Goal: Task Accomplishment & Management: Manage account settings

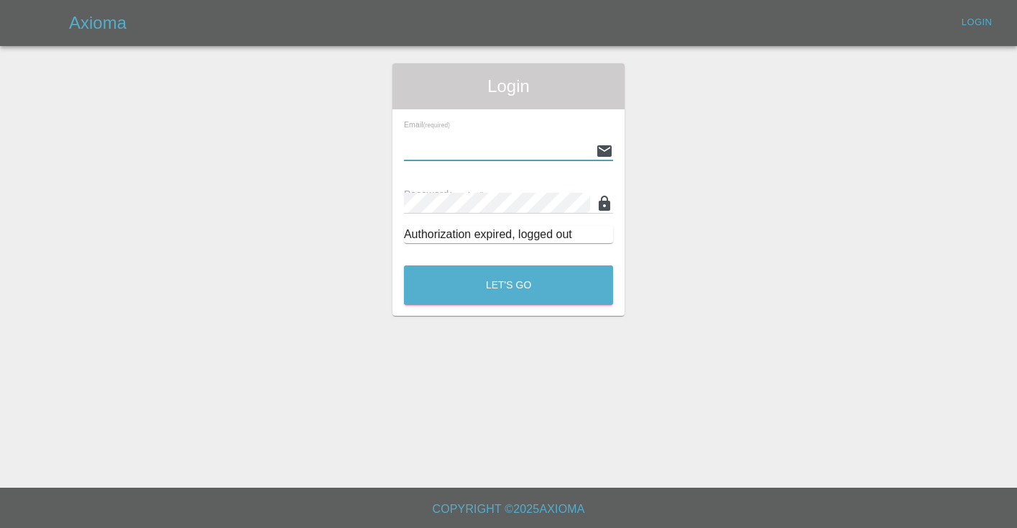
type input "[EMAIL_ADDRESS][DOMAIN_NAME]"
click at [508, 285] on button "Let's Go" at bounding box center [508, 285] width 209 height 40
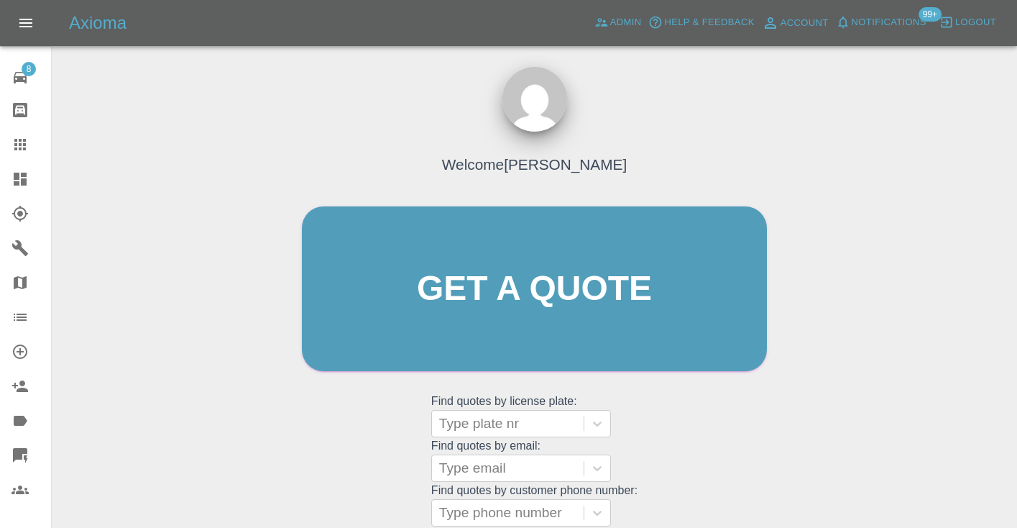
click at [790, 405] on div "Welcome Castro Get a quote Get a quote Find quotes by license plate: Type plate…" at bounding box center [534, 357] width 942 height 516
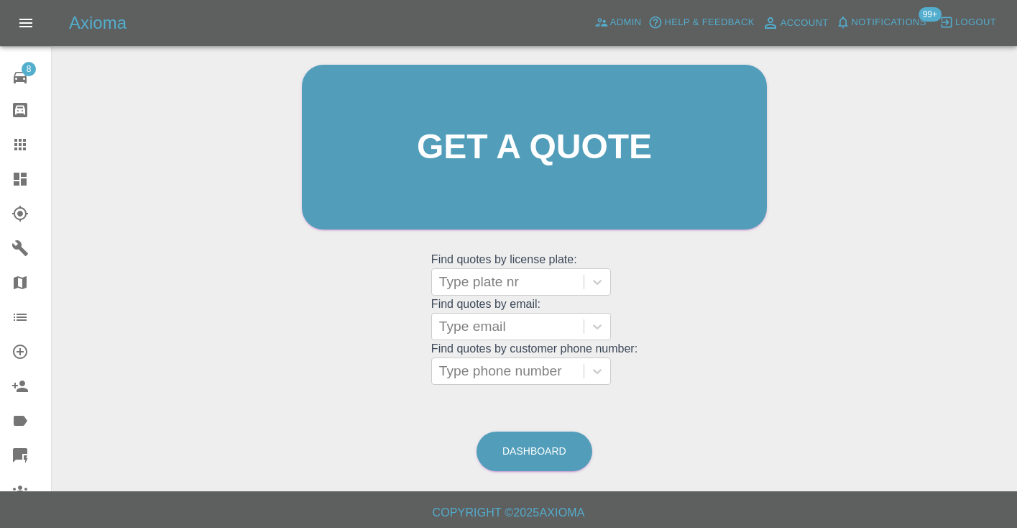
scroll to position [146, 0]
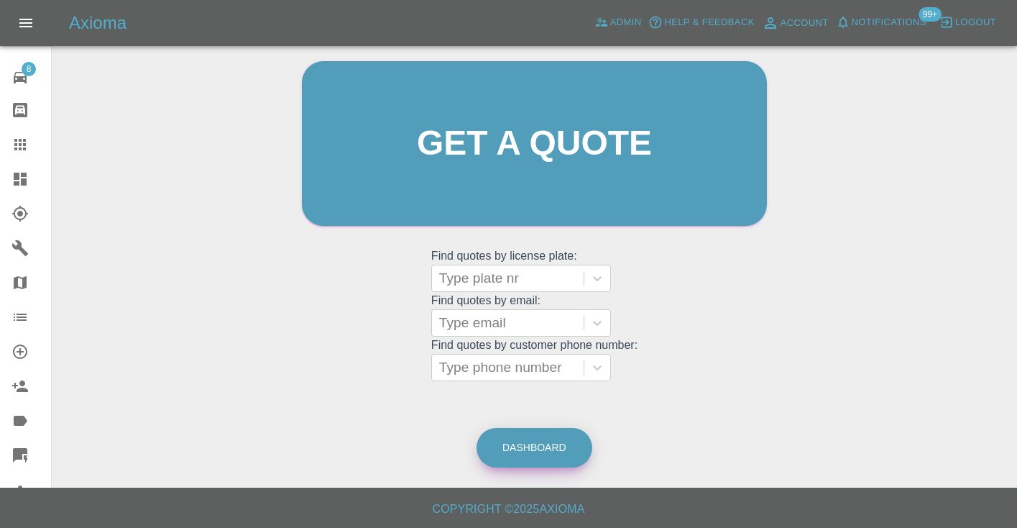
click at [516, 443] on link "Dashboard" at bounding box center [535, 448] width 116 height 40
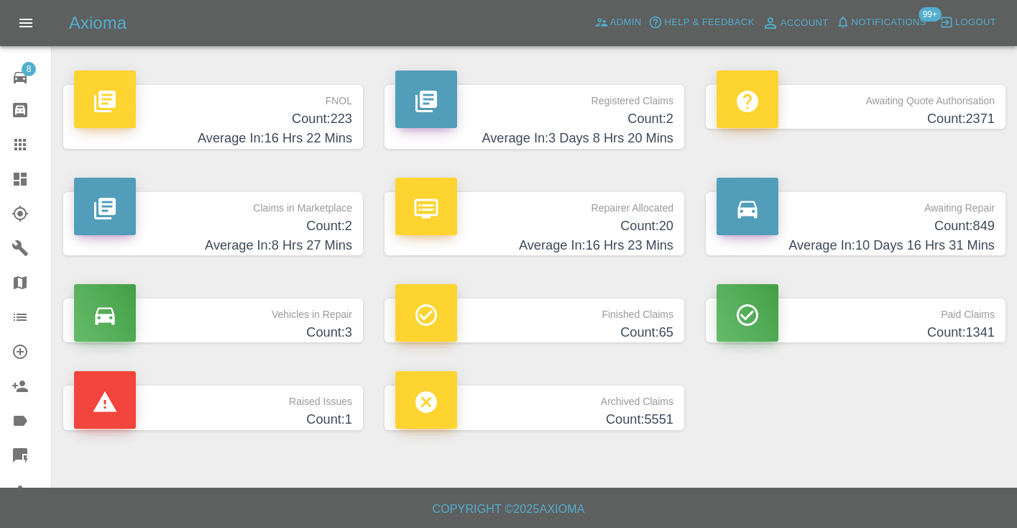
click at [944, 231] on h4 "Count: 849" at bounding box center [856, 225] width 278 height 19
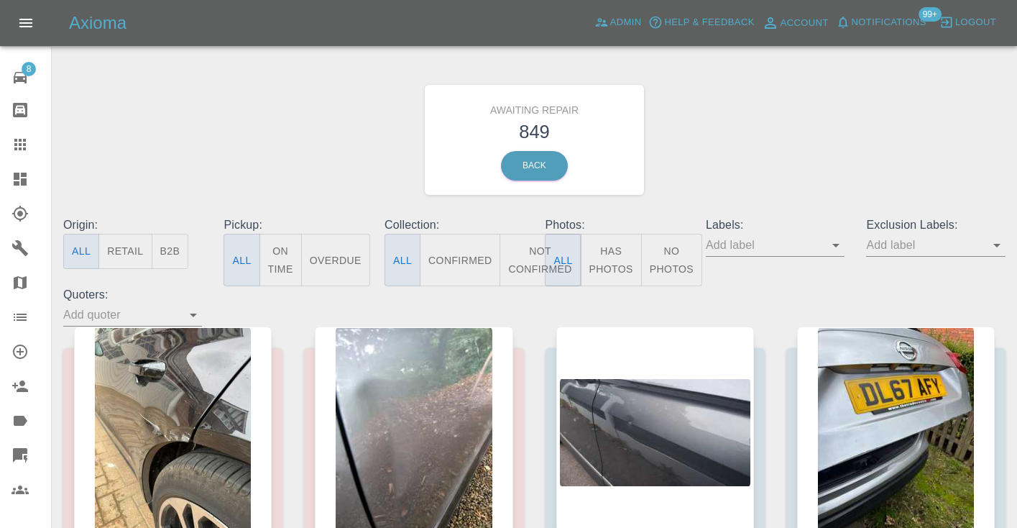
click at [517, 267] on button "Not Confirmed" at bounding box center [540, 260] width 81 height 52
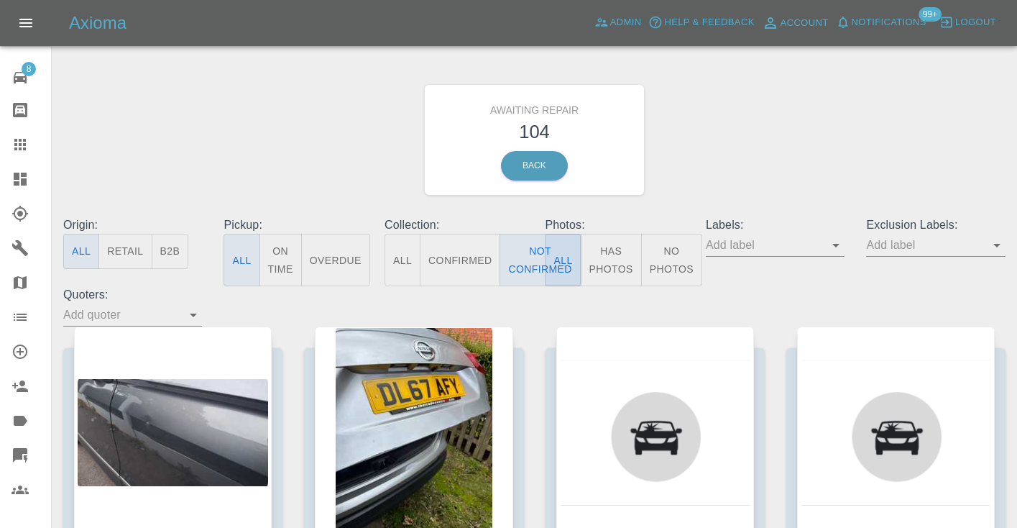
click at [711, 165] on div "Awaiting Repair 104 Back" at bounding box center [534, 139] width 964 height 153
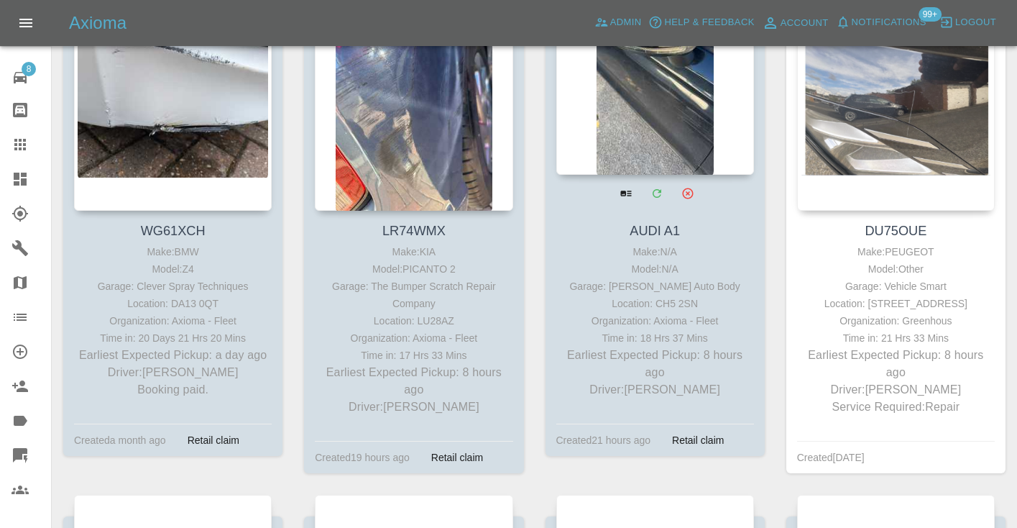
scroll to position [802, 0]
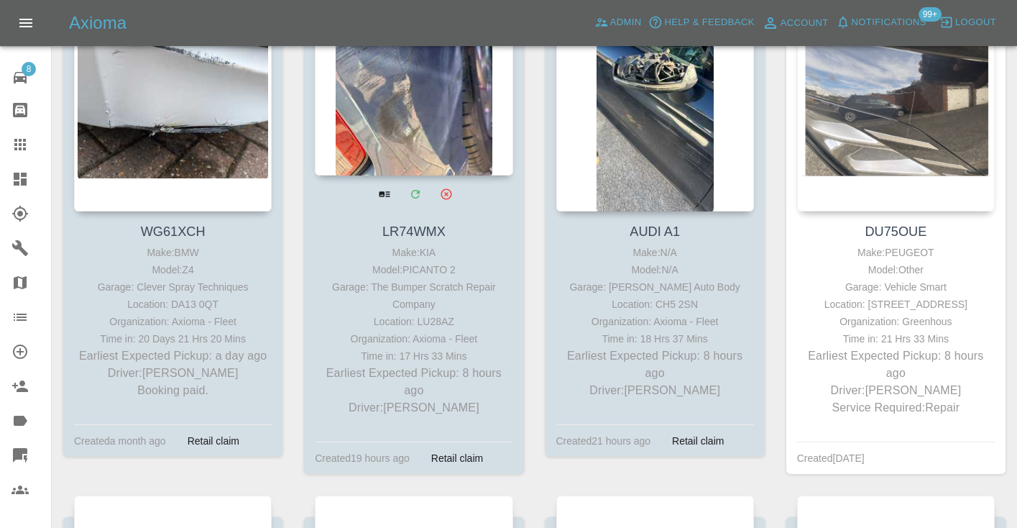
click at [437, 151] on div at bounding box center [414, 70] width 198 height 210
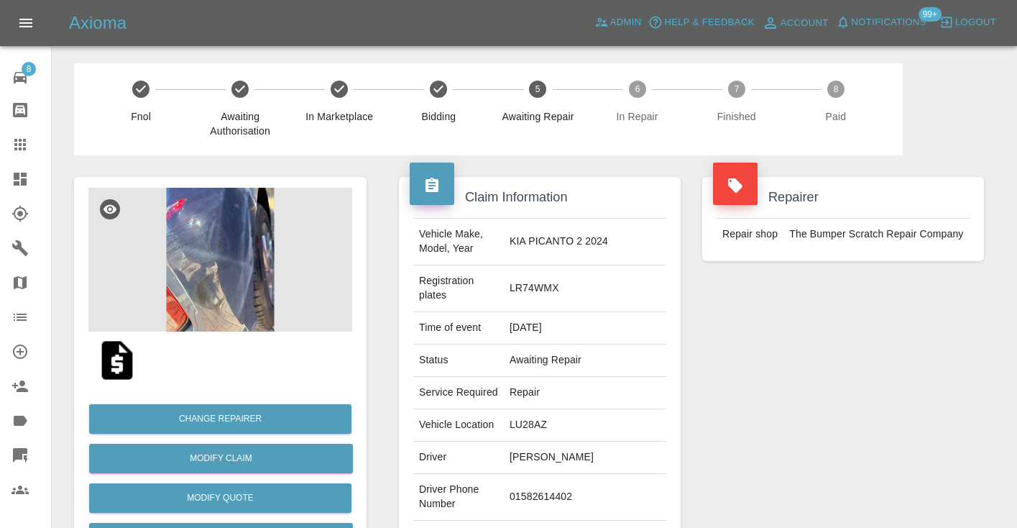
click at [594, 474] on td "01582614402" at bounding box center [585, 497] width 162 height 47
copy td "01582614402"
click at [920, 380] on div "Repairer Repair shop The Bumper Scratch Repair Company" at bounding box center [843, 384] width 303 height 458
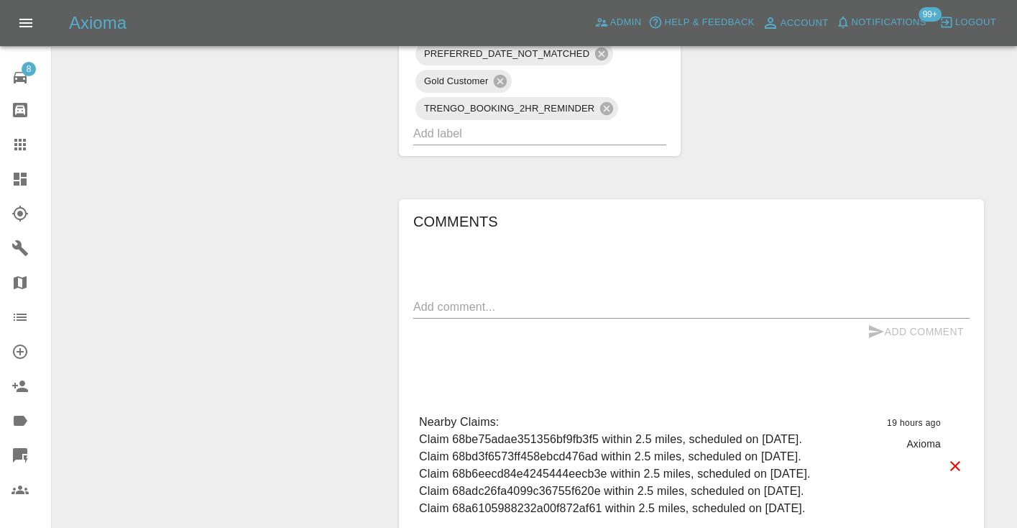
scroll to position [1033, 0]
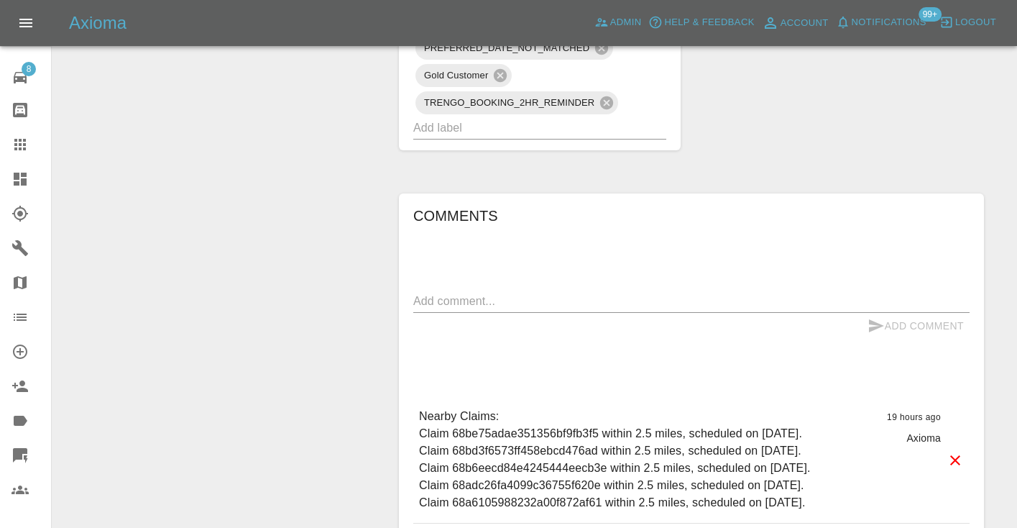
click at [454, 293] on textarea at bounding box center [691, 301] width 556 height 17
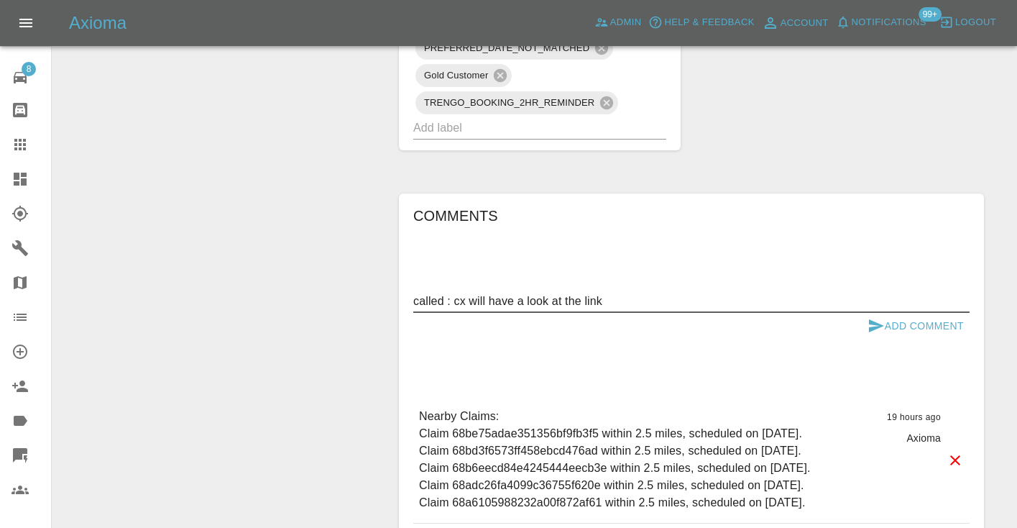
drag, startPoint x: 620, startPoint y: 231, endPoint x: 453, endPoint y: 232, distance: 167.5
click at [453, 293] on textarea "called : cx will have a look at the link" at bounding box center [691, 301] width 556 height 17
click at [550, 293] on textarea "called : the husband is n to available right now" at bounding box center [691, 301] width 556 height 17
click at [689, 293] on textarea "called : the husband is not available right now" at bounding box center [691, 301] width 556 height 17
type textarea "called : the husband is not available right now, will be told to book using the…"
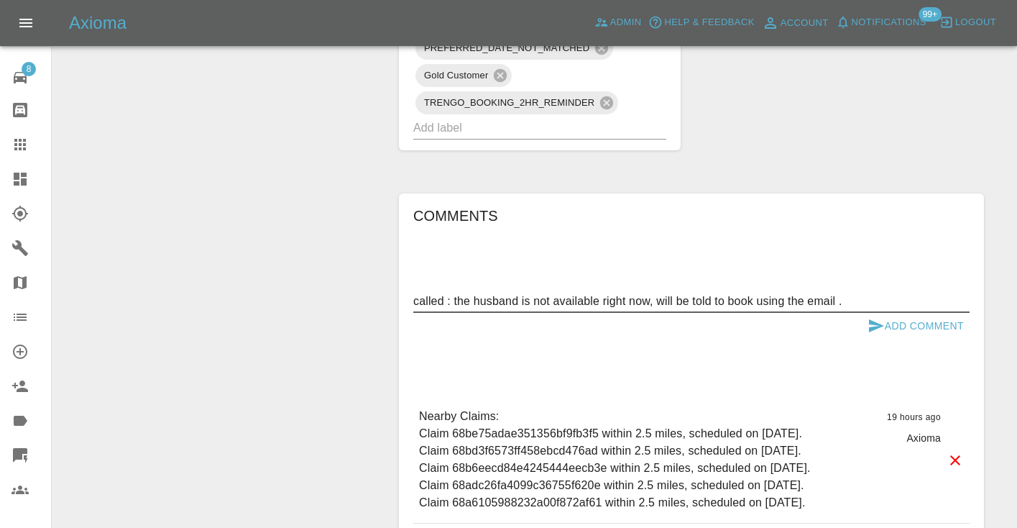
click at [916, 313] on button "Add Comment" at bounding box center [916, 326] width 108 height 27
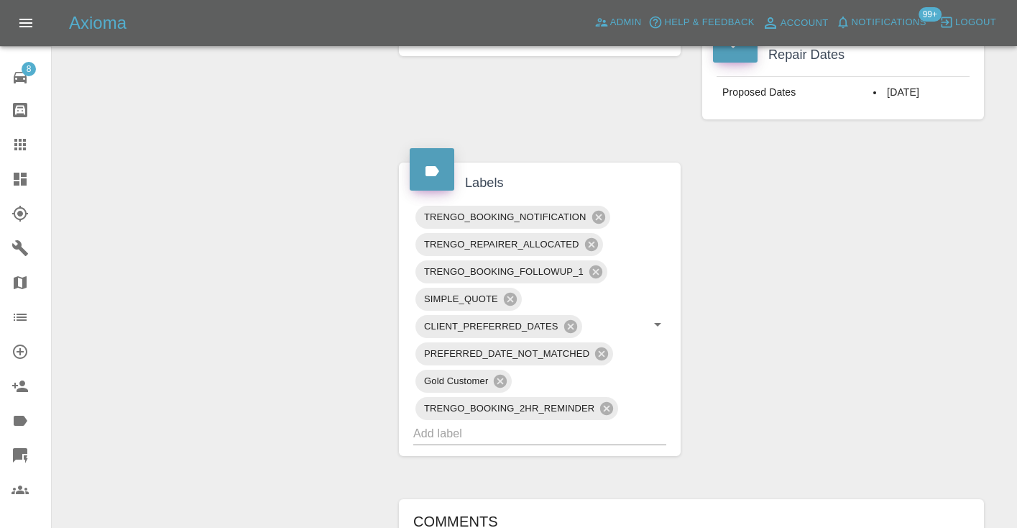
scroll to position [715, 0]
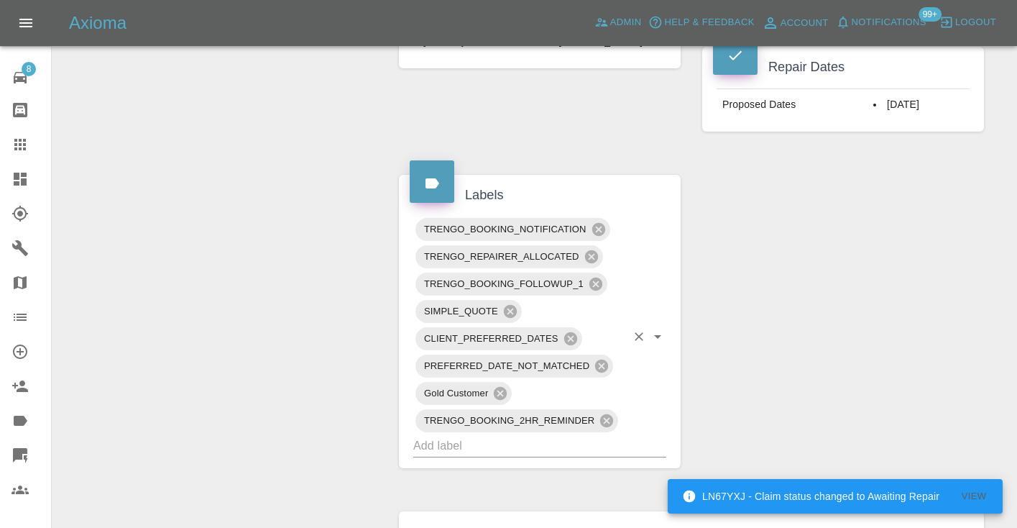
click at [573, 434] on input "text" at bounding box center [519, 445] width 213 height 22
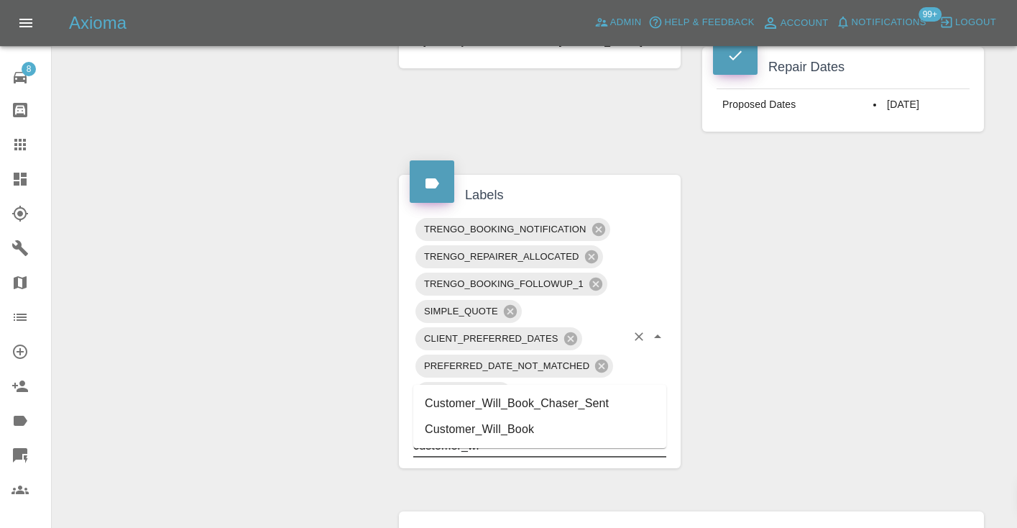
type input "customer_wil"
click at [557, 424] on li "Customer_Will_Book" at bounding box center [539, 429] width 253 height 26
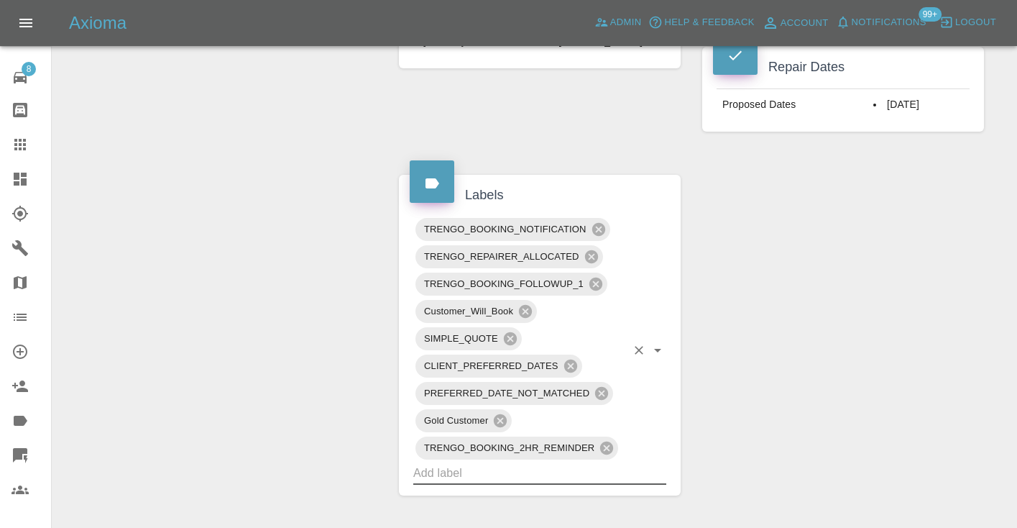
click at [25, 145] on icon at bounding box center [20, 145] width 12 height 12
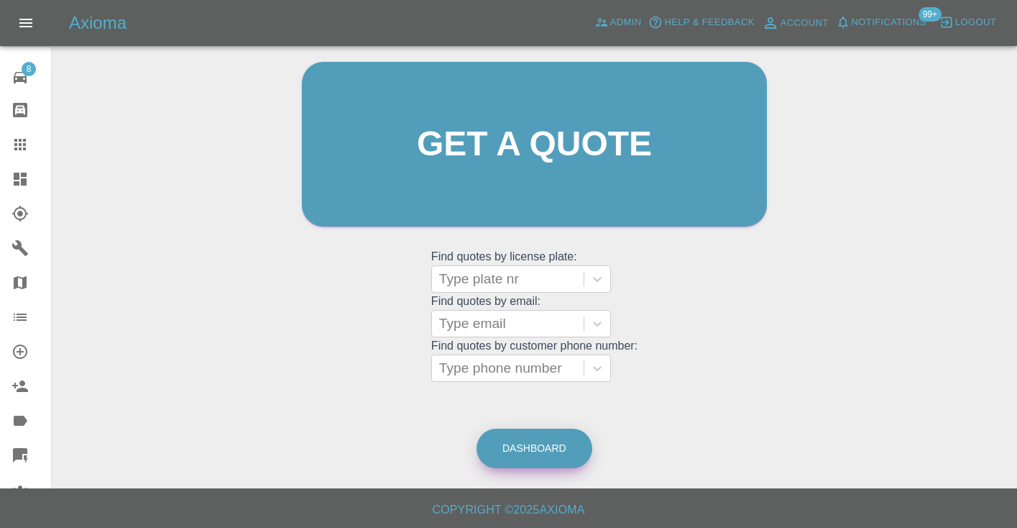
click at [552, 452] on link "Dashboard" at bounding box center [535, 448] width 116 height 40
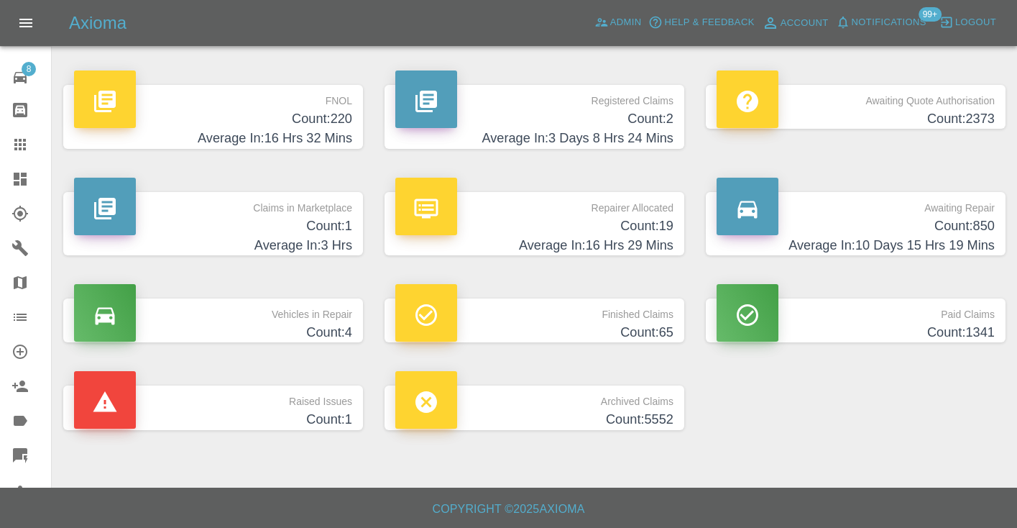
click at [975, 222] on h4 "Count: 850" at bounding box center [856, 225] width 278 height 19
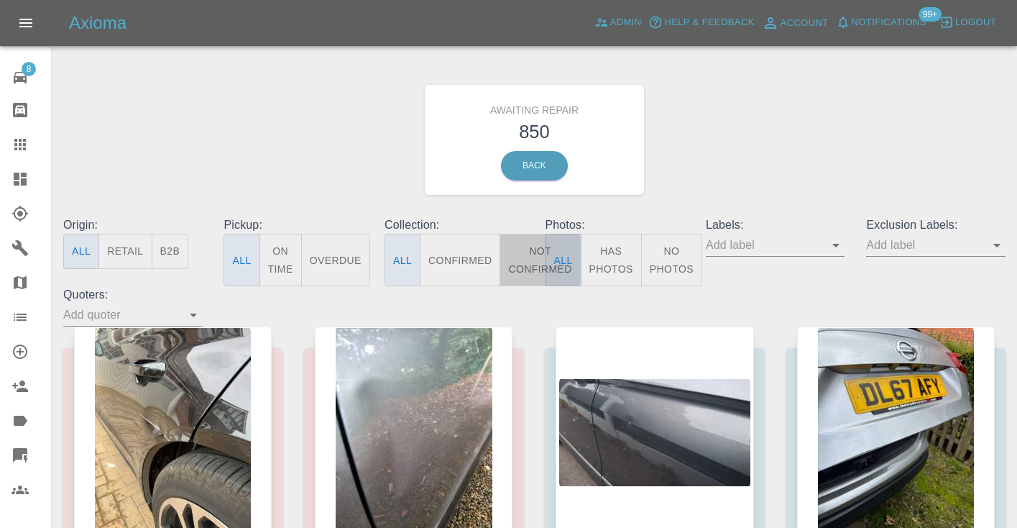
click at [531, 268] on button "Not Confirmed" at bounding box center [540, 260] width 81 height 52
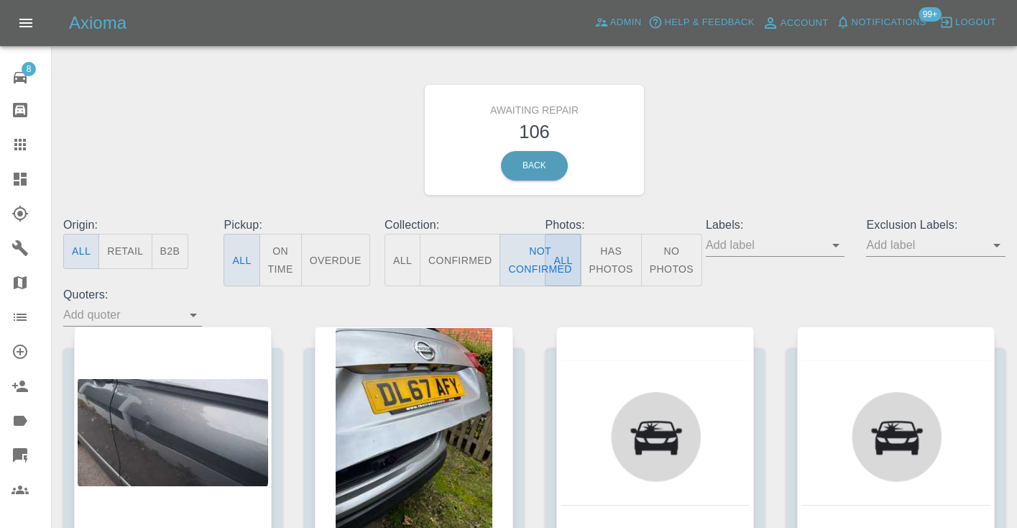
click at [725, 165] on div "Awaiting Repair 106 Back" at bounding box center [534, 139] width 964 height 153
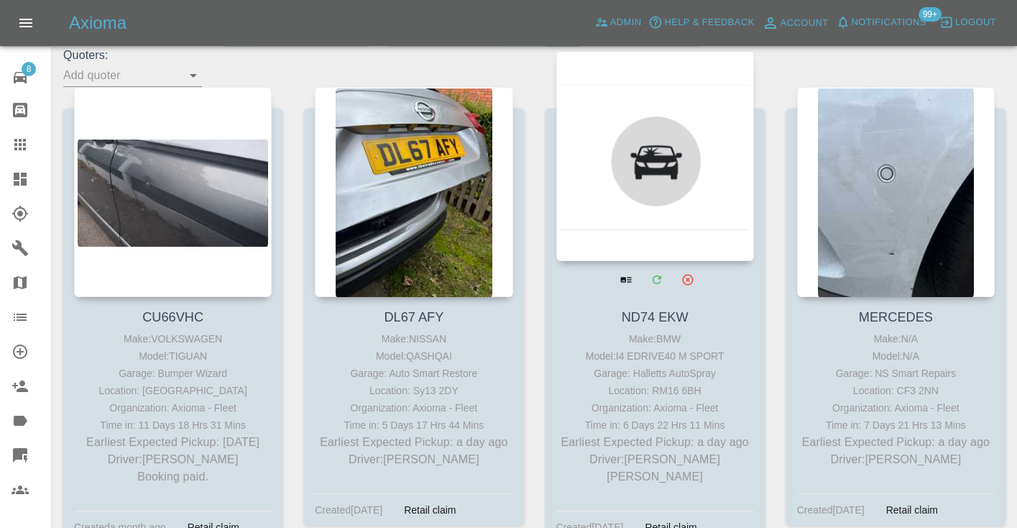
scroll to position [244, 0]
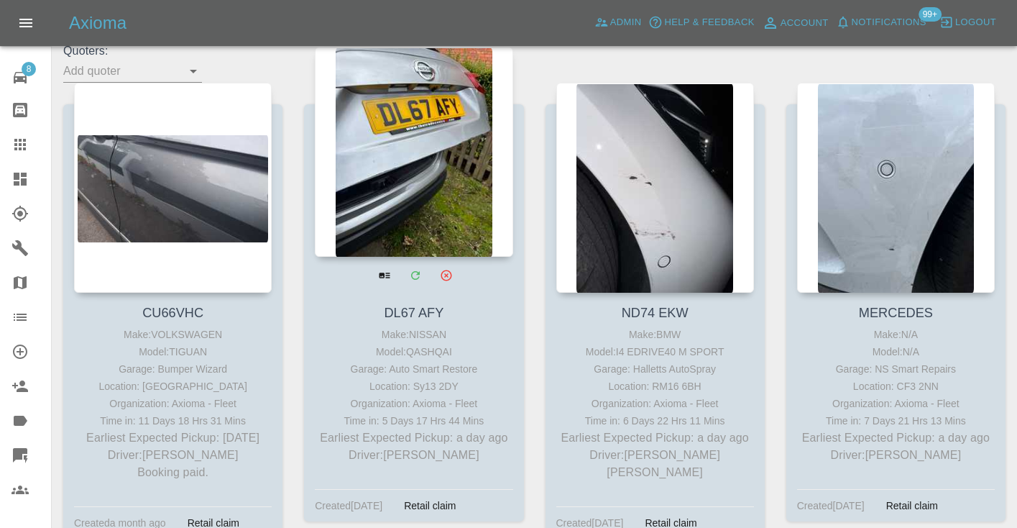
click at [324, 157] on div at bounding box center [414, 152] width 198 height 210
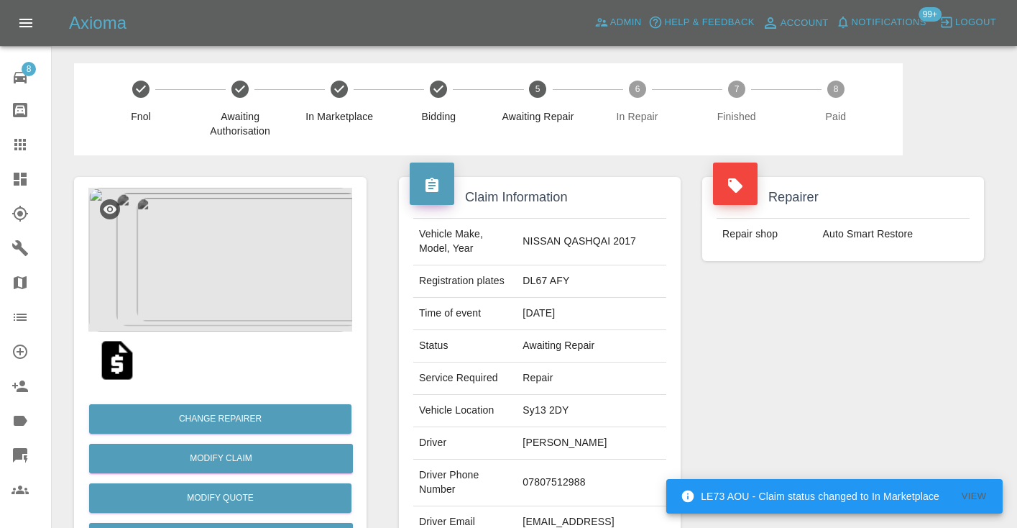
click at [592, 462] on td "07807512988" at bounding box center [592, 482] width 150 height 47
click at [571, 474] on td "07807512988" at bounding box center [592, 482] width 150 height 47
copy td "07807512988"
click at [811, 415] on div "Repairer Repair shop Auto Smart Restore" at bounding box center [843, 369] width 303 height 429
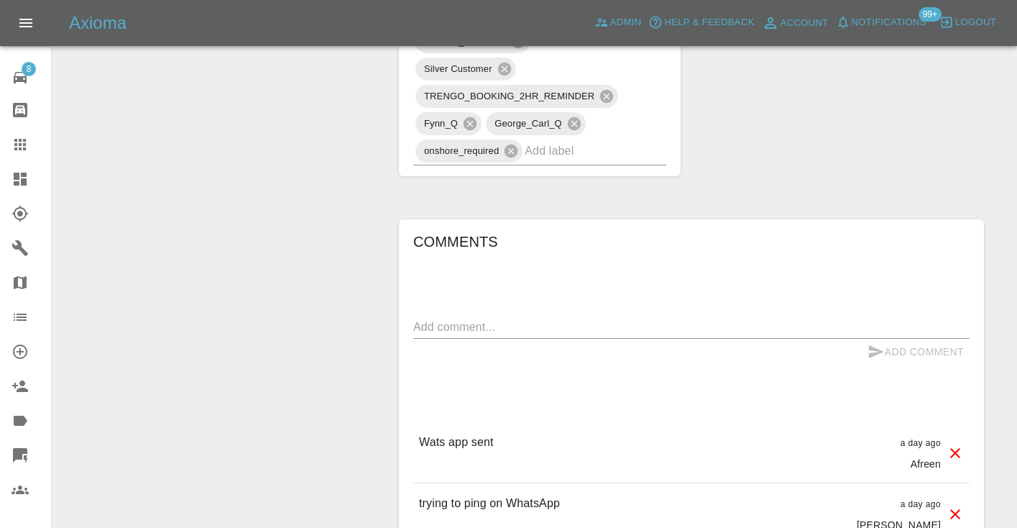
scroll to position [1005, 0]
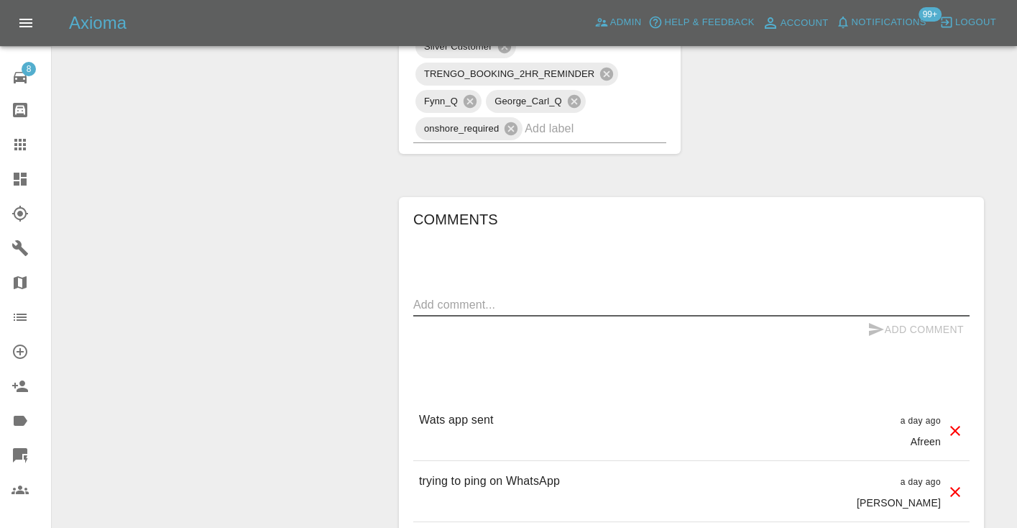
click at [426, 296] on textarea at bounding box center [691, 304] width 556 height 17
type textarea "straight to voicemailbox"
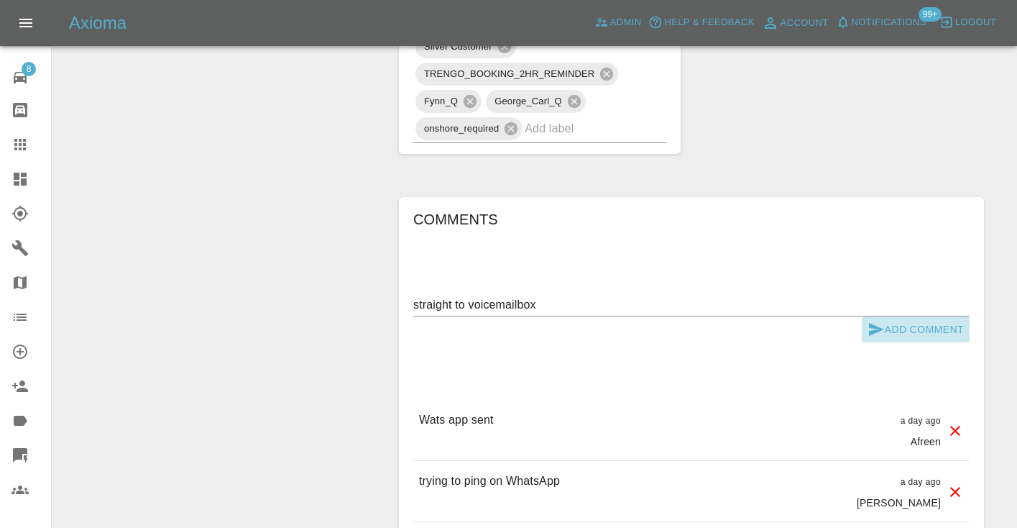
click at [889, 316] on button "Add Comment" at bounding box center [916, 329] width 108 height 27
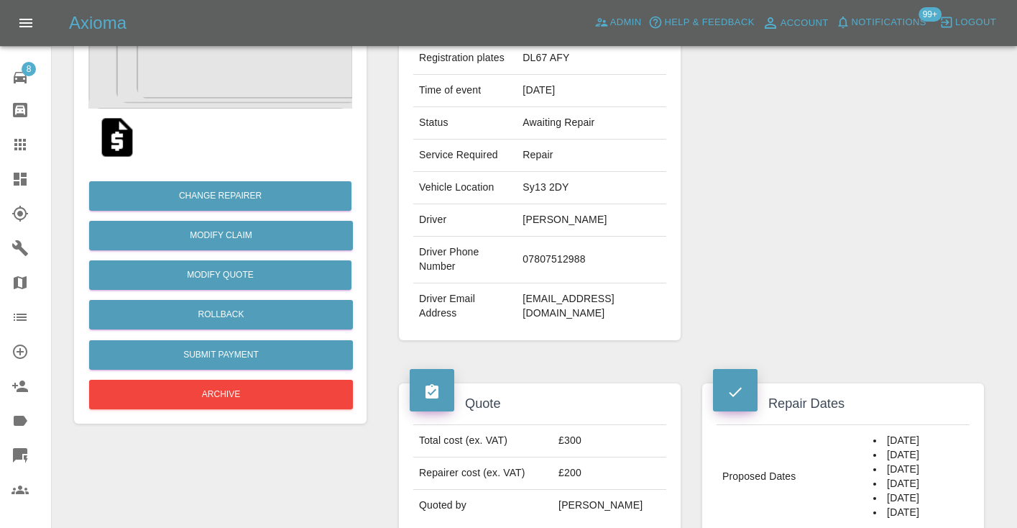
scroll to position [221, 0]
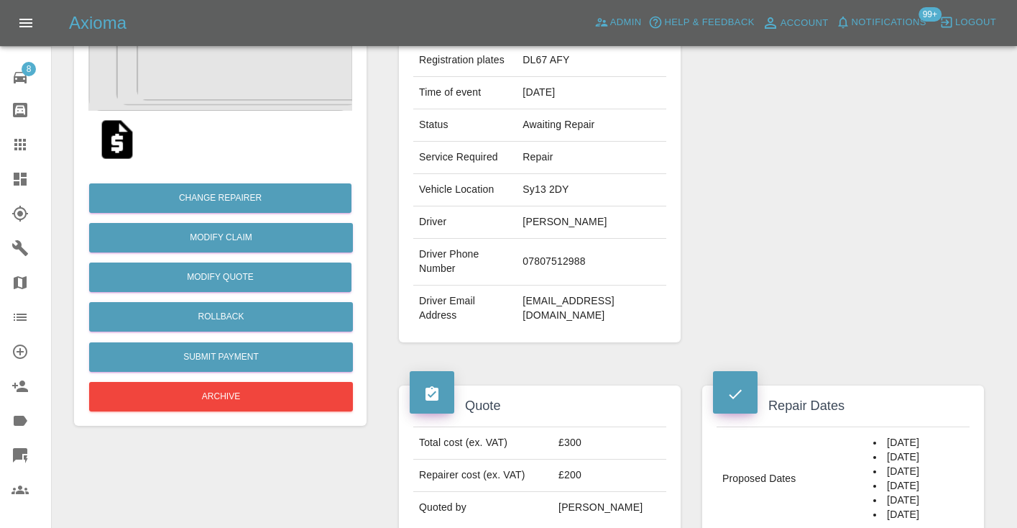
click at [25, 142] on icon at bounding box center [20, 145] width 12 height 12
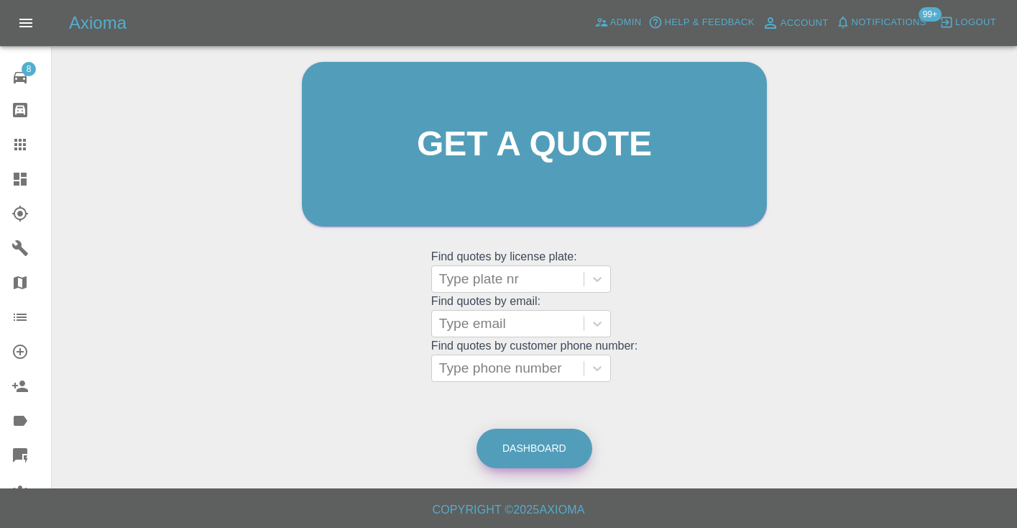
click at [541, 447] on link "Dashboard" at bounding box center [535, 448] width 116 height 40
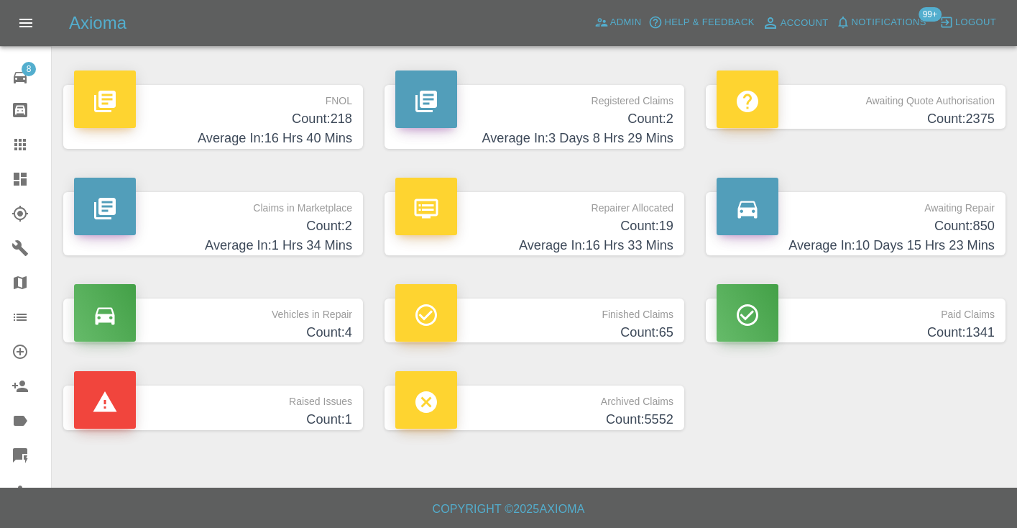
click at [977, 216] on h4 "Count: 850" at bounding box center [856, 225] width 278 height 19
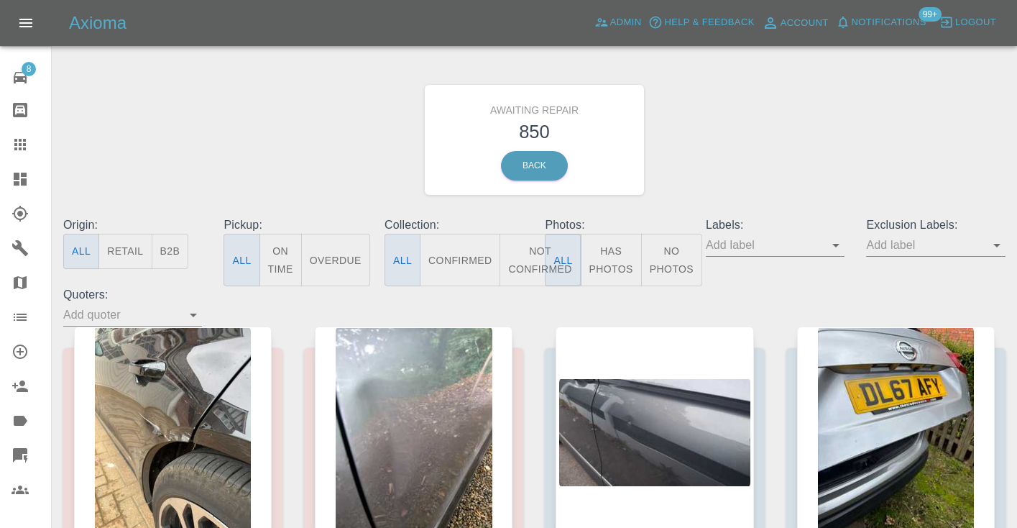
click at [521, 259] on button "Not Confirmed" at bounding box center [540, 260] width 81 height 52
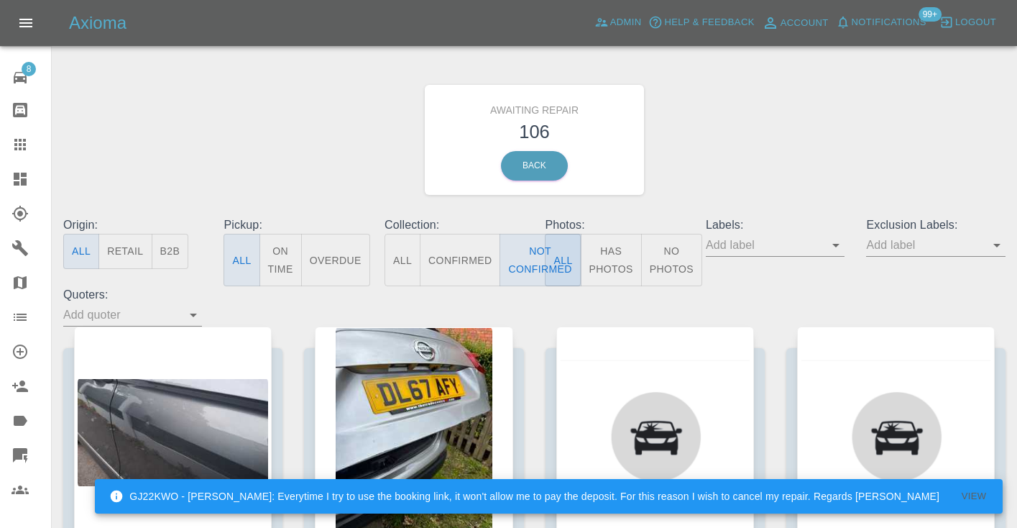
click at [753, 151] on div "Awaiting Repair 106 Back" at bounding box center [534, 139] width 964 height 153
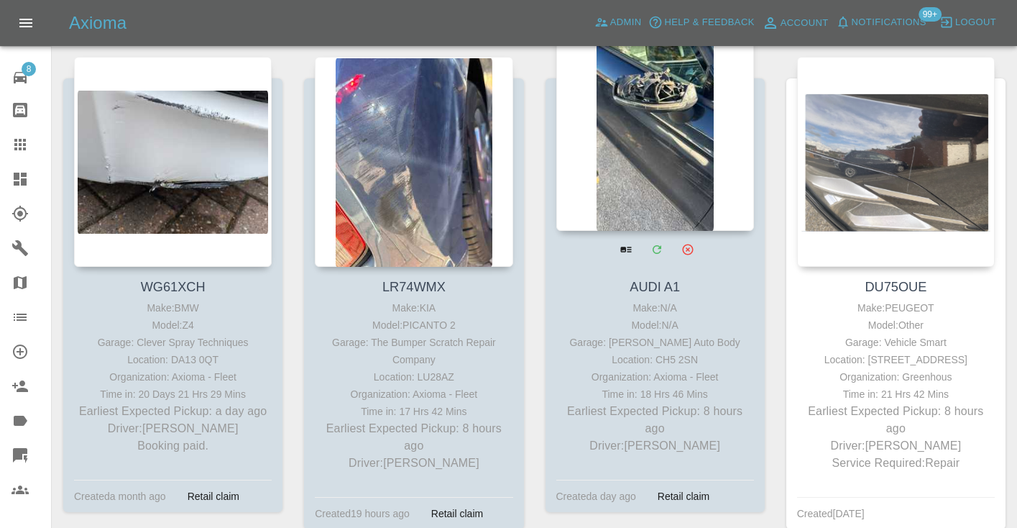
scroll to position [729, 0]
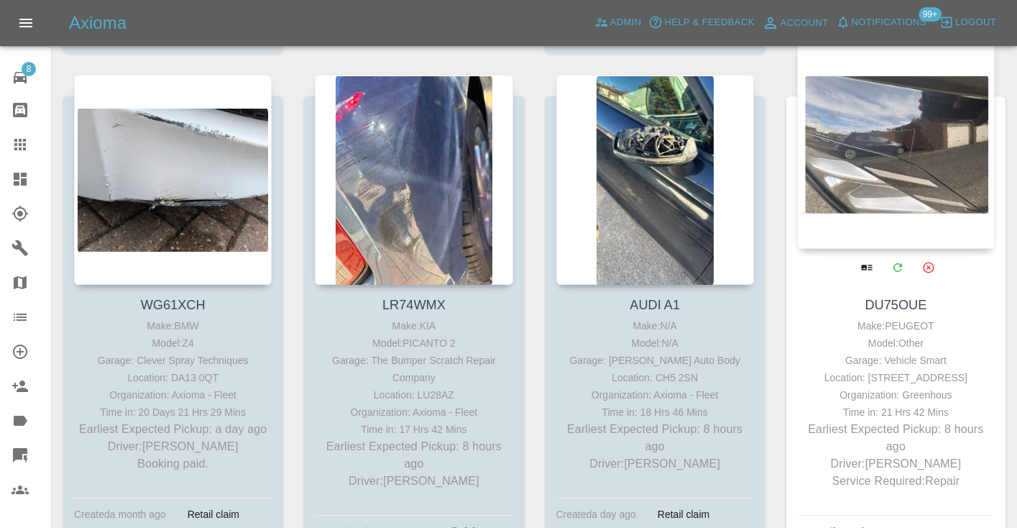
click at [871, 175] on div at bounding box center [896, 144] width 198 height 210
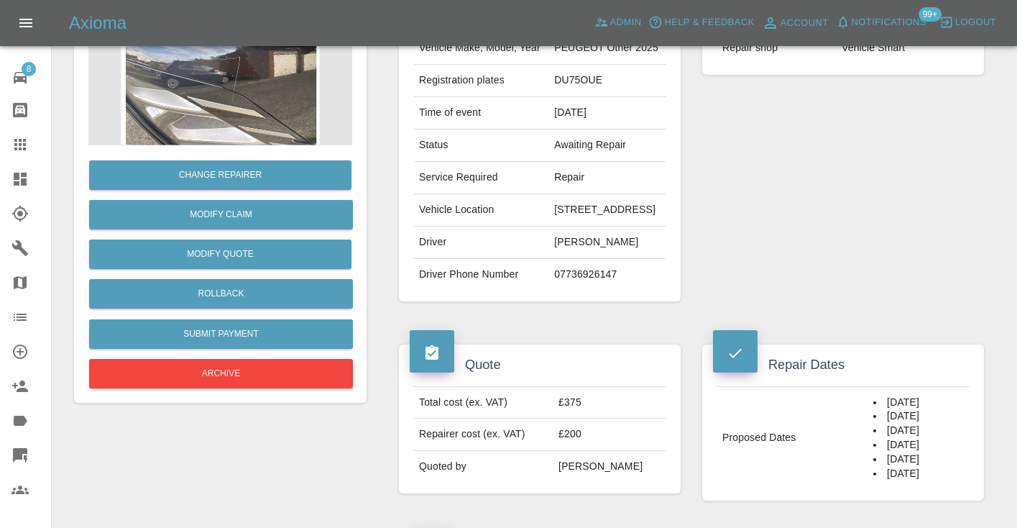
scroll to position [198, 0]
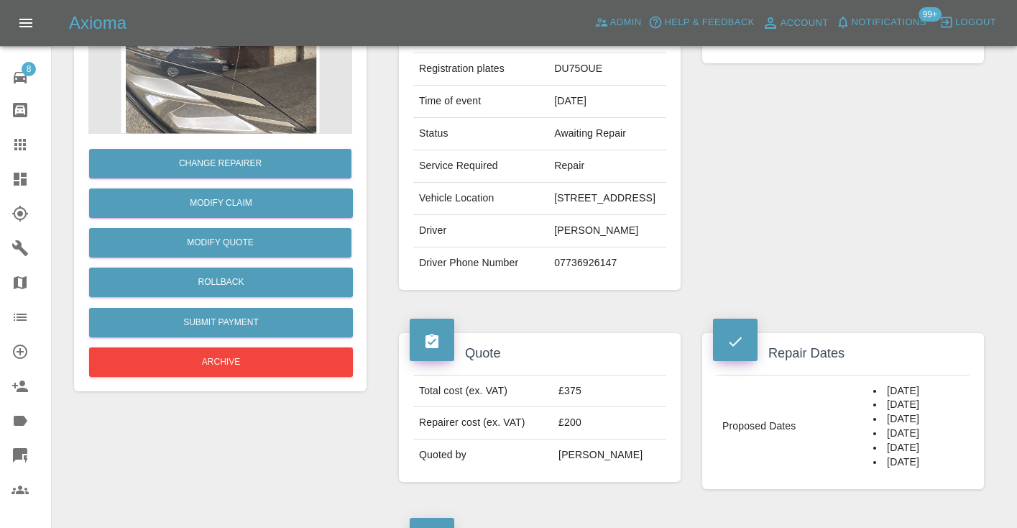
click at [548, 279] on td "07736926147" at bounding box center [607, 263] width 118 height 32
copy td "07736926147"
click at [718, 252] on div "Repairer Repair shop Vehicle Smart" at bounding box center [843, 135] width 303 height 354
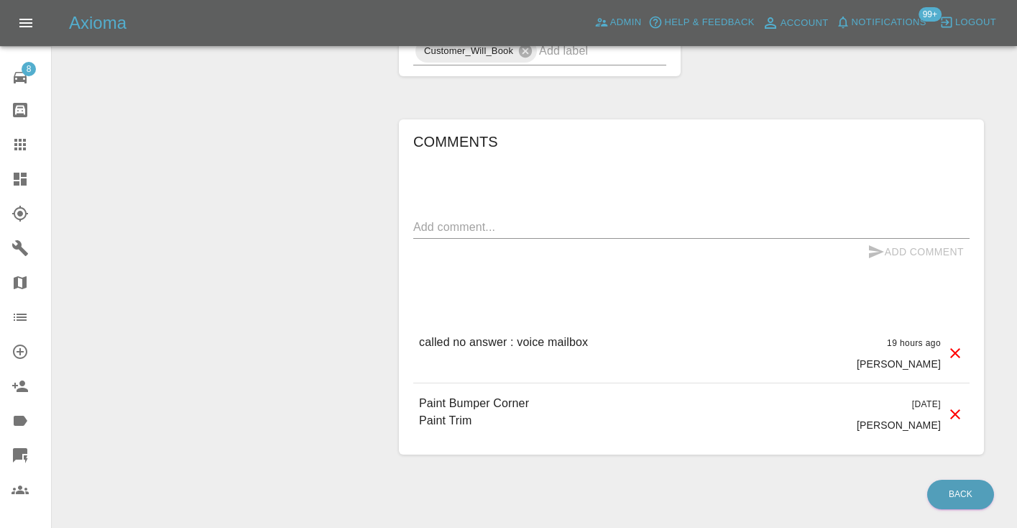
scroll to position [791, 0]
click at [421, 233] on textarea at bounding box center [691, 224] width 556 height 17
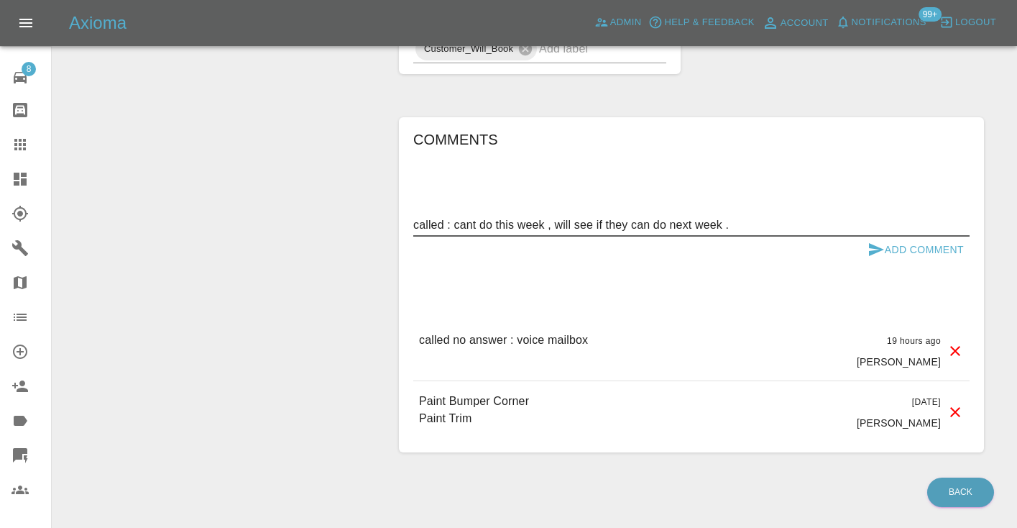
type textarea "called : cant do this week , will see if they can do next week ."
click at [878, 258] on icon "submit" at bounding box center [876, 249] width 17 height 17
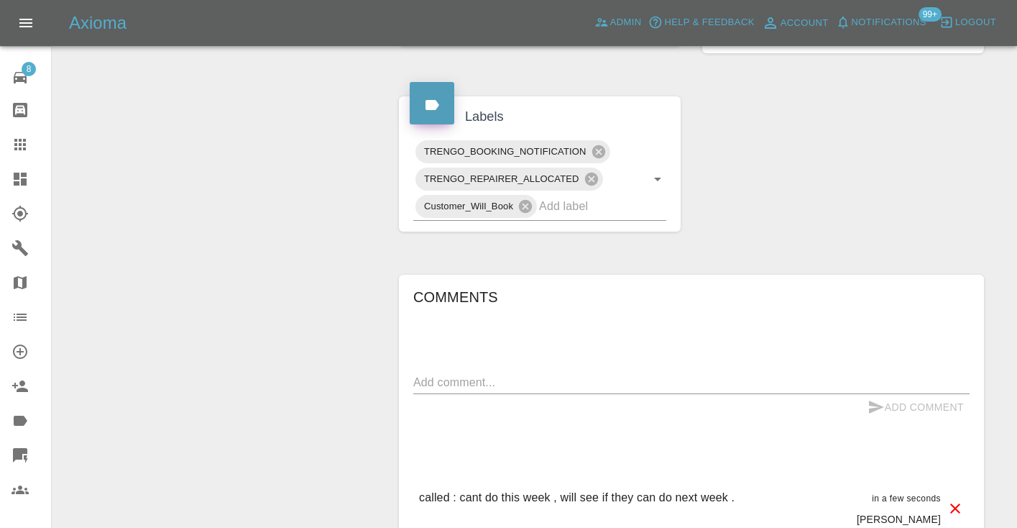
scroll to position [613, 0]
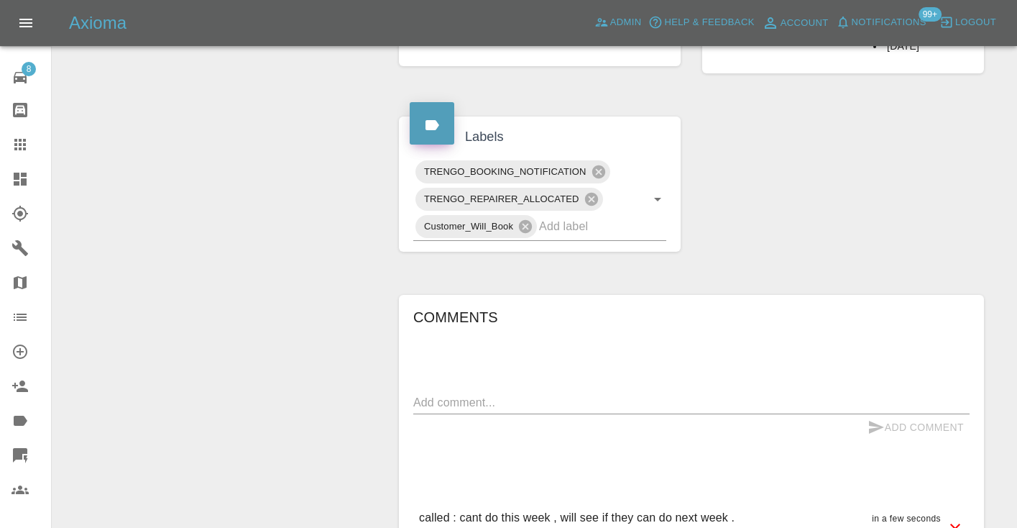
click at [24, 142] on icon at bounding box center [20, 145] width 12 height 12
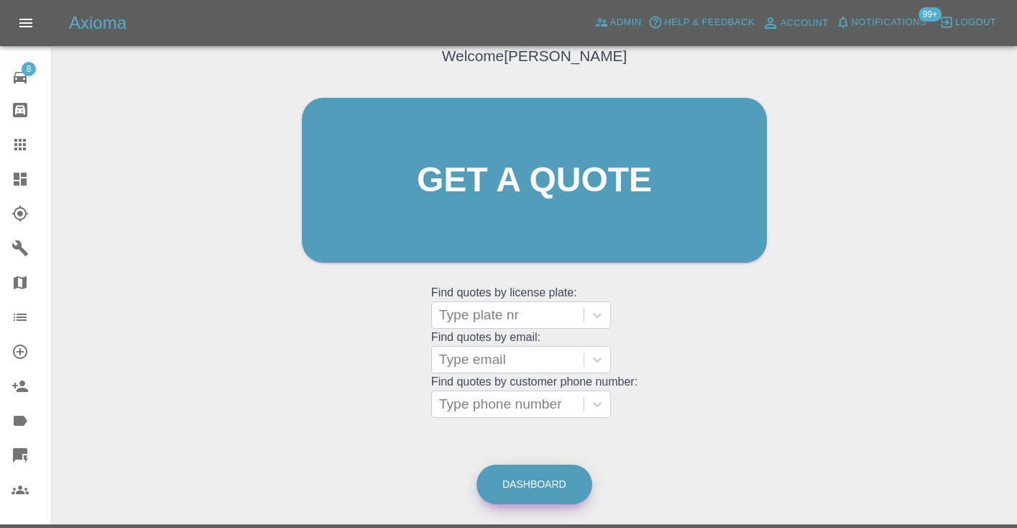
click at [566, 485] on link "Dashboard" at bounding box center [535, 484] width 116 height 40
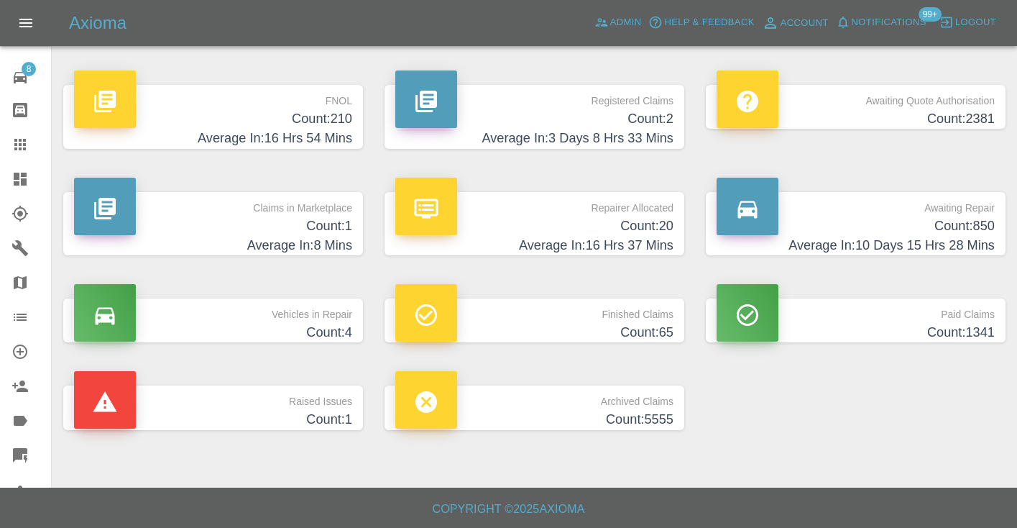
click at [939, 236] on h4 "Average In: 10 Days 15 Hrs 28 Mins" at bounding box center [856, 245] width 278 height 19
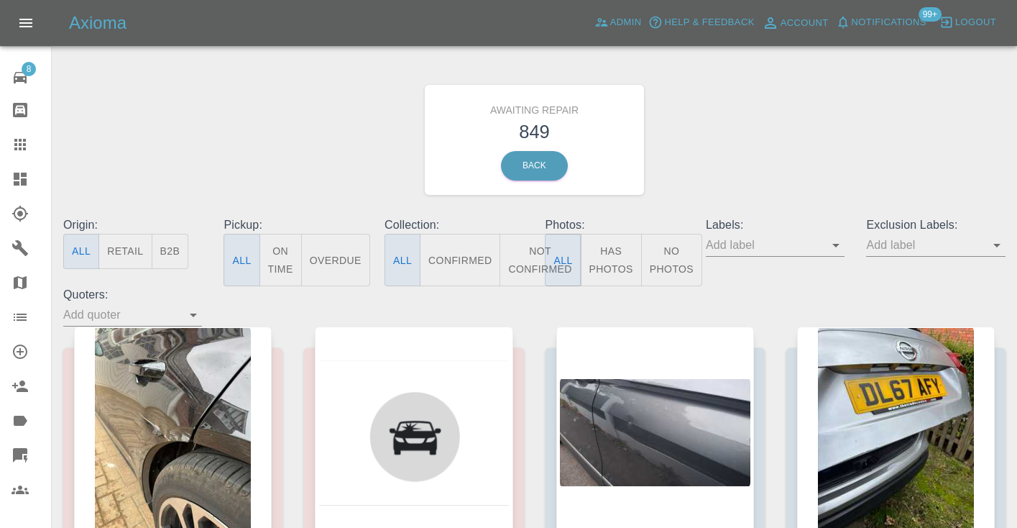
click at [525, 254] on button "Not Confirmed" at bounding box center [540, 260] width 81 height 52
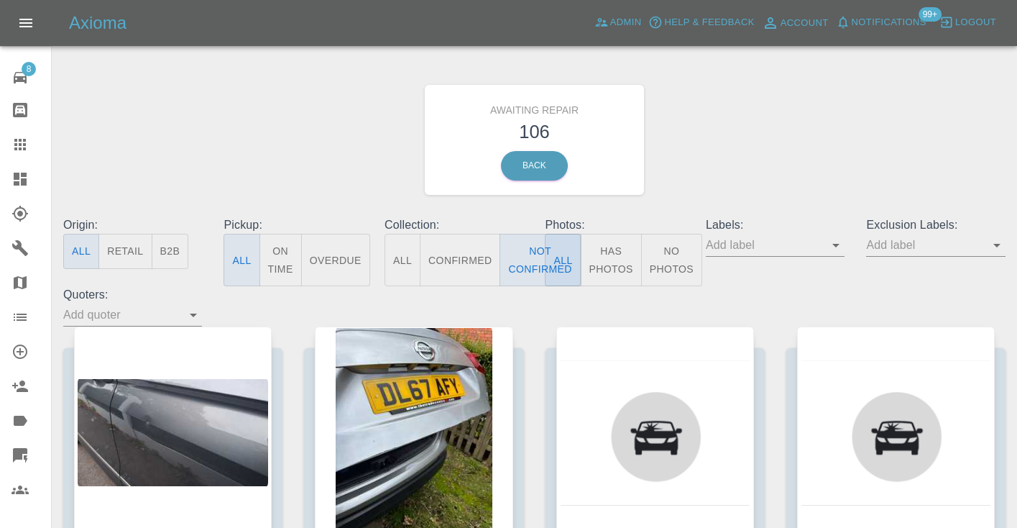
click at [754, 125] on div "Awaiting Repair 106 Back" at bounding box center [534, 139] width 964 height 153
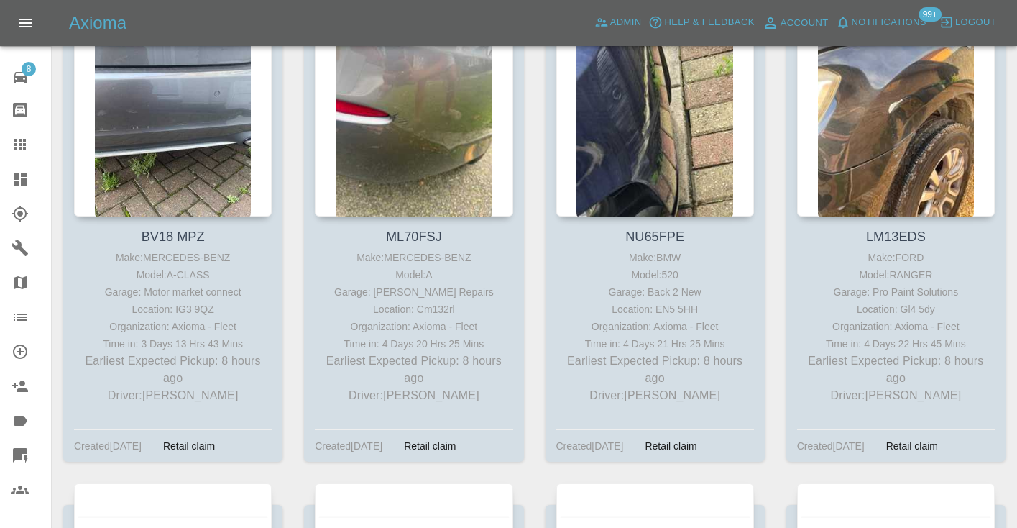
scroll to position [1293, 0]
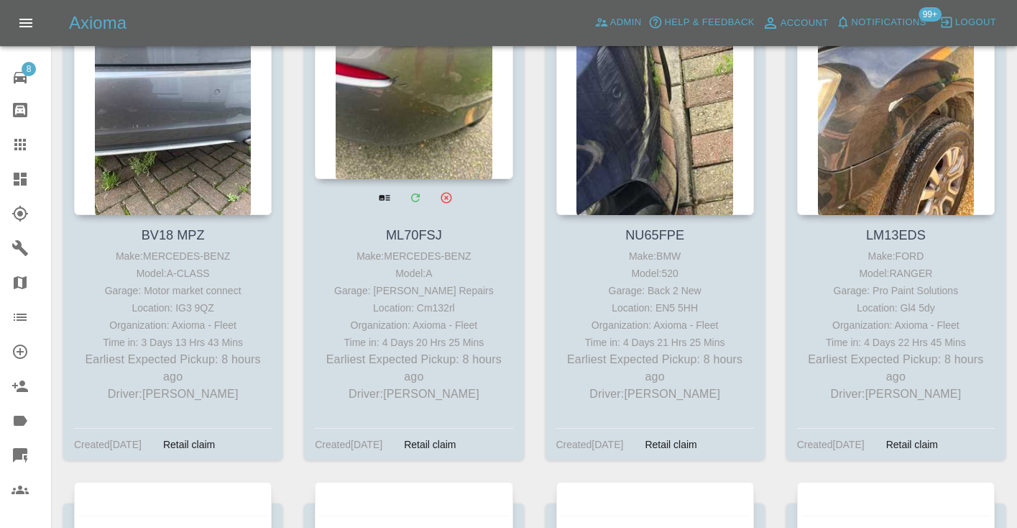
click at [428, 159] on div at bounding box center [414, 74] width 198 height 210
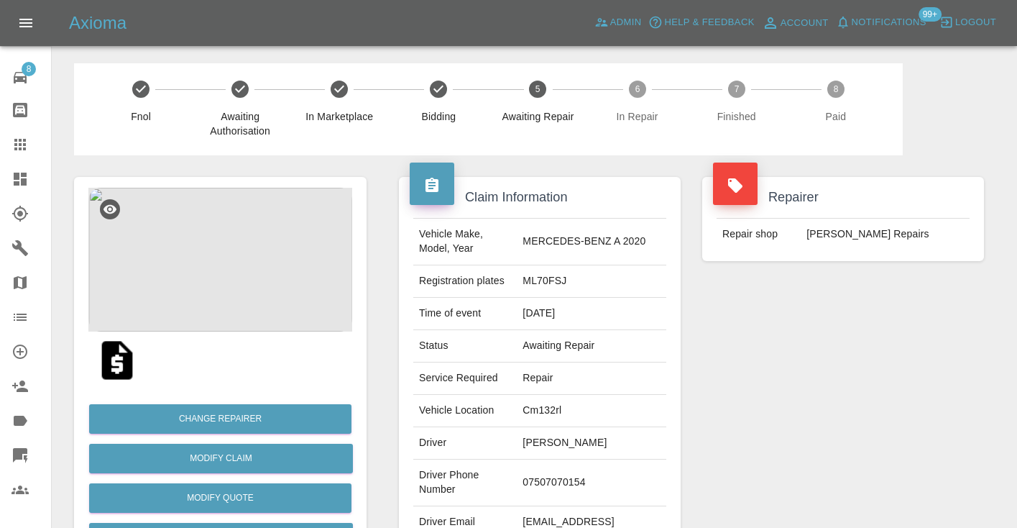
click at [592, 479] on td "07507070154" at bounding box center [592, 482] width 150 height 47
copy td "07507070154"
click at [692, 414] on div "Repairer Repair shop J Freeman SMART Repairs" at bounding box center [843, 369] width 303 height 429
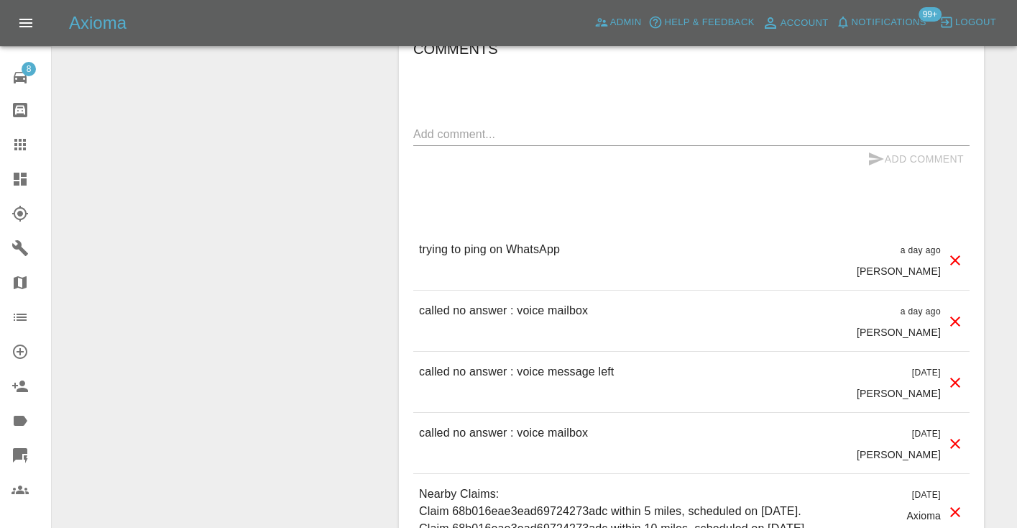
scroll to position [1119, 0]
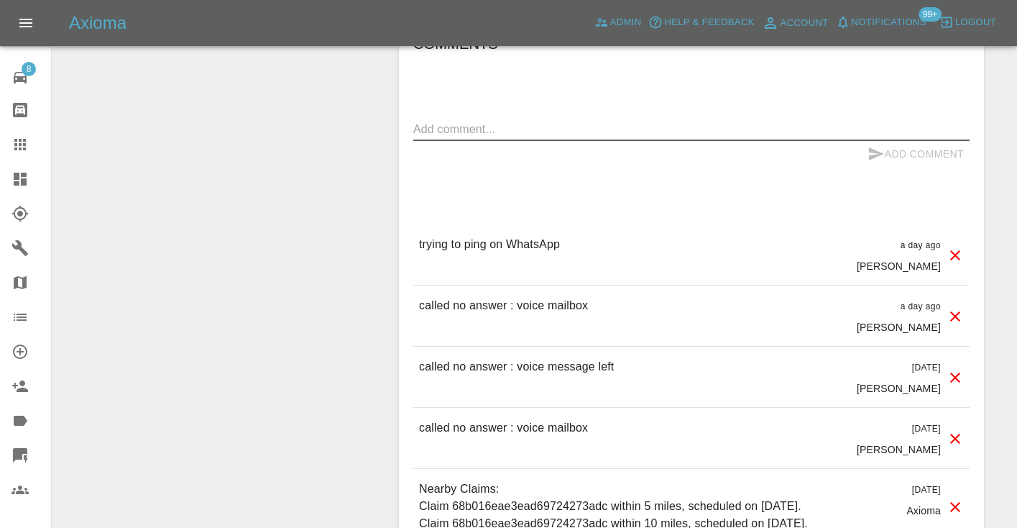
click at [485, 121] on textarea at bounding box center [691, 129] width 556 height 17
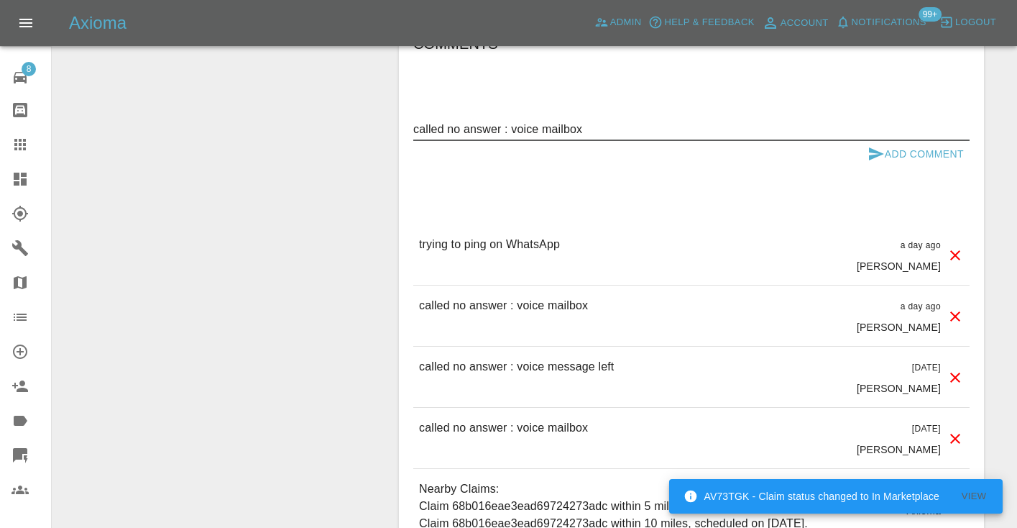
type textarea "called no answer : voice mailbox"
click at [873, 147] on icon "submit" at bounding box center [876, 153] width 15 height 13
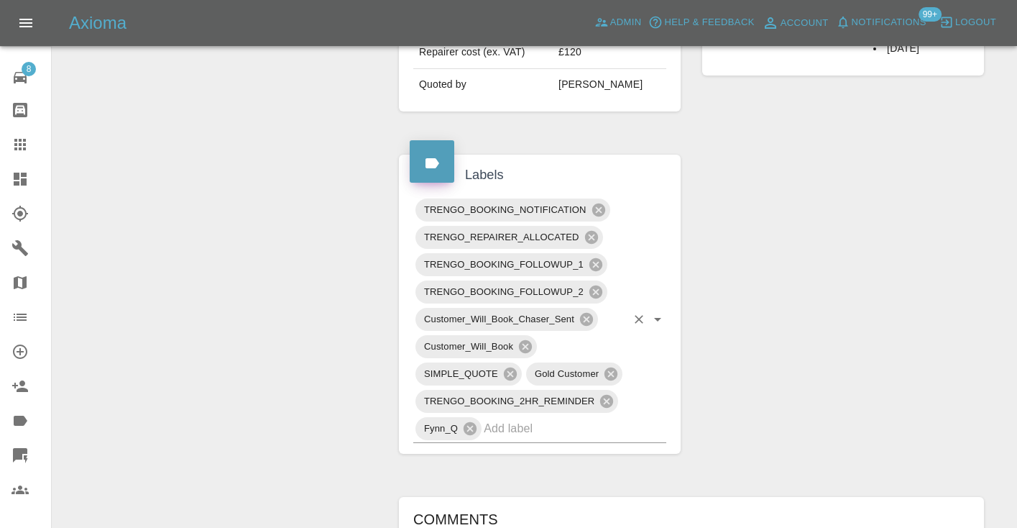
scroll to position [649, 0]
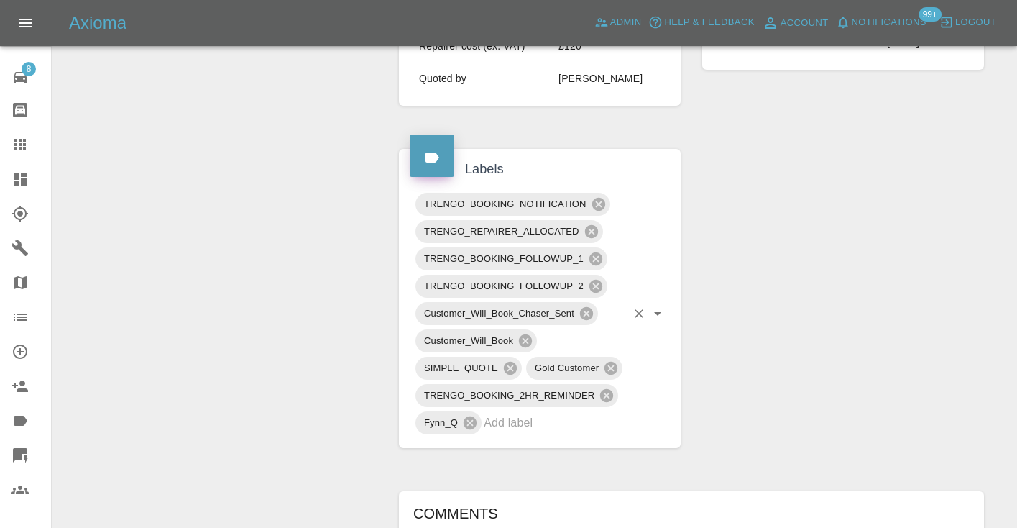
click at [524, 411] on input "text" at bounding box center [555, 422] width 142 height 22
type input "no_res"
click at [540, 451] on li "NO_RESPONSE_FROM_CUSTOMER" at bounding box center [539, 452] width 253 height 26
click at [344, 298] on div "Change Repairer Modify Claim Modify Quote Rollback Submit Payment Archive" at bounding box center [220, 348] width 314 height 1684
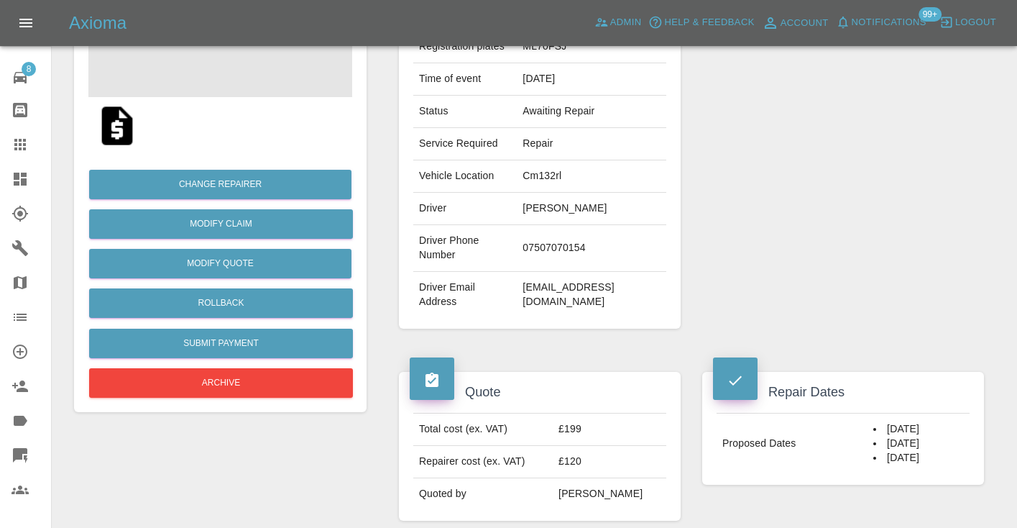
scroll to position [245, 0]
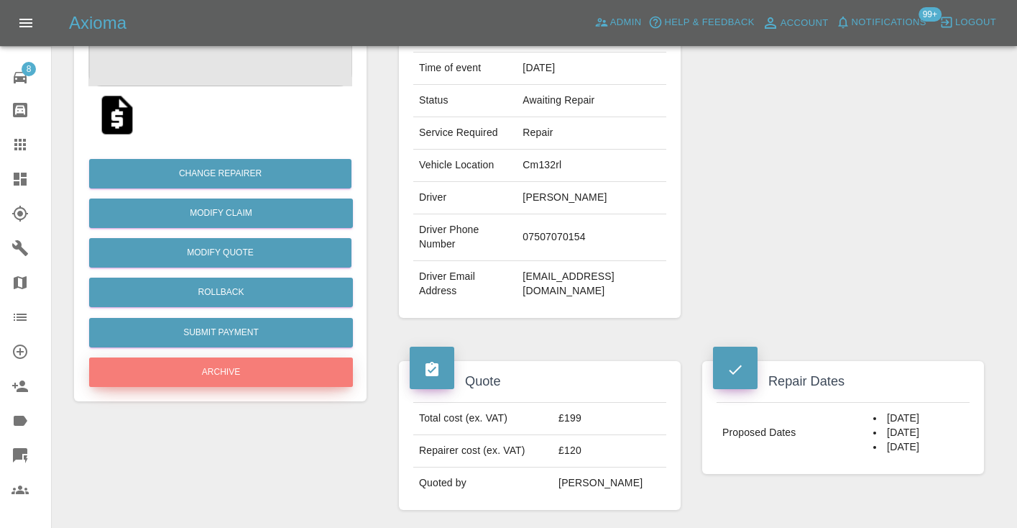
click at [247, 364] on button "Archive" at bounding box center [221, 371] width 264 height 29
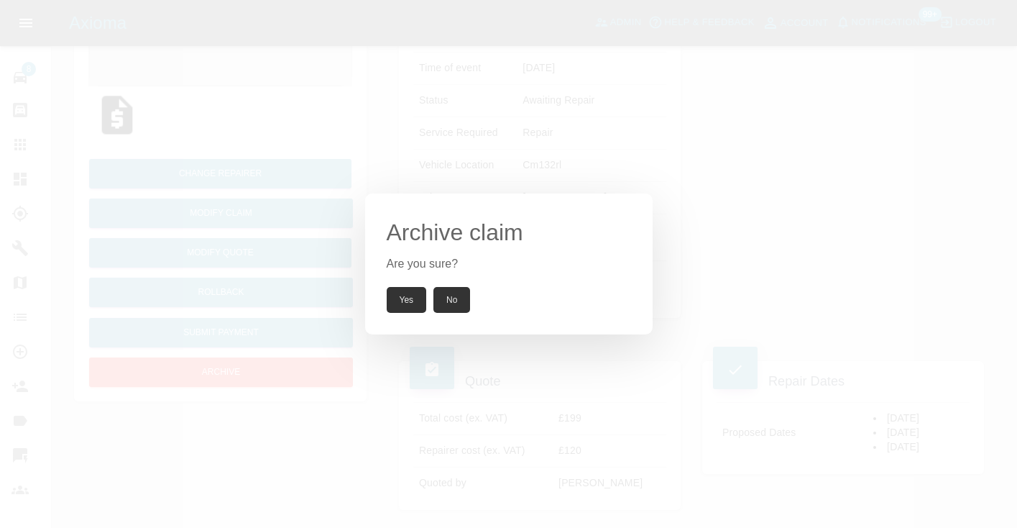
click at [395, 294] on button "Yes" at bounding box center [407, 300] width 40 height 26
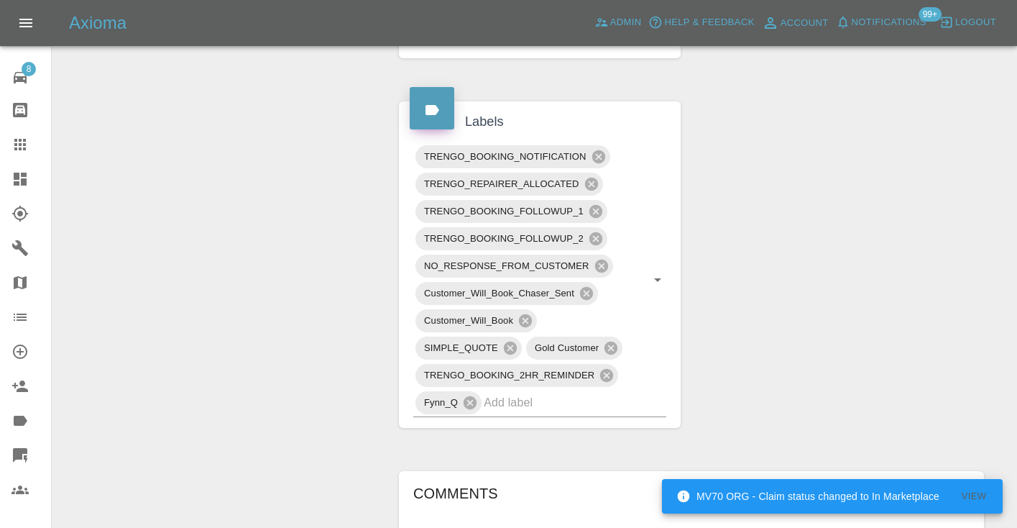
scroll to position [675, 0]
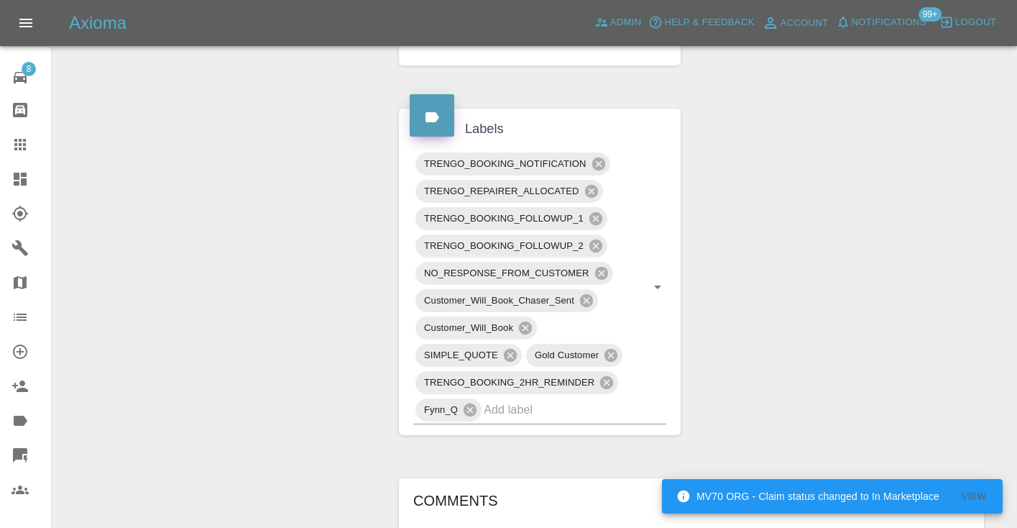
click at [27, 142] on icon at bounding box center [20, 144] width 17 height 17
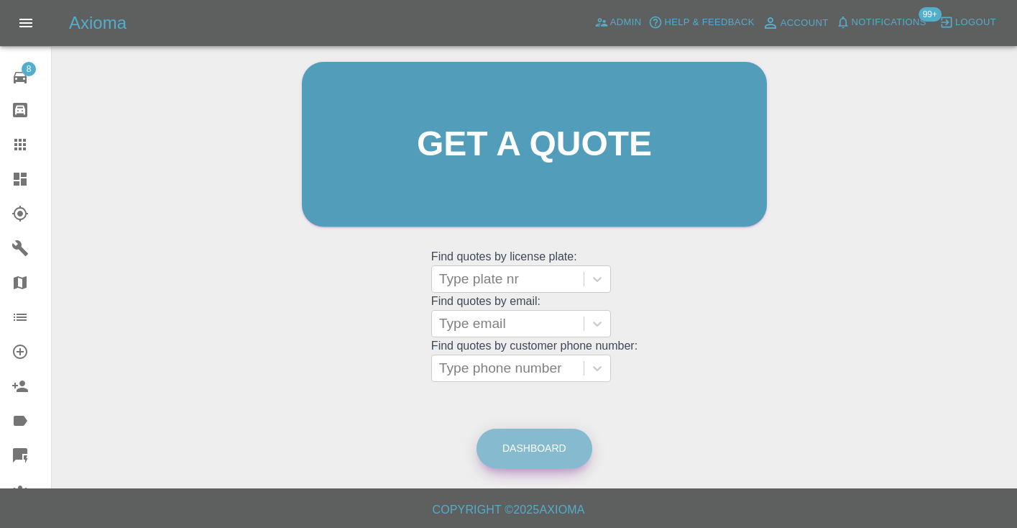
click at [551, 456] on link "Dashboard" at bounding box center [535, 448] width 116 height 40
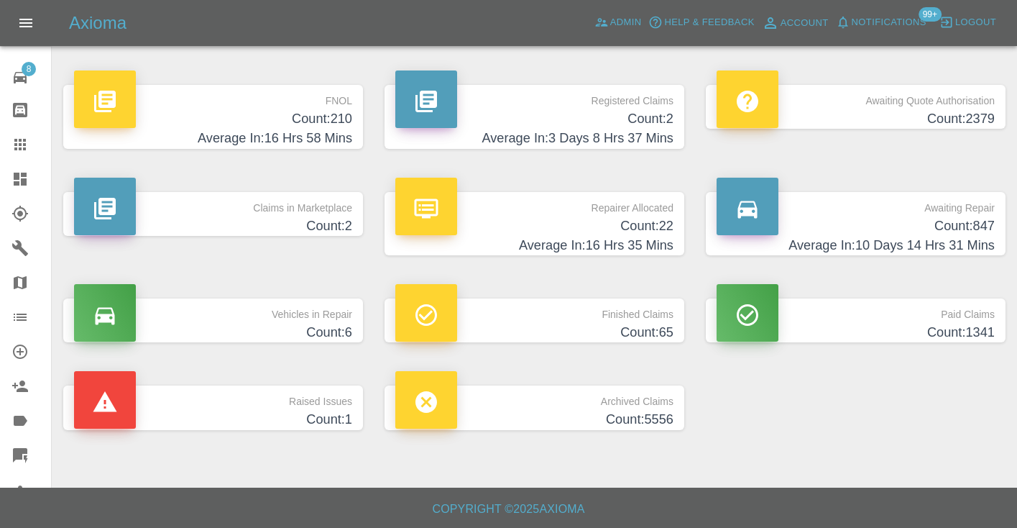
click at [971, 209] on p "Awaiting Repair" at bounding box center [856, 204] width 278 height 24
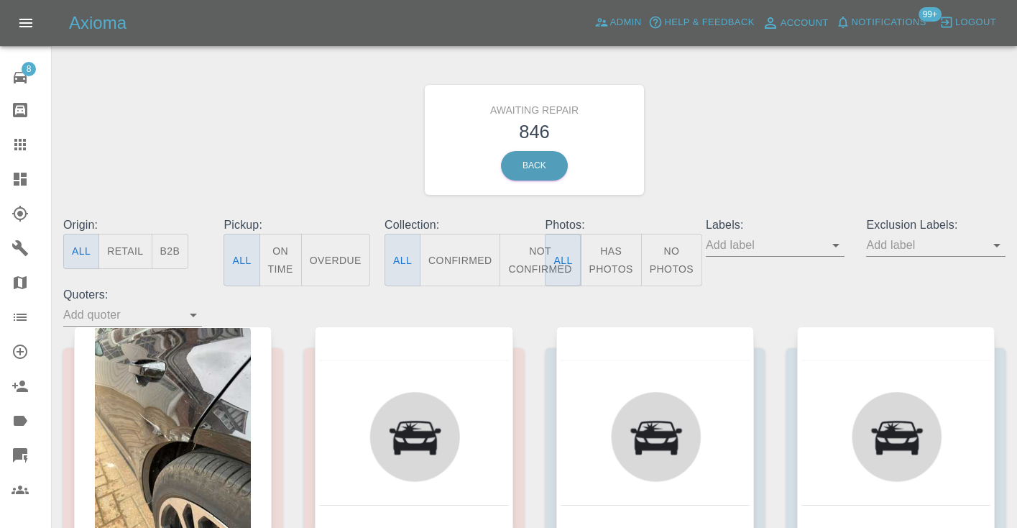
click at [512, 255] on button "Not Confirmed" at bounding box center [540, 260] width 81 height 52
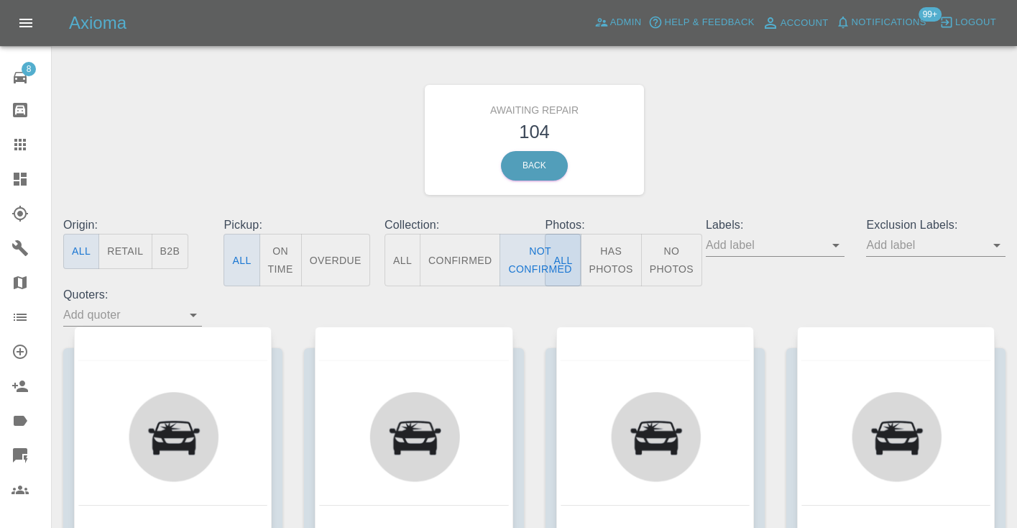
click at [772, 147] on div "Awaiting Repair 104 Back" at bounding box center [534, 139] width 964 height 153
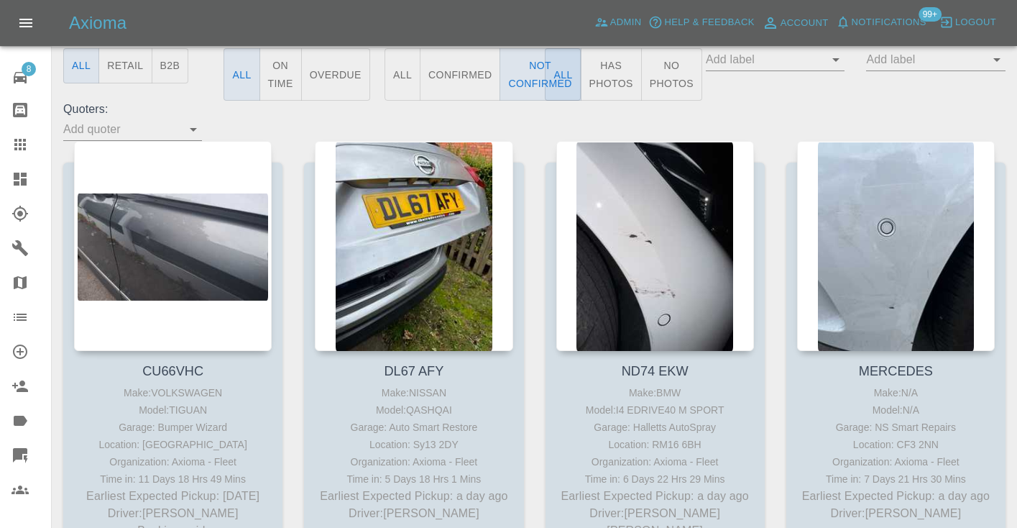
scroll to position [180, 0]
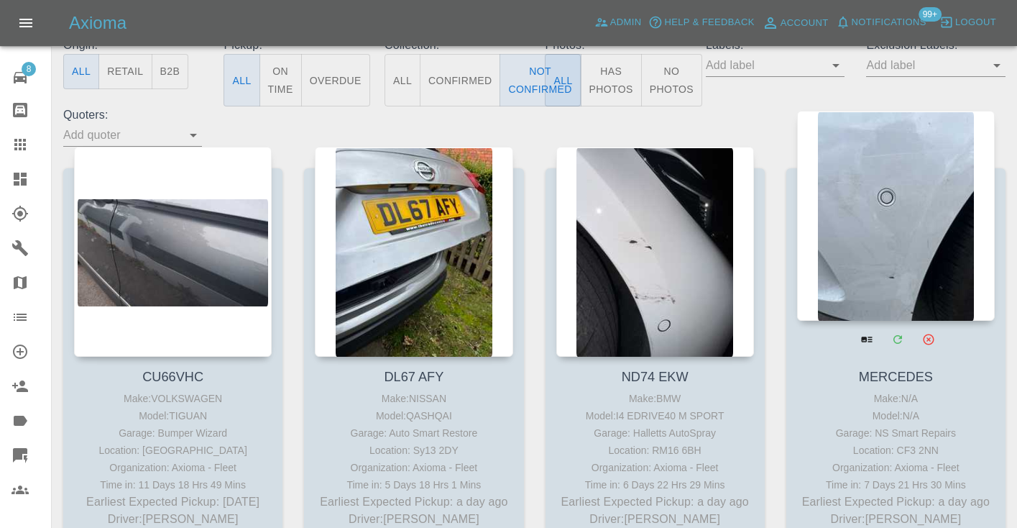
click at [863, 249] on div at bounding box center [896, 216] width 198 height 210
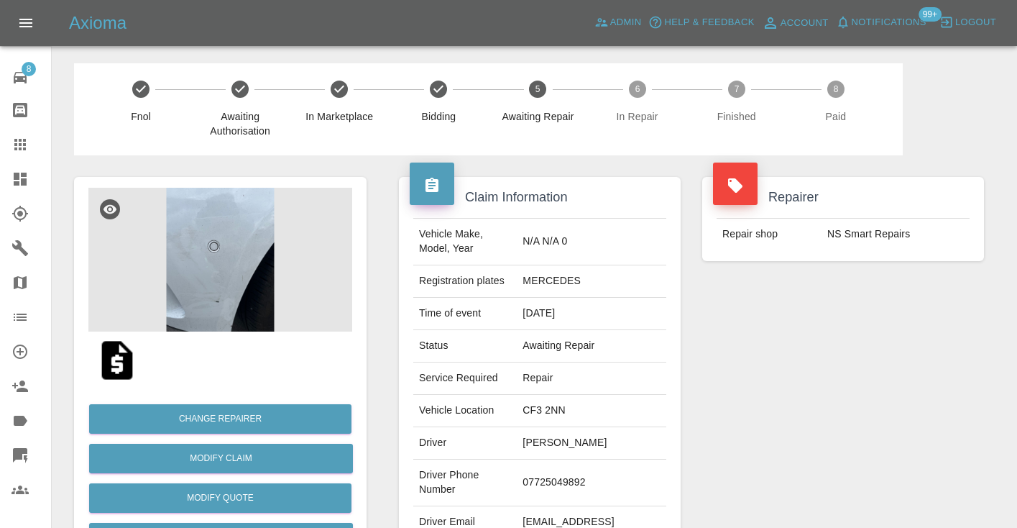
click at [568, 459] on td "07725049892" at bounding box center [592, 482] width 150 height 47
copy td "07725049892"
click at [796, 389] on div "Repairer Repair shop NS Smart Repairs" at bounding box center [843, 369] width 303 height 429
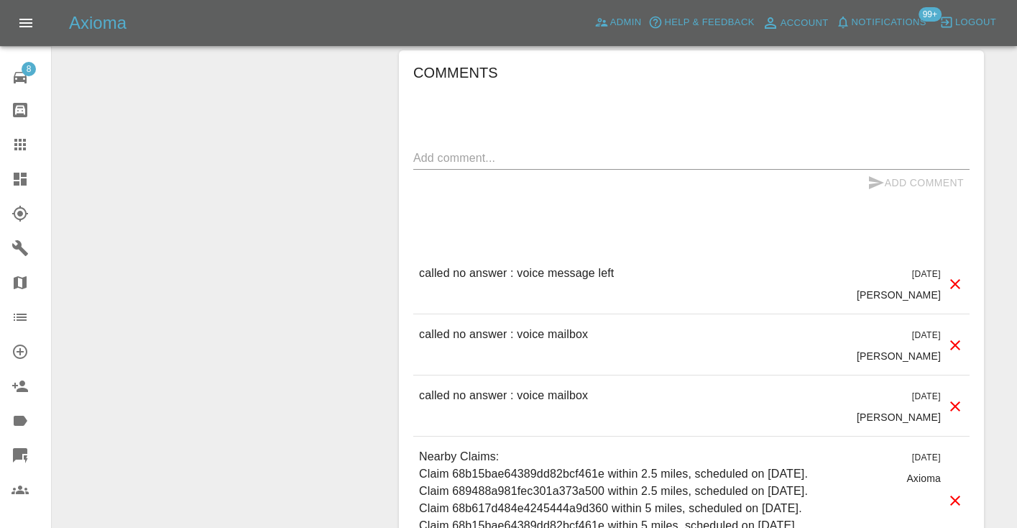
scroll to position [1162, 0]
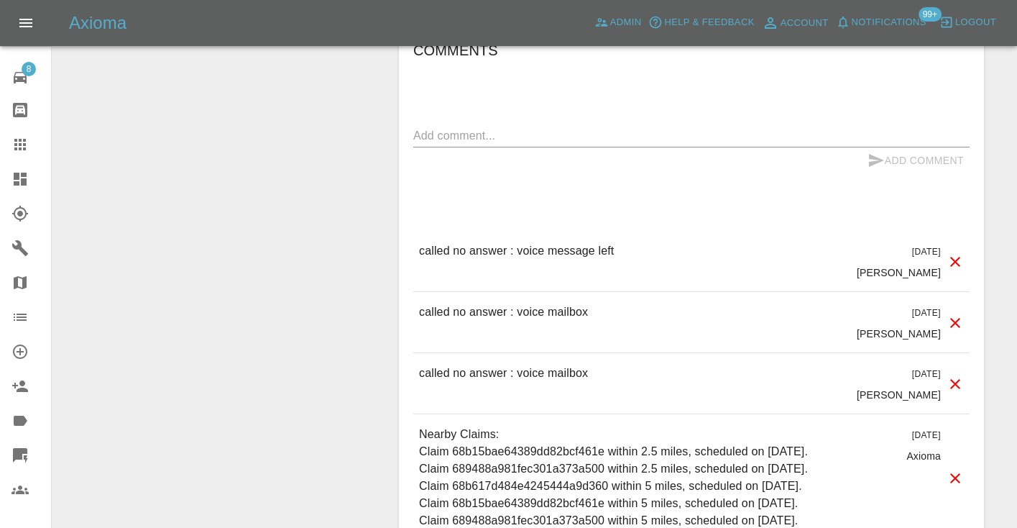
click at [524, 303] on p "called no answer : voice mailbox" at bounding box center [503, 311] width 169 height 17
copy p "called no answer : voice mailbox"
click at [426, 127] on textarea at bounding box center [691, 135] width 556 height 17
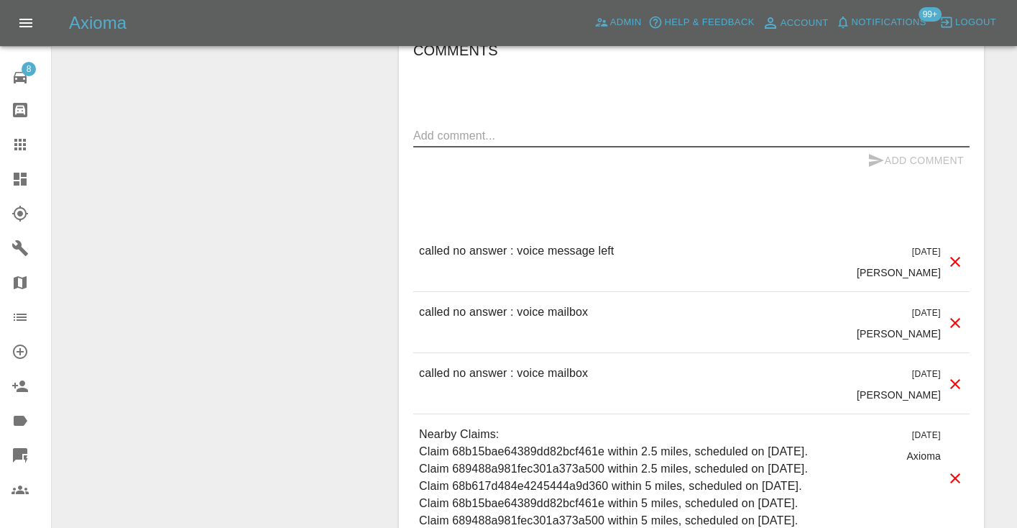
paste textarea "called no answer : voice mailbox"
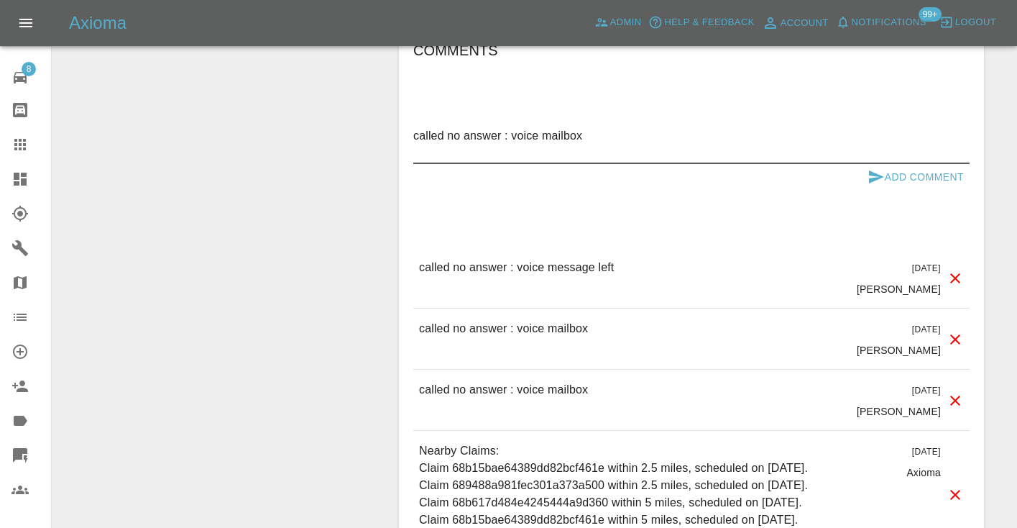
type textarea "called no answer : voice mailbox"
click at [889, 164] on button "Add Comment" at bounding box center [916, 177] width 108 height 27
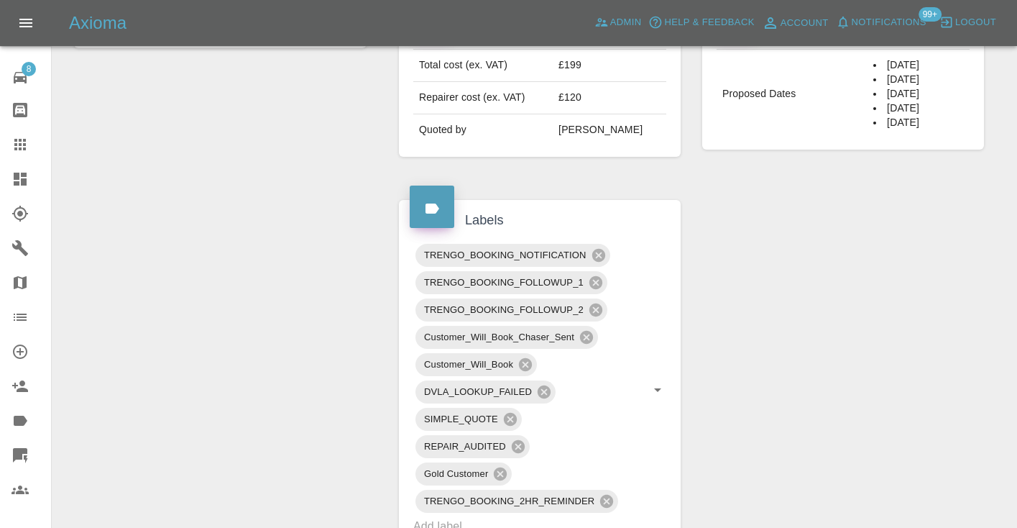
scroll to position [600, 0]
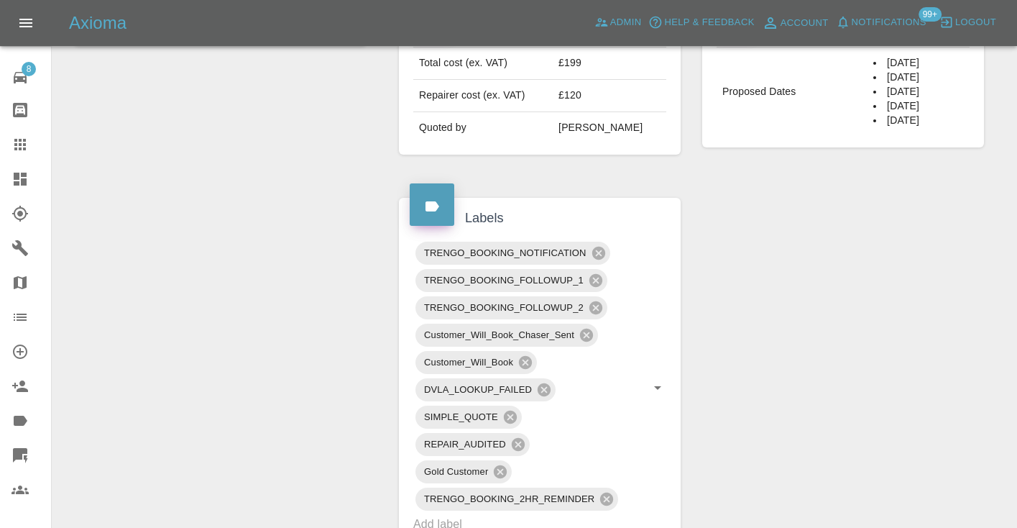
click at [19, 149] on icon at bounding box center [20, 145] width 12 height 12
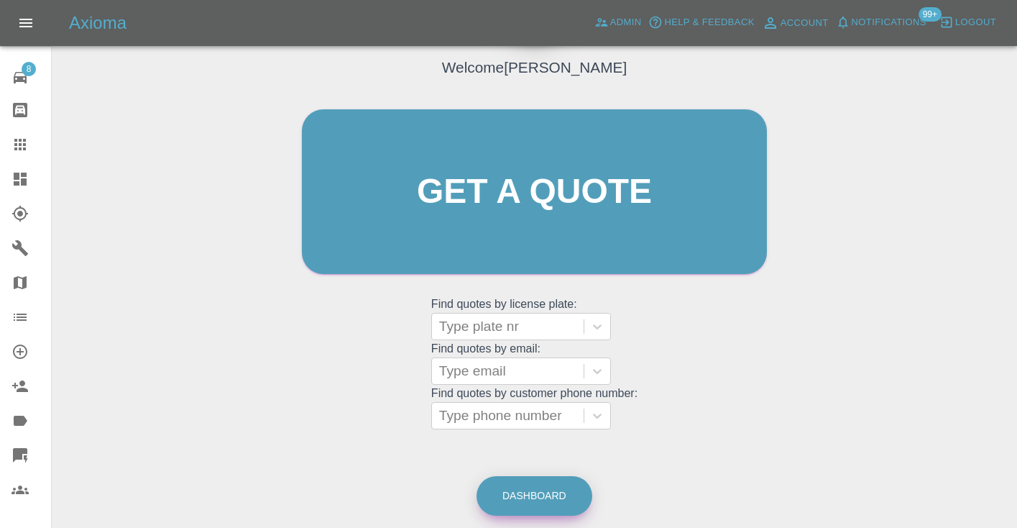
click at [524, 495] on link "Dashboard" at bounding box center [535, 496] width 116 height 40
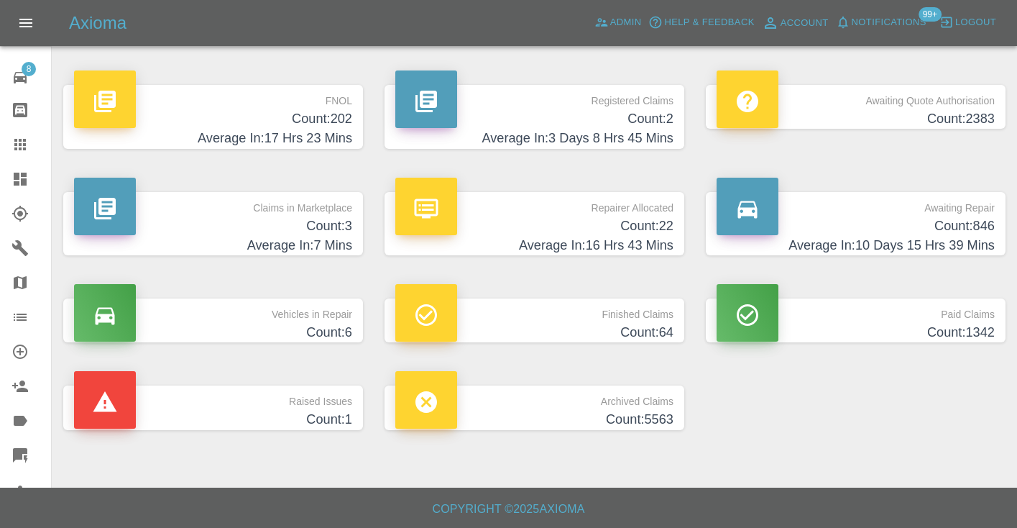
click at [978, 227] on h4 "Count: 846" at bounding box center [856, 225] width 278 height 19
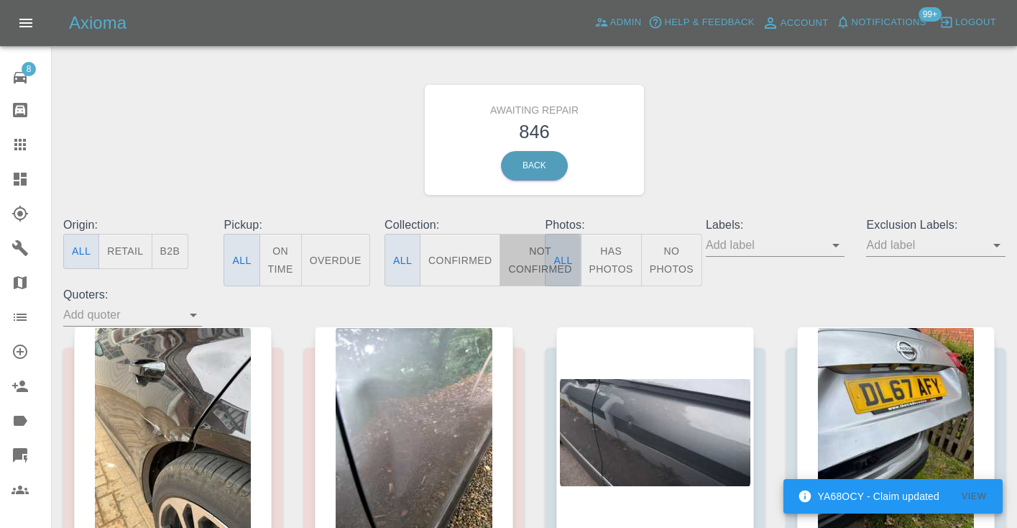
click at [520, 249] on button "Not Confirmed" at bounding box center [540, 260] width 81 height 52
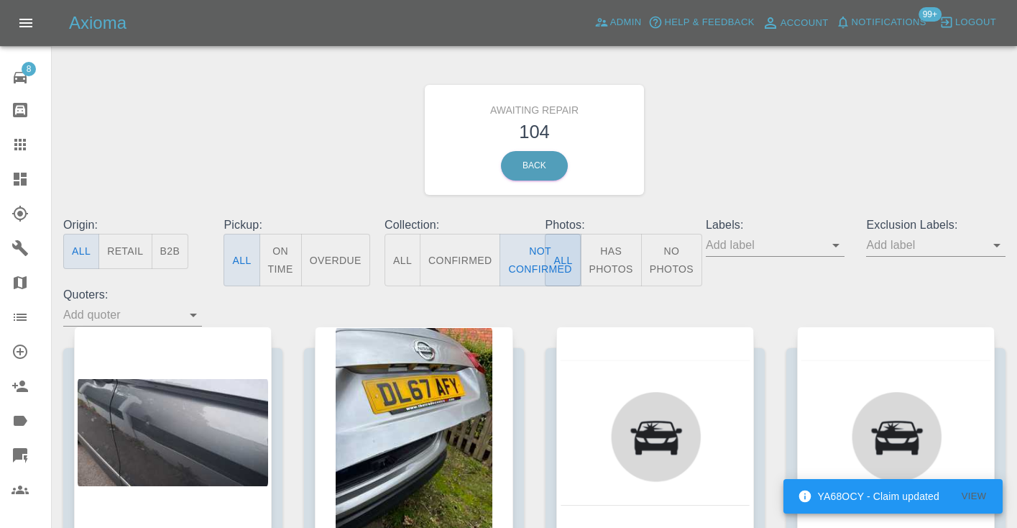
click at [822, 161] on div "Awaiting Repair 104 Back" at bounding box center [534, 139] width 964 height 153
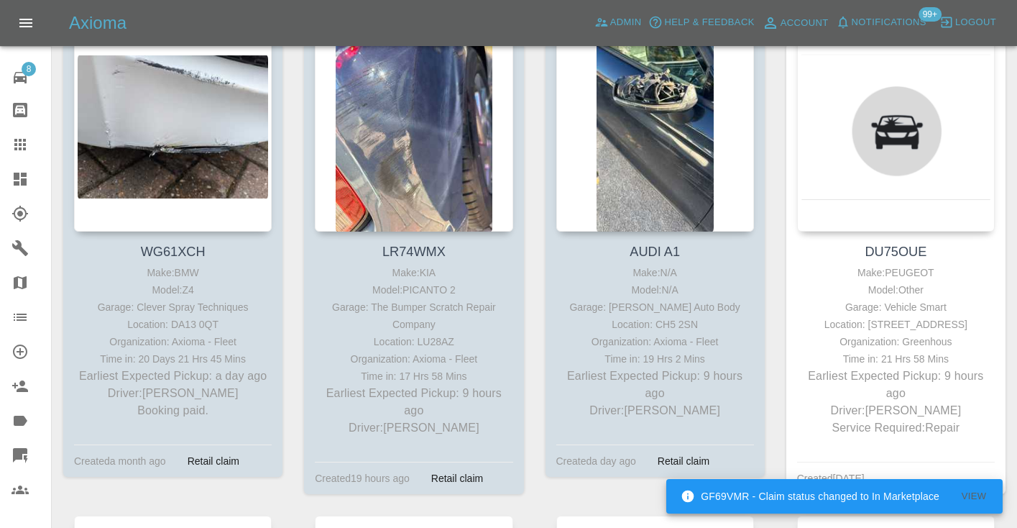
scroll to position [794, 0]
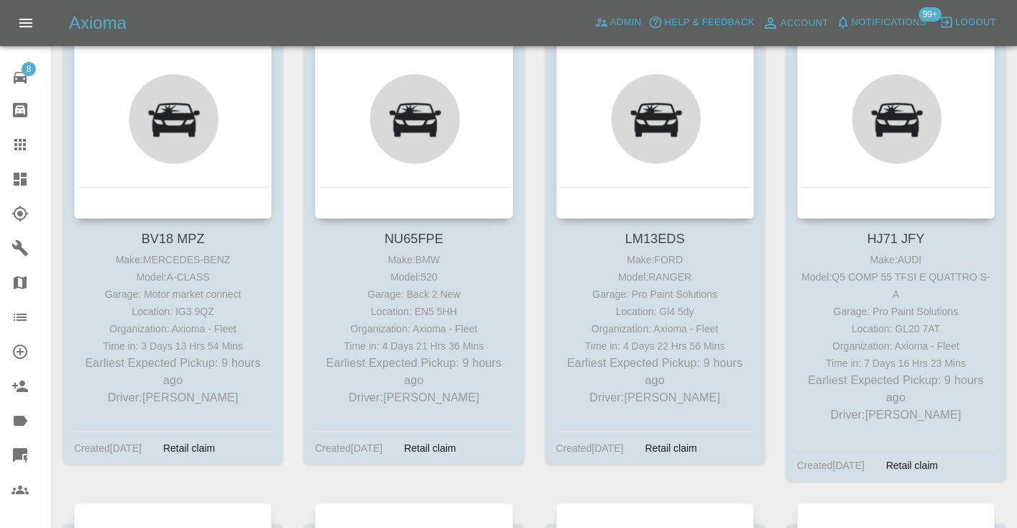
scroll to position [1294, 0]
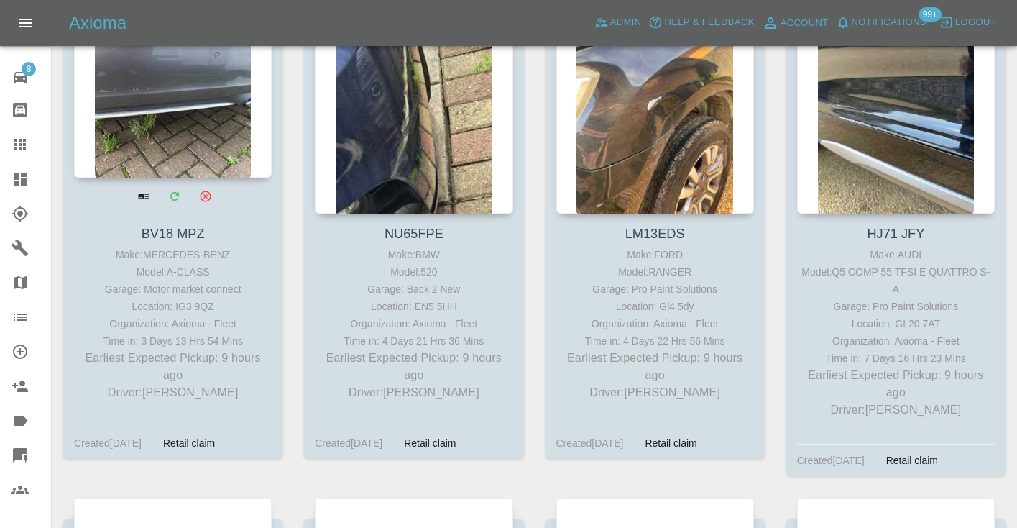
click at [177, 132] on div at bounding box center [173, 73] width 198 height 210
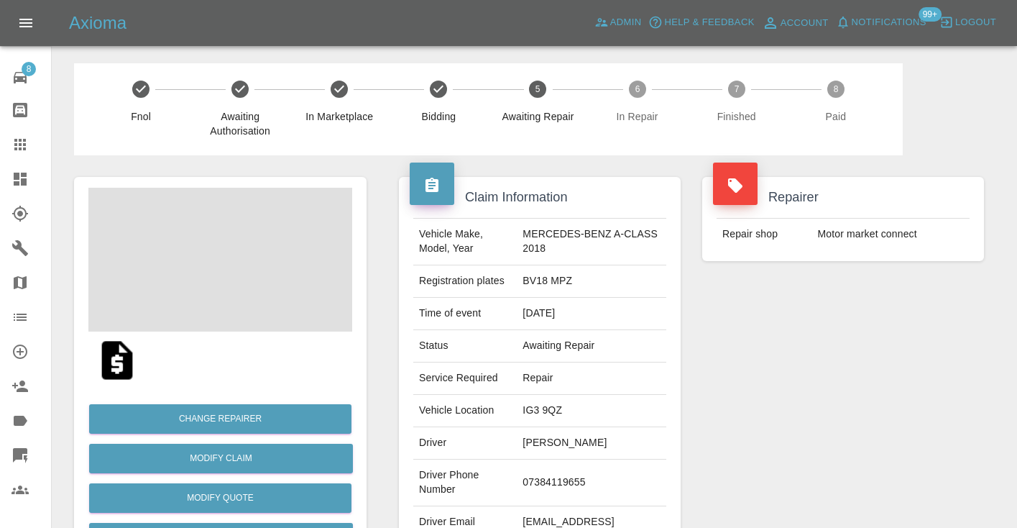
click at [566, 477] on td "07384119655" at bounding box center [592, 482] width 150 height 47
copy td "07384119655"
click at [749, 434] on div "Repairer Repair shop Motor market connect" at bounding box center [843, 369] width 303 height 429
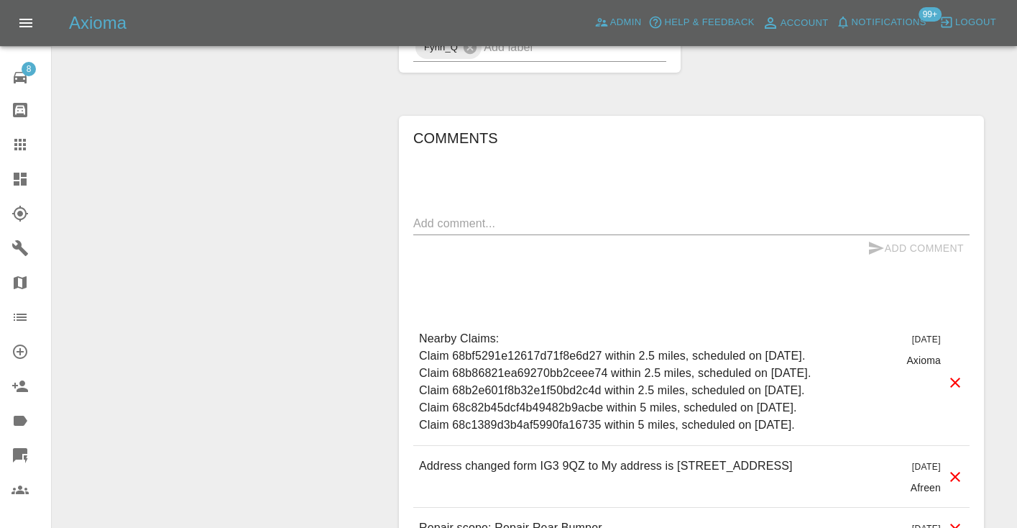
scroll to position [1162, 0]
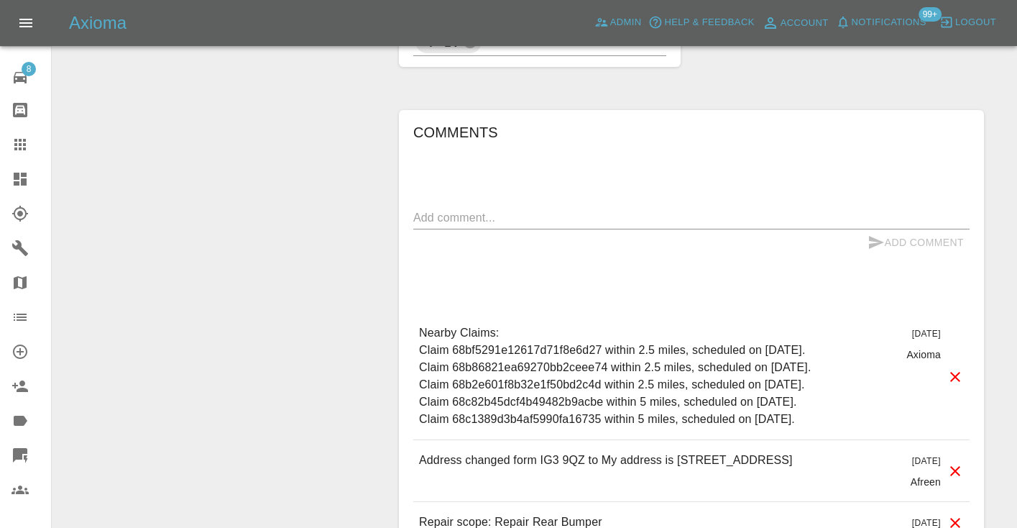
click at [465, 206] on div "x" at bounding box center [691, 217] width 556 height 23
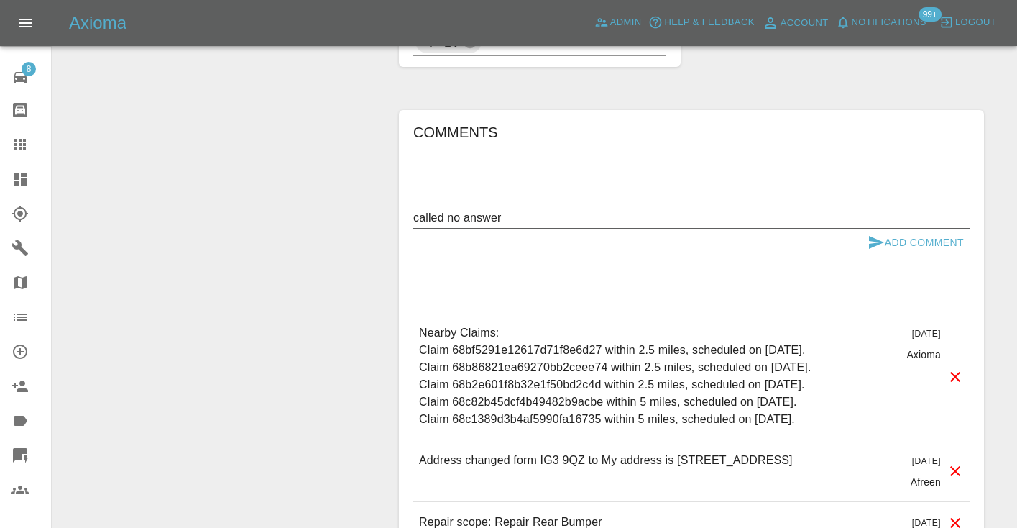
type textarea "called no answer"
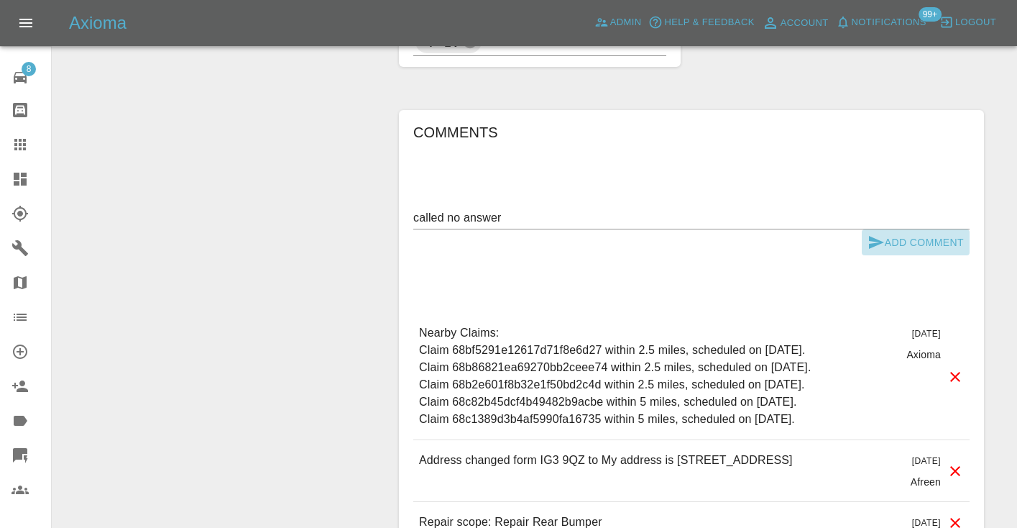
click at [874, 234] on icon "submit" at bounding box center [876, 242] width 17 height 17
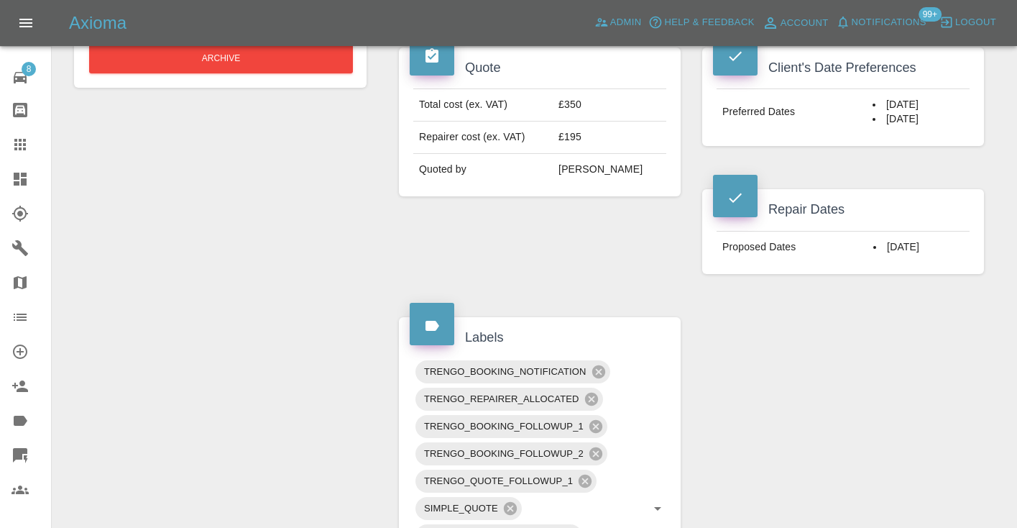
scroll to position [558, 0]
click at [978, 328] on div "Claim Information Vehicle Make, Model, Year MERCEDES-BENZ A-CLASS 2018 Registra…" at bounding box center [691, 464] width 607 height 1735
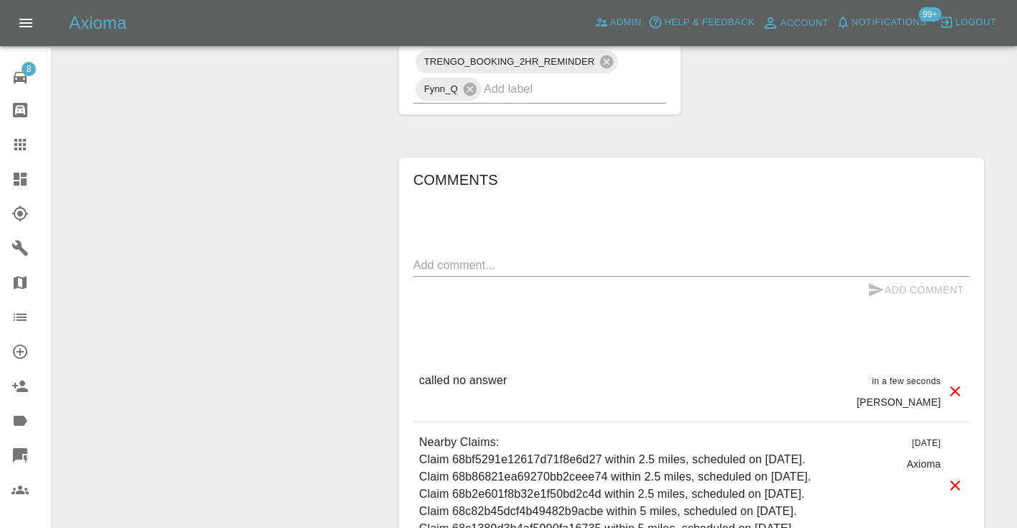
scroll to position [1120, 0]
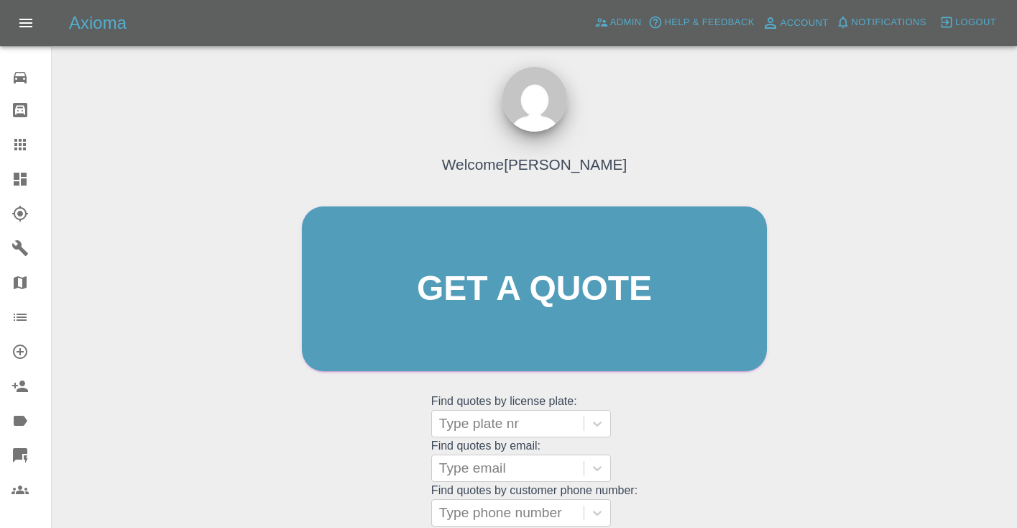
click at [712, 451] on div "Welcome [PERSON_NAME] Get a quote Get a quote Find quotes by license plate: Typ…" at bounding box center [534, 316] width 495 height 434
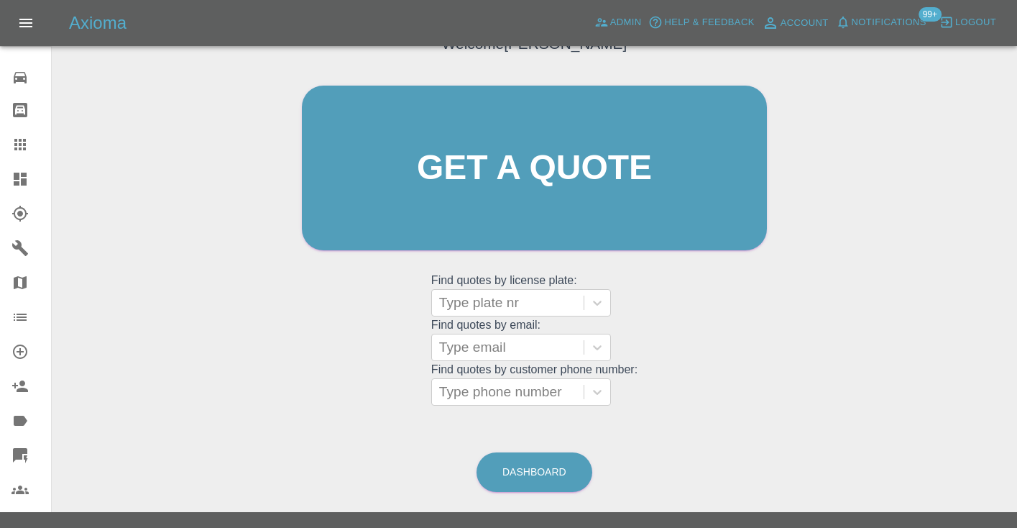
scroll to position [145, 0]
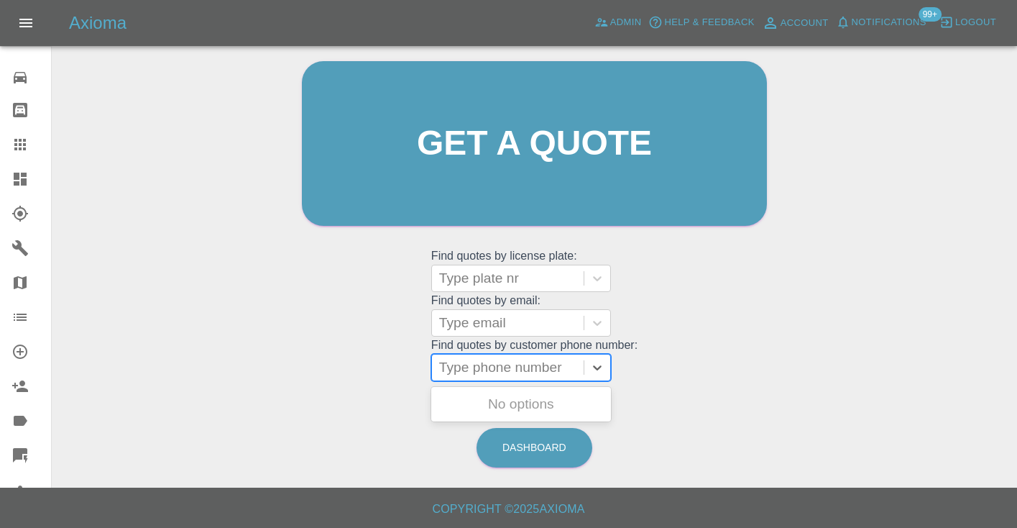
click at [527, 374] on div "Type phone number" at bounding box center [507, 367] width 137 height 17
paste input "07914405105"
type input "07914405105"
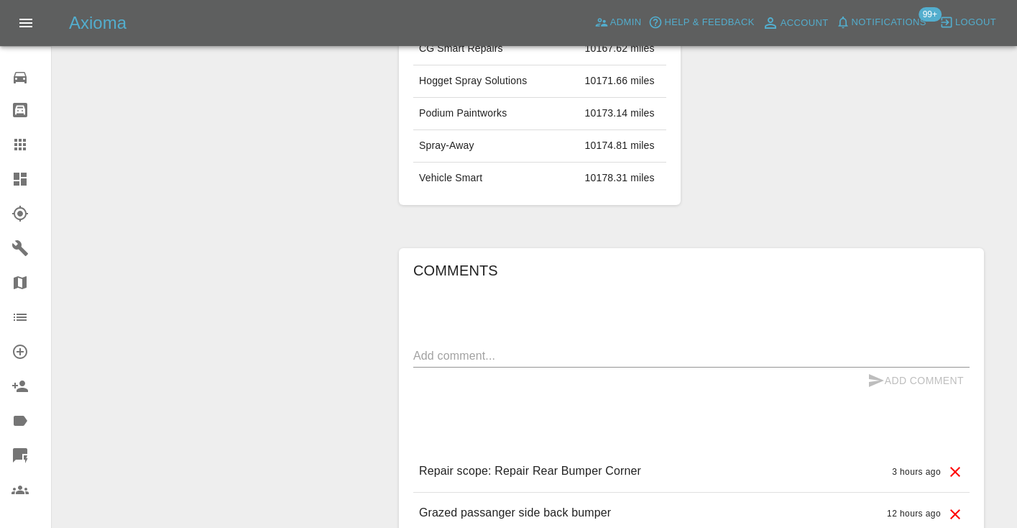
scroll to position [971, 0]
click at [451, 345] on textarea at bounding box center [691, 353] width 556 height 17
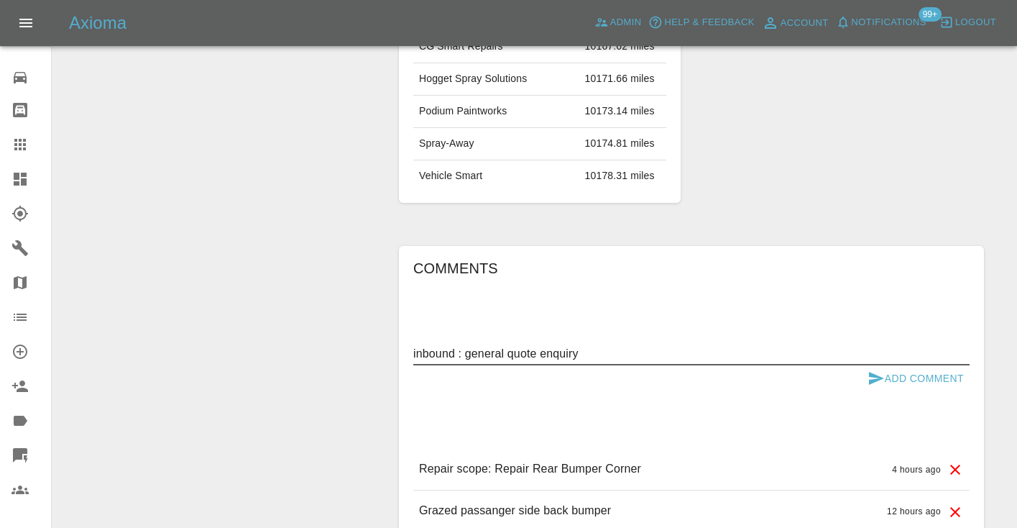
type textarea "inbound : general quote enquiry"
click at [874, 369] on icon "submit" at bounding box center [876, 377] width 17 height 17
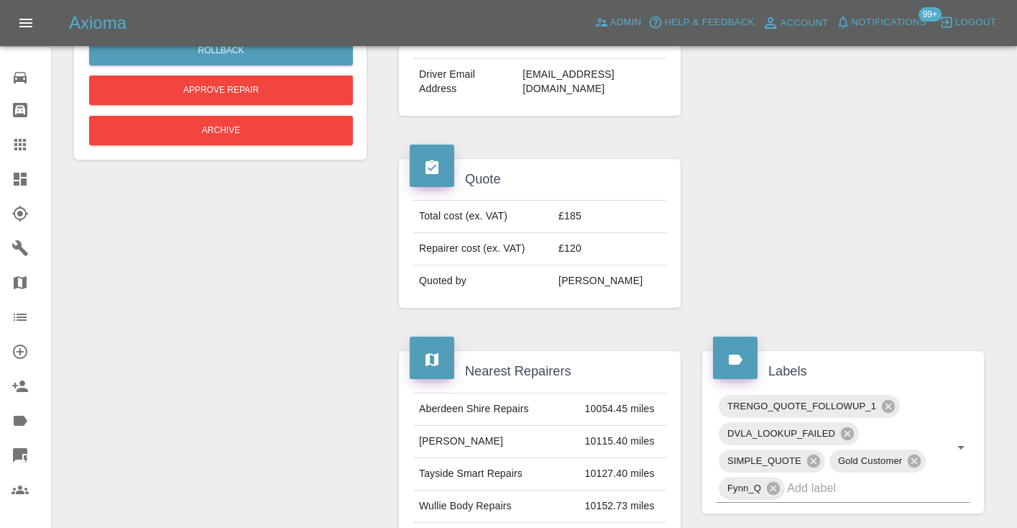
scroll to position [446, 0]
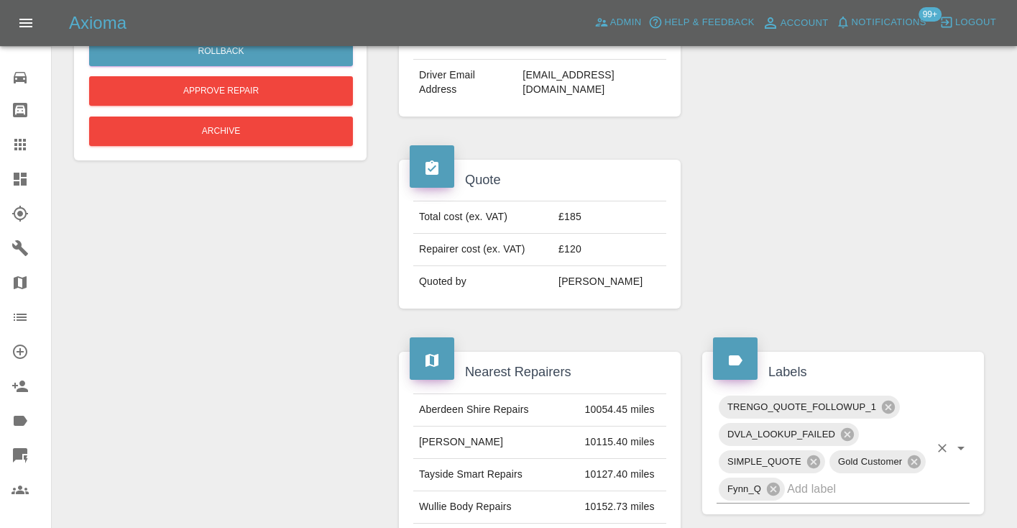
click at [831, 473] on div "TRENGO_QUOTE_FOLLOWUP_1 DVLA_LOOKUP_FAILED SIMPLE_QUOTE Gold Customer Fynn_Q" at bounding box center [843, 448] width 253 height 110
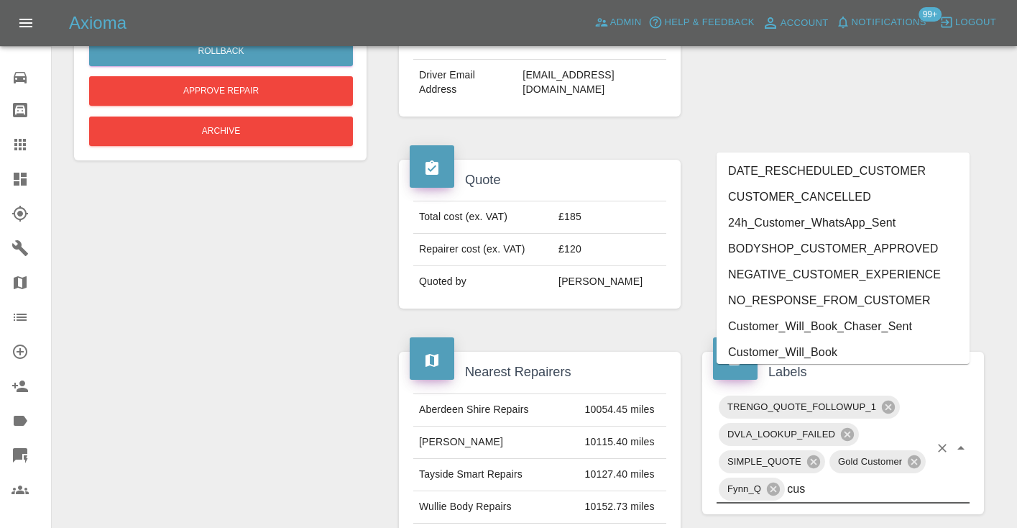
type input "cust"
click at [822, 354] on li "Customer_Will_Book" at bounding box center [843, 352] width 253 height 26
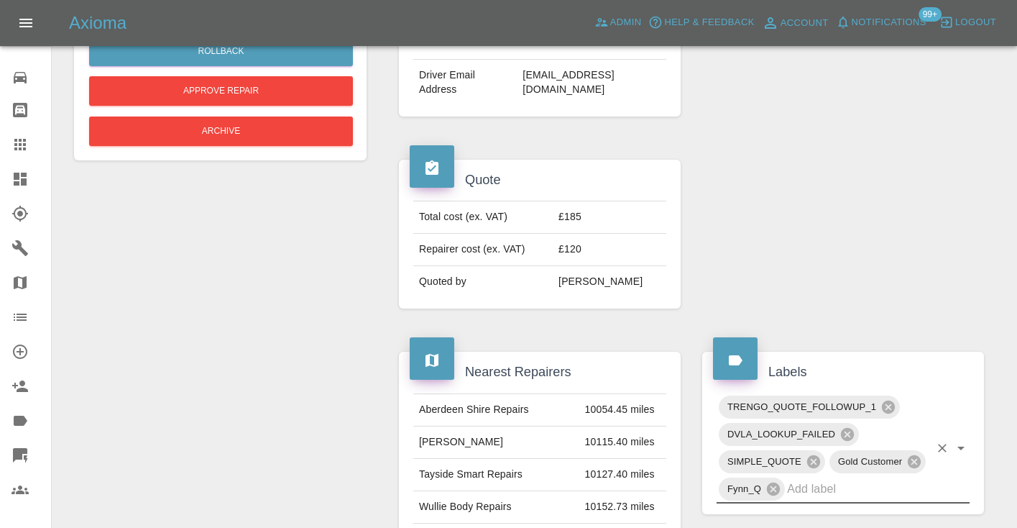
click at [265, 284] on div "Modify Claim Modify Quote Rollback Approve Repair Archive" at bounding box center [220, 429] width 314 height 1441
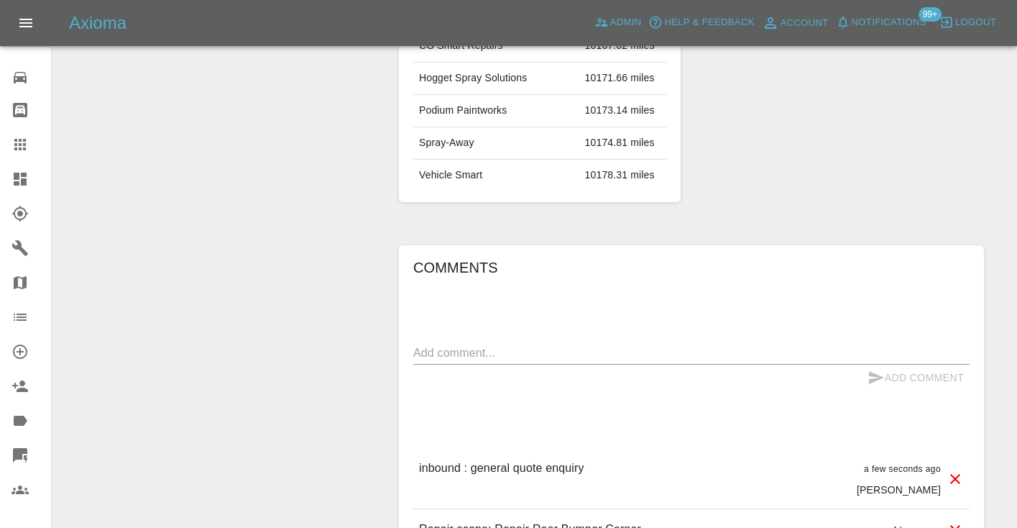
scroll to position [983, 0]
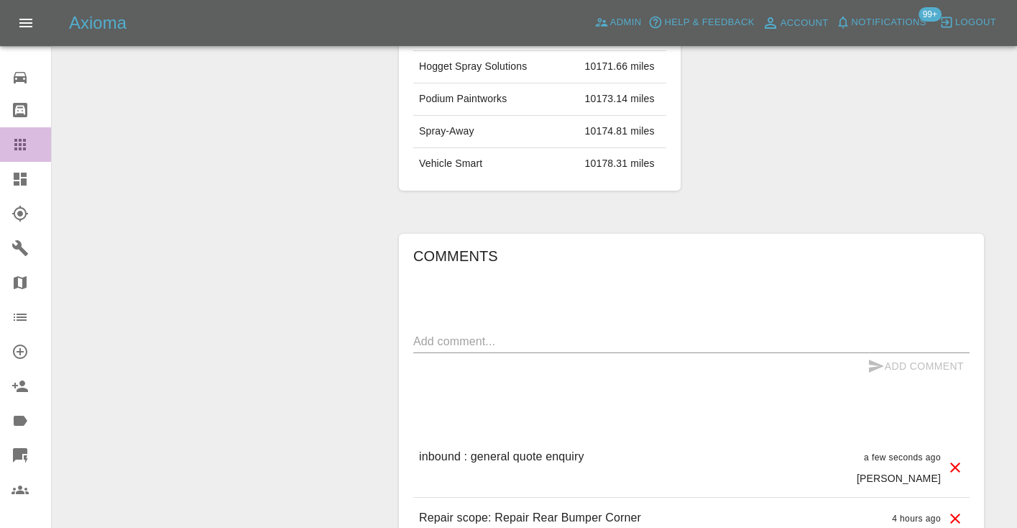
click at [23, 148] on icon at bounding box center [20, 145] width 12 height 12
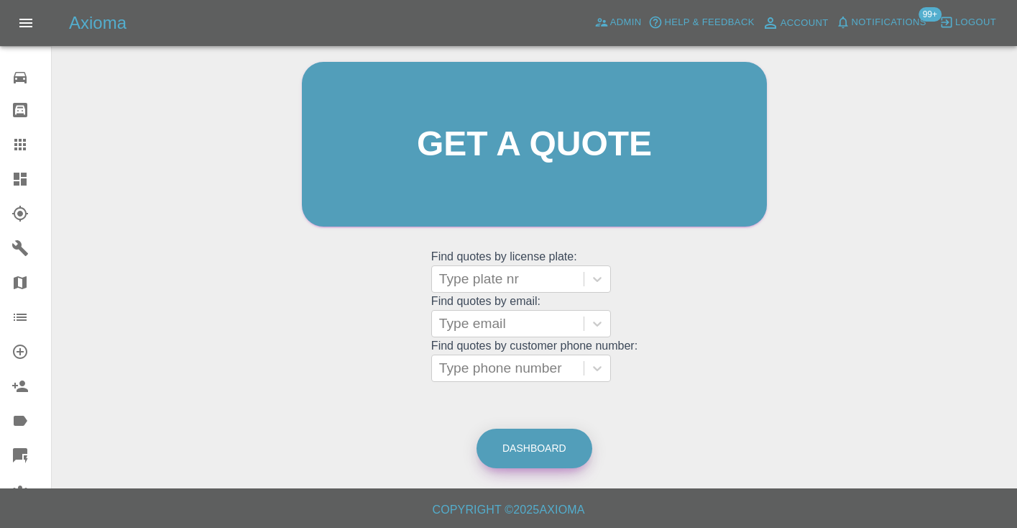
click at [526, 454] on link "Dashboard" at bounding box center [535, 448] width 116 height 40
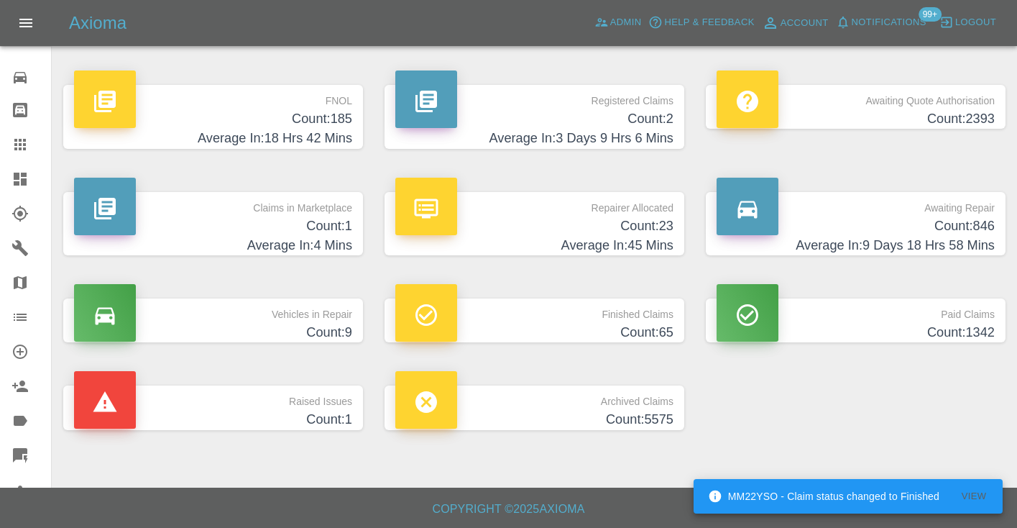
click at [937, 230] on h4 "Count: 846" at bounding box center [856, 225] width 278 height 19
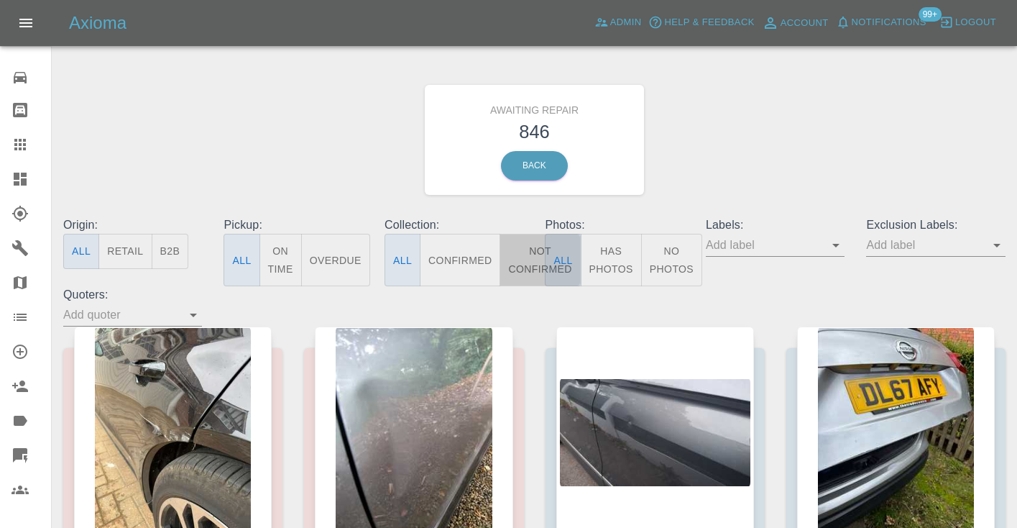
click at [531, 263] on button "Not Confirmed" at bounding box center [540, 260] width 81 height 52
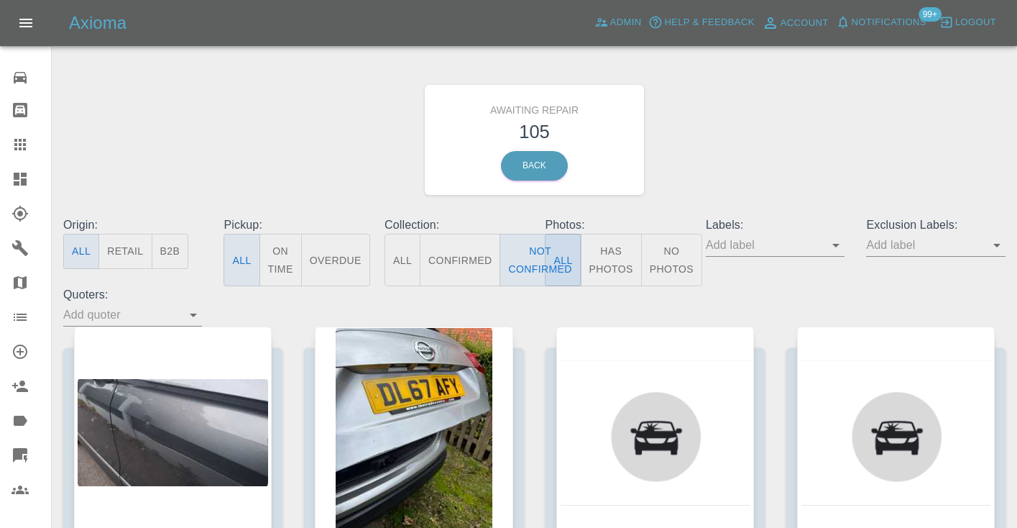
click at [766, 137] on div "Awaiting Repair 105 Back" at bounding box center [534, 139] width 964 height 153
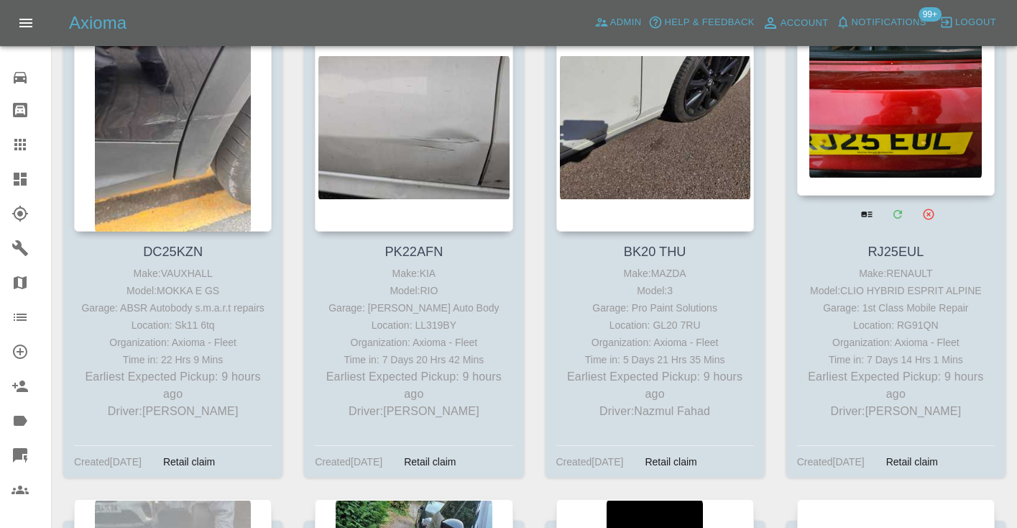
scroll to position [1758, 0]
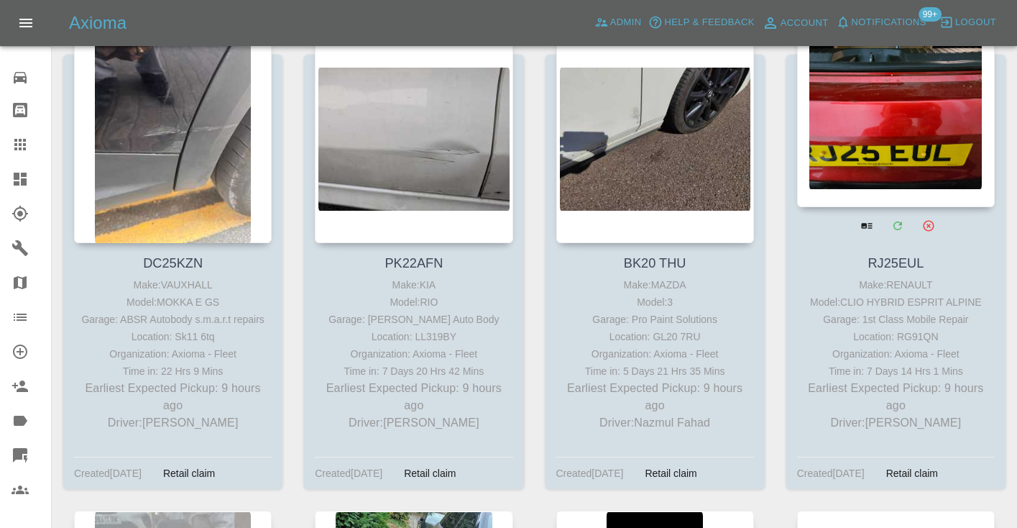
click at [883, 124] on div at bounding box center [896, 102] width 198 height 210
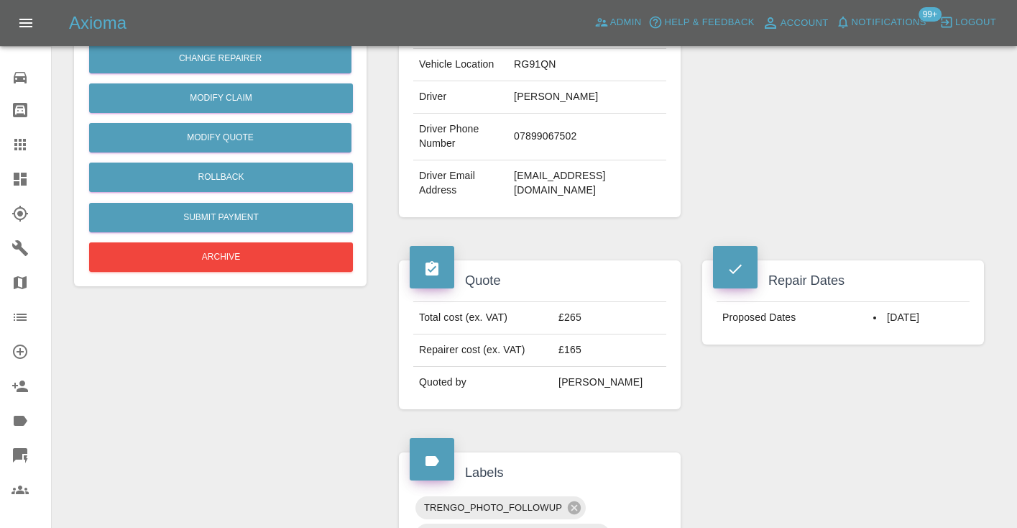
scroll to position [348, 0]
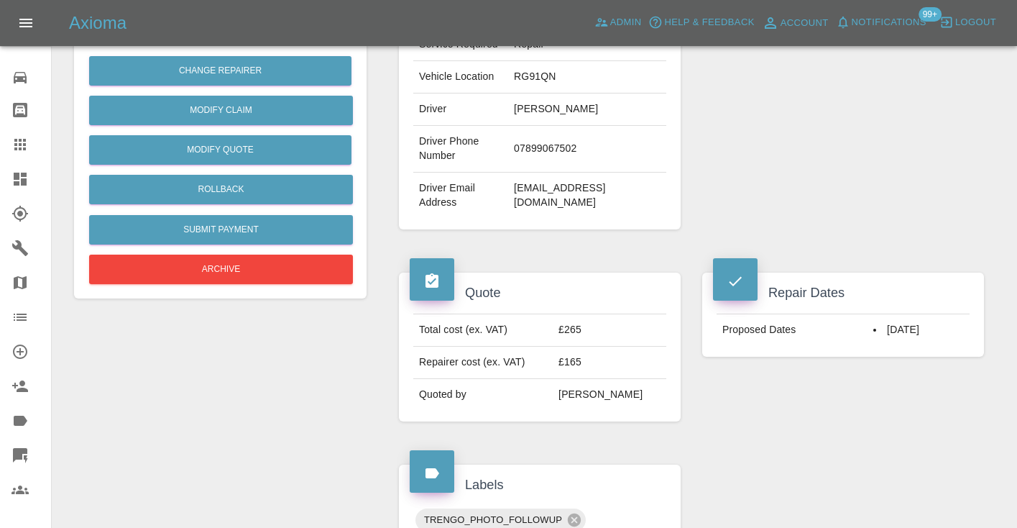
click at [544, 142] on td "07899067502" at bounding box center [587, 149] width 158 height 47
copy td "07899067502"
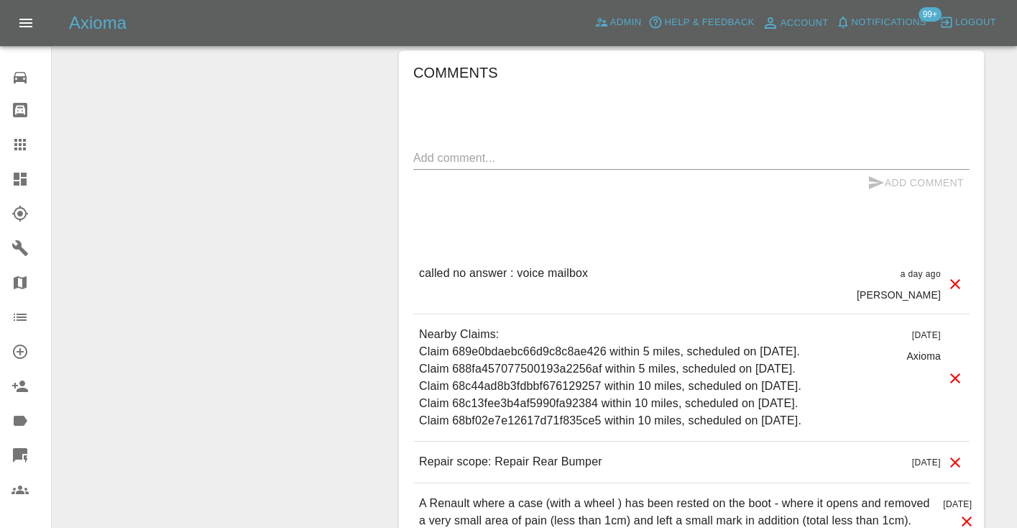
scroll to position [1143, 0]
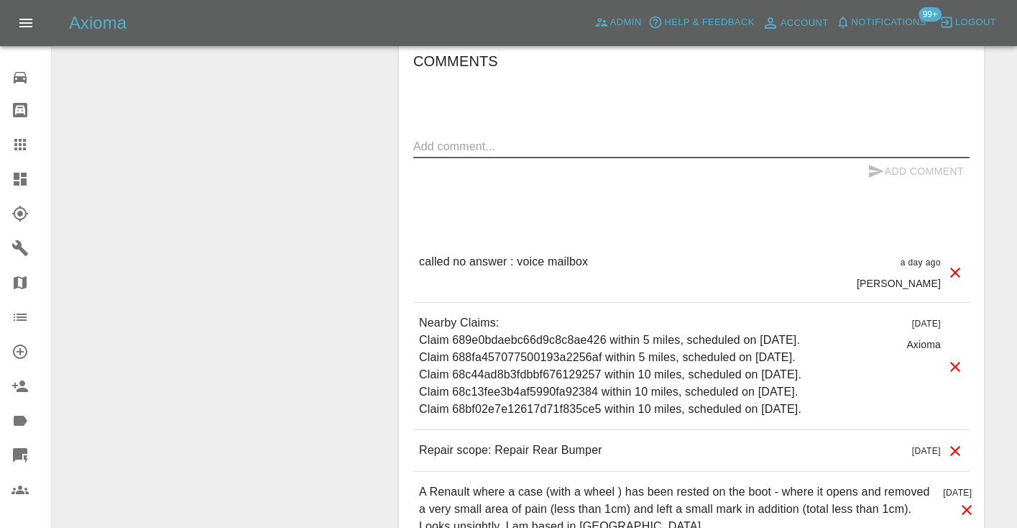
click at [427, 143] on textarea at bounding box center [691, 146] width 556 height 17
drag, startPoint x: 609, startPoint y: 141, endPoint x: 554, endPoint y: 141, distance: 55.4
click at [554, 141] on textarea "called no answer : voice mailbox" at bounding box center [691, 146] width 556 height 17
type textarea "called no answer : voice message"
click at [886, 166] on button "Add Comment" at bounding box center [916, 171] width 108 height 27
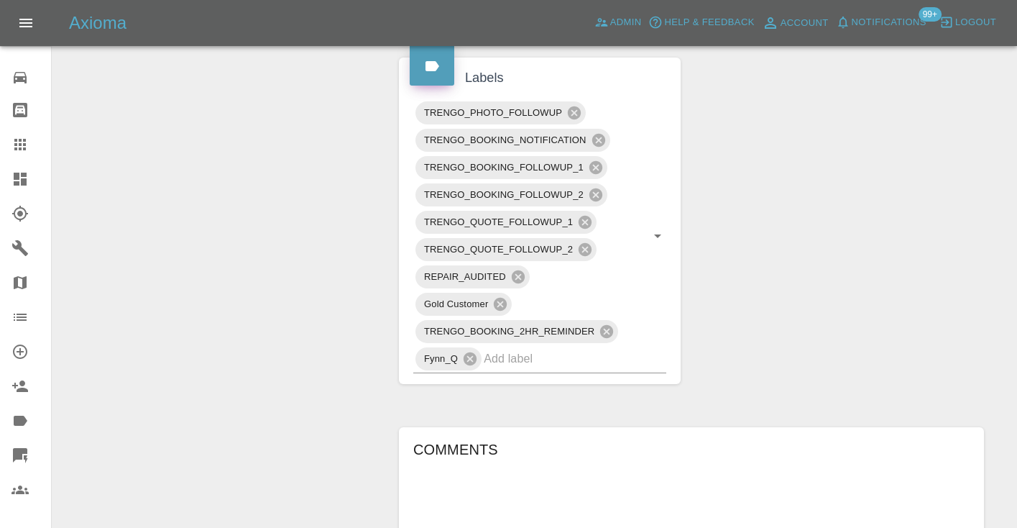
scroll to position [718, 0]
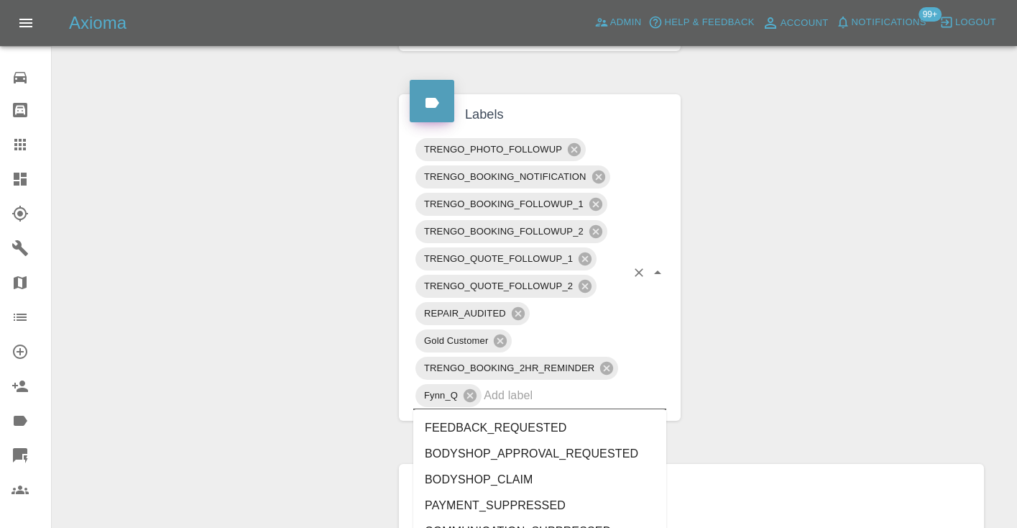
click at [536, 401] on input "text" at bounding box center [555, 395] width 142 height 22
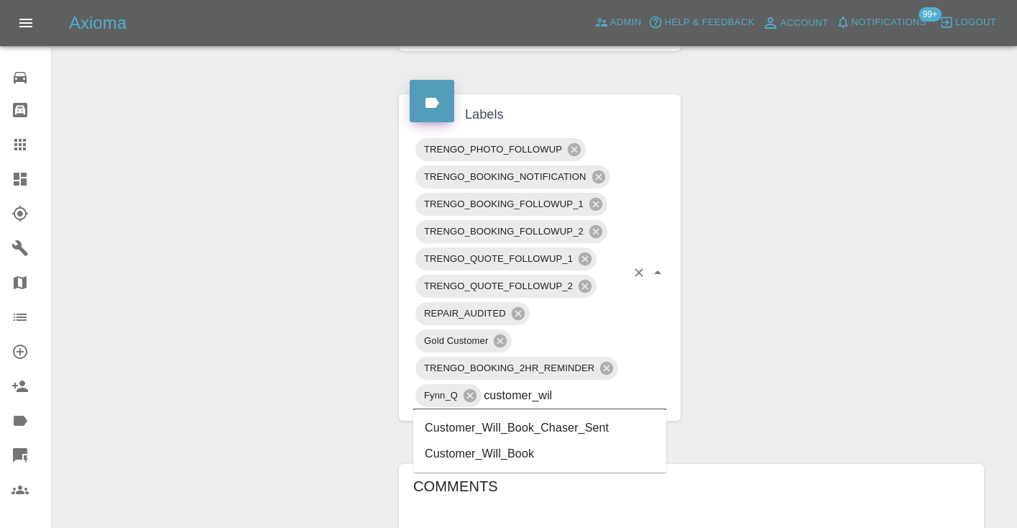
type input "customer_will"
click at [534, 459] on li "Customer_Will_Book" at bounding box center [539, 454] width 253 height 26
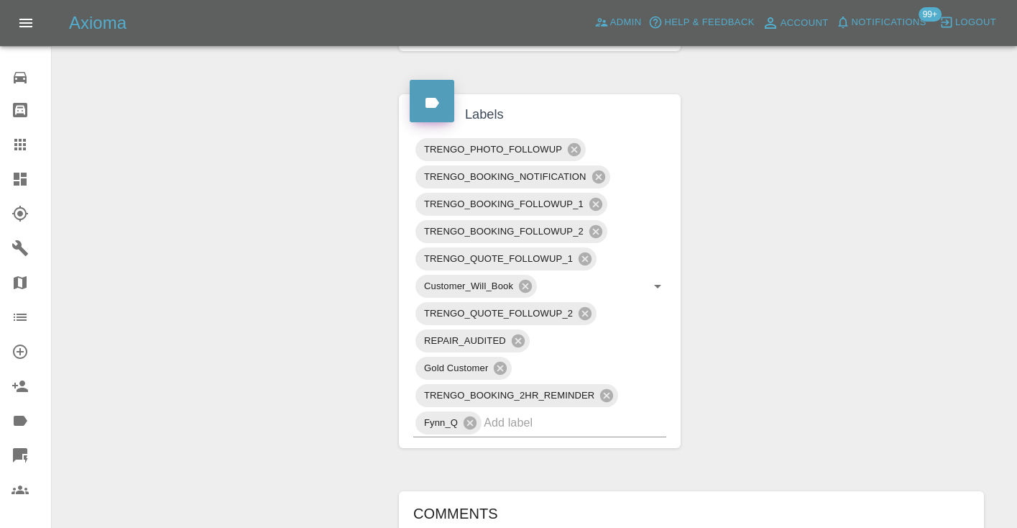
click at [251, 270] on div "Change Repairer Modify Claim Modify Quote Rollback Submit Payment Archive" at bounding box center [220, 264] width 314 height 1655
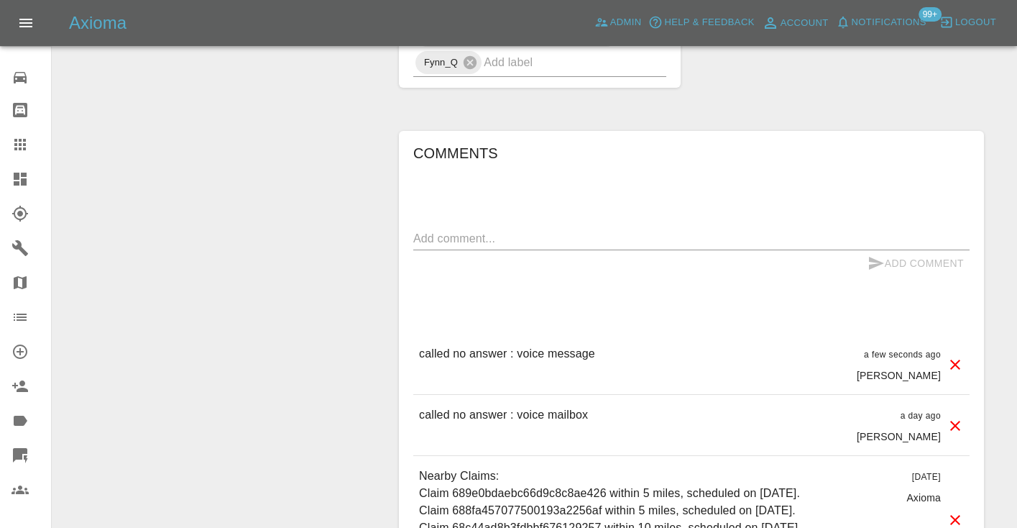
scroll to position [1080, 0]
click at [16, 142] on icon at bounding box center [20, 145] width 12 height 12
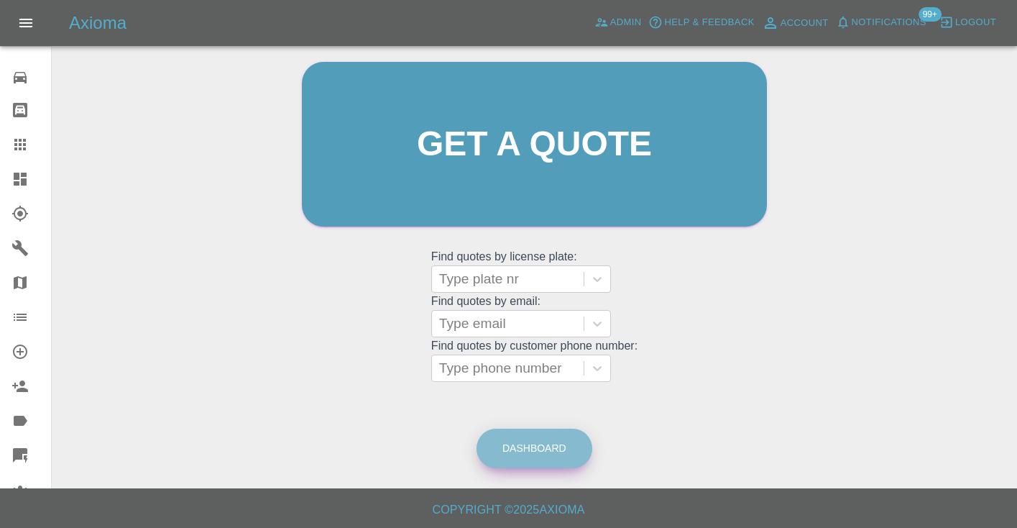
click at [572, 455] on link "Dashboard" at bounding box center [535, 448] width 116 height 40
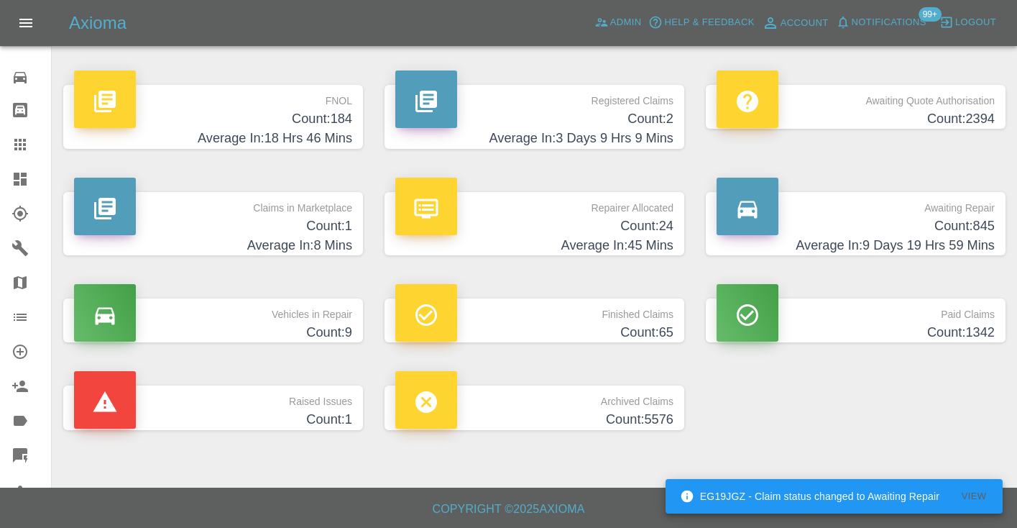
click at [930, 225] on h4 "Count: 845" at bounding box center [856, 225] width 278 height 19
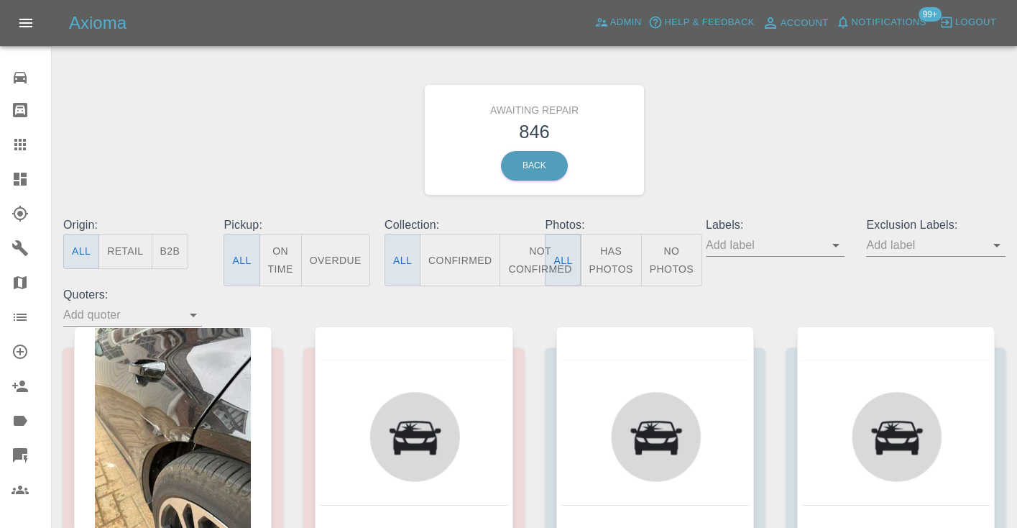
click at [535, 268] on button "Not Confirmed" at bounding box center [540, 260] width 81 height 52
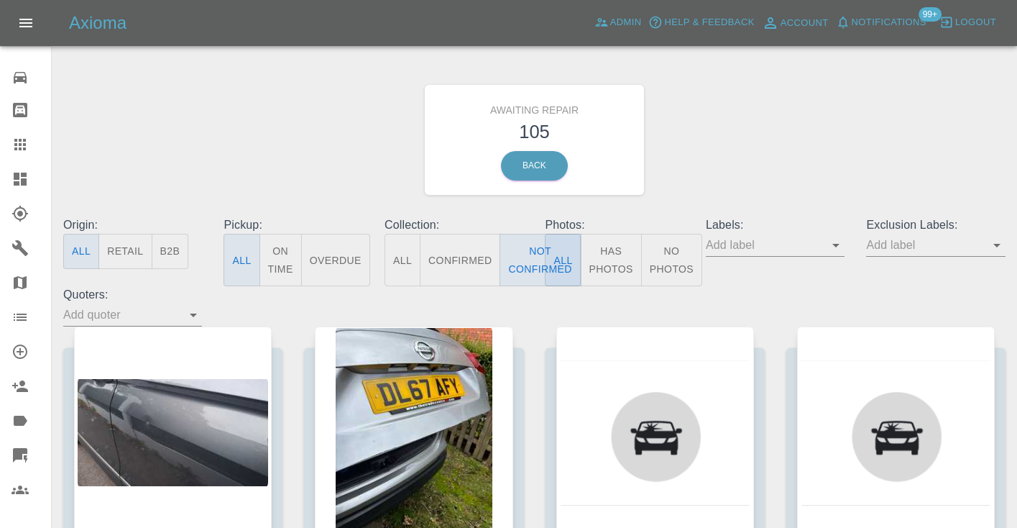
click at [780, 132] on div "Awaiting Repair 105 Back" at bounding box center [534, 139] width 964 height 153
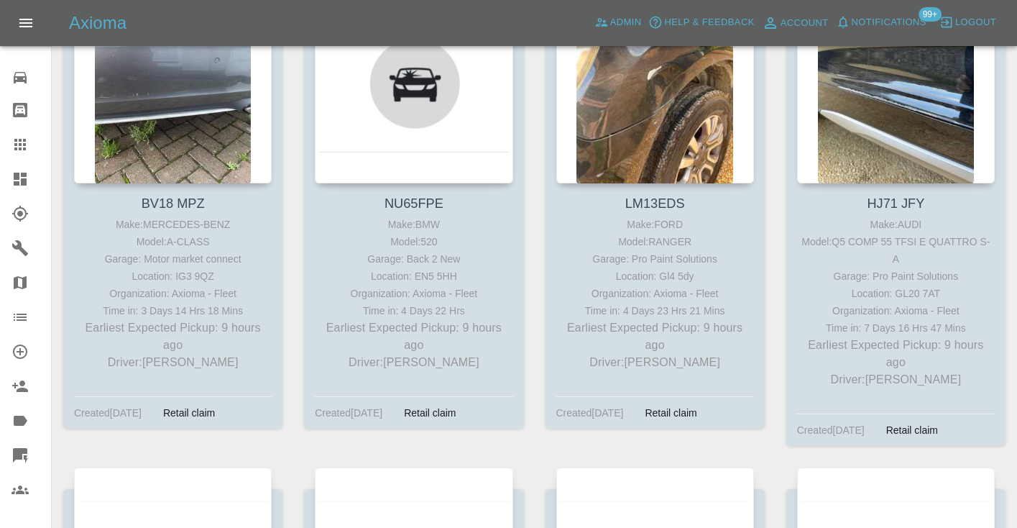
scroll to position [1336, 0]
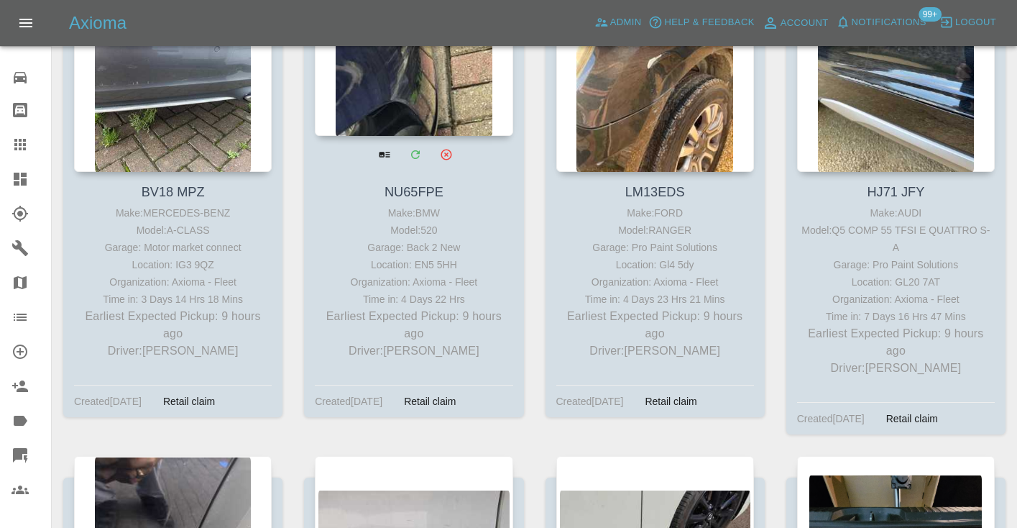
click at [395, 120] on div at bounding box center [414, 31] width 198 height 210
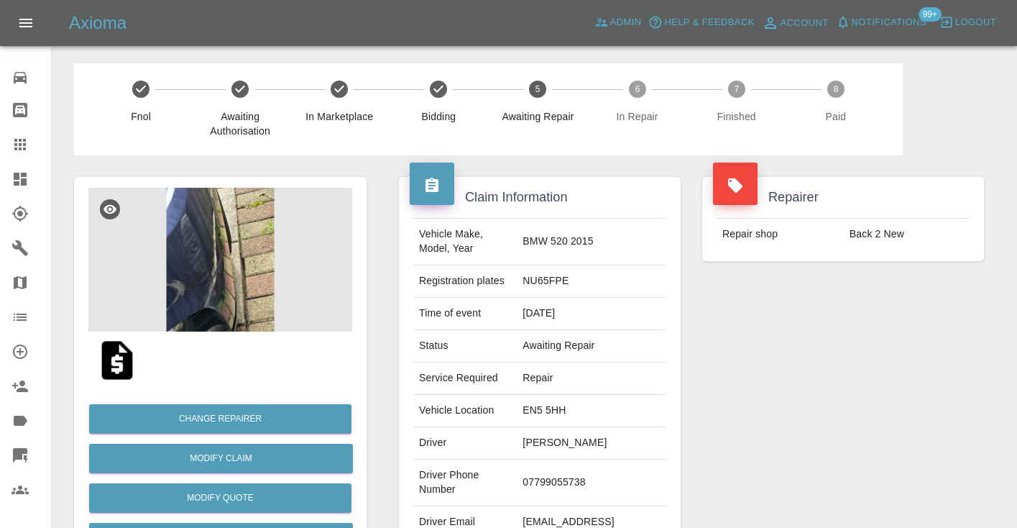
click at [583, 477] on td "07799055738" at bounding box center [592, 482] width 150 height 47
copy td "07799055738"
click at [832, 414] on div "Repairer Repair shop Back 2 New" at bounding box center [843, 369] width 303 height 429
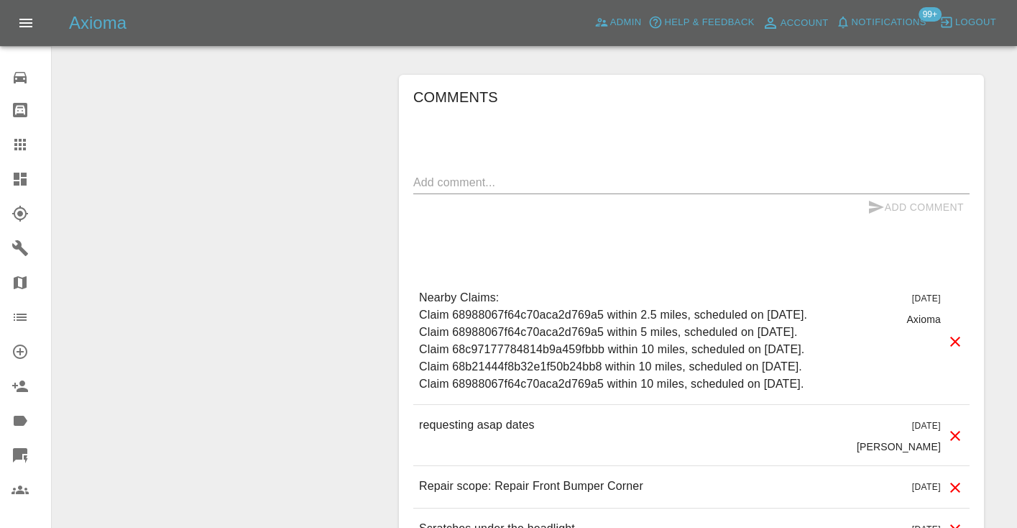
scroll to position [1050, 0]
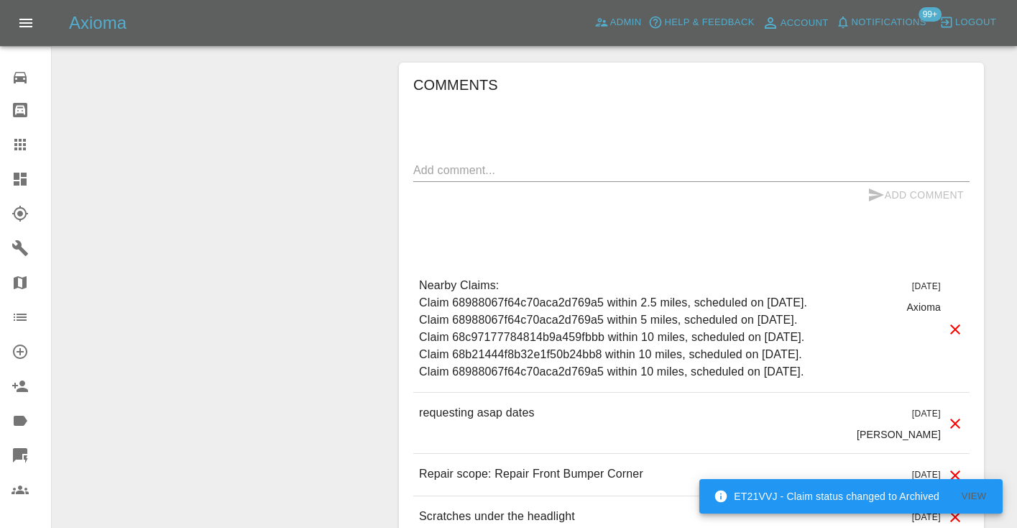
click at [472, 162] on textarea at bounding box center [691, 170] width 556 height 17
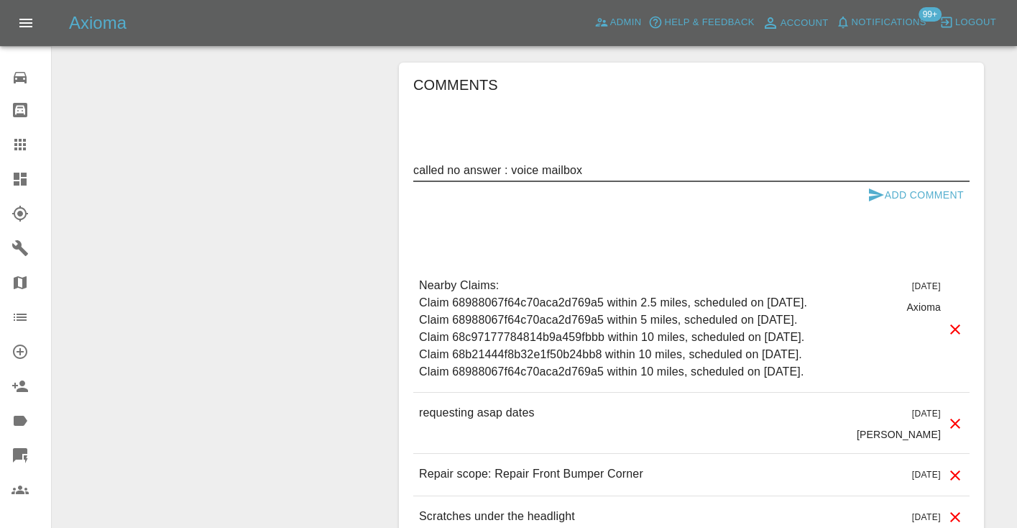
type textarea "called no answer : voice mailbox"
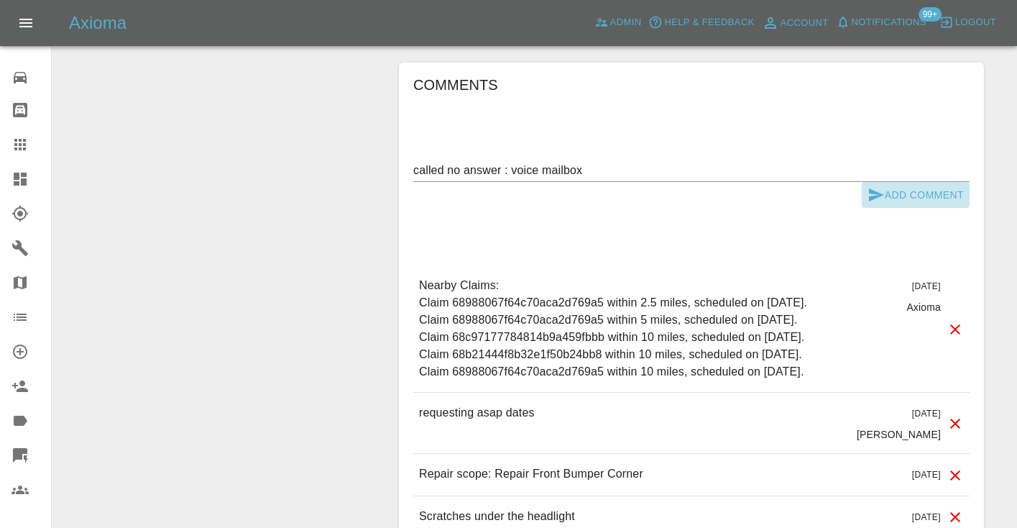
click at [882, 188] on icon "submit" at bounding box center [876, 194] width 15 height 13
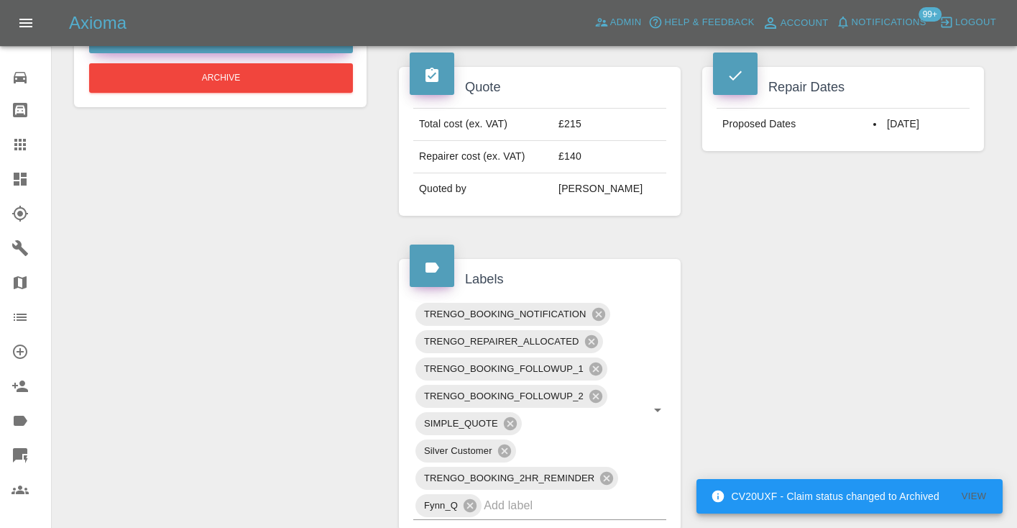
scroll to position [546, 0]
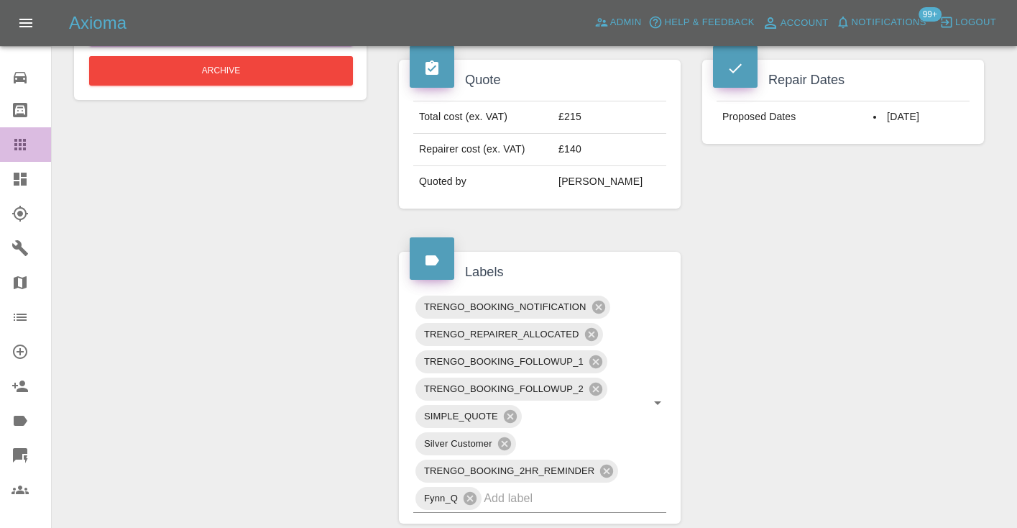
click at [26, 141] on icon at bounding box center [20, 145] width 12 height 12
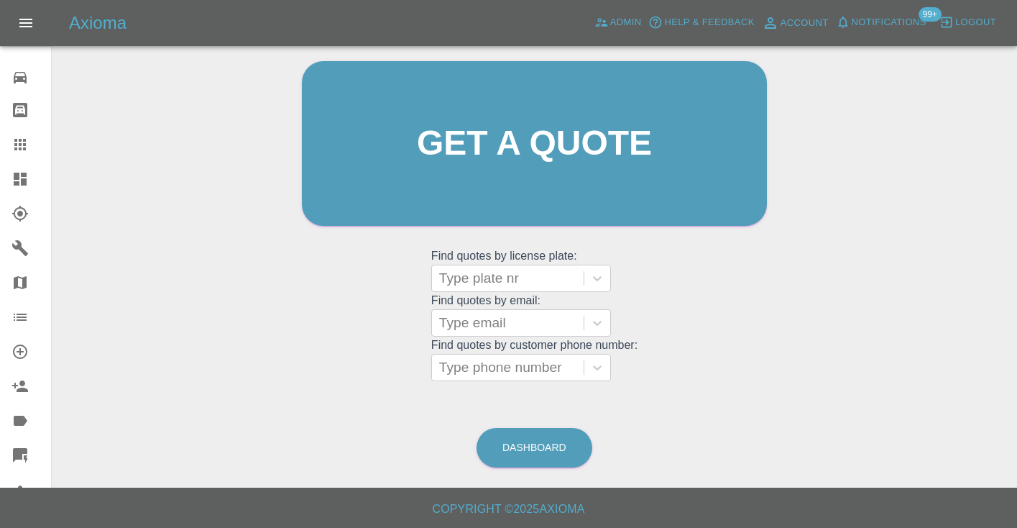
scroll to position [97, 0]
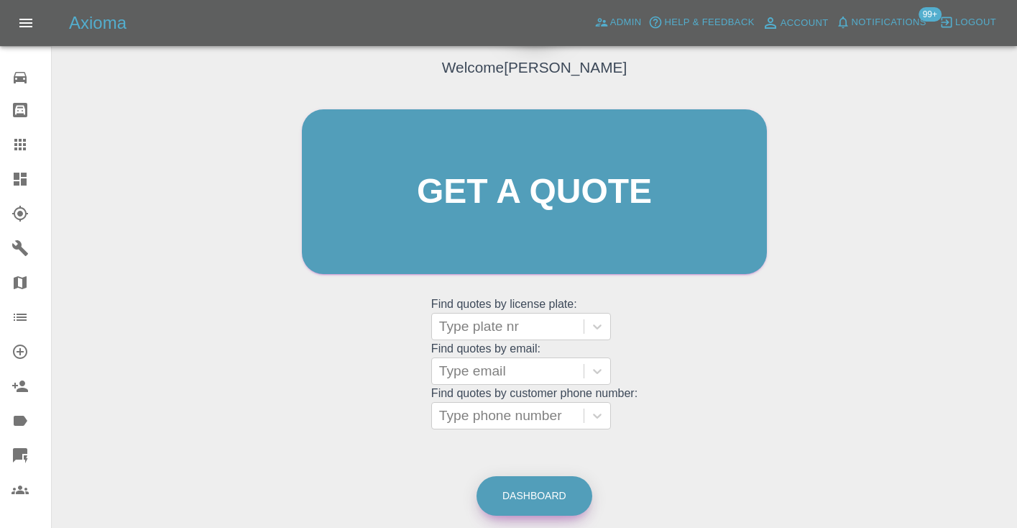
click at [531, 488] on link "Dashboard" at bounding box center [535, 496] width 116 height 40
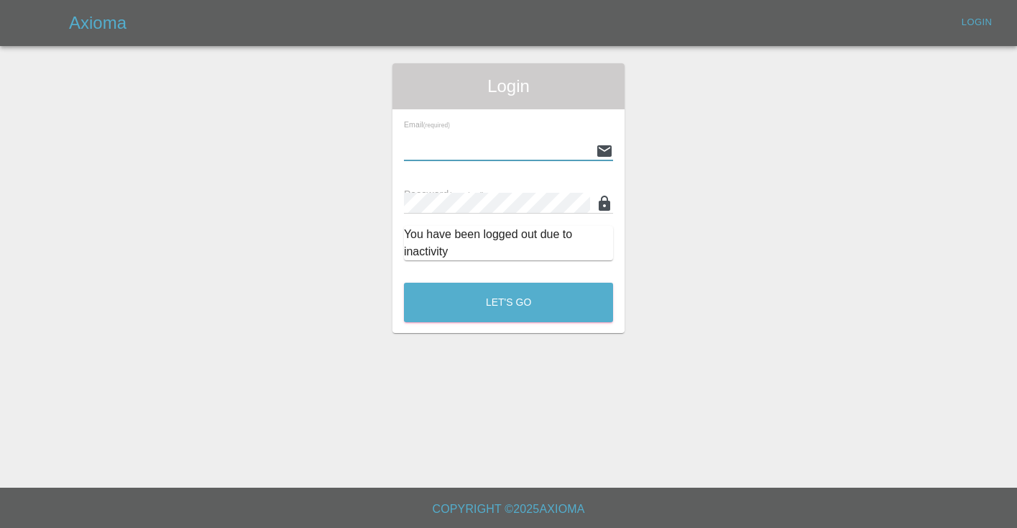
type input "Castrokhonqwana@gmail.com"
click at [508, 302] on button "Let's Go" at bounding box center [508, 303] width 209 height 40
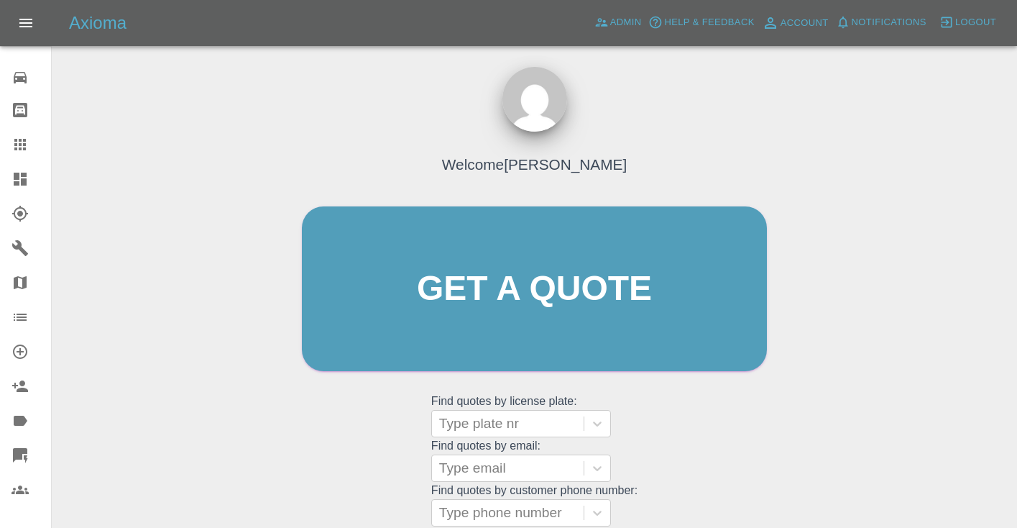
click at [648, 426] on div "Welcome Castro Get a quote Get a quote Find quotes by license plate: Type plate…" at bounding box center [534, 316] width 495 height 434
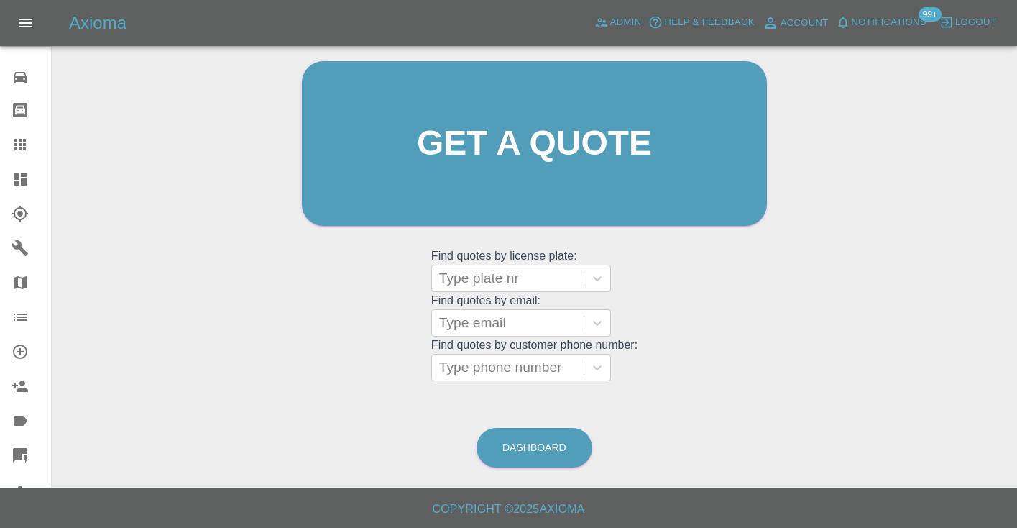
scroll to position [144, 0]
click at [546, 436] on link "Dashboard" at bounding box center [535, 448] width 116 height 40
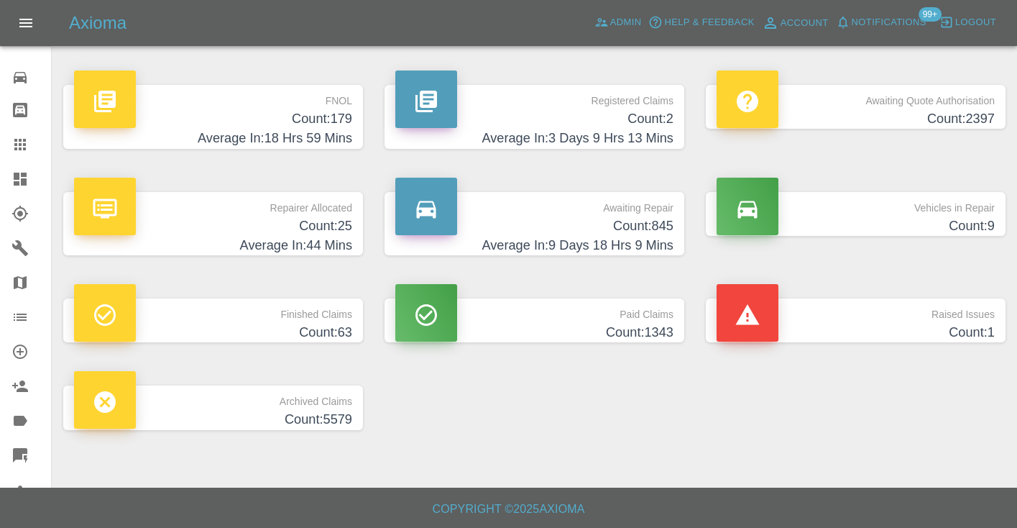
click at [661, 226] on h4 "Count: 845" at bounding box center [534, 225] width 278 height 19
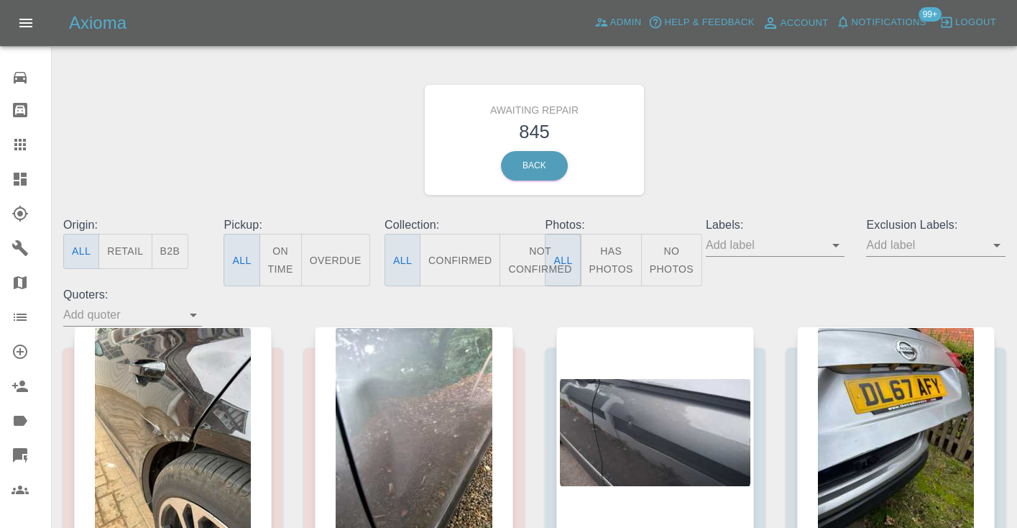
click at [537, 267] on button "Not Confirmed" at bounding box center [540, 260] width 81 height 52
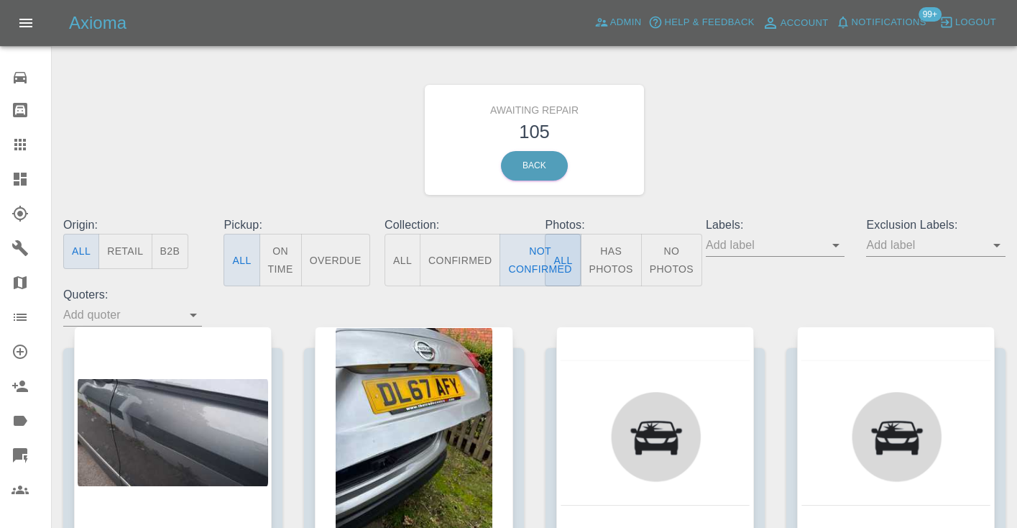
click at [886, 123] on div "Awaiting Repair 105 Back" at bounding box center [534, 139] width 964 height 153
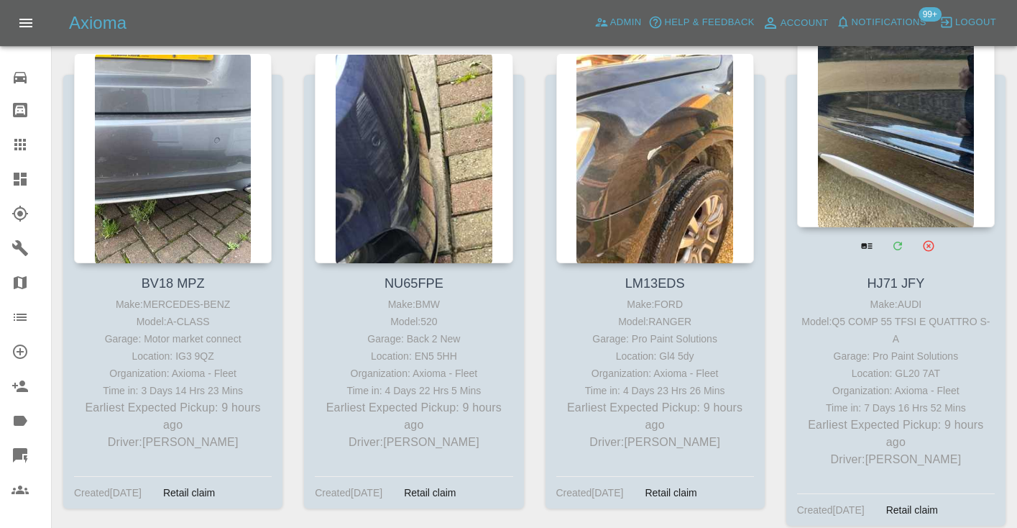
scroll to position [1244, 0]
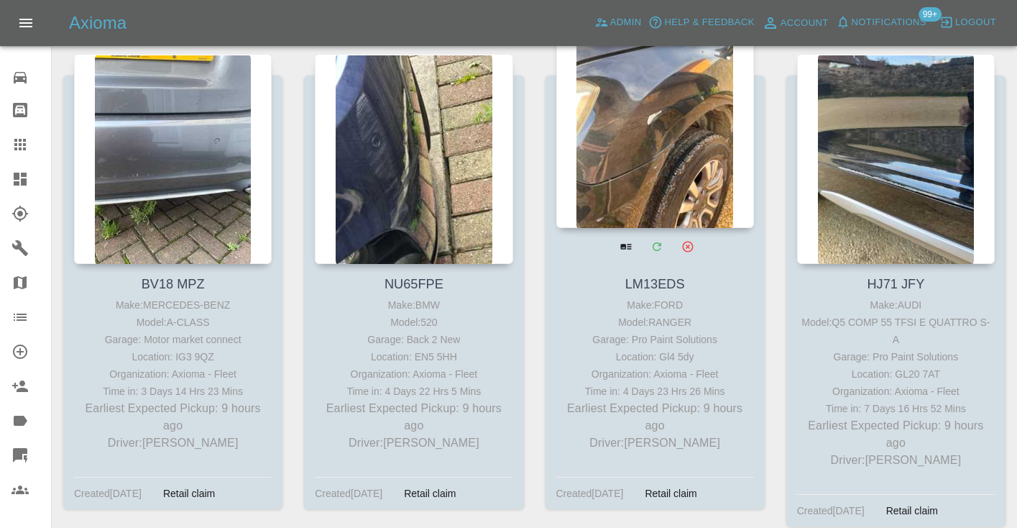
click at [697, 153] on div at bounding box center [655, 123] width 198 height 210
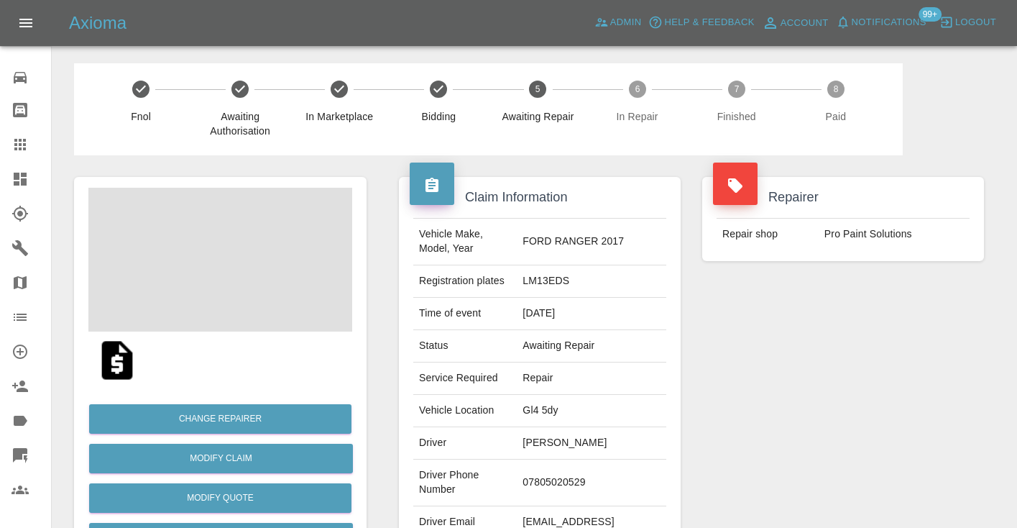
click at [579, 473] on td "07805020529" at bounding box center [592, 482] width 150 height 47
copy td "07805020529"
click at [772, 387] on div "Repairer Repair shop Pro Paint Solutions" at bounding box center [843, 369] width 303 height 429
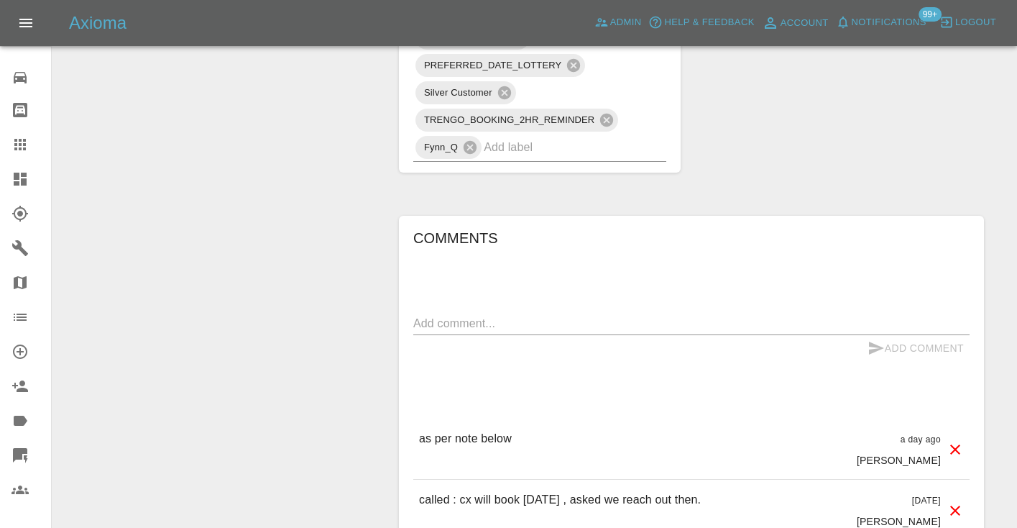
scroll to position [1241, 0]
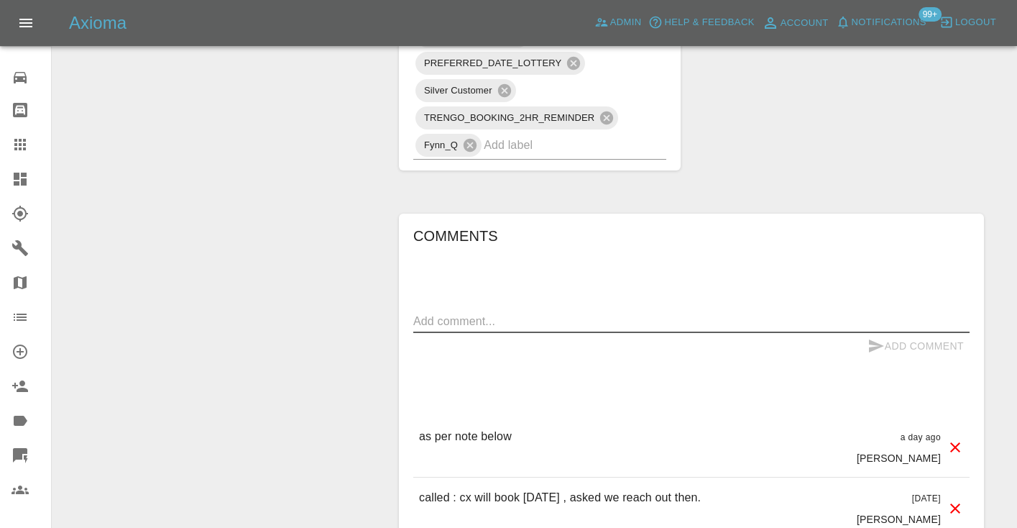
click at [490, 313] on textarea at bounding box center [691, 321] width 556 height 17
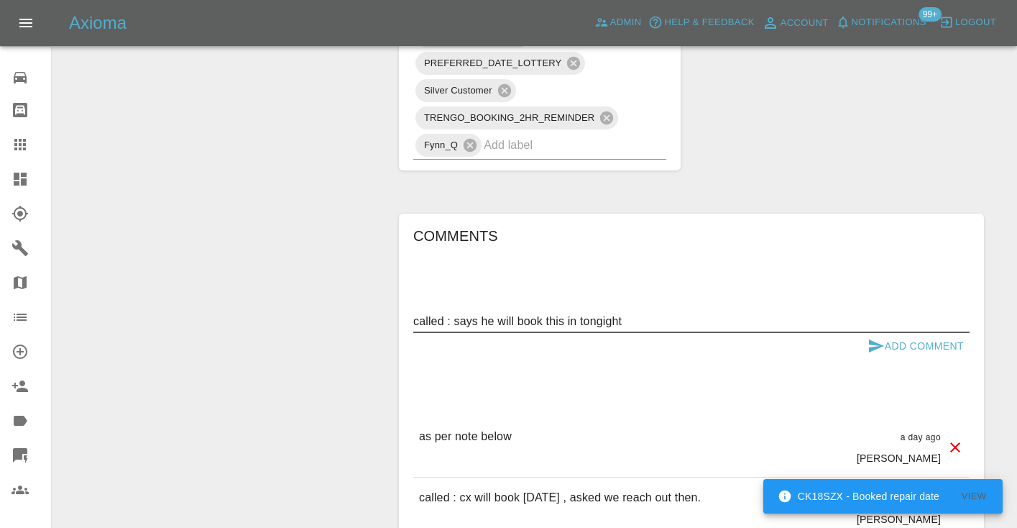
type textarea "called : says he will book this in tongight"
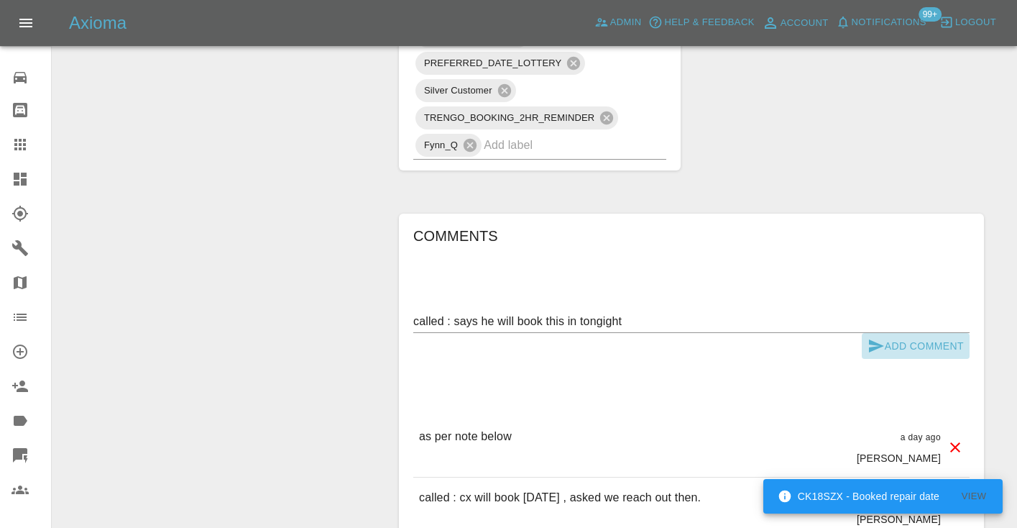
click at [915, 333] on button "Add Comment" at bounding box center [916, 346] width 108 height 27
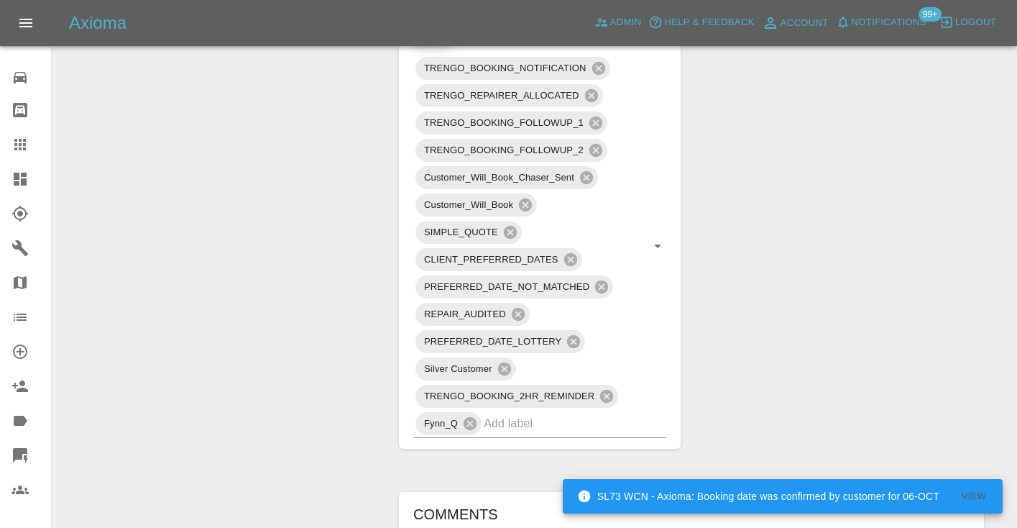
scroll to position [960, 0]
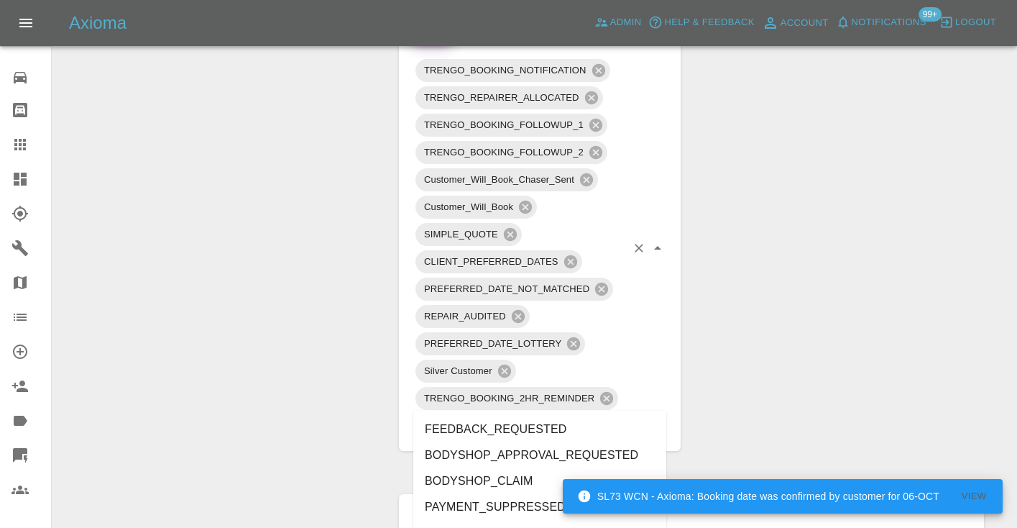
click at [520, 414] on input "text" at bounding box center [555, 425] width 142 height 22
click at [153, 195] on div "Change Repairer Modify Claim Modify Quote Rollback Submit Payment Archive" at bounding box center [220, 250] width 314 height 2111
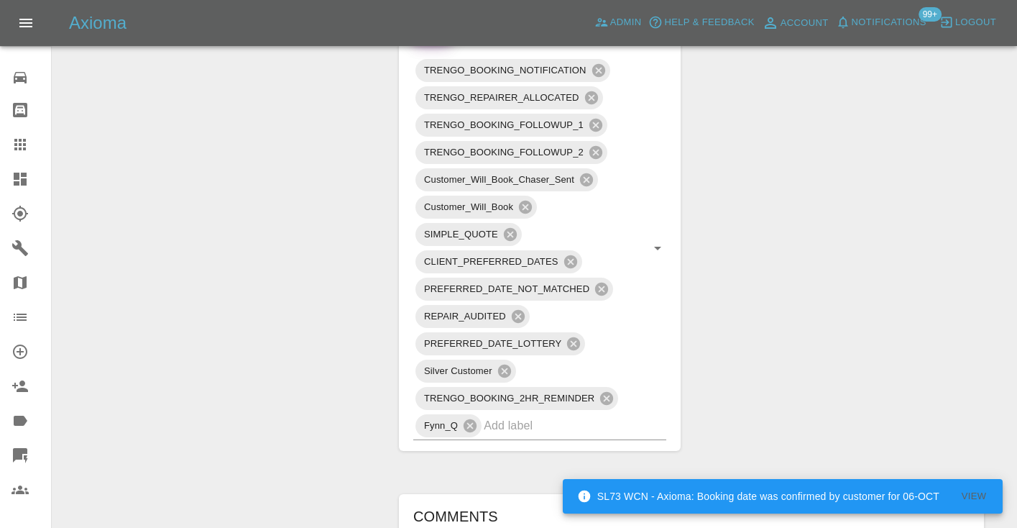
click at [24, 139] on icon at bounding box center [20, 145] width 12 height 12
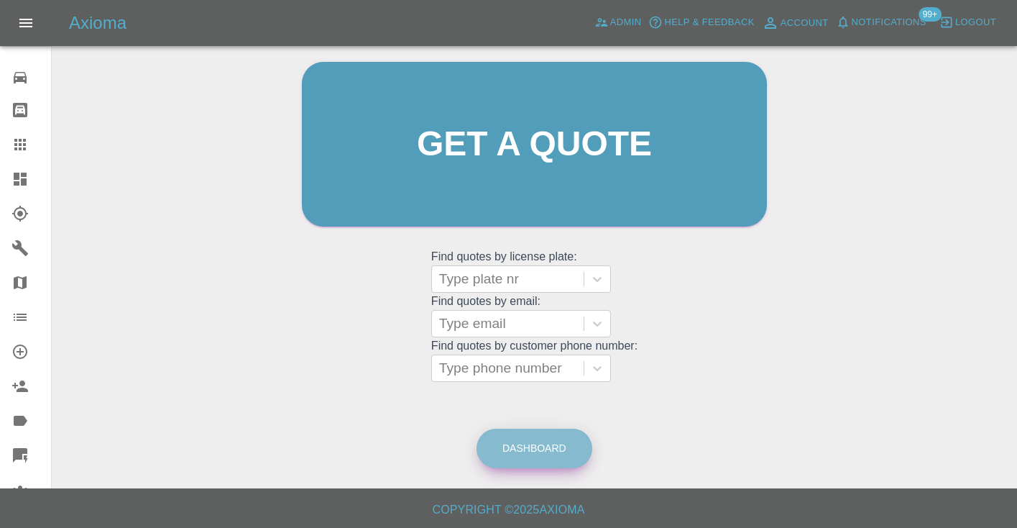
click at [525, 460] on link "Dashboard" at bounding box center [535, 448] width 116 height 40
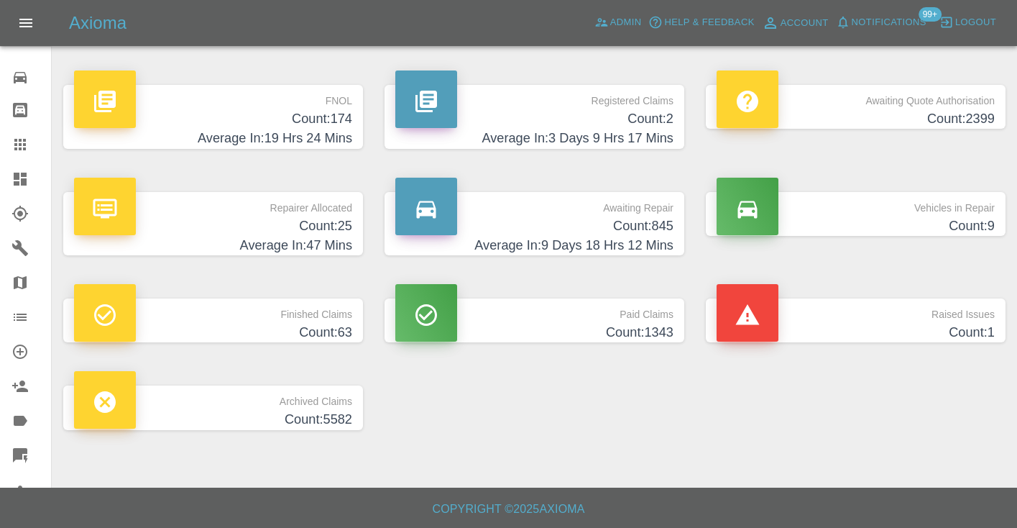
click at [624, 240] on h4 "Average In: 9 Days 18 Hrs 12 Mins" at bounding box center [534, 245] width 278 height 19
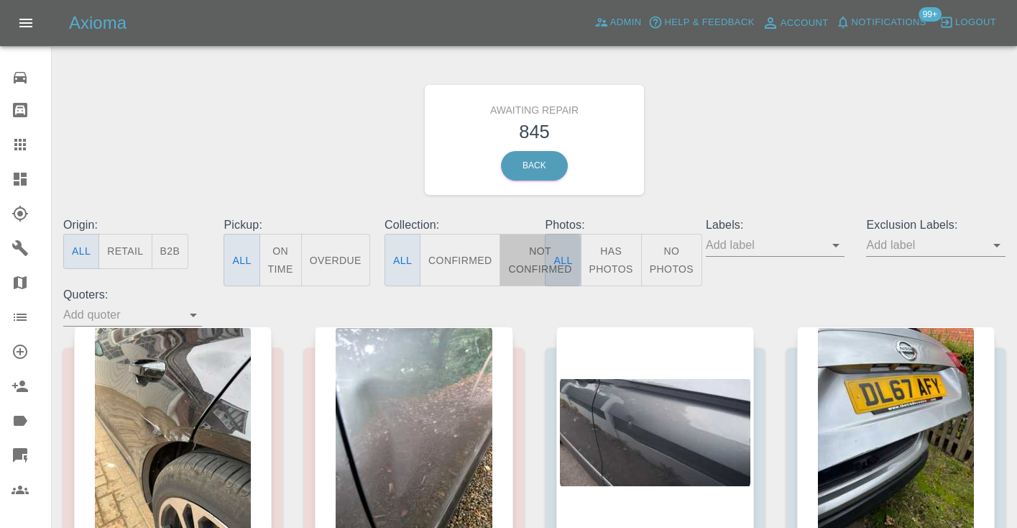
click at [534, 254] on button "Not Confirmed" at bounding box center [540, 260] width 81 height 52
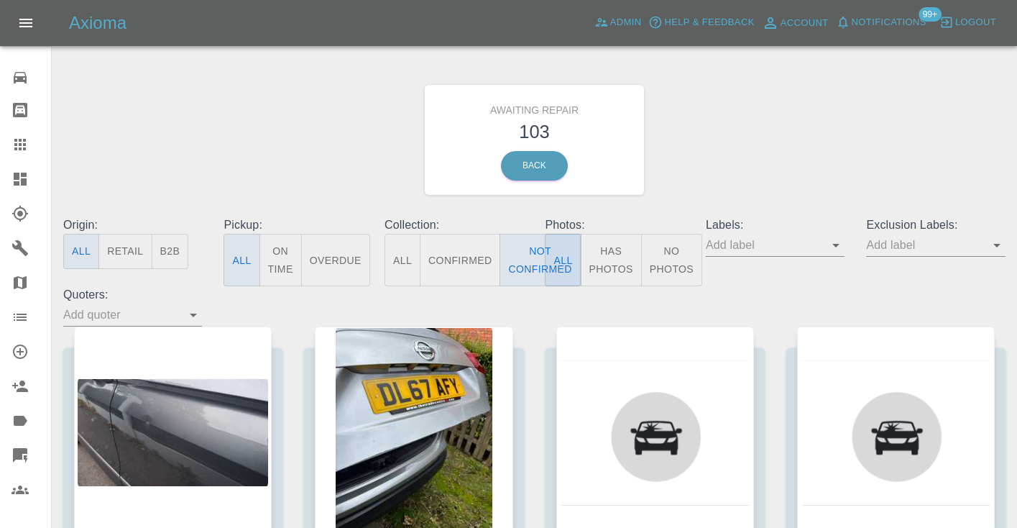
click at [799, 96] on div "Awaiting Repair 103 Back" at bounding box center [534, 139] width 964 height 153
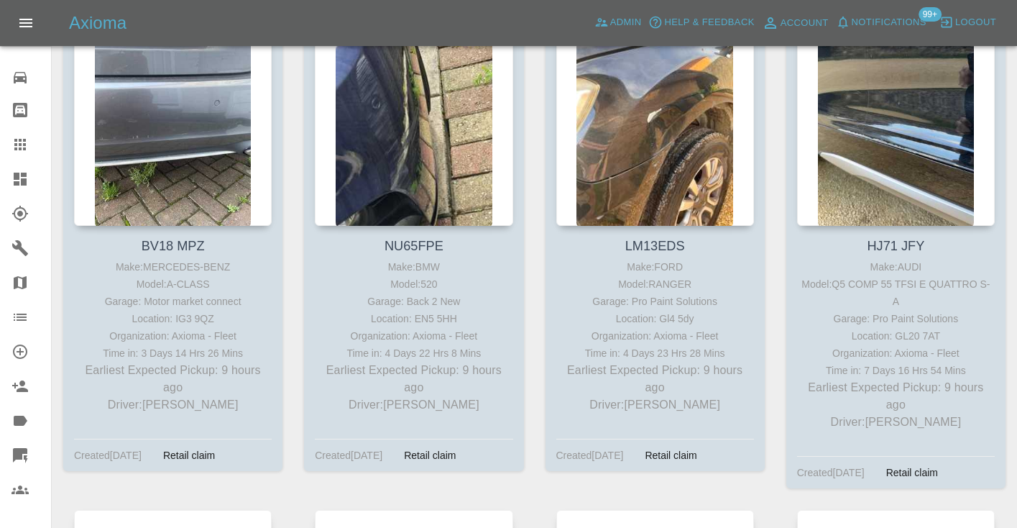
scroll to position [1287, 0]
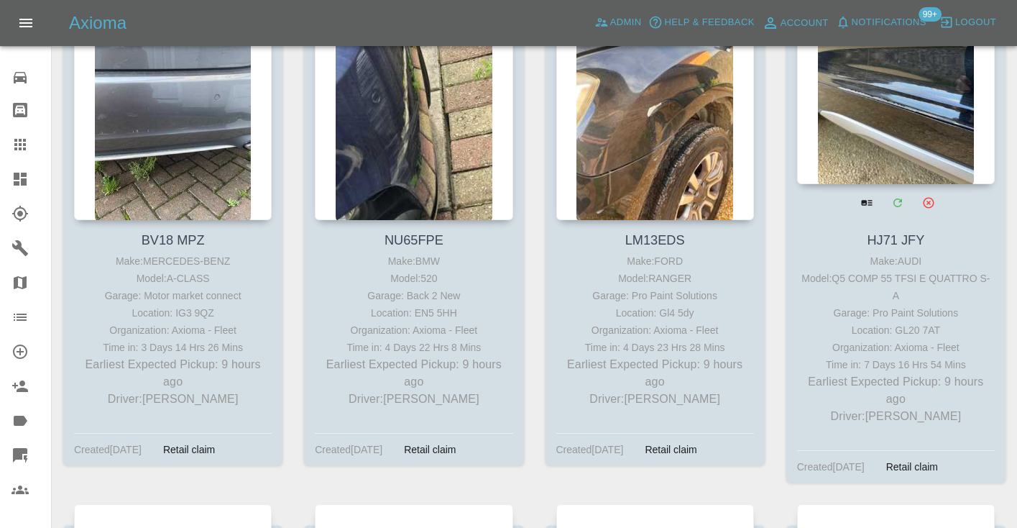
click at [924, 136] on div at bounding box center [896, 79] width 198 height 210
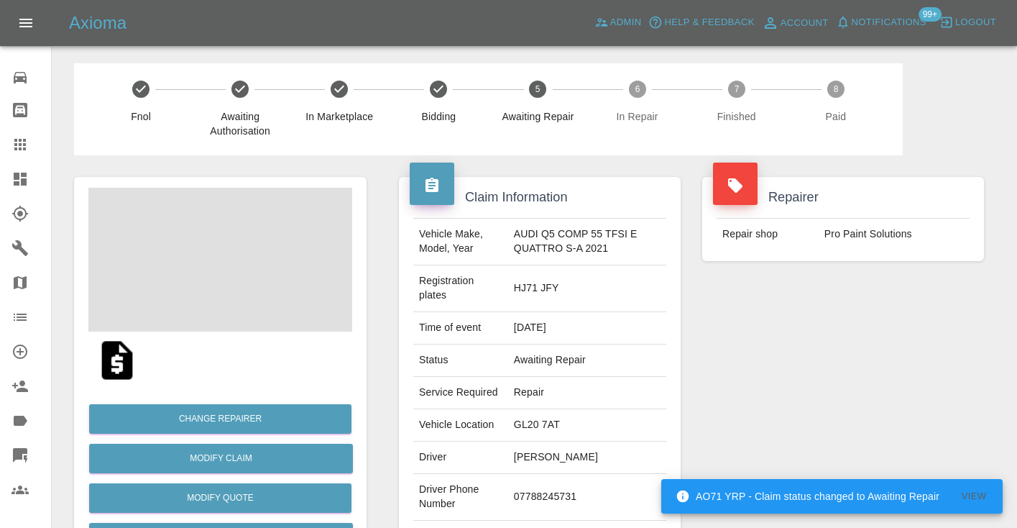
click at [526, 495] on td "07788245731" at bounding box center [587, 497] width 158 height 47
copy td "07788245731"
click at [820, 409] on div "Repairer Repair shop Pro Paint Solutions" at bounding box center [843, 377] width 303 height 444
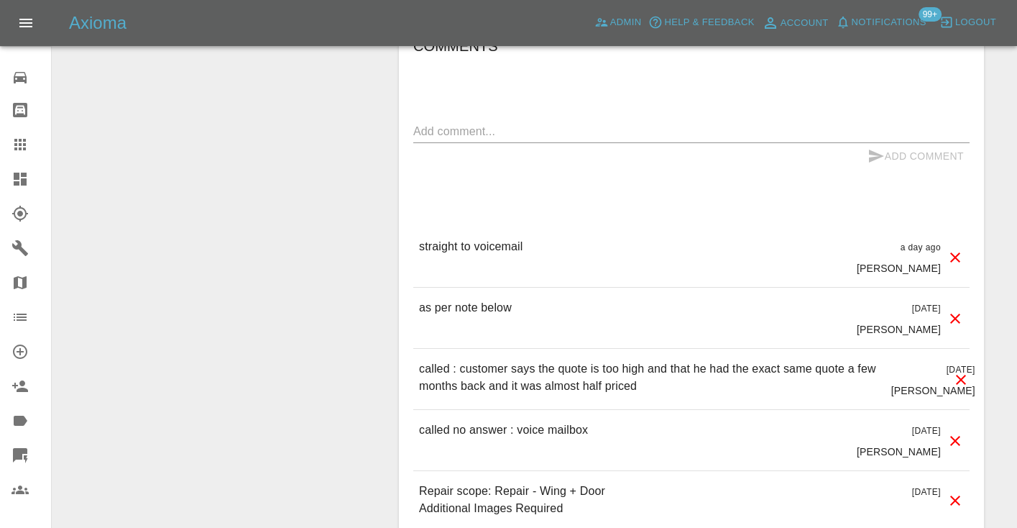
scroll to position [1218, 0]
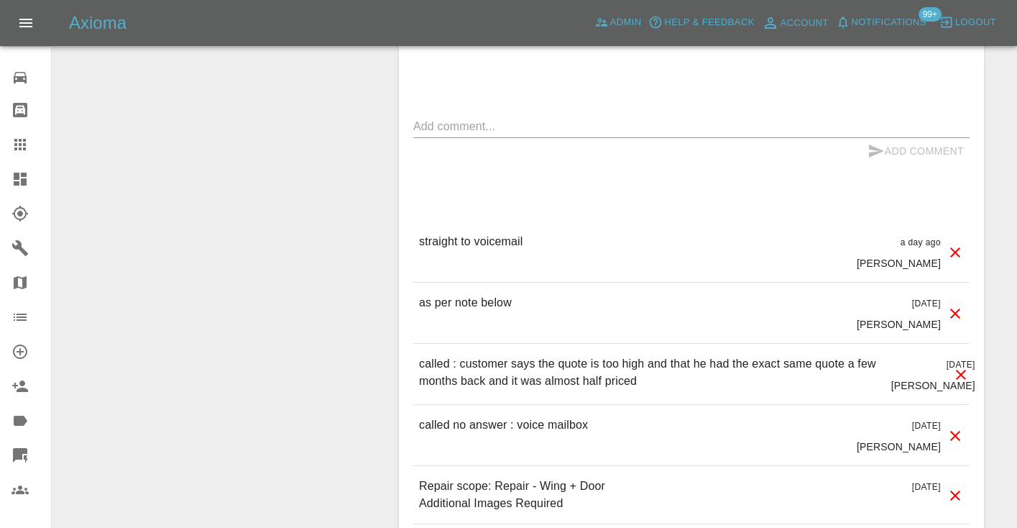
click at [506, 119] on textarea at bounding box center [691, 126] width 556 height 17
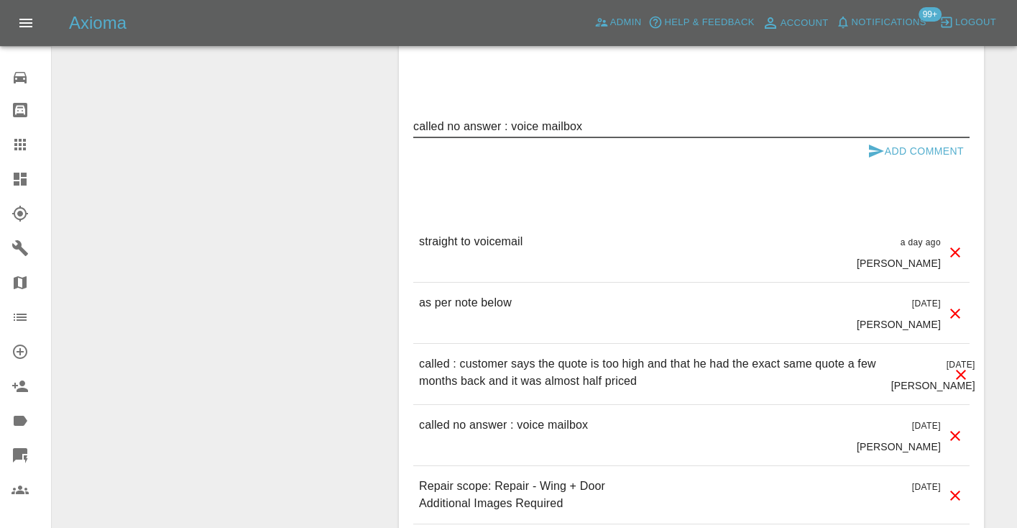
type textarea "called no answer : voice mailbox"
click at [875, 153] on icon "submit" at bounding box center [876, 150] width 15 height 13
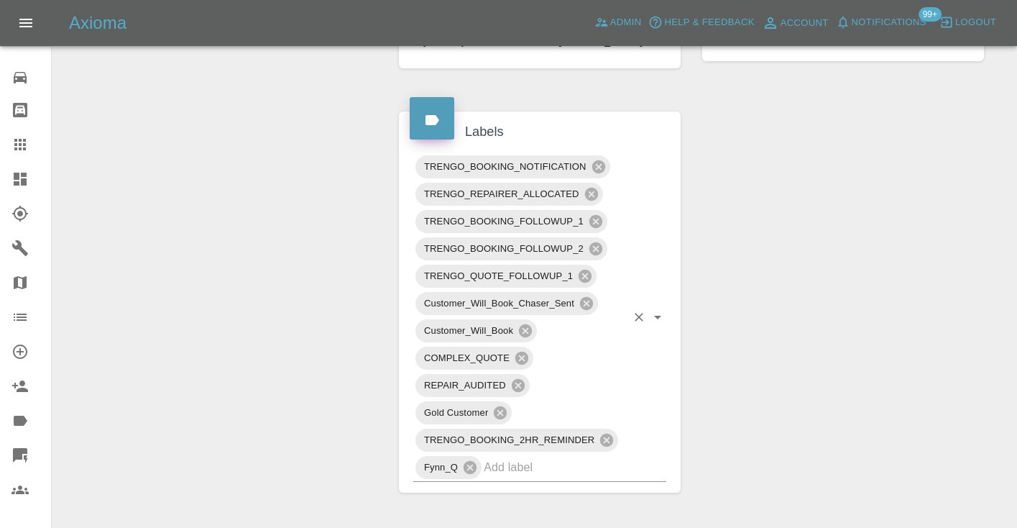
scroll to position [706, 0]
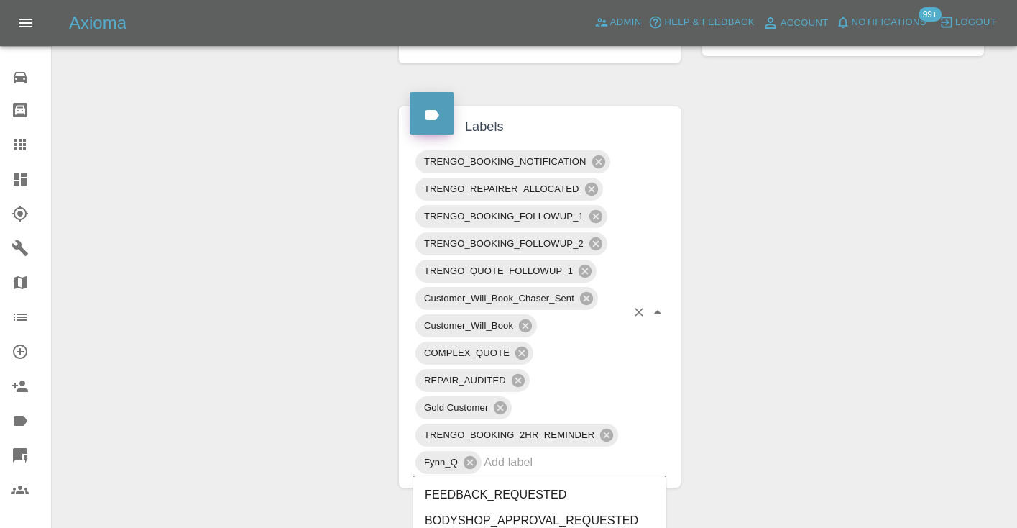
click at [510, 474] on div "TRENGO_BOOKING_NOTIFICATION TRENGO_REPAIRER_ALLOCATED TRENGO_BOOKING_FOLLOWUP_1…" at bounding box center [539, 312] width 253 height 329
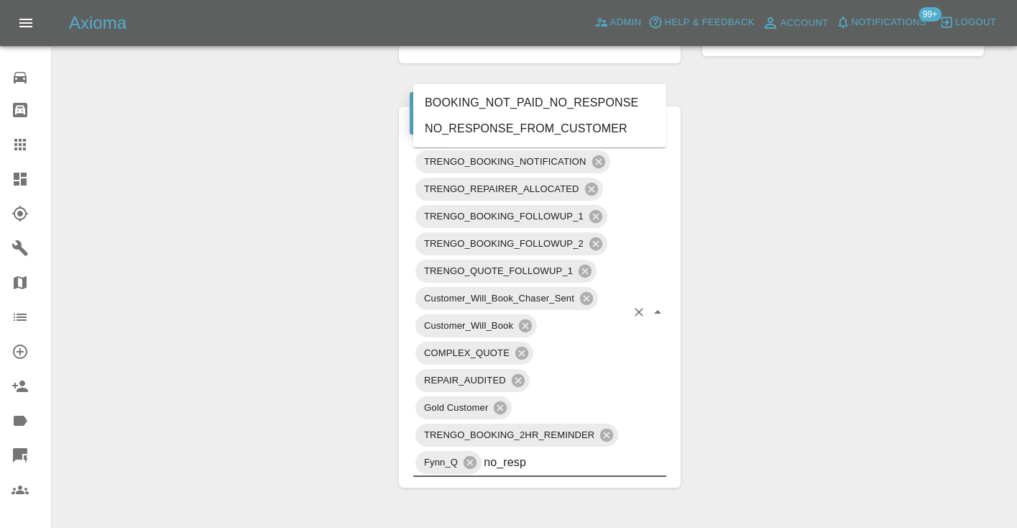
type input "no_respo"
click at [495, 132] on li "NO_RESPONSE_FROM_CUSTOMER" at bounding box center [539, 129] width 253 height 26
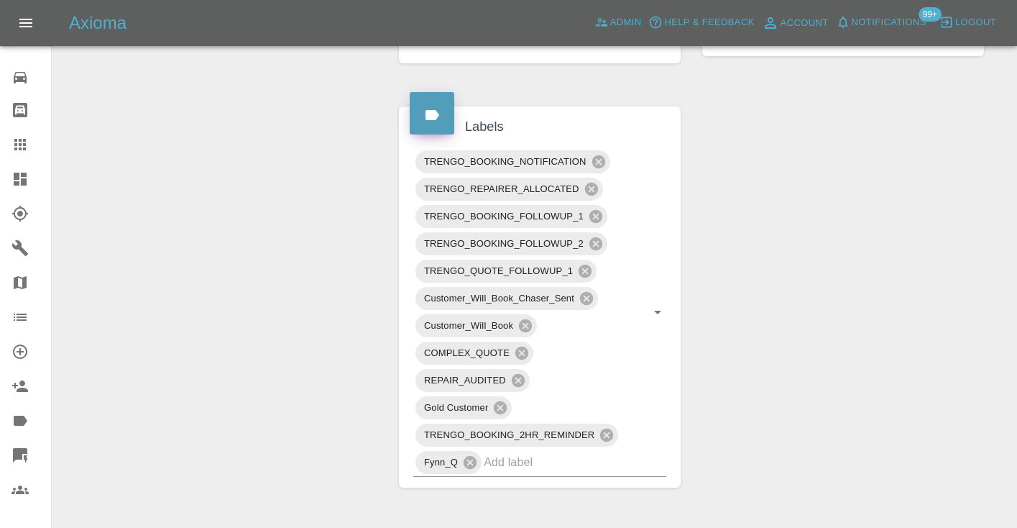
click at [370, 129] on div "Change Repairer Modify Claim Modify Quote Rollback Submit Payment Archive" at bounding box center [220, 310] width 314 height 1722
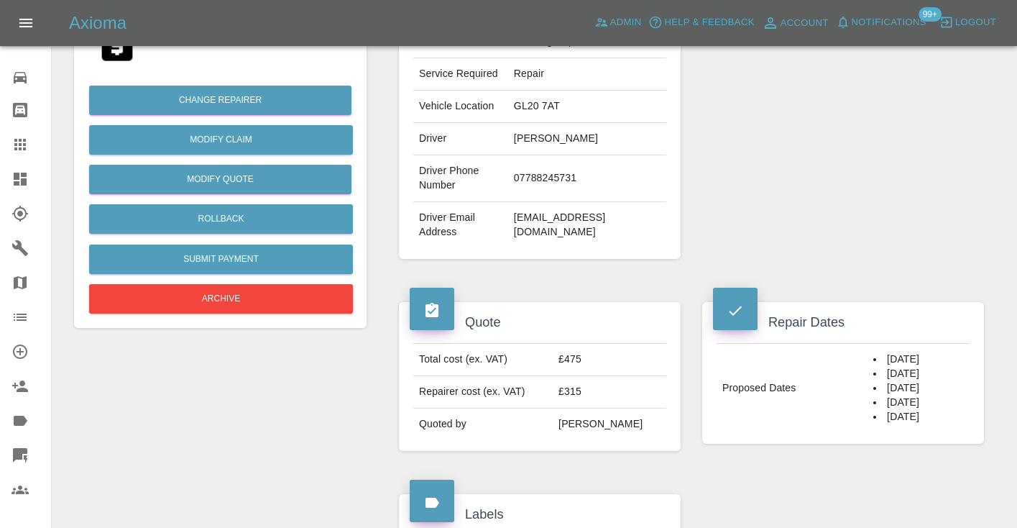
scroll to position [313, 0]
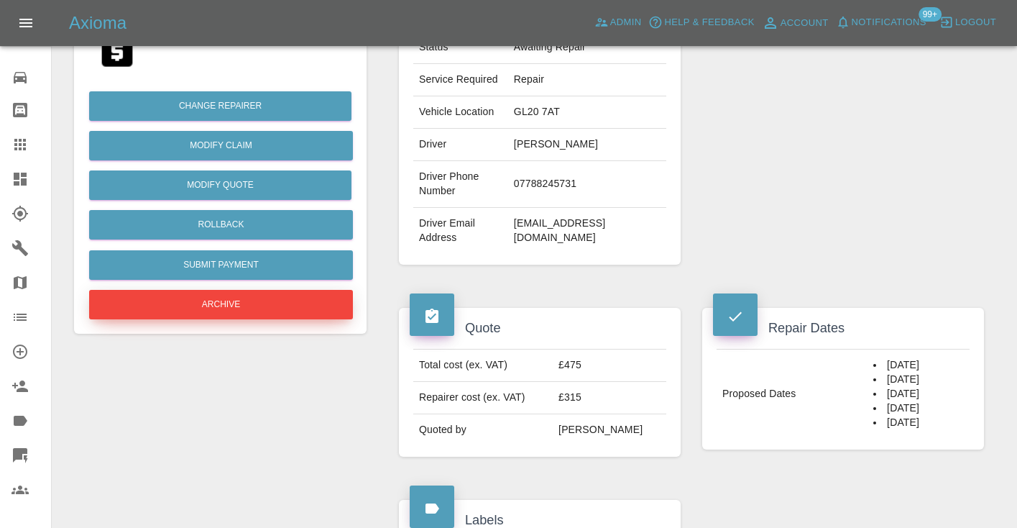
click at [275, 311] on button "Archive" at bounding box center [221, 304] width 264 height 29
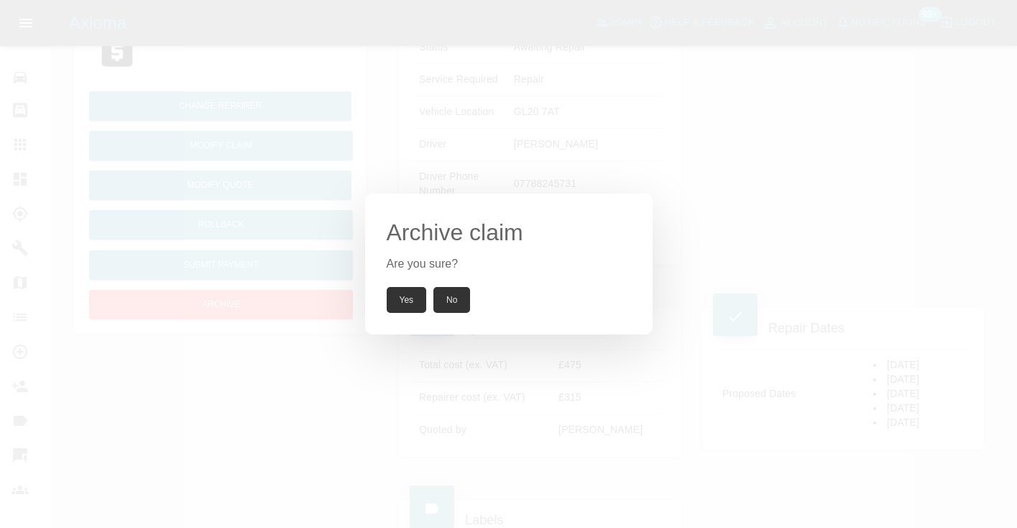
click at [394, 303] on button "Yes" at bounding box center [407, 300] width 40 height 26
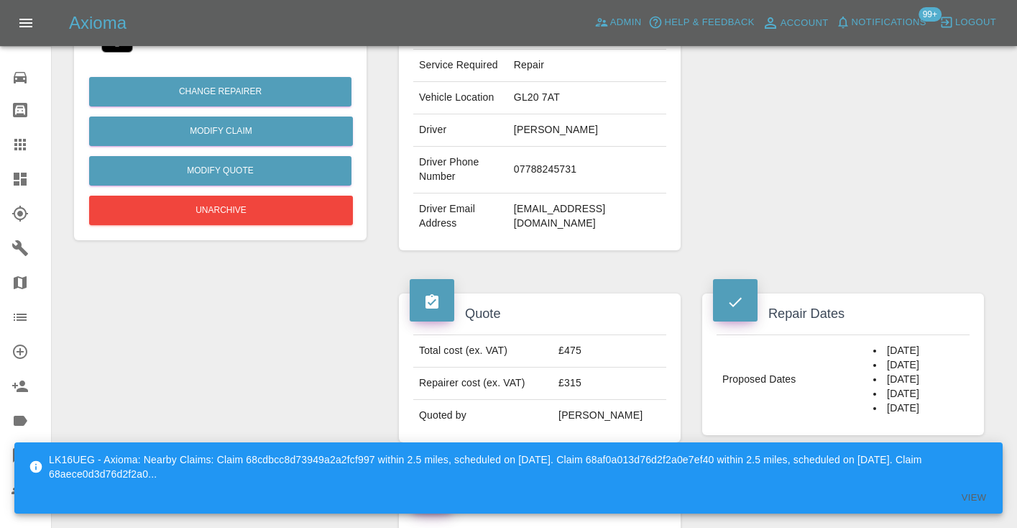
click at [762, 187] on div "Repairer Repair shop Pro Paint Solutions" at bounding box center [843, 50] width 303 height 444
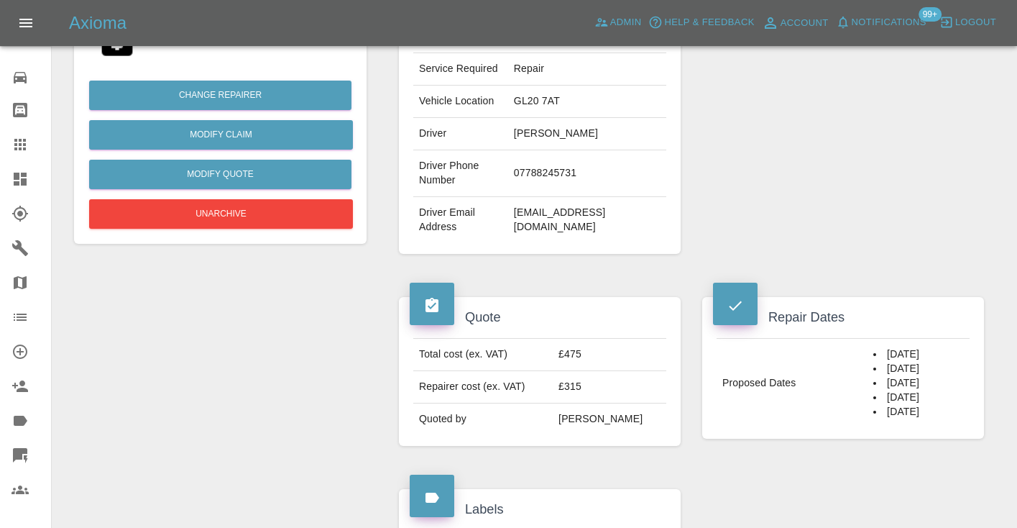
scroll to position [279, 0]
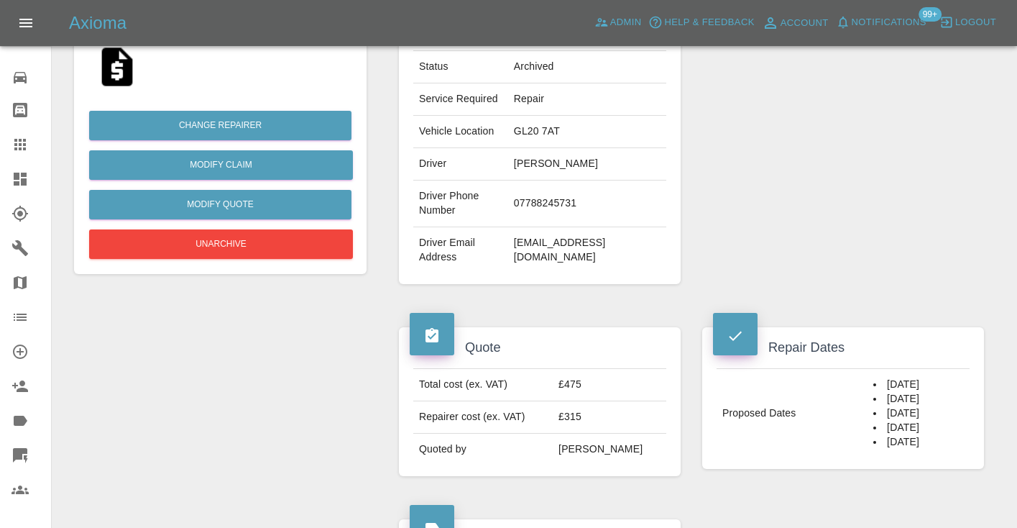
click at [22, 144] on icon at bounding box center [20, 144] width 17 height 17
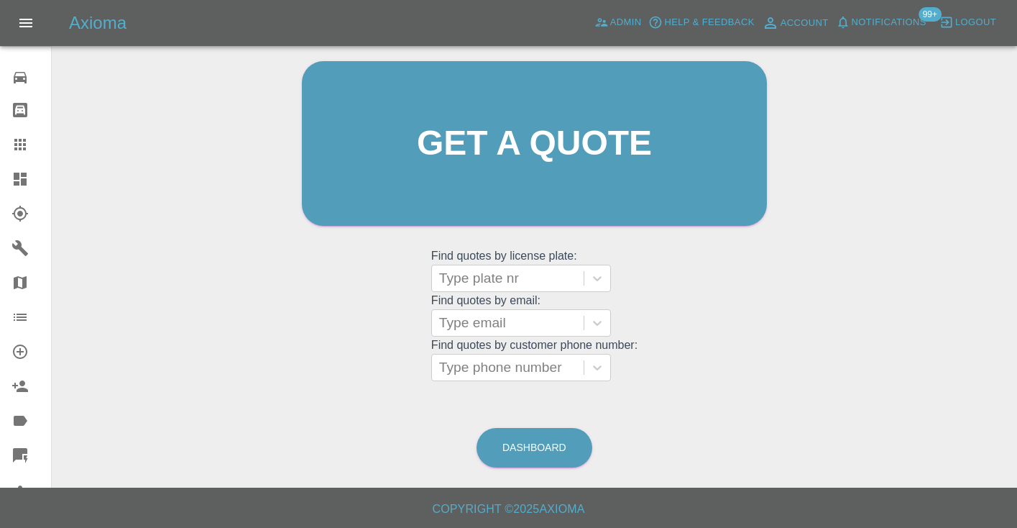
scroll to position [97, 0]
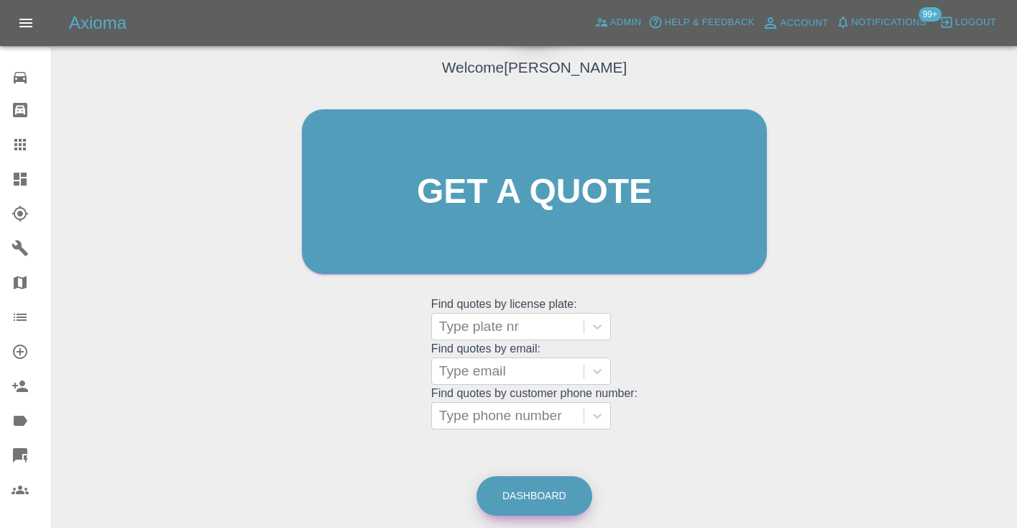
click at [548, 499] on link "Dashboard" at bounding box center [535, 496] width 116 height 40
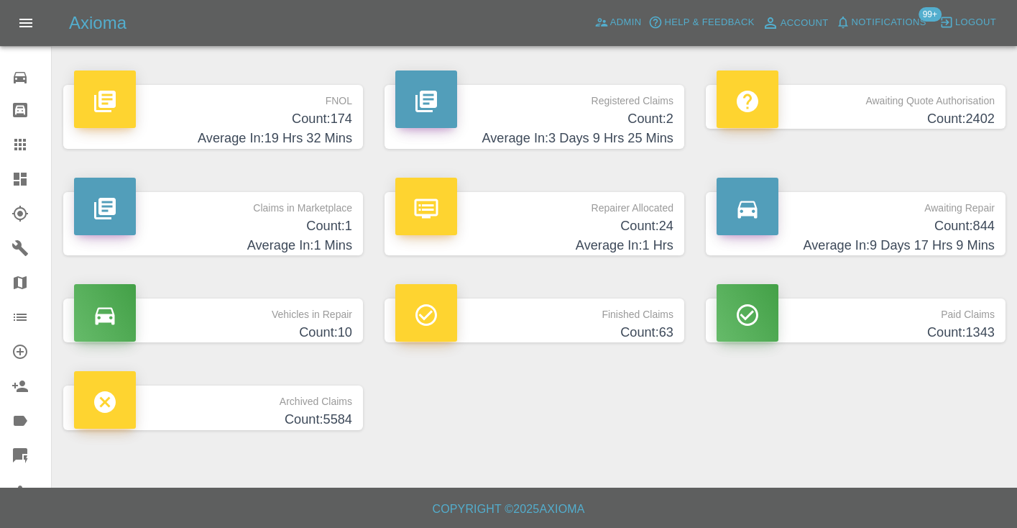
click at [917, 212] on p "Awaiting Repair" at bounding box center [856, 204] width 278 height 24
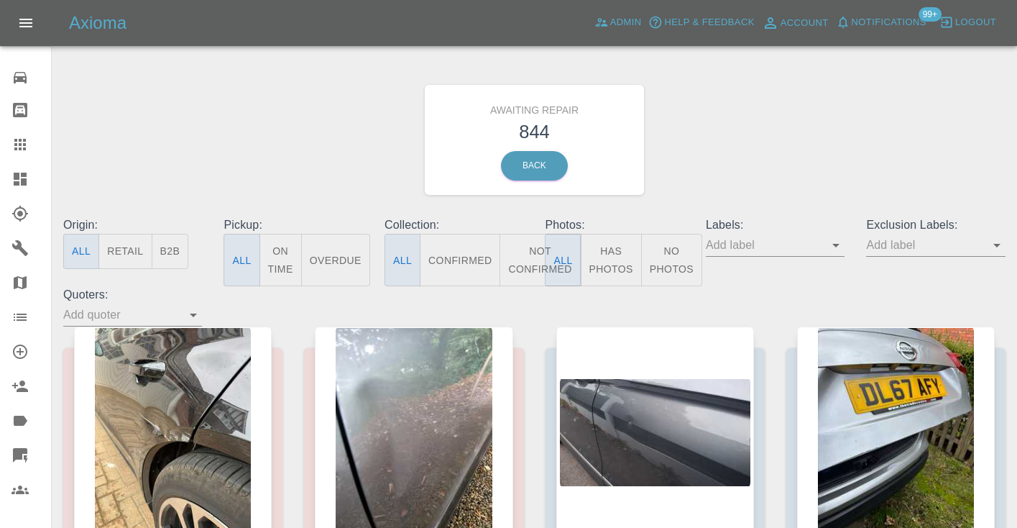
click at [523, 252] on button "Not Confirmed" at bounding box center [540, 260] width 81 height 52
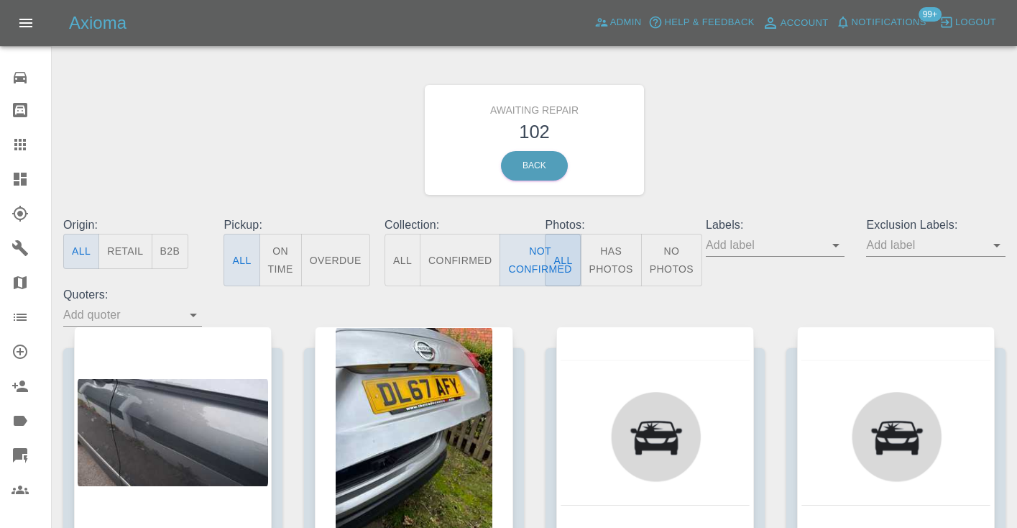
click at [779, 143] on div "Awaiting Repair 102 Back" at bounding box center [534, 139] width 964 height 153
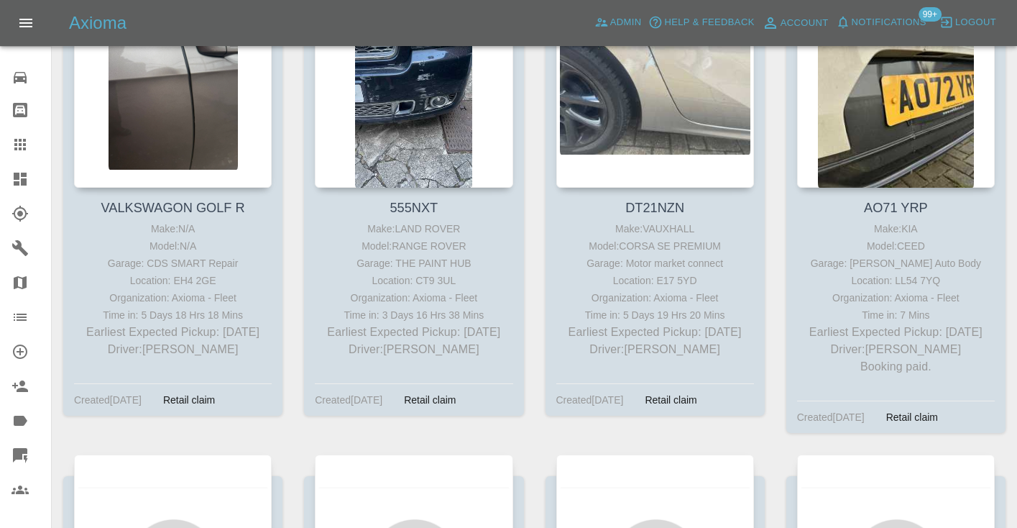
scroll to position [3284, 0]
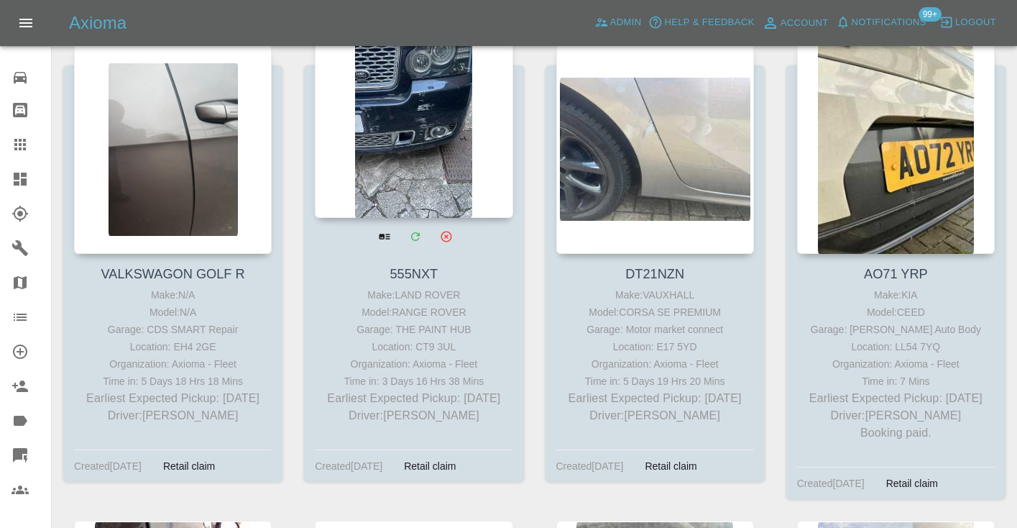
scroll to position [3215, 0]
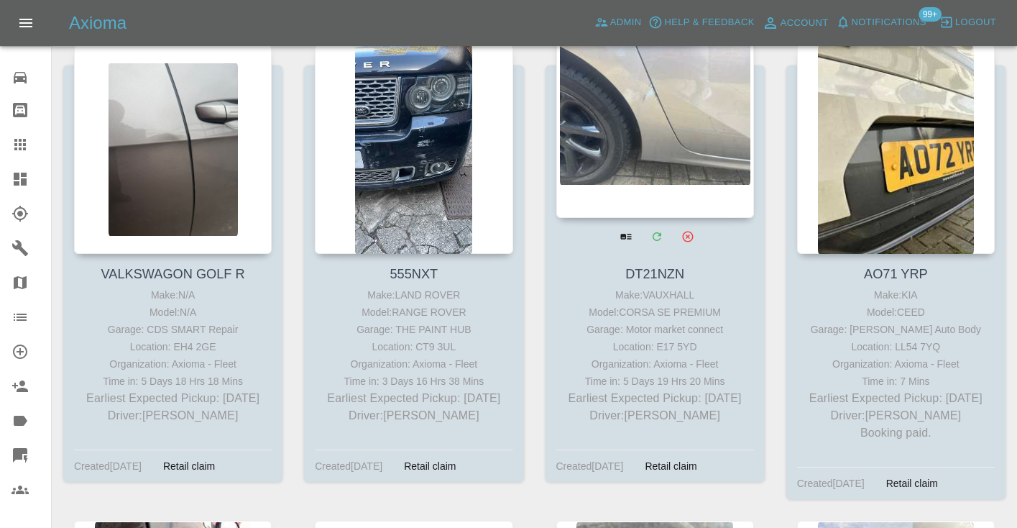
click at [620, 147] on div at bounding box center [655, 113] width 198 height 210
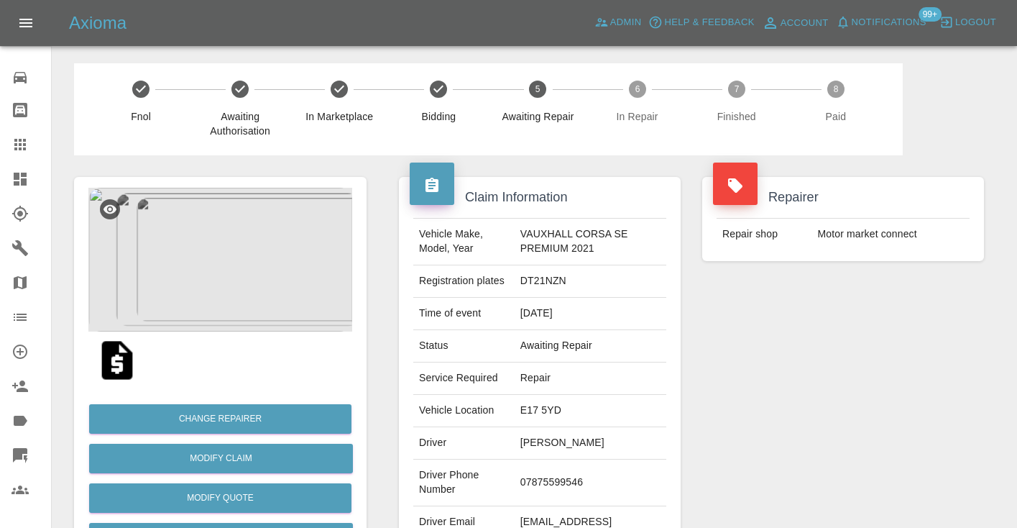
click at [554, 485] on td "07875599546" at bounding box center [591, 482] width 152 height 47
copy td "07875599546"
click at [855, 361] on div "Repairer Repair shop Motor market connect" at bounding box center [843, 369] width 303 height 429
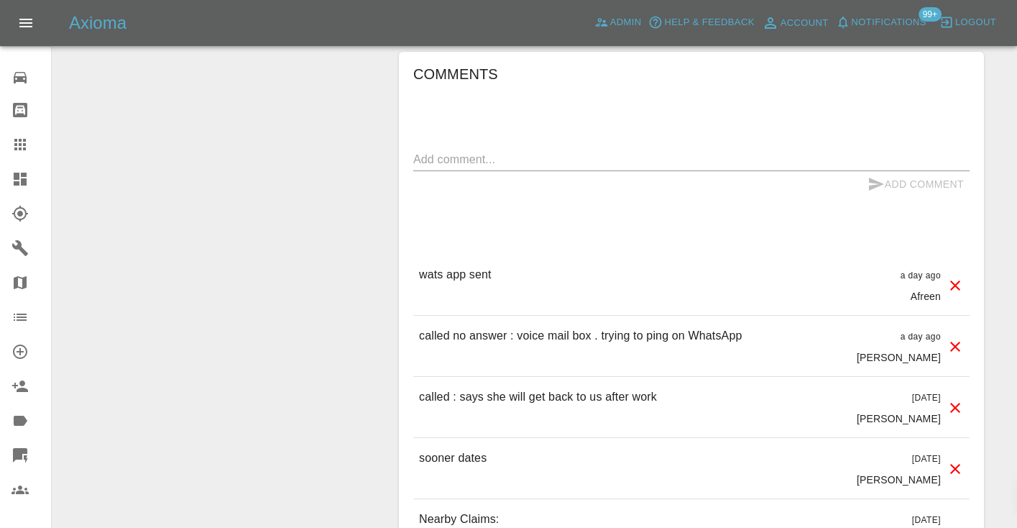
scroll to position [1116, 0]
click at [458, 156] on textarea at bounding box center [691, 158] width 556 height 17
type textarea "straight to voice mail"
click at [893, 178] on button "Add Comment" at bounding box center [916, 183] width 108 height 27
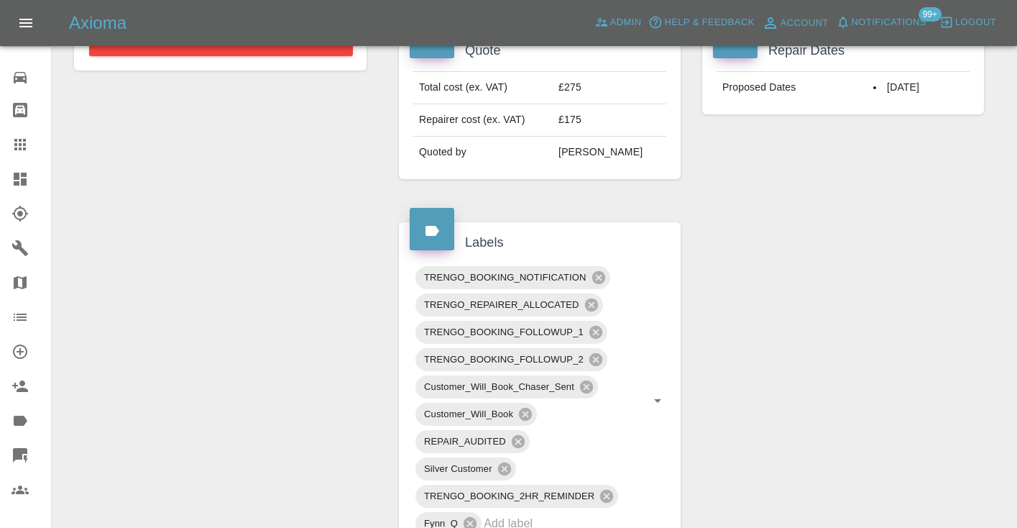
scroll to position [572, 0]
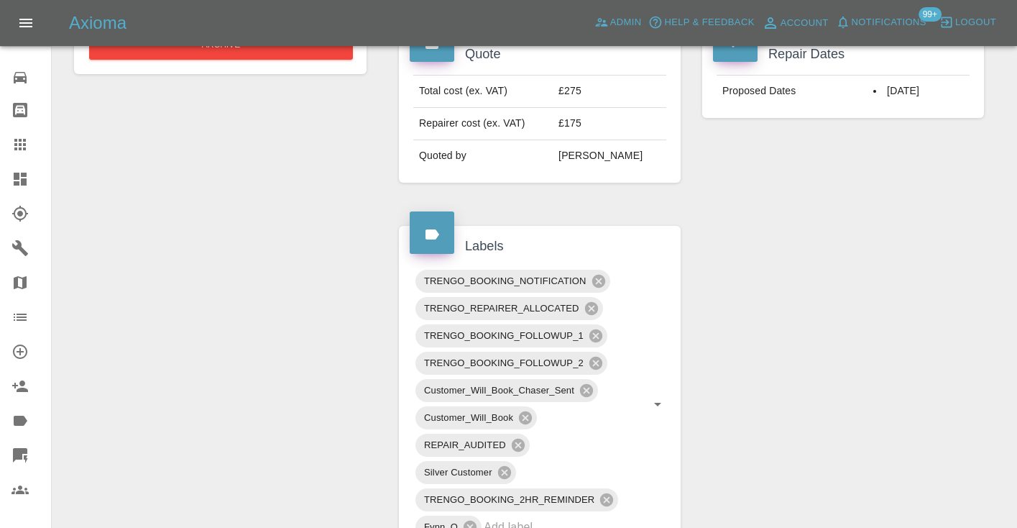
click at [21, 138] on icon at bounding box center [20, 144] width 17 height 17
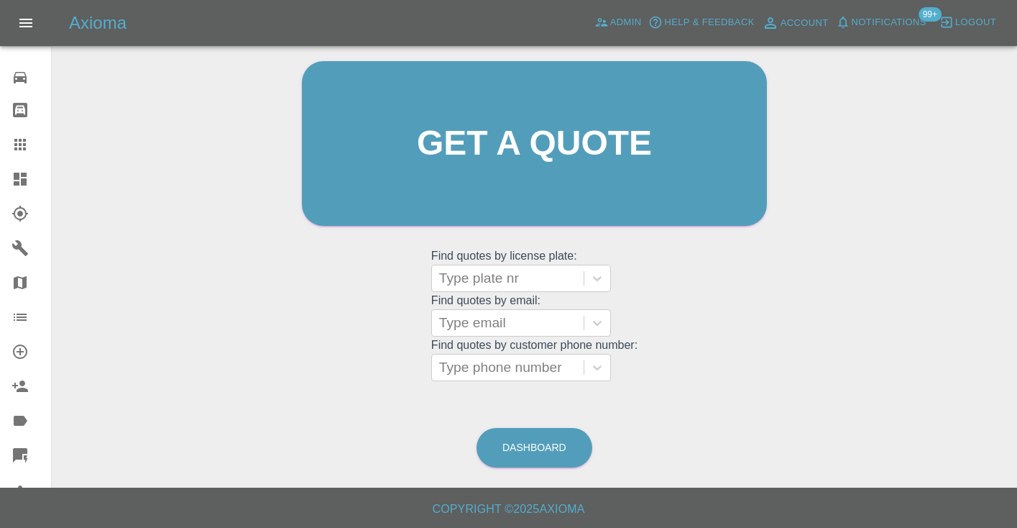
scroll to position [144, 0]
click at [535, 440] on link "Dashboard" at bounding box center [535, 448] width 116 height 40
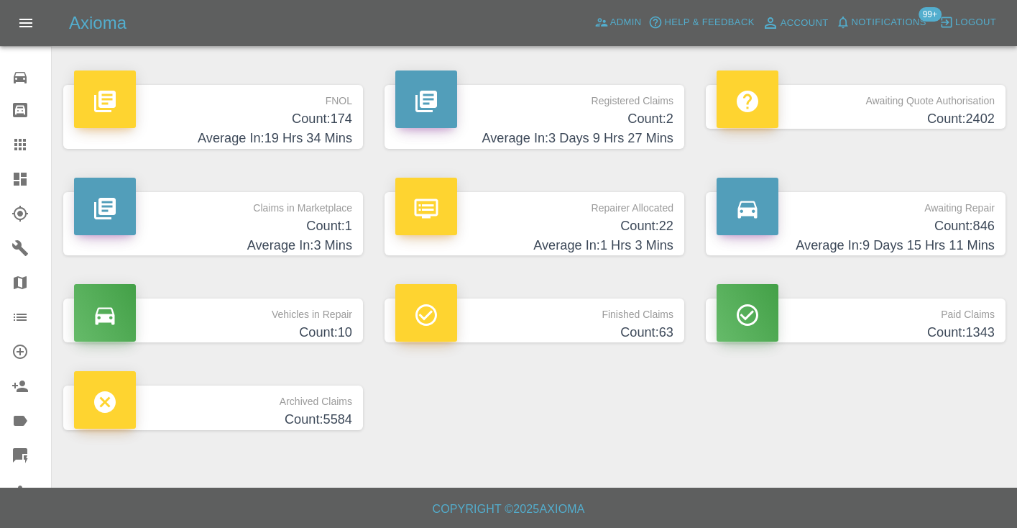
click at [914, 222] on h4 "Count: 846" at bounding box center [856, 225] width 278 height 19
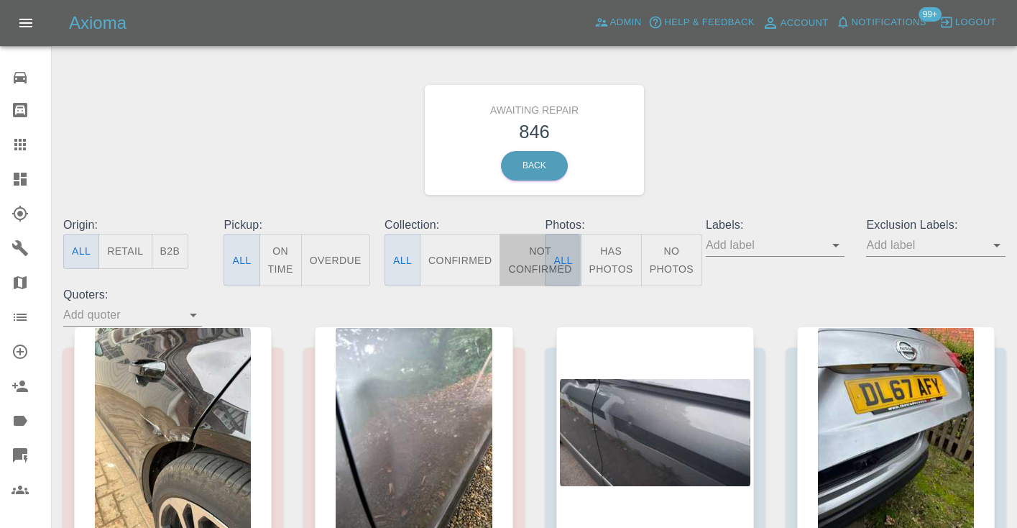
click at [527, 260] on button "Not Confirmed" at bounding box center [540, 260] width 81 height 52
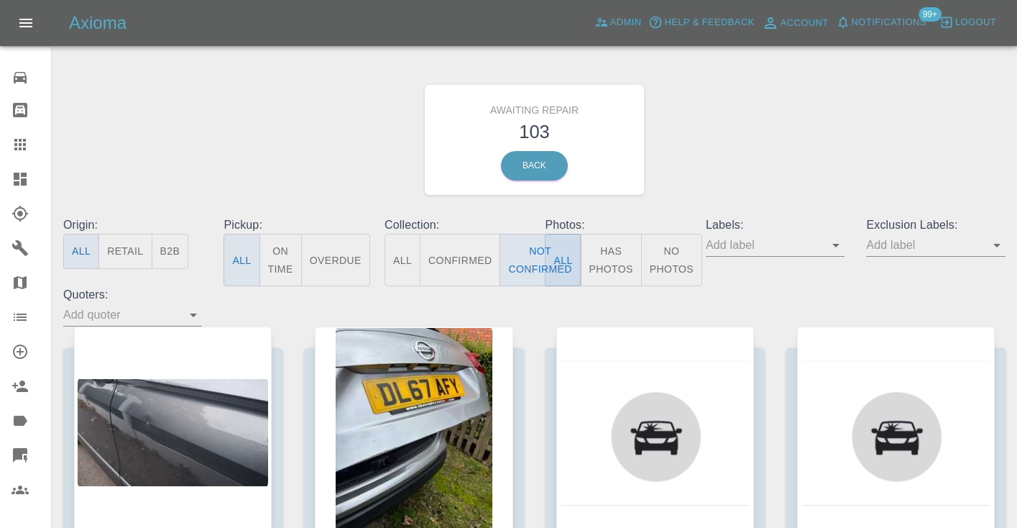
click at [891, 88] on div "Awaiting Repair 103 Back" at bounding box center [534, 139] width 964 height 153
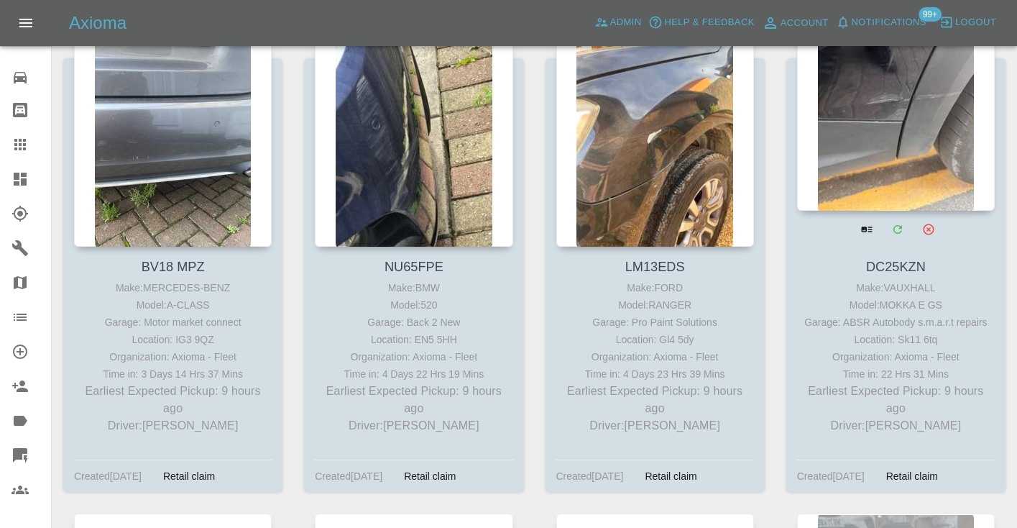
scroll to position [1252, 0]
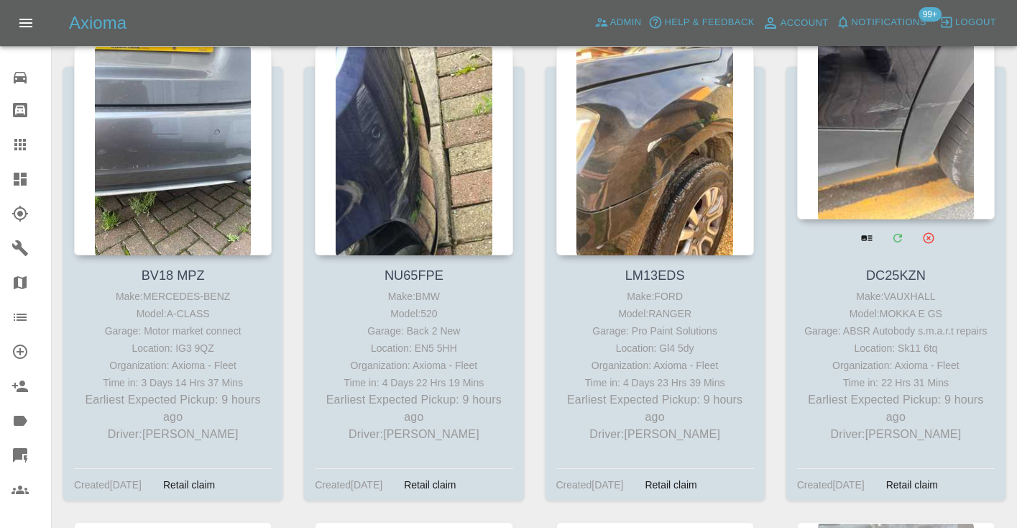
click at [902, 193] on div at bounding box center [896, 114] width 198 height 210
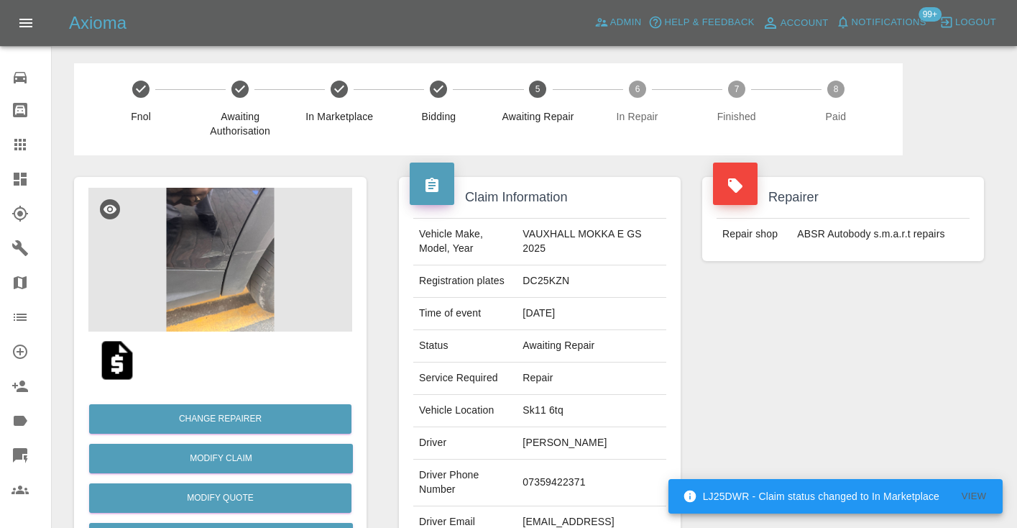
click at [559, 474] on td "07359422371" at bounding box center [592, 482] width 150 height 47
copy td "07359422371"
click at [765, 369] on div "Repairer Repair shop ABSR Autobody s.m.a.r.t repairs" at bounding box center [843, 369] width 303 height 429
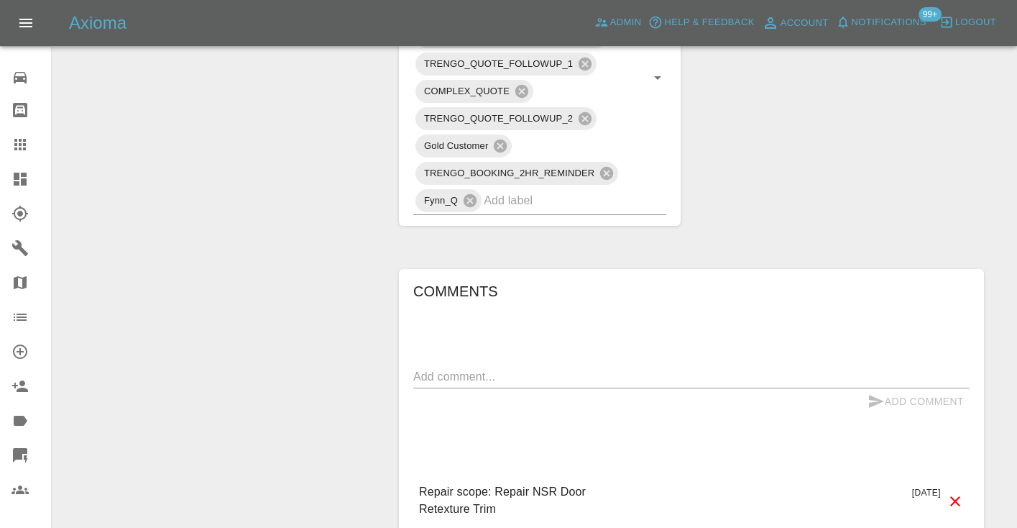
scroll to position [937, 0]
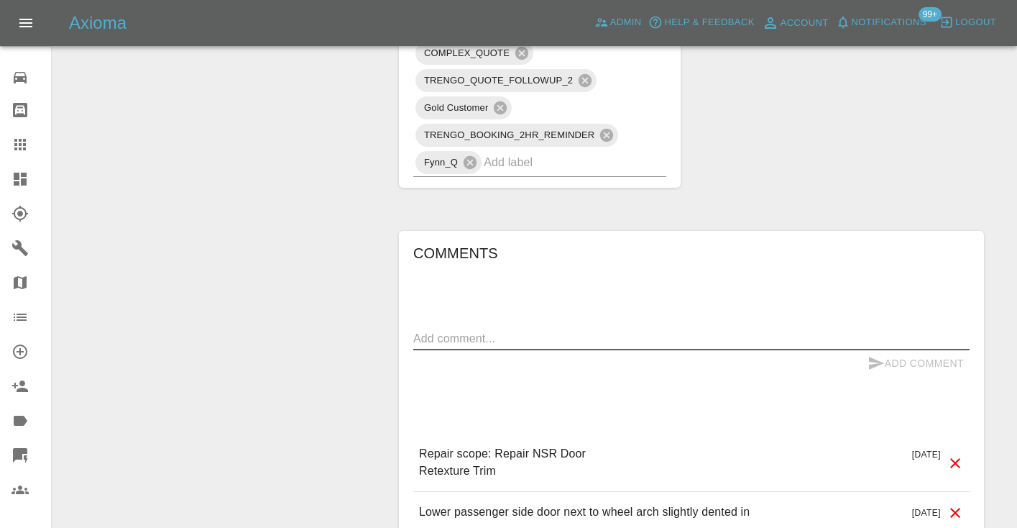
click at [449, 330] on textarea at bounding box center [691, 338] width 556 height 17
type textarea "called no answer"
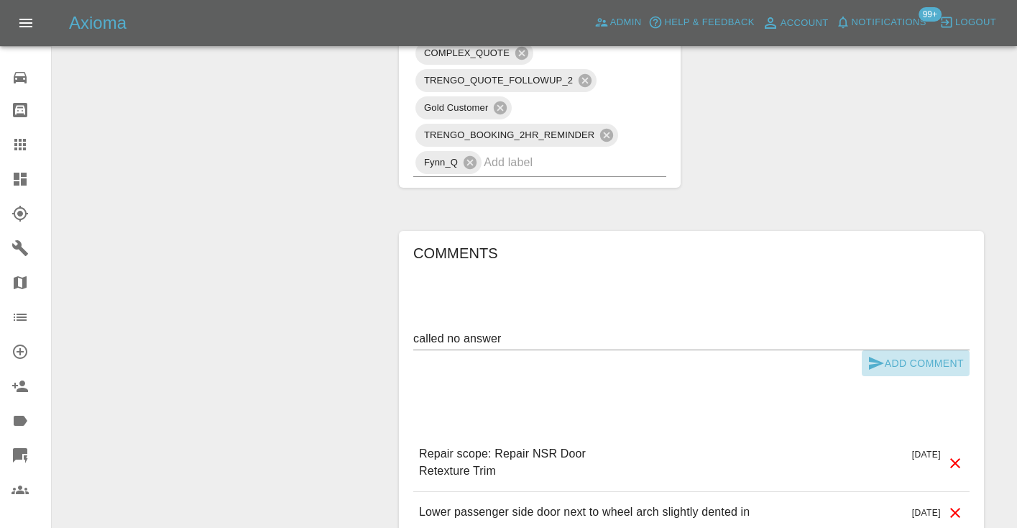
click at [897, 350] on button "Add Comment" at bounding box center [916, 363] width 108 height 27
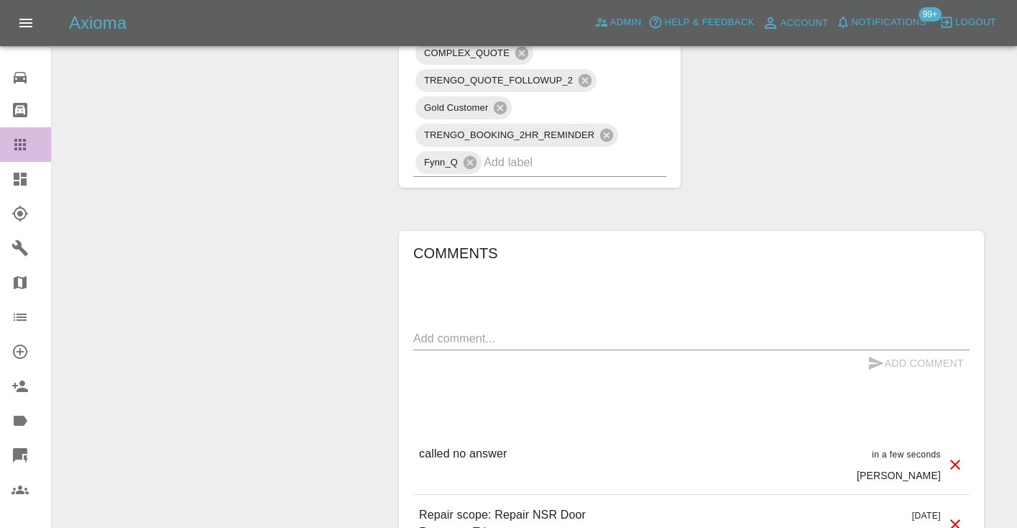
click at [29, 137] on div at bounding box center [32, 144] width 40 height 17
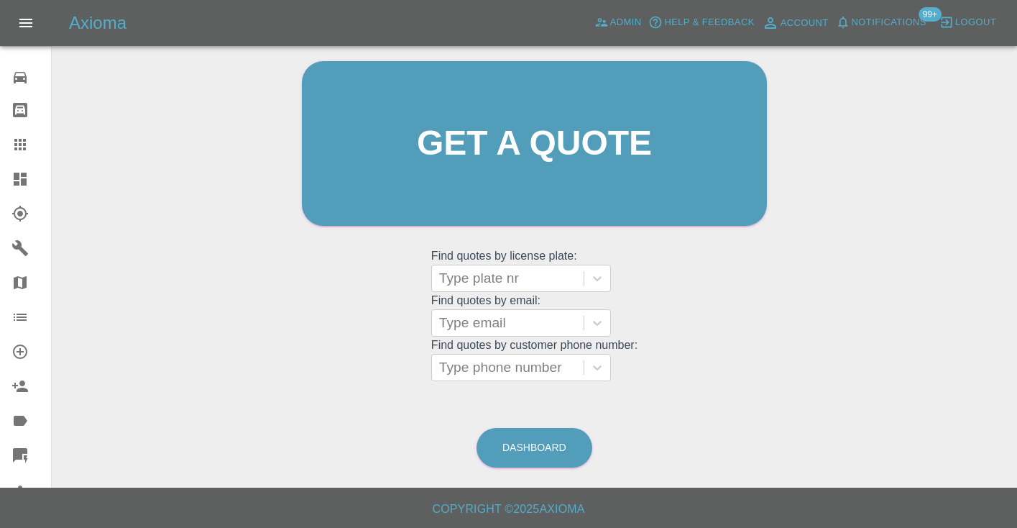
scroll to position [144, 0]
click at [518, 369] on div "Type phone number" at bounding box center [507, 367] width 137 height 17
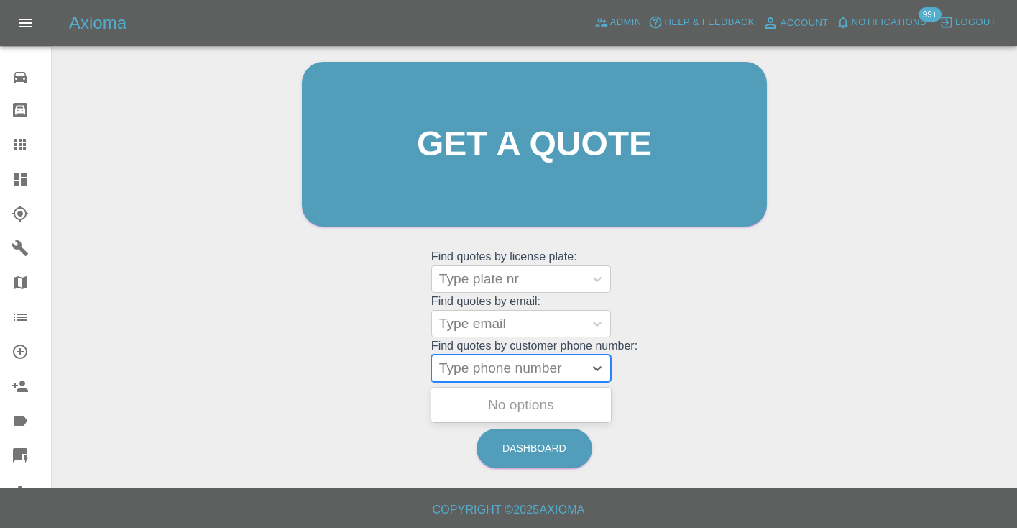
paste input "07841437876"
type input "07841437876"
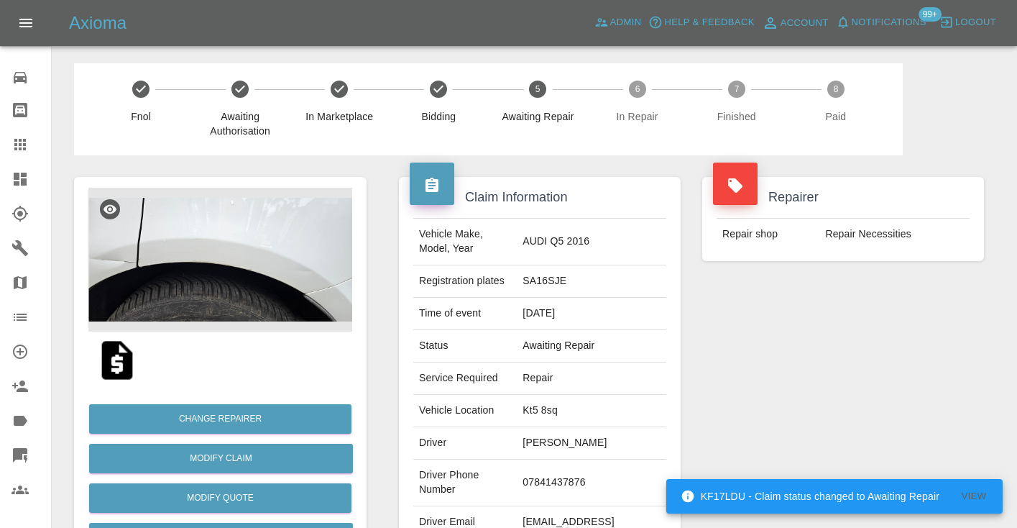
click at [932, 318] on div "Repairer Repair shop Repair Necessities" at bounding box center [843, 369] width 303 height 429
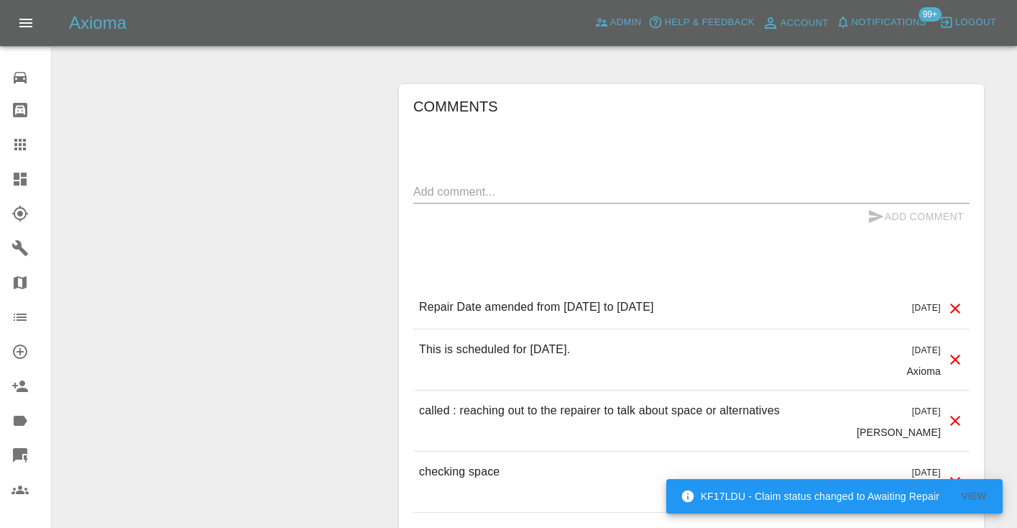
scroll to position [1304, 0]
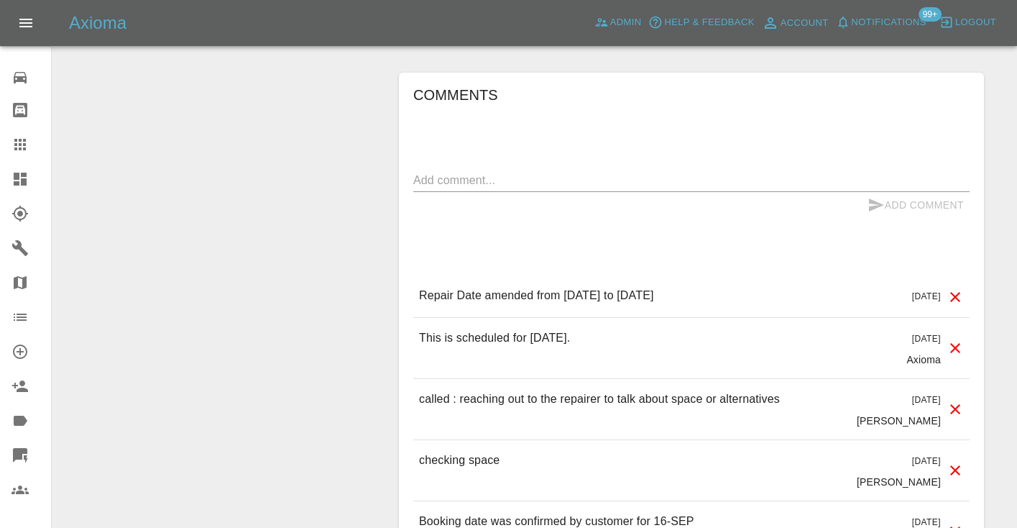
click at [430, 172] on textarea at bounding box center [691, 180] width 556 height 17
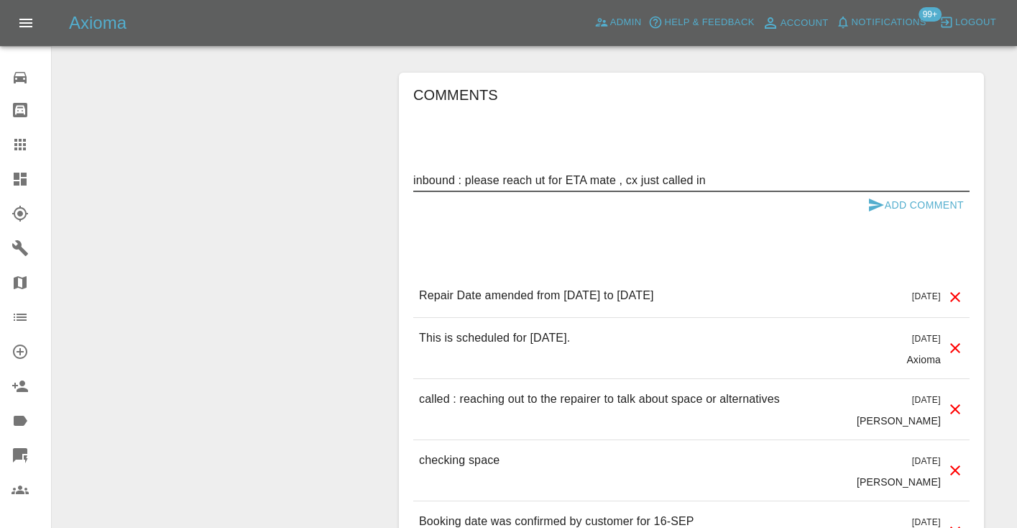
type textarea "inbound : please reach ut for ETA mate , cx just called in"
click at [888, 192] on button "Add Comment" at bounding box center [916, 205] width 108 height 27
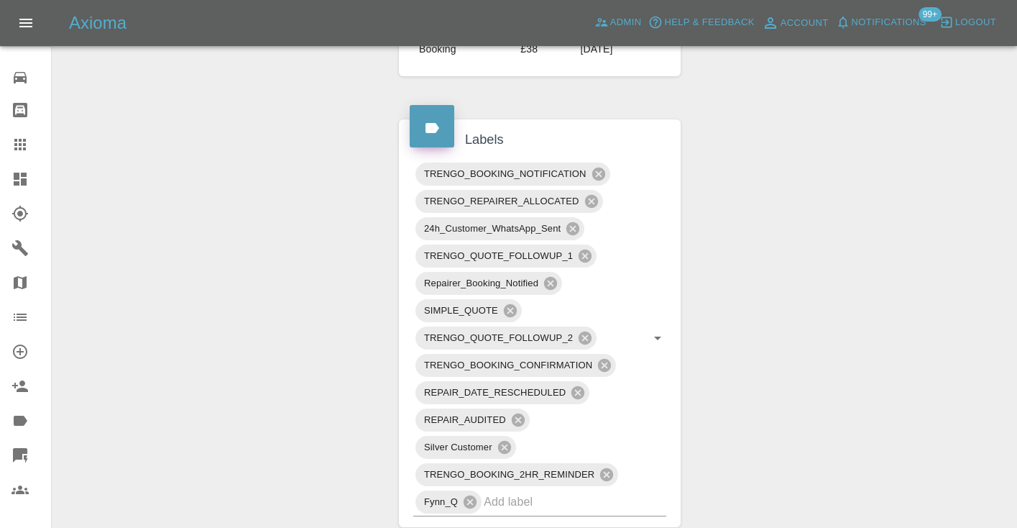
scroll to position [796, 0]
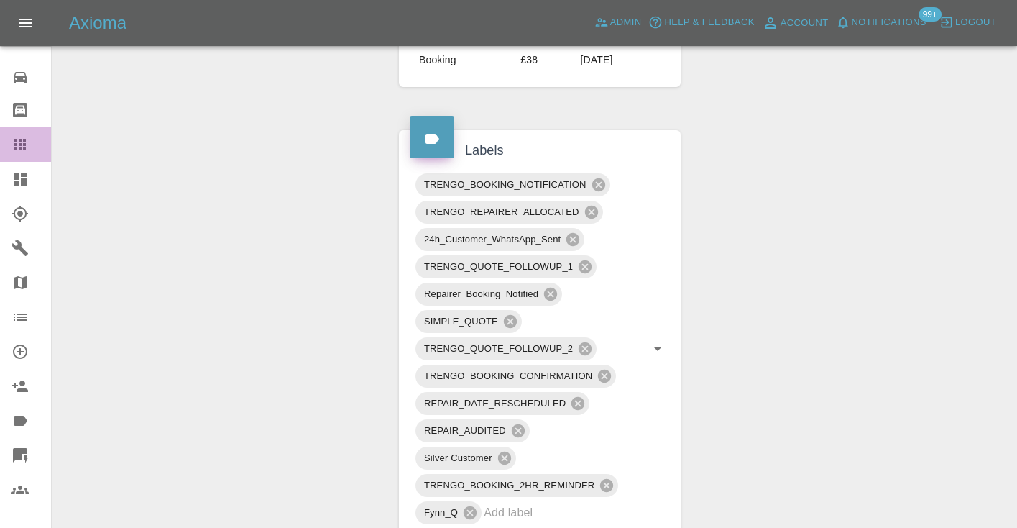
click at [13, 129] on link "Claims" at bounding box center [25, 144] width 51 height 35
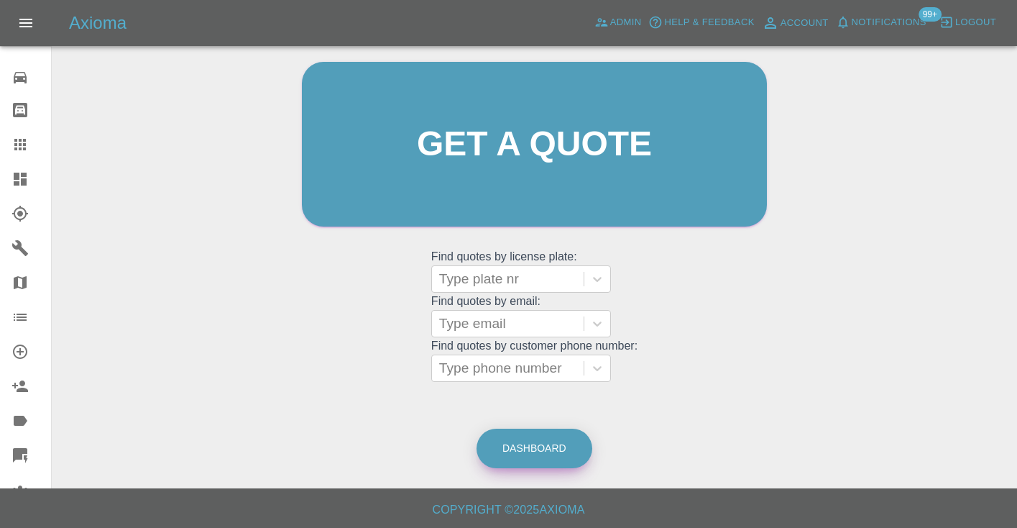
click at [554, 446] on link "Dashboard" at bounding box center [535, 448] width 116 height 40
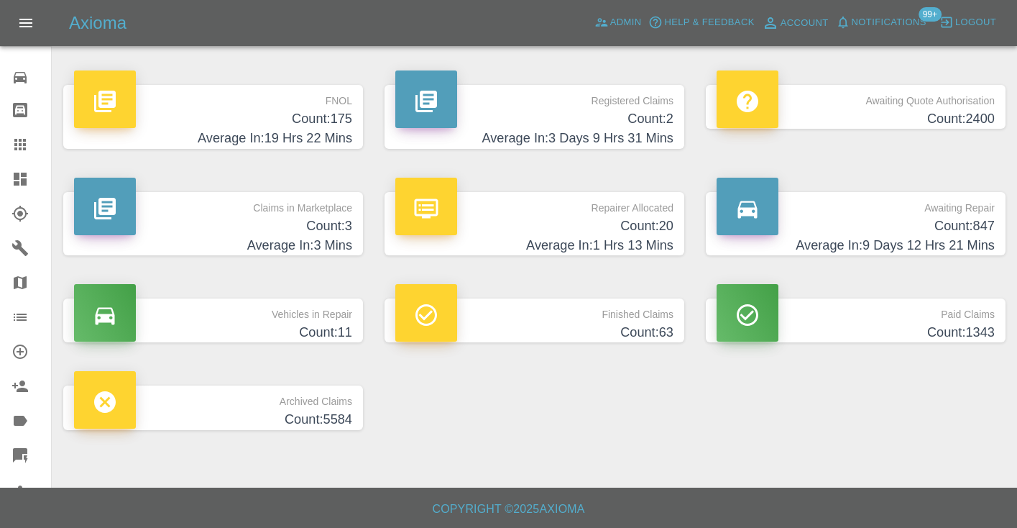
click at [630, 400] on div "FNOL Count: 175 Average In: 19 Hrs 22 Mins Registered Claims Count: 2 Average I…" at bounding box center [534, 257] width 964 height 388
click at [972, 226] on h4 "Count: 847" at bounding box center [856, 225] width 278 height 19
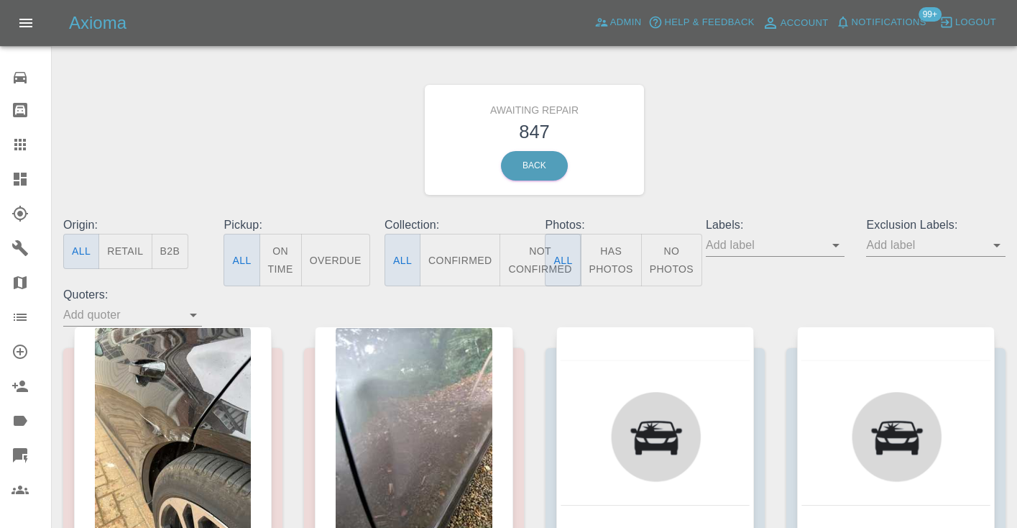
click at [533, 254] on button "Not Confirmed" at bounding box center [540, 260] width 81 height 52
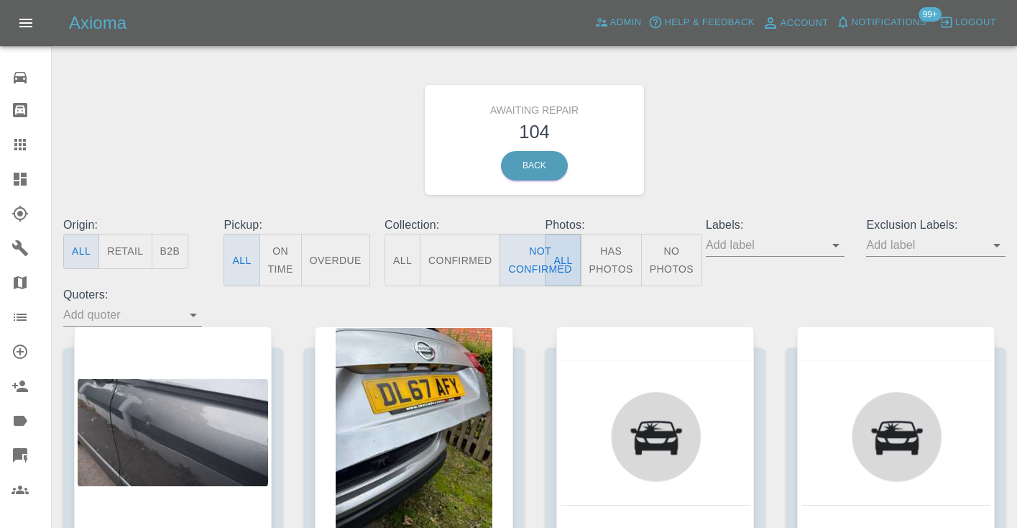
click at [807, 118] on div "Awaiting Repair 104 Back" at bounding box center [534, 139] width 964 height 153
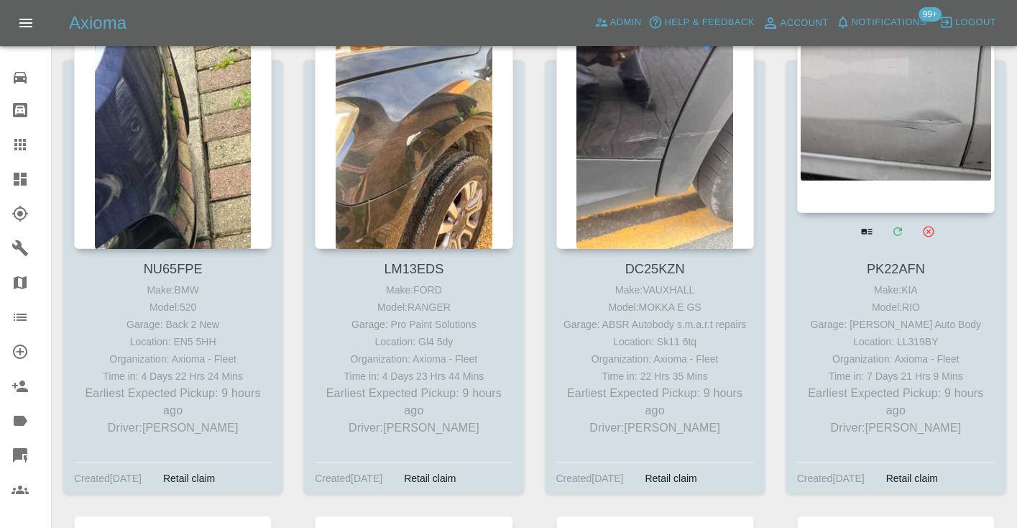
scroll to position [1258, 0]
click at [932, 152] on div at bounding box center [896, 109] width 198 height 210
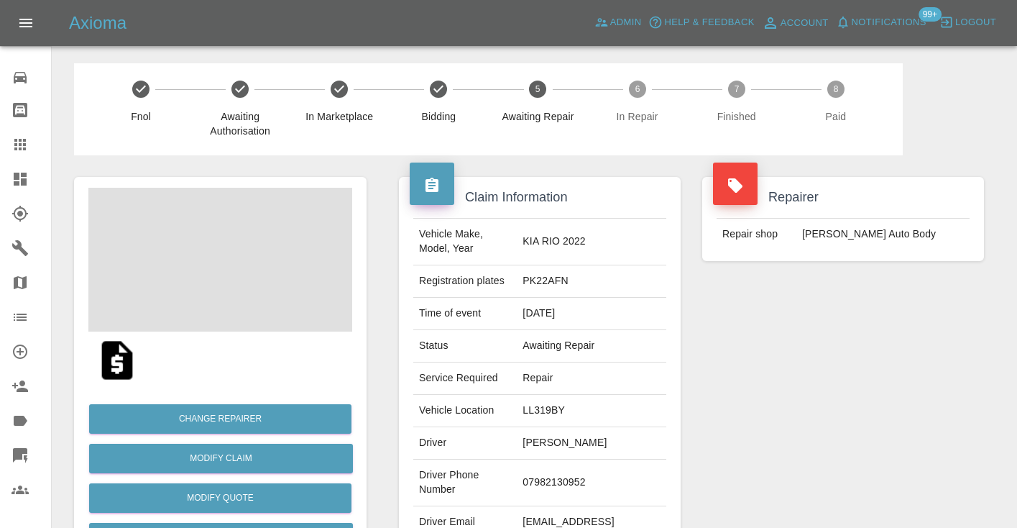
click at [589, 468] on td "07982130952" at bounding box center [592, 482] width 150 height 47
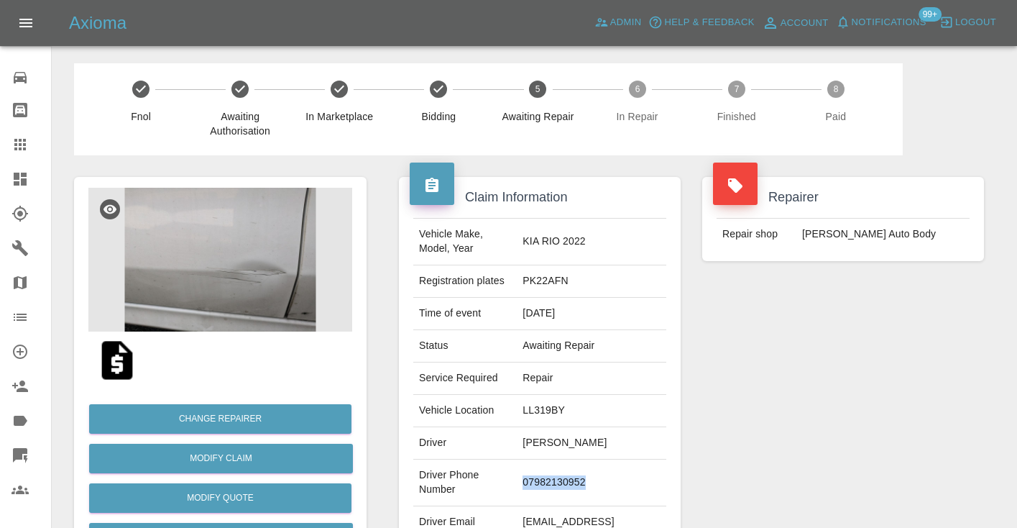
copy td "07982130952"
click at [812, 390] on div "Repairer Repair shop Mike Murray Auto Body" at bounding box center [843, 369] width 303 height 429
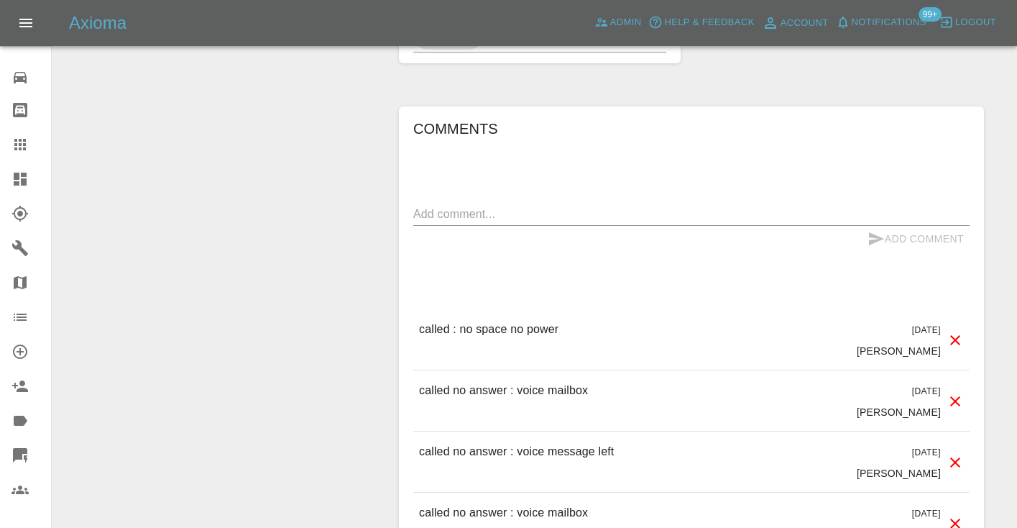
scroll to position [1320, 0]
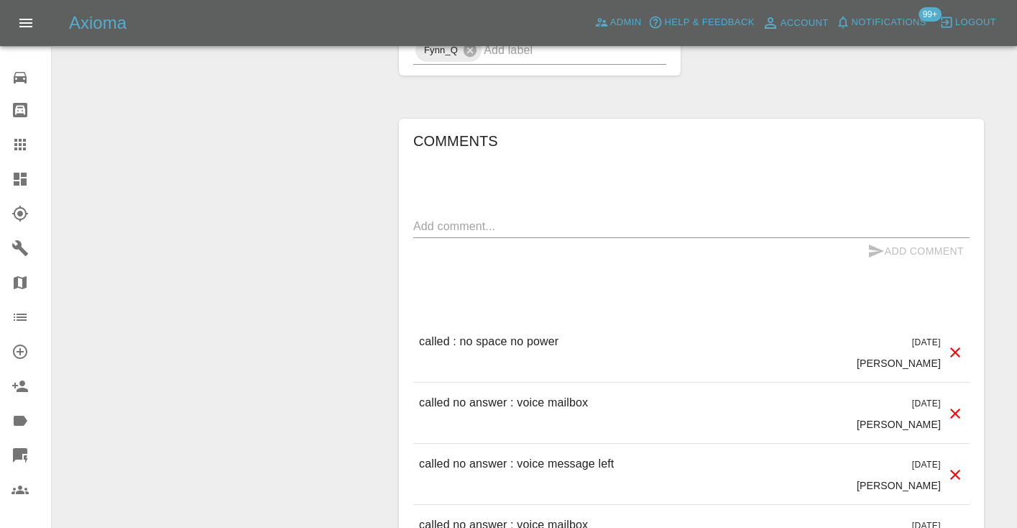
click at [468, 218] on textarea at bounding box center [691, 226] width 556 height 17
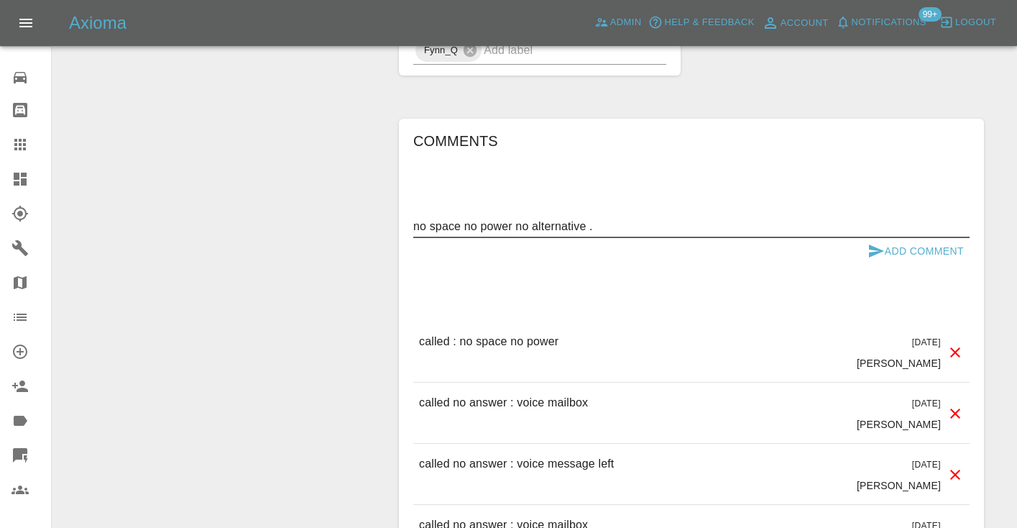
type textarea "no space no power no alternative ."
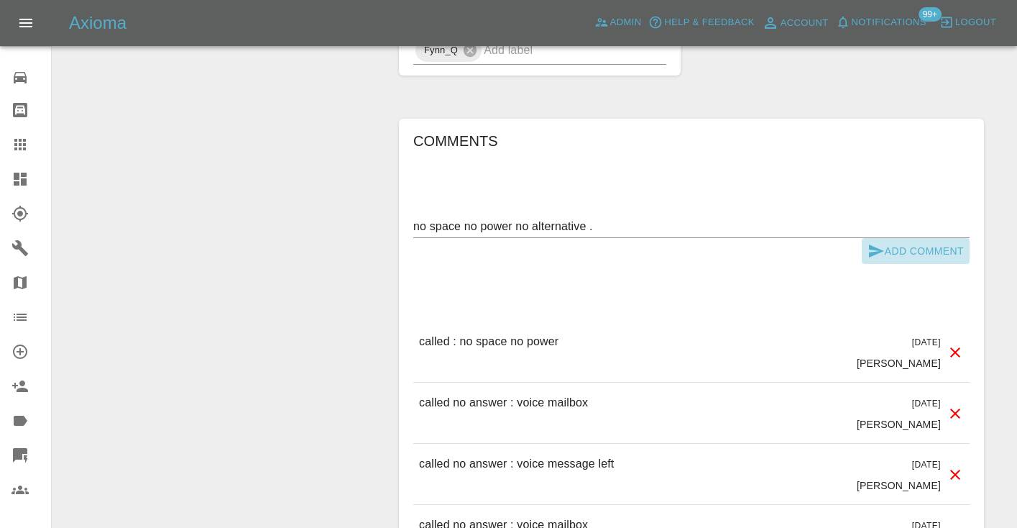
click at [914, 238] on button "Add Comment" at bounding box center [916, 251] width 108 height 27
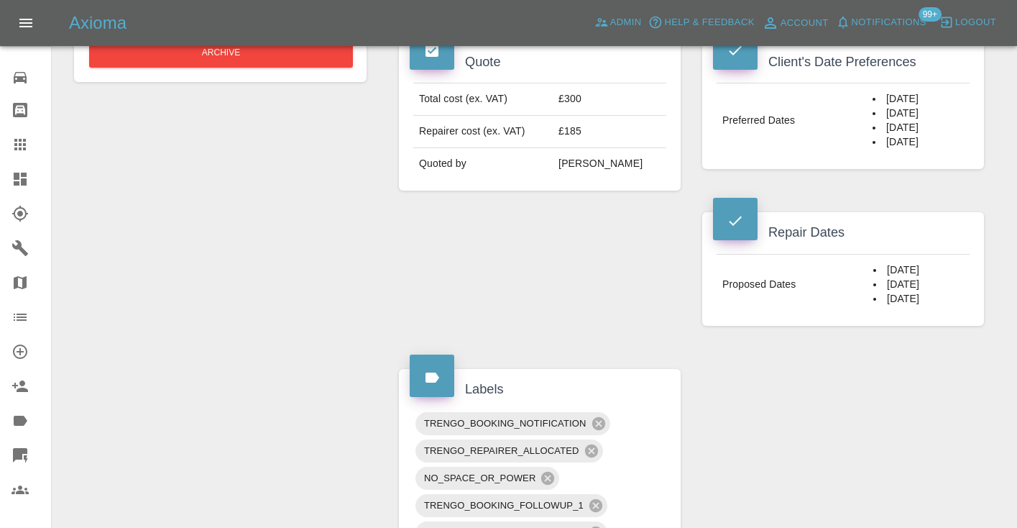
scroll to position [552, 0]
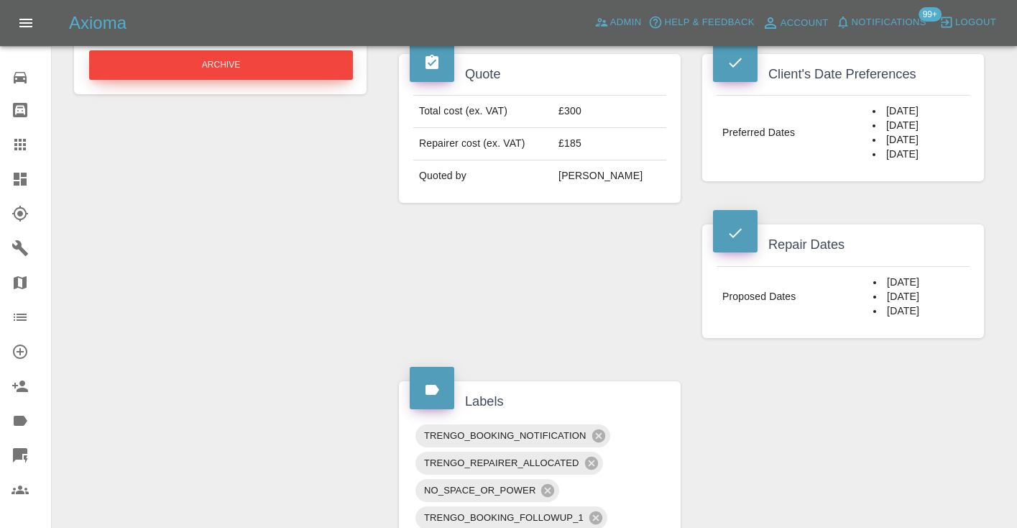
click at [283, 71] on button "Archive" at bounding box center [221, 64] width 264 height 29
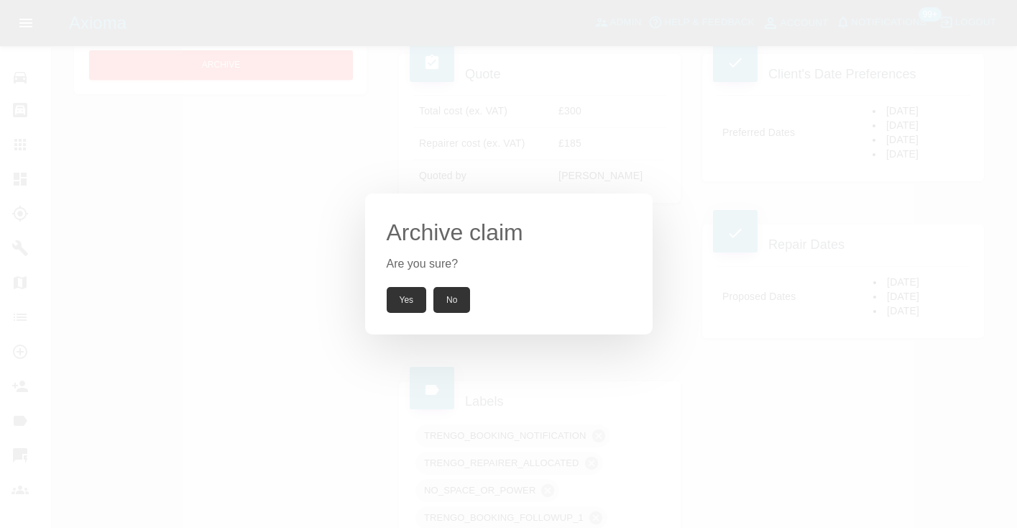
click at [408, 304] on button "Yes" at bounding box center [407, 300] width 40 height 26
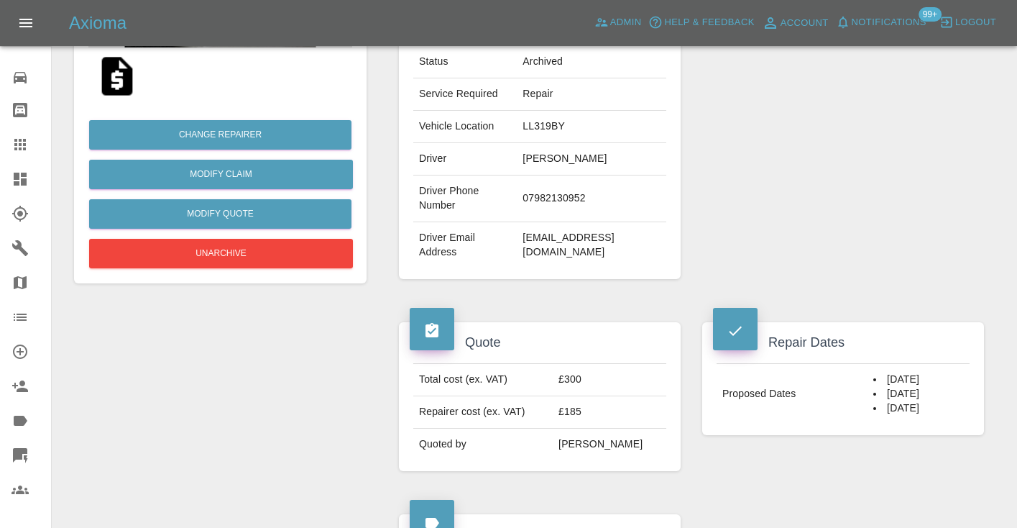
scroll to position [267, 0]
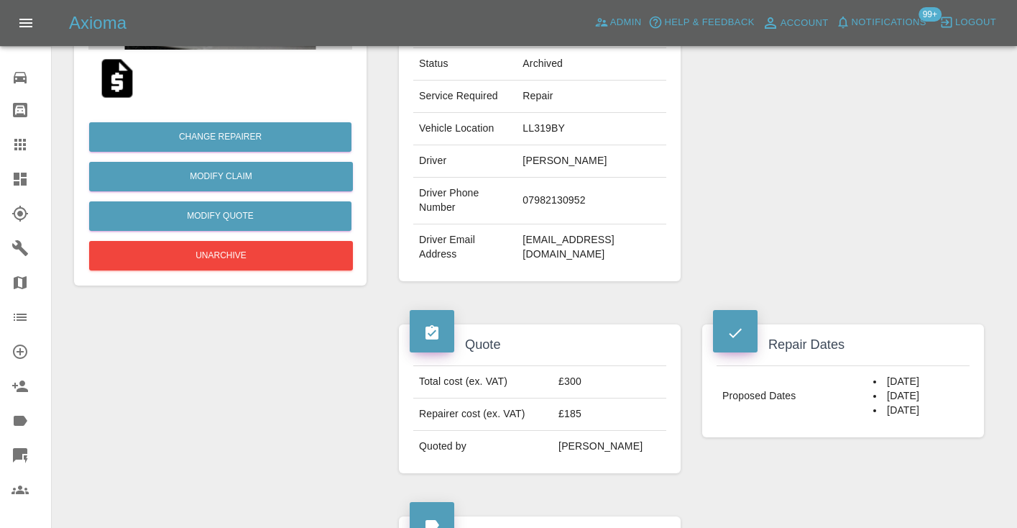
click at [22, 142] on icon at bounding box center [20, 144] width 17 height 17
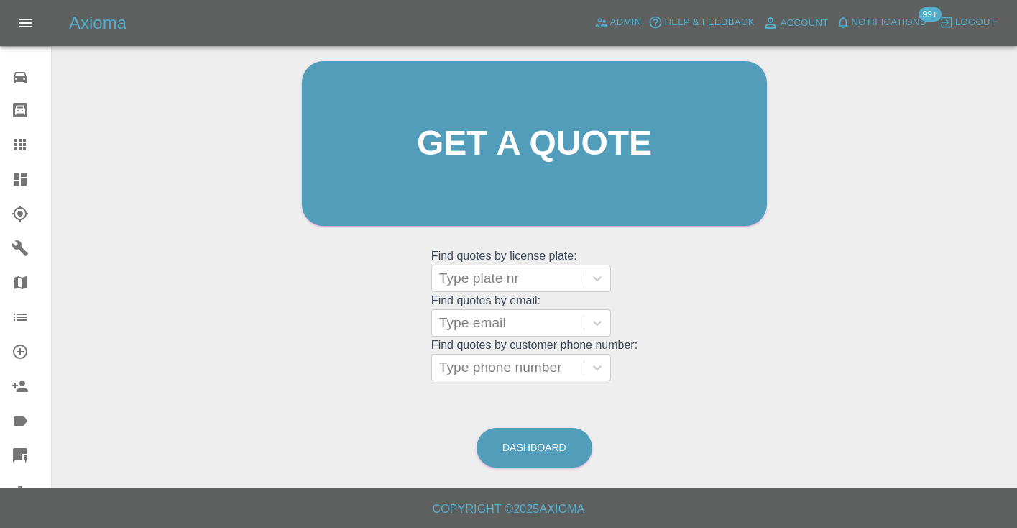
scroll to position [97, 0]
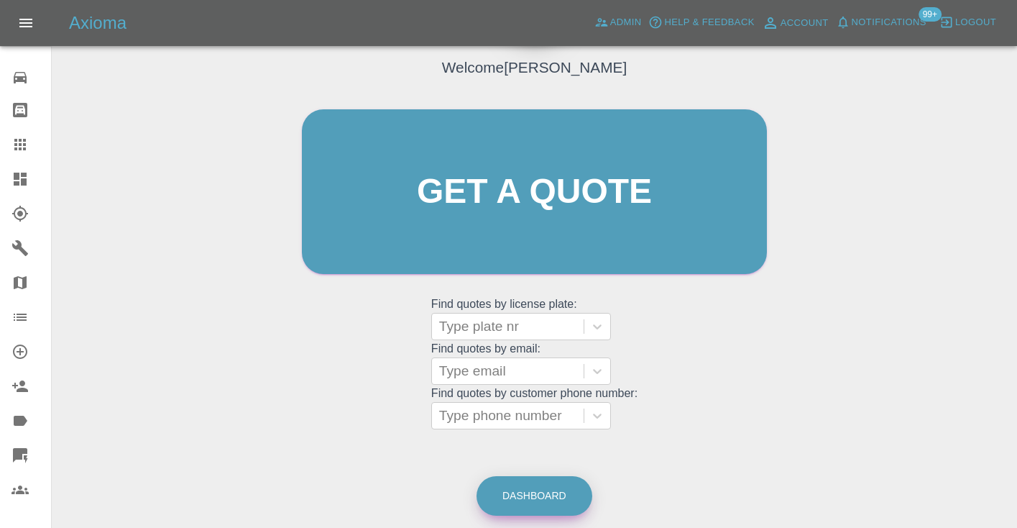
click at [539, 488] on link "Dashboard" at bounding box center [535, 496] width 116 height 40
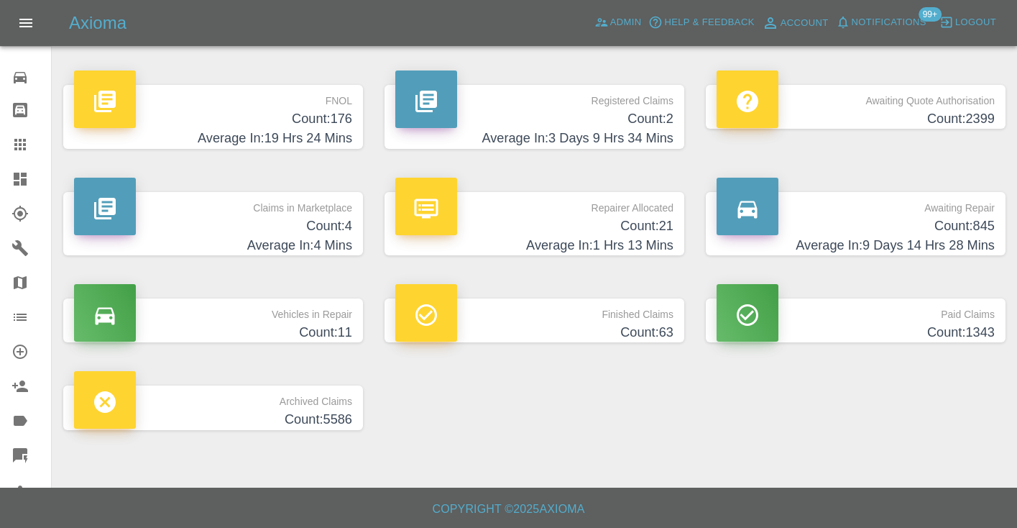
click at [976, 221] on h4 "Count: 845" at bounding box center [856, 225] width 278 height 19
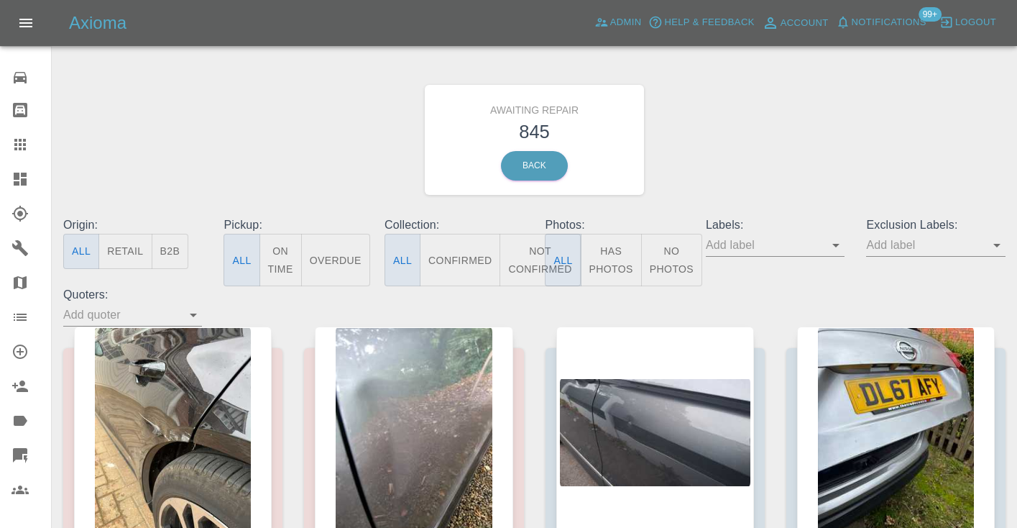
click at [523, 266] on button "Not Confirmed" at bounding box center [540, 260] width 81 height 52
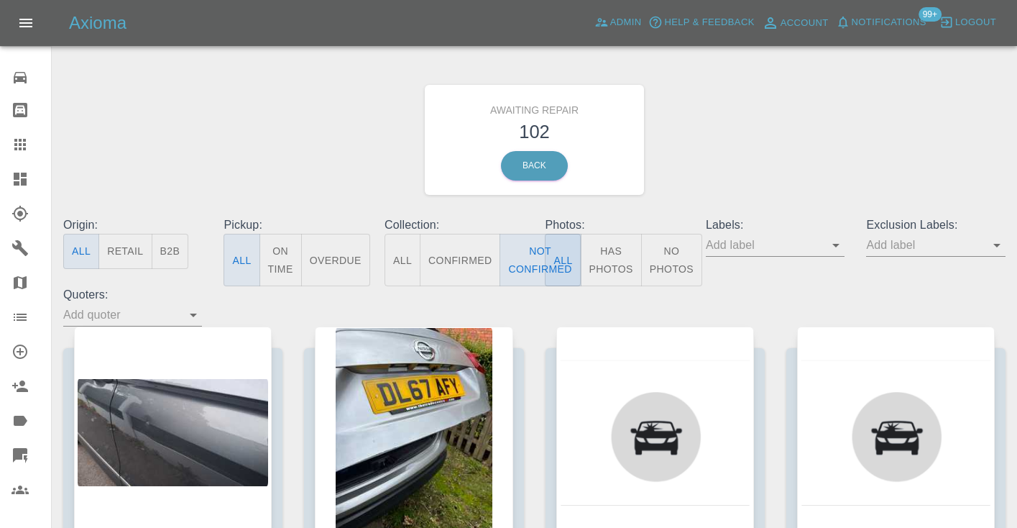
click at [689, 163] on div "Awaiting Repair 102 Back" at bounding box center [534, 139] width 964 height 153
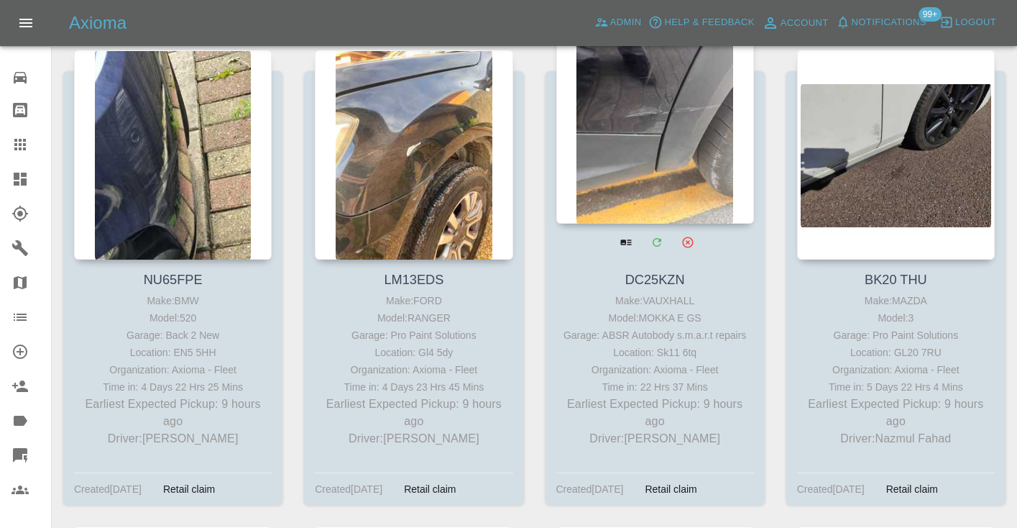
scroll to position [1247, 0]
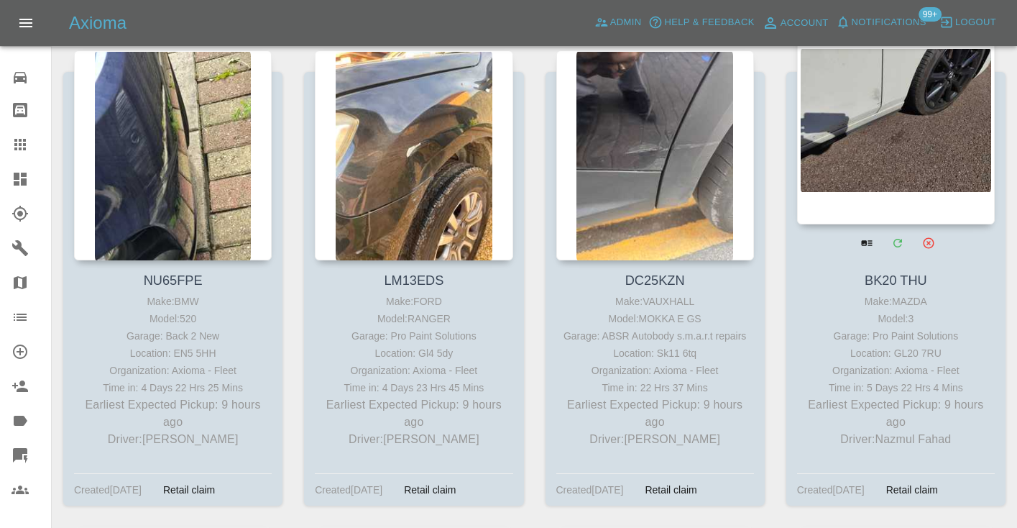
click at [915, 152] on div at bounding box center [896, 119] width 198 height 210
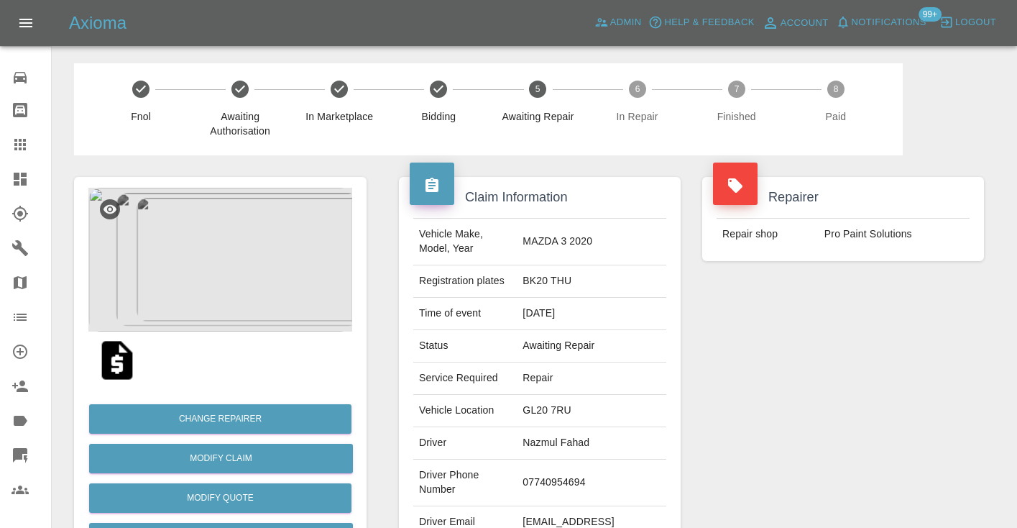
click at [588, 459] on td "07740954694" at bounding box center [592, 482] width 150 height 47
copy td "07740954694"
click at [827, 357] on div "Repairer Repair shop Pro Paint Solutions" at bounding box center [843, 369] width 303 height 429
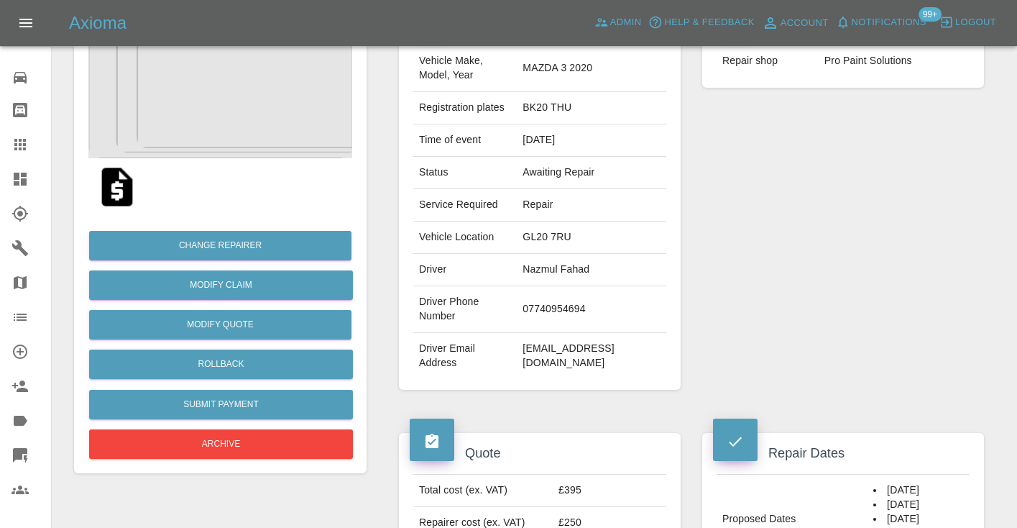
scroll to position [167, 0]
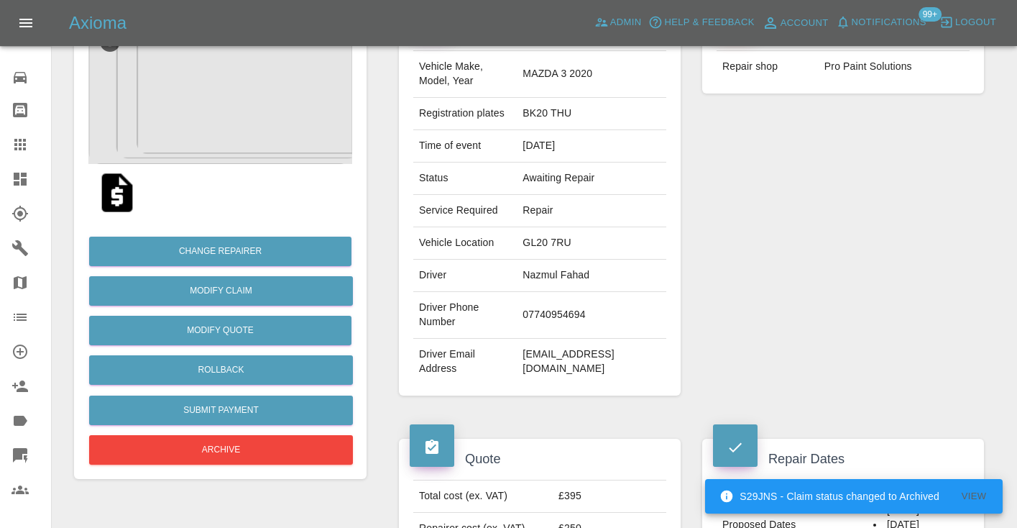
click at [604, 295] on td "07740954694" at bounding box center [592, 315] width 150 height 47
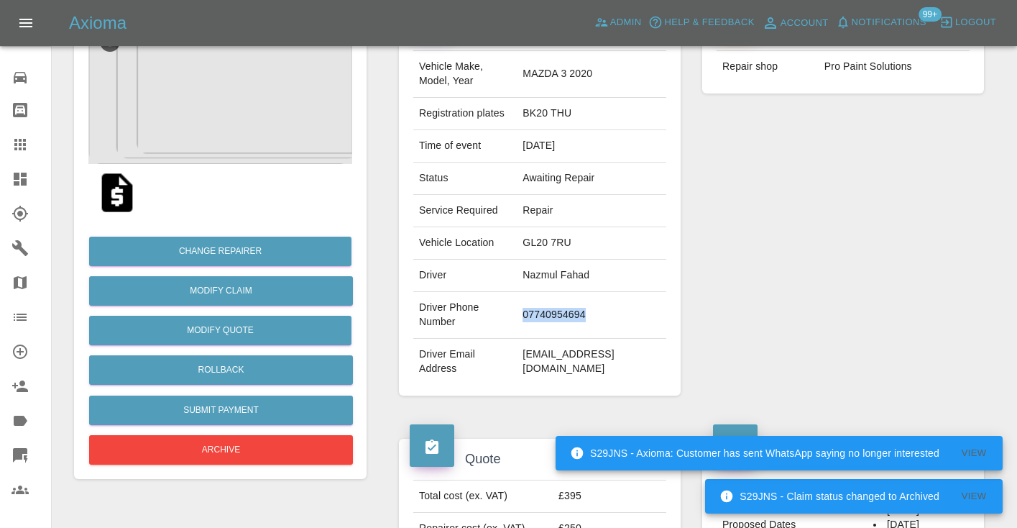
copy td "07740954694"
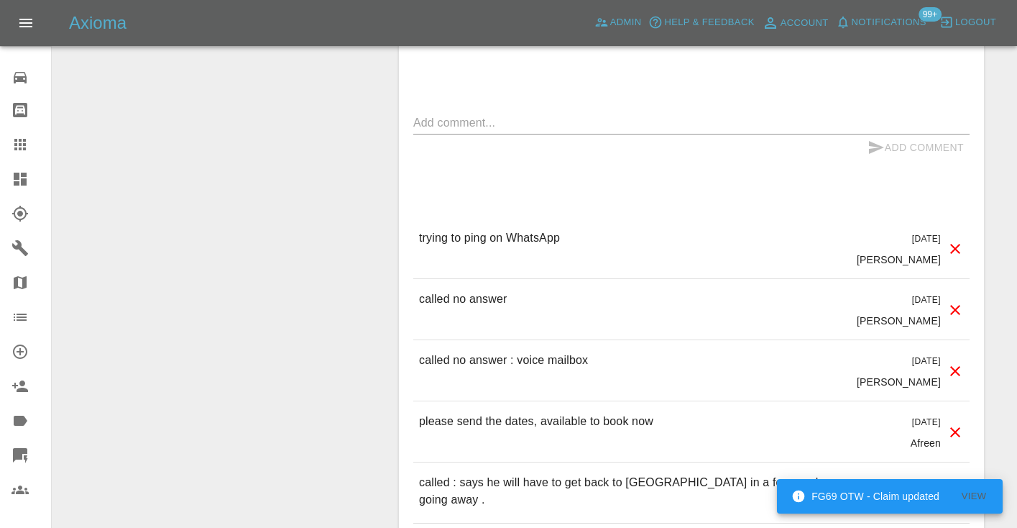
scroll to position [1137, 0]
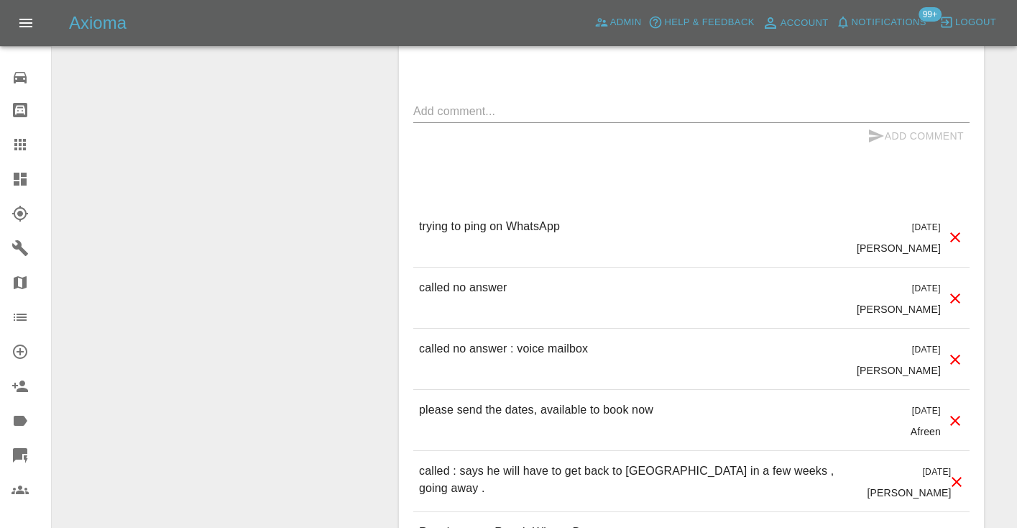
click at [463, 279] on p "called no answer" at bounding box center [463, 287] width 88 height 17
copy p "called no answer"
click at [444, 103] on textarea at bounding box center [691, 111] width 556 height 17
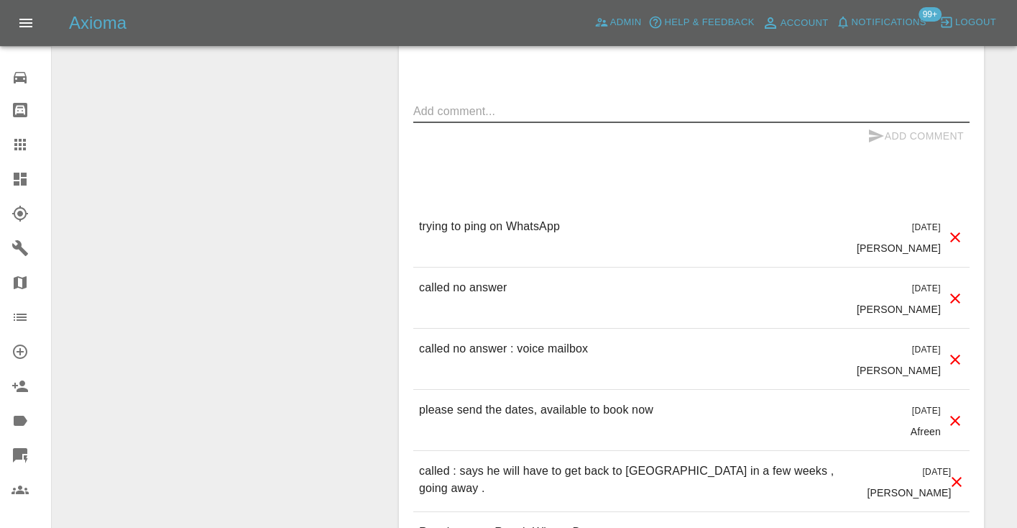
paste textarea "called no answer"
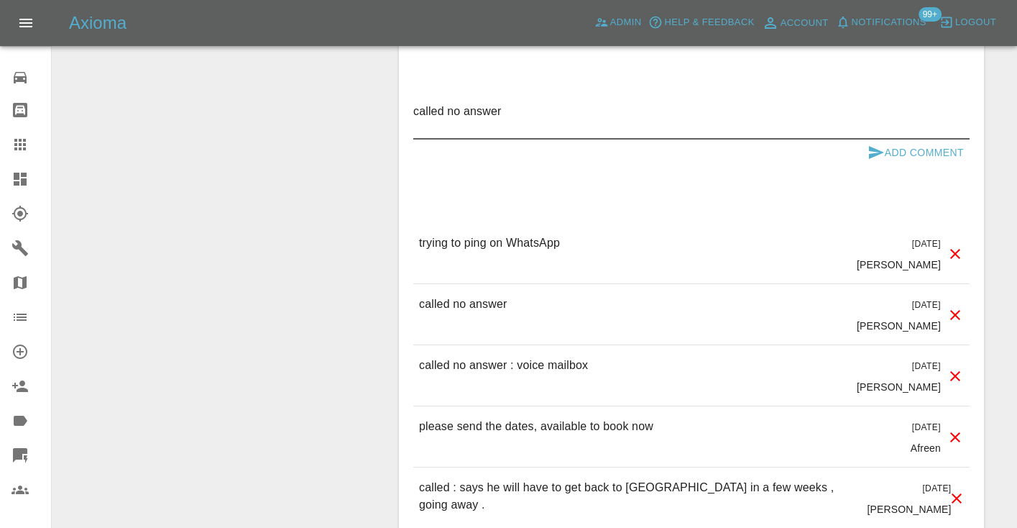
type textarea "called no answer"
click at [875, 146] on icon "submit" at bounding box center [876, 152] width 15 height 13
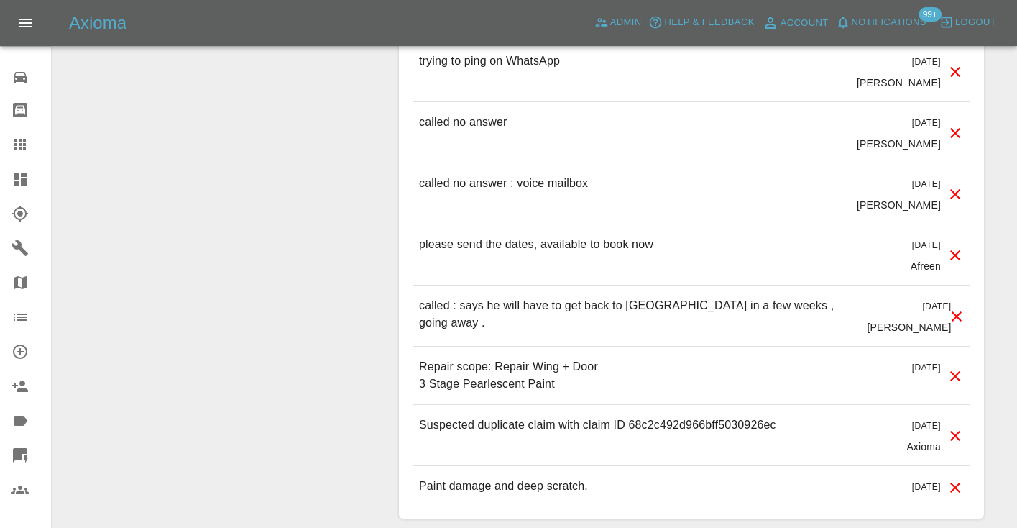
scroll to position [1398, 0]
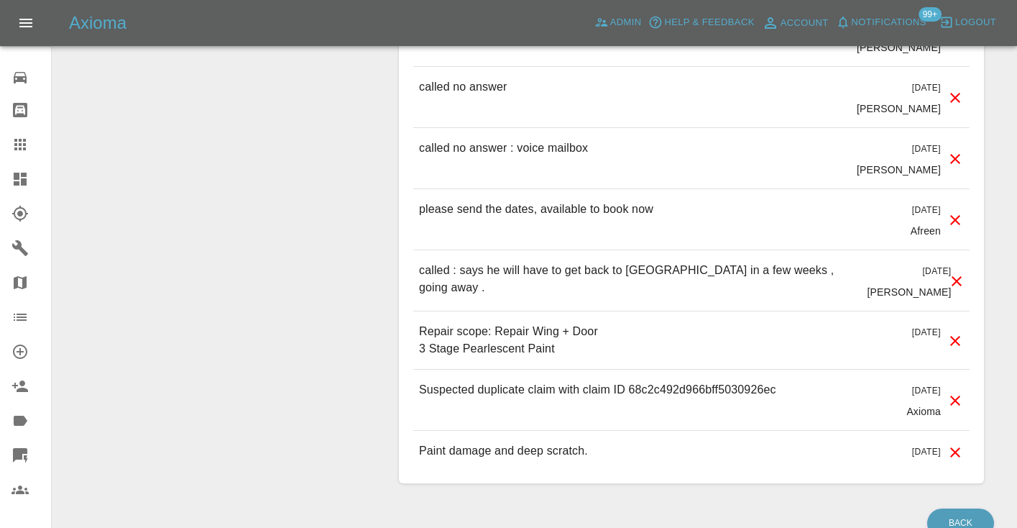
click at [27, 140] on icon at bounding box center [20, 144] width 17 height 17
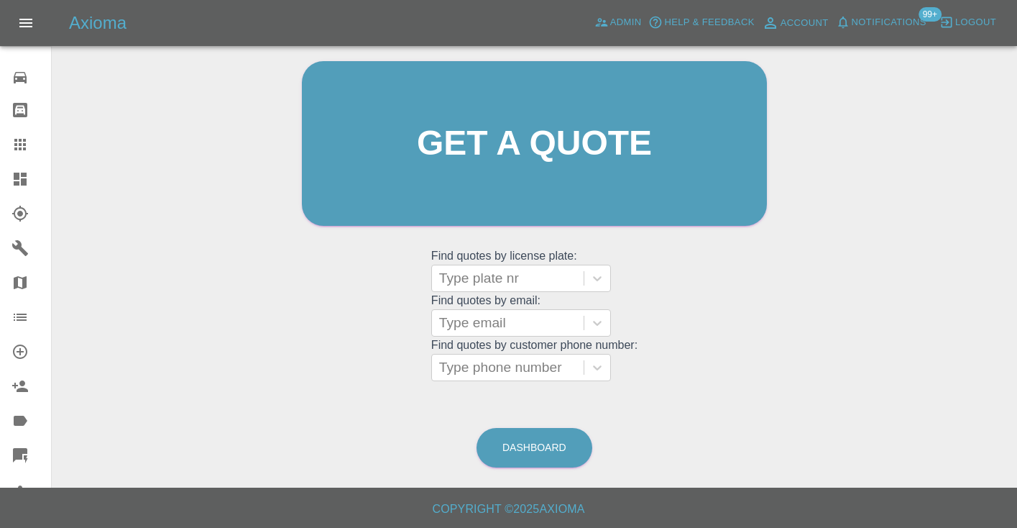
scroll to position [144, 0]
click at [558, 449] on link "Dashboard" at bounding box center [535, 448] width 116 height 40
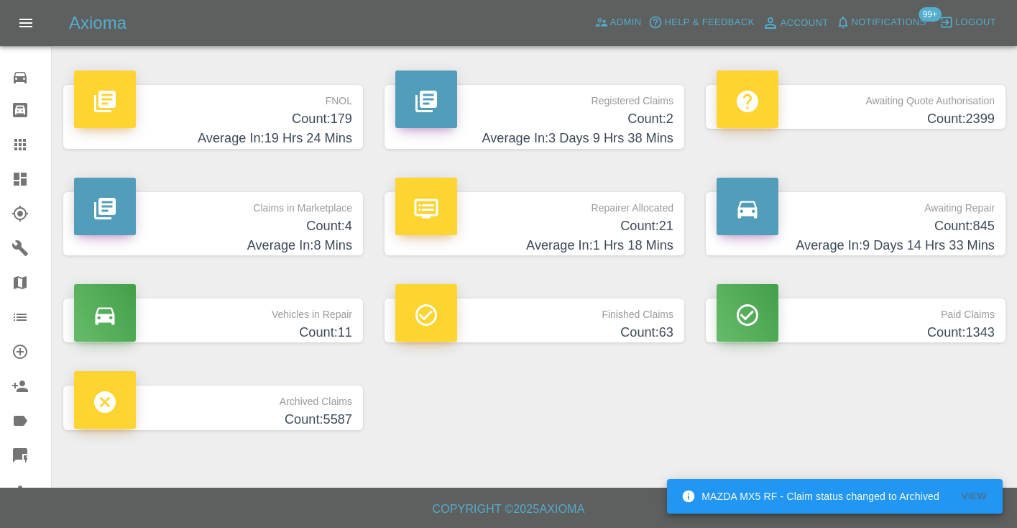
click at [950, 239] on h4 "Average In: 9 Days 14 Hrs 33 Mins" at bounding box center [856, 245] width 278 height 19
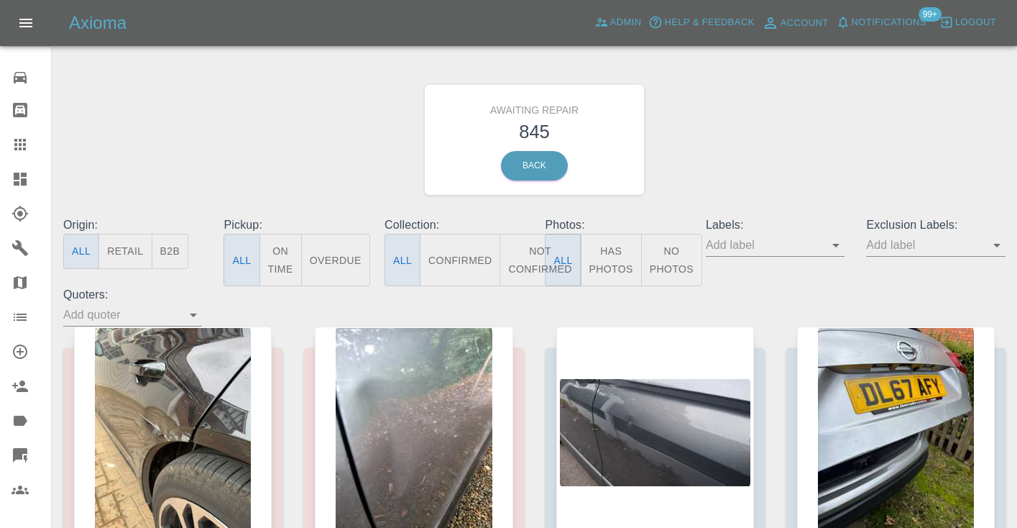
click at [533, 247] on button "Not Confirmed" at bounding box center [540, 260] width 81 height 52
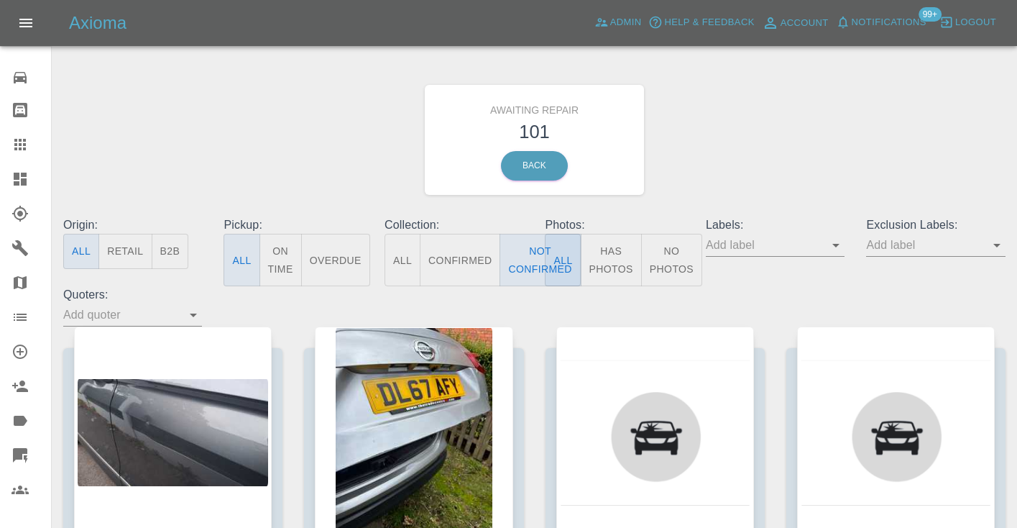
click at [675, 189] on div "Awaiting Repair 101 Back" at bounding box center [534, 139] width 964 height 153
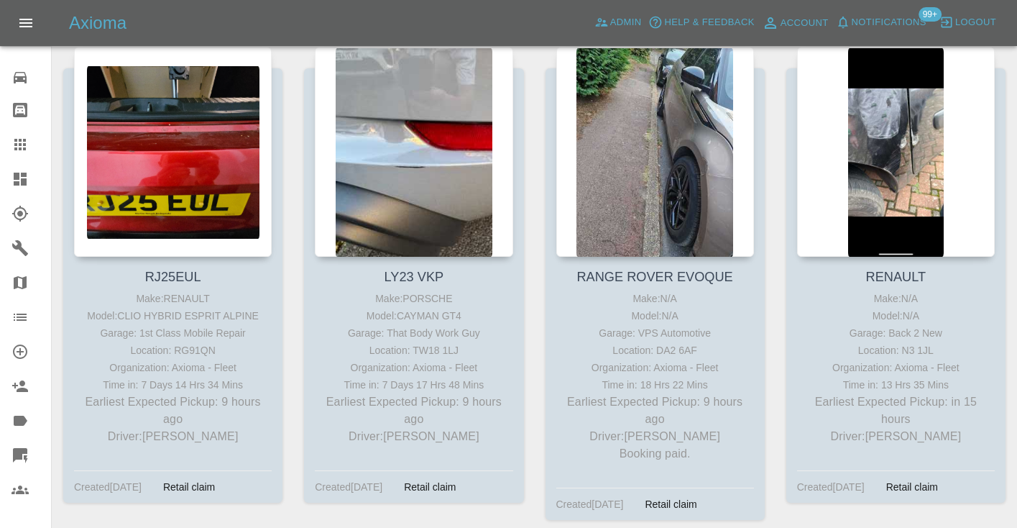
scroll to position [1735, 0]
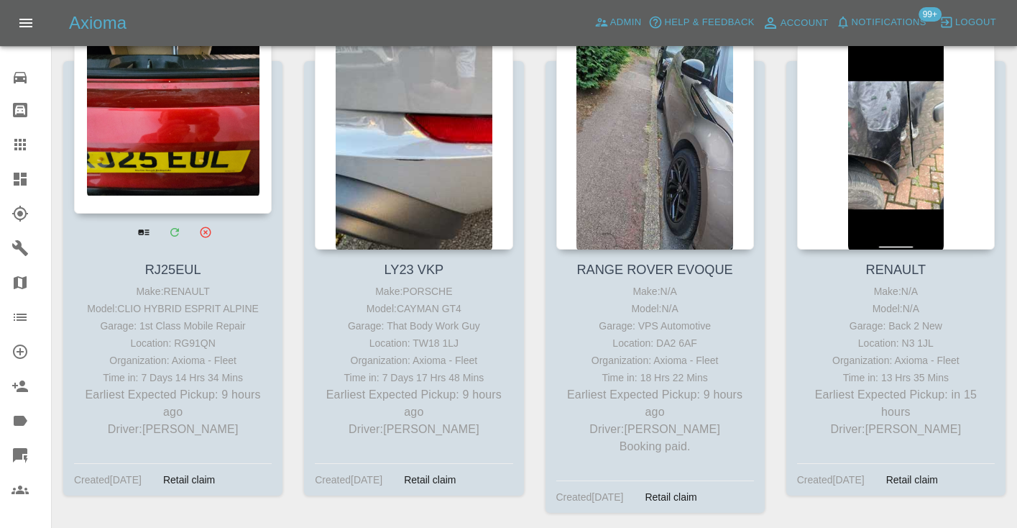
click at [183, 177] on div at bounding box center [173, 109] width 198 height 210
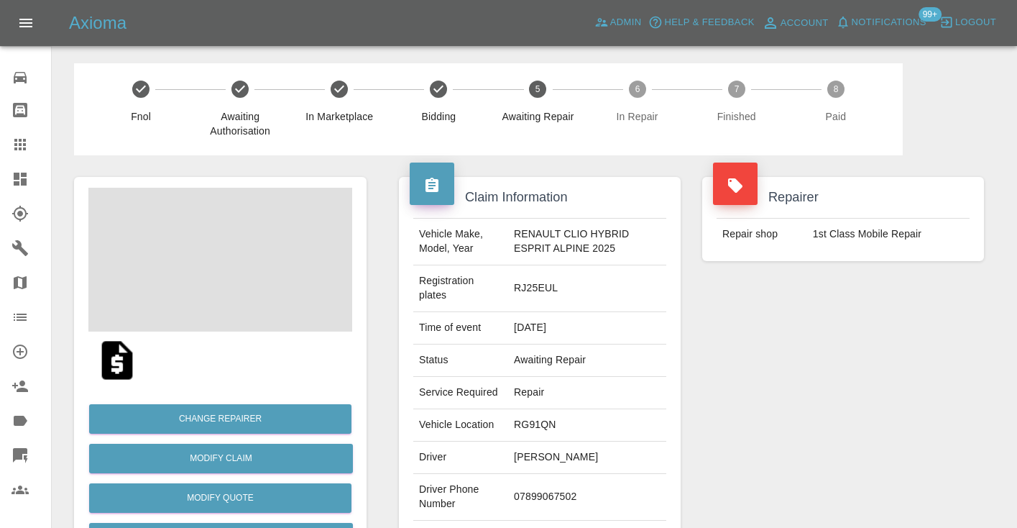
click at [544, 490] on td "07899067502" at bounding box center [587, 497] width 158 height 47
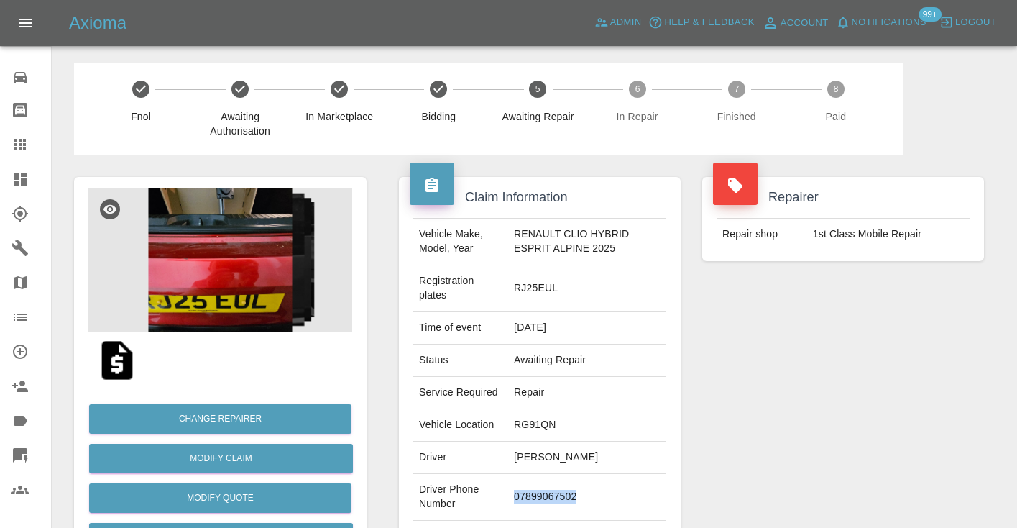
click at [544, 490] on td "07899067502" at bounding box center [587, 497] width 158 height 47
copy td "07899067502"
click at [726, 382] on div "Repairer Repair shop 1st Class Mobile Repair" at bounding box center [843, 377] width 303 height 444
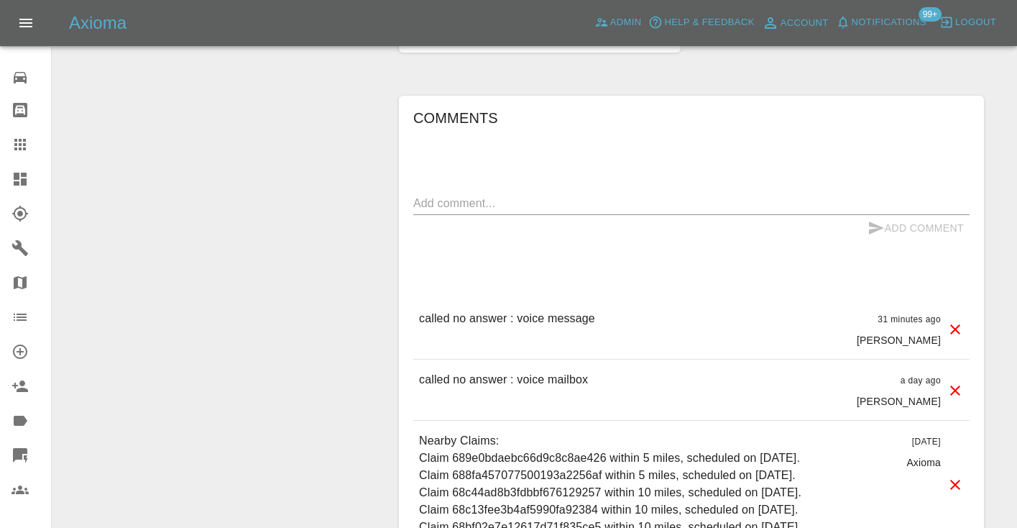
scroll to position [1135, 0]
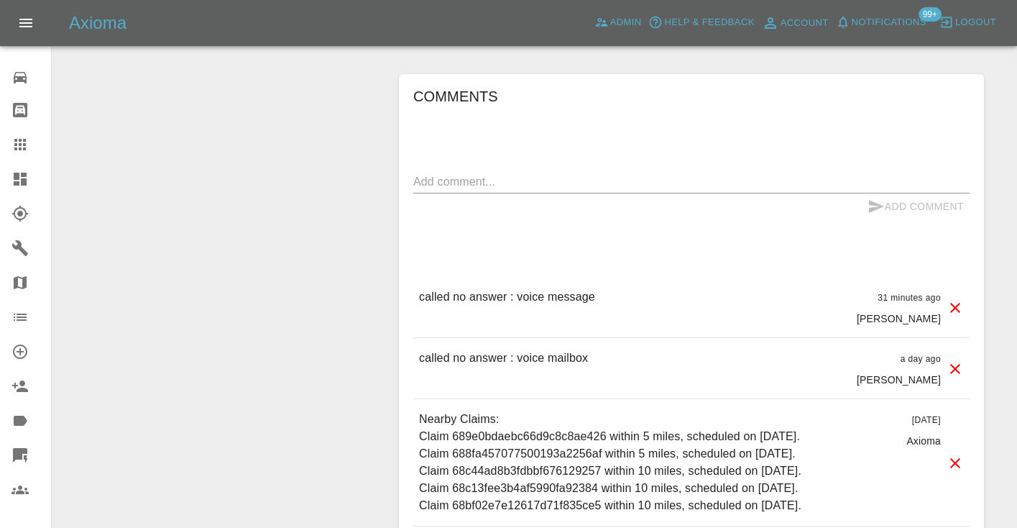
click at [460, 180] on textarea at bounding box center [691, 181] width 556 height 17
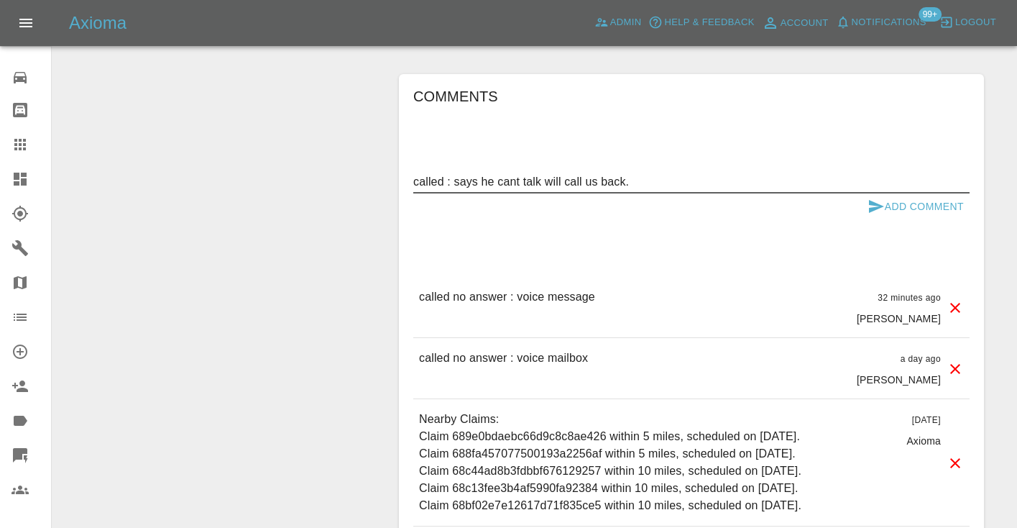
type textarea "called : says he cant talk will call us back."
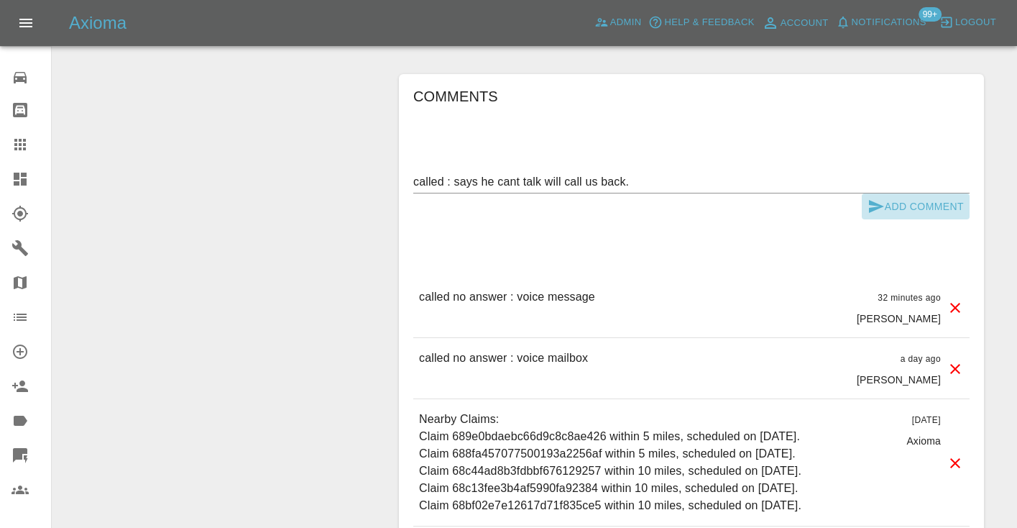
click at [895, 209] on button "Add Comment" at bounding box center [916, 206] width 108 height 27
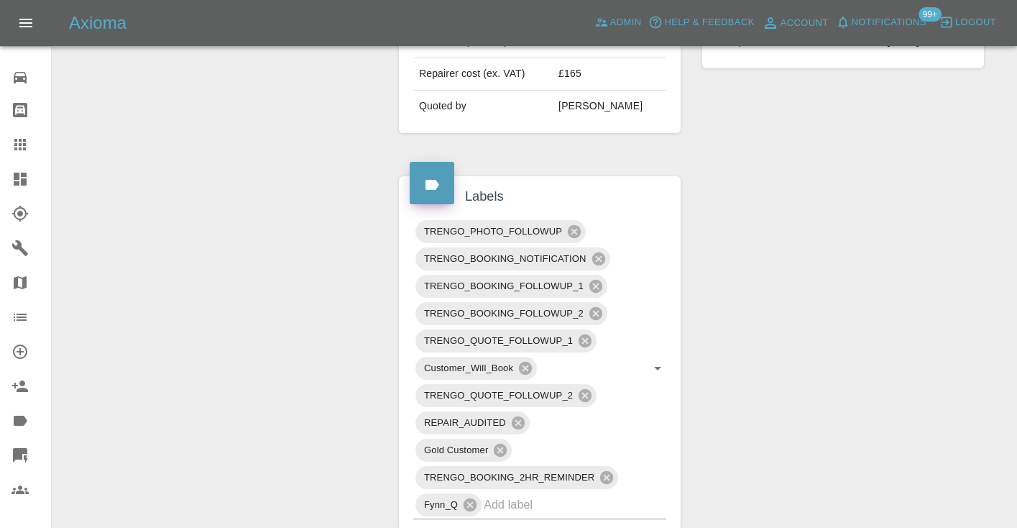
scroll to position [614, 0]
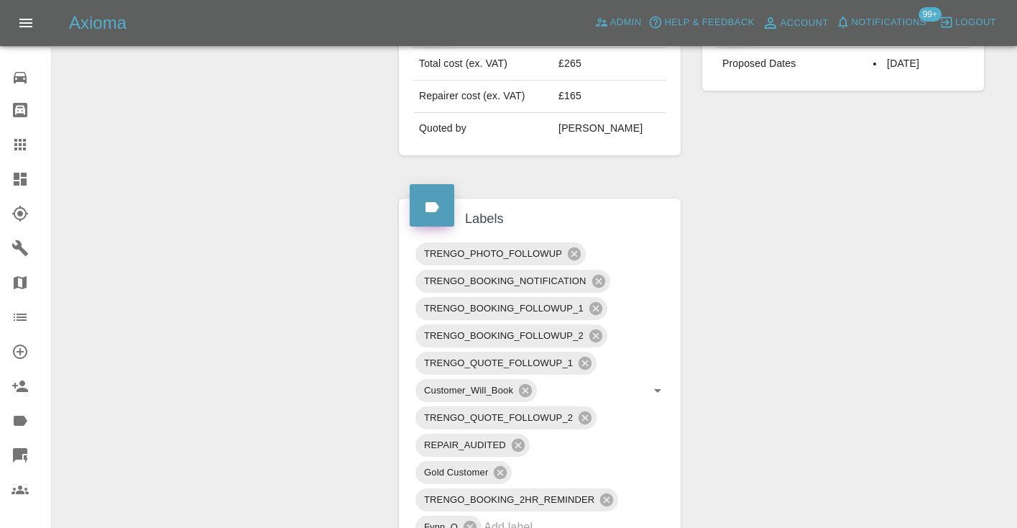
click at [17, 146] on icon at bounding box center [20, 145] width 12 height 12
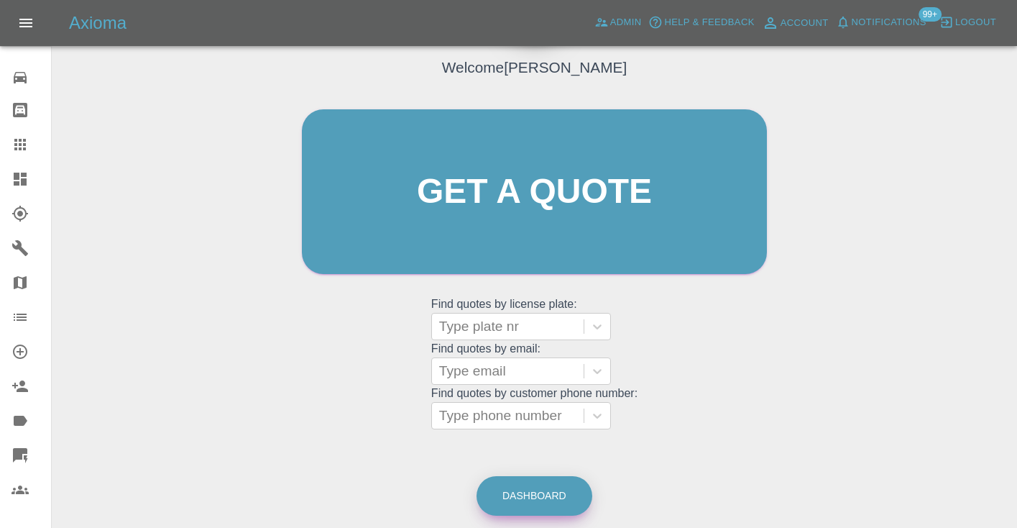
click at [566, 497] on link "Dashboard" at bounding box center [535, 496] width 116 height 40
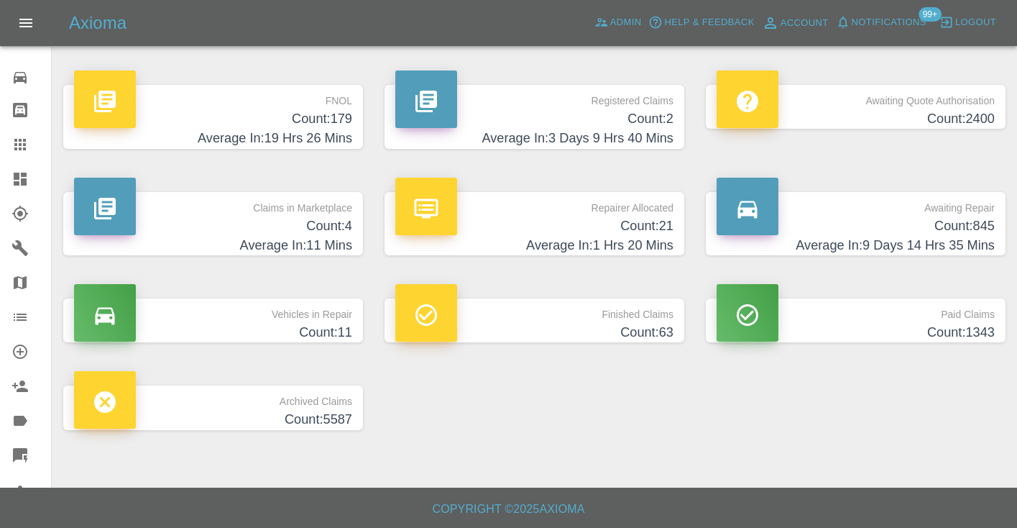
click at [978, 233] on h4 "Count: 845" at bounding box center [856, 225] width 278 height 19
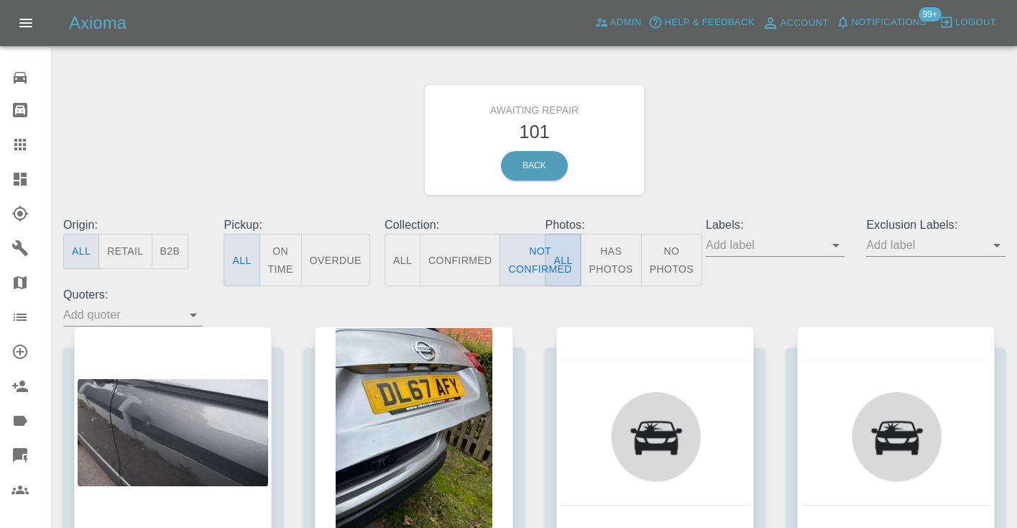
click at [692, 156] on div "Awaiting Repair 101 Back" at bounding box center [534, 139] width 964 height 153
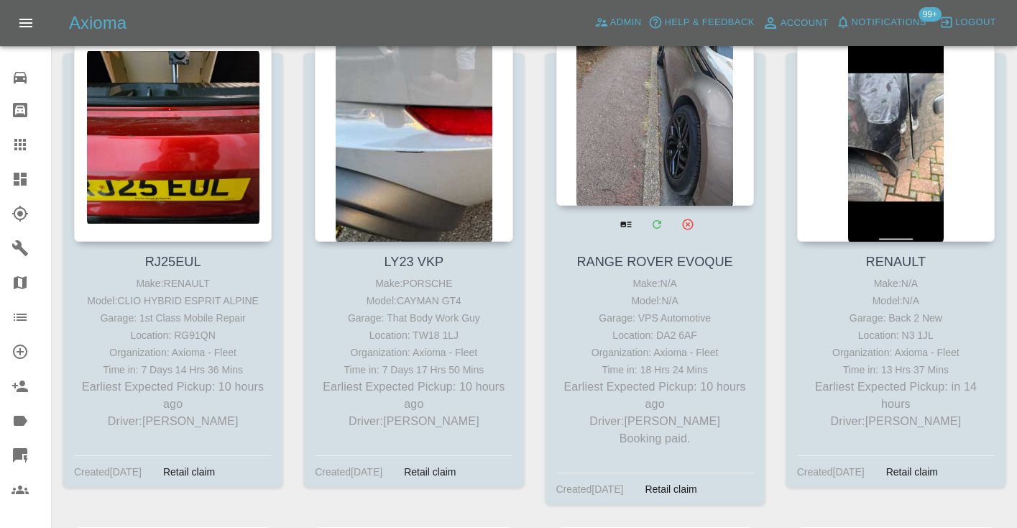
scroll to position [1747, 0]
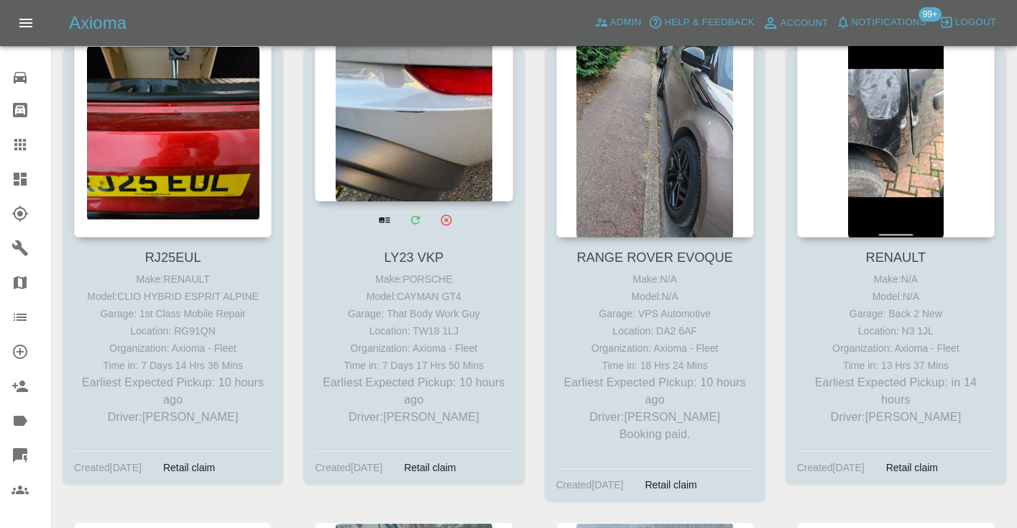
click at [416, 152] on div at bounding box center [414, 96] width 198 height 210
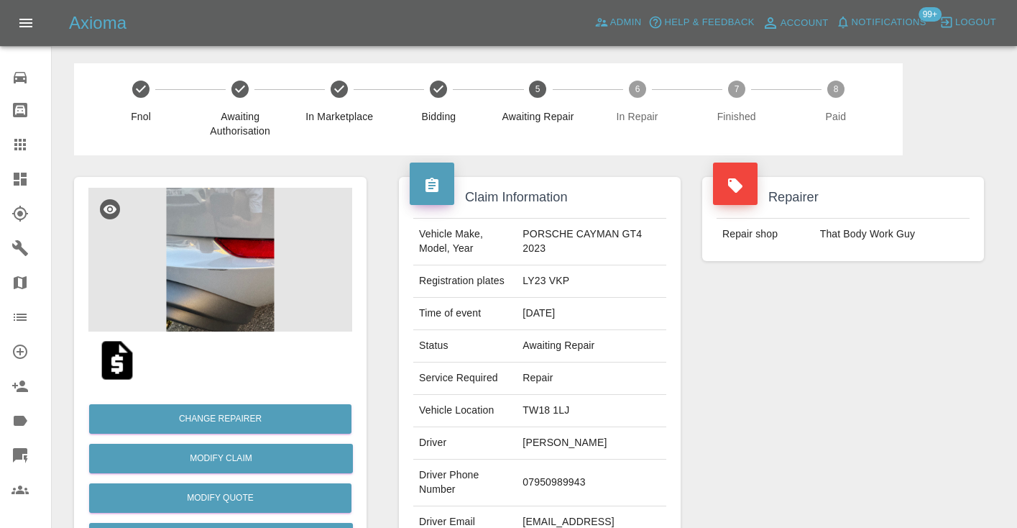
click at [558, 483] on td "07950989943" at bounding box center [592, 482] width 150 height 47
copy td "07950989943"
click at [767, 400] on div "Repairer Repair shop That Body Work Guy" at bounding box center [843, 369] width 303 height 429
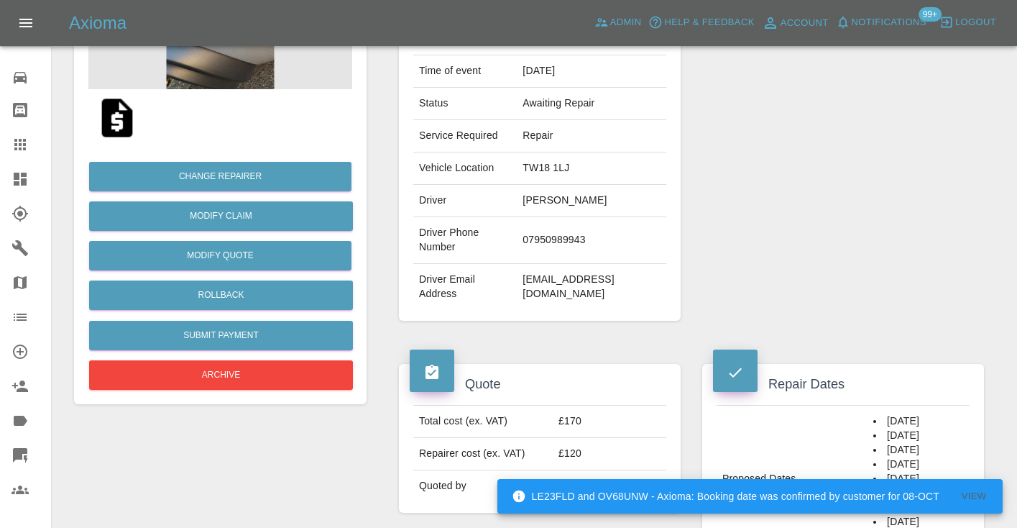
scroll to position [242, 0]
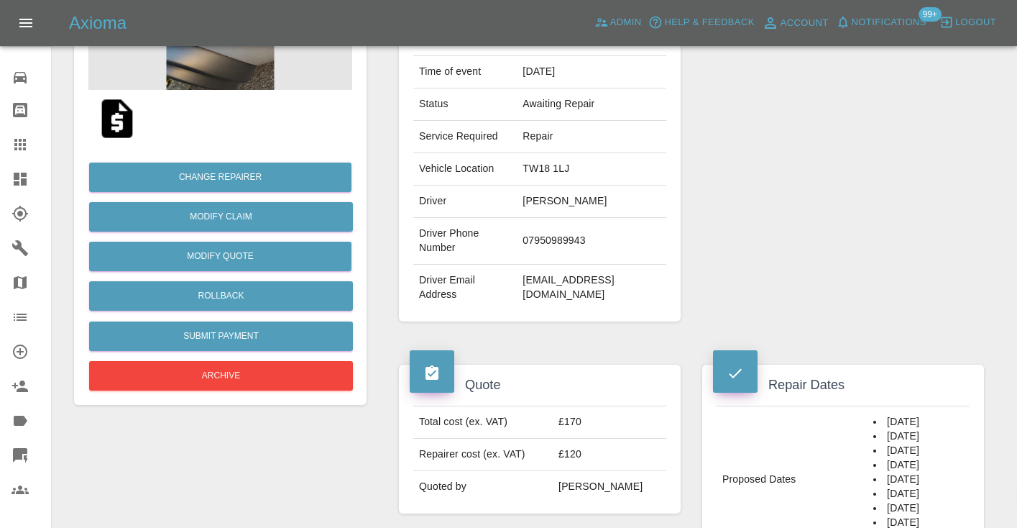
click at [554, 237] on td "07950989943" at bounding box center [592, 241] width 150 height 47
copy td "07950989943"
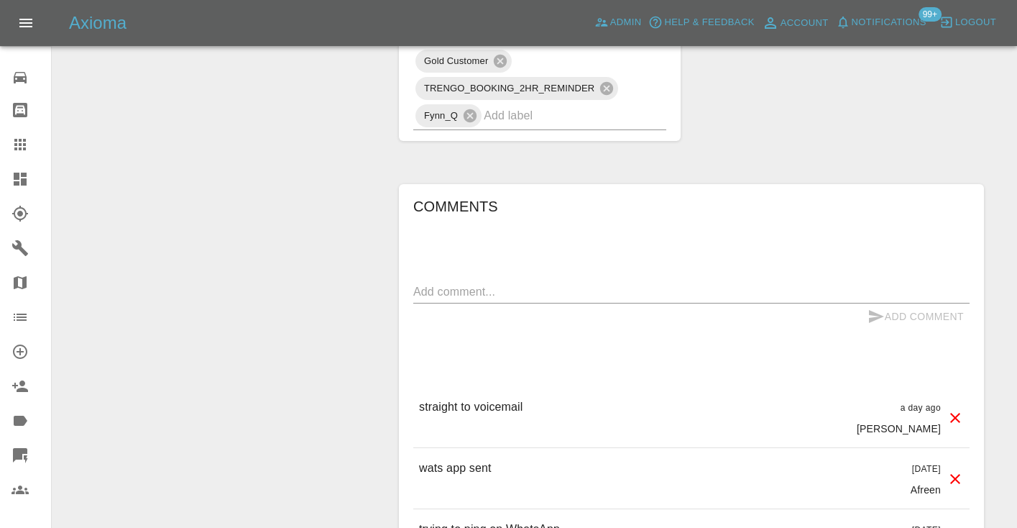
scroll to position [1195, 0]
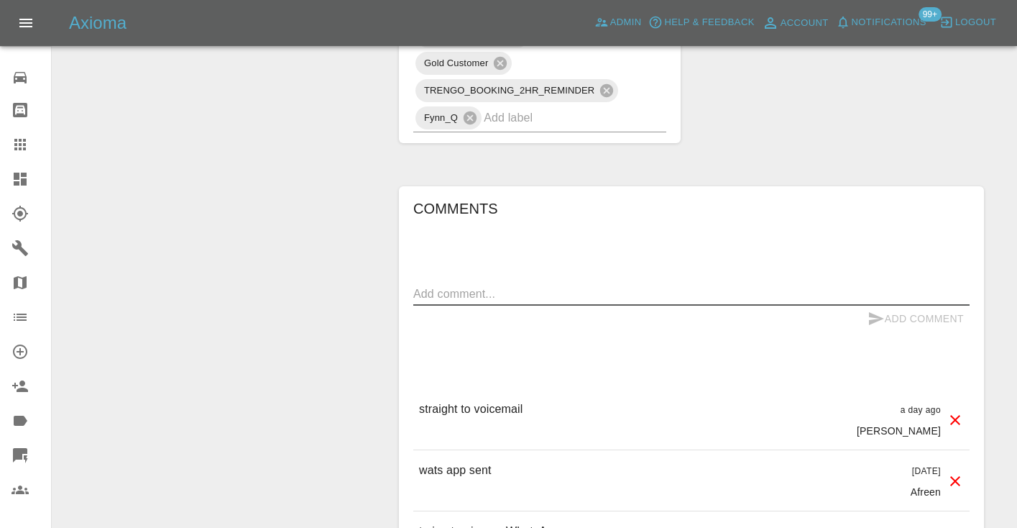
click at [467, 288] on textarea at bounding box center [691, 293] width 556 height 17
type textarea "called no answer : voice mailbox"
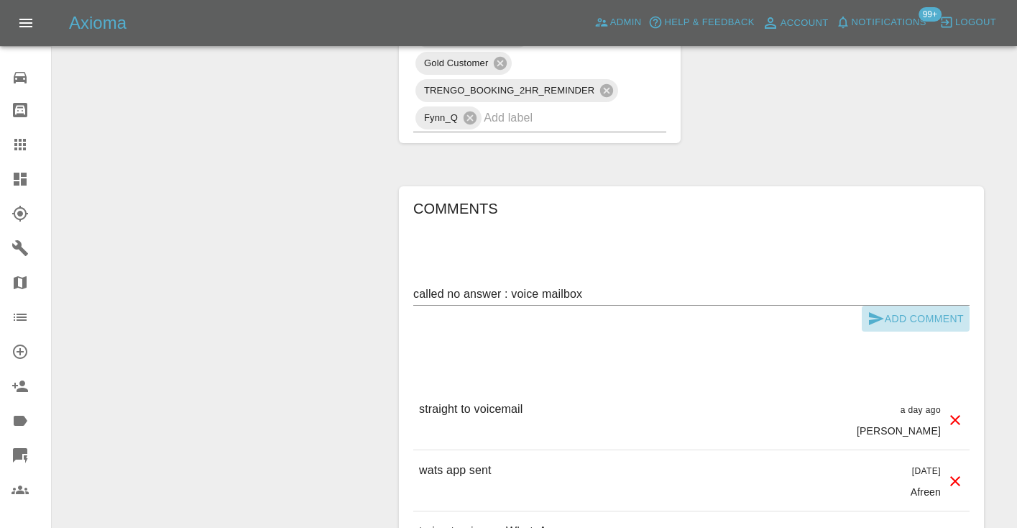
click at [899, 309] on button "Add Comment" at bounding box center [916, 319] width 108 height 27
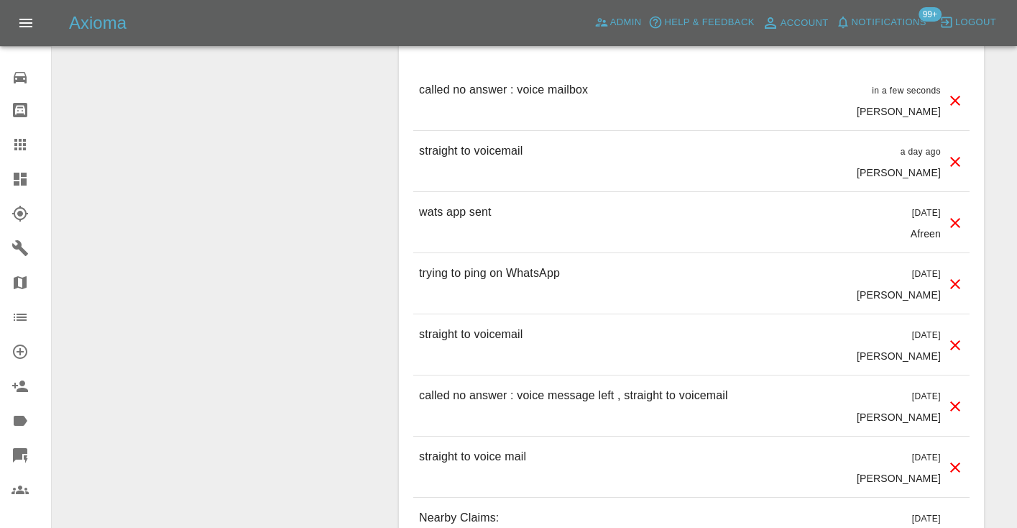
scroll to position [1520, 0]
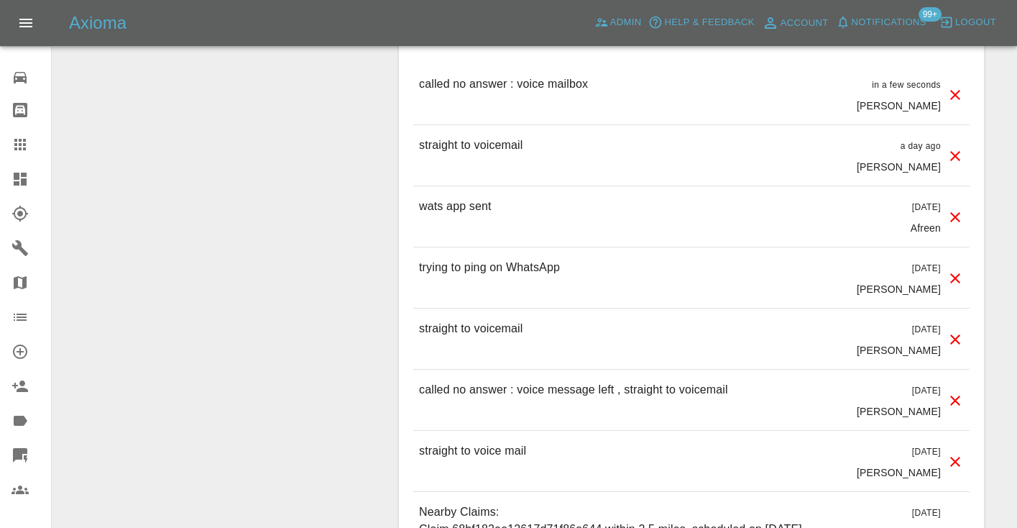
click at [29, 152] on div at bounding box center [32, 144] width 40 height 17
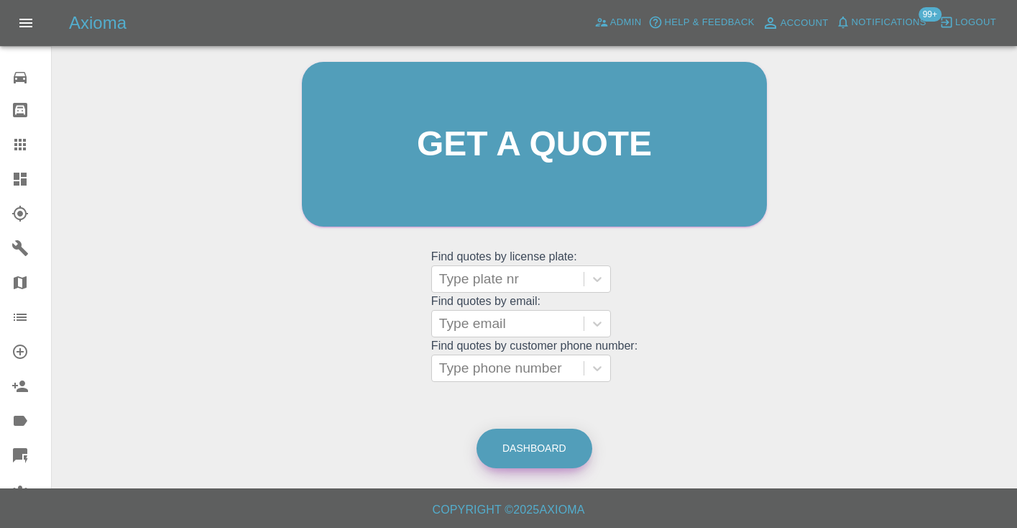
click at [570, 453] on link "Dashboard" at bounding box center [535, 448] width 116 height 40
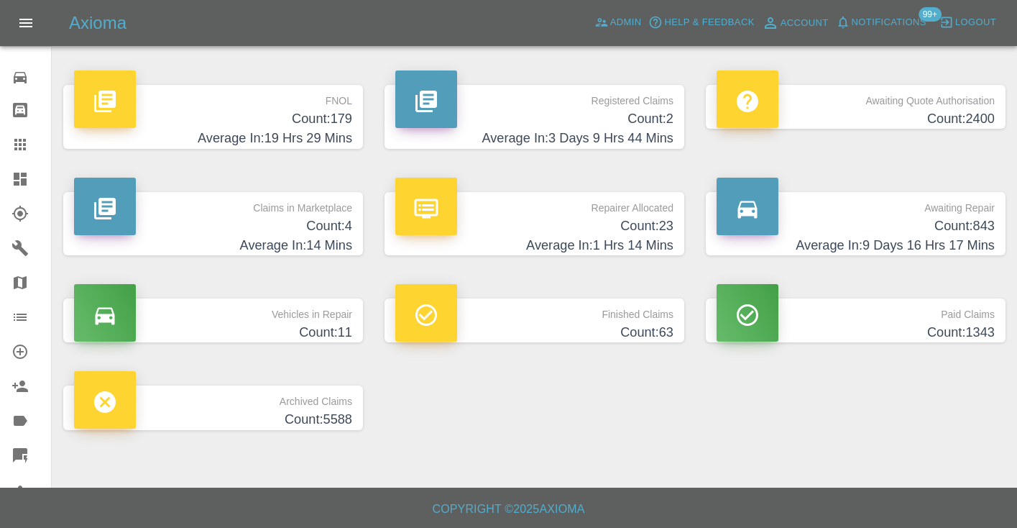
click at [943, 251] on h4 "Average In: 9 Days 16 Hrs 17 Mins" at bounding box center [856, 245] width 278 height 19
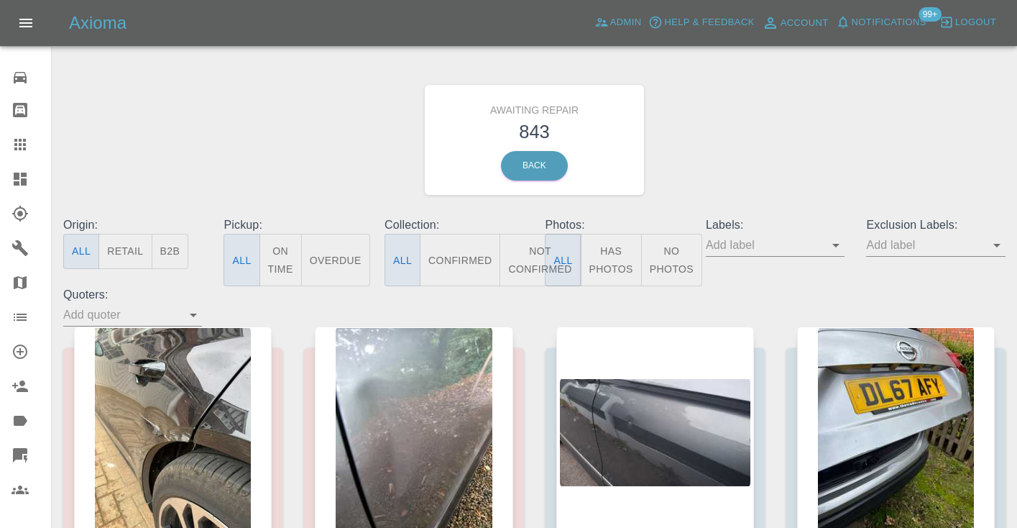
click at [531, 257] on button "Not Confirmed" at bounding box center [540, 260] width 81 height 52
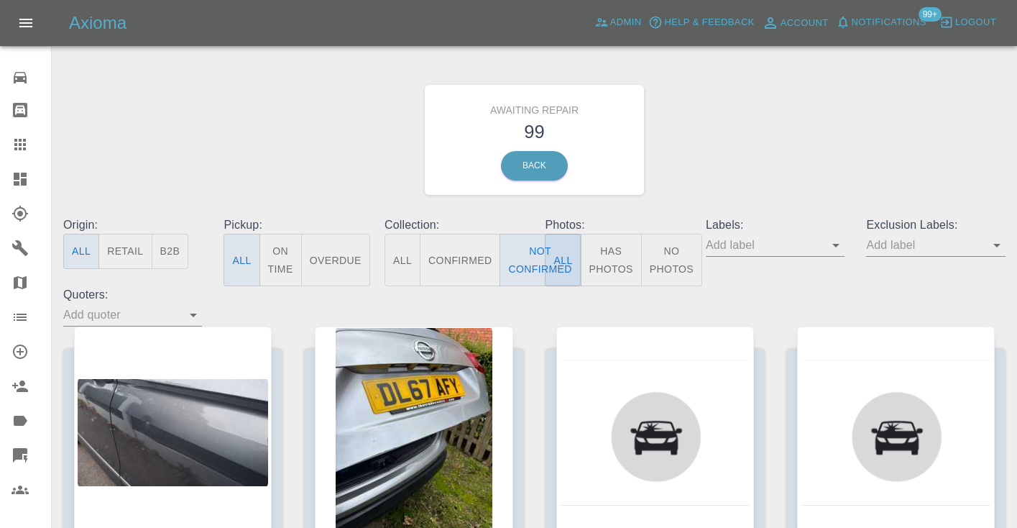
click at [777, 162] on div "Awaiting Repair 99 Back" at bounding box center [534, 139] width 964 height 153
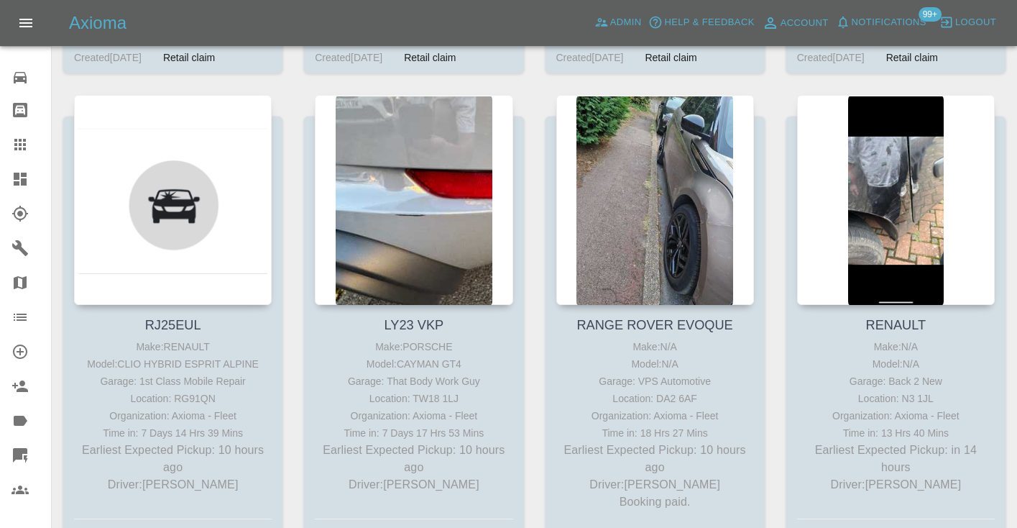
scroll to position [1720, 0]
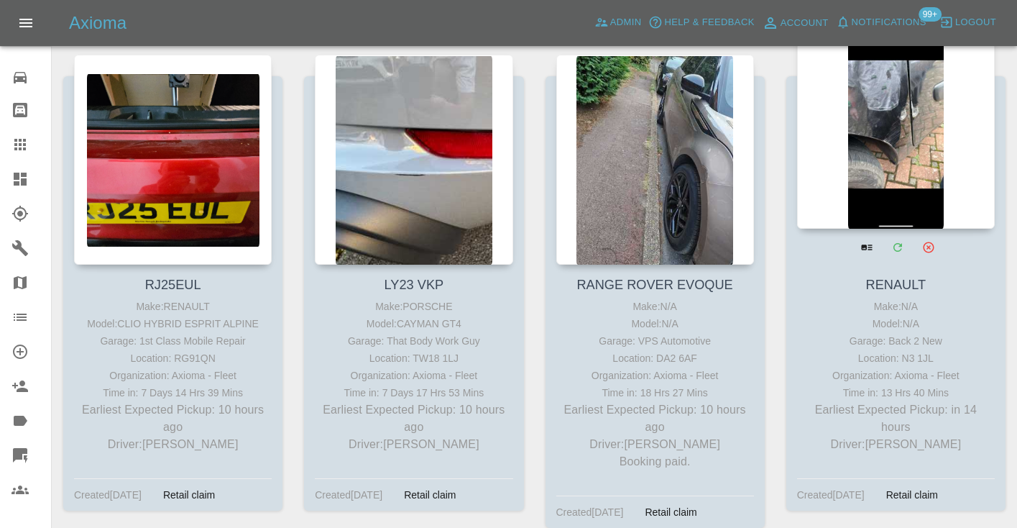
click at [932, 183] on div at bounding box center [896, 124] width 198 height 210
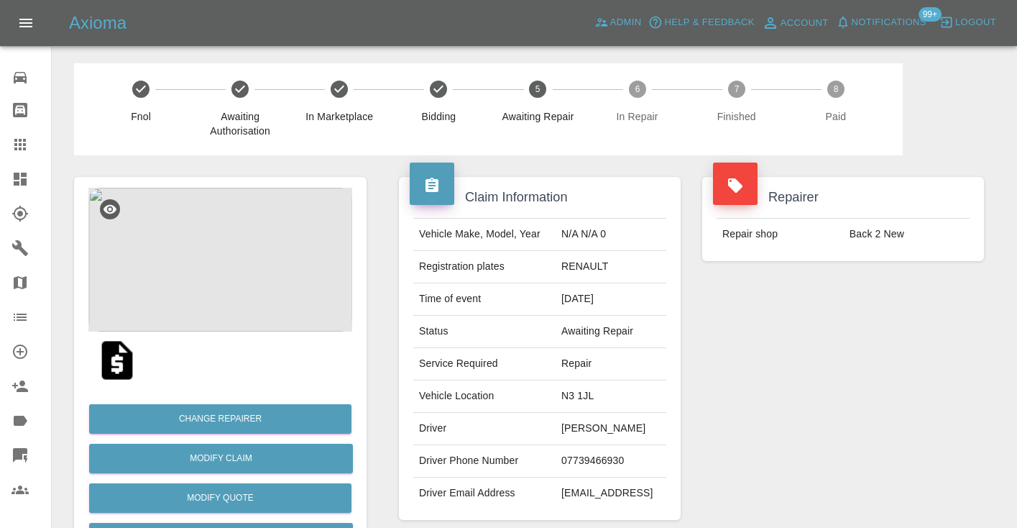
click at [574, 475] on td "07739466930" at bounding box center [611, 461] width 111 height 32
copy td "07739466930"
click at [863, 388] on div "Repairer Repair shop Back 2 New" at bounding box center [843, 348] width 303 height 386
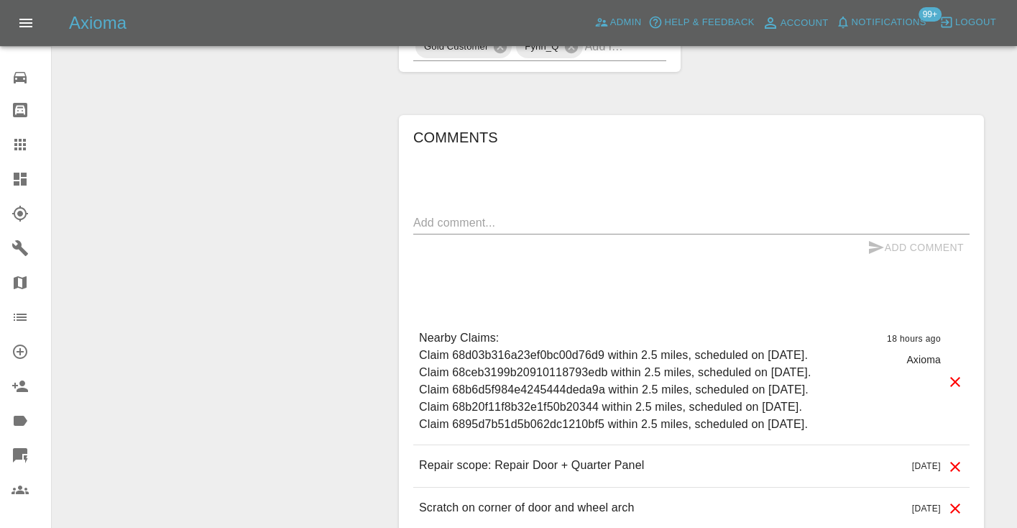
scroll to position [994, 0]
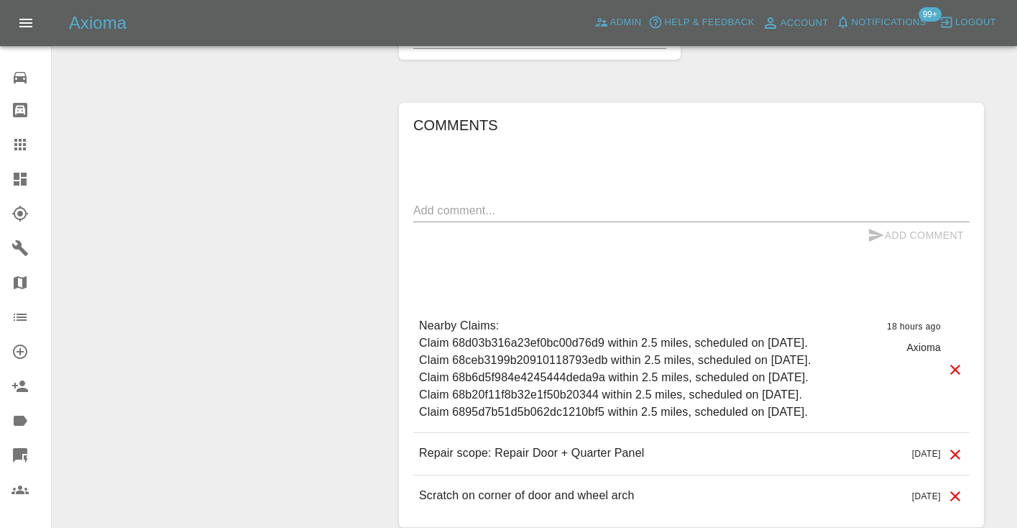
click at [456, 219] on textarea at bounding box center [691, 210] width 556 height 17
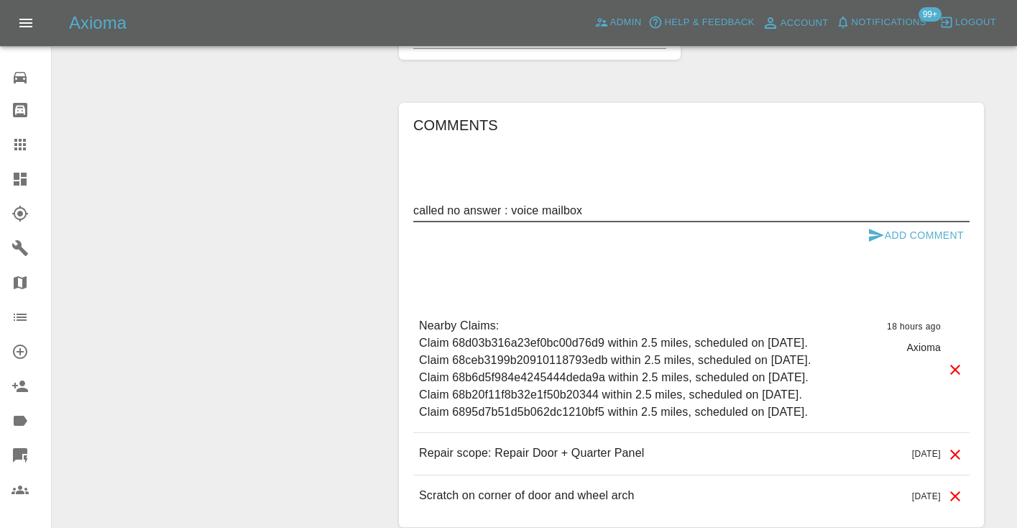
type textarea "called no answer : voice mailbox"
click at [899, 244] on button "Add Comment" at bounding box center [916, 235] width 108 height 27
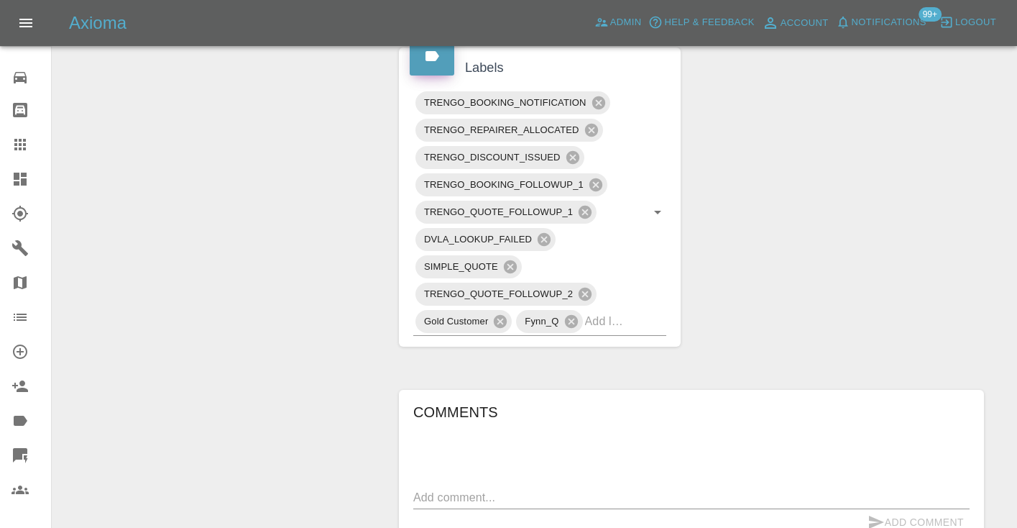
scroll to position [695, 0]
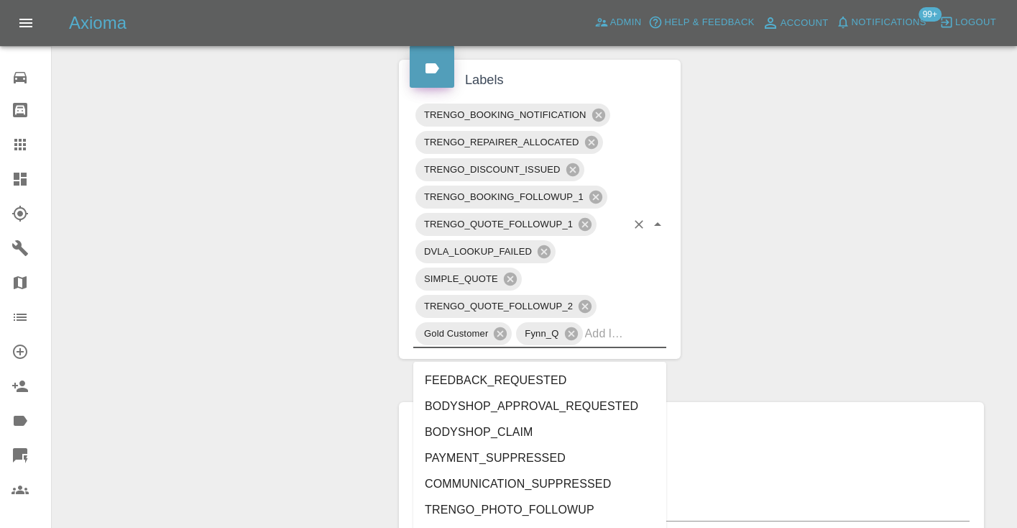
click at [617, 344] on input "text" at bounding box center [605, 333] width 41 height 22
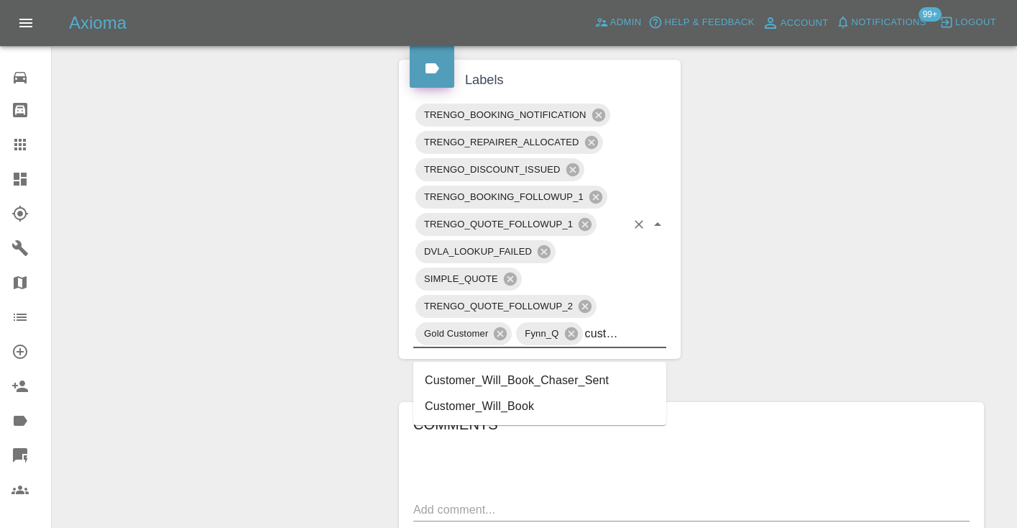
type input "customer_wil"
click at [525, 409] on li "Customer_Will_Book" at bounding box center [539, 406] width 253 height 26
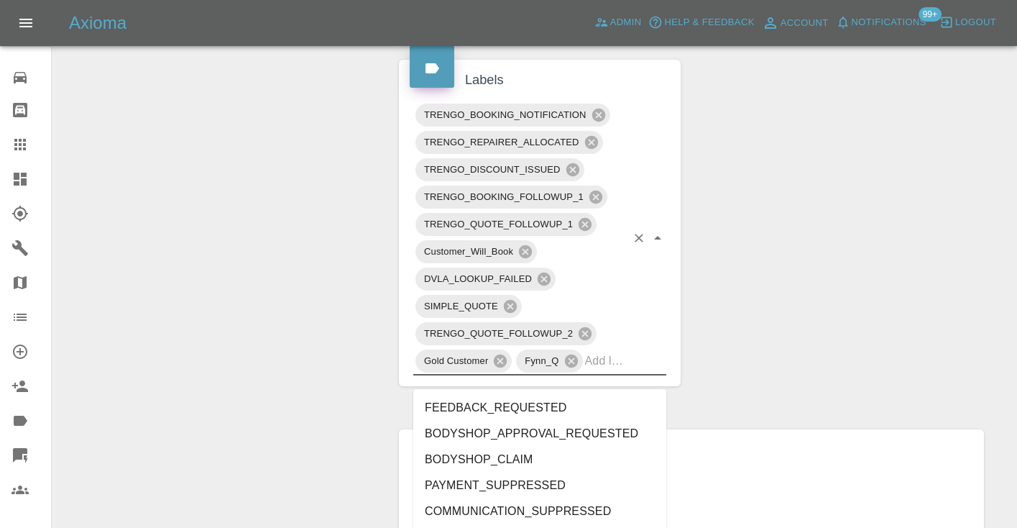
click at [262, 288] on div "Change Repairer Modify Claim Modify Quote Rollback Submit Payment Archive" at bounding box center [220, 198] width 314 height 1476
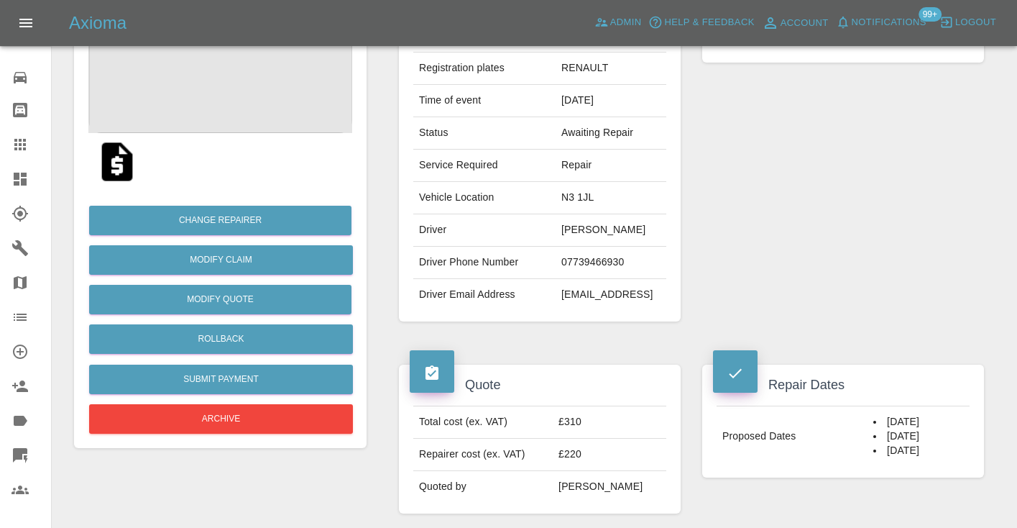
scroll to position [193, 0]
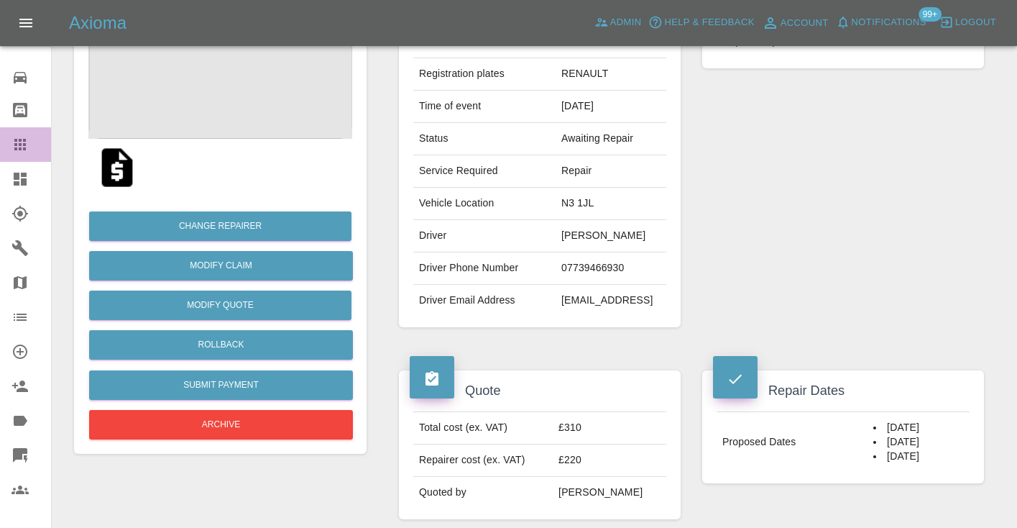
click at [19, 129] on link "Claims" at bounding box center [25, 144] width 51 height 35
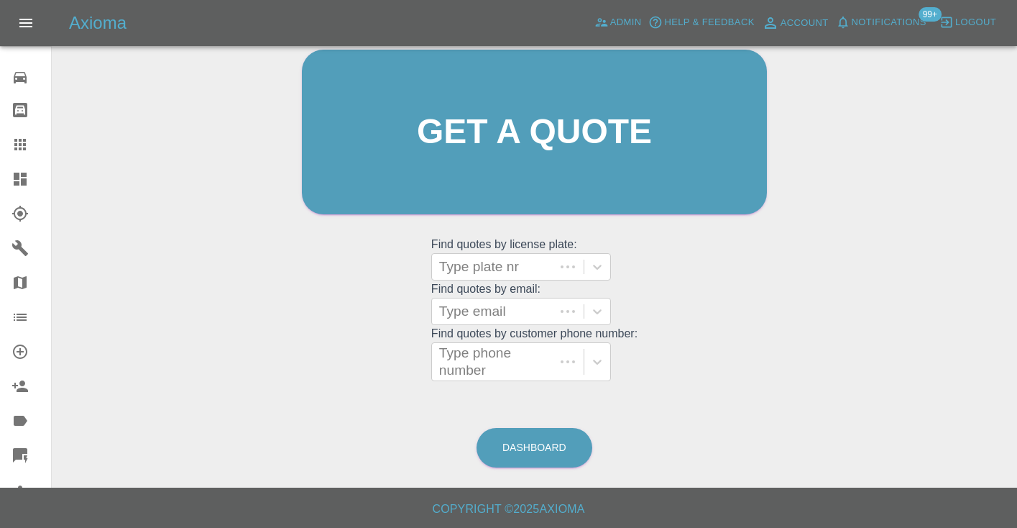
scroll to position [97, 0]
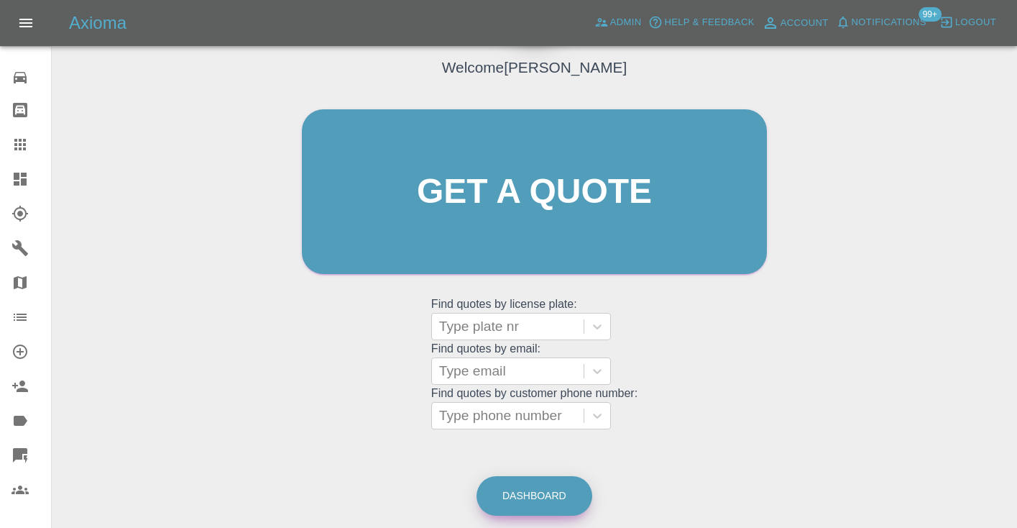
click at [545, 489] on link "Dashboard" at bounding box center [535, 496] width 116 height 40
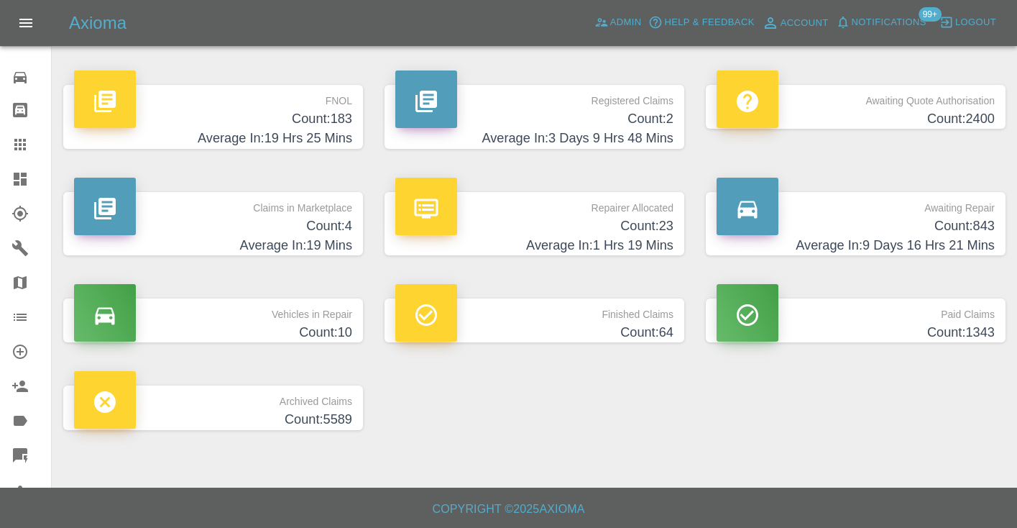
click at [963, 239] on h4 "Average In: 9 Days 16 Hrs 21 Mins" at bounding box center [856, 245] width 278 height 19
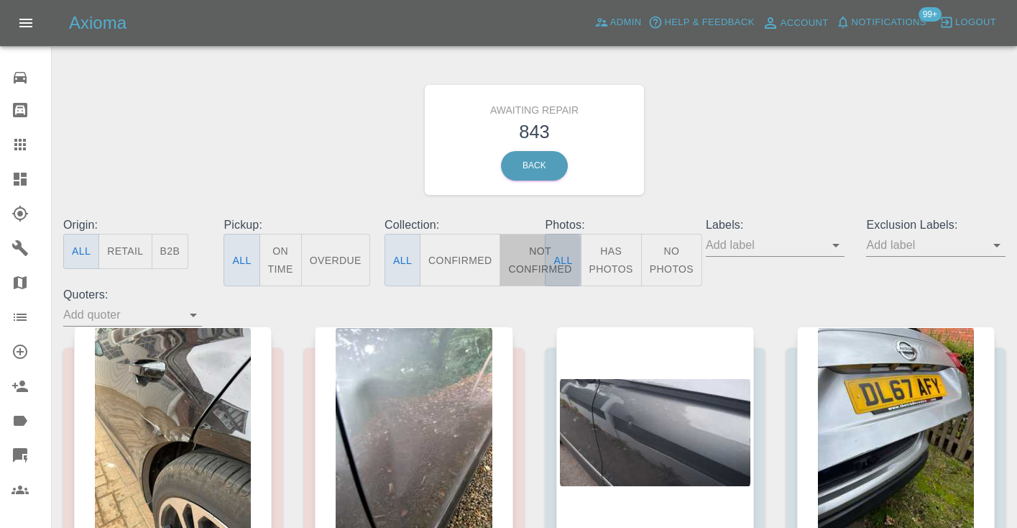
click at [536, 258] on button "Not Confirmed" at bounding box center [540, 260] width 81 height 52
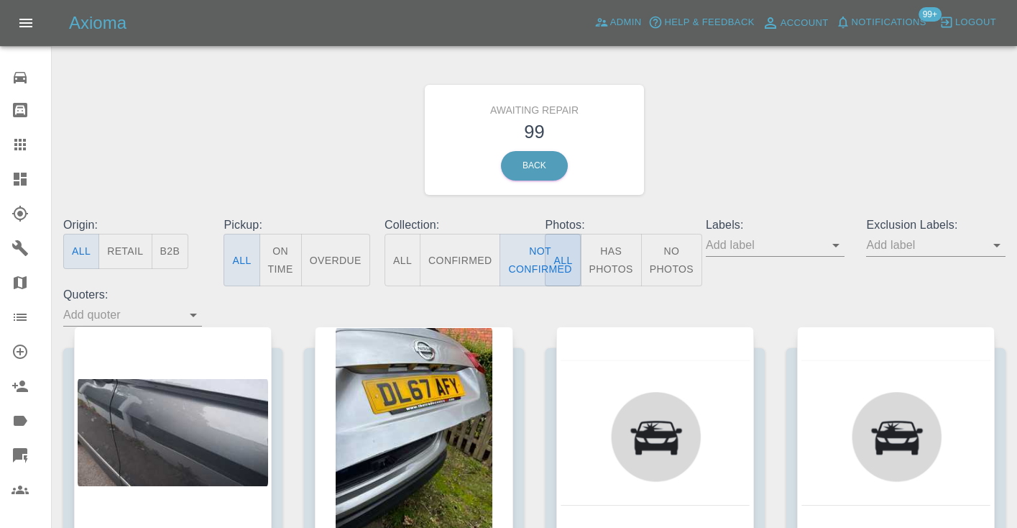
type button "false"
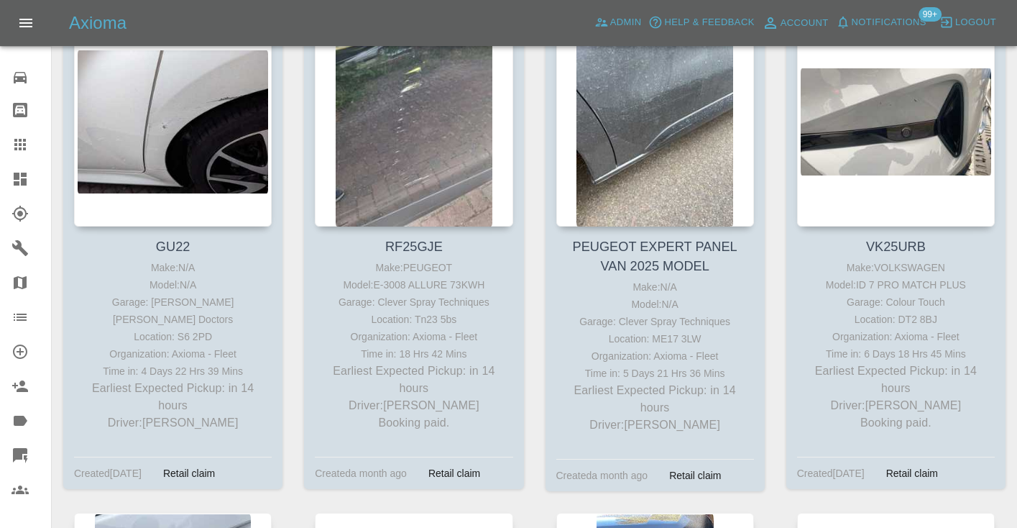
scroll to position [2273, 0]
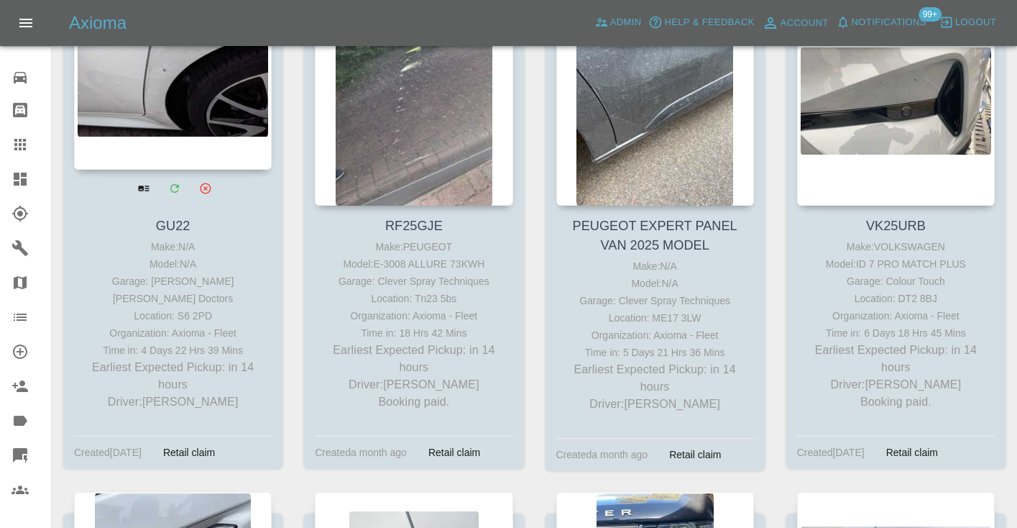
click at [211, 144] on div at bounding box center [173, 65] width 198 height 210
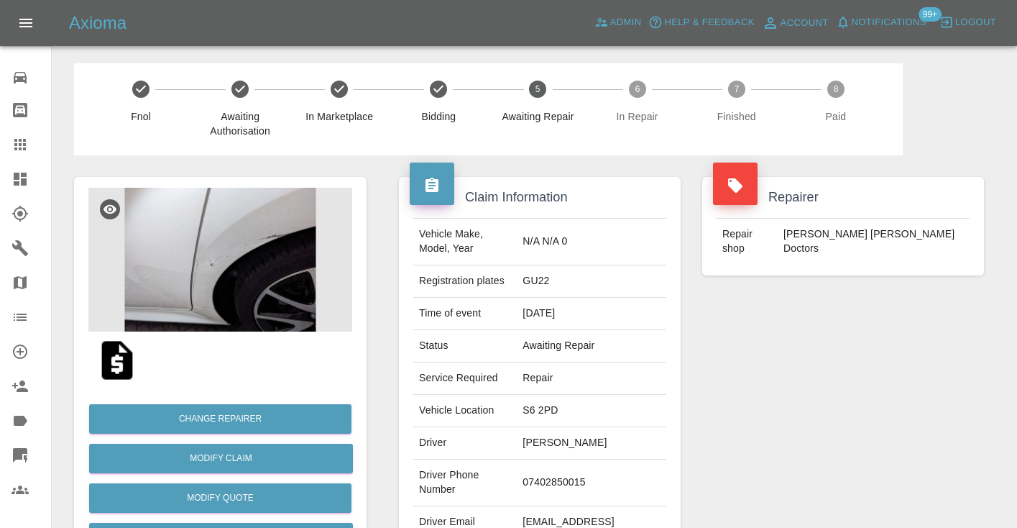
click at [610, 465] on td "07402850015" at bounding box center [592, 482] width 150 height 47
copy td "07402850015"
click at [804, 370] on div "Repairer Repair shop Davies Dent Doctors" at bounding box center [843, 369] width 303 height 429
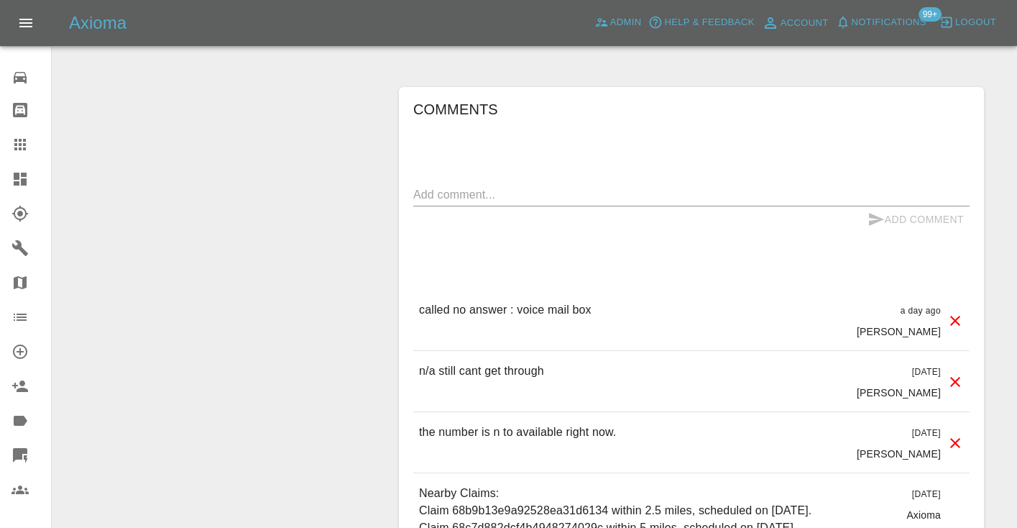
scroll to position [1168, 0]
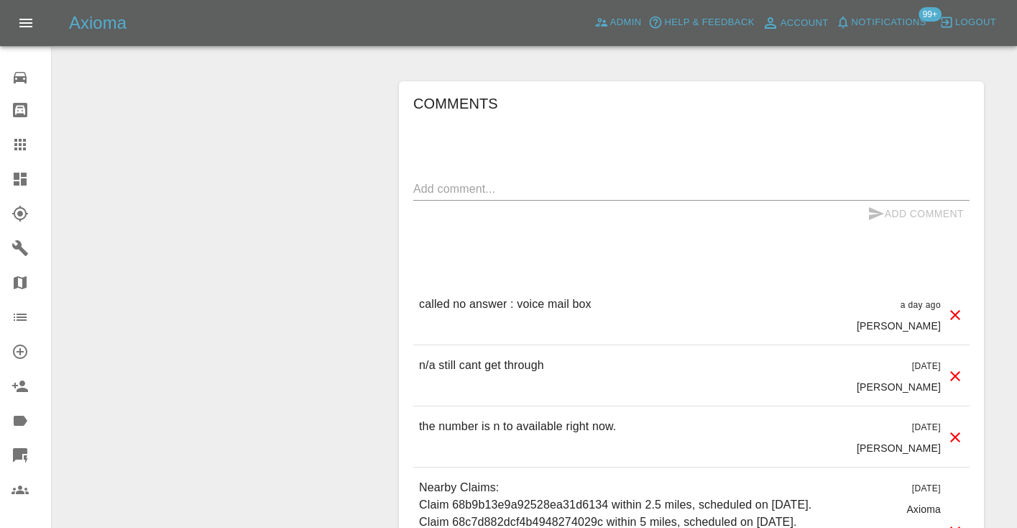
click at [495, 180] on textarea at bounding box center [691, 188] width 556 height 17
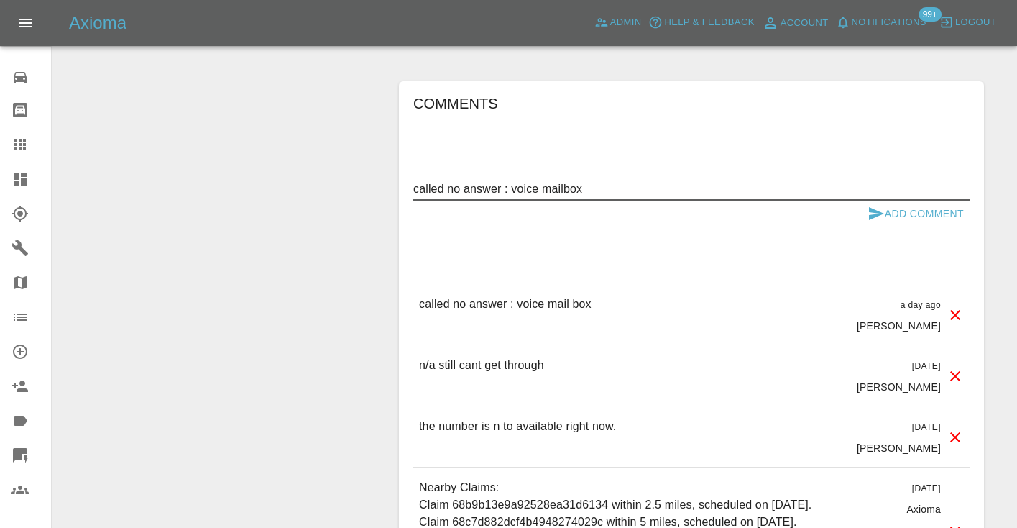
type textarea "called no answer : voice mailbox"
click at [868, 205] on icon "submit" at bounding box center [876, 213] width 17 height 17
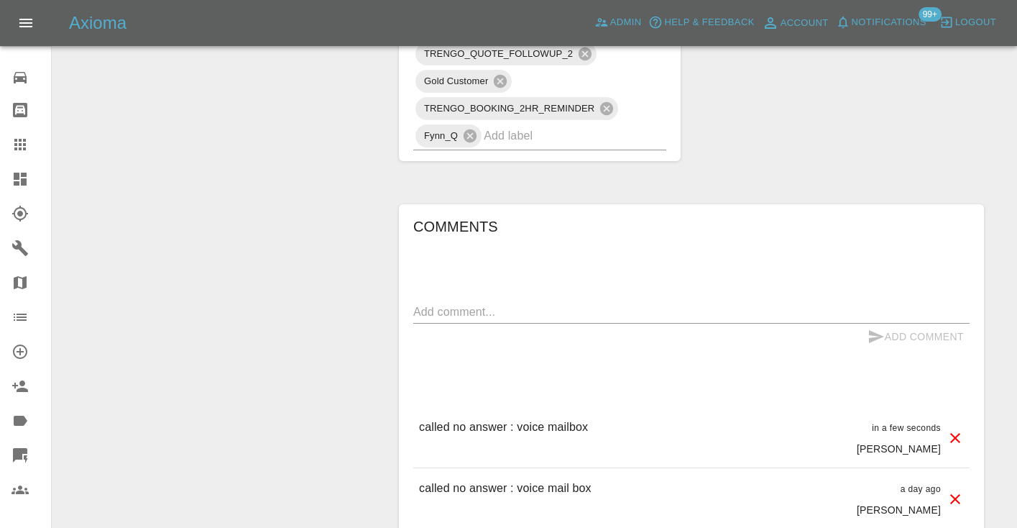
scroll to position [1051, 0]
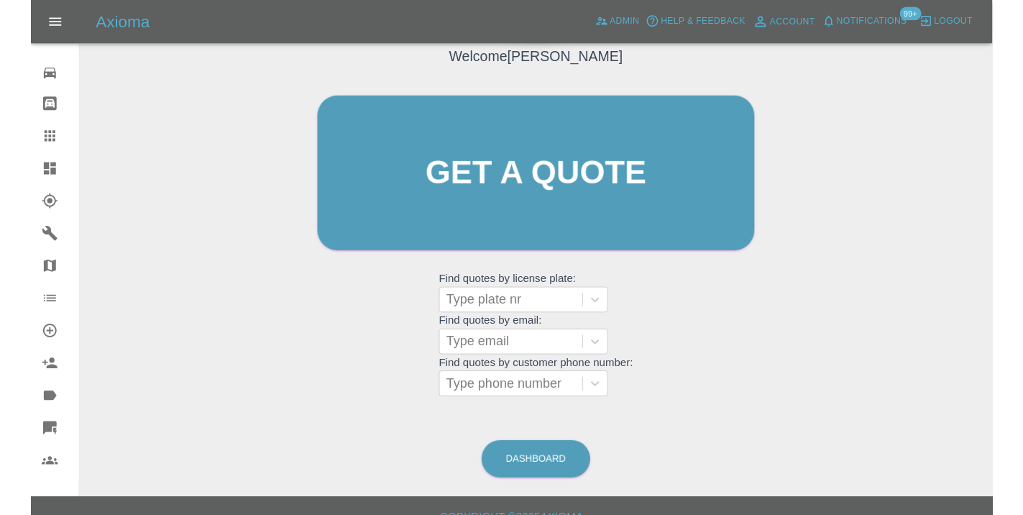
scroll to position [110, 0]
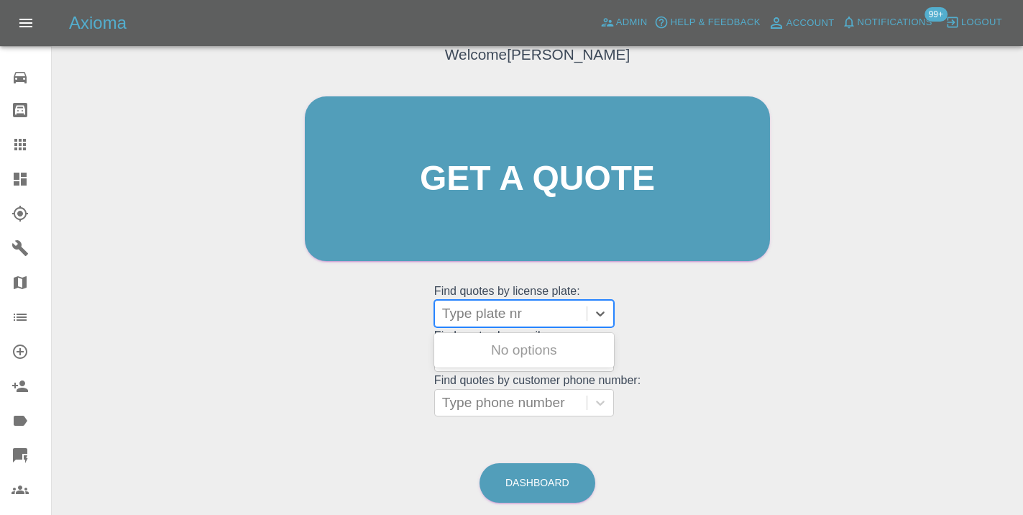
click at [505, 316] on div at bounding box center [510, 313] width 137 height 20
type input "r16r"
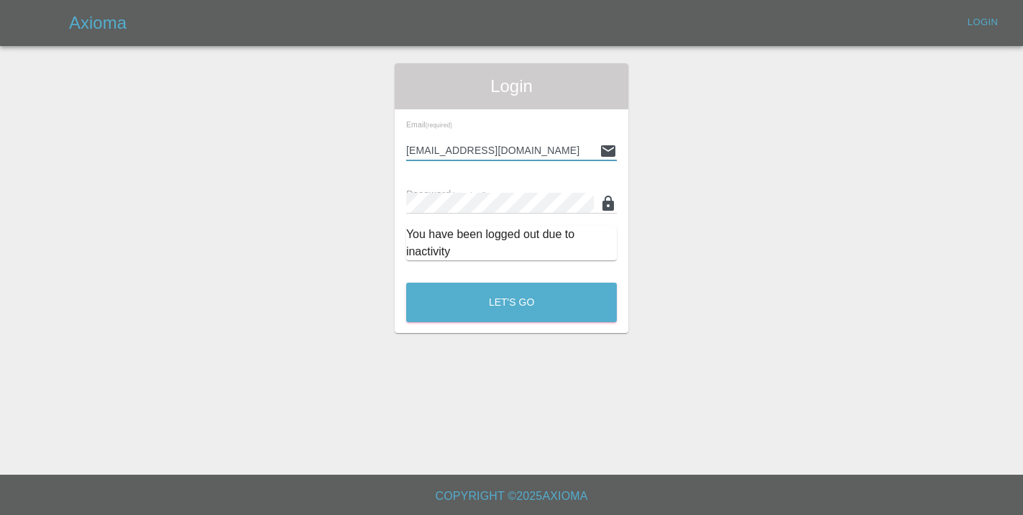
type input "[EMAIL_ADDRESS][DOMAIN_NAME]"
click at [511, 302] on button "Let's Go" at bounding box center [511, 303] width 211 height 40
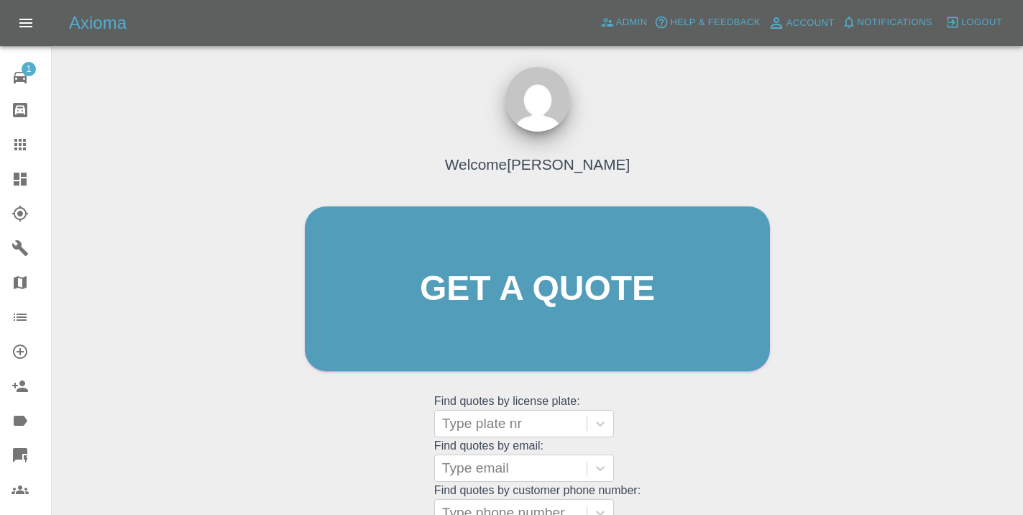
click at [715, 437] on div "Welcome Castro Get a quote Get a quote Find quotes by license plate: Type plate…" at bounding box center [537, 316] width 495 height 434
click at [507, 415] on div at bounding box center [510, 423] width 137 height 20
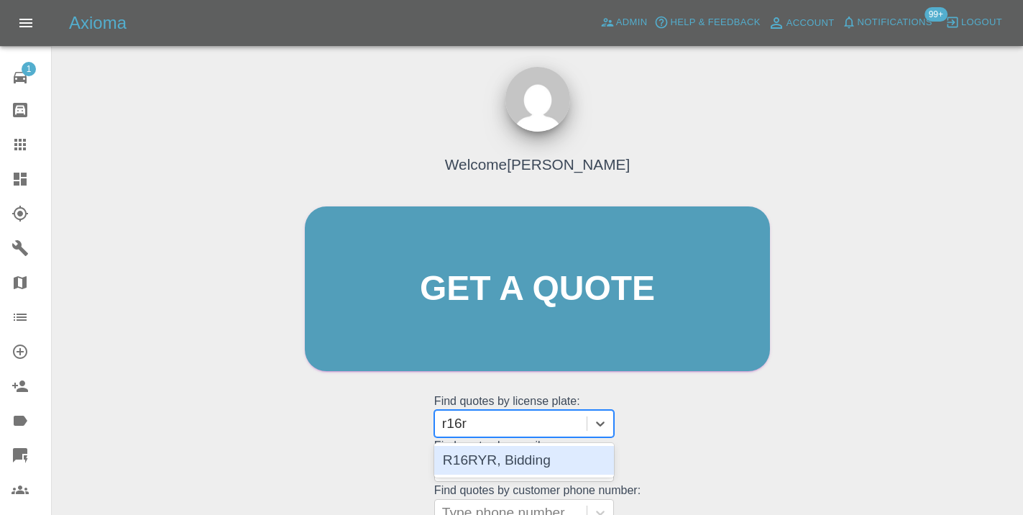
type input "r16ry"
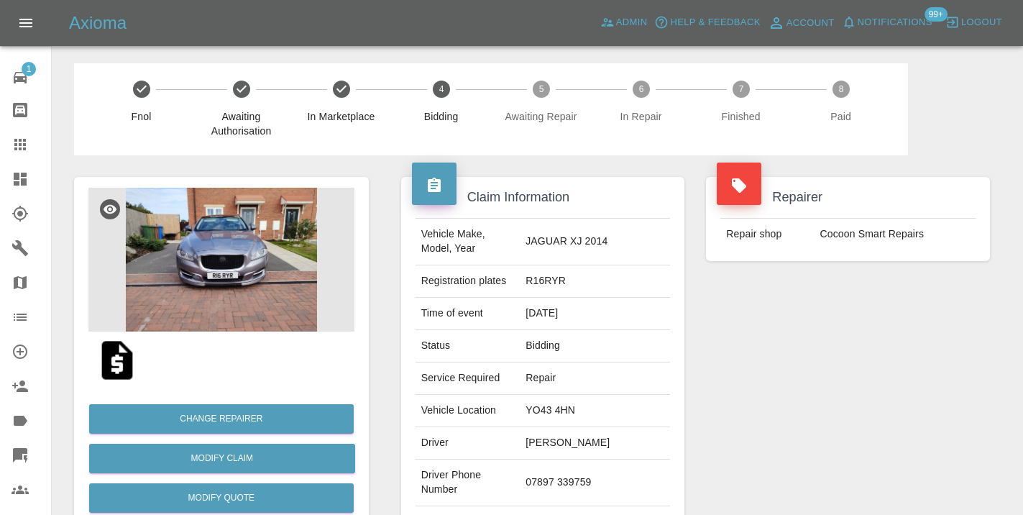
click at [831, 366] on div "Repairer Repair shop Cocoon Smart Repairs" at bounding box center [848, 369] width 306 height 429
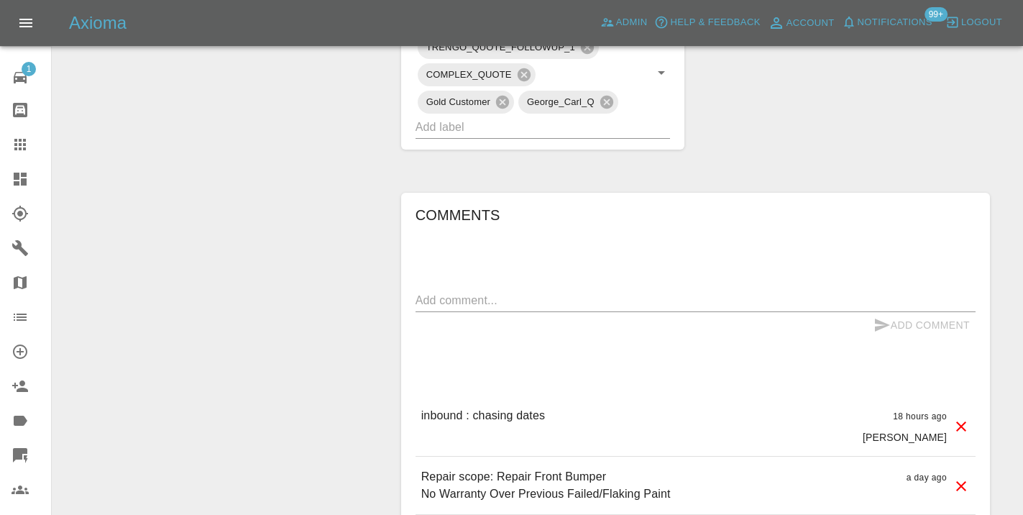
scroll to position [839, 0]
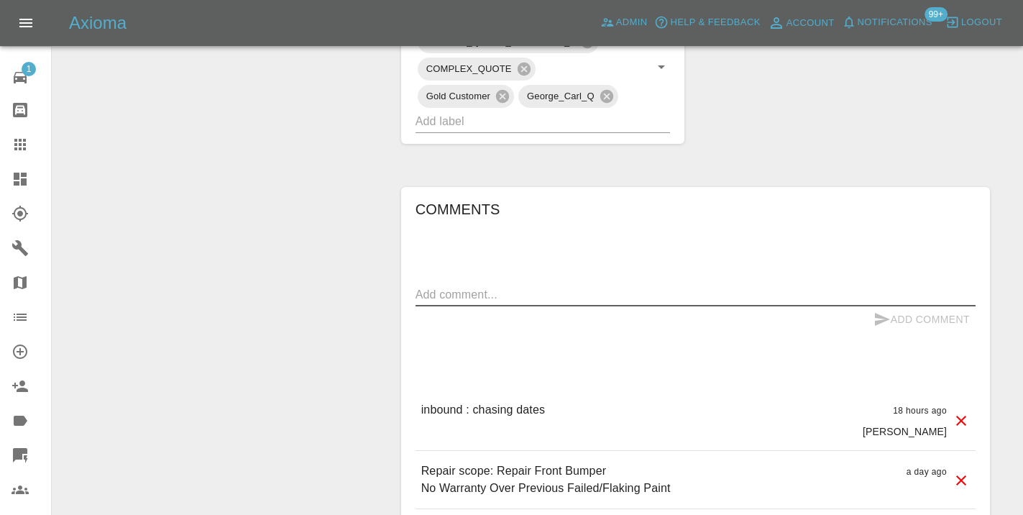
click at [442, 286] on textarea at bounding box center [695, 294] width 560 height 17
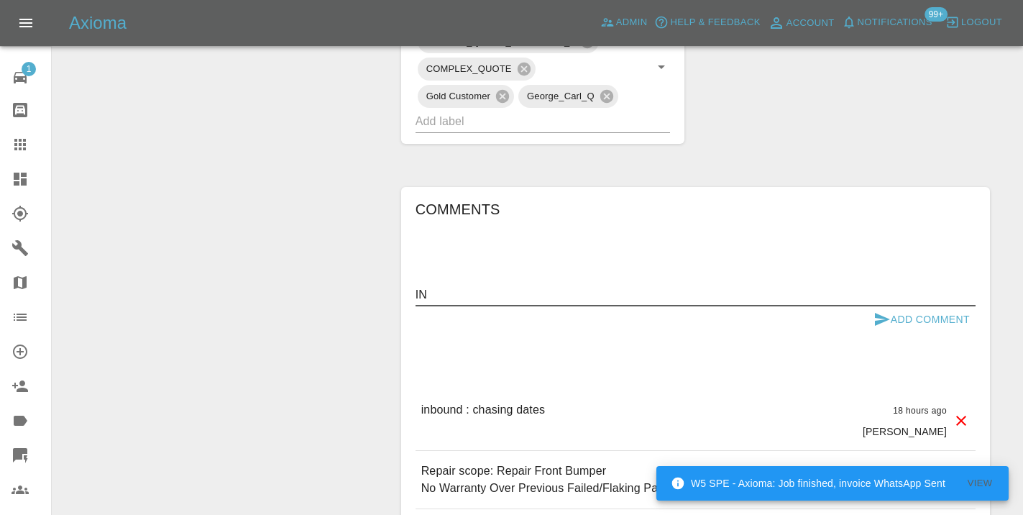
type textarea "I"
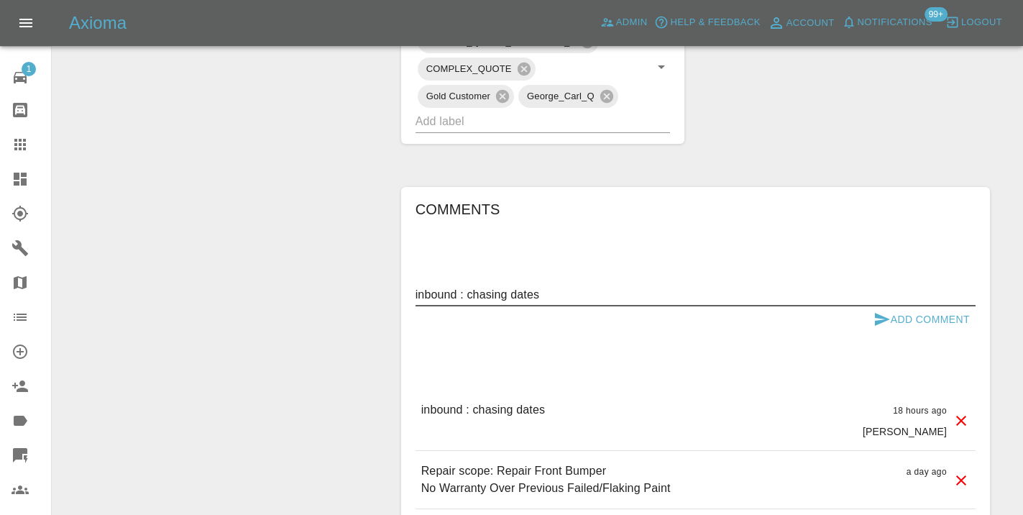
type textarea "inbound : chasing dates"
click at [888, 311] on icon "submit" at bounding box center [881, 319] width 17 height 17
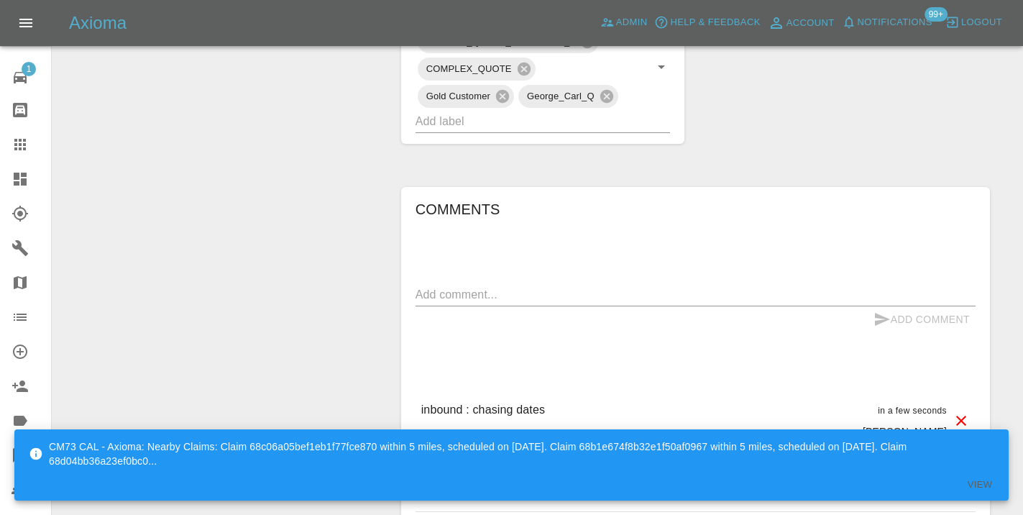
click at [542, 306] on div "Add Comment" at bounding box center [695, 319] width 560 height 27
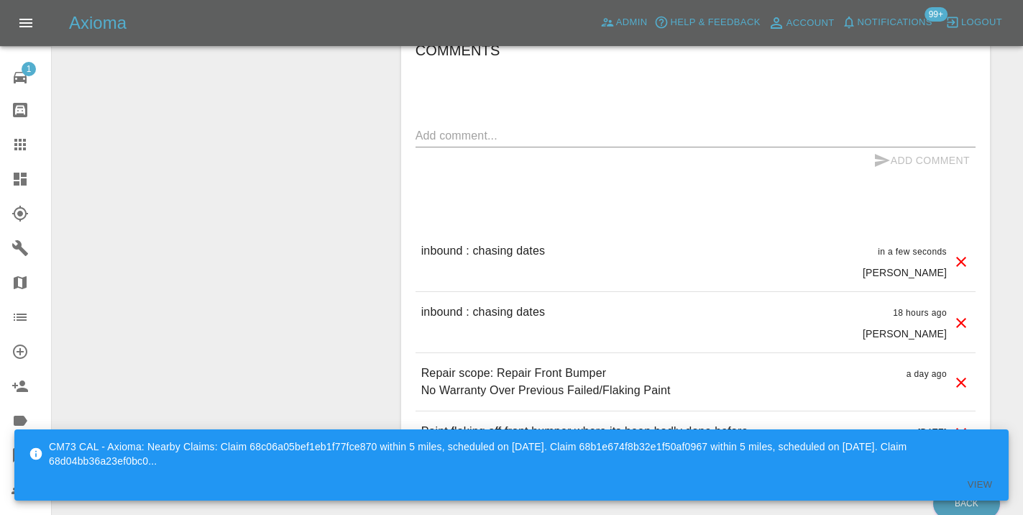
scroll to position [1032, 0]
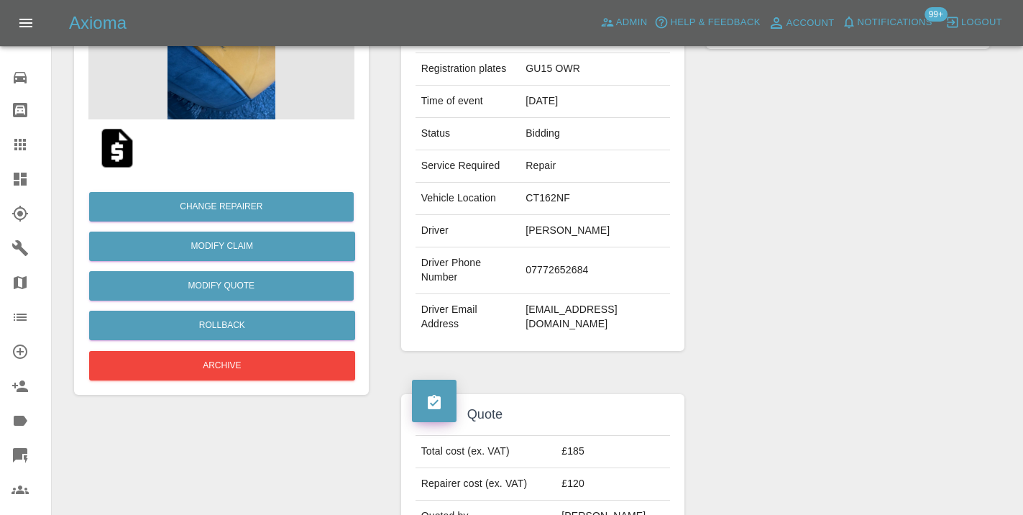
scroll to position [200, 0]
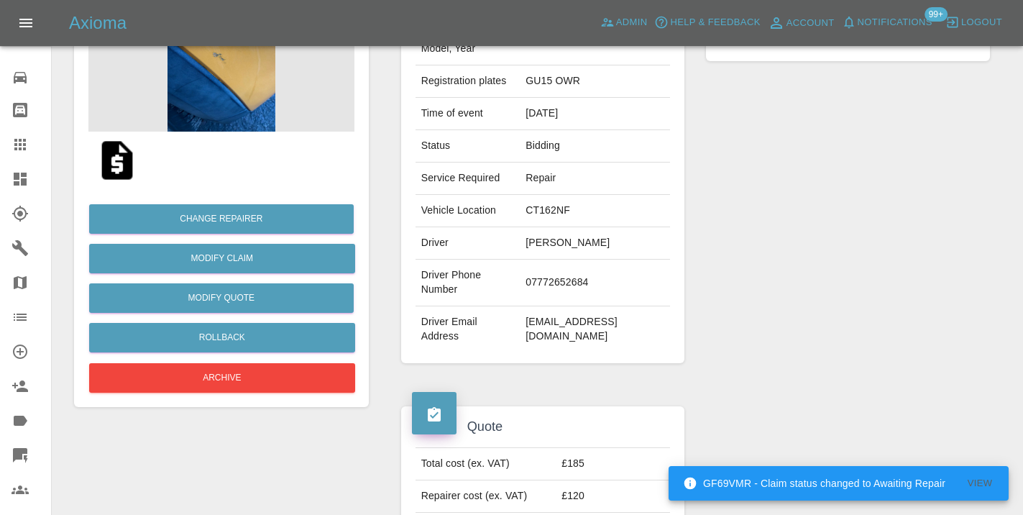
click at [564, 275] on td "07772652684" at bounding box center [595, 283] width 150 height 47
copy td "07772652684"
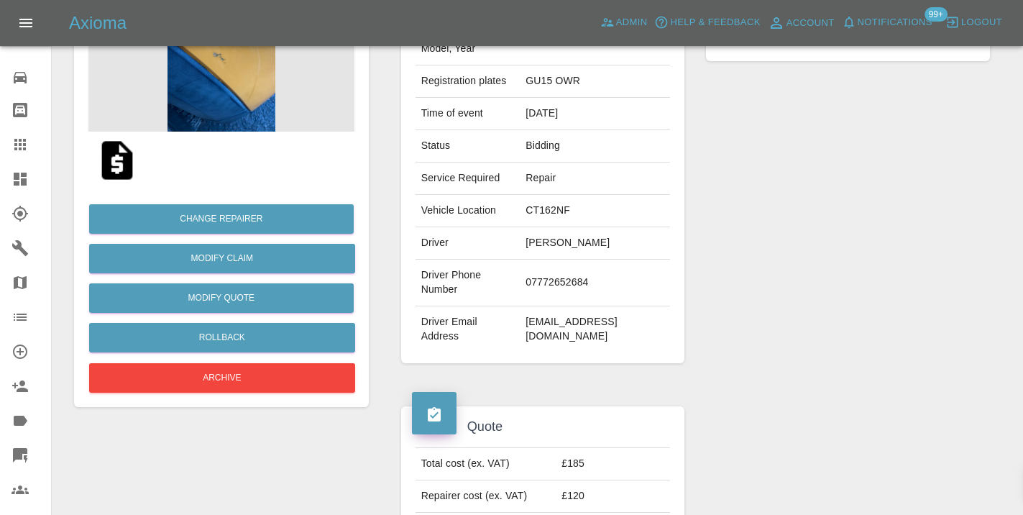
click at [252, 0] on div "Axioma Admin Help & Feedback Account Notifications 99+ Logout" at bounding box center [511, 23] width 1023 height 46
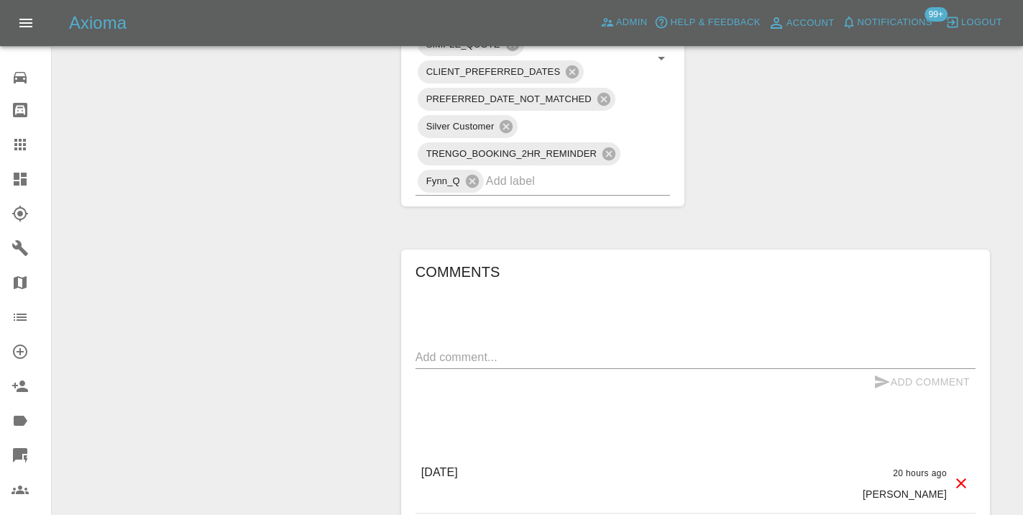
scroll to position [929, 0]
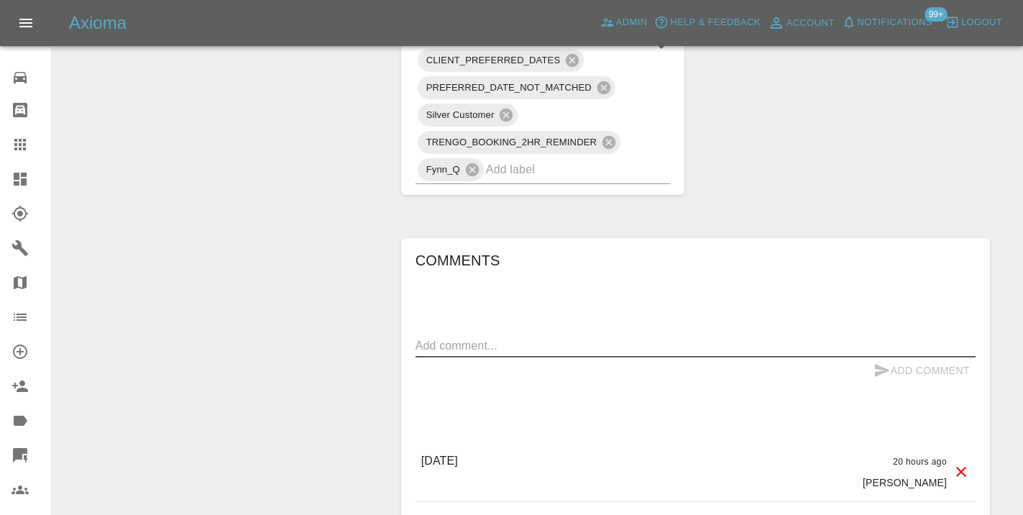
click at [477, 337] on textarea at bounding box center [695, 345] width 560 height 17
type textarea "called no answer : trying to ping on WhatsApp"
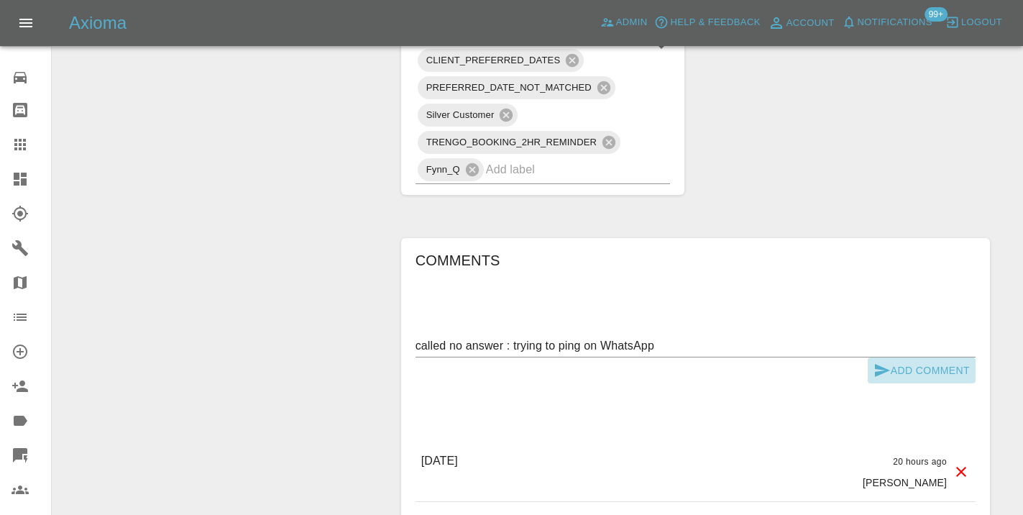
click at [883, 362] on icon "submit" at bounding box center [881, 370] width 17 height 17
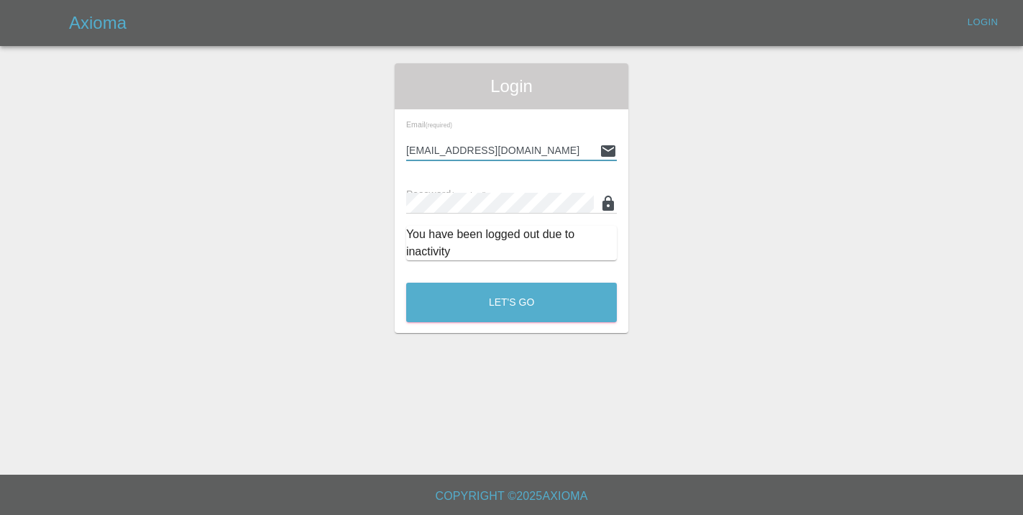
type input "[EMAIL_ADDRESS][DOMAIN_NAME]"
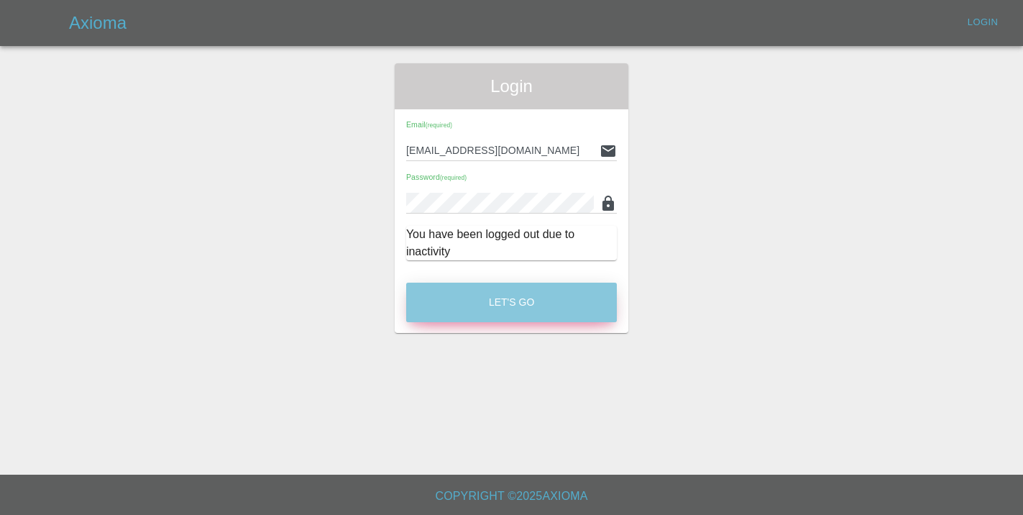
click at [597, 321] on button "Let's Go" at bounding box center [511, 303] width 211 height 40
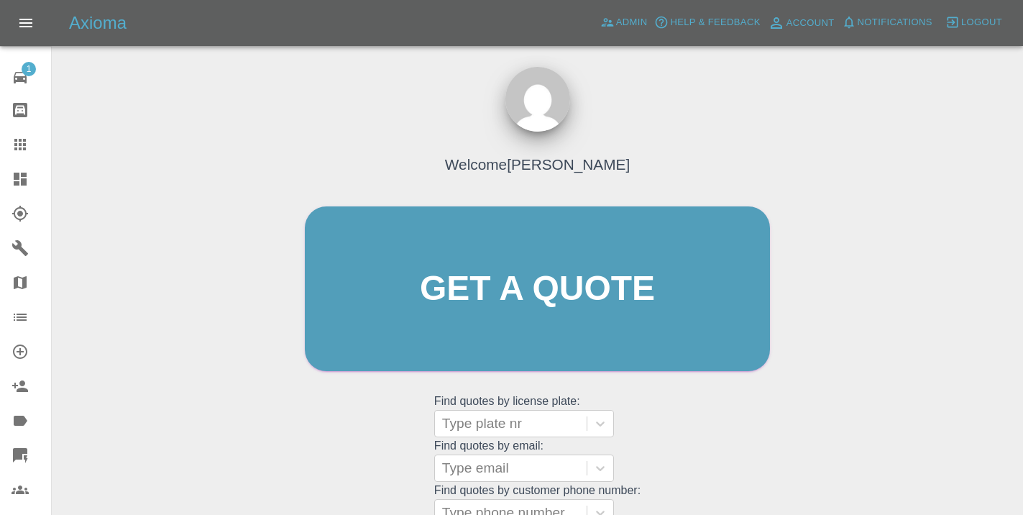
click at [666, 404] on div "Welcome [PERSON_NAME] Get a quote Get a quote Find quotes by license plate: Typ…" at bounding box center [537, 316] width 495 height 434
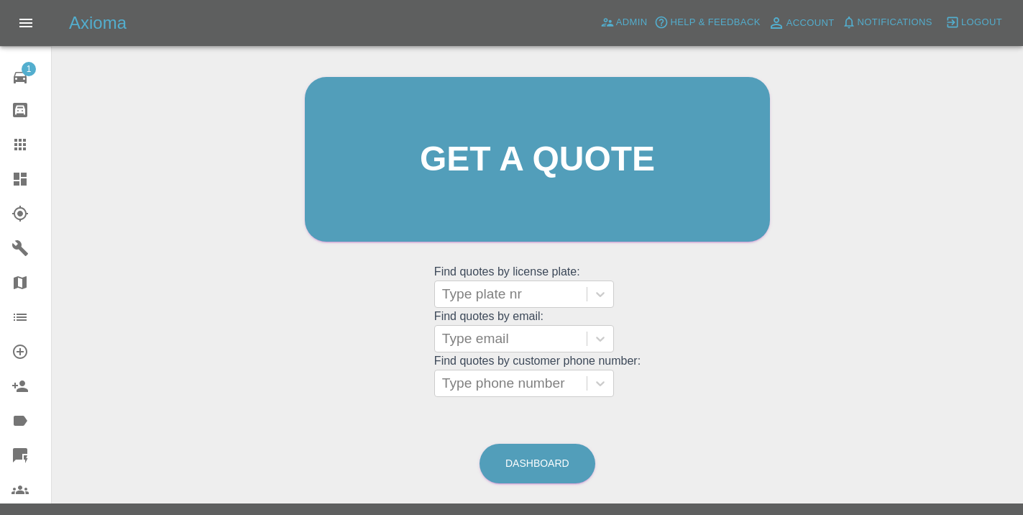
scroll to position [162, 0]
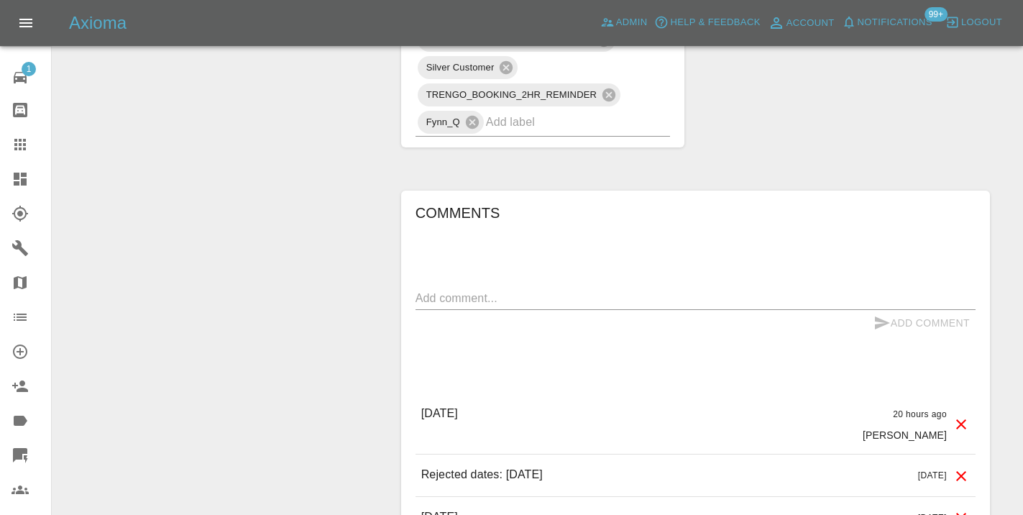
scroll to position [983, 0]
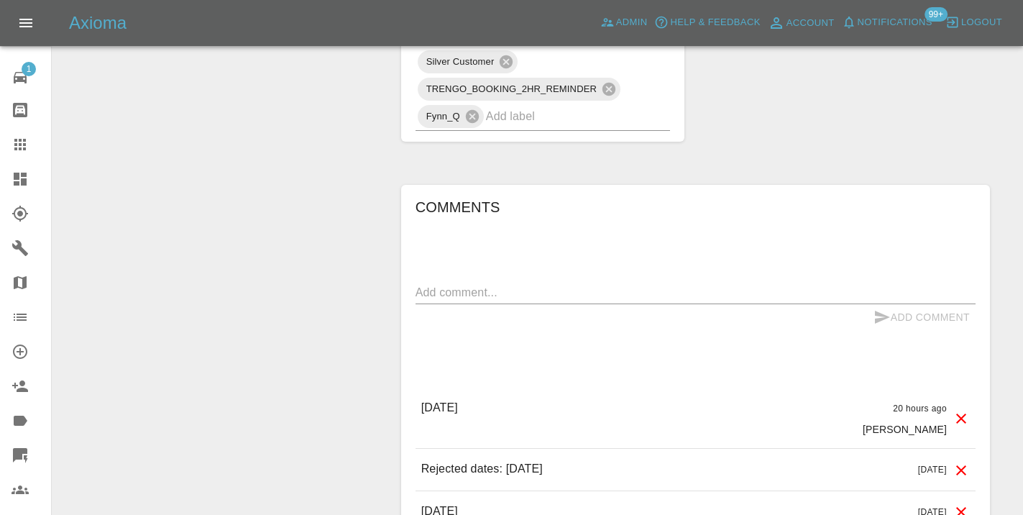
click at [456, 304] on div "Add Comment" at bounding box center [695, 317] width 560 height 27
click at [454, 284] on textarea at bounding box center [695, 292] width 560 height 17
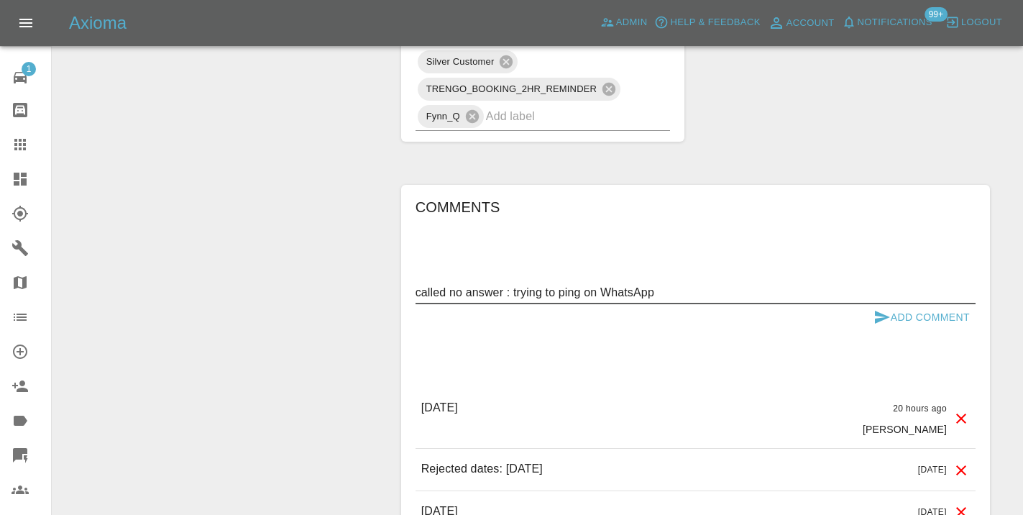
type textarea "called no answer : trying to ping on WhatsApp"
click at [875, 311] on icon "submit" at bounding box center [882, 317] width 15 height 13
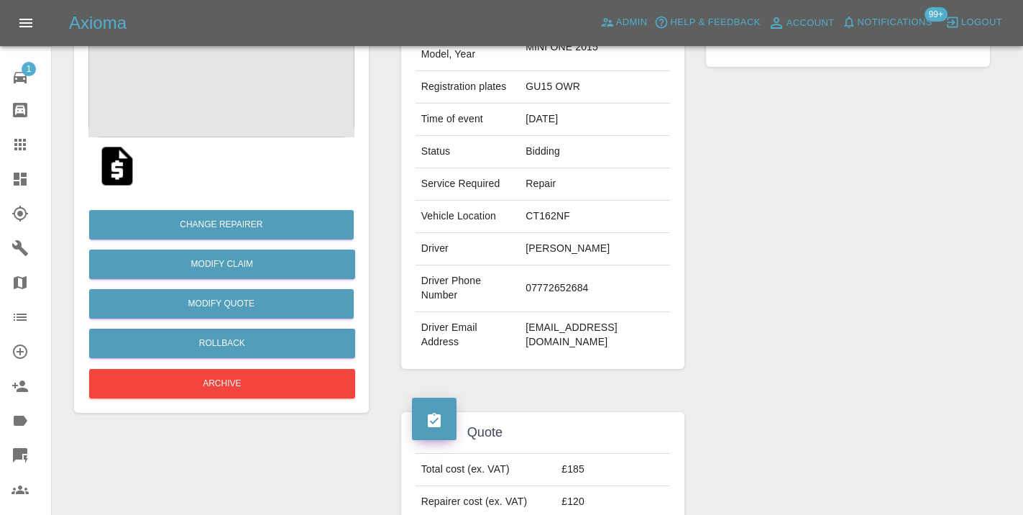
scroll to position [192, 0]
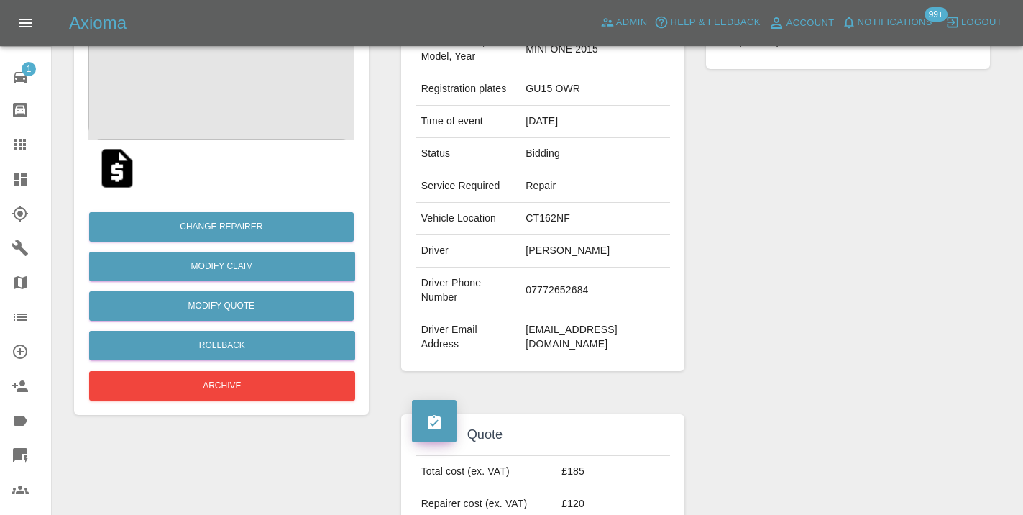
click at [561, 283] on td "07772652684" at bounding box center [595, 290] width 150 height 47
copy td "07772652684"
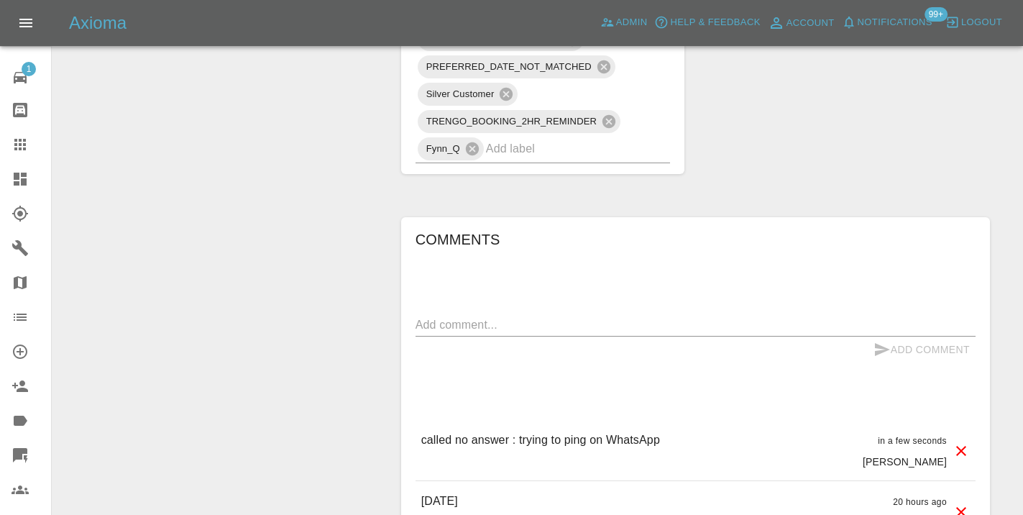
scroll to position [988, 0]
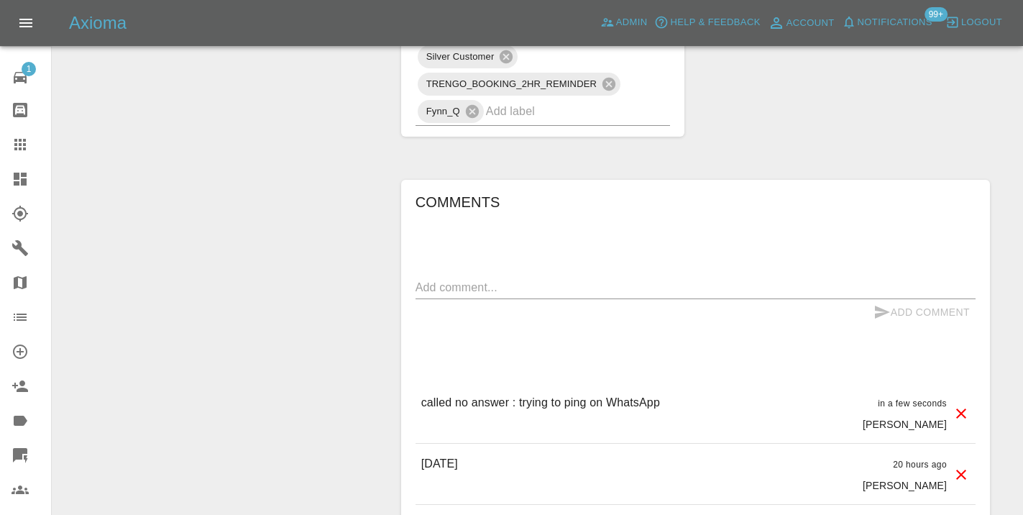
click at [30, 148] on div at bounding box center [32, 144] width 40 height 17
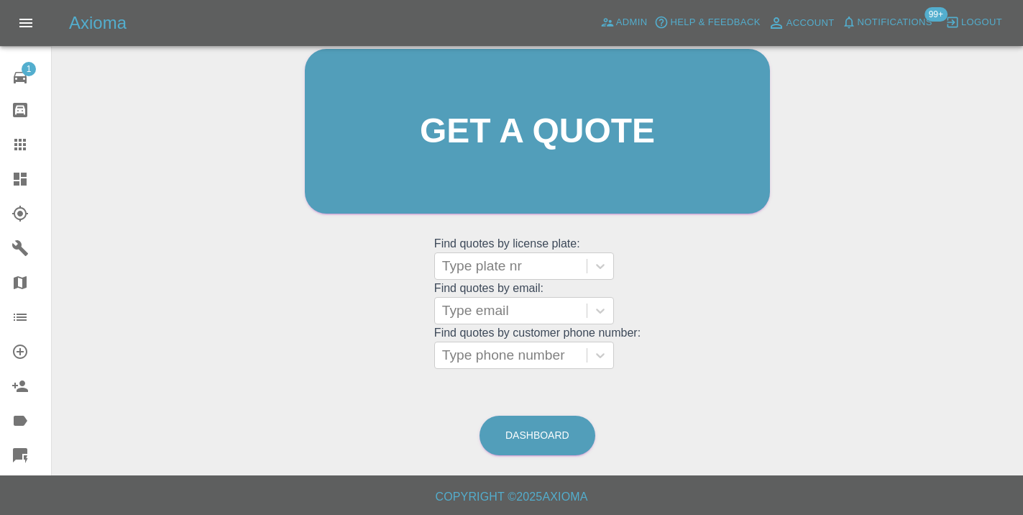
scroll to position [157, 0]
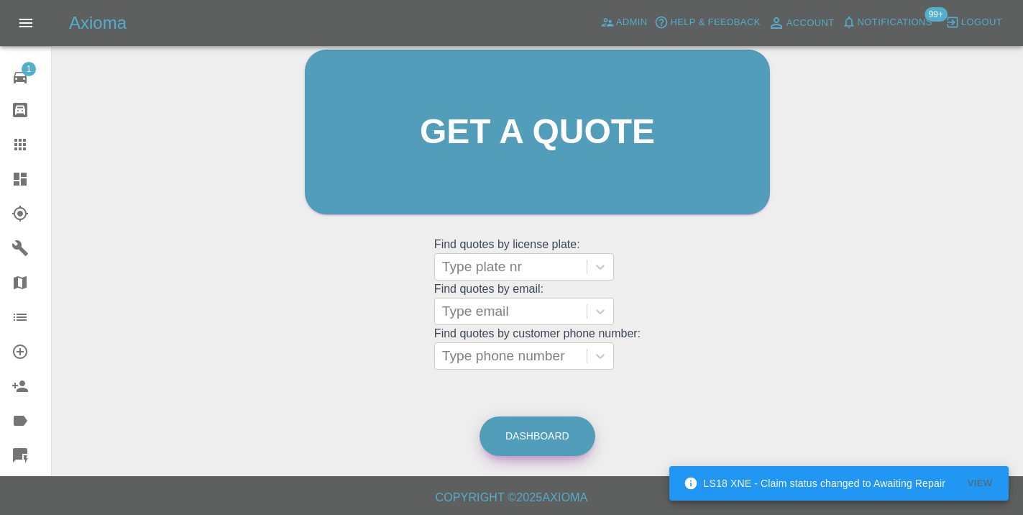
click at [557, 441] on link "Dashboard" at bounding box center [537, 436] width 116 height 40
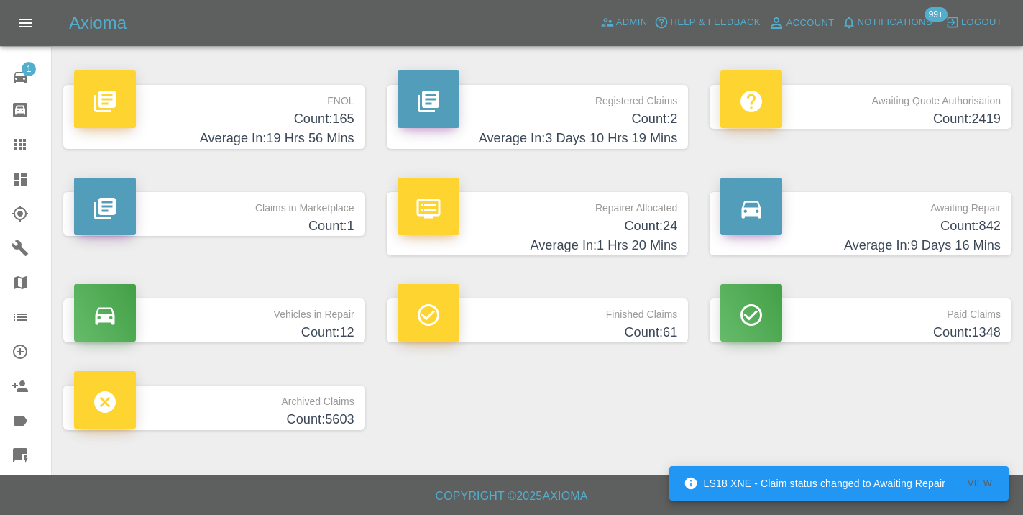
click at [952, 226] on h4 "Count: 842" at bounding box center [860, 225] width 280 height 19
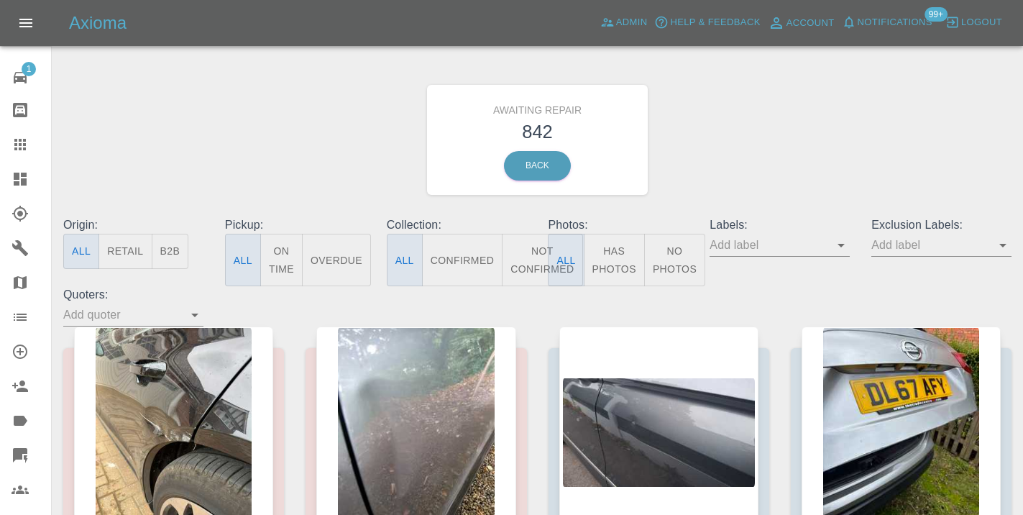
click at [518, 272] on button "Not Confirmed" at bounding box center [542, 260] width 81 height 52
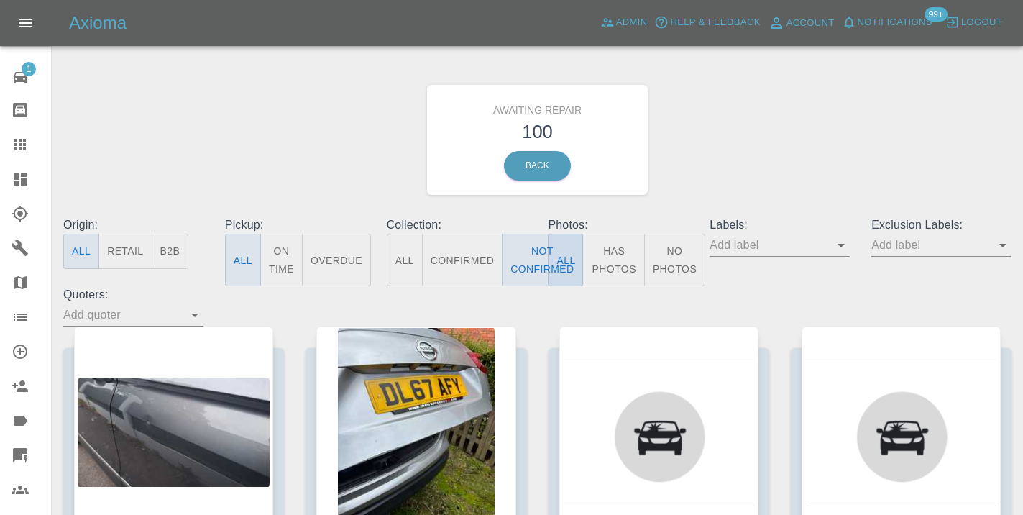
click at [773, 142] on div "Awaiting Repair 100 Back" at bounding box center [537, 139] width 970 height 153
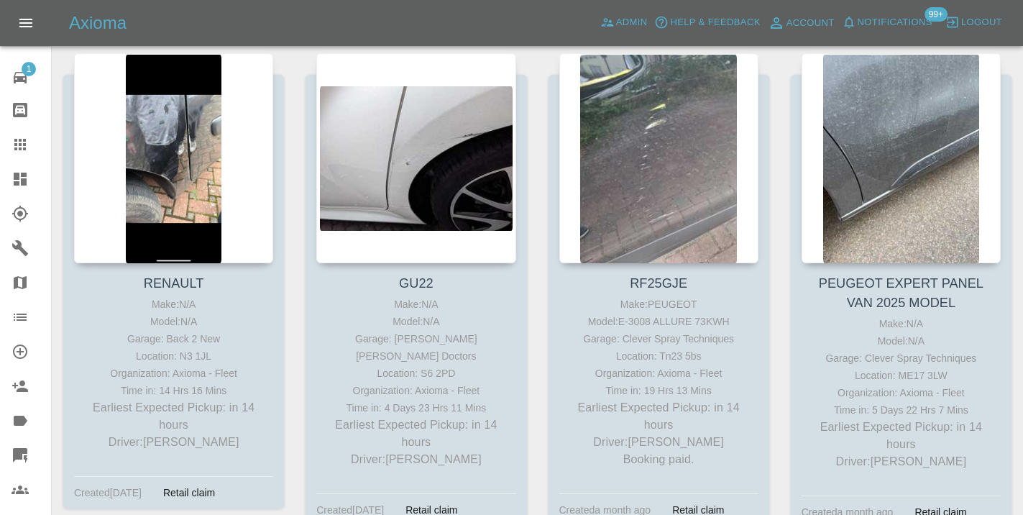
scroll to position [2215, 0]
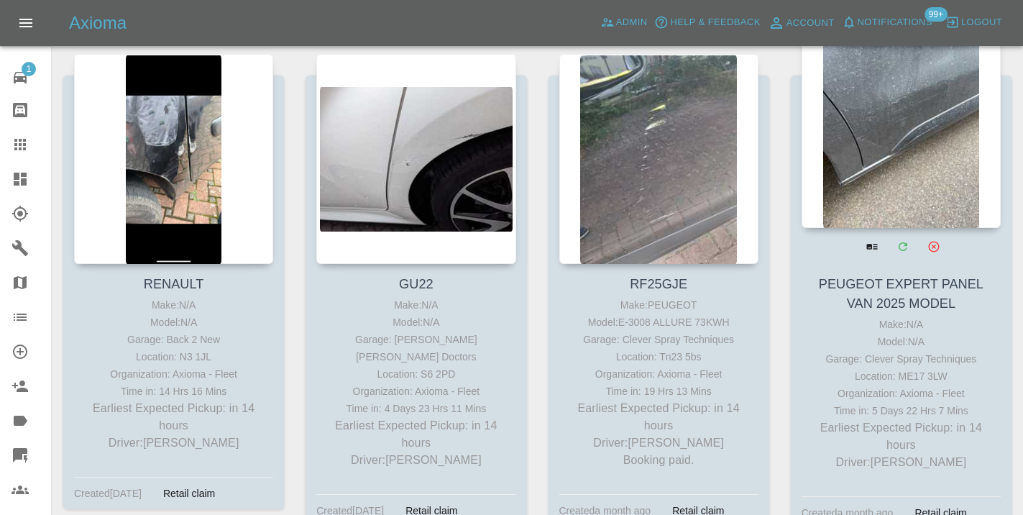
click at [889, 155] on div at bounding box center [901, 123] width 199 height 210
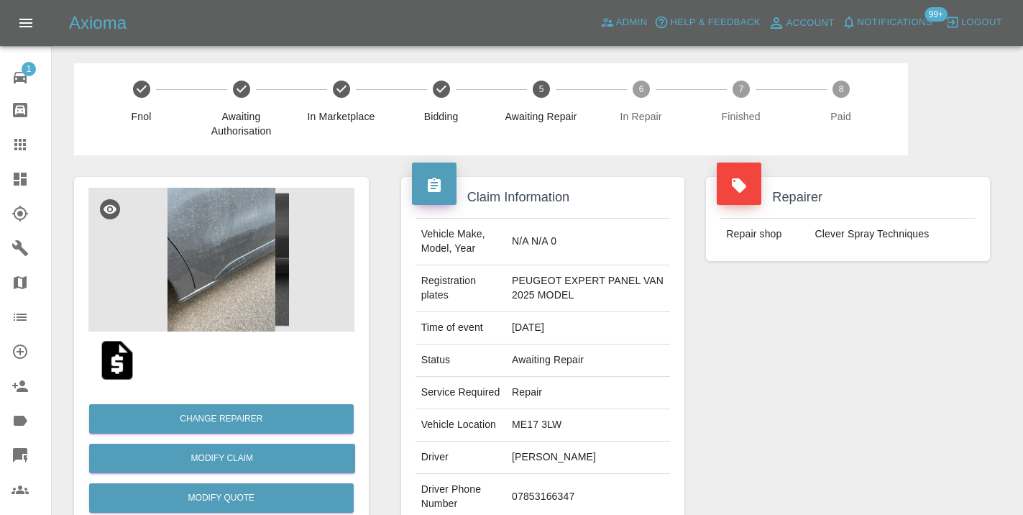
click at [556, 496] on td "07853166347" at bounding box center [588, 497] width 164 height 47
copy td "07853166347"
click at [770, 418] on div "Repairer Repair shop Clever Spray Techniques" at bounding box center [848, 384] width 306 height 458
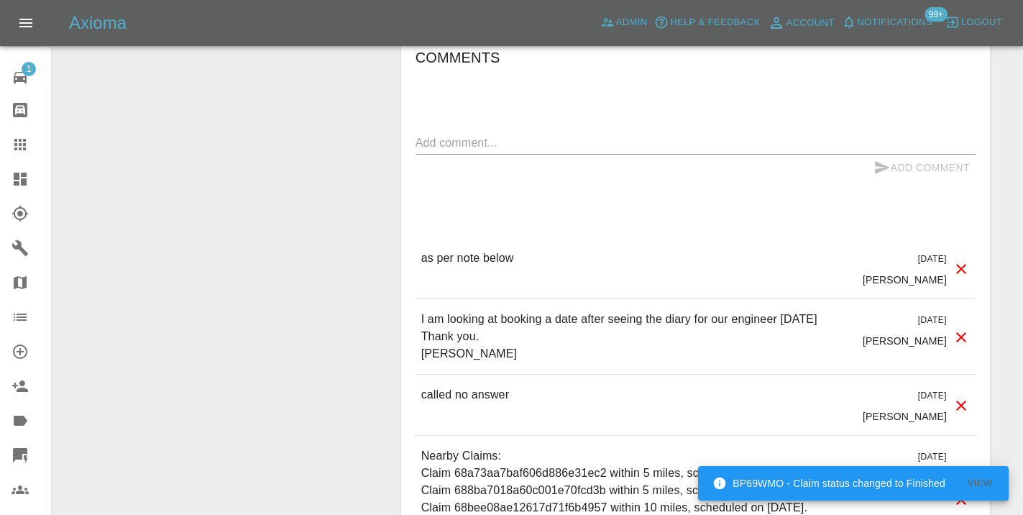
scroll to position [1300, 0]
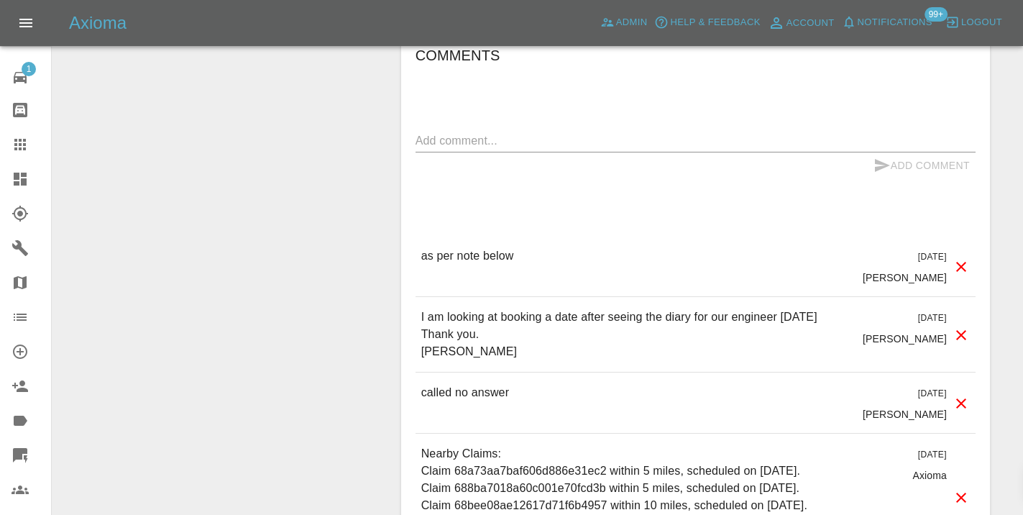
click at [462, 134] on div "x" at bounding box center [695, 140] width 560 height 23
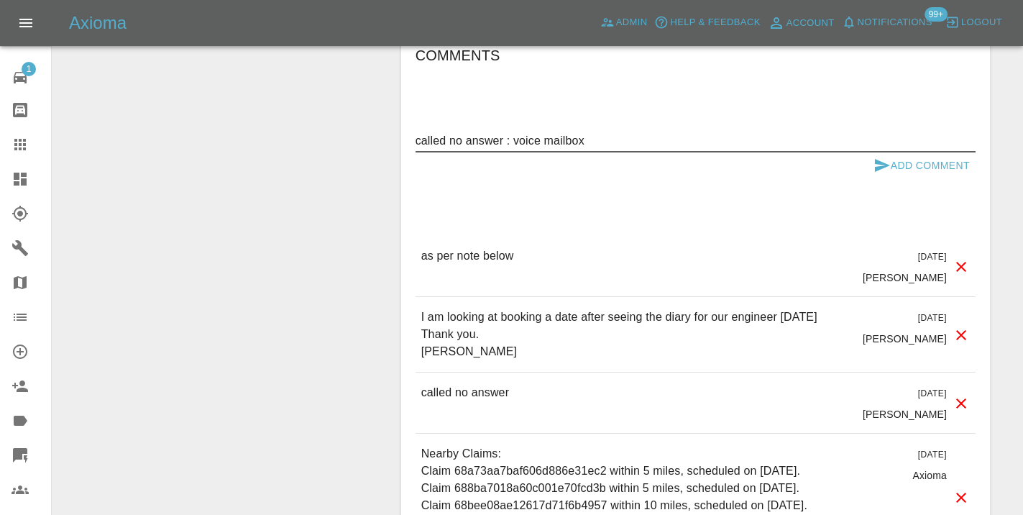
type textarea "called no answer : voice mailbox"
click at [884, 157] on icon "submit" at bounding box center [881, 165] width 17 height 17
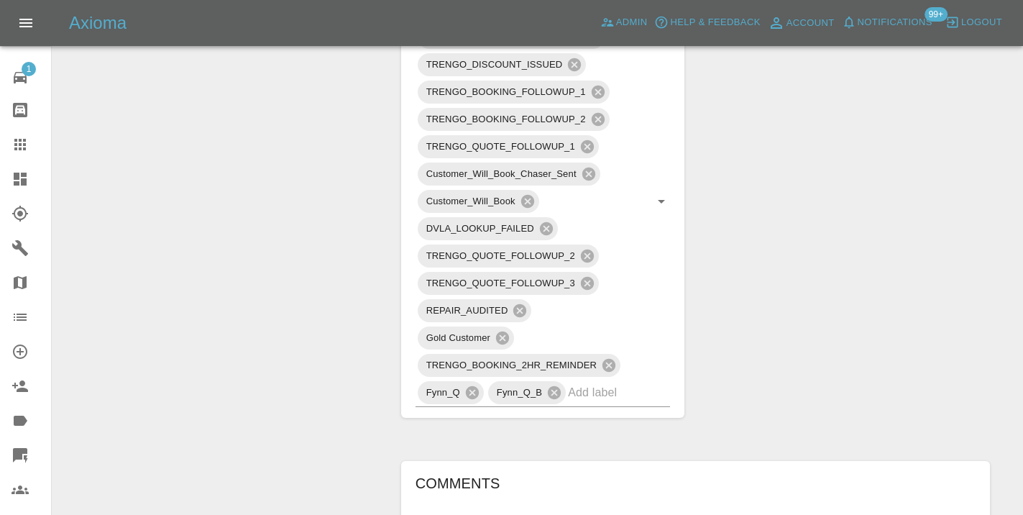
scroll to position [860, 0]
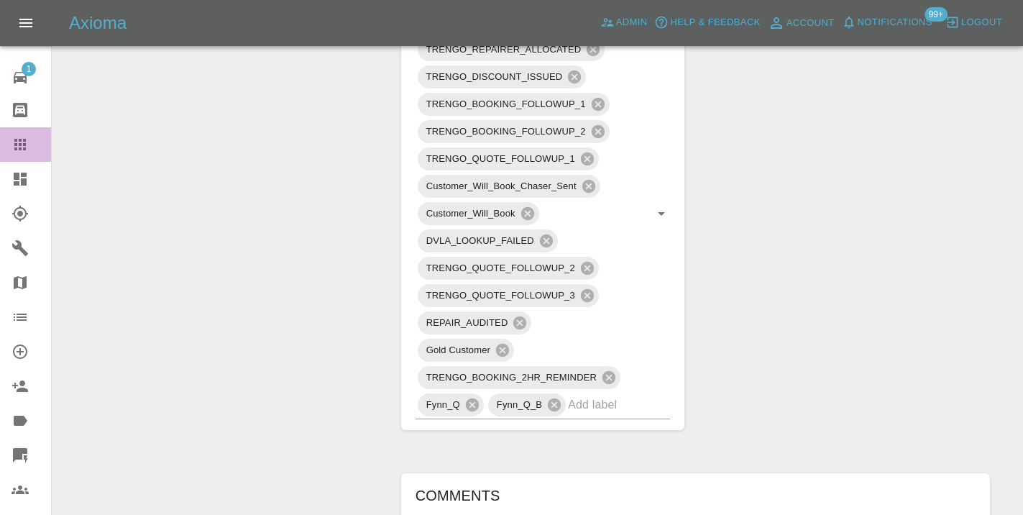
click at [30, 143] on div at bounding box center [32, 144] width 40 height 17
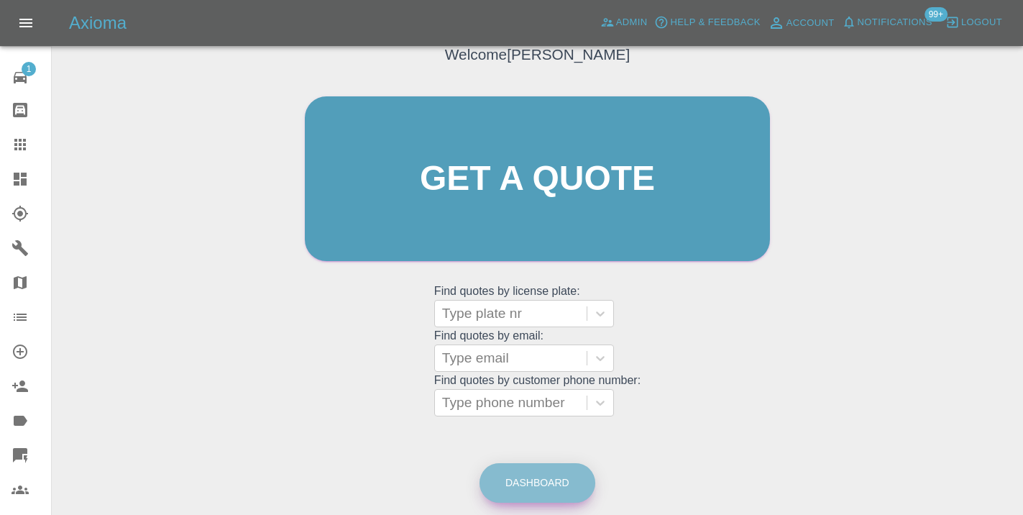
click at [554, 474] on link "Dashboard" at bounding box center [537, 483] width 116 height 40
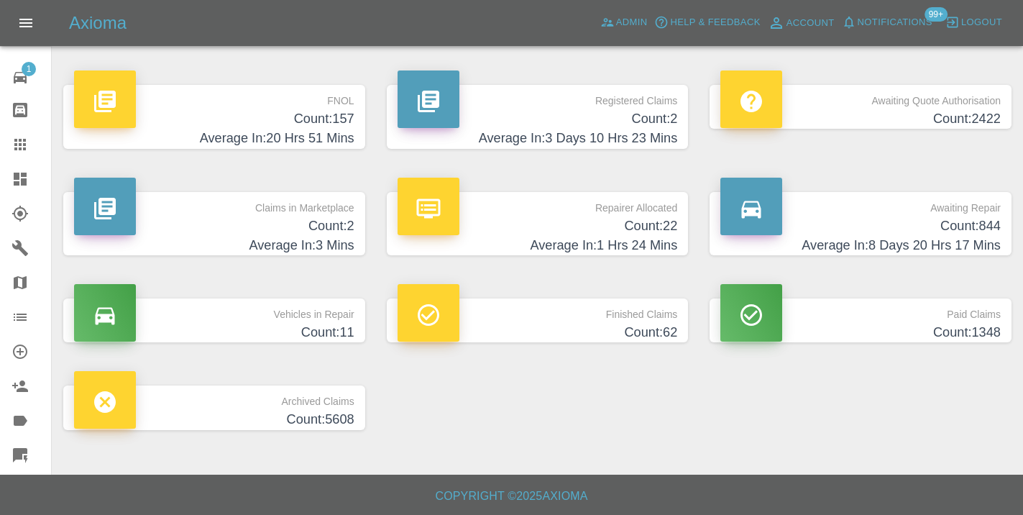
click at [929, 236] on h4 "Average In: 8 Days 20 Hrs 17 Mins" at bounding box center [860, 245] width 280 height 19
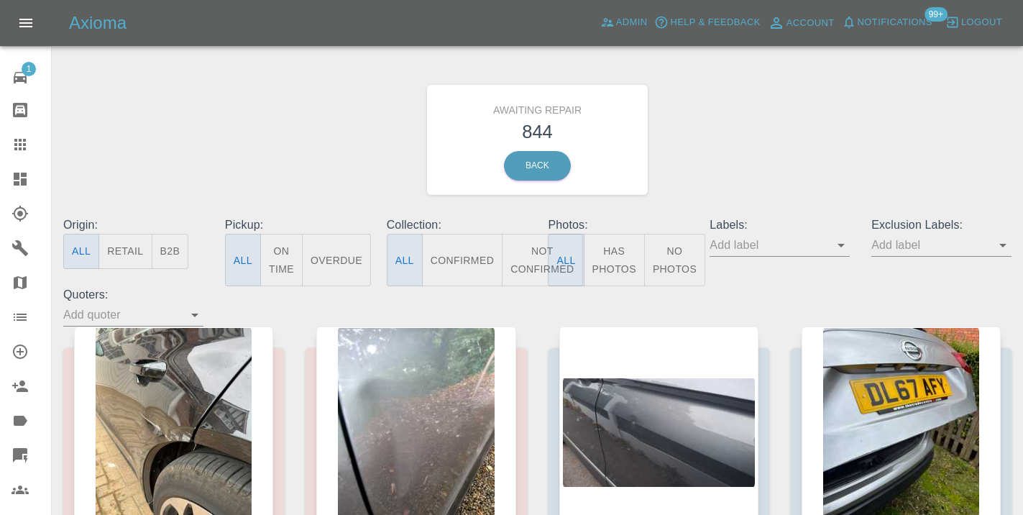
click at [528, 269] on button "Not Confirmed" at bounding box center [542, 260] width 81 height 52
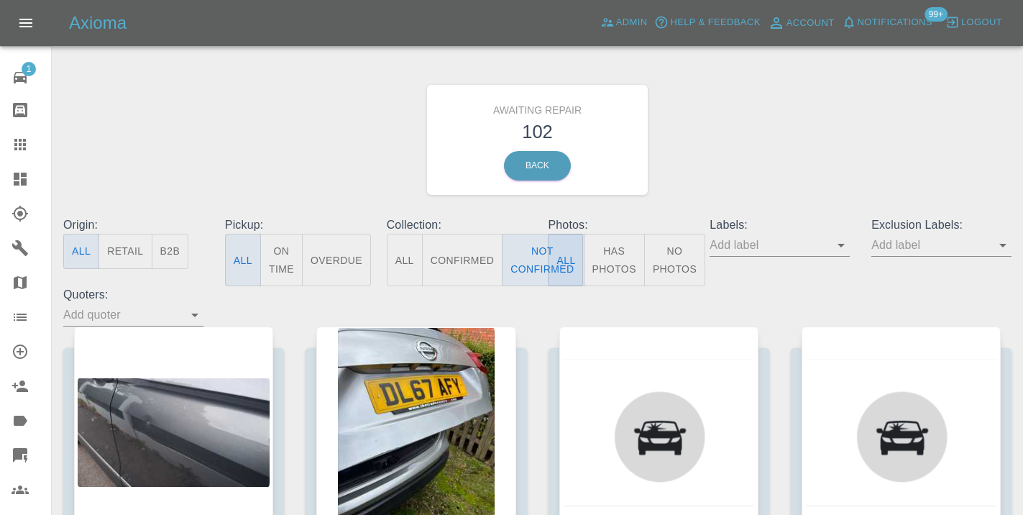
click at [799, 153] on div "Awaiting Repair 102 Back" at bounding box center [537, 139] width 970 height 153
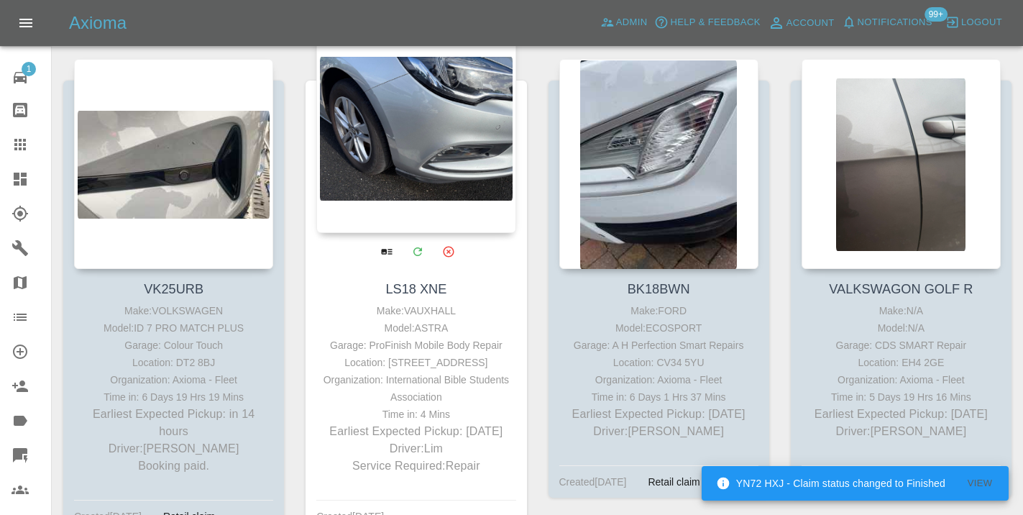
scroll to position [2705, 0]
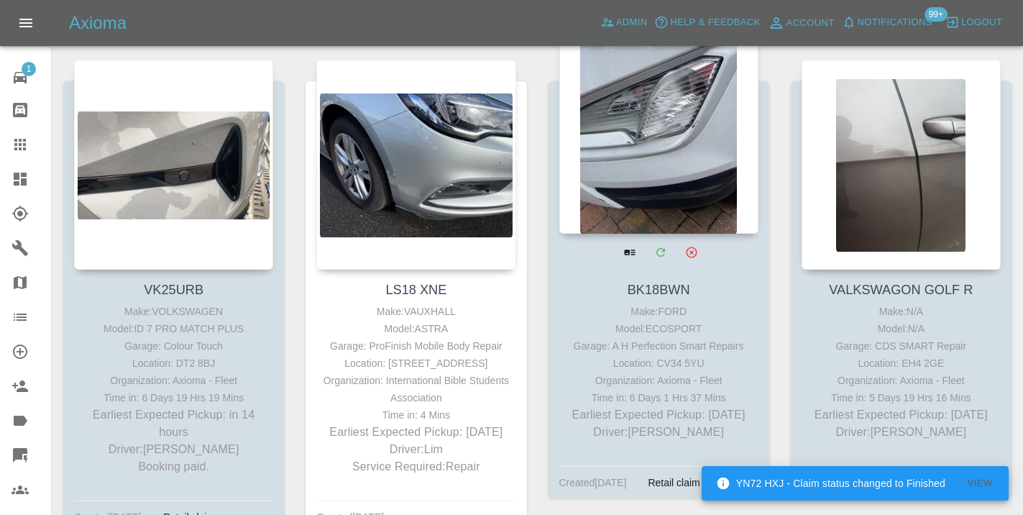
click at [638, 178] on div at bounding box center [658, 129] width 199 height 210
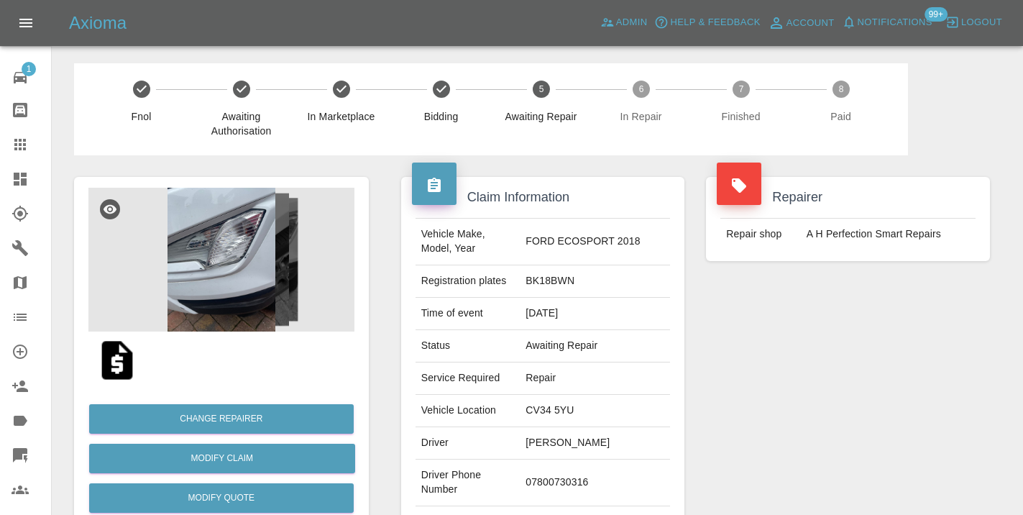
click at [578, 475] on td "07800730316" at bounding box center [595, 482] width 150 height 47
copy td "07800730316"
click at [806, 407] on div "Repairer Repair shop A H Perfection Smart Repairs" at bounding box center [848, 369] width 306 height 429
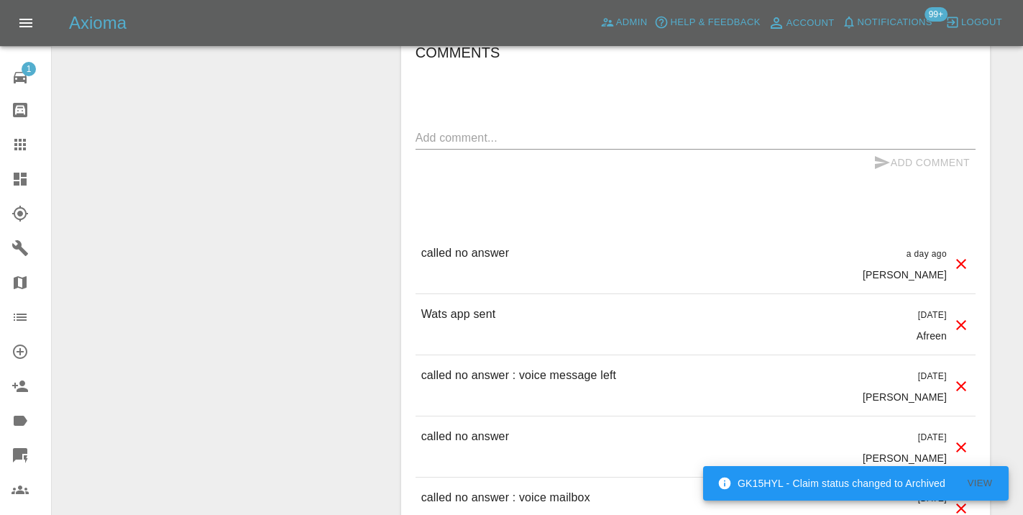
scroll to position [1218, 0]
click at [459, 130] on textarea at bounding box center [695, 138] width 560 height 17
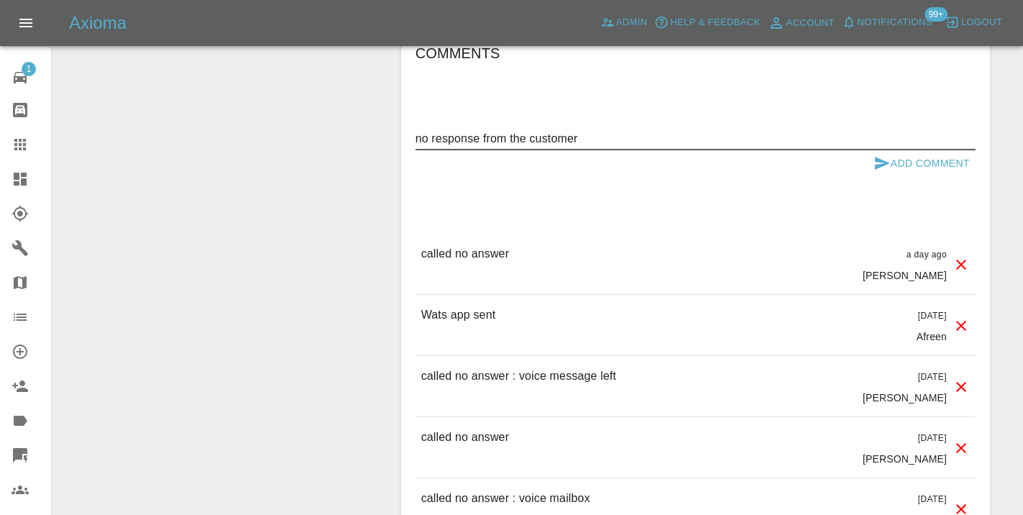
type textarea "no response from the customer"
click at [889, 155] on icon "submit" at bounding box center [881, 163] width 17 height 17
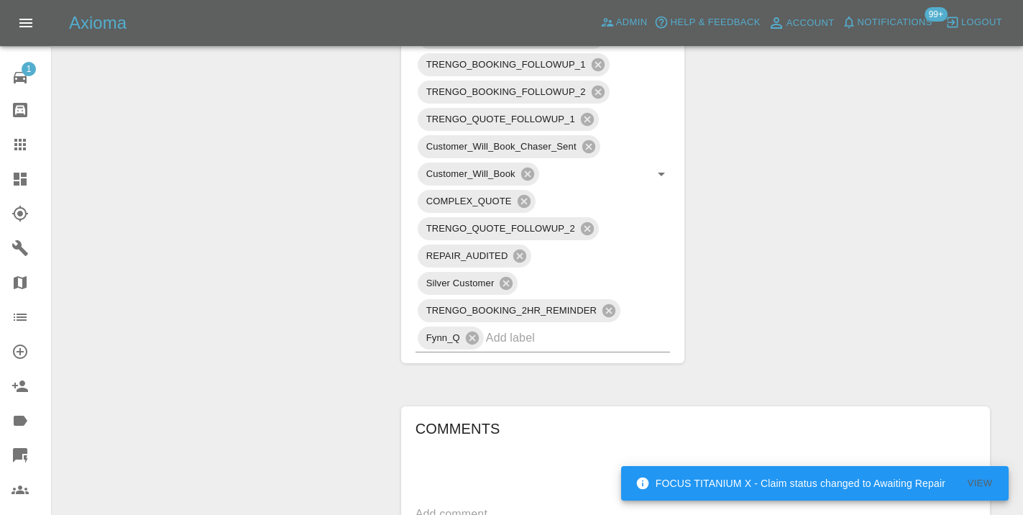
scroll to position [841, 0]
click at [565, 329] on input "text" at bounding box center [558, 340] width 144 height 22
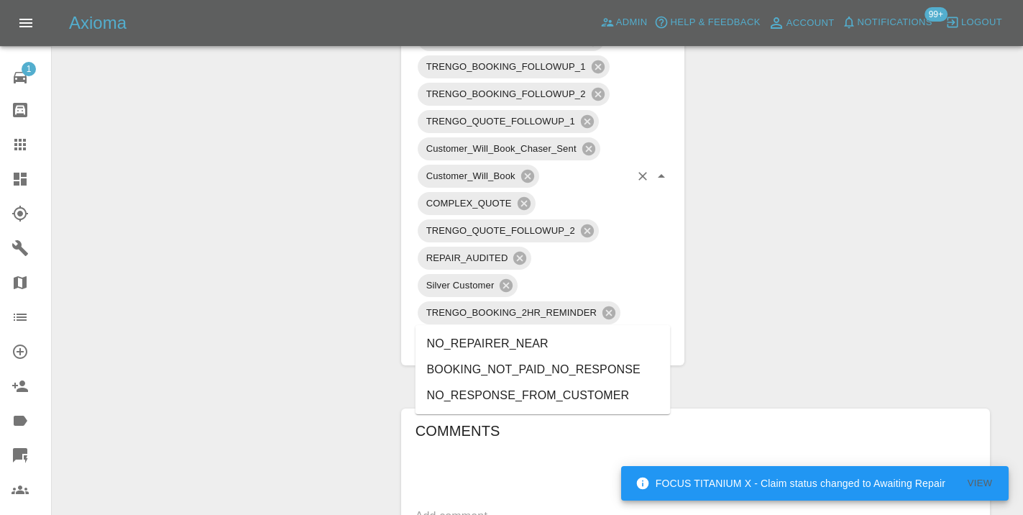
type input "no_res"
click at [559, 369] on li "NO_RESPONSE_FROM_CUSTOMER" at bounding box center [542, 370] width 255 height 26
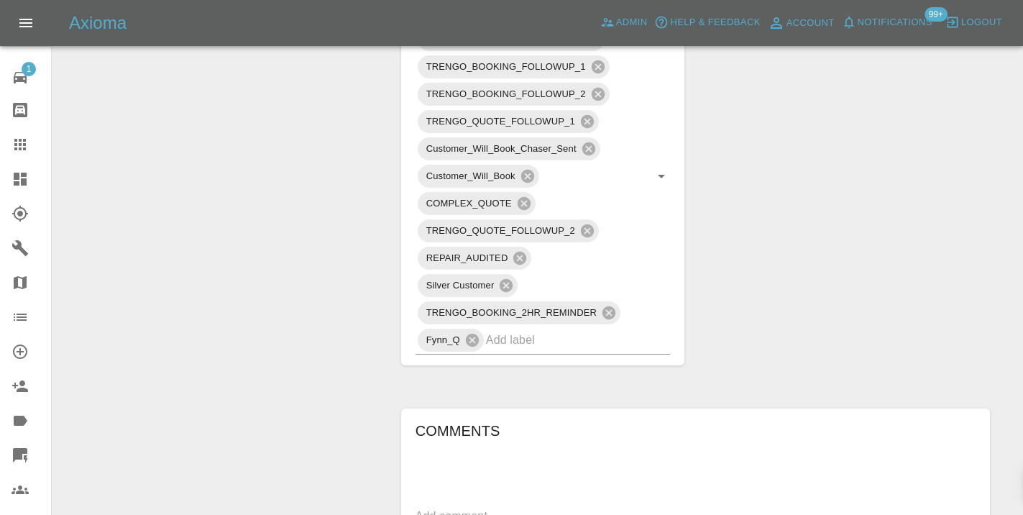
click at [208, 203] on div "Change Repairer Modify Claim Modify Quote Rollback Submit Payment Archive" at bounding box center [221, 283] width 316 height 1939
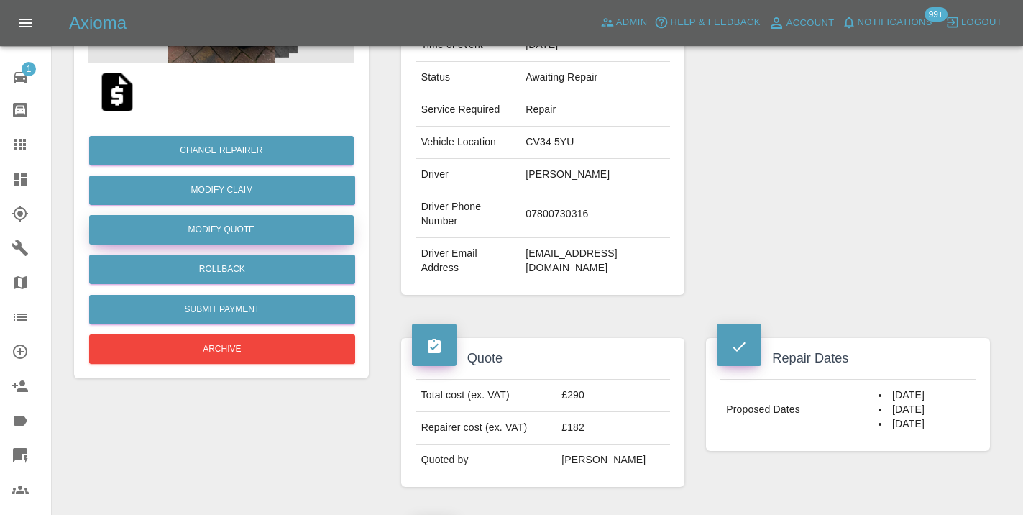
scroll to position [266, 0]
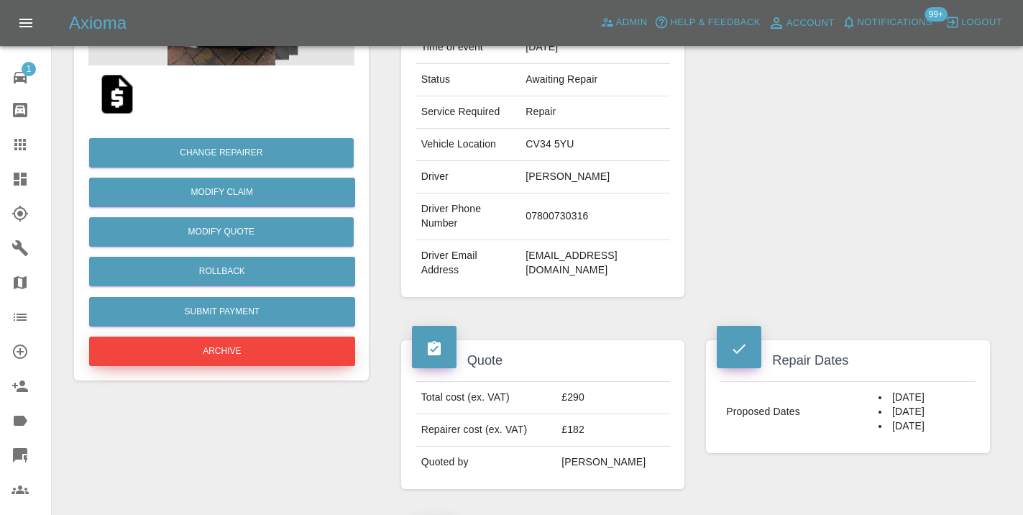
click at [252, 346] on button "Archive" at bounding box center [222, 350] width 266 height 29
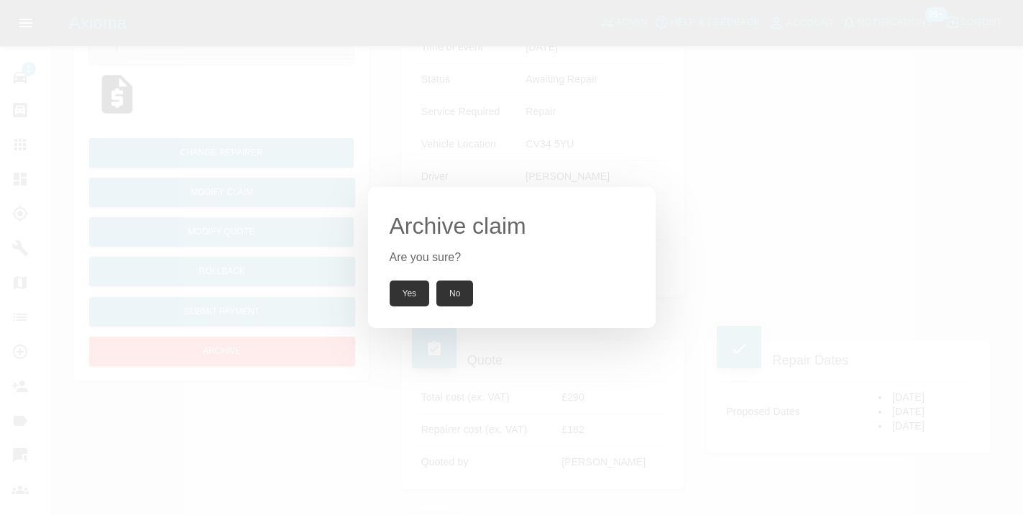
click at [405, 292] on button "Yes" at bounding box center [410, 293] width 40 height 26
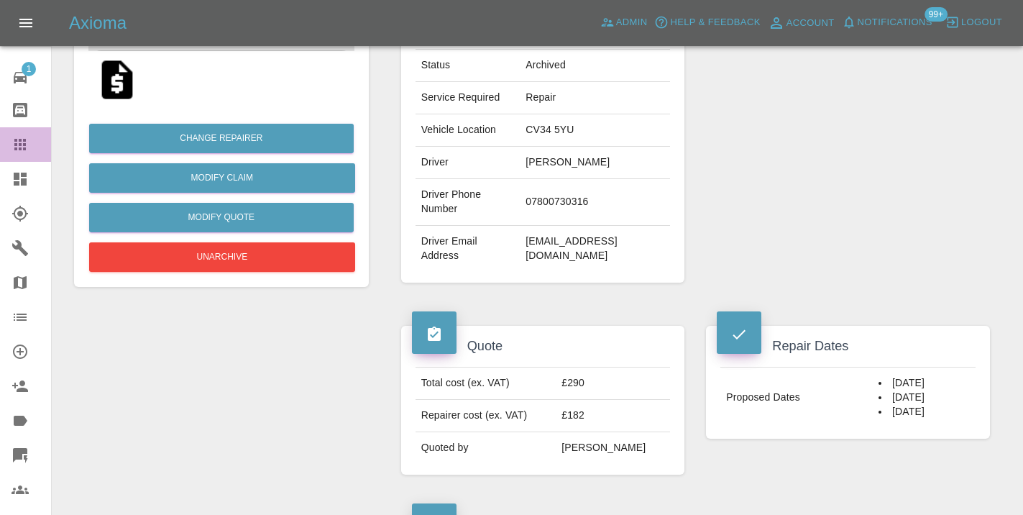
click at [18, 142] on icon at bounding box center [20, 144] width 17 height 17
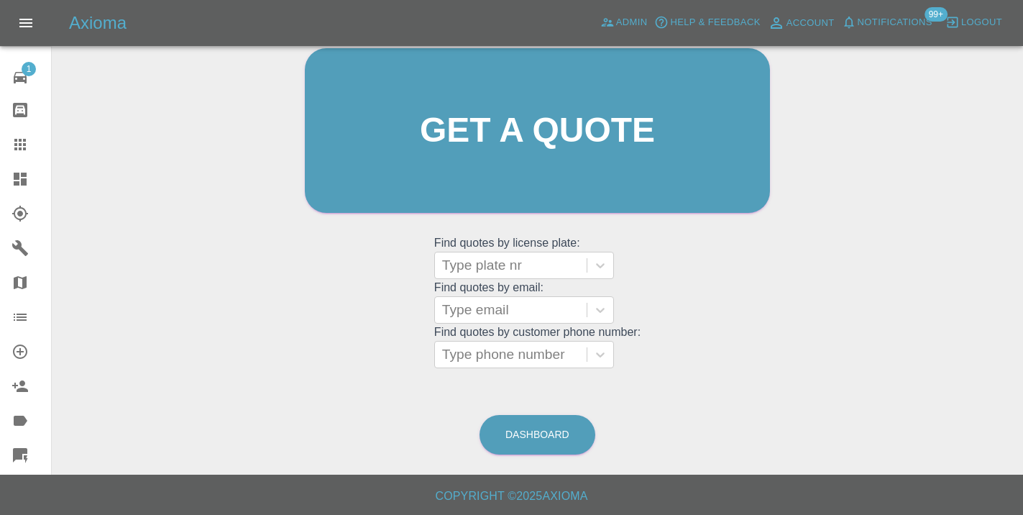
scroll to position [157, 0]
click at [556, 439] on link "Dashboard" at bounding box center [537, 435] width 116 height 40
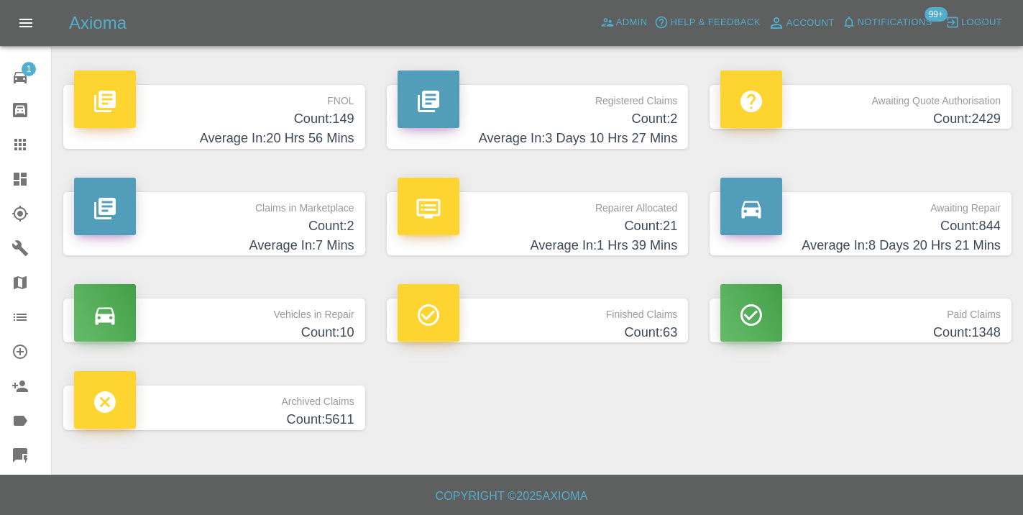
click at [951, 248] on h4 "Average In: 8 Days 20 Hrs 21 Mins" at bounding box center [860, 245] width 280 height 19
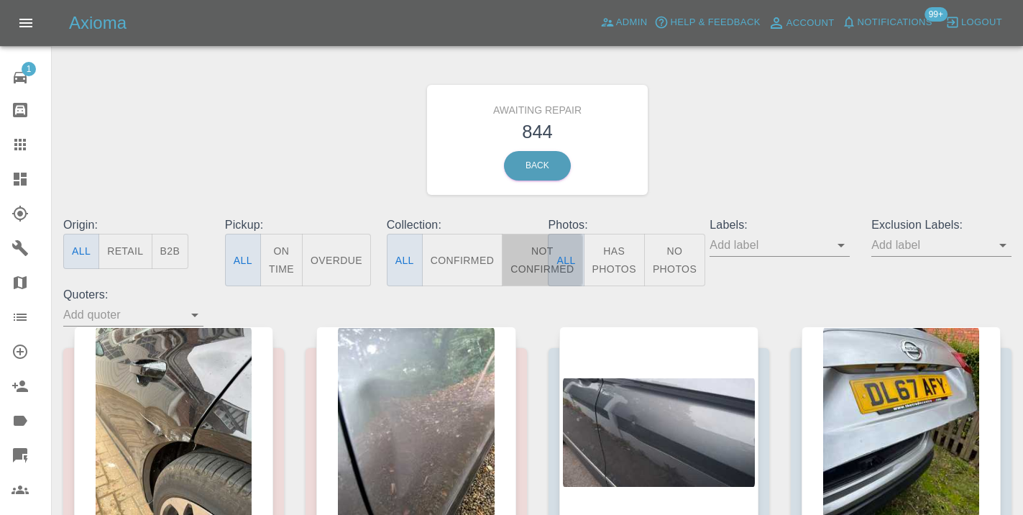
click at [534, 257] on button "Not Confirmed" at bounding box center [542, 260] width 81 height 52
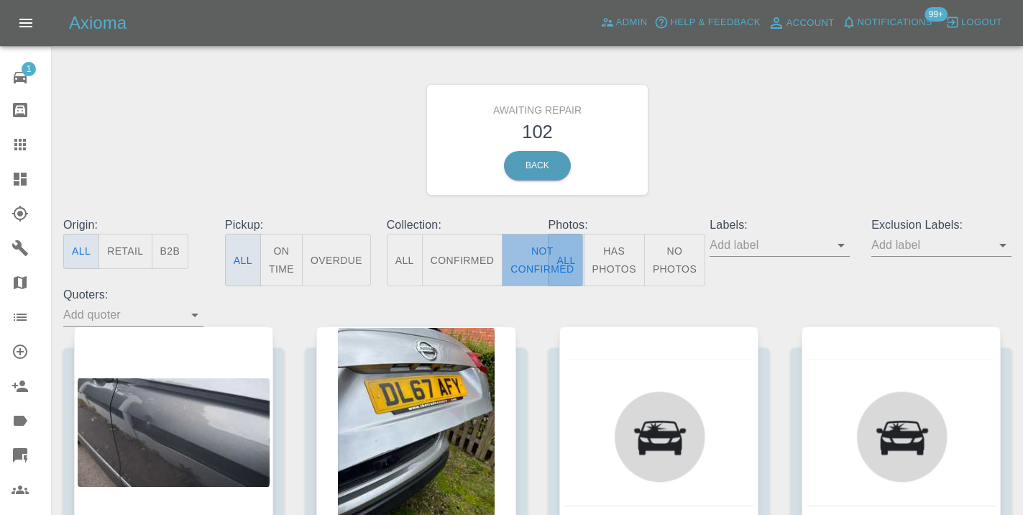
click at [534, 249] on button "Not Confirmed" at bounding box center [542, 260] width 81 height 52
click at [825, 149] on div "Awaiting Repair 102 Back" at bounding box center [537, 139] width 970 height 153
click at [15, 144] on icon at bounding box center [20, 145] width 12 height 12
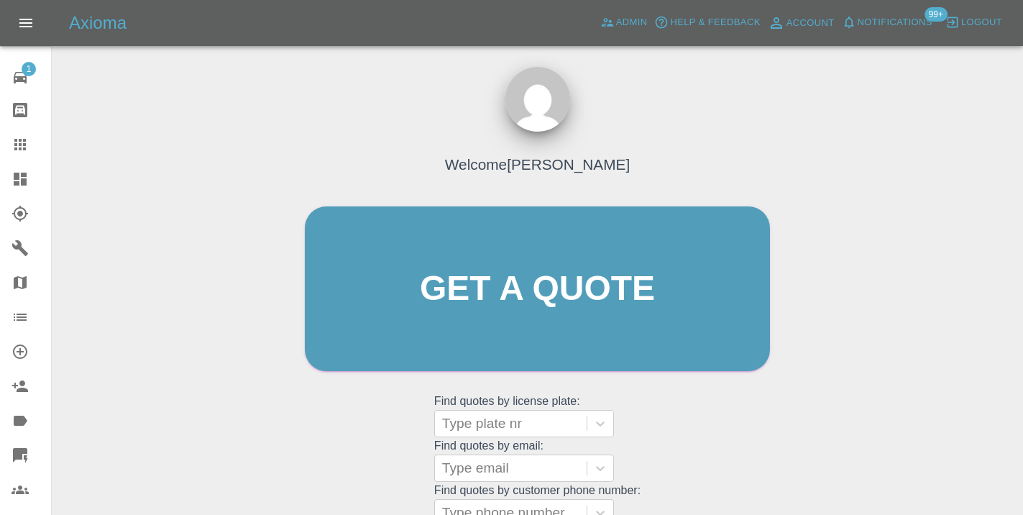
click at [722, 446] on div "Welcome [PERSON_NAME] Get a quote Get a quote Find quotes by license plate: Typ…" at bounding box center [537, 316] width 495 height 434
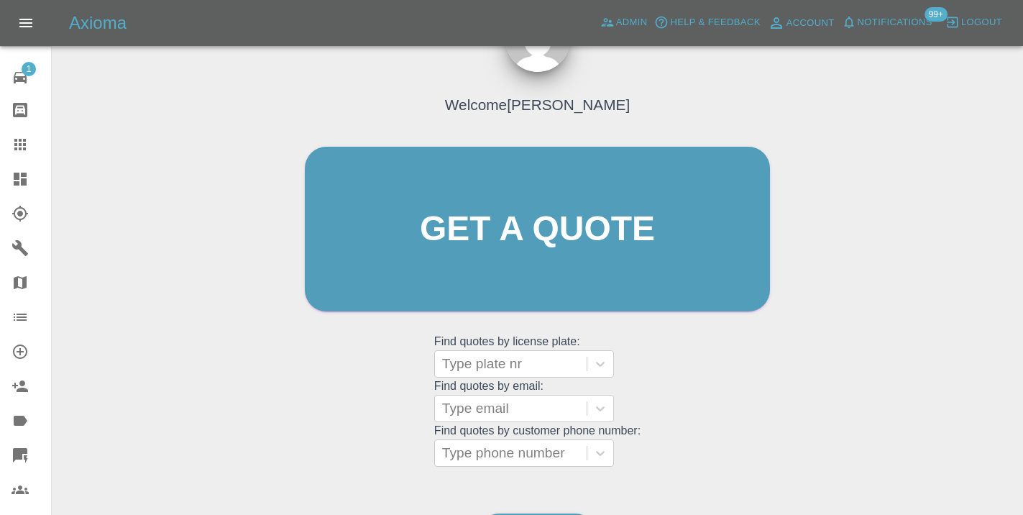
scroll to position [159, 0]
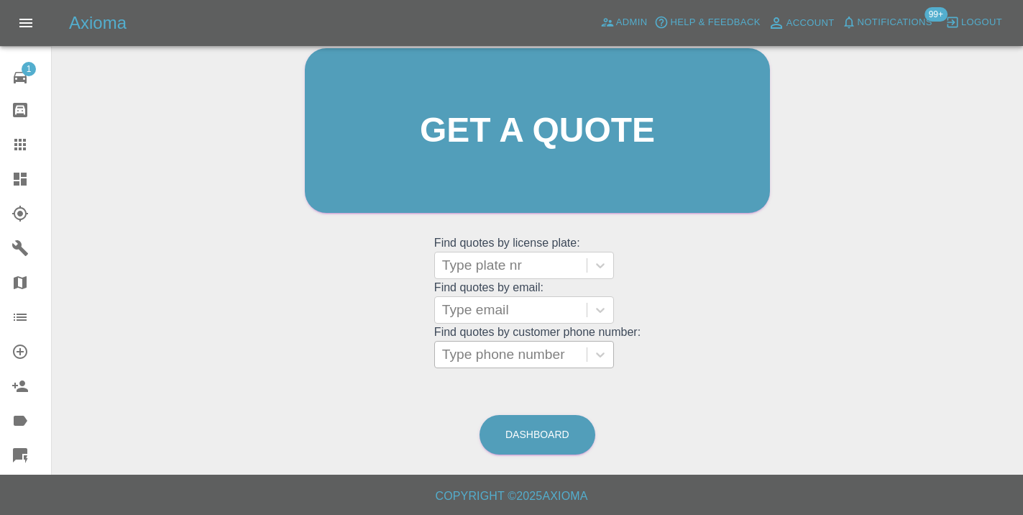
click at [514, 355] on div at bounding box center [510, 354] width 137 height 20
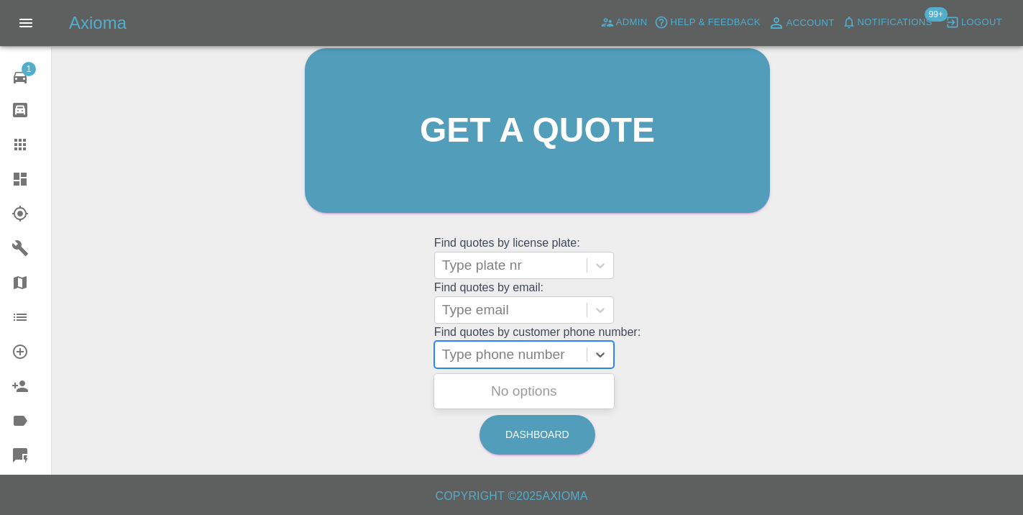
paste input "07592811014"
type input "07592811014"
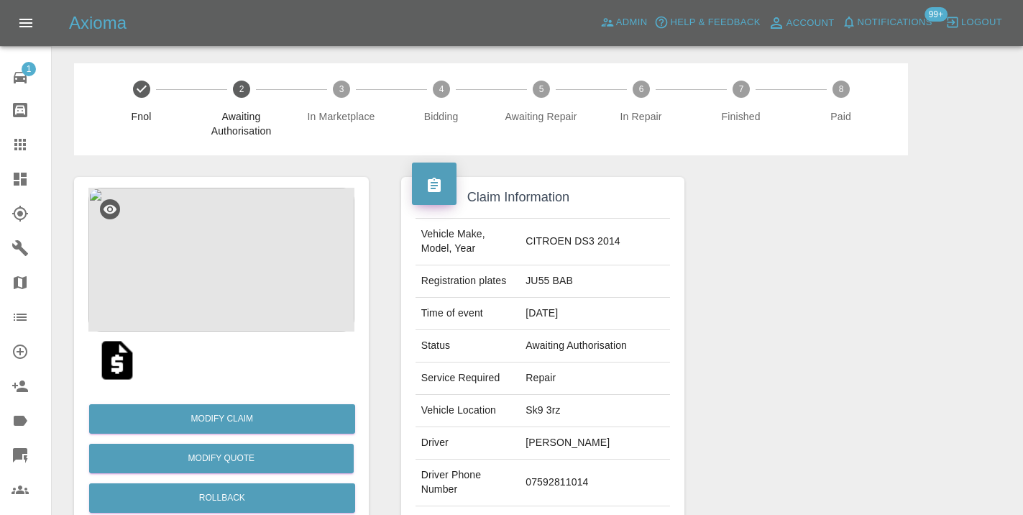
click at [855, 326] on div at bounding box center [848, 369] width 306 height 429
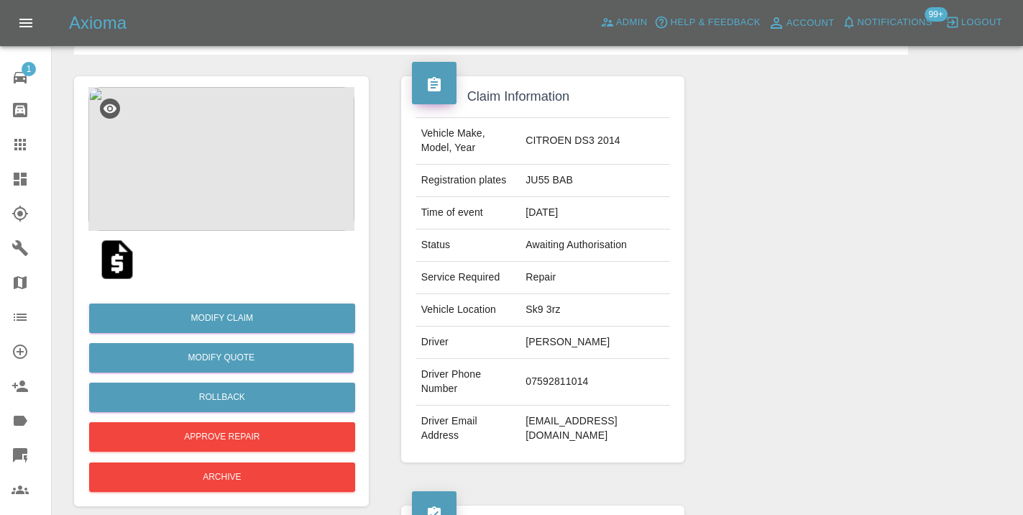
scroll to position [78, 0]
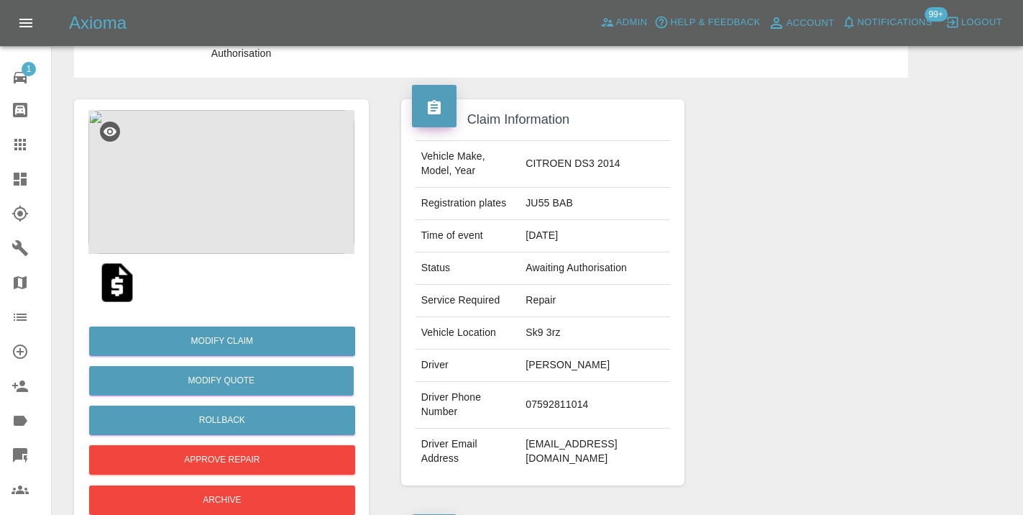
click at [247, 195] on img at bounding box center [221, 182] width 266 height 144
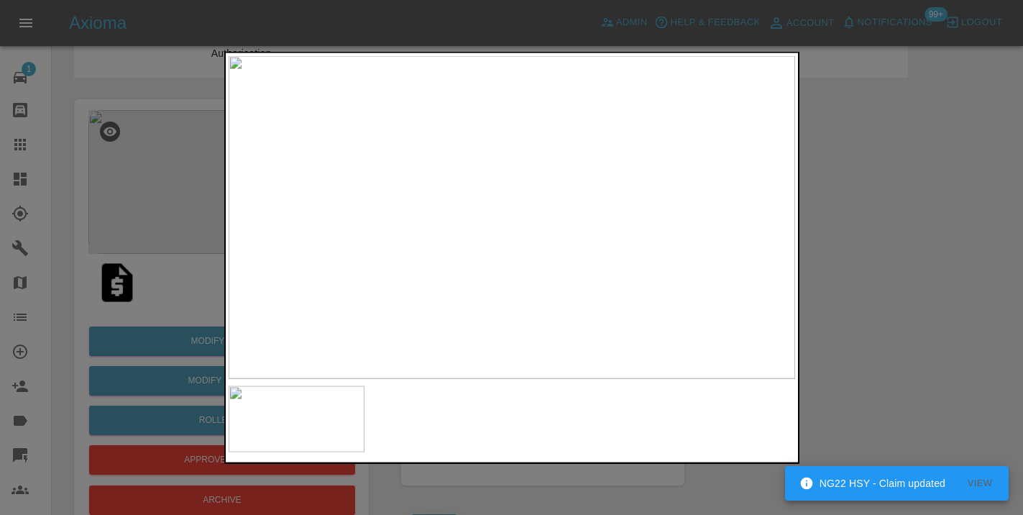
drag, startPoint x: 930, startPoint y: 257, endPoint x: 937, endPoint y: 250, distance: 10.2
click at [930, 257] on div at bounding box center [511, 257] width 1023 height 515
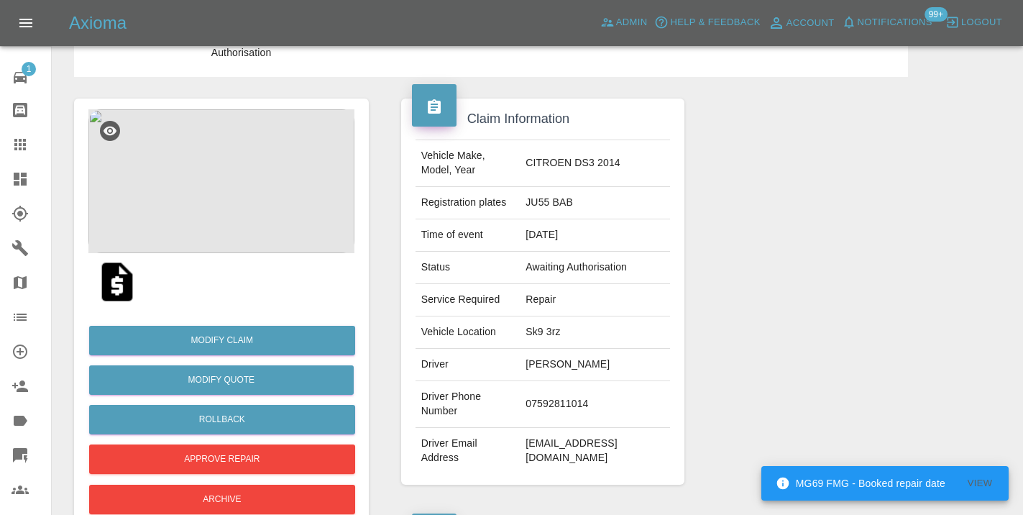
scroll to position [66, 0]
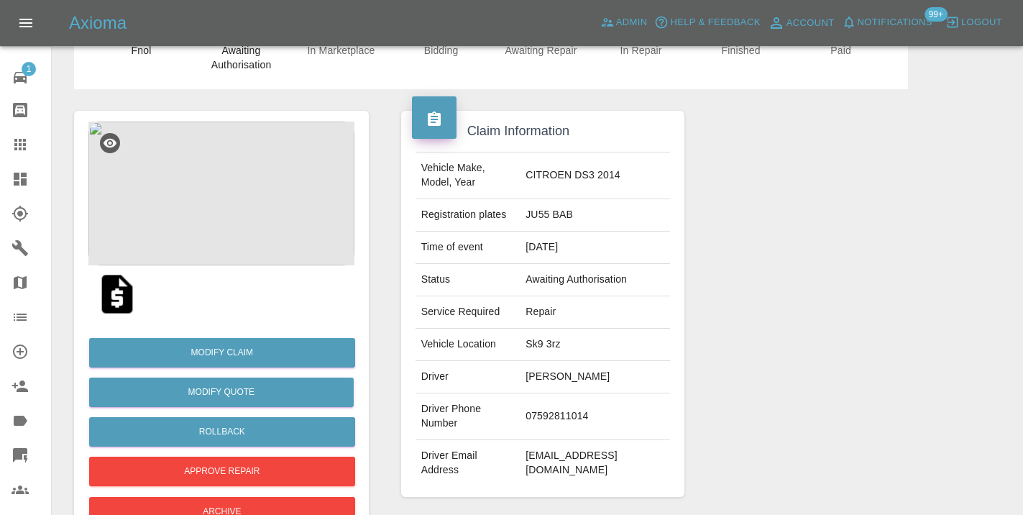
click at [863, 339] on div at bounding box center [848, 303] width 306 height 429
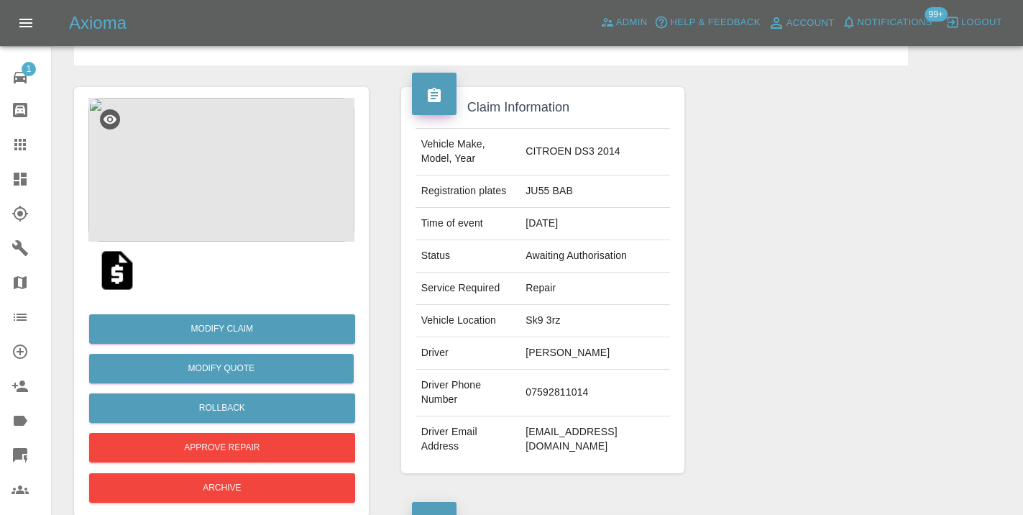
scroll to position [88, 0]
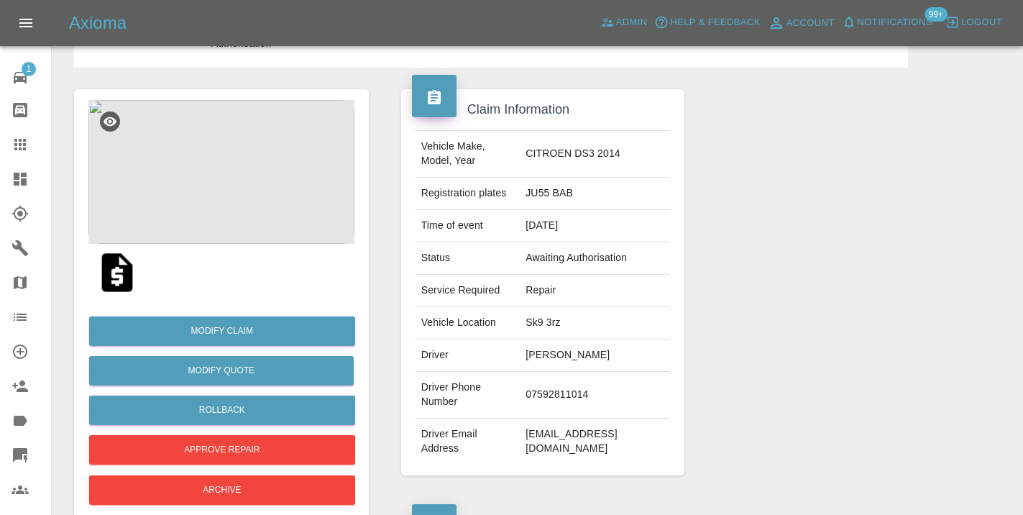
click at [200, 159] on img at bounding box center [221, 172] width 266 height 144
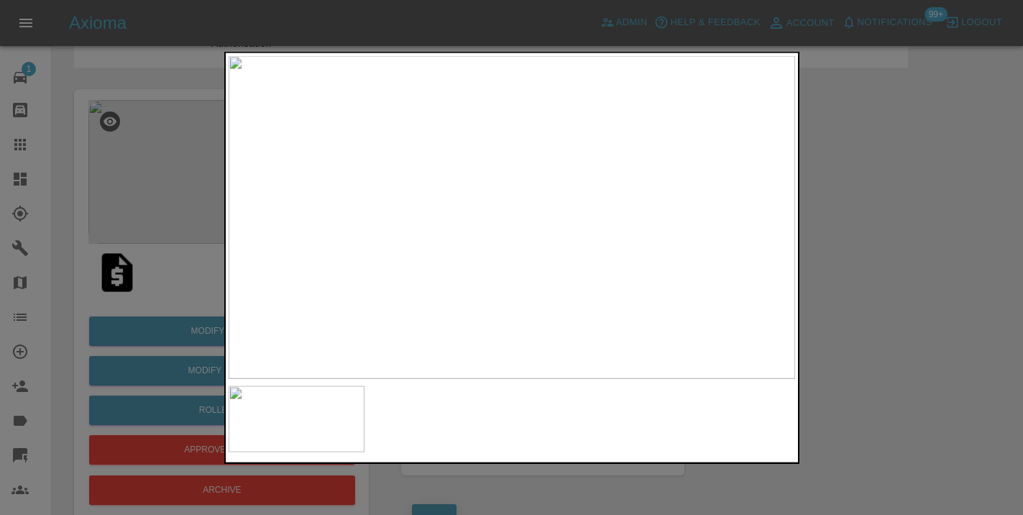
click at [287, 410] on img at bounding box center [297, 418] width 137 height 66
click at [325, 422] on img at bounding box center [297, 418] width 137 height 66
click at [863, 331] on div at bounding box center [511, 257] width 1023 height 515
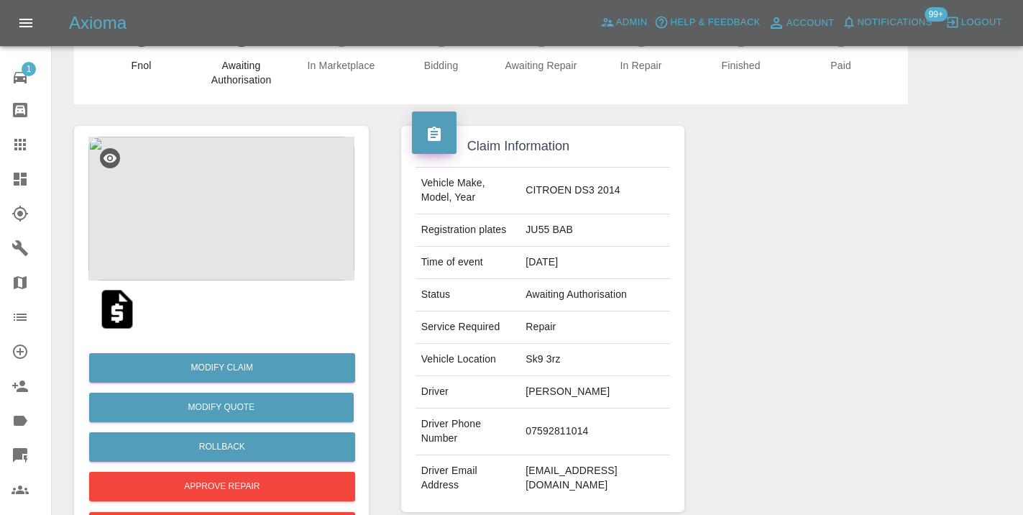
scroll to position [50, 0]
click at [262, 224] on img at bounding box center [221, 209] width 266 height 144
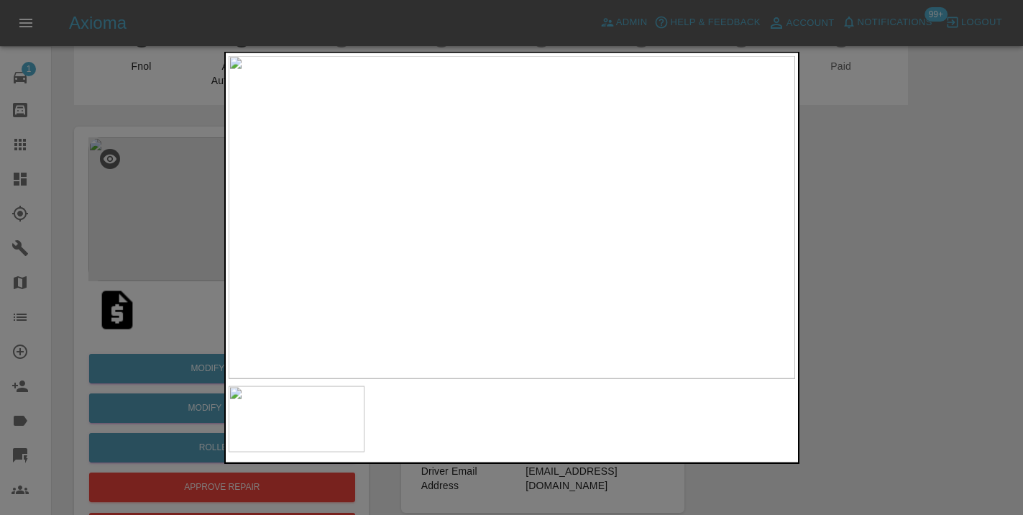
click at [272, 432] on img at bounding box center [297, 418] width 137 height 66
click at [942, 257] on div at bounding box center [511, 257] width 1023 height 515
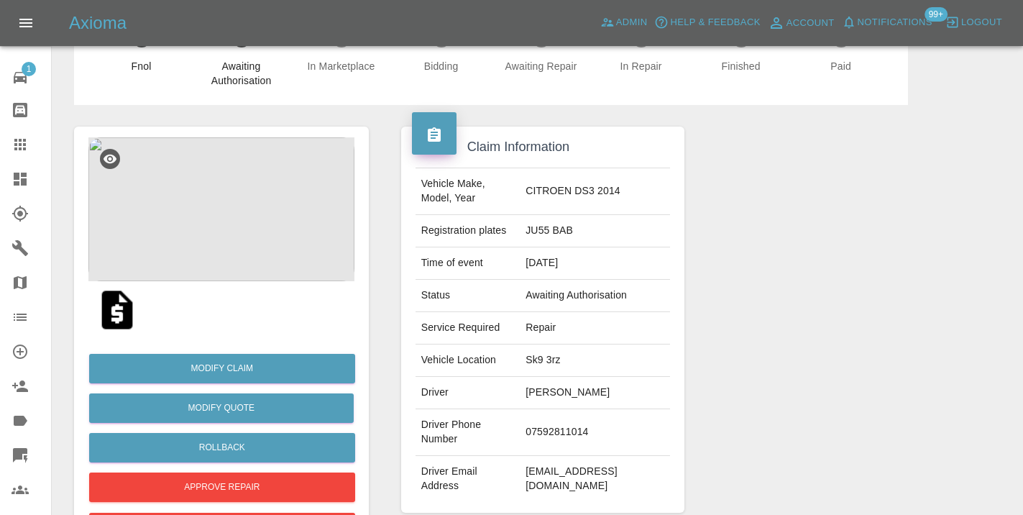
click at [938, 283] on div at bounding box center [848, 319] width 306 height 429
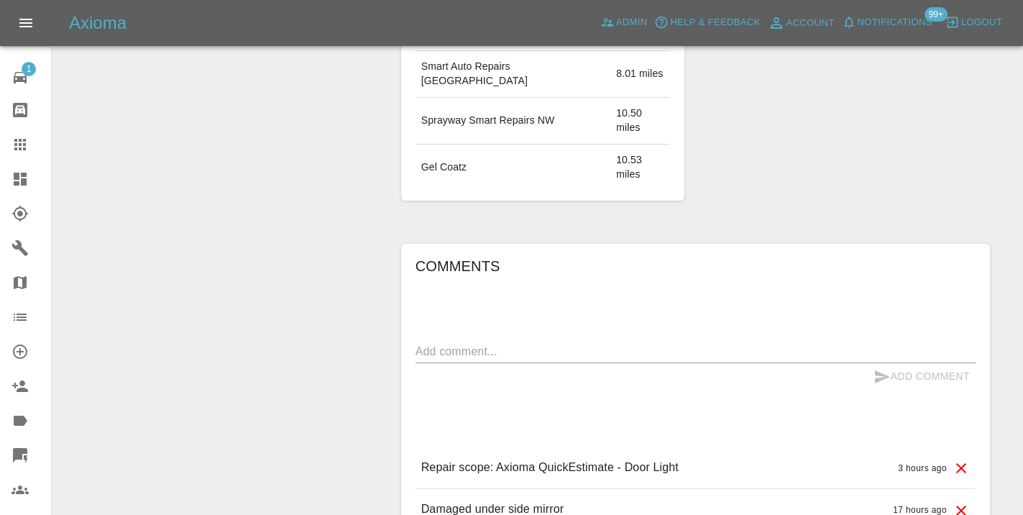
scroll to position [1021, 0]
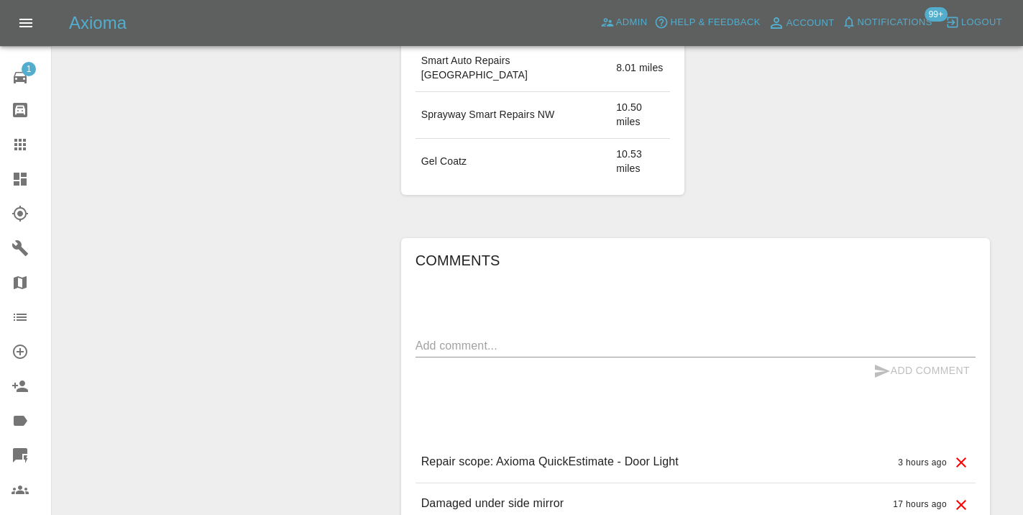
click at [467, 357] on div "Add Comment" at bounding box center [695, 370] width 560 height 27
click at [467, 337] on textarea at bounding box center [695, 345] width 560 height 17
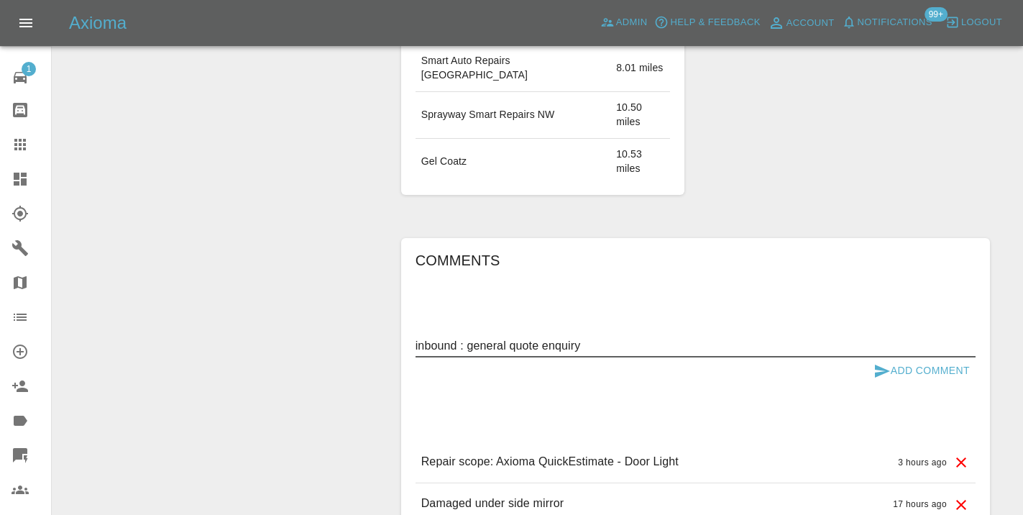
type textarea "inbound : general quote enquiry"
click at [886, 362] on icon "submit" at bounding box center [881, 370] width 17 height 17
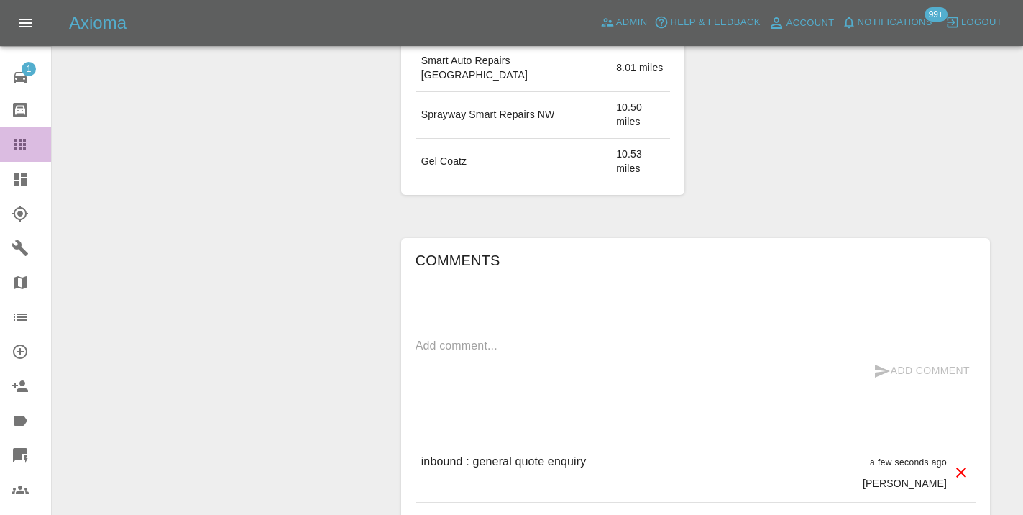
click at [24, 145] on icon at bounding box center [20, 145] width 12 height 12
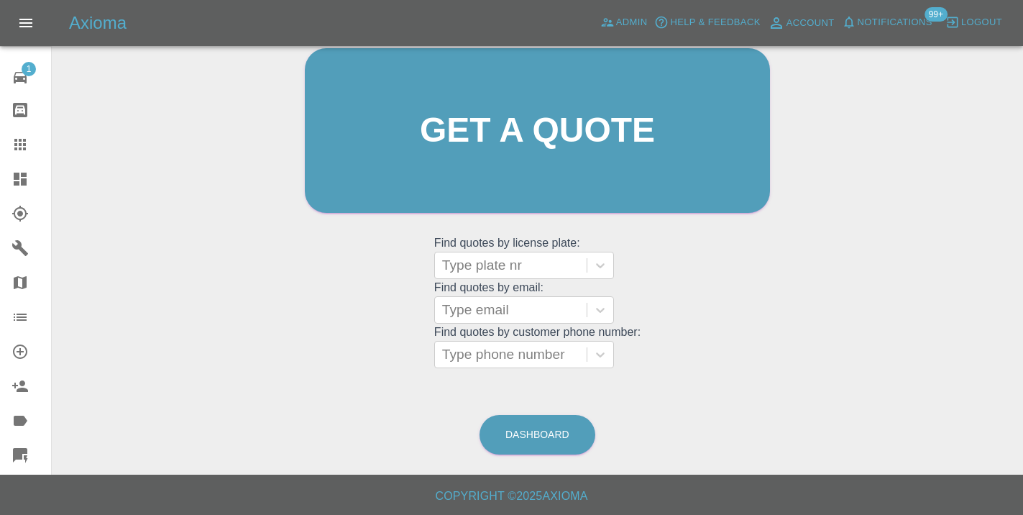
scroll to position [157, 0]
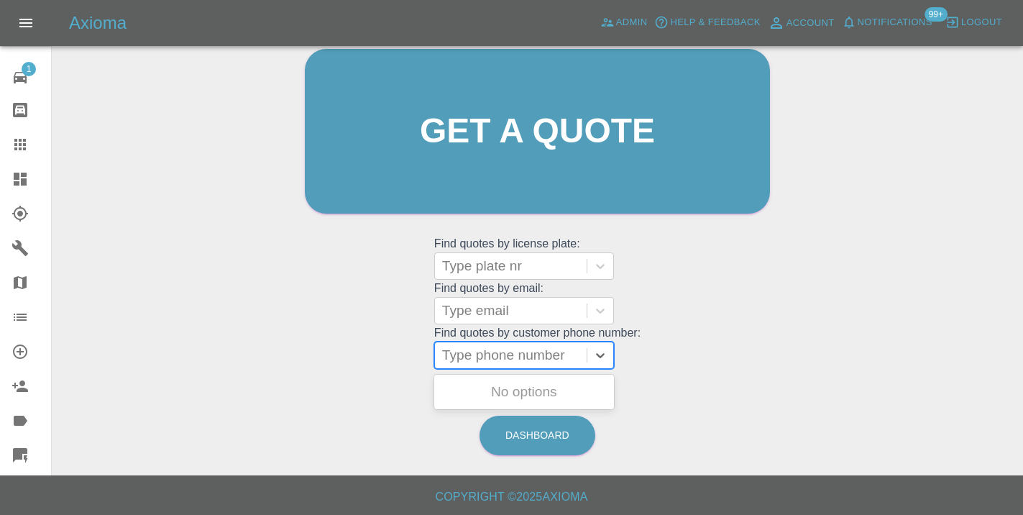
click at [485, 346] on div at bounding box center [510, 355] width 137 height 20
paste input "07973284112"
type input "07973284112"
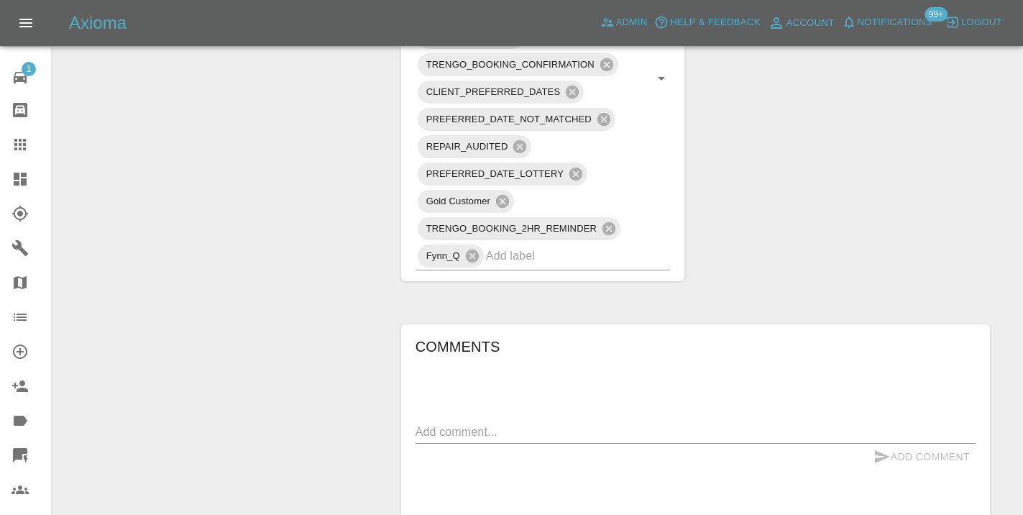
scroll to position [1174, 0]
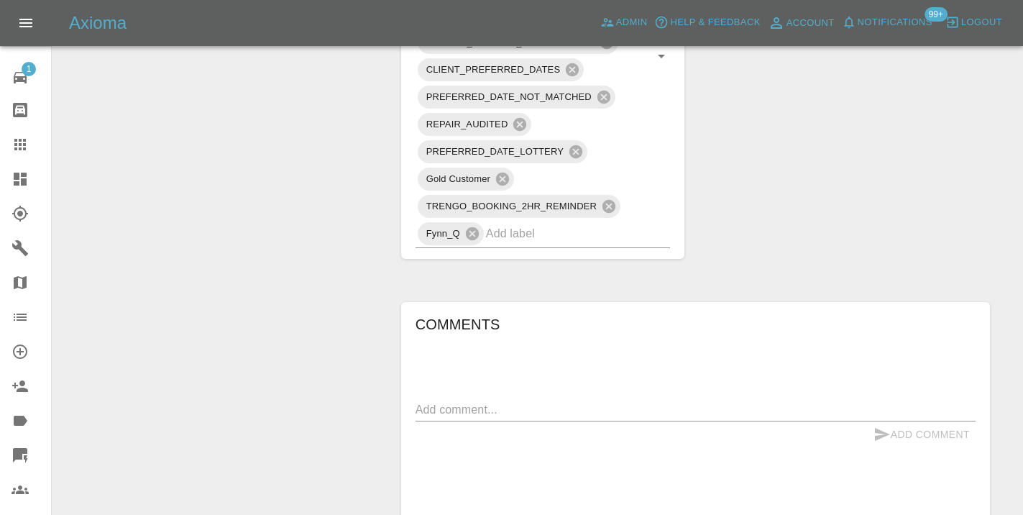
click at [443, 401] on textarea at bounding box center [695, 409] width 560 height 17
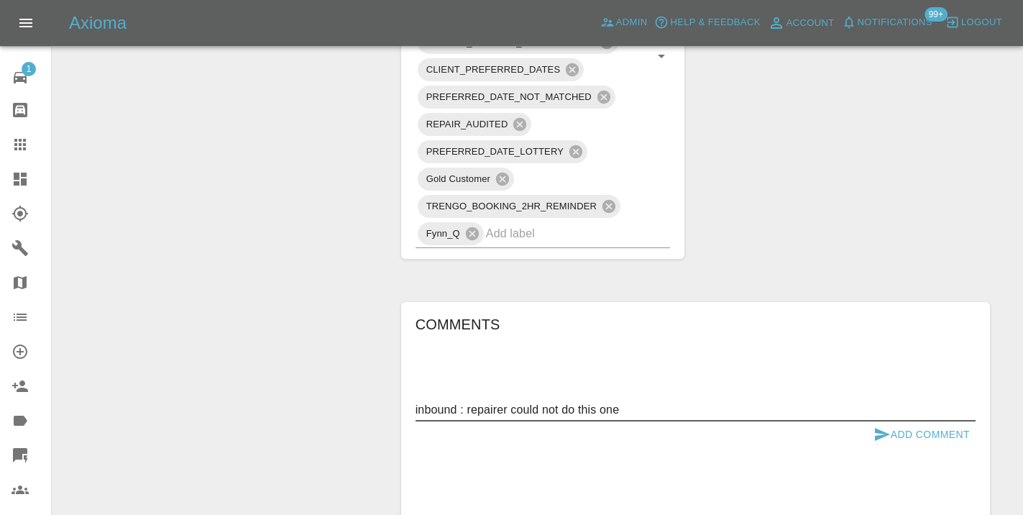
type textarea "inbound : repairer could not do this one"
click at [870, 421] on button "Add Comment" at bounding box center [922, 434] width 108 height 27
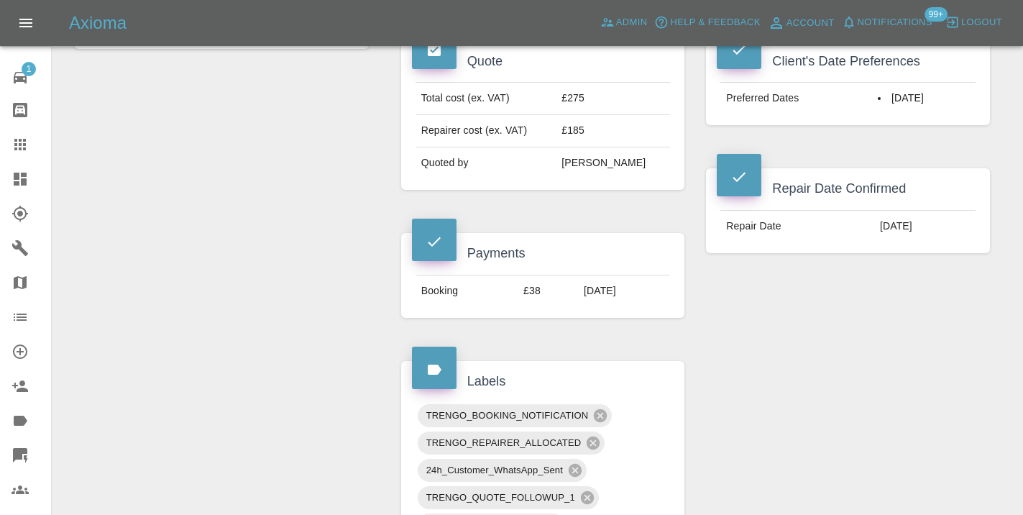
scroll to position [628, 0]
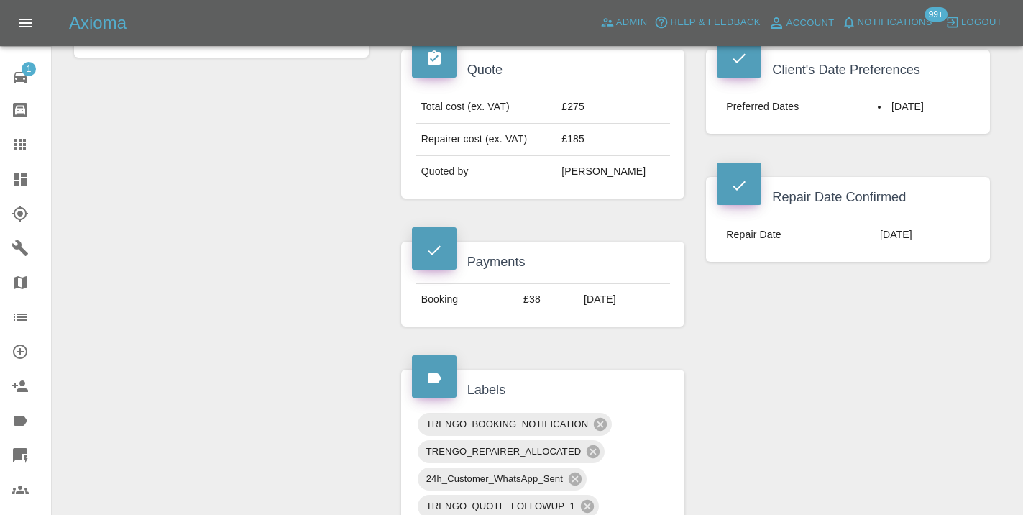
click at [855, 253] on div "Claim Information Vehicle Make, Model, Year KIA SPORTAGE 2015 Registration plat…" at bounding box center [695, 502] width 610 height 1950
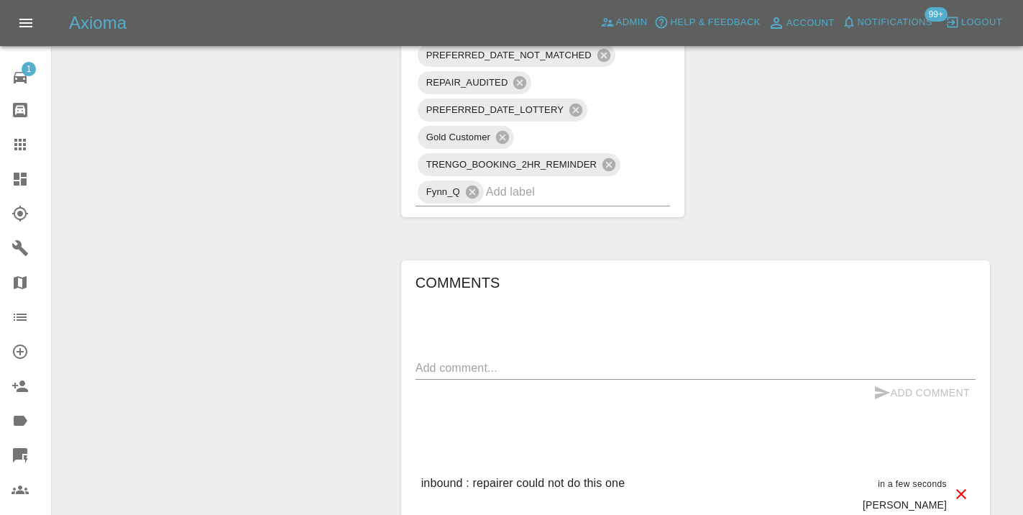
scroll to position [1216, 0]
click at [27, 142] on icon at bounding box center [20, 144] width 17 height 17
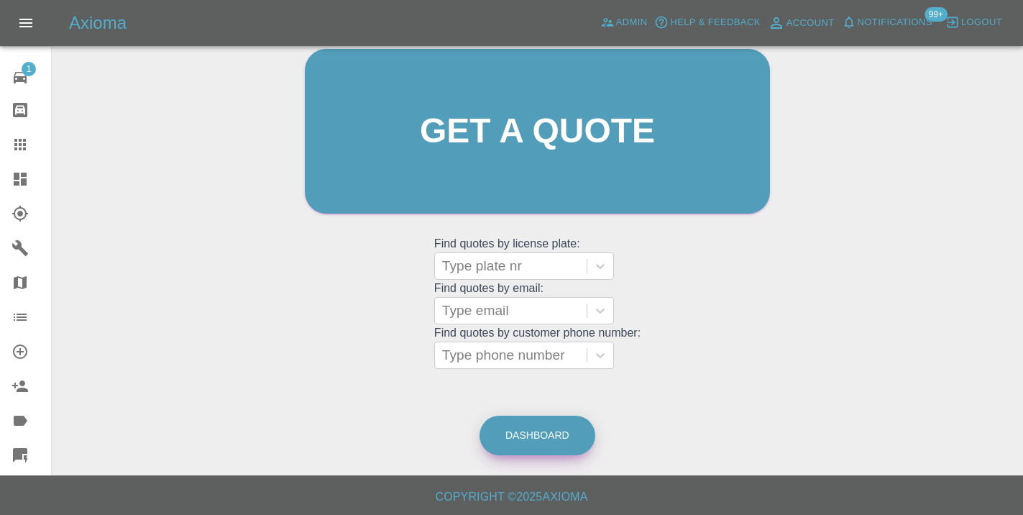
click at [554, 437] on link "Dashboard" at bounding box center [537, 435] width 116 height 40
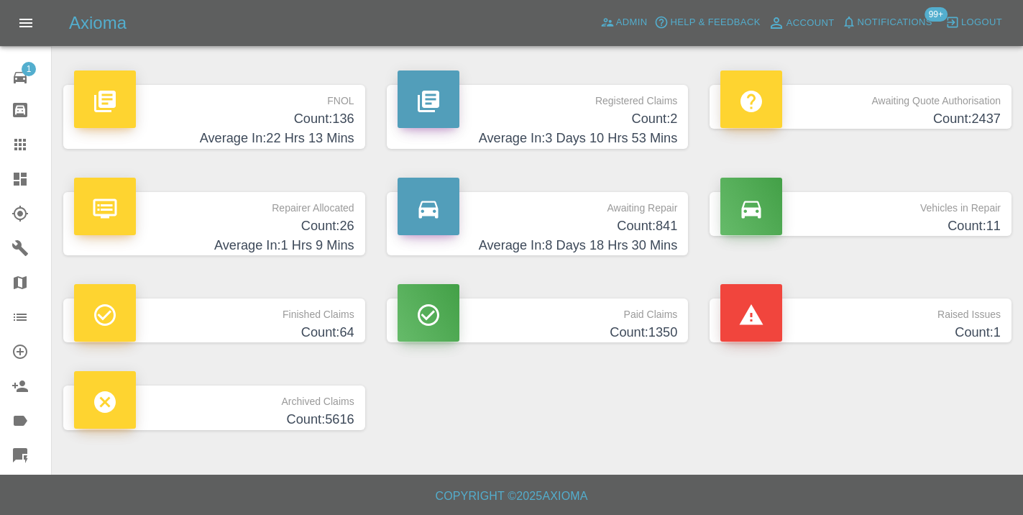
click at [651, 221] on h4 "Count: 841" at bounding box center [538, 225] width 280 height 19
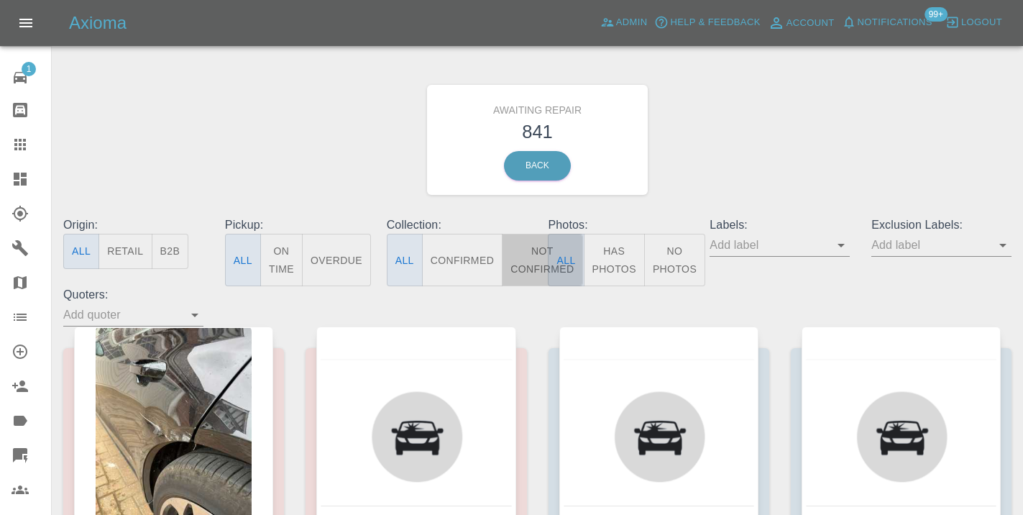
click at [519, 253] on button "Not Confirmed" at bounding box center [542, 260] width 81 height 52
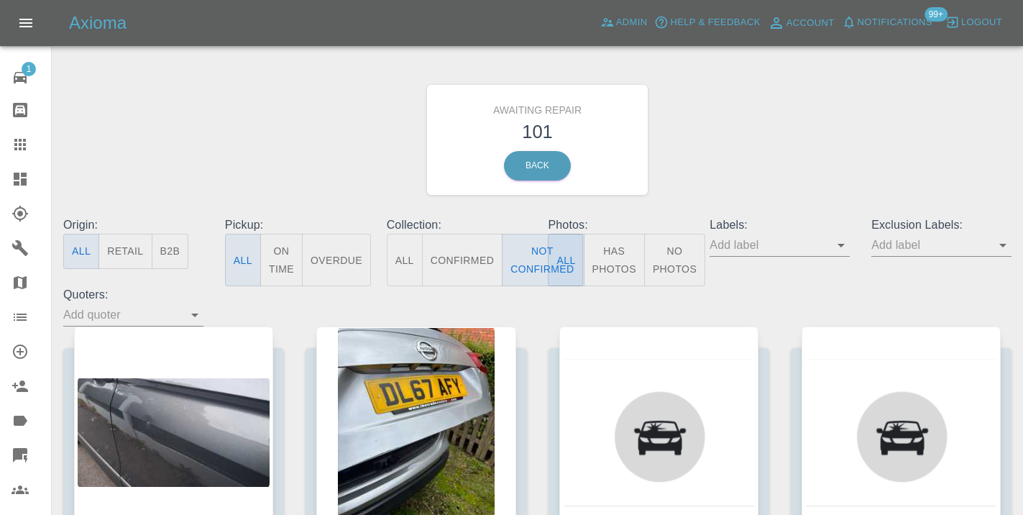
click at [697, 170] on div "Awaiting Repair 101 Back" at bounding box center [537, 139] width 970 height 153
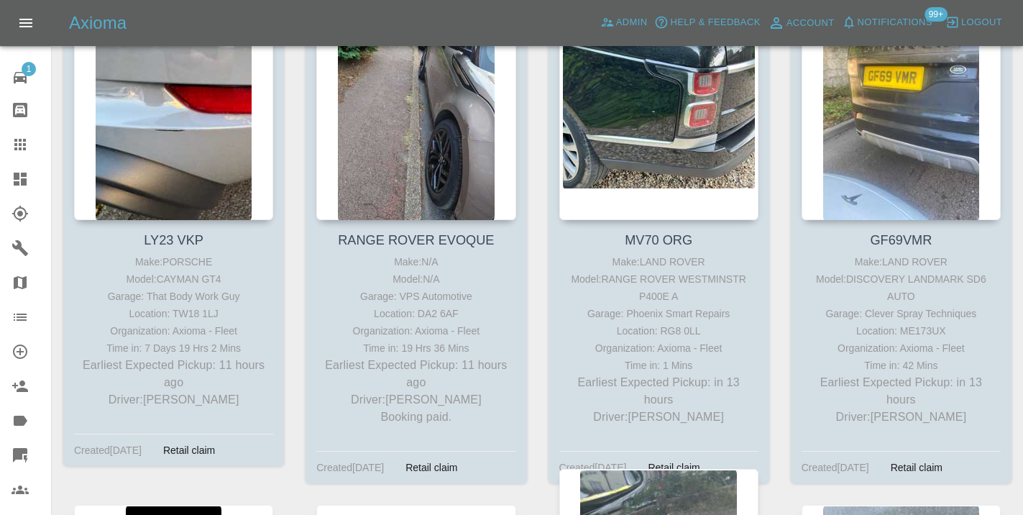
scroll to position [1763, 0]
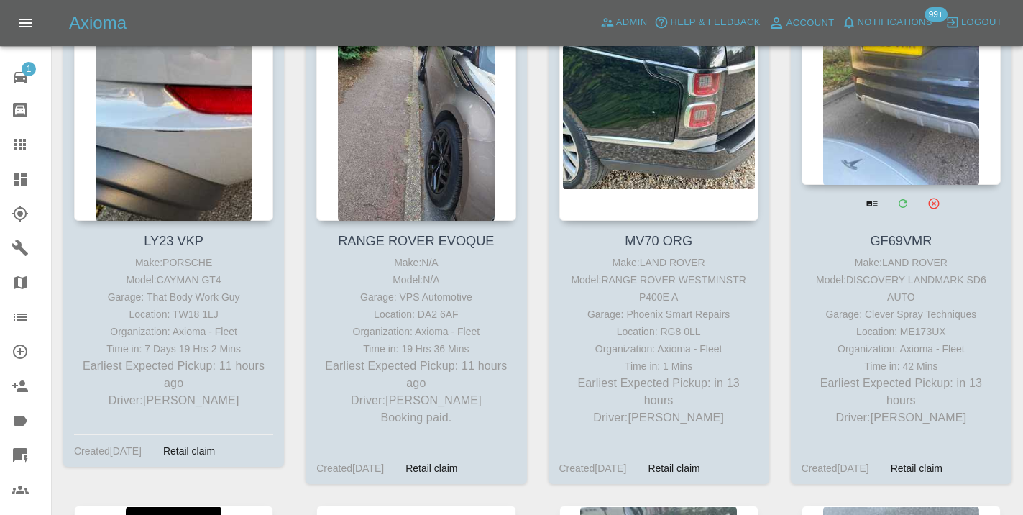
click at [899, 125] on div at bounding box center [901, 80] width 199 height 210
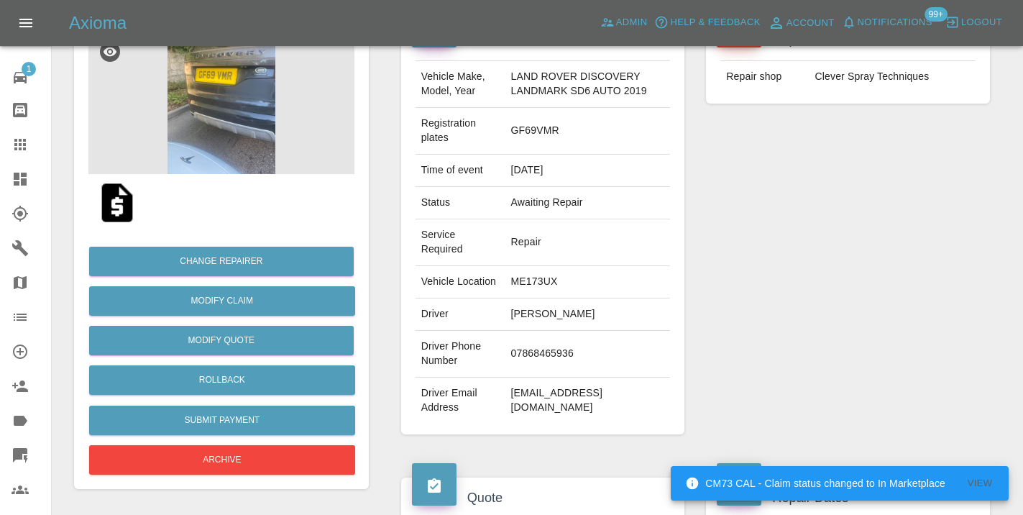
scroll to position [163, 0]
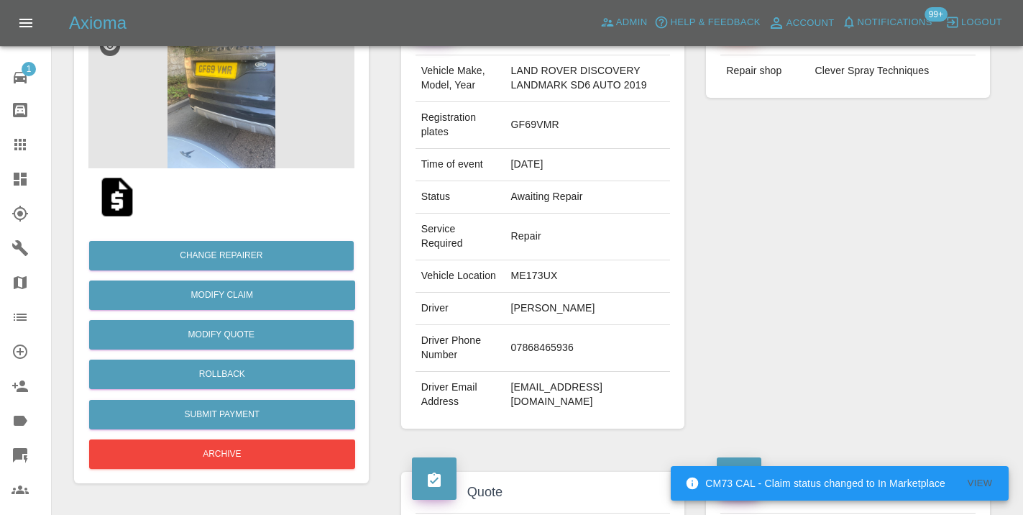
click at [557, 362] on td "07868465936" at bounding box center [587, 348] width 165 height 47
copy td "07868465936"
click at [882, 360] on div "Repairer Repair shop Clever Spray Techniques" at bounding box center [848, 221] width 306 height 458
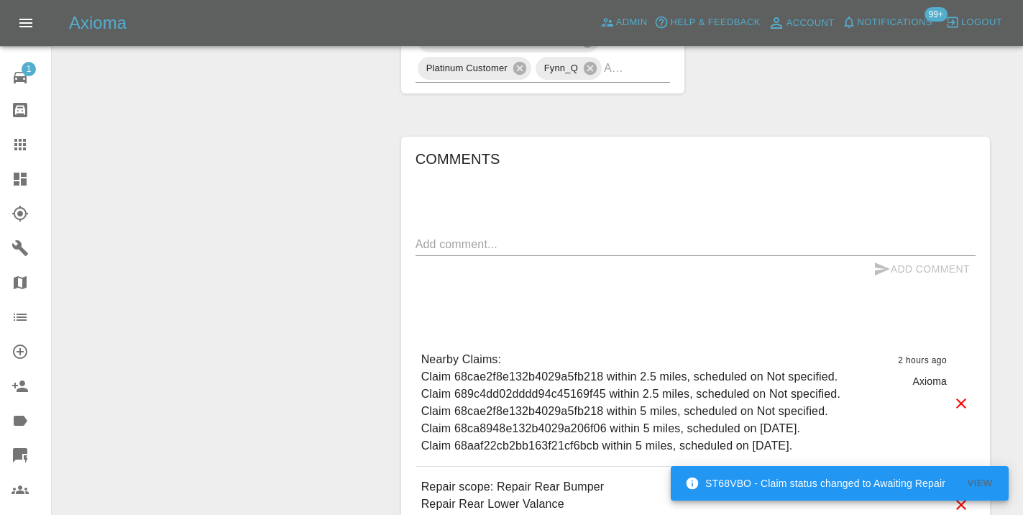
scroll to position [993, 0]
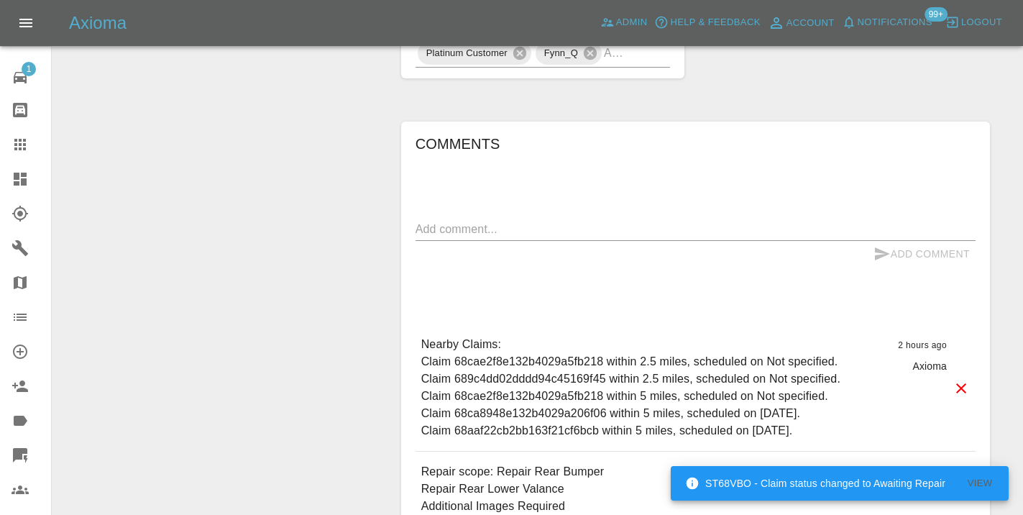
click at [463, 237] on textarea at bounding box center [695, 229] width 560 height 17
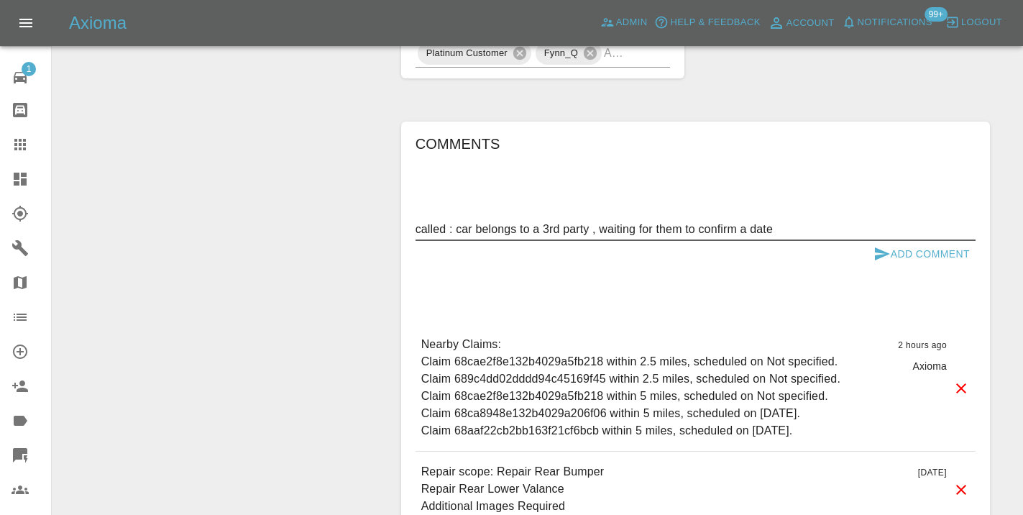
type textarea "called : car belongs to a 3rd party , waiting for them to confirm a date"
click at [868, 266] on button "Add Comment" at bounding box center [922, 254] width 108 height 27
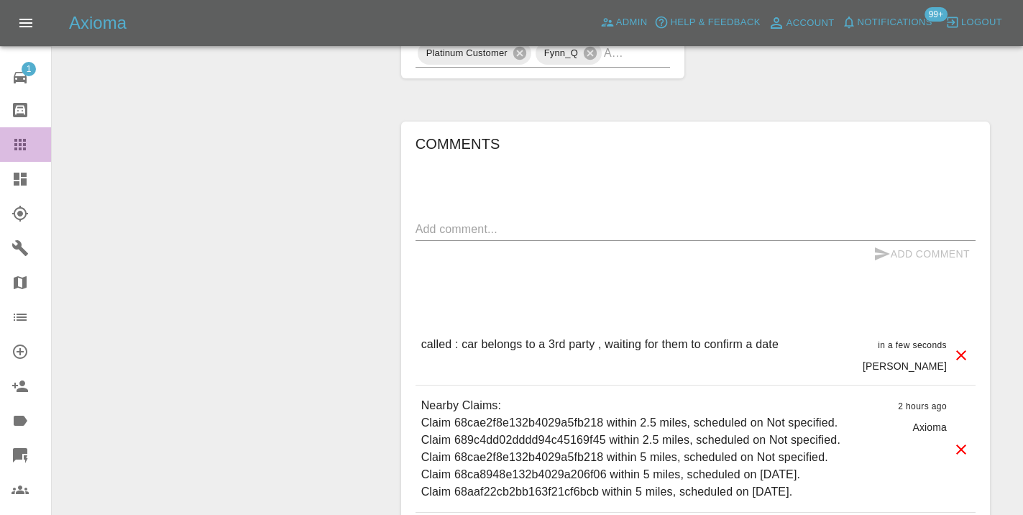
click at [20, 144] on icon at bounding box center [20, 145] width 12 height 12
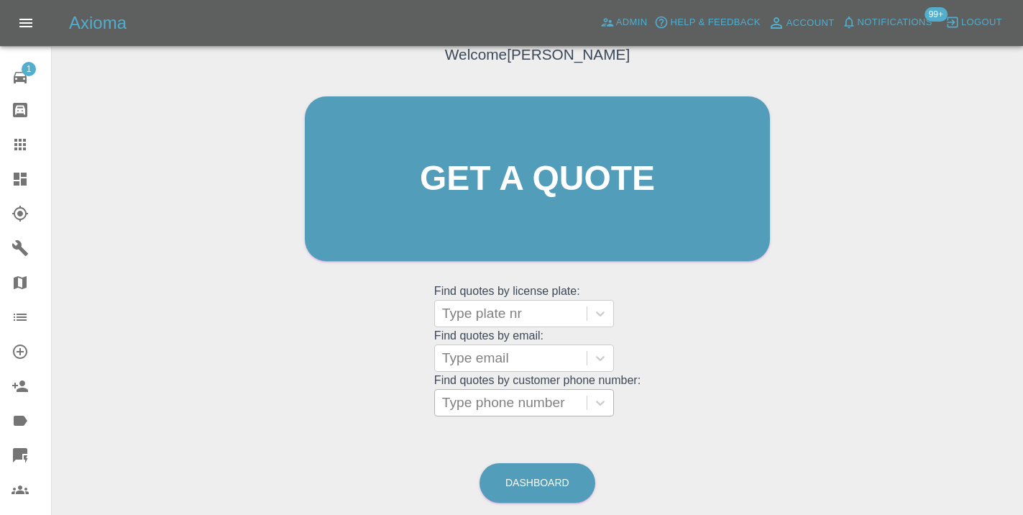
click at [473, 392] on div at bounding box center [510, 402] width 137 height 20
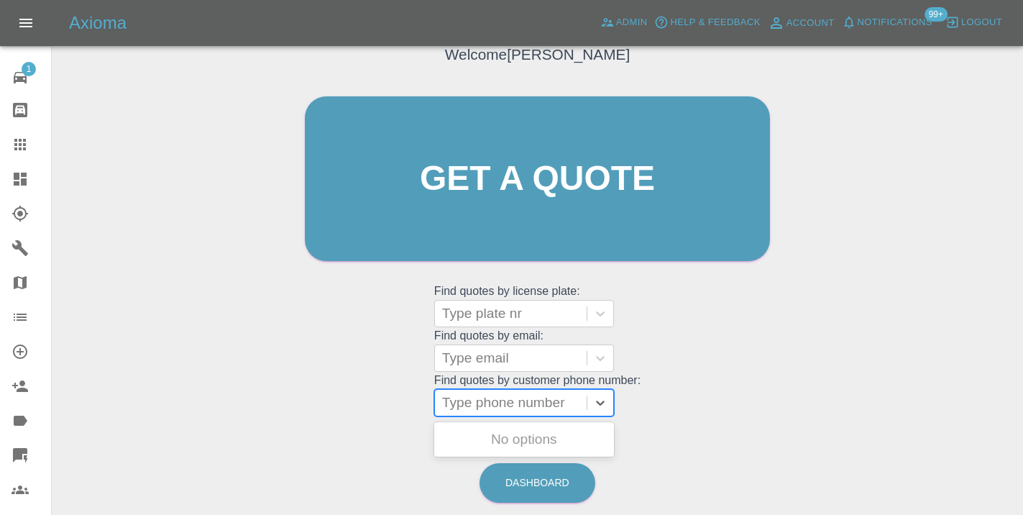
paste input "07852905236"
type input "07852905236"
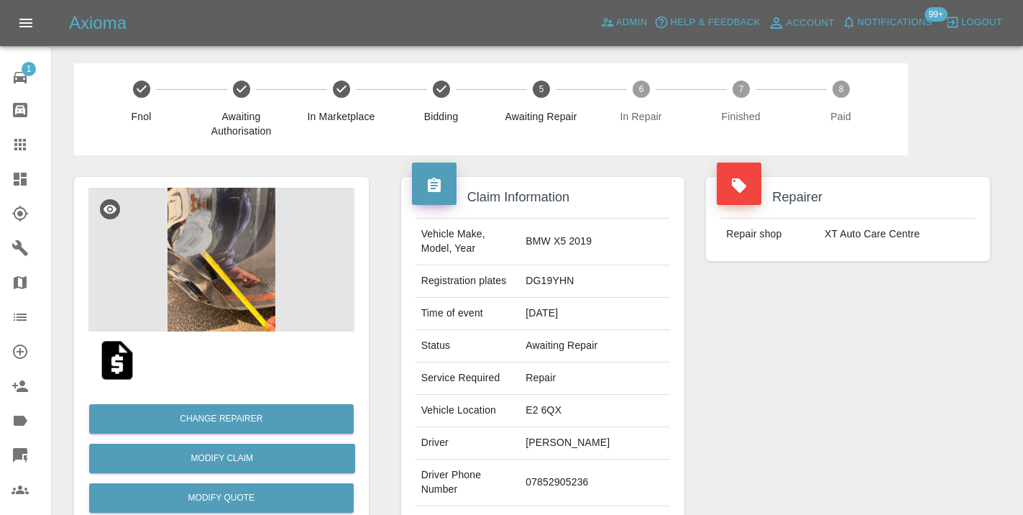
click at [835, 332] on div "Repairer Repair shop XT Auto Care Centre" at bounding box center [848, 369] width 306 height 429
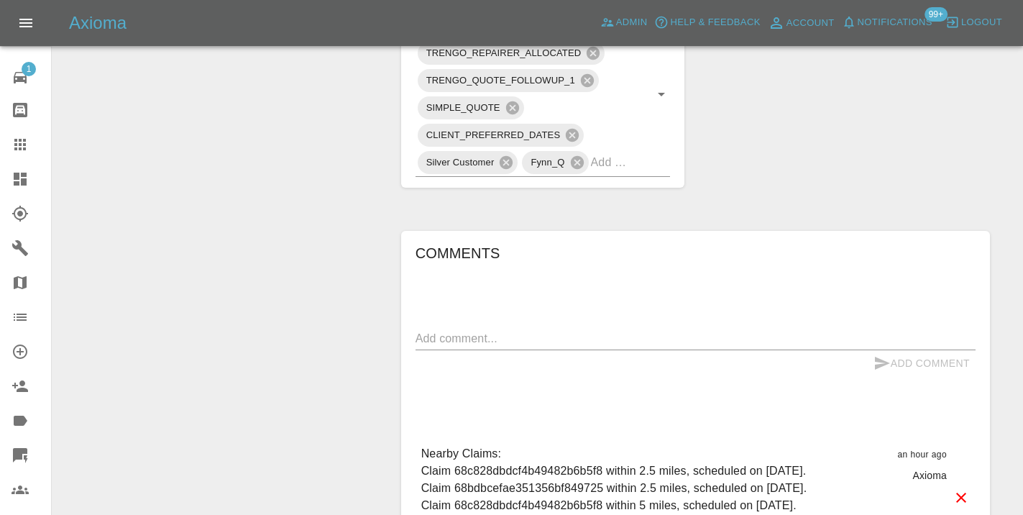
scroll to position [919, 0]
click at [478, 329] on textarea at bounding box center [695, 337] width 560 height 17
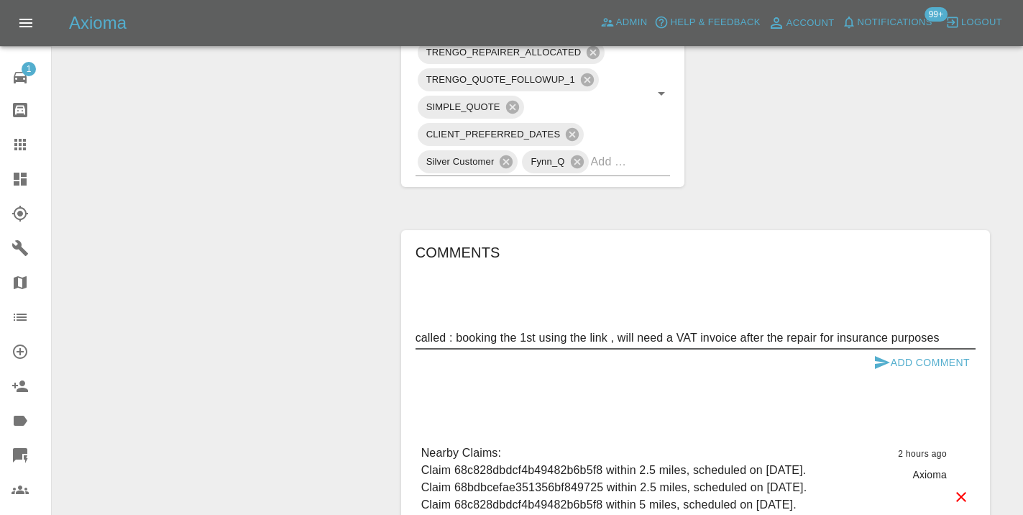
type textarea "called : booking the 1st using the link , will need a VAT invoice after the rep…"
click at [916, 349] on button "Add Comment" at bounding box center [922, 362] width 108 height 27
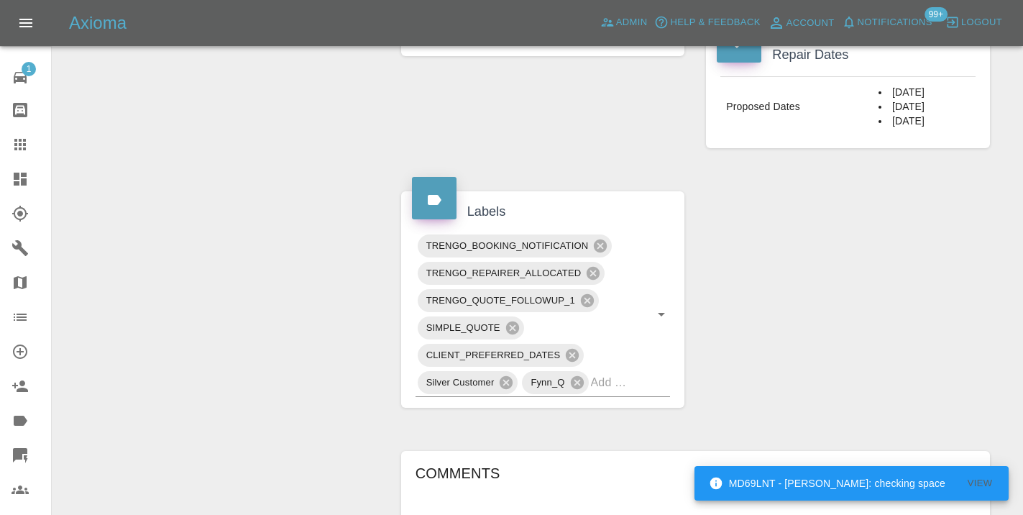
scroll to position [671, 0]
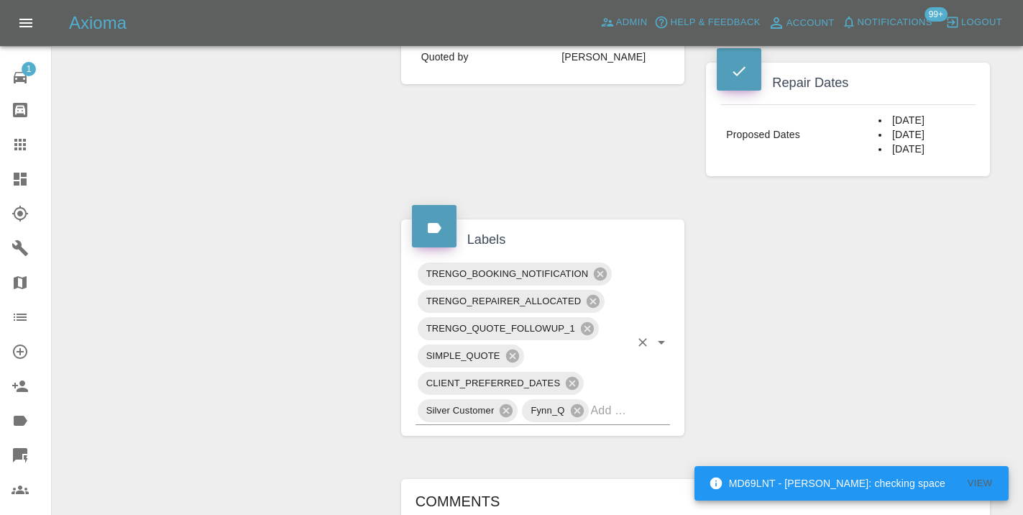
click at [616, 399] on input "text" at bounding box center [611, 410] width 40 height 22
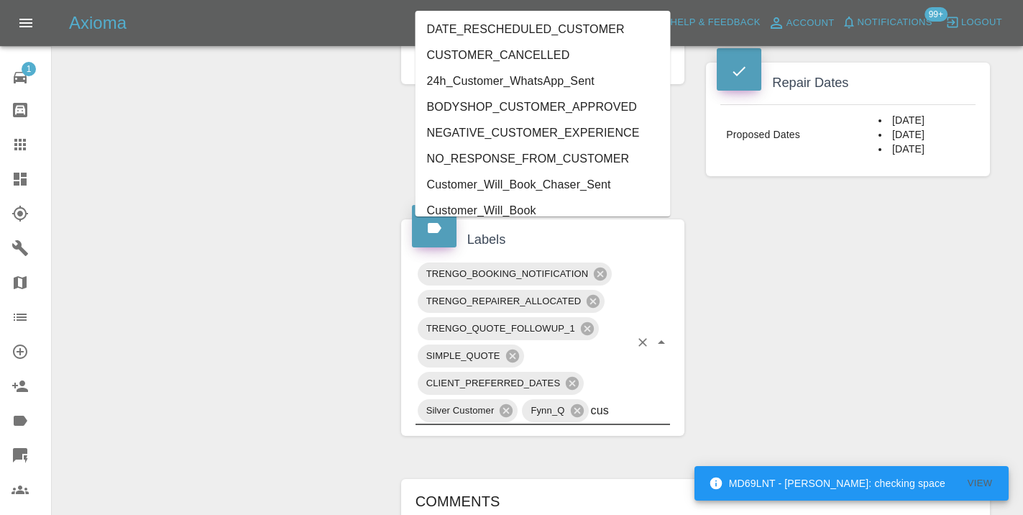
type input "cust"
click at [502, 208] on li "Customer_Will_Book" at bounding box center [542, 211] width 255 height 26
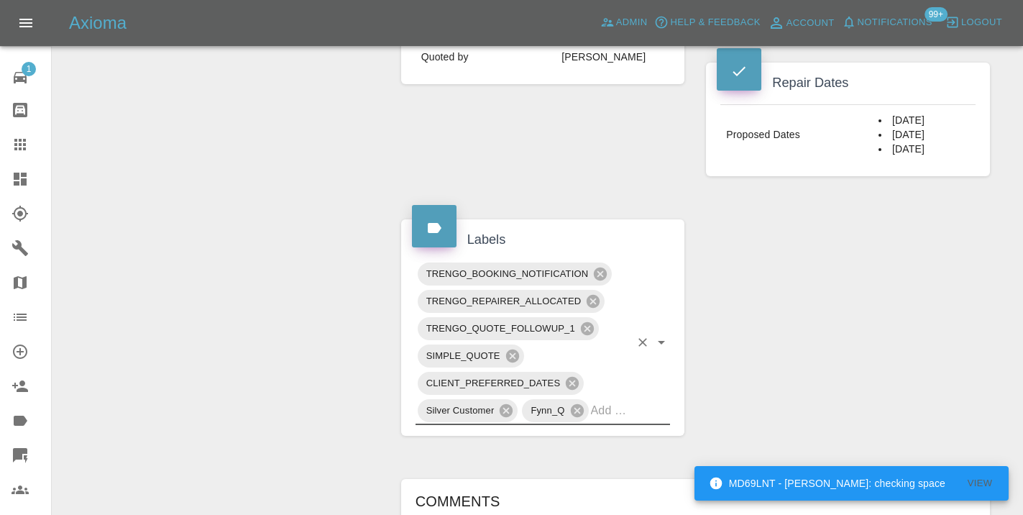
click at [260, 201] on div "Change Repairer Modify Claim Modify Quote Rollback Submit Payment Archive" at bounding box center [221, 244] width 316 height 1518
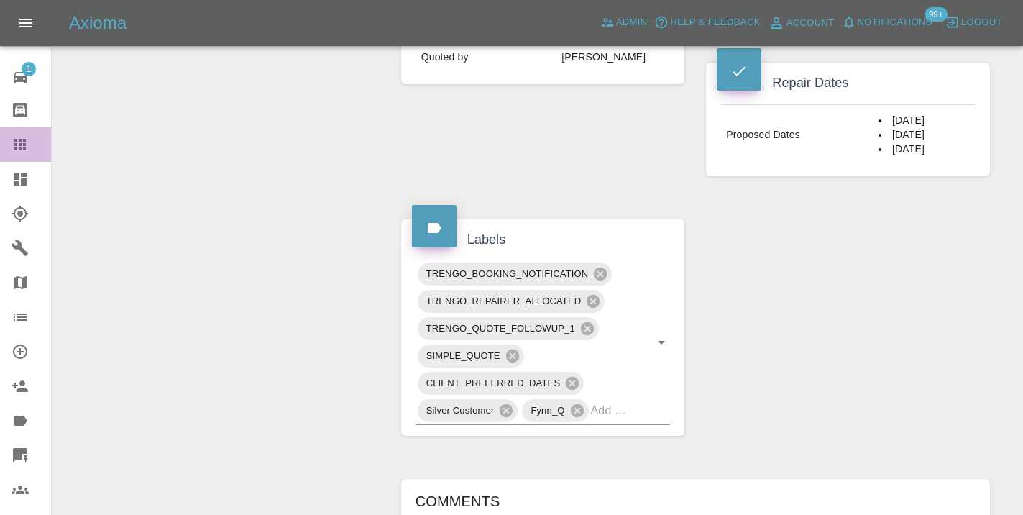
click at [37, 150] on div at bounding box center [32, 144] width 40 height 17
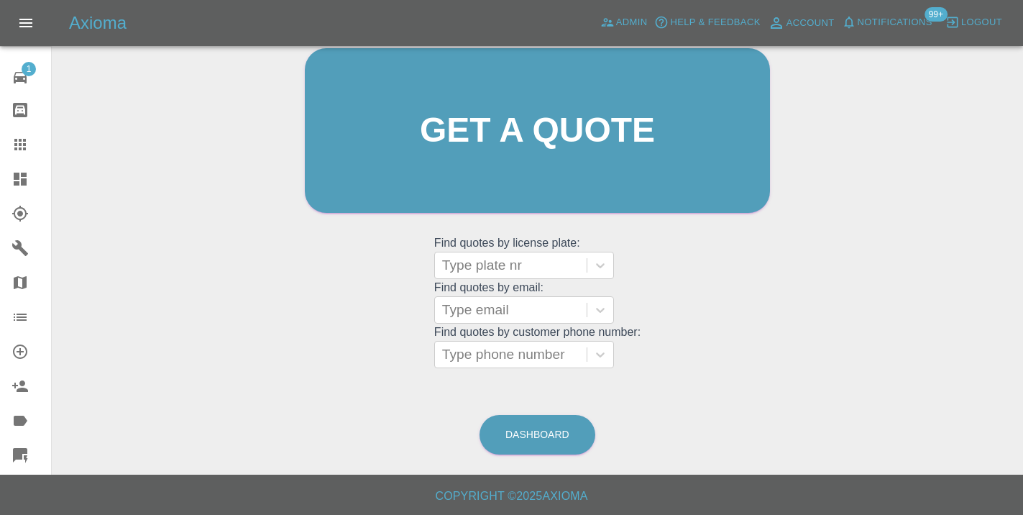
scroll to position [157, 0]
click at [566, 436] on link "Dashboard" at bounding box center [537, 435] width 116 height 40
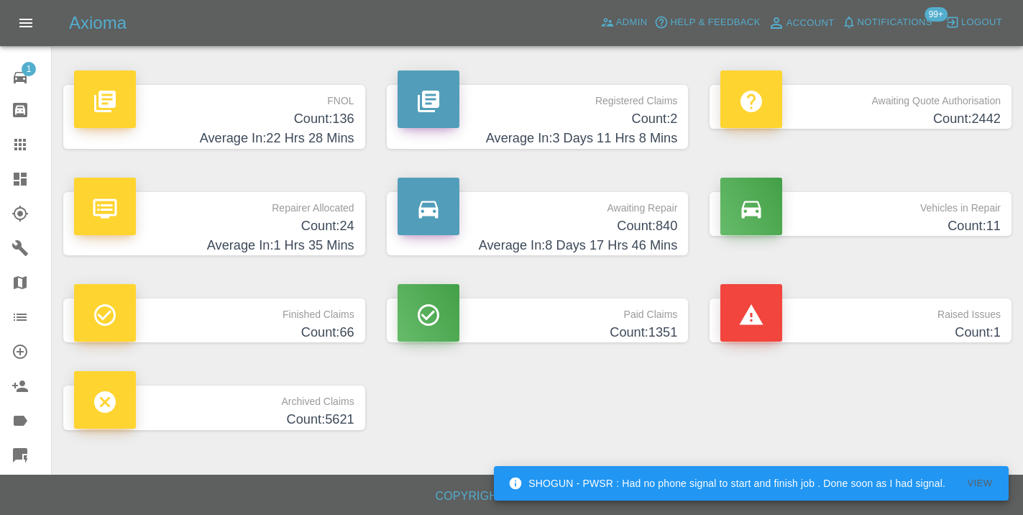
click at [651, 239] on h4 "Average In: 8 Days 17 Hrs 46 Mins" at bounding box center [538, 245] width 280 height 19
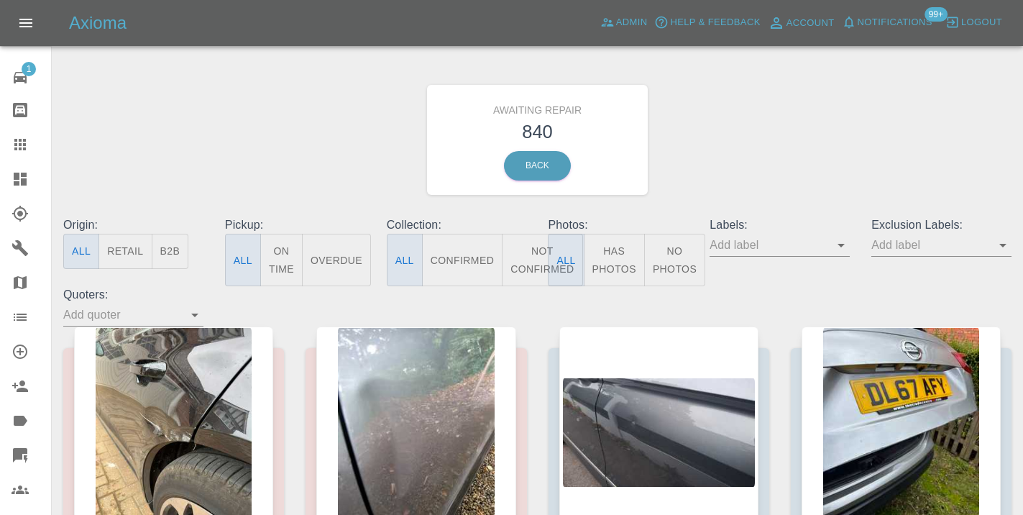
click at [518, 257] on button "Not Confirmed" at bounding box center [542, 260] width 81 height 52
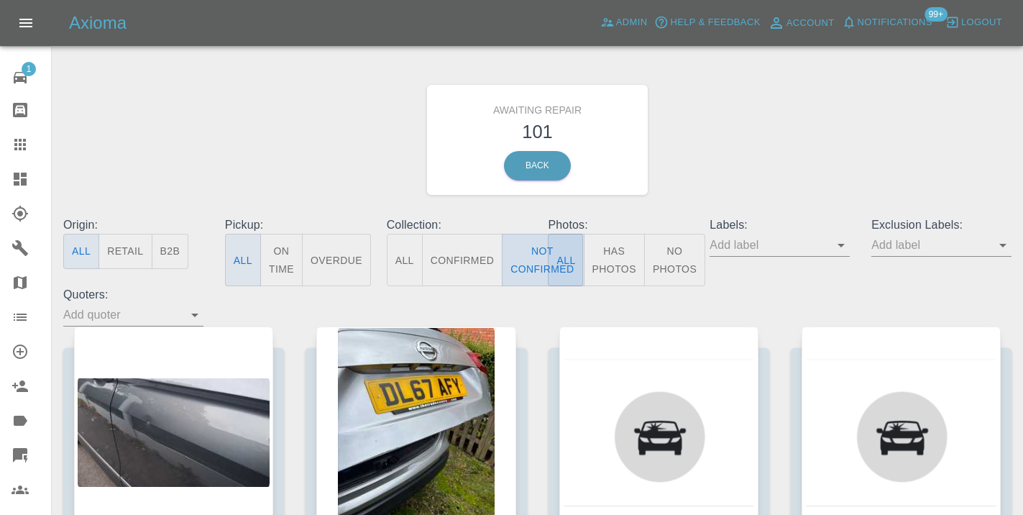
click at [535, 257] on button "Not Confirmed" at bounding box center [542, 260] width 81 height 52
click at [773, 111] on div "Awaiting Repair 101 Back" at bounding box center [537, 139] width 970 height 153
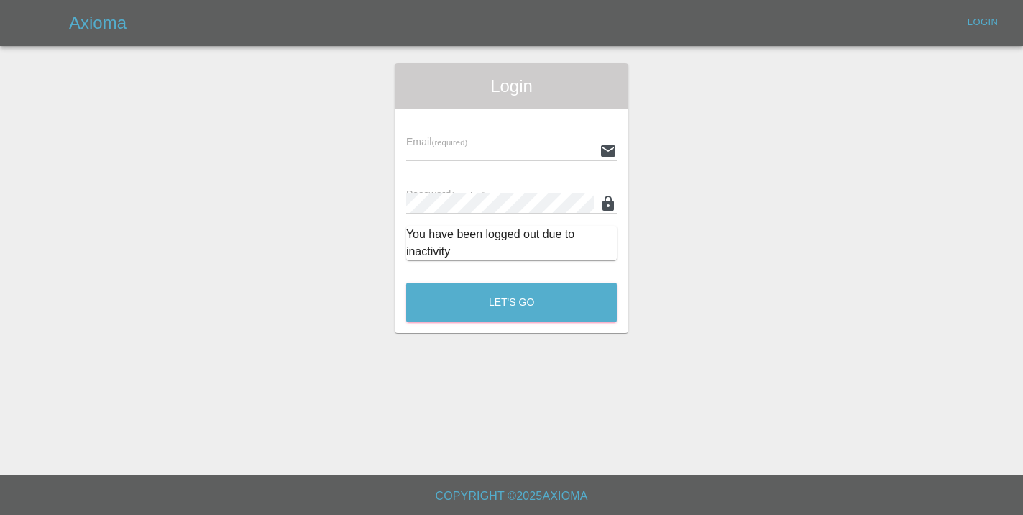
scroll to position [1203, 0]
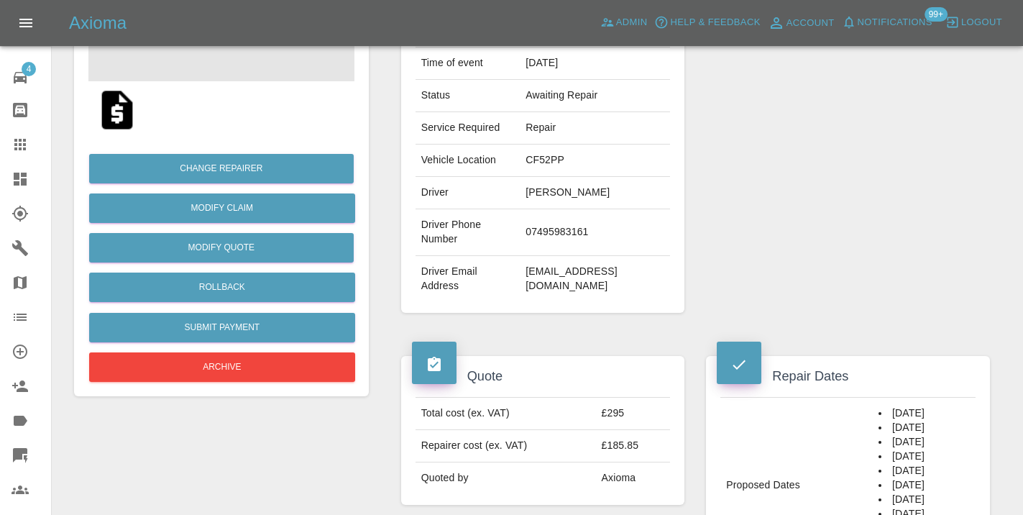
scroll to position [239, 0]
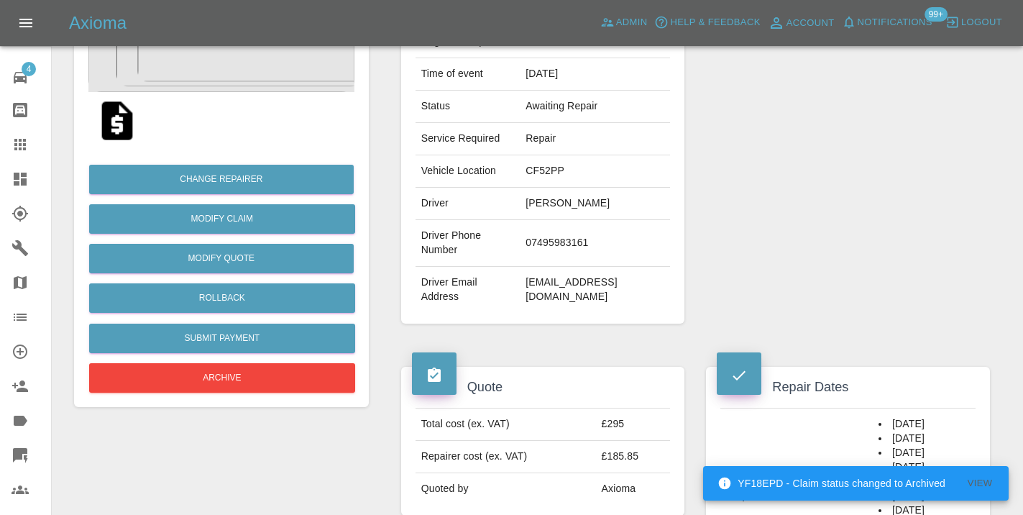
click at [552, 239] on td "07495983161" at bounding box center [595, 243] width 150 height 47
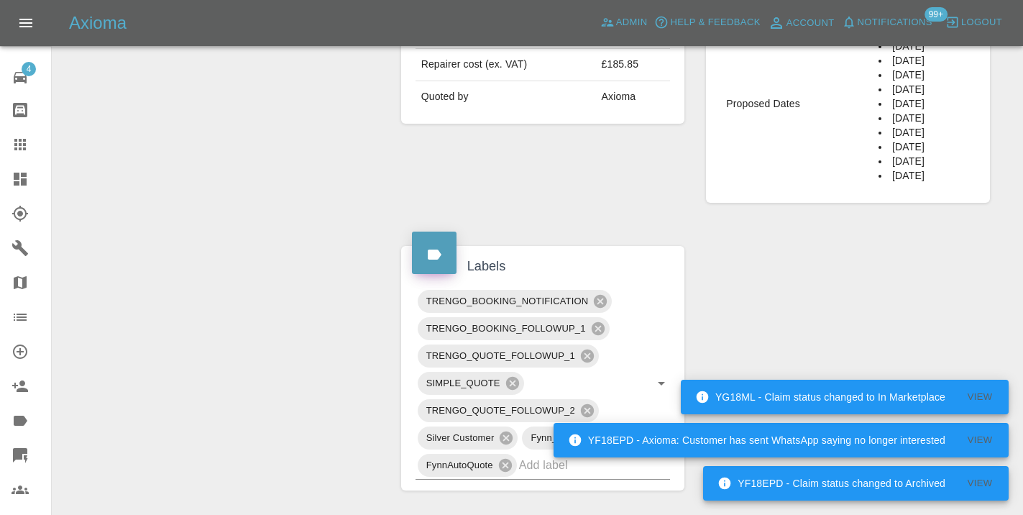
scroll to position [679, 0]
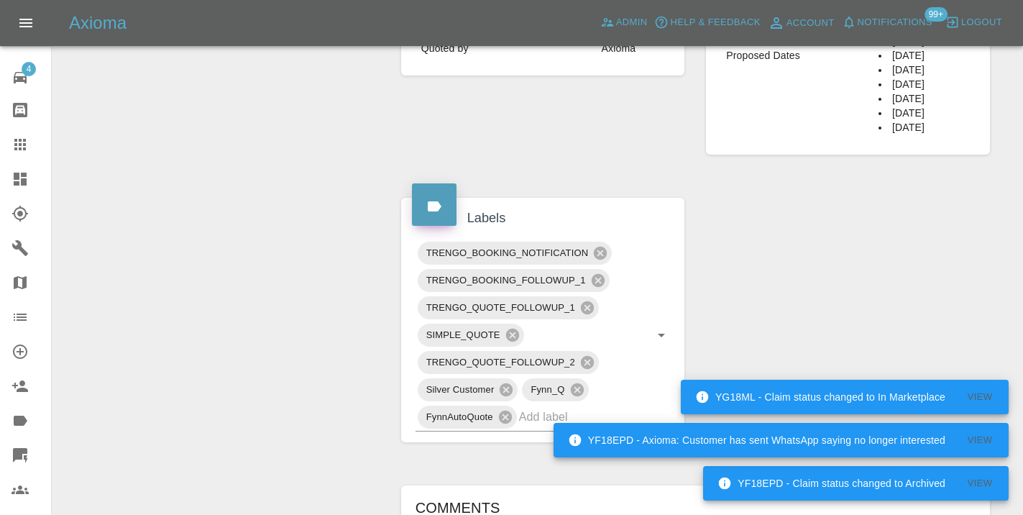
click at [743, 220] on div "Claim Information Vehicle Make, Model, Year VAUXHALL ASTRA 2017 Registration pl…" at bounding box center [695, 203] width 610 height 1455
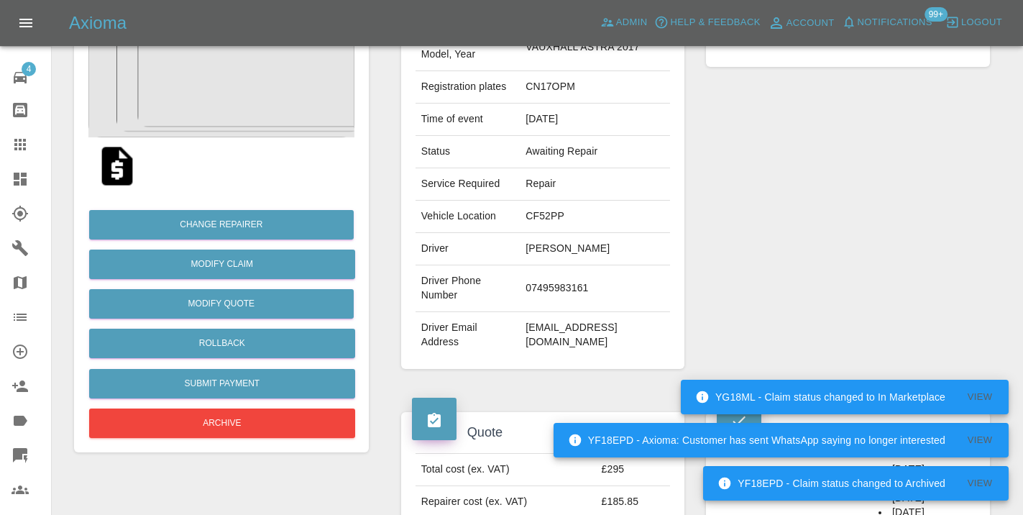
scroll to position [182, 0]
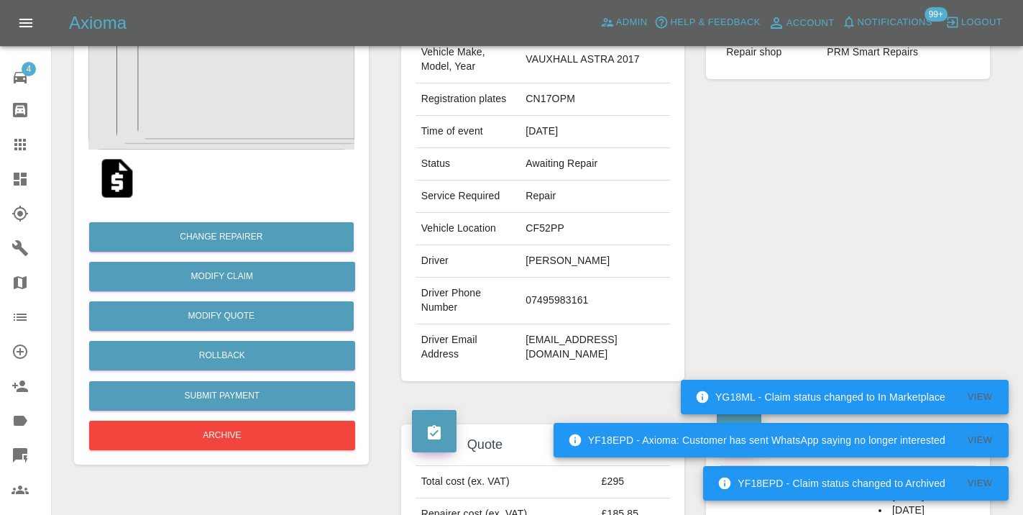
click at [577, 296] on td "07495983161" at bounding box center [595, 300] width 150 height 47
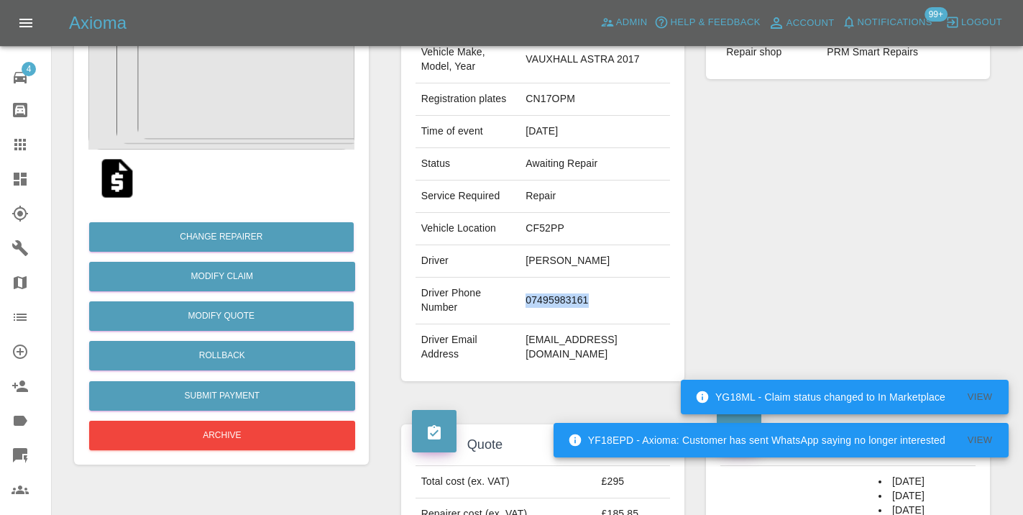
copy td "07495983161"
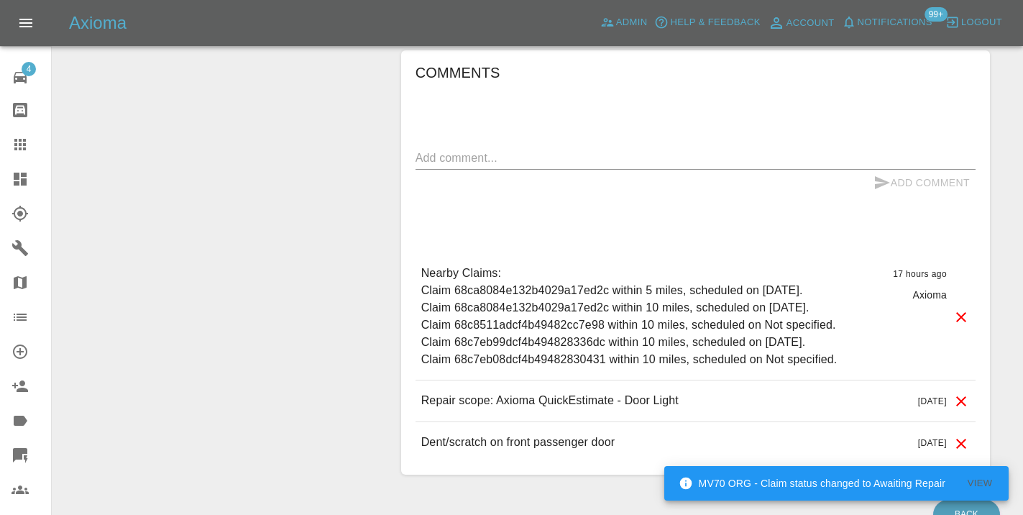
scroll to position [1118, 0]
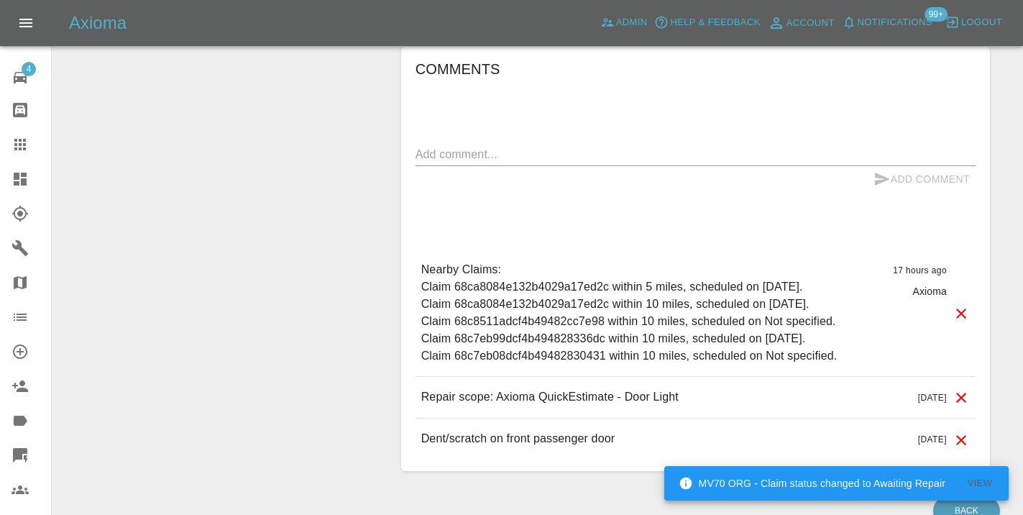
click at [433, 163] on div "x" at bounding box center [695, 154] width 560 height 23
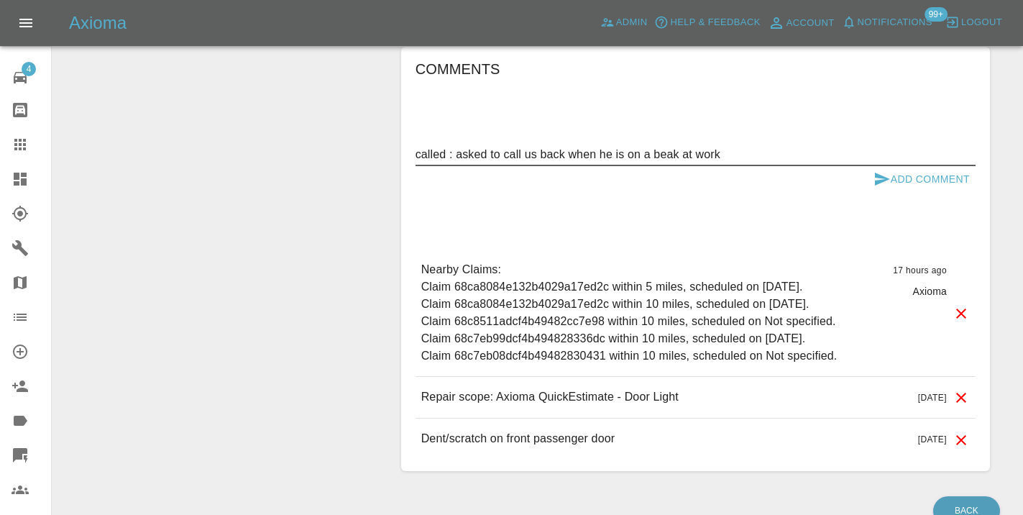
type textarea "called : asked to call us back when he is on a beak at work"
click at [904, 172] on button "Add Comment" at bounding box center [922, 179] width 108 height 27
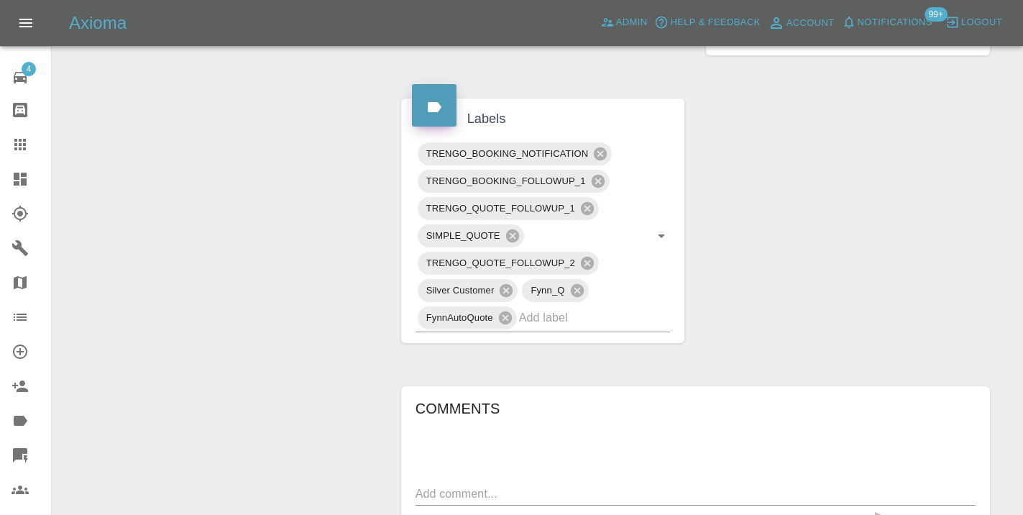
scroll to position [767, 0]
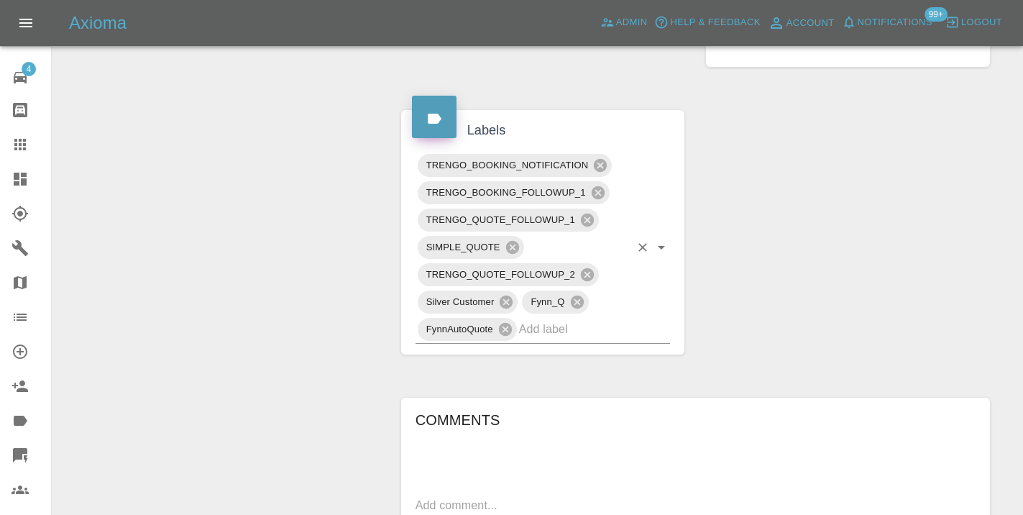
click at [545, 334] on input "text" at bounding box center [574, 329] width 111 height 22
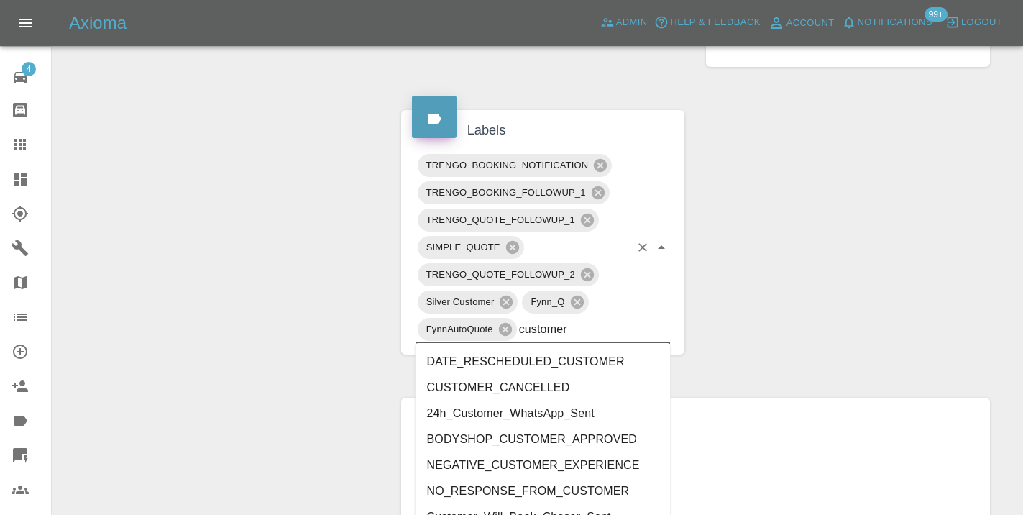
type input "customer_"
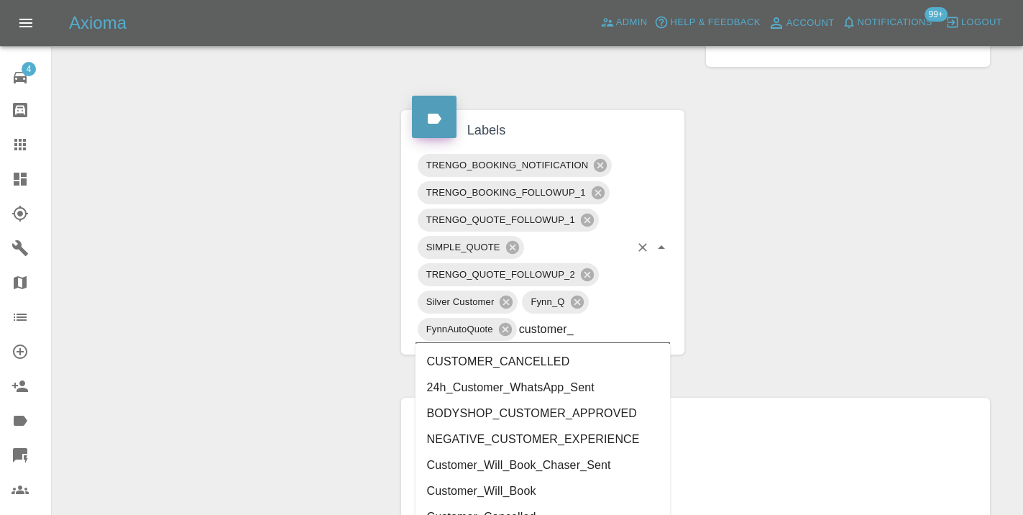
click at [522, 490] on li "Customer_Will_Book" at bounding box center [542, 491] width 255 height 26
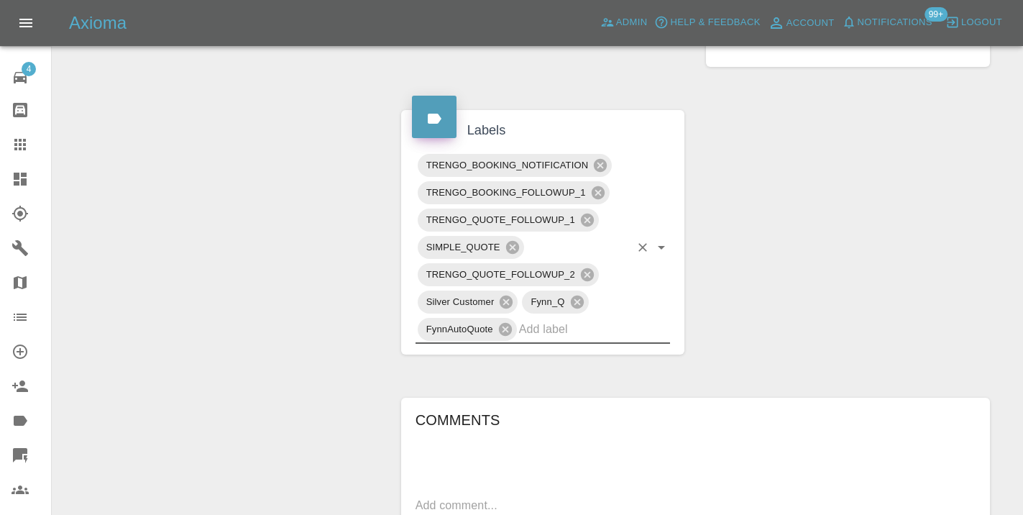
click at [789, 191] on div "Claim Information Vehicle Make, Model, Year VAUXHALL ASTRA 2017 Registration pl…" at bounding box center [695, 146] width 610 height 1516
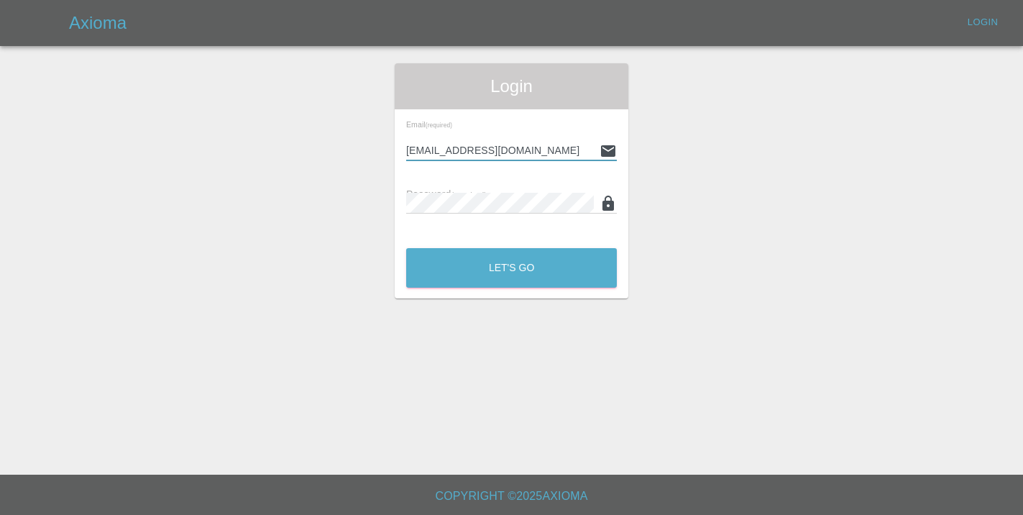
type input "[EMAIL_ADDRESS][DOMAIN_NAME]"
click at [511, 267] on button "Let's Go" at bounding box center [511, 268] width 211 height 40
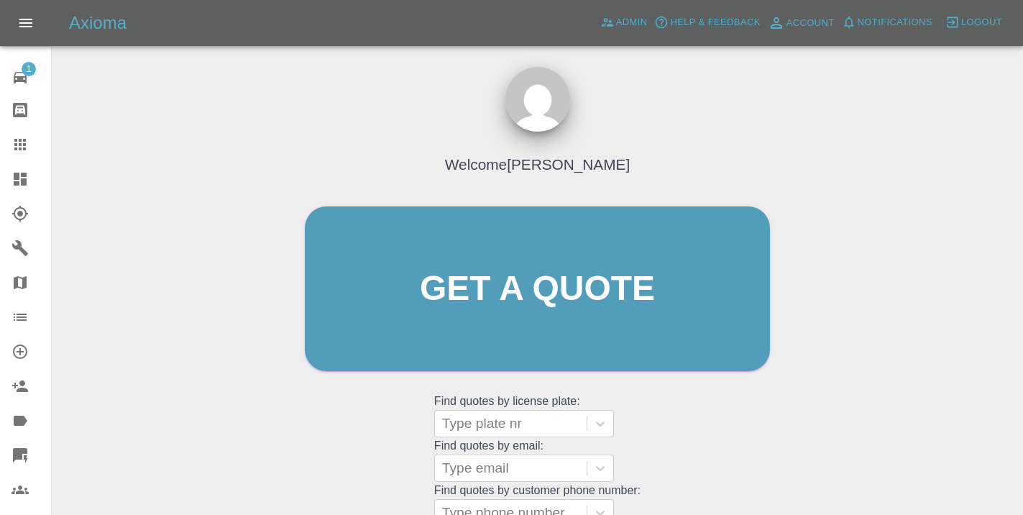
click at [666, 445] on div "Welcome [PERSON_NAME] Get a quote Get a quote Find quotes by license plate: Typ…" at bounding box center [537, 316] width 495 height 434
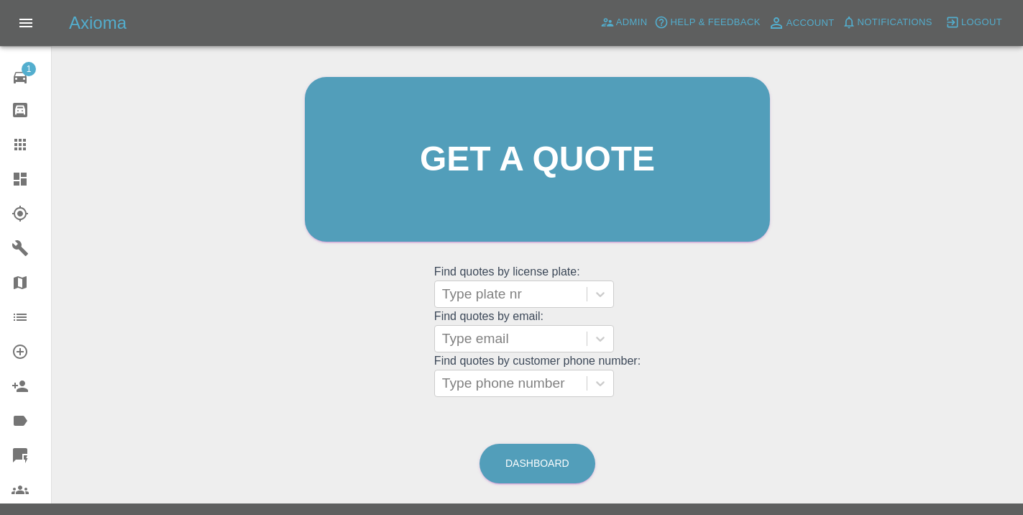
scroll to position [158, 0]
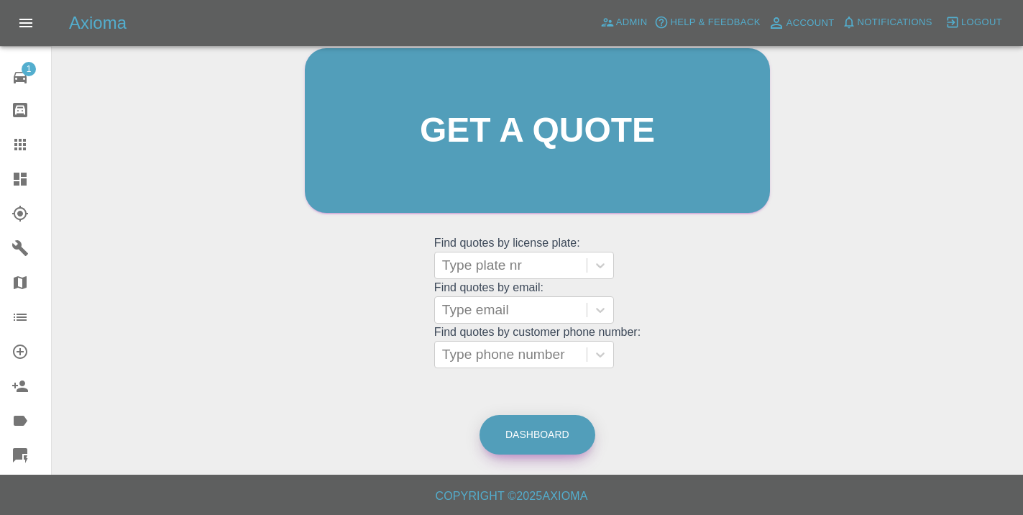
click at [537, 441] on link "Dashboard" at bounding box center [537, 435] width 116 height 40
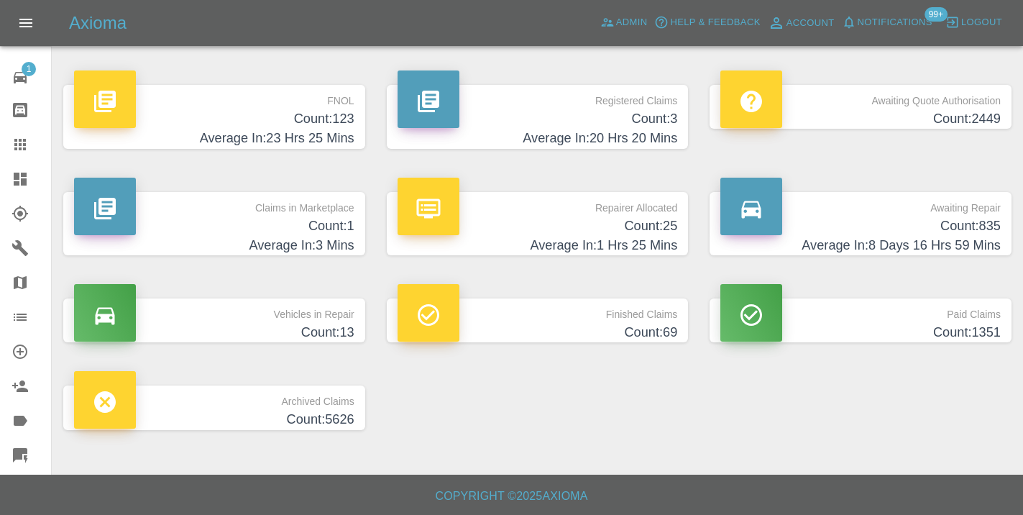
click at [975, 236] on h4 "Average In: 8 Days 16 Hrs 59 Mins" at bounding box center [860, 245] width 280 height 19
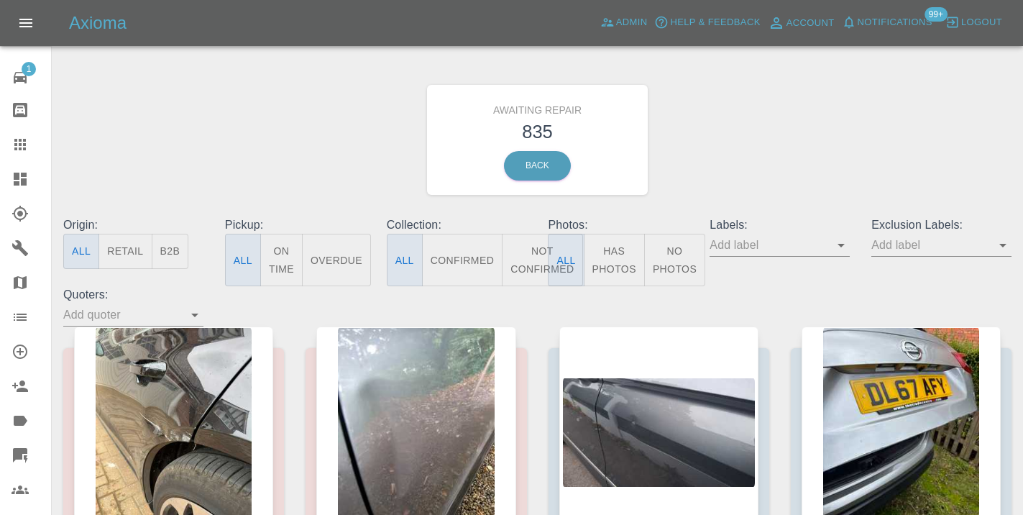
click at [518, 250] on button "Not Confirmed" at bounding box center [542, 260] width 81 height 52
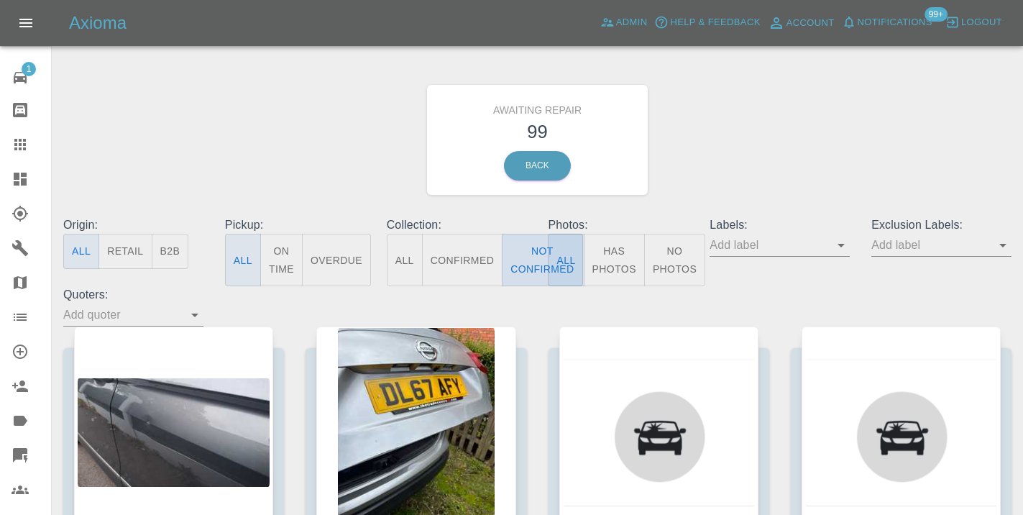
type button "false"
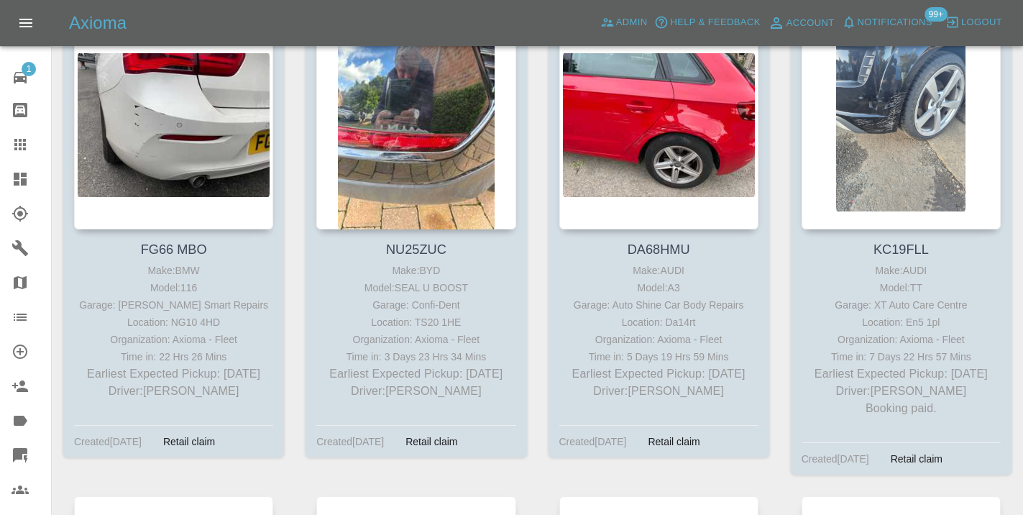
scroll to position [5670, 0]
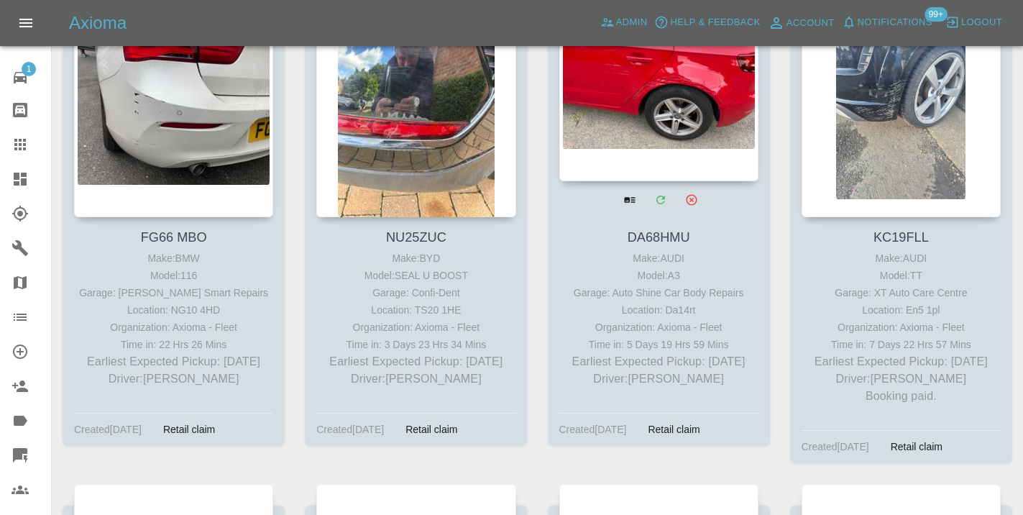
click at [630, 127] on div at bounding box center [658, 76] width 199 height 210
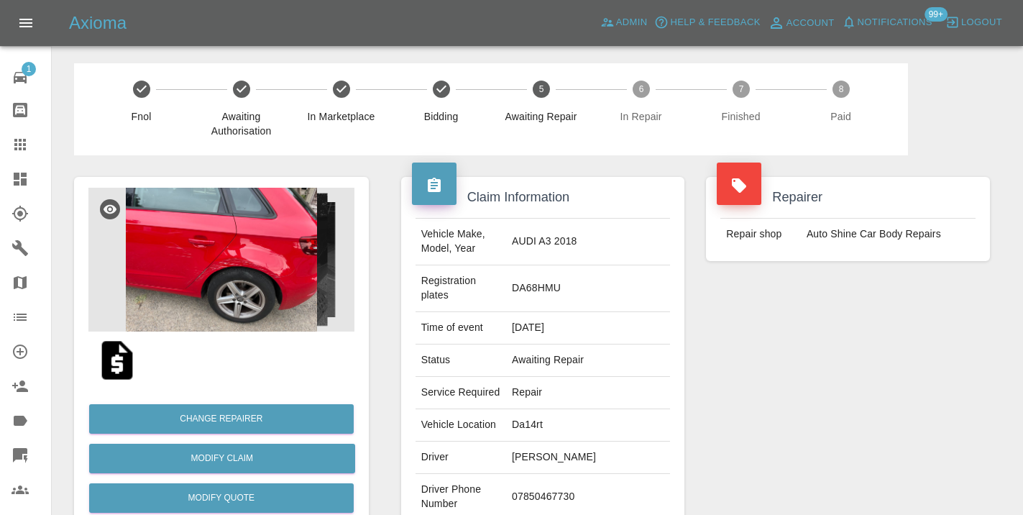
click at [575, 474] on td "07850467730" at bounding box center [588, 497] width 164 height 47
copy td "07850467730"
click at [721, 434] on div "Repairer Repair shop Auto Shine Car Body Repairs" at bounding box center [848, 384] width 306 height 458
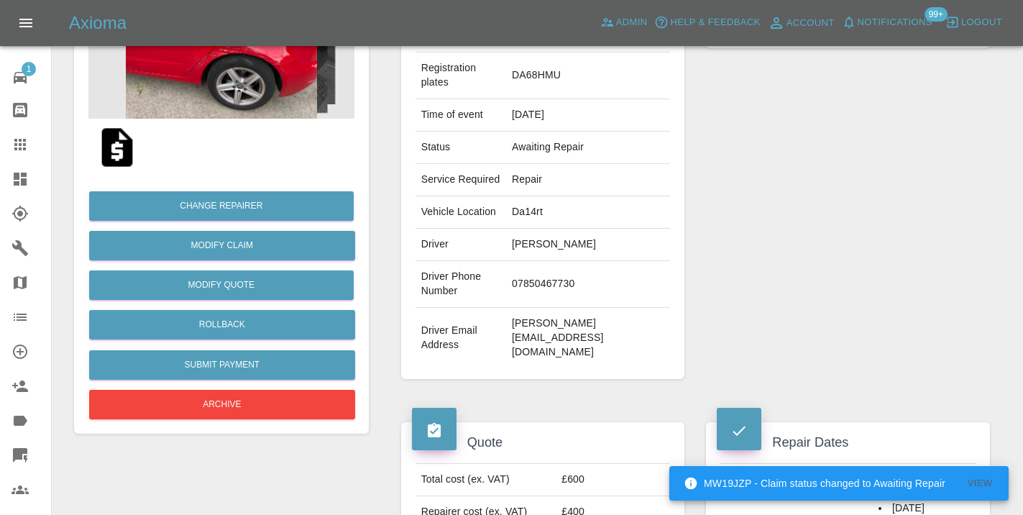
scroll to position [175, 0]
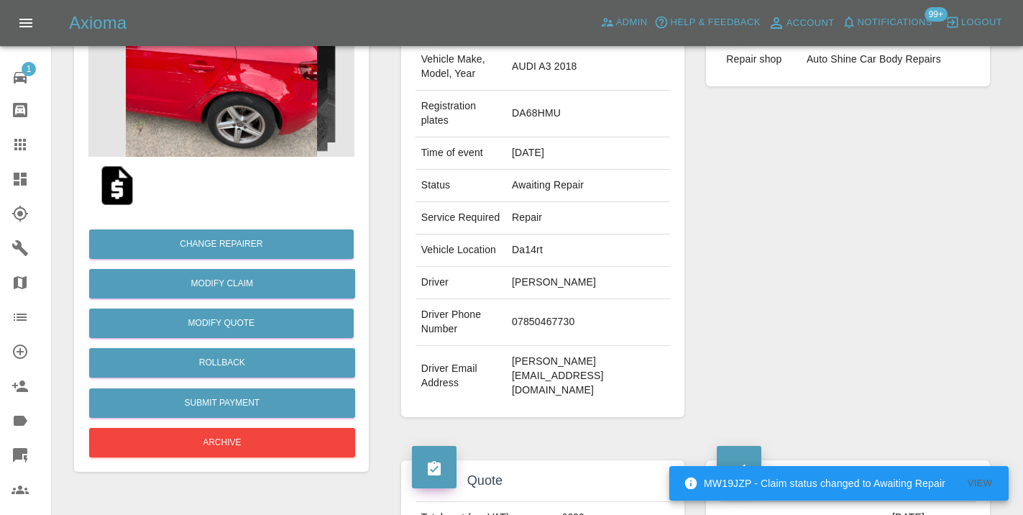
click at [578, 299] on td "07850467730" at bounding box center [588, 322] width 164 height 47
copy td "07850467730"
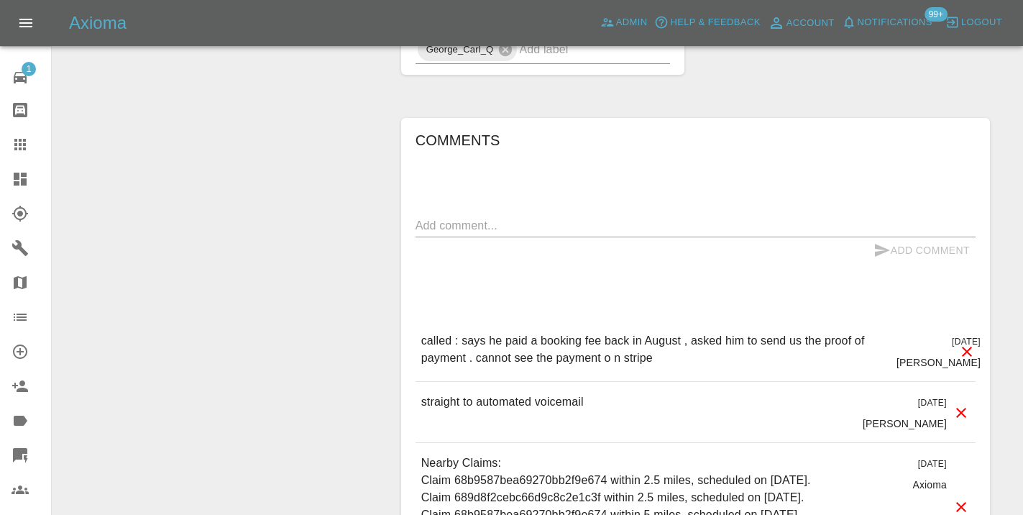
scroll to position [1084, 0]
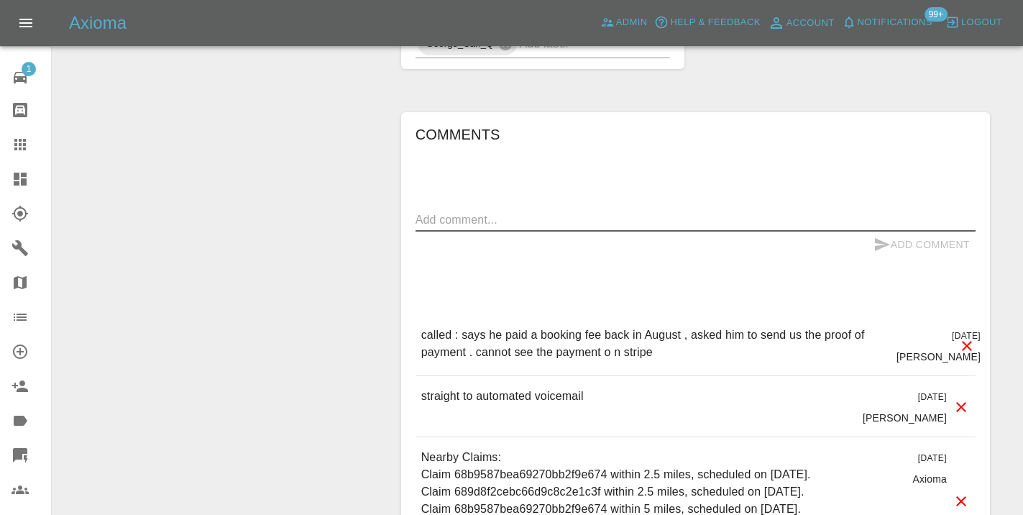
click at [554, 211] on textarea at bounding box center [695, 219] width 560 height 17
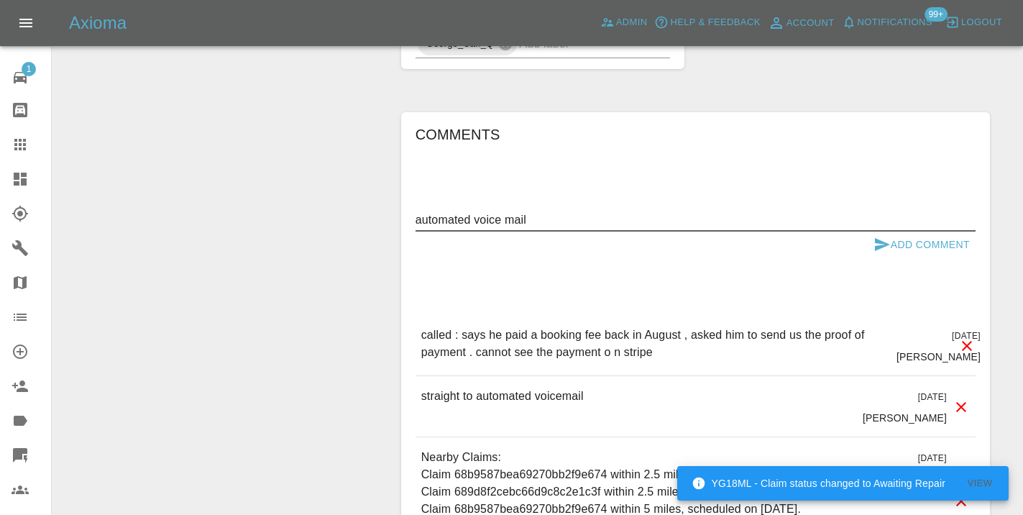
type textarea "automated voice mail"
click at [902, 231] on button "Add Comment" at bounding box center [922, 244] width 108 height 27
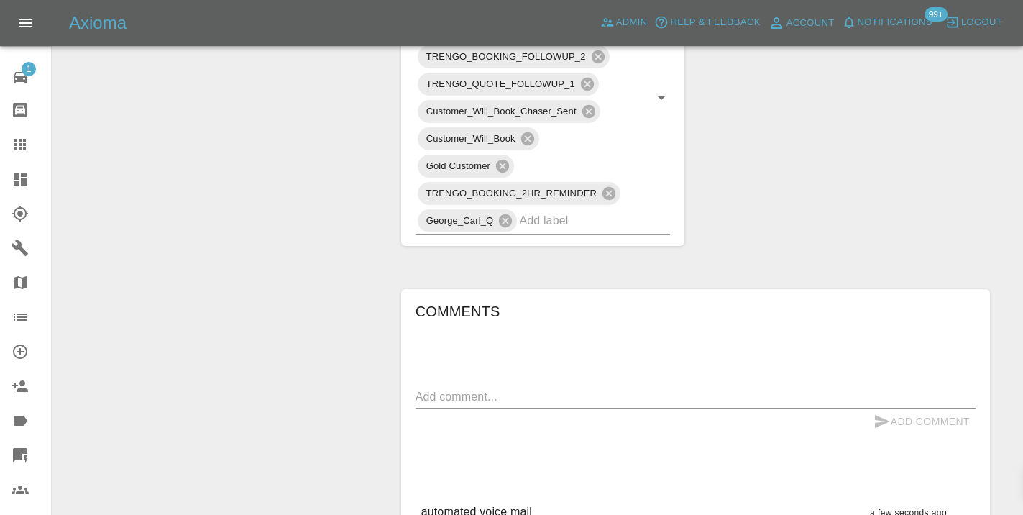
scroll to position [869, 0]
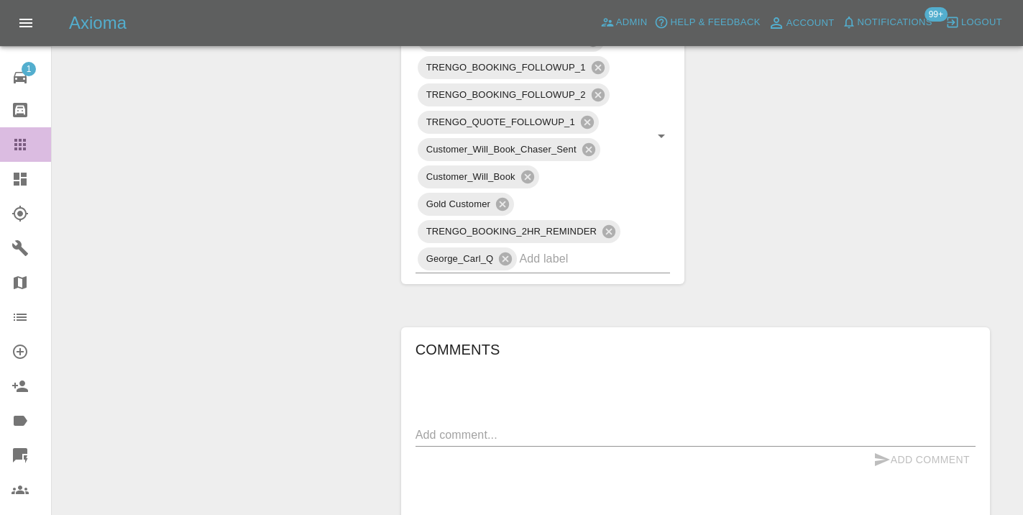
click at [24, 144] on icon at bounding box center [20, 145] width 12 height 12
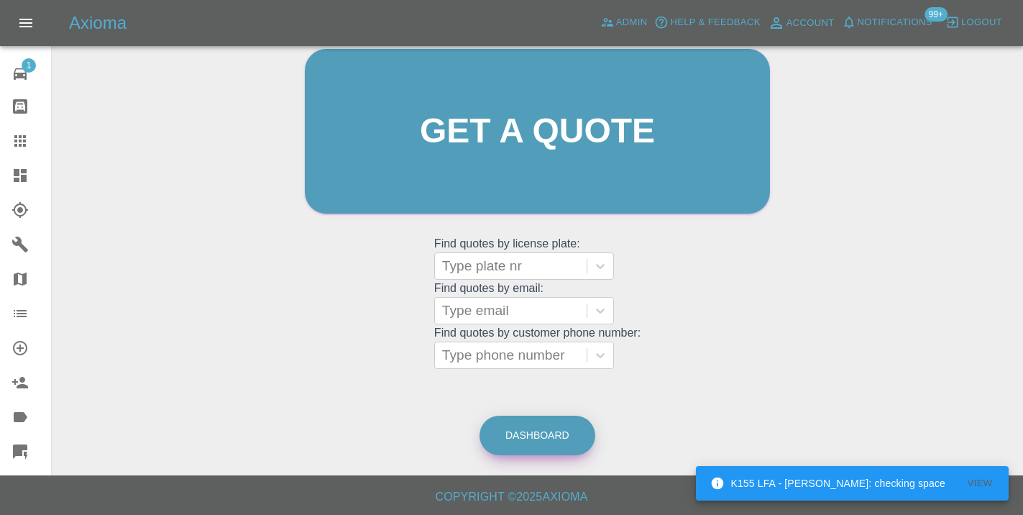
scroll to position [4, 0]
click at [562, 445] on link "Dashboard" at bounding box center [537, 435] width 116 height 40
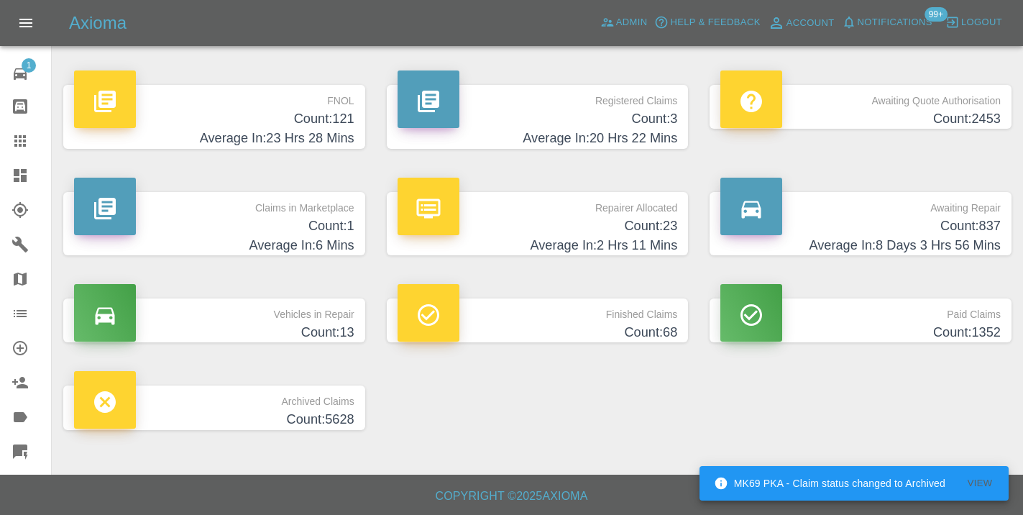
click at [965, 226] on h4 "Count: 837" at bounding box center [860, 225] width 280 height 19
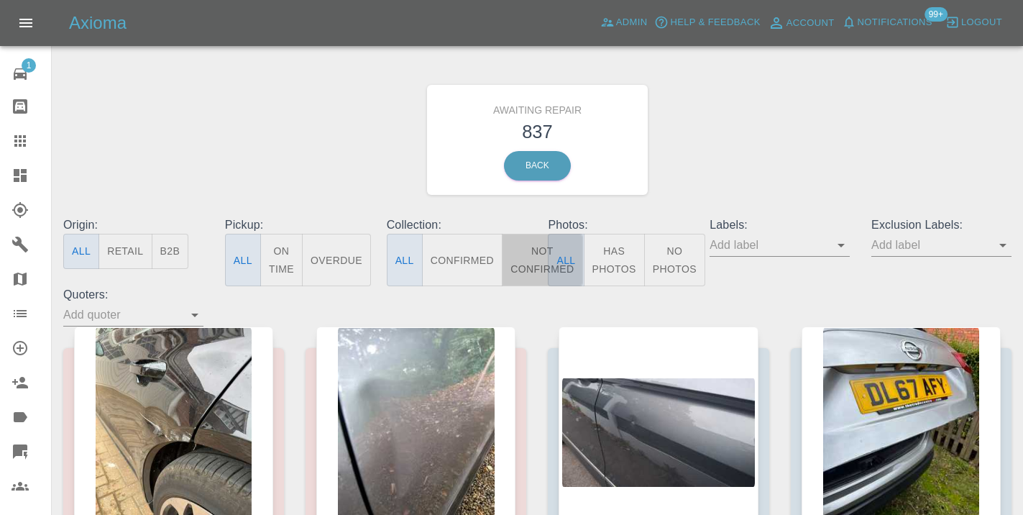
click at [534, 256] on button "Not Confirmed" at bounding box center [542, 260] width 81 height 52
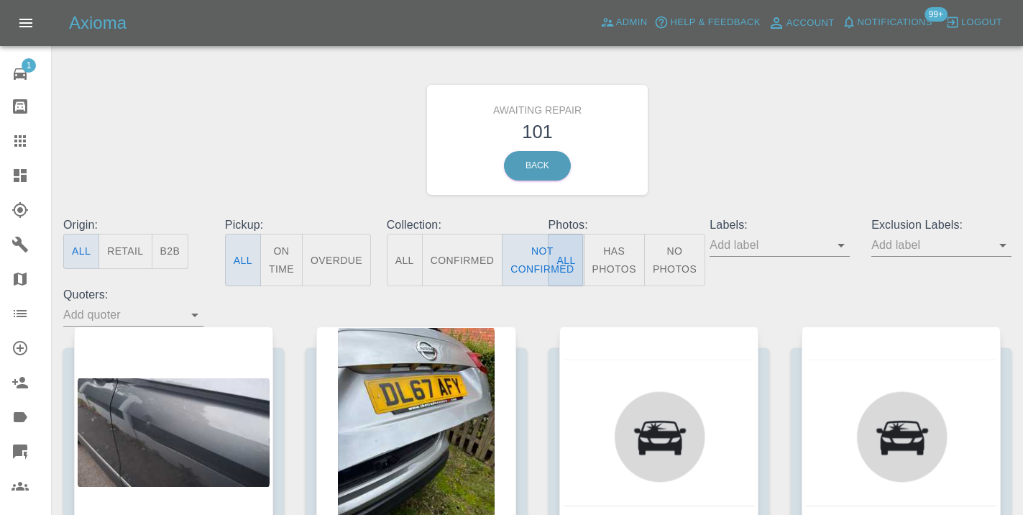
click at [787, 125] on div "Awaiting Repair 101 Back" at bounding box center [537, 139] width 970 height 153
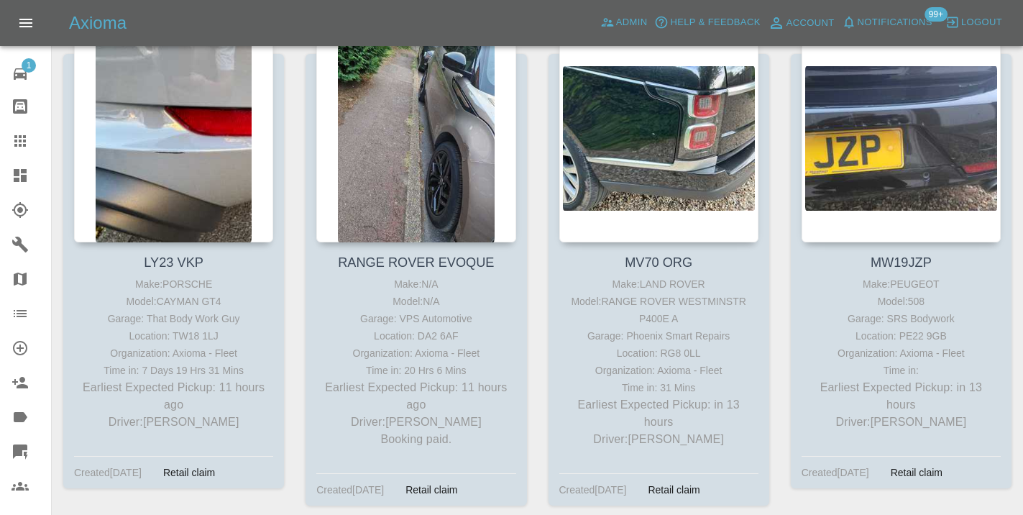
scroll to position [1730, 0]
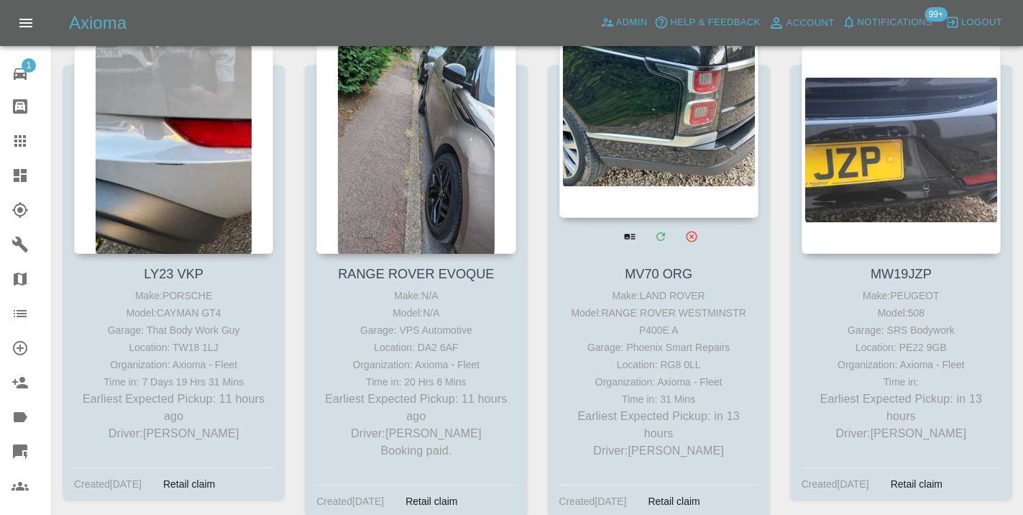
click at [692, 144] on div at bounding box center [658, 113] width 199 height 210
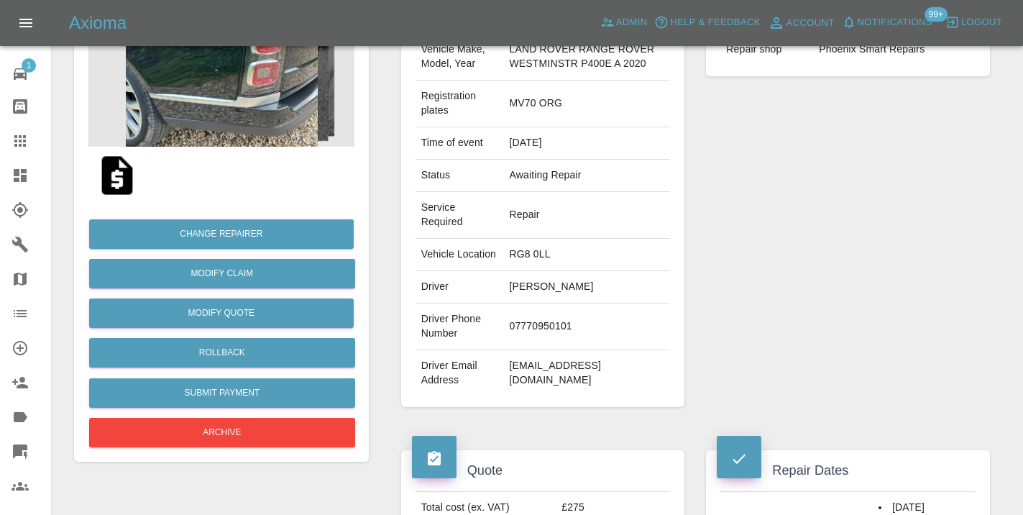
scroll to position [197, 0]
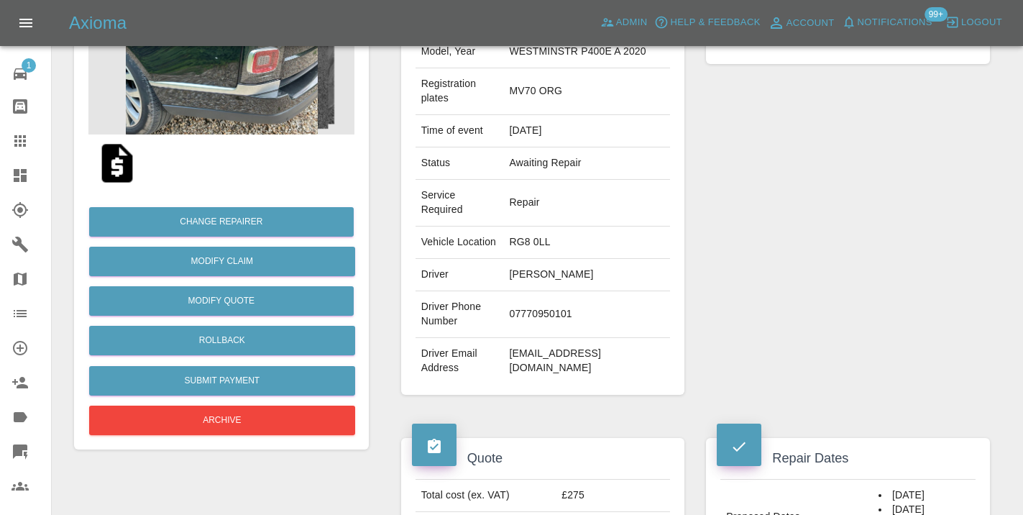
click at [531, 320] on td "07770950101" at bounding box center [587, 314] width 167 height 47
copy td "07770950101"
click at [735, 240] on div "Repairer Repair shop Phoenix Smart Repairs" at bounding box center [848, 187] width 306 height 458
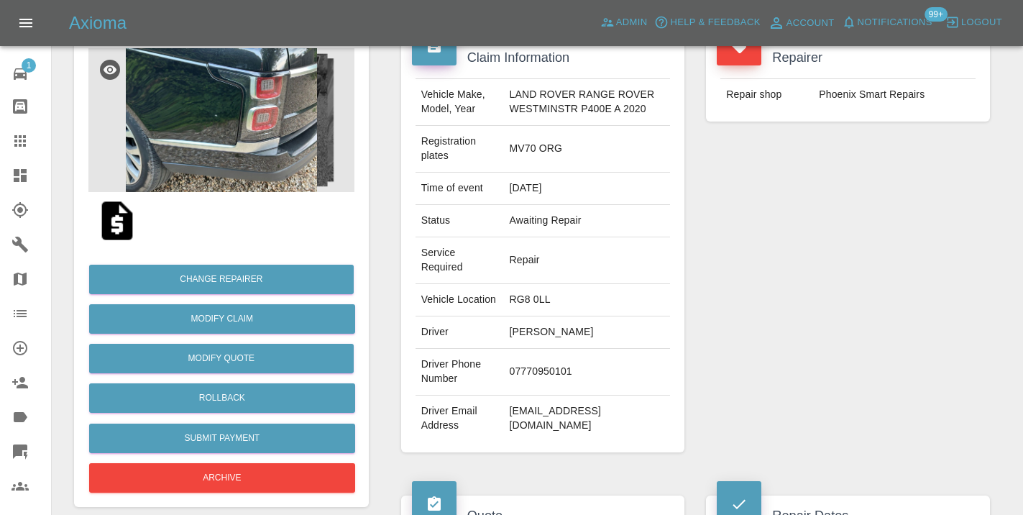
scroll to position [102, 0]
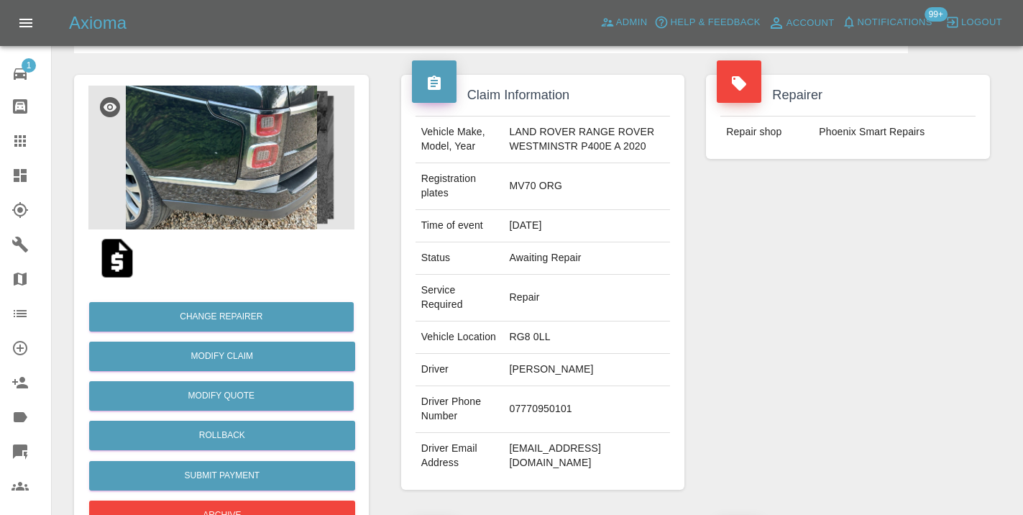
click at [751, 331] on div "Repairer Repair shop Phoenix Smart Repairs" at bounding box center [848, 282] width 306 height 458
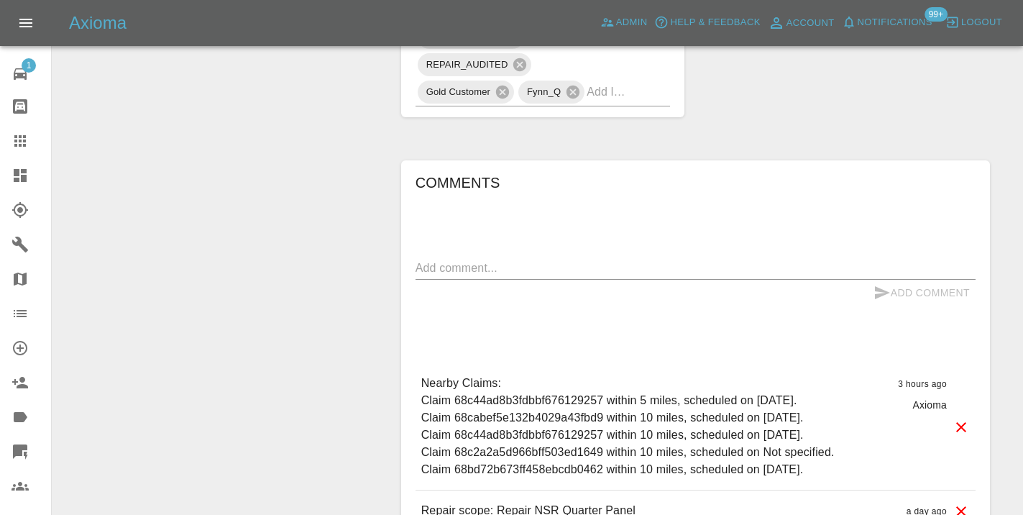
scroll to position [932, 0]
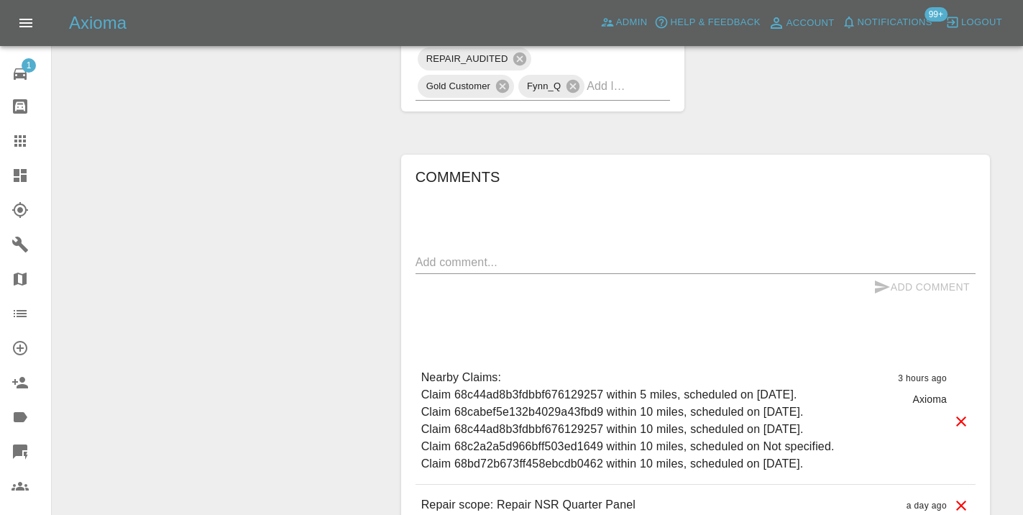
click at [433, 270] on textarea at bounding box center [695, 262] width 560 height 17
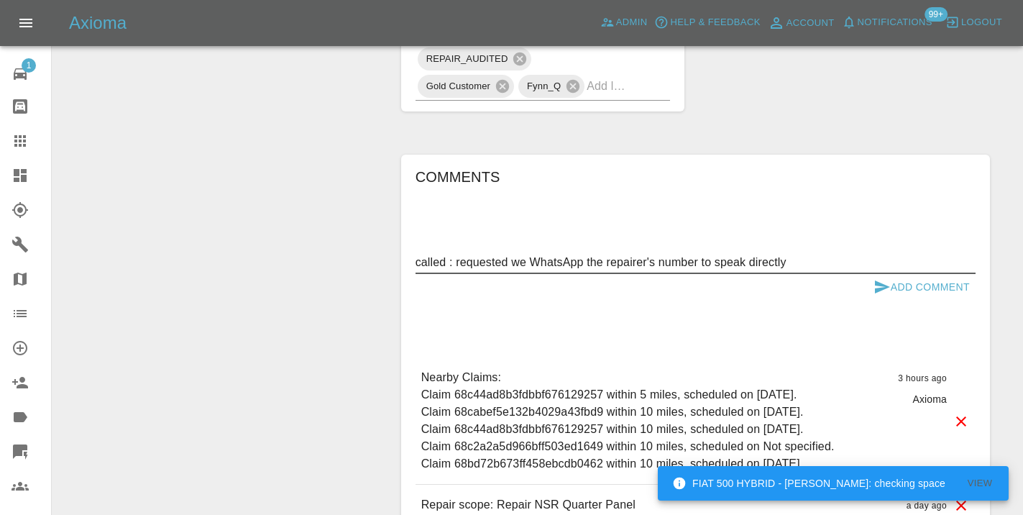
type textarea "called : requested we WhatsApp the repairer's number to speak directly"
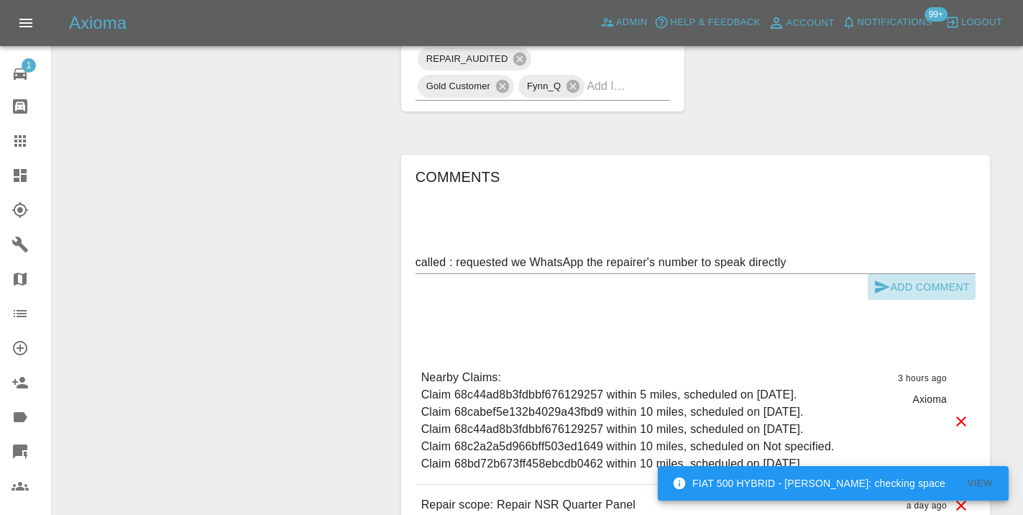
click at [883, 295] on icon "submit" at bounding box center [881, 286] width 17 height 17
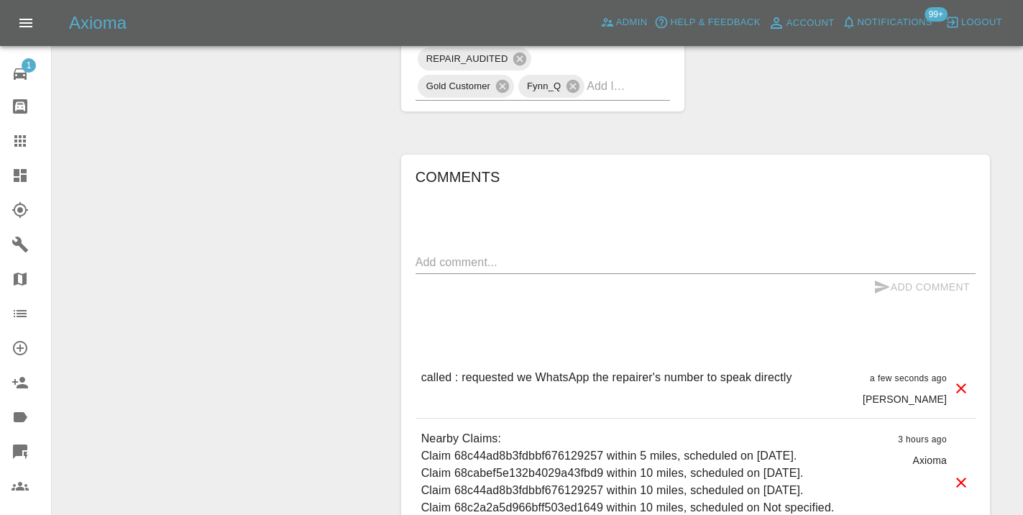
click at [617, 101] on div "TRENGO_BOOKING_NOTIFICATION TRENGO_REPAIRER_ALLOCATED TRENGO_QUOTE_FOLLOWUP_1 S…" at bounding box center [542, 18] width 255 height 165
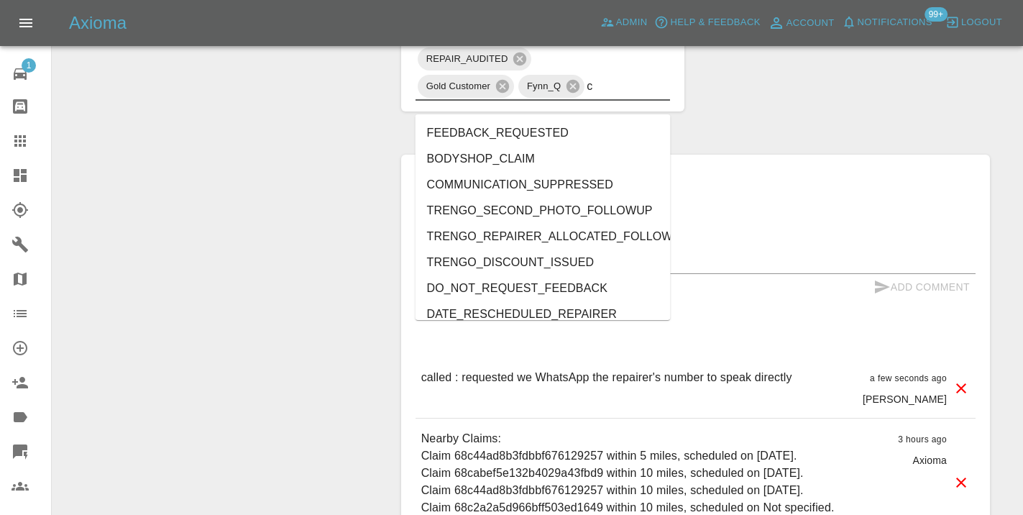
type input "cu"
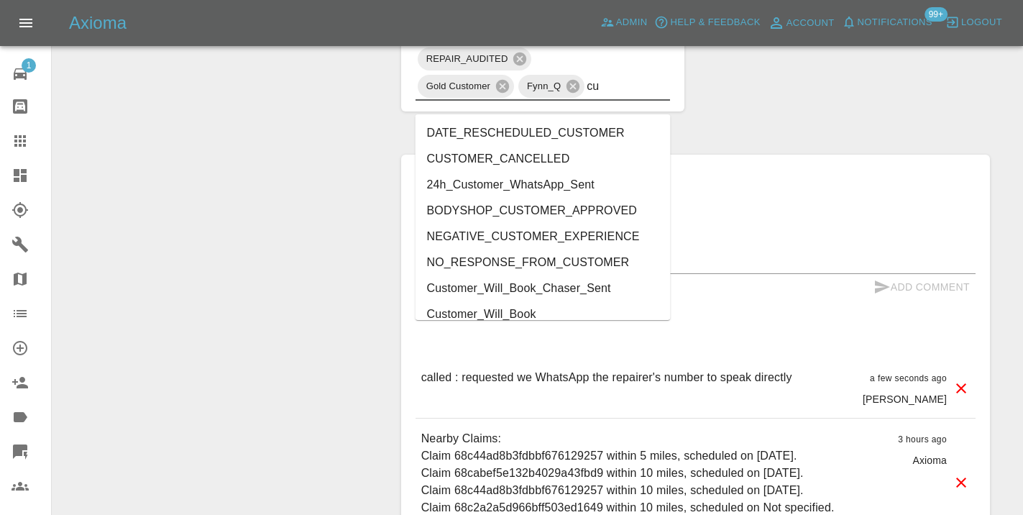
click at [495, 311] on li "Customer_Will_Book" at bounding box center [542, 314] width 255 height 26
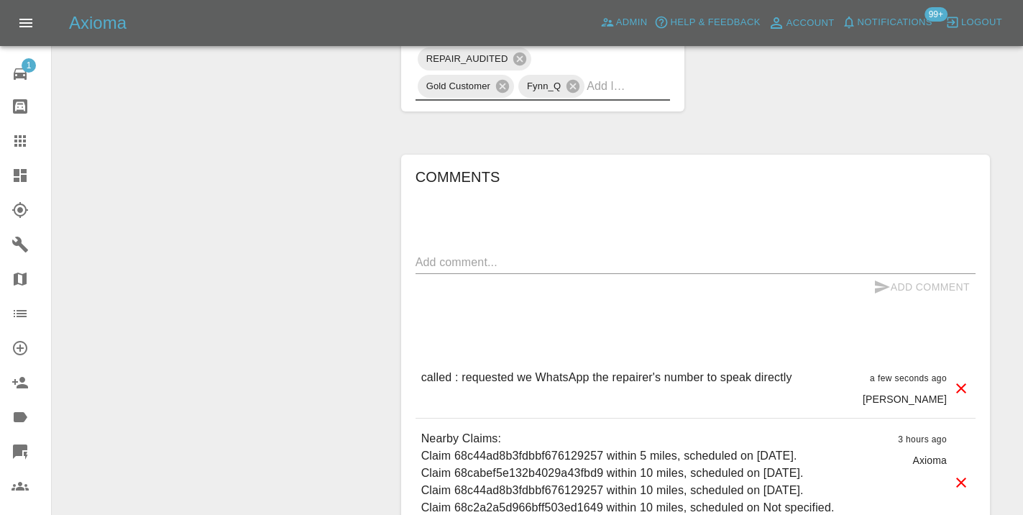
click at [27, 139] on icon at bounding box center [20, 140] width 17 height 17
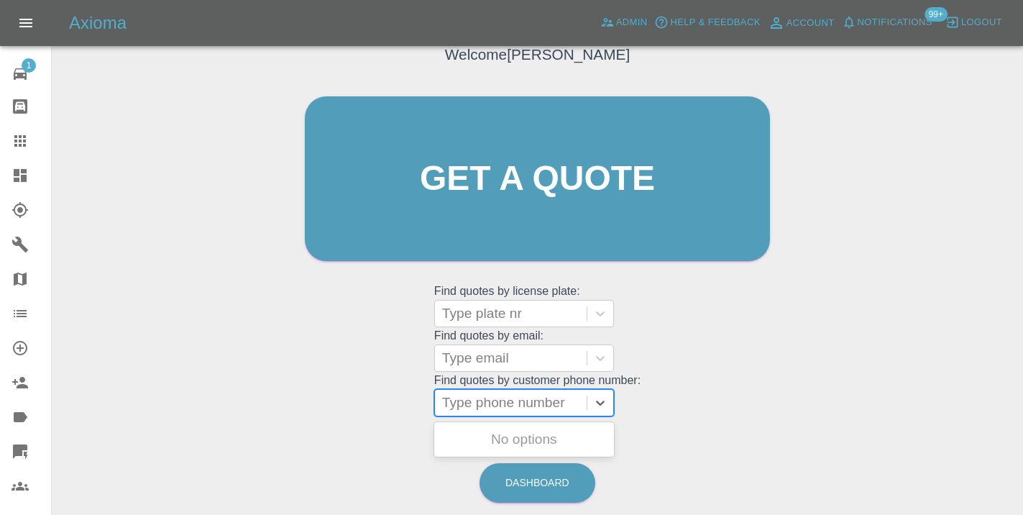
click at [495, 403] on div at bounding box center [510, 402] width 137 height 20
paste input "07722429071"
type input "07722429071"
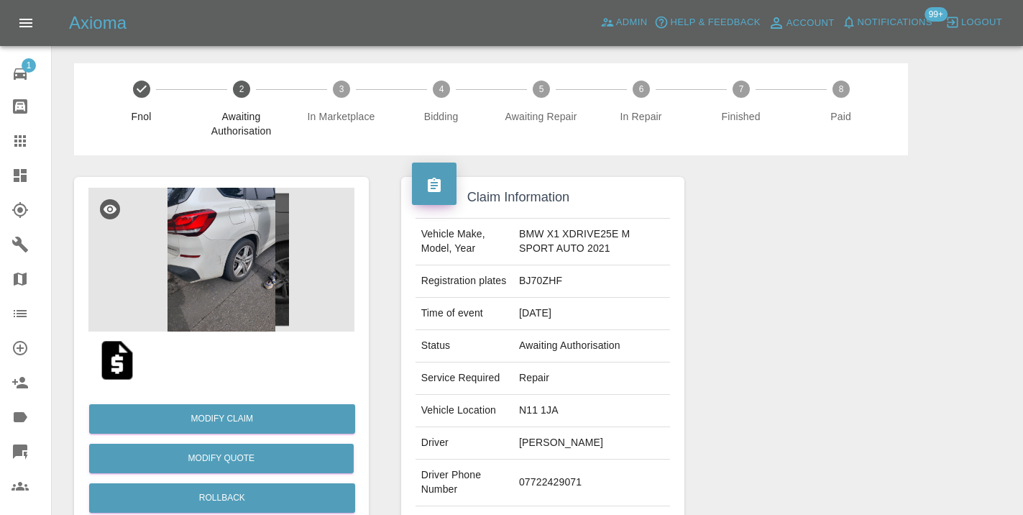
click at [879, 267] on div at bounding box center [848, 369] width 306 height 429
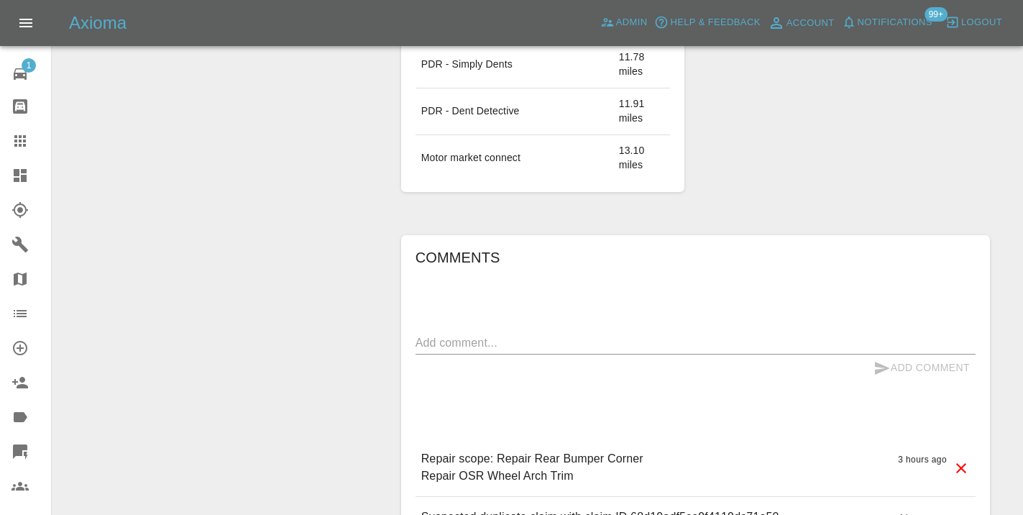
scroll to position [1131, 0]
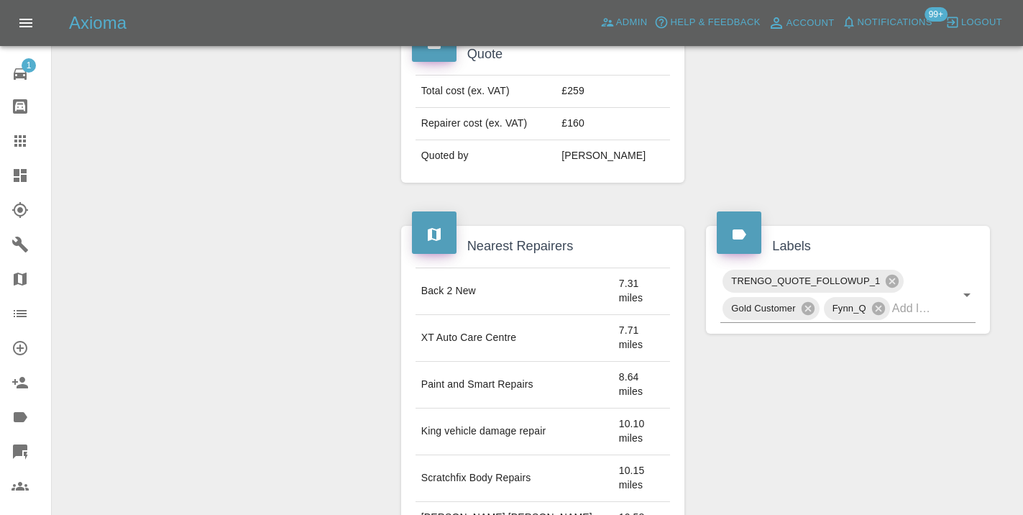
scroll to position [577, 0]
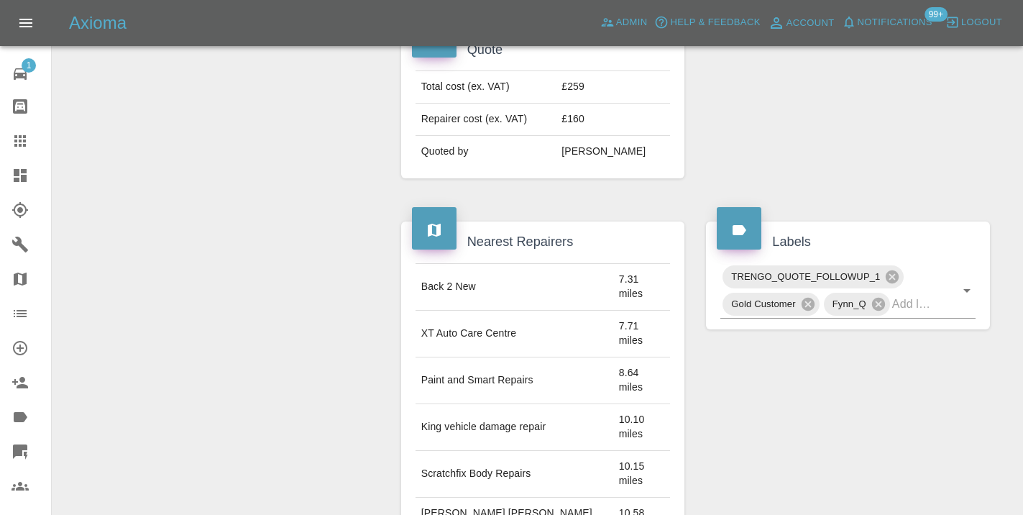
click at [839, 88] on div at bounding box center [848, 104] width 306 height 192
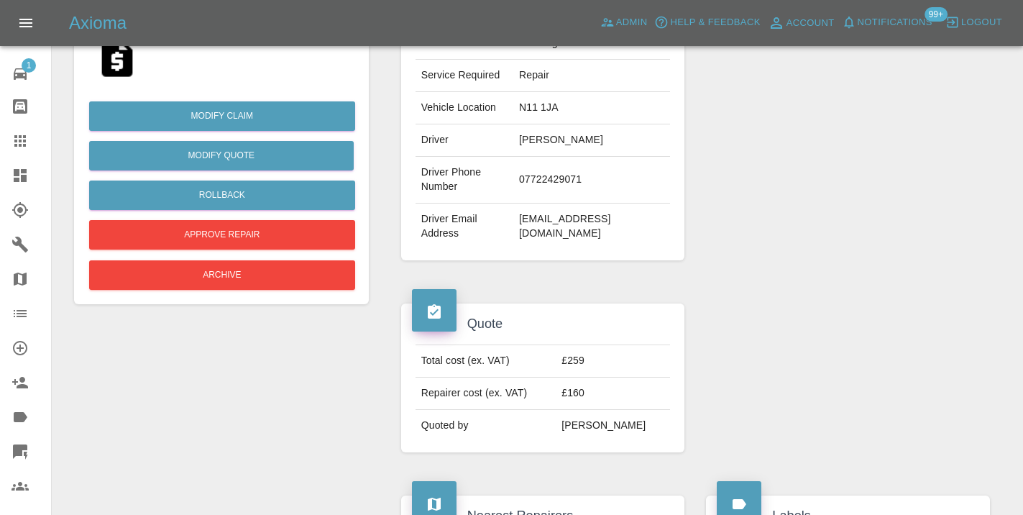
scroll to position [300, 0]
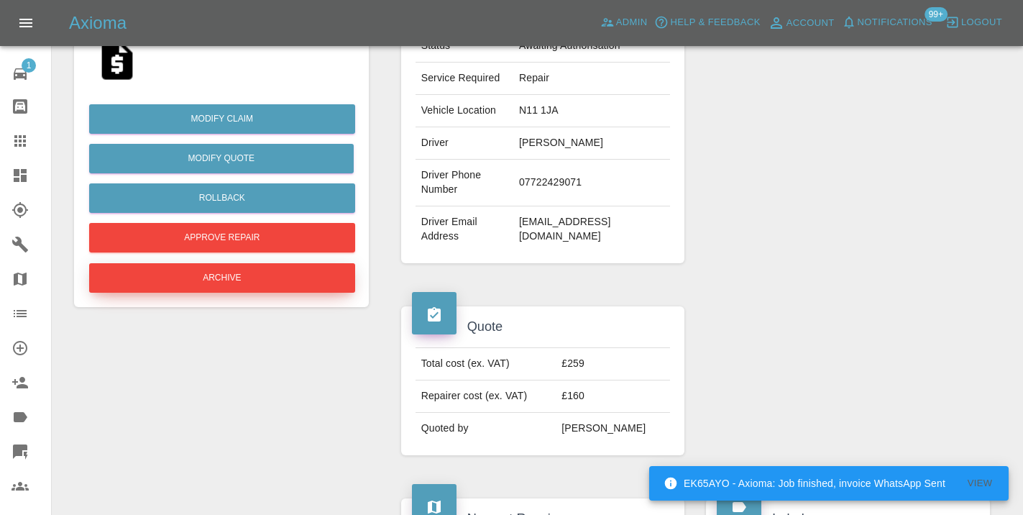
click at [232, 270] on button "Archive" at bounding box center [222, 277] width 266 height 29
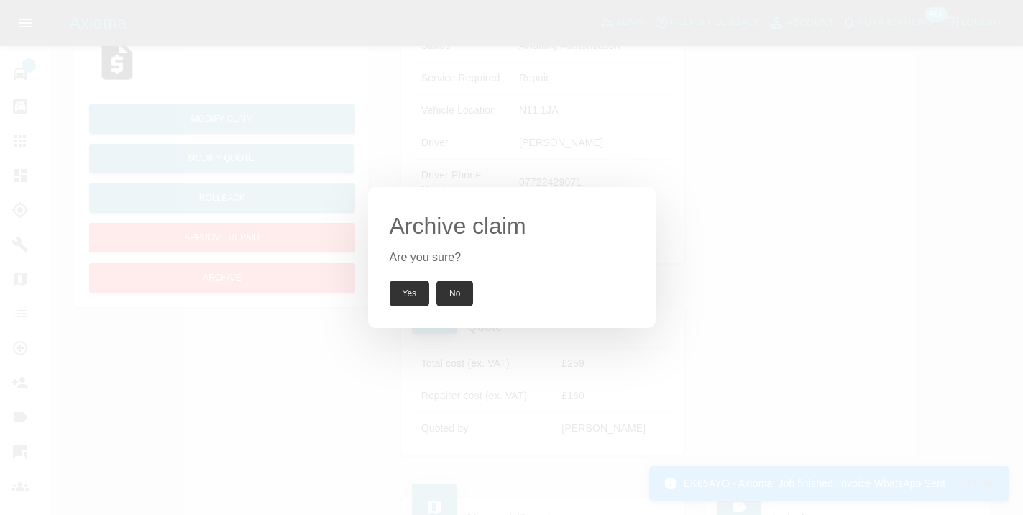
click at [413, 298] on button "Yes" at bounding box center [410, 293] width 40 height 26
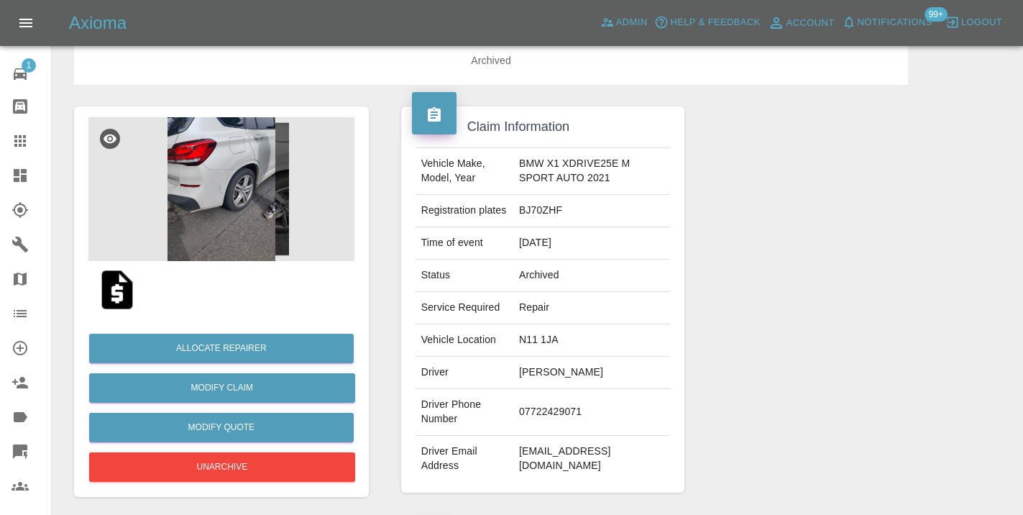
scroll to position [34, 0]
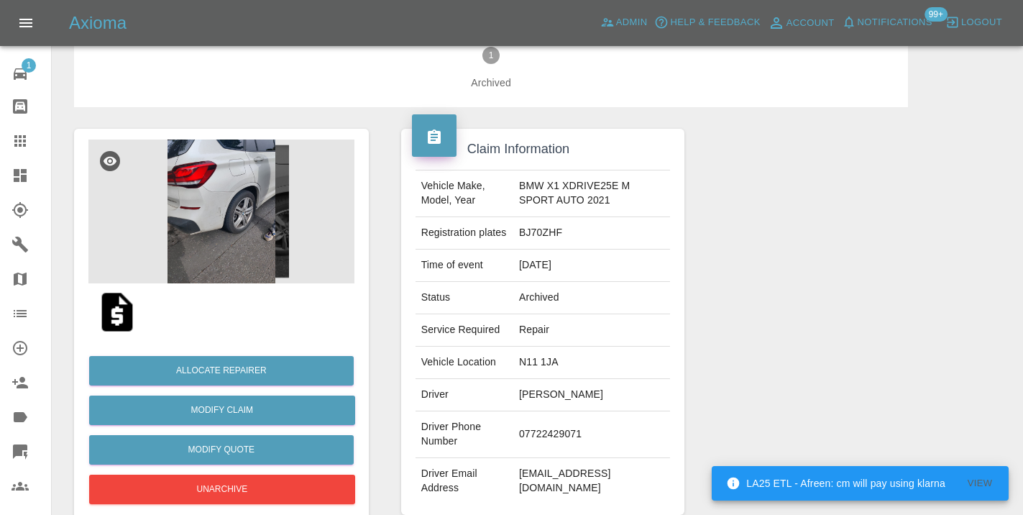
click at [879, 395] on div at bounding box center [848, 321] width 306 height 429
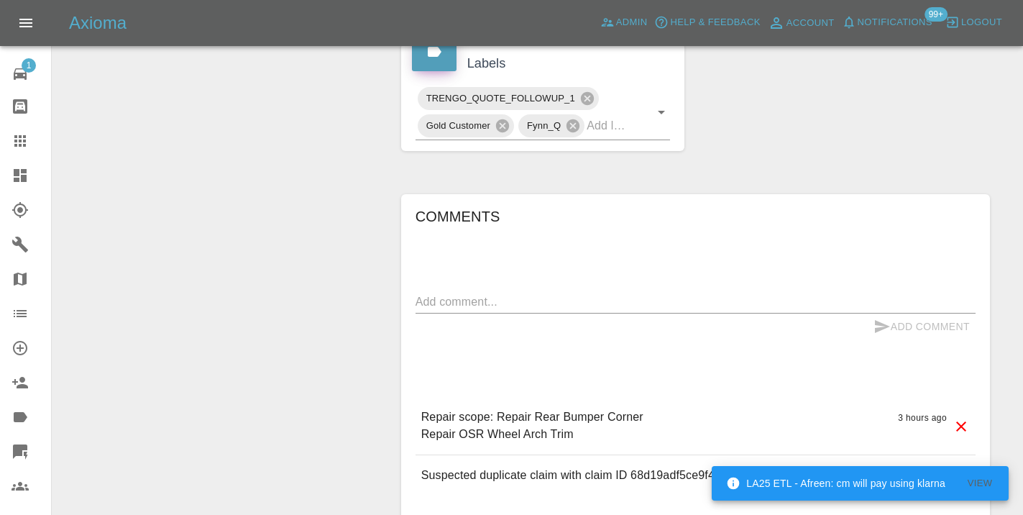
scroll to position [763, 0]
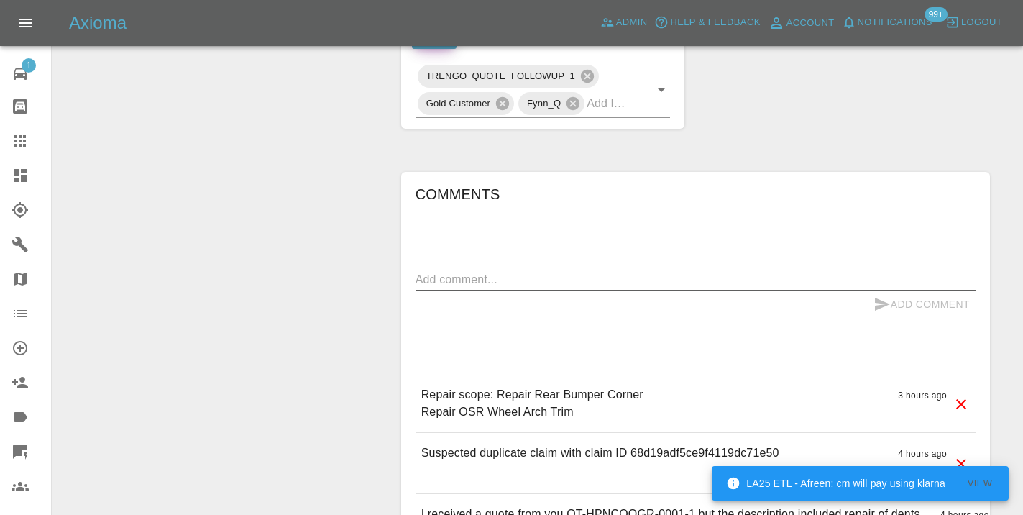
click at [433, 281] on textarea at bounding box center [695, 279] width 560 height 17
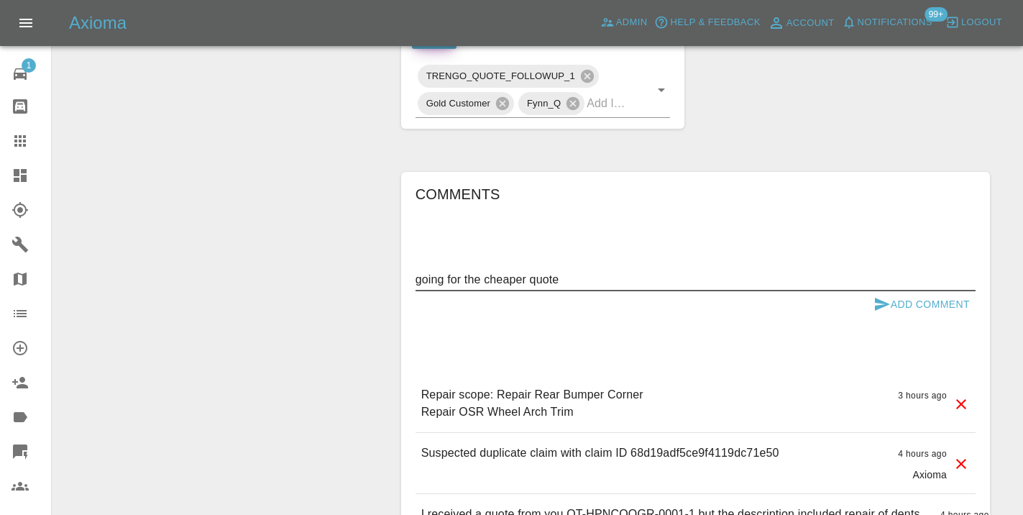
type textarea "going for the cheaper quote"
click at [865, 299] on div "Add Comment" at bounding box center [695, 304] width 560 height 27
click at [886, 303] on icon "submit" at bounding box center [882, 304] width 15 height 13
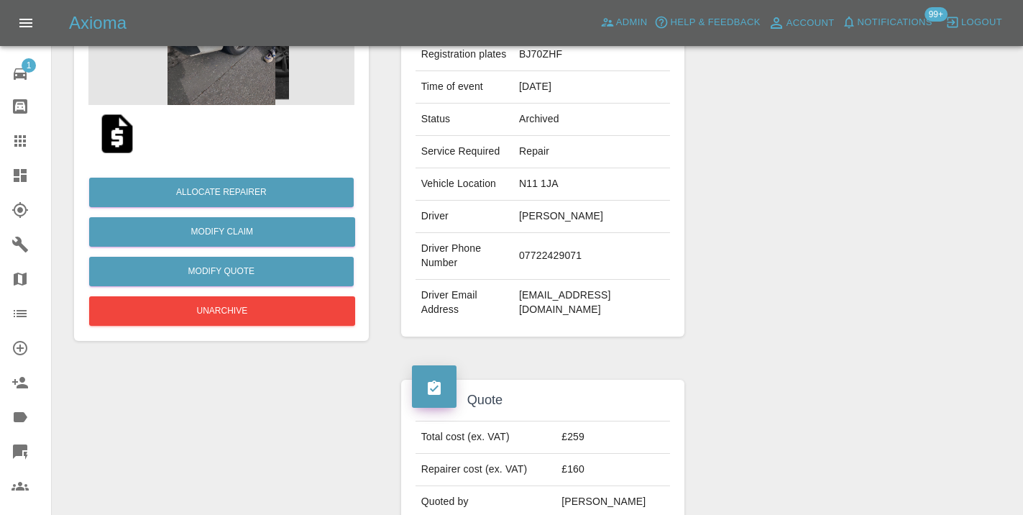
scroll to position [249, 0]
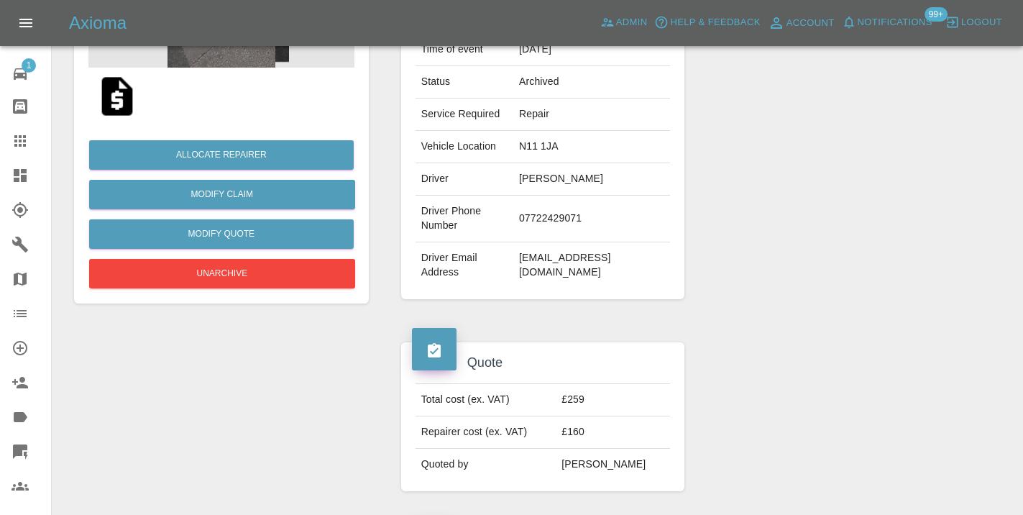
click at [25, 150] on link "Claims" at bounding box center [25, 141] width 51 height 35
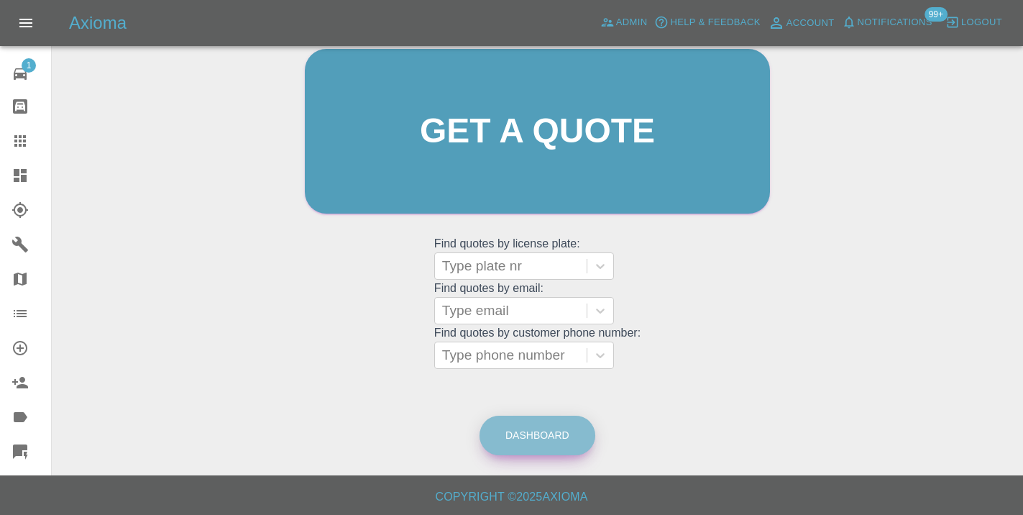
click at [522, 441] on link "Dashboard" at bounding box center [537, 435] width 116 height 40
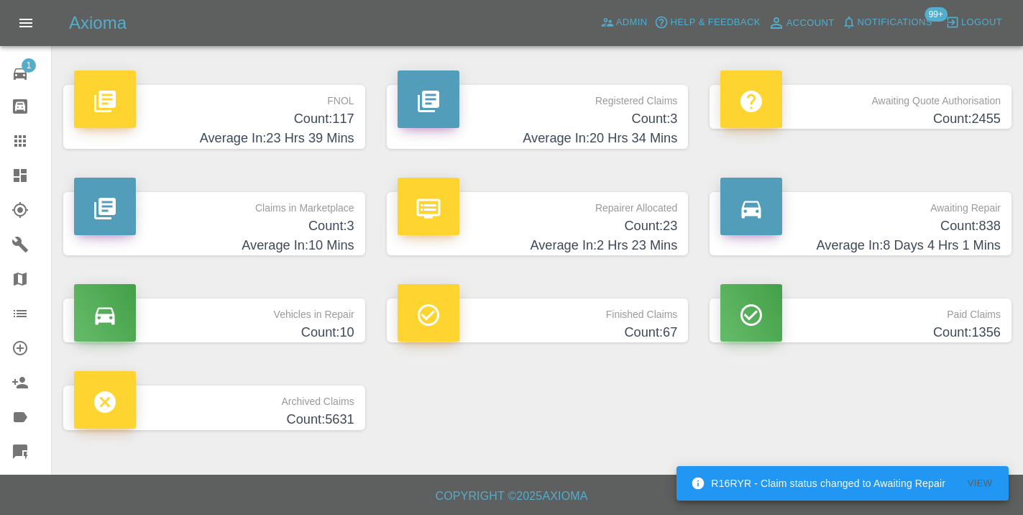
click at [926, 223] on h4 "Count: 838" at bounding box center [860, 225] width 280 height 19
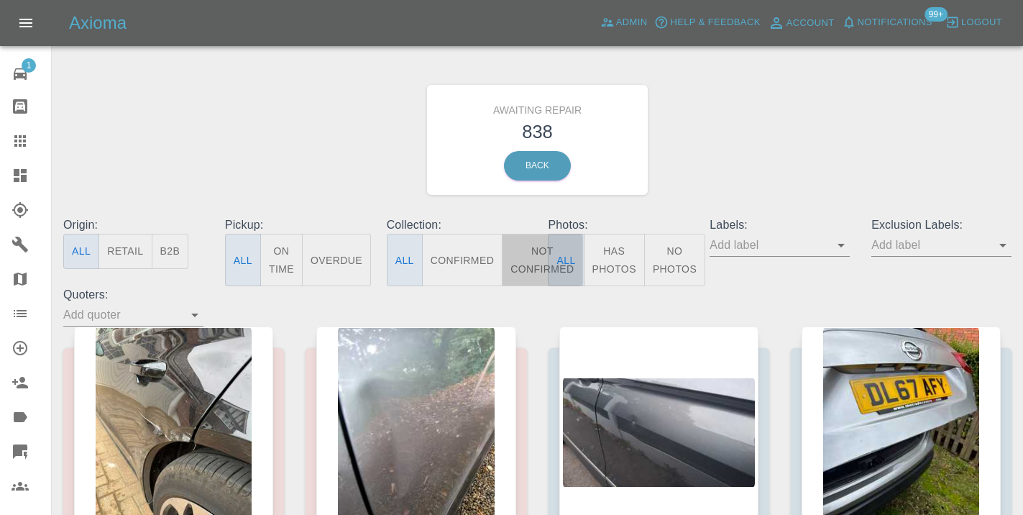
click at [536, 258] on button "Not Confirmed" at bounding box center [542, 260] width 81 height 52
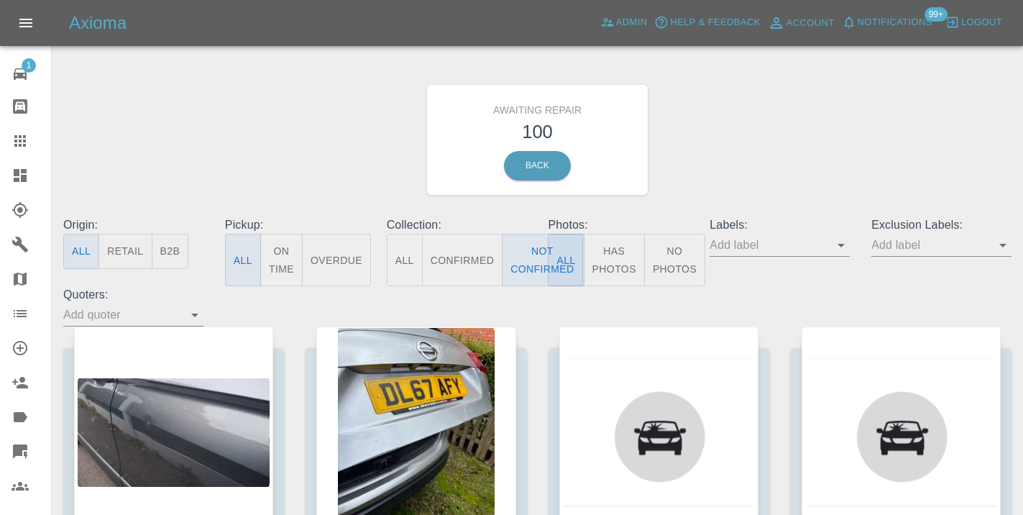
click at [764, 184] on div "Awaiting Repair 100 Back" at bounding box center [537, 139] width 970 height 153
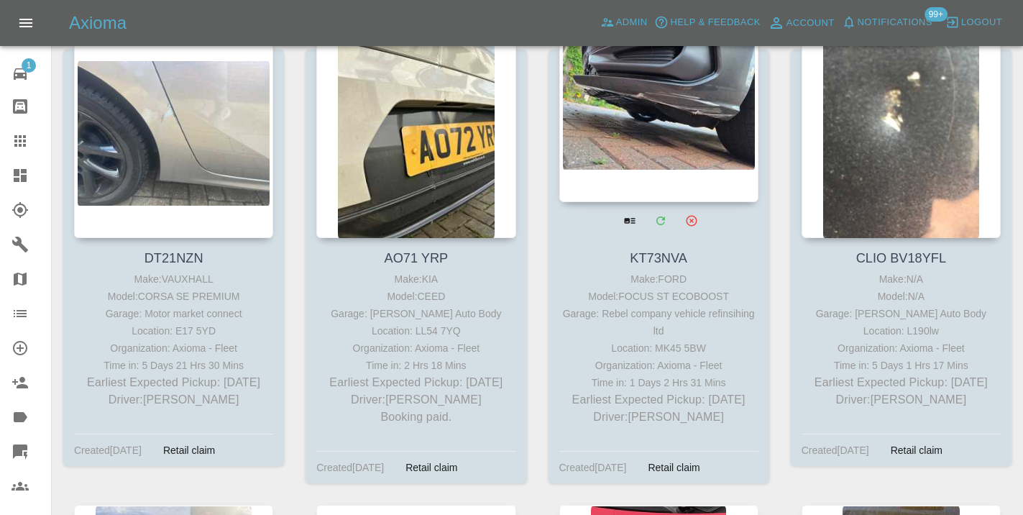
scroll to position [3208, 0]
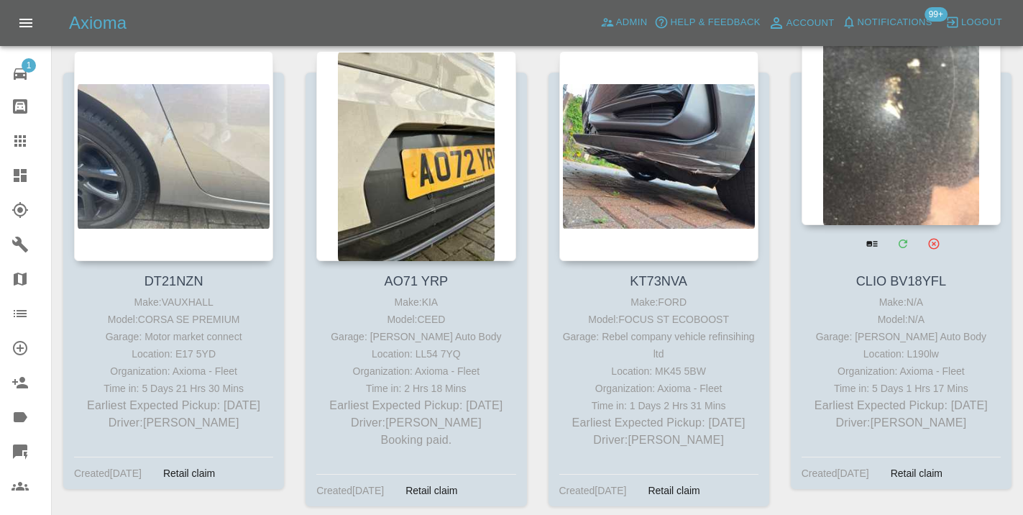
click at [912, 174] on div at bounding box center [901, 120] width 199 height 210
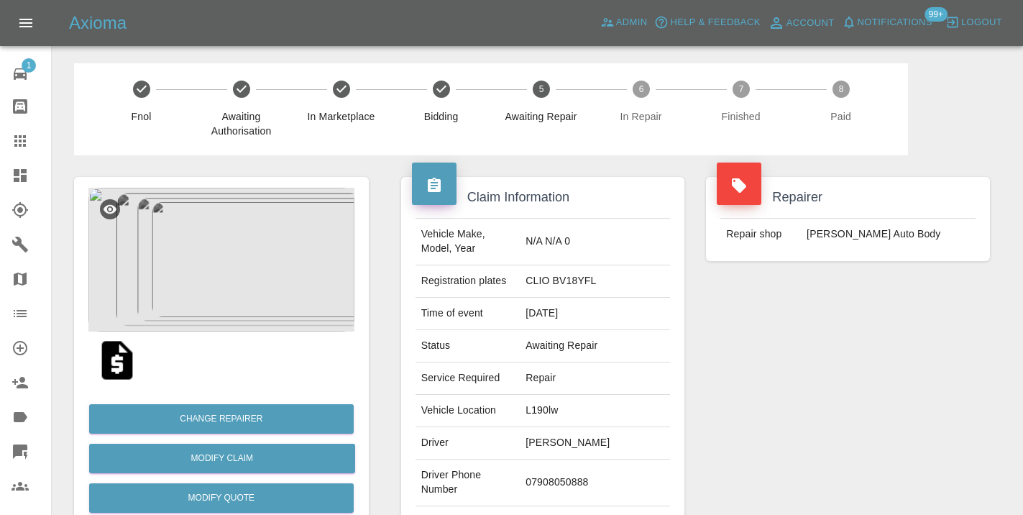
click at [551, 471] on td "07908050888" at bounding box center [595, 482] width 150 height 47
copy td "07908050888"
click at [860, 356] on div "Repairer Repair shop Mike Murray Auto Body" at bounding box center [848, 369] width 306 height 429
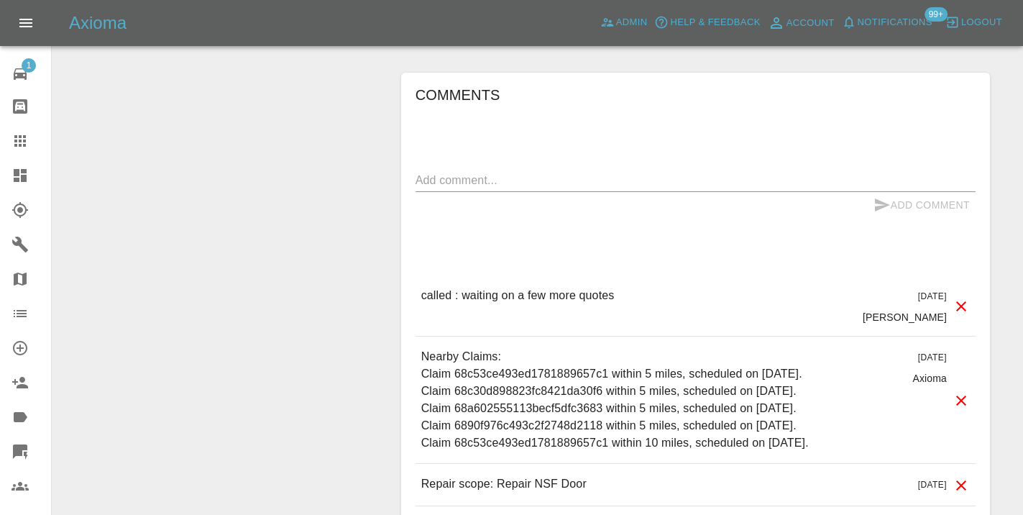
scroll to position [1342, 0]
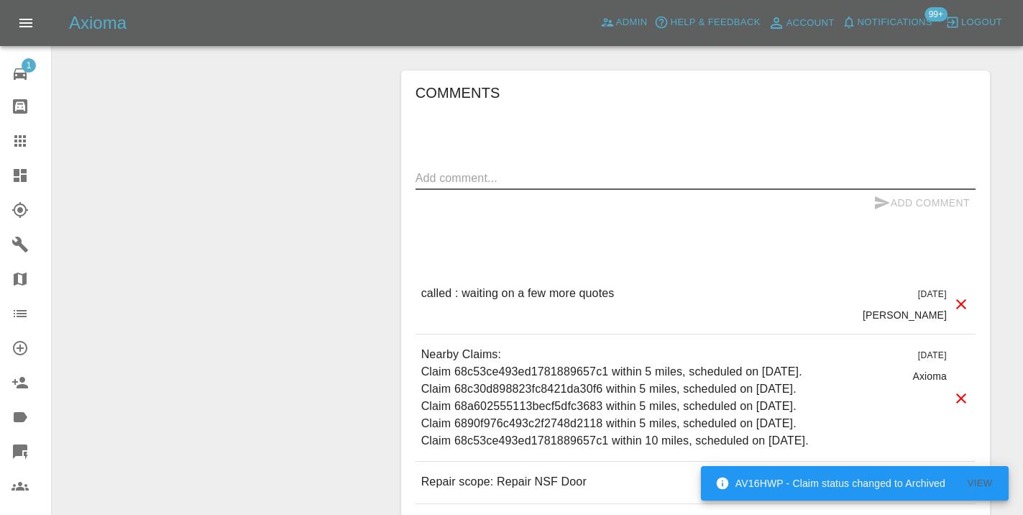
click at [483, 178] on textarea at bounding box center [695, 178] width 560 height 17
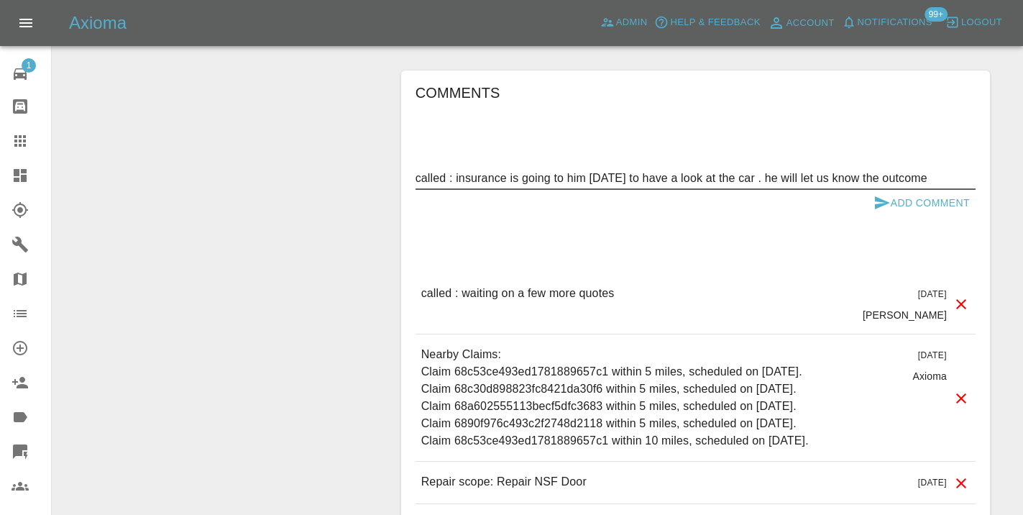
type textarea "called : insurance is going to him tomorrow to have a look at the car . he will…"
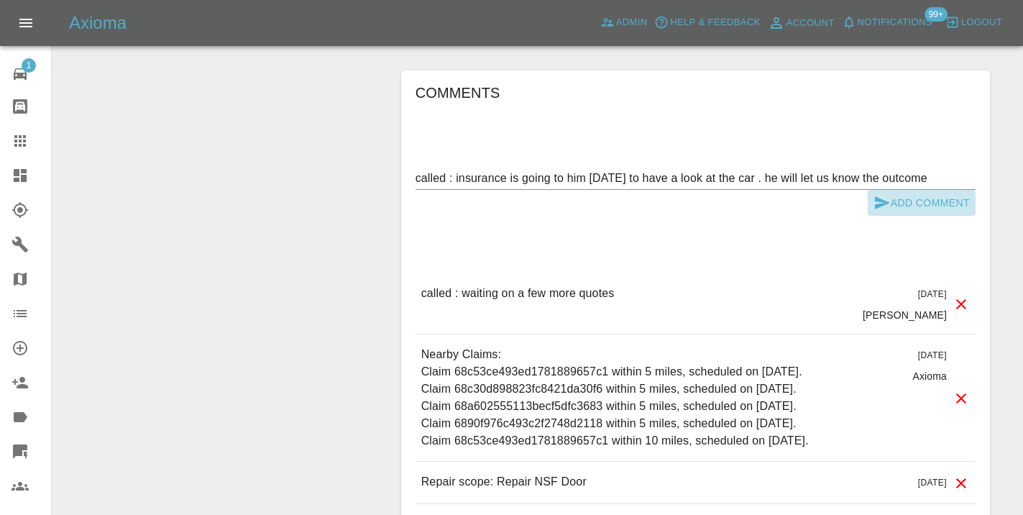
click at [889, 202] on icon "submit" at bounding box center [882, 202] width 15 height 13
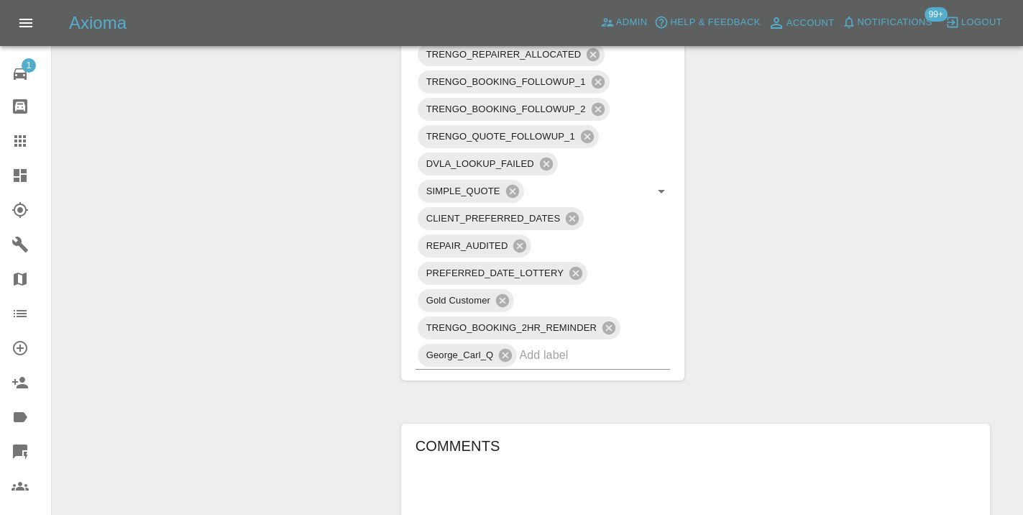
scroll to position [977, 0]
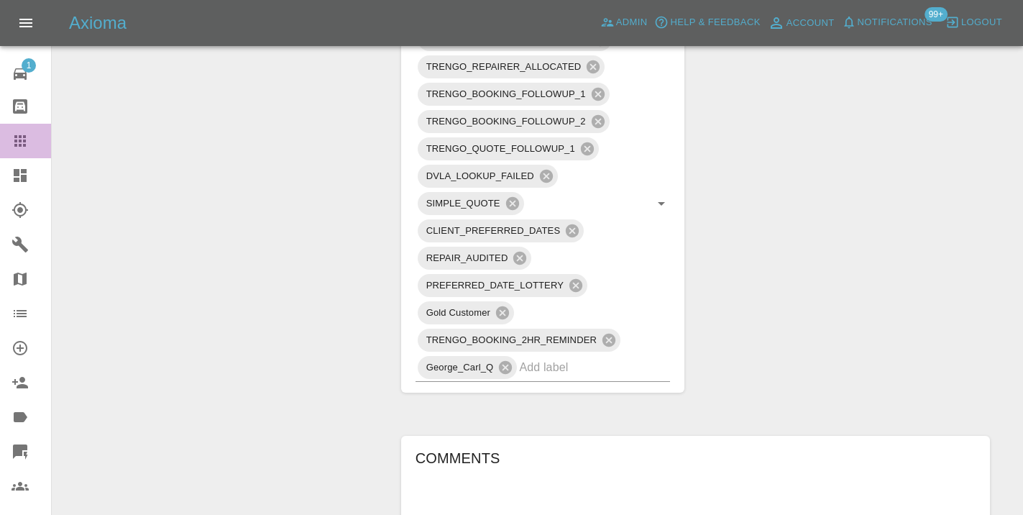
click at [25, 144] on icon at bounding box center [20, 141] width 12 height 12
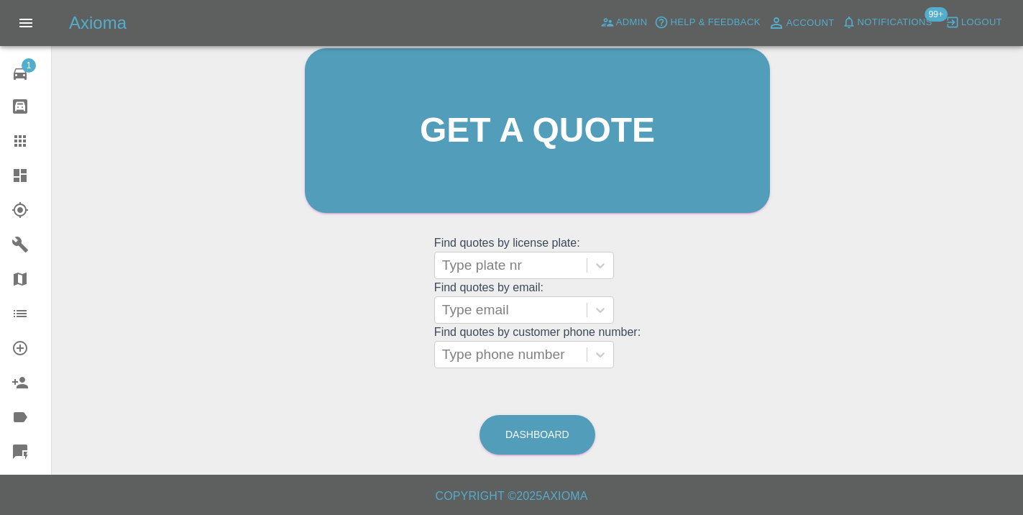
scroll to position [110, 0]
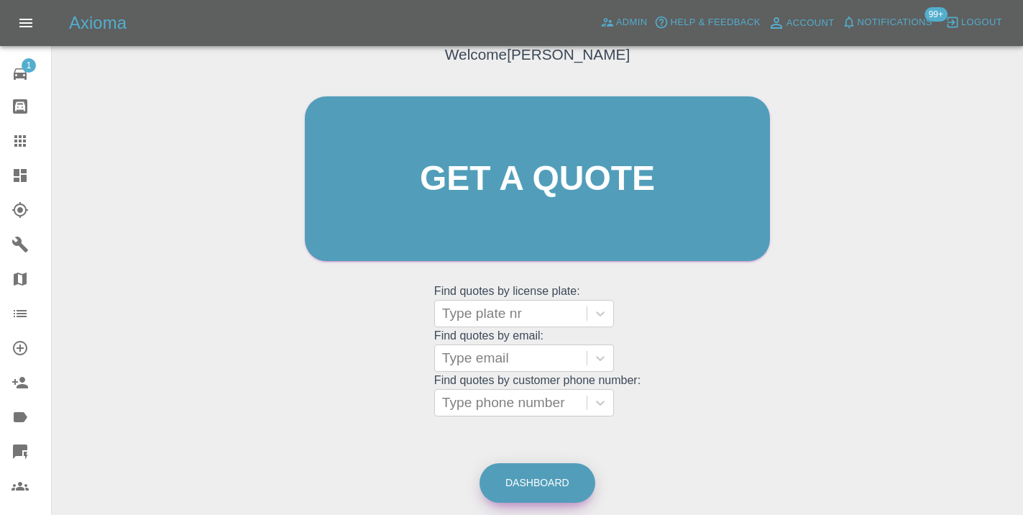
click at [563, 482] on link "Dashboard" at bounding box center [537, 483] width 116 height 40
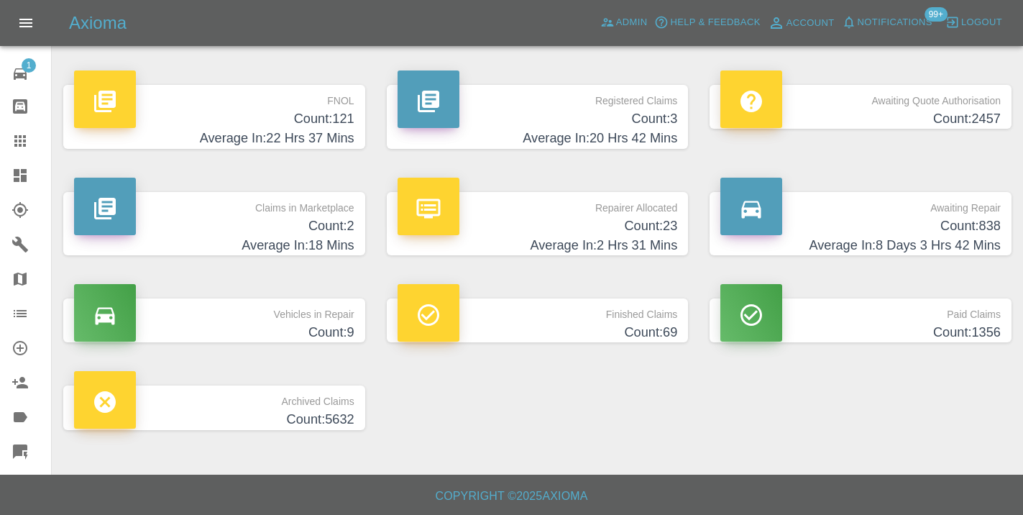
click at [966, 231] on h4 "Count: 838" at bounding box center [860, 225] width 280 height 19
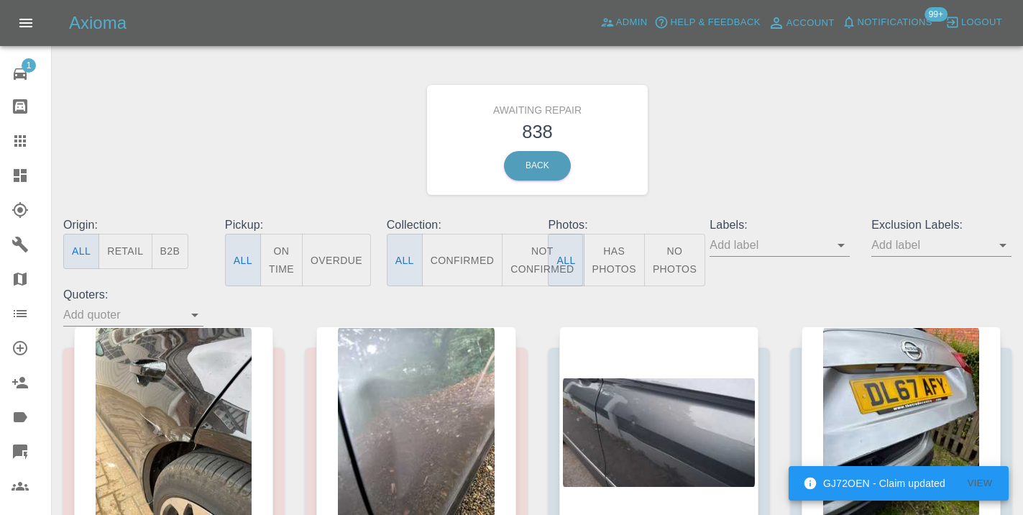
click at [535, 259] on button "Not Confirmed" at bounding box center [542, 260] width 81 height 52
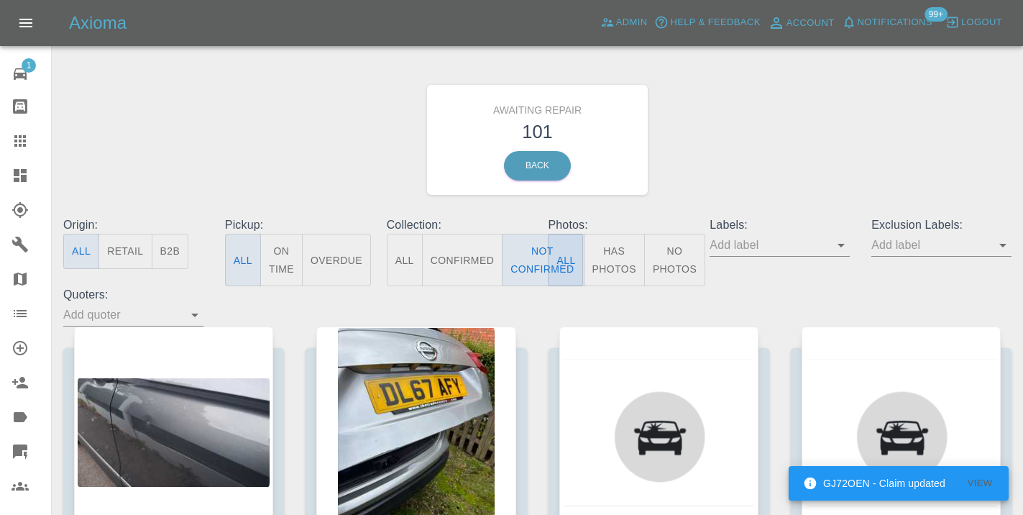
click at [781, 147] on div "Awaiting Repair 101 Back" at bounding box center [537, 139] width 970 height 153
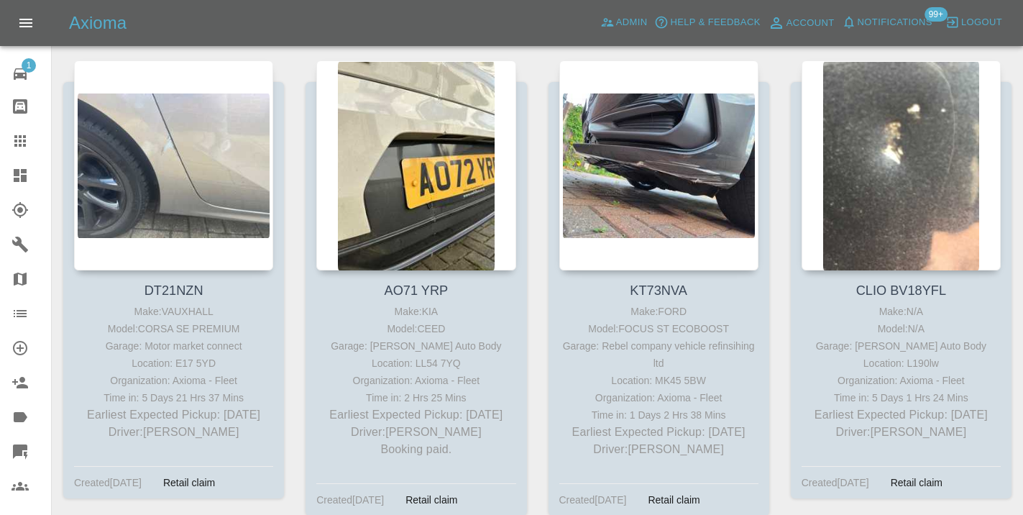
scroll to position [3215, 0]
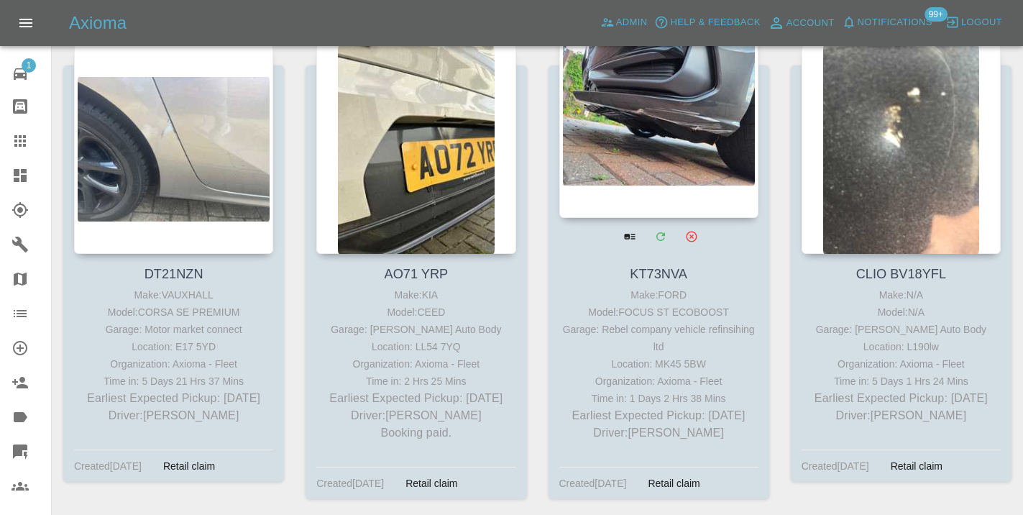
click at [684, 144] on div at bounding box center [658, 113] width 199 height 210
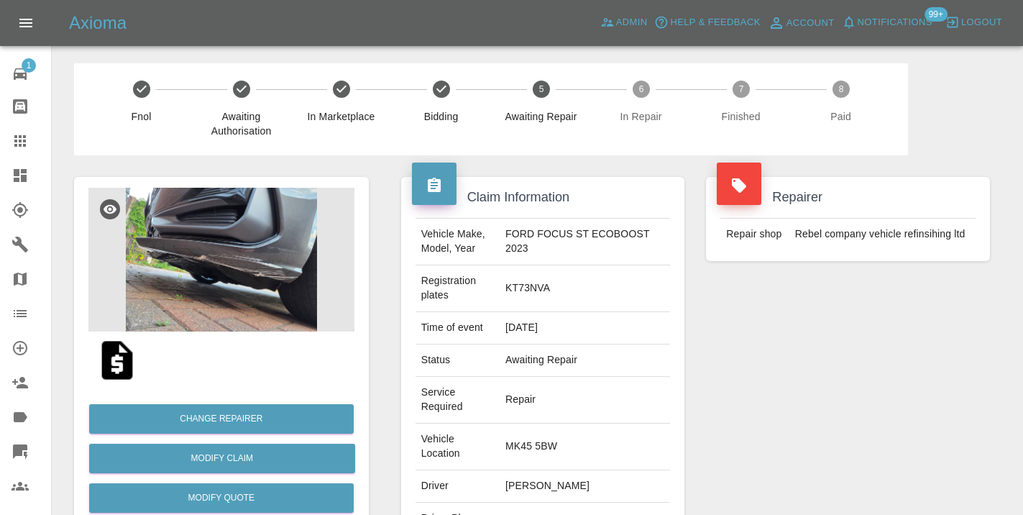
copy td "07795109700"
click at [855, 413] on div "Repairer Repair shop Rebel company vehicle refinsihing ltd" at bounding box center [848, 405] width 306 height 501
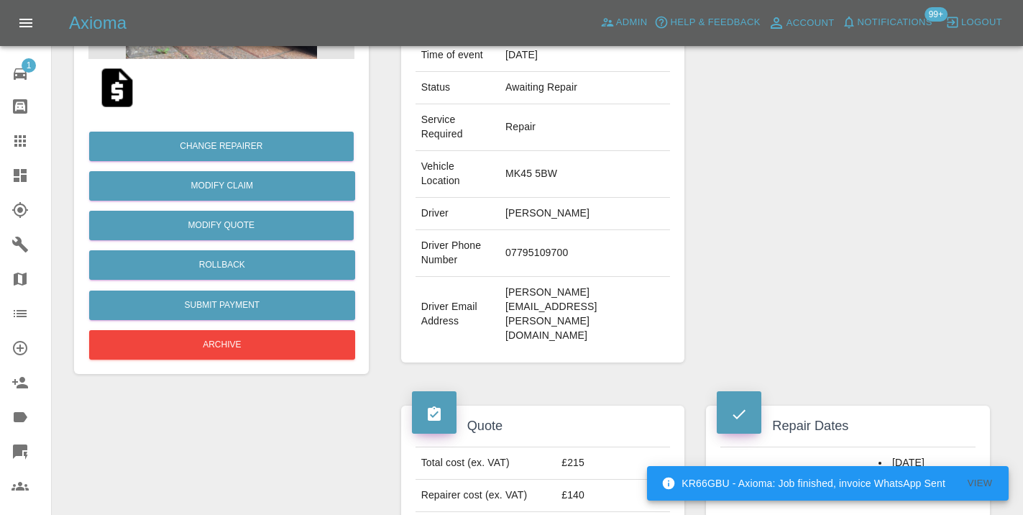
scroll to position [272, 0]
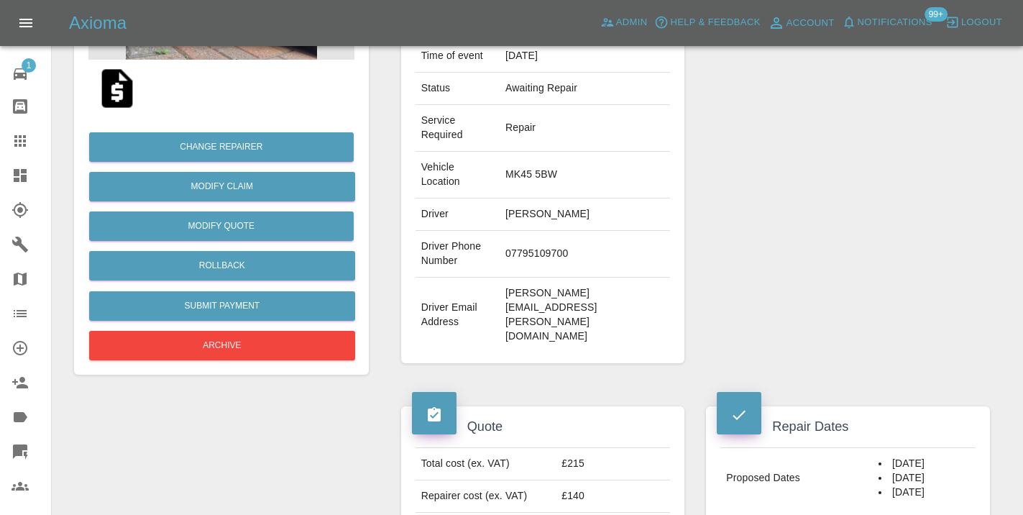
click at [555, 231] on td "07795109700" at bounding box center [585, 254] width 170 height 47
copy td "07795109700"
click at [940, 417] on h4 "Repair Dates" at bounding box center [848, 426] width 262 height 19
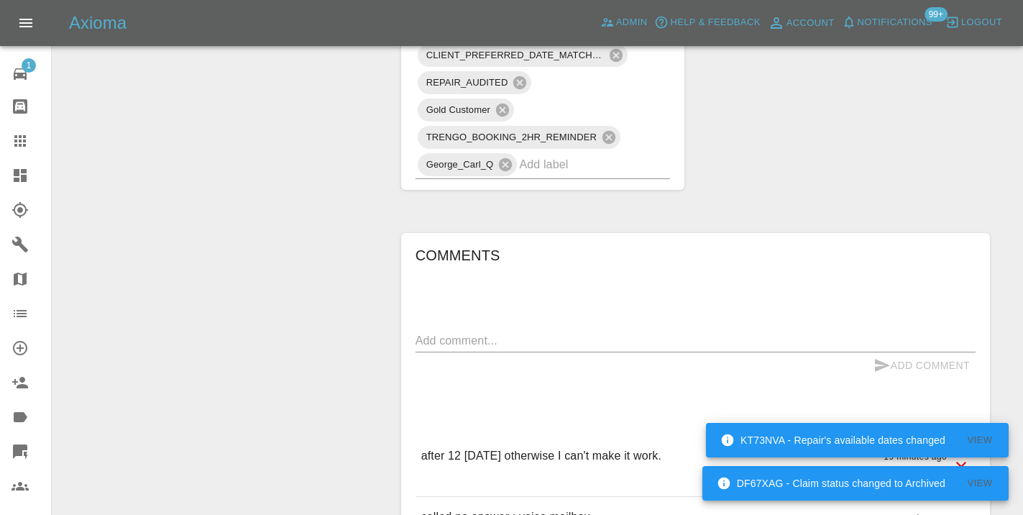
scroll to position [1039, 0]
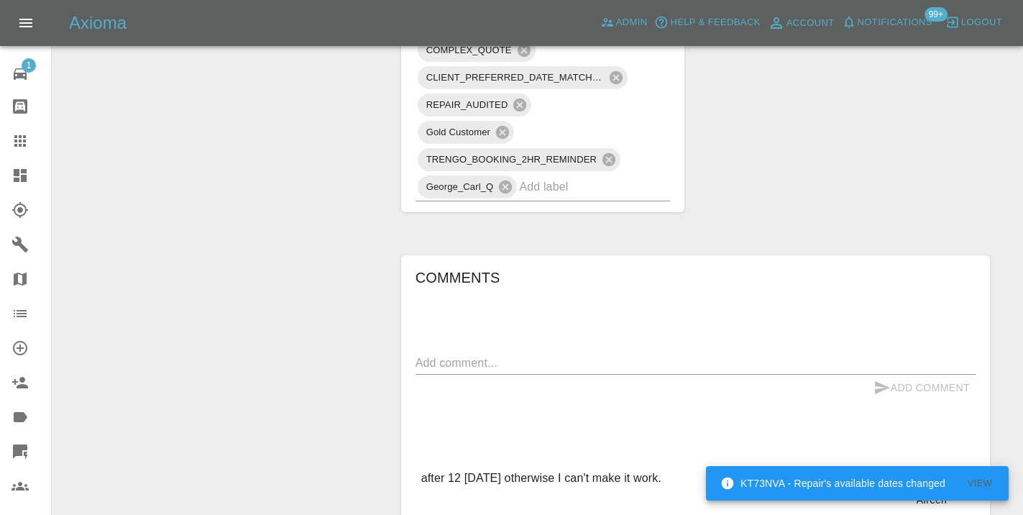
click at [477, 354] on textarea at bounding box center [695, 362] width 560 height 17
type textarea "called no answer : voicemailbox"
click at [904, 375] on button "Add Comment" at bounding box center [922, 388] width 108 height 27
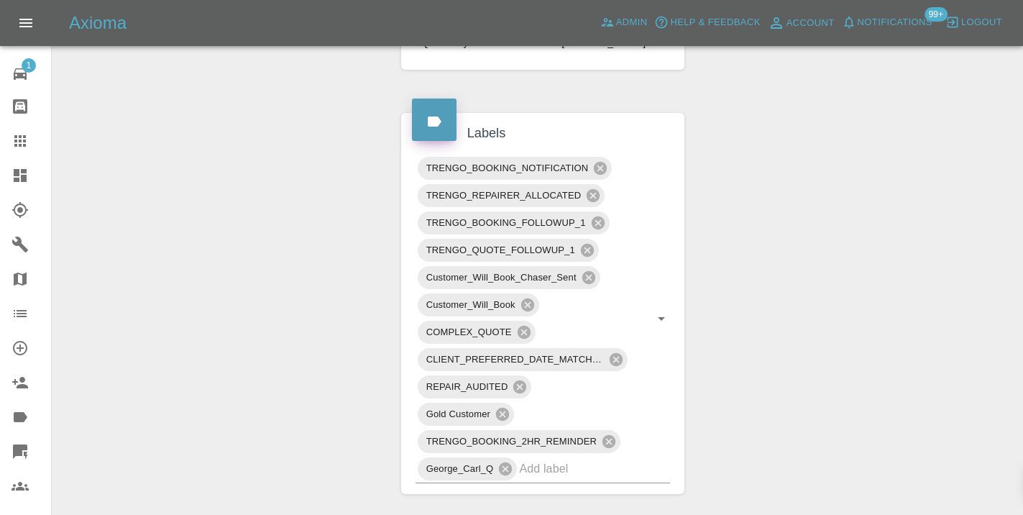
scroll to position [751, 0]
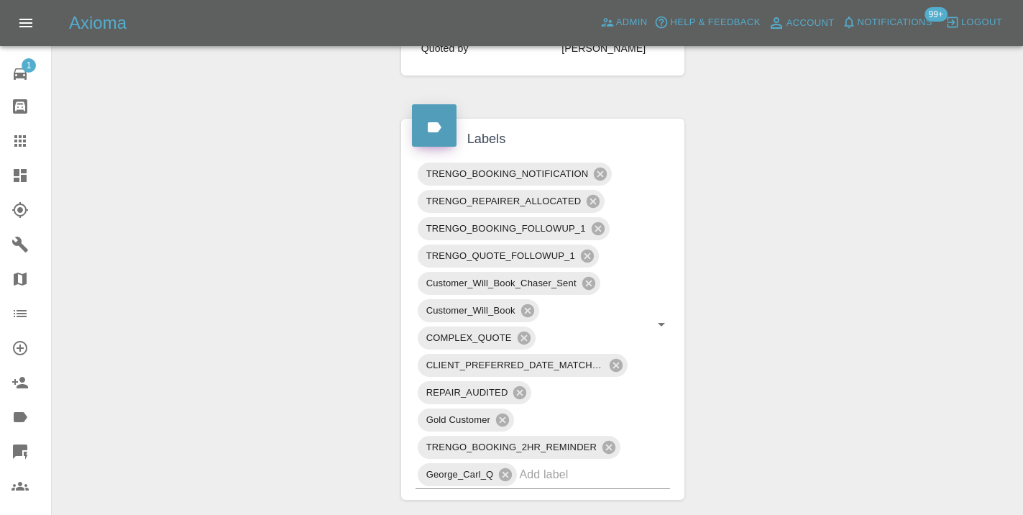
click at [22, 143] on icon at bounding box center [20, 140] width 17 height 17
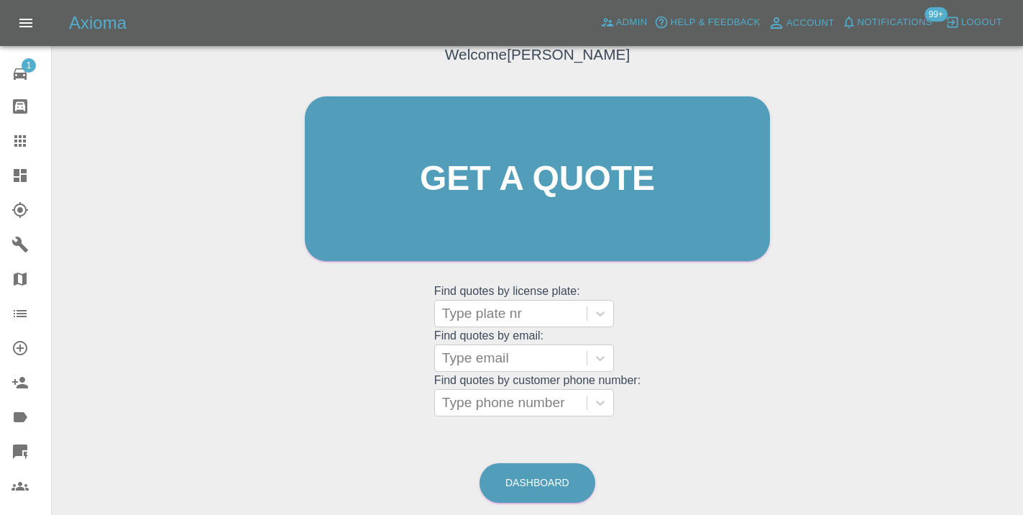
click at [689, 435] on div "Welcome Castro Get a quote Get a quote Find quotes by license plate: Type plate…" at bounding box center [537, 247] width 948 height 516
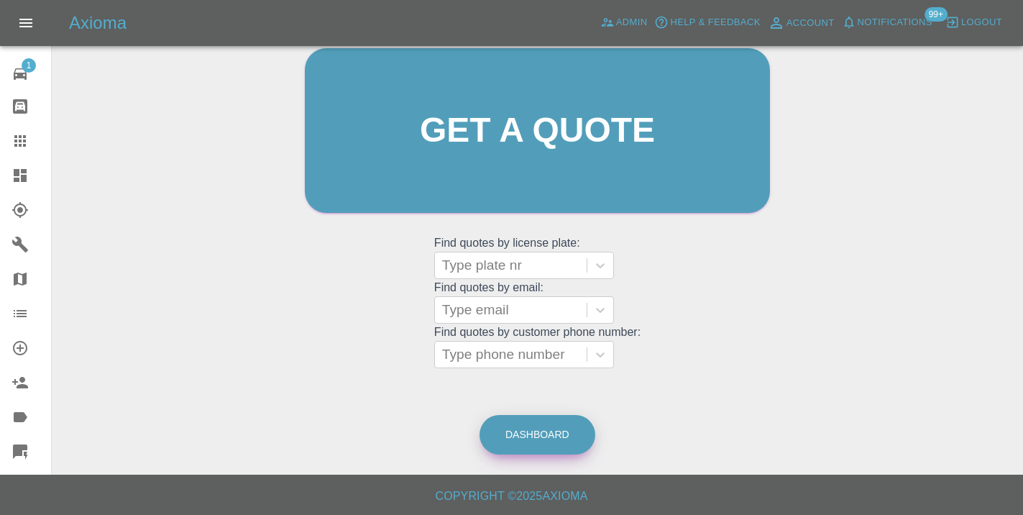
scroll to position [157, 0]
click at [566, 425] on link "Dashboard" at bounding box center [537, 435] width 116 height 40
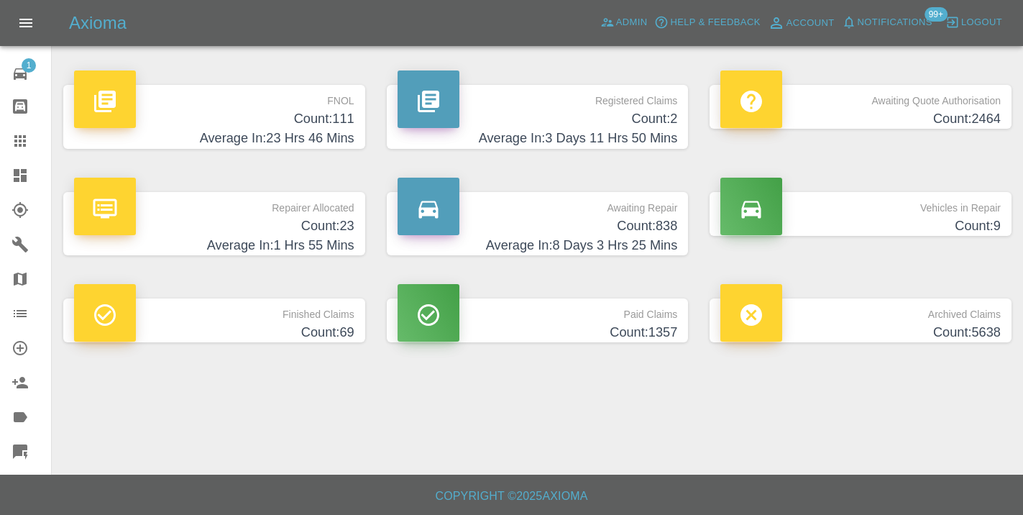
click at [639, 230] on h4 "Count: 838" at bounding box center [538, 225] width 280 height 19
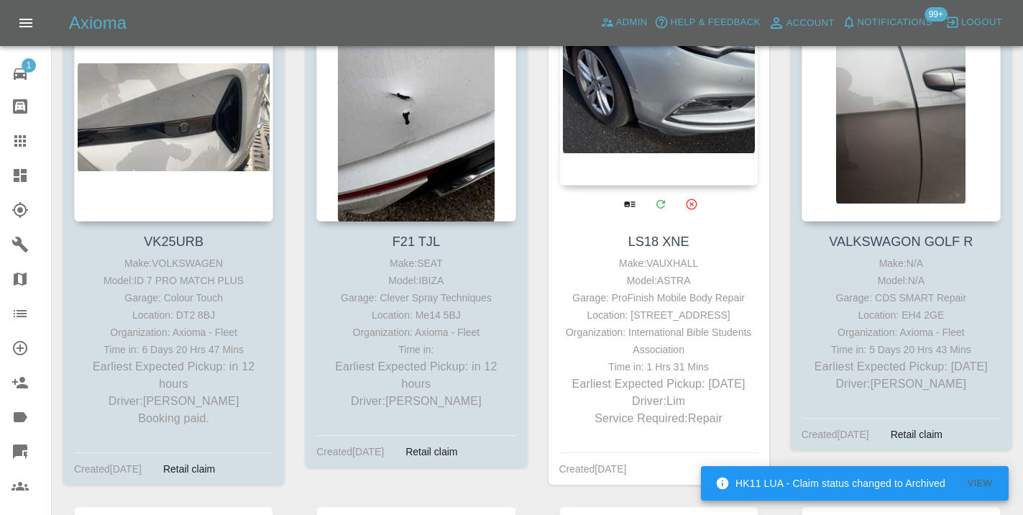
scroll to position [2748, 0]
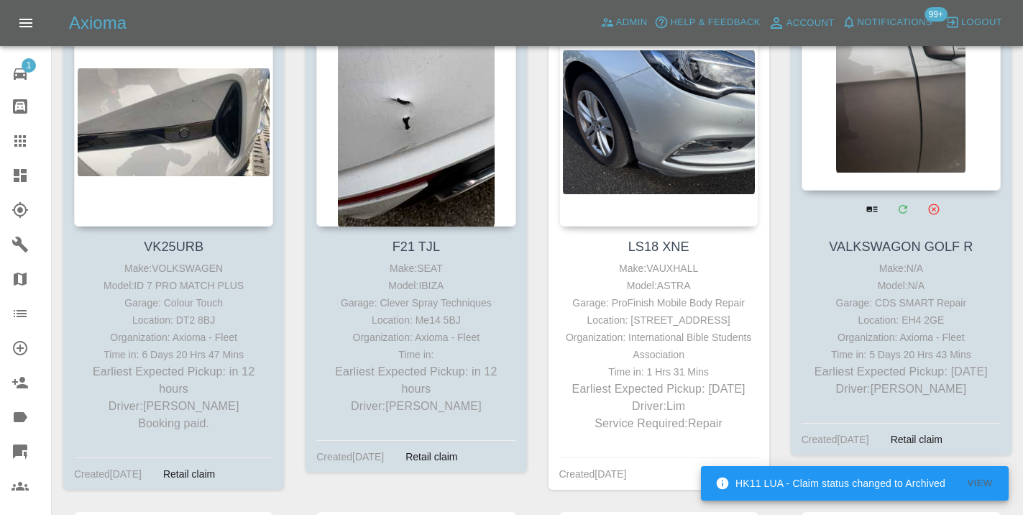
click at [893, 103] on div at bounding box center [901, 86] width 199 height 210
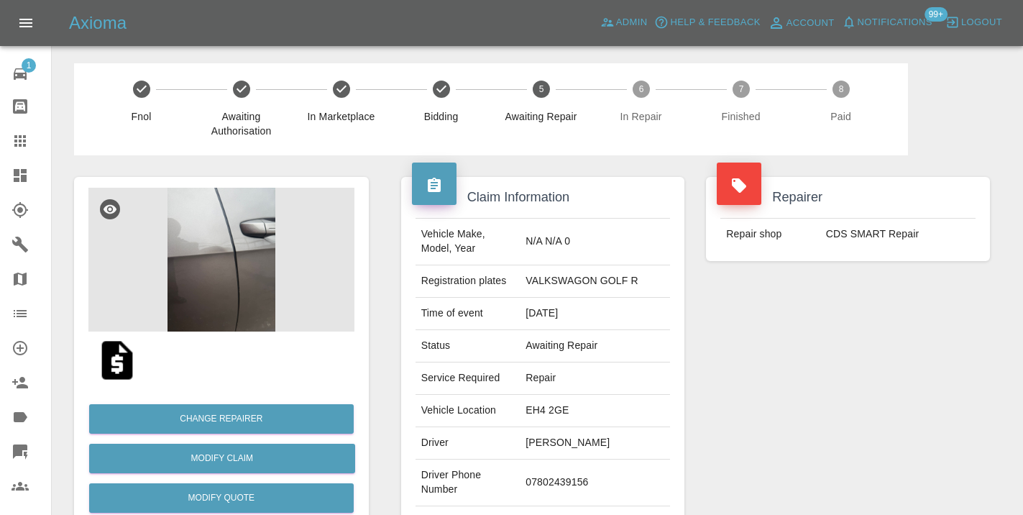
click at [555, 472] on td "07802439156" at bounding box center [595, 482] width 150 height 47
copy td "07802439156"
click at [829, 362] on div "Repairer Repair shop CDS SMART Repair" at bounding box center [848, 369] width 306 height 429
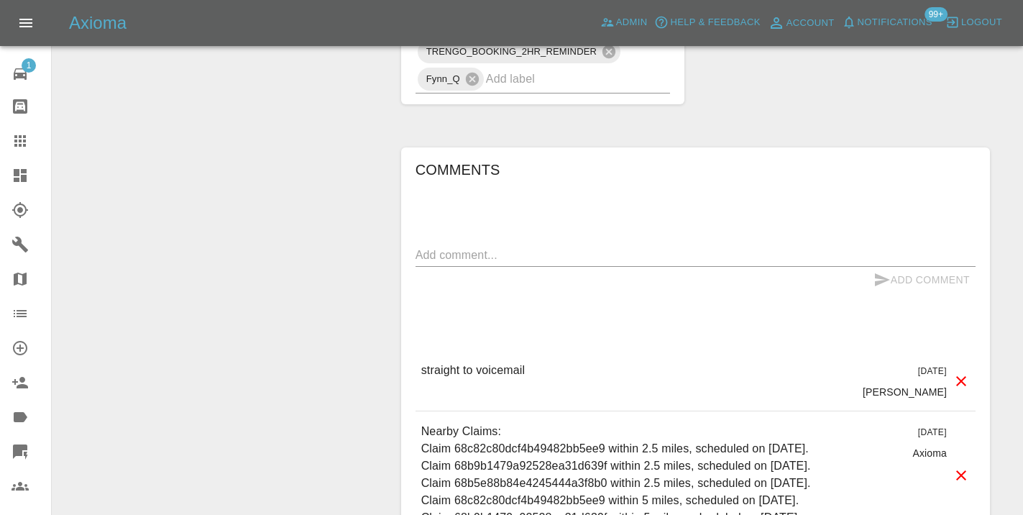
scroll to position [1162, 0]
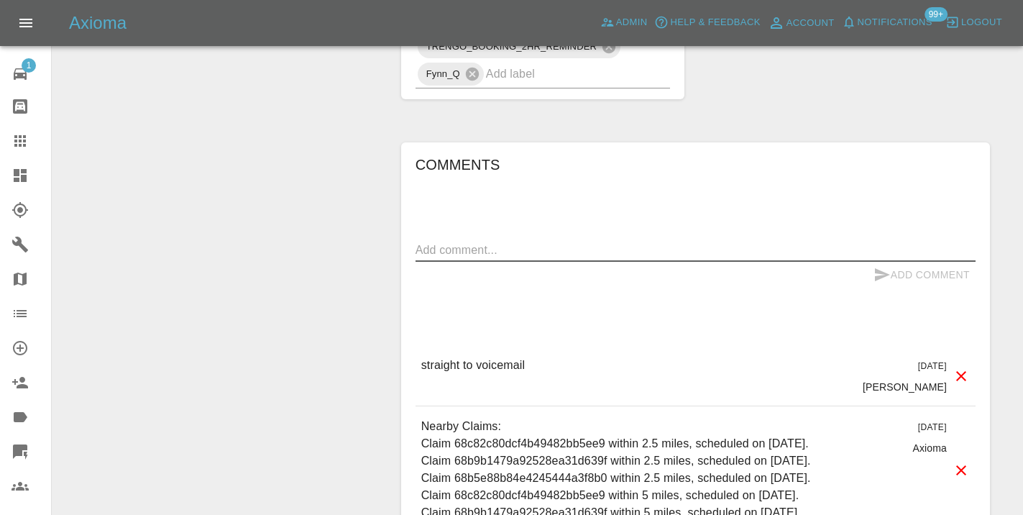
click at [461, 242] on textarea at bounding box center [695, 250] width 560 height 17
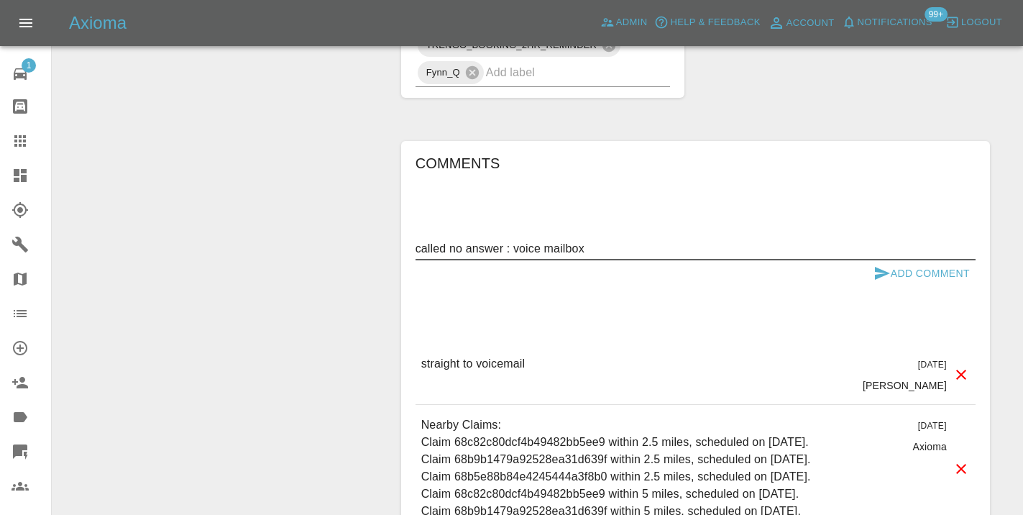
type textarea "called no answer : voice mailbox"
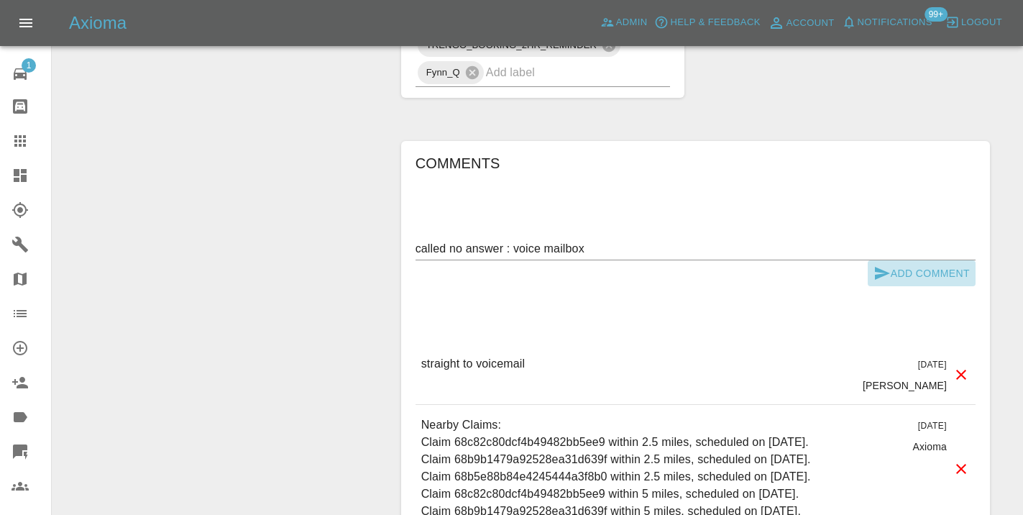
click at [883, 265] on icon "submit" at bounding box center [881, 273] width 17 height 17
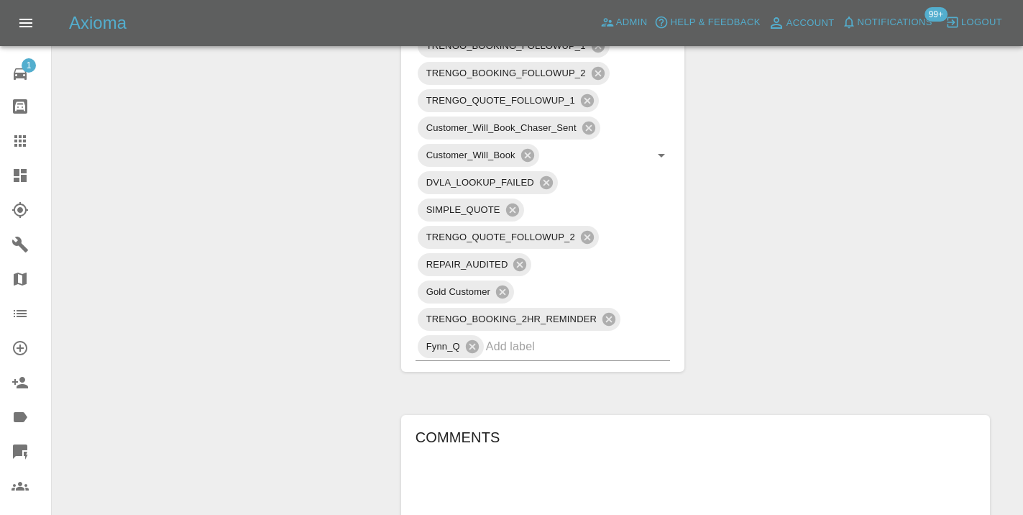
scroll to position [887, 0]
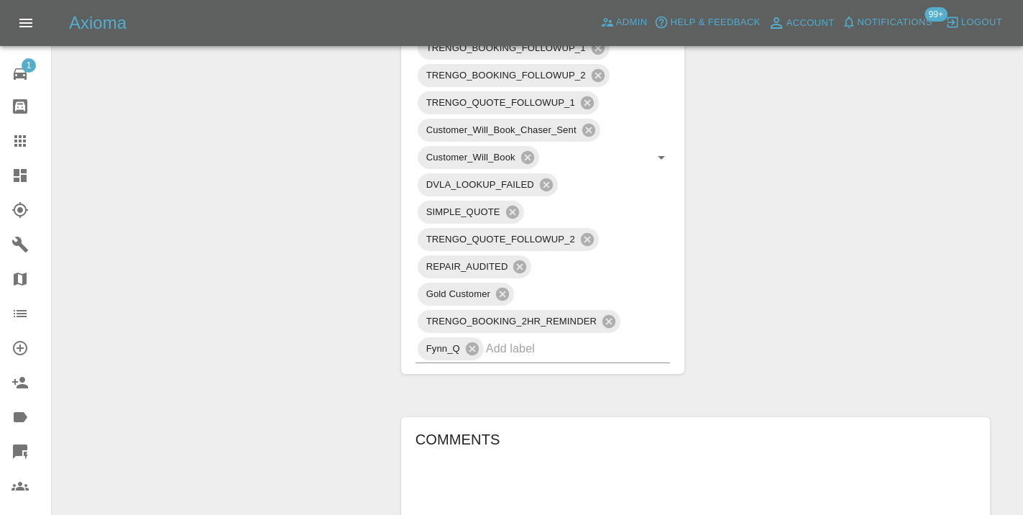
click at [19, 134] on icon at bounding box center [20, 140] width 17 height 17
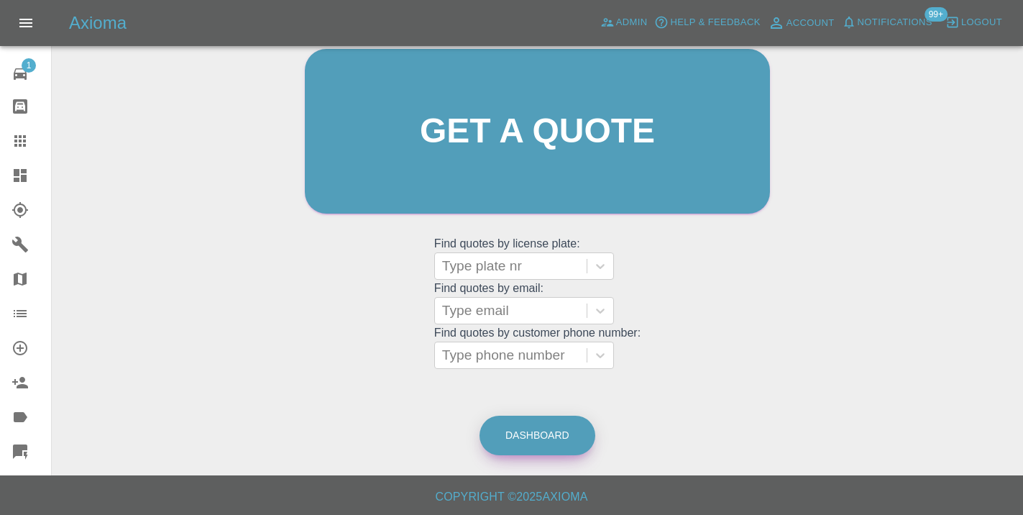
click at [541, 453] on link "Dashboard" at bounding box center [537, 435] width 116 height 40
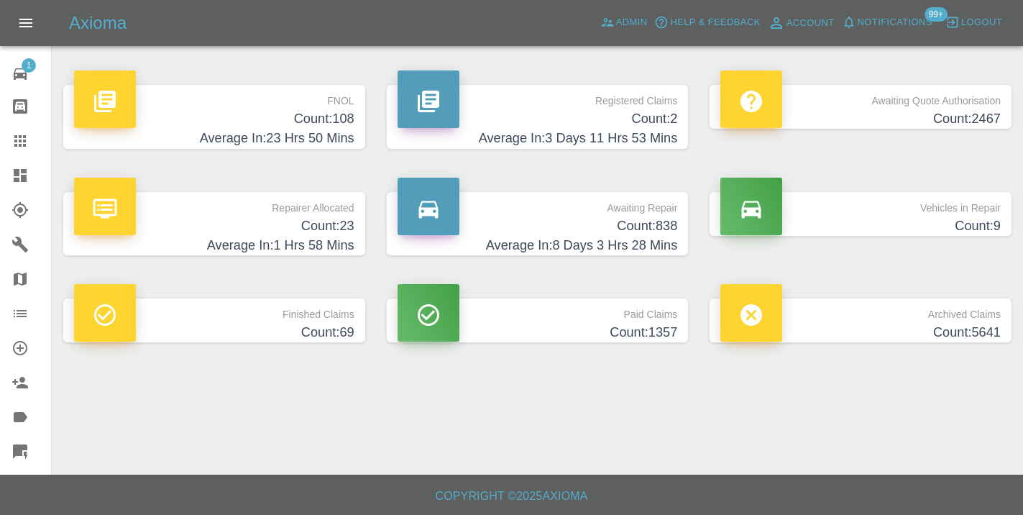
click at [648, 238] on h4 "Average In: 8 Days 3 Hrs 28 Mins" at bounding box center [538, 245] width 280 height 19
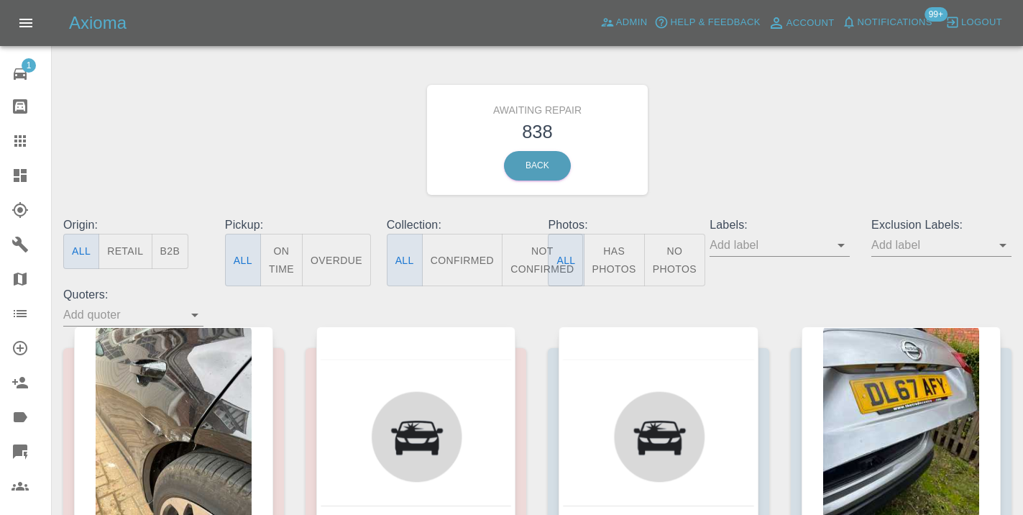
click at [516, 252] on button "Not Confirmed" at bounding box center [542, 260] width 81 height 52
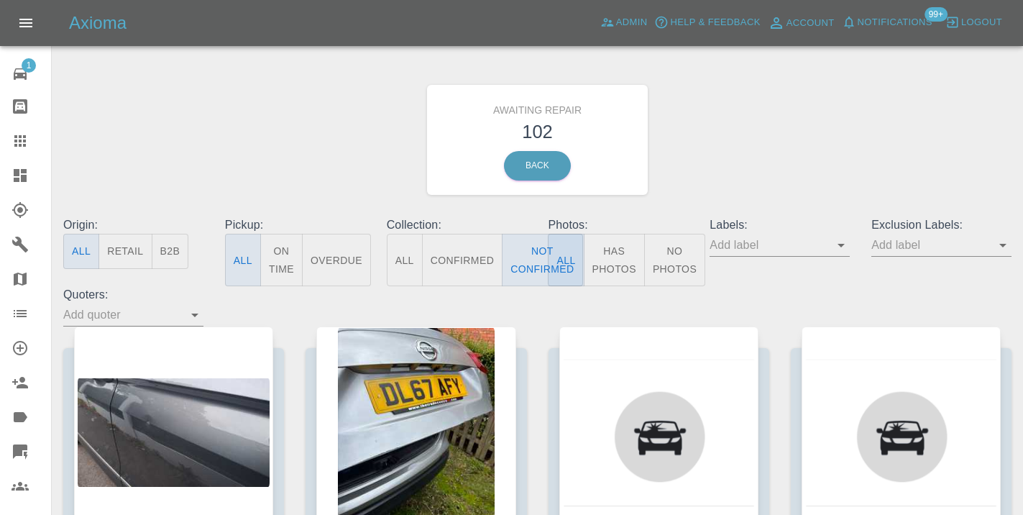
click at [704, 175] on div "Awaiting Repair 102 Back" at bounding box center [537, 139] width 970 height 153
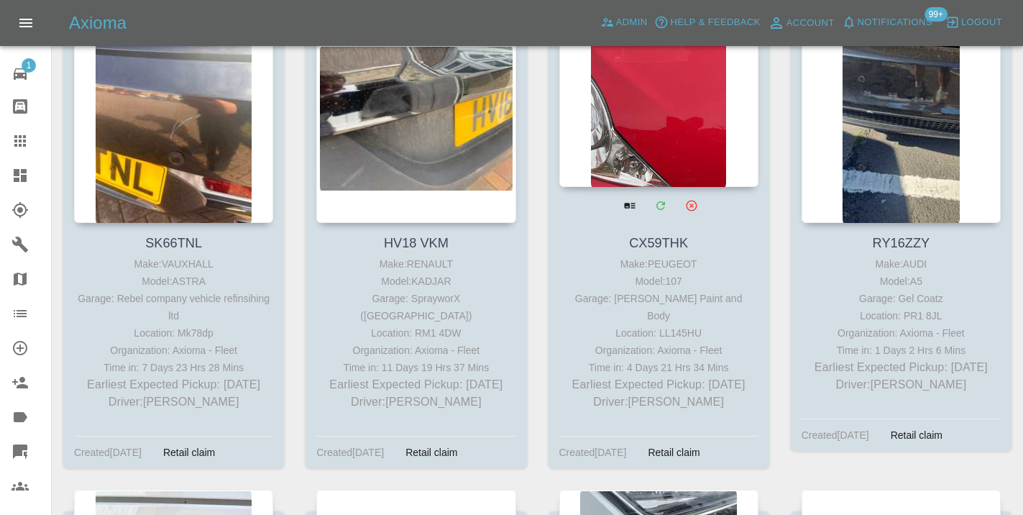
scroll to position [3713, 0]
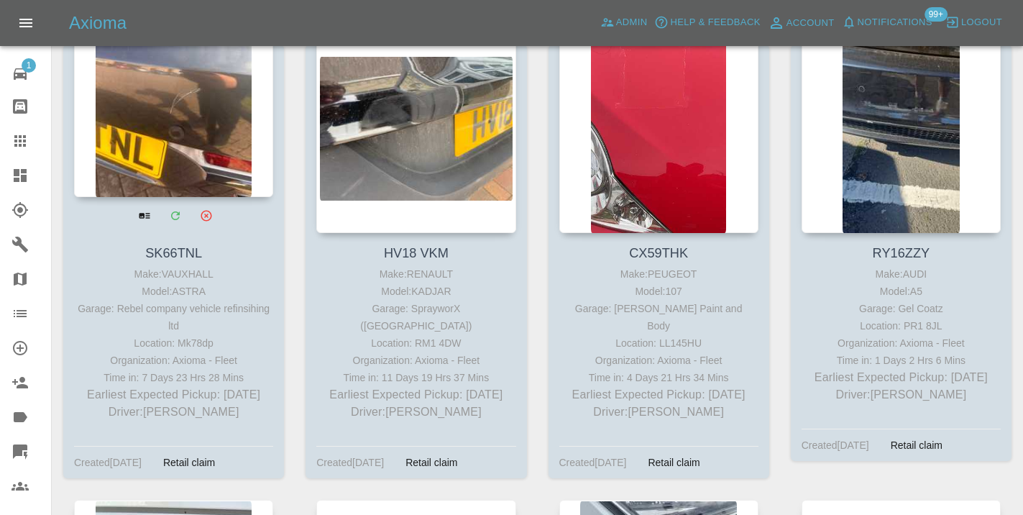
click at [171, 163] on div at bounding box center [173, 92] width 199 height 210
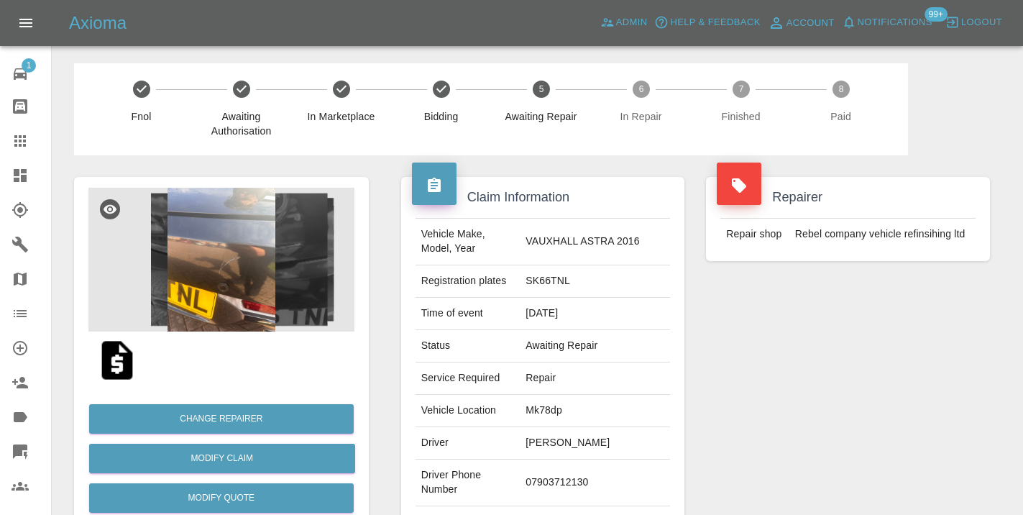
click at [579, 476] on td "07903712130" at bounding box center [595, 482] width 150 height 47
copy td "07903712130"
click at [761, 359] on div "Repairer Repair shop Rebel company vehicle refinsihing ltd" at bounding box center [848, 369] width 306 height 429
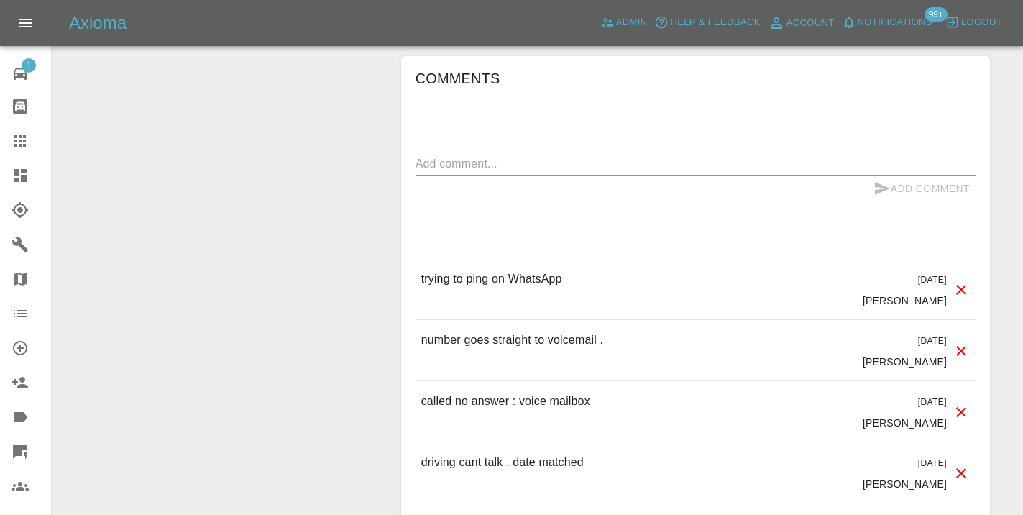
scroll to position [1473, 0]
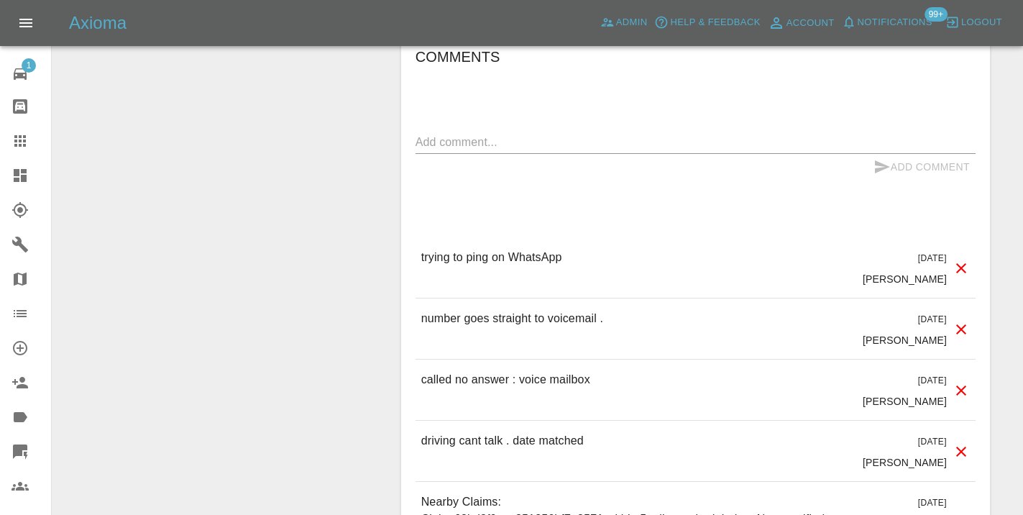
click at [440, 134] on textarea at bounding box center [695, 142] width 560 height 17
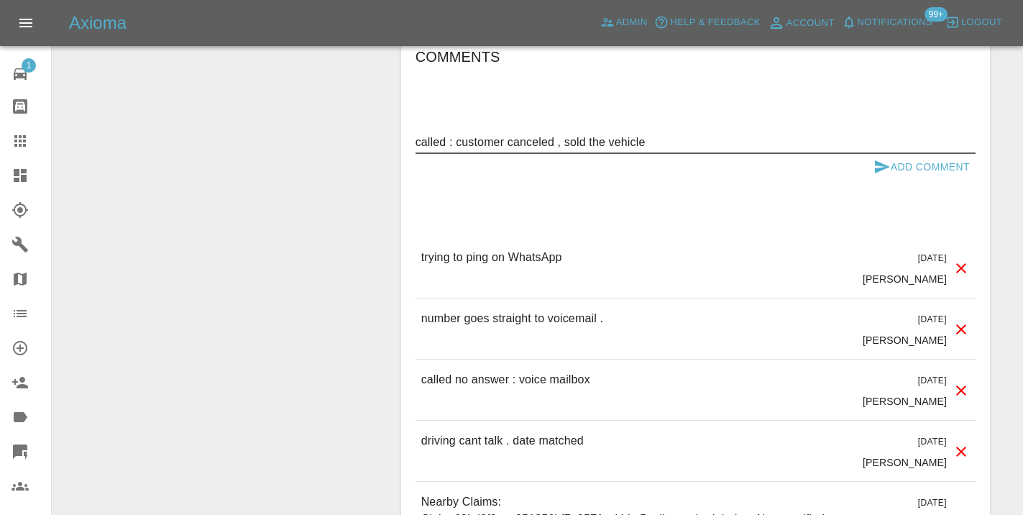
type textarea "called : customer canceled , sold the vehicle"
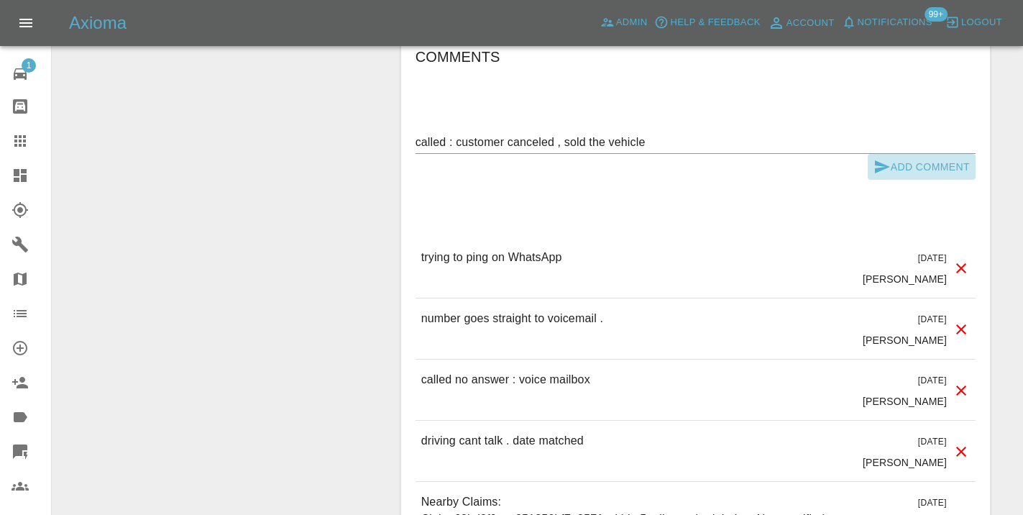
click at [879, 158] on icon "submit" at bounding box center [881, 166] width 17 height 17
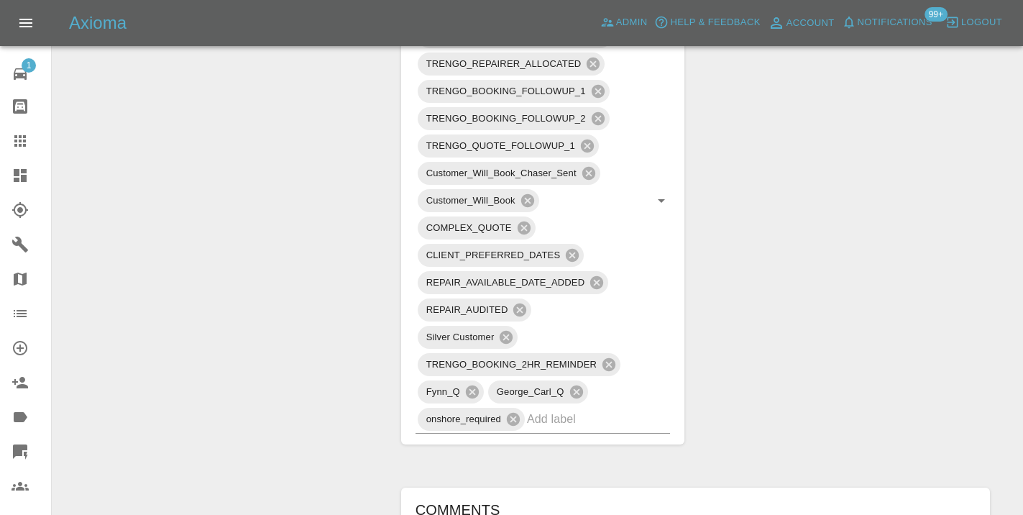
scroll to position [1011, 0]
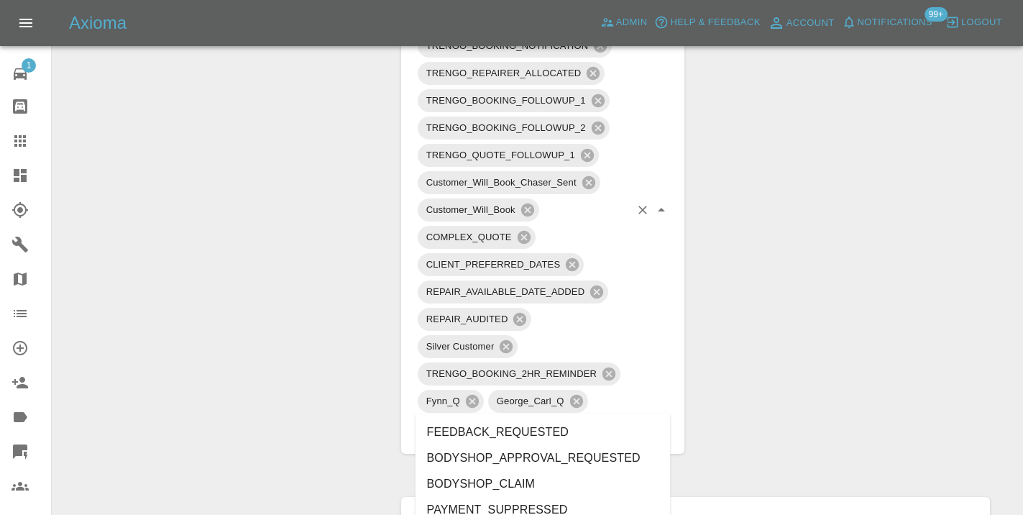
click at [546, 417] on input "text" at bounding box center [578, 428] width 103 height 22
type input "cust"
click at [531, 449] on li "CUSTOMER_CANCELLED" at bounding box center [542, 458] width 255 height 26
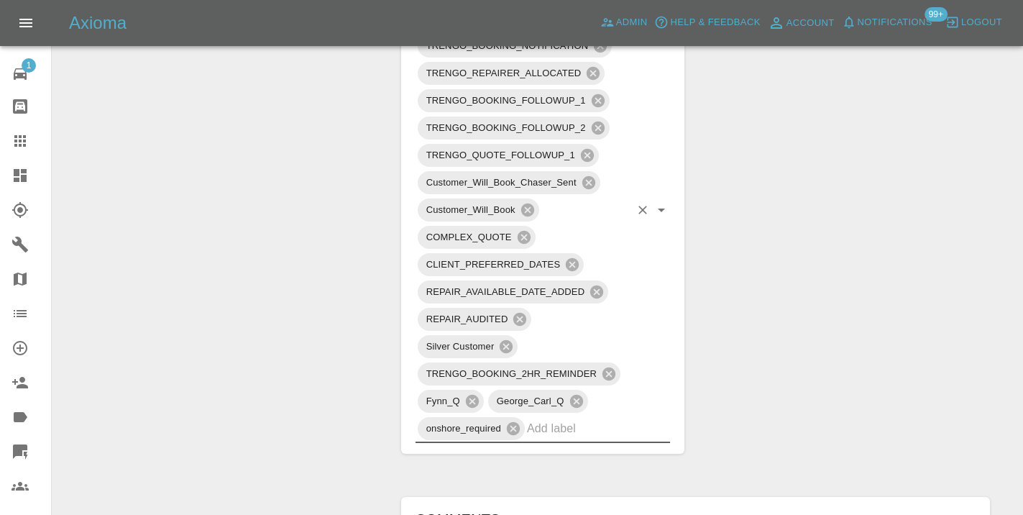
click at [323, 273] on div "Change Repairer Modify Claim Modify Quote Rollback Submit Payment Archive" at bounding box center [221, 195] width 316 height 2101
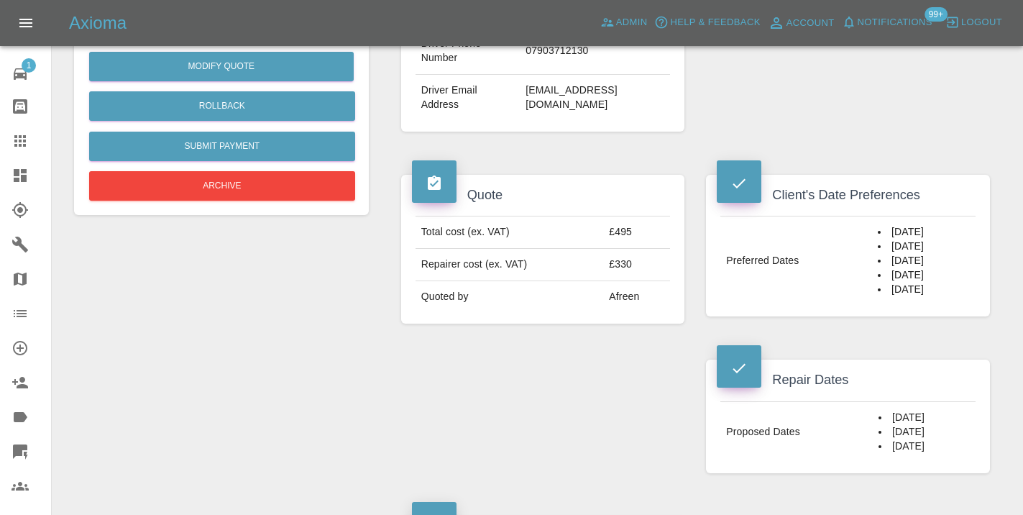
scroll to position [426, 0]
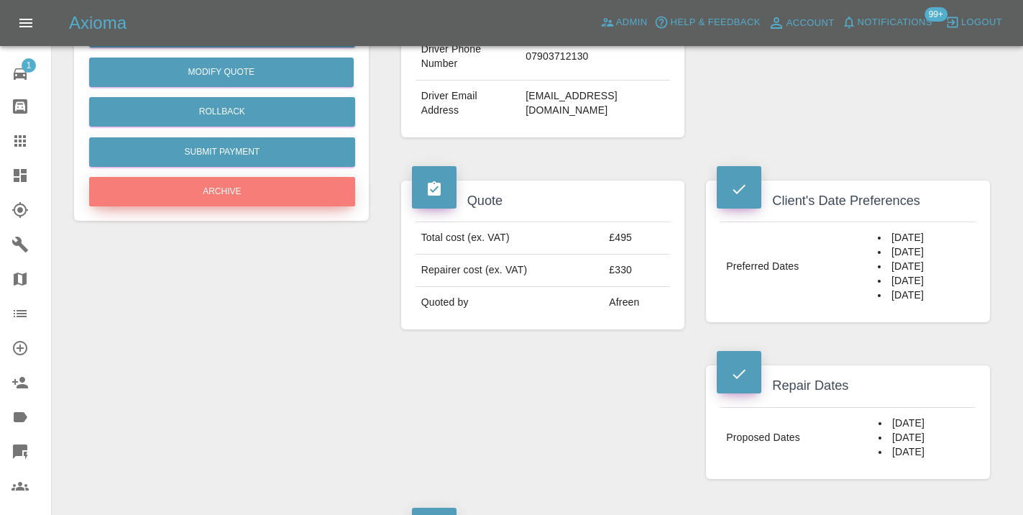
click at [257, 189] on button "Archive" at bounding box center [222, 191] width 266 height 29
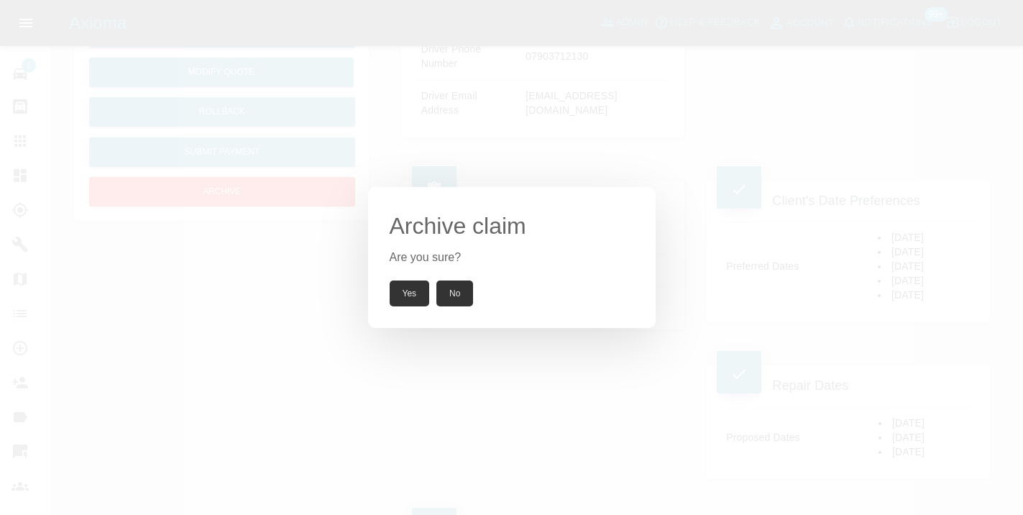
click at [415, 291] on button "Yes" at bounding box center [410, 293] width 40 height 26
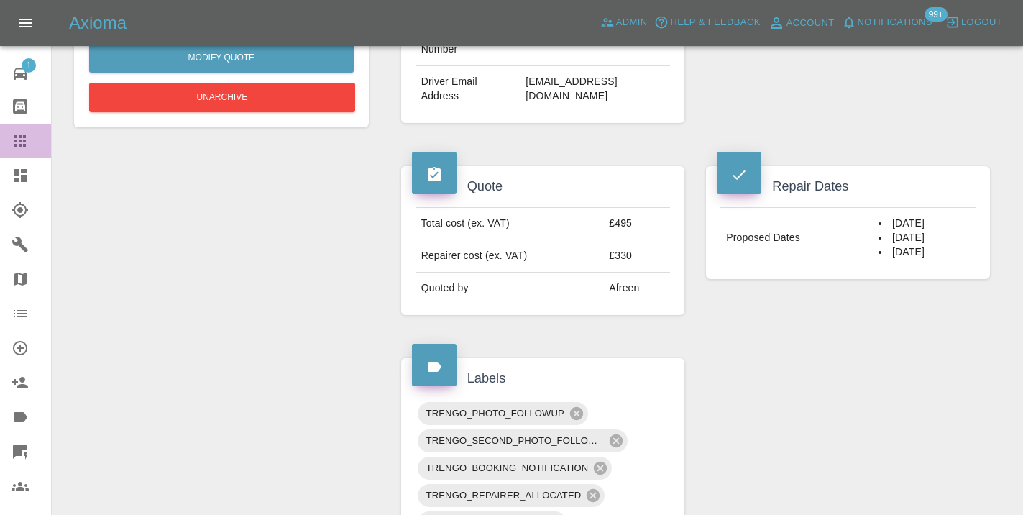
click at [19, 147] on icon at bounding box center [20, 140] width 17 height 17
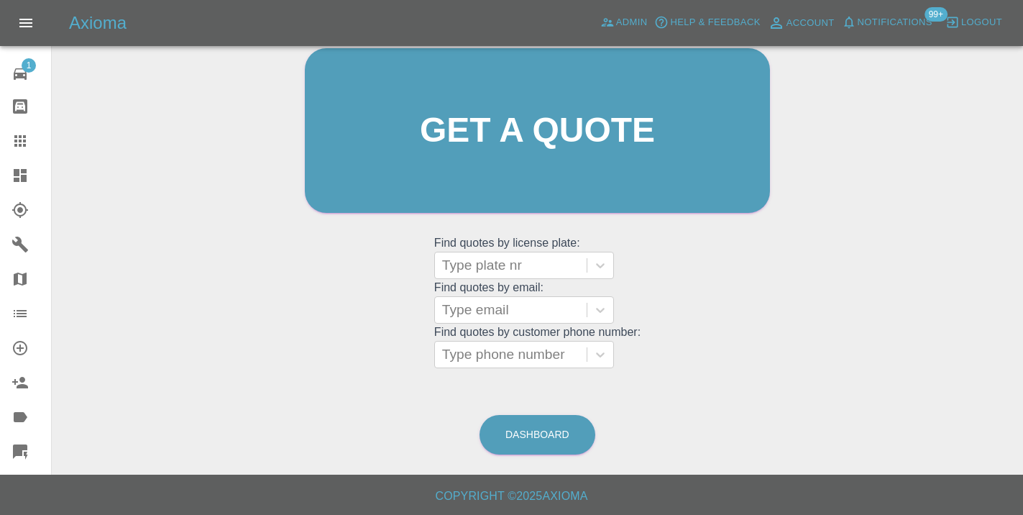
scroll to position [110, 0]
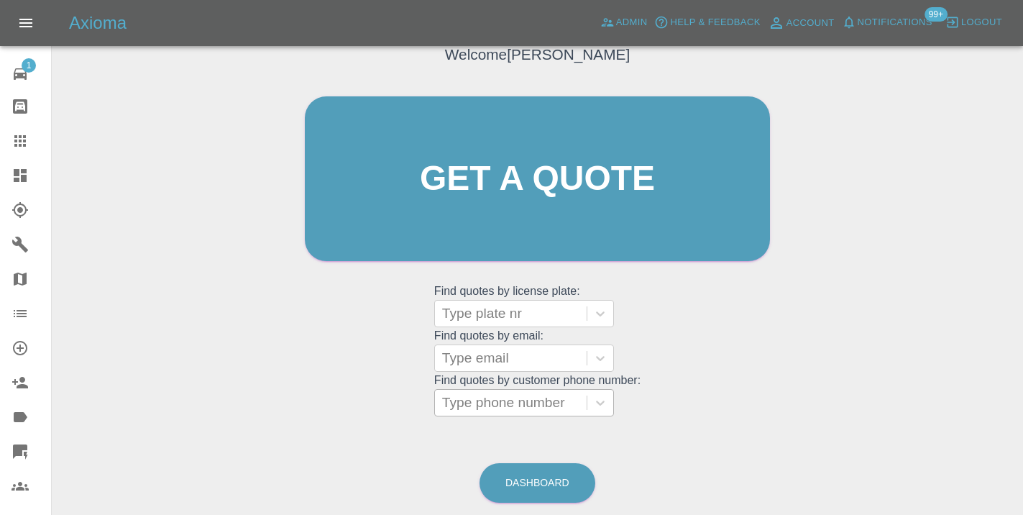
click at [533, 400] on div at bounding box center [510, 402] width 137 height 20
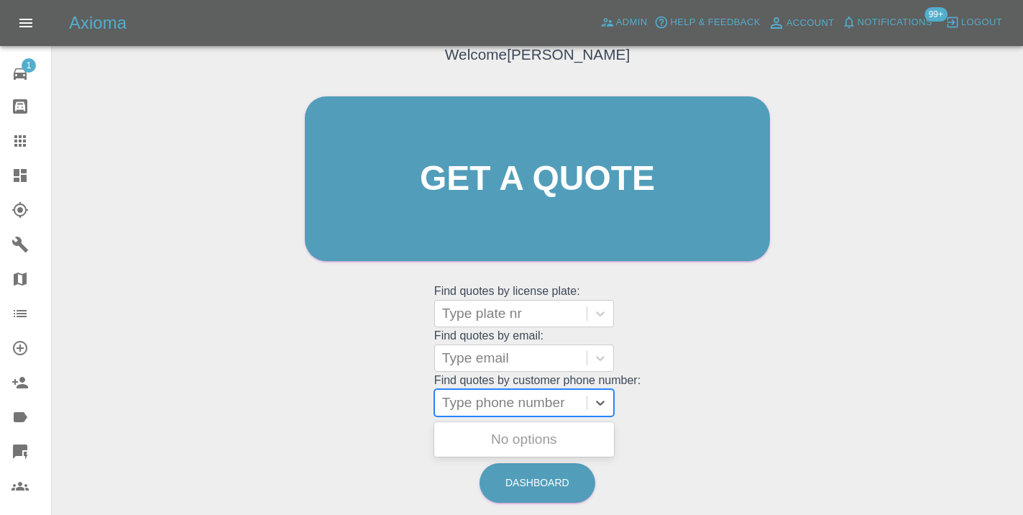
paste input "07988278327"
type input "07988278327"
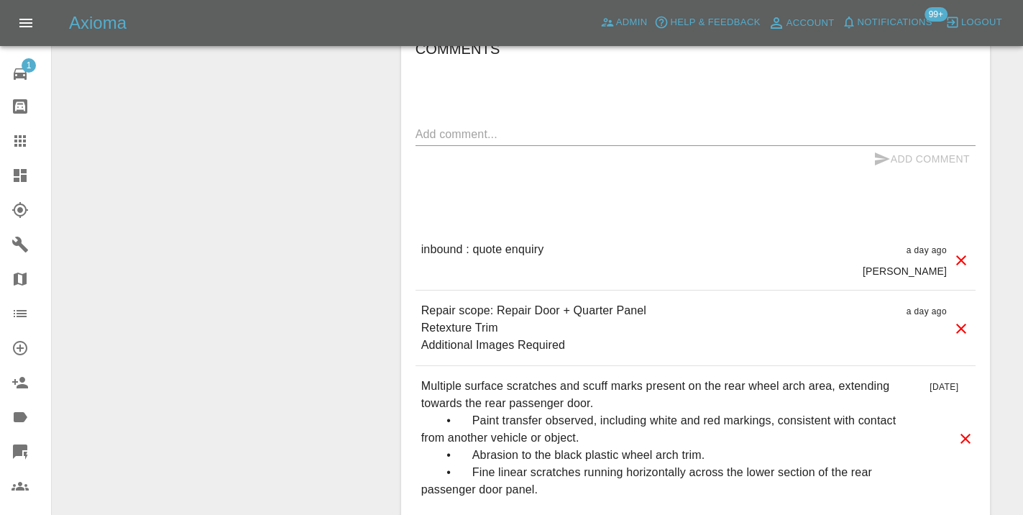
scroll to position [1228, 0]
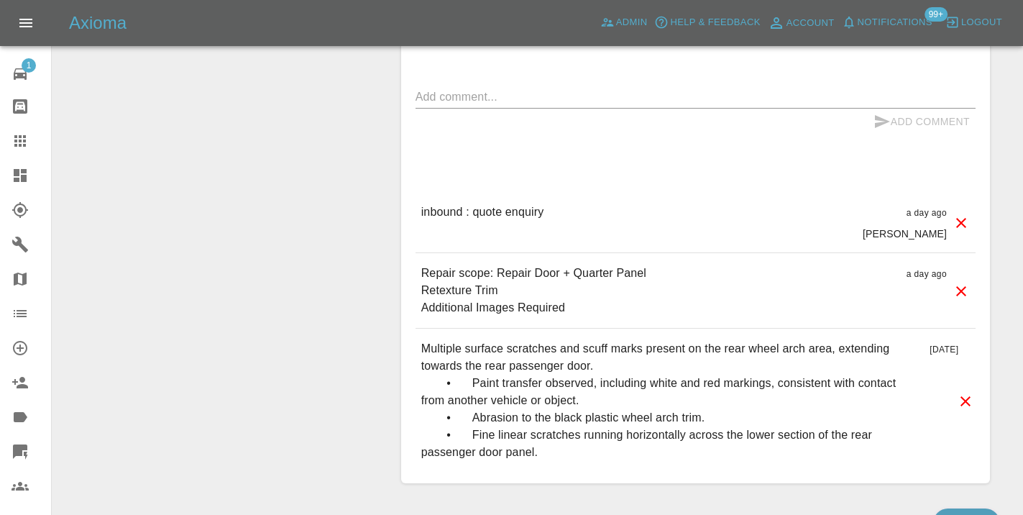
click at [440, 88] on textarea at bounding box center [695, 96] width 560 height 17
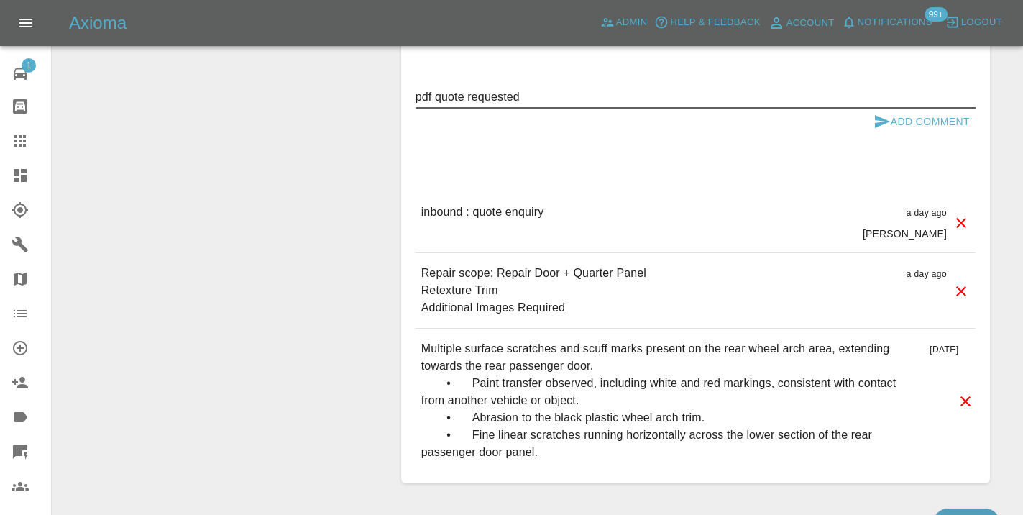
type textarea "pdf quote requested"
click at [875, 115] on icon "submit" at bounding box center [882, 121] width 15 height 13
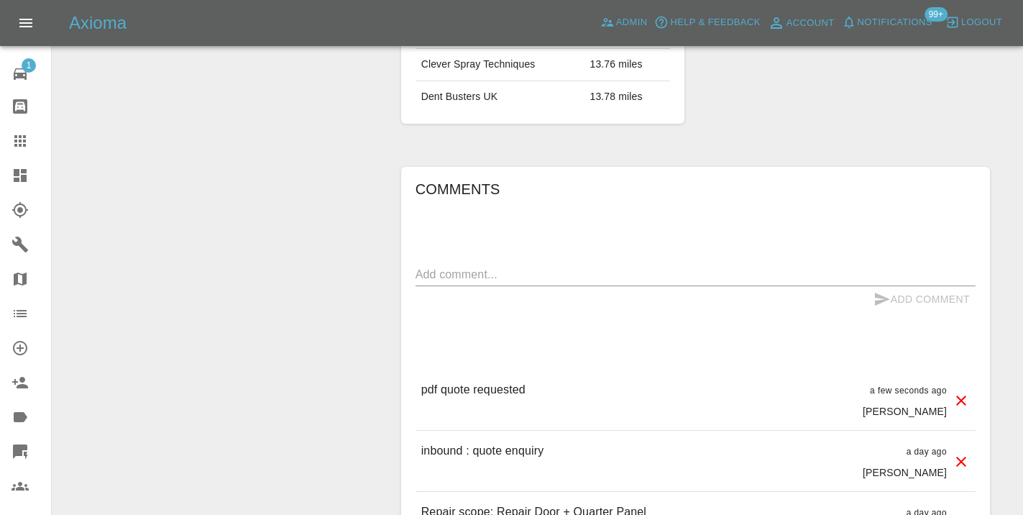
scroll to position [1086, 0]
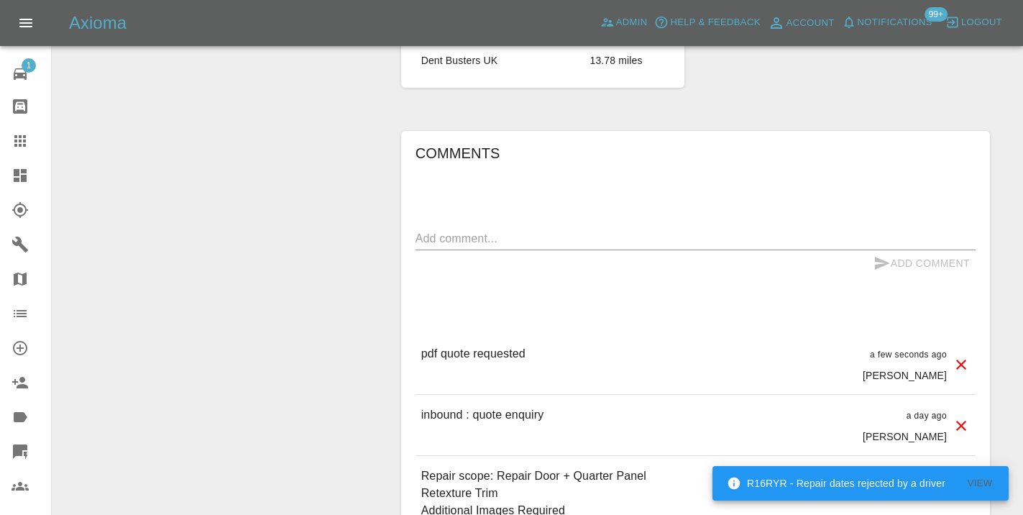
click at [24, 141] on icon at bounding box center [20, 141] width 12 height 12
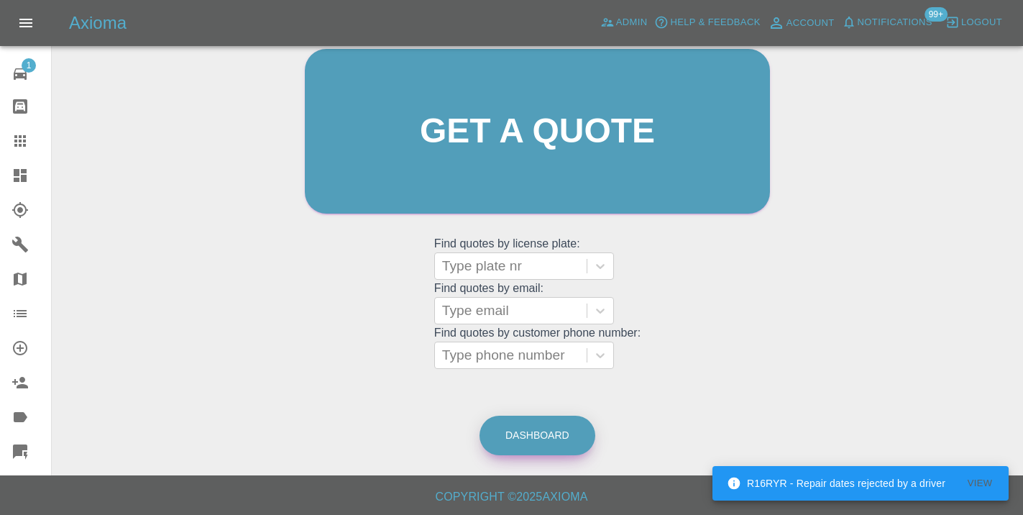
click at [539, 442] on link "Dashboard" at bounding box center [537, 435] width 116 height 40
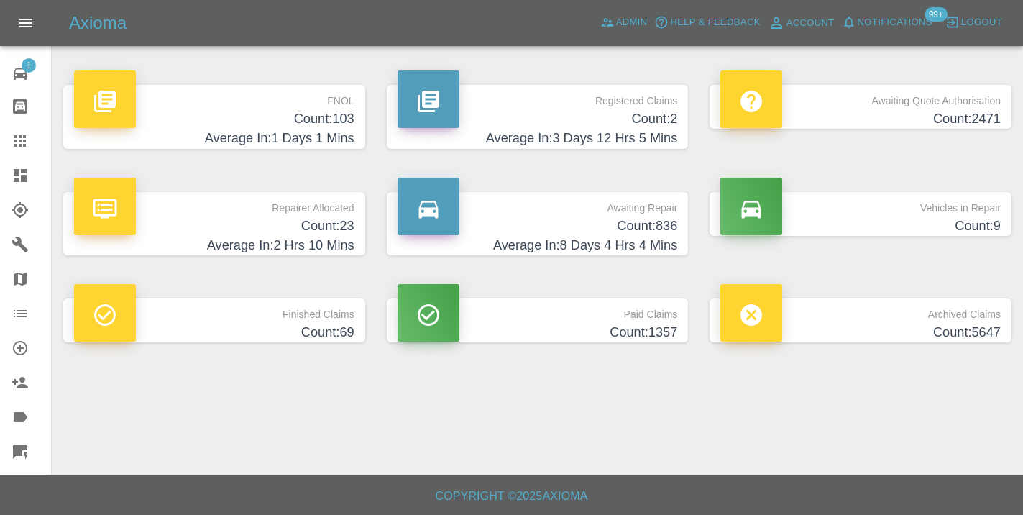
click at [646, 226] on h4 "Count: 836" at bounding box center [538, 225] width 280 height 19
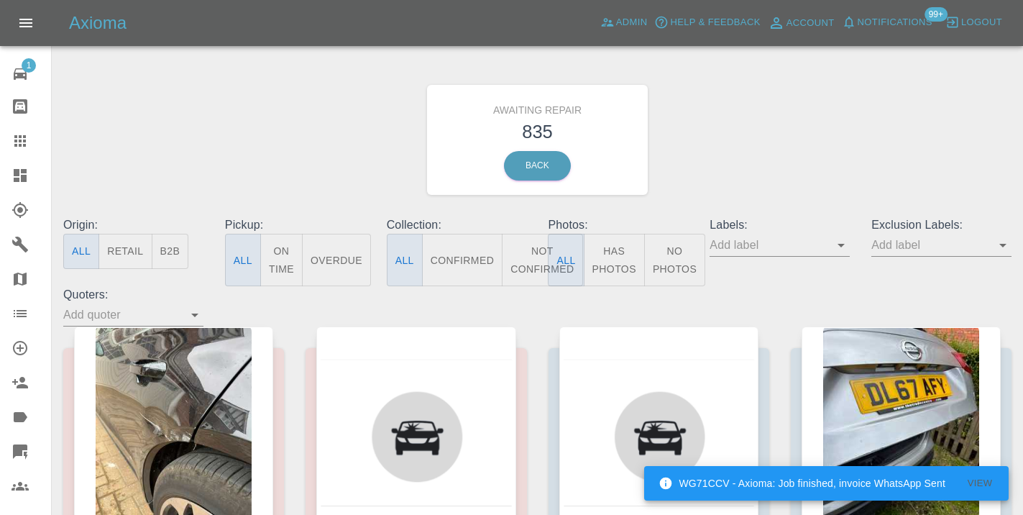
click at [531, 270] on button "Not Confirmed" at bounding box center [542, 260] width 81 height 52
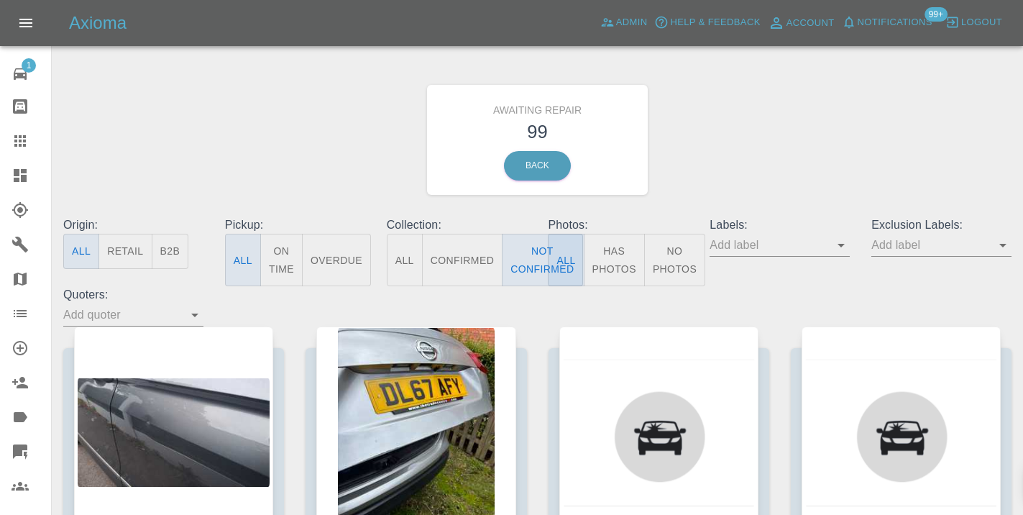
click at [771, 209] on div "Awaiting Repair 99 Back" at bounding box center [537, 139] width 970 height 153
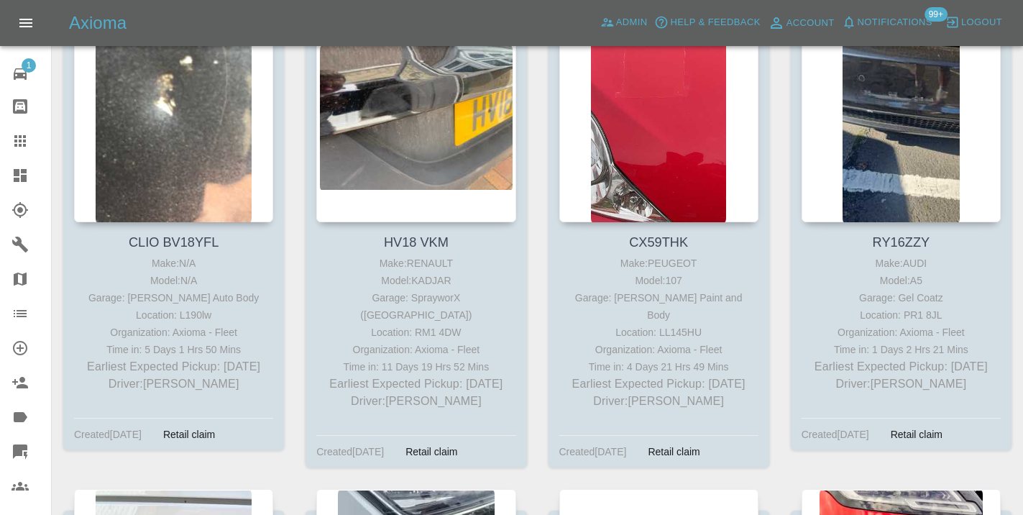
scroll to position [3715, 0]
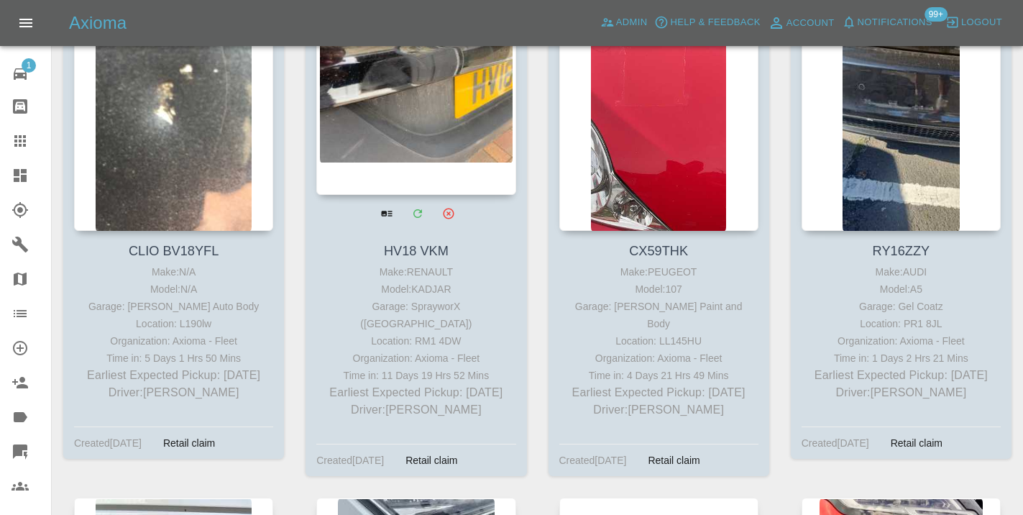
click at [434, 152] on div at bounding box center [415, 90] width 199 height 210
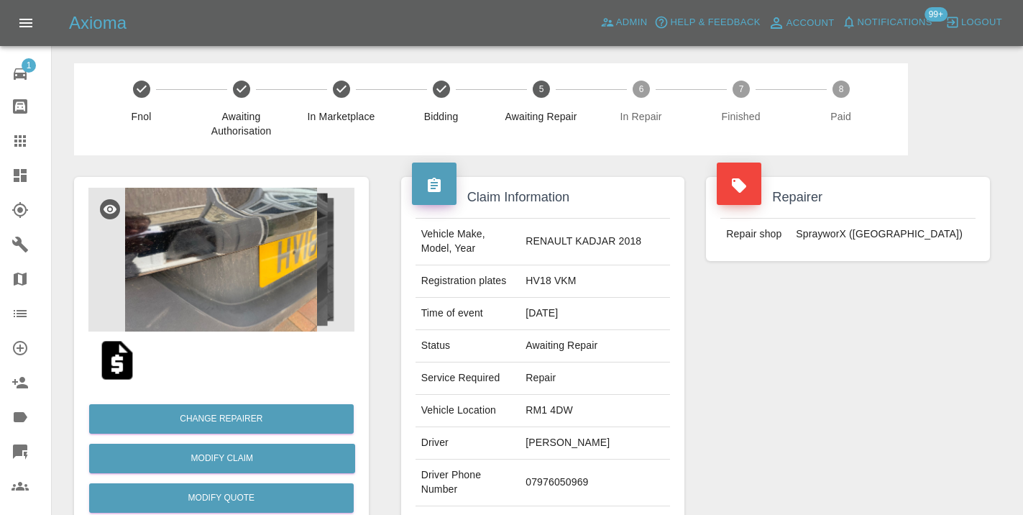
click at [562, 475] on td "07976050969" at bounding box center [595, 482] width 150 height 47
copy td "07976050969"
click at [704, 398] on div "Repairer Repair shop SprayworX (Kent)" at bounding box center [848, 369] width 306 height 429
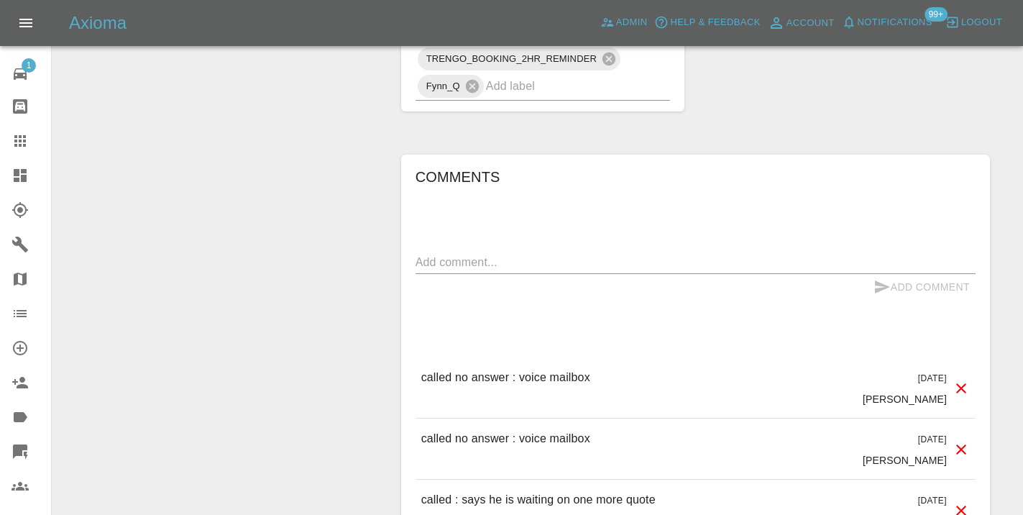
scroll to position [1114, 0]
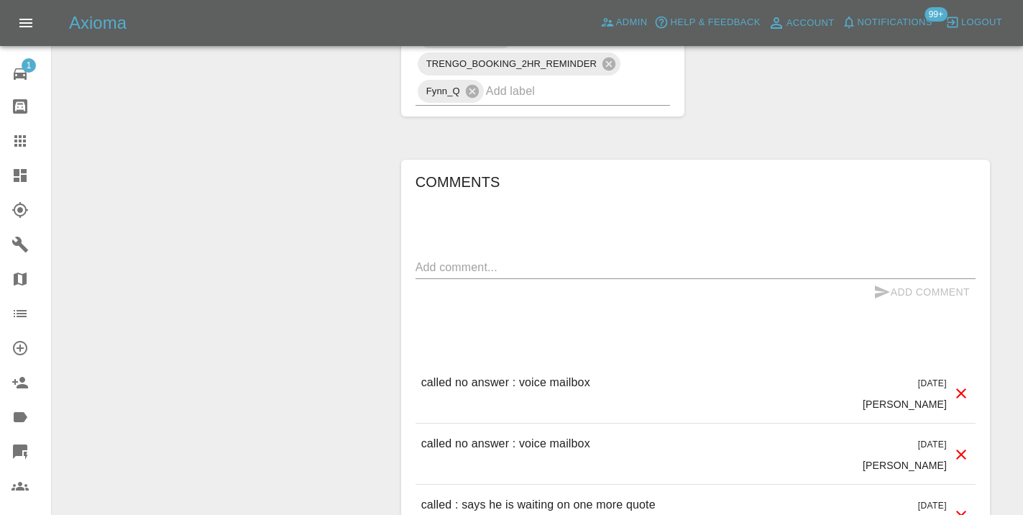
click at [450, 259] on textarea at bounding box center [695, 267] width 560 height 17
type textarea "called no longer interested"
click at [885, 283] on icon "submit" at bounding box center [881, 291] width 17 height 17
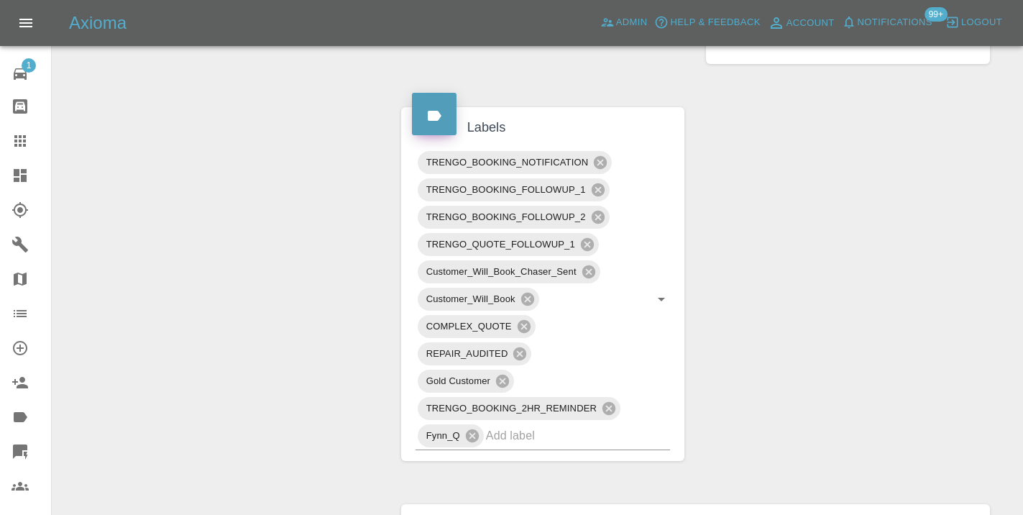
scroll to position [758, 0]
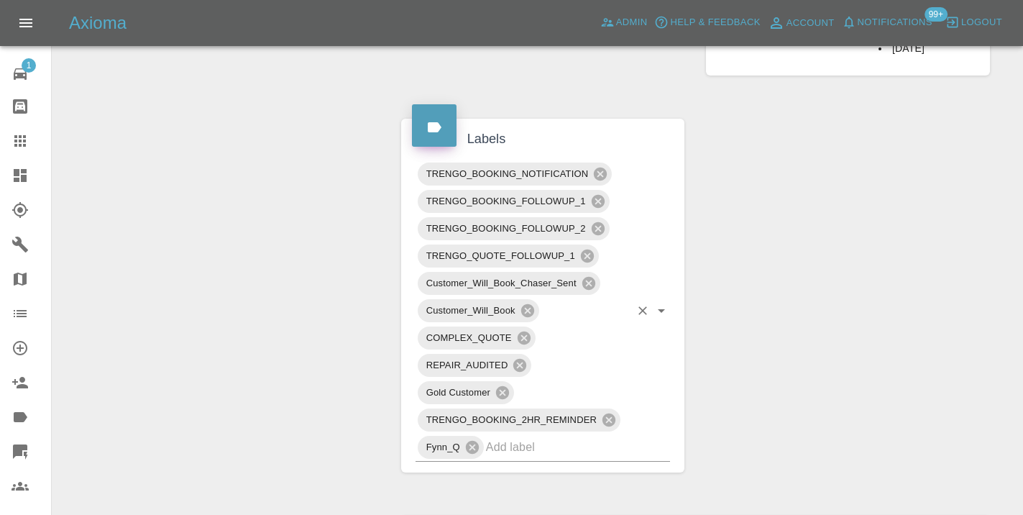
click at [542, 436] on input "text" at bounding box center [558, 447] width 144 height 22
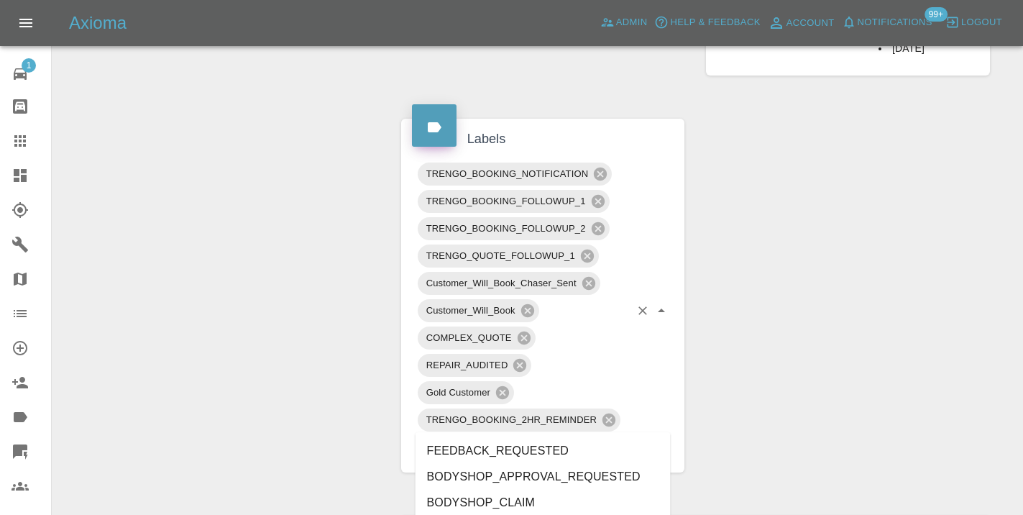
click at [306, 213] on div "Change Repairer Modify Claim Modify Quote Rollback Submit Payment Archive" at bounding box center [221, 332] width 316 height 1870
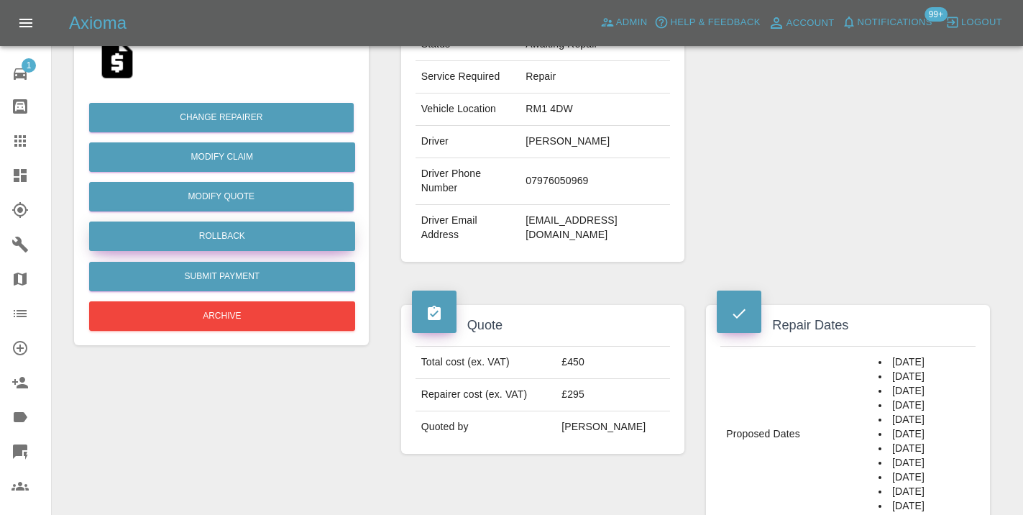
scroll to position [298, 0]
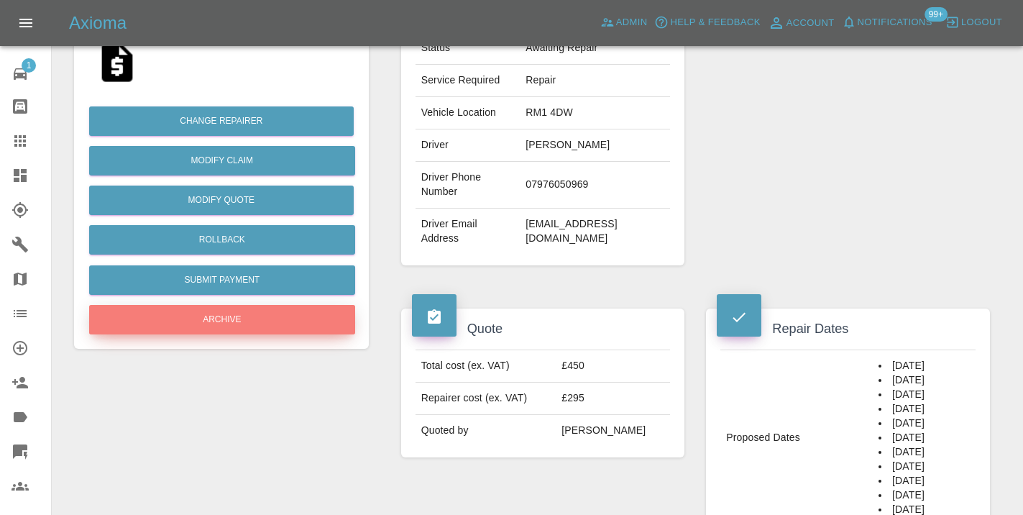
click at [242, 324] on button "Archive" at bounding box center [222, 319] width 266 height 29
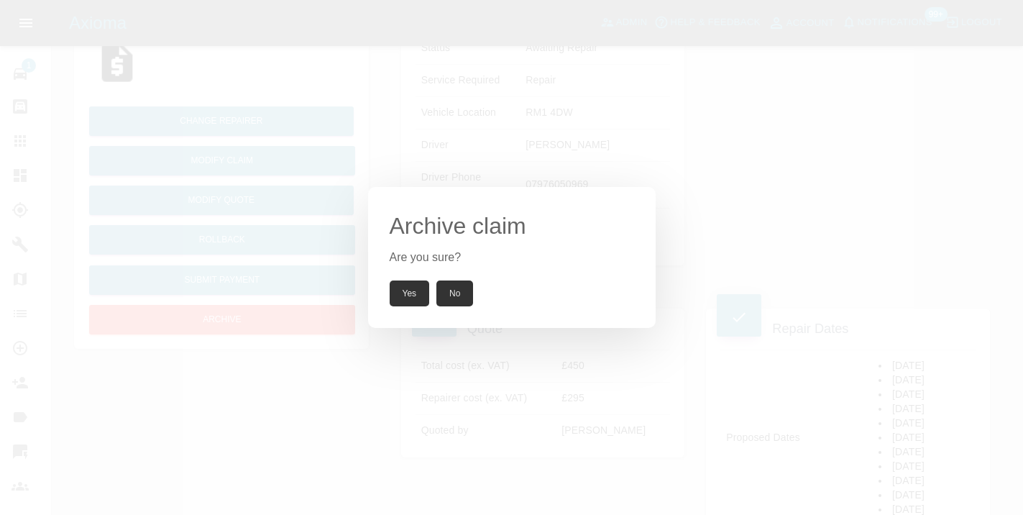
click at [407, 296] on button "Yes" at bounding box center [410, 293] width 40 height 26
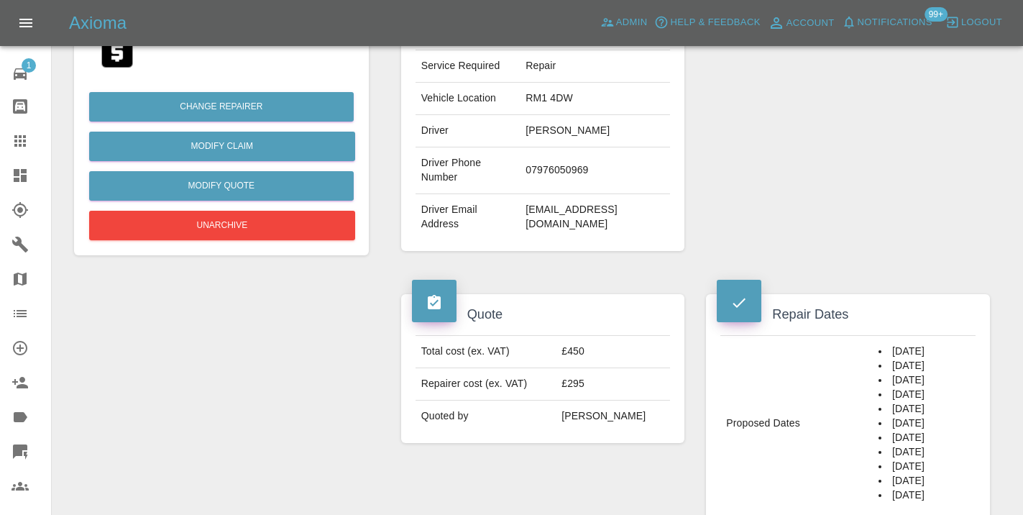
click at [27, 137] on icon at bounding box center [20, 140] width 17 height 17
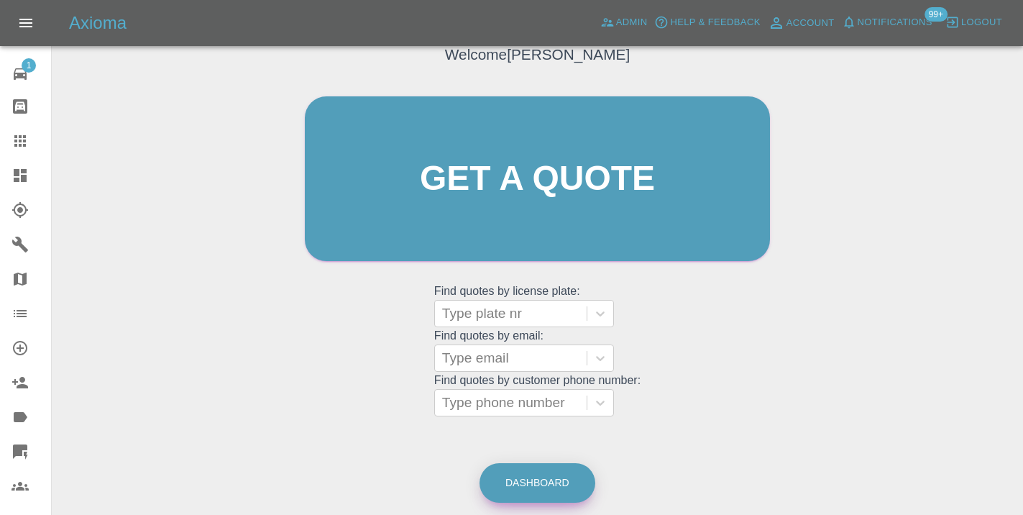
click at [513, 476] on link "Dashboard" at bounding box center [537, 483] width 116 height 40
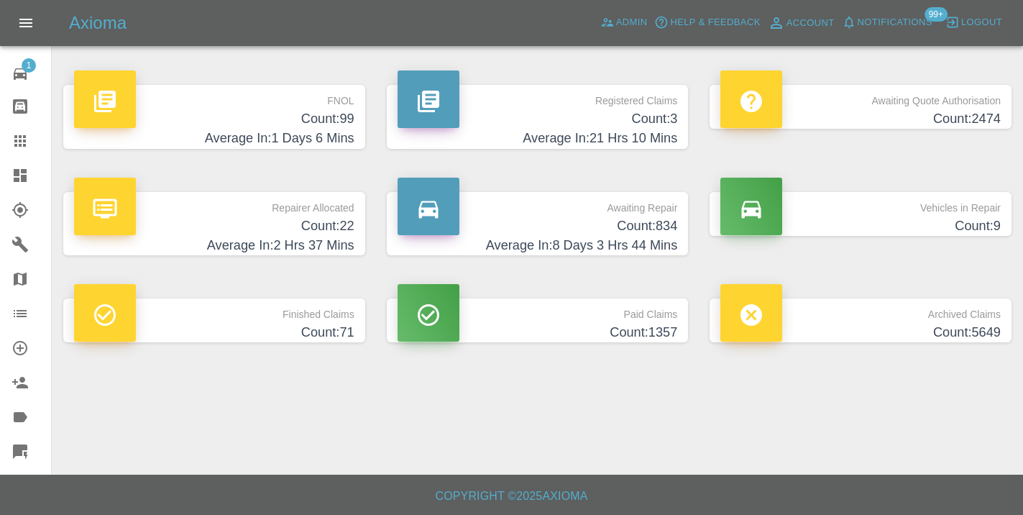
click at [654, 226] on h4 "Count: 834" at bounding box center [538, 225] width 280 height 19
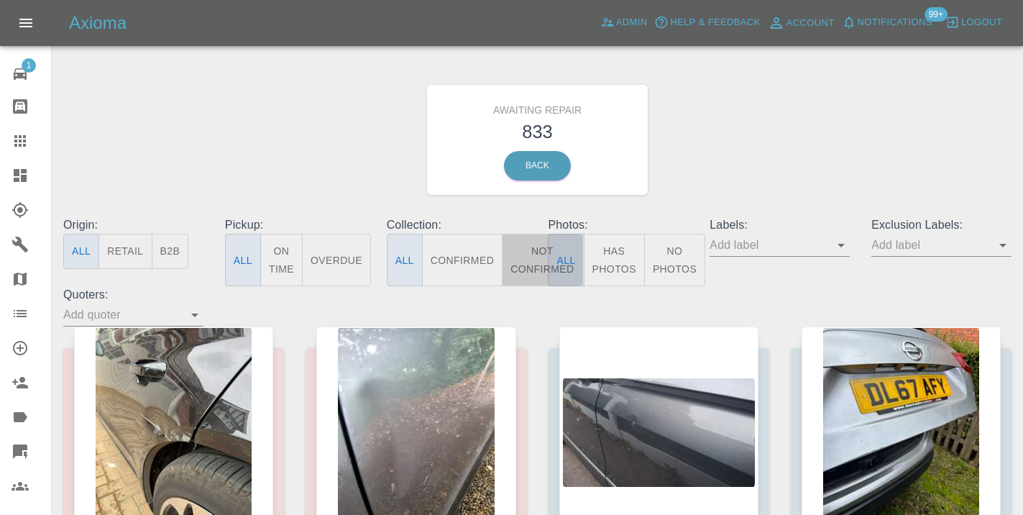
click at [518, 267] on button "Not Confirmed" at bounding box center [542, 260] width 81 height 52
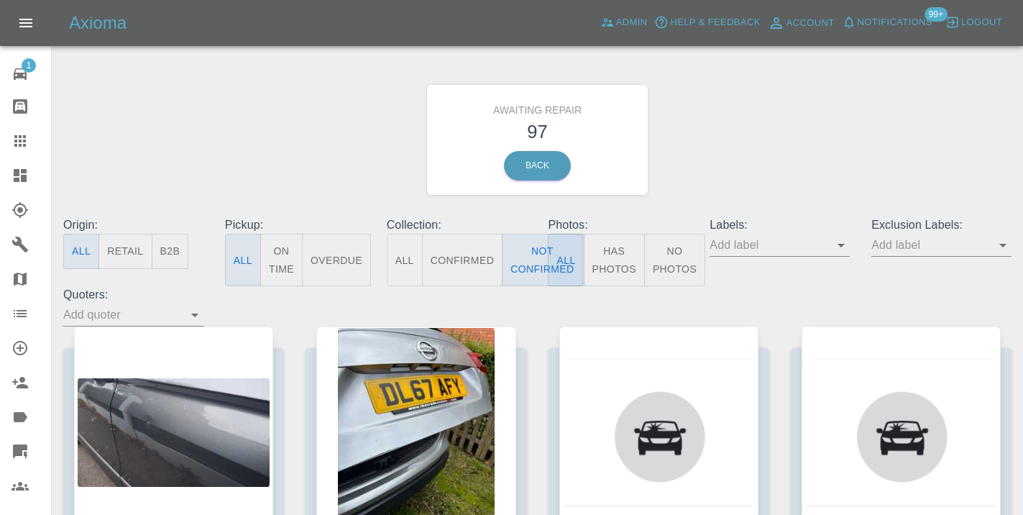
click at [812, 87] on div "Awaiting Repair 97 Back" at bounding box center [537, 139] width 970 height 153
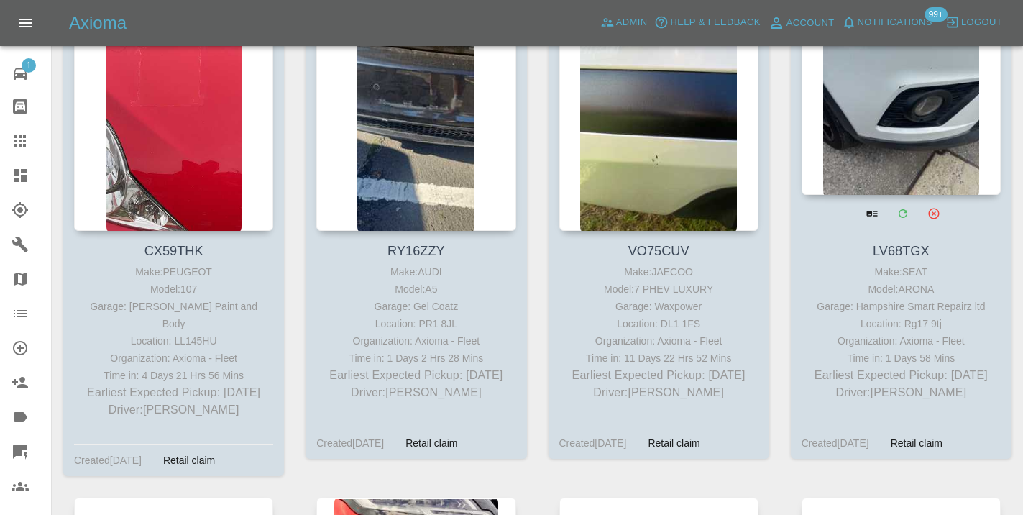
scroll to position [3703, 0]
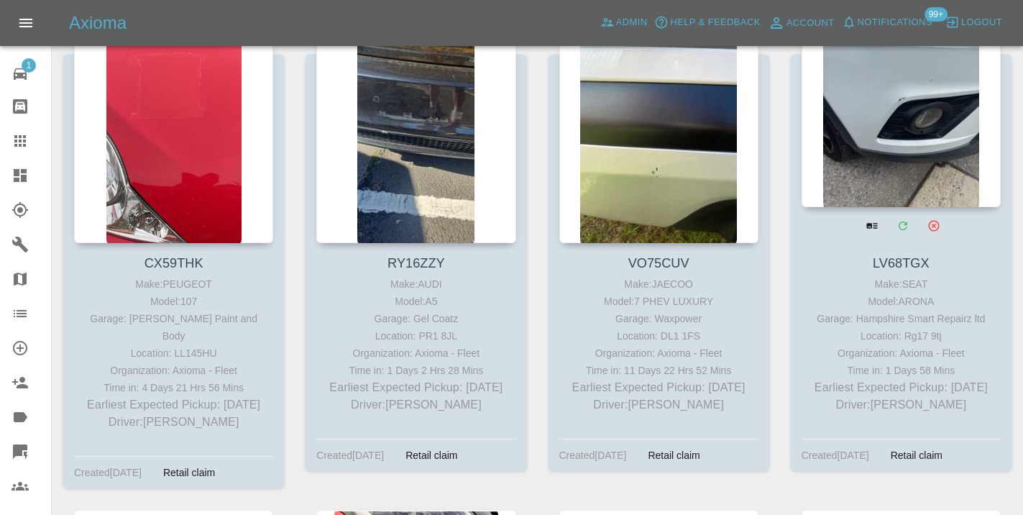
click at [900, 135] on div at bounding box center [901, 102] width 199 height 210
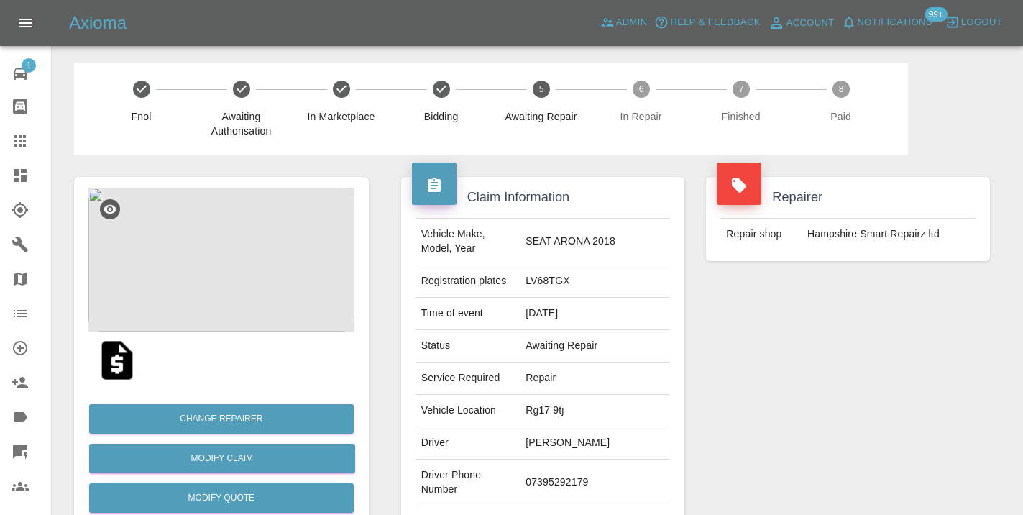
click at [562, 475] on td "07395292179" at bounding box center [595, 482] width 150 height 47
copy td "07395292179"
click at [725, 400] on div "Repairer Repair shop [GEOGRAPHIC_DATA] Smart Repairz ltd" at bounding box center [848, 369] width 306 height 429
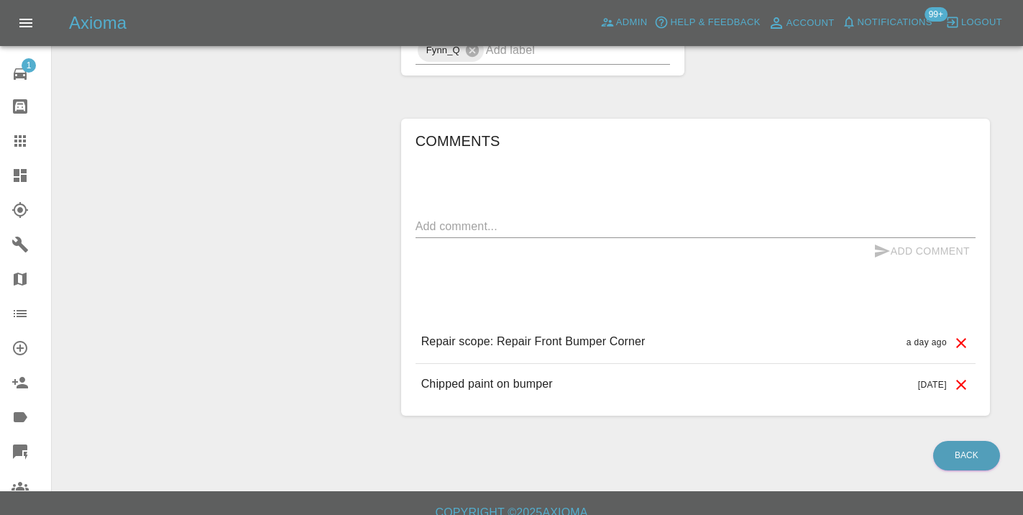
scroll to position [1143, 0]
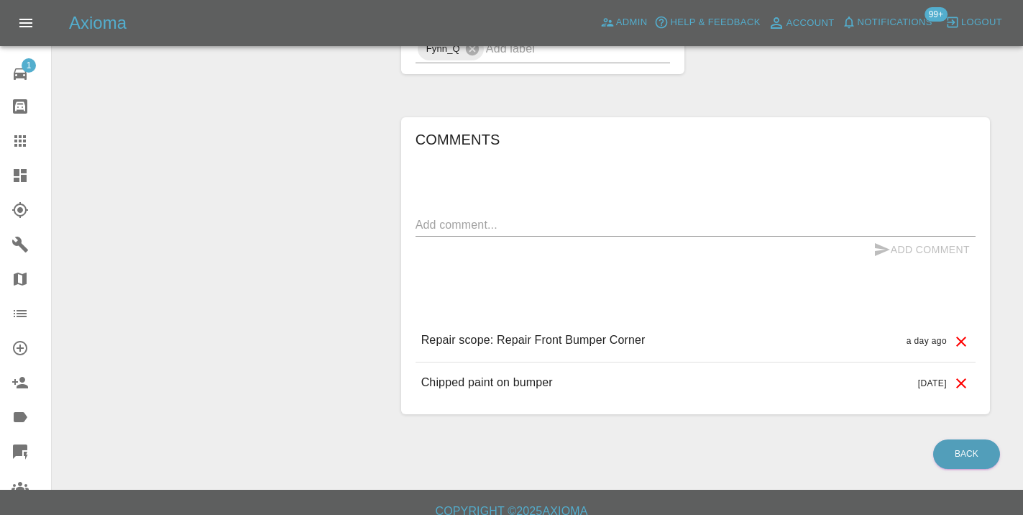
click at [449, 215] on div "x" at bounding box center [695, 224] width 560 height 23
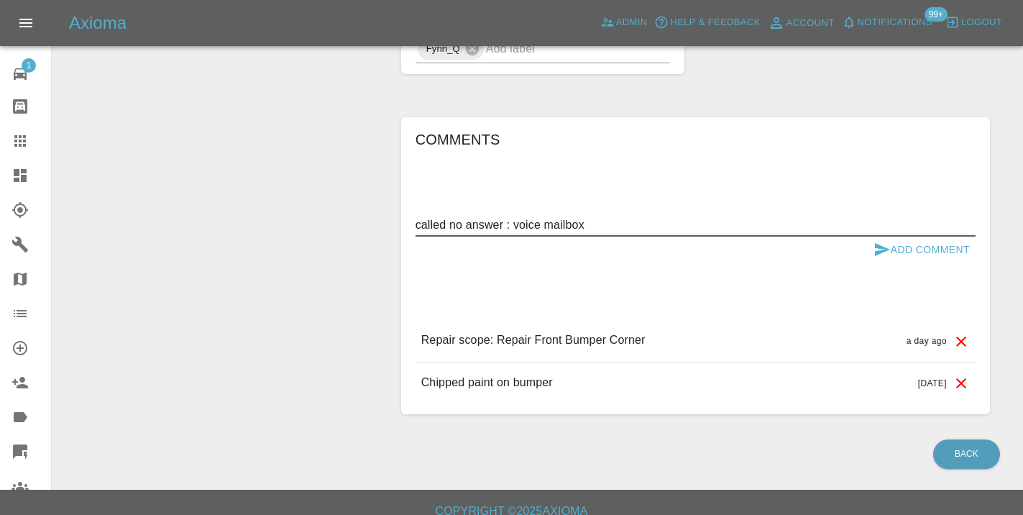
type textarea "called no answer : voice mailbox"
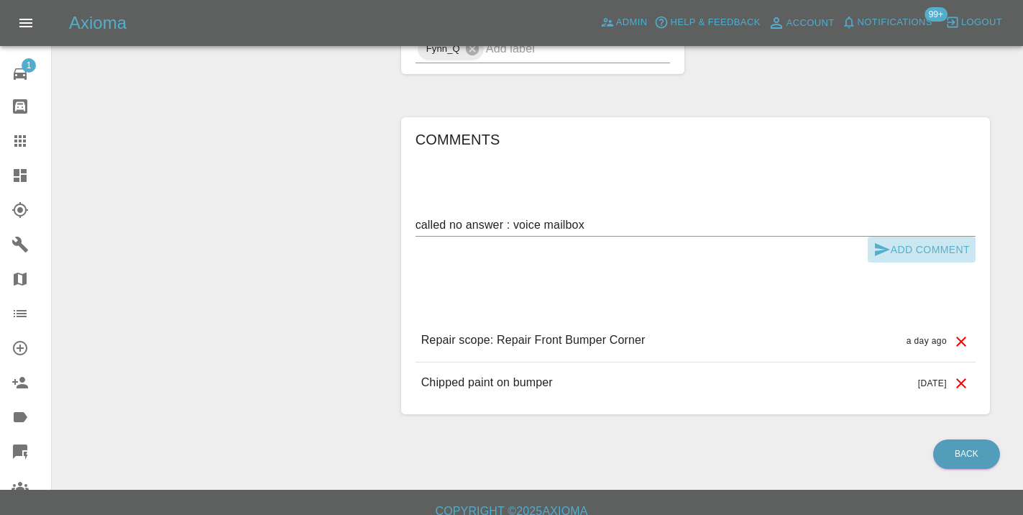
click at [895, 247] on button "Add Comment" at bounding box center [922, 250] width 108 height 27
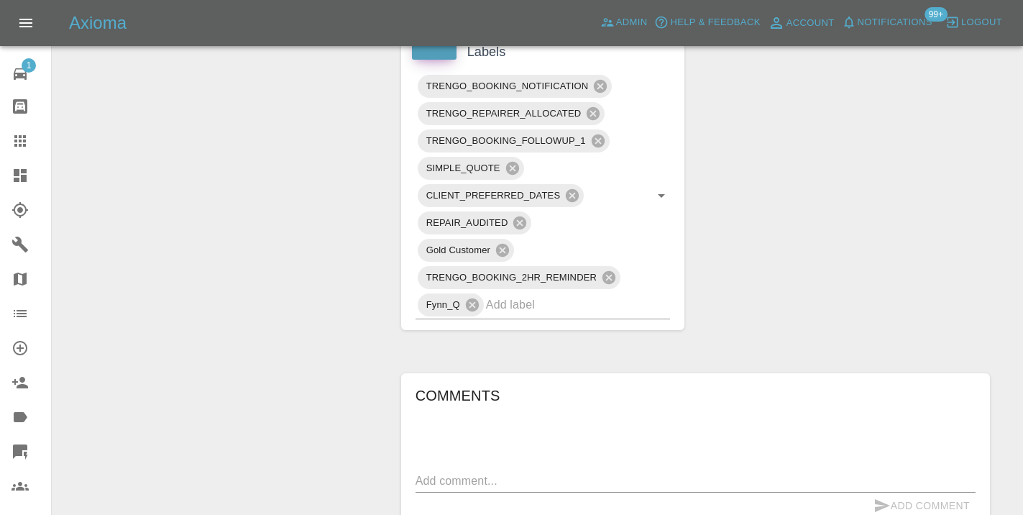
scroll to position [875, 0]
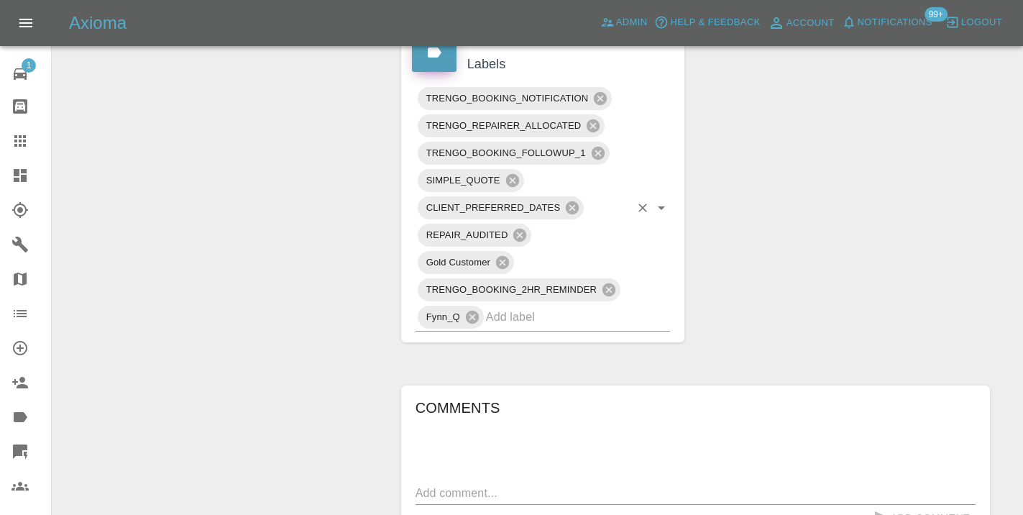
click at [517, 326] on input "text" at bounding box center [558, 317] width 144 height 22
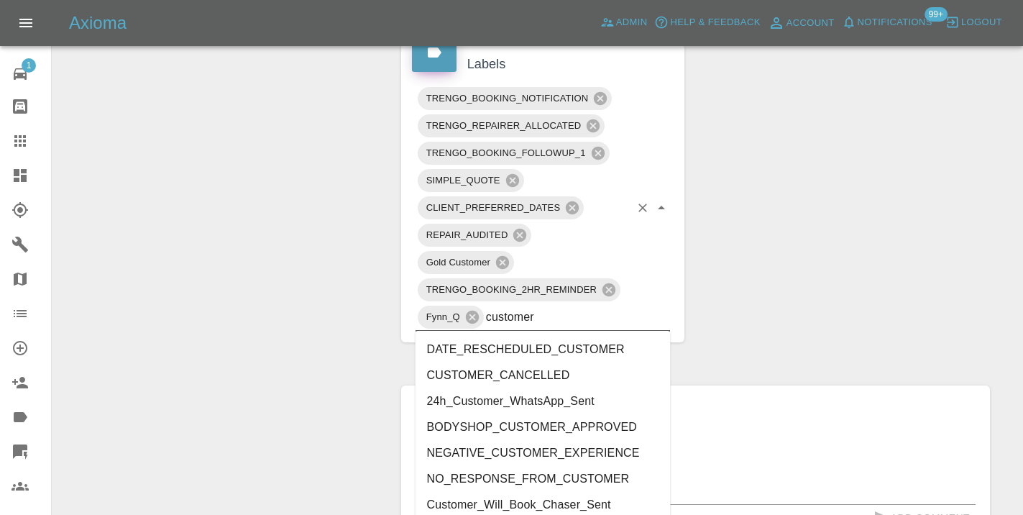
type input "customer_"
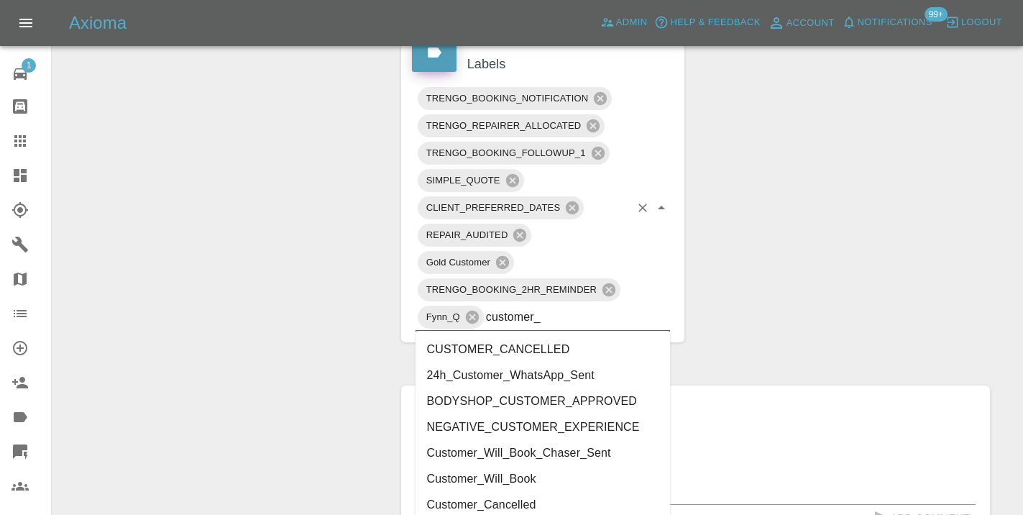
click at [477, 476] on li "Customer_Will_Book" at bounding box center [542, 479] width 255 height 26
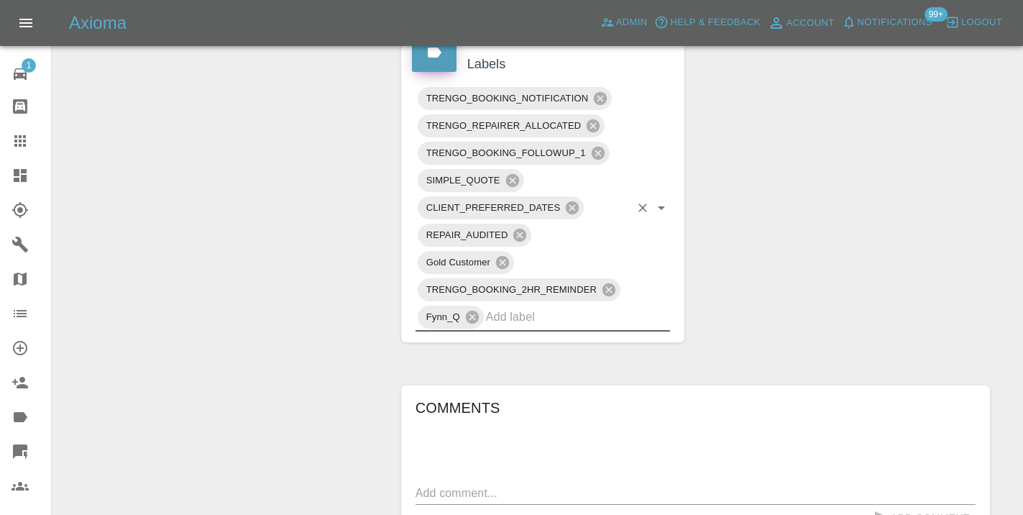
click at [201, 242] on div "Change Repairer Modify Claim Modify Quote Rollback Submit Payment Archive" at bounding box center [221, 22] width 316 height 1484
click at [26, 152] on link "Claims" at bounding box center [25, 141] width 51 height 35
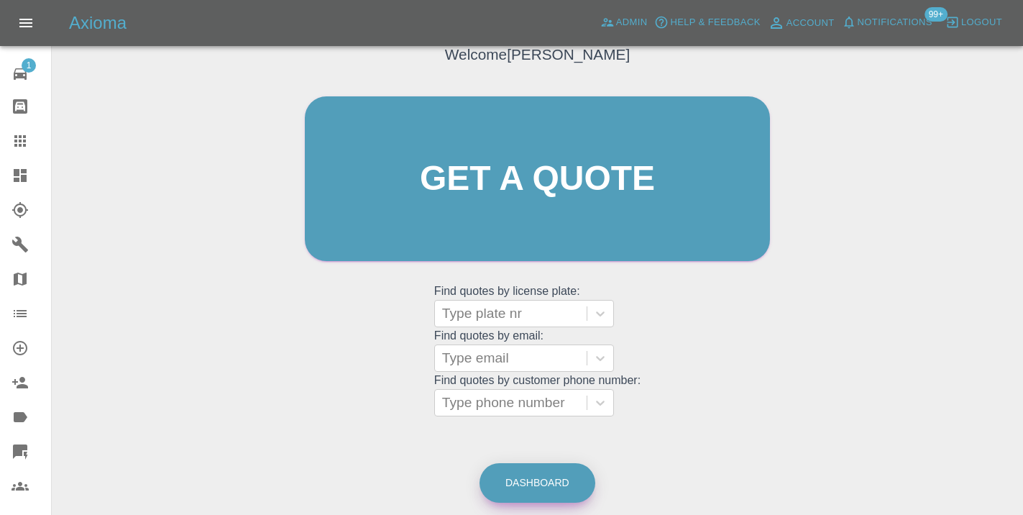
click at [546, 477] on link "Dashboard" at bounding box center [537, 483] width 116 height 40
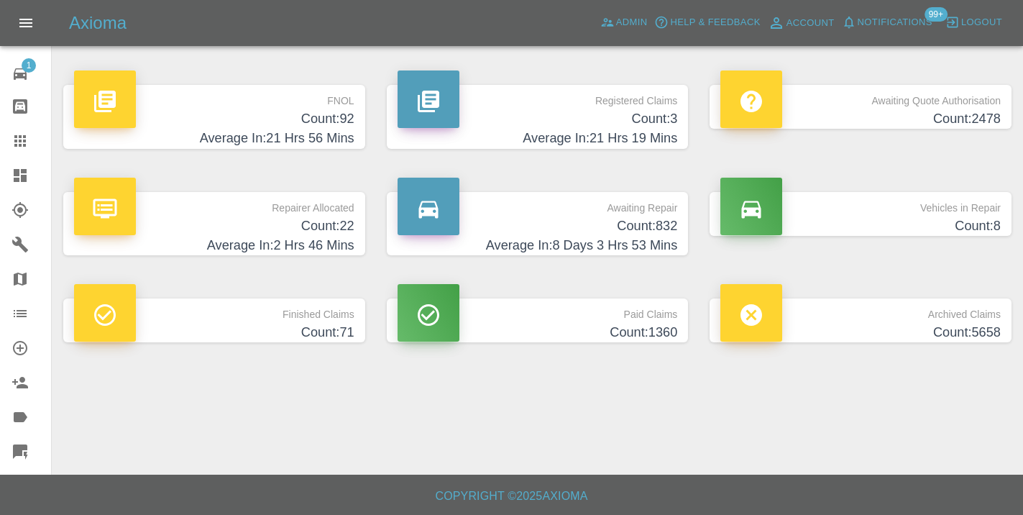
click at [651, 237] on h4 "Average In: 8 Days 3 Hrs 53 Mins" at bounding box center [538, 245] width 280 height 19
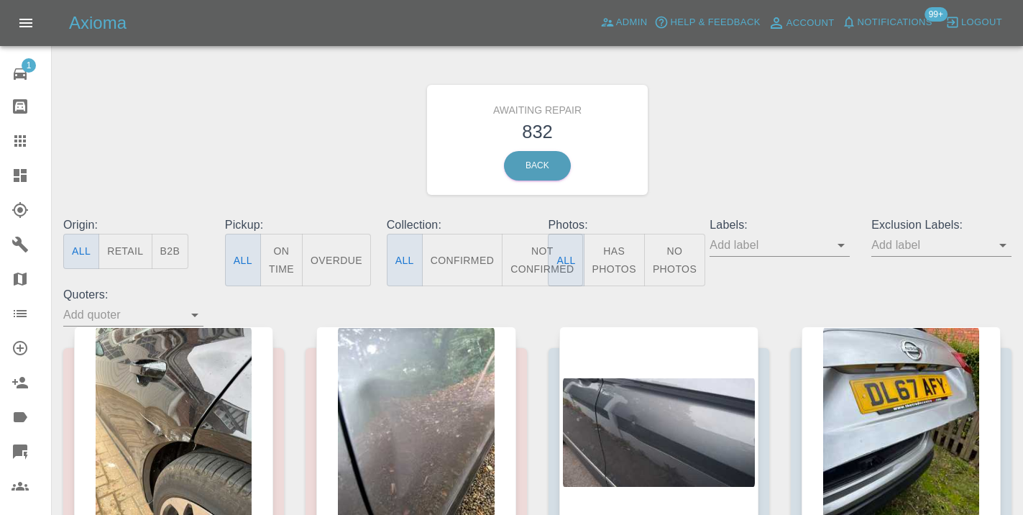
click at [9, 144] on link "Claims" at bounding box center [25, 141] width 51 height 35
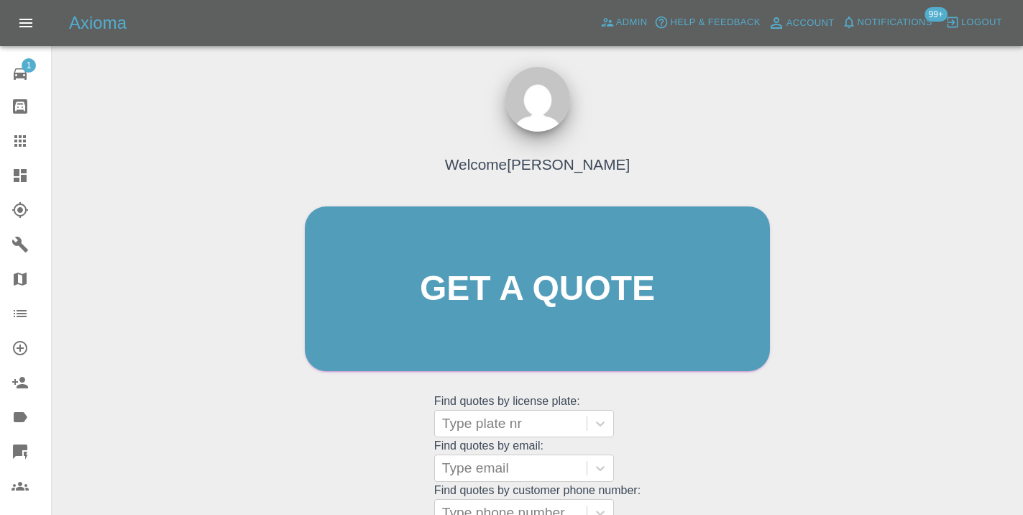
click at [727, 436] on div "Welcome Castro Get a quote Get a quote Find quotes by license plate: Type plate…" at bounding box center [537, 316] width 495 height 434
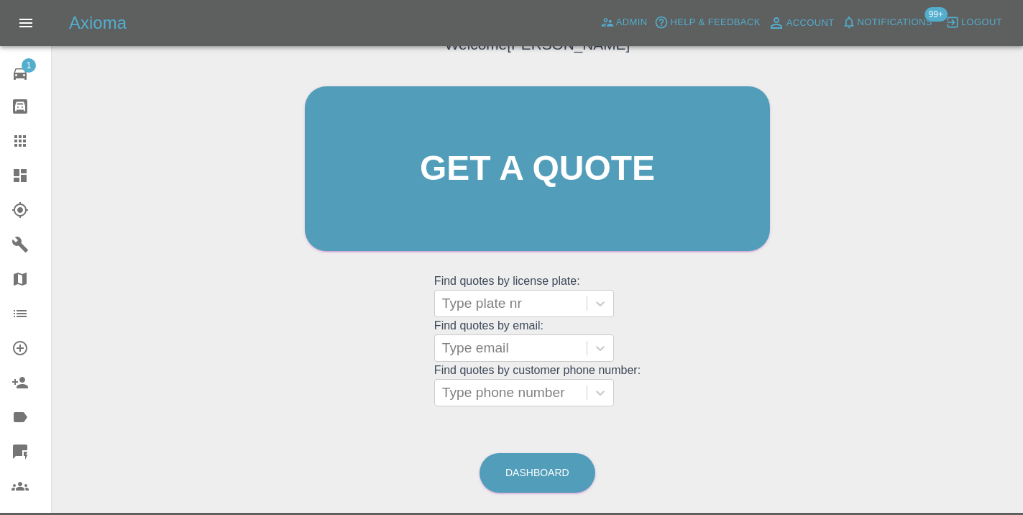
scroll to position [132, 0]
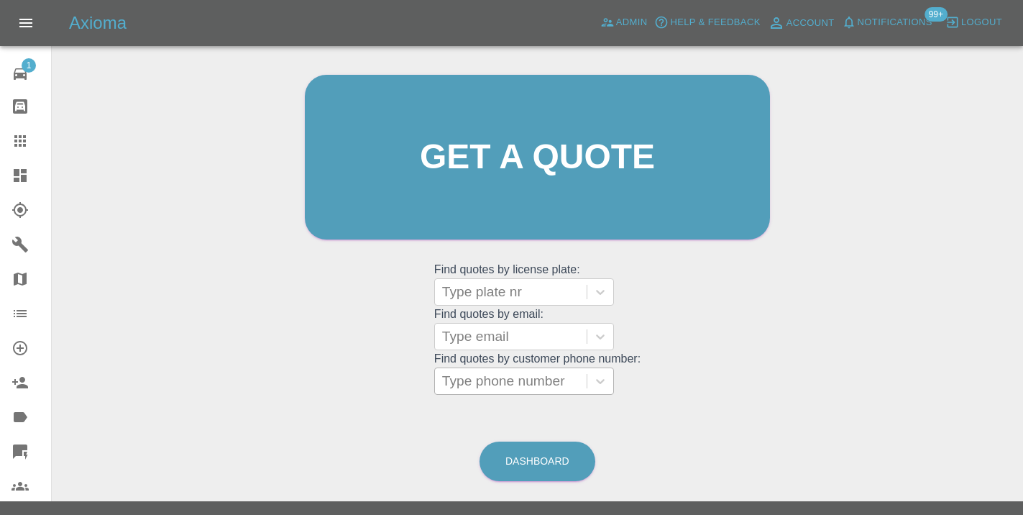
click at [534, 387] on div at bounding box center [510, 381] width 137 height 20
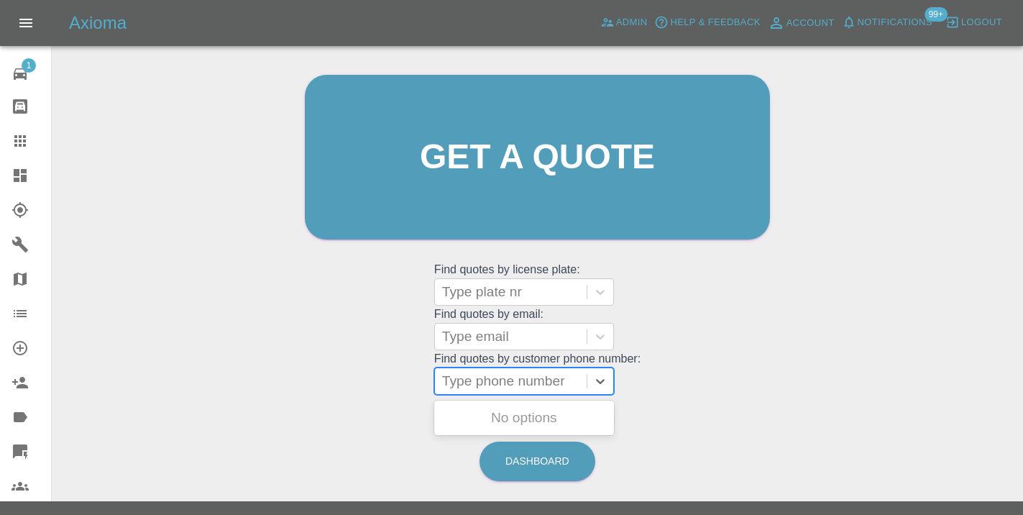
paste input "07988278327"
type input "07988278327"
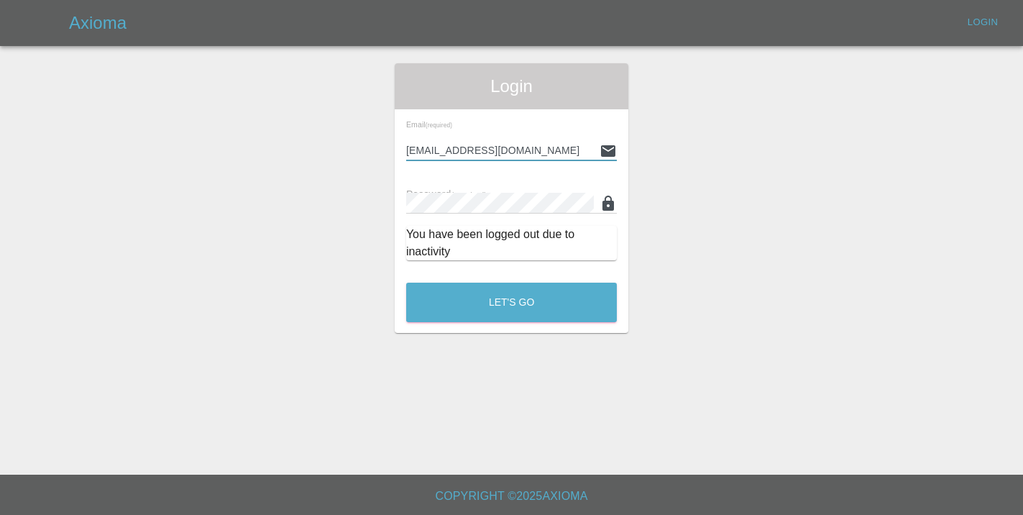
type input "Castrokhonqwana@gmail.com"
click at [511, 302] on button "Let's Go" at bounding box center [511, 303] width 211 height 40
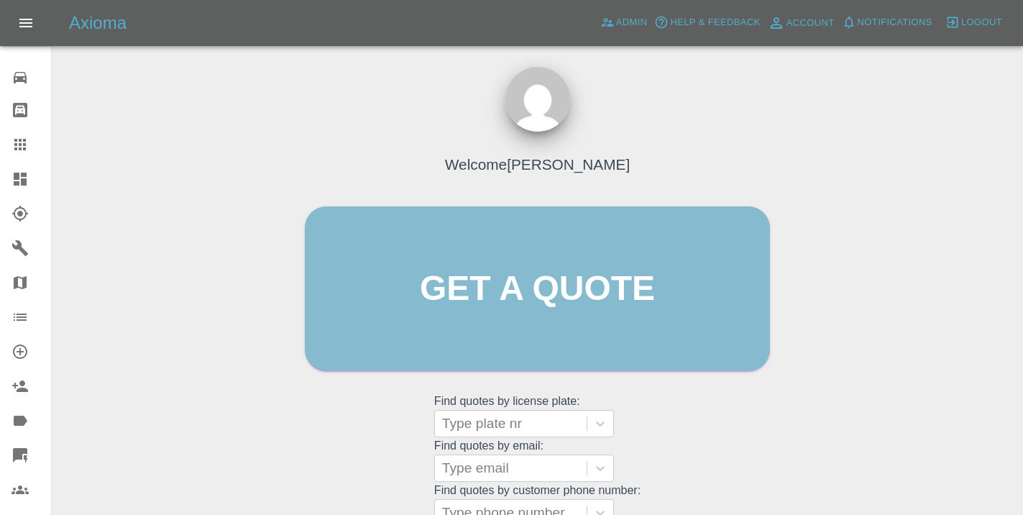
click at [546, 312] on link "Get a quote" at bounding box center [537, 288] width 465 height 165
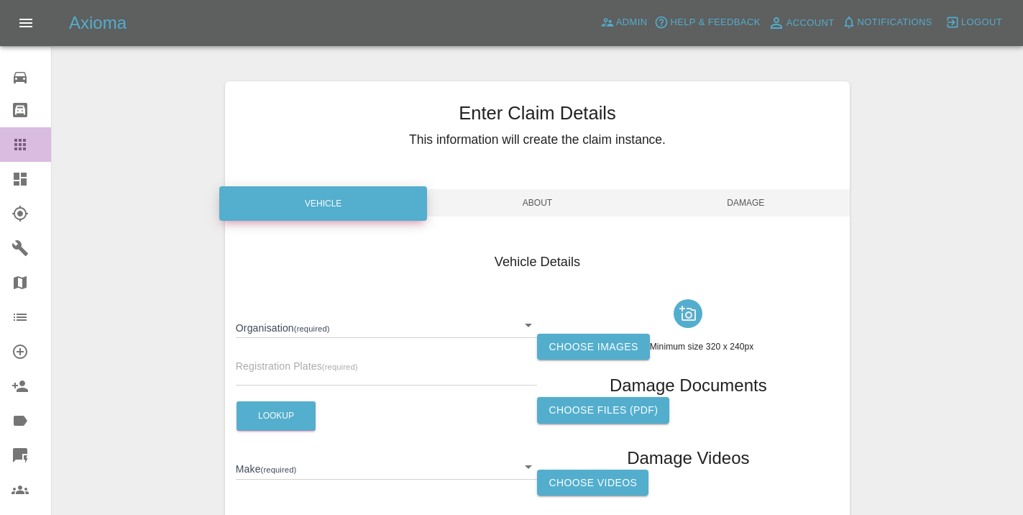
click at [27, 155] on link "Claims" at bounding box center [25, 144] width 51 height 35
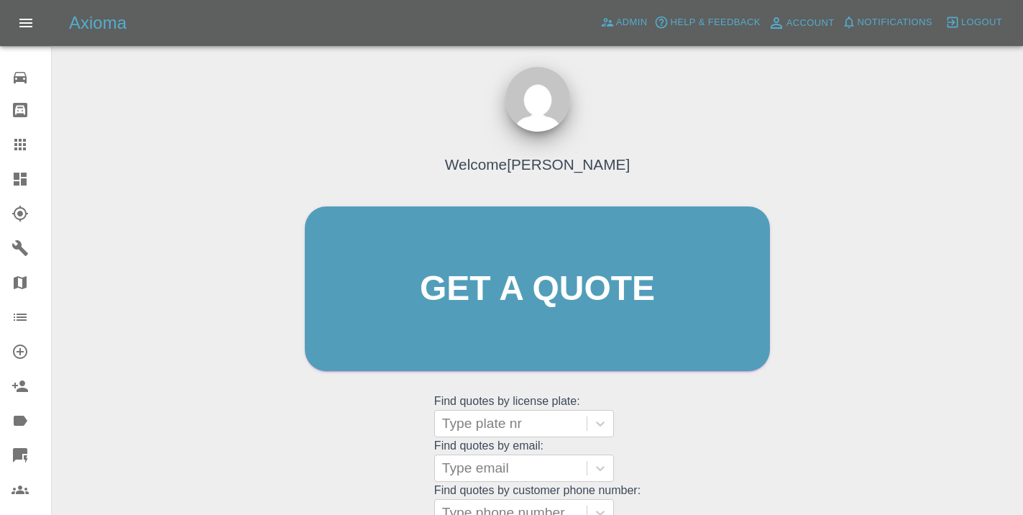
click at [640, 415] on grid "Find quotes by license plate: Type plate nr" at bounding box center [537, 416] width 206 height 42
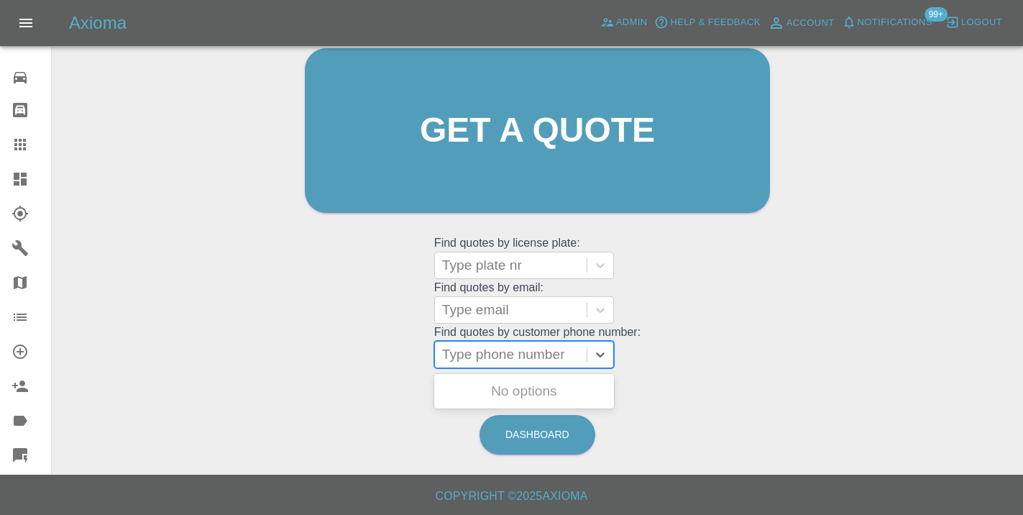
click at [523, 350] on div at bounding box center [510, 354] width 137 height 20
paste input "07988278327"
type input "07988278327"
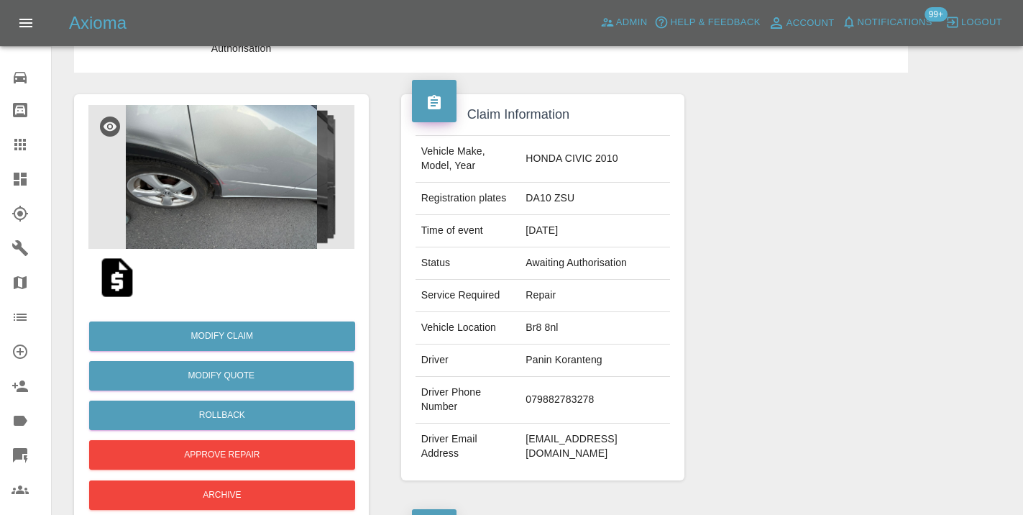
scroll to position [91, 0]
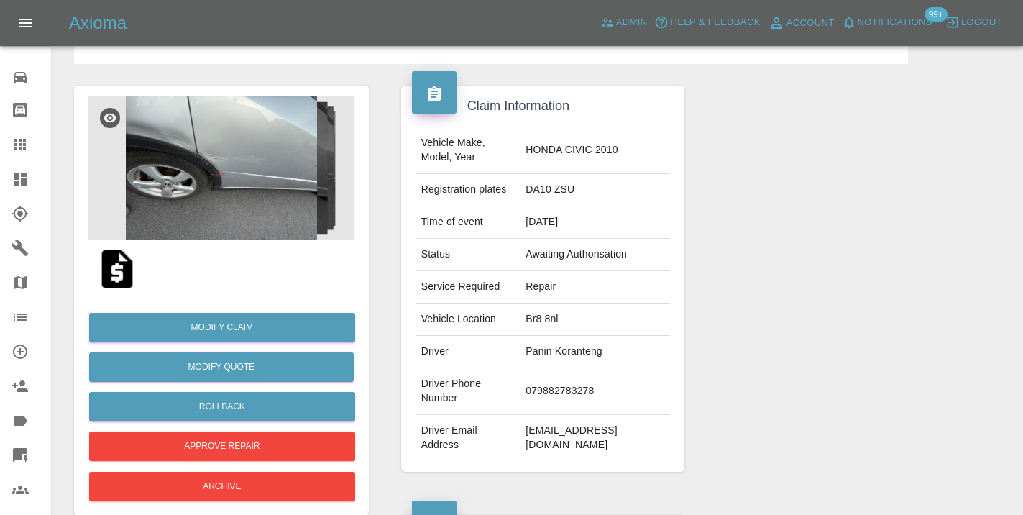
click at [31, 152] on div at bounding box center [32, 144] width 40 height 17
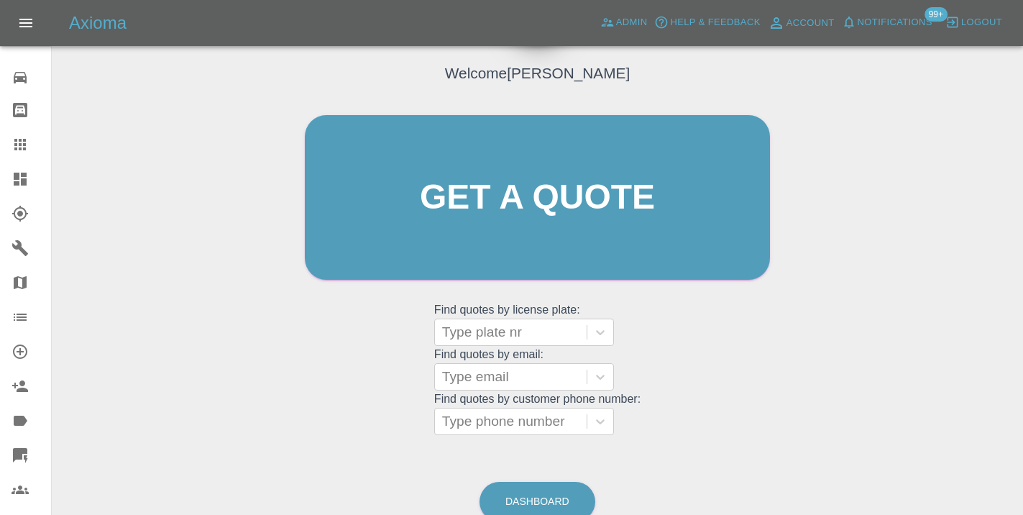
click at [733, 417] on div "Welcome Castro Get a quote Get a quote Find quotes by license plate: Type plate…" at bounding box center [537, 225] width 495 height 434
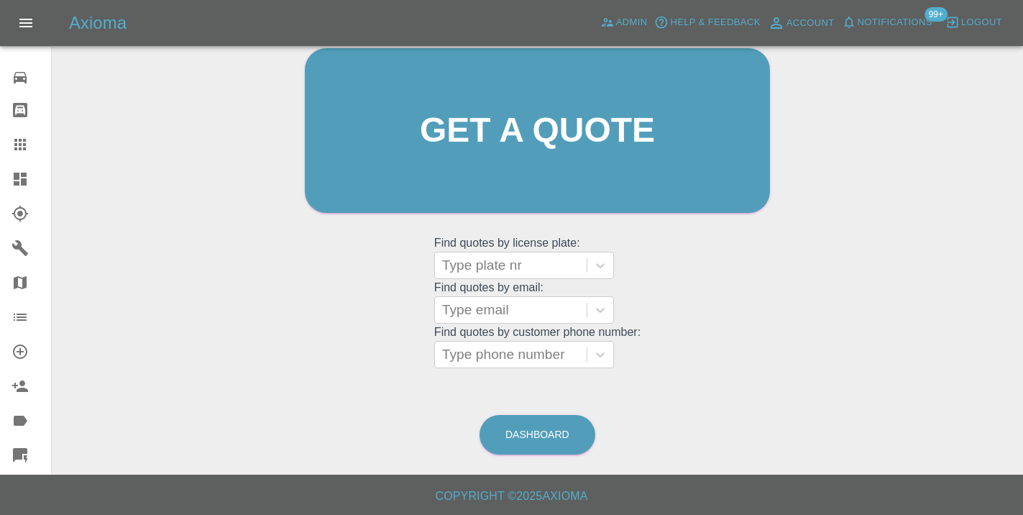
scroll to position [157, 0]
click at [566, 428] on link "Dashboard" at bounding box center [537, 435] width 116 height 40
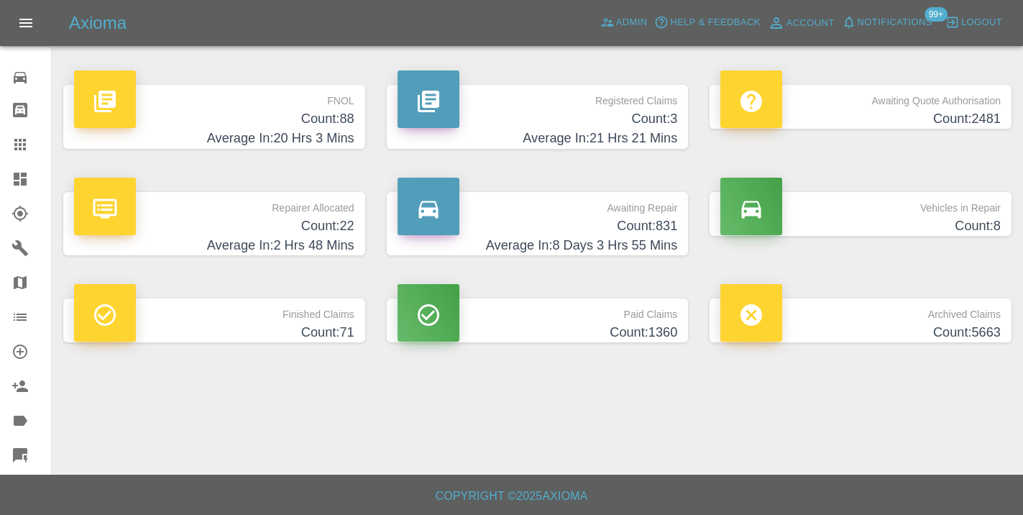
click at [638, 221] on h4 "Count: 831" at bounding box center [538, 225] width 280 height 19
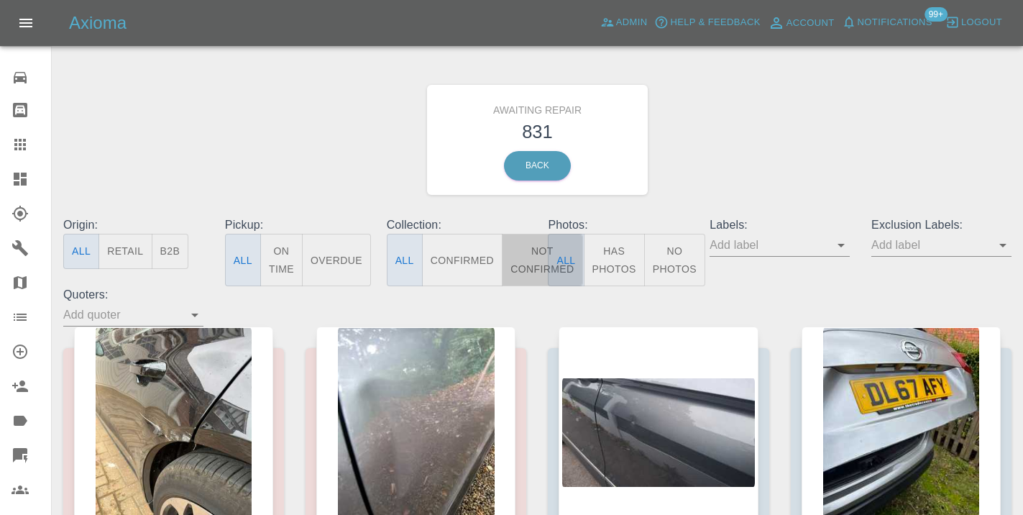
click at [541, 250] on button "Not Confirmed" at bounding box center [542, 260] width 81 height 52
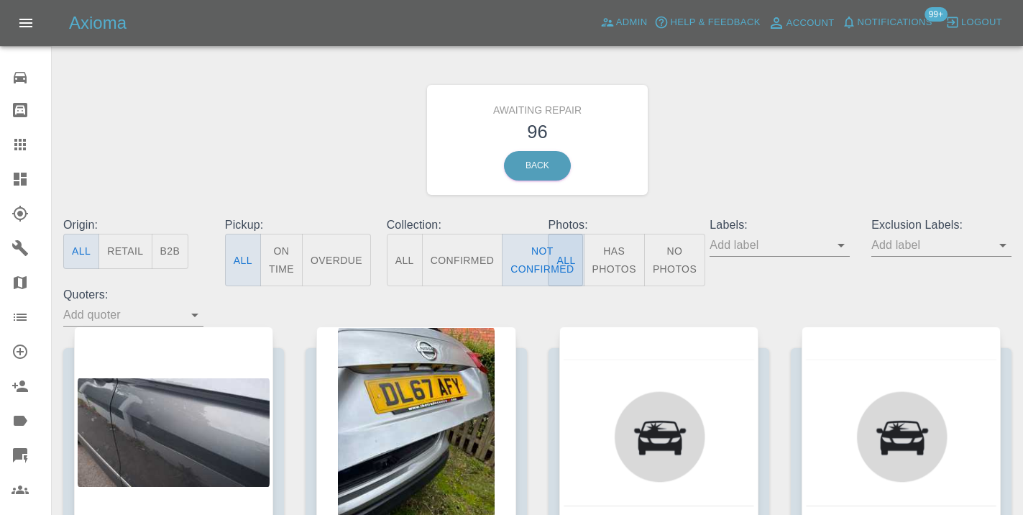
click at [730, 154] on div "Awaiting Repair 96 Back" at bounding box center [537, 139] width 970 height 153
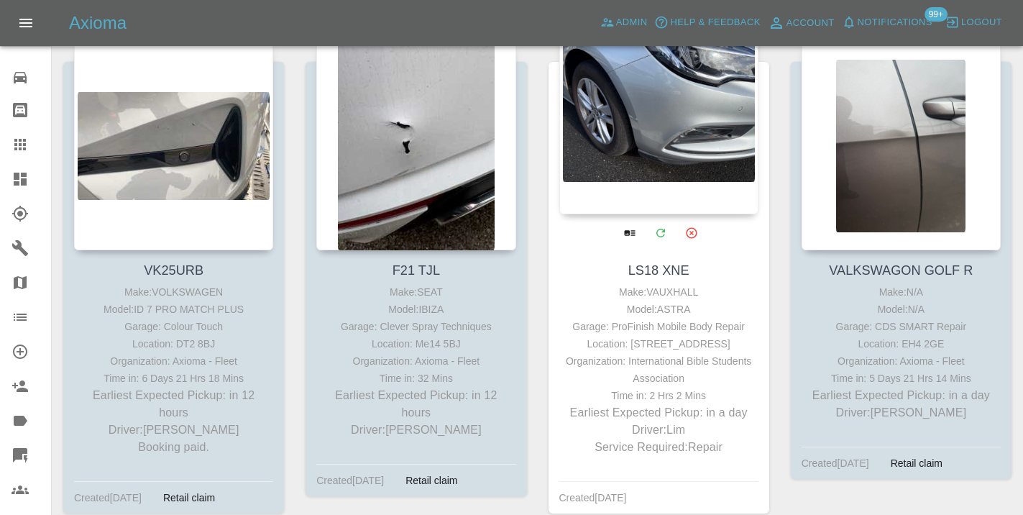
scroll to position [2725, 0]
click at [666, 144] on div at bounding box center [658, 109] width 199 height 210
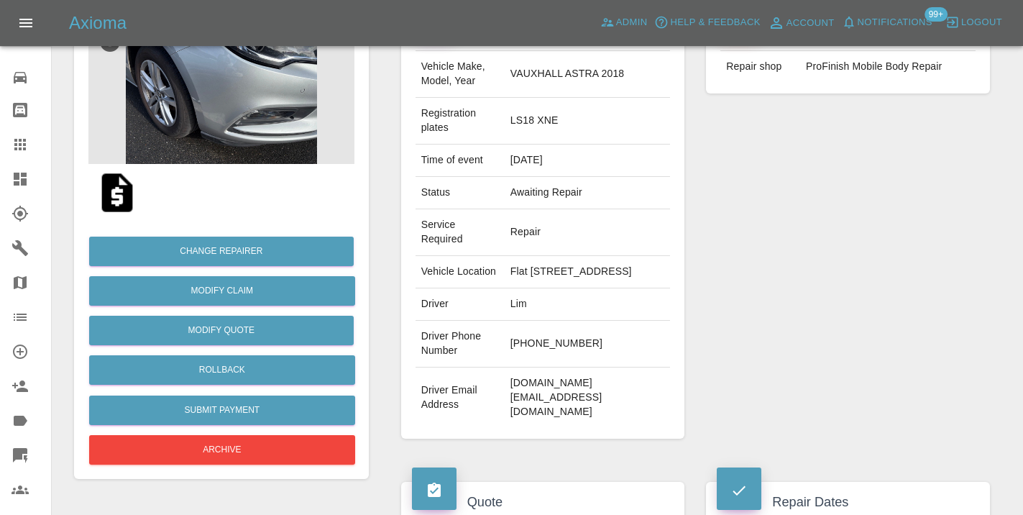
scroll to position [155, 0]
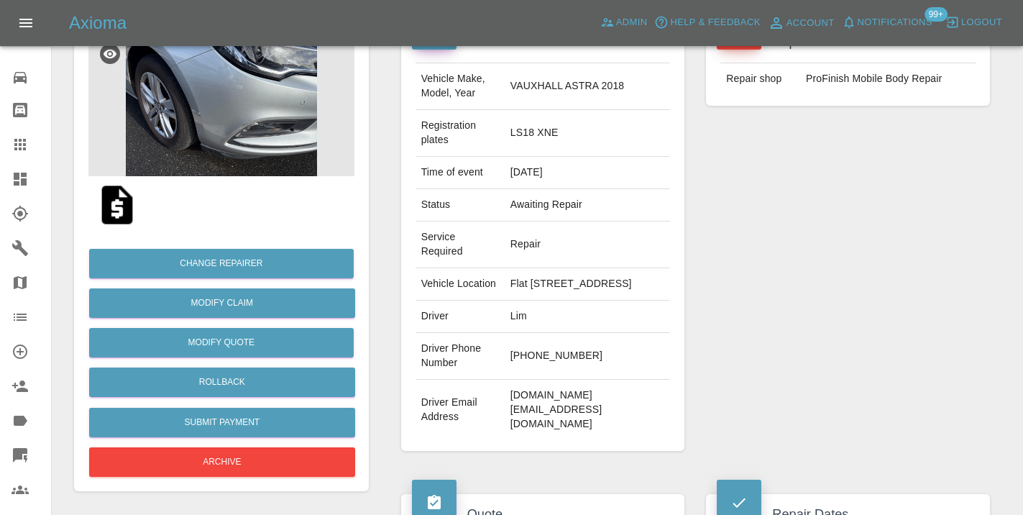
drag, startPoint x: 606, startPoint y: 357, endPoint x: 538, endPoint y: 357, distance: 67.6
click at [538, 357] on td "[PHONE_NUMBER]" at bounding box center [588, 356] width 166 height 47
copy td "7721 750311"
click at [750, 304] on div "Repairer Repair shop ProFinish Mobile Body Repair" at bounding box center [848, 236] width 306 height 472
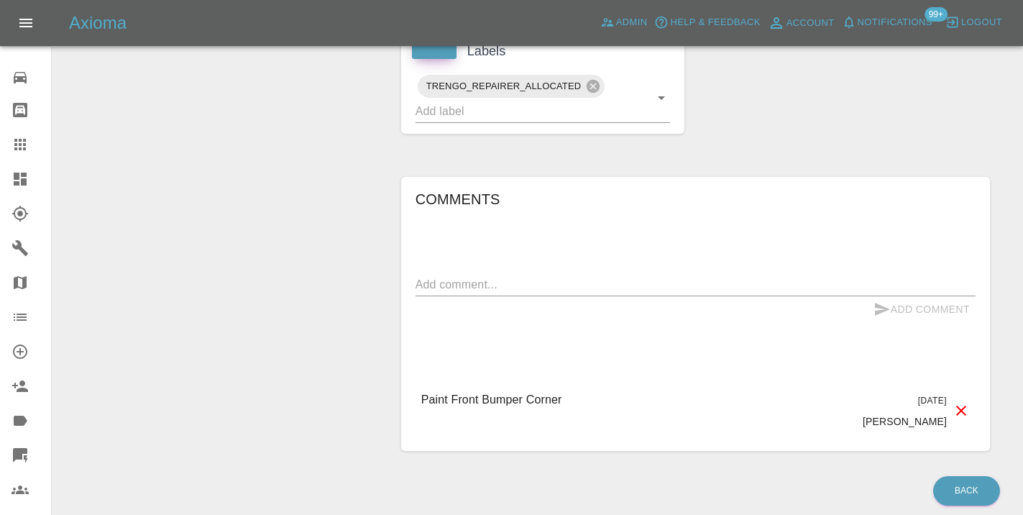
scroll to position [927, 0]
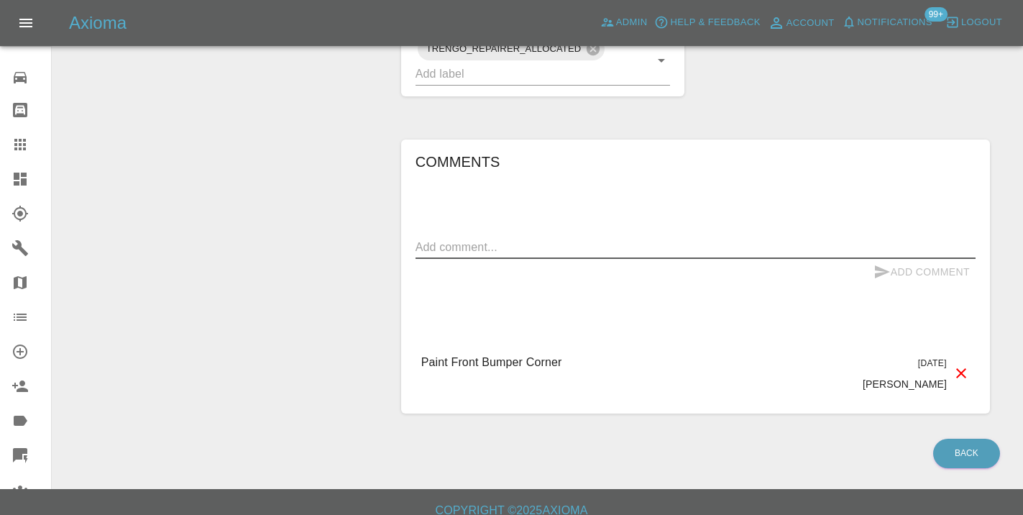
click at [449, 239] on textarea at bounding box center [695, 247] width 560 height 17
type textarea "x"
type textarea "called no answer : voice mailbox"
click at [911, 267] on button "Add Comment" at bounding box center [922, 273] width 108 height 27
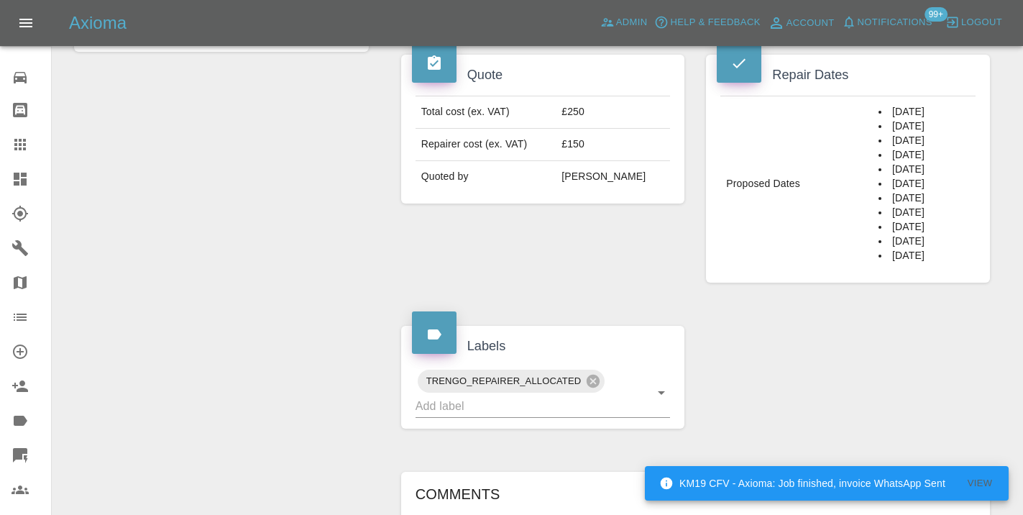
scroll to position [589, 0]
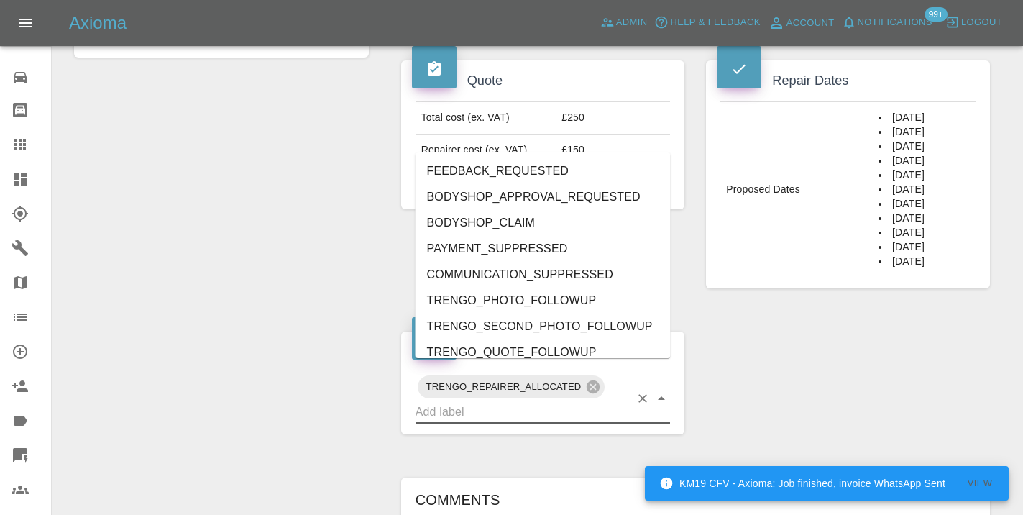
click at [552, 400] on input "text" at bounding box center [522, 411] width 215 height 22
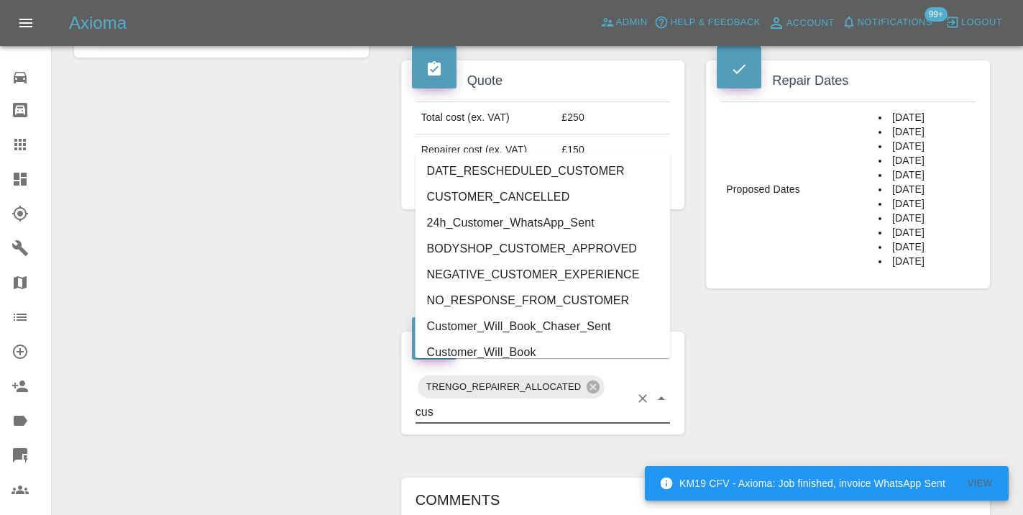
type input "cust"
click at [515, 353] on li "Customer_Will_Book" at bounding box center [542, 352] width 255 height 26
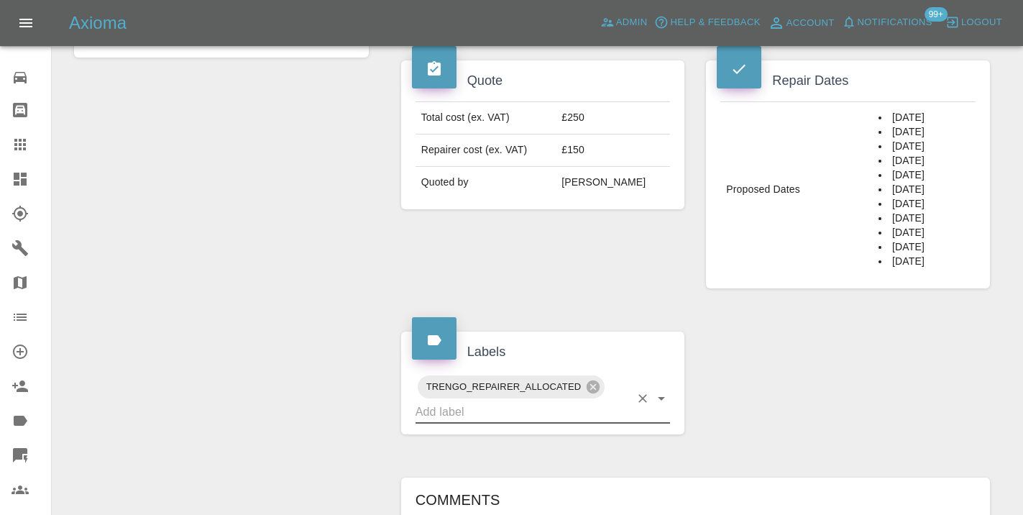
click at [24, 141] on icon at bounding box center [20, 145] width 12 height 12
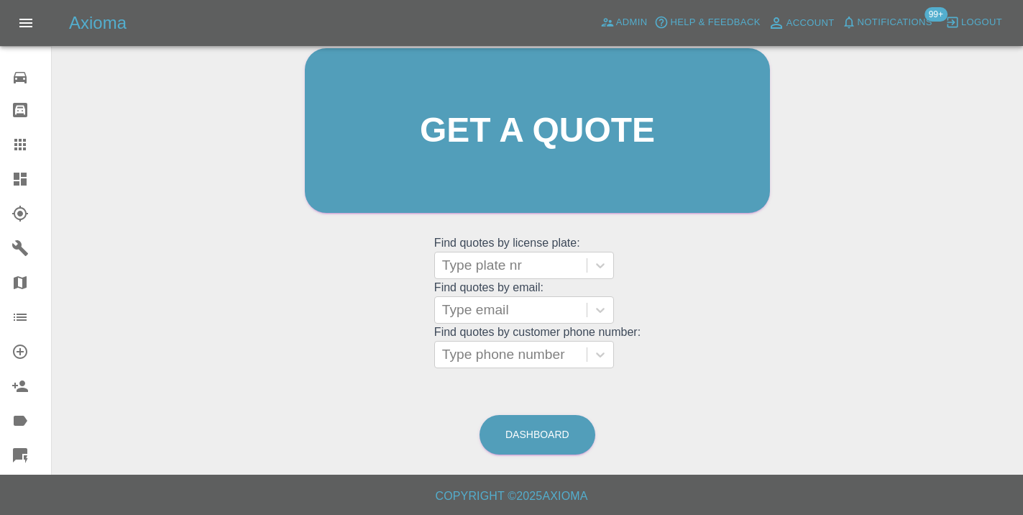
scroll to position [110, 0]
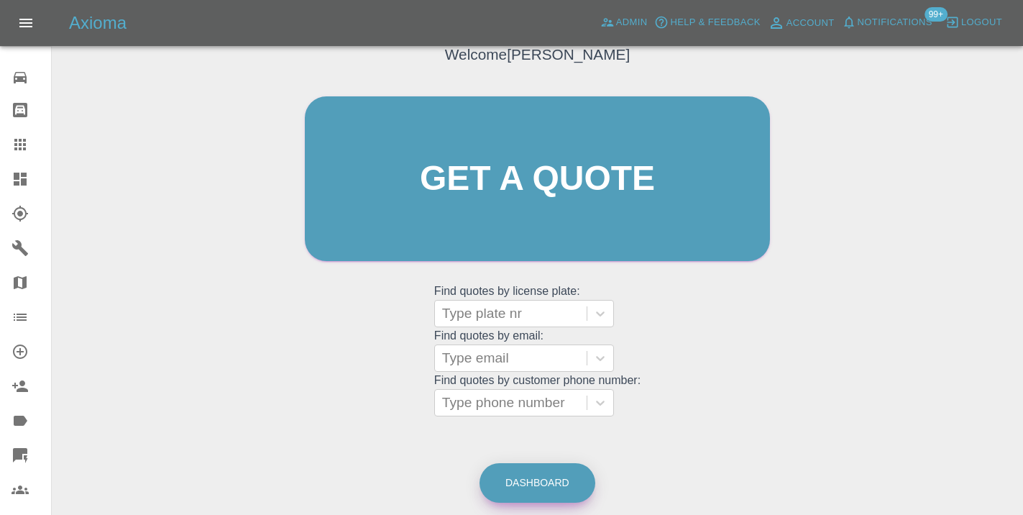
click at [497, 478] on link "Dashboard" at bounding box center [537, 483] width 116 height 40
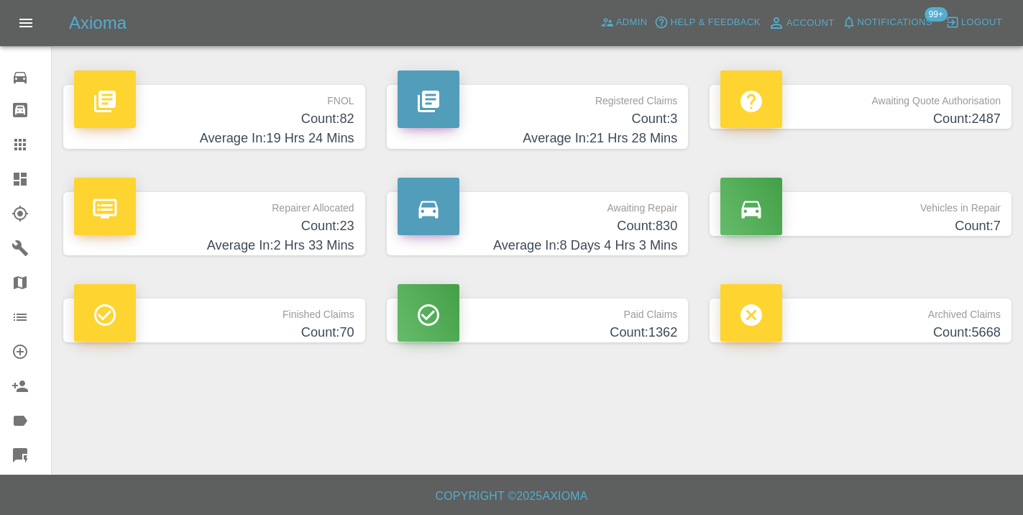
click at [669, 236] on h4 "Average In: 8 Days 4 Hrs 3 Mins" at bounding box center [538, 245] width 280 height 19
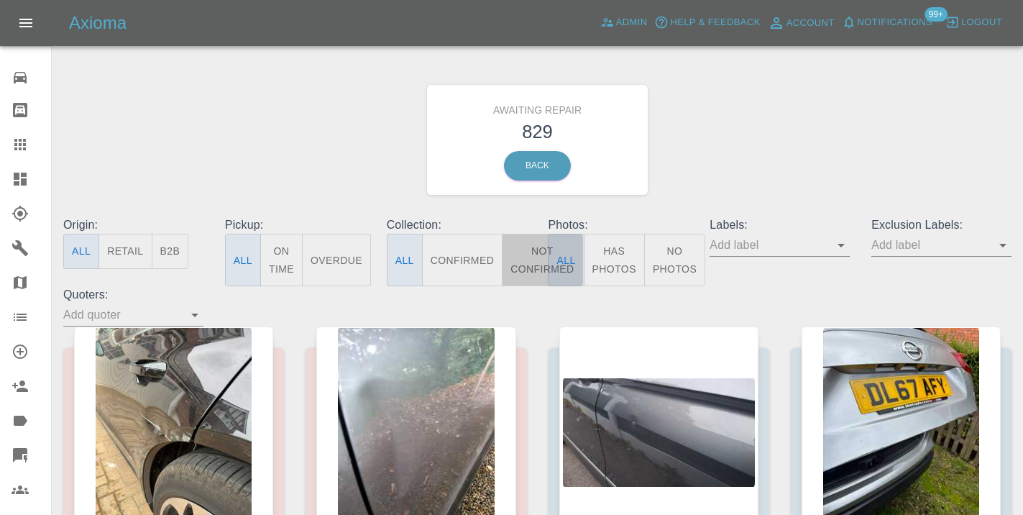
click at [533, 253] on button "Not Confirmed" at bounding box center [542, 260] width 81 height 52
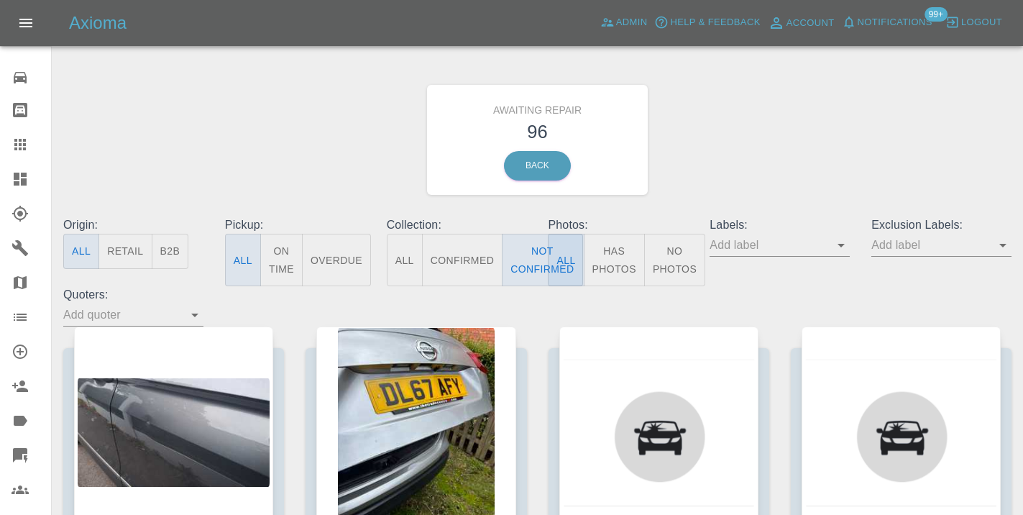
click at [708, 173] on div "Awaiting Repair 96 Back" at bounding box center [537, 139] width 970 height 153
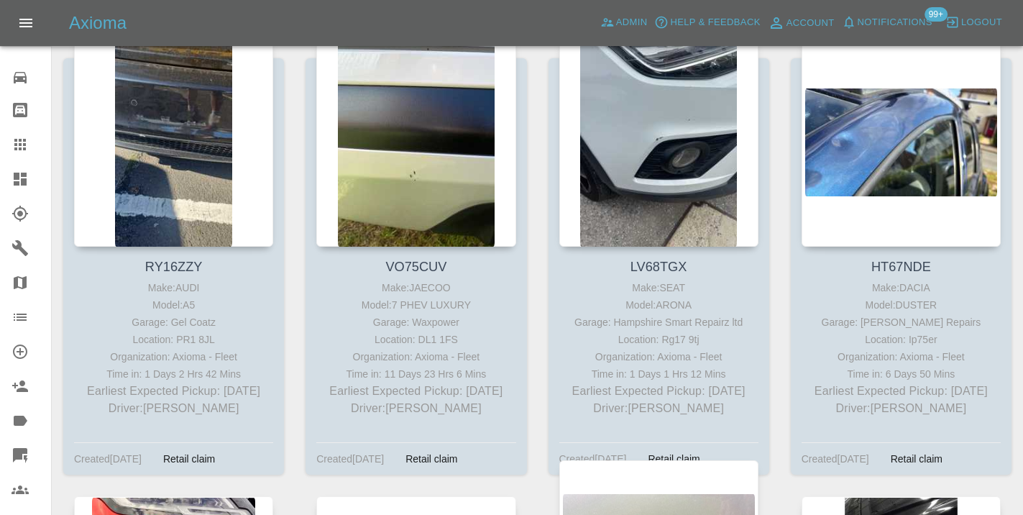
scroll to position [3689, 0]
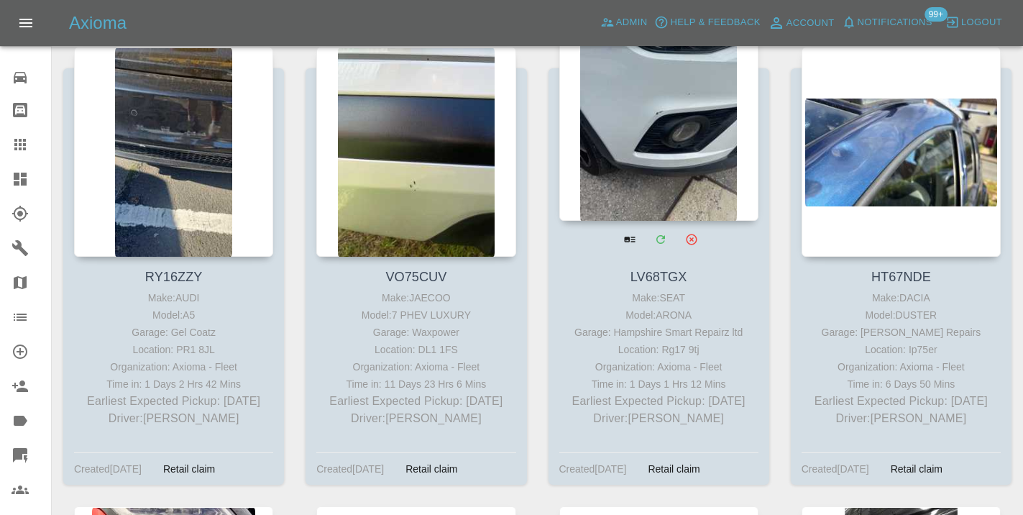
click at [656, 136] on div at bounding box center [658, 116] width 199 height 210
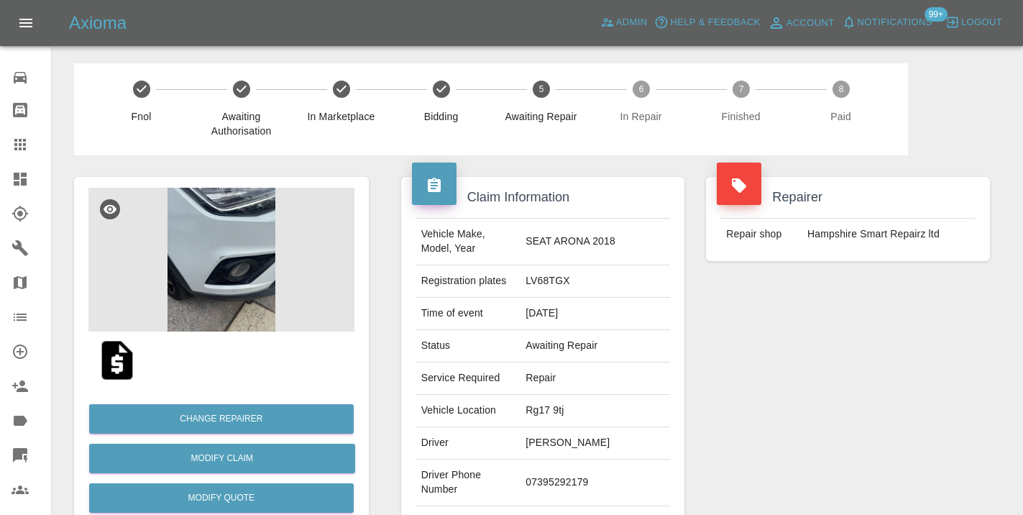
click at [577, 479] on td "07395292179" at bounding box center [595, 482] width 150 height 47
copy td "07395292179"
click at [788, 441] on div "Repairer Repair shop [GEOGRAPHIC_DATA] Smart Repairz ltd" at bounding box center [848, 369] width 306 height 429
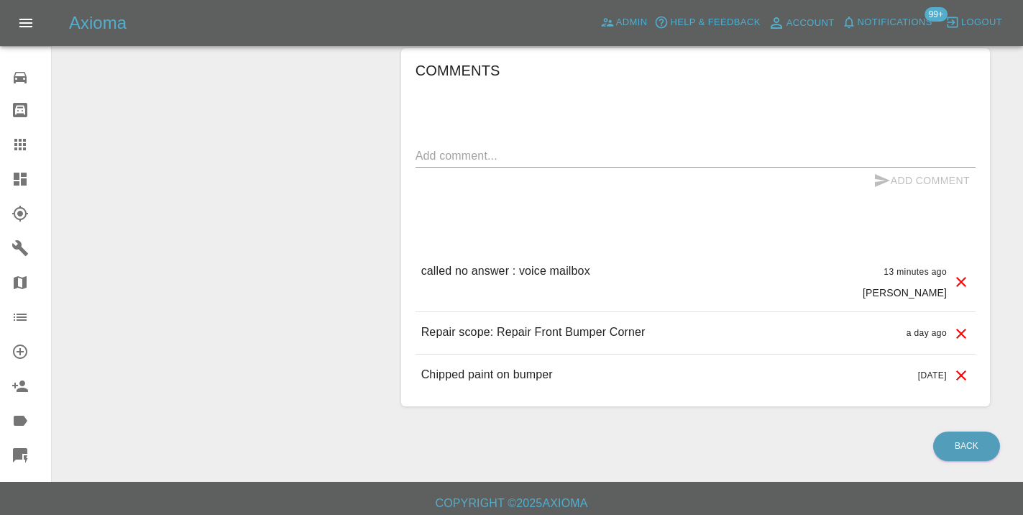
scroll to position [1240, 0]
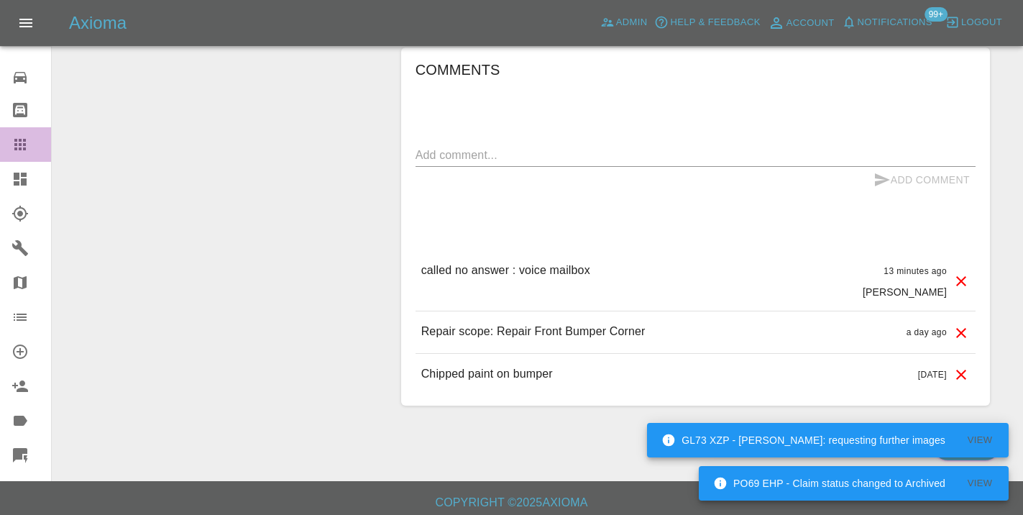
click at [12, 130] on link "Claims" at bounding box center [25, 144] width 51 height 35
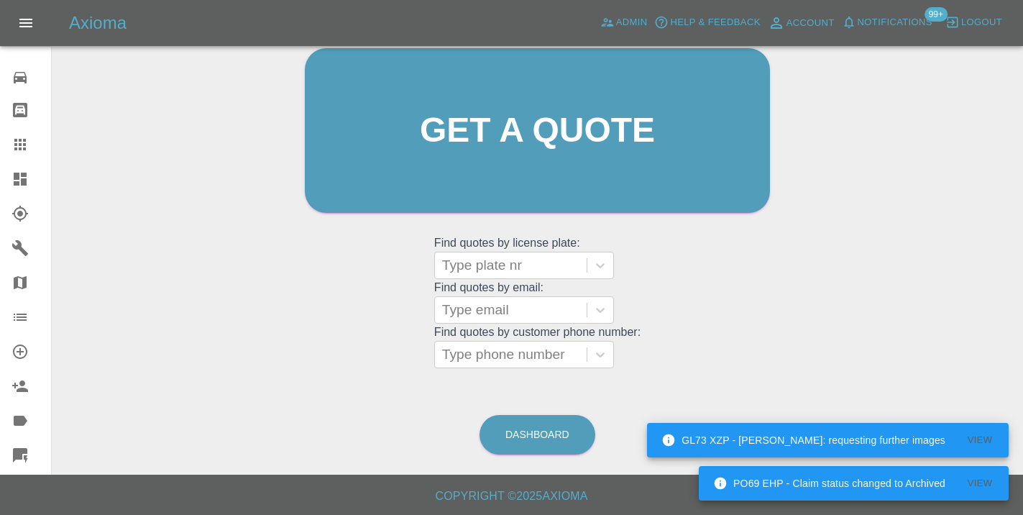
scroll to position [157, 0]
click at [548, 427] on link "Dashboard" at bounding box center [537, 435] width 116 height 40
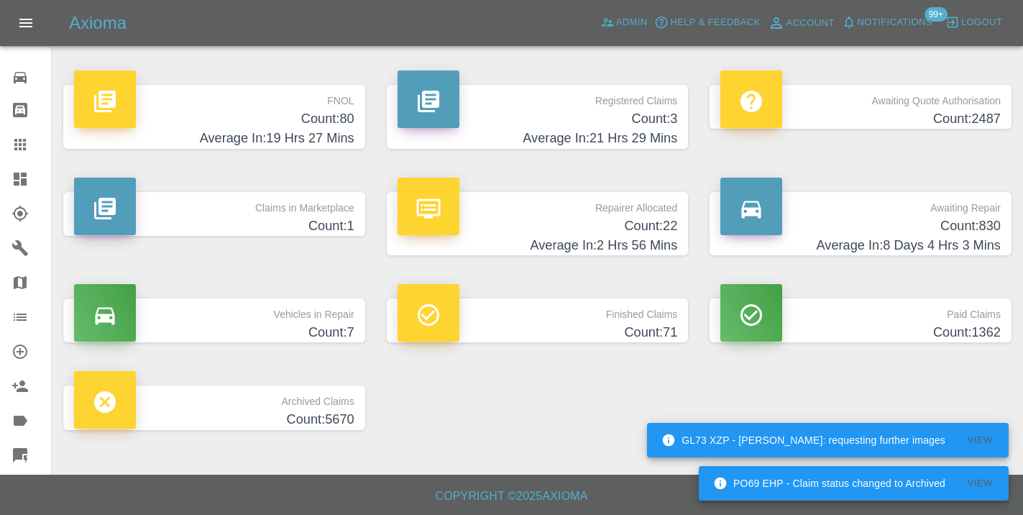
click at [954, 238] on h4 "Average In: 8 Days 4 Hrs 3 Mins" at bounding box center [860, 245] width 280 height 19
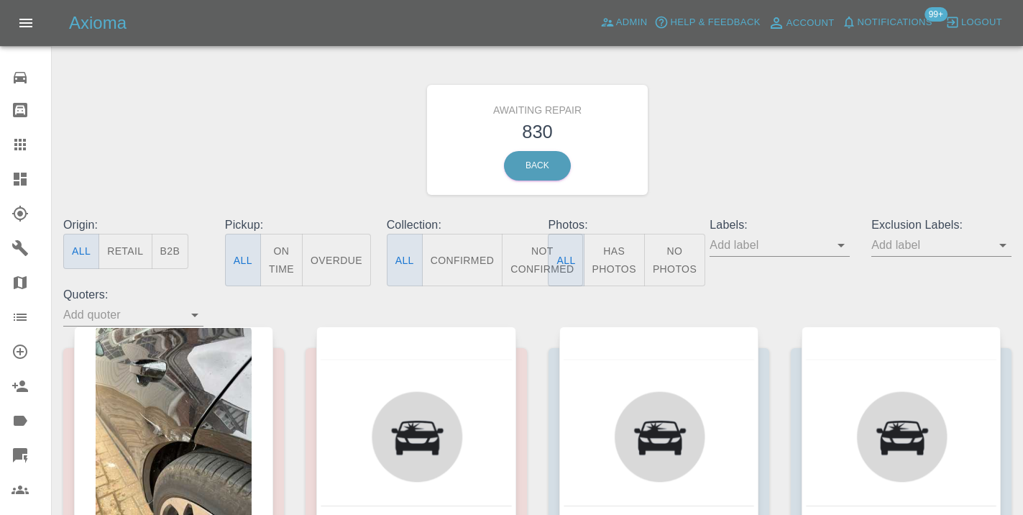
click at [534, 266] on button "Not Confirmed" at bounding box center [542, 260] width 81 height 52
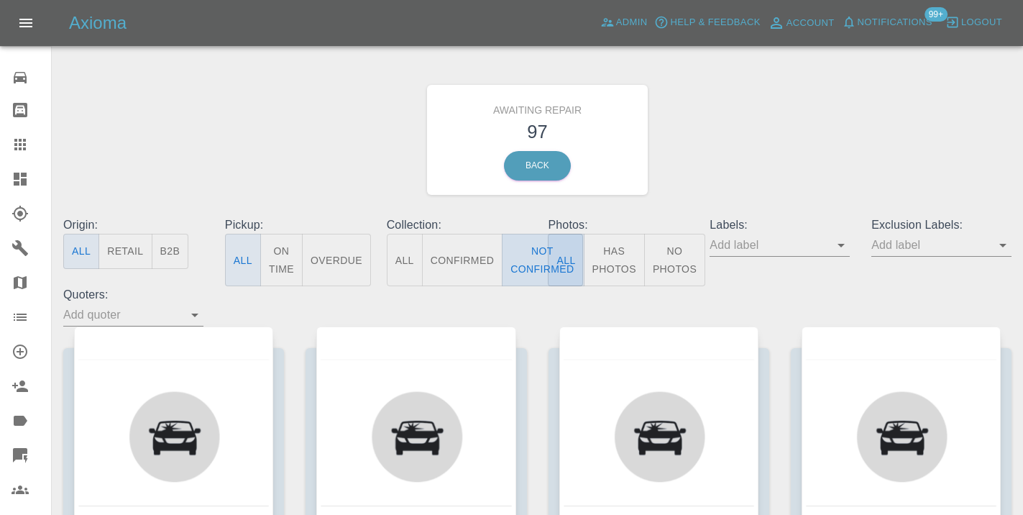
type button "false"
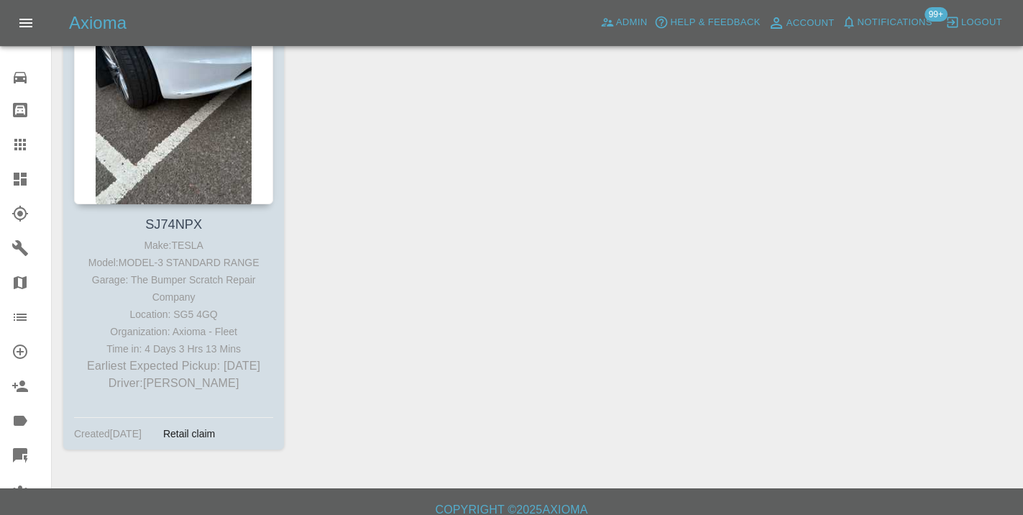
scroll to position [11874, 0]
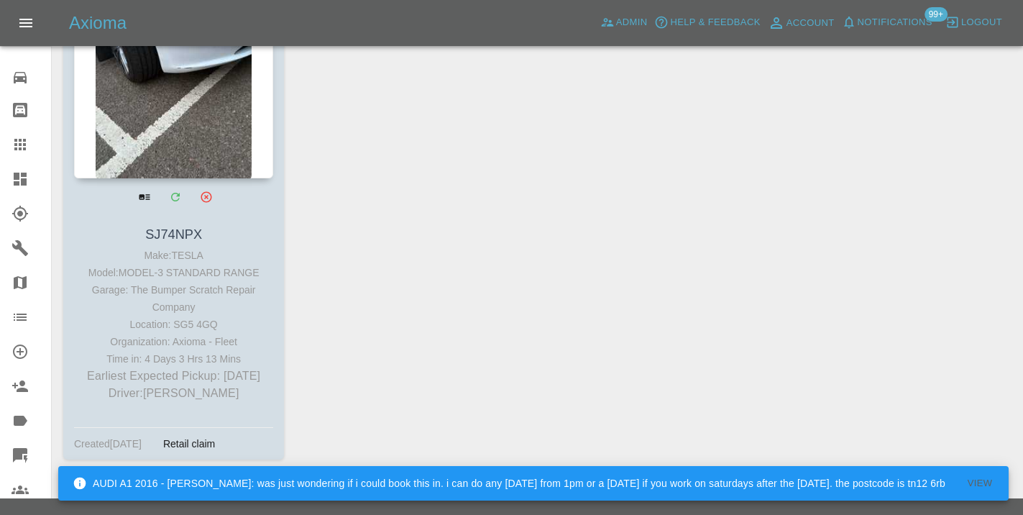
click at [145, 150] on div at bounding box center [173, 73] width 199 height 210
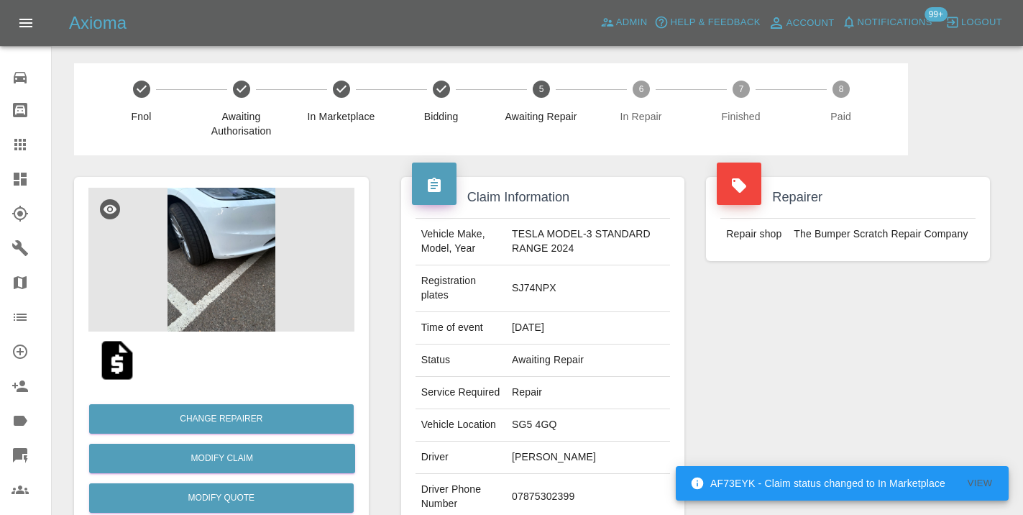
click at [562, 480] on td "07875302399" at bounding box center [588, 497] width 164 height 47
copy td "07875302399"
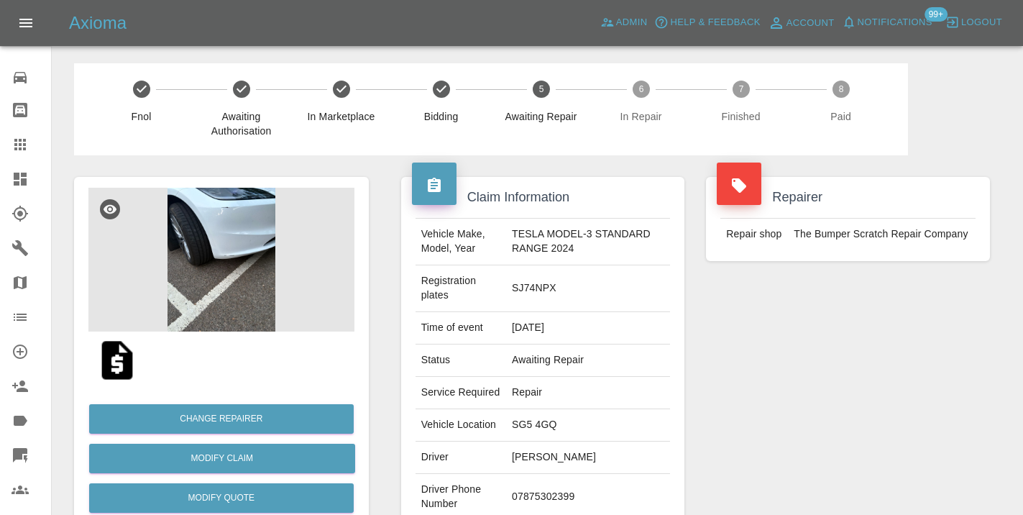
click at [894, 320] on div "Repairer Repair shop The Bumper Scratch Repair Company" at bounding box center [848, 384] width 306 height 458
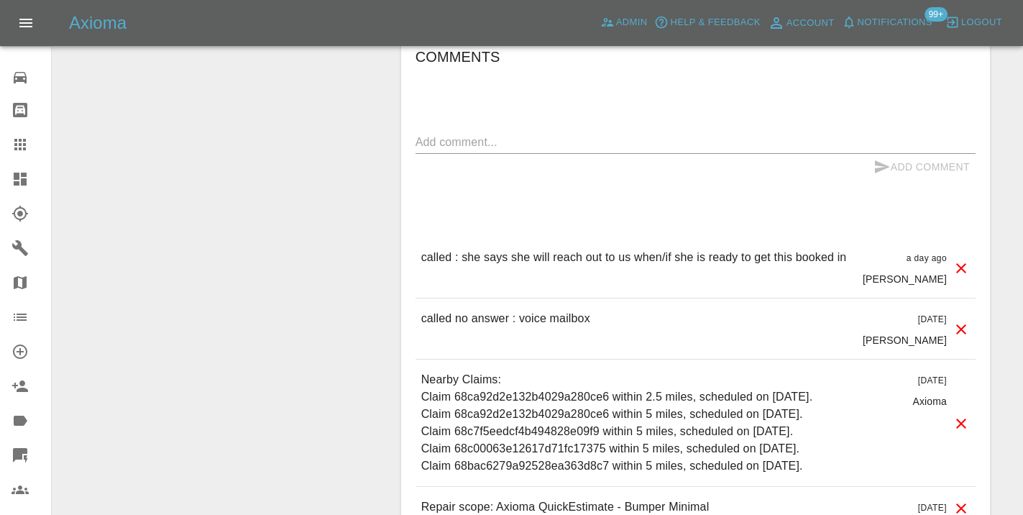
scroll to position [1360, 0]
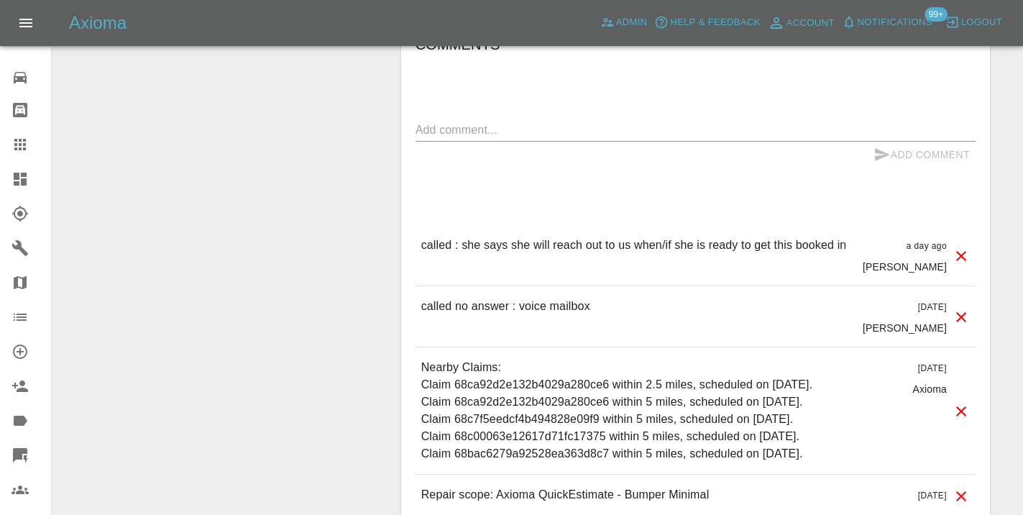
click at [441, 119] on div "x" at bounding box center [695, 130] width 560 height 23
type textarea "as per note below"
click at [876, 148] on icon "submit" at bounding box center [882, 154] width 15 height 13
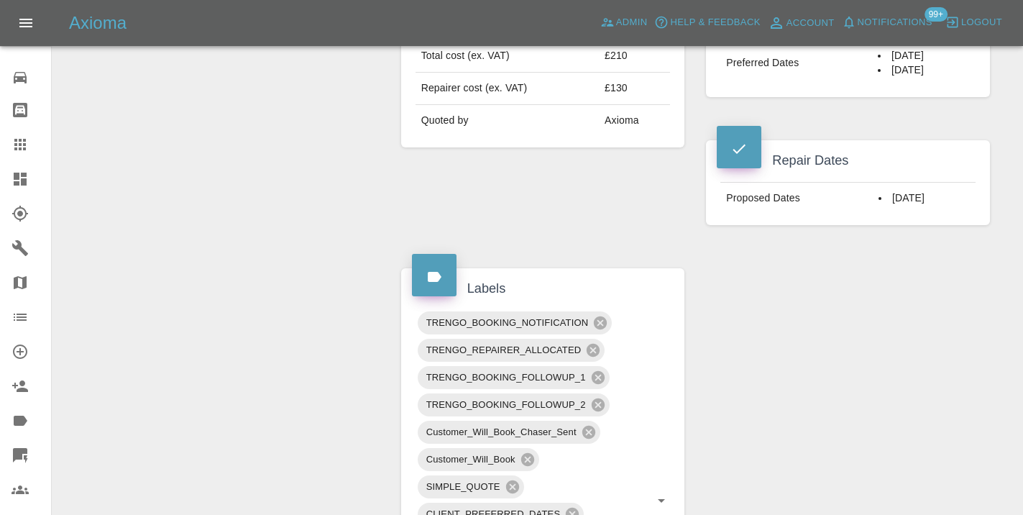
scroll to position [600, 0]
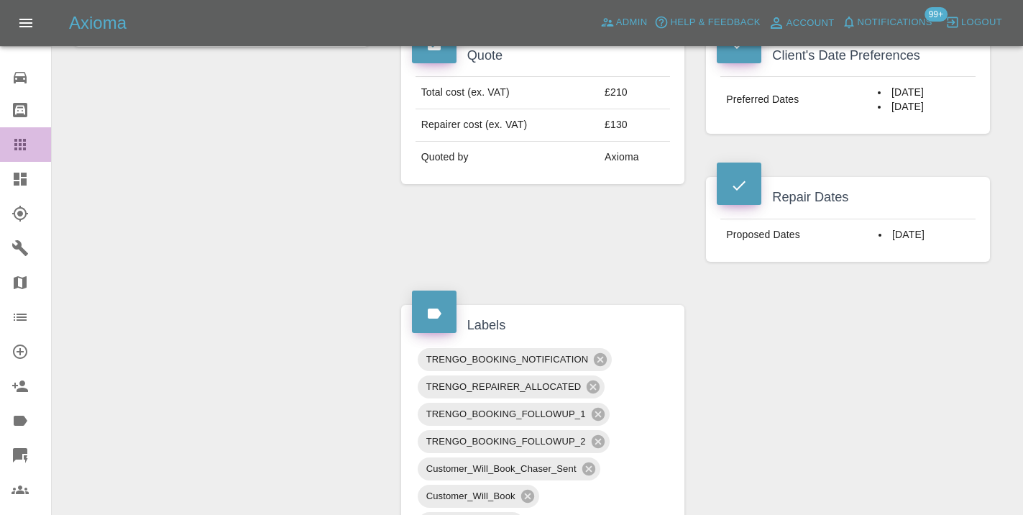
click at [24, 145] on icon at bounding box center [20, 145] width 12 height 12
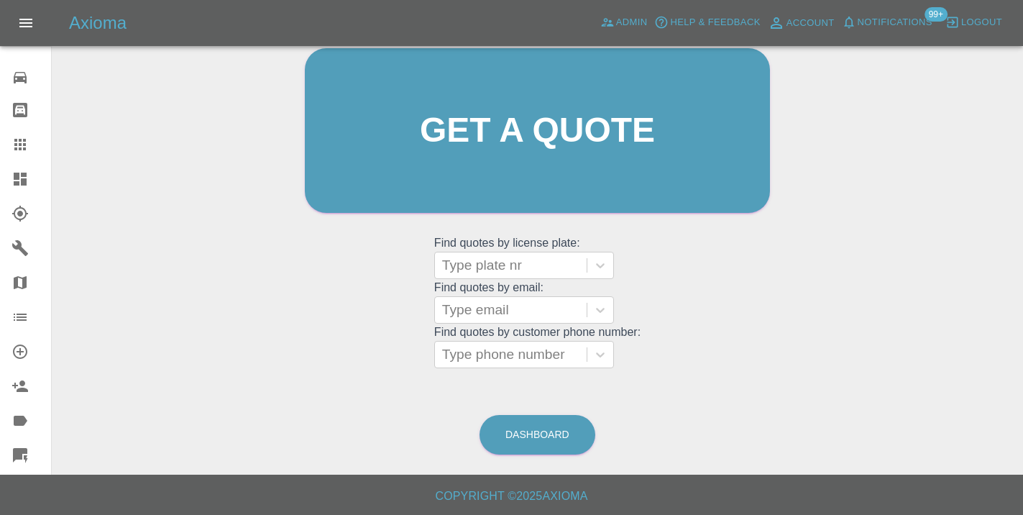
scroll to position [157, 0]
click at [534, 441] on link "Dashboard" at bounding box center [537, 435] width 116 height 40
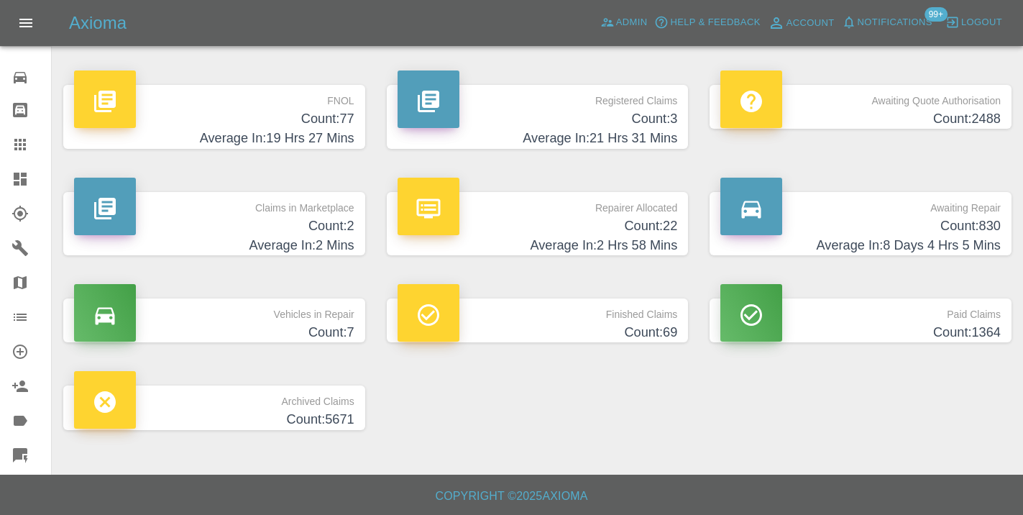
click at [920, 237] on h4 "Average In: 8 Days 4 Hrs 5 Mins" at bounding box center [860, 245] width 280 height 19
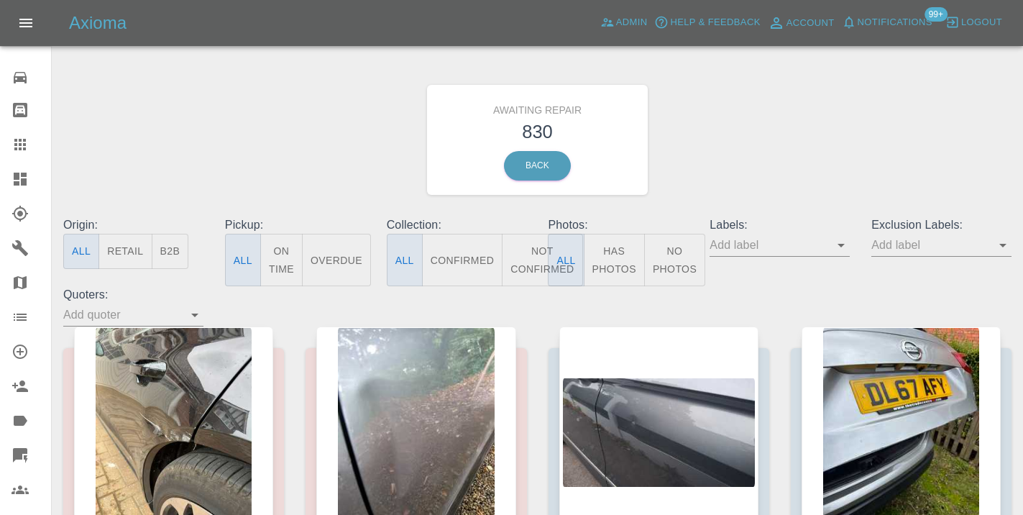
click at [522, 239] on button "Not Confirmed" at bounding box center [542, 260] width 81 height 52
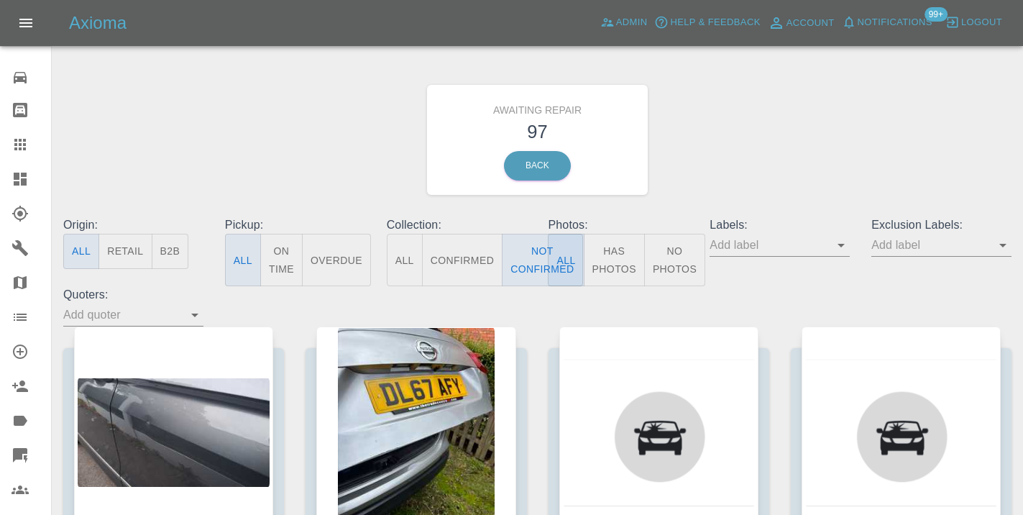
click at [720, 142] on div "Awaiting Repair 97 Back" at bounding box center [537, 139] width 970 height 153
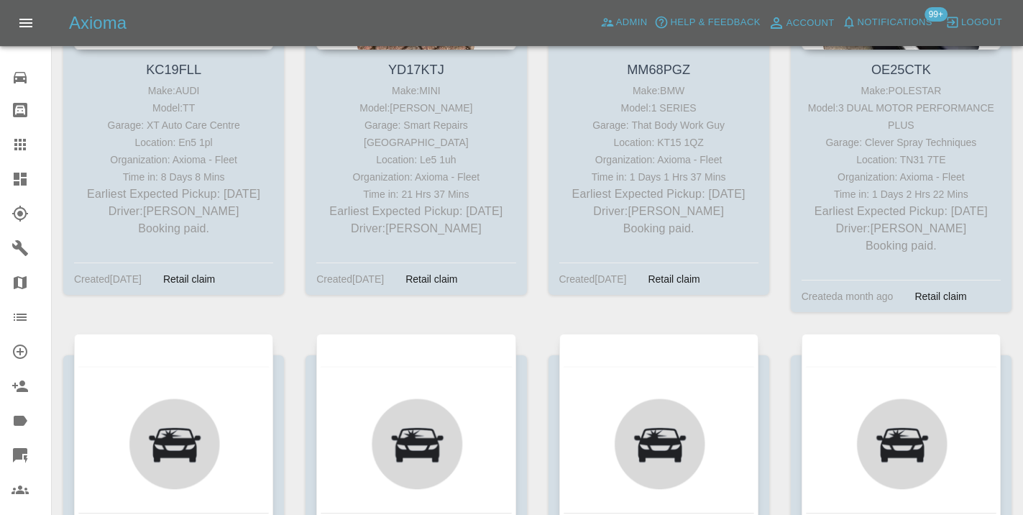
scroll to position [5814, 0]
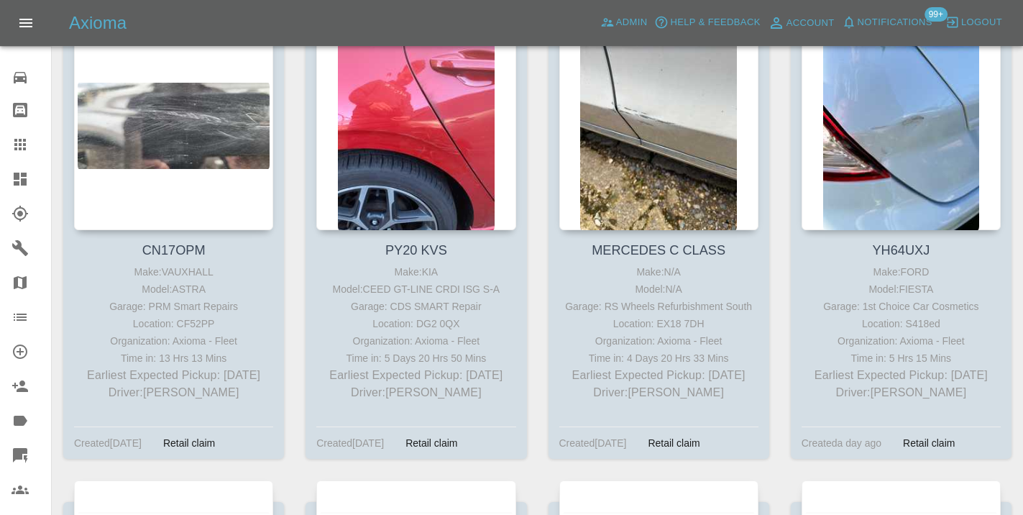
scroll to position [6127, 0]
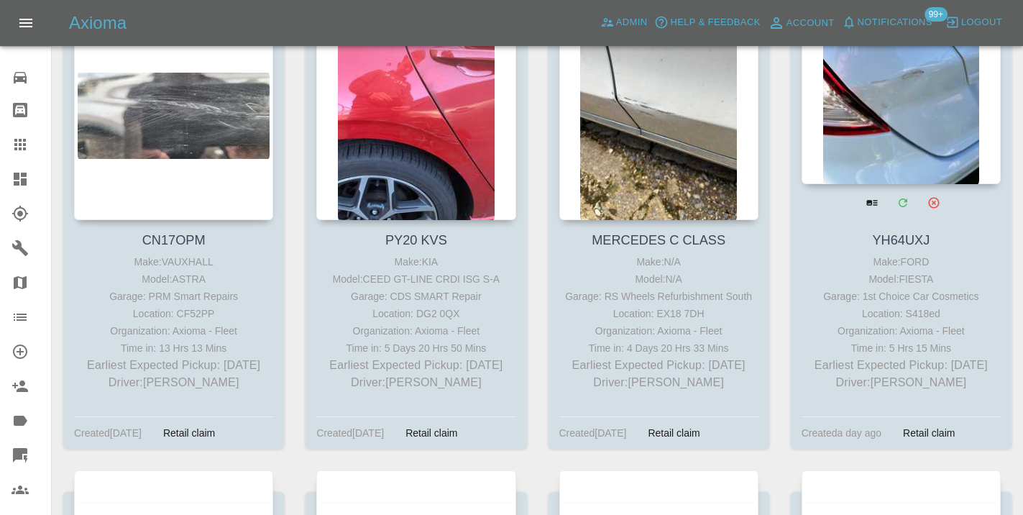
click at [943, 135] on div at bounding box center [901, 79] width 199 height 210
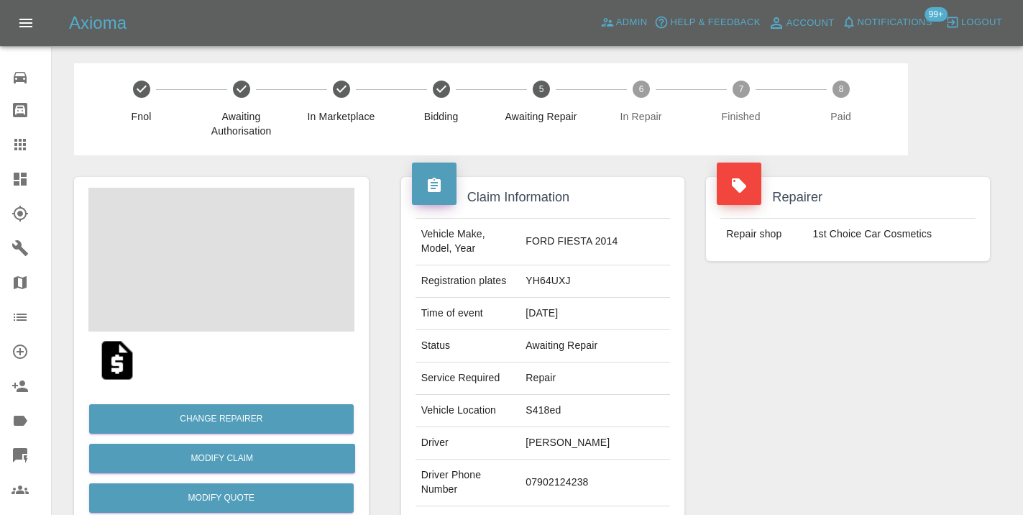
click at [592, 465] on td "07902124238" at bounding box center [595, 482] width 150 height 47
copy td "07902124238"
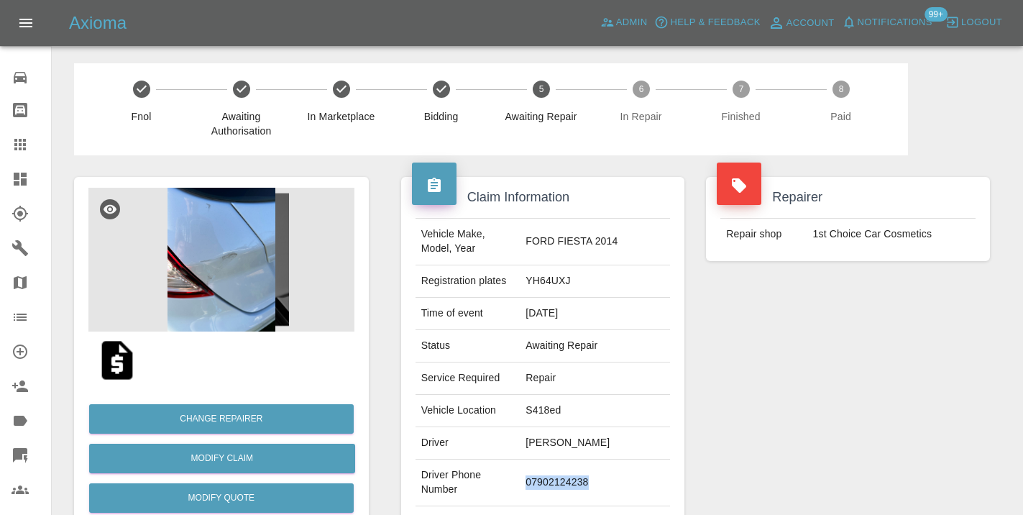
click at [835, 369] on div "Repairer Repair shop 1st Choice Car Cosmetics" at bounding box center [848, 369] width 306 height 429
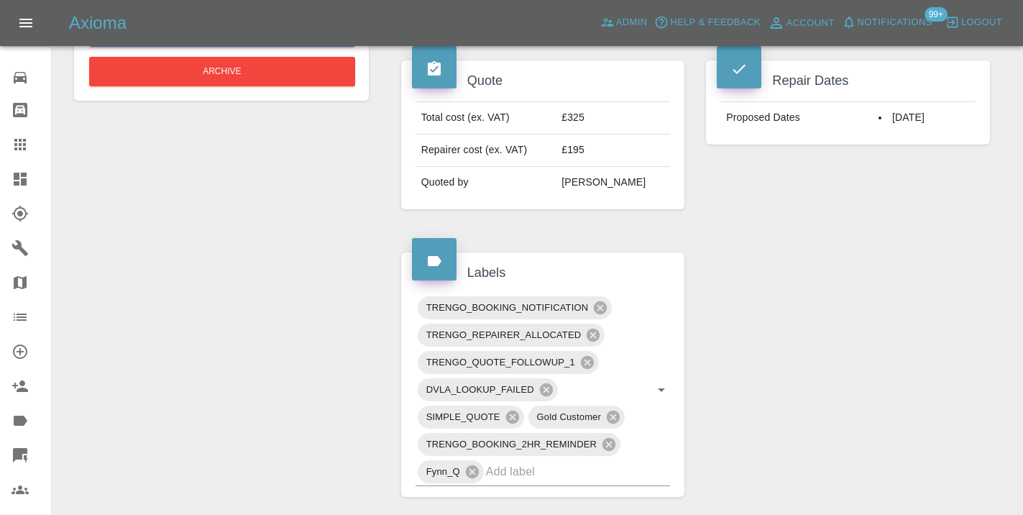
scroll to position [541, 0]
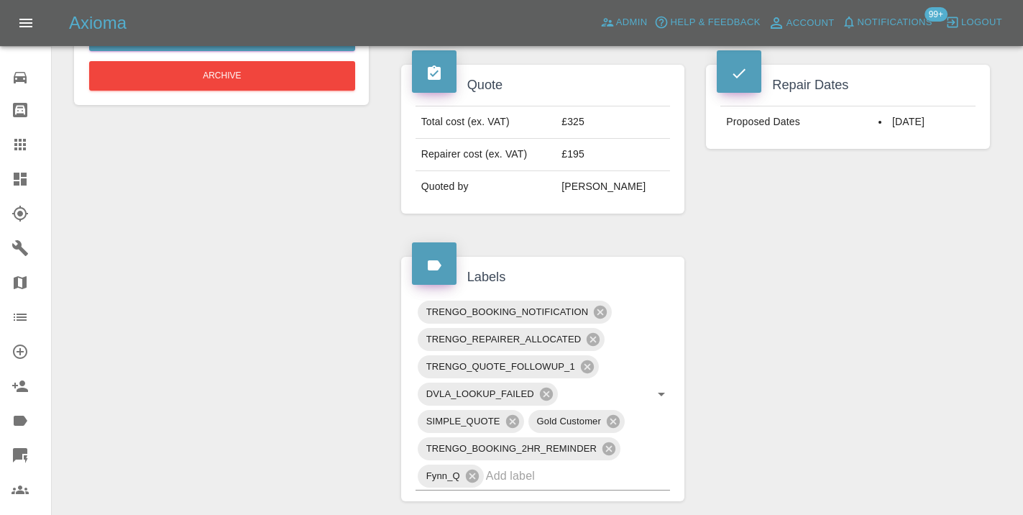
click at [789, 300] on div "Claim Information Vehicle Make, Model, Year FORD FIESTA 2014 Registration plate…" at bounding box center [695, 404] width 610 height 1581
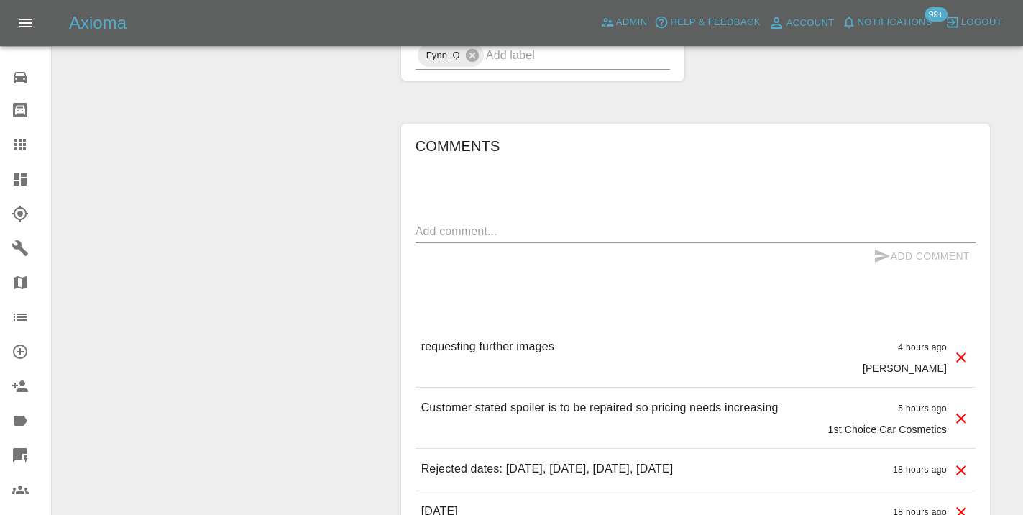
scroll to position [973, 0]
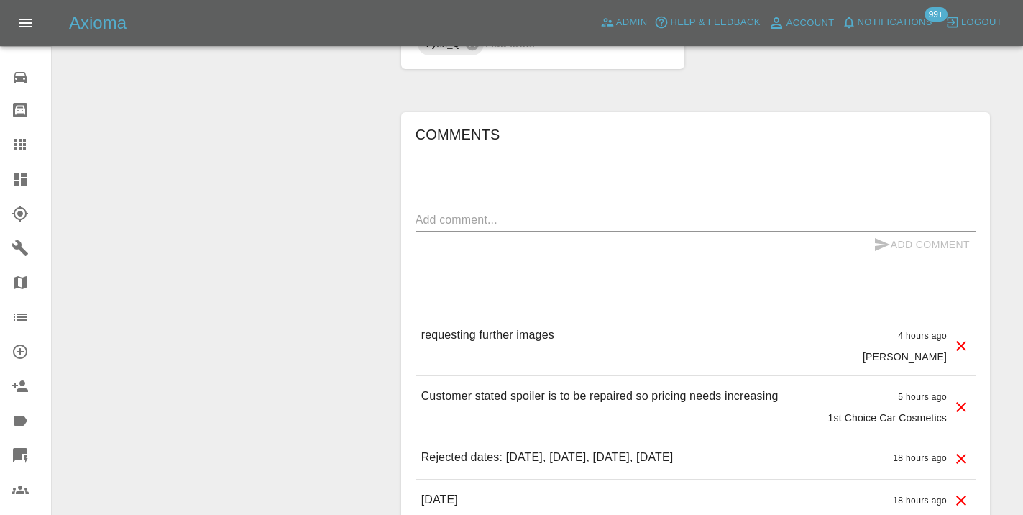
click at [476, 164] on div "Comments x Add Comment requesting further images 4 hours ago [PERSON_NAME] requ…" at bounding box center [695, 427] width 560 height 609
click at [451, 211] on textarea at bounding box center [695, 219] width 560 height 17
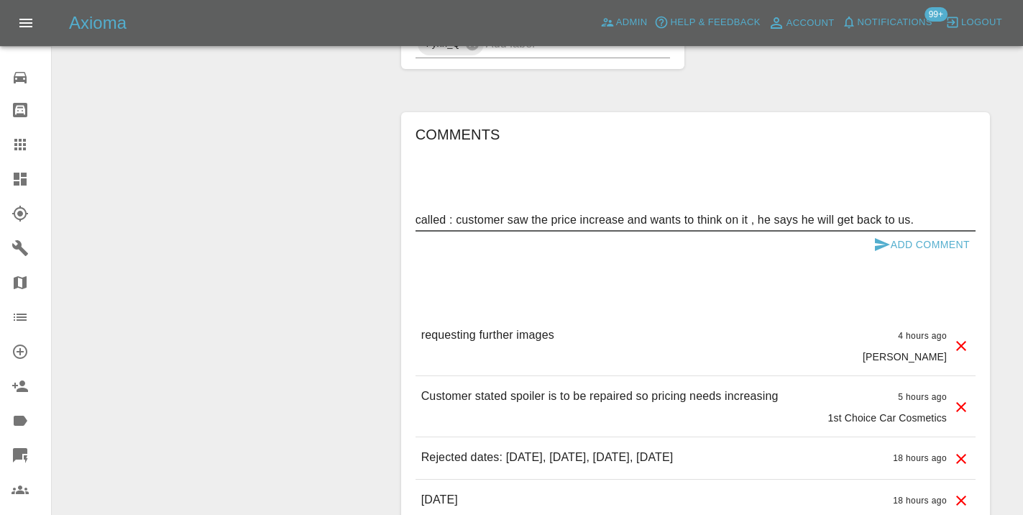
type textarea "called : customer saw the price increase and wants to think on it , he says he …"
click at [875, 238] on icon "submit" at bounding box center [882, 244] width 15 height 13
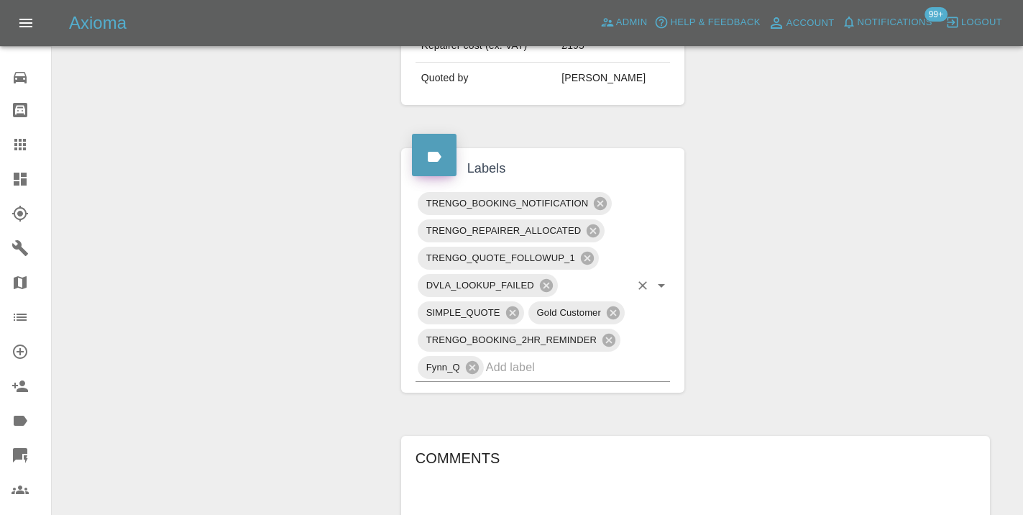
scroll to position [648, 0]
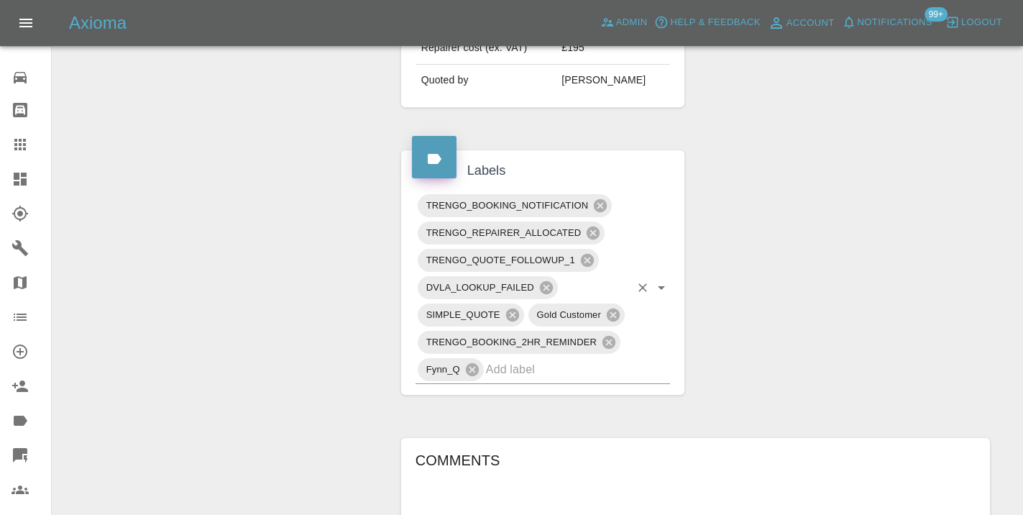
click at [527, 358] on input "text" at bounding box center [558, 369] width 144 height 22
click at [28, 150] on icon at bounding box center [20, 144] width 17 height 17
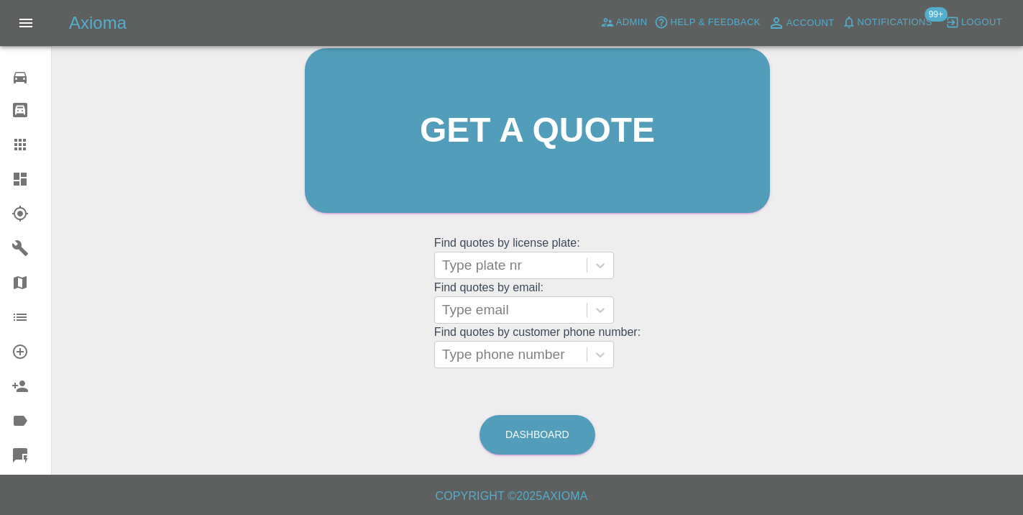
scroll to position [110, 0]
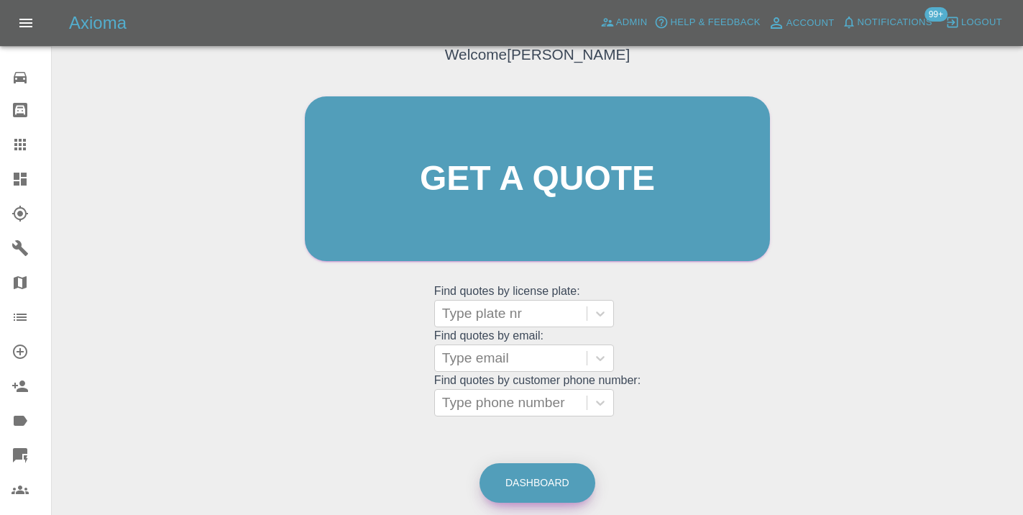
click at [538, 472] on link "Dashboard" at bounding box center [537, 483] width 116 height 40
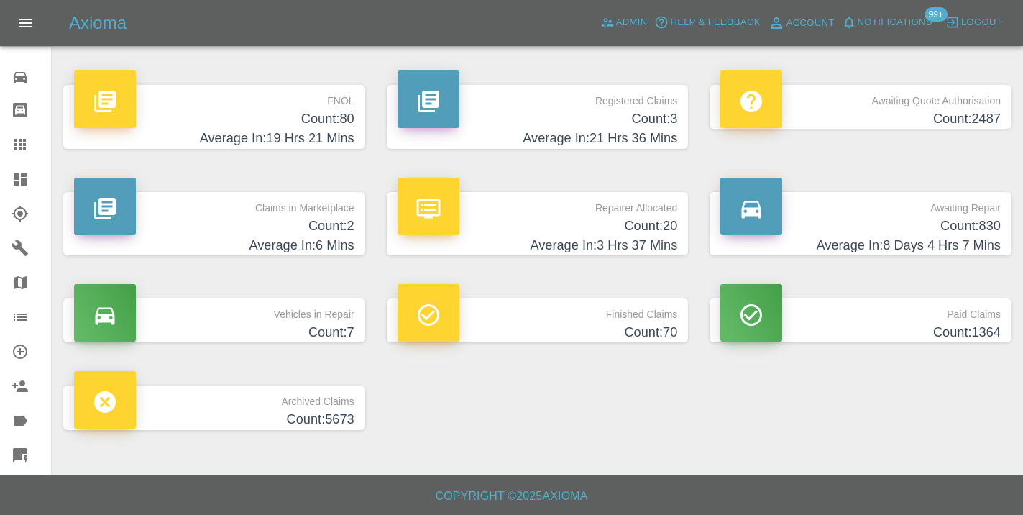
click at [932, 215] on p "Awaiting Repair" at bounding box center [860, 204] width 280 height 24
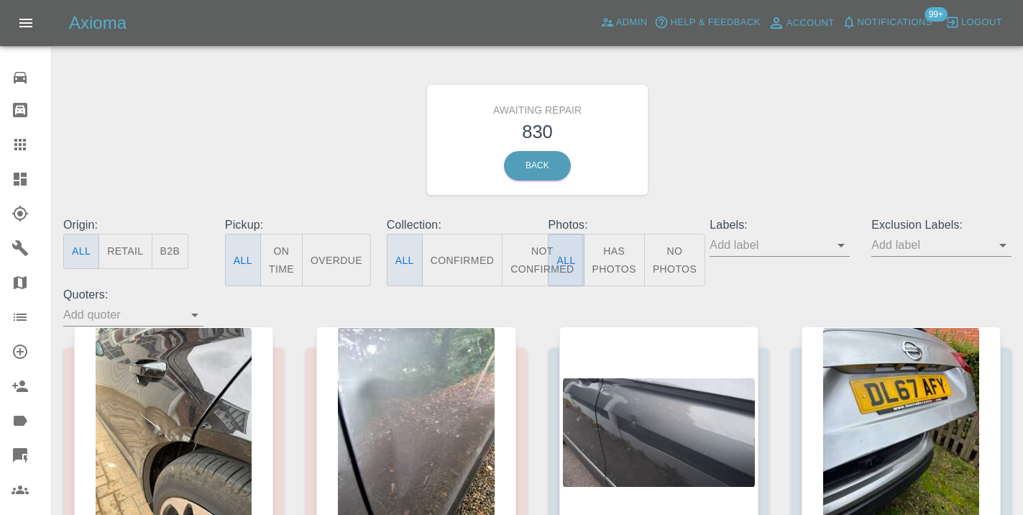
click at [548, 271] on button "All" at bounding box center [566, 260] width 36 height 52
click at [534, 265] on button "Not Confirmed" at bounding box center [542, 260] width 81 height 52
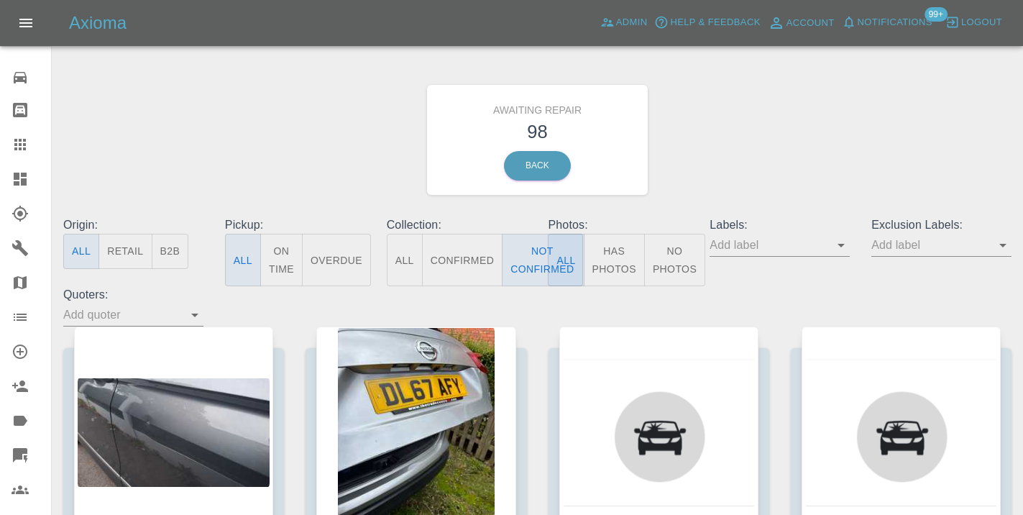
click at [794, 133] on div "Awaiting Repair 98 Back" at bounding box center [537, 139] width 970 height 153
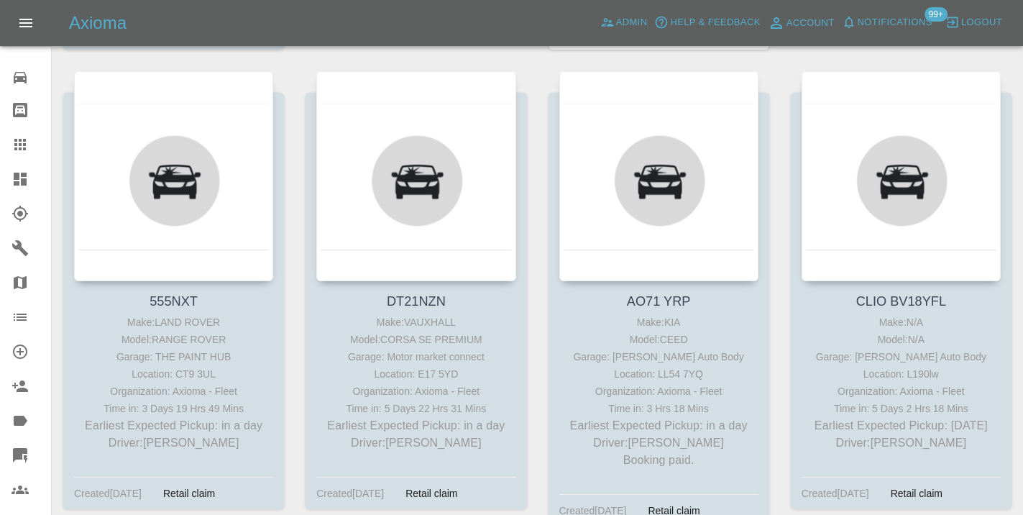
scroll to position [3223, 0]
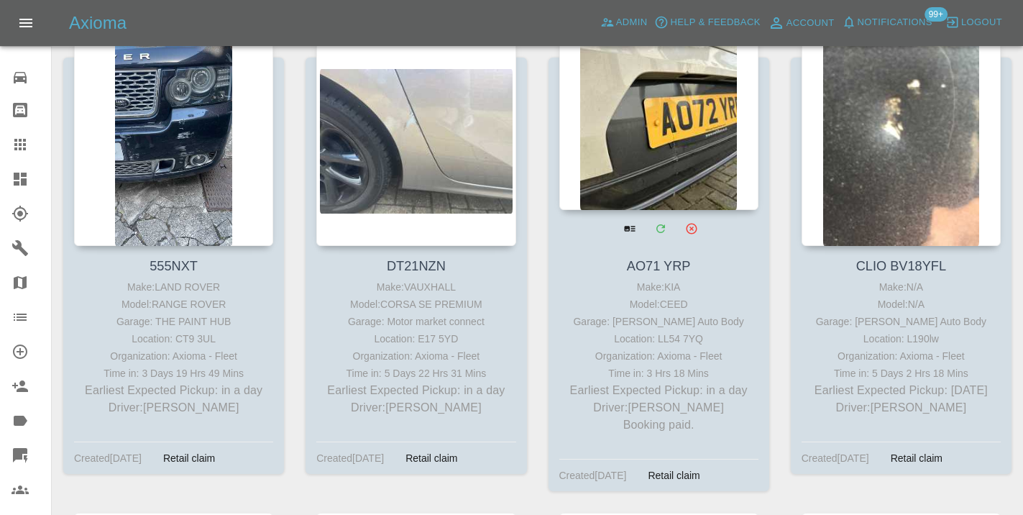
click at [655, 142] on div at bounding box center [658, 105] width 199 height 210
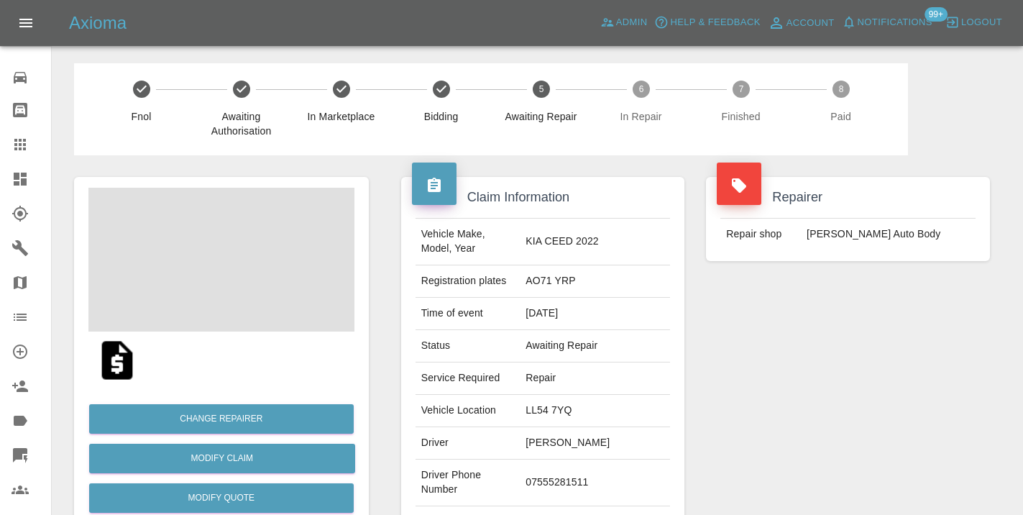
click at [594, 463] on td "07555281511" at bounding box center [595, 482] width 150 height 47
copy td "07555281511"
click at [762, 364] on div "Repairer Repair shop [PERSON_NAME] Auto Body" at bounding box center [848, 369] width 306 height 429
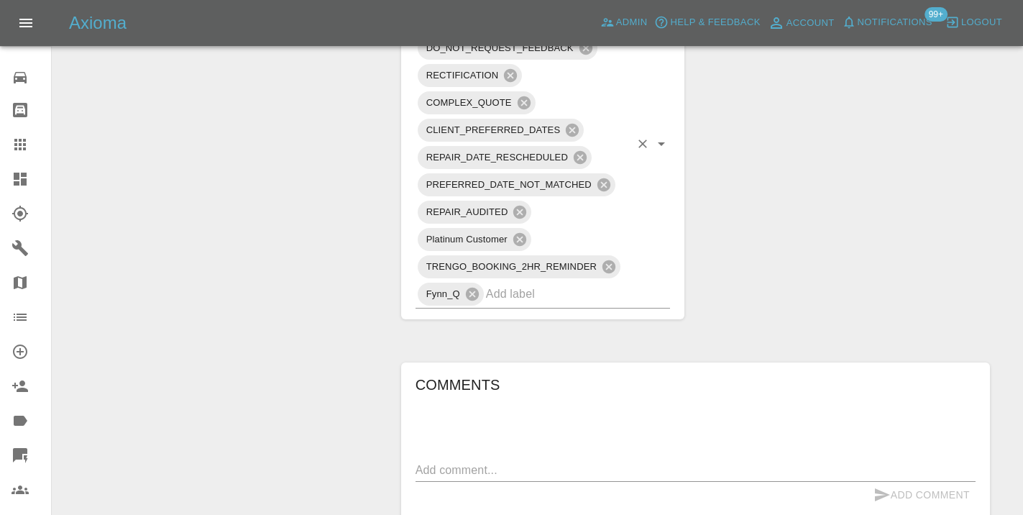
scroll to position [993, 0]
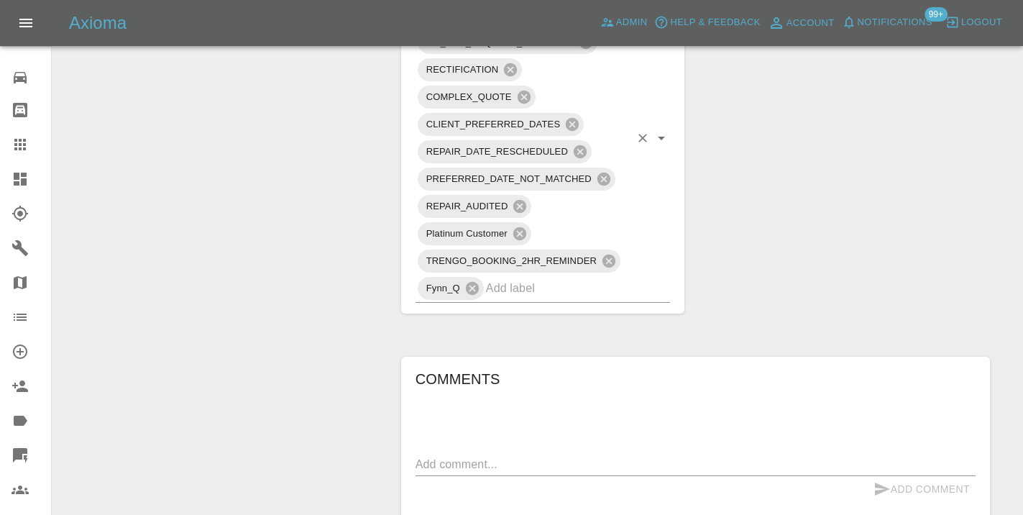
click at [513, 277] on input "text" at bounding box center [558, 288] width 144 height 22
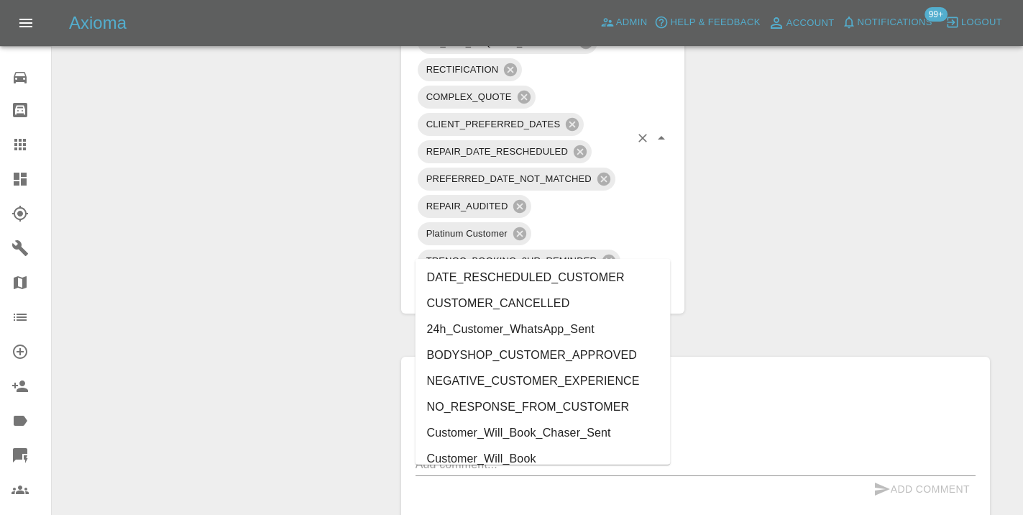
type input "cust"
click at [503, 456] on li "Customer_Will_Book" at bounding box center [542, 459] width 255 height 26
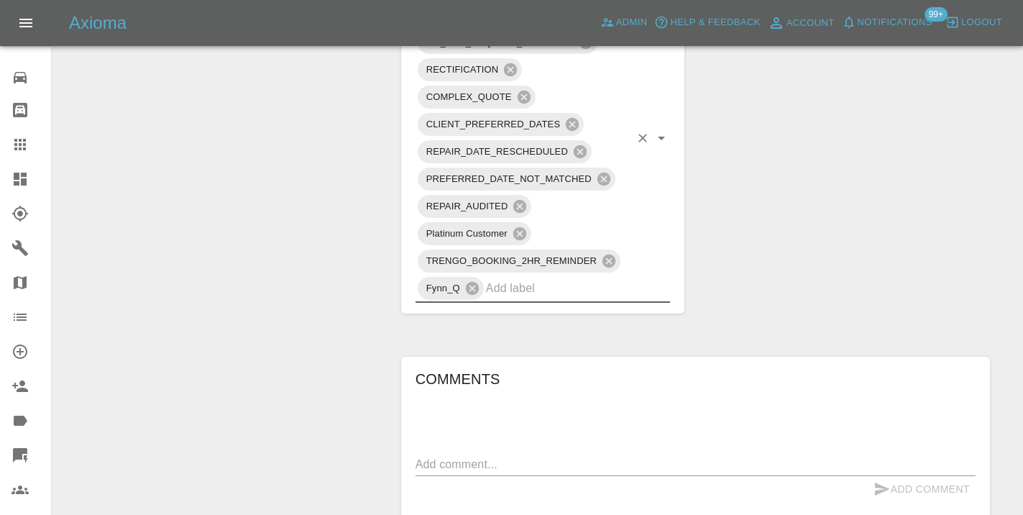
click at [442, 456] on textarea at bounding box center [695, 464] width 560 height 17
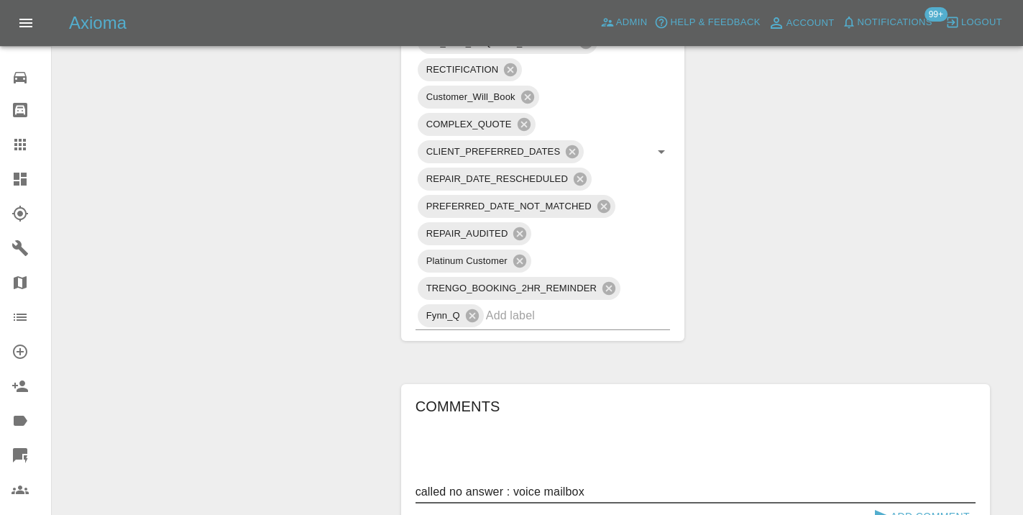
type textarea "called no answer : voice mailbox"
click at [876, 510] on icon "submit" at bounding box center [882, 516] width 15 height 13
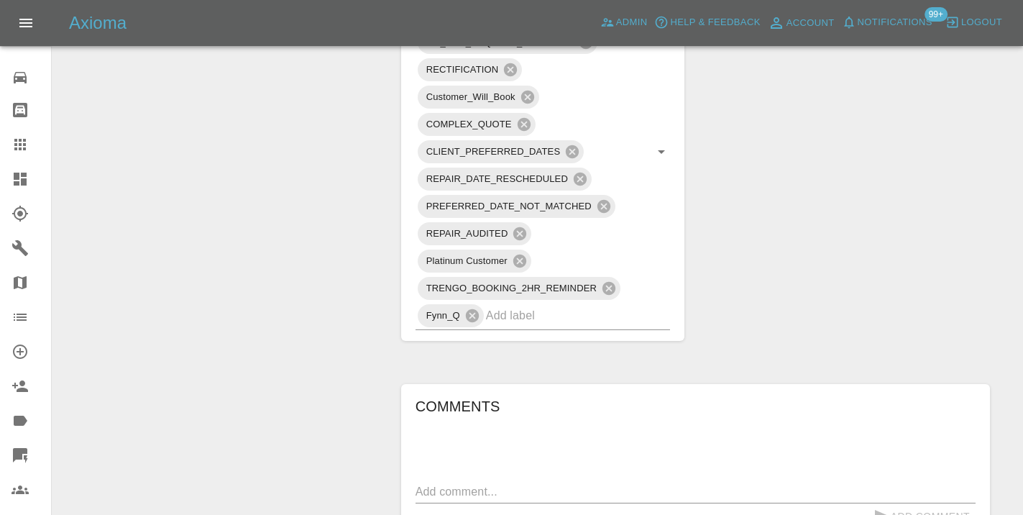
click at [919, 207] on div "Claim Information Vehicle Make, Model, Year KIA CEED 2022 Registration plates A…" at bounding box center [695, 324] width 610 height 2323
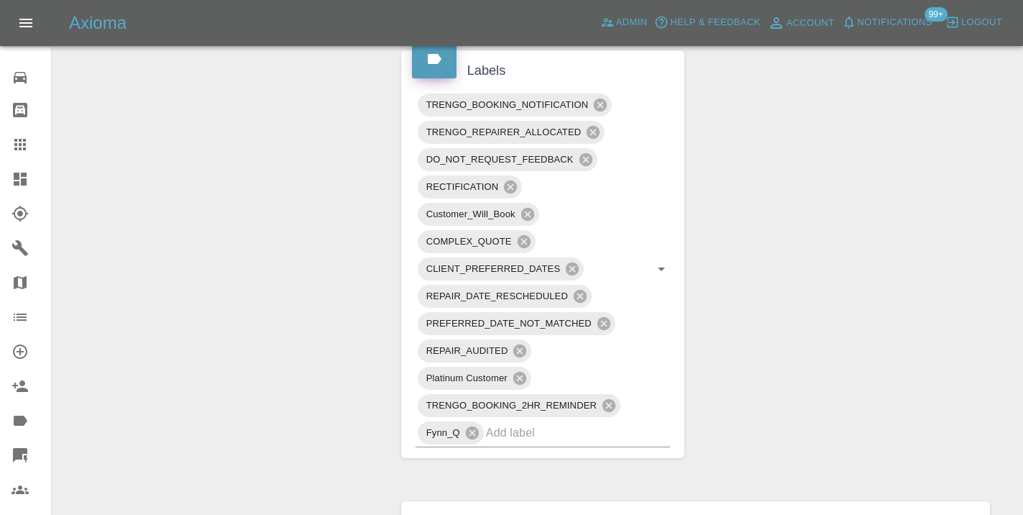
scroll to position [871, 0]
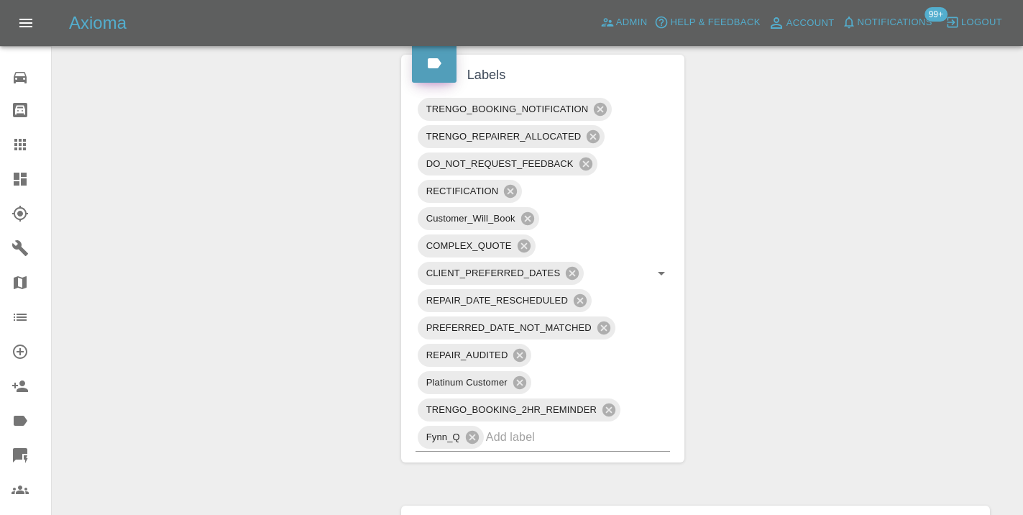
click at [22, 142] on icon at bounding box center [20, 144] width 17 height 17
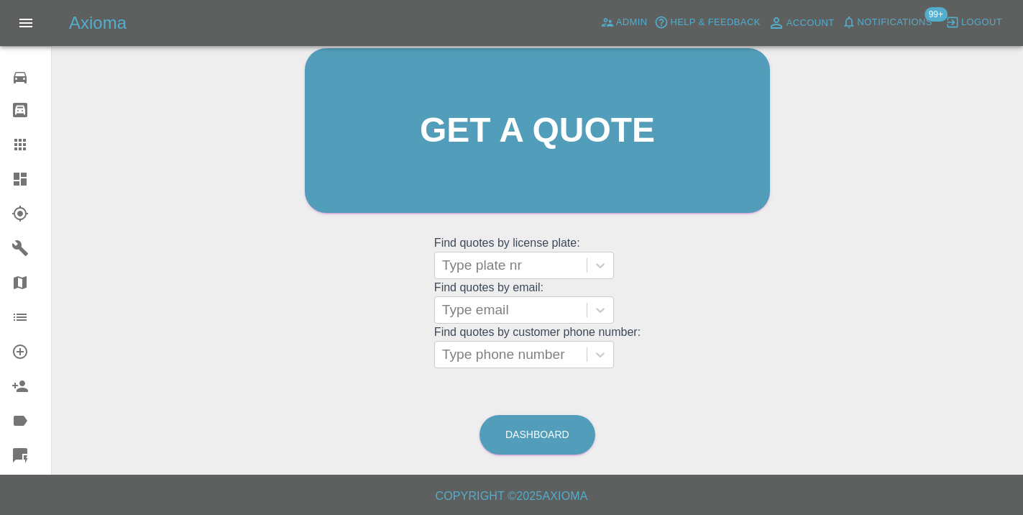
scroll to position [157, 0]
click at [551, 441] on link "Dashboard" at bounding box center [537, 435] width 116 height 40
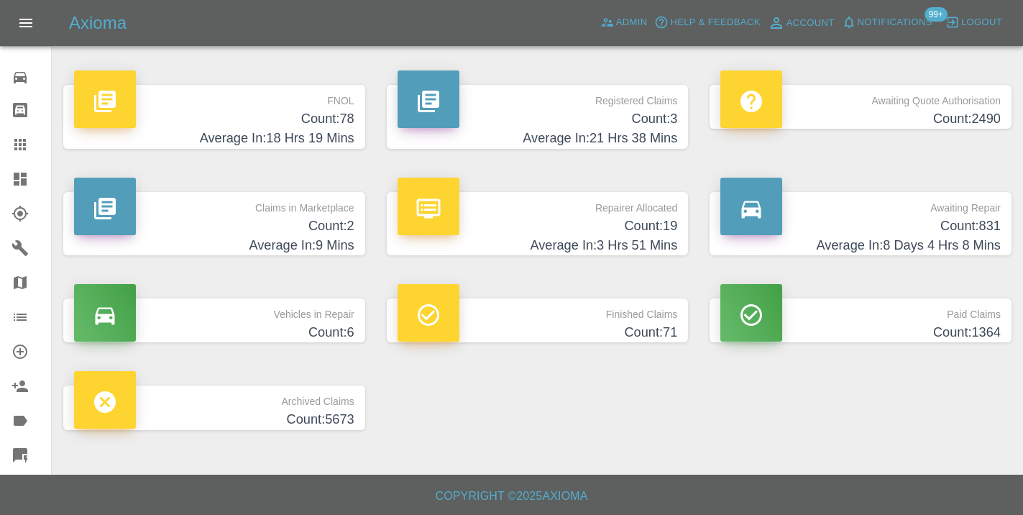
click at [975, 244] on h4 "Average In: 8 Days 4 Hrs 8 Mins" at bounding box center [860, 245] width 280 height 19
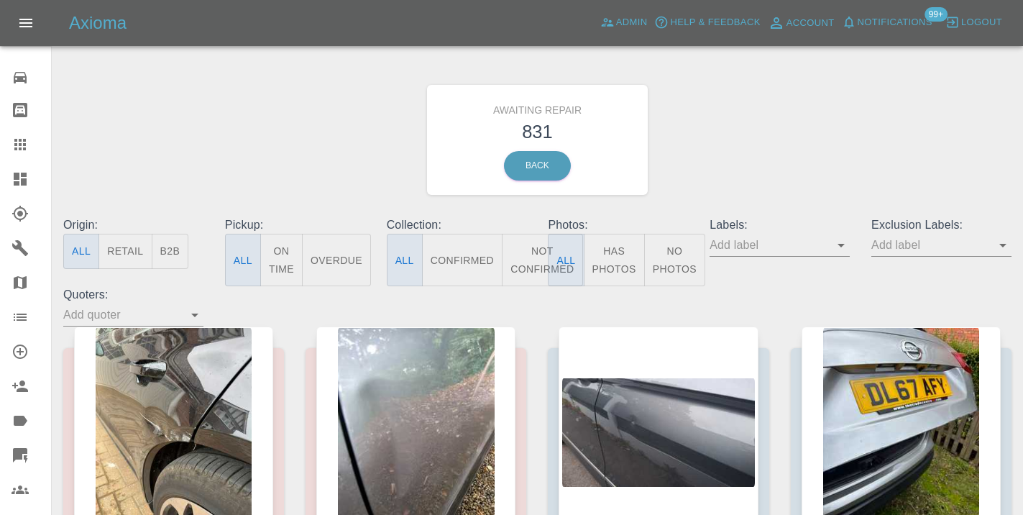
click at [539, 262] on button "Not Confirmed" at bounding box center [542, 260] width 81 height 52
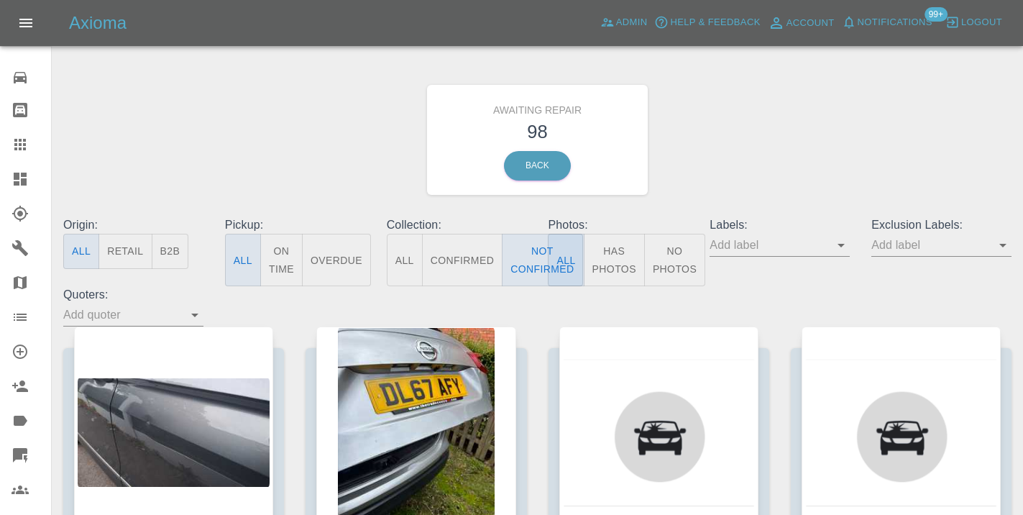
click at [803, 155] on div "Awaiting Repair 98 Back" at bounding box center [537, 139] width 970 height 153
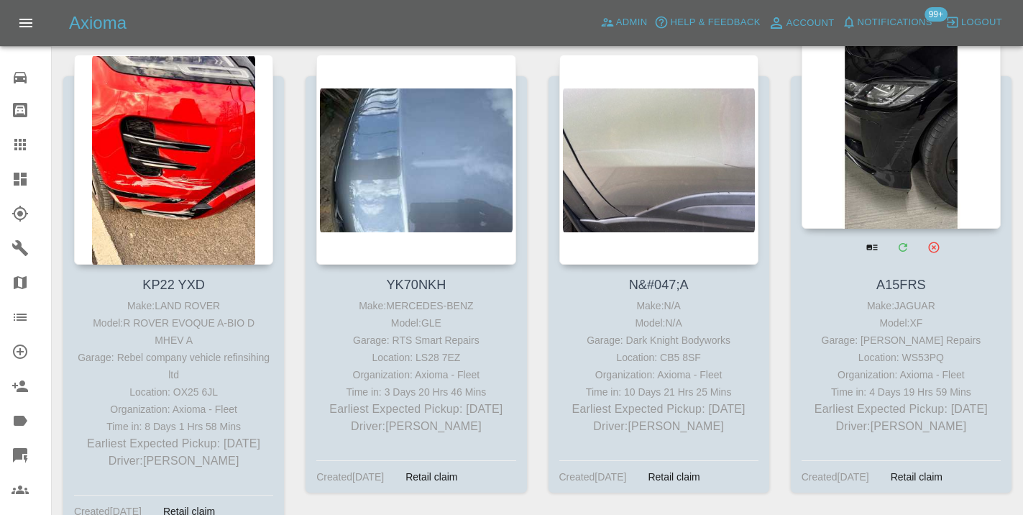
scroll to position [4137, 0]
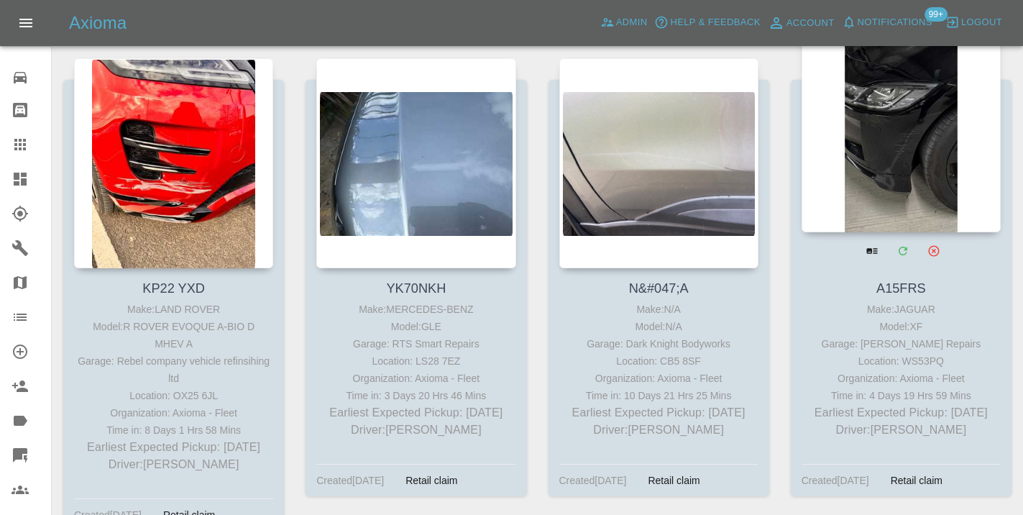
click at [927, 153] on div at bounding box center [901, 127] width 199 height 210
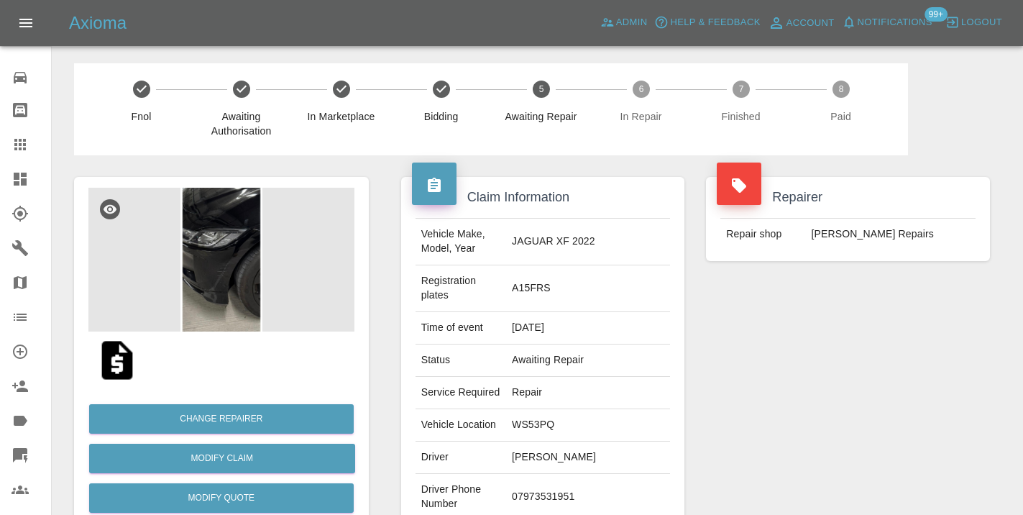
click at [582, 474] on td "07973531951" at bounding box center [588, 497] width 164 height 47
copy td "07973531951"
click at [900, 339] on div "Repairer Repair shop CJ Smart Repairs" at bounding box center [848, 384] width 306 height 458
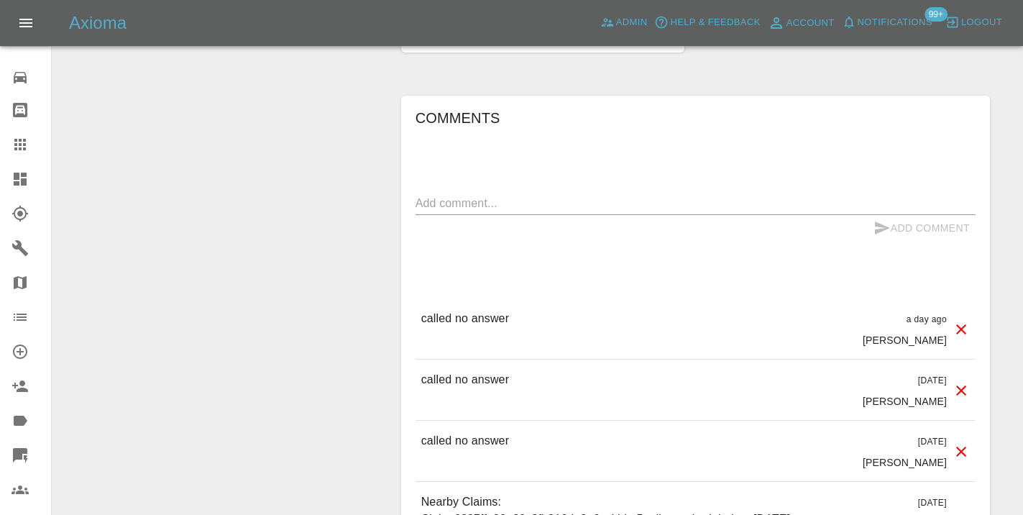
scroll to position [1135, 0]
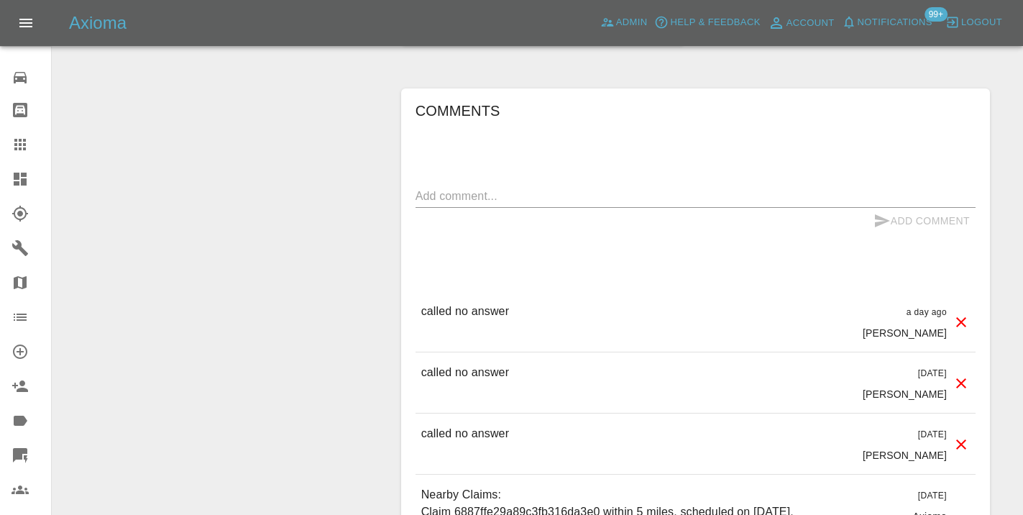
click at [486, 188] on textarea at bounding box center [695, 196] width 560 height 17
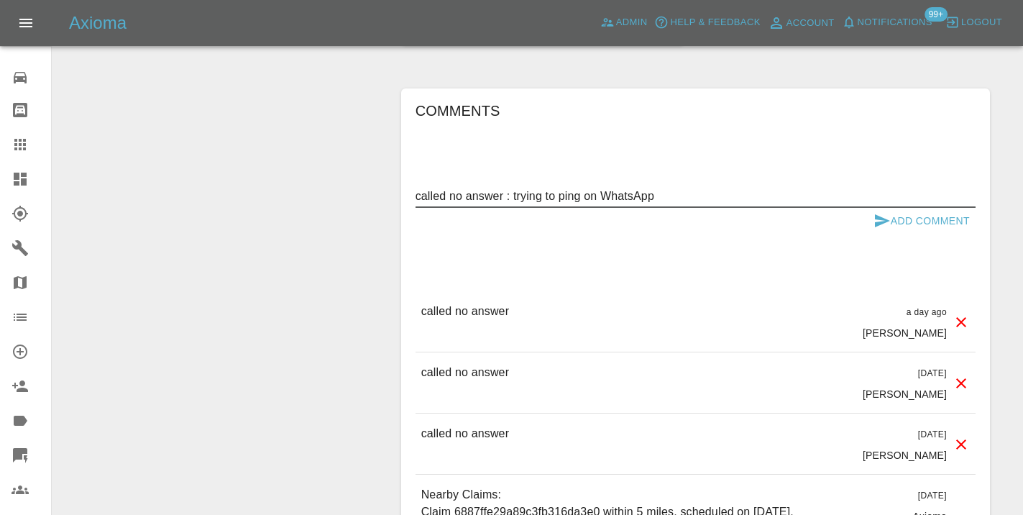
type textarea "called no answer : trying to ping on WhatsApp"
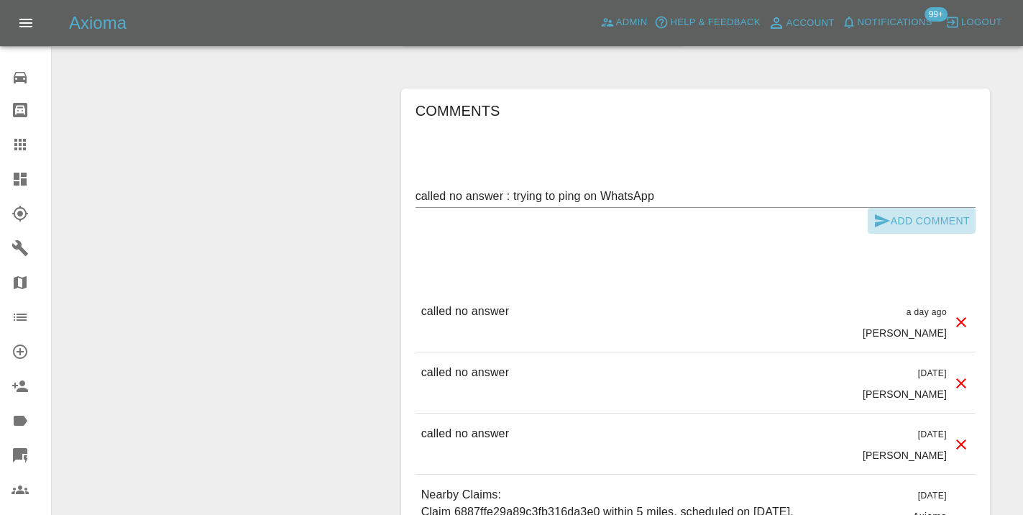
click at [891, 208] on button "Add Comment" at bounding box center [922, 221] width 108 height 27
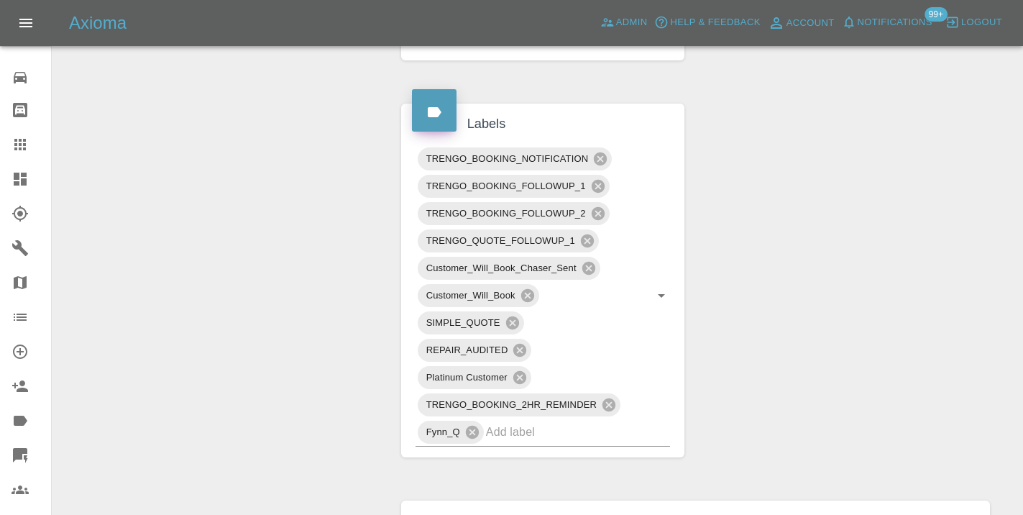
scroll to position [729, 0]
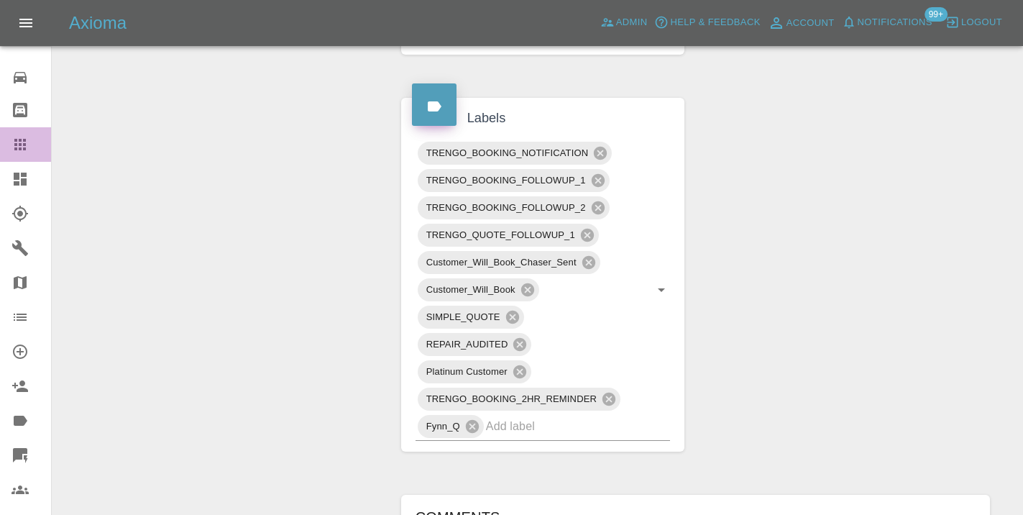
click at [31, 150] on div at bounding box center [32, 144] width 40 height 17
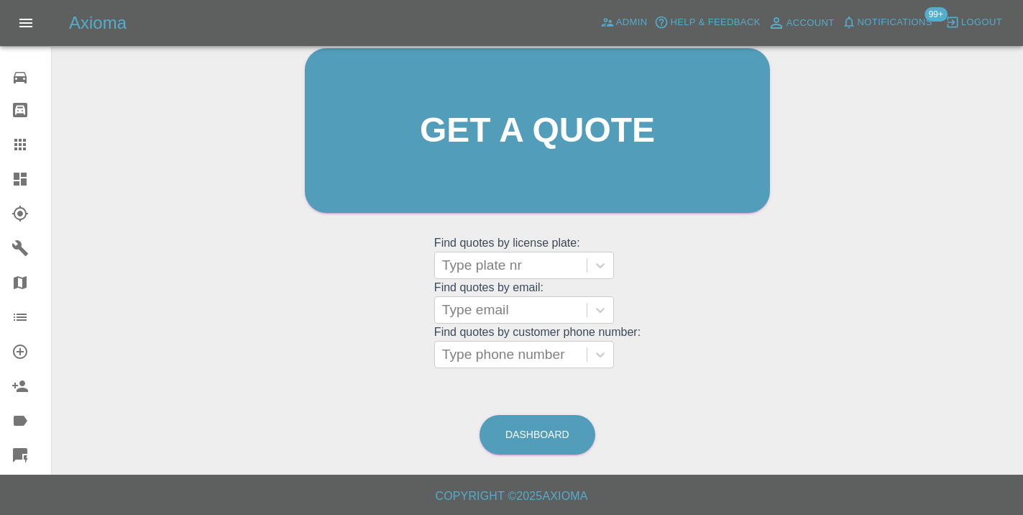
scroll to position [110, 0]
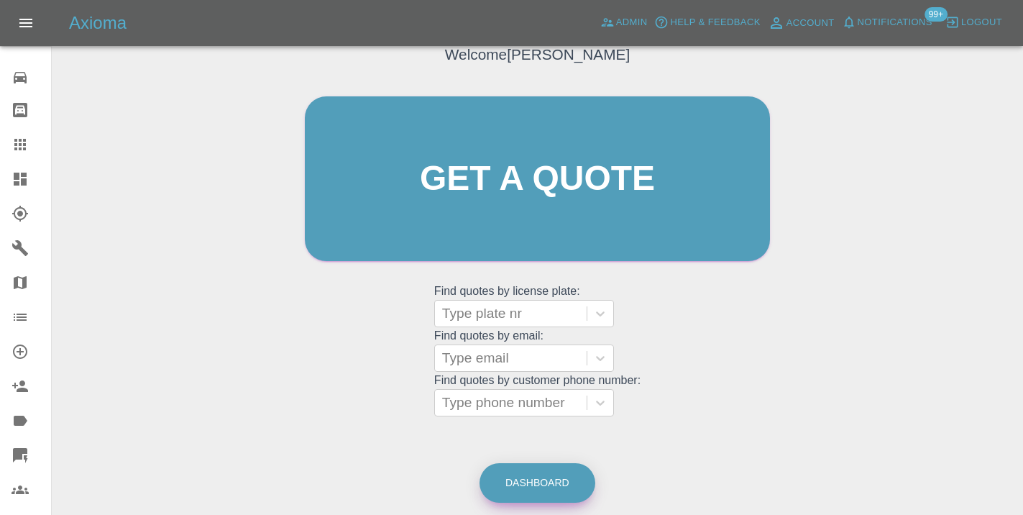
click at [552, 480] on link "Dashboard" at bounding box center [537, 483] width 116 height 40
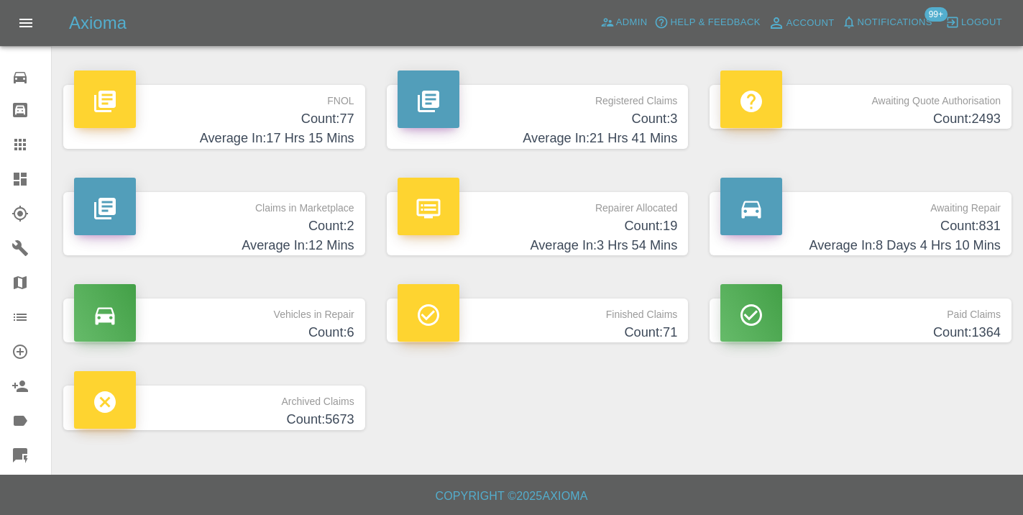
click at [960, 211] on p "Awaiting Repair" at bounding box center [860, 204] width 280 height 24
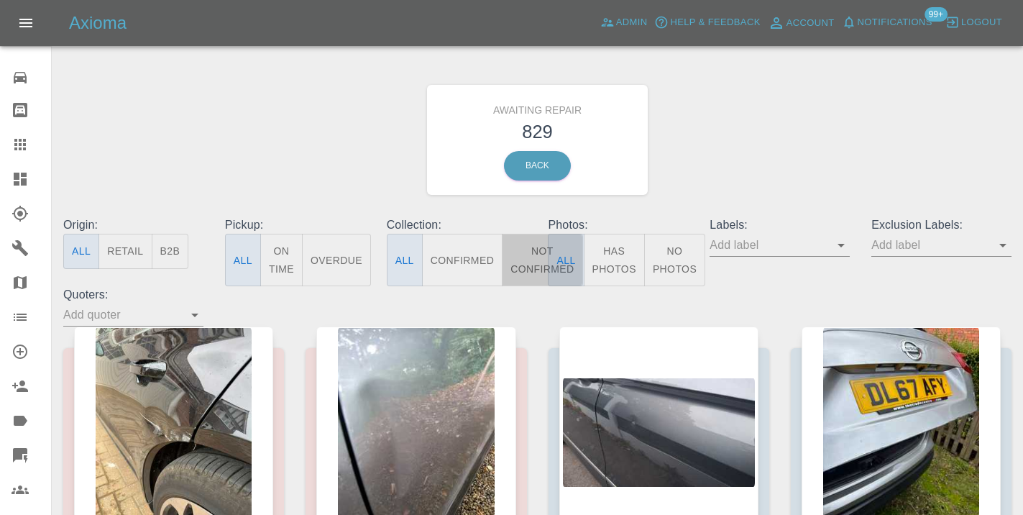
click at [536, 269] on button "Not Confirmed" at bounding box center [542, 260] width 81 height 52
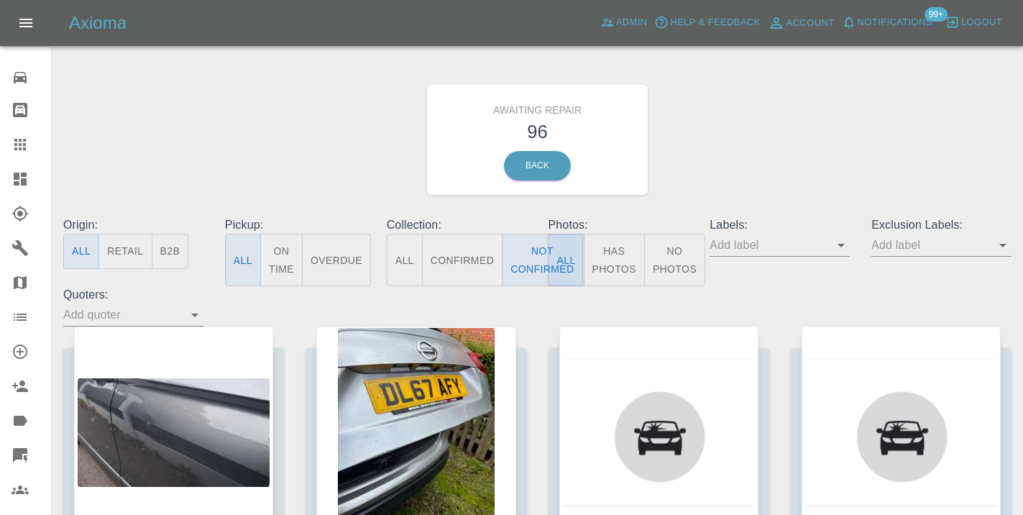
click at [763, 147] on div "Awaiting Repair 96 Back" at bounding box center [537, 139] width 970 height 153
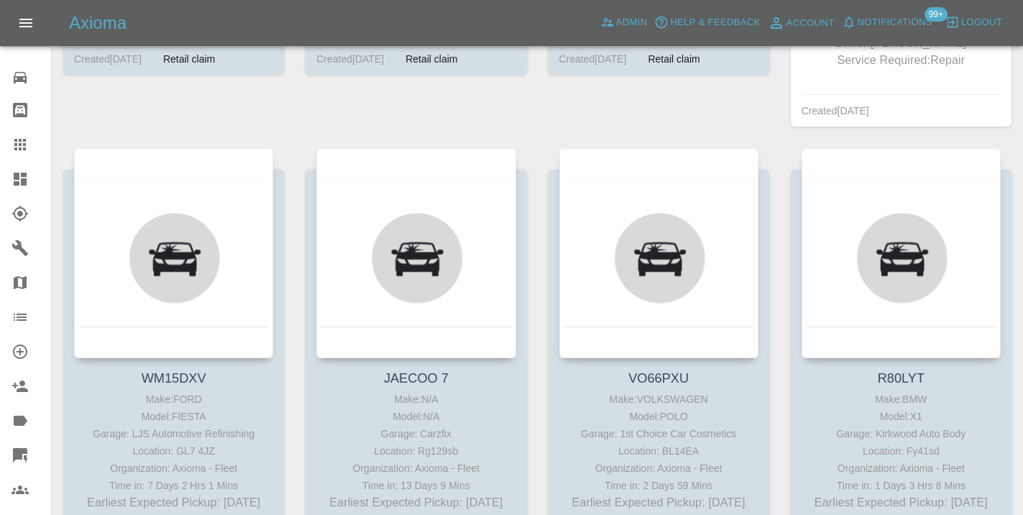
scroll to position [6994, 0]
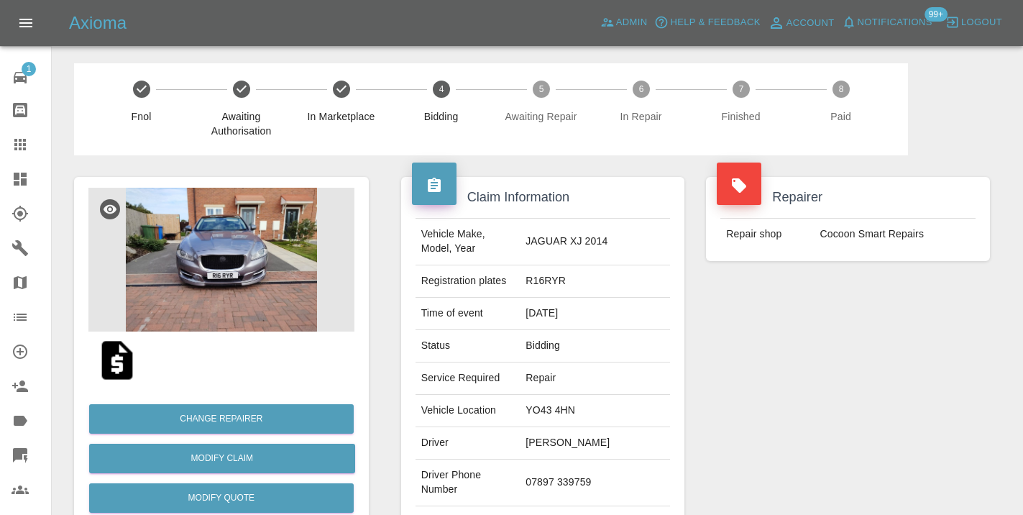
scroll to position [1032, 0]
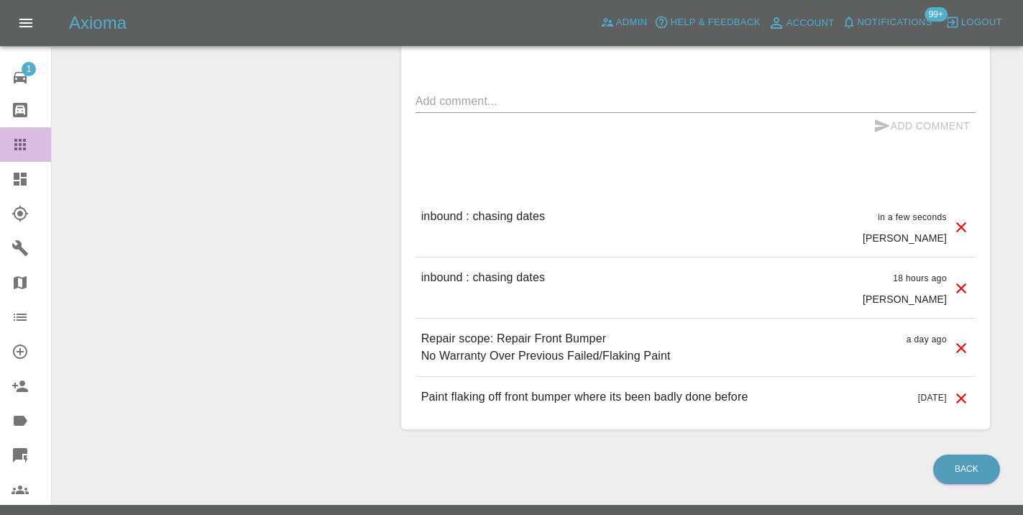
click at [21, 154] on link "Claims" at bounding box center [25, 144] width 51 height 35
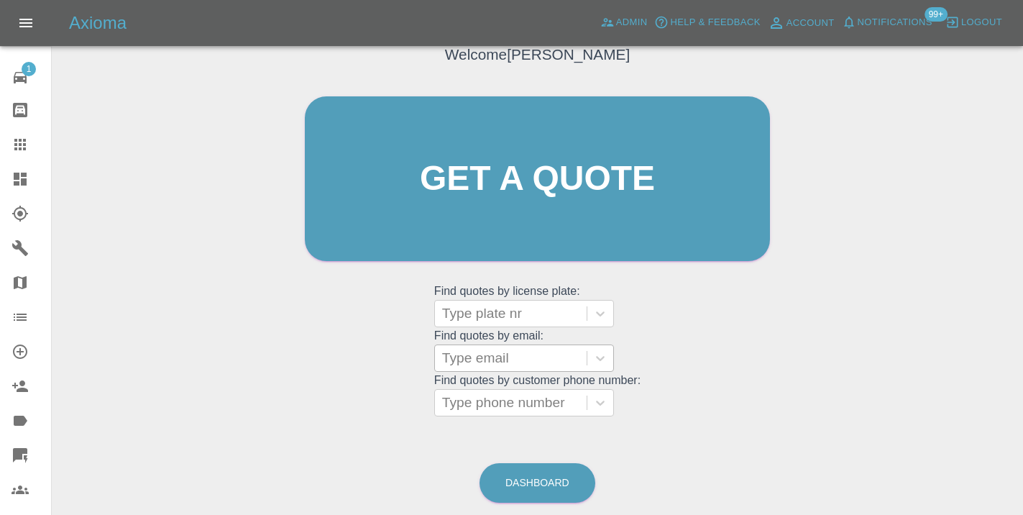
click at [507, 360] on div at bounding box center [510, 358] width 137 height 20
click at [379, 441] on div "Welcome [PERSON_NAME] Get a quote Get a quote Find quotes by license plate: Typ…" at bounding box center [537, 247] width 948 height 516
click at [476, 403] on div at bounding box center [510, 402] width 137 height 20
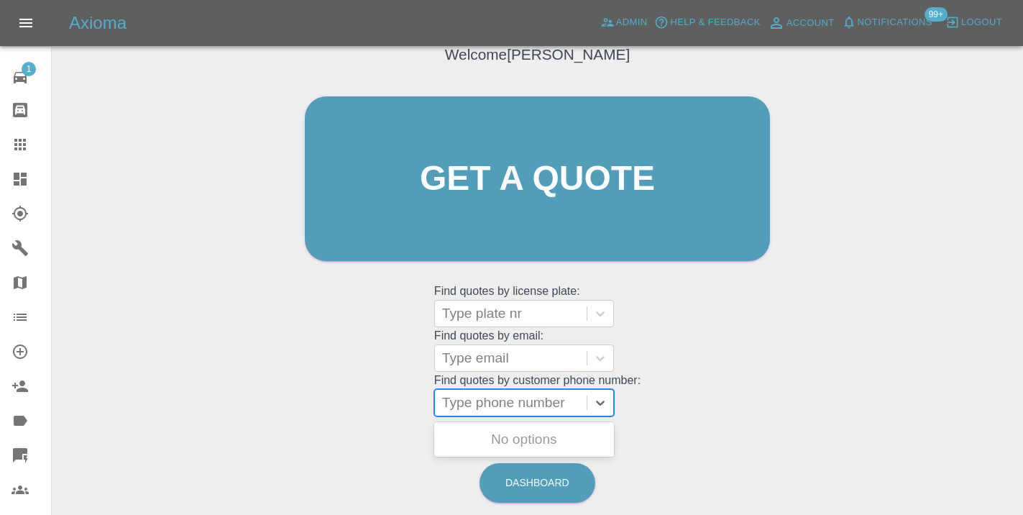
paste input "07914405105"
type input "07914405105"
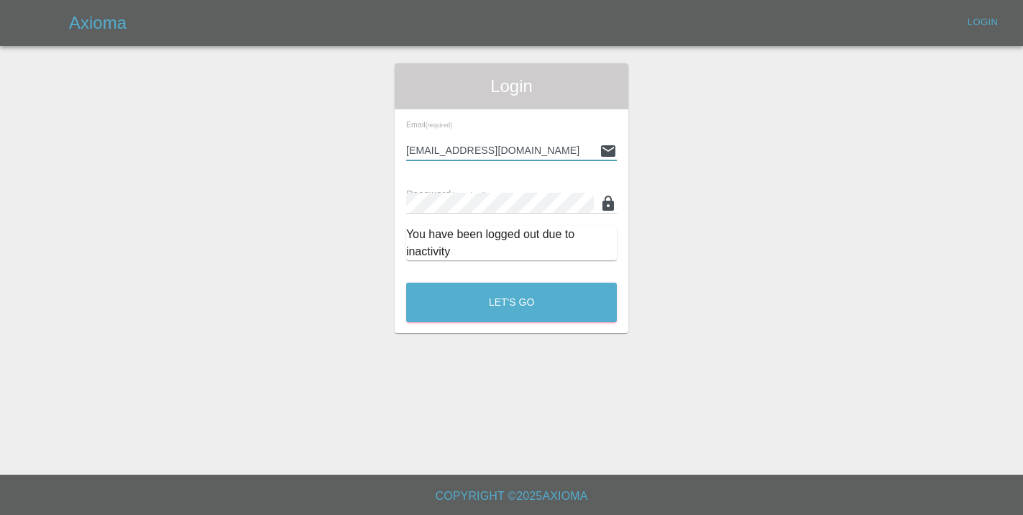
type input "[EMAIL_ADDRESS][DOMAIN_NAME]"
click at [511, 302] on button "Let's Go" at bounding box center [511, 303] width 211 height 40
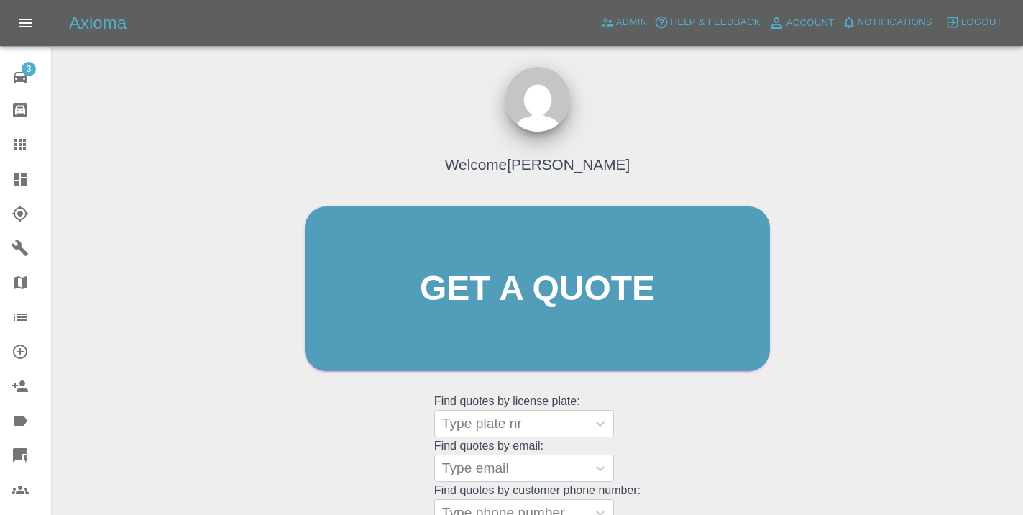
click at [655, 423] on div "Welcome [PERSON_NAME] Get a quote Get a quote Find quotes by license plate: Typ…" at bounding box center [537, 316] width 495 height 434
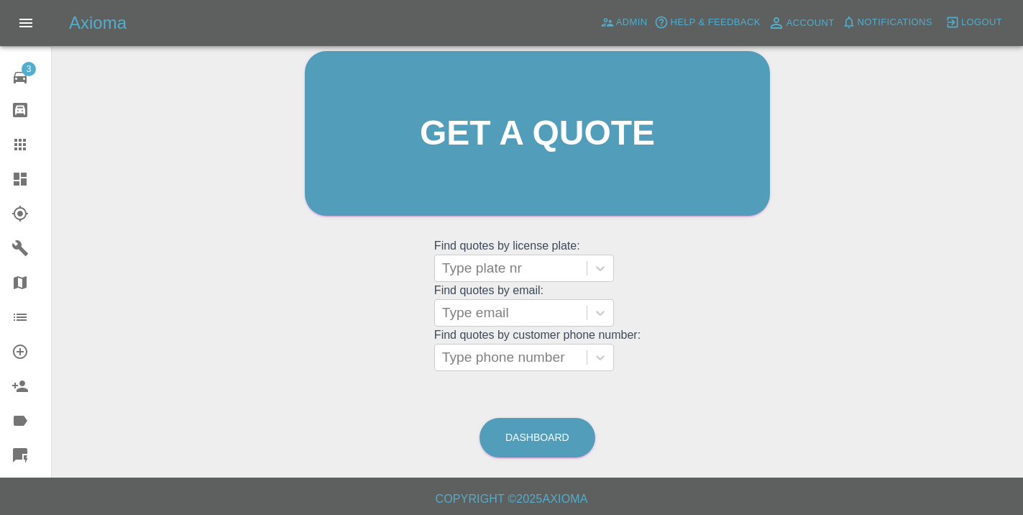
scroll to position [158, 0]
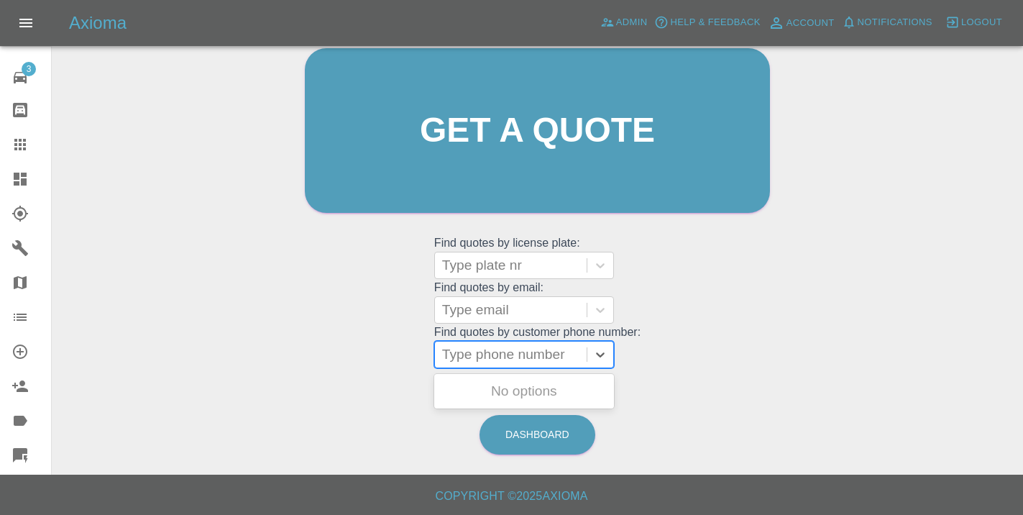
click at [523, 359] on div at bounding box center [510, 354] width 137 height 20
paste input "07914405105"
type input "07914405105"
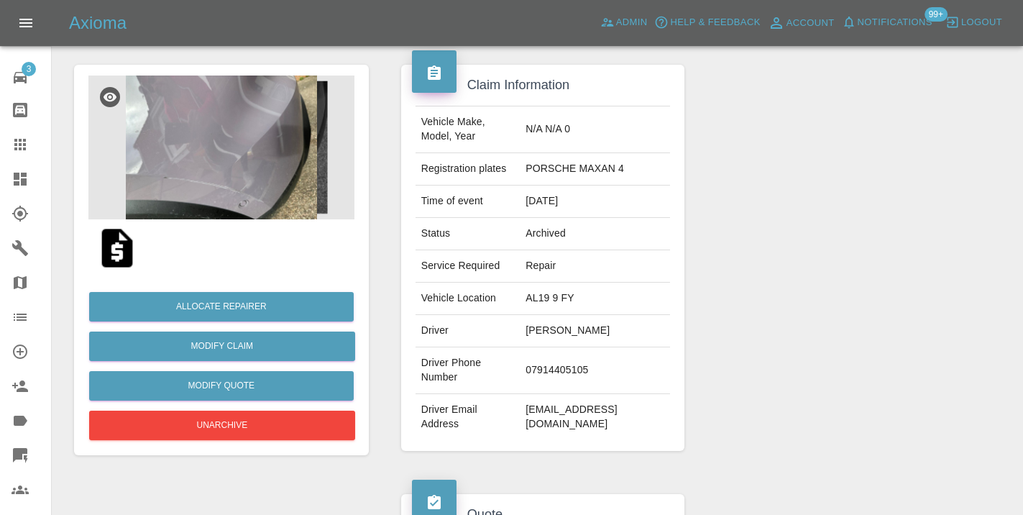
scroll to position [98, 0]
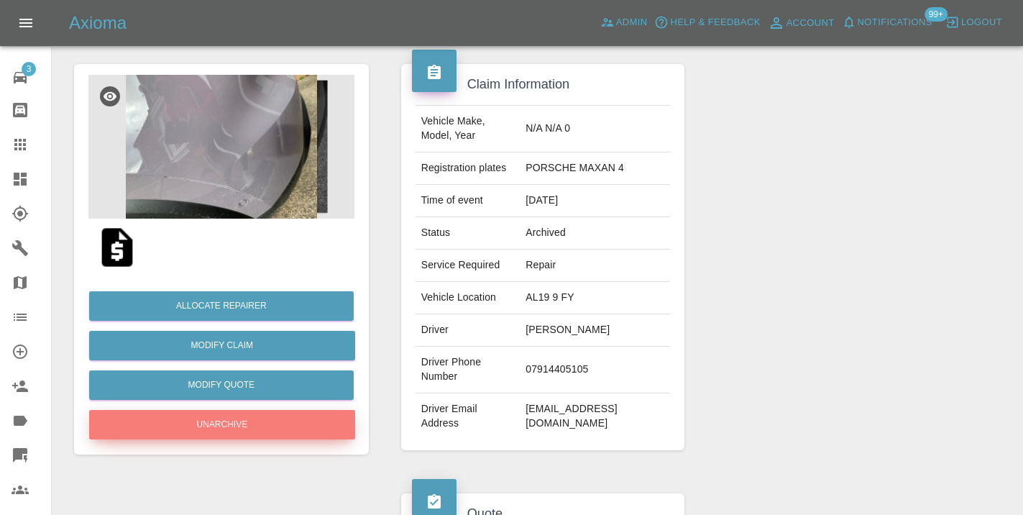
click at [243, 422] on button "Unarchive" at bounding box center [222, 424] width 266 height 29
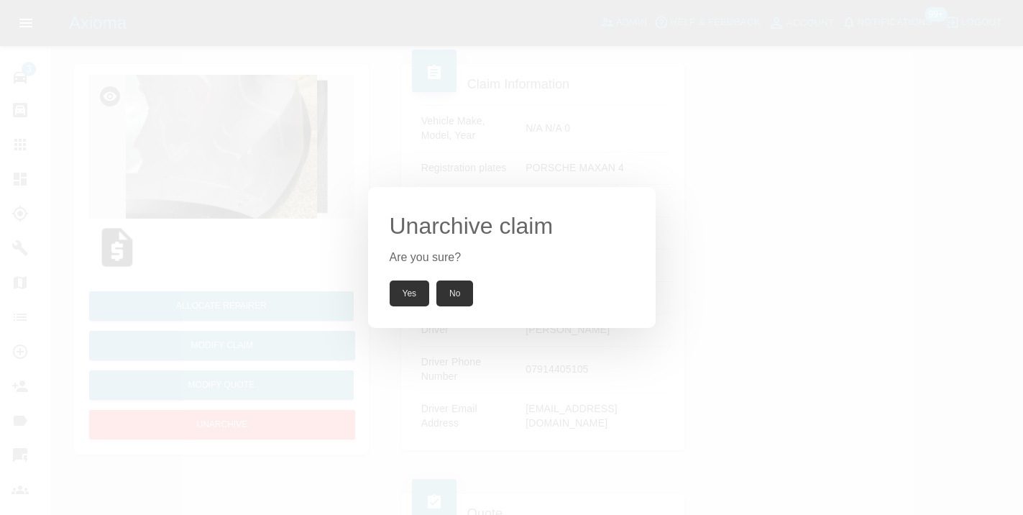
click at [412, 290] on button "Yes" at bounding box center [410, 293] width 40 height 26
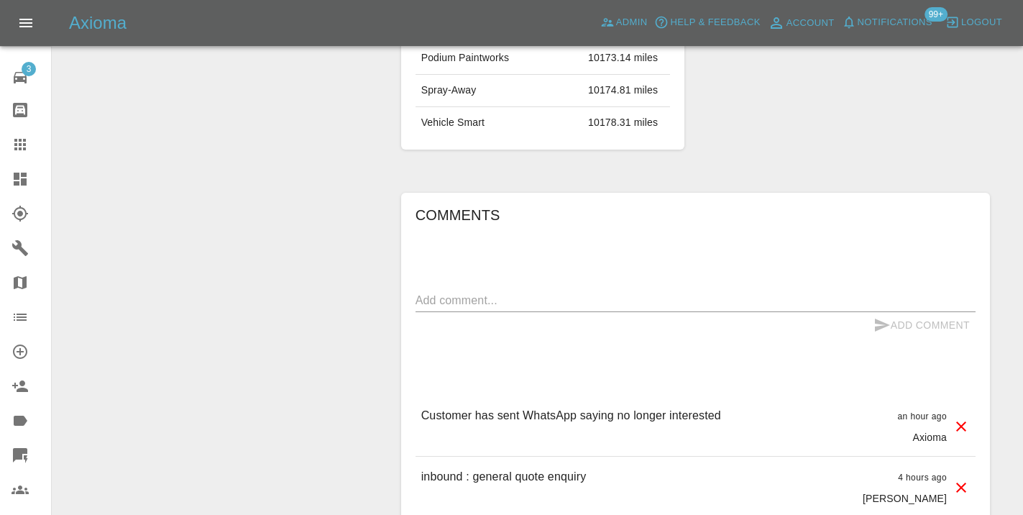
scroll to position [1030, 0]
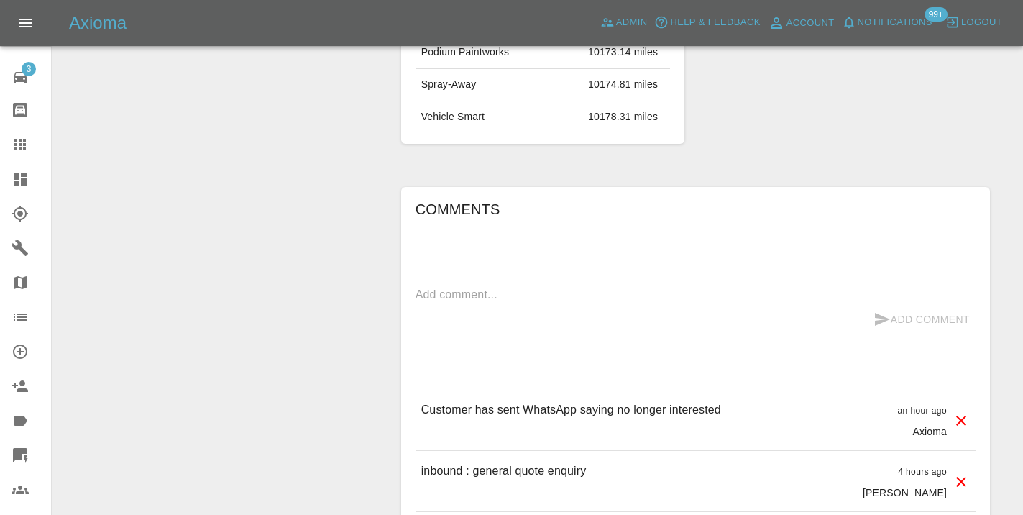
click at [472, 286] on textarea at bounding box center [695, 294] width 560 height 17
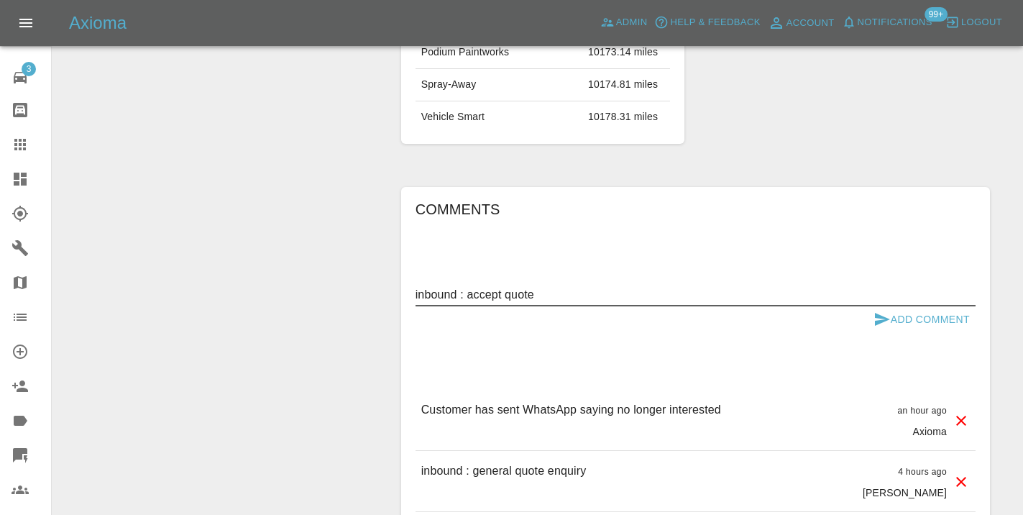
type textarea "inbound : accept quote"
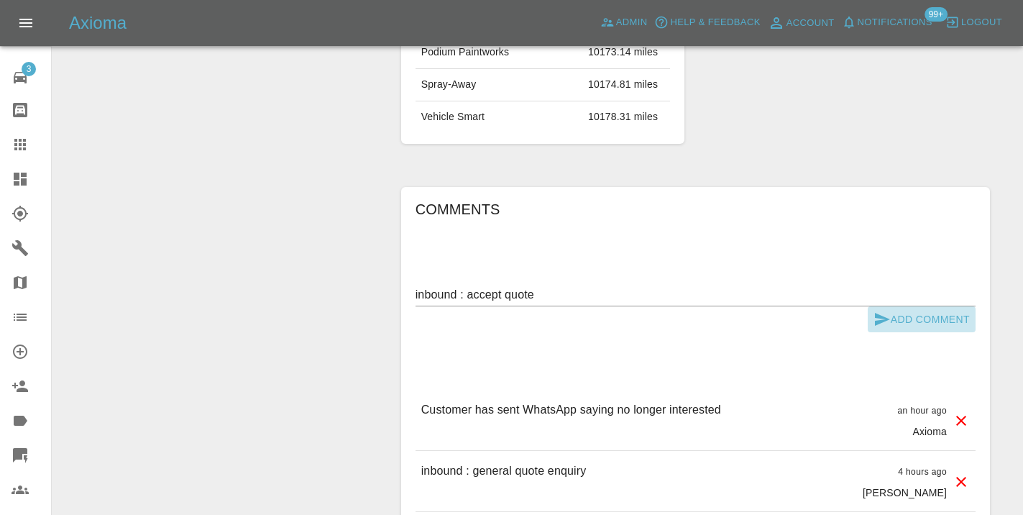
click at [887, 311] on icon "submit" at bounding box center [881, 319] width 17 height 17
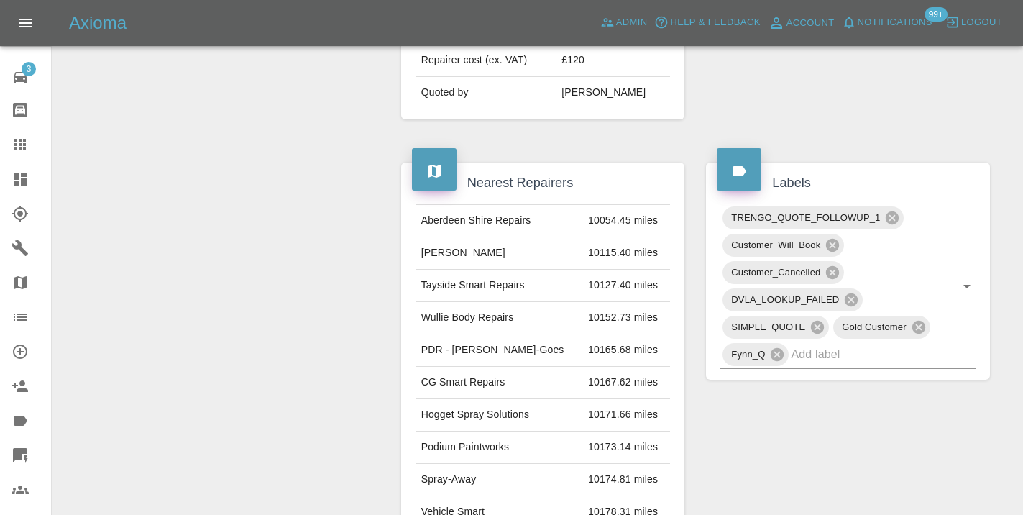
scroll to position [647, 0]
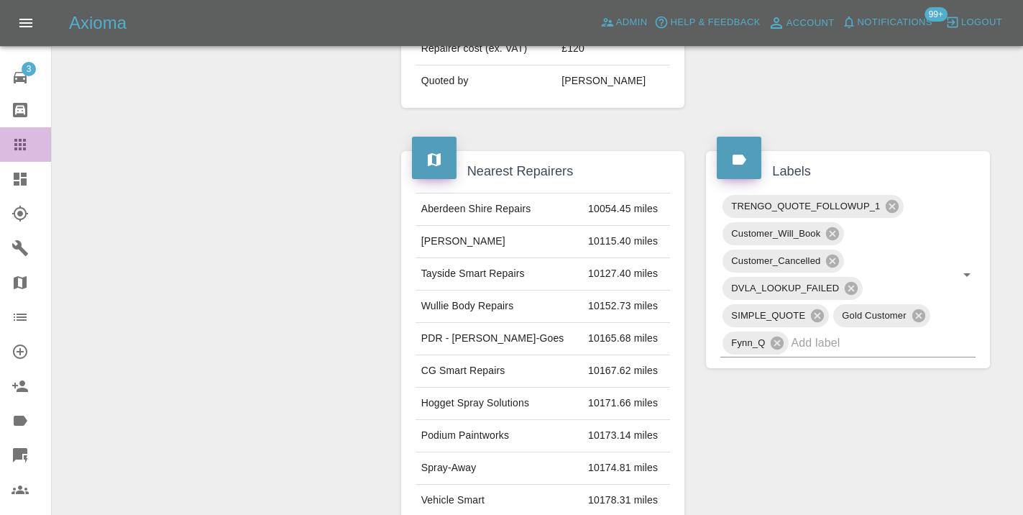
click at [37, 154] on link "Claims" at bounding box center [25, 144] width 51 height 35
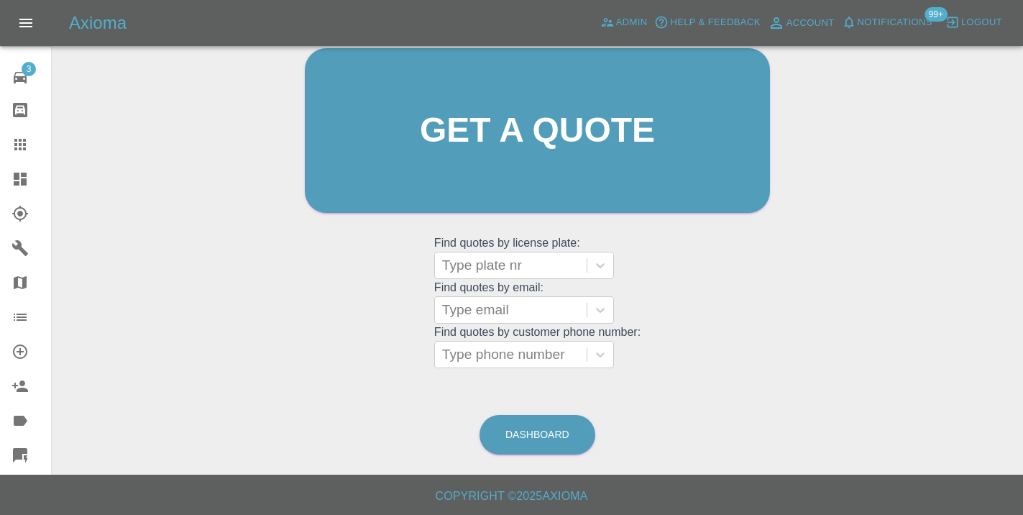
scroll to position [157, 0]
click at [578, 446] on link "Dashboard" at bounding box center [537, 435] width 116 height 40
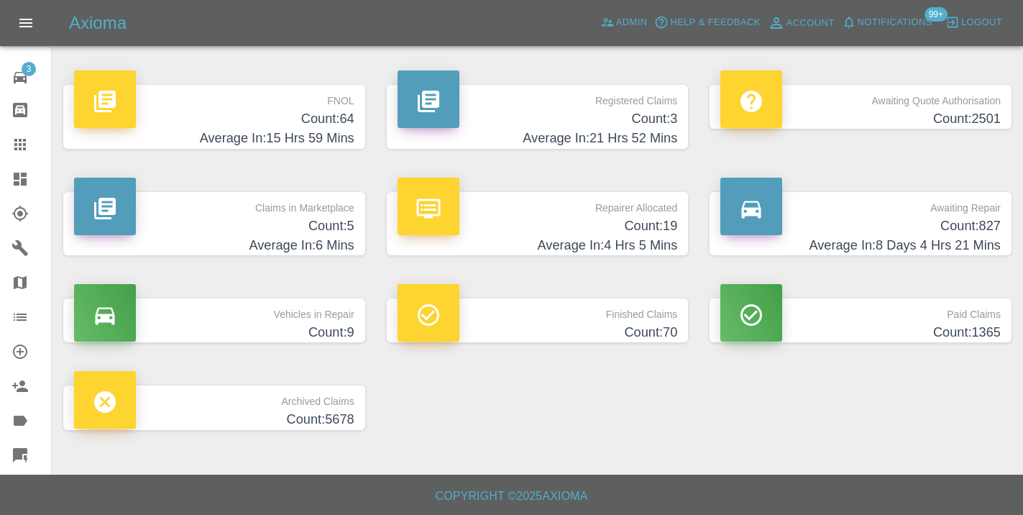
click at [961, 207] on p "Awaiting Repair" at bounding box center [860, 204] width 280 height 24
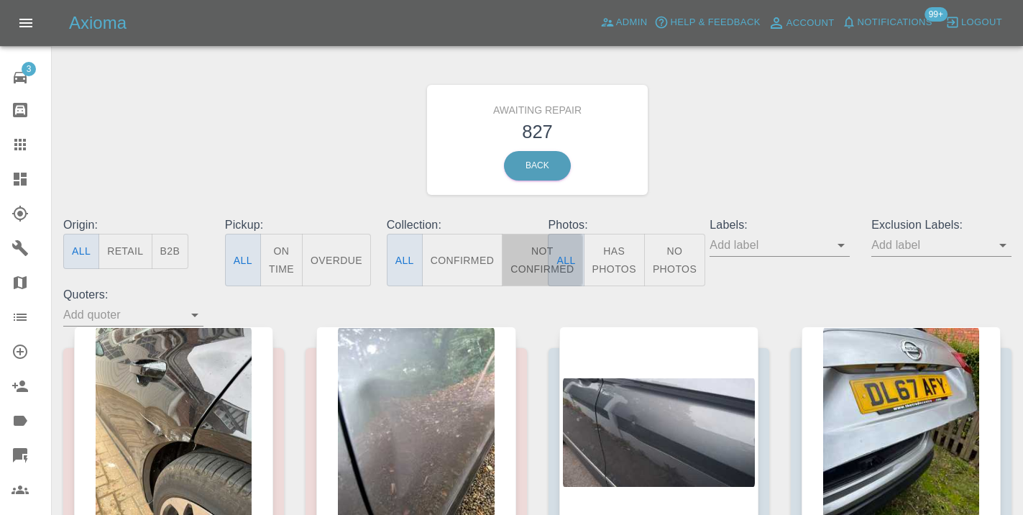
click at [533, 254] on button "Not Confirmed" at bounding box center [542, 260] width 81 height 52
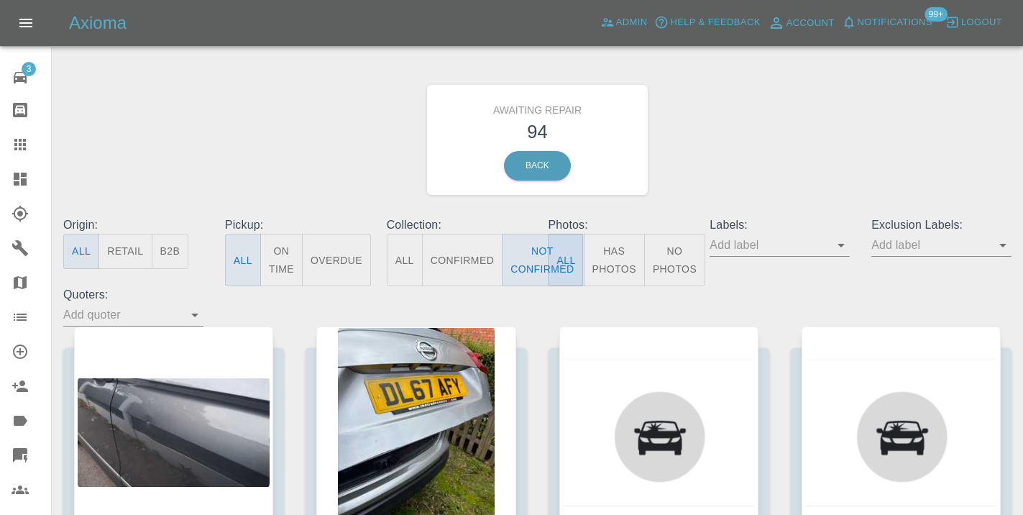
click at [752, 142] on div "Awaiting Repair 94 Back" at bounding box center [537, 139] width 970 height 153
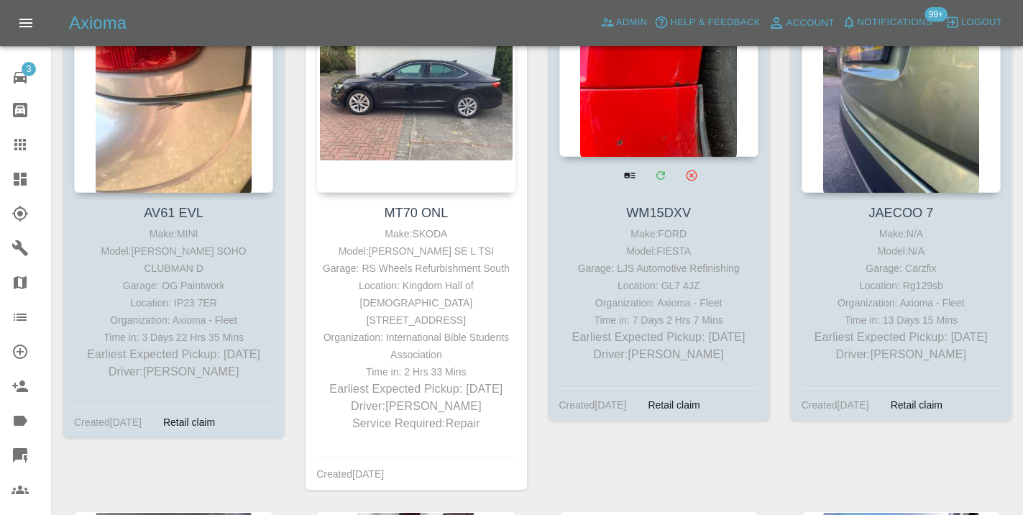
scroll to position [6660, 0]
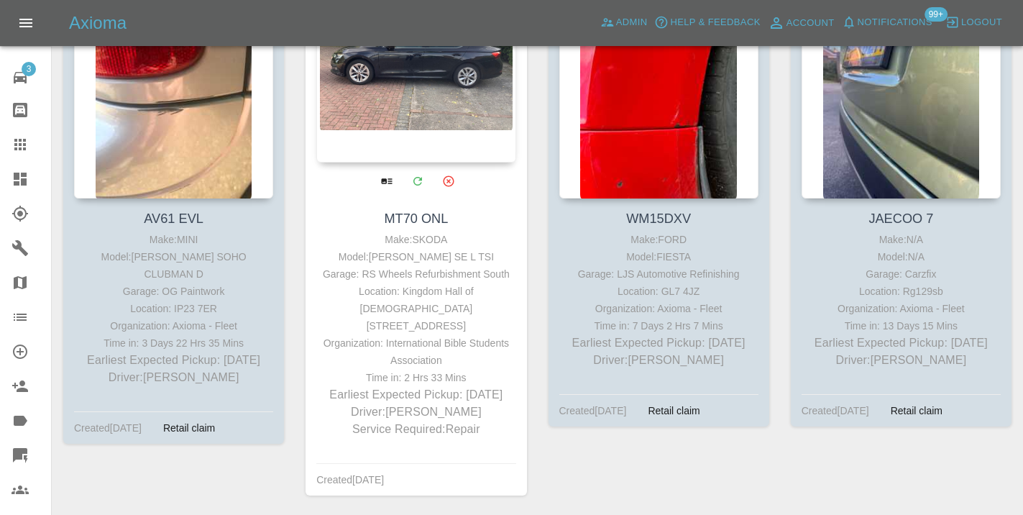
click at [432, 83] on div at bounding box center [415, 58] width 199 height 210
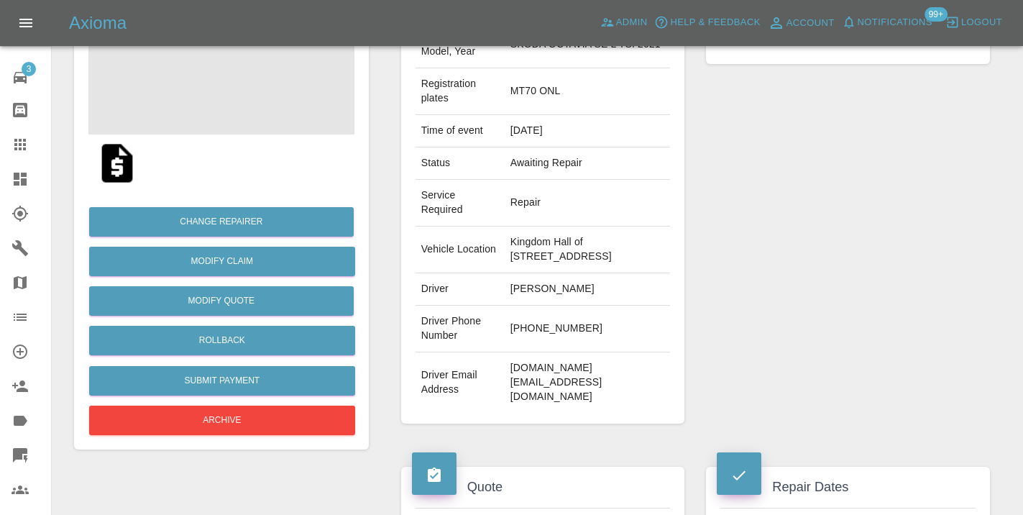
scroll to position [205, 0]
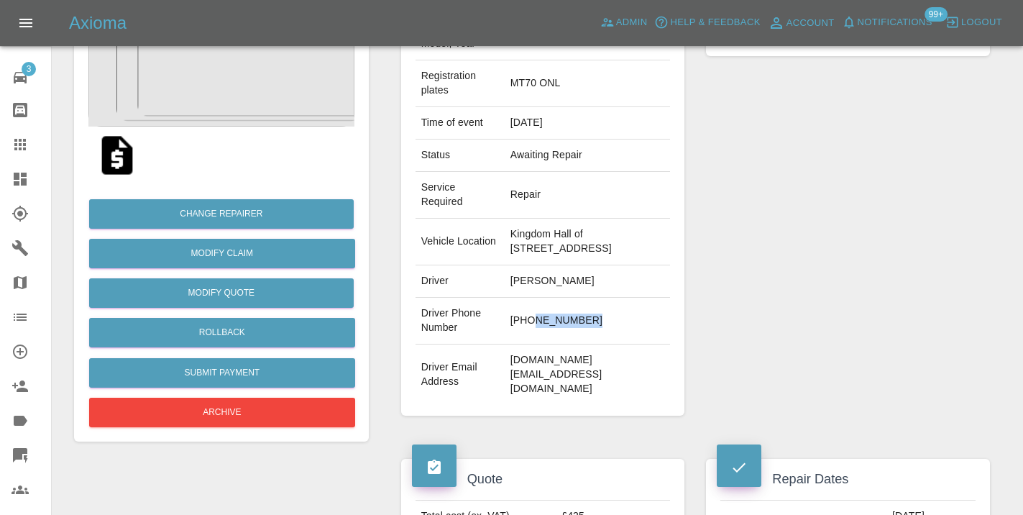
drag, startPoint x: 571, startPoint y: 385, endPoint x: 508, endPoint y: 385, distance: 63.3
click at [508, 344] on td "+44 7722546486" at bounding box center [588, 321] width 166 height 47
copy td "7722546486"
drag, startPoint x: 781, startPoint y: 341, endPoint x: 807, endPoint y: 325, distance: 30.7
click at [781, 341] on div "Repairer Repair shop RS Wheels Refurbishment South" at bounding box center [848, 193] width 306 height 487
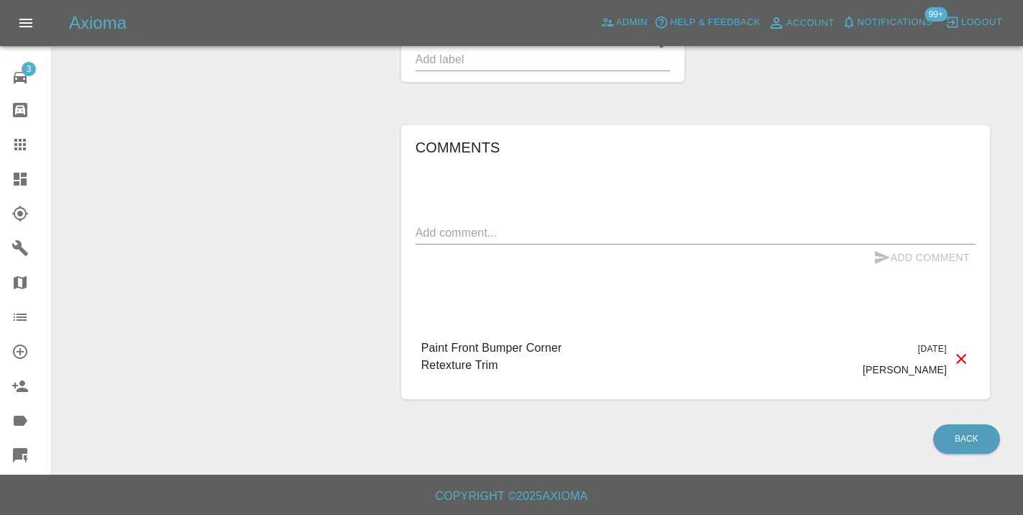
scroll to position [901, 0]
click at [456, 241] on textarea at bounding box center [695, 232] width 560 height 17
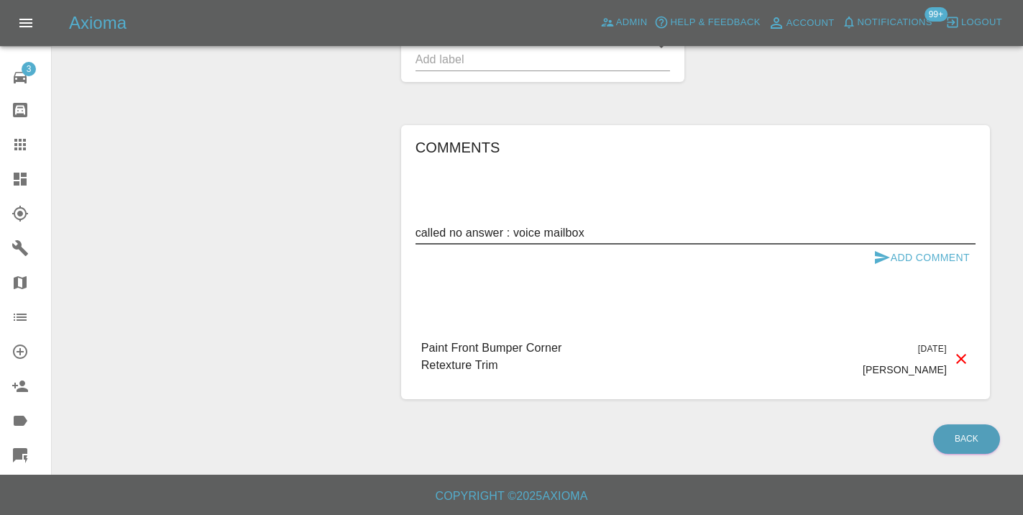
type textarea "called no answer : voice mailbox"
click at [892, 271] on button "Add Comment" at bounding box center [922, 257] width 108 height 27
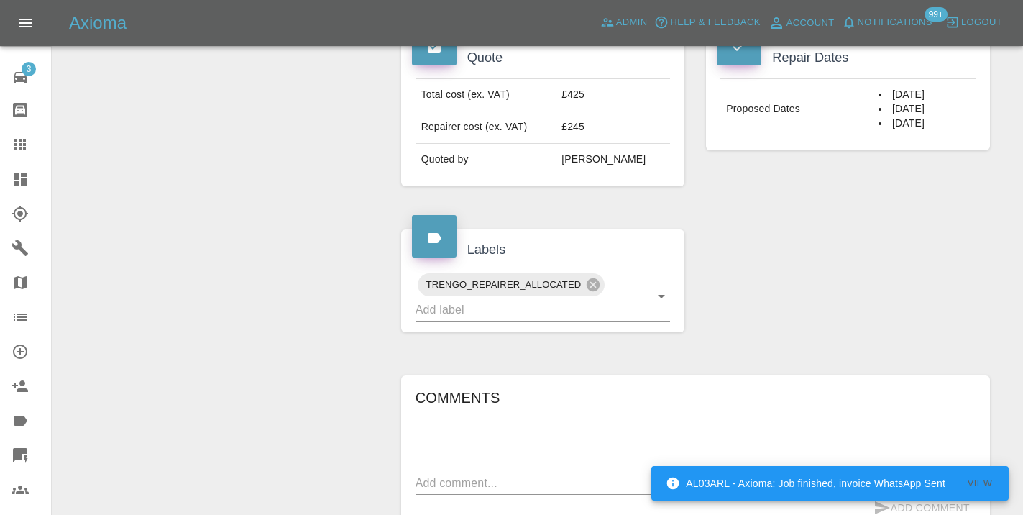
scroll to position [604, 0]
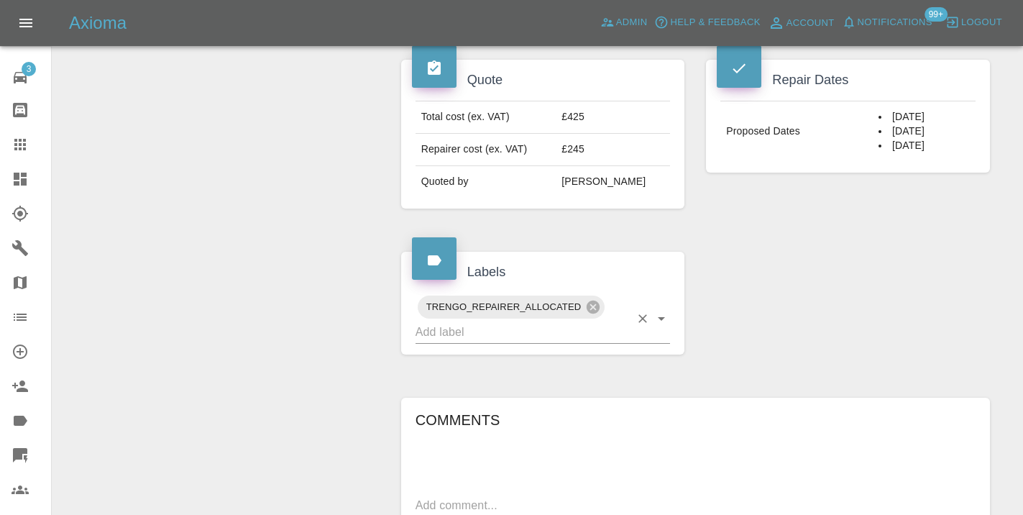
click at [497, 343] on input "text" at bounding box center [522, 332] width 215 height 22
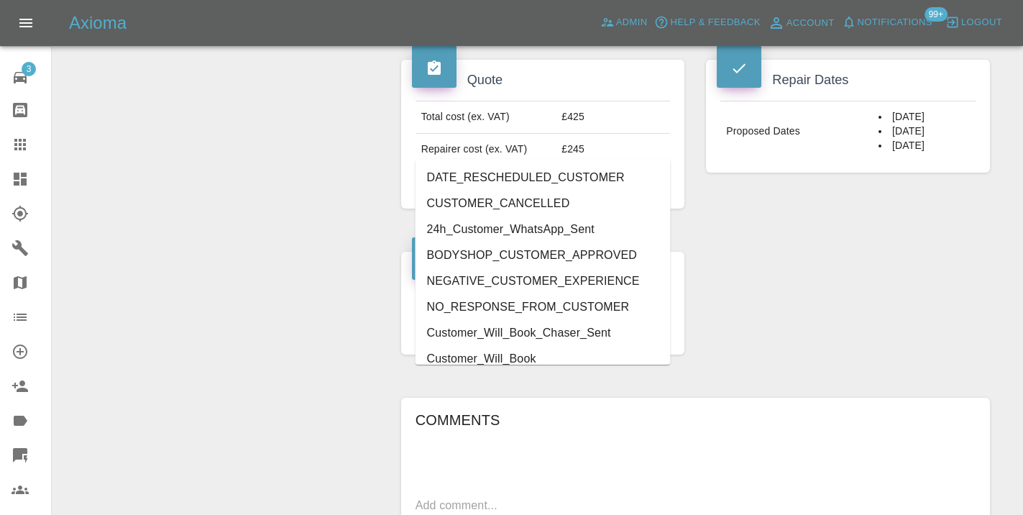
type input "cust"
click at [513, 361] on li "Customer_Will_Book" at bounding box center [542, 359] width 255 height 26
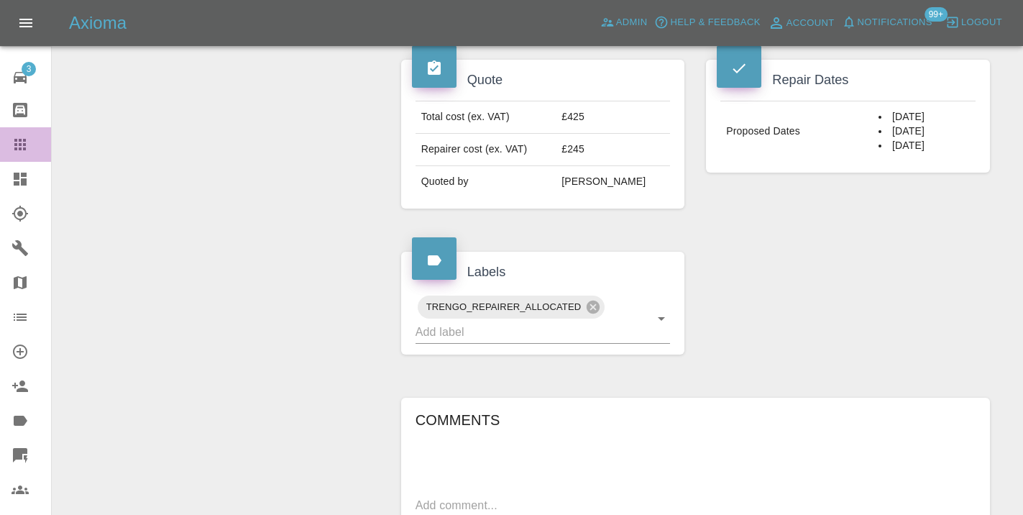
click at [14, 144] on icon at bounding box center [20, 144] width 17 height 17
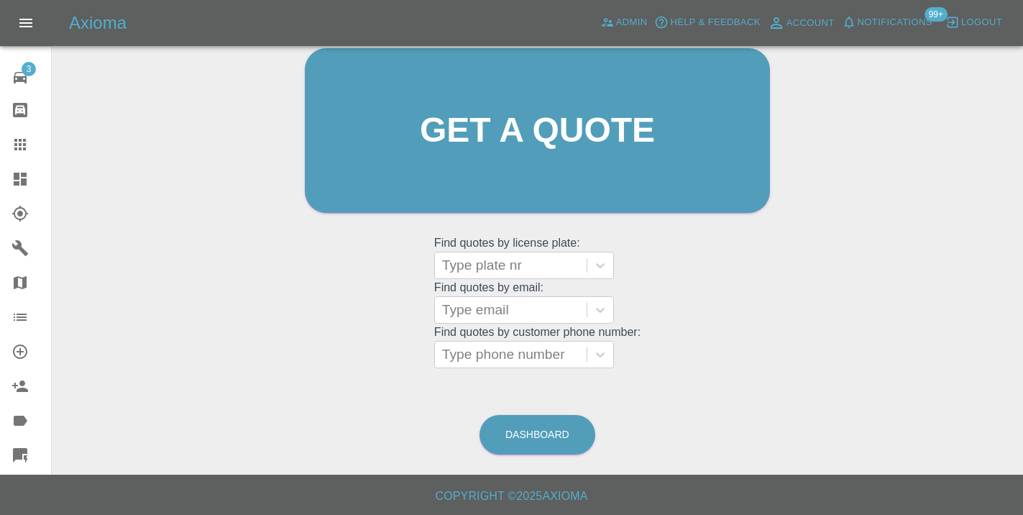
scroll to position [110, 0]
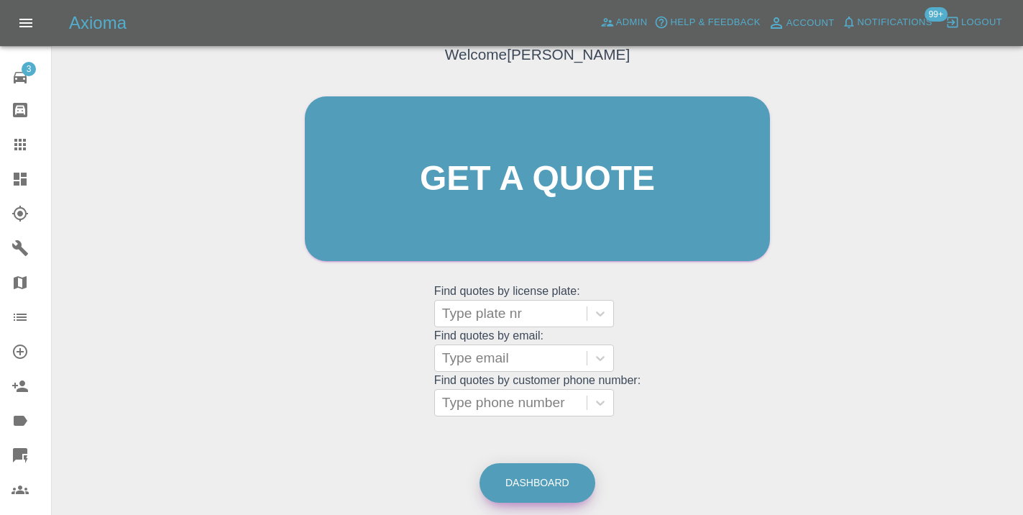
click at [554, 477] on link "Dashboard" at bounding box center [537, 483] width 116 height 40
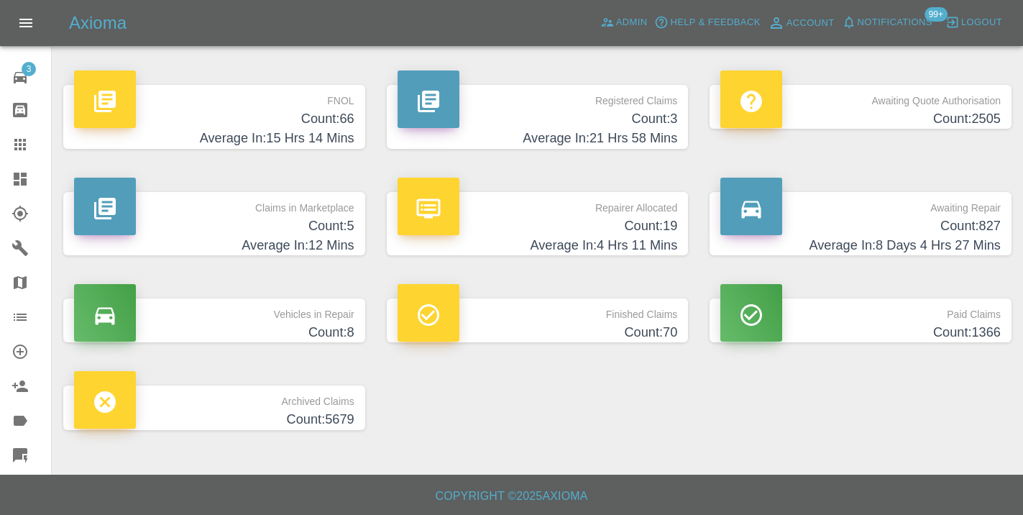
click at [963, 215] on p "Awaiting Repair" at bounding box center [860, 204] width 280 height 24
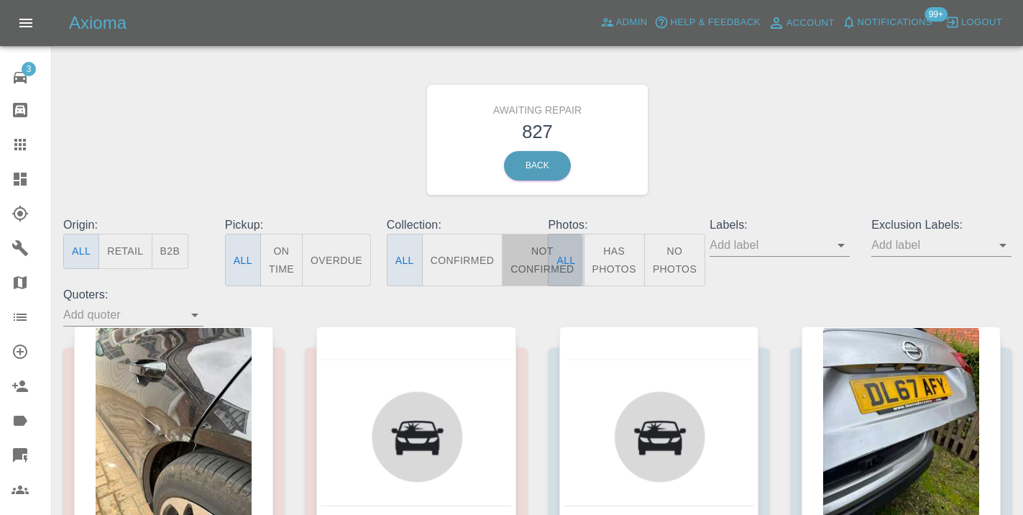
click at [533, 252] on button "Not Confirmed" at bounding box center [542, 260] width 81 height 52
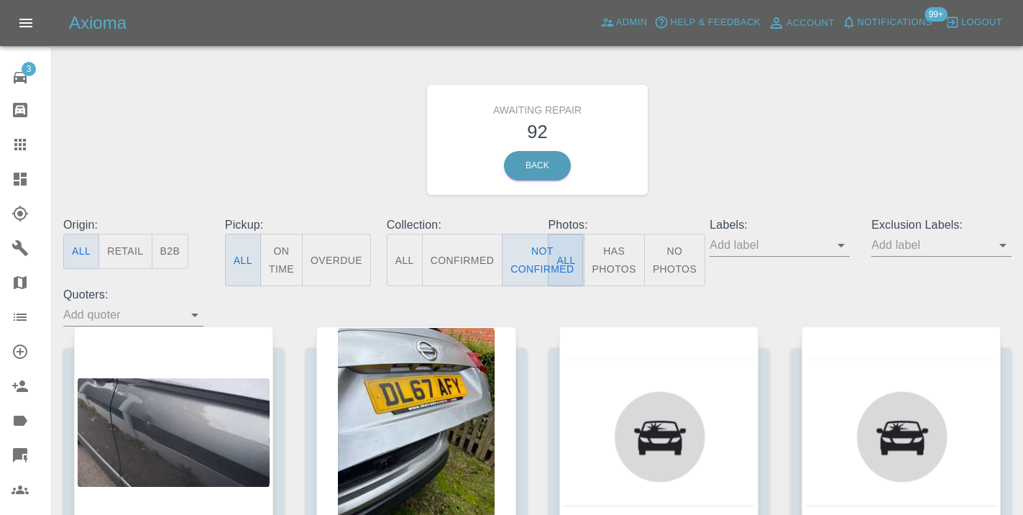
click at [872, 87] on div "Awaiting Repair 92 Back" at bounding box center [537, 139] width 970 height 153
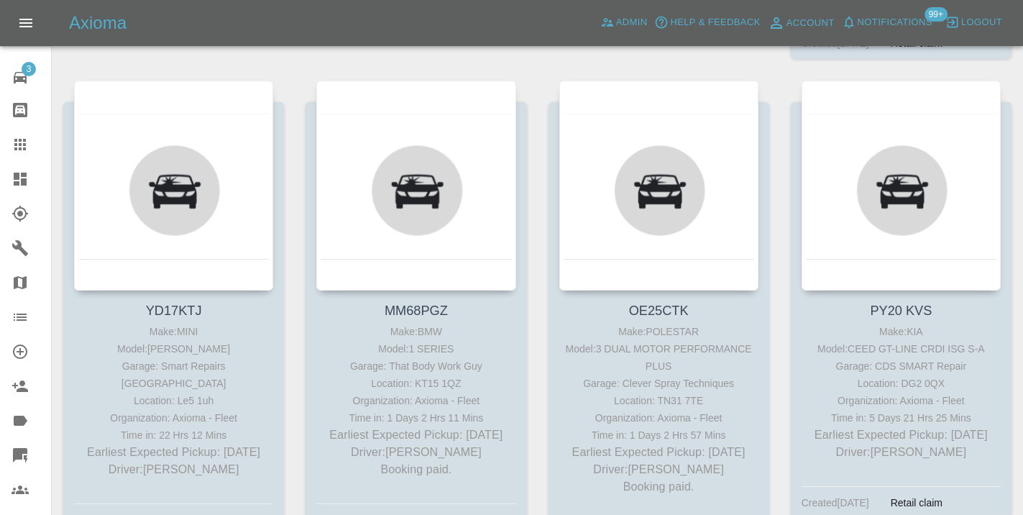
scroll to position [5609, 0]
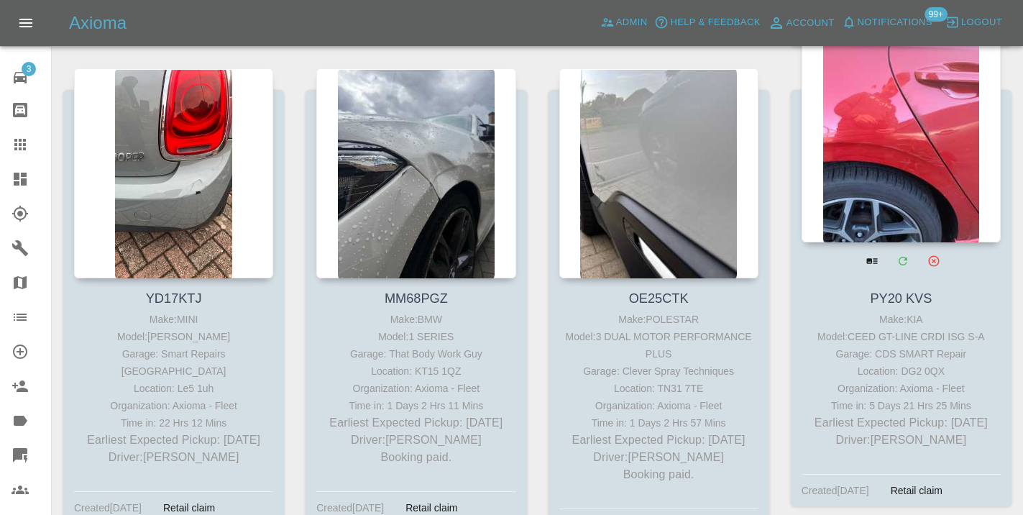
click at [911, 137] on div at bounding box center [901, 137] width 199 height 210
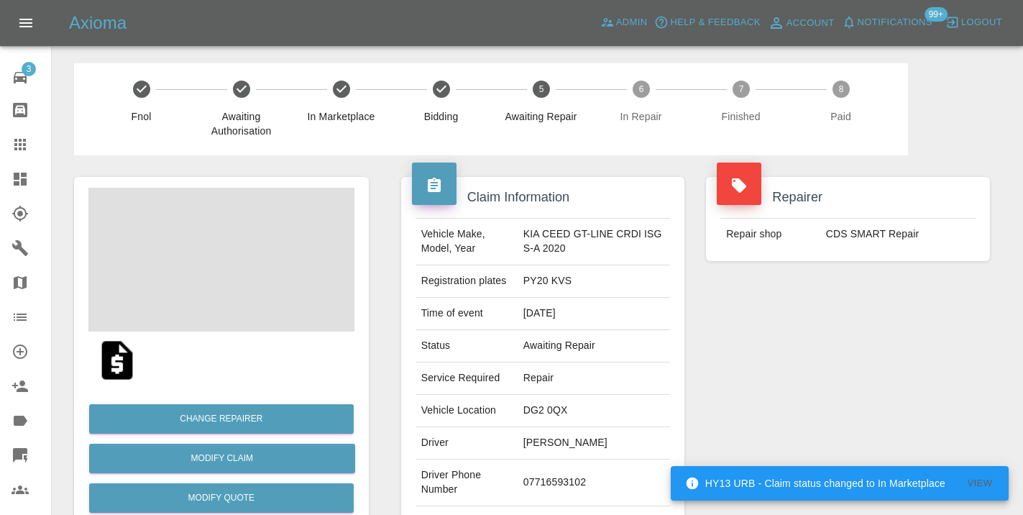
click at [552, 485] on td "07716593102" at bounding box center [594, 482] width 153 height 47
copy td "07716593102"
click at [671, 397] on div "Vehicle Make, Model, Year KIA CEED GT-LINE CRDI ISG S-A 2020 Registration plate…" at bounding box center [543, 385] width 277 height 334
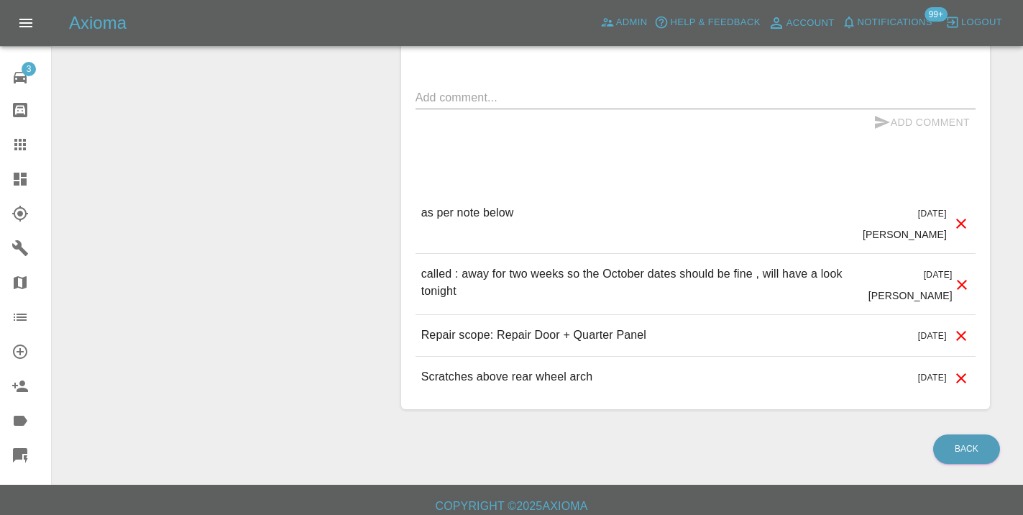
scroll to position [1183, 0]
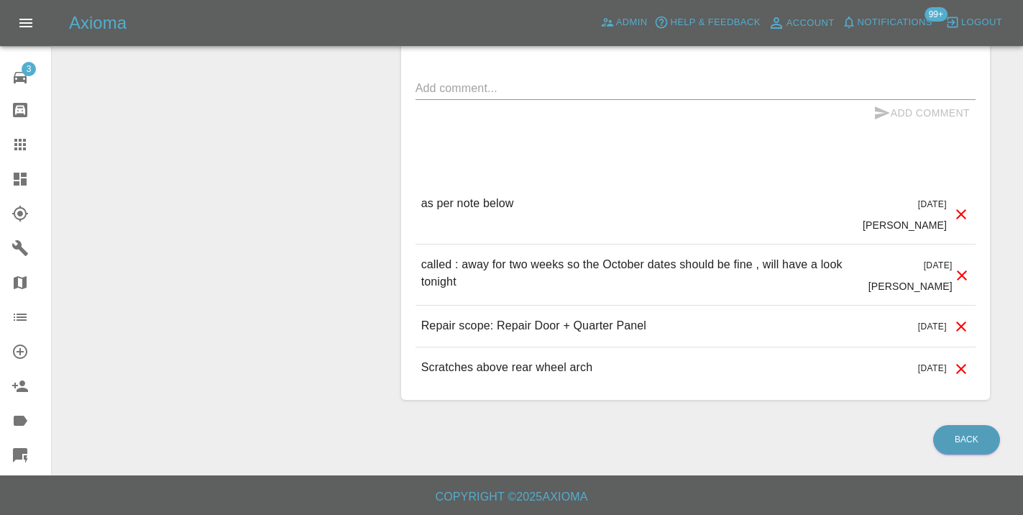
click at [24, 147] on icon at bounding box center [20, 145] width 12 height 12
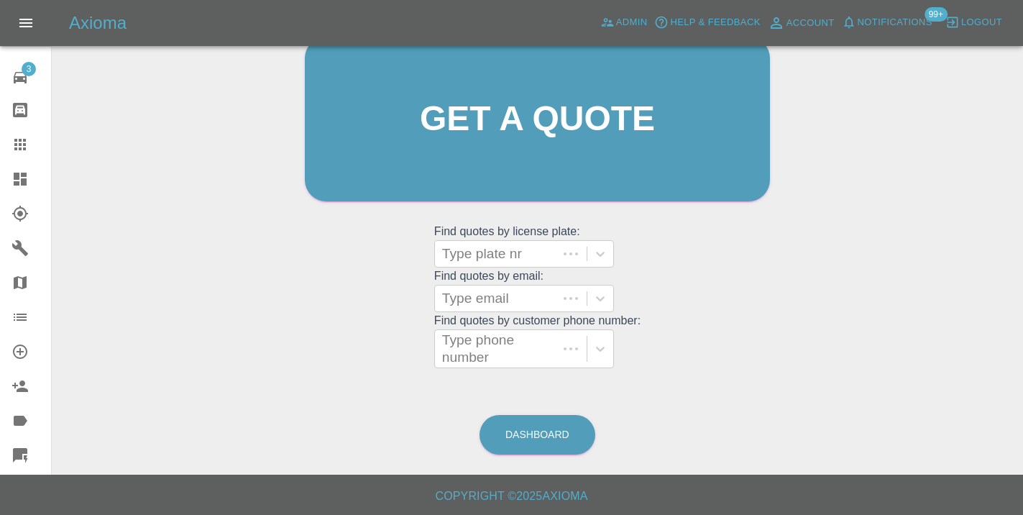
scroll to position [110, 0]
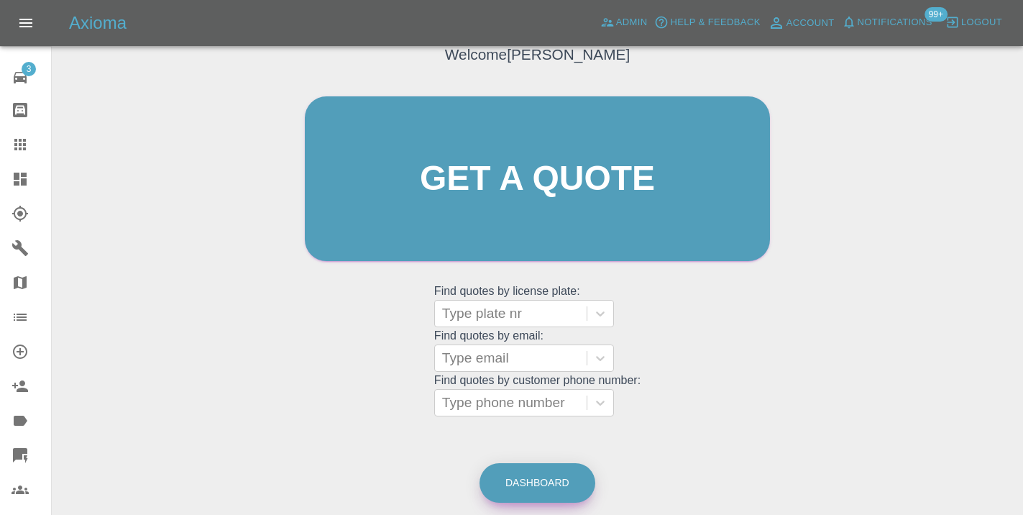
click at [548, 477] on link "Dashboard" at bounding box center [537, 483] width 116 height 40
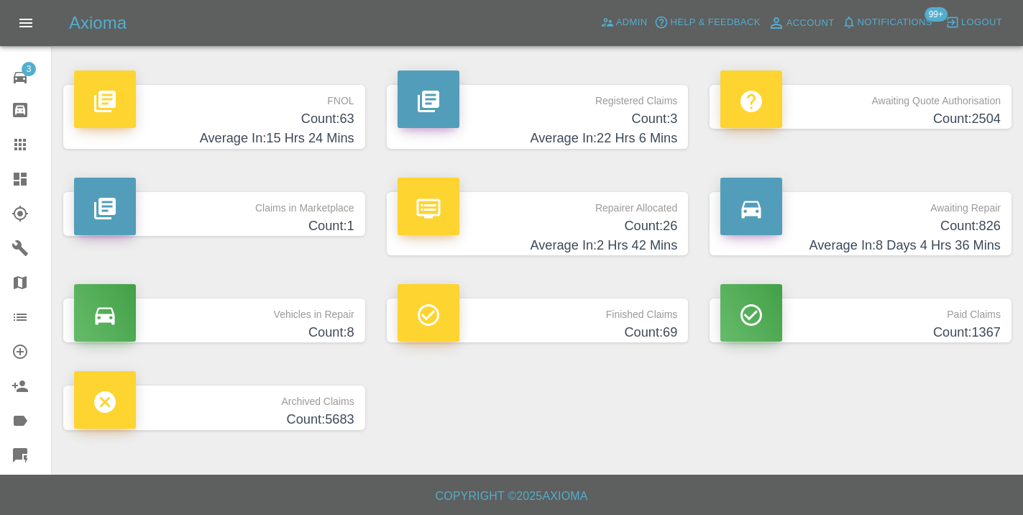
click at [28, 150] on icon at bounding box center [20, 144] width 17 height 17
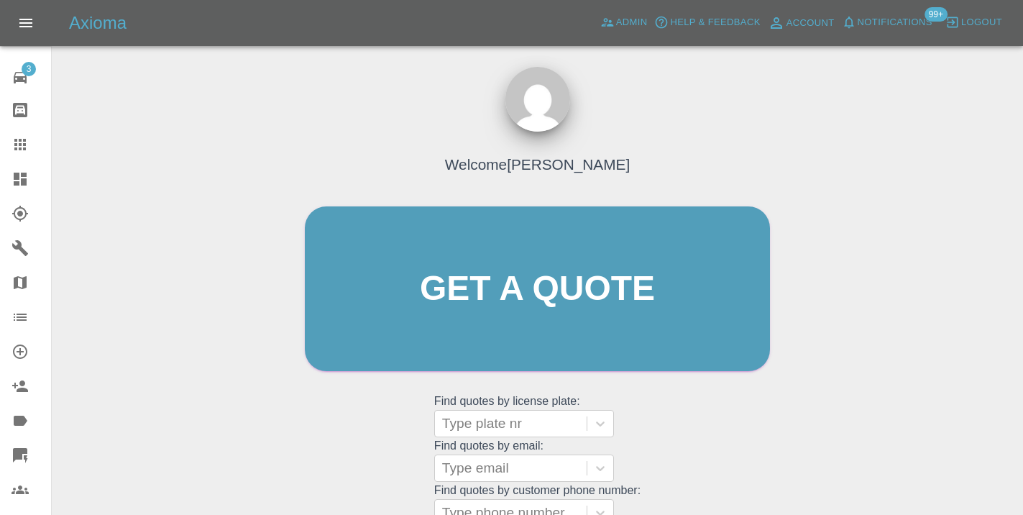
click at [738, 404] on div "Welcome Castro Get a quote Get a quote Find quotes by license plate: Type plate…" at bounding box center [537, 316] width 495 height 434
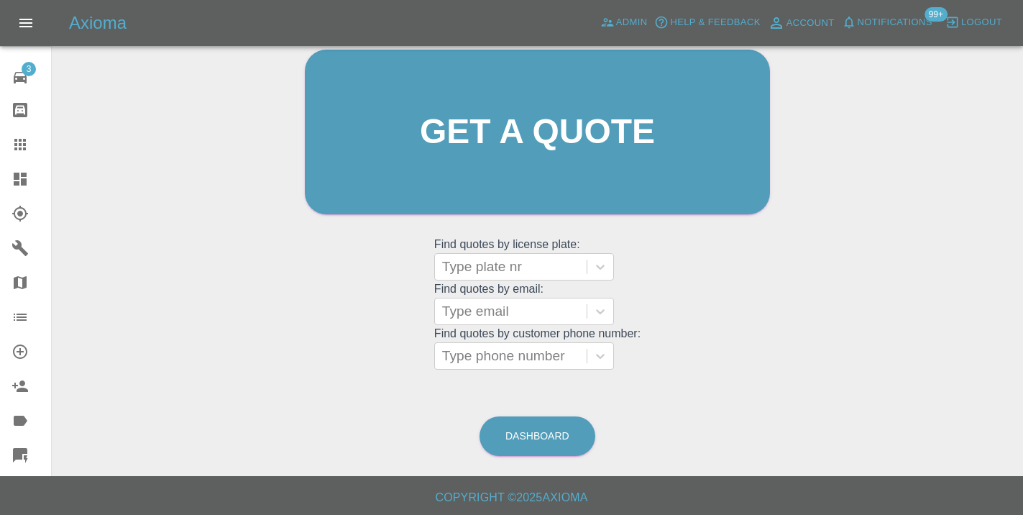
scroll to position [159, 0]
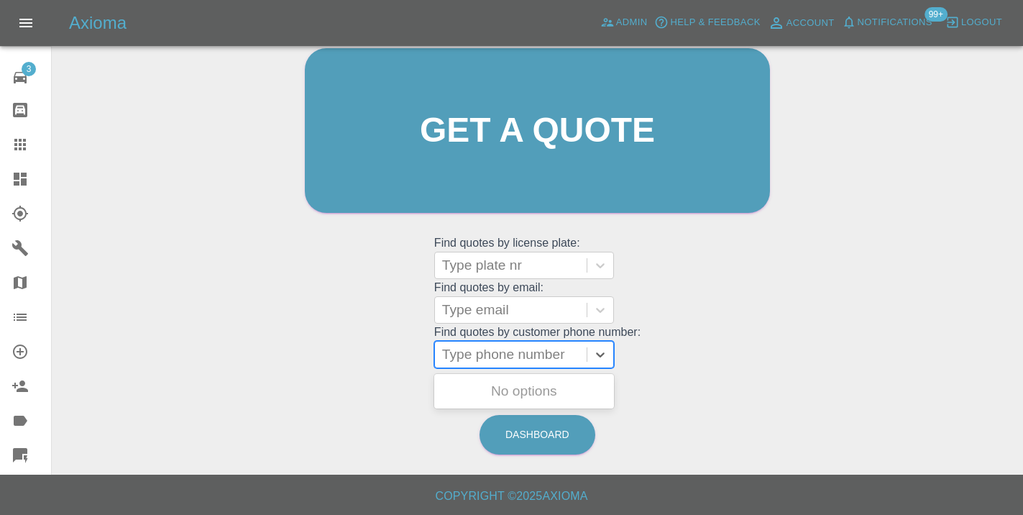
click at [522, 360] on div at bounding box center [510, 354] width 137 height 20
paste input "07875153737"
type input "07875153737"
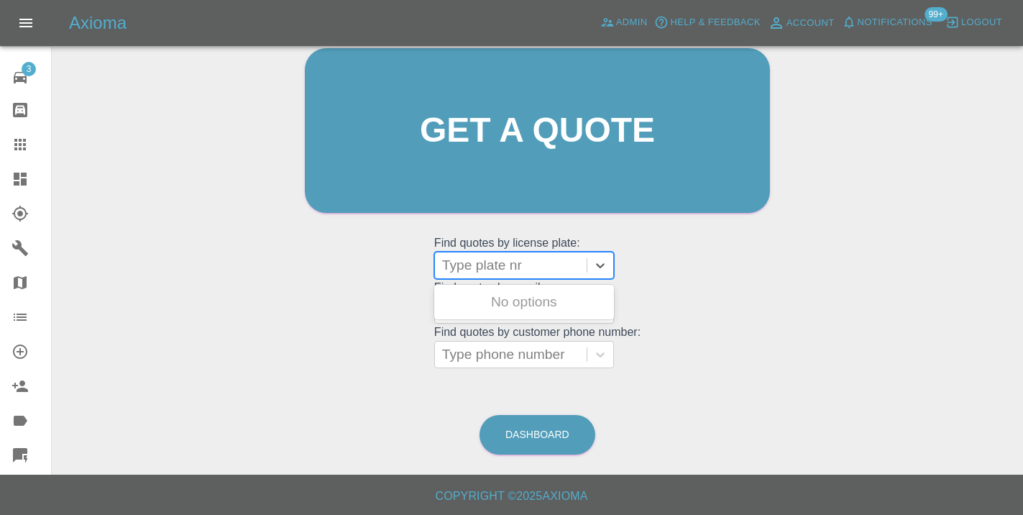
click at [528, 268] on div at bounding box center [510, 265] width 137 height 20
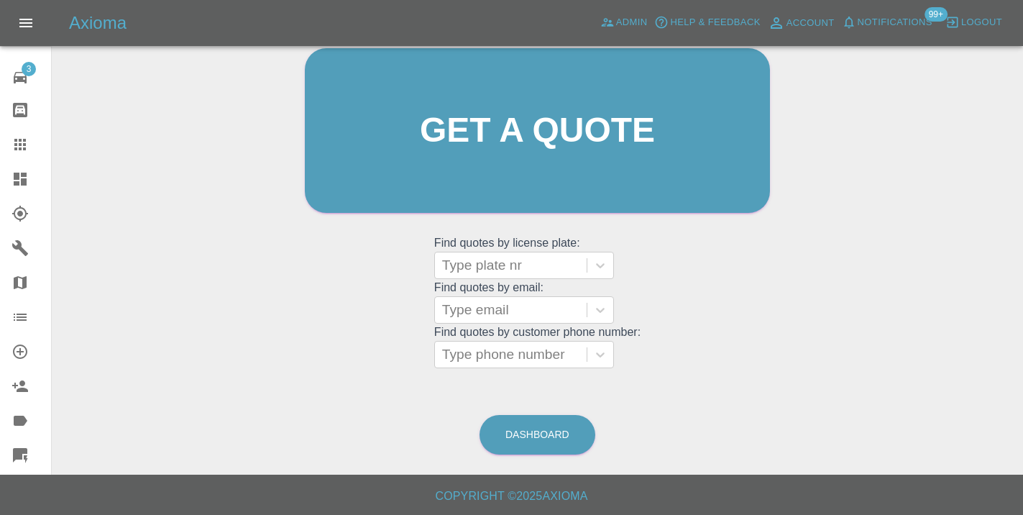
click at [632, 418] on div "Welcome Castro Get a quote Get a quote Find quotes by license plate: Type plate…" at bounding box center [537, 199] width 948 height 516
click at [510, 357] on div at bounding box center [510, 354] width 137 height 20
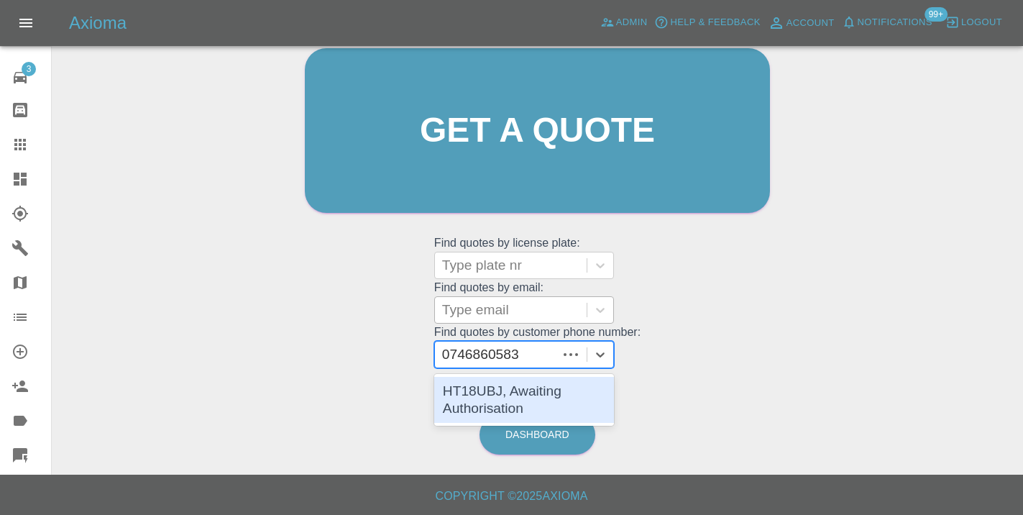
type input "07468605834"
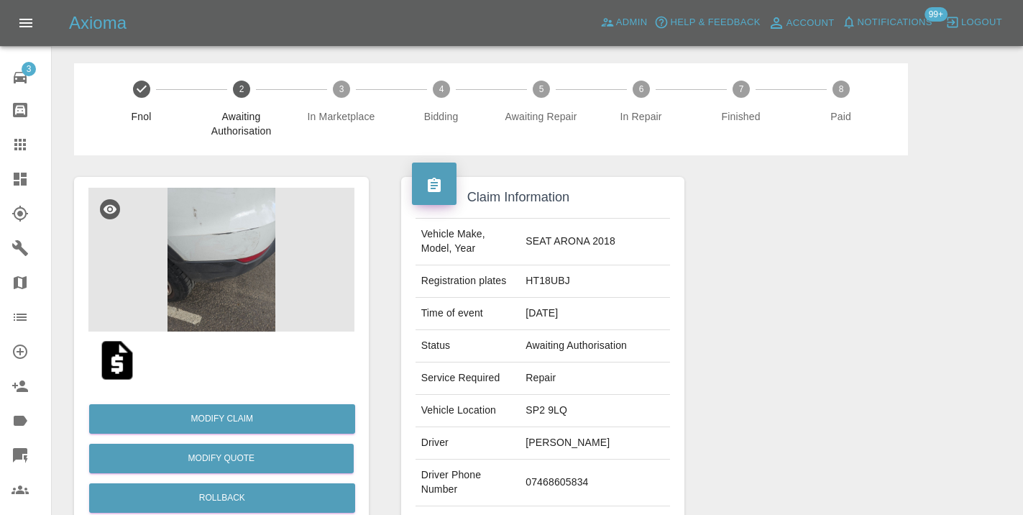
click at [784, 410] on div at bounding box center [848, 369] width 306 height 429
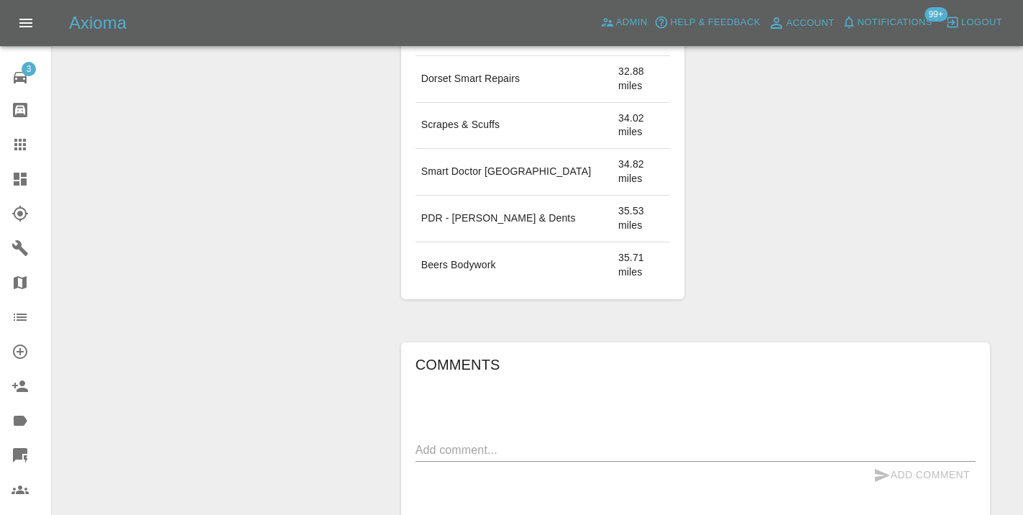
scroll to position [1039, 0]
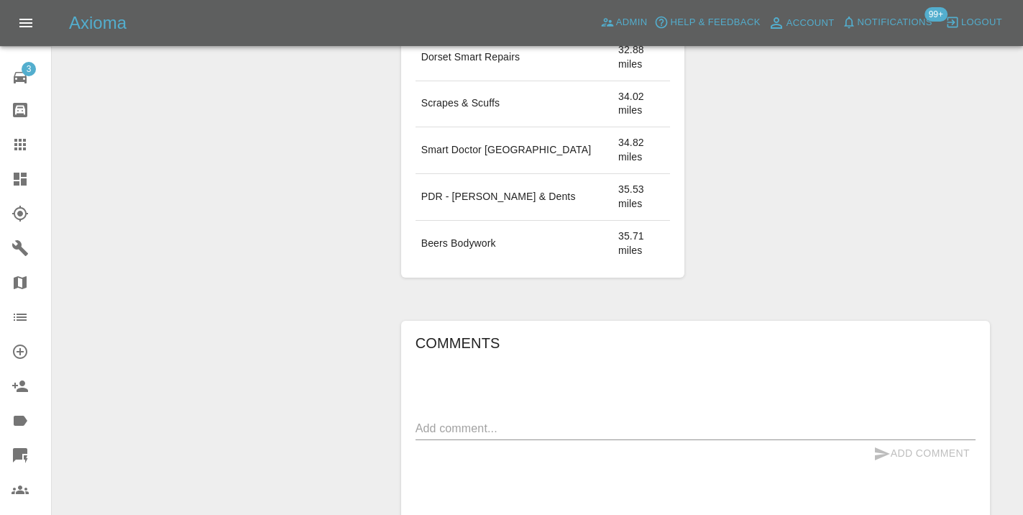
click at [482, 420] on textarea at bounding box center [695, 428] width 560 height 17
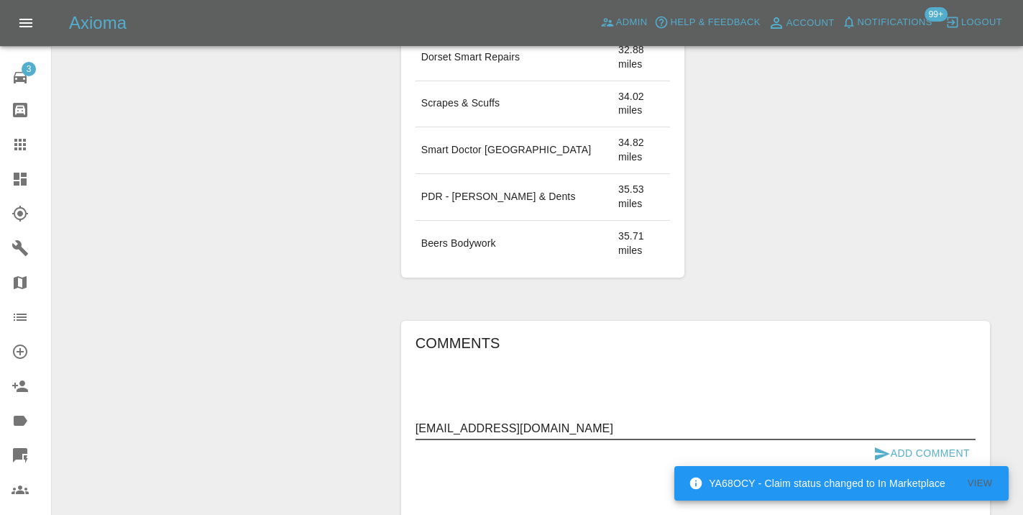
click at [480, 420] on textarea "della100@live.co.uk" at bounding box center [695, 428] width 560 height 17
click at [539, 420] on textarea "della100@live.co.uk" at bounding box center [695, 428] width 560 height 17
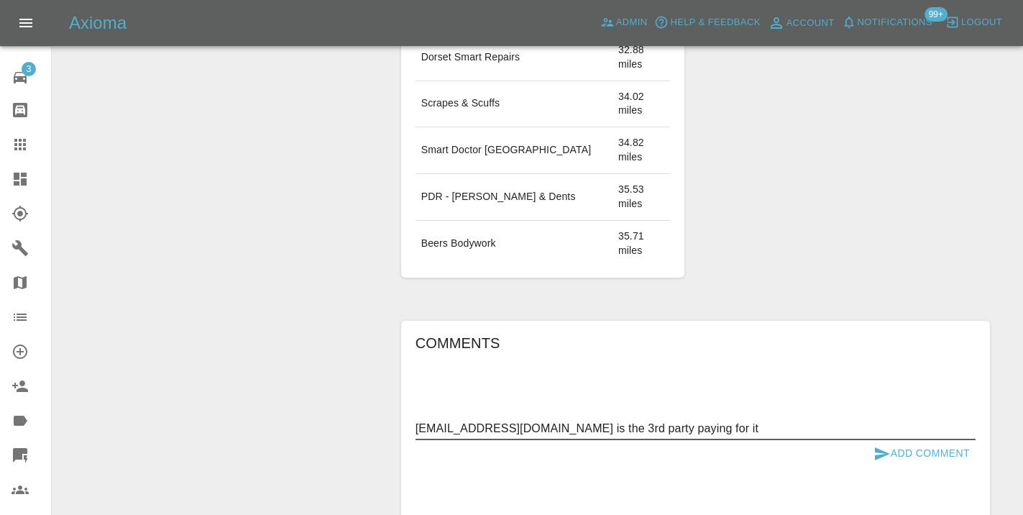
type textarea "della100@live.co.uk is the 3rd party paying for it"
click at [912, 440] on button "Add Comment" at bounding box center [922, 453] width 108 height 27
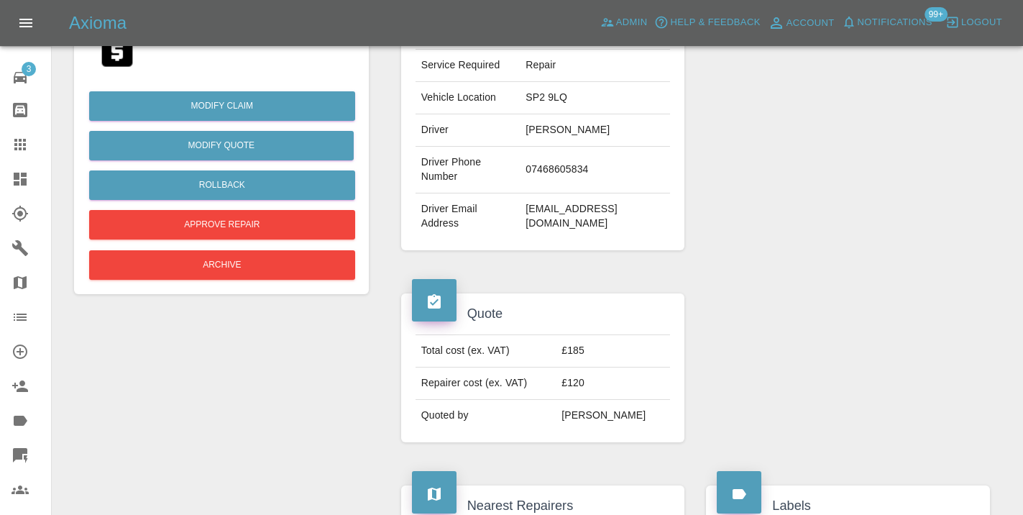
scroll to position [300, 0]
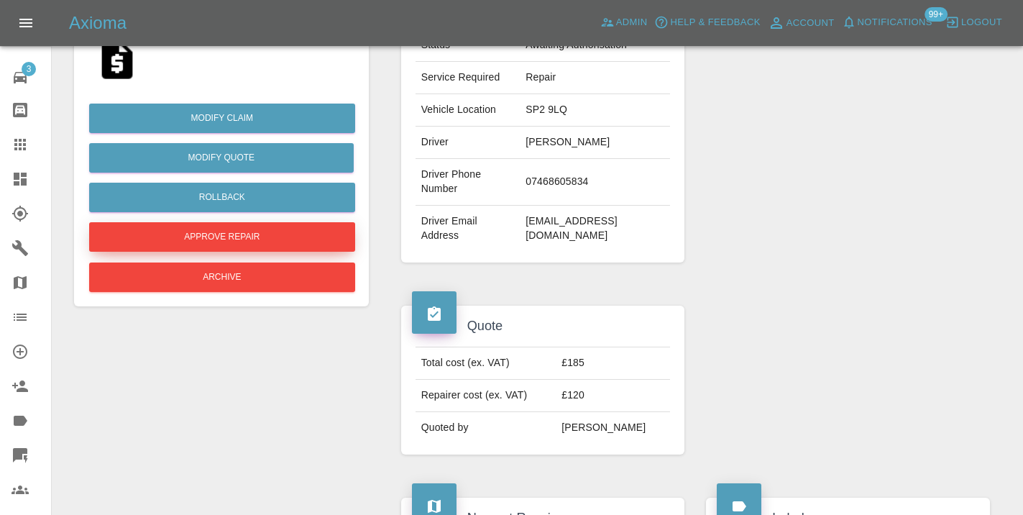
click at [247, 242] on button "Approve Repair" at bounding box center [222, 236] width 266 height 29
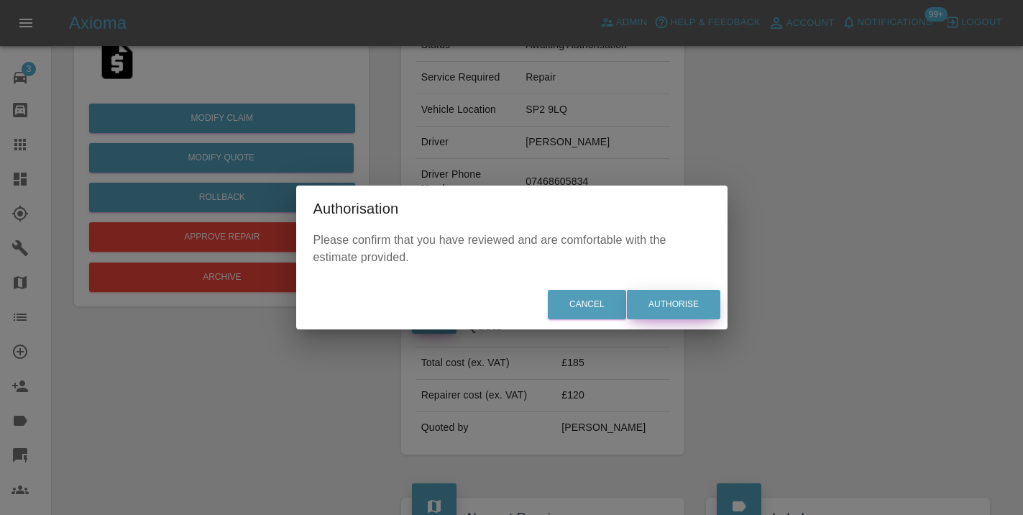
click at [667, 298] on button "Authorise" at bounding box center [673, 304] width 93 height 29
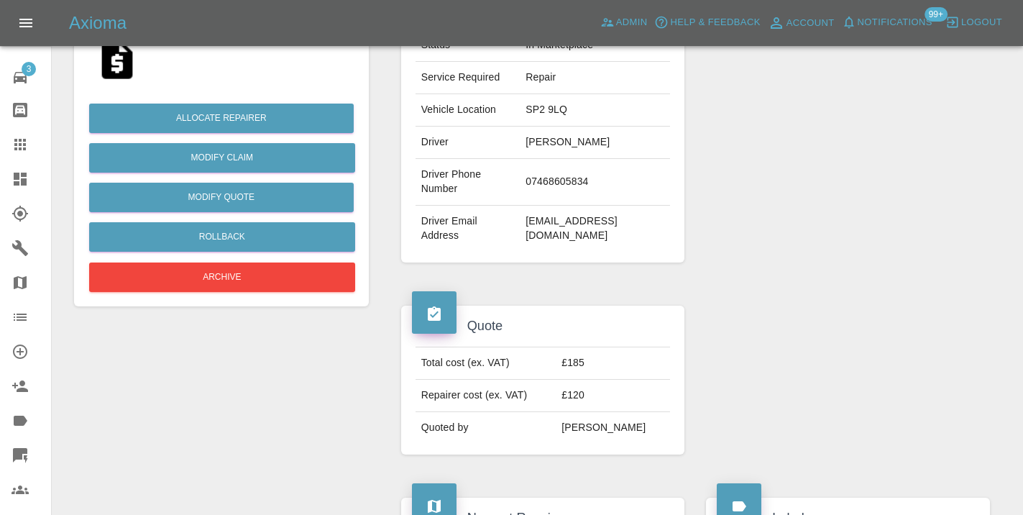
scroll to position [0, 0]
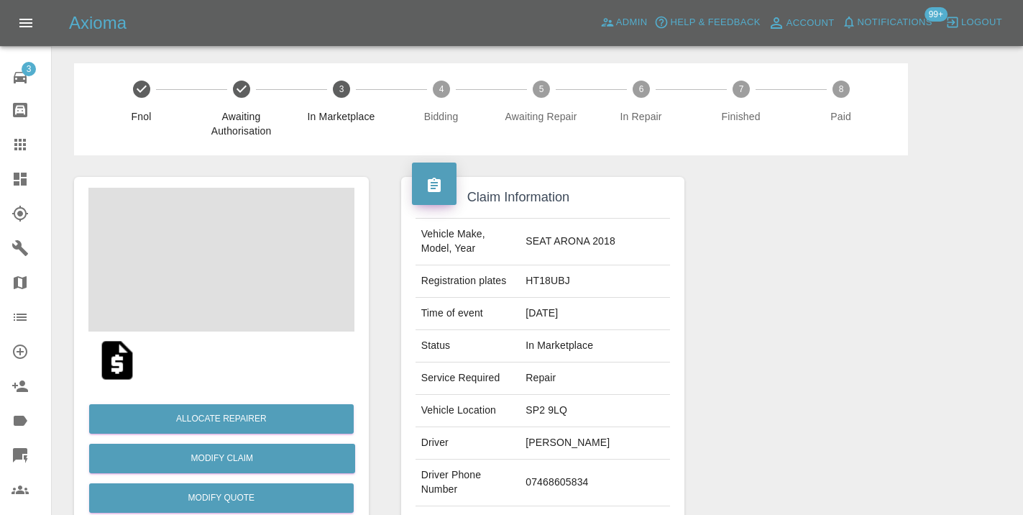
click at [832, 294] on div at bounding box center [848, 369] width 306 height 429
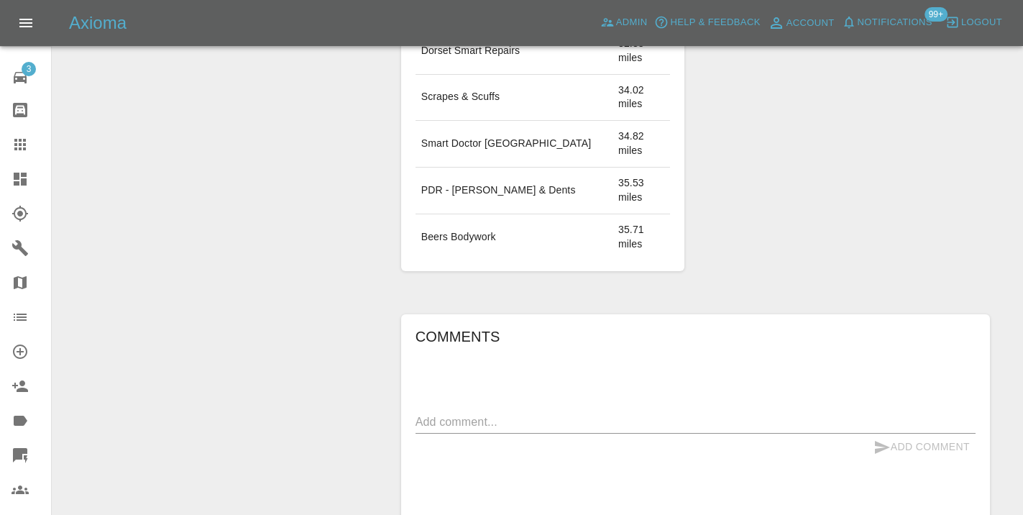
scroll to position [1080, 0]
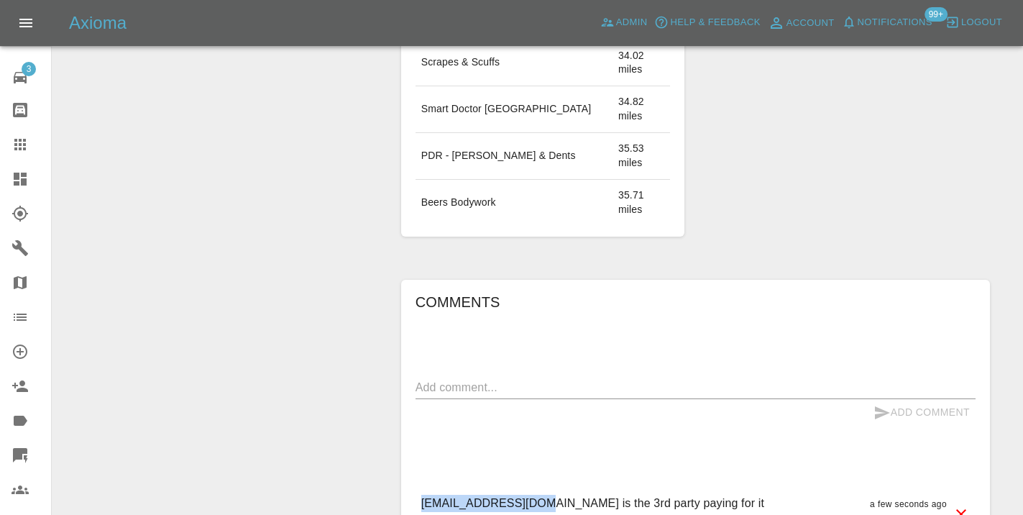
drag, startPoint x: 526, startPoint y: 329, endPoint x: 405, endPoint y: 331, distance: 120.8
click at [405, 331] on div "Comments x Add Comment della100@live.co.uk is the 3rd party paying for it a few…" at bounding box center [695, 459] width 589 height 358
copy p "della100@live.co.uk"
click at [862, 290] on div "Comments x Add Comment della100@live.co.uk is the 3rd party paying for it a few…" at bounding box center [695, 458] width 560 height 336
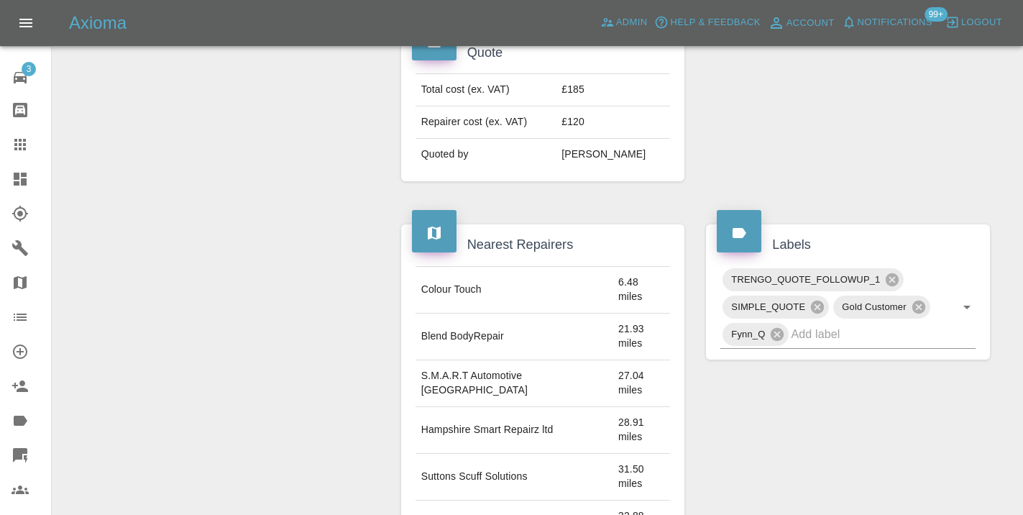
scroll to position [562, 0]
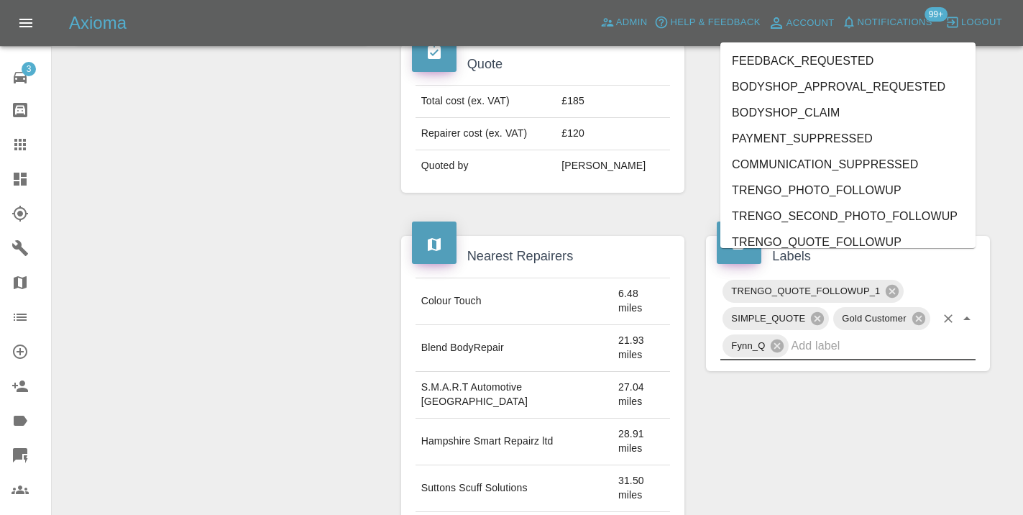
click at [846, 334] on input "text" at bounding box center [863, 345] width 144 height 22
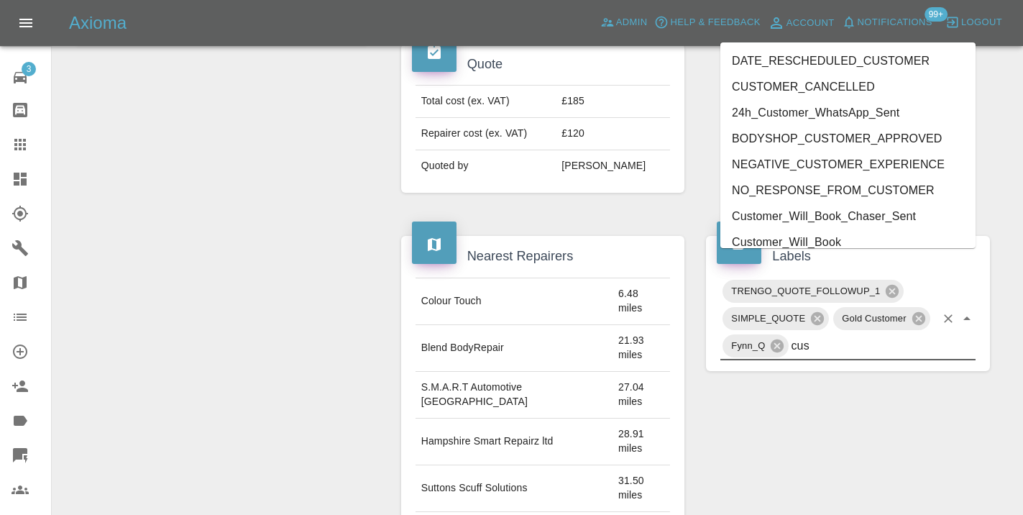
type input "cust"
click at [809, 237] on li "Customer_Will_Book" at bounding box center [847, 242] width 255 height 26
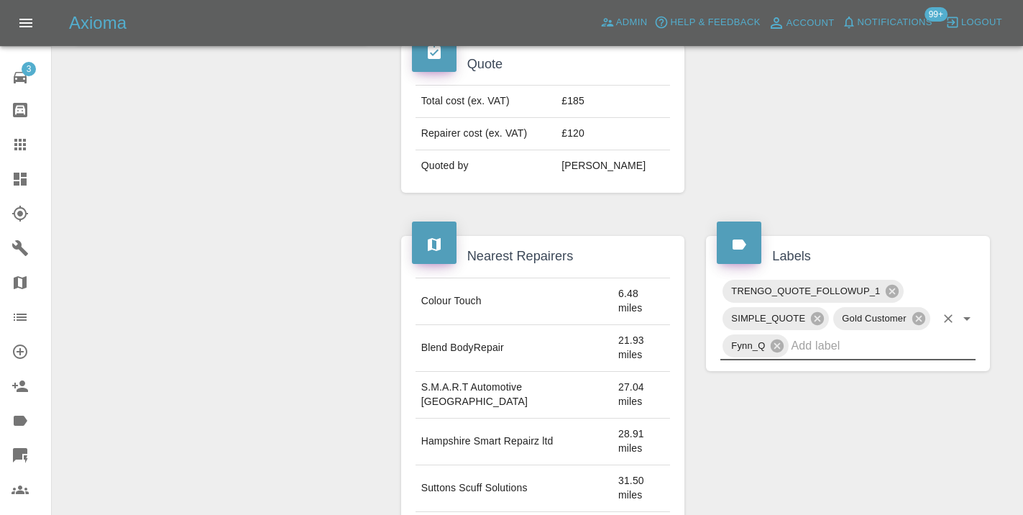
click at [267, 226] on div "Allocate Repairer Modify Claim Modify Quote Rollback Archive" at bounding box center [221, 385] width 316 height 1584
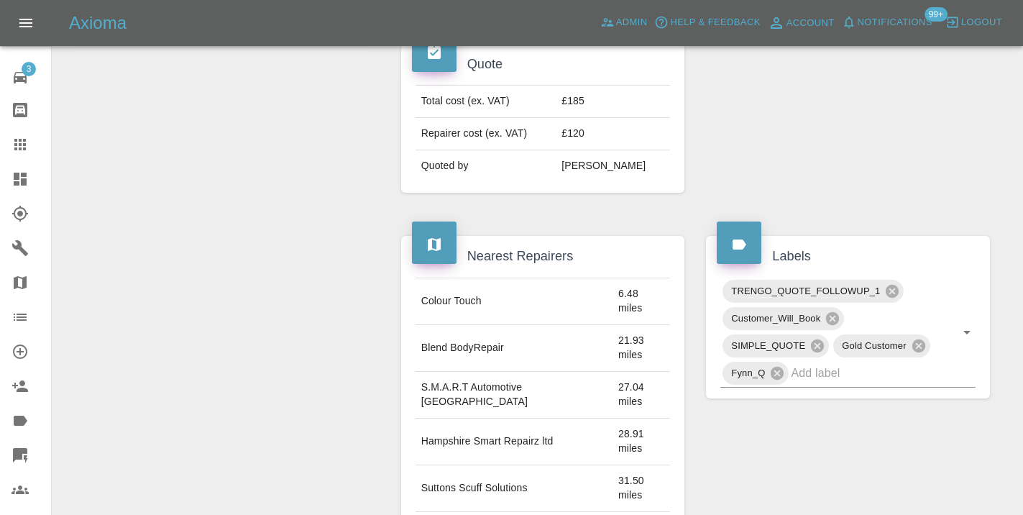
click at [326, 165] on div "Allocate Repairer Modify Claim Modify Quote Rollback Archive" at bounding box center [221, 449] width 316 height 1712
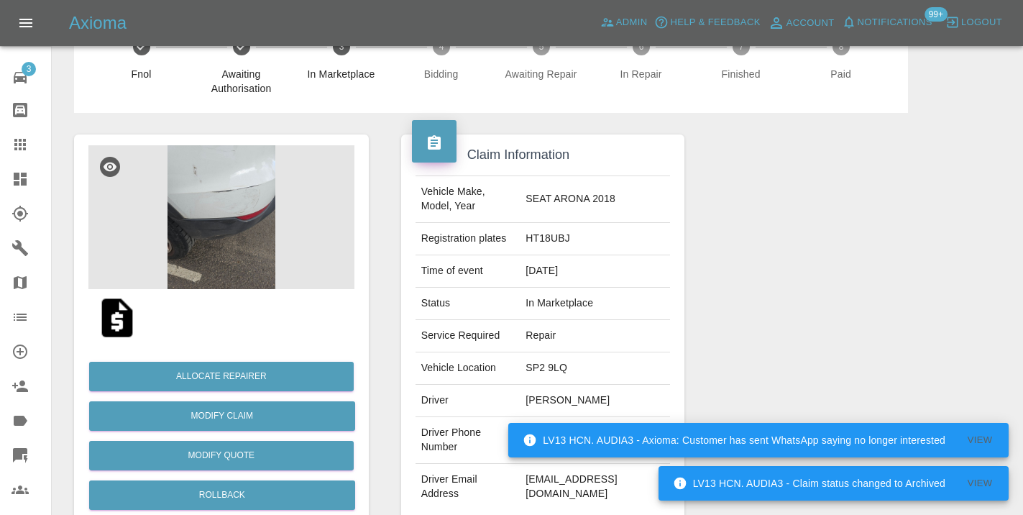
scroll to position [0, 0]
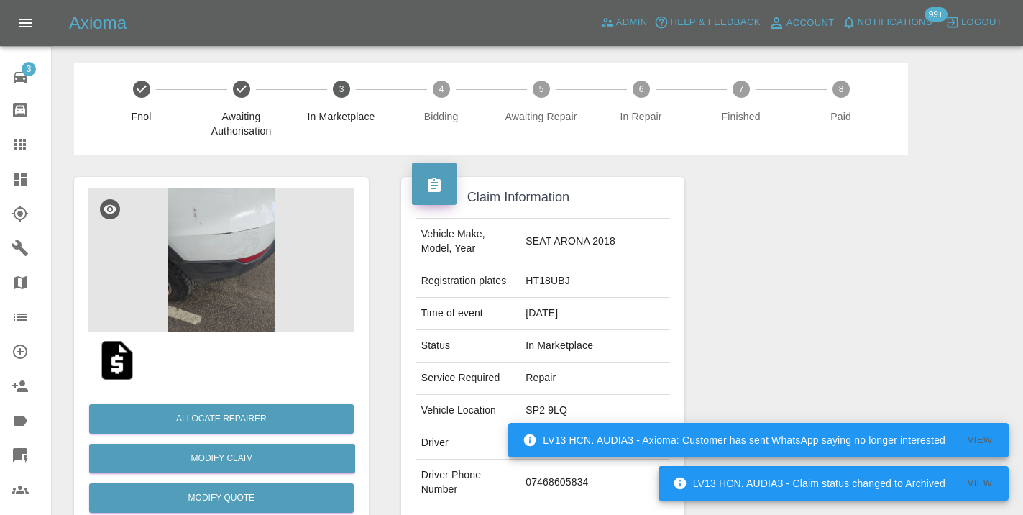
click at [27, 141] on icon at bounding box center [20, 144] width 17 height 17
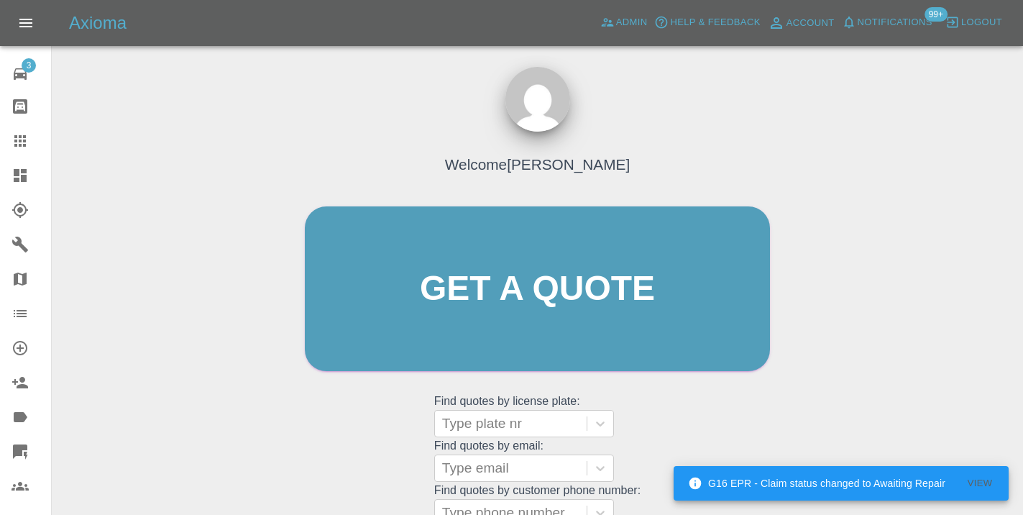
scroll to position [4, 0]
click at [878, 333] on div "Welcome Castro Get a quote Get a quote Find quotes by license plate: Type plate…" at bounding box center [537, 357] width 948 height 516
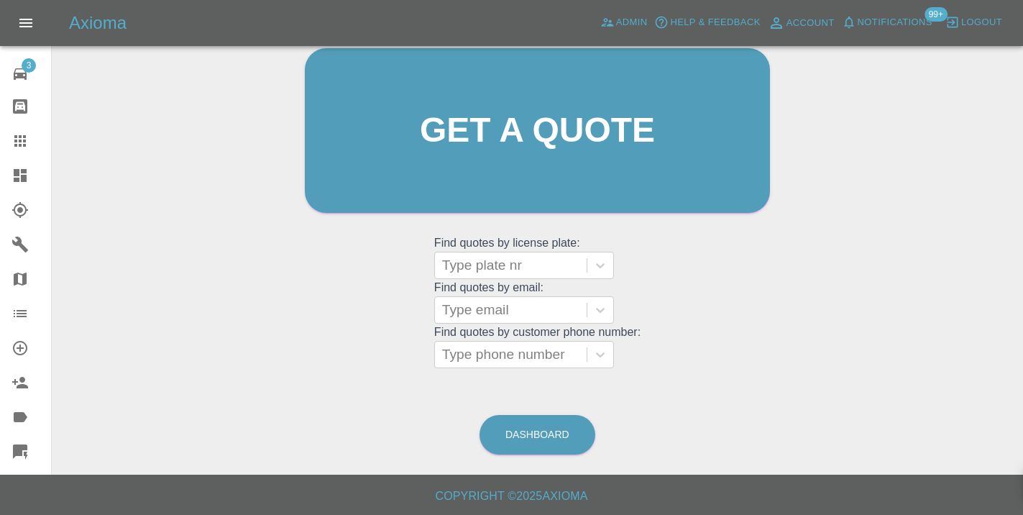
scroll to position [157, 0]
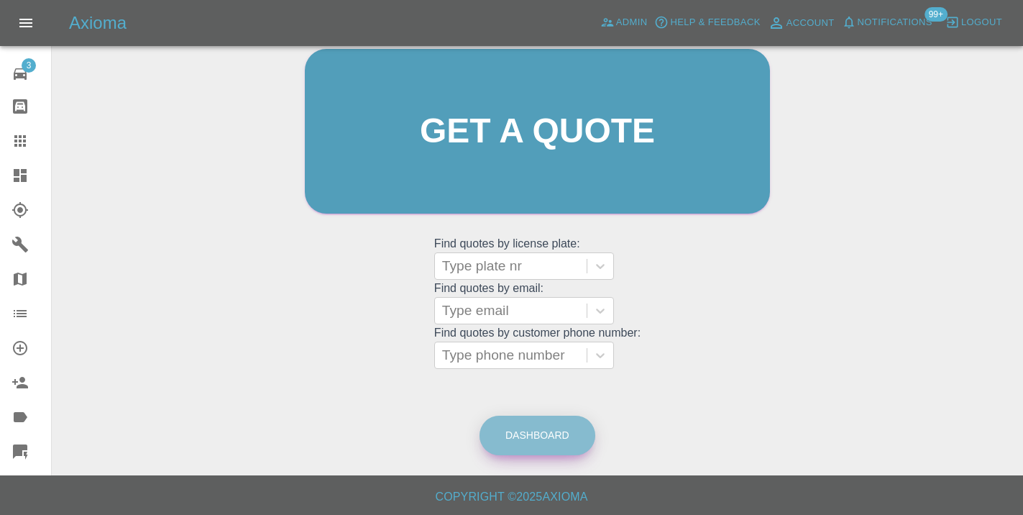
click at [534, 437] on link "Dashboard" at bounding box center [537, 435] width 116 height 40
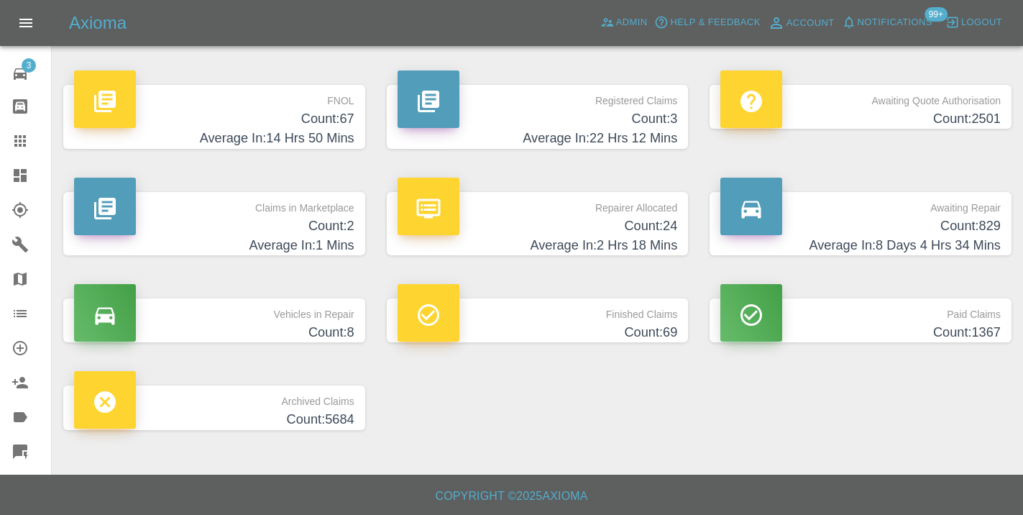
click at [951, 216] on h4 "Count: 829" at bounding box center [860, 225] width 280 height 19
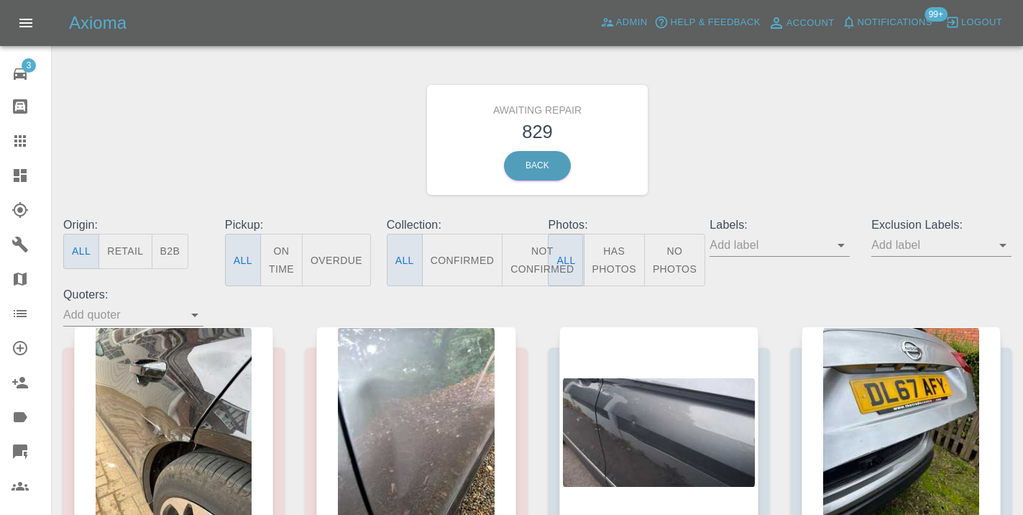
click at [519, 267] on button "Not Confirmed" at bounding box center [542, 260] width 81 height 52
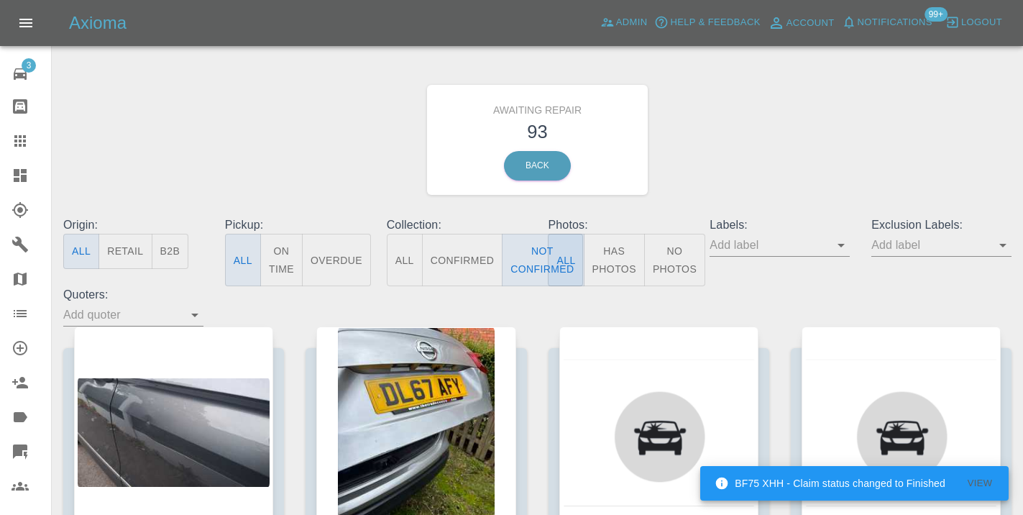
click at [850, 134] on div "Awaiting Repair 93 Back" at bounding box center [537, 139] width 970 height 153
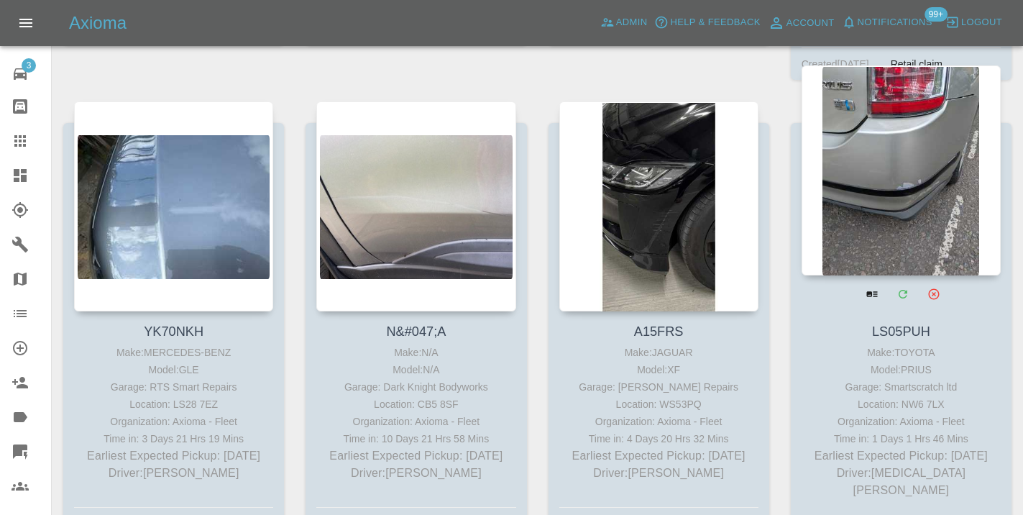
scroll to position [4128, 0]
click at [899, 172] on div at bounding box center [901, 171] width 199 height 210
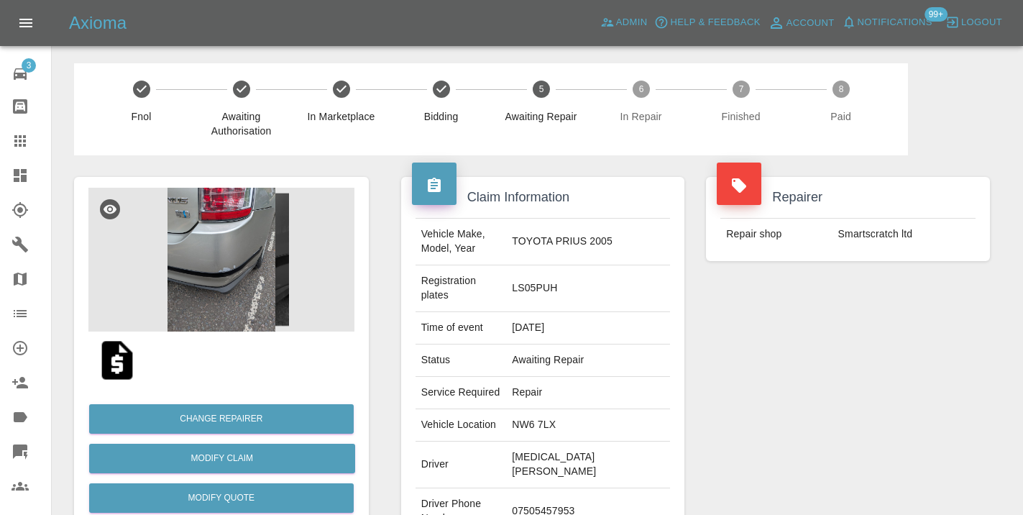
click at [577, 488] on td "07505457953" at bounding box center [588, 511] width 164 height 47
copy td "07505457953"
click at [841, 297] on div "Repairer Repair shop Smartscratch ltd" at bounding box center [848, 391] width 306 height 472
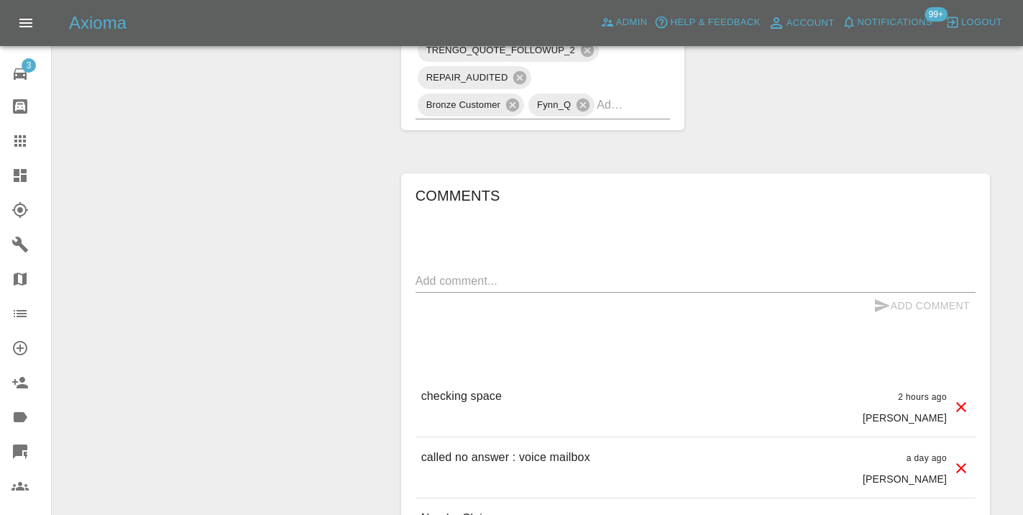
scroll to position [1032, 0]
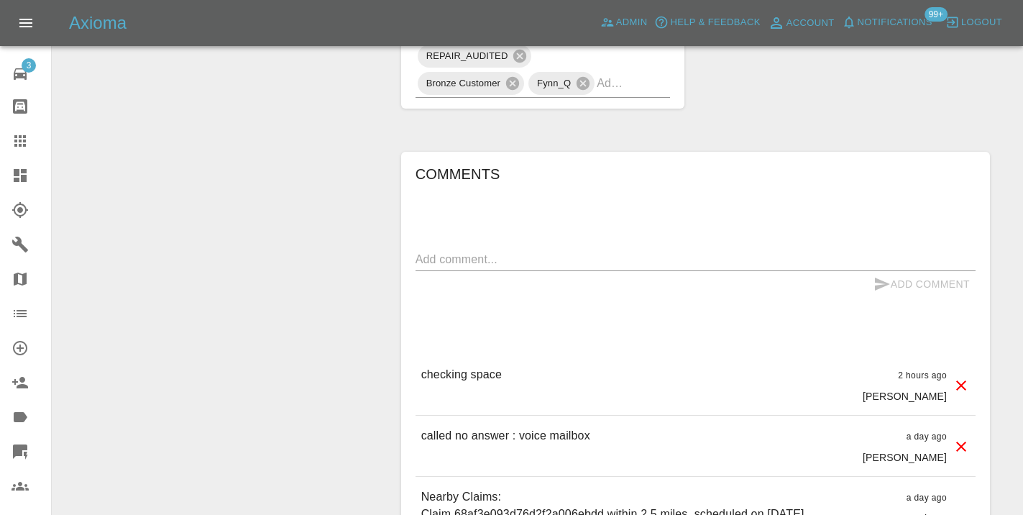
click at [435, 251] on textarea at bounding box center [695, 259] width 560 height 17
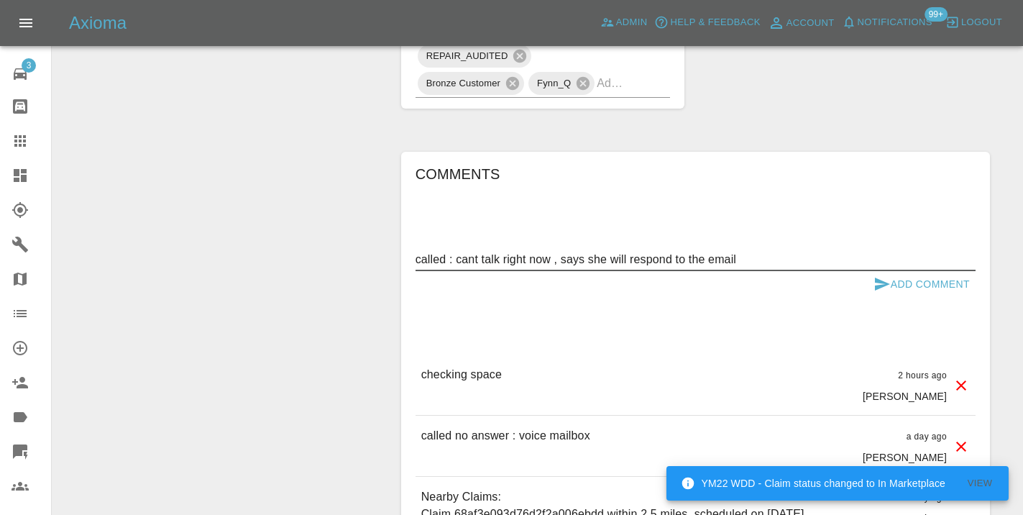
type textarea "called : cant talk right now , says she will respond to the email"
click at [907, 271] on button "Add Comment" at bounding box center [922, 284] width 108 height 27
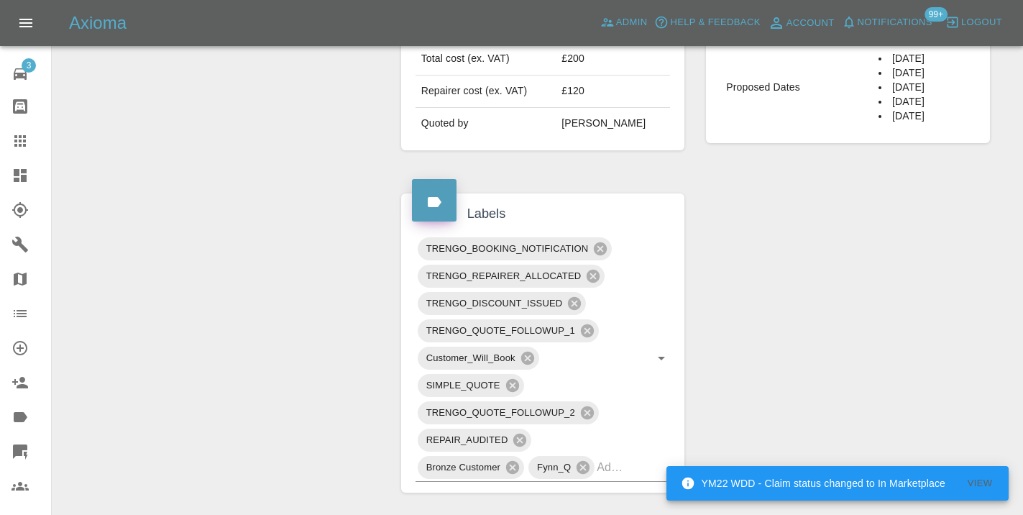
scroll to position [625, 0]
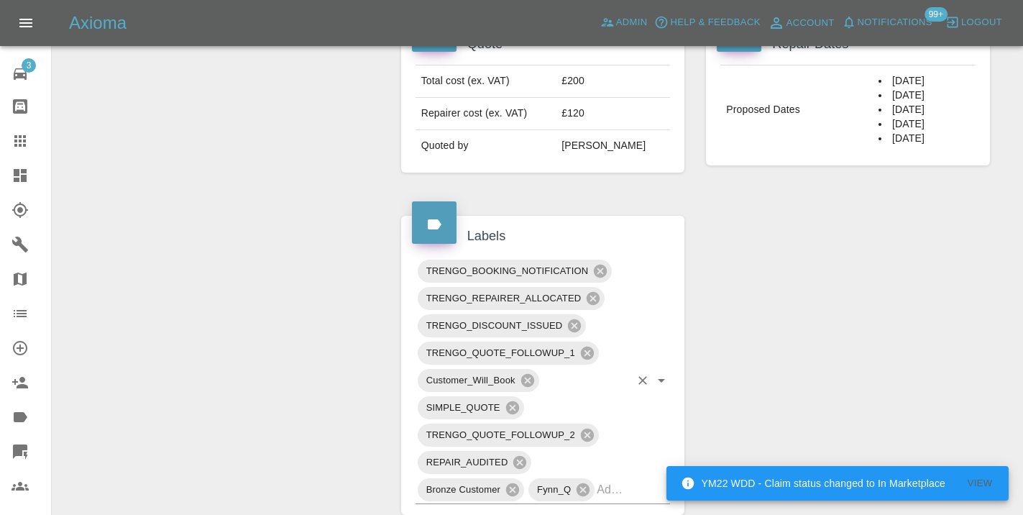
click at [624, 478] on input "text" at bounding box center [613, 489] width 33 height 22
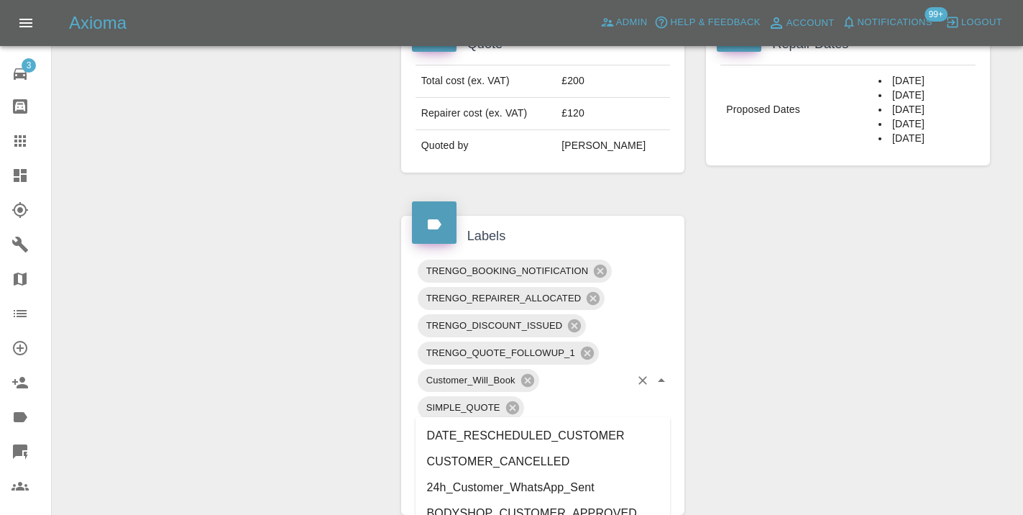
type input "cust"
drag, startPoint x: 819, startPoint y: 364, endPoint x: 821, endPoint y: 356, distance: 8.2
click at [819, 364] on div "Claim Information Vehicle Make, Model, Year TOYOTA PRIUS 2005 Registration plat…" at bounding box center [695, 358] width 610 height 1657
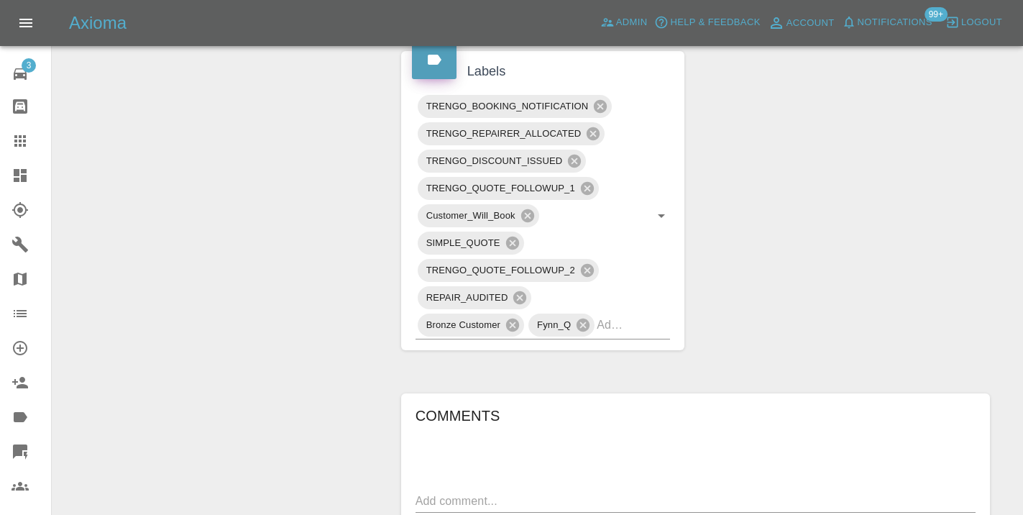
scroll to position [812, 0]
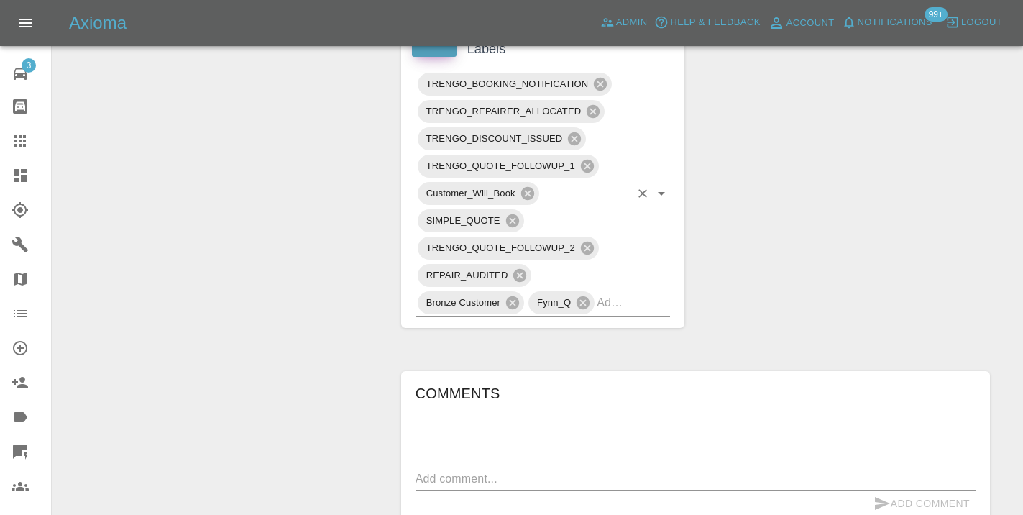
click at [628, 291] on input "text" at bounding box center [613, 302] width 33 height 22
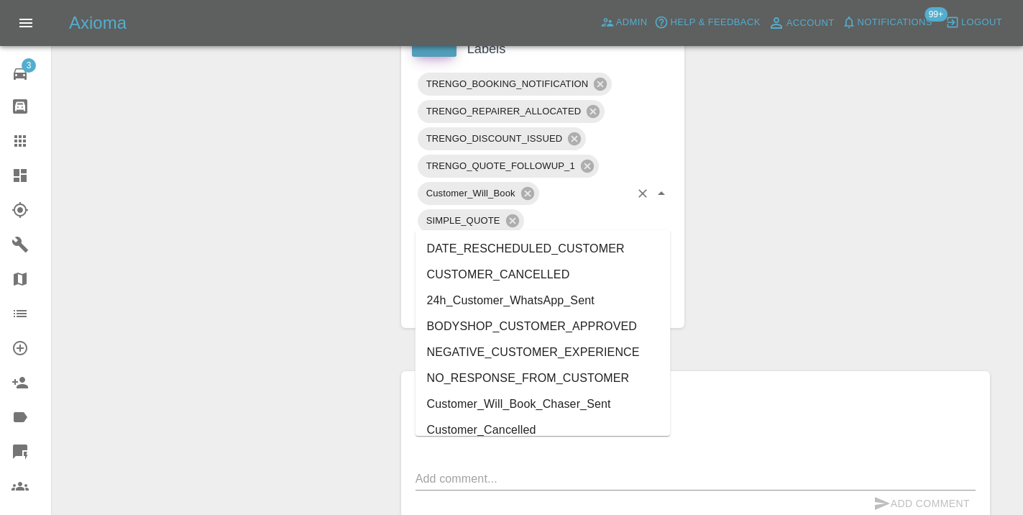
type input "cust"
click at [283, 267] on div "Change Repairer Modify Claim Modify Quote Rollback Submit Payment Archive" at bounding box center [221, 171] width 316 height 1657
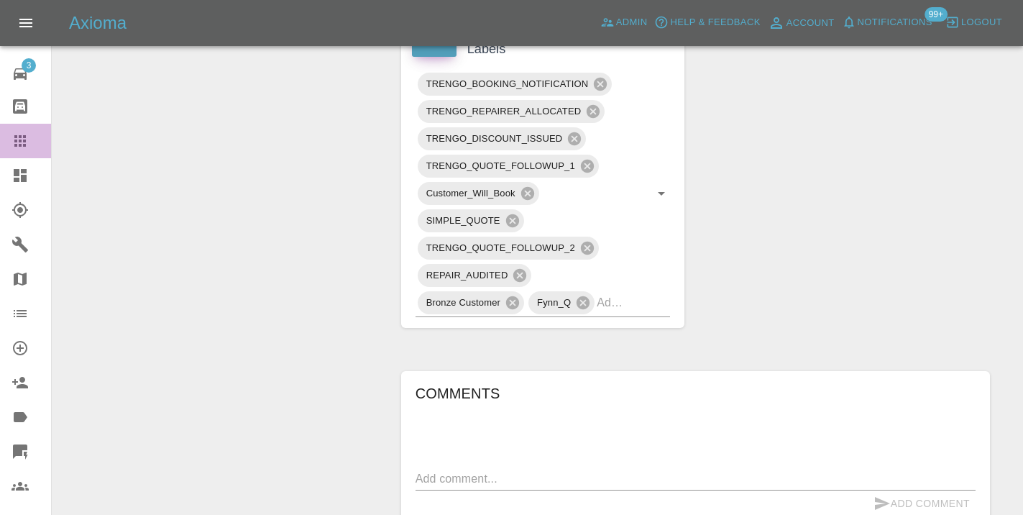
click at [20, 139] on icon at bounding box center [20, 140] width 17 height 17
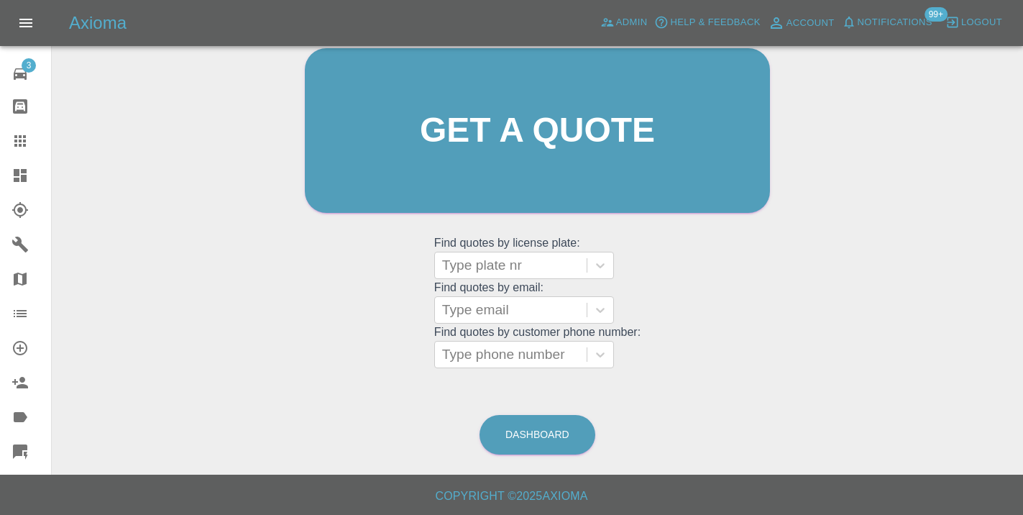
scroll to position [110, 0]
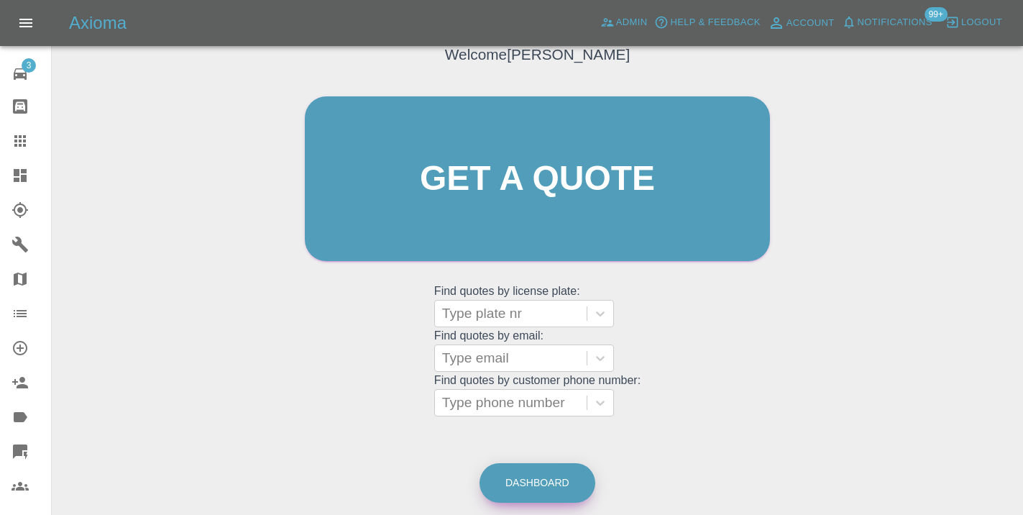
click at [544, 482] on link "Dashboard" at bounding box center [537, 483] width 116 height 40
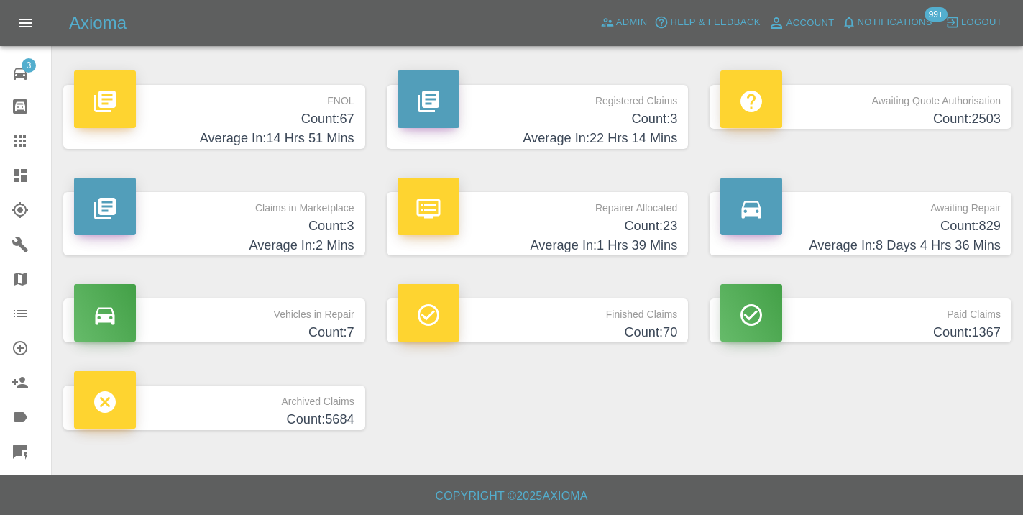
click at [969, 213] on p "Awaiting Repair" at bounding box center [860, 204] width 280 height 24
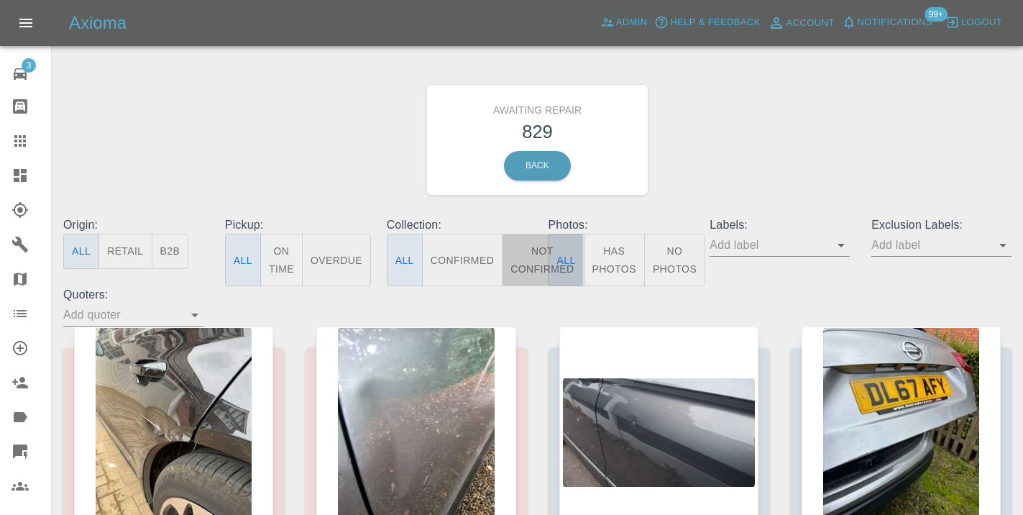
click at [527, 261] on button "Not Confirmed" at bounding box center [542, 260] width 81 height 52
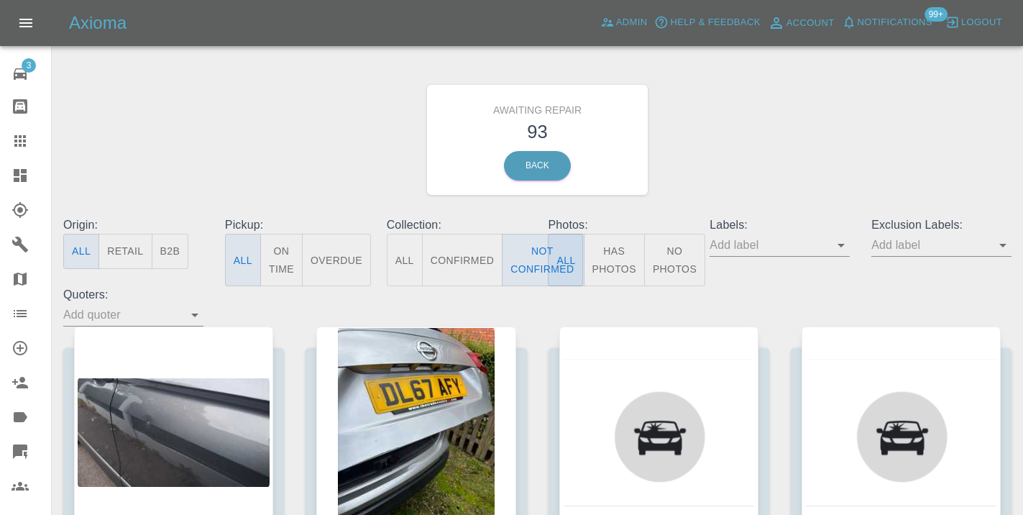
click at [807, 120] on div "Awaiting Repair 93 Back" at bounding box center [537, 139] width 970 height 153
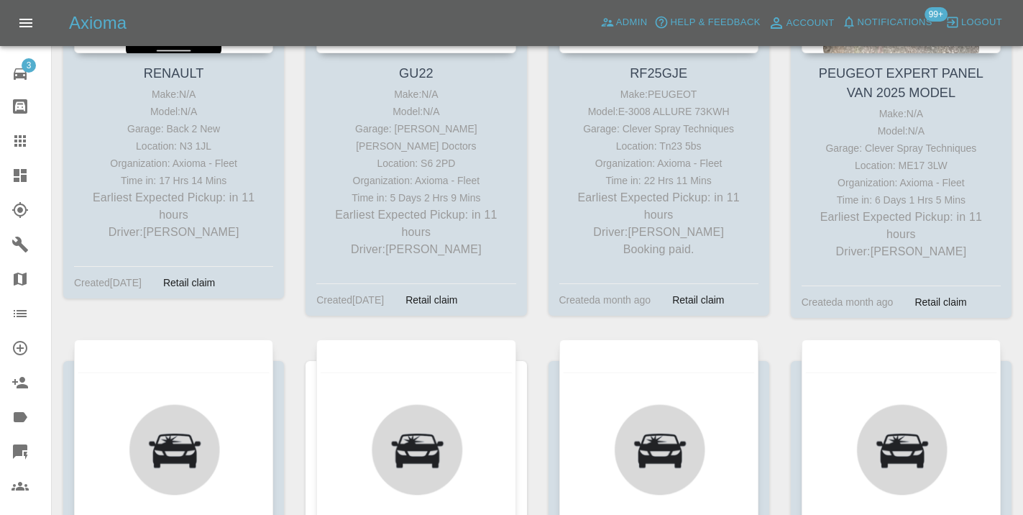
scroll to position [2463, 0]
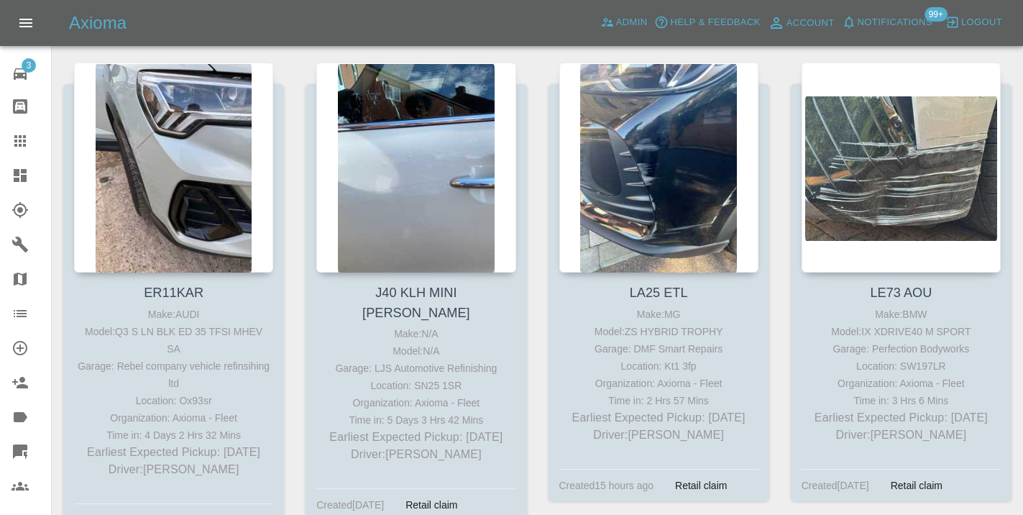
scroll to position [4655, 0]
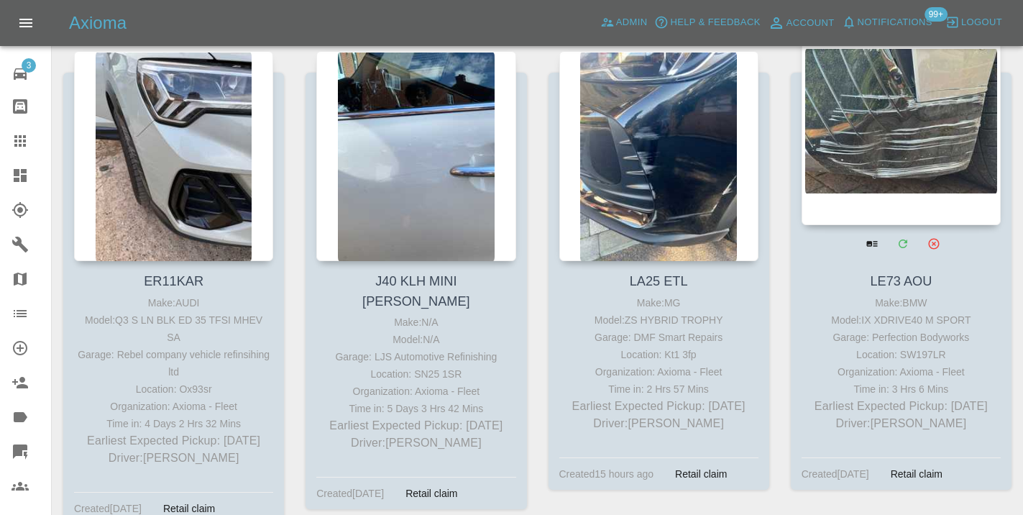
click at [895, 109] on div at bounding box center [901, 120] width 199 height 210
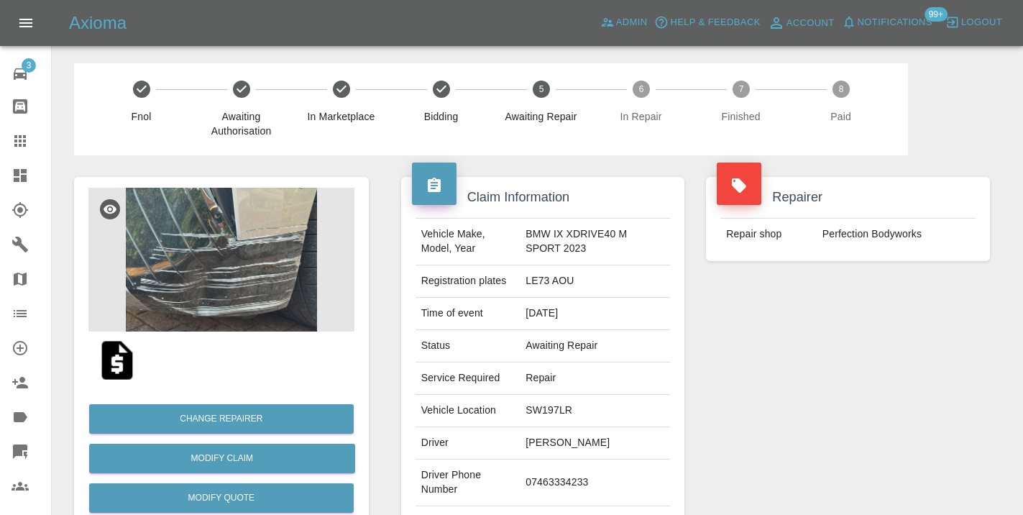
click at [561, 476] on td "07463334233" at bounding box center [595, 482] width 150 height 47
copy td "07463334233"
click at [784, 387] on div "Repairer Repair shop Perfection Bodyworks" at bounding box center [848, 369] width 306 height 429
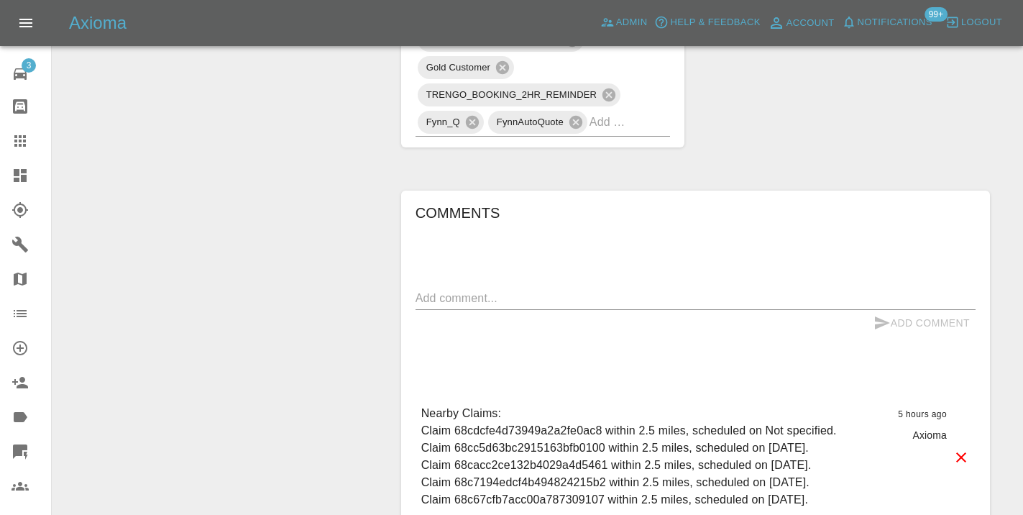
scroll to position [1064, 0]
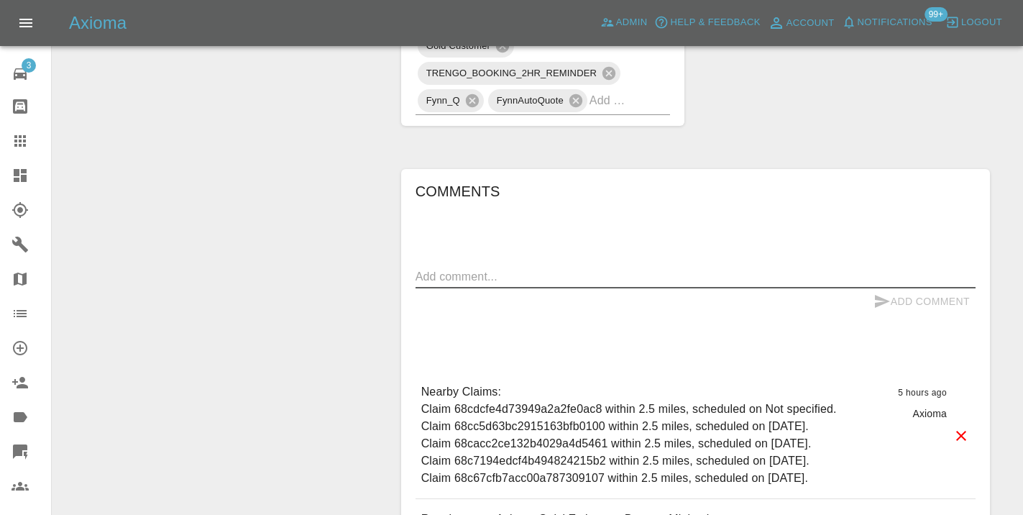
click at [470, 268] on textarea at bounding box center [695, 276] width 560 height 17
type textarea "called no answer : voice mailbox"
click at [912, 288] on button "Add Comment" at bounding box center [922, 301] width 108 height 27
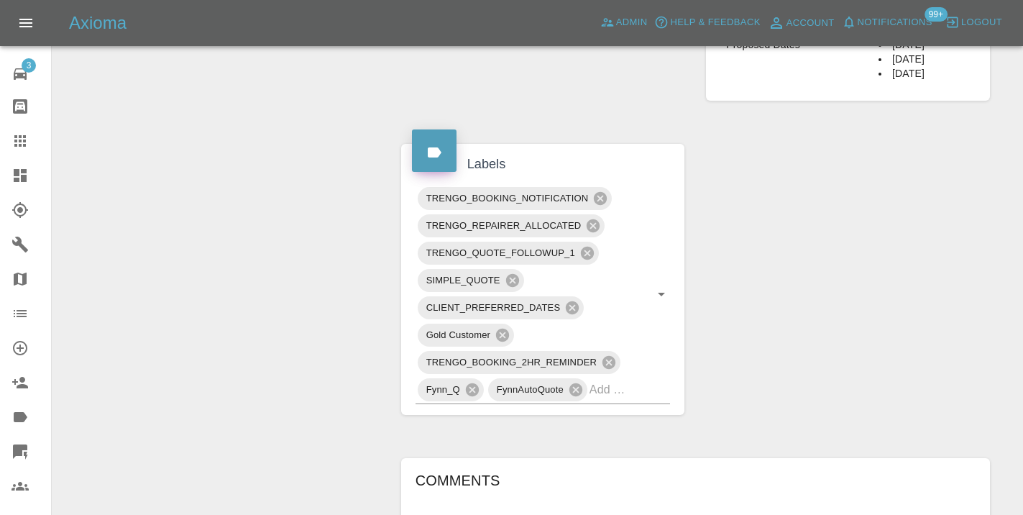
scroll to position [753, 0]
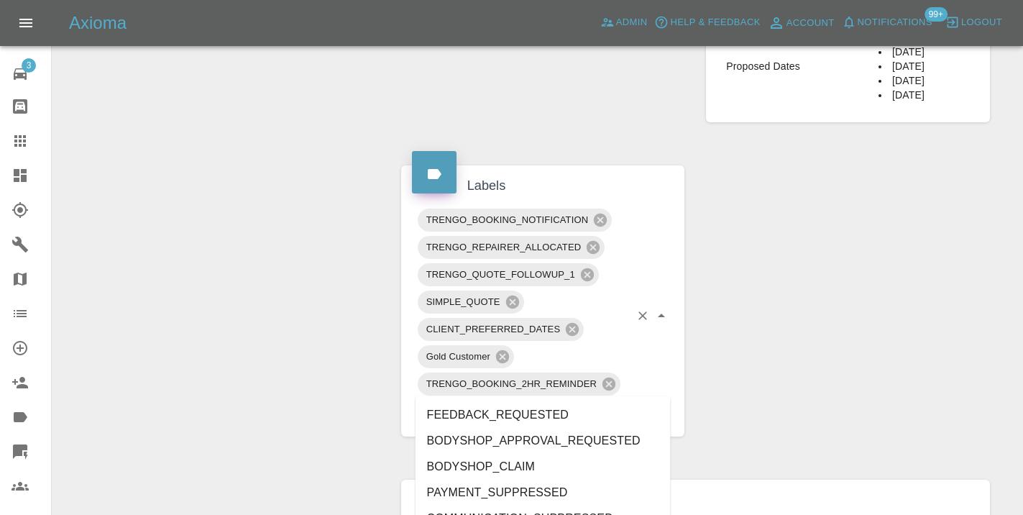
click at [627, 395] on div "TRENGO_BOOKING_NOTIFICATION TRENGO_REPAIRER_ALLOCATED TRENGO_QUOTE_FOLLOWUP_1 S…" at bounding box center [542, 315] width 255 height 219
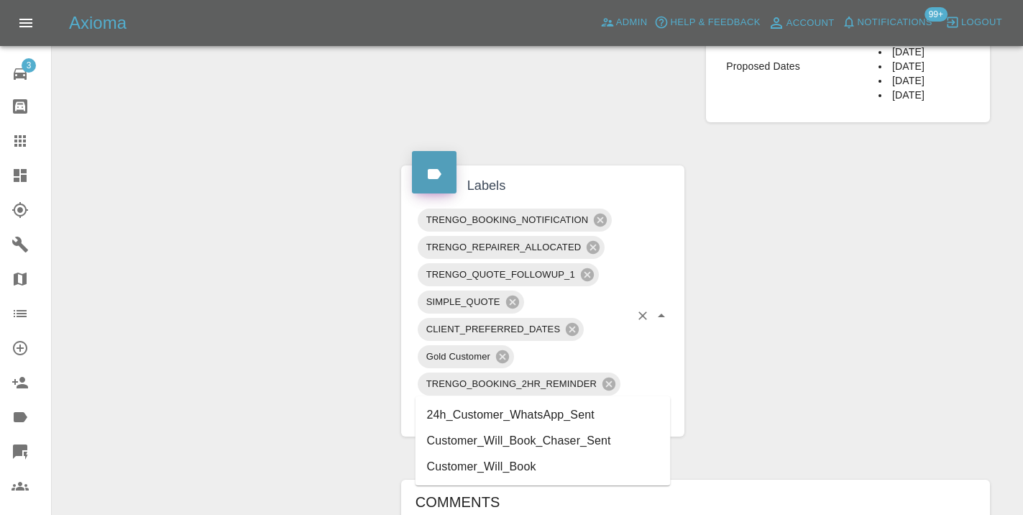
type input "customer_wi"
click at [550, 442] on li "Customer_Will_Book" at bounding box center [542, 441] width 255 height 26
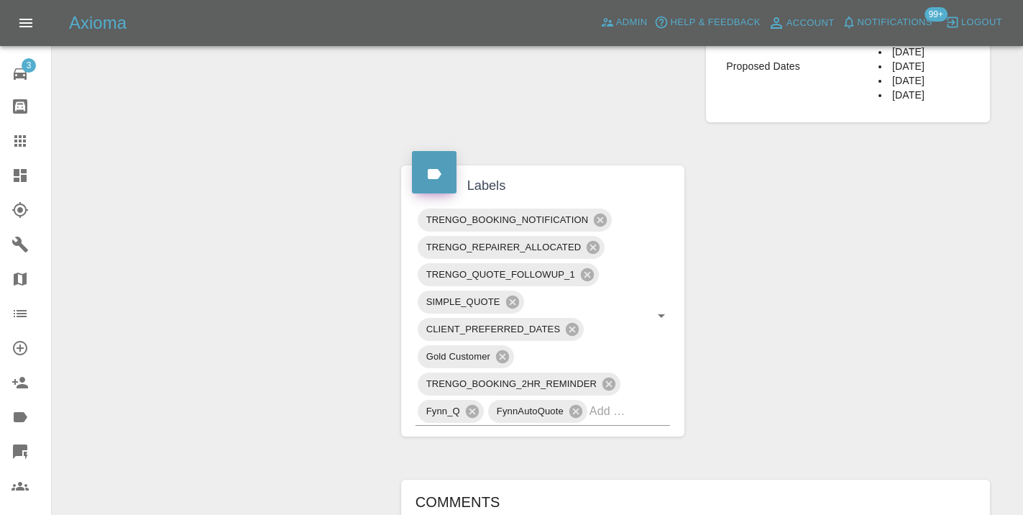
click at [269, 317] on div "Change Repairer Modify Claim Modify Quote Rollback Submit Payment Archive" at bounding box center [221, 194] width 316 height 1584
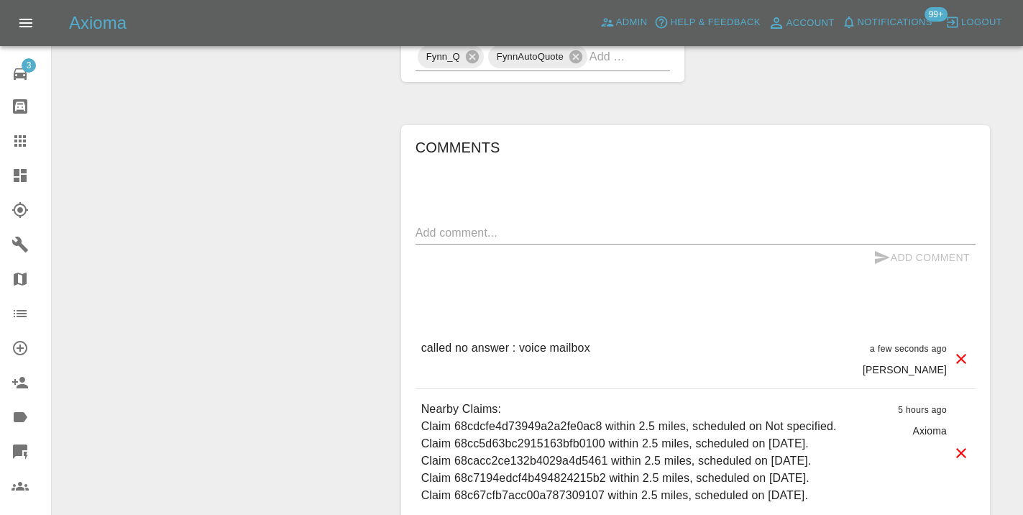
scroll to position [1146, 0]
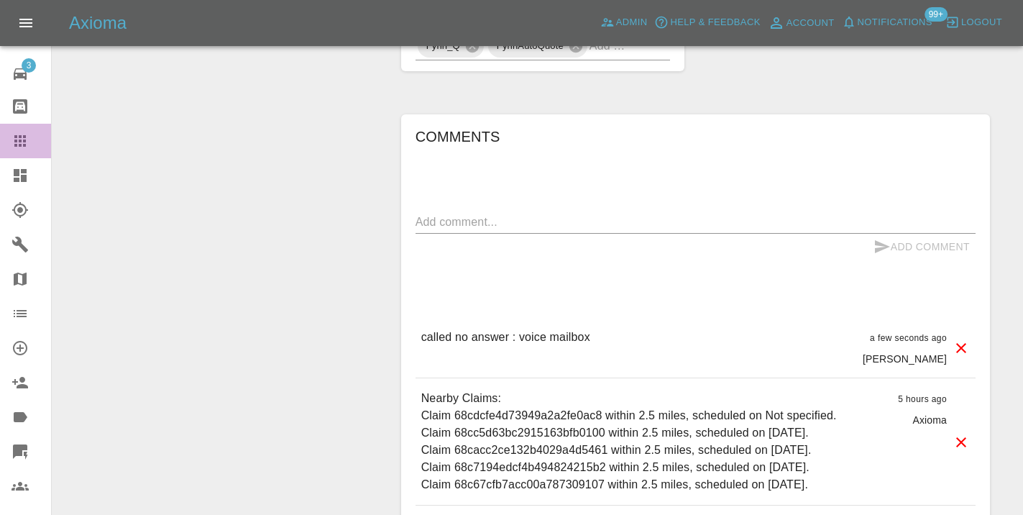
click at [24, 144] on icon at bounding box center [20, 141] width 12 height 12
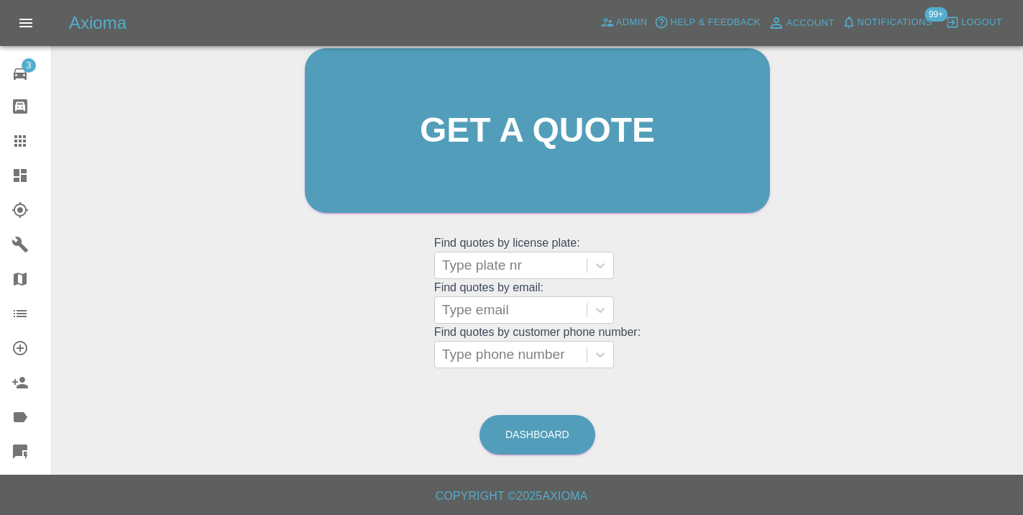
scroll to position [110, 0]
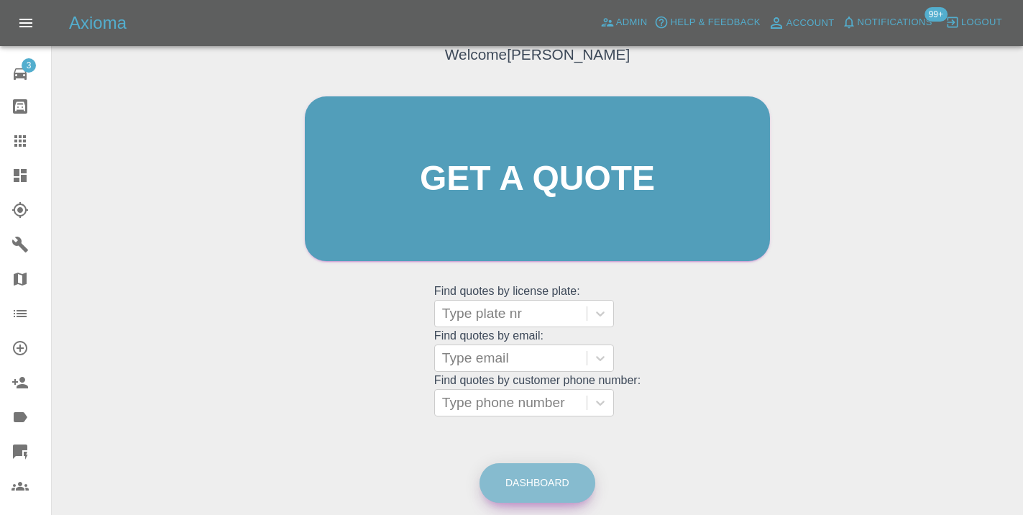
click at [552, 480] on link "Dashboard" at bounding box center [537, 483] width 116 height 40
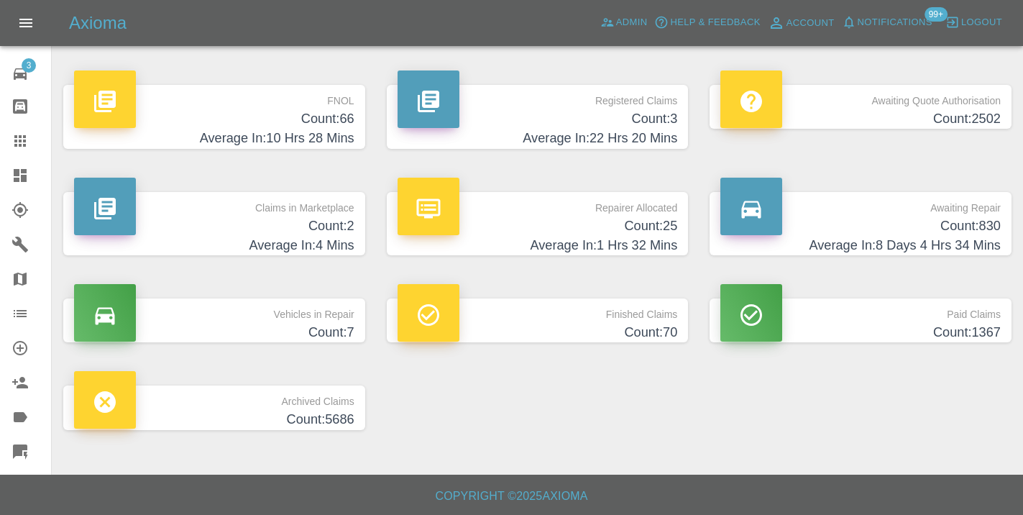
click at [973, 229] on h4 "Count: 830" at bounding box center [860, 225] width 280 height 19
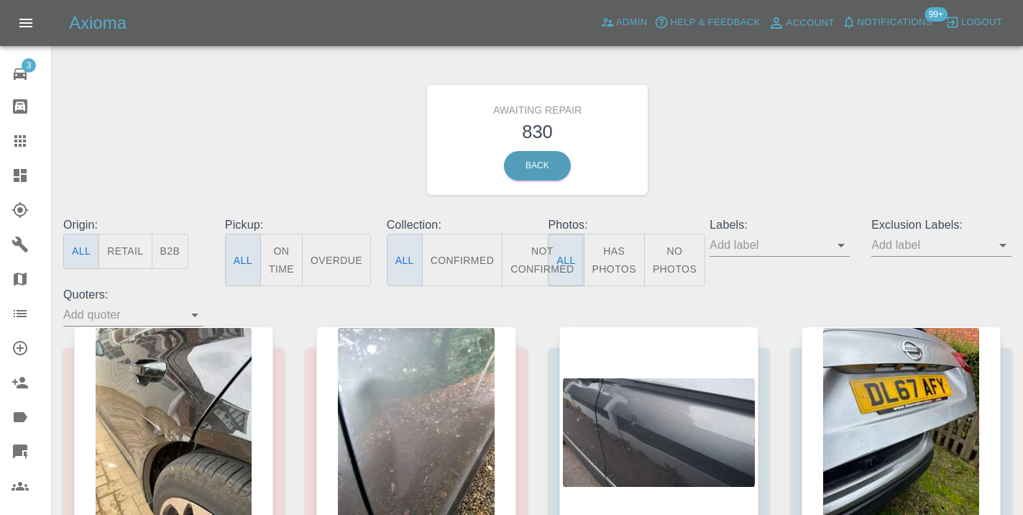
click at [528, 254] on button "Not Confirmed" at bounding box center [542, 260] width 81 height 52
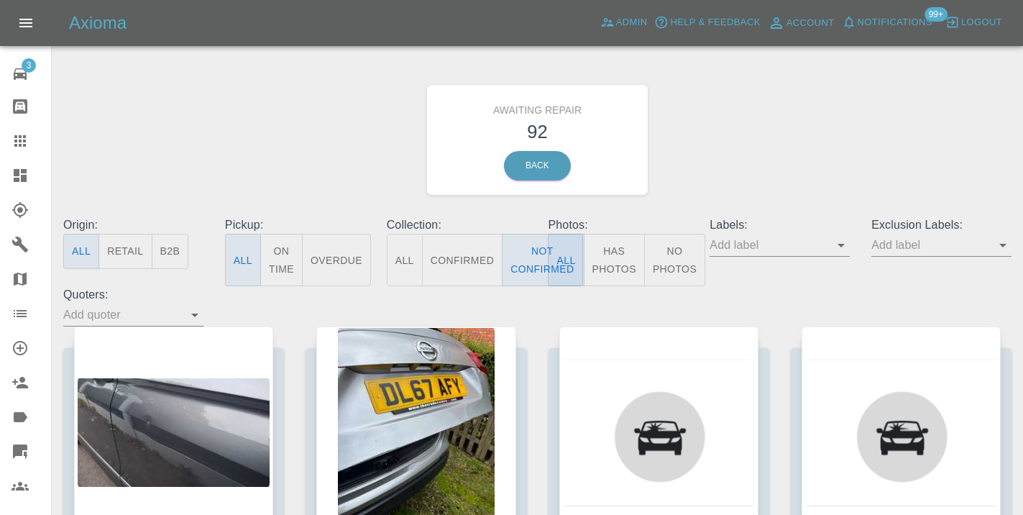
click at [778, 159] on div "Awaiting Repair 92 Back" at bounding box center [537, 139] width 970 height 153
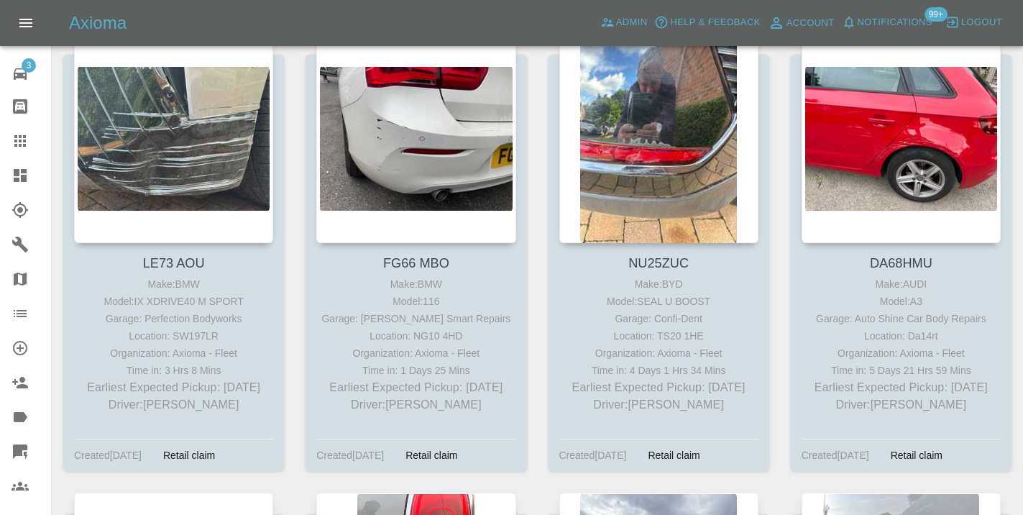
scroll to position [5164, 0]
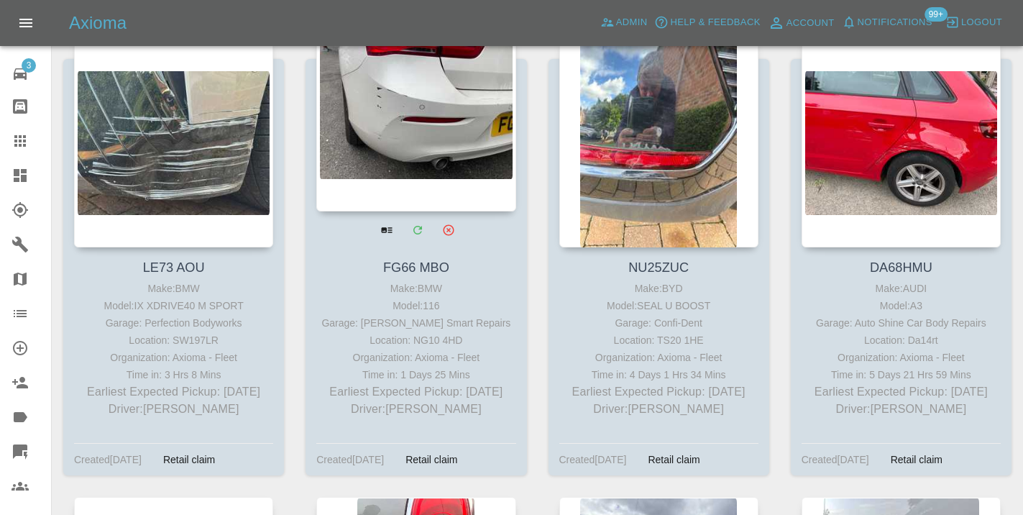
click at [425, 160] on div at bounding box center [415, 106] width 199 height 210
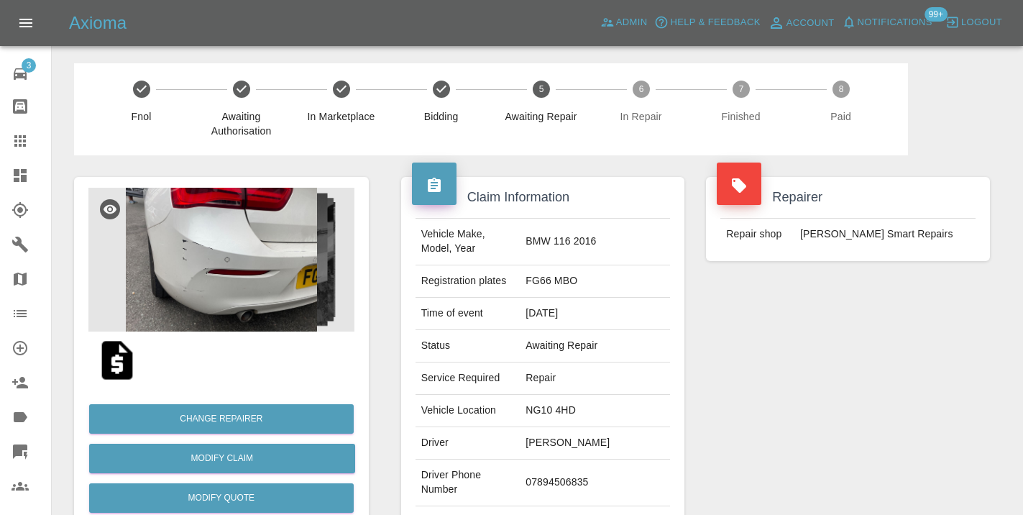
click at [570, 481] on td "07894506835" at bounding box center [595, 482] width 150 height 47
click at [569, 476] on td "07894506835" at bounding box center [595, 482] width 150 height 47
copy td "07894506835"
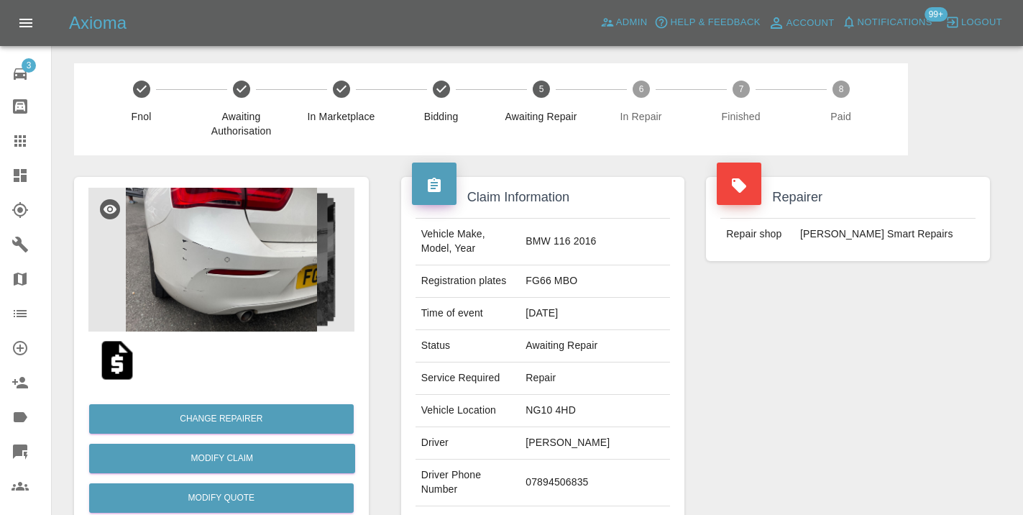
click at [845, 397] on div "Repairer Repair shop [PERSON_NAME] Smart Repairs" at bounding box center [848, 369] width 306 height 429
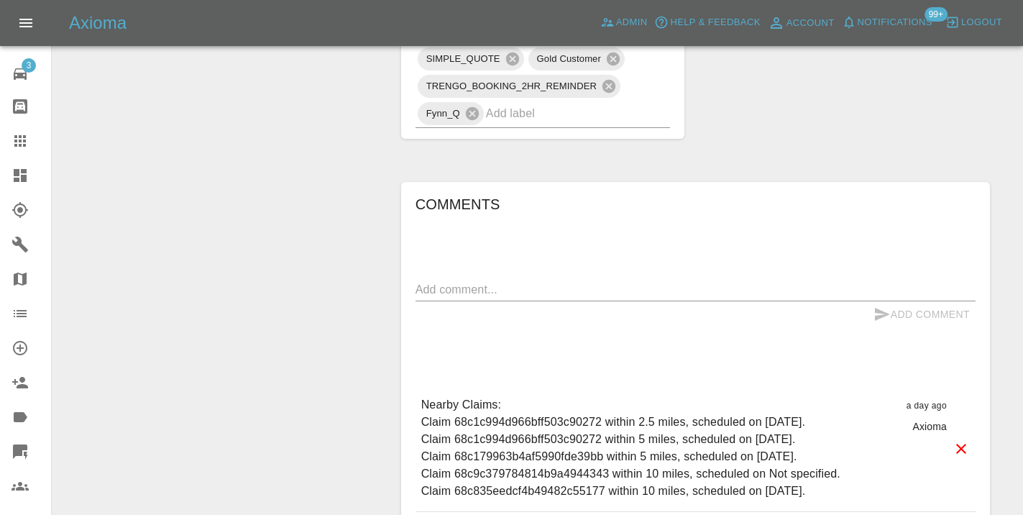
scroll to position [926, 0]
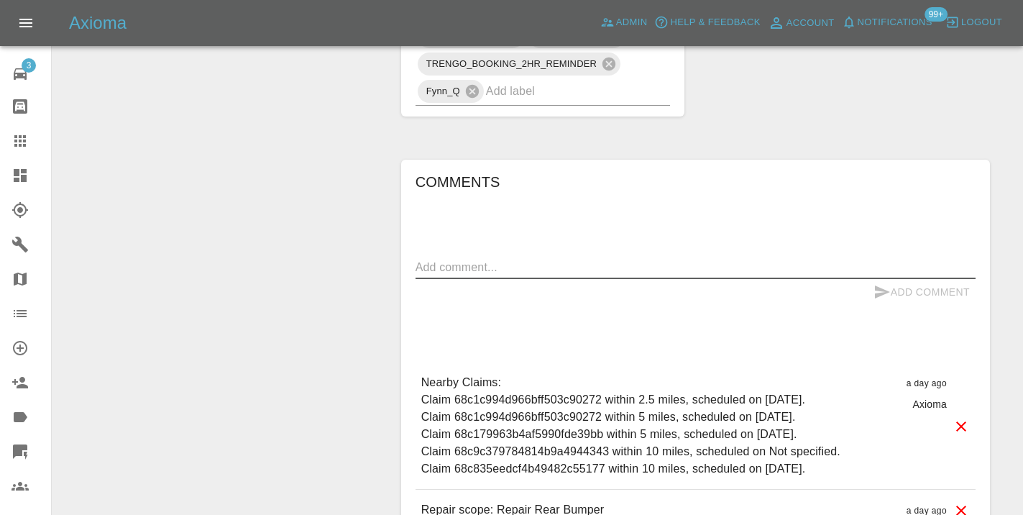
click at [505, 259] on textarea at bounding box center [695, 267] width 560 height 17
type textarea "called no answer : voice mailbox"
click at [883, 283] on icon "submit" at bounding box center [881, 291] width 17 height 17
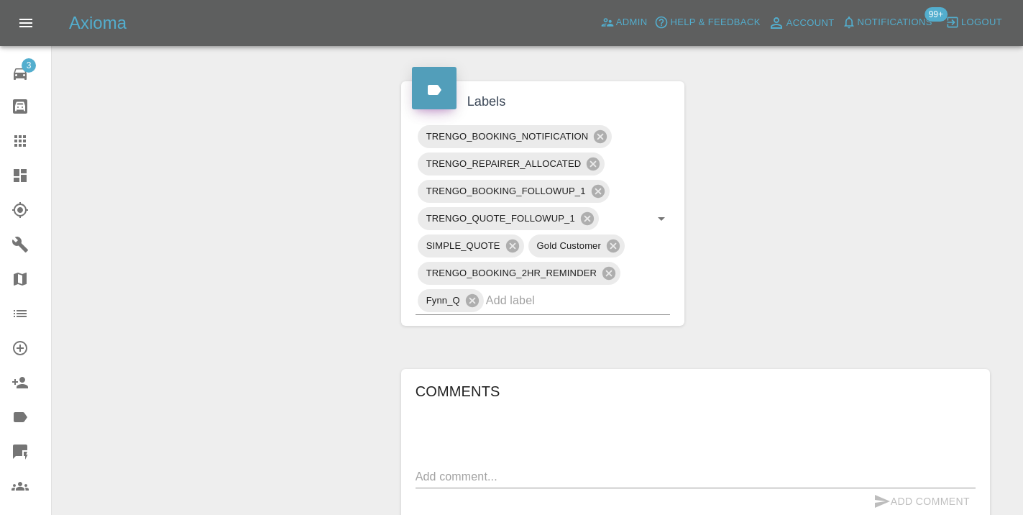
scroll to position [704, 0]
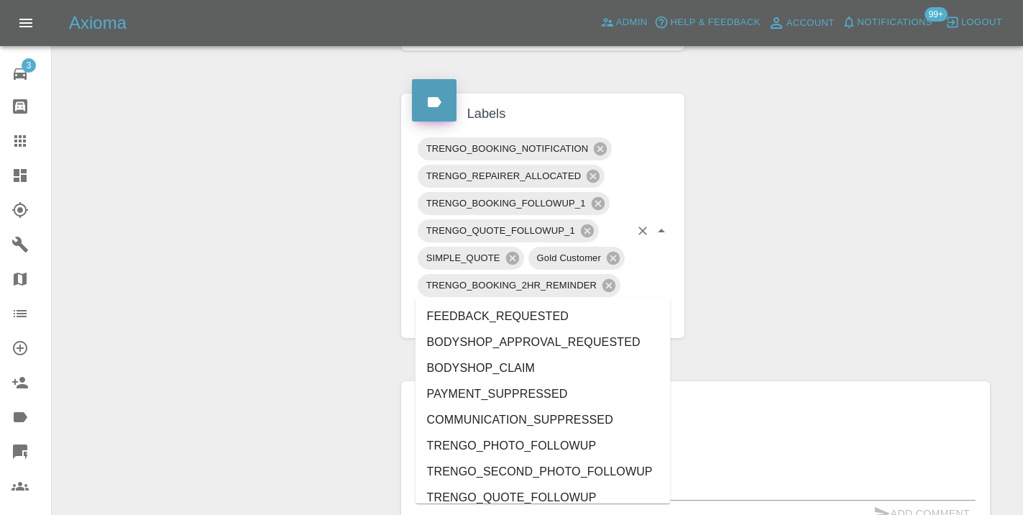
click at [546, 301] on input "text" at bounding box center [558, 312] width 144 height 22
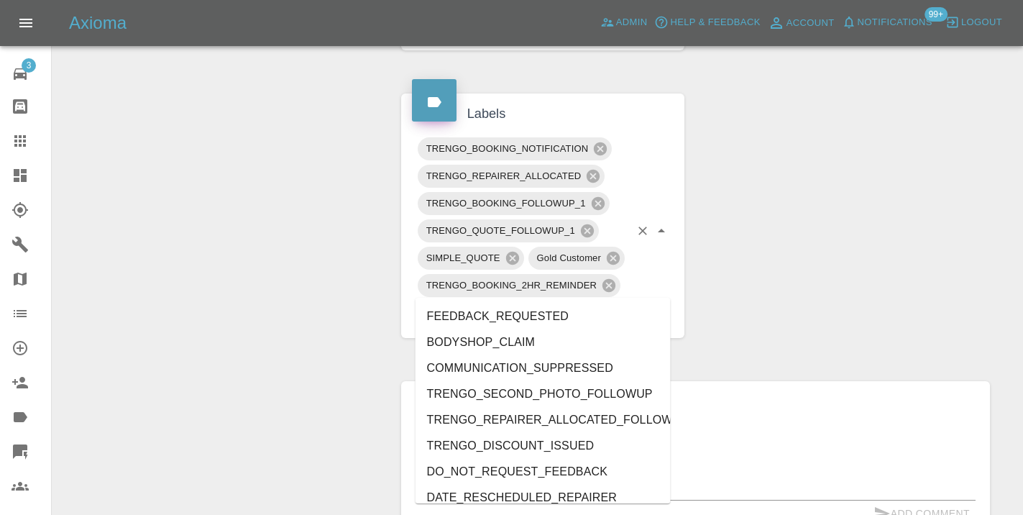
type input "cust"
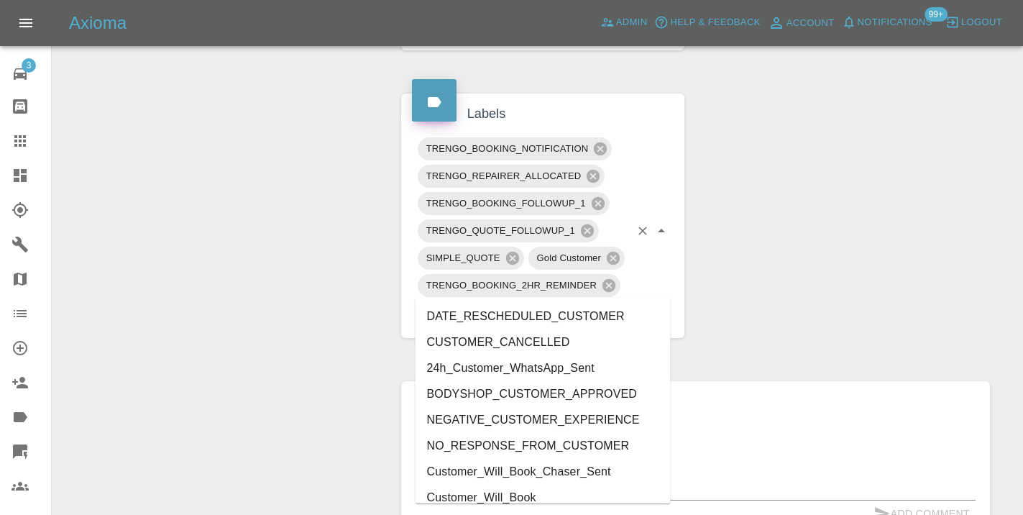
click at [527, 495] on li "Customer_Will_Book" at bounding box center [542, 498] width 255 height 26
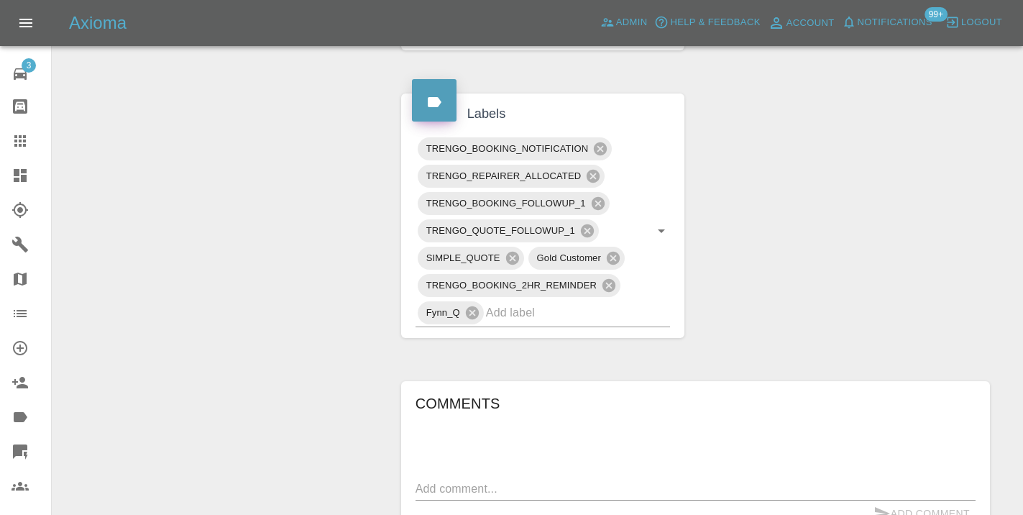
click at [316, 314] on div "Change Repairer Modify Claim Modify Quote Rollback Submit Payment Archive" at bounding box center [221, 169] width 316 height 1437
click at [24, 145] on icon at bounding box center [20, 141] width 12 height 12
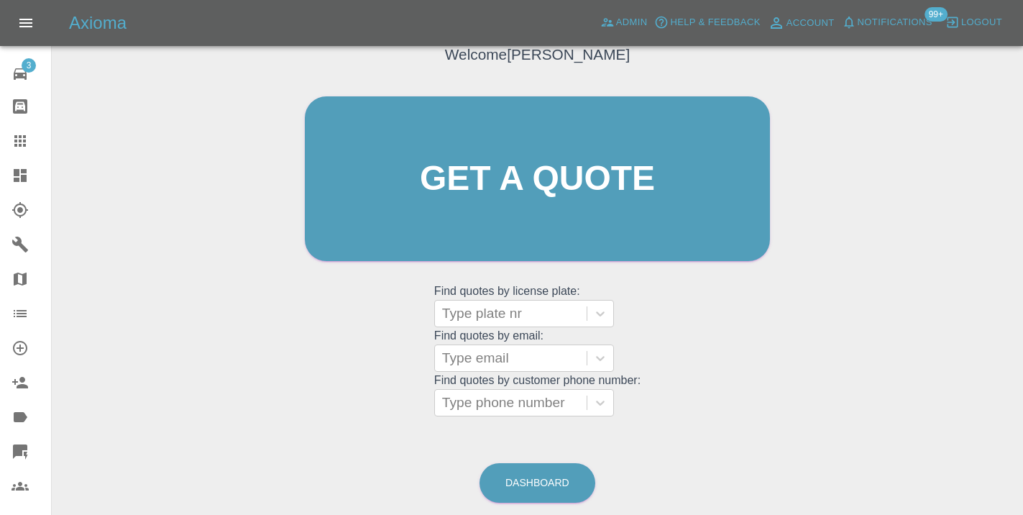
click at [548, 426] on div "Welcome Castro Get a quote Get a quote Find quotes by license plate: Type plate…" at bounding box center [537, 247] width 948 height 516
click at [548, 479] on link "Dashboard" at bounding box center [537, 483] width 116 height 40
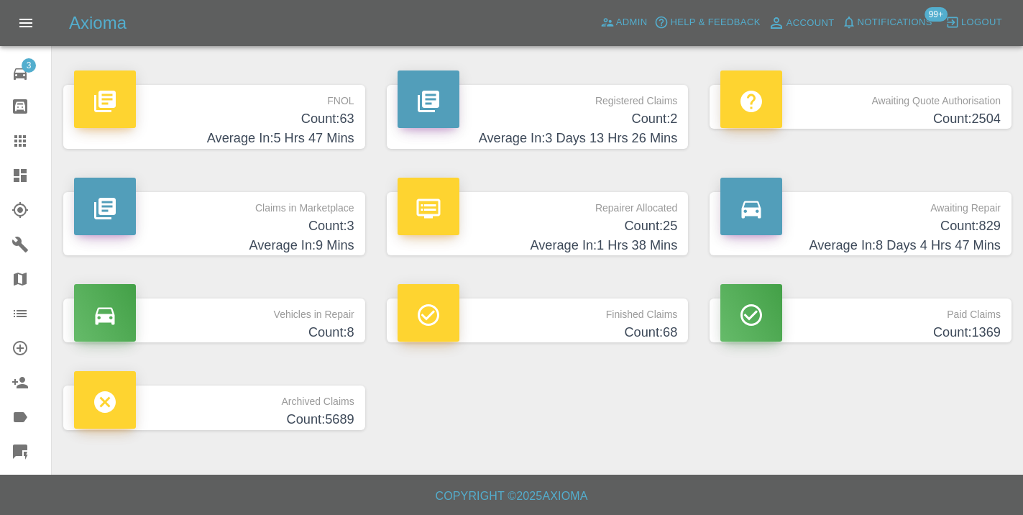
click at [960, 212] on p "Awaiting Repair" at bounding box center [860, 204] width 280 height 24
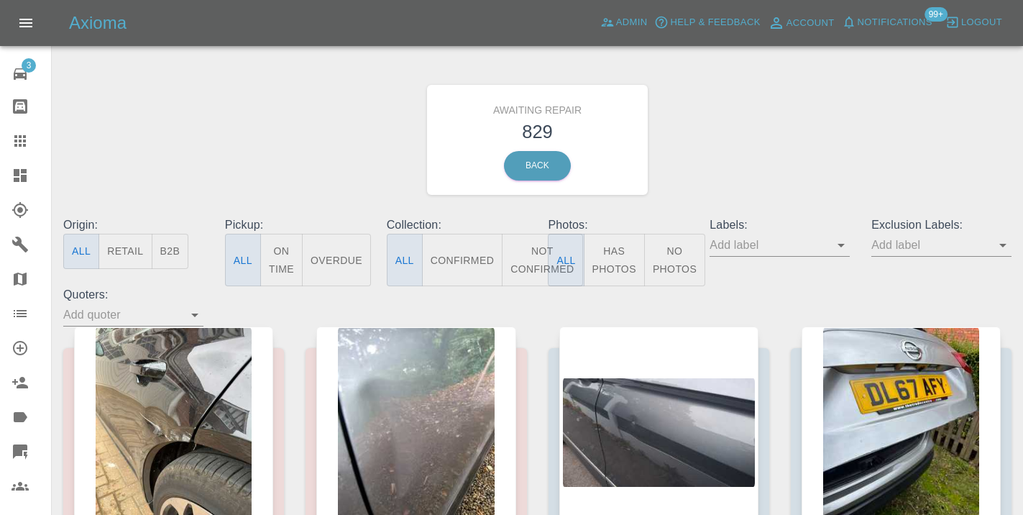
click at [539, 244] on button "Not Confirmed" at bounding box center [542, 260] width 81 height 52
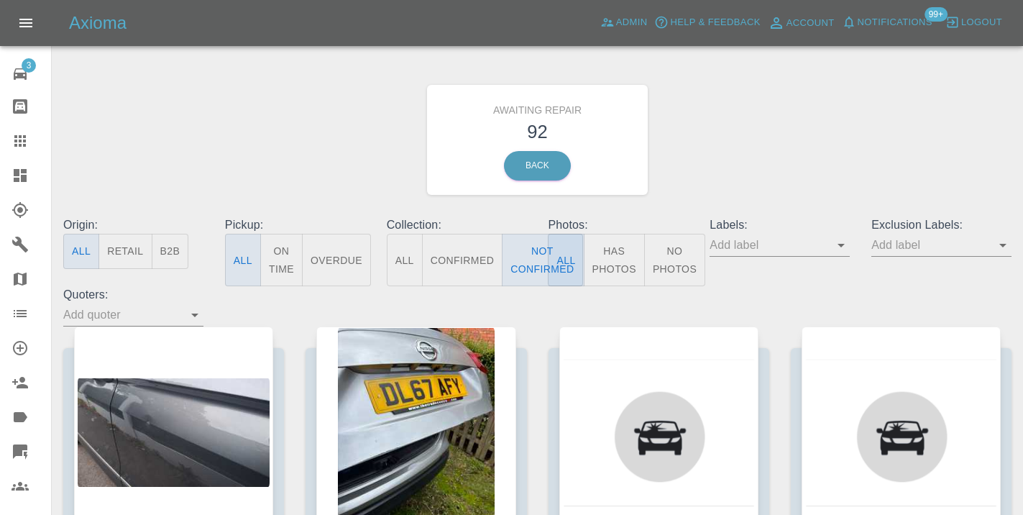
click at [865, 137] on div "Awaiting Repair 92 Back" at bounding box center [537, 139] width 970 height 153
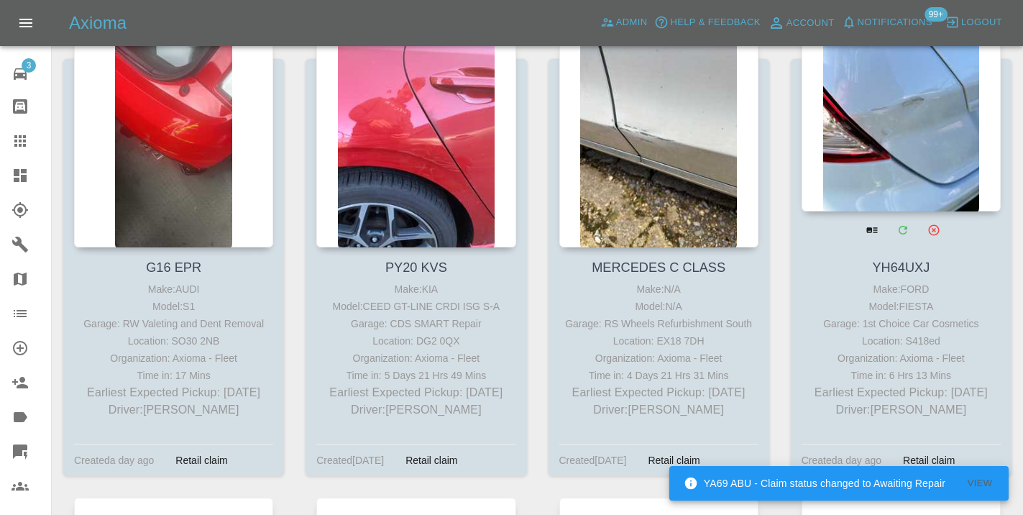
scroll to position [6121, 0]
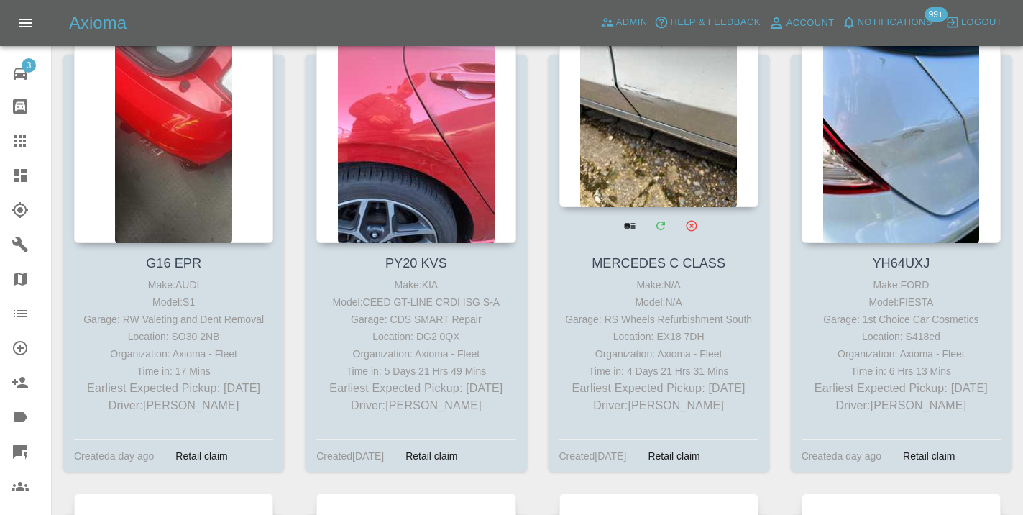
click at [692, 137] on div at bounding box center [658, 102] width 199 height 210
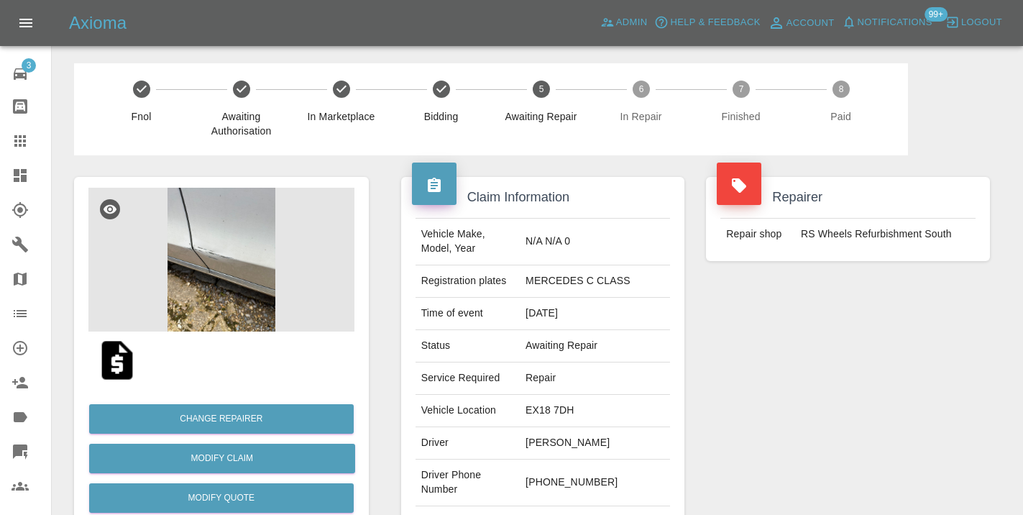
drag, startPoint x: 646, startPoint y: 462, endPoint x: 579, endPoint y: 461, distance: 66.9
click at [579, 461] on td "+44 7907 022058" at bounding box center [595, 482] width 150 height 47
copy td "7907 022058"
click at [806, 356] on div "Repairer Repair shop RS Wheels Refurbishment South" at bounding box center [848, 369] width 306 height 429
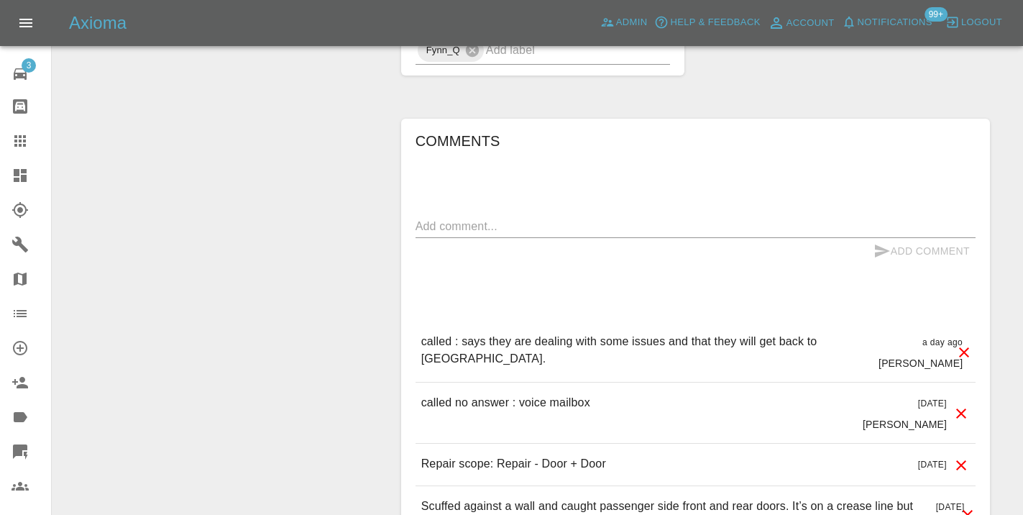
scroll to position [1108, 0]
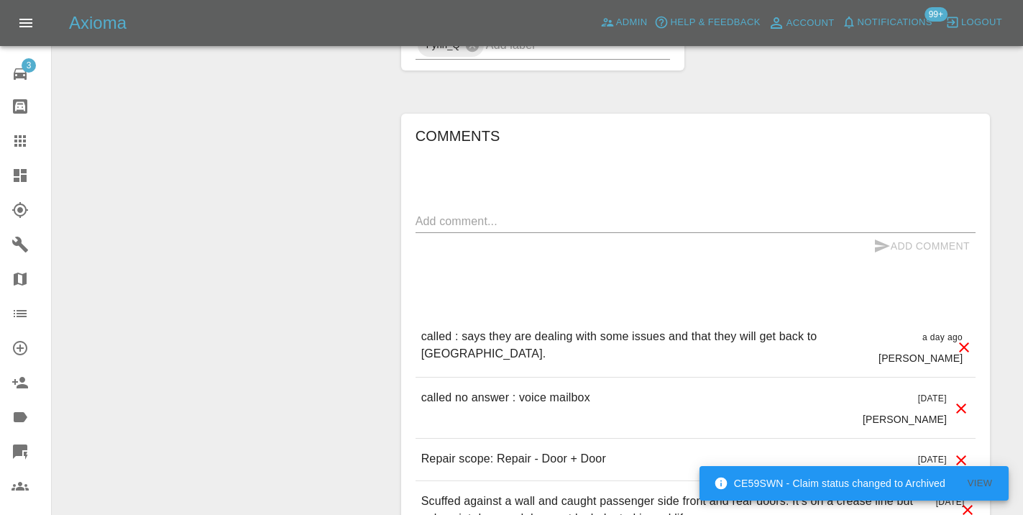
click at [21, 124] on link "Claims" at bounding box center [25, 141] width 51 height 35
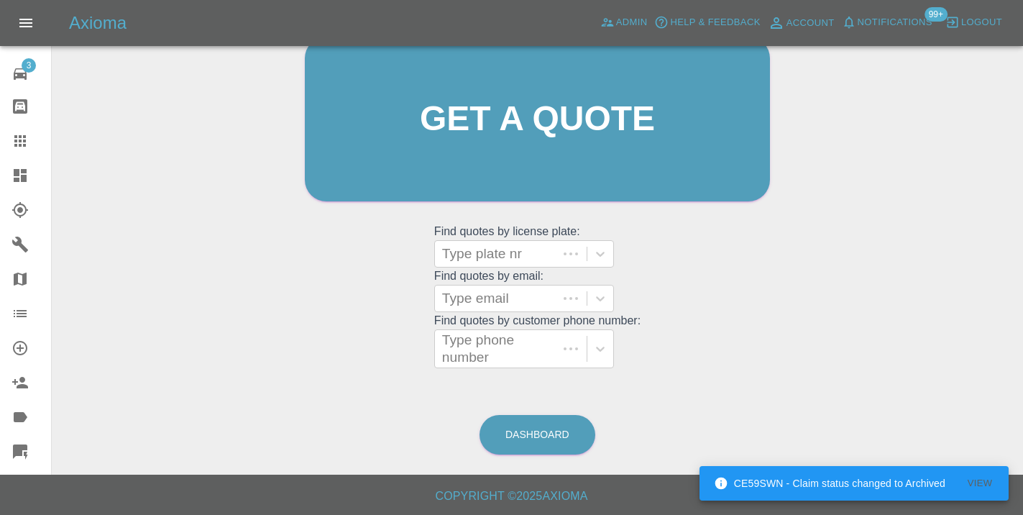
scroll to position [157, 0]
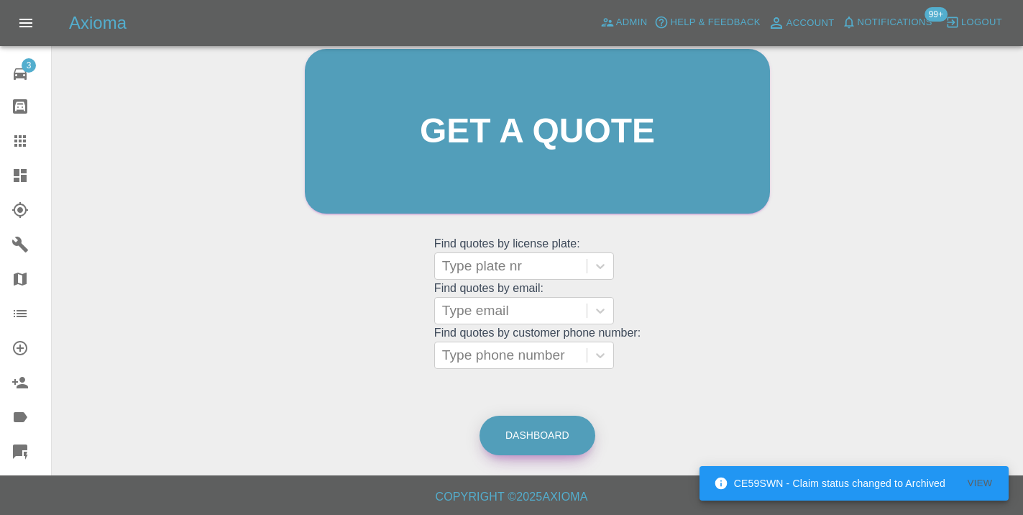
click at [563, 433] on link "Dashboard" at bounding box center [537, 435] width 116 height 40
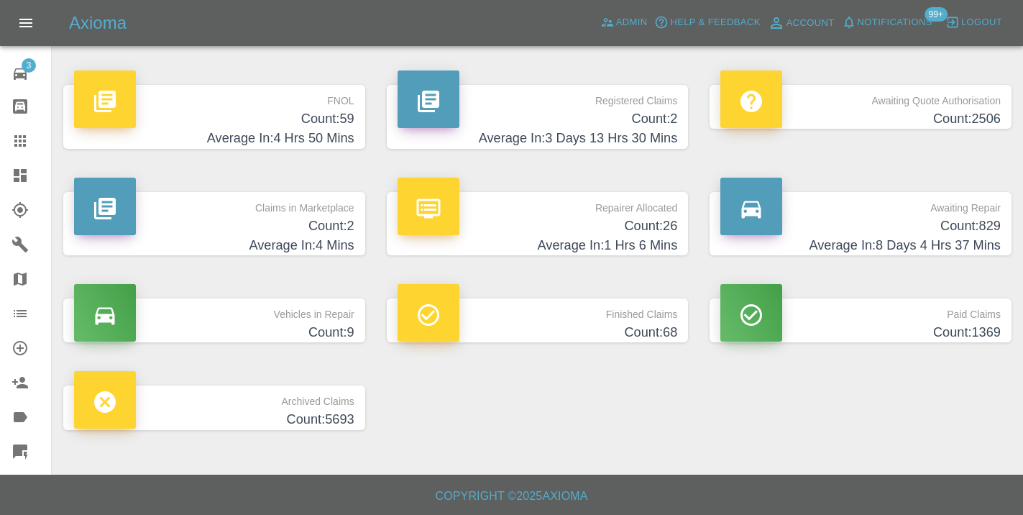
click at [919, 212] on p "Awaiting Repair" at bounding box center [860, 204] width 280 height 24
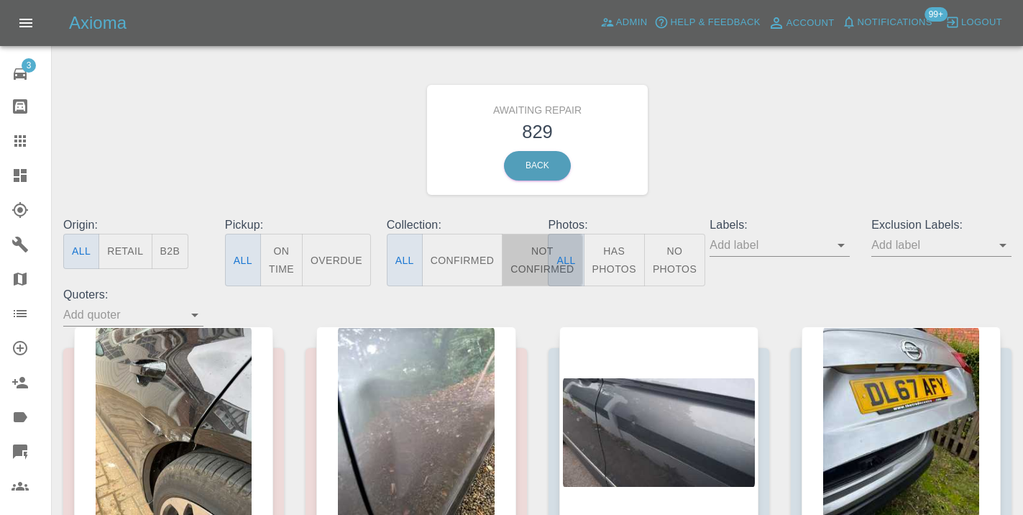
click at [533, 247] on button "Not Confirmed" at bounding box center [542, 260] width 81 height 52
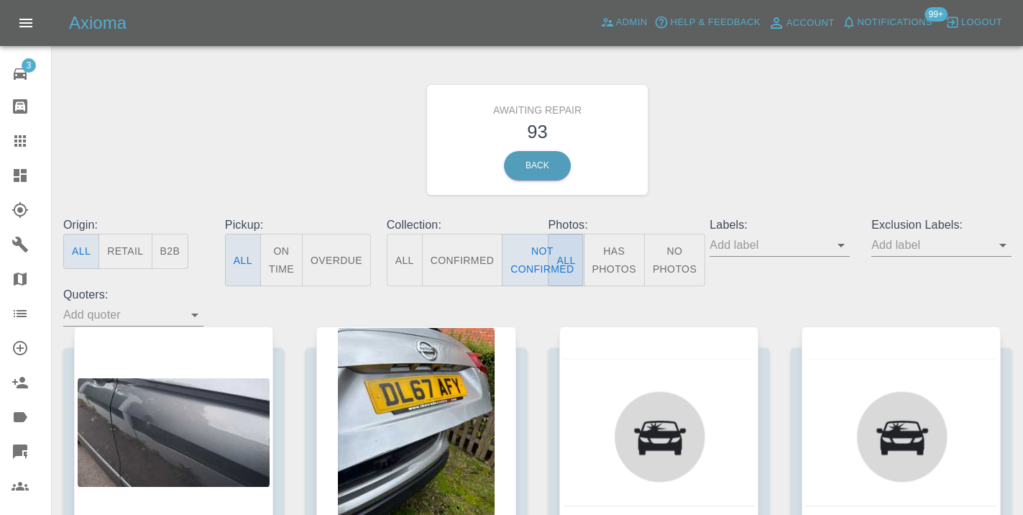
click at [818, 117] on div "Awaiting Repair 93 Back" at bounding box center [537, 139] width 970 height 153
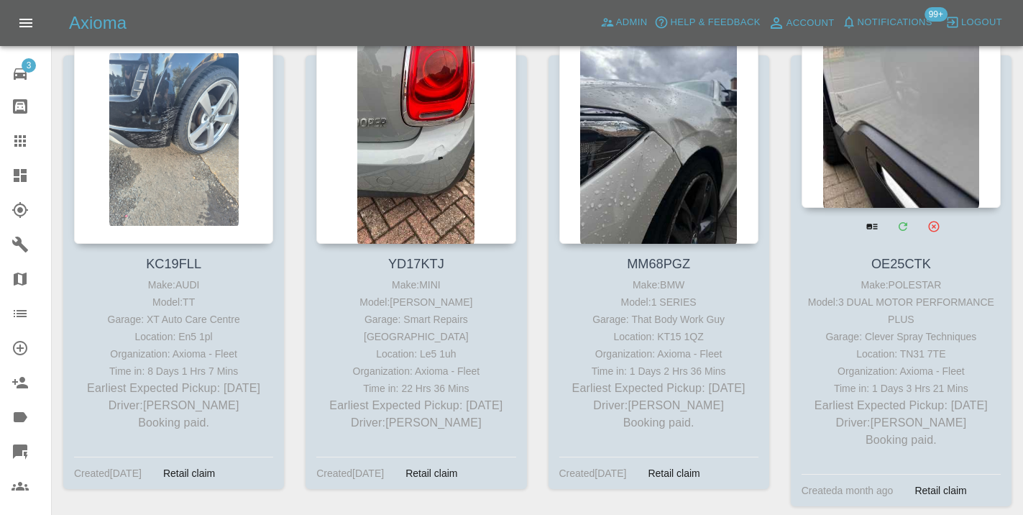
scroll to position [5623, 0]
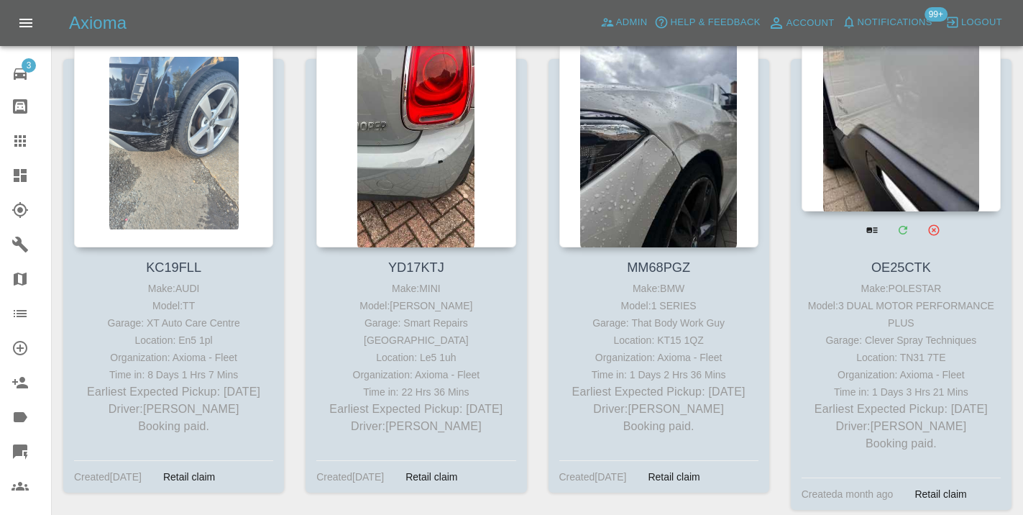
click at [914, 124] on div at bounding box center [901, 106] width 199 height 210
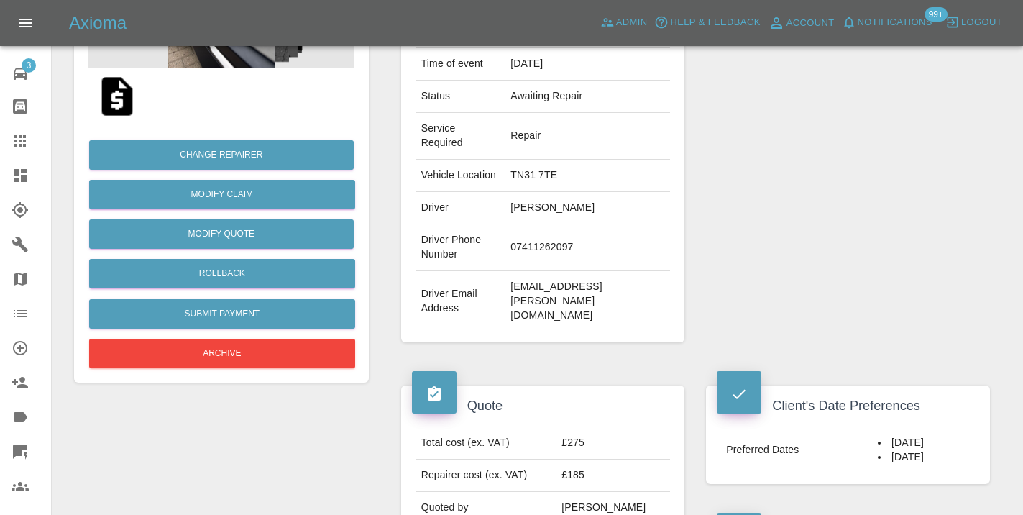
scroll to position [275, 0]
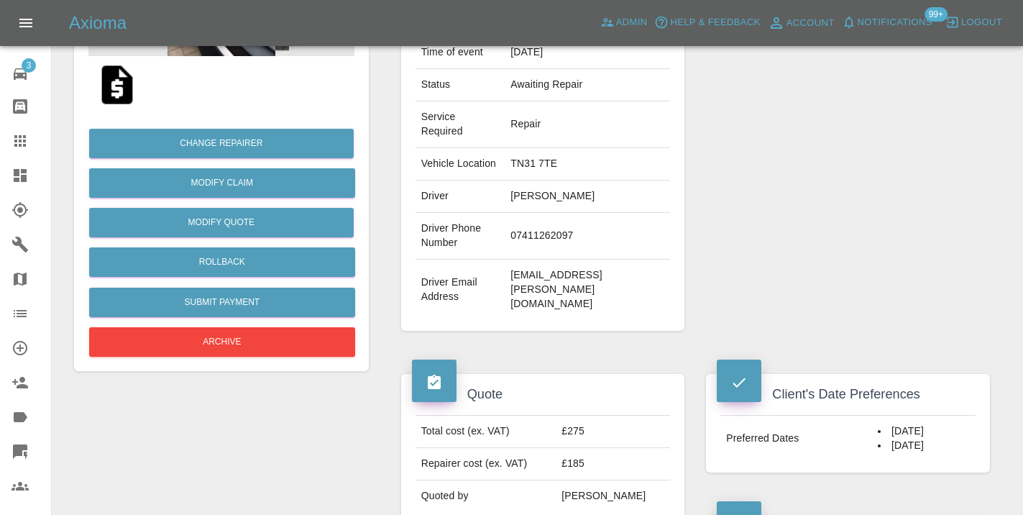
click at [520, 247] on td "07411262097" at bounding box center [587, 236] width 165 height 47
copy td "07411262097"
click at [793, 183] on div "Repairer Repair shop Clever Spray Techniques" at bounding box center [848, 116] width 306 height 472
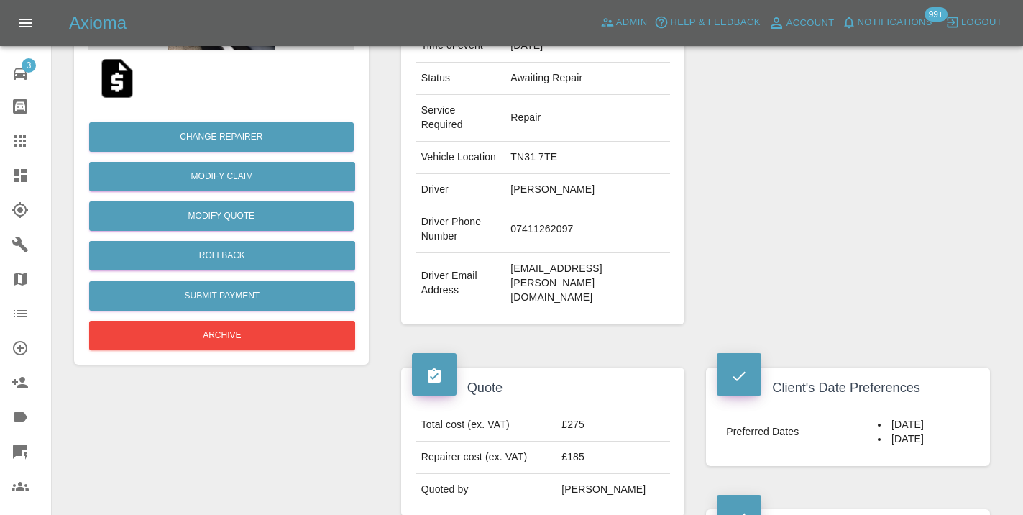
scroll to position [260, 0]
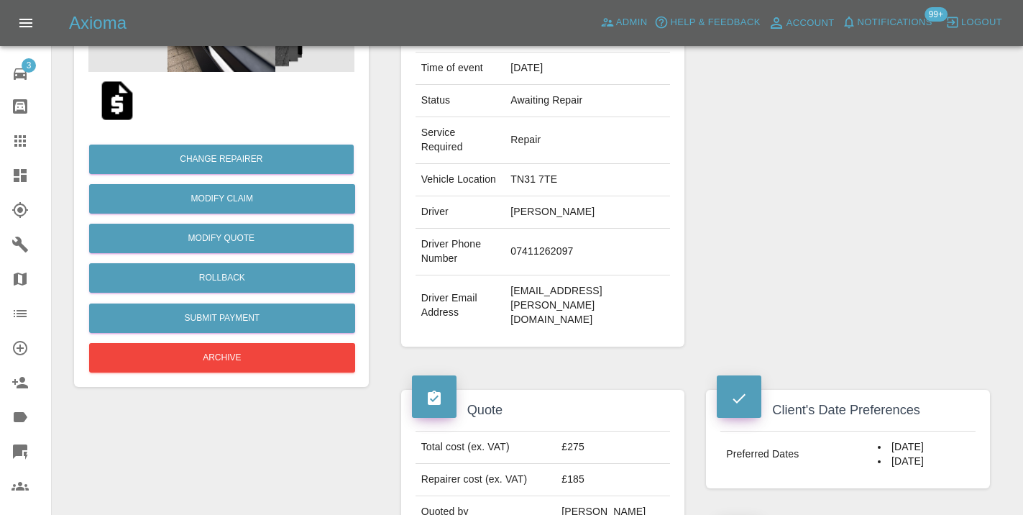
click at [541, 267] on td "07411262097" at bounding box center [587, 252] width 165 height 47
copy td "07411262097"
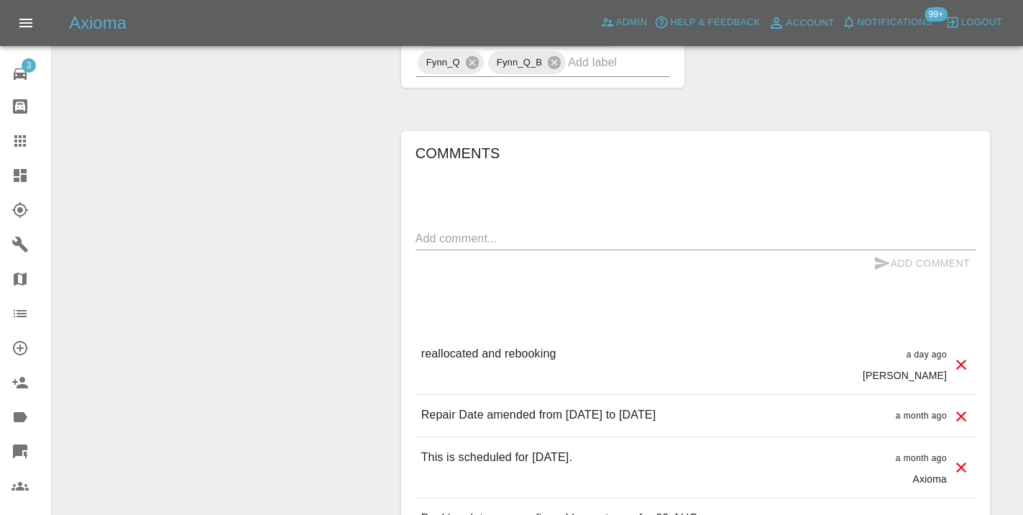
scroll to position [1264, 0]
click at [473, 236] on textarea at bounding box center [695, 236] width 560 height 17
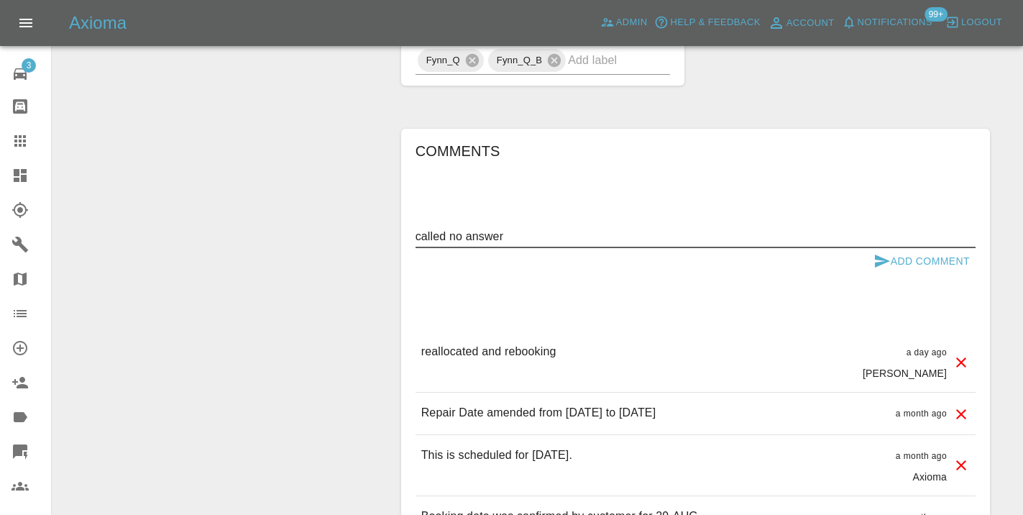
type textarea "called no answer"
click at [900, 249] on button "Add Comment" at bounding box center [922, 261] width 108 height 27
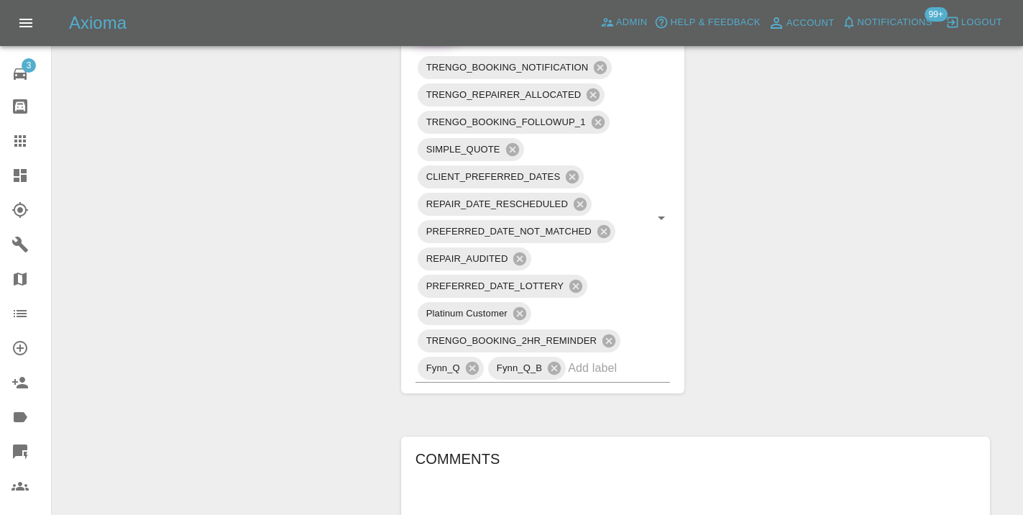
scroll to position [954, 0]
click at [584, 378] on input "text" at bounding box center [599, 370] width 62 height 22
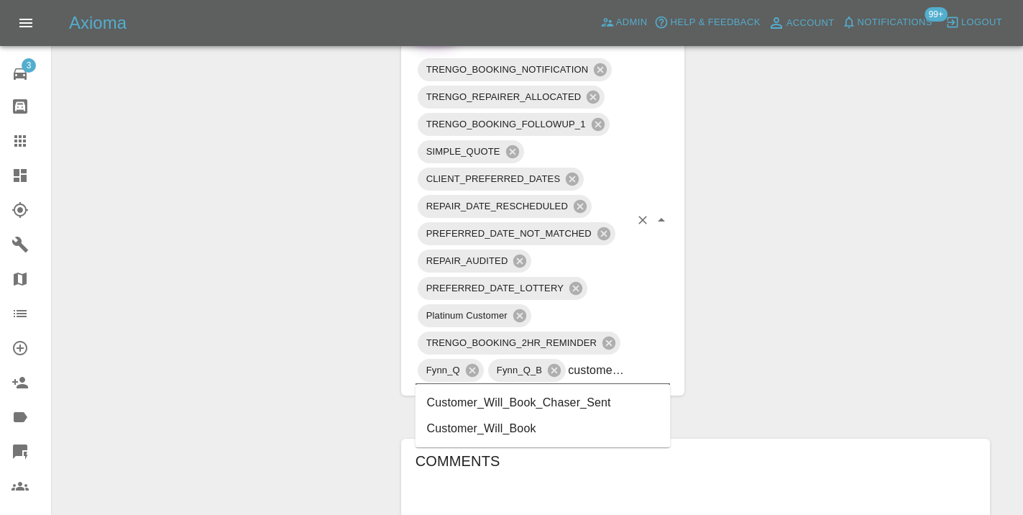
type input "customer_wil"
click at [515, 428] on li "Customer_Will_Book" at bounding box center [542, 428] width 255 height 26
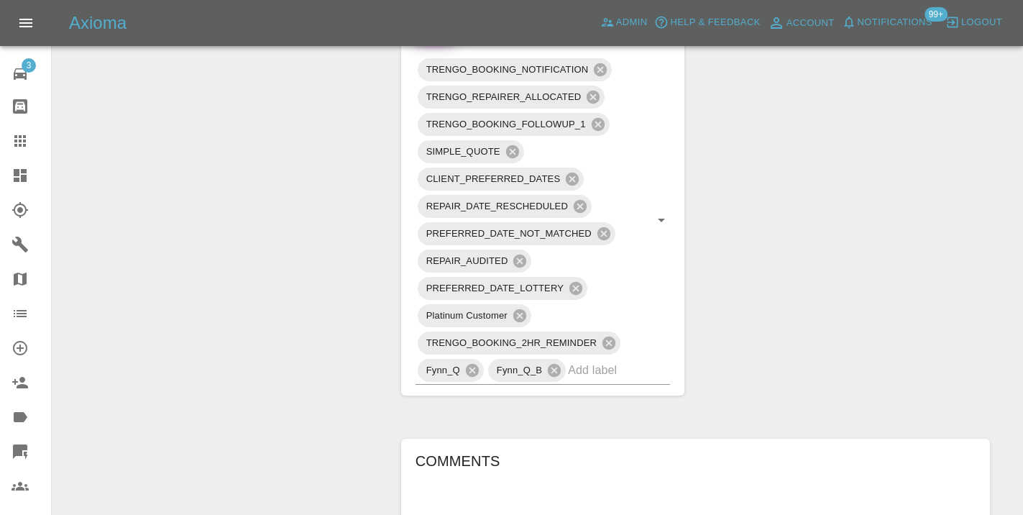
click at [290, 180] on div "Change Repairer Modify Claim Modify Quote Rollback Submit Payment Archive" at bounding box center [221, 122] width 316 height 1842
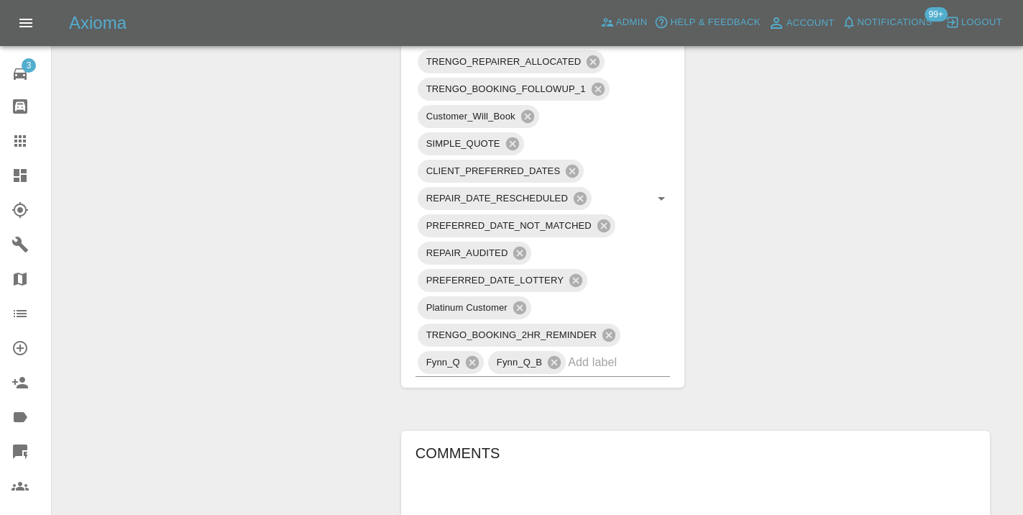
scroll to position [987, 0]
click at [14, 132] on link "Claims" at bounding box center [25, 141] width 51 height 35
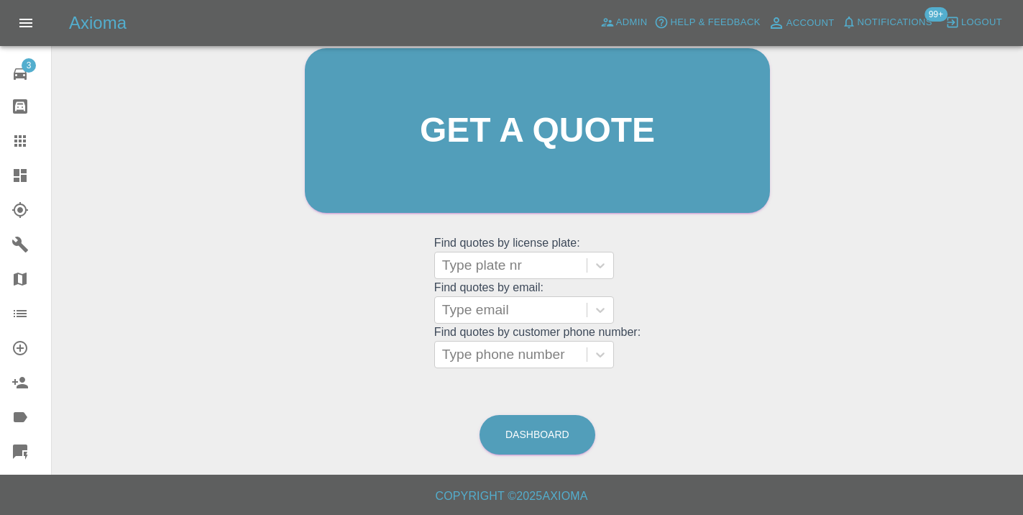
scroll to position [110, 0]
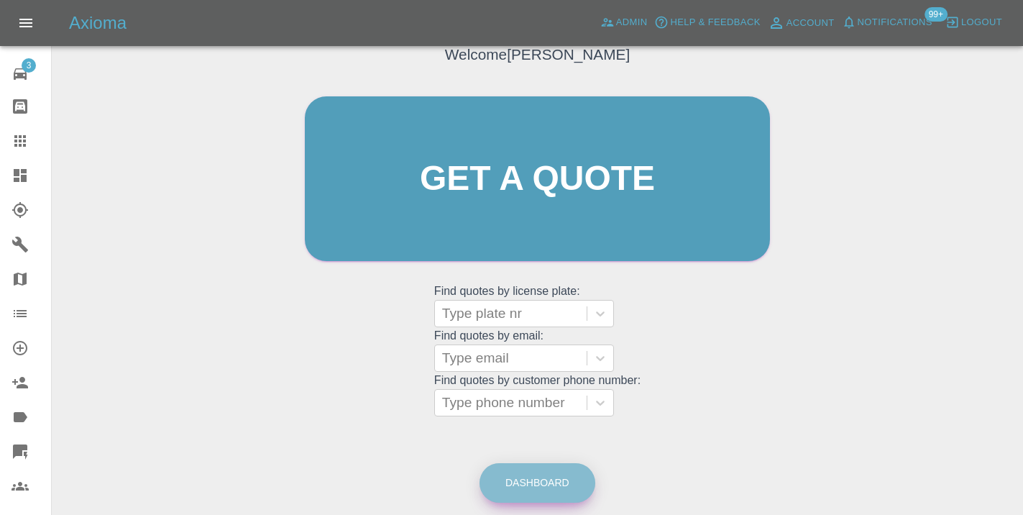
click at [512, 481] on link "Dashboard" at bounding box center [537, 483] width 116 height 40
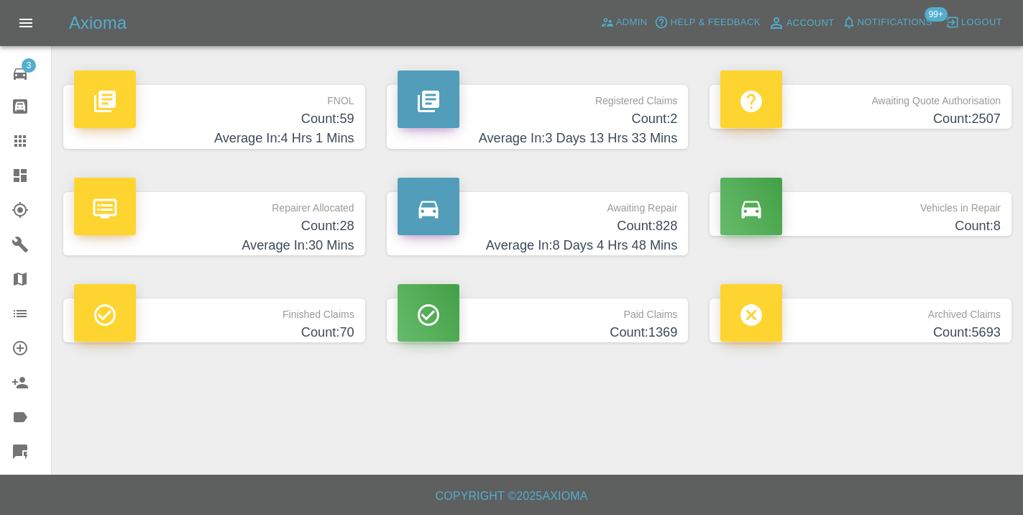
click at [648, 231] on h4 "Count: 828" at bounding box center [538, 225] width 280 height 19
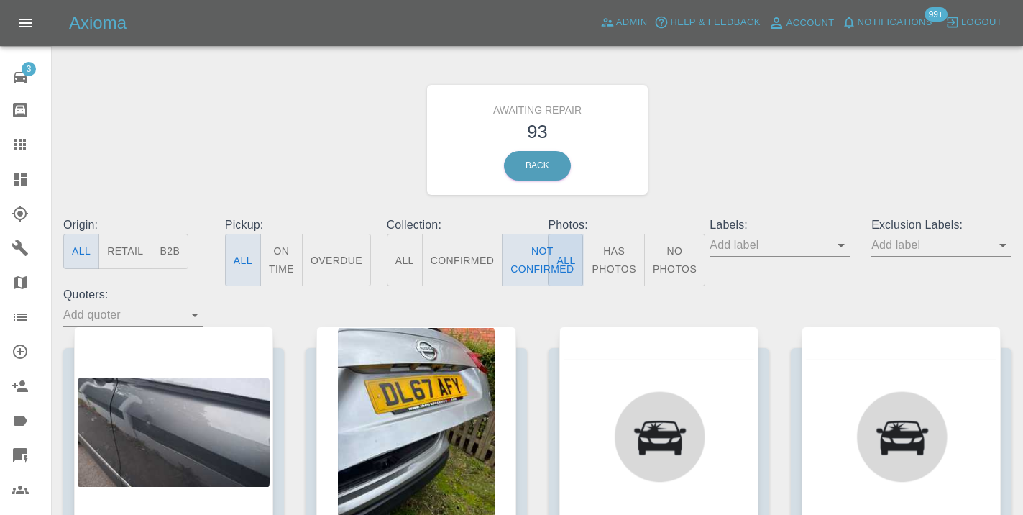
click at [684, 184] on div "Awaiting Repair 93 Back" at bounding box center [537, 139] width 970 height 153
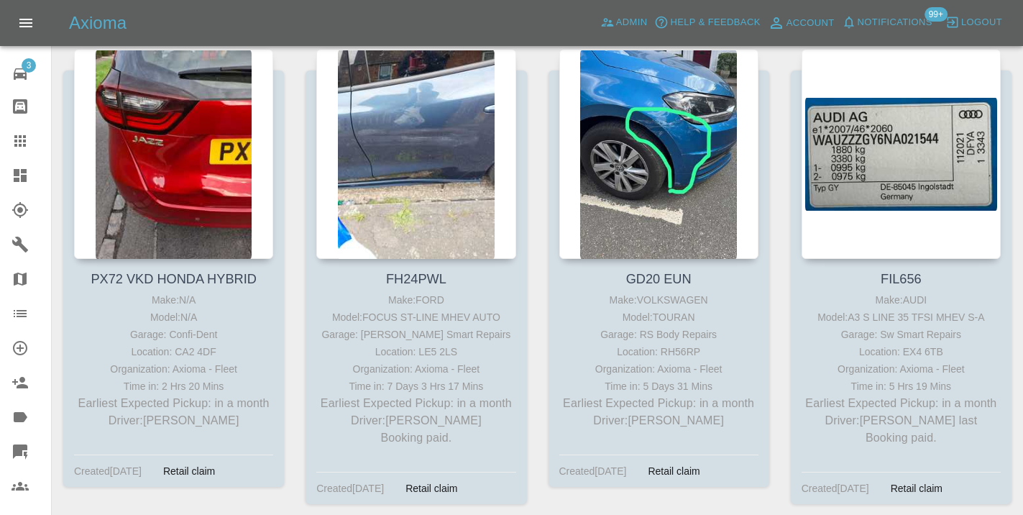
scroll to position [10886, 0]
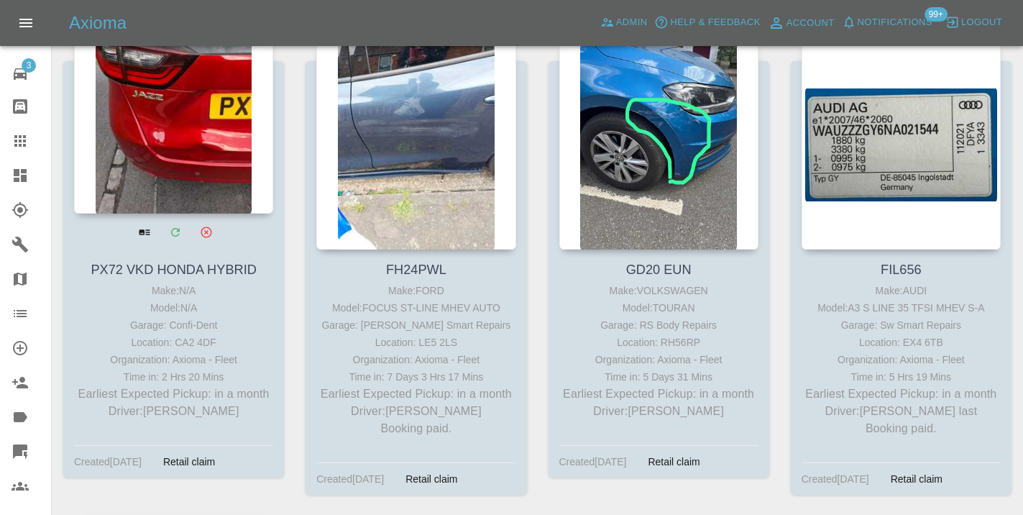
click at [183, 166] on div at bounding box center [173, 109] width 199 height 210
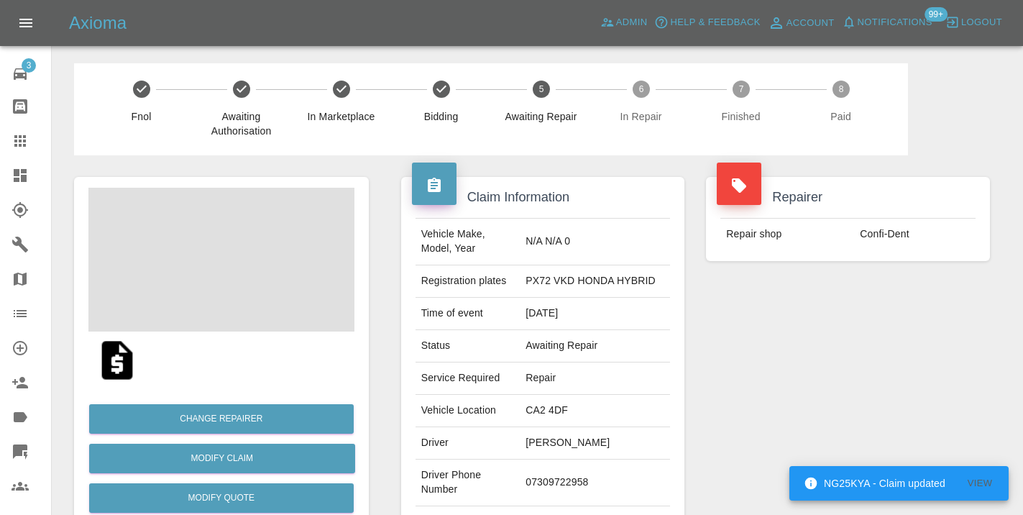
click at [583, 488] on td "07309722958" at bounding box center [595, 482] width 150 height 47
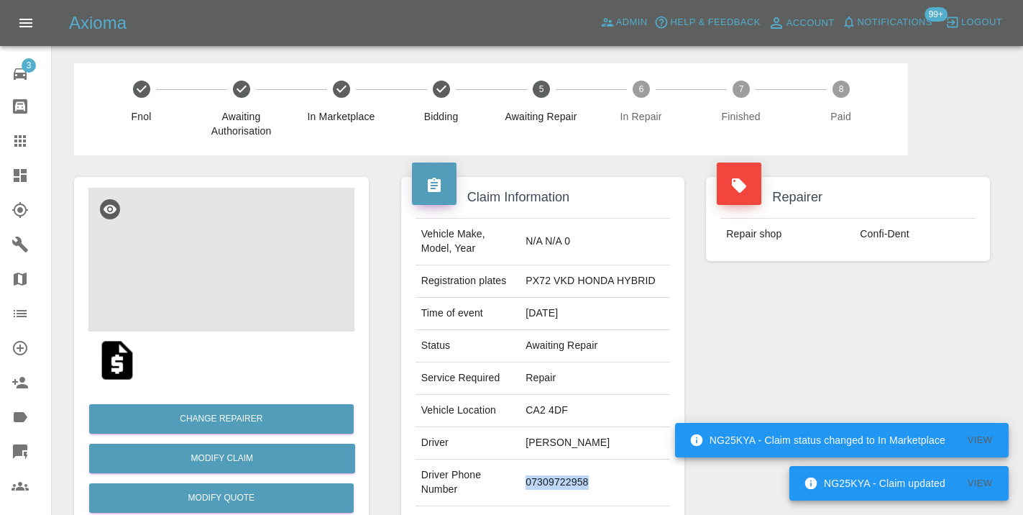
copy td "07309722958"
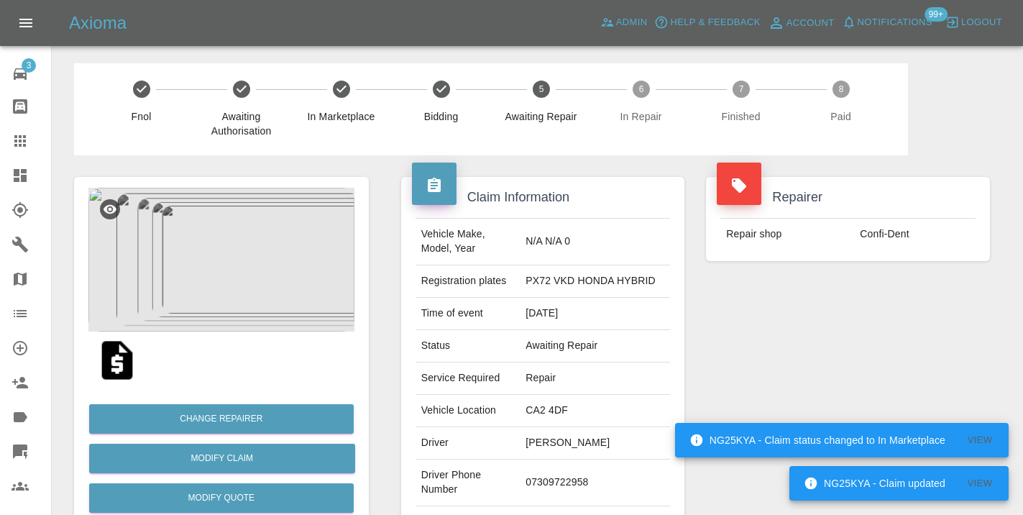
click at [800, 380] on div "Repairer Repair shop Confi-Dent" at bounding box center [848, 369] width 306 height 429
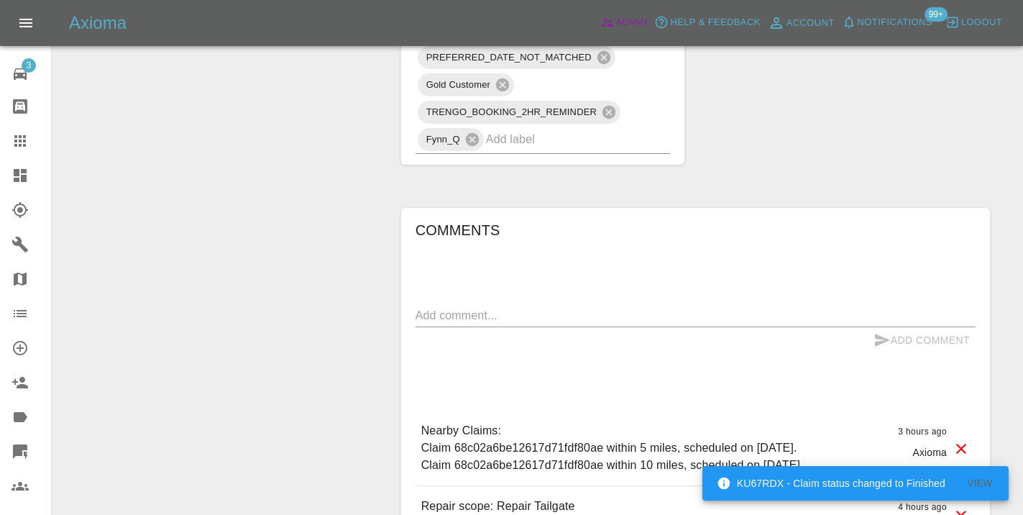
scroll to position [1087, 0]
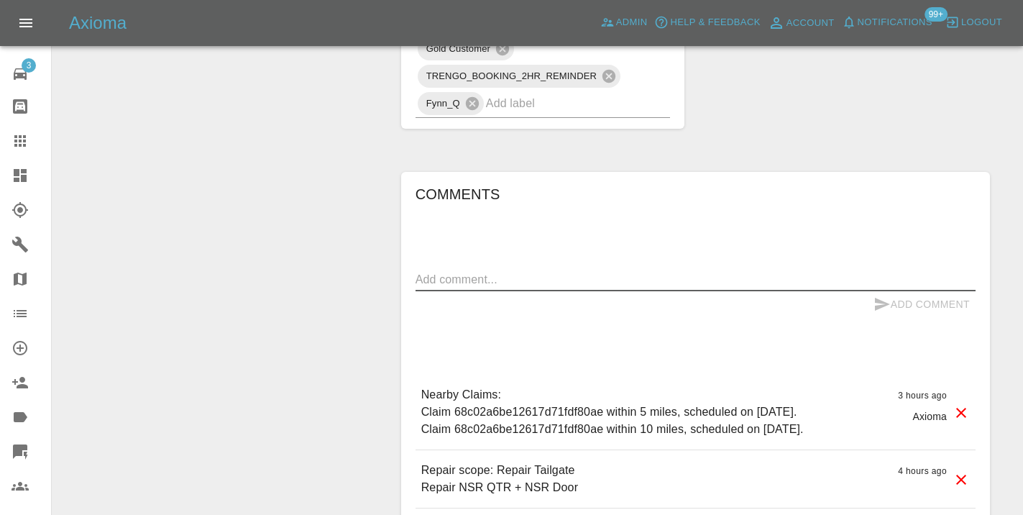
click at [439, 271] on textarea at bounding box center [695, 279] width 560 height 17
type textarea "called : [DATE]"
click at [891, 291] on button "Add Comment" at bounding box center [922, 304] width 108 height 27
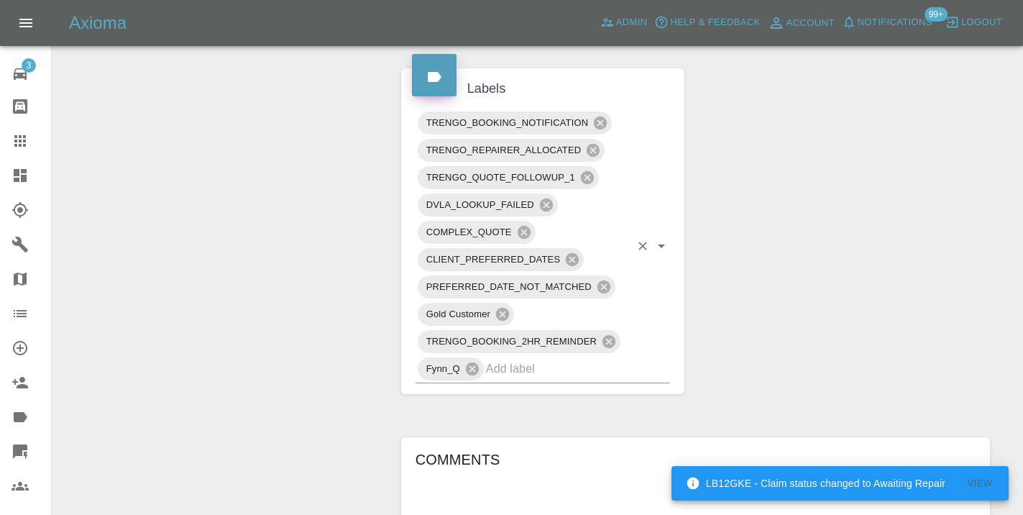
scroll to position [819, 0]
click at [515, 359] on input "text" at bounding box center [558, 370] width 144 height 22
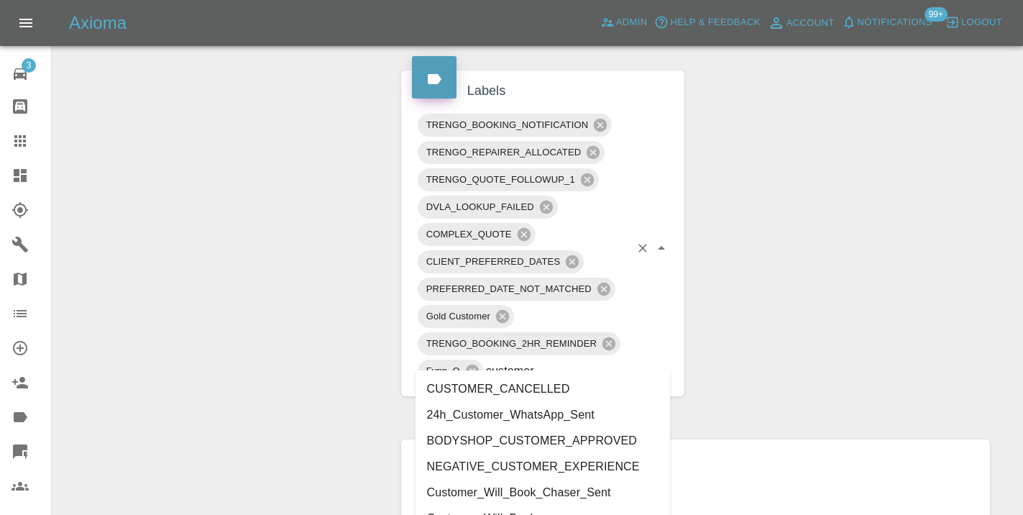
type input "customer_"
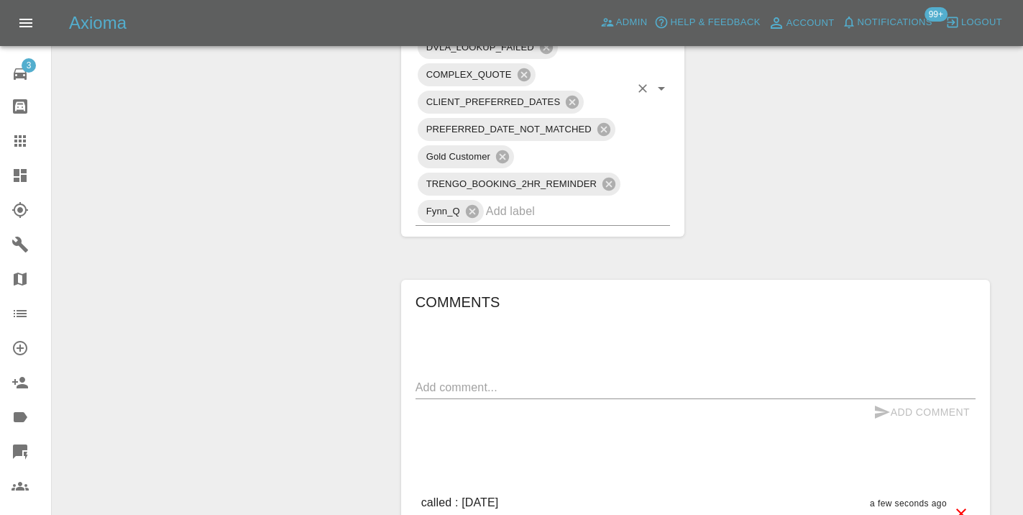
scroll to position [981, 0]
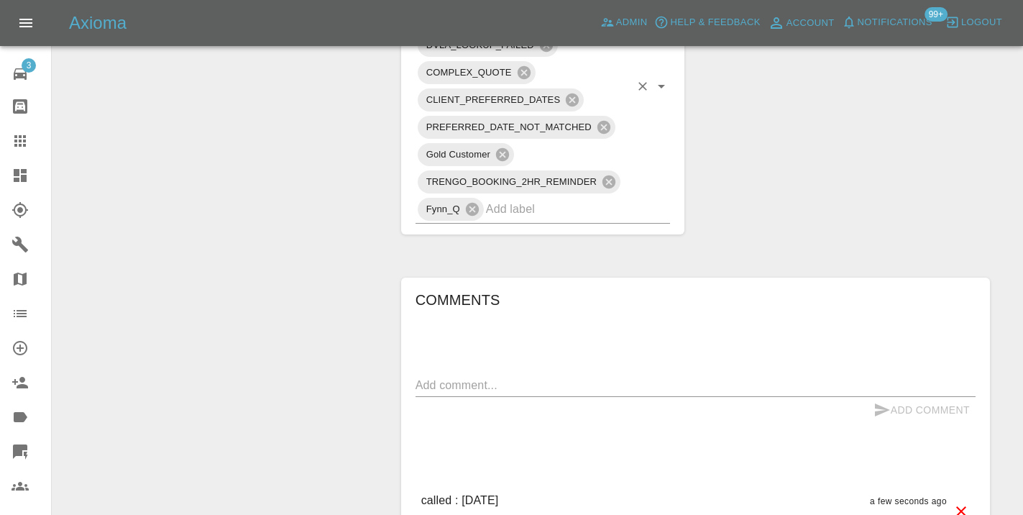
click at [525, 198] on input "text" at bounding box center [558, 209] width 144 height 22
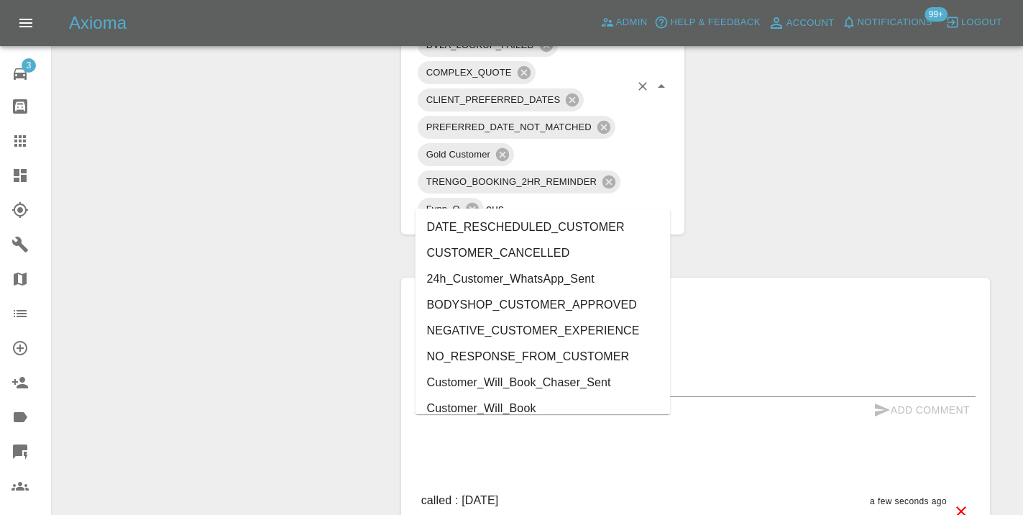
type input "cust"
click at [495, 409] on li "Customer_Will_Book" at bounding box center [542, 408] width 255 height 26
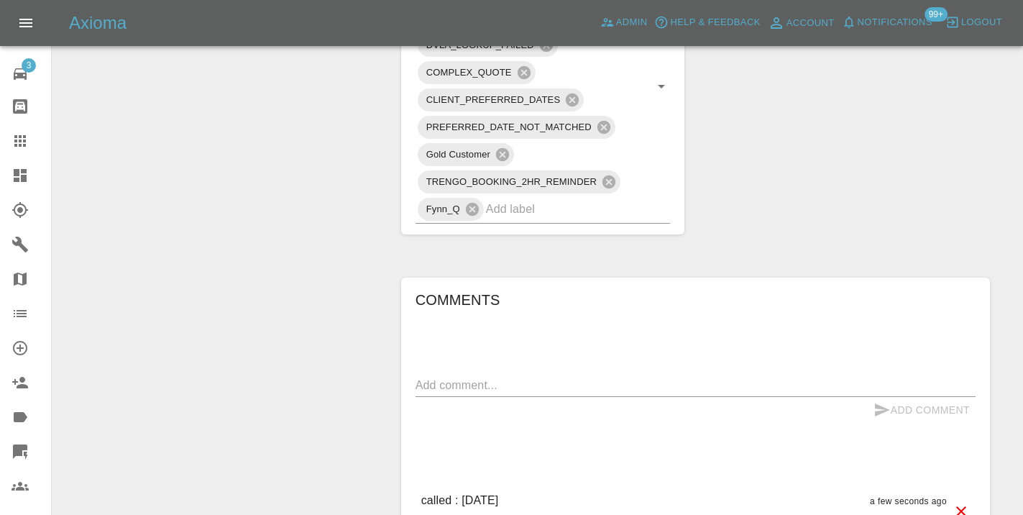
click at [7, 131] on link "Claims" at bounding box center [25, 141] width 51 height 35
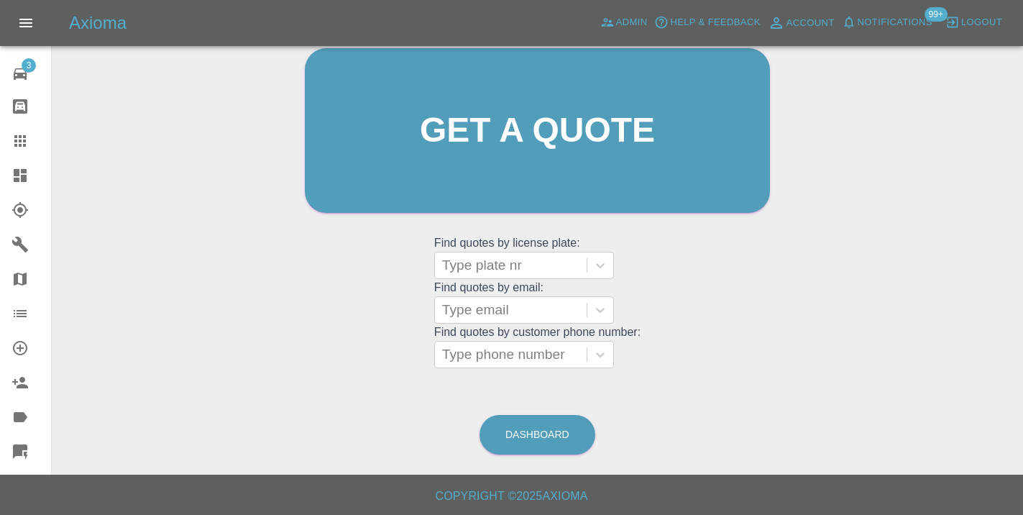
scroll to position [157, 0]
click at [561, 443] on link "Dashboard" at bounding box center [537, 435] width 116 height 40
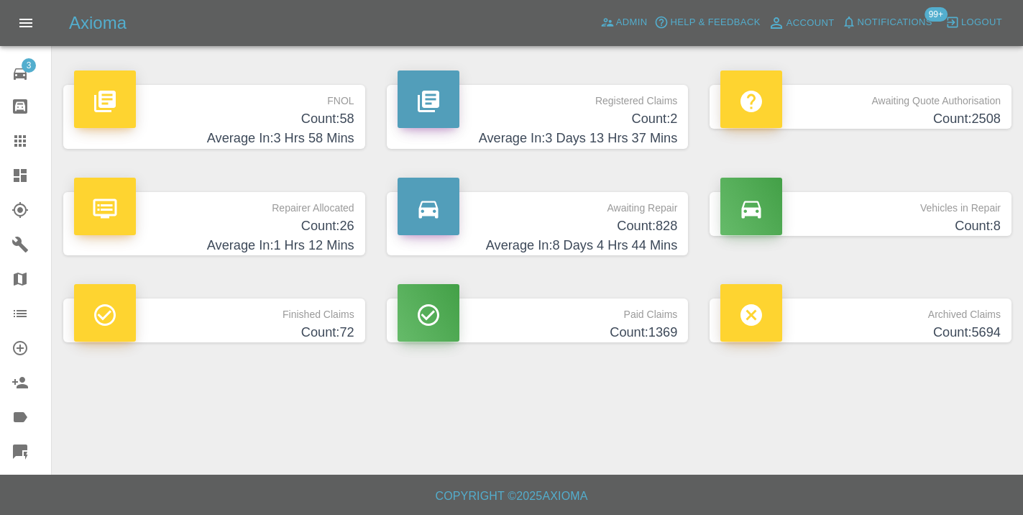
click at [658, 218] on h4 "Count: 828" at bounding box center [538, 225] width 280 height 19
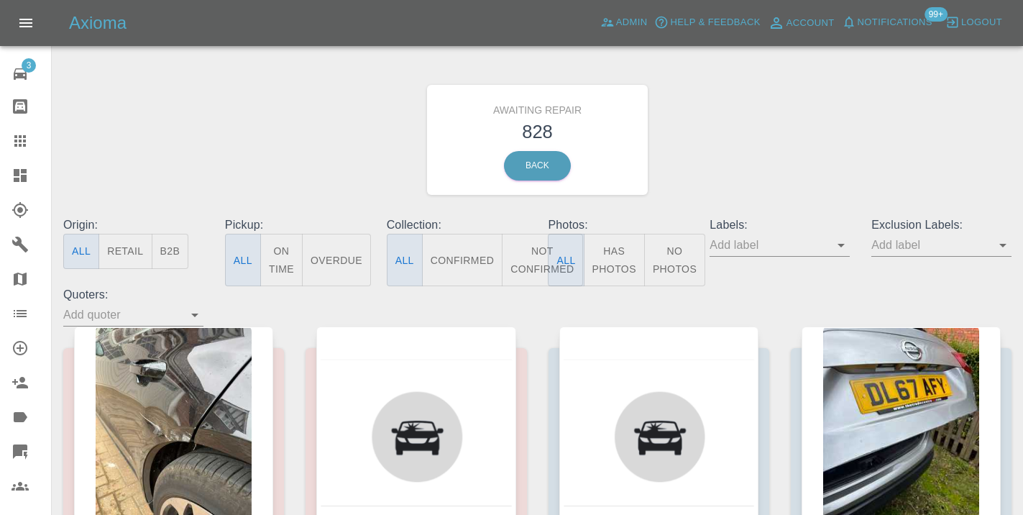
click at [538, 258] on button "Not Confirmed" at bounding box center [542, 260] width 81 height 52
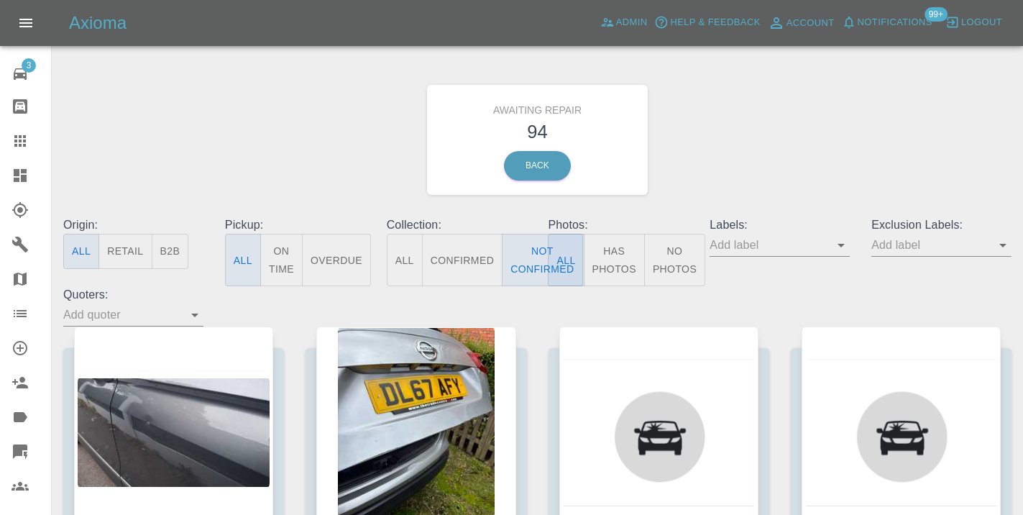
click at [711, 176] on div "Awaiting Repair 94 Back" at bounding box center [537, 139] width 970 height 153
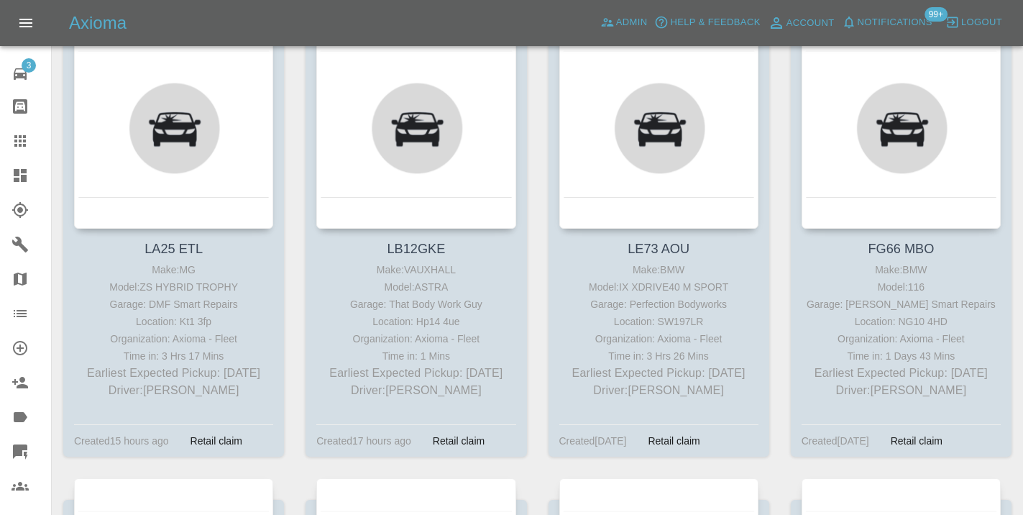
scroll to position [5174, 0]
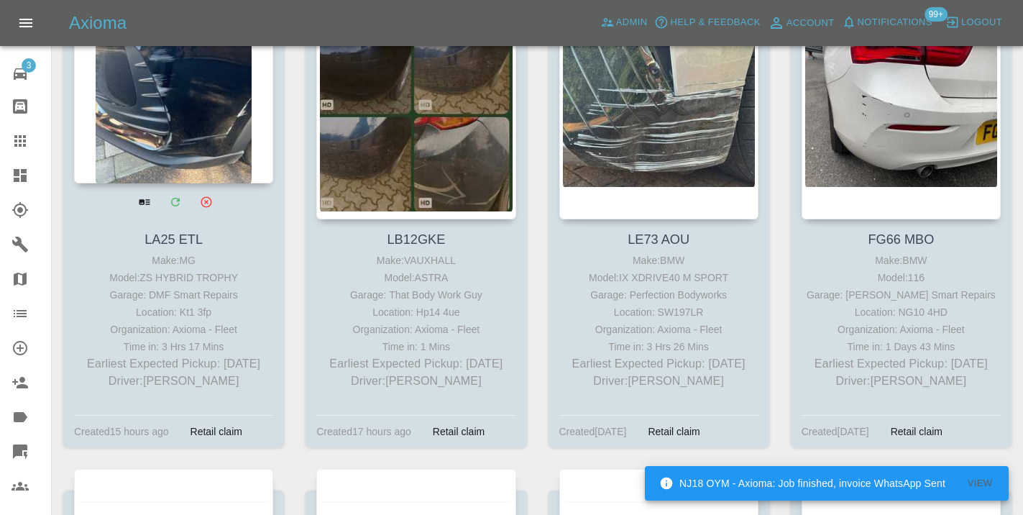
click at [175, 135] on div at bounding box center [173, 78] width 199 height 210
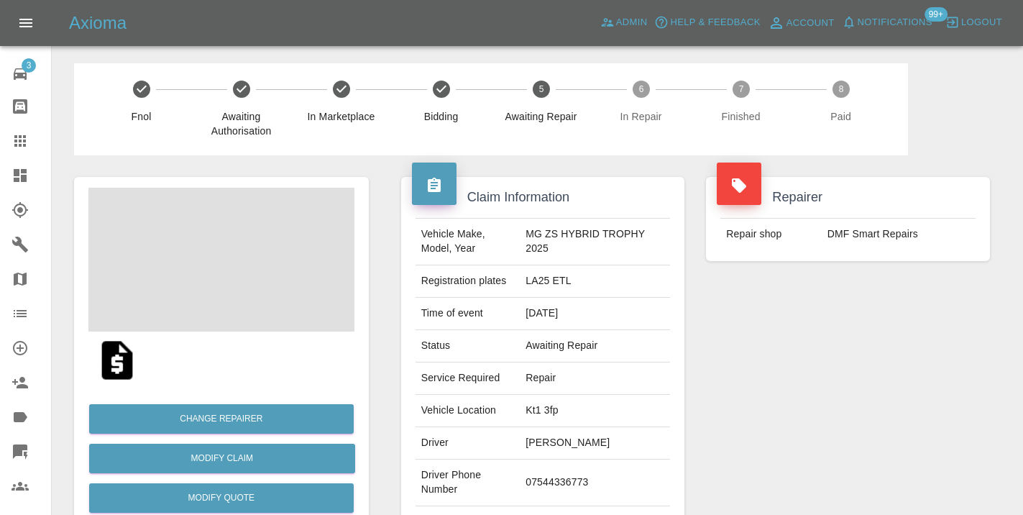
click at [577, 474] on td "07544336773" at bounding box center [595, 482] width 150 height 47
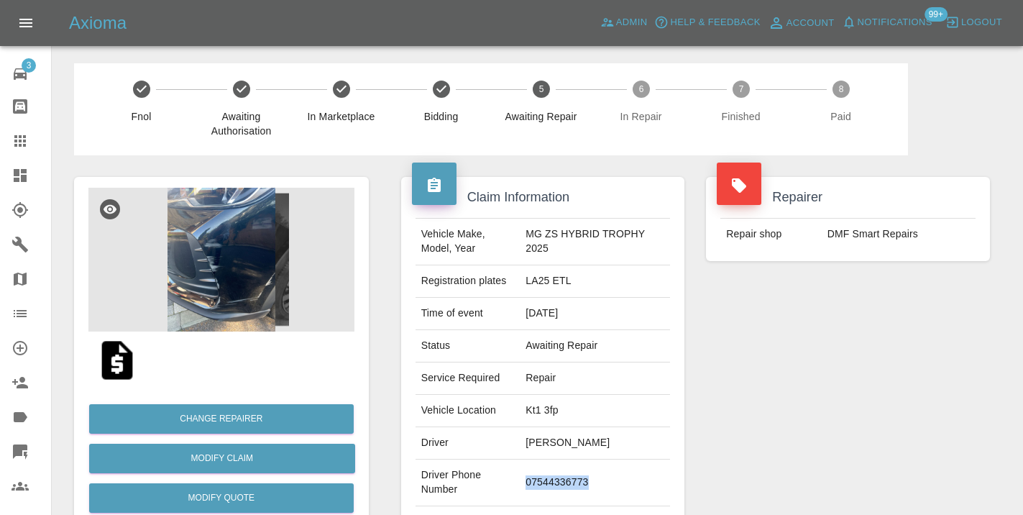
copy td "07544336773"
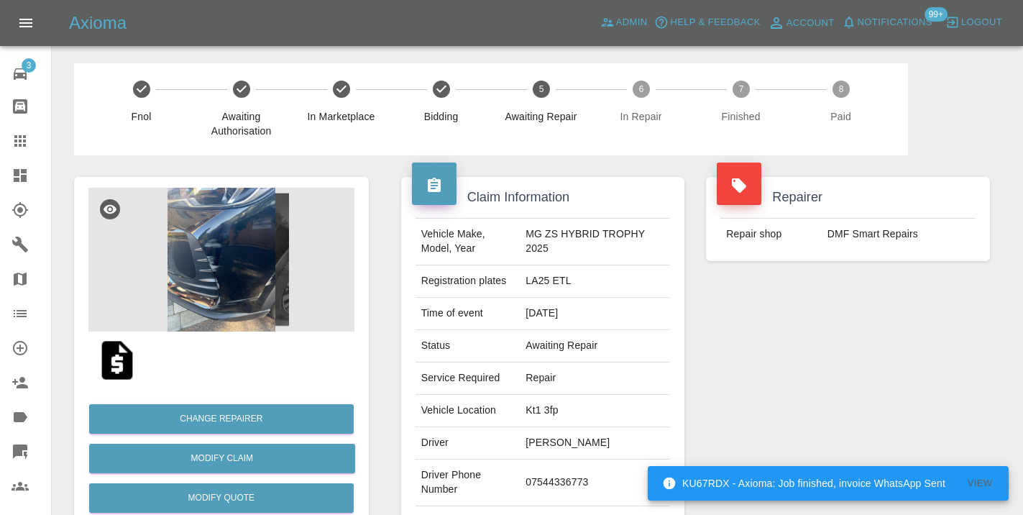
click at [807, 457] on div "Repairer Repair shop DMF Smart Repairs" at bounding box center [848, 369] width 306 height 429
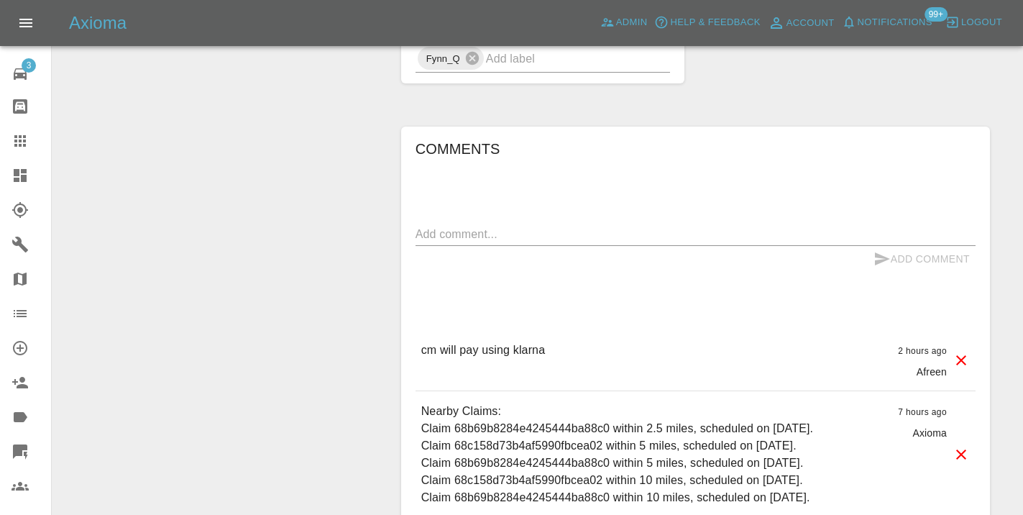
scroll to position [1027, 0]
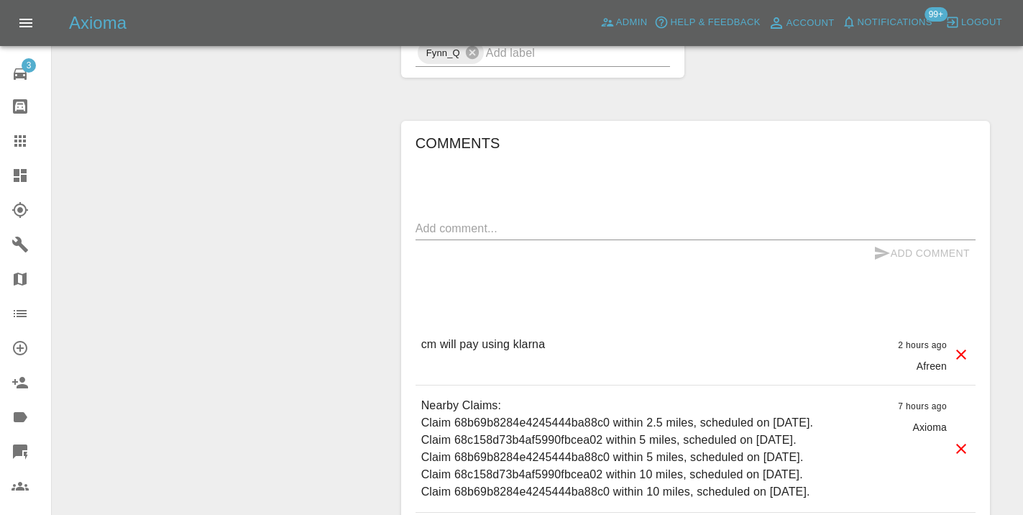
click at [439, 220] on textarea at bounding box center [695, 228] width 560 height 17
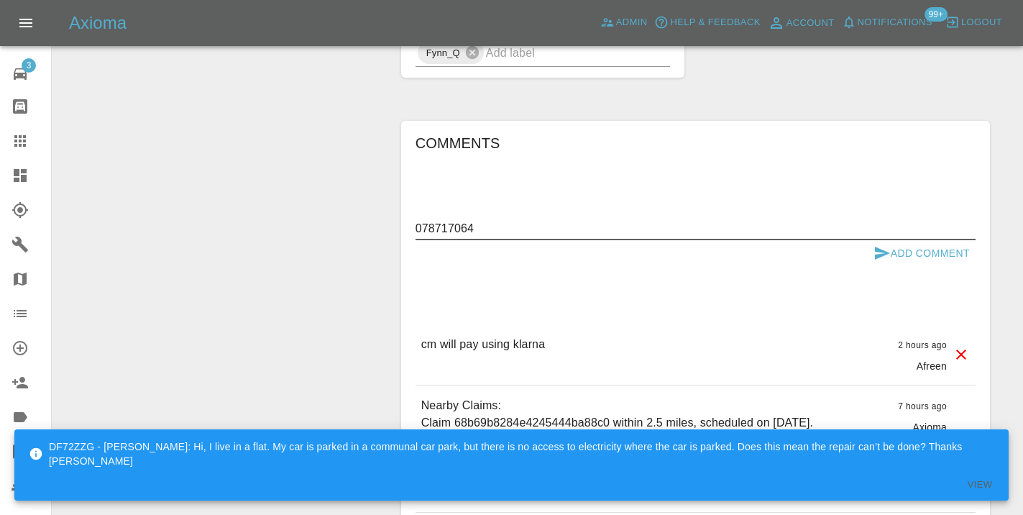
click at [421, 220] on textarea "078717064" at bounding box center [695, 228] width 560 height 17
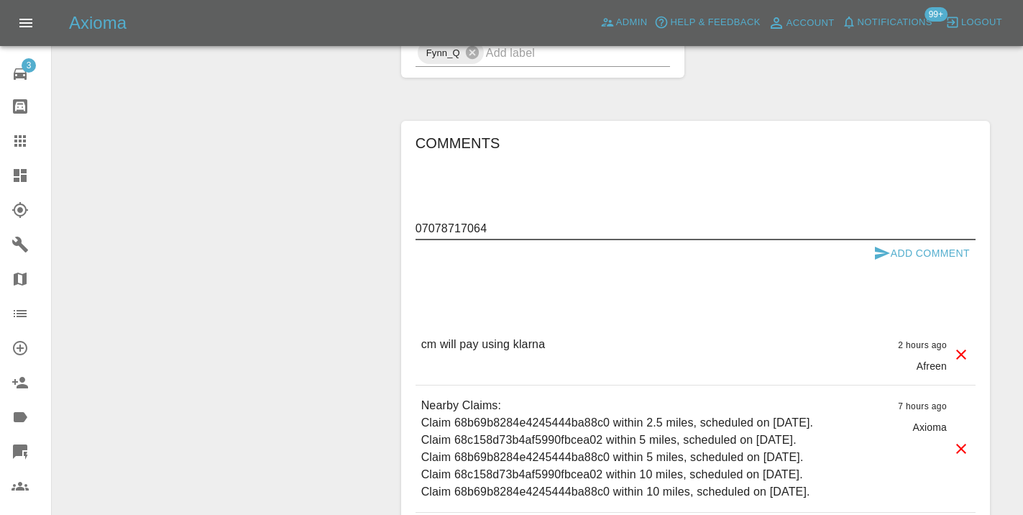
click at [433, 220] on textarea "07078717064" at bounding box center [695, 228] width 560 height 17
click at [507, 220] on textarea "07478717064" at bounding box center [695, 228] width 560 height 17
click at [467, 220] on textarea "07478717064" at bounding box center [695, 228] width 560 height 17
click at [507, 220] on textarea "07478717064" at bounding box center [695, 228] width 560 height 17
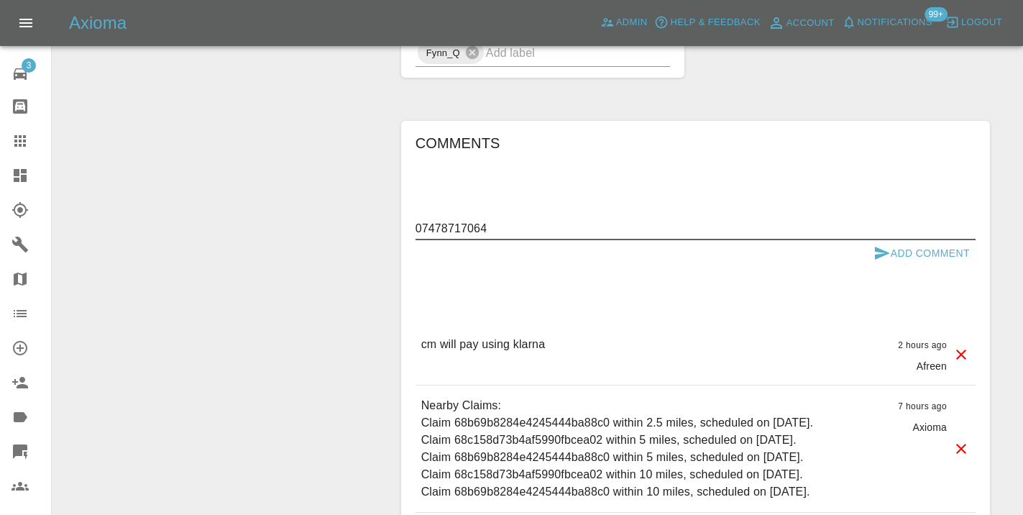
click at [459, 220] on textarea "07478717064" at bounding box center [695, 228] width 560 height 17
type textarea "called : booking the 1st using the link"
click at [891, 240] on button "Add Comment" at bounding box center [922, 253] width 108 height 27
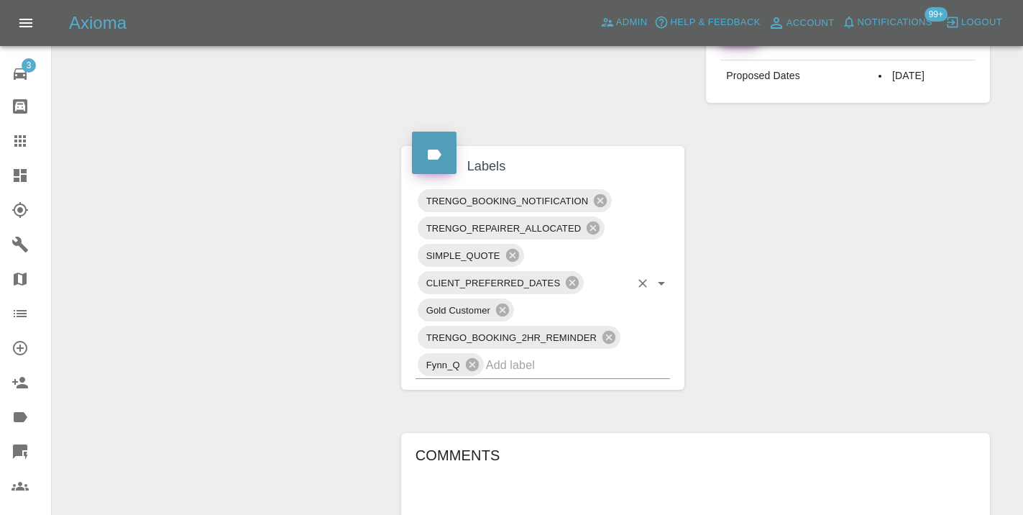
scroll to position [710, 0]
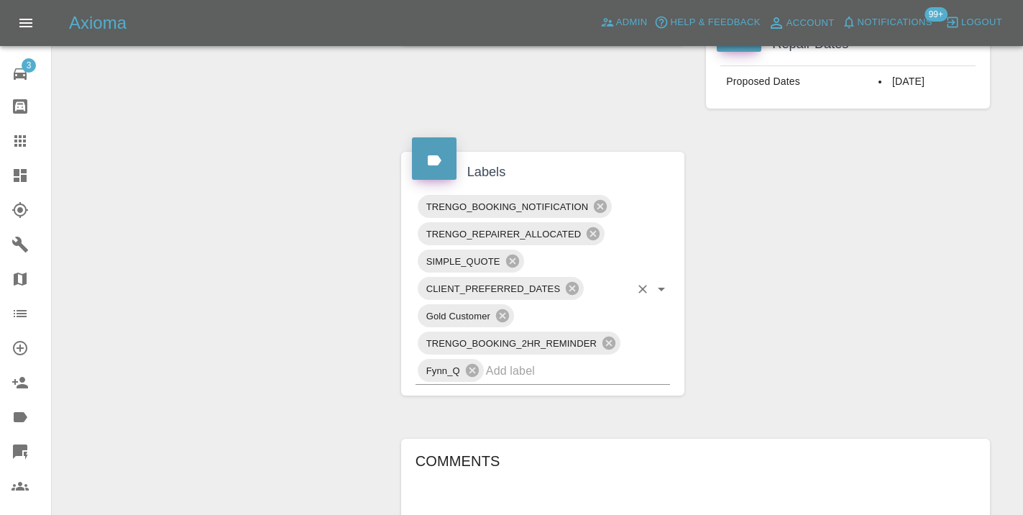
click at [526, 359] on input "text" at bounding box center [558, 370] width 144 height 22
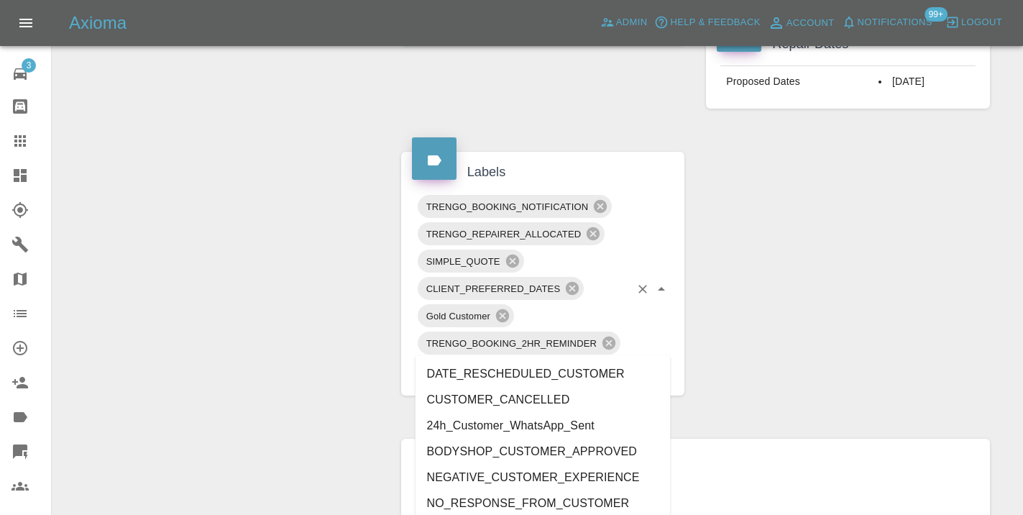
type input "customer_"
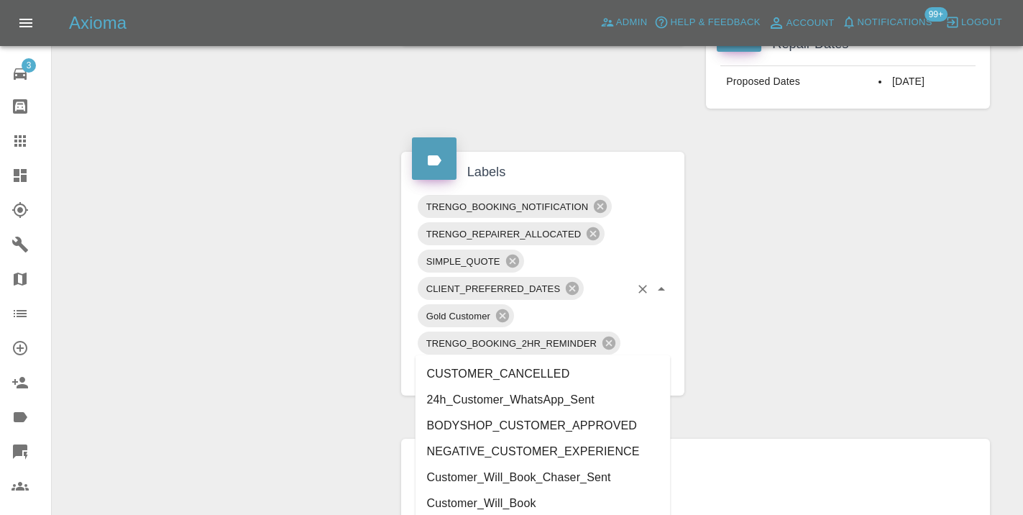
click at [492, 488] on li "Customer_Will_Book_Chaser_Sent" at bounding box center [542, 477] width 255 height 26
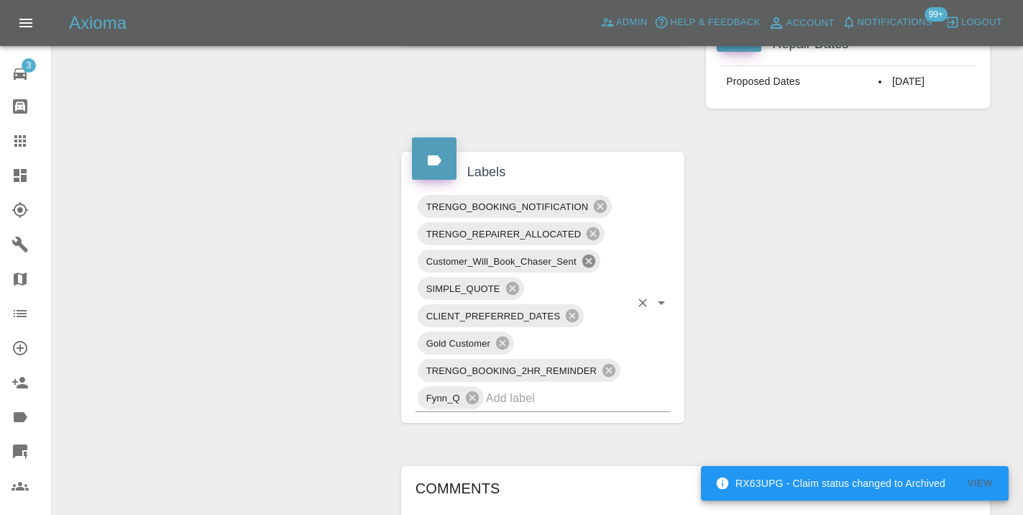
click at [588, 253] on icon at bounding box center [589, 261] width 16 height 16
click at [504, 387] on input "text" at bounding box center [558, 398] width 144 height 22
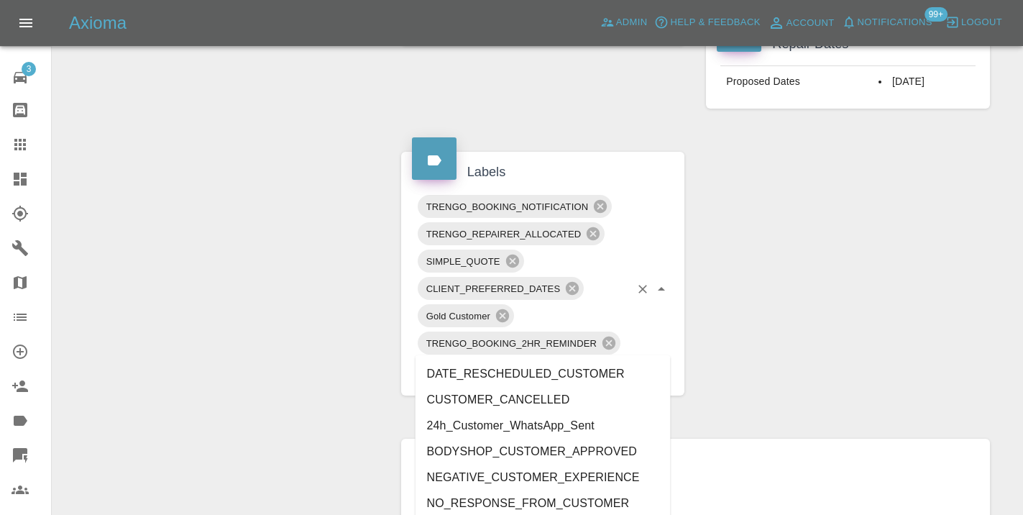
type input "customer_"
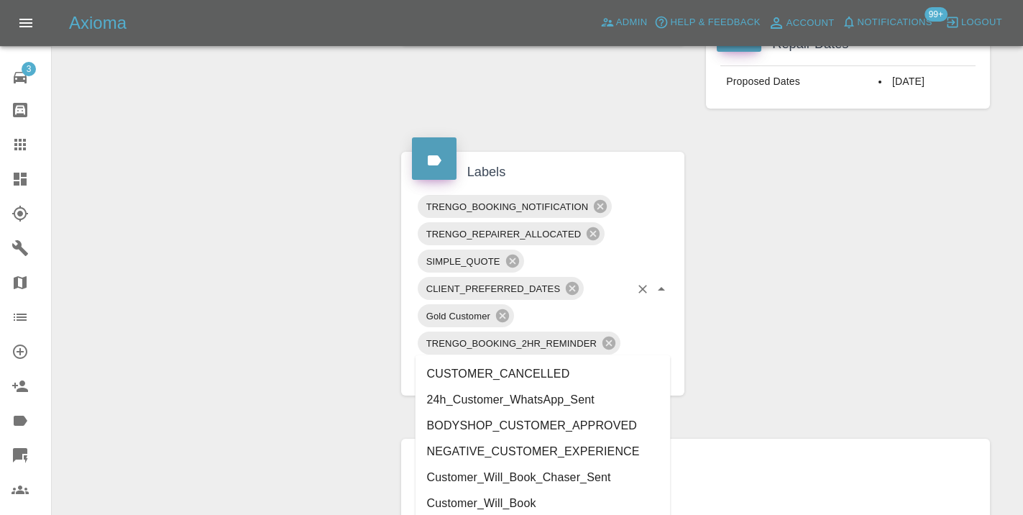
click at [459, 506] on li "Customer_Will_Book" at bounding box center [542, 503] width 255 height 26
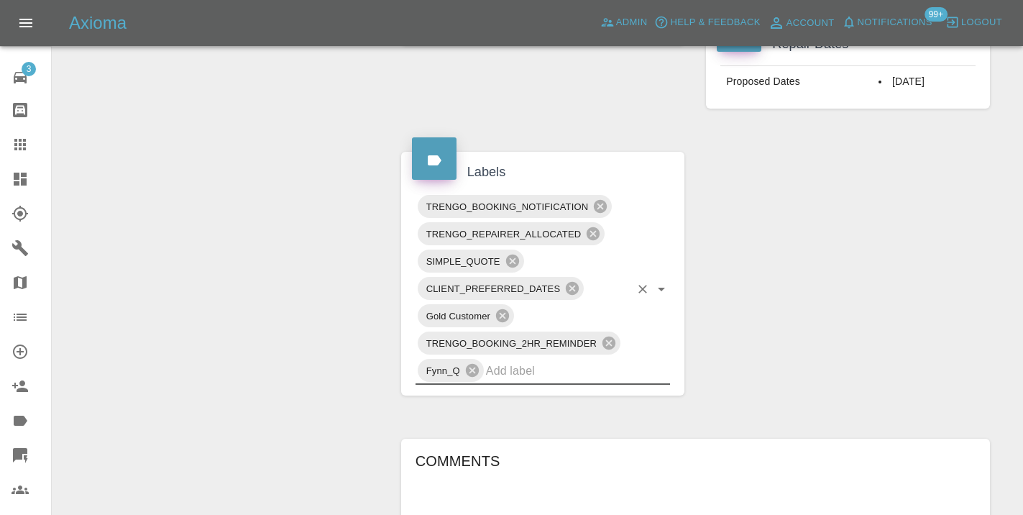
click at [334, 344] on div "Change Repairer Modify Claim Modify Quote Rollback Submit Payment Archive" at bounding box center [221, 226] width 316 height 1561
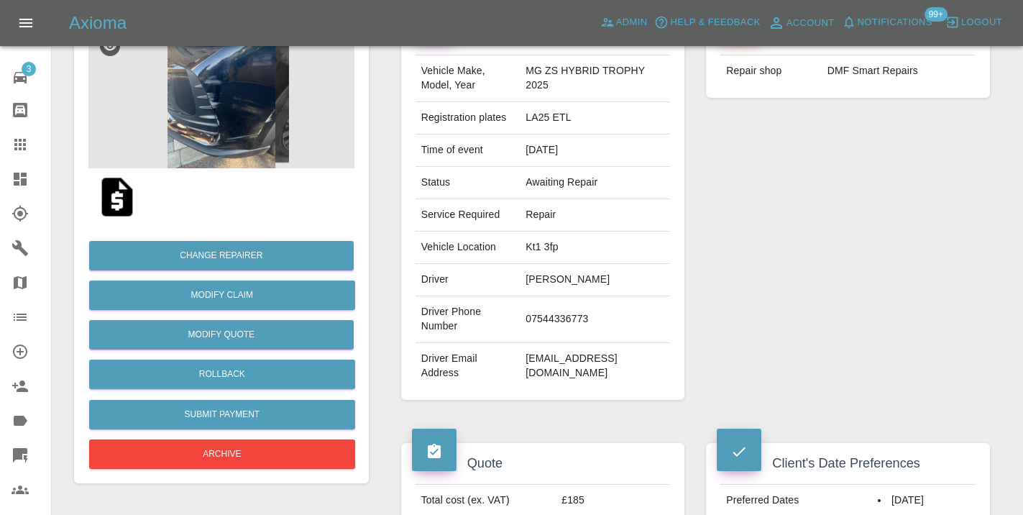
scroll to position [141, 0]
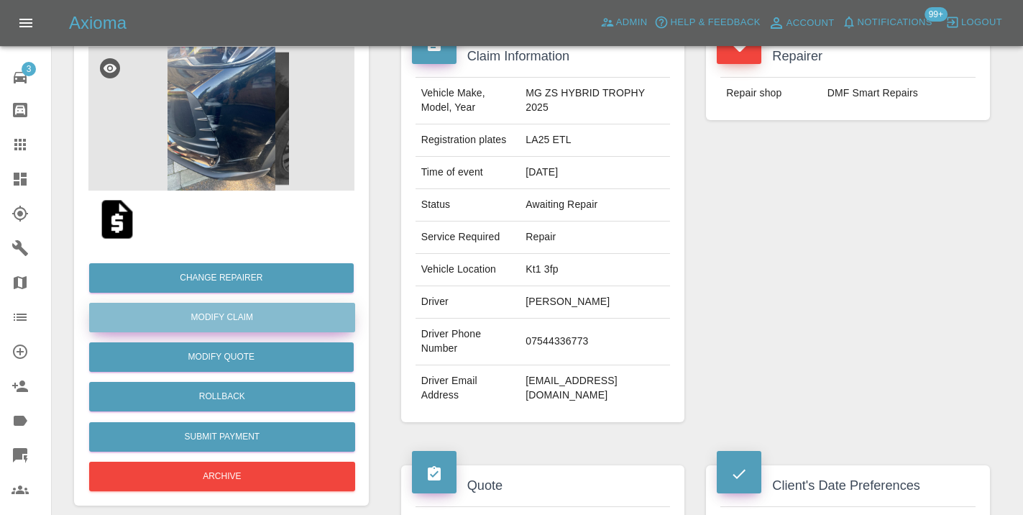
click at [201, 320] on link "Modify Claim" at bounding box center [222, 317] width 266 height 29
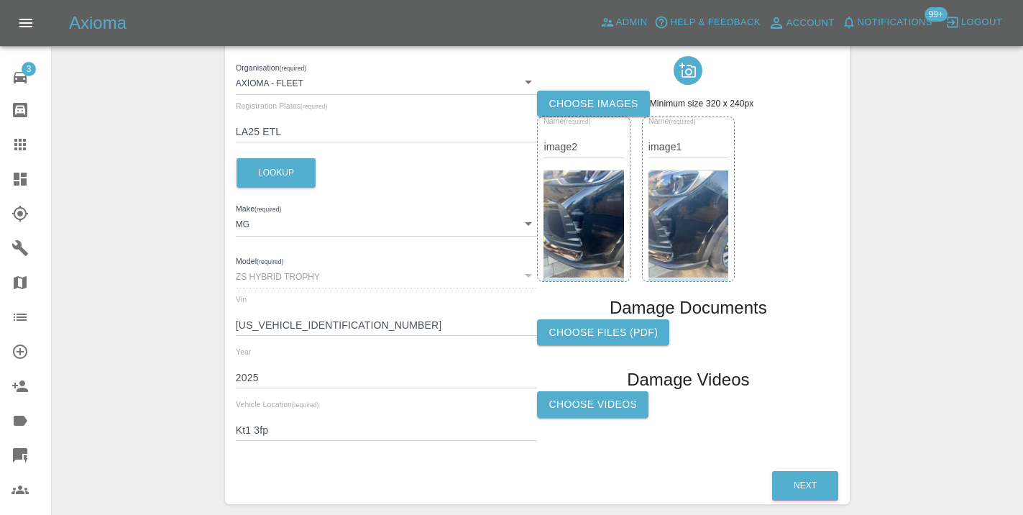
scroll to position [220, 0]
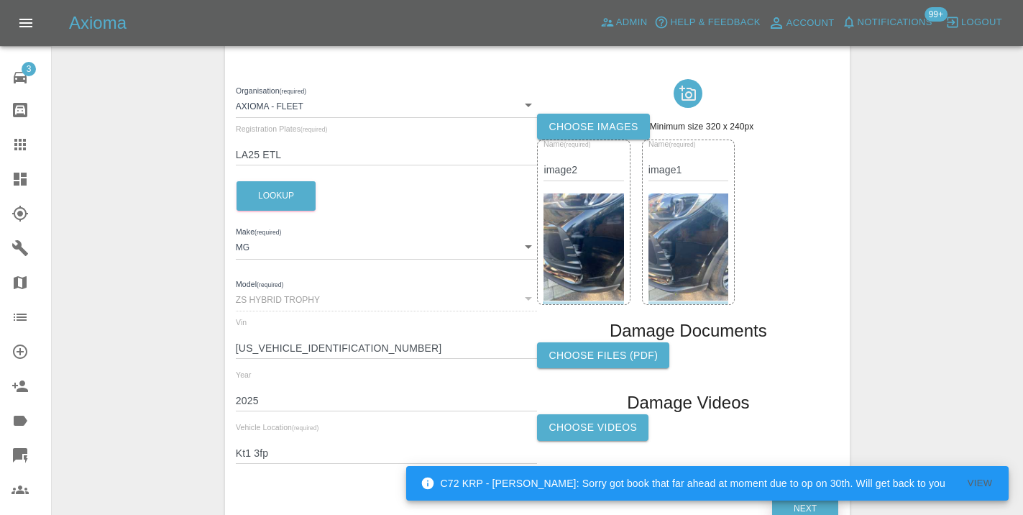
click at [811, 508] on button "Next" at bounding box center [805, 508] width 66 height 29
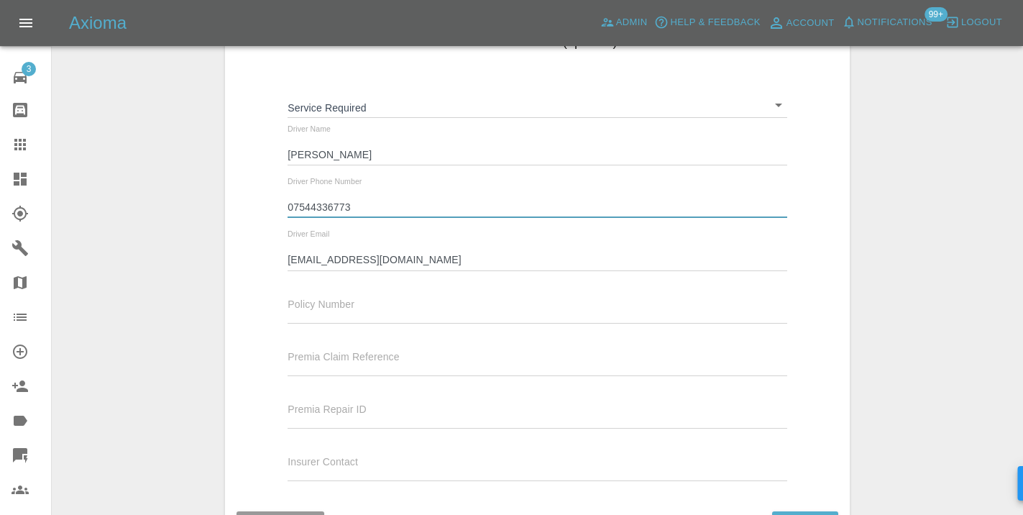
click at [338, 208] on input "07544336773" at bounding box center [537, 207] width 499 height 21
paste input "478717064"
type input "07478717064"
click at [829, 316] on div "Claim information (optional) Service Required ​ Driver Name [PERSON_NAME] Drive…" at bounding box center [537, 259] width 625 height 468
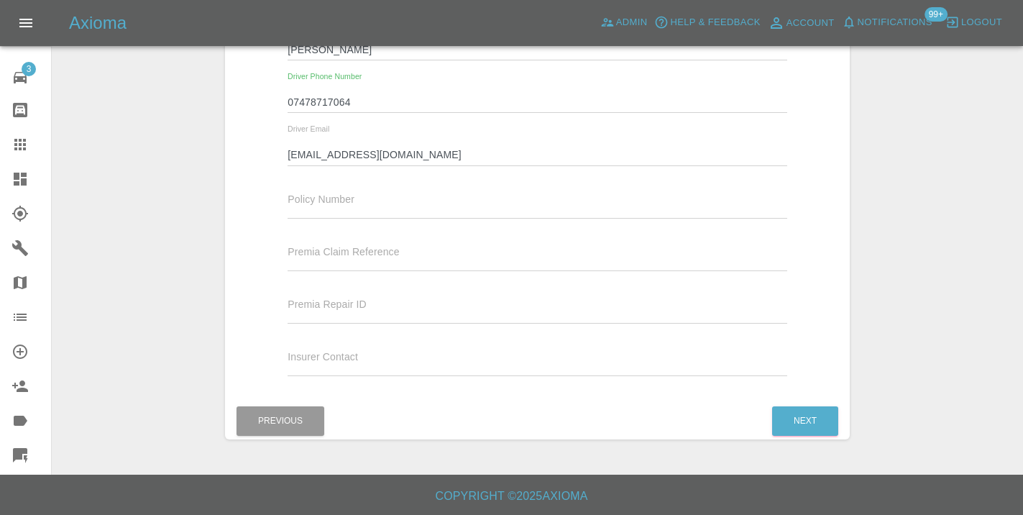
scroll to position [324, 0]
click at [814, 414] on button "Next" at bounding box center [805, 421] width 66 height 29
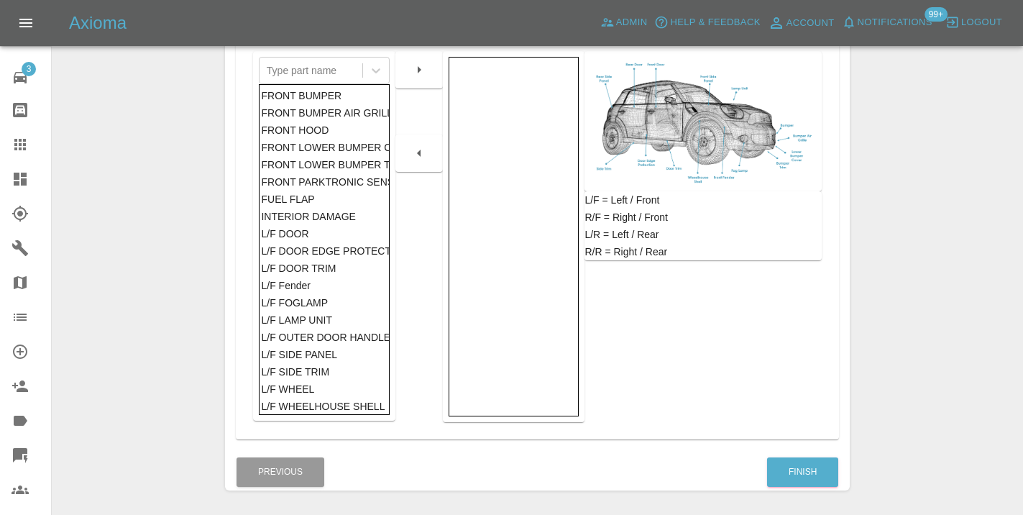
click at [801, 498] on div "Enter Claim Details This information will create the claim instance. Vehicle Ab…" at bounding box center [537, 123] width 625 height 769
click at [790, 469] on button "Finish" at bounding box center [802, 471] width 71 height 29
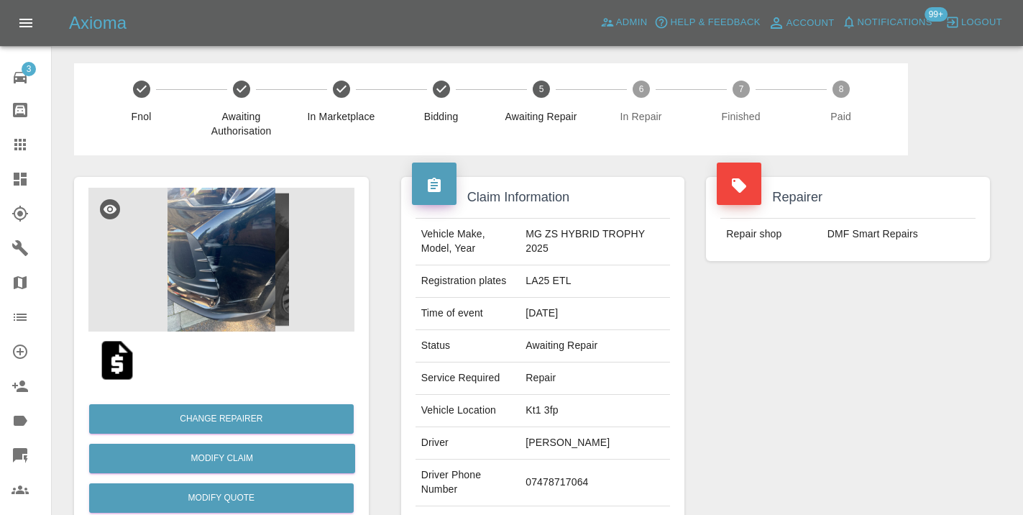
click at [743, 395] on div "Repairer Repair shop DMF Smart Repairs" at bounding box center [848, 369] width 306 height 429
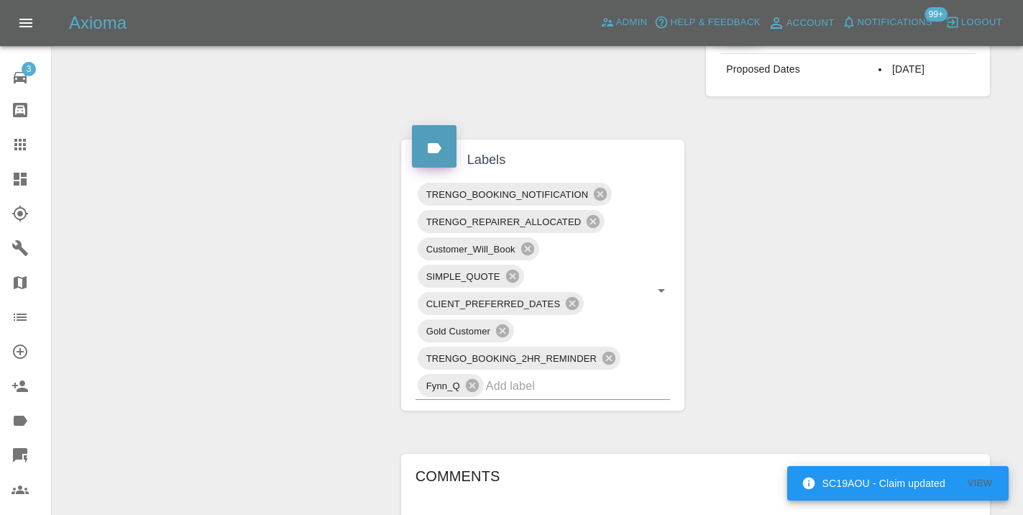
scroll to position [710, 0]
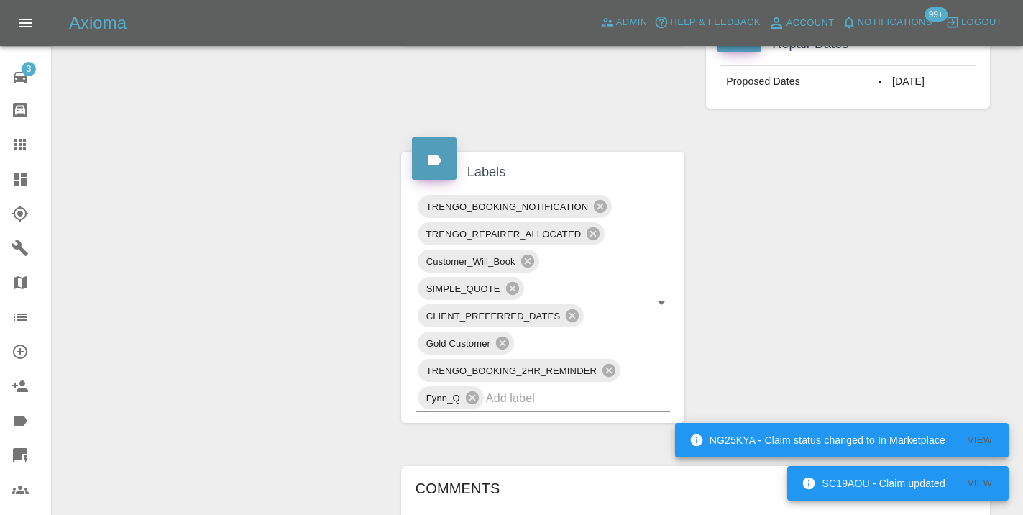
click at [23, 143] on icon at bounding box center [20, 145] width 12 height 12
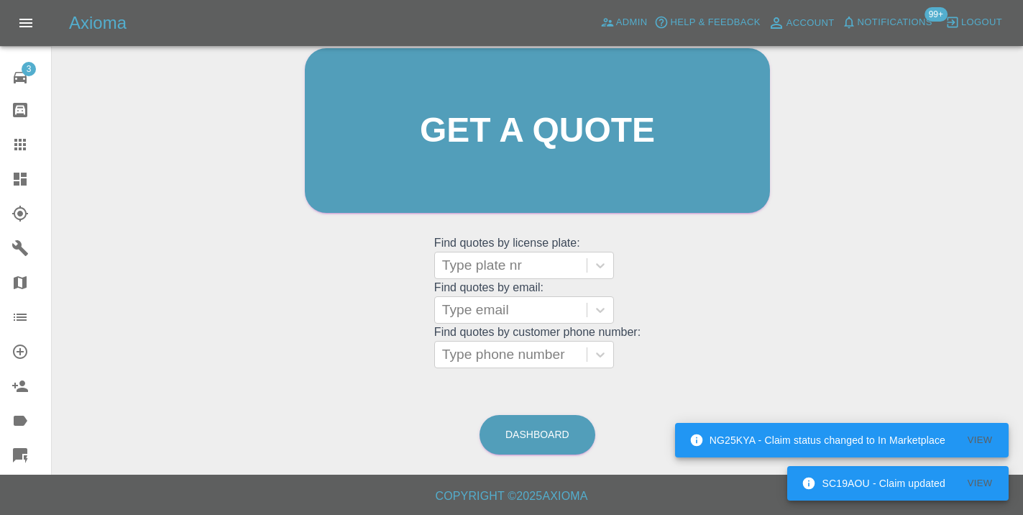
scroll to position [110, 0]
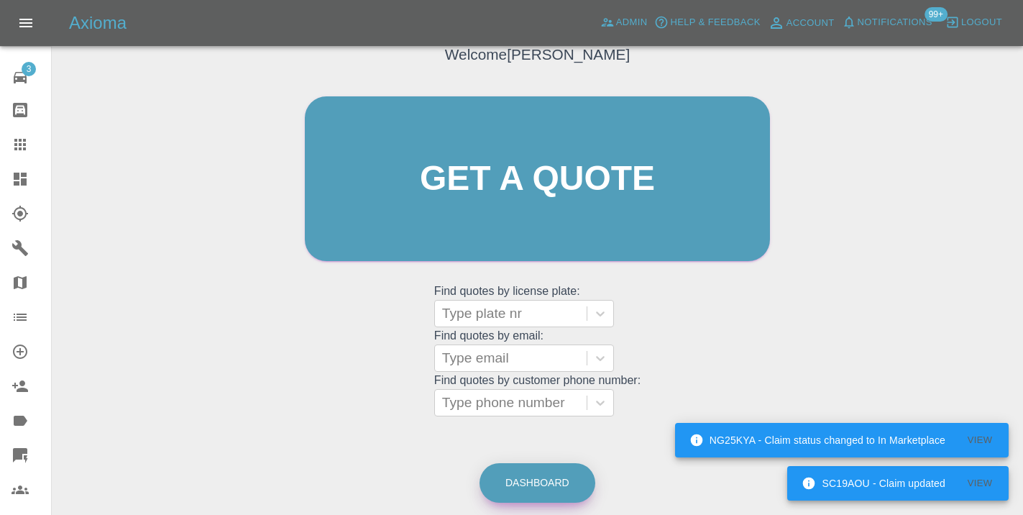
click at [541, 474] on link "Dashboard" at bounding box center [537, 483] width 116 height 40
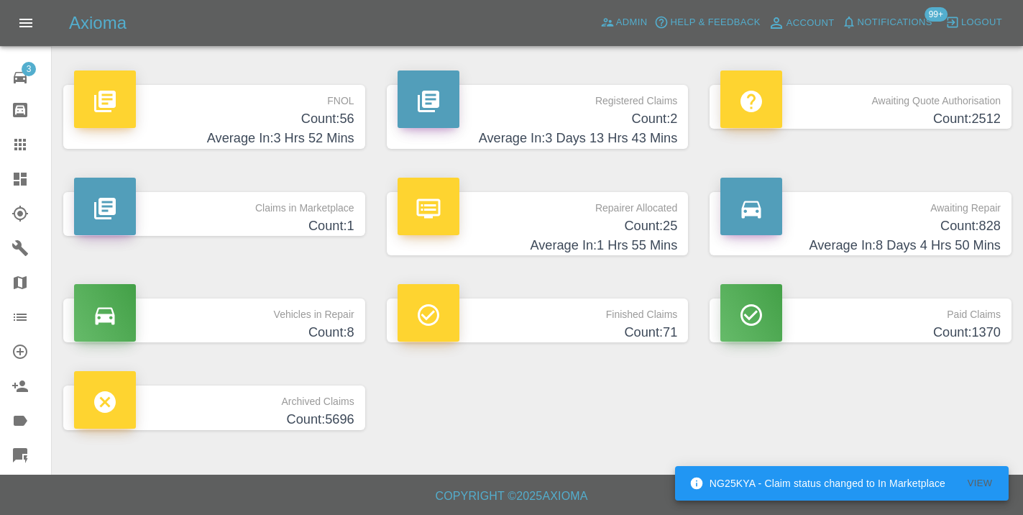
click at [963, 236] on h4 "Average In: 8 Days 4 Hrs 50 Mins" at bounding box center [860, 245] width 280 height 19
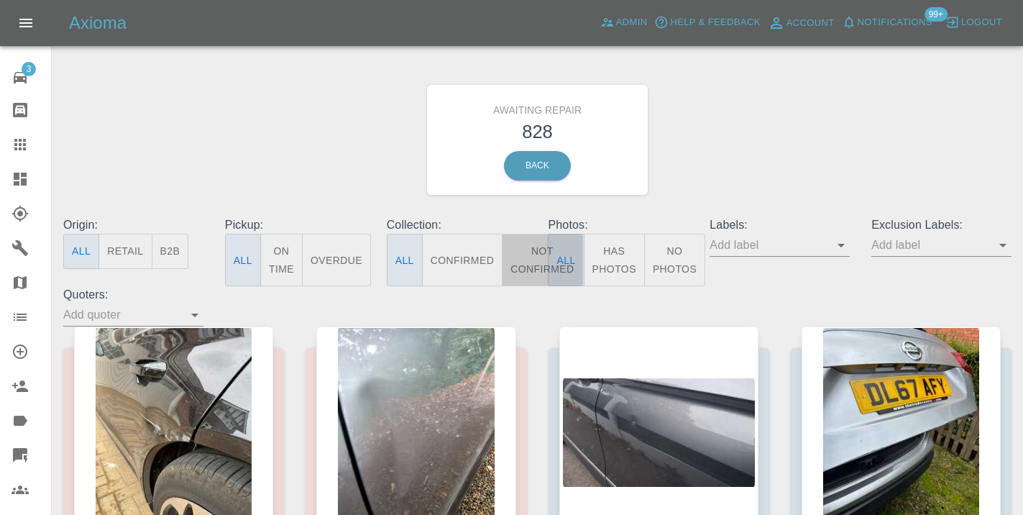
click at [527, 255] on button "Not Confirmed" at bounding box center [542, 260] width 81 height 52
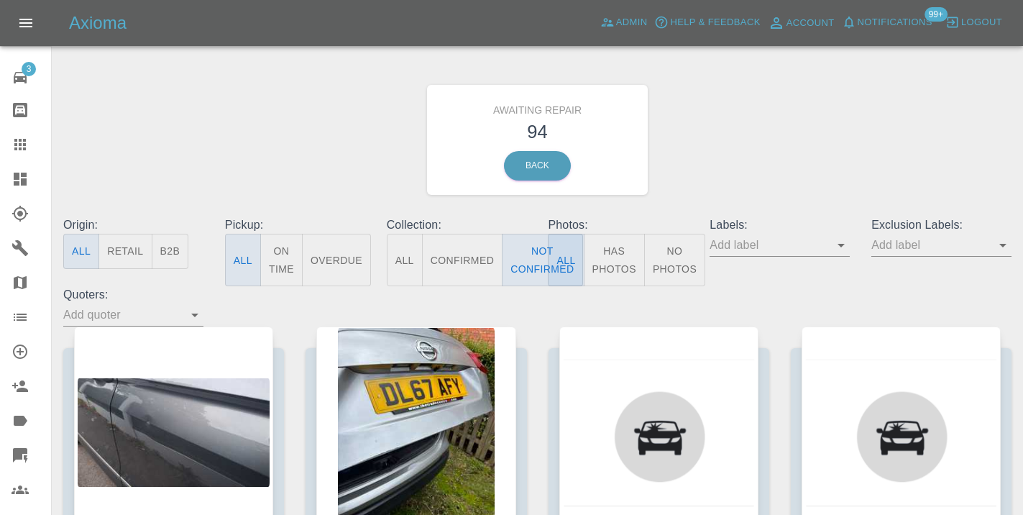
click at [754, 177] on div "Awaiting Repair 94 Back" at bounding box center [537, 139] width 970 height 153
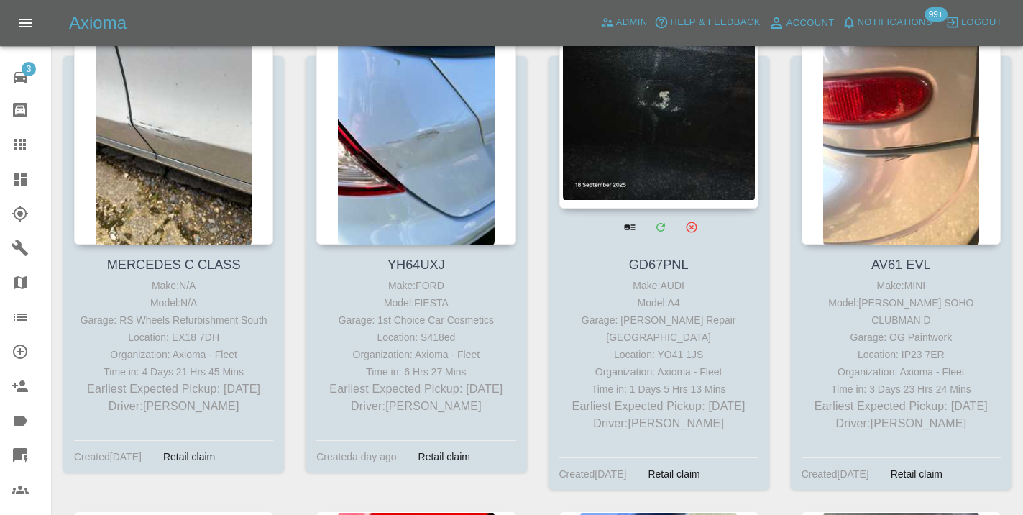
scroll to position [6579, 0]
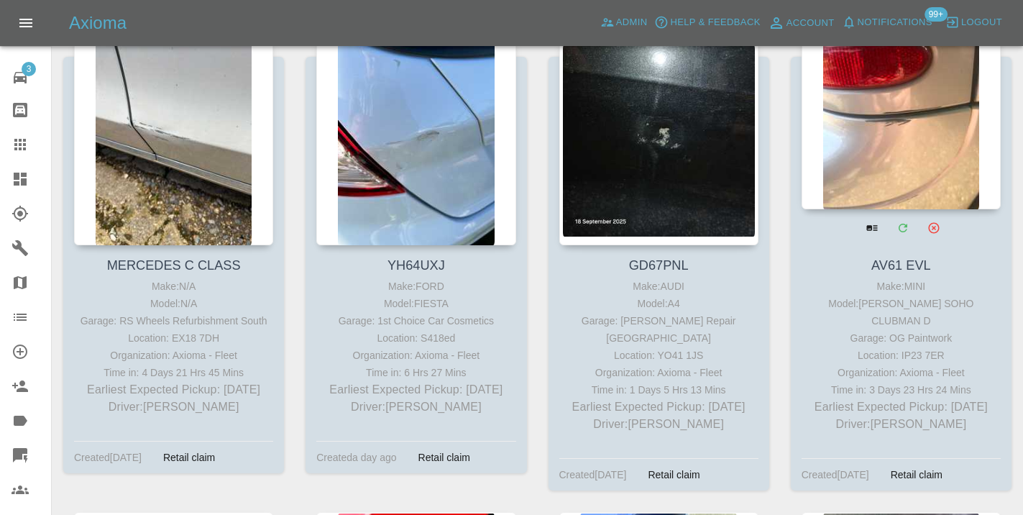
click at [914, 155] on div at bounding box center [901, 104] width 199 height 210
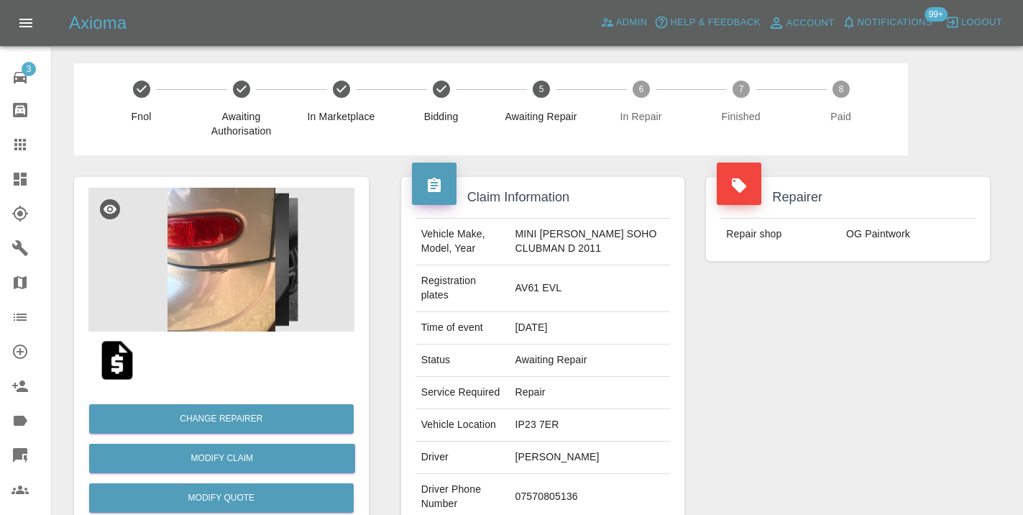
click at [547, 488] on td "07570805136" at bounding box center [589, 497] width 161 height 47
click at [547, 482] on td "07570805136" at bounding box center [589, 497] width 161 height 47
copy td "07570805136"
click at [985, 347] on div "Repairer Repair shop OG Paintwork" at bounding box center [848, 377] width 306 height 444
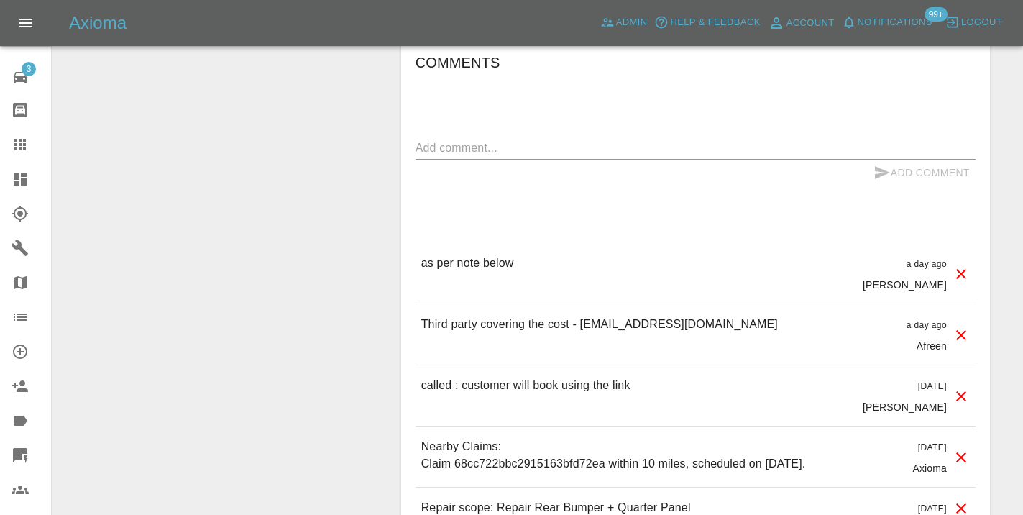
scroll to position [1179, 0]
drag, startPoint x: 718, startPoint y: 306, endPoint x: 580, endPoint y: 310, distance: 138.1
click at [580, 314] on p "Third party covering the cost - danbyrhys121@gmail.com" at bounding box center [599, 322] width 357 height 17
copy p "danbyrhys121@gmail.com"
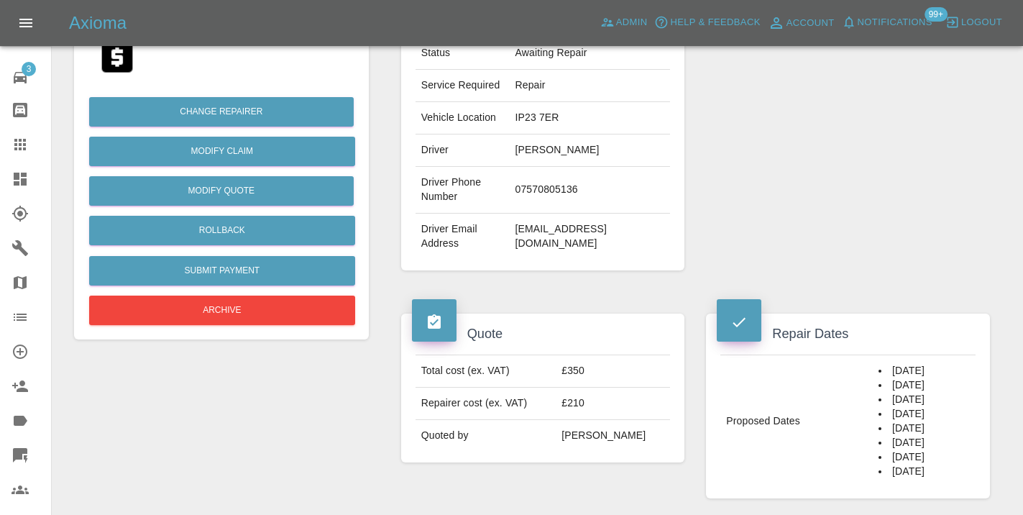
scroll to position [285, 0]
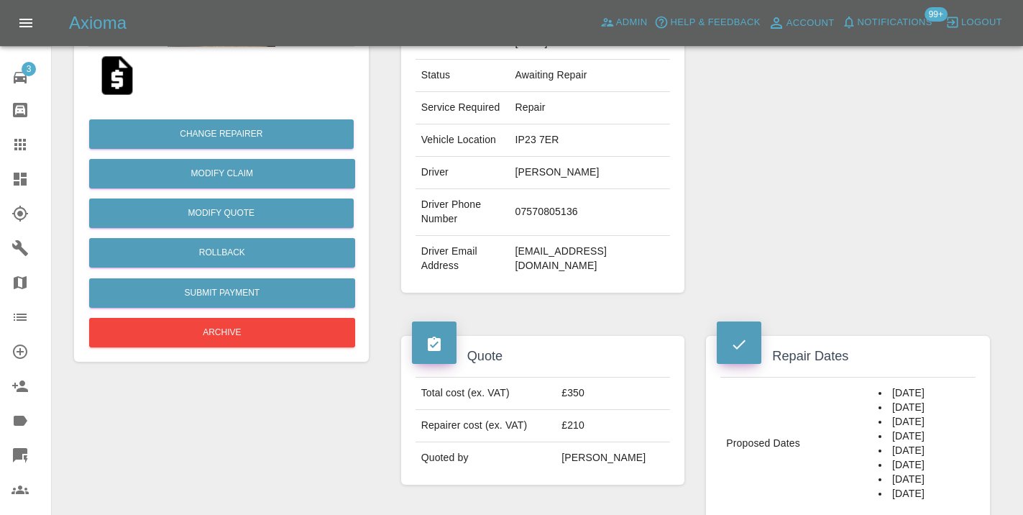
click at [561, 193] on td "07570805136" at bounding box center [589, 212] width 161 height 47
copy td "07570805136"
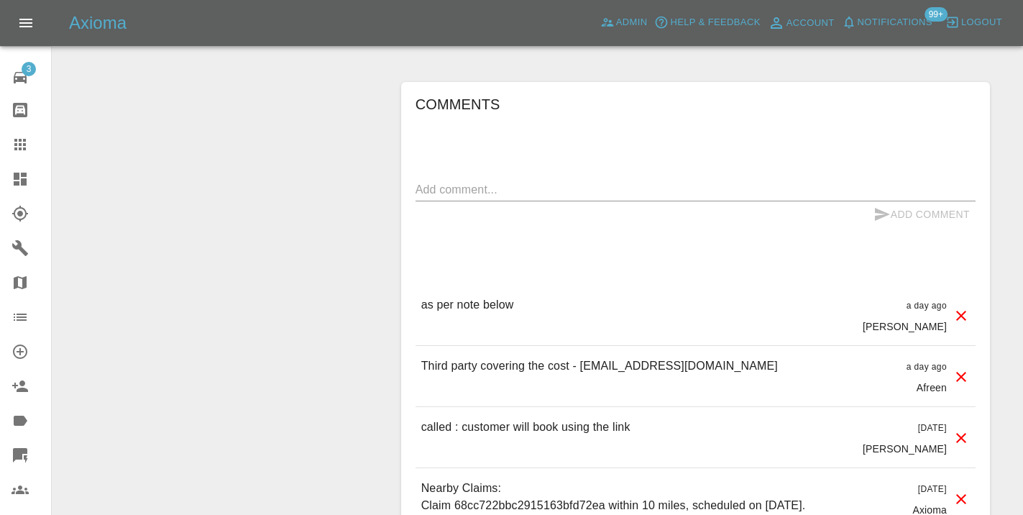
scroll to position [1148, 0]
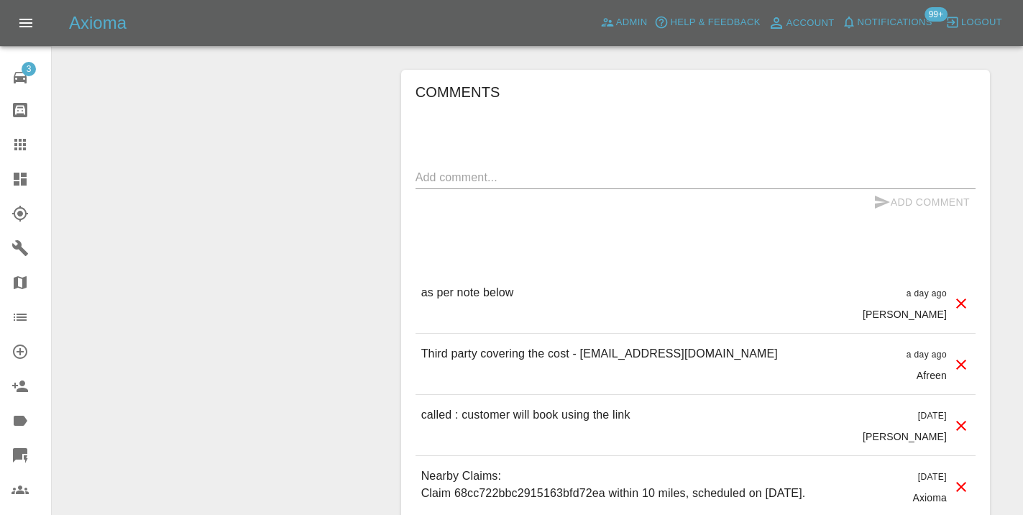
click at [487, 169] on textarea at bounding box center [695, 177] width 560 height 17
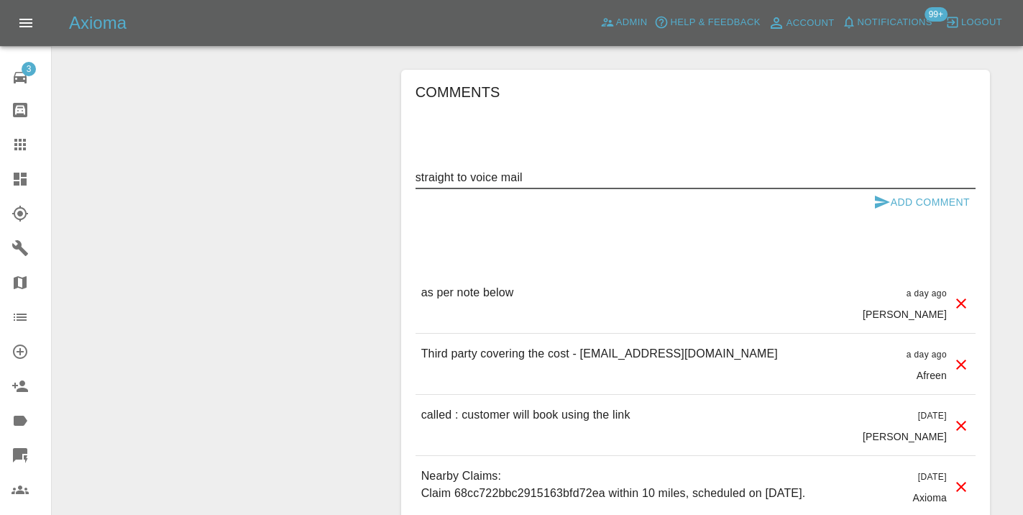
type textarea "straight to voice mail"
click at [878, 196] on icon "submit" at bounding box center [882, 202] width 15 height 13
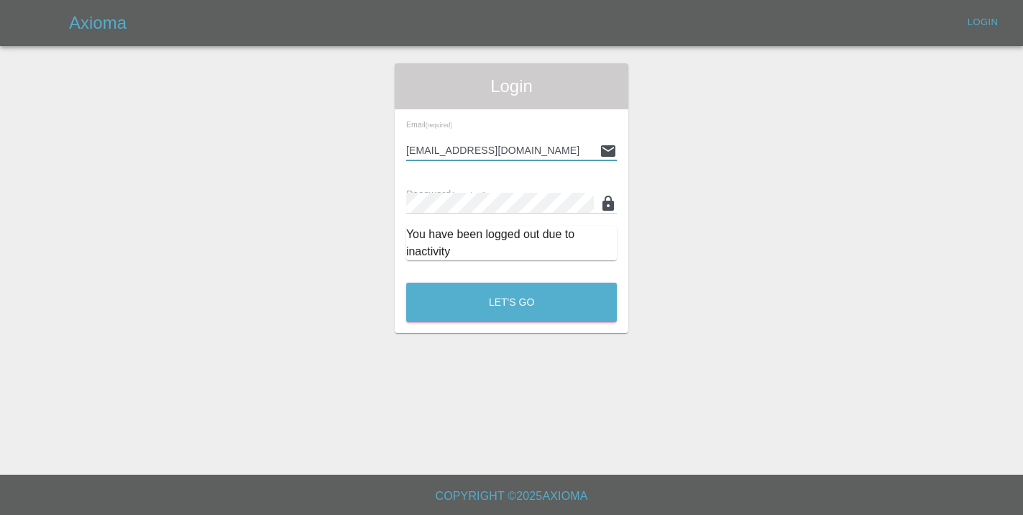
type input "Castrokhonqwana@gmail.com"
click at [511, 302] on button "Let's Go" at bounding box center [511, 303] width 211 height 40
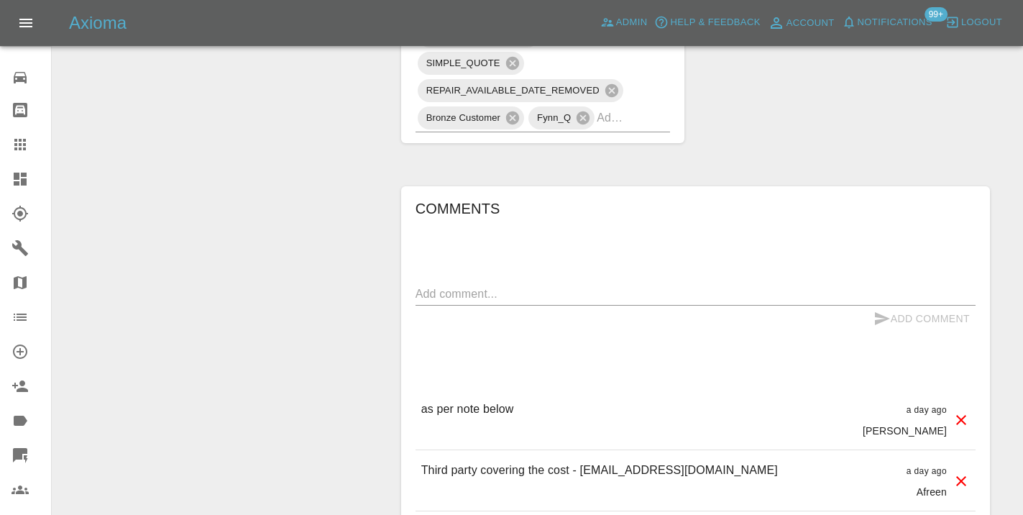
scroll to position [1034, 0]
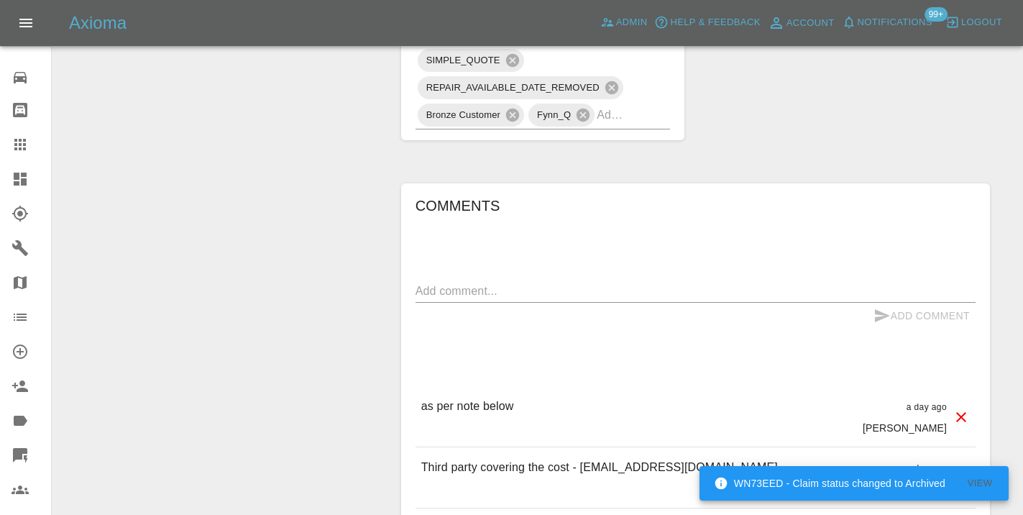
click at [461, 283] on textarea at bounding box center [695, 291] width 560 height 17
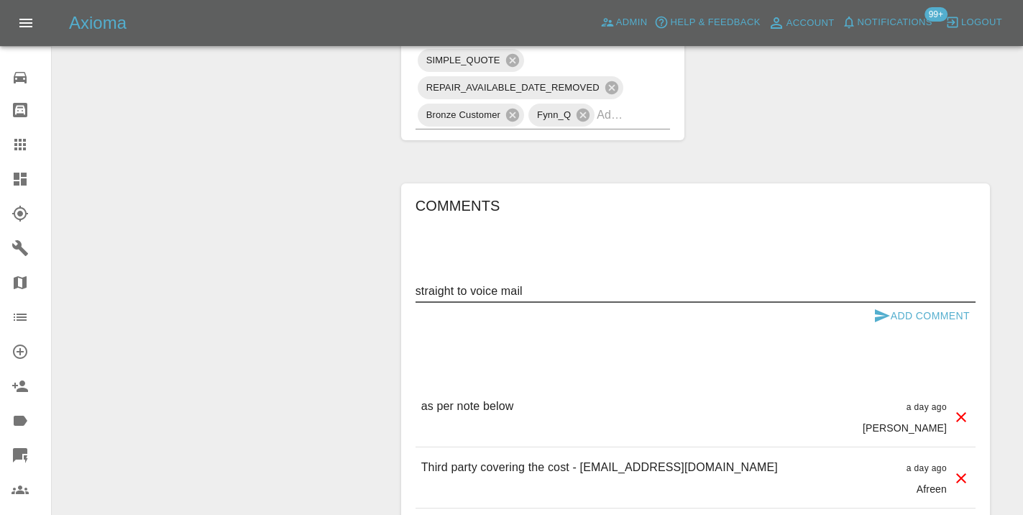
type textarea "straight to voice mail"
click at [865, 303] on div "Add Comment" at bounding box center [695, 316] width 560 height 27
click at [878, 307] on icon "submit" at bounding box center [881, 315] width 17 height 17
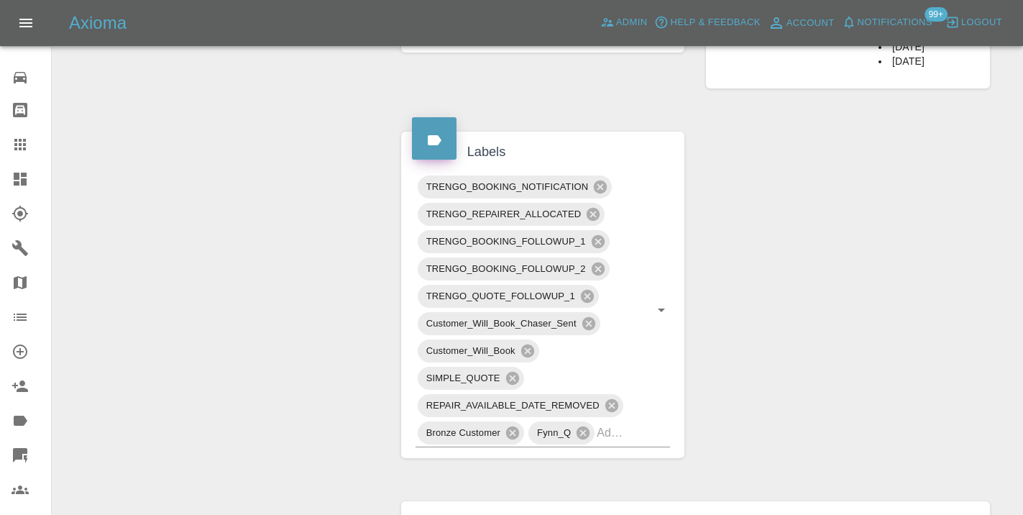
scroll to position [715, 0]
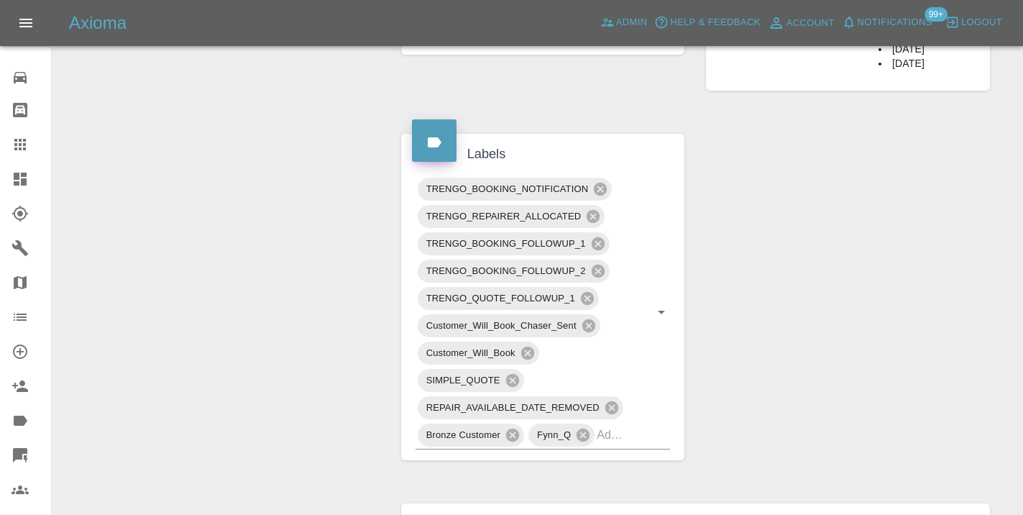
click at [24, 145] on icon at bounding box center [20, 145] width 12 height 12
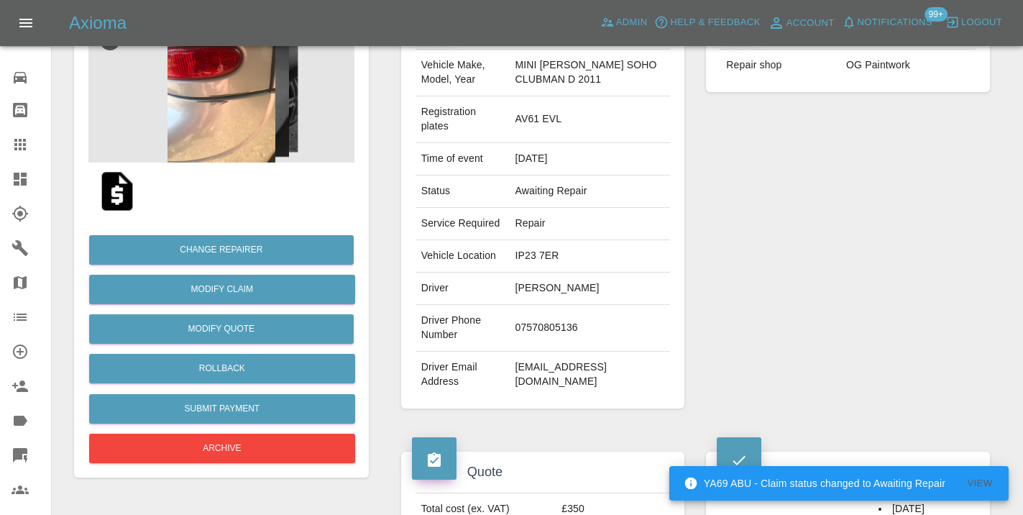
scroll to position [157, 0]
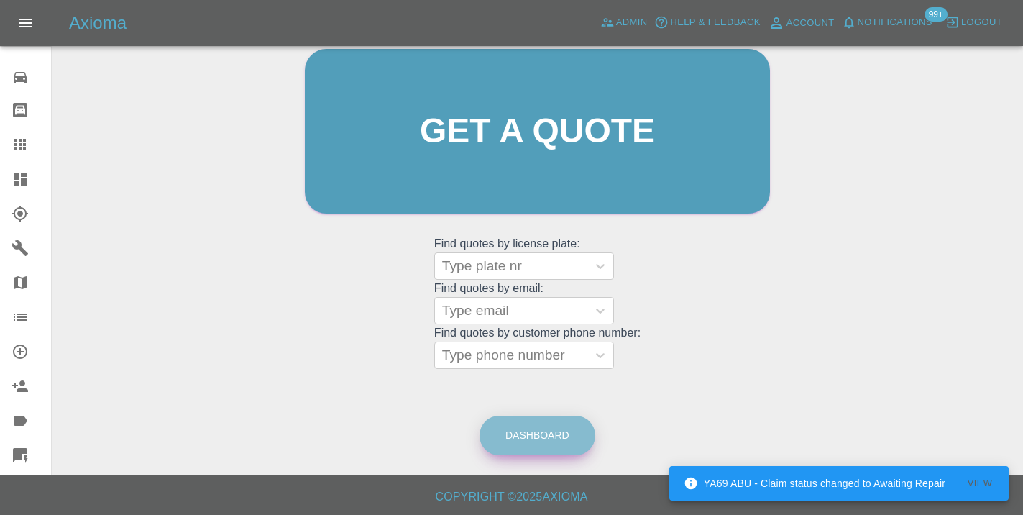
click at [527, 439] on link "Dashboard" at bounding box center [537, 435] width 116 height 40
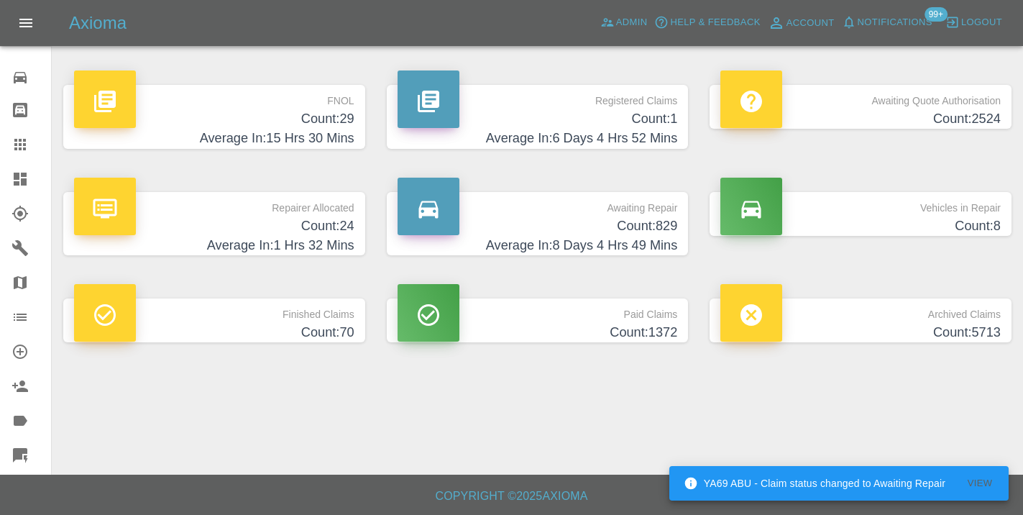
click at [630, 237] on h4 "Average In: 8 Days 4 Hrs 49 Mins" at bounding box center [538, 245] width 280 height 19
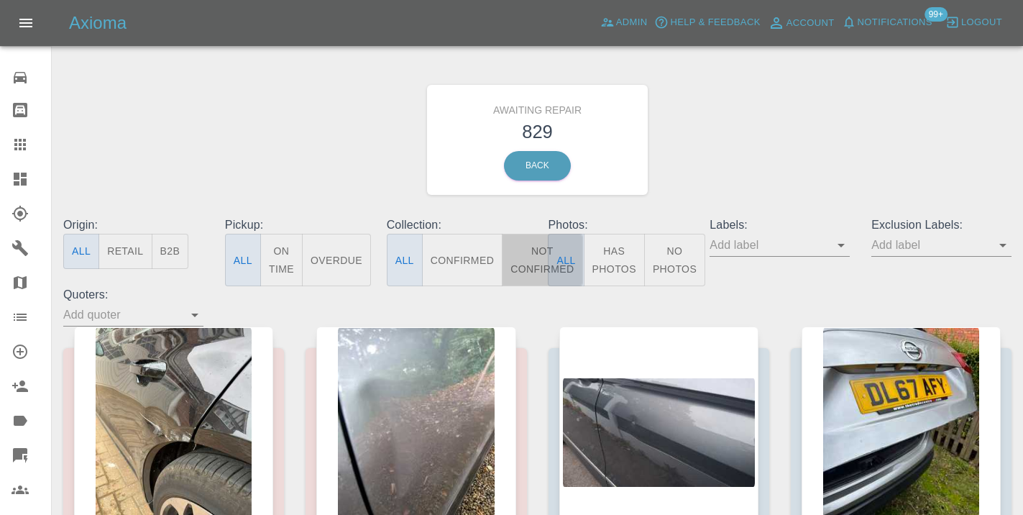
click at [512, 275] on button "Not Confirmed" at bounding box center [542, 260] width 81 height 52
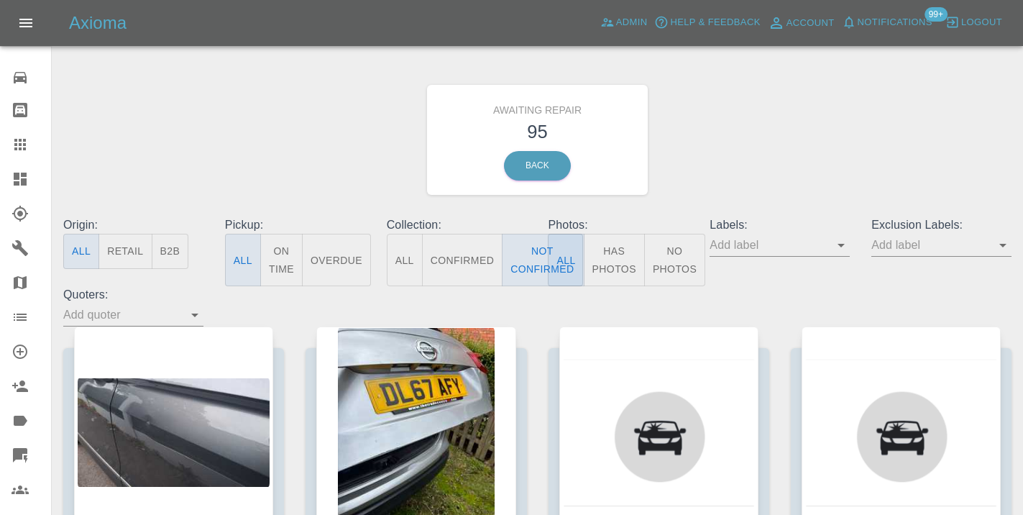
click at [740, 159] on div "Awaiting Repair 95 Back" at bounding box center [537, 139] width 970 height 153
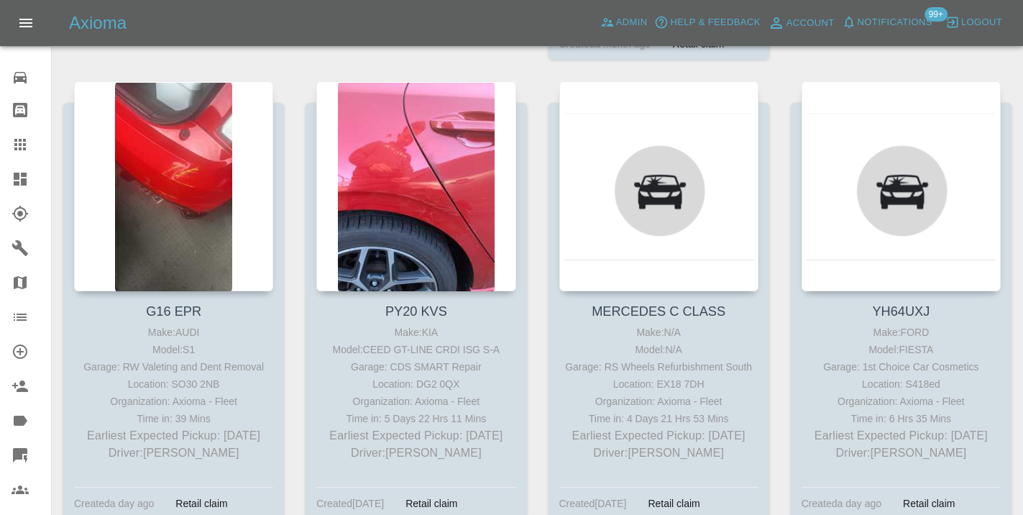
scroll to position [6555, 0]
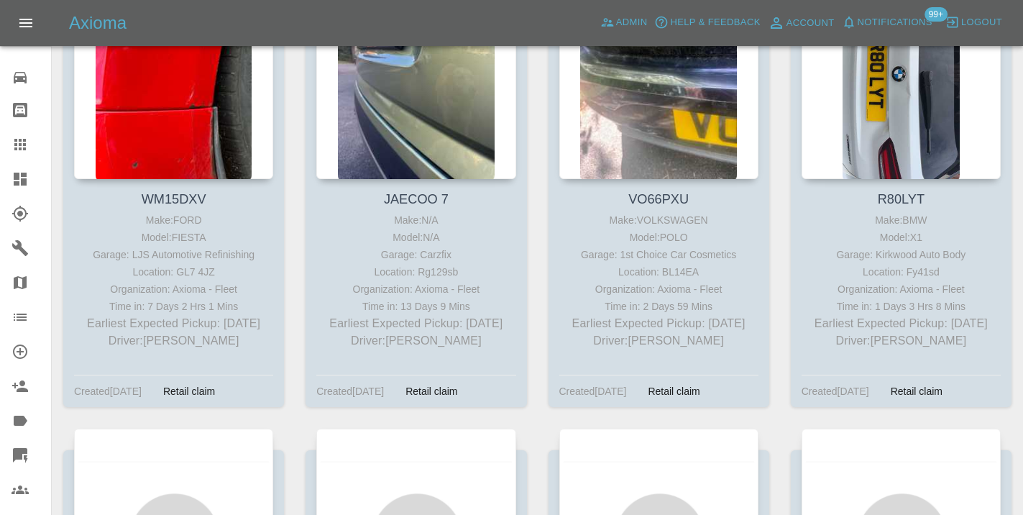
scroll to position [7178, 0]
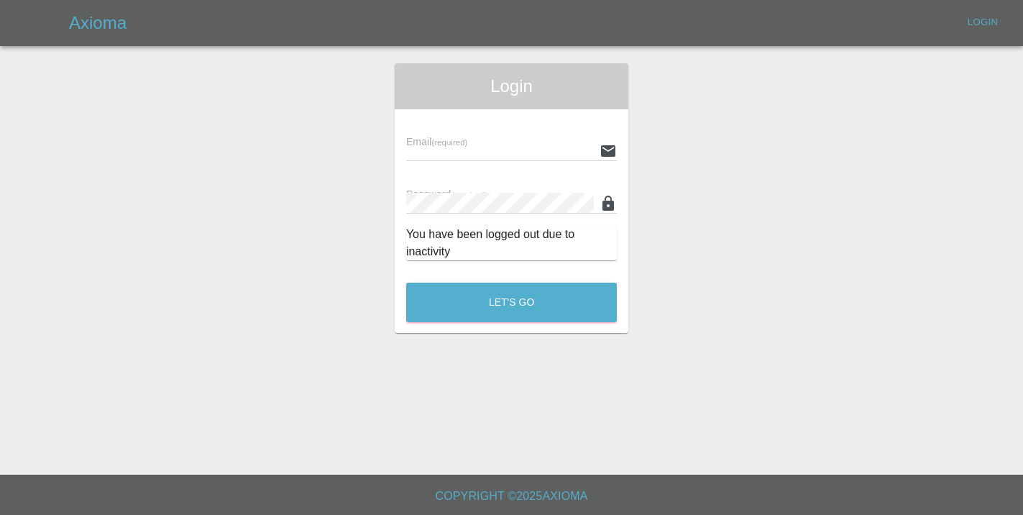
scroll to position [7175, 0]
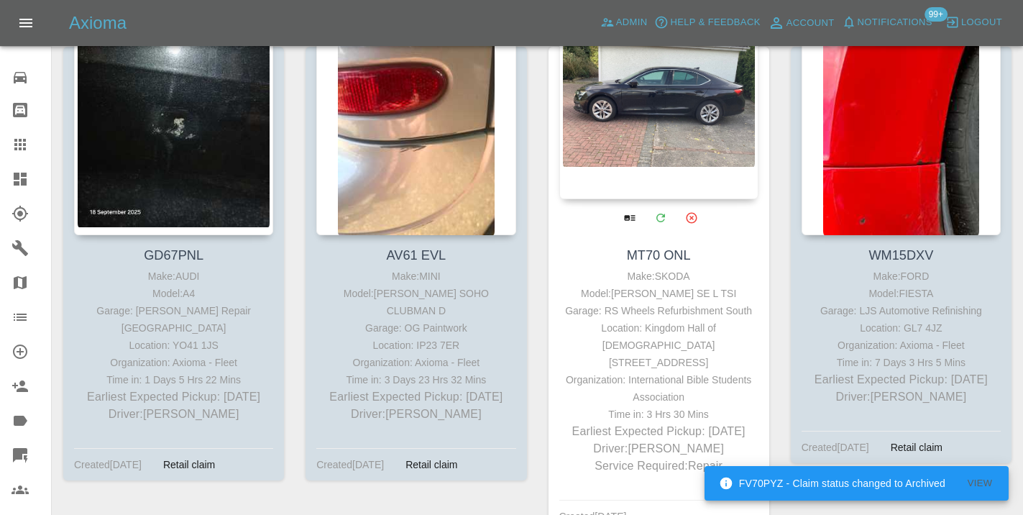
scroll to position [7046, 0]
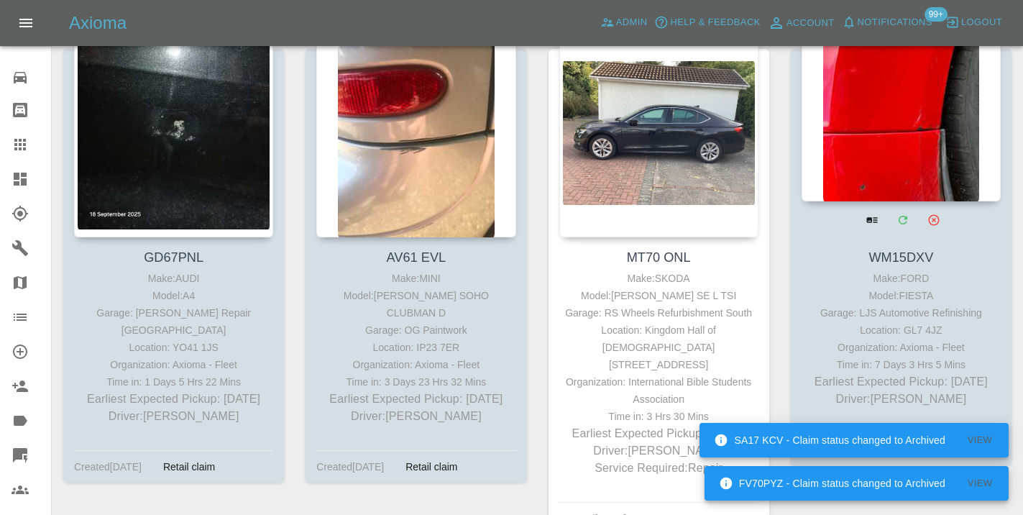
click at [929, 129] on div at bounding box center [901, 96] width 199 height 210
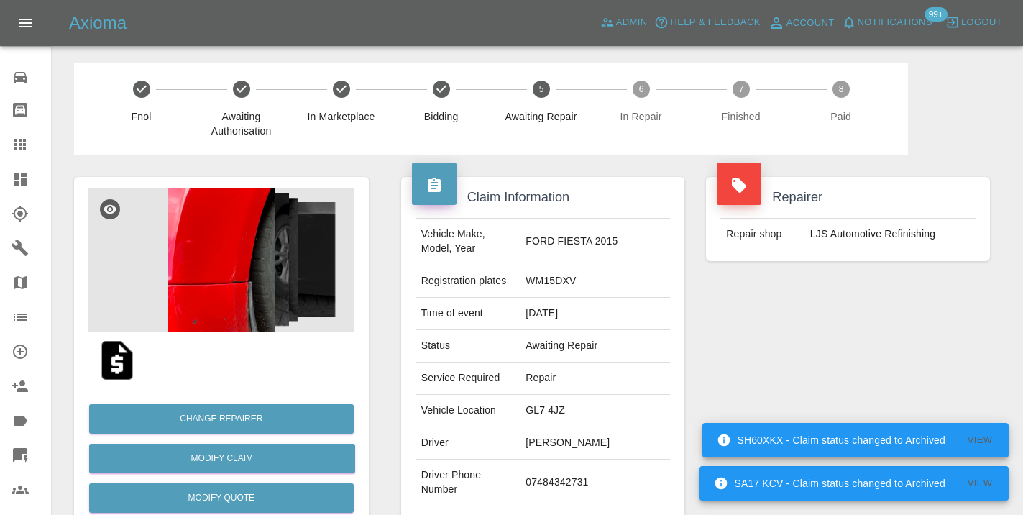
click at [564, 479] on td "07484342731" at bounding box center [595, 482] width 150 height 47
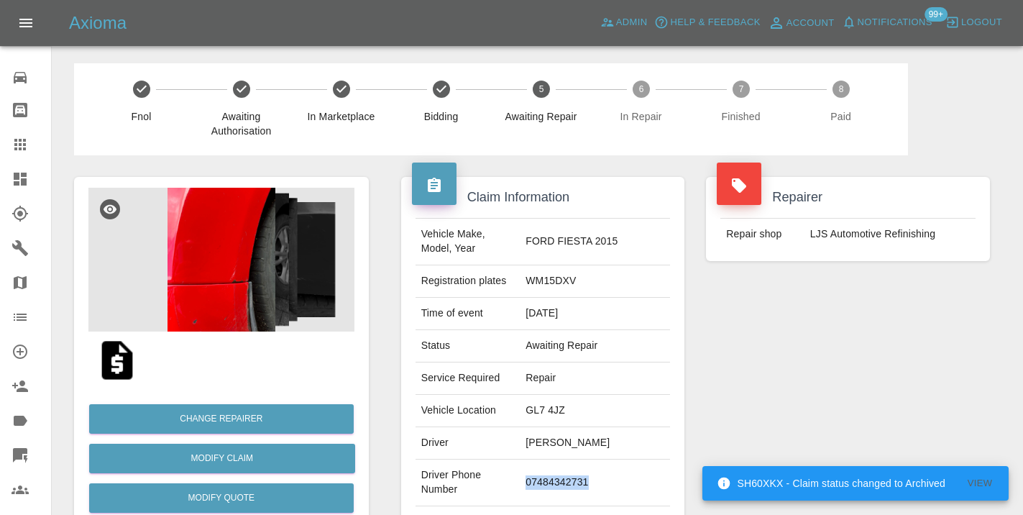
copy td "07484342731"
drag, startPoint x: 769, startPoint y: 354, endPoint x: 776, endPoint y: 347, distance: 9.1
click at [769, 353] on div "Repairer Repair shop LJS Automotive Refinishing" at bounding box center [848, 369] width 306 height 429
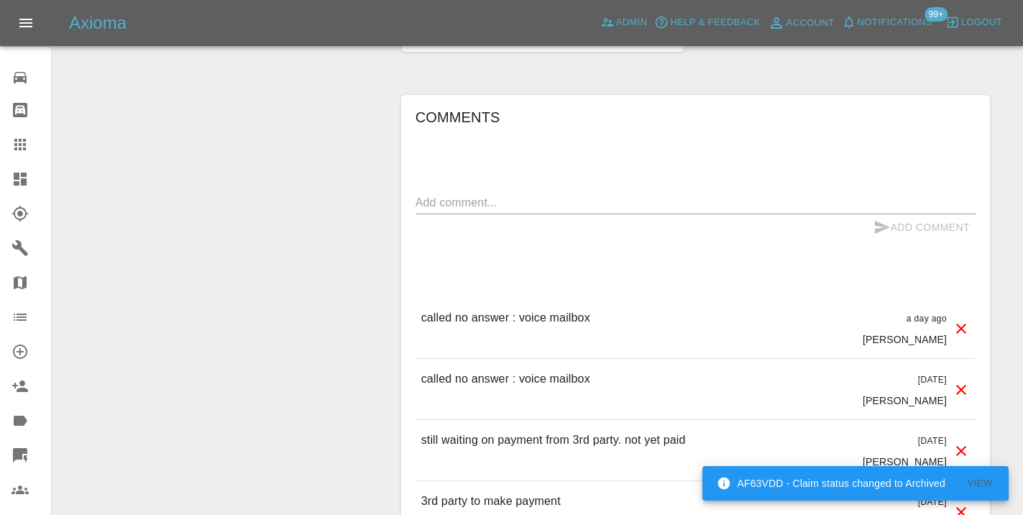
scroll to position [1173, 0]
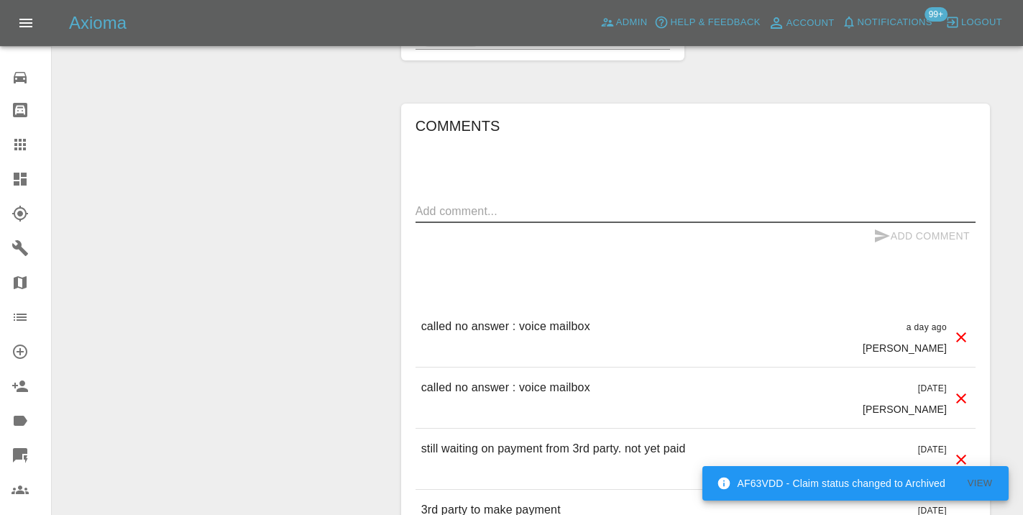
click at [462, 213] on textarea at bounding box center [695, 211] width 560 height 17
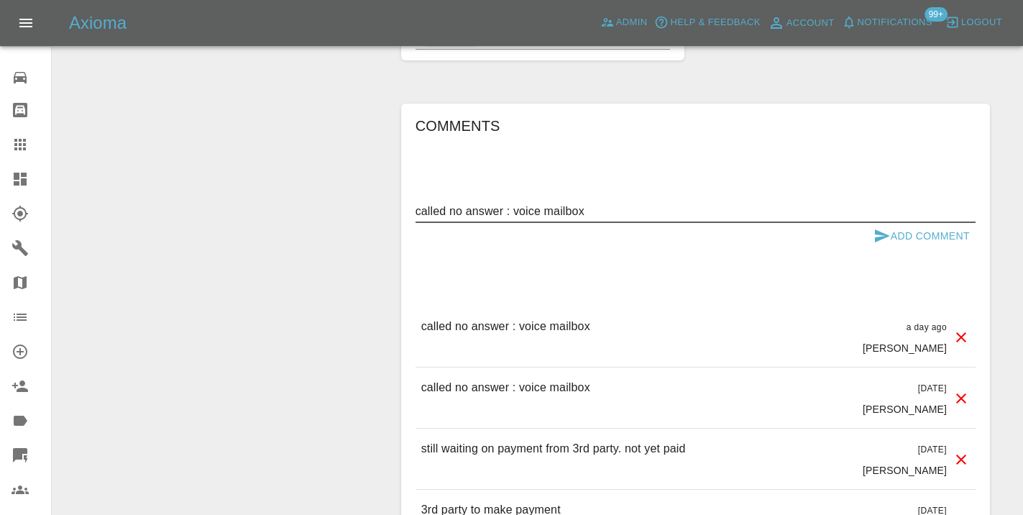
type textarea "called no answer : voice mailbox"
click at [889, 235] on icon "submit" at bounding box center [882, 235] width 15 height 13
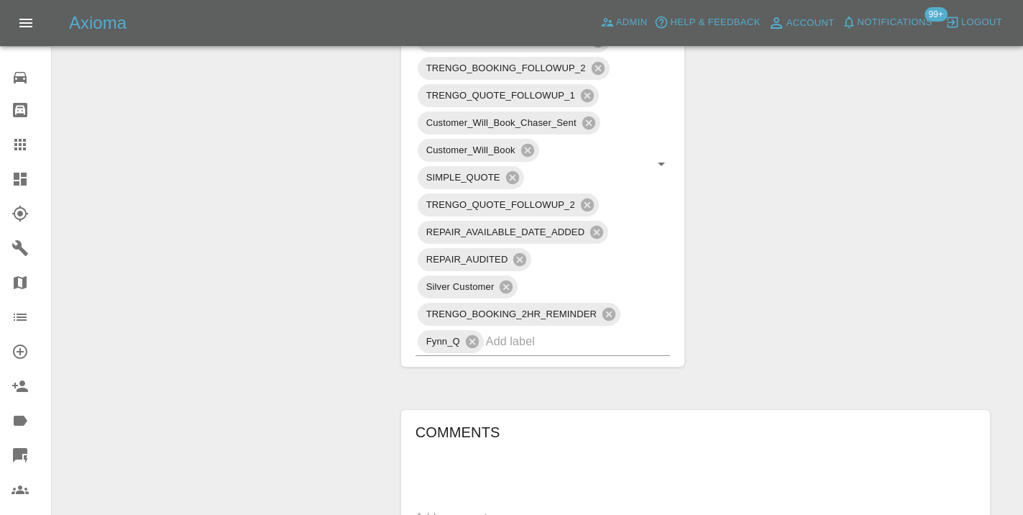
scroll to position [865, 0]
click at [20, 150] on icon at bounding box center [20, 145] width 12 height 12
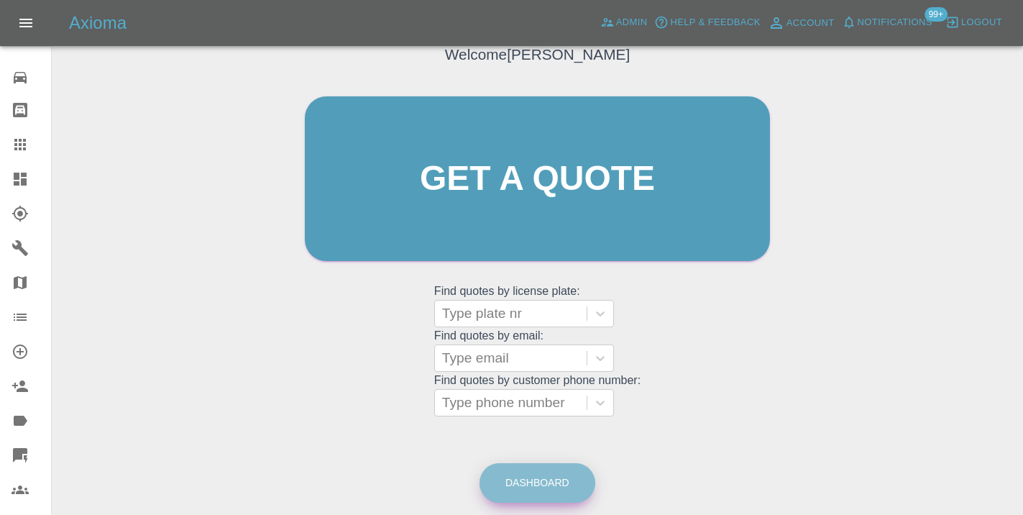
click at [529, 488] on link "Dashboard" at bounding box center [537, 483] width 116 height 40
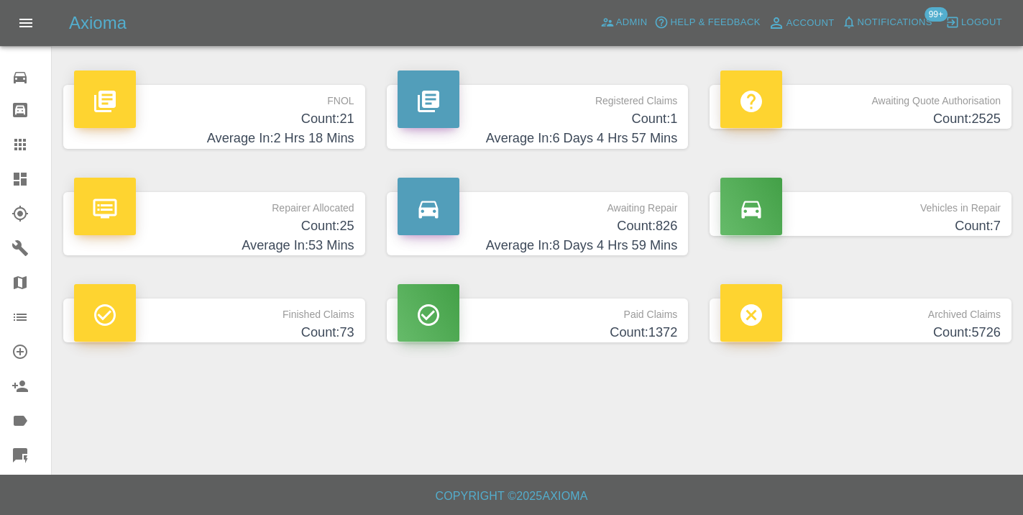
click at [671, 244] on h4 "Average In: 8 Days 4 Hrs 59 Mins" at bounding box center [538, 245] width 280 height 19
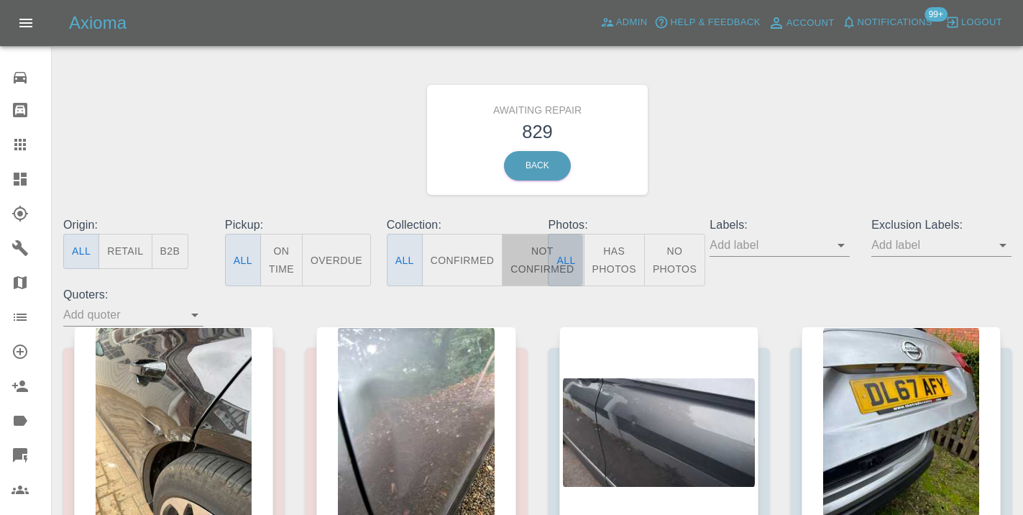
click at [533, 262] on button "Not Confirmed" at bounding box center [542, 260] width 81 height 52
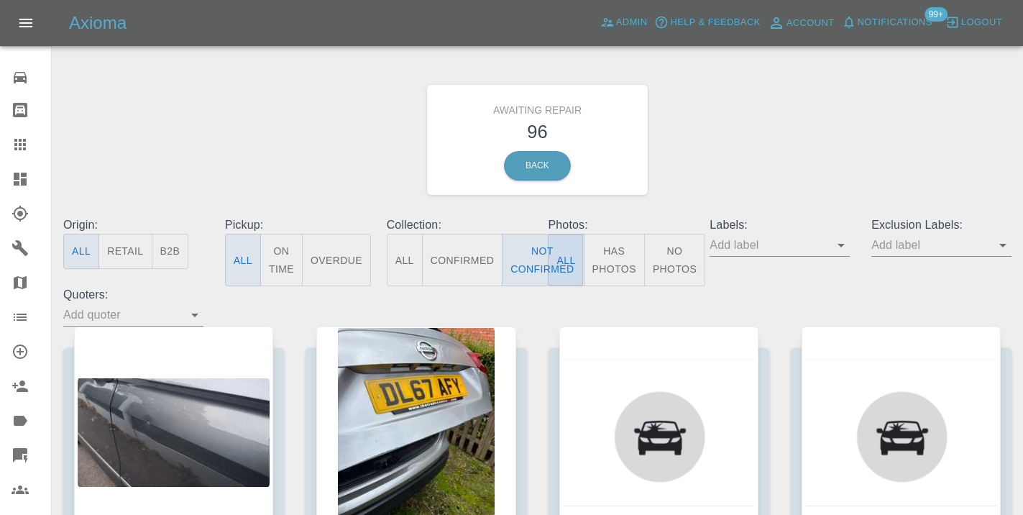
click at [715, 162] on div "Awaiting Repair 96 Back" at bounding box center [537, 139] width 970 height 153
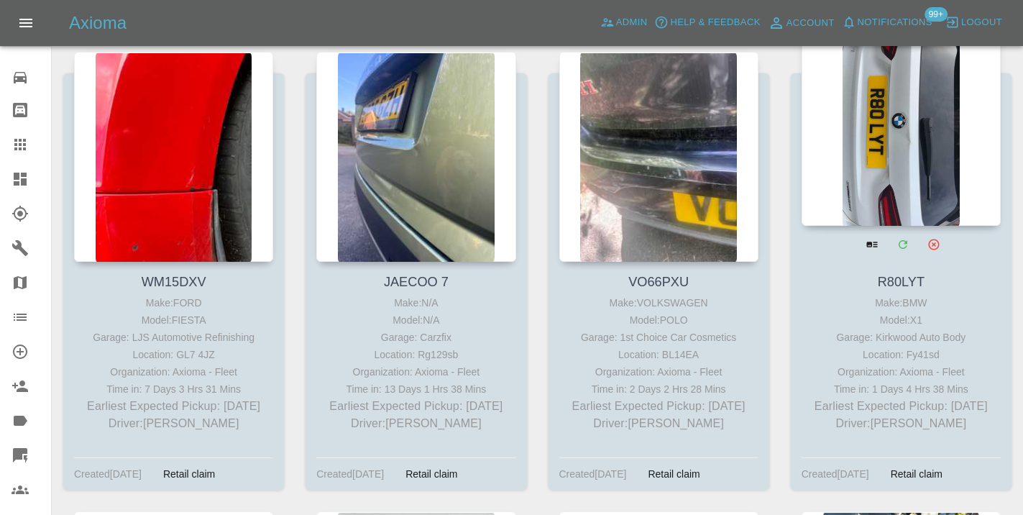
scroll to position [7552, 0]
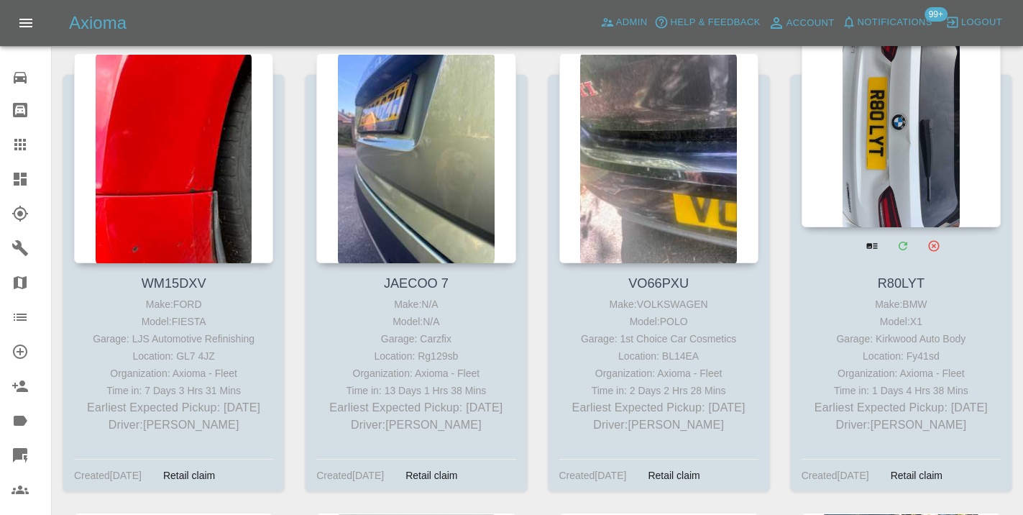
click at [910, 214] on div at bounding box center [901, 122] width 199 height 210
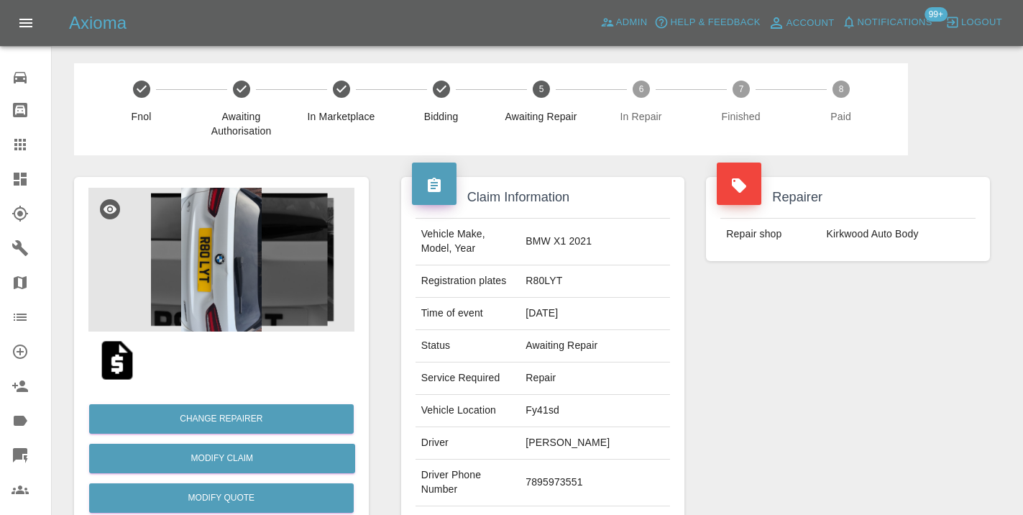
click at [583, 469] on td "7895973551" at bounding box center [595, 482] width 150 height 47
copy td "7895973551"
click at [760, 413] on div "Repairer Repair shop Kirkwood Auto Body" at bounding box center [848, 369] width 306 height 429
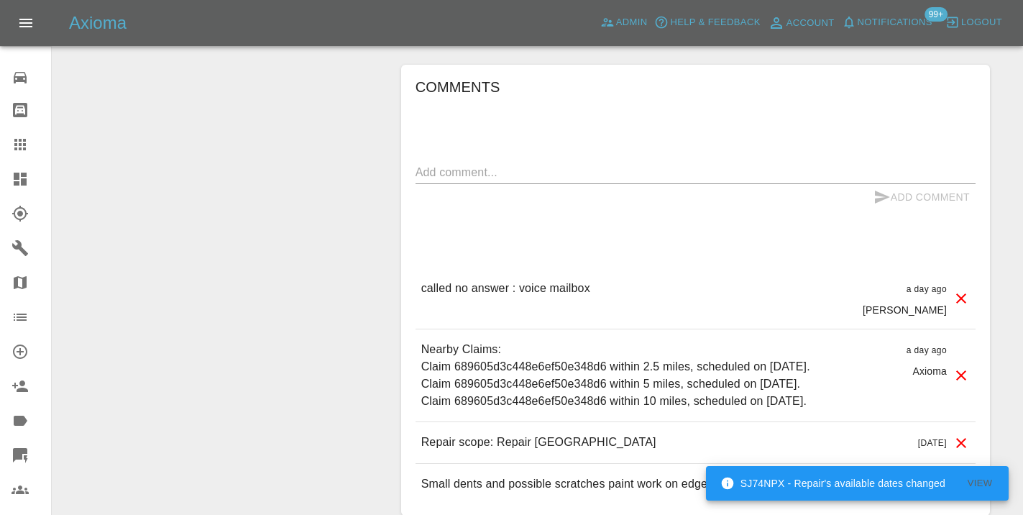
scroll to position [1253, 0]
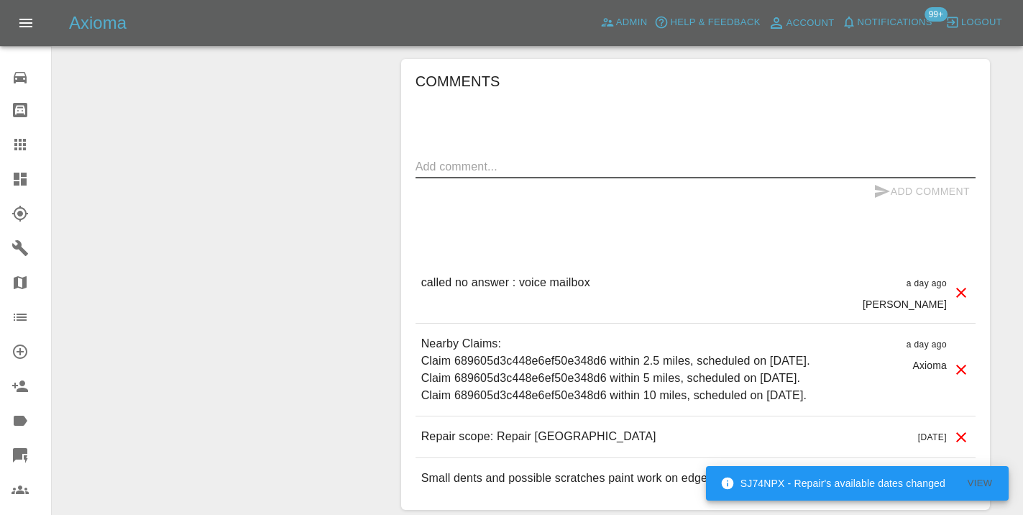
click at [531, 158] on textarea at bounding box center [695, 166] width 560 height 17
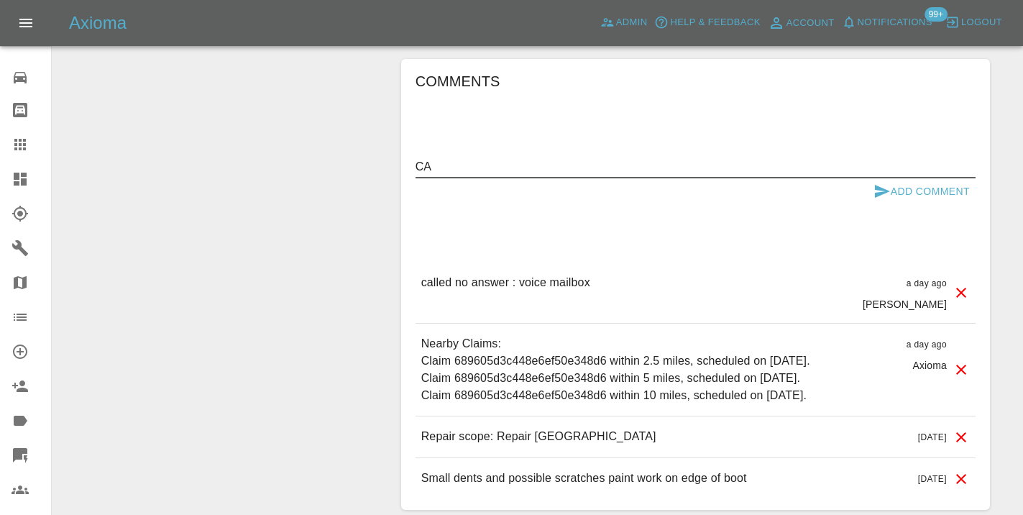
type textarea "C"
type textarea "called no answer : voice message left"
click at [876, 185] on icon "submit" at bounding box center [882, 191] width 15 height 13
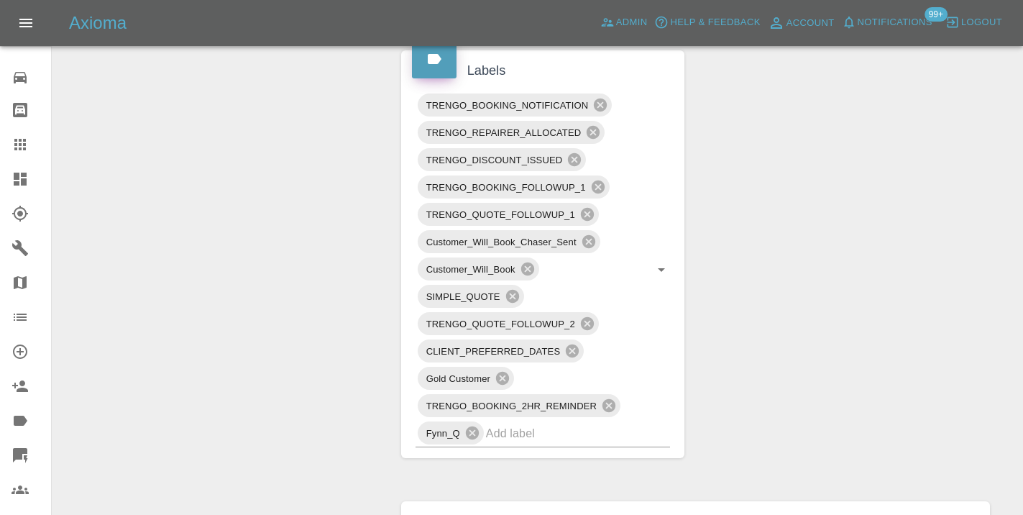
scroll to position [799, 0]
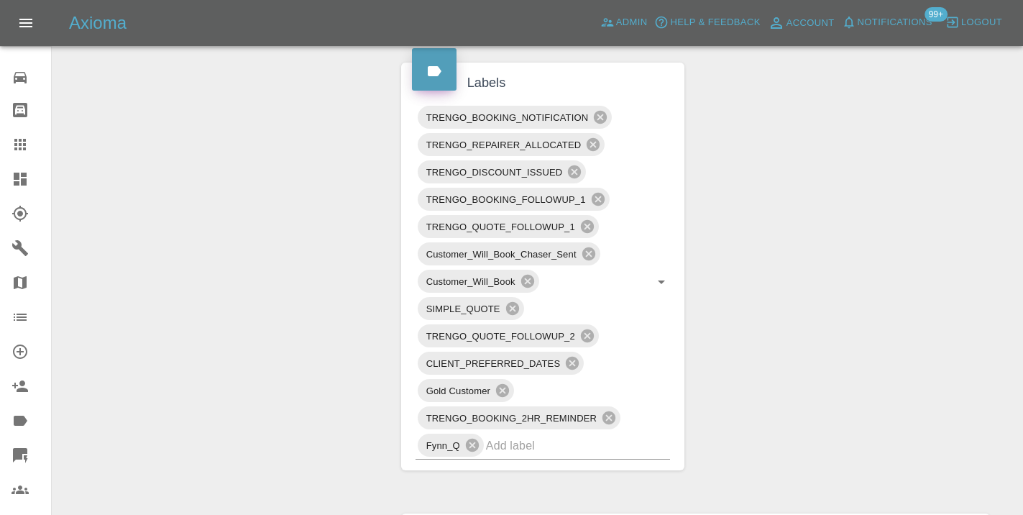
click at [17, 141] on icon at bounding box center [20, 145] width 12 height 12
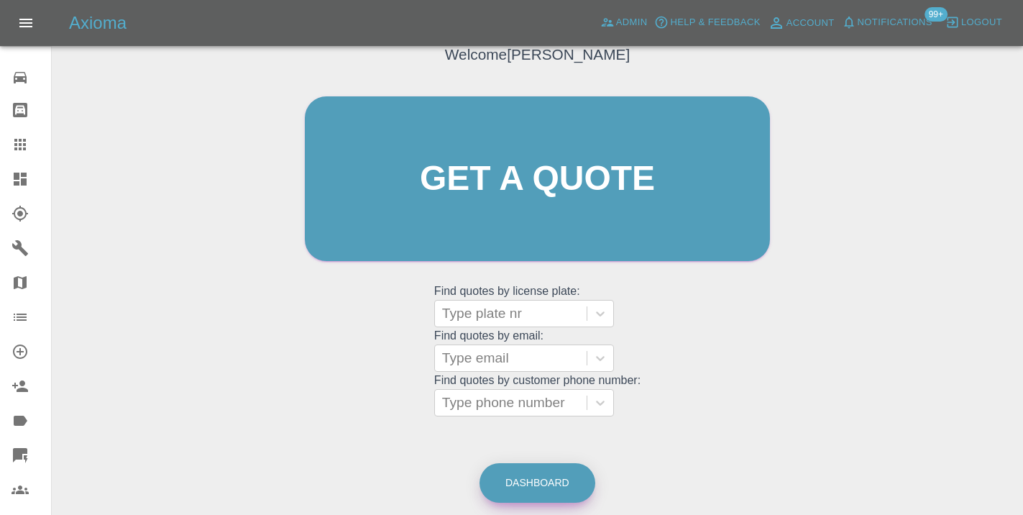
click at [564, 482] on link "Dashboard" at bounding box center [537, 483] width 116 height 40
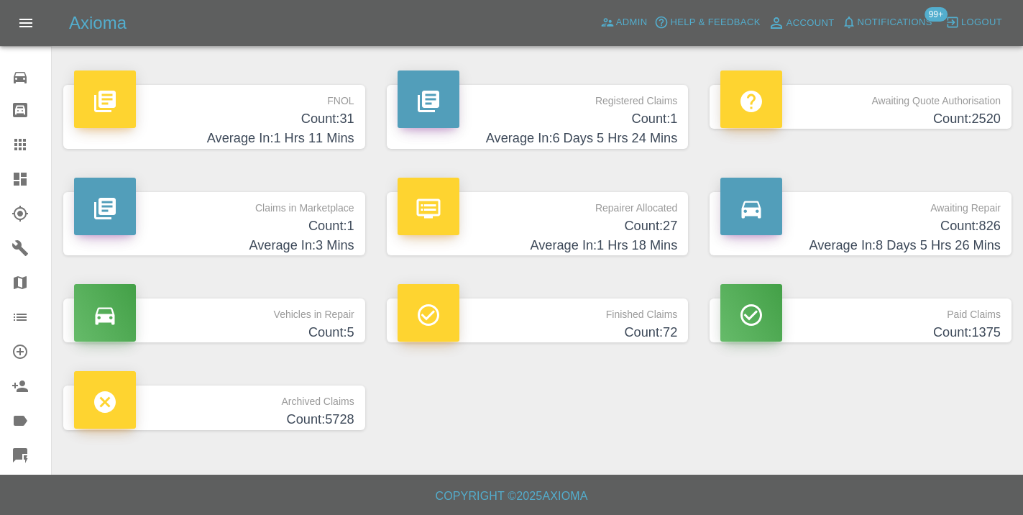
click at [966, 219] on h4 "Count: 826" at bounding box center [860, 225] width 280 height 19
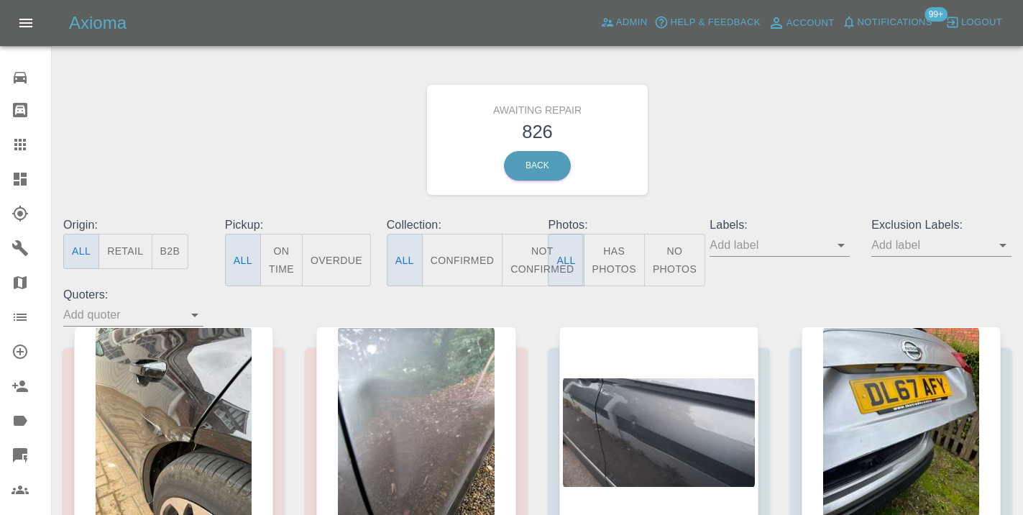
click at [525, 261] on button "Not Confirmed" at bounding box center [542, 260] width 81 height 52
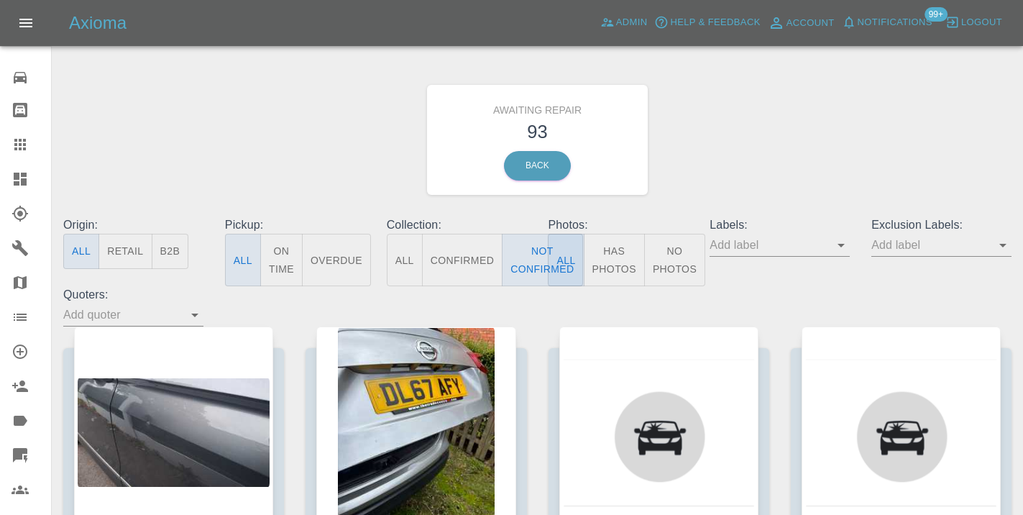
click at [735, 155] on div "Awaiting Repair 93 Back" at bounding box center [537, 139] width 970 height 153
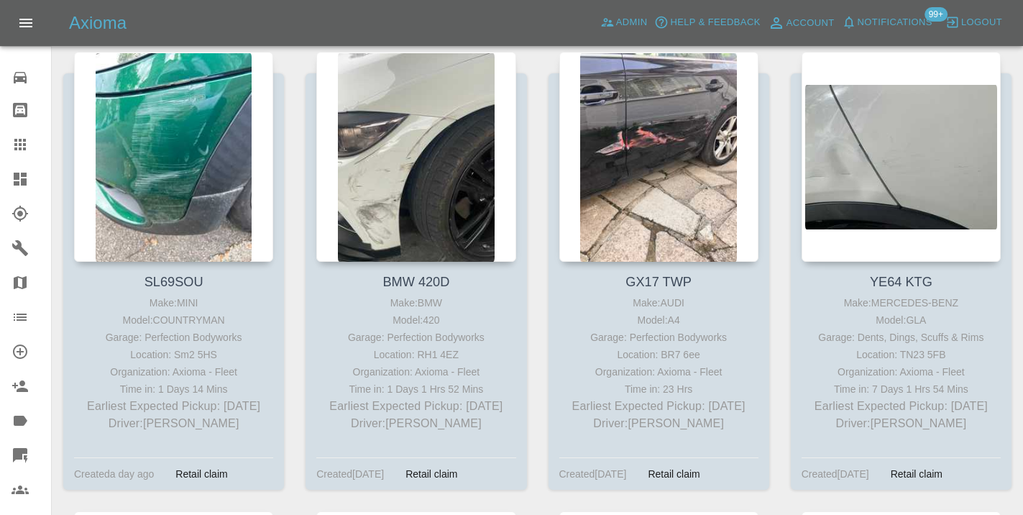
scroll to position [10391, 0]
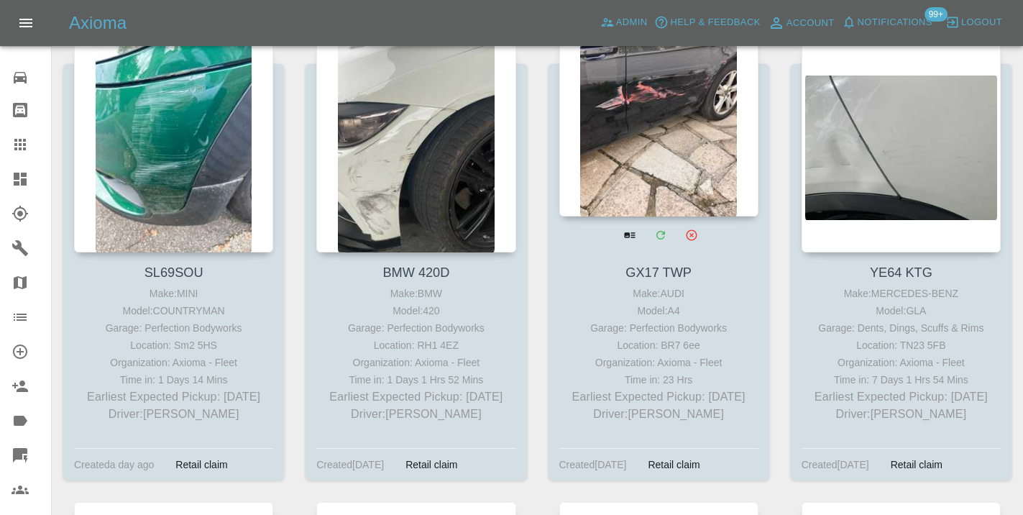
click at [651, 129] on div at bounding box center [658, 111] width 199 height 210
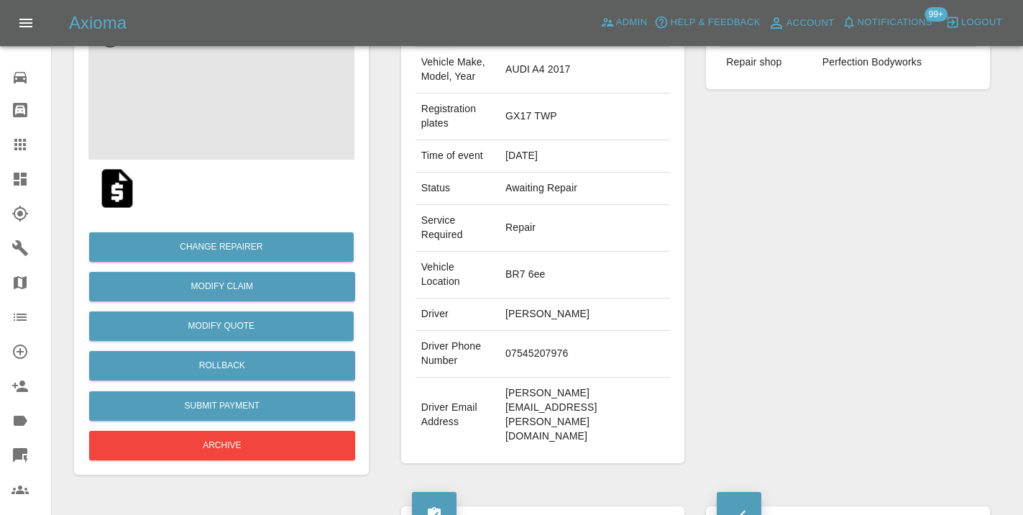
scroll to position [209, 0]
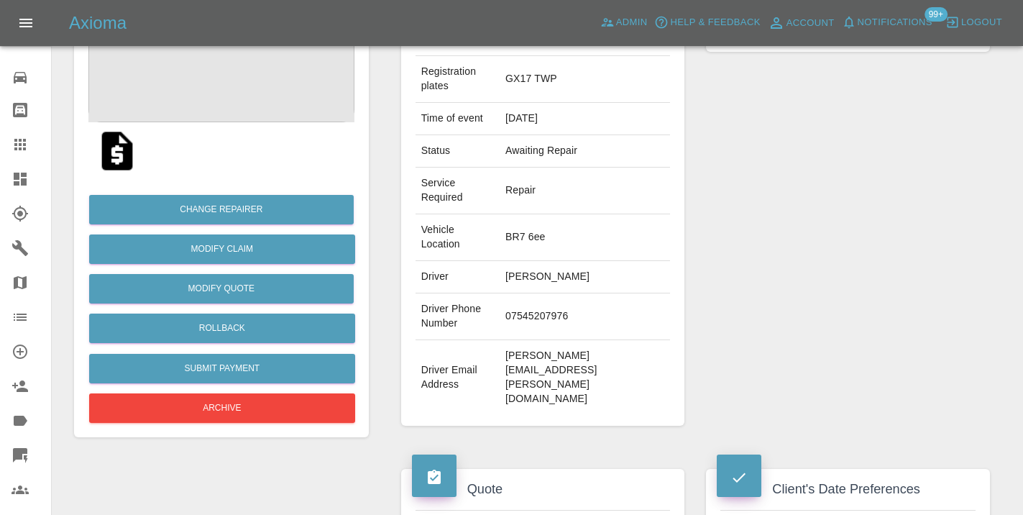
click at [500, 340] on td "07545207976" at bounding box center [585, 316] width 170 height 47
copy td "07545207976"
click at [738, 211] on div "Repairer Repair shop Perfection Bodyworks" at bounding box center [848, 196] width 306 height 501
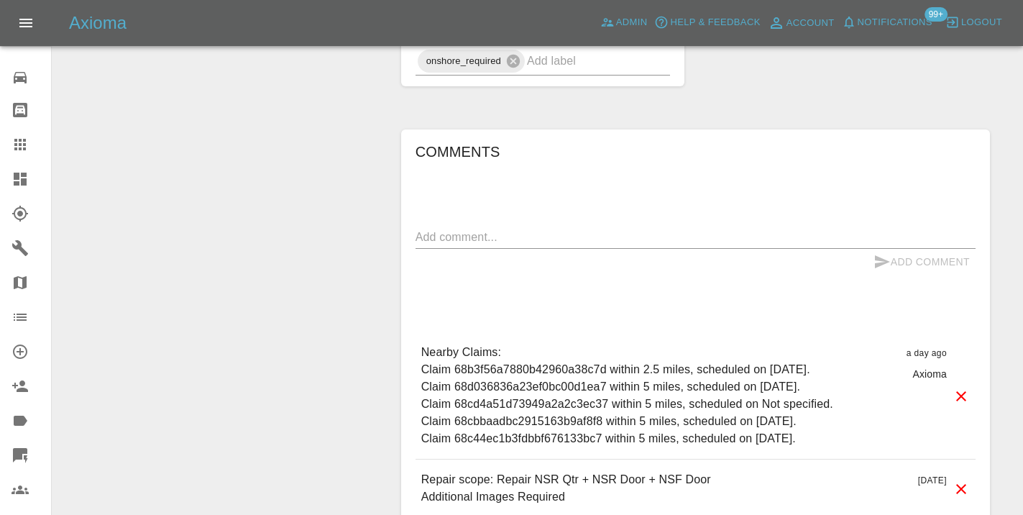
scroll to position [1359, 0]
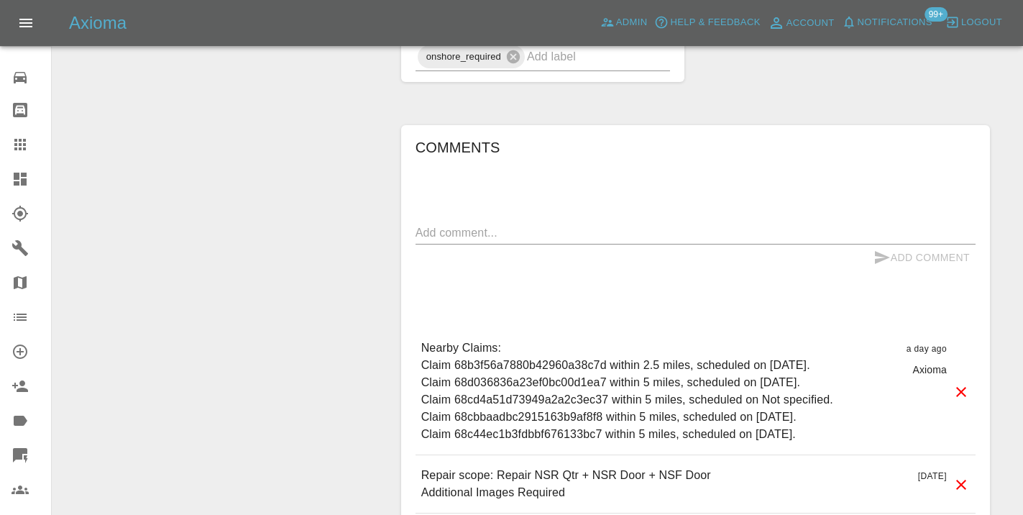
click at [479, 236] on textarea at bounding box center [695, 232] width 560 height 17
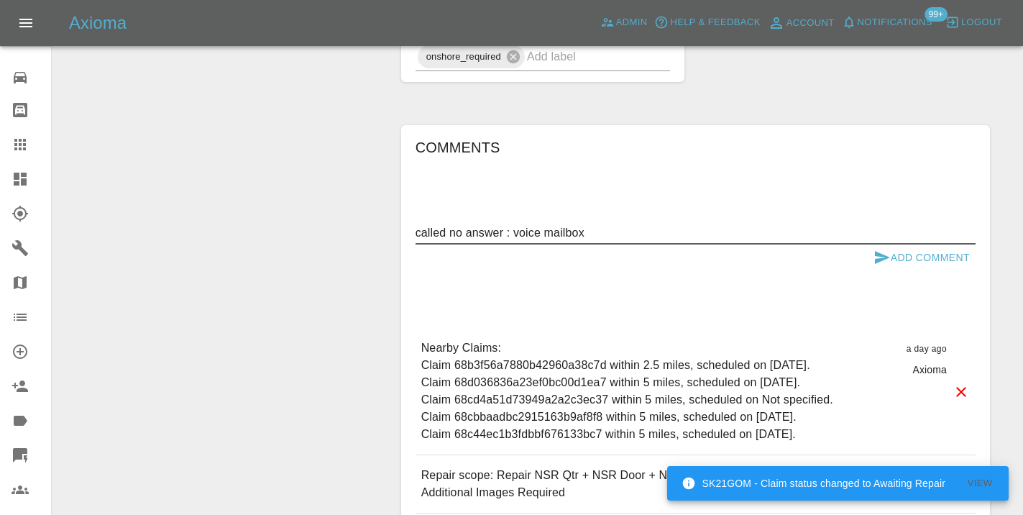
type textarea "called no answer : voice mailbox"
click at [880, 258] on icon "submit" at bounding box center [882, 257] width 15 height 13
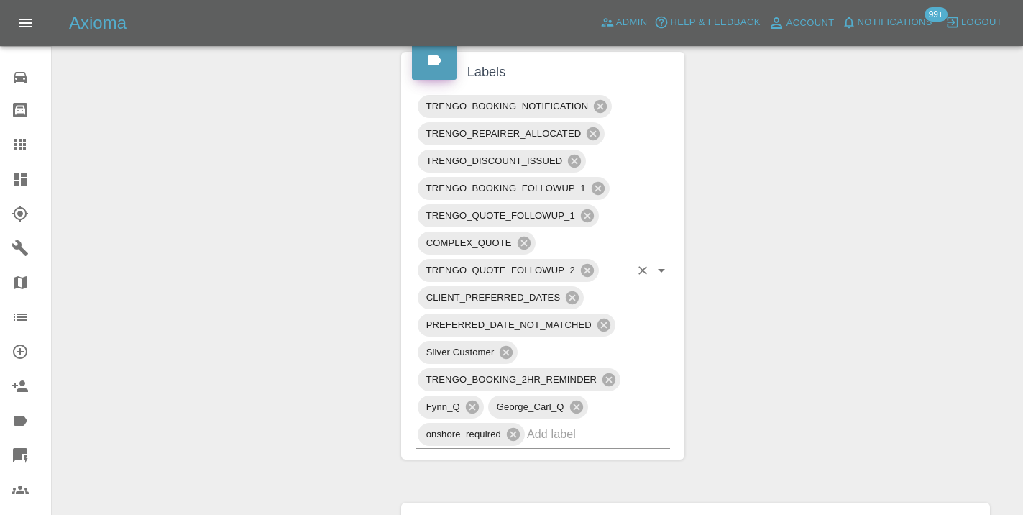
scroll to position [1004, 0]
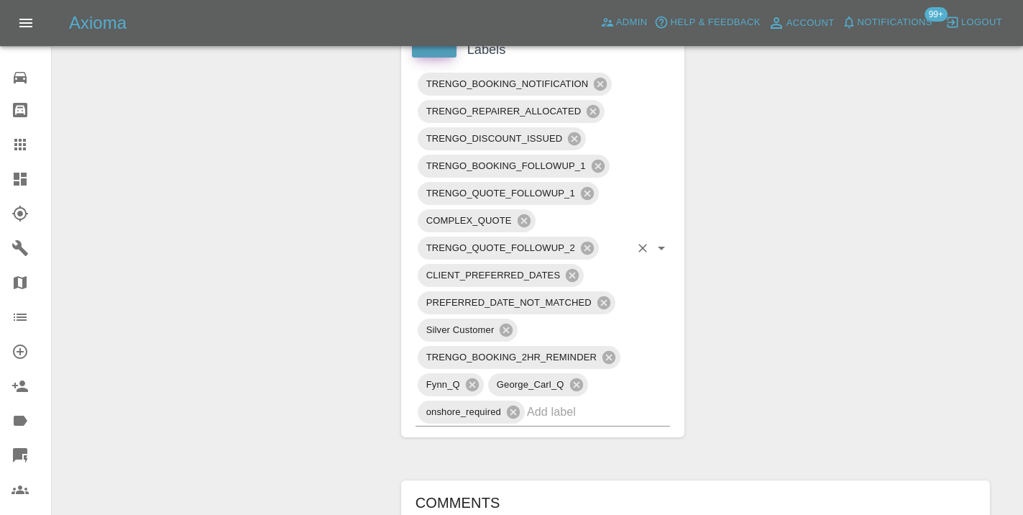
click at [586, 410] on input "text" at bounding box center [578, 411] width 103 height 22
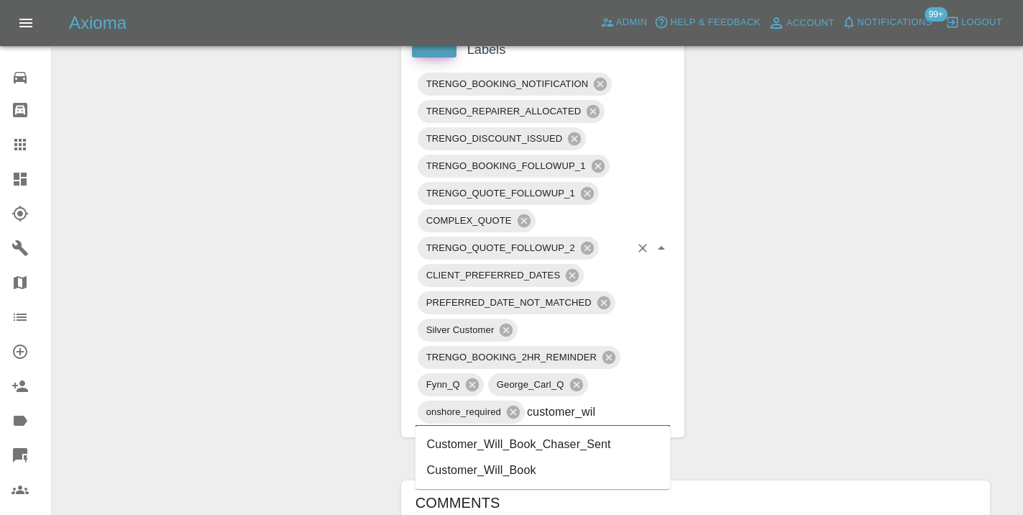
type input "customer_will"
click at [552, 472] on li "Customer_Will_Book" at bounding box center [542, 470] width 255 height 26
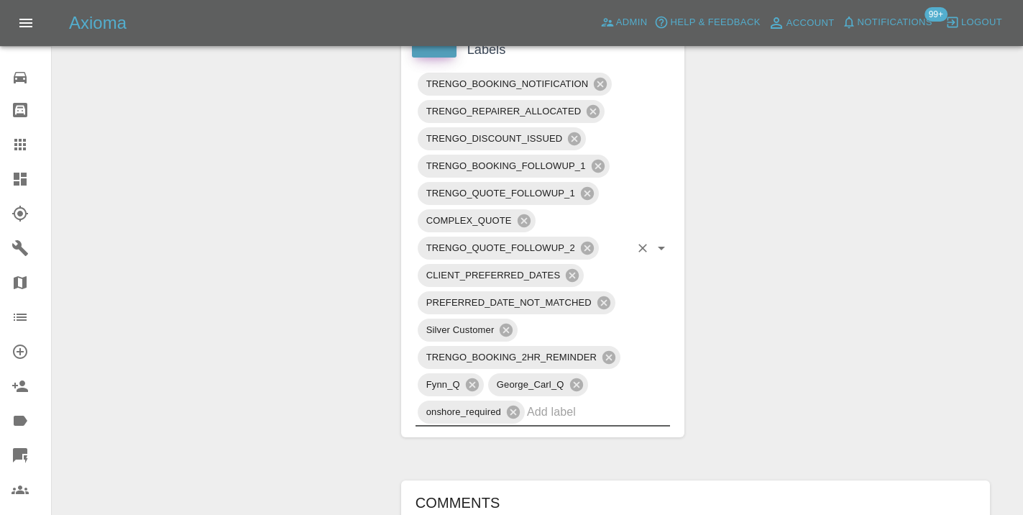
click at [188, 279] on div "Change Repairer Modify Claim Modify Quote Rollback Submit Payment Archive" at bounding box center [221, 77] width 316 height 1852
click at [23, 147] on icon at bounding box center [20, 145] width 12 height 12
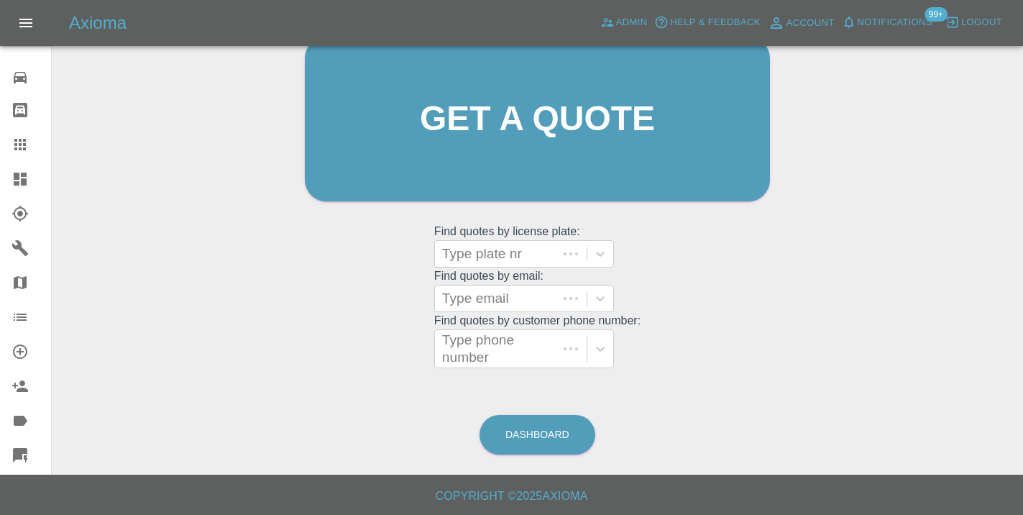
scroll to position [110, 0]
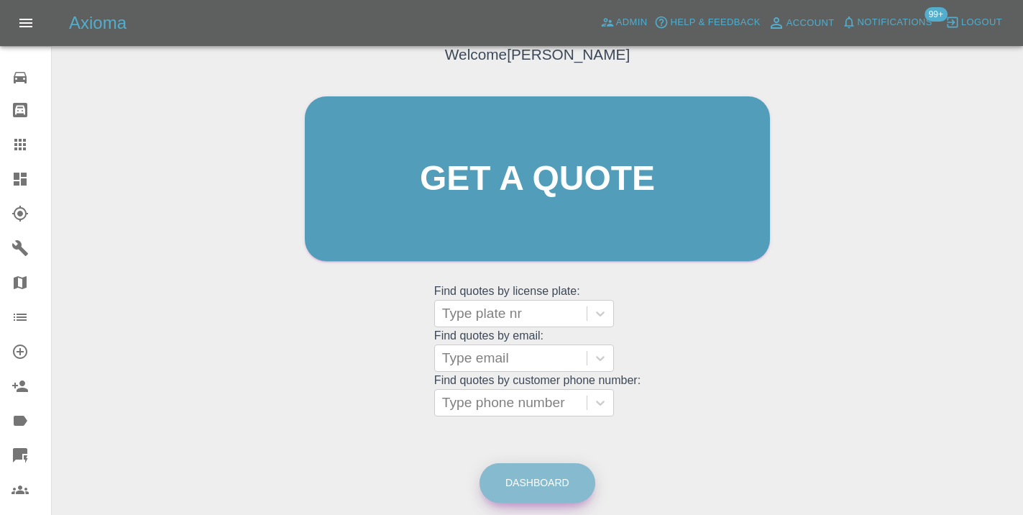
click at [553, 468] on link "Dashboard" at bounding box center [537, 483] width 116 height 40
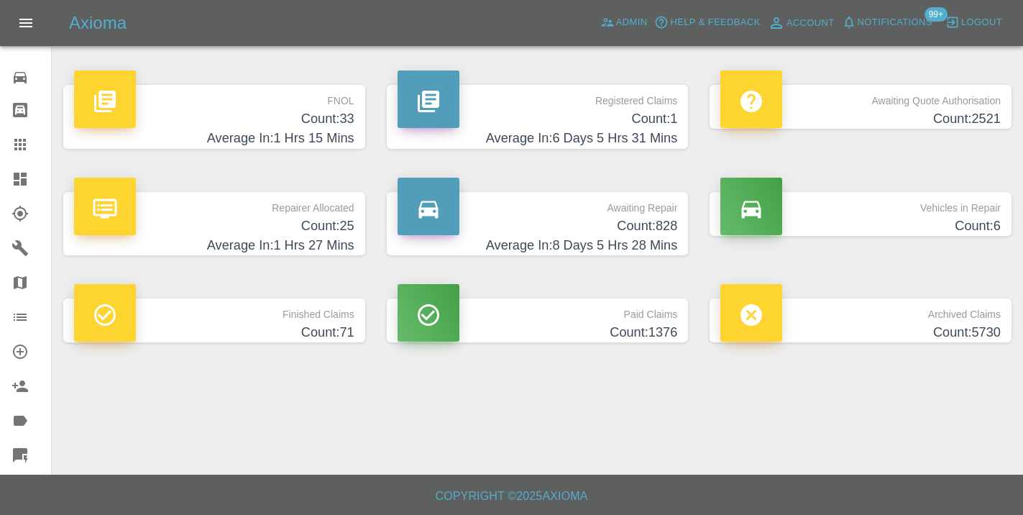
click at [658, 225] on h4 "Count: 828" at bounding box center [538, 225] width 280 height 19
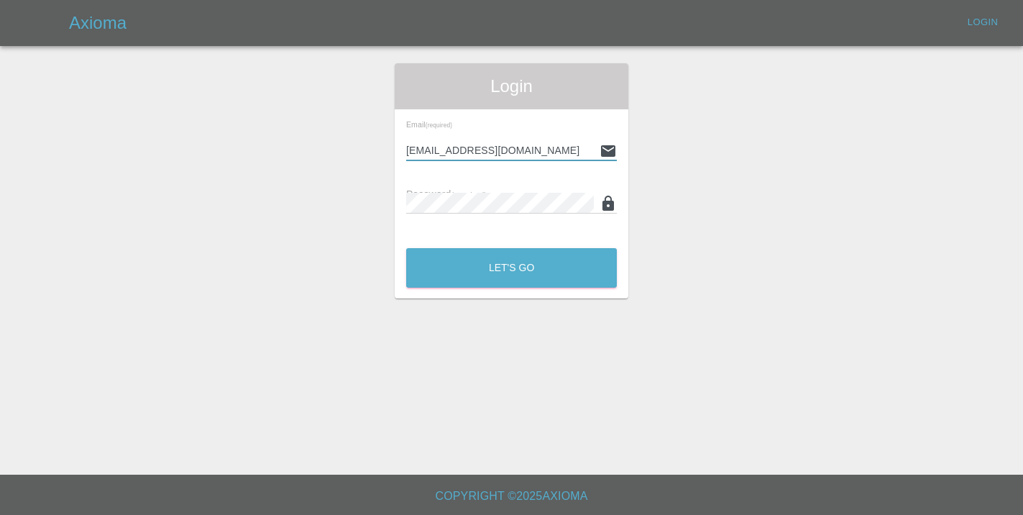
type input "[EMAIL_ADDRESS][DOMAIN_NAME]"
click at [511, 267] on button "Let's Go" at bounding box center [511, 268] width 211 height 40
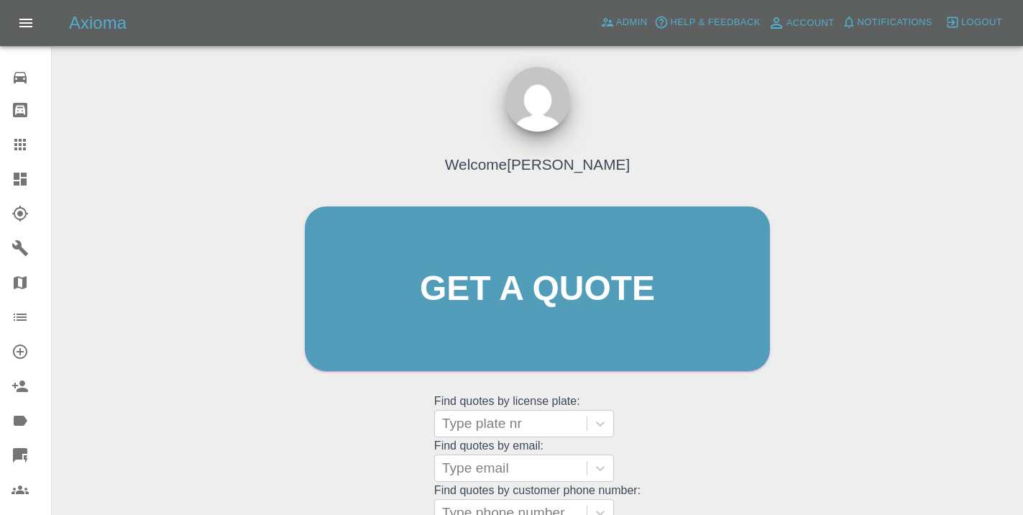
click at [711, 433] on div "Welcome Castro Get a quote Get a quote Find quotes by license plate: Type plate…" at bounding box center [537, 316] width 495 height 434
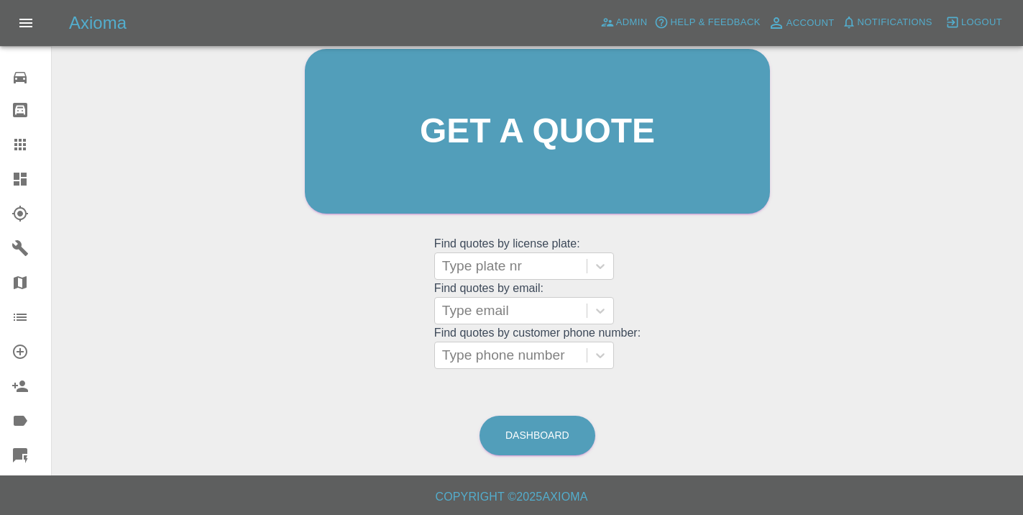
scroll to position [159, 0]
click at [557, 433] on link "Dashboard" at bounding box center [537, 435] width 116 height 40
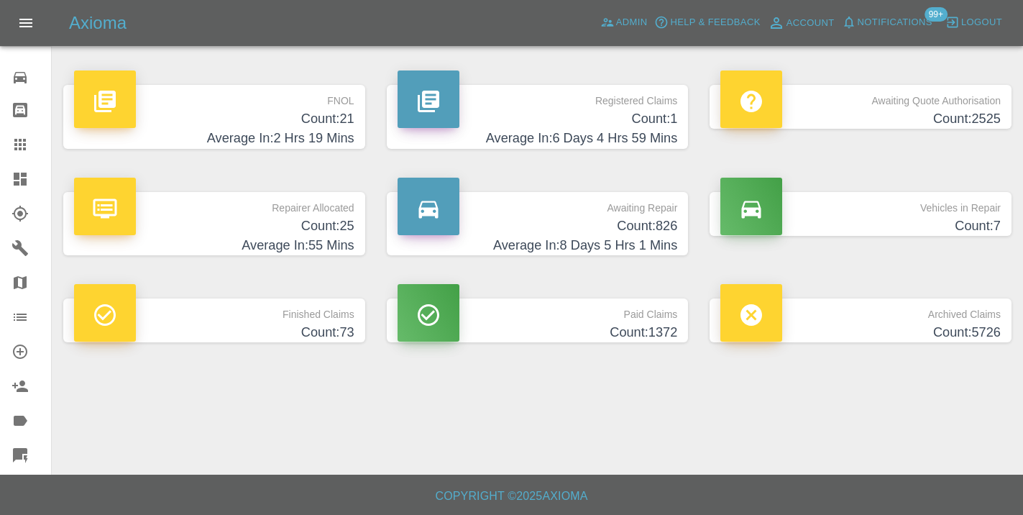
click at [635, 234] on h4 "Count: 826" at bounding box center [538, 225] width 280 height 19
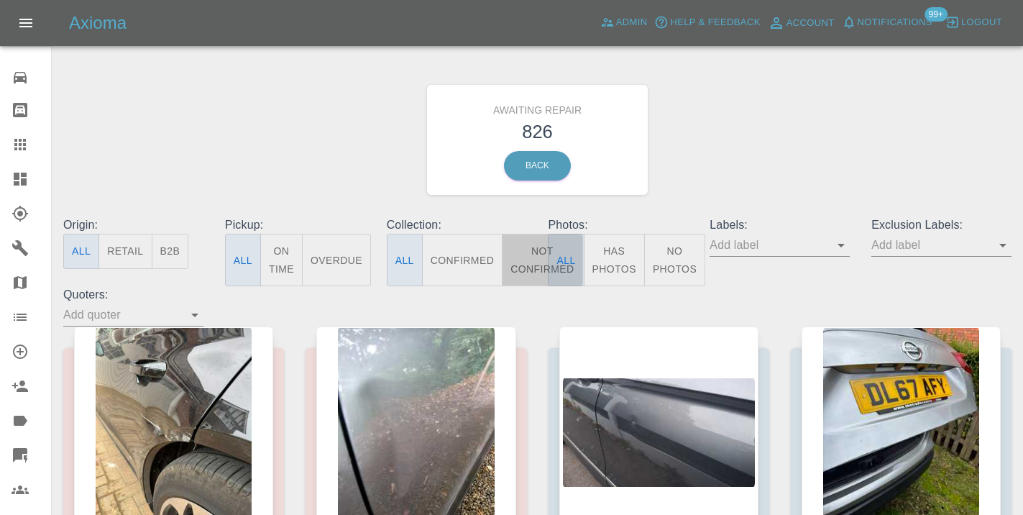
click at [523, 245] on button "Not Confirmed" at bounding box center [542, 260] width 81 height 52
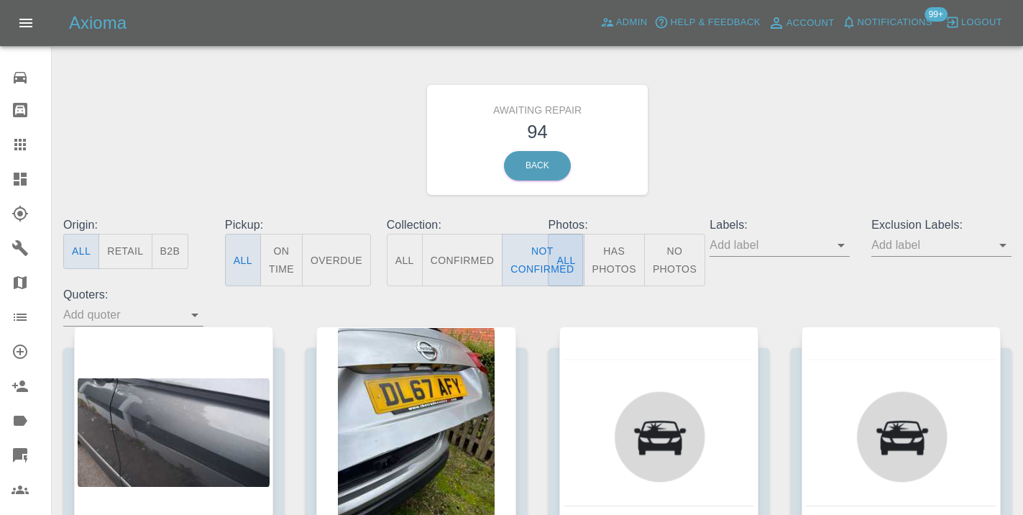
click at [799, 147] on div "Awaiting Repair 94 Back" at bounding box center [537, 139] width 970 height 153
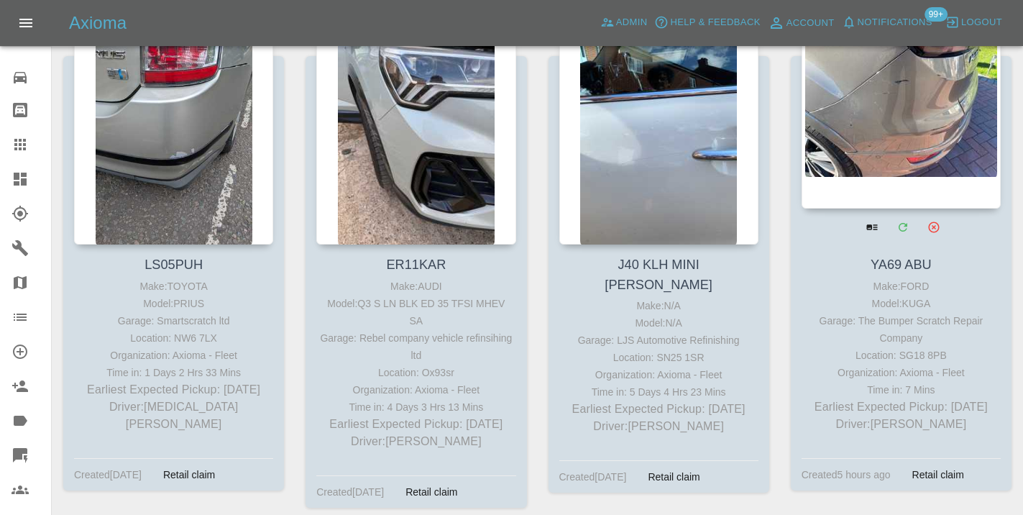
scroll to position [4652, 0]
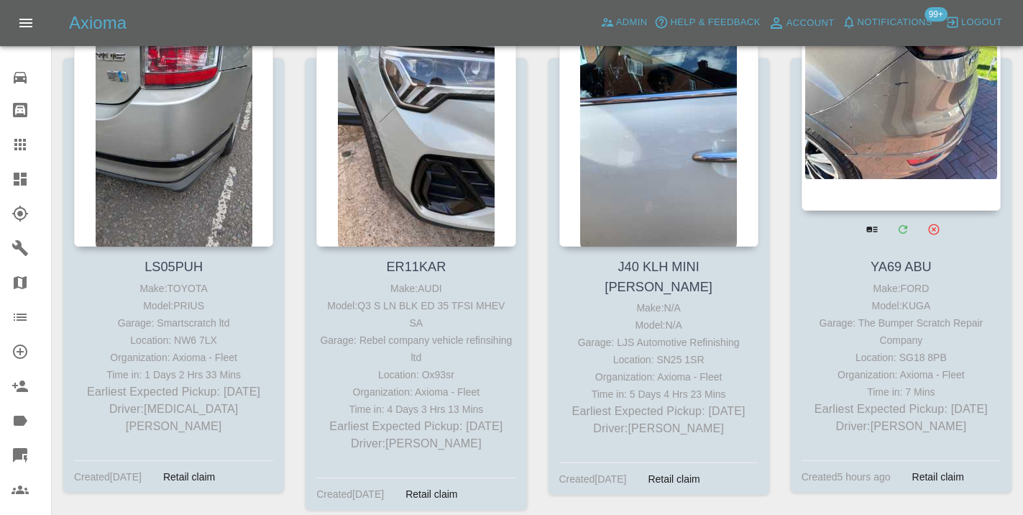
click at [862, 145] on div at bounding box center [901, 106] width 199 height 210
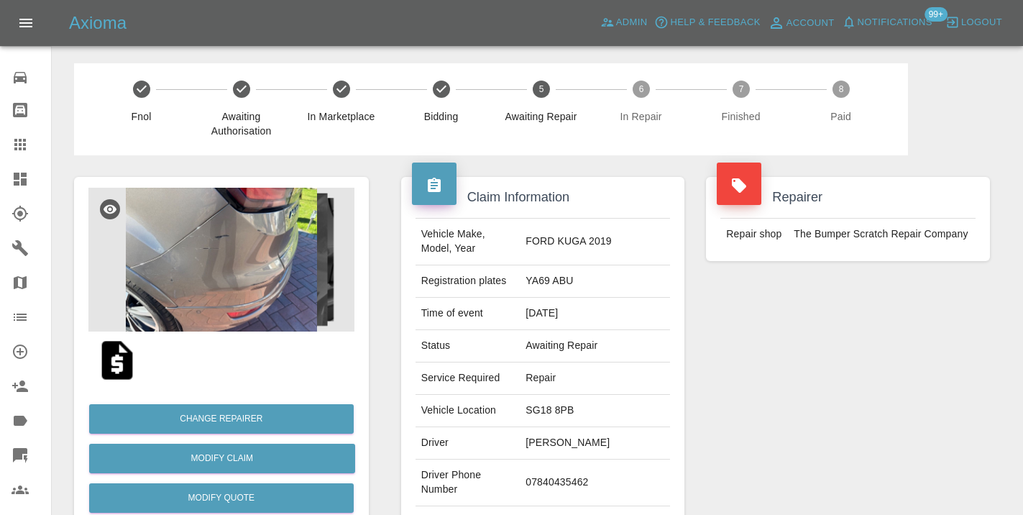
click at [579, 469] on td "07840435462" at bounding box center [595, 482] width 150 height 47
copy td "07840435462"
click at [786, 380] on div "Repairer Repair shop The Bumper Scratch Repair Company" at bounding box center [848, 369] width 306 height 429
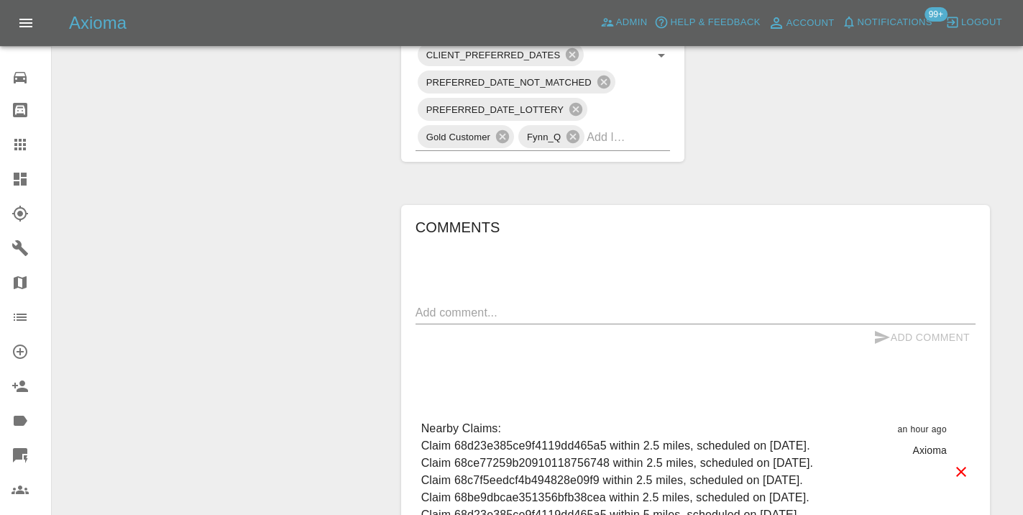
scroll to position [921, 0]
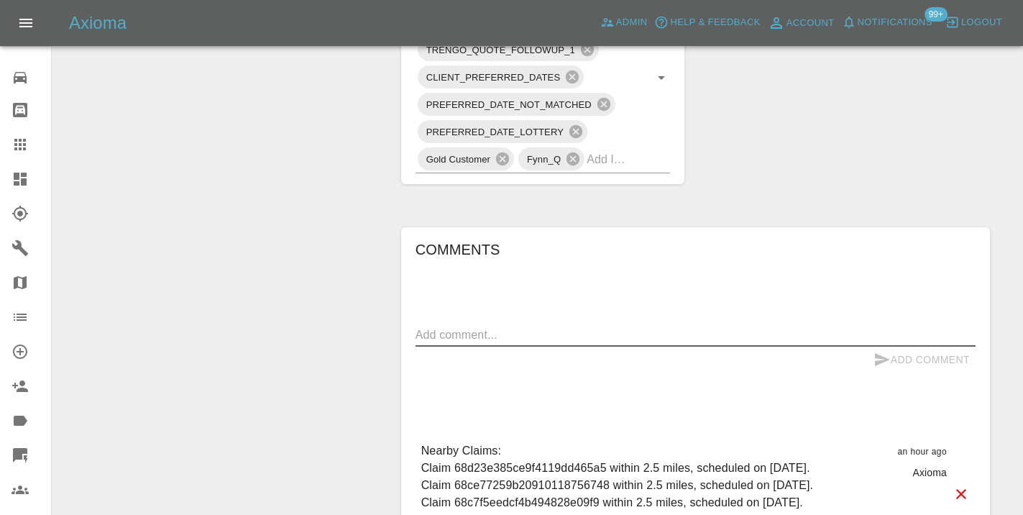
click at [477, 326] on textarea at bounding box center [695, 334] width 560 height 17
type textarea "c"
click at [605, 96] on icon at bounding box center [604, 104] width 16 height 16
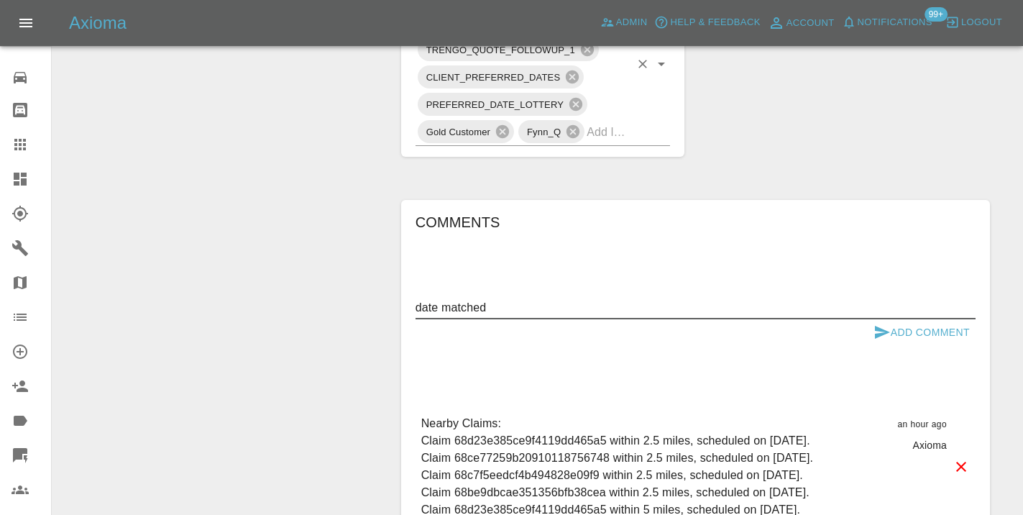
type textarea "date matched"
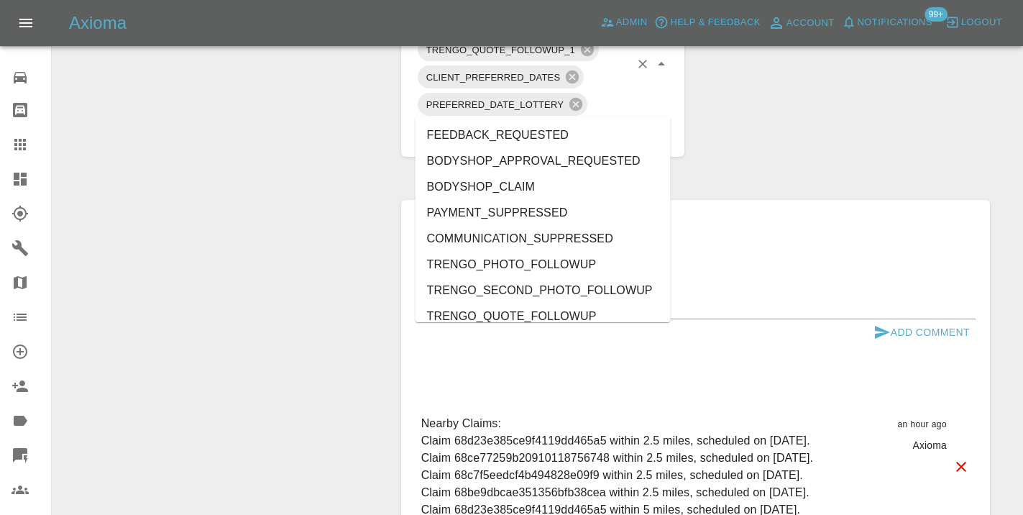
click at [621, 121] on input "text" at bounding box center [608, 132] width 43 height 22
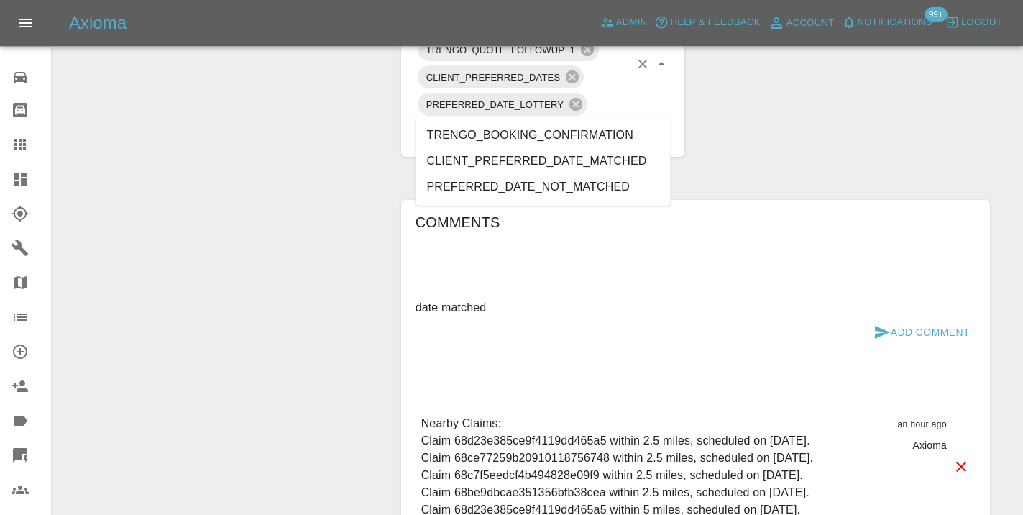
type input "matc"
click at [532, 142] on li "CLIENT_PREFERRED_DATE_MATCHED" at bounding box center [542, 135] width 255 height 26
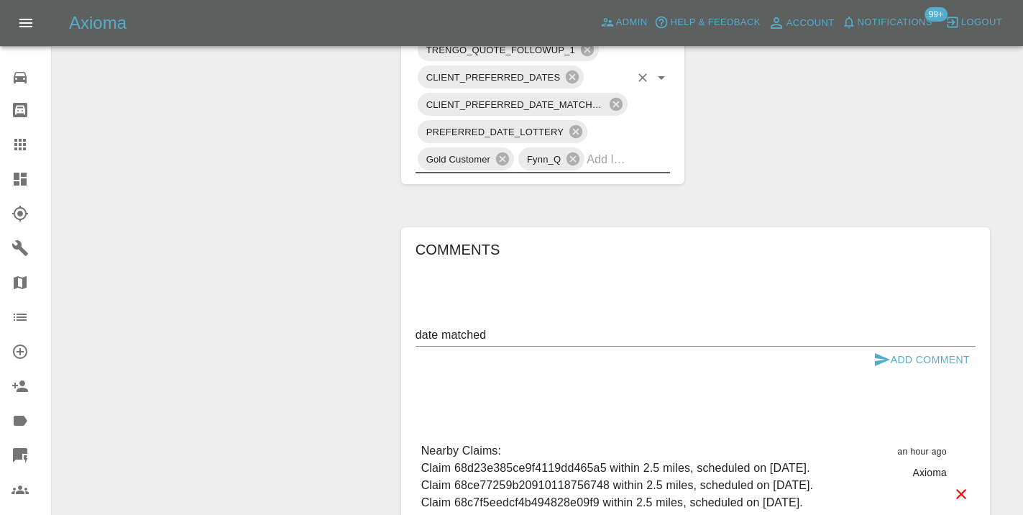
click at [415, 326] on textarea "date matched" at bounding box center [695, 334] width 560 height 17
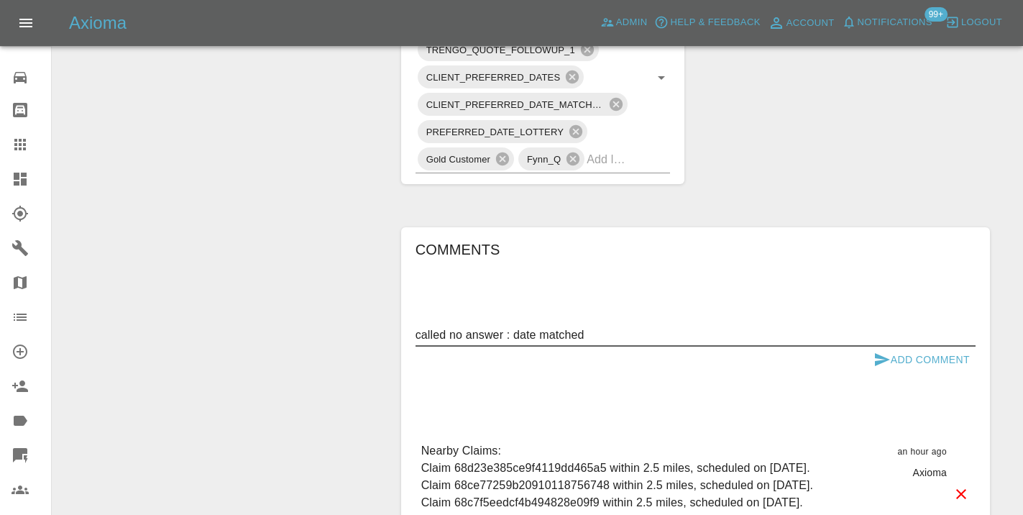
type textarea "called no answer : date matched"
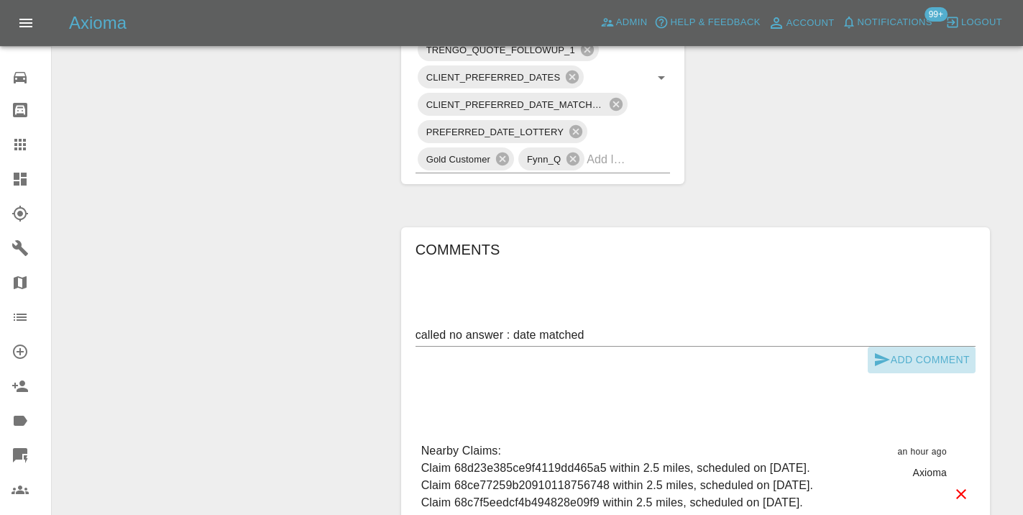
click at [896, 346] on button "Add Comment" at bounding box center [922, 359] width 108 height 27
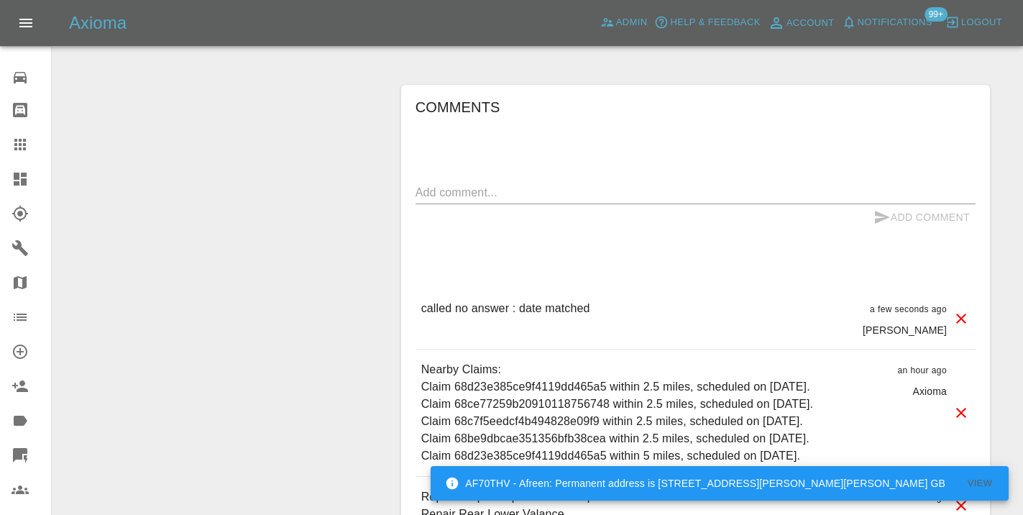
scroll to position [1075, 0]
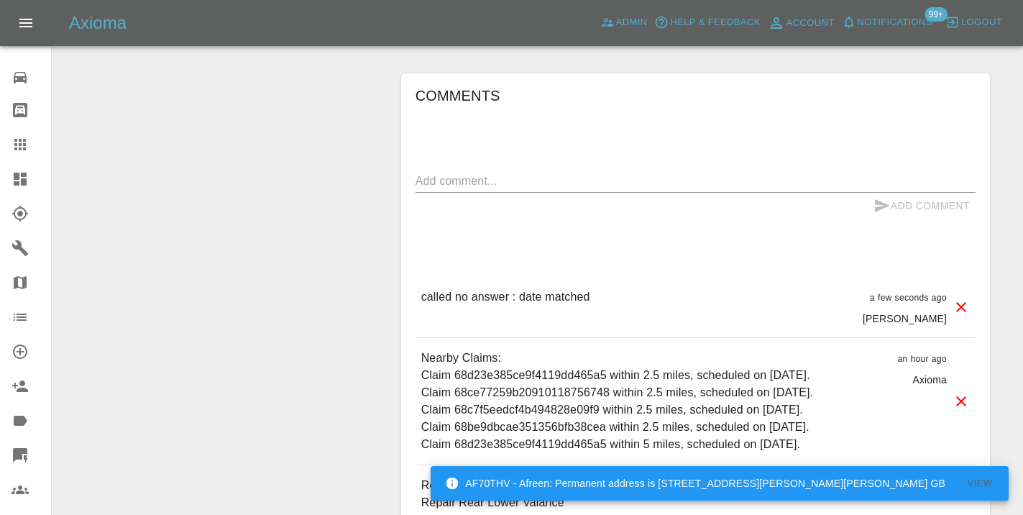
click at [447, 173] on textarea at bounding box center [695, 181] width 560 height 17
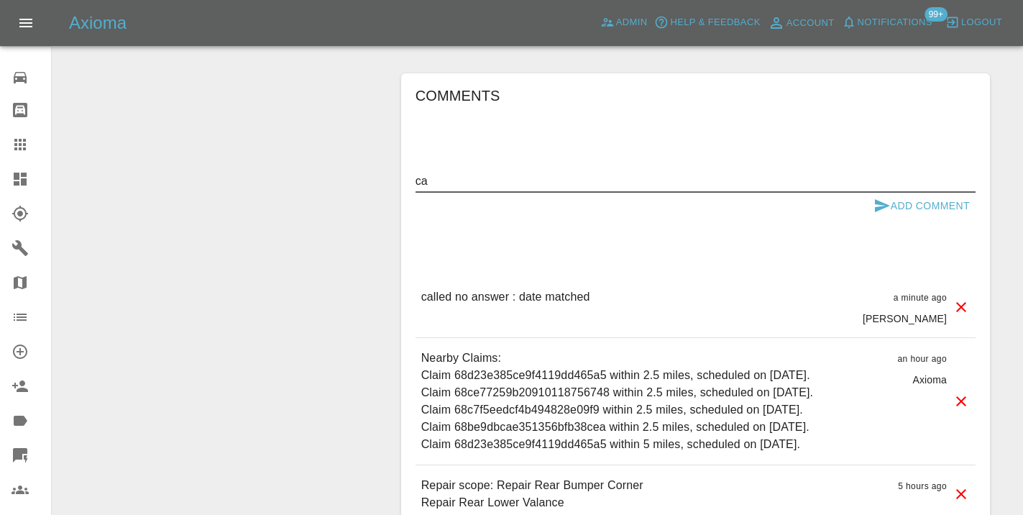
type textarea "c"
type textarea "booking in the 1st using the link in an hour ."
click at [882, 193] on button "Add Comment" at bounding box center [922, 206] width 108 height 27
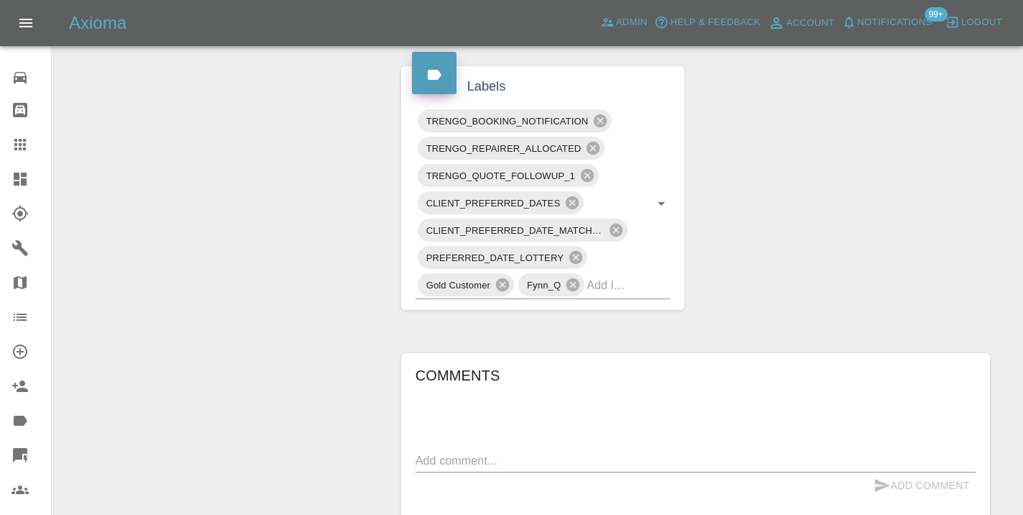
scroll to position [756, 0]
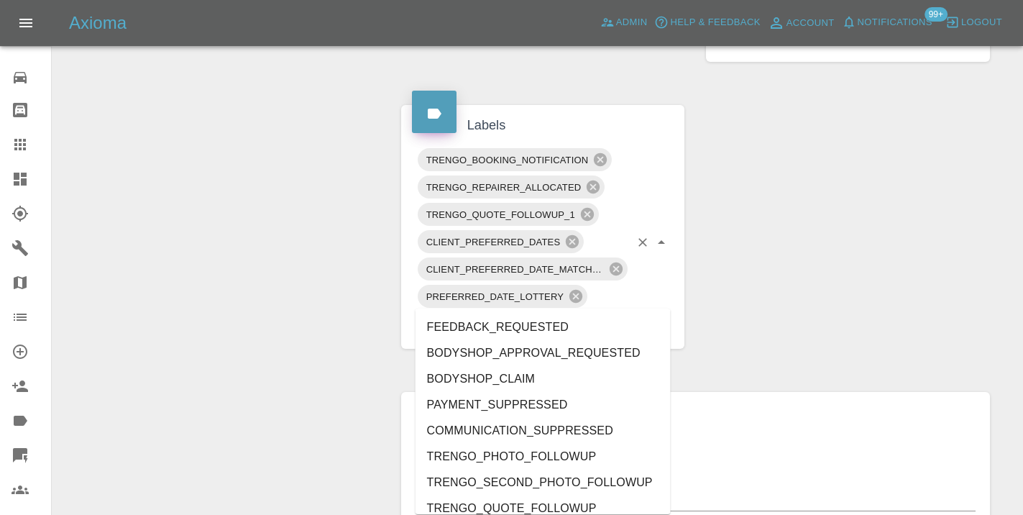
click at [629, 313] on input "text" at bounding box center [608, 324] width 43 height 22
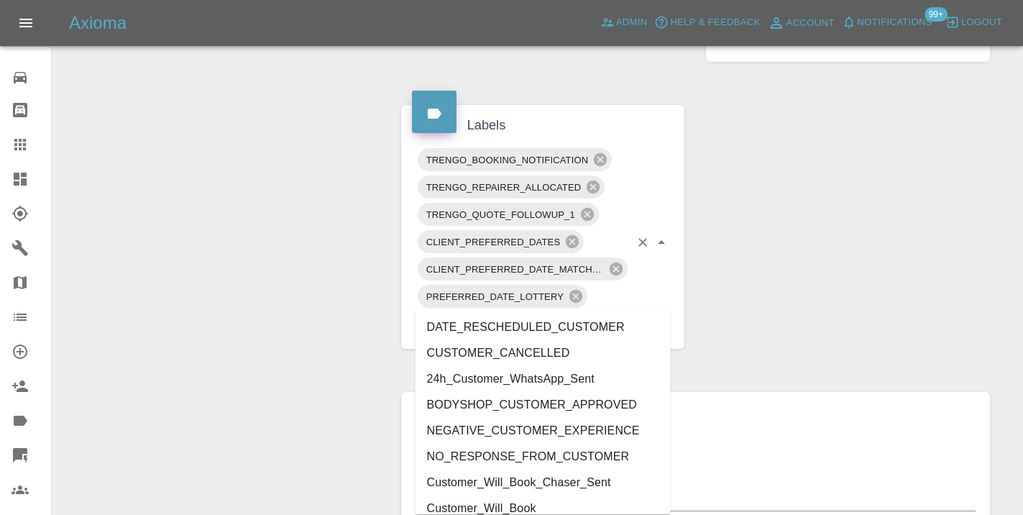
type input "cust"
click at [566, 510] on li "Customer_Will_Book" at bounding box center [542, 508] width 255 height 26
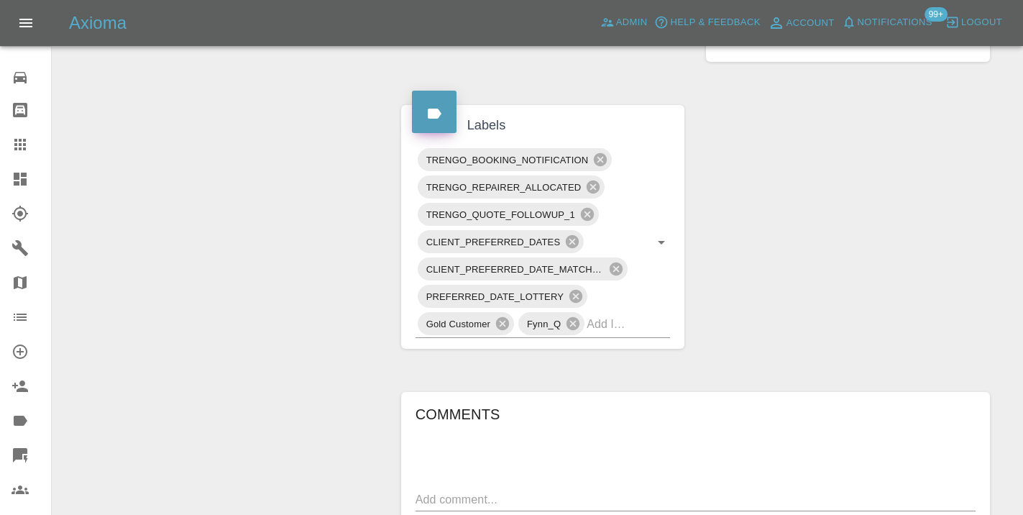
click at [351, 302] on div "Change Repairer Modify Claim Modify Quote Rollback Submit Payment Archive" at bounding box center [221, 230] width 316 height 1663
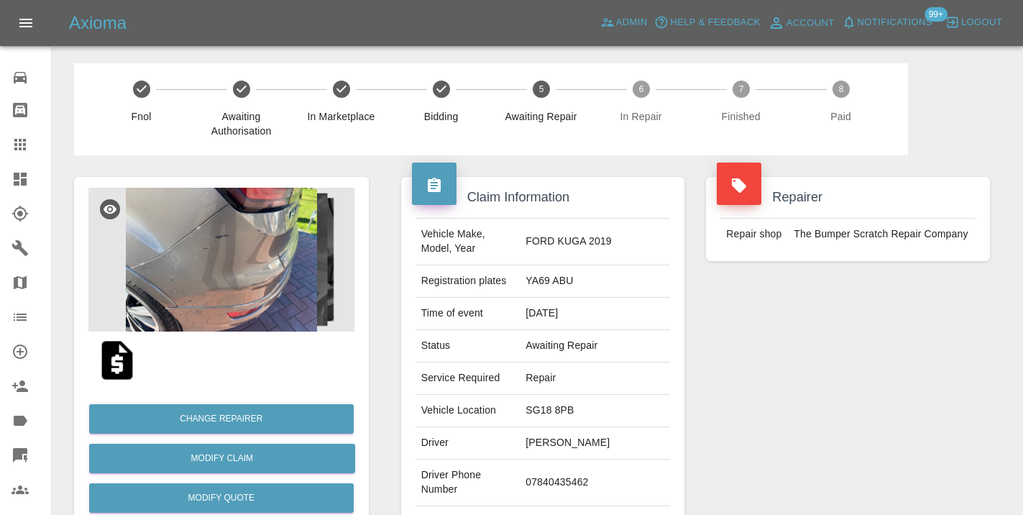
scroll to position [0, 0]
click at [24, 141] on icon at bounding box center [20, 145] width 12 height 12
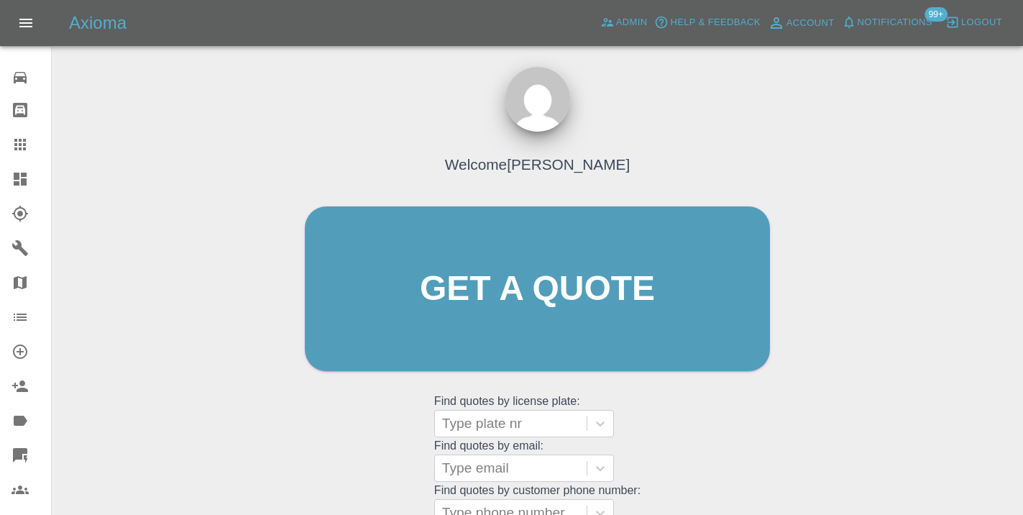
click at [658, 421] on div "Welcome [PERSON_NAME] Get a quote Get a quote Find quotes by license plate: Typ…" at bounding box center [537, 316] width 495 height 434
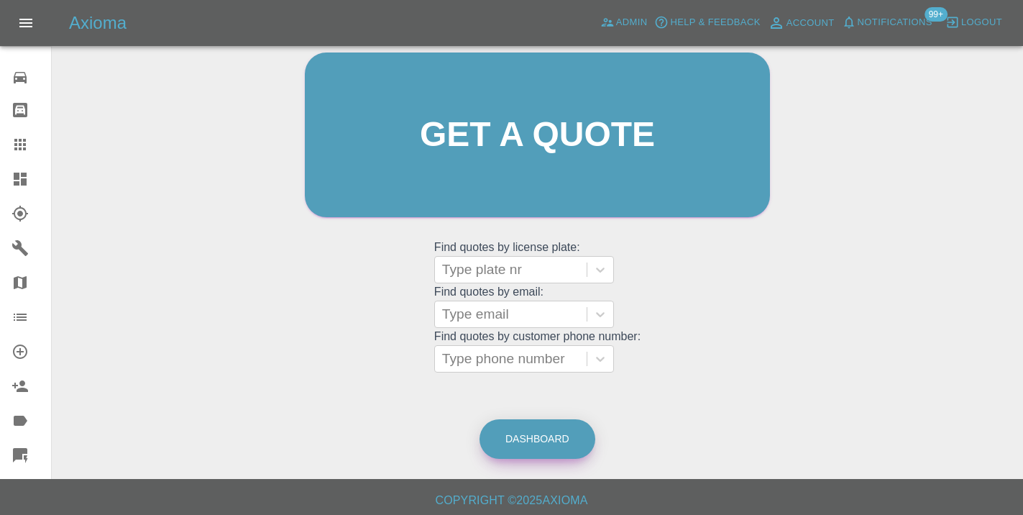
scroll to position [158, 0]
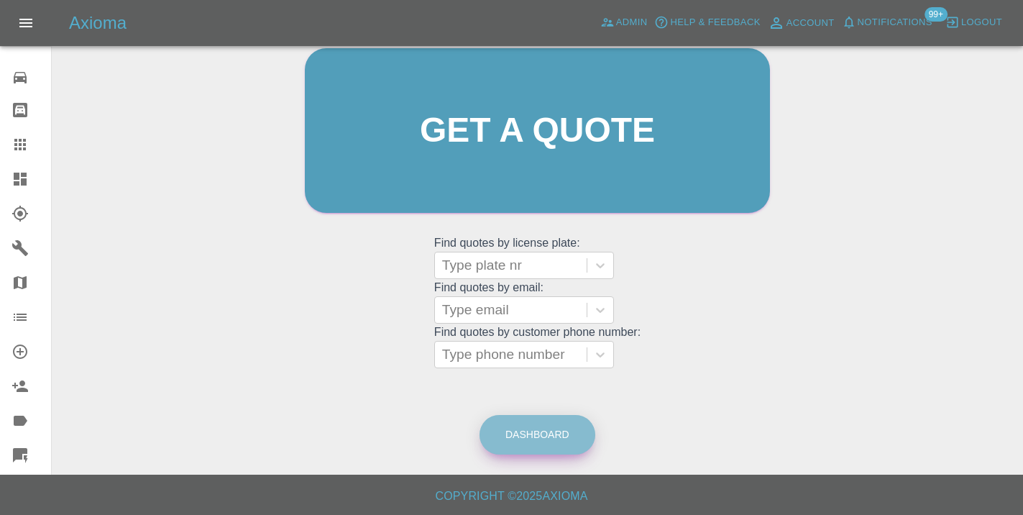
click at [535, 423] on link "Dashboard" at bounding box center [537, 435] width 116 height 40
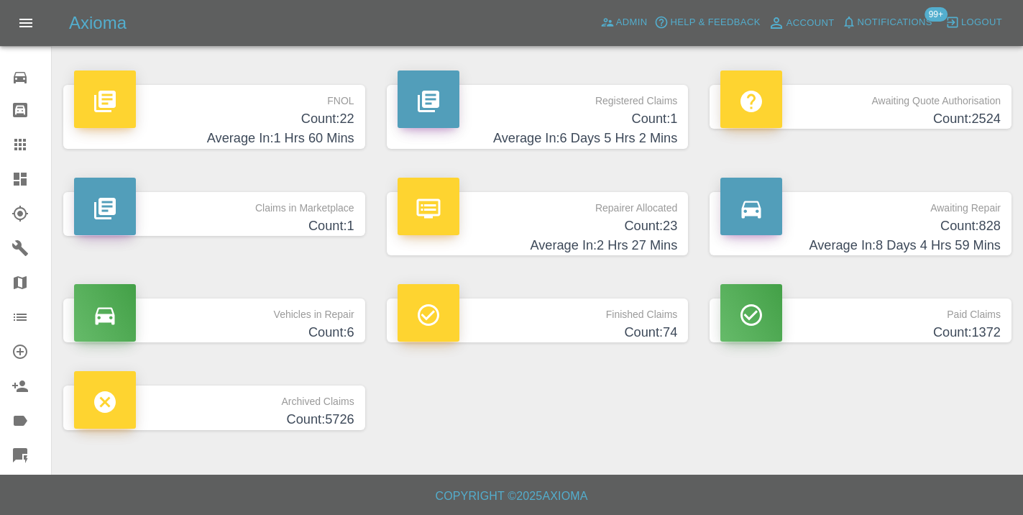
click at [973, 244] on h4 "Average In: 8 Days 4 Hrs 59 Mins" at bounding box center [860, 245] width 280 height 19
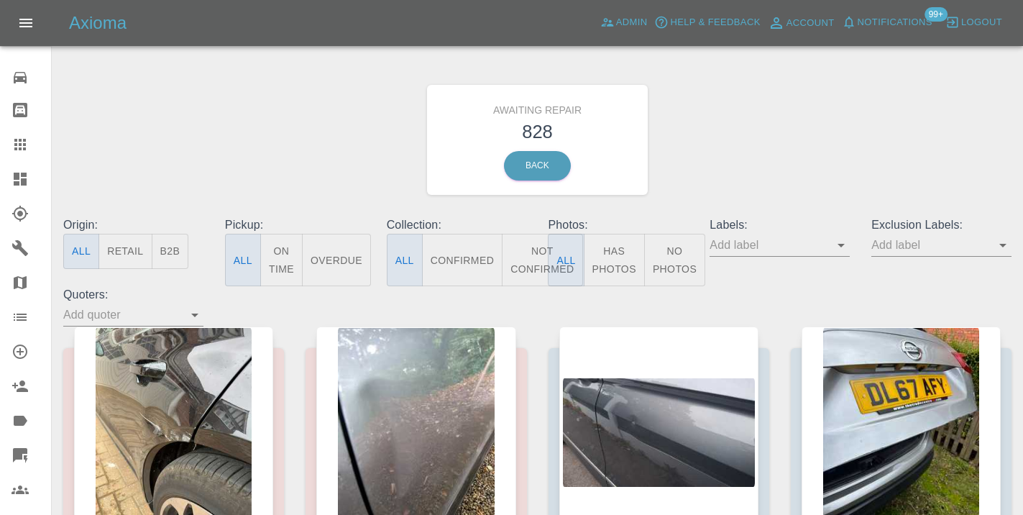
click at [527, 252] on button "Not Confirmed" at bounding box center [542, 260] width 81 height 52
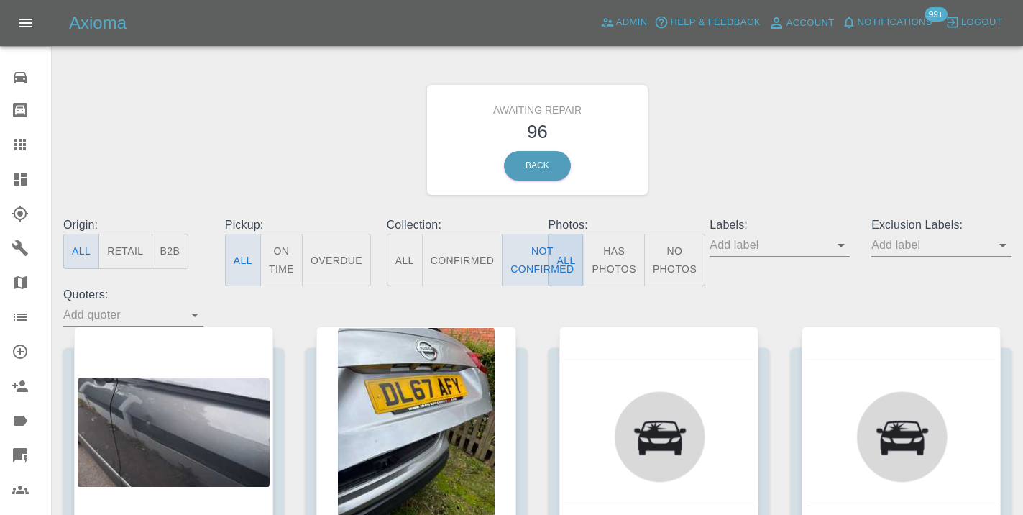
click at [766, 170] on div "Awaiting Repair 96 Back" at bounding box center [537, 139] width 970 height 153
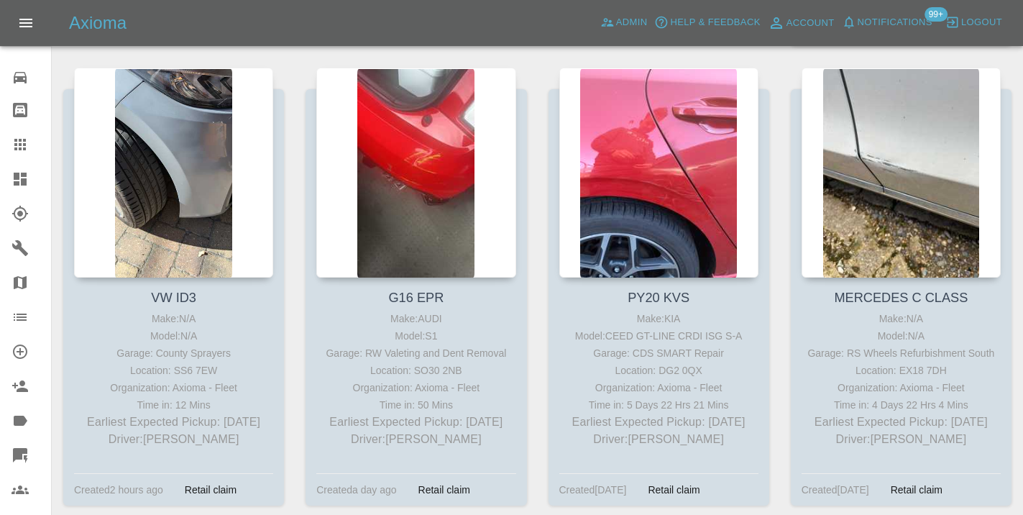
scroll to position [6586, 0]
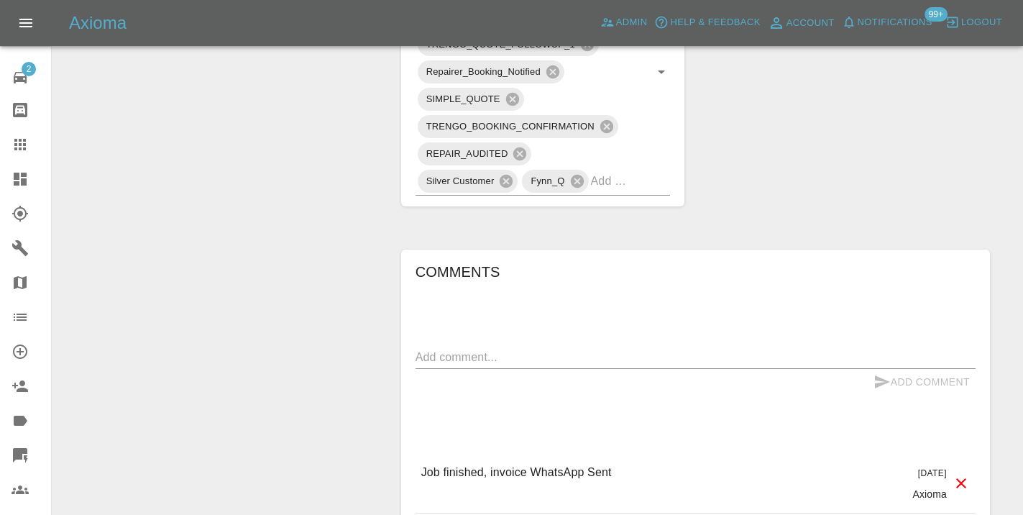
scroll to position [1088, 0]
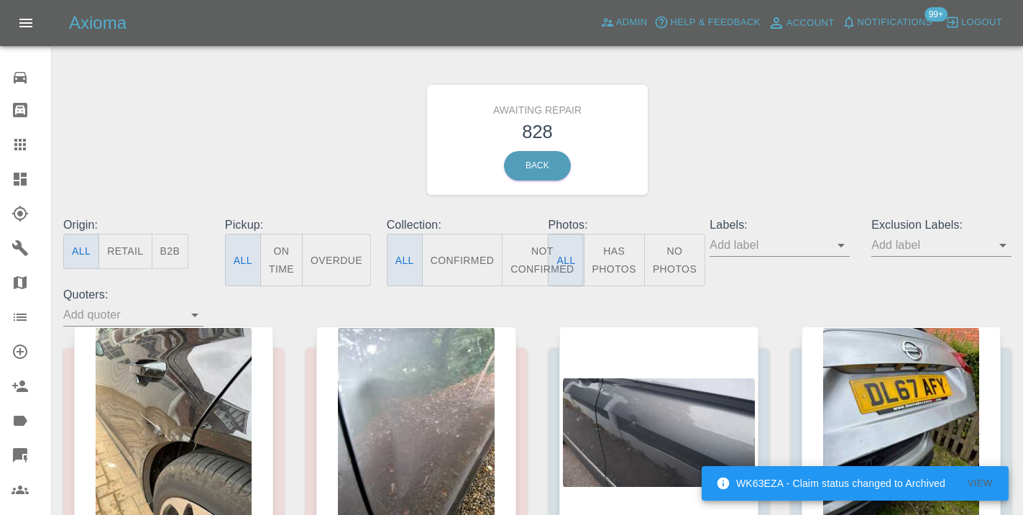
click at [534, 244] on button "Not Confirmed" at bounding box center [542, 260] width 81 height 52
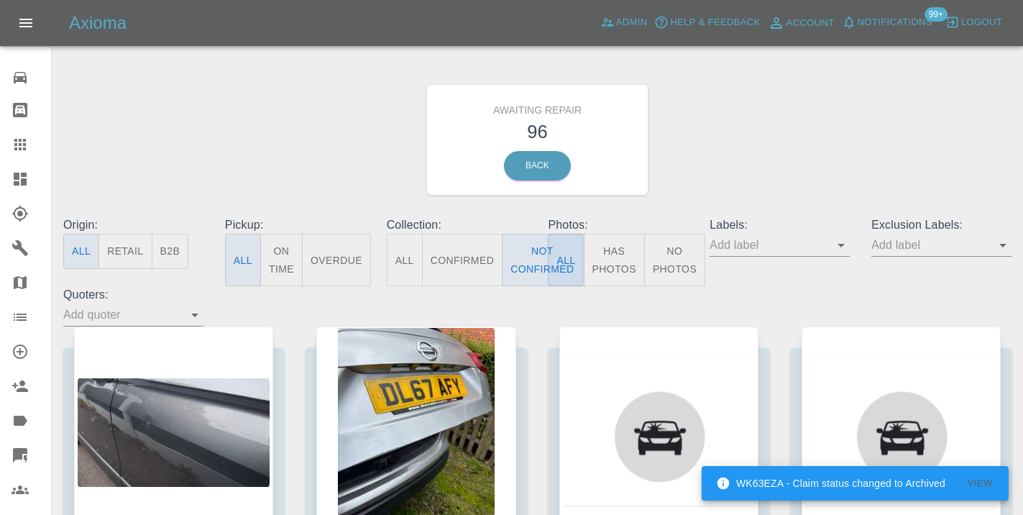
click at [730, 153] on div "Awaiting Repair 96 Back" at bounding box center [537, 139] width 970 height 153
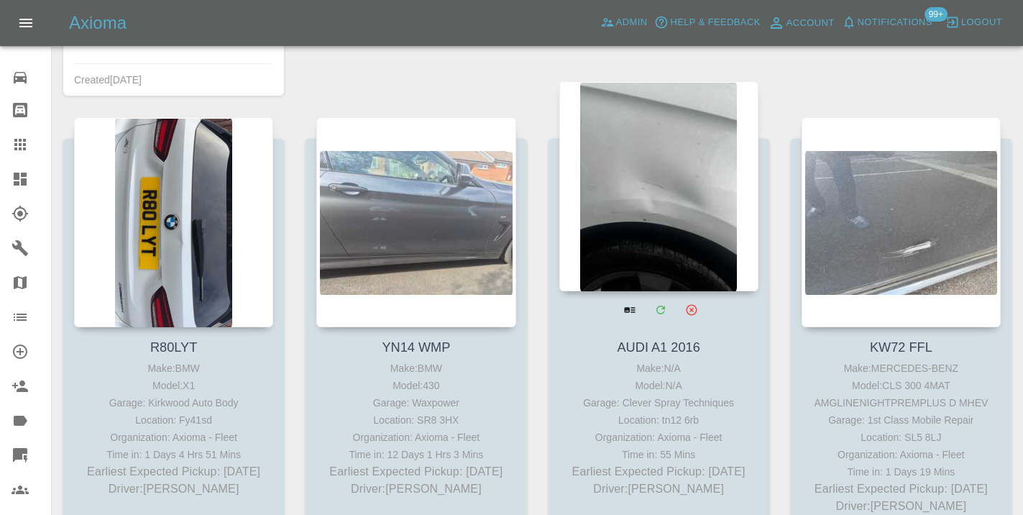
scroll to position [7963, 0]
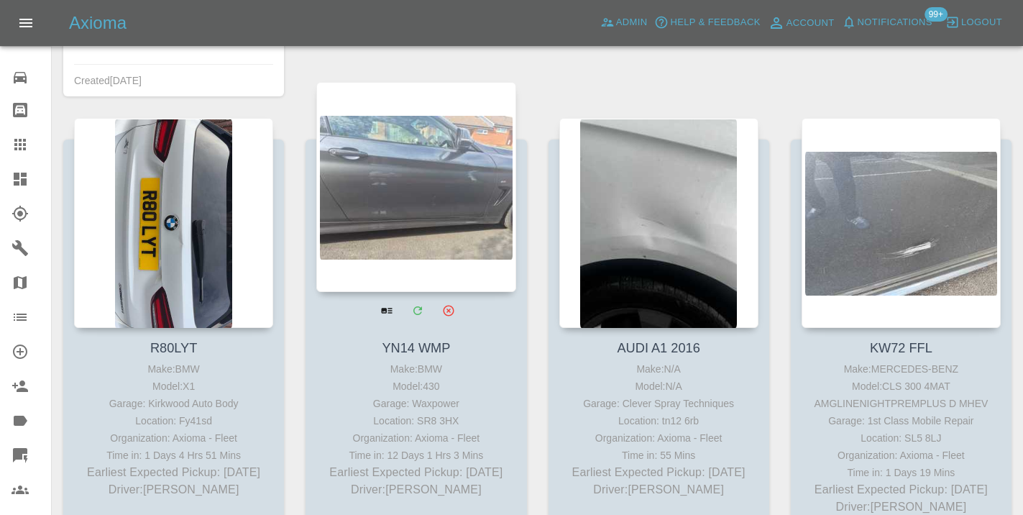
click at [446, 199] on div at bounding box center [415, 187] width 199 height 210
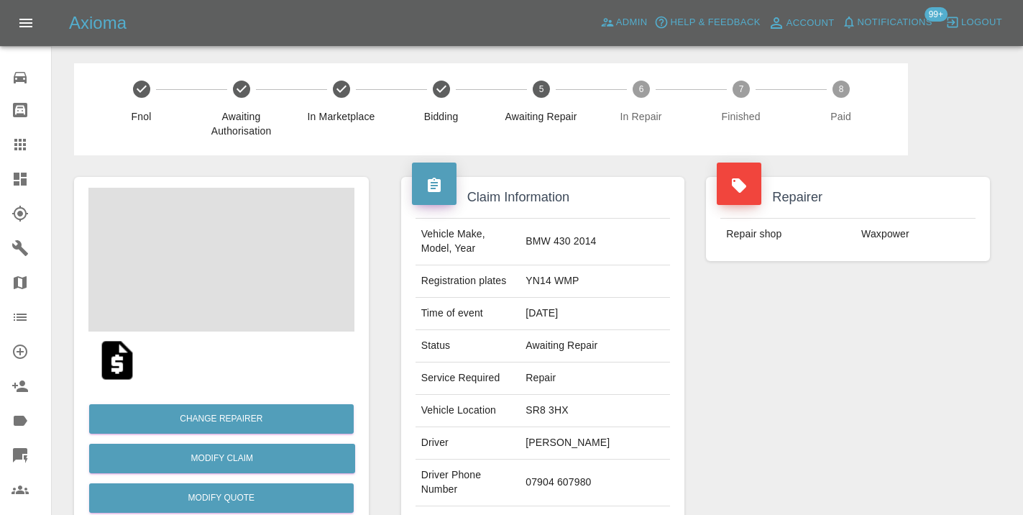
click at [610, 461] on td "07904 607980" at bounding box center [595, 482] width 150 height 47
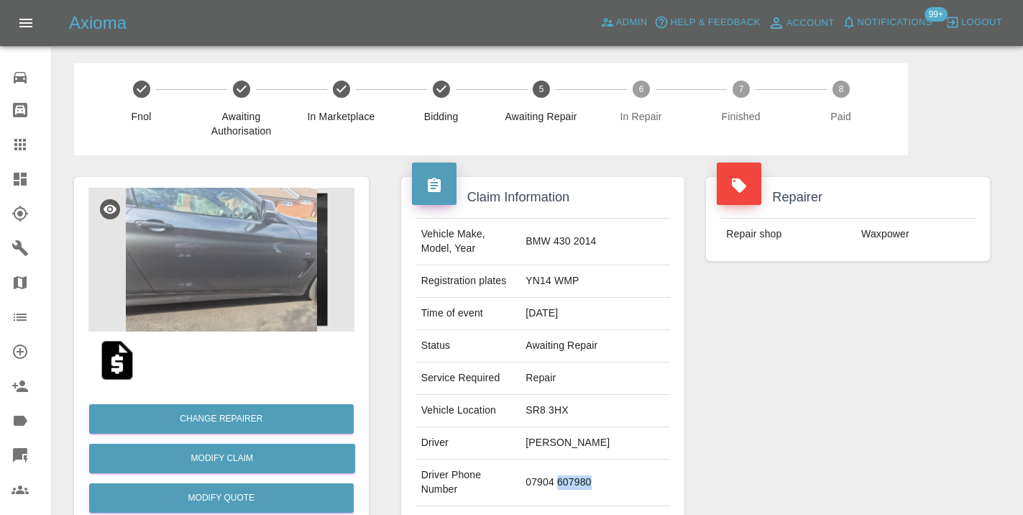
click at [636, 459] on td "07904 607980" at bounding box center [595, 482] width 150 height 47
drag, startPoint x: 641, startPoint y: 460, endPoint x: 567, endPoint y: 462, distance: 74.1
click at [567, 462] on td "07904 607980" at bounding box center [595, 482] width 150 height 47
copy td "07904 607980"
click at [735, 388] on div "Repairer Repair shop Waxpower" at bounding box center [848, 369] width 306 height 429
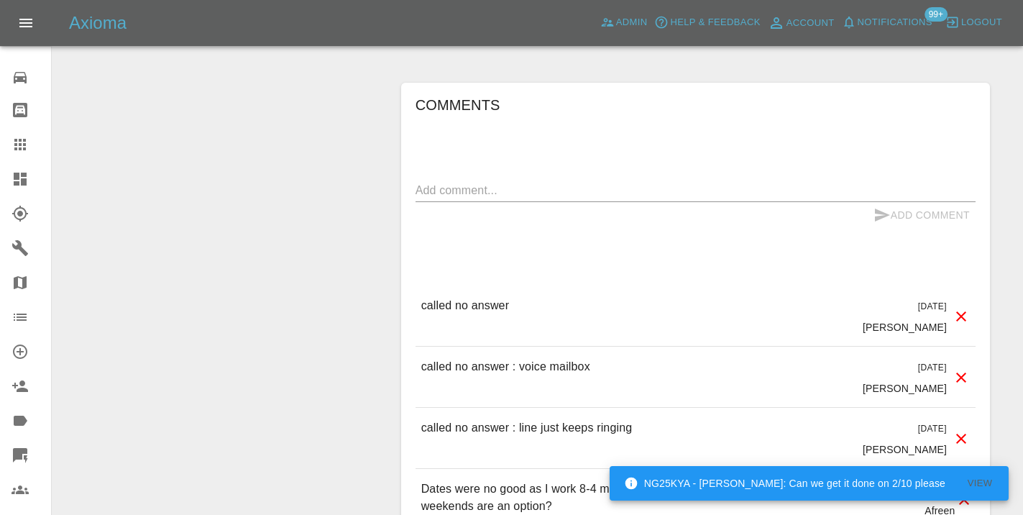
scroll to position [1118, 0]
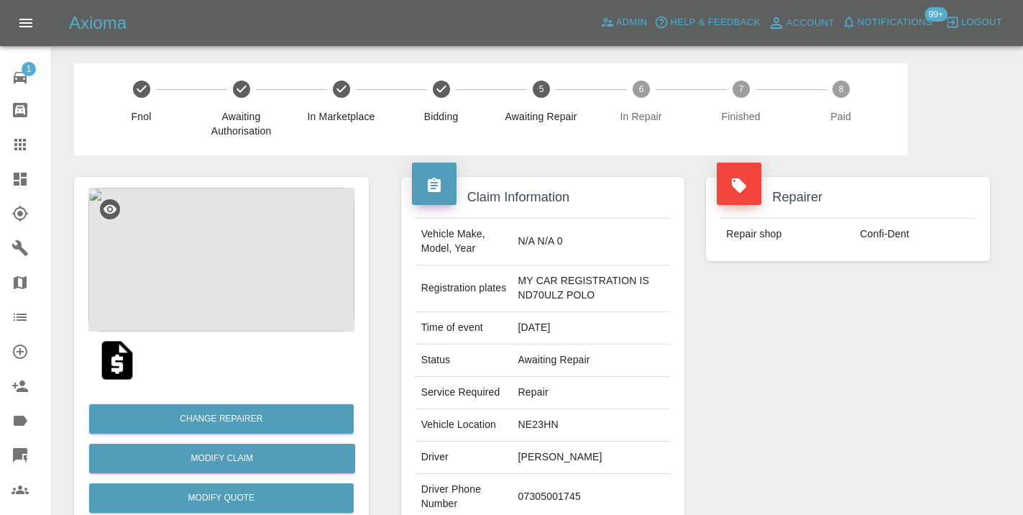
click at [879, 349] on div "Repairer Repair shop Confi-Dent" at bounding box center [848, 377] width 306 height 444
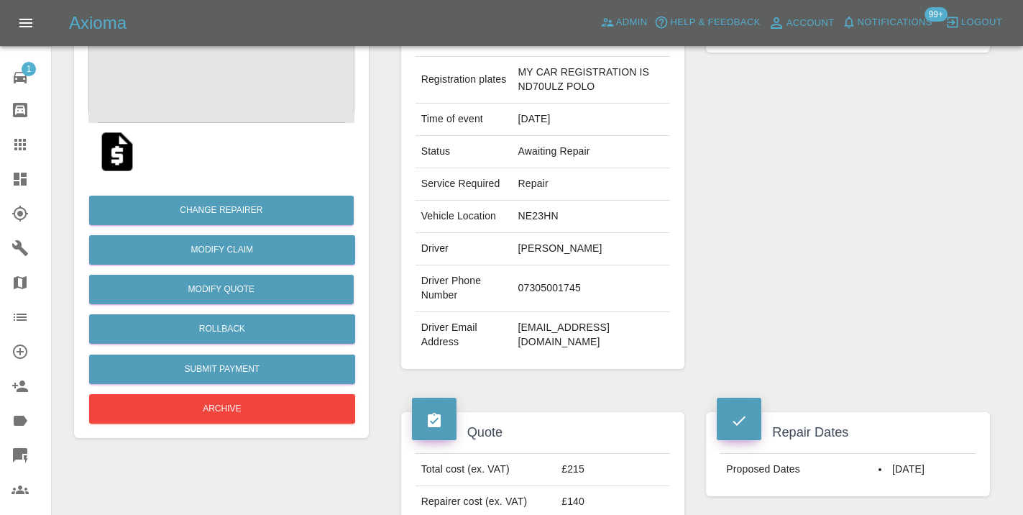
scroll to position [232, 0]
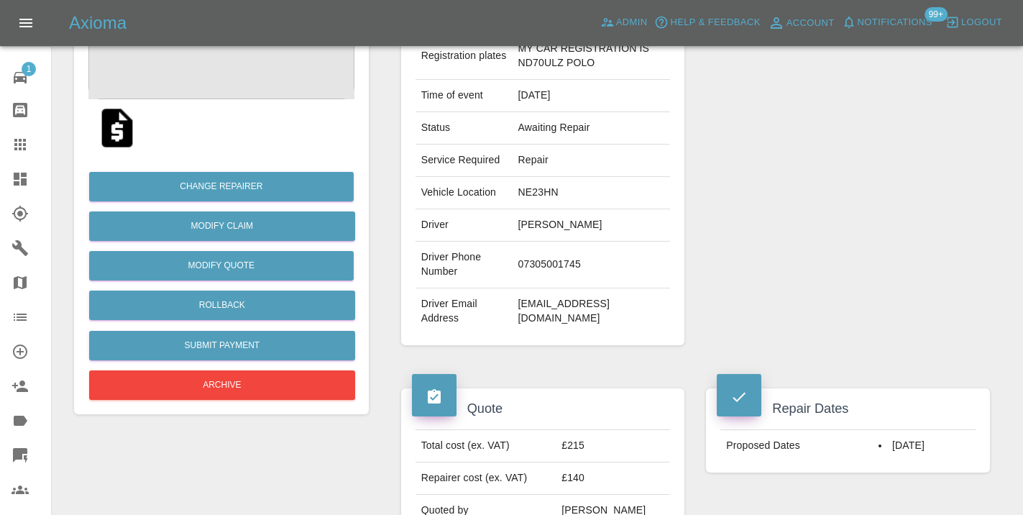
click at [564, 263] on td "07305001745" at bounding box center [592, 265] width 158 height 47
copy td "07305001745"
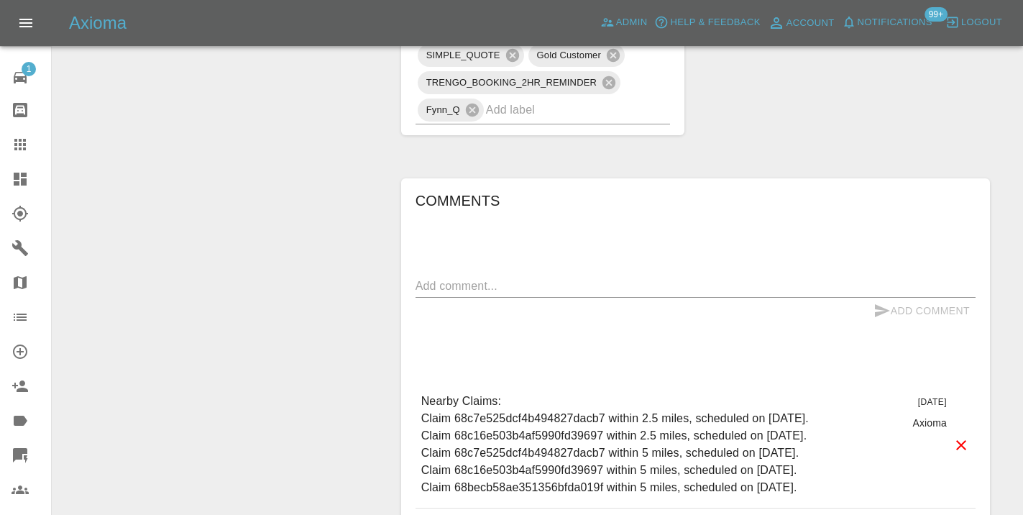
scroll to position [1013, 0]
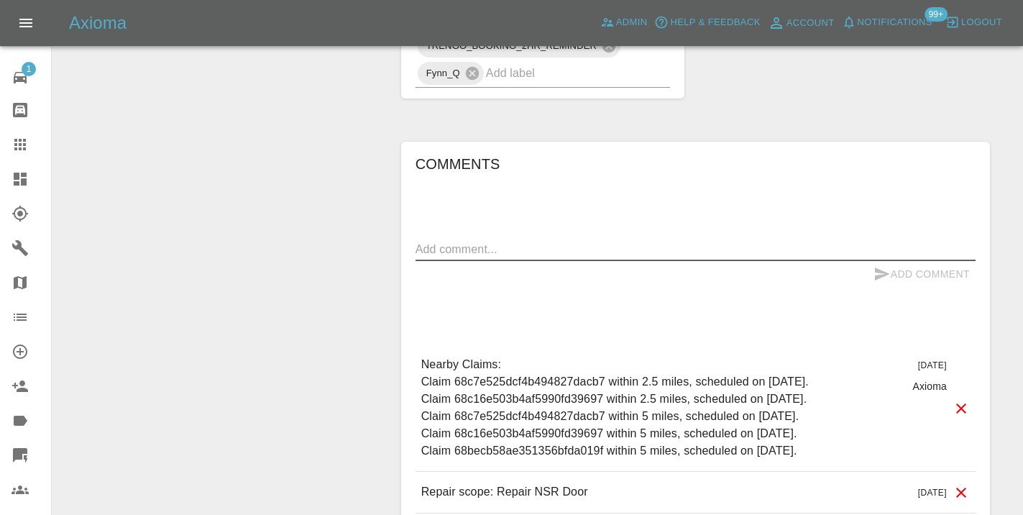
click at [459, 248] on textarea at bounding box center [695, 249] width 560 height 17
type textarea "called : cant do [DATE] , any day next week"
click at [887, 275] on icon "submit" at bounding box center [881, 273] width 17 height 17
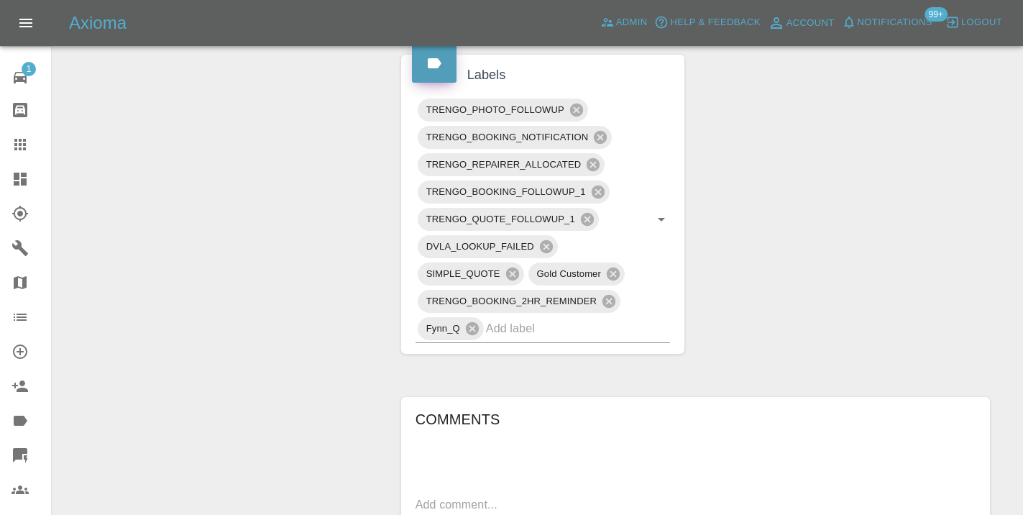
scroll to position [735, 0]
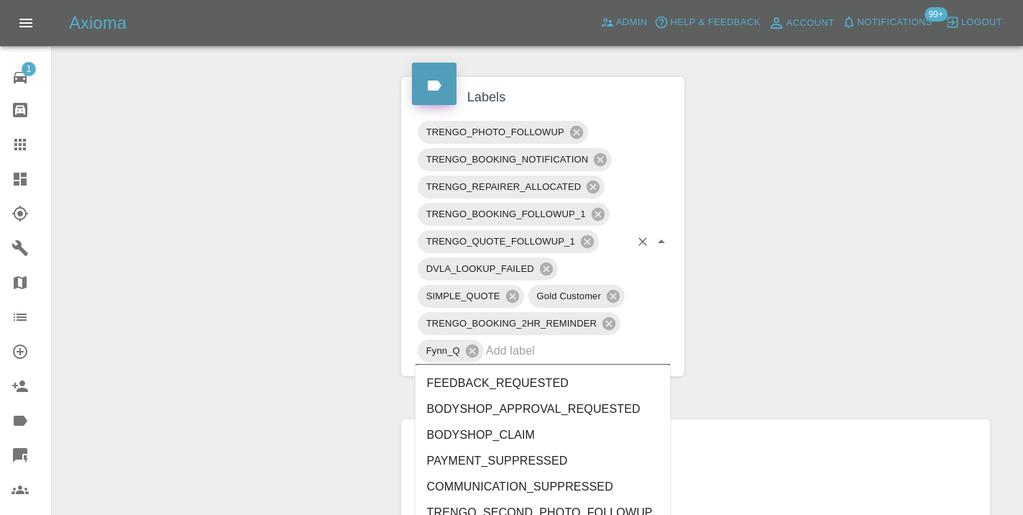
click at [541, 358] on input "text" at bounding box center [558, 350] width 144 height 22
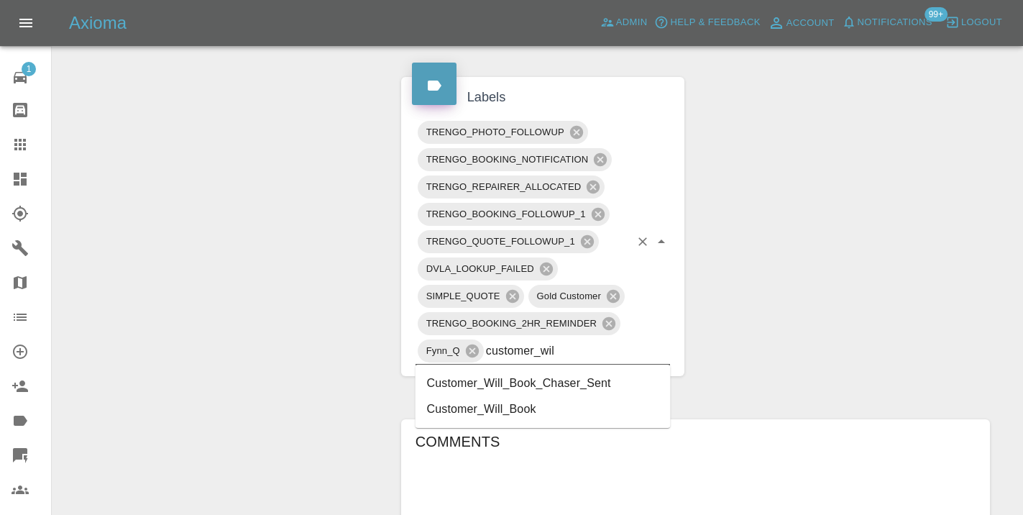
type input "customer_will"
click at [538, 404] on li "Customer_Will_Book" at bounding box center [542, 409] width 255 height 26
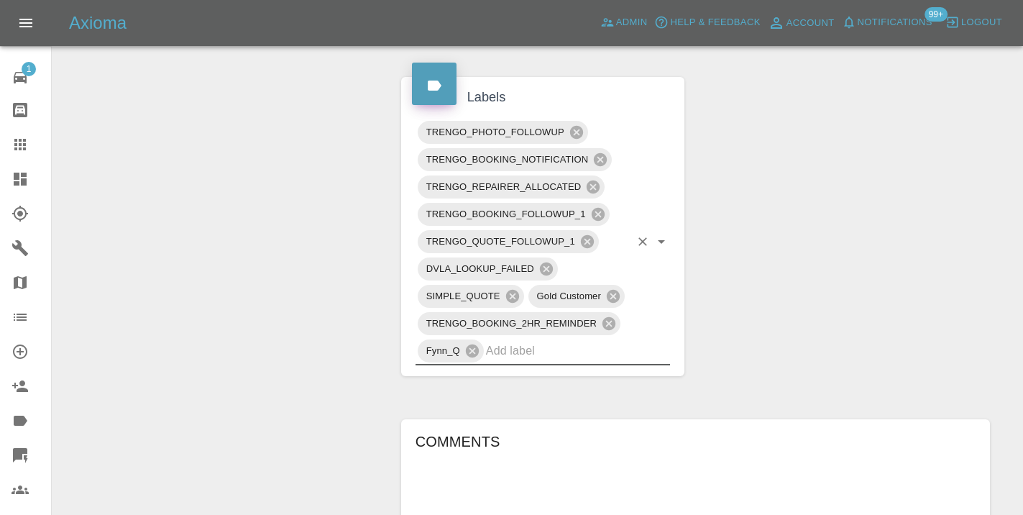
click at [298, 239] on div "Change Repairer Modify Claim Modify Quote Rollback Submit Payment Archive" at bounding box center [221, 173] width 316 height 1506
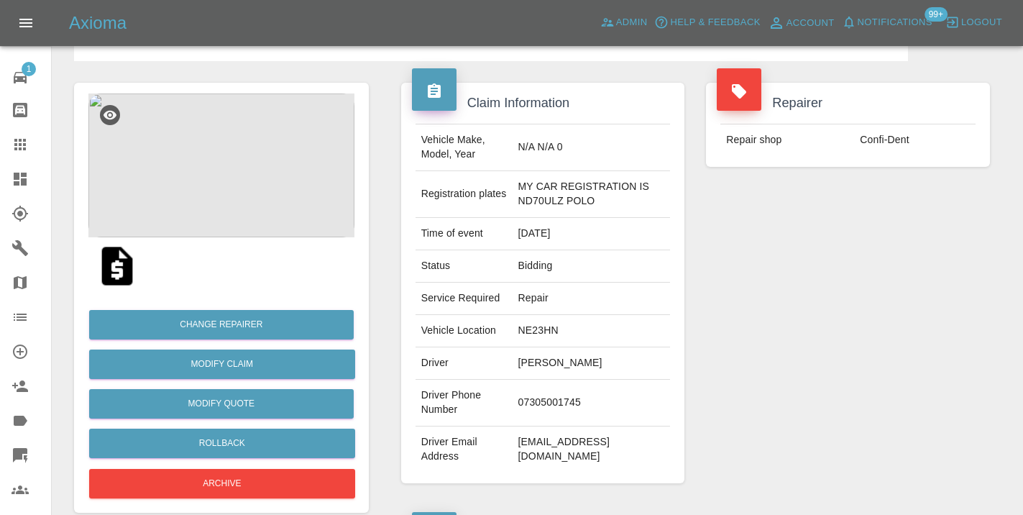
scroll to position [88, 0]
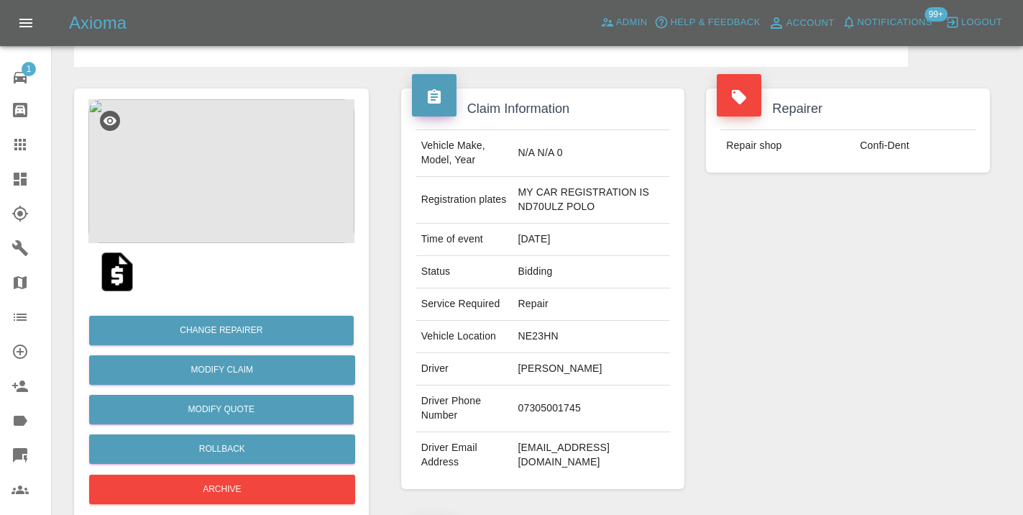
click at [23, 150] on icon at bounding box center [20, 145] width 12 height 12
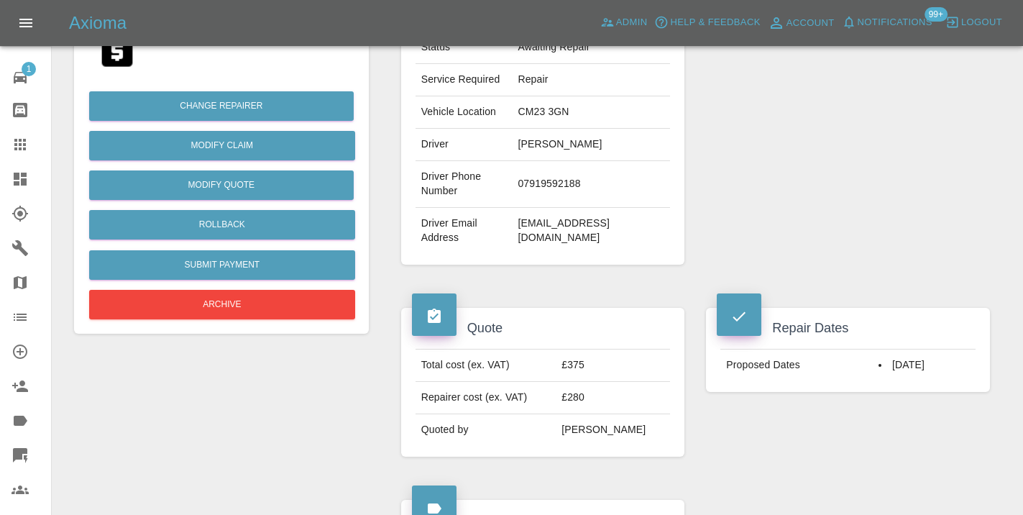
scroll to position [300, 0]
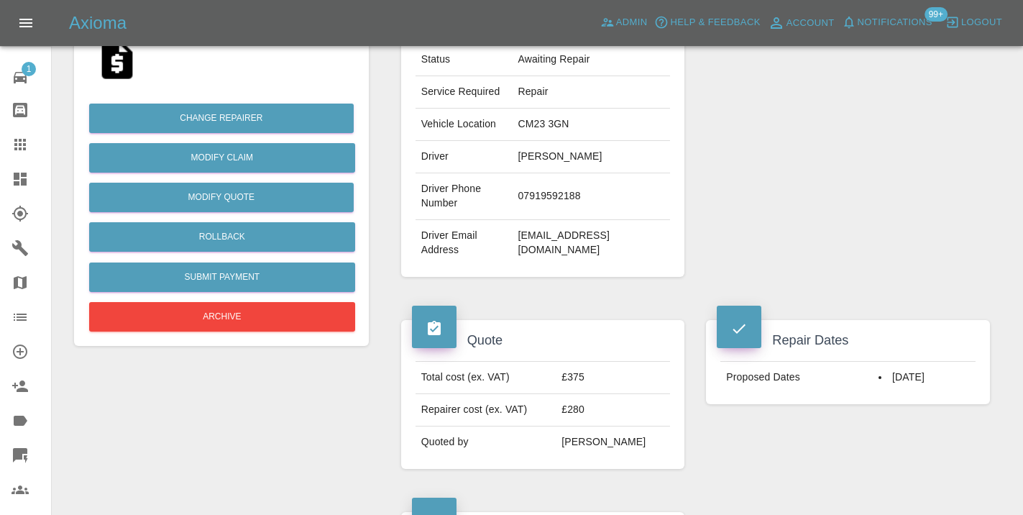
click at [565, 198] on td "07919592188" at bounding box center [591, 196] width 158 height 47
copy td "07919592188"
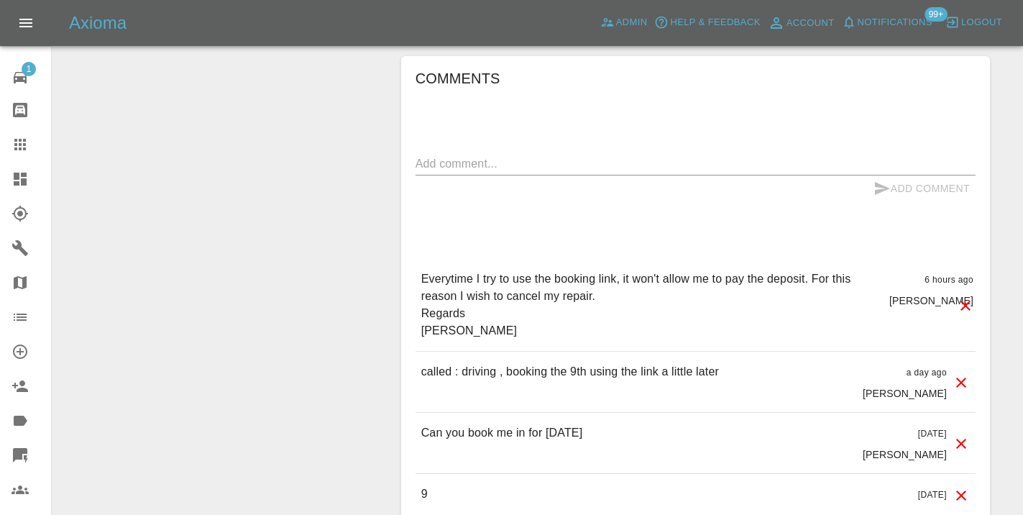
scroll to position [1111, 0]
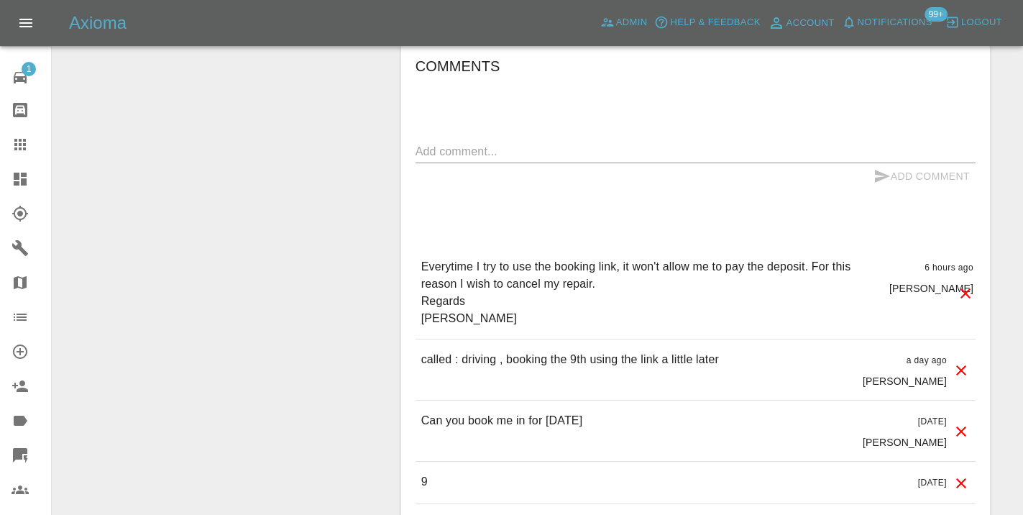
click at [492, 150] on textarea at bounding box center [695, 151] width 560 height 17
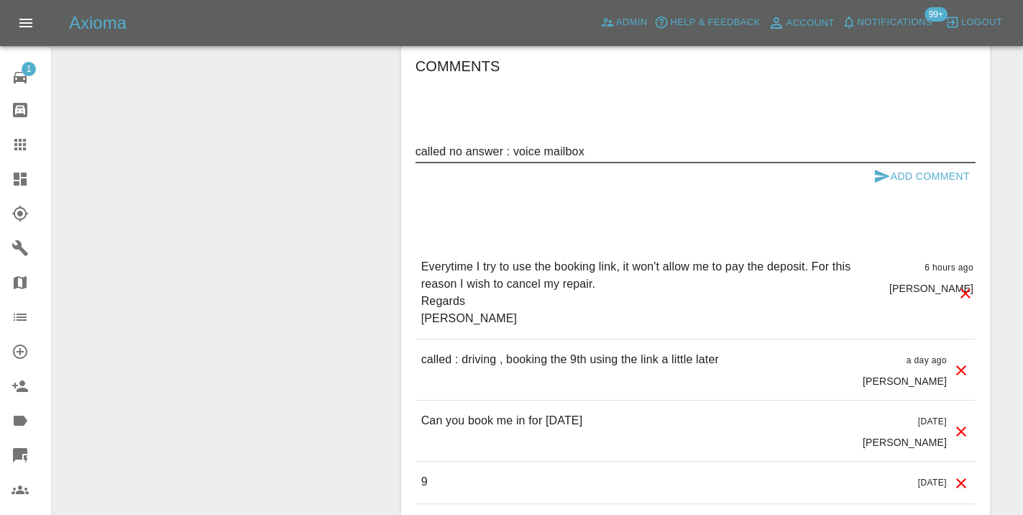
type textarea "called no answer : voice mailbox"
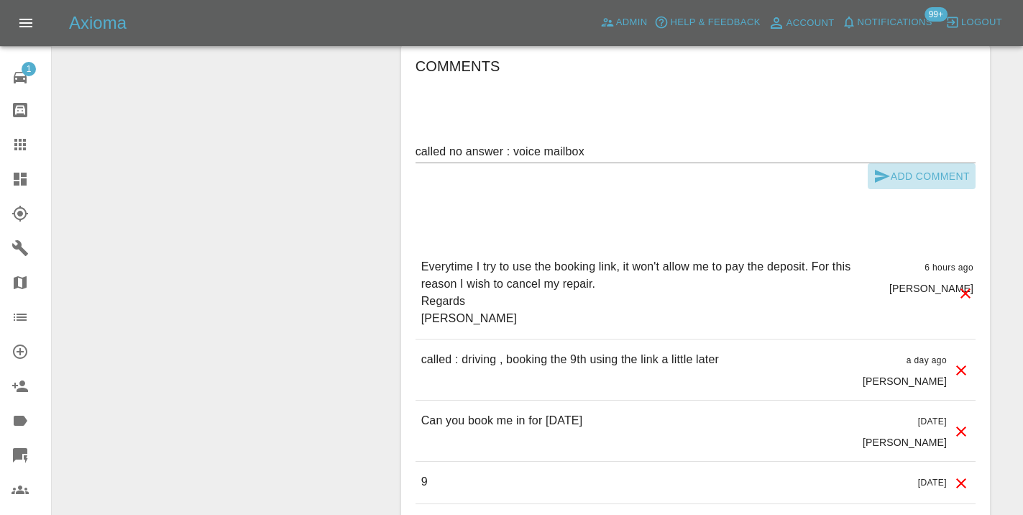
click at [876, 168] on icon "submit" at bounding box center [881, 175] width 17 height 17
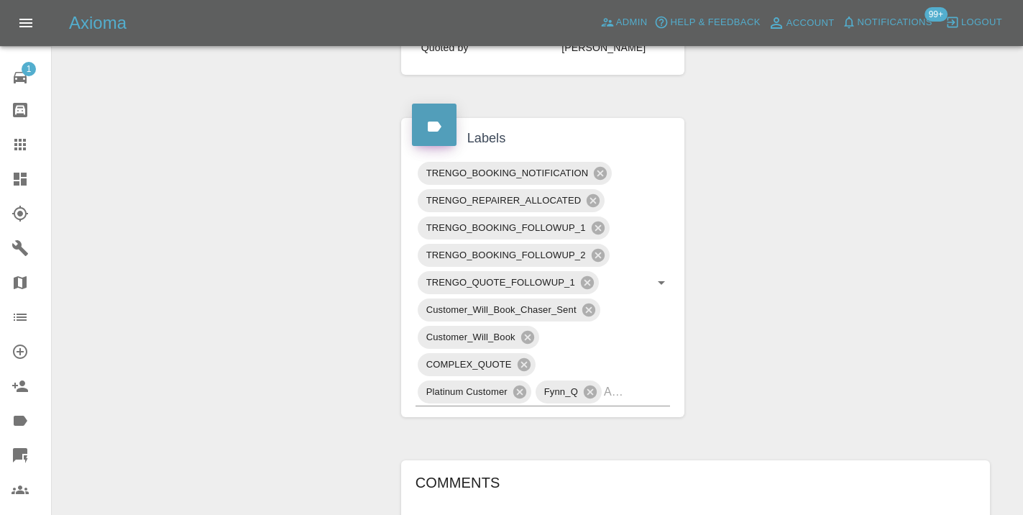
scroll to position [684, 0]
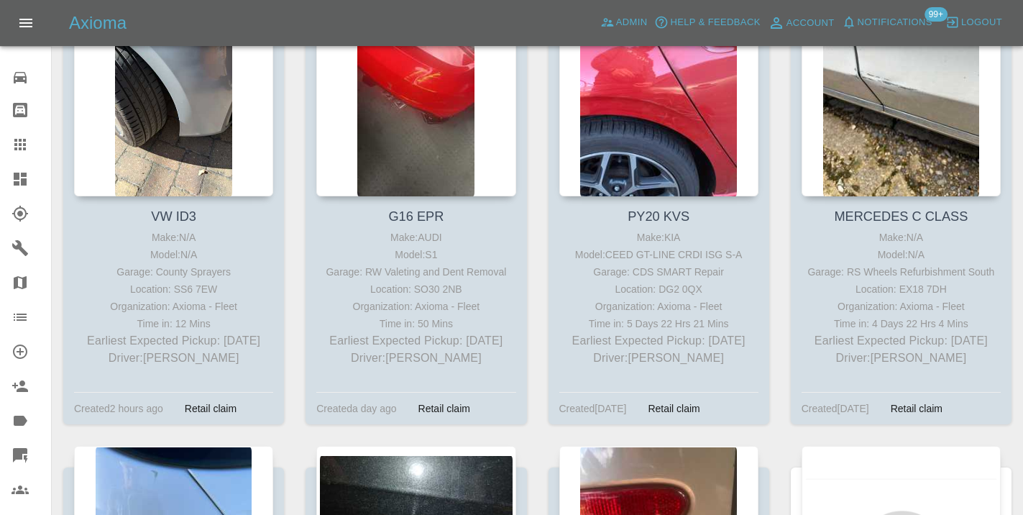
scroll to position [6630, 0]
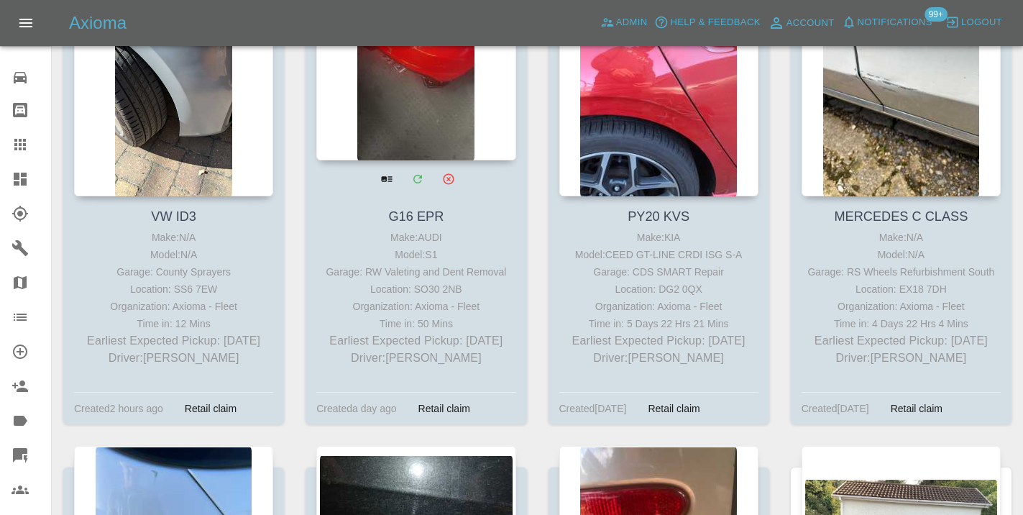
click at [413, 110] on div at bounding box center [415, 55] width 199 height 210
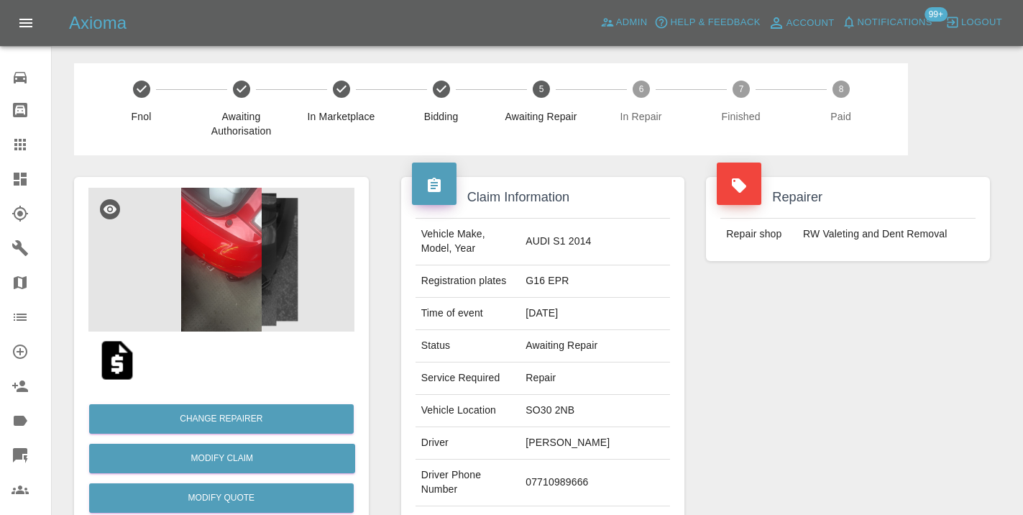
click at [594, 474] on td "07710989666" at bounding box center [595, 482] width 150 height 47
copy td "07710989666"
click at [831, 340] on div "Repairer Repair shop RW Valeting and Dent Removal" at bounding box center [848, 369] width 306 height 429
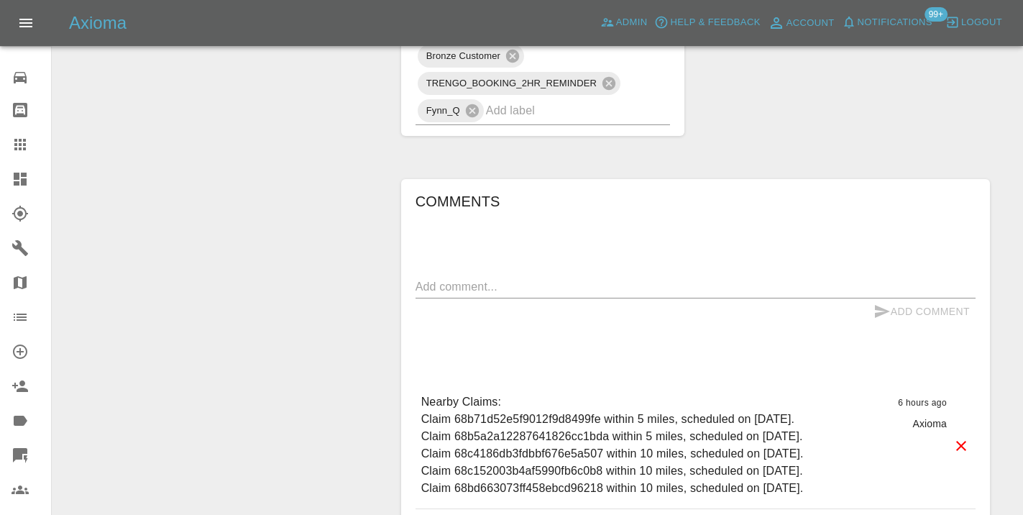
scroll to position [1009, 0]
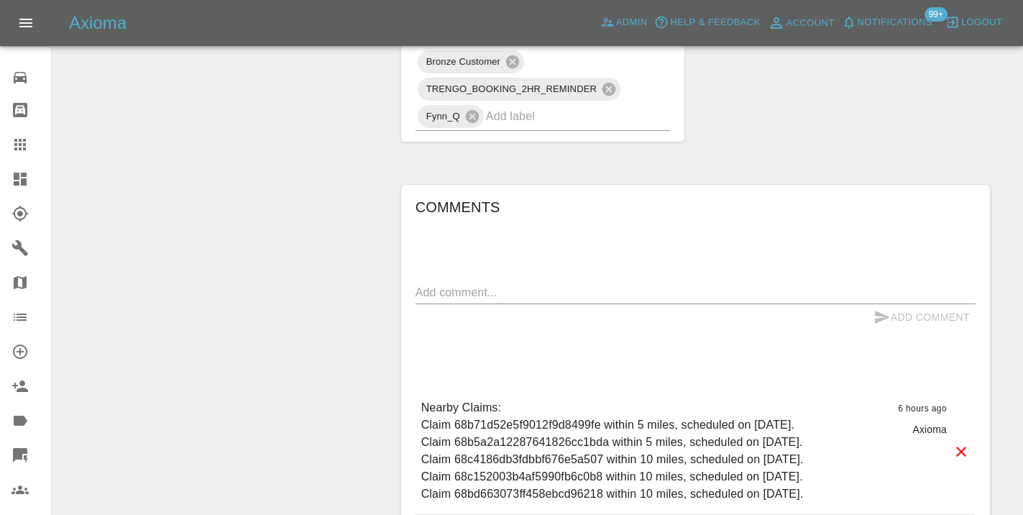
click at [466, 284] on textarea at bounding box center [695, 292] width 560 height 17
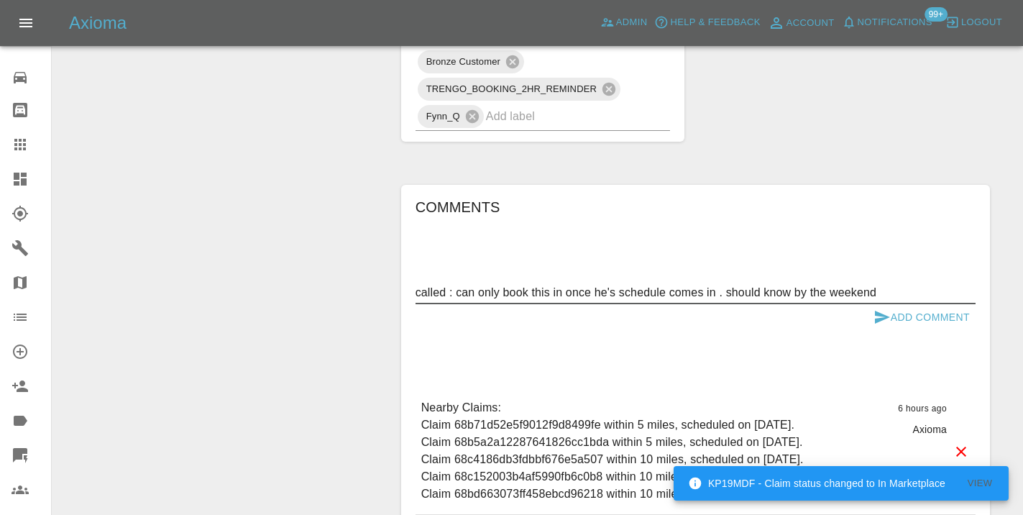
type textarea "called : can only book this in once he's schedule comes in . should know by the…"
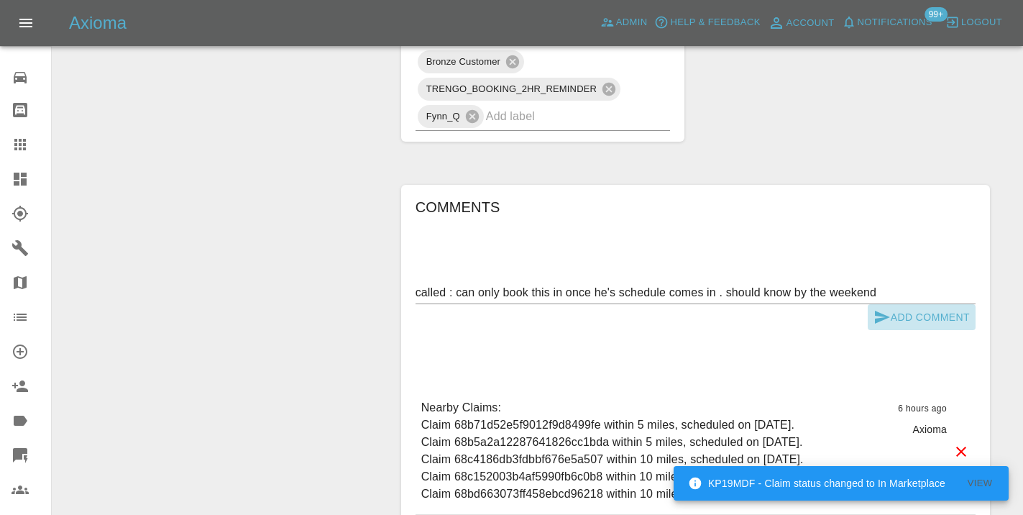
click at [890, 304] on button "Add Comment" at bounding box center [922, 317] width 108 height 27
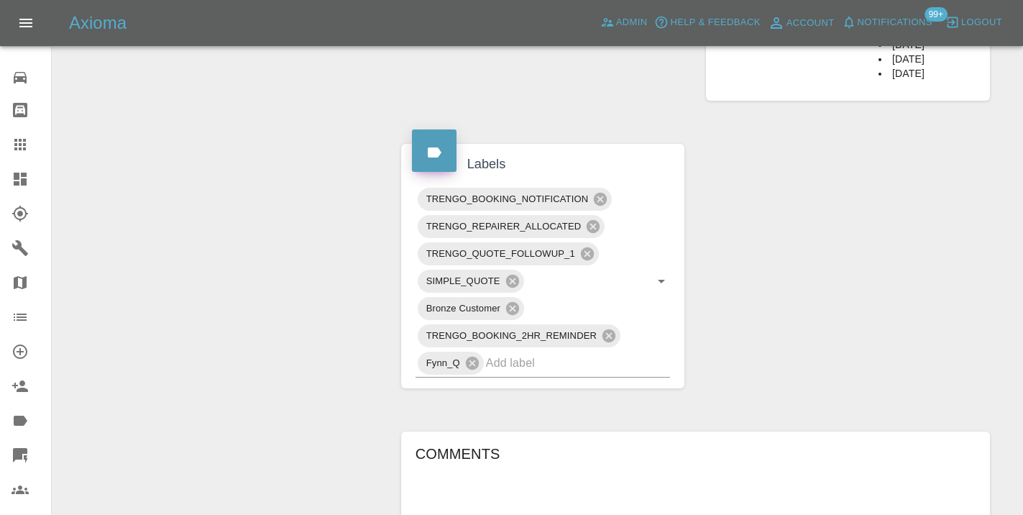
scroll to position [740, 0]
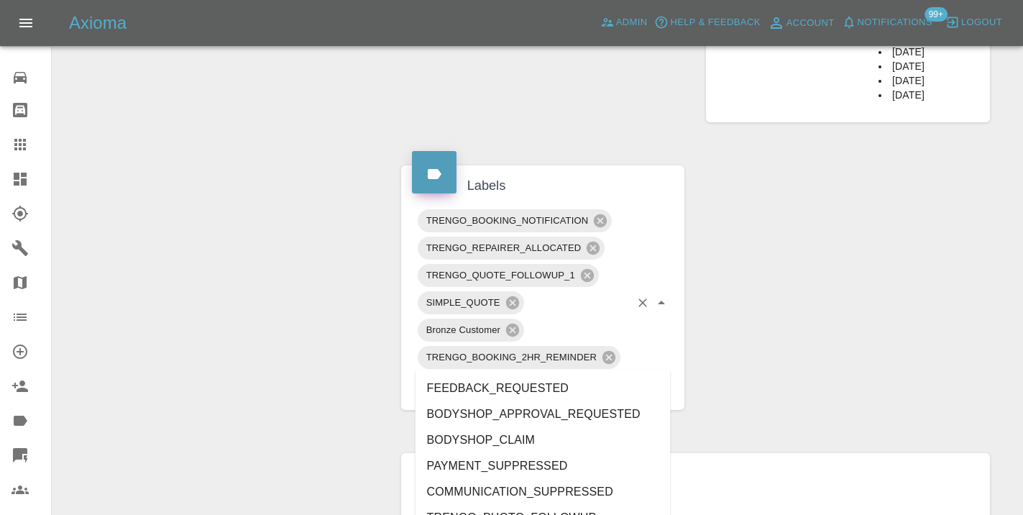
click at [504, 373] on input "text" at bounding box center [558, 384] width 144 height 22
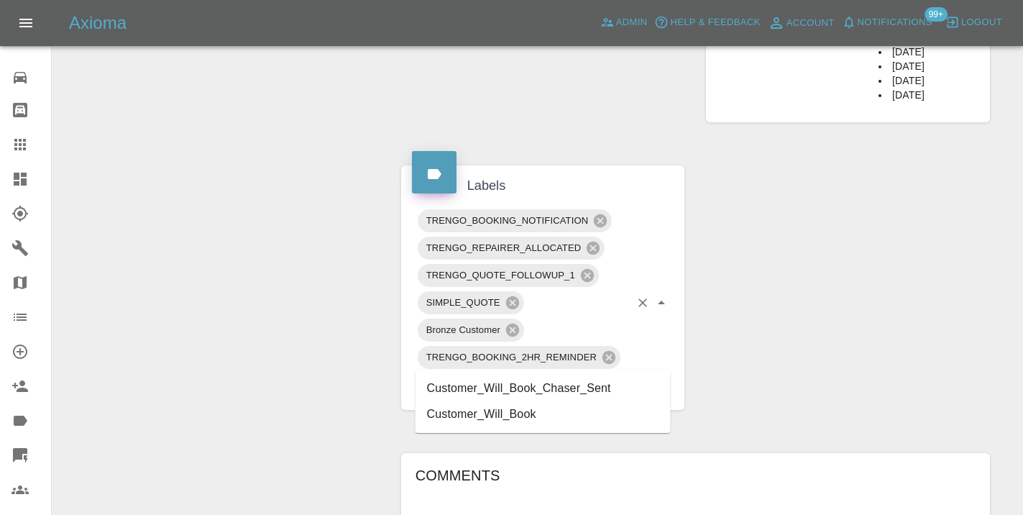
type input "customer_wil"
click at [487, 415] on li "Customer_Will_Book" at bounding box center [542, 414] width 255 height 26
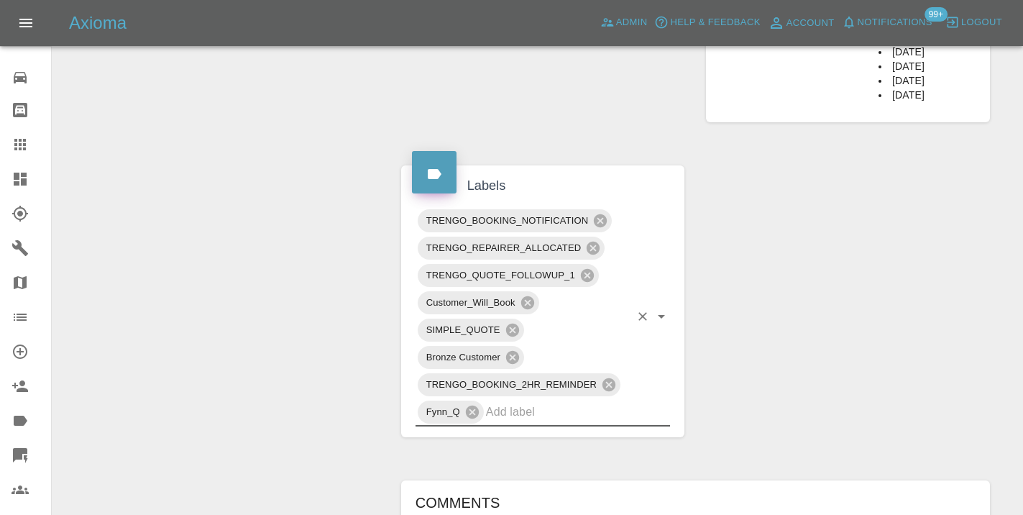
click at [27, 145] on icon at bounding box center [20, 144] width 17 height 17
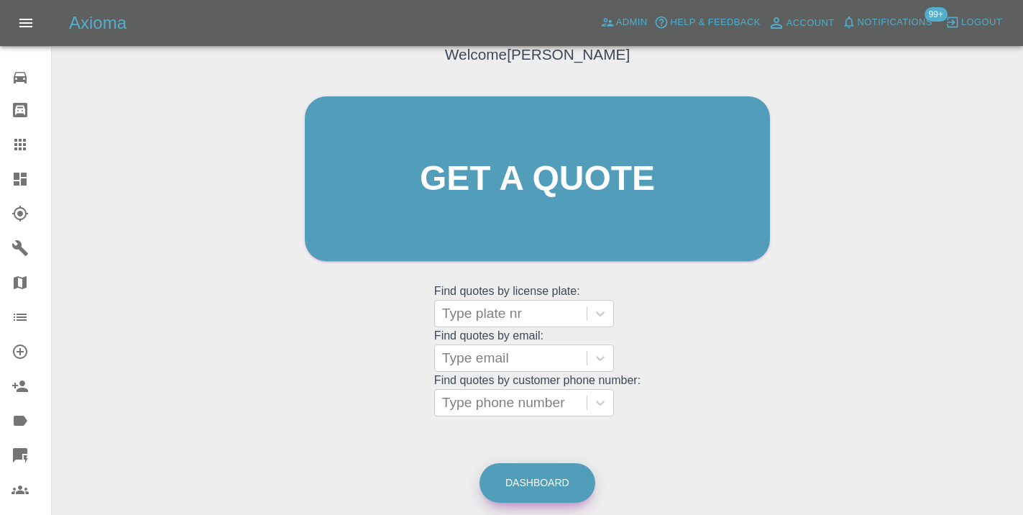
click at [556, 480] on link "Dashboard" at bounding box center [537, 483] width 116 height 40
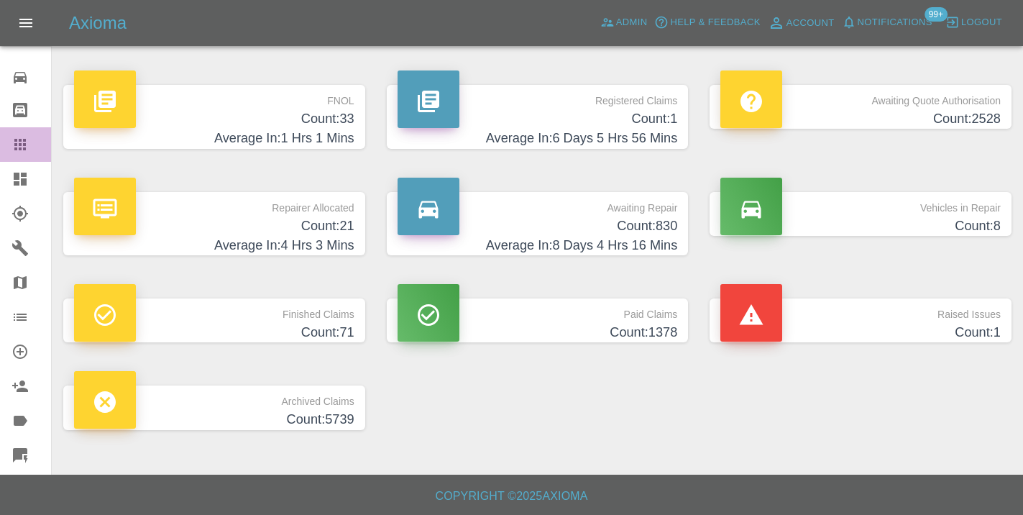
click at [31, 142] on div at bounding box center [32, 144] width 40 height 17
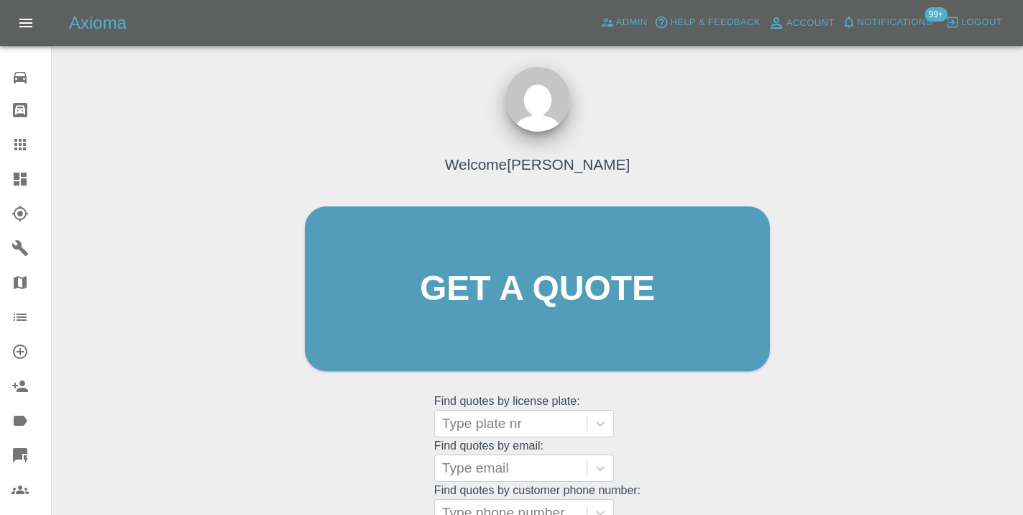
click at [716, 421] on div "Welcome [PERSON_NAME] Get a quote Get a quote Find quotes by license plate: Typ…" at bounding box center [537, 316] width 495 height 434
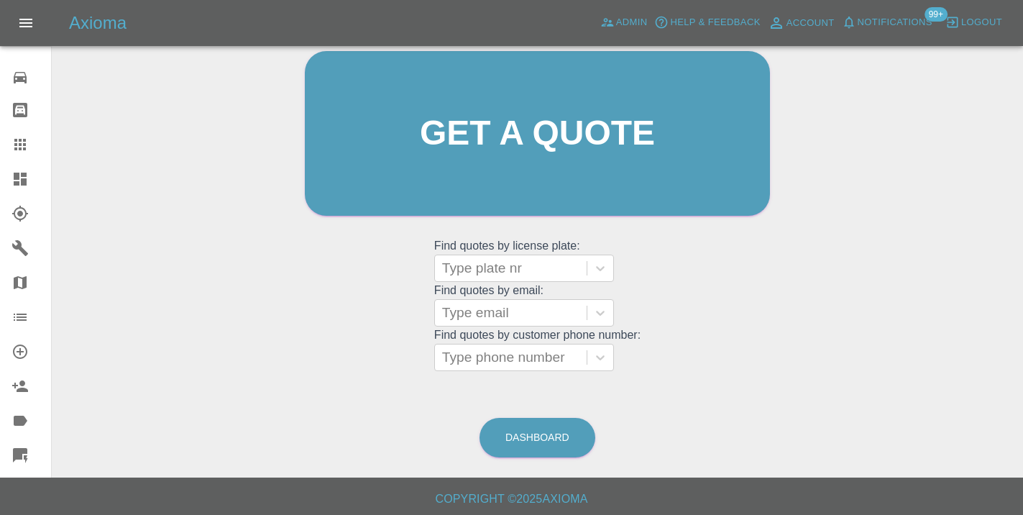
scroll to position [157, 0]
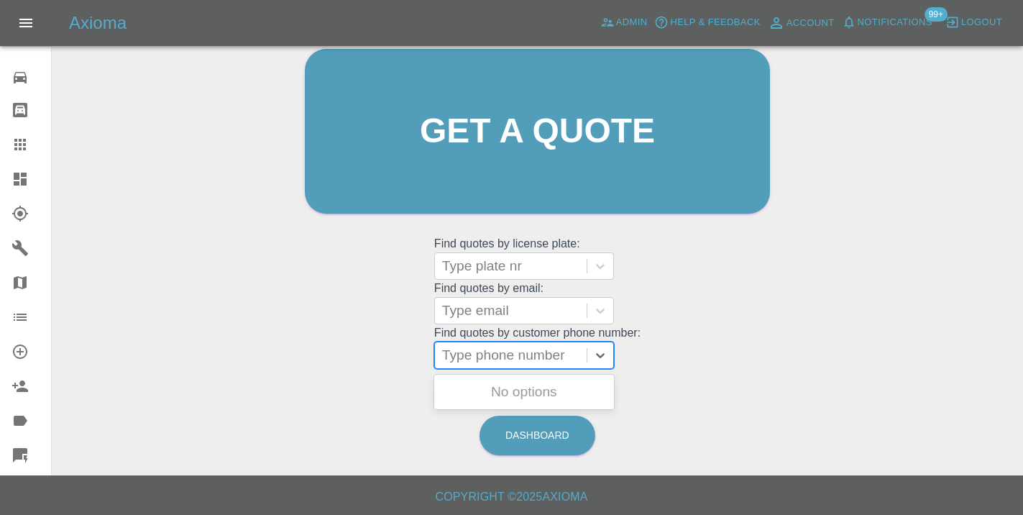
click at [530, 360] on div at bounding box center [510, 355] width 137 height 20
paste input "07591161801"
type input "07591161801"
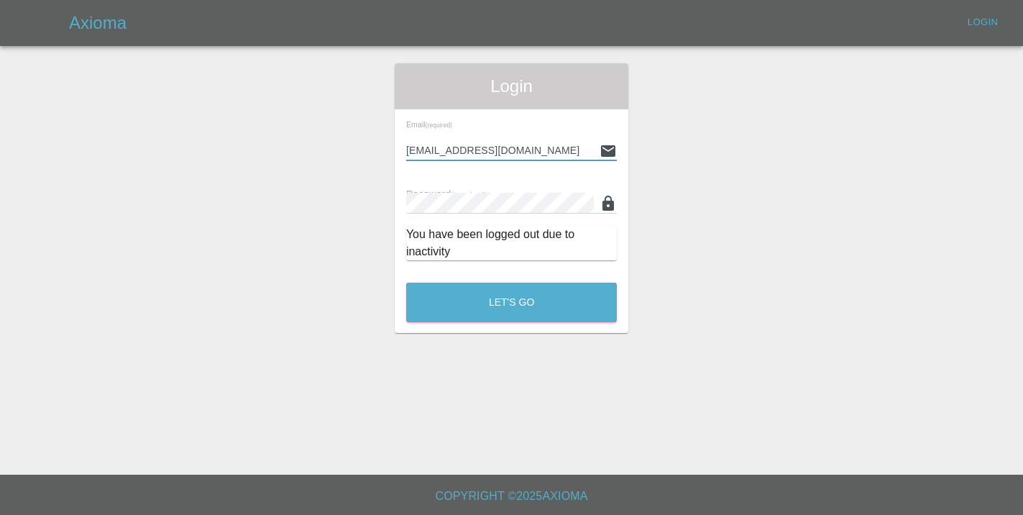
type input "[EMAIL_ADDRESS][DOMAIN_NAME]"
click at [511, 302] on button "Let's Go" at bounding box center [511, 303] width 211 height 40
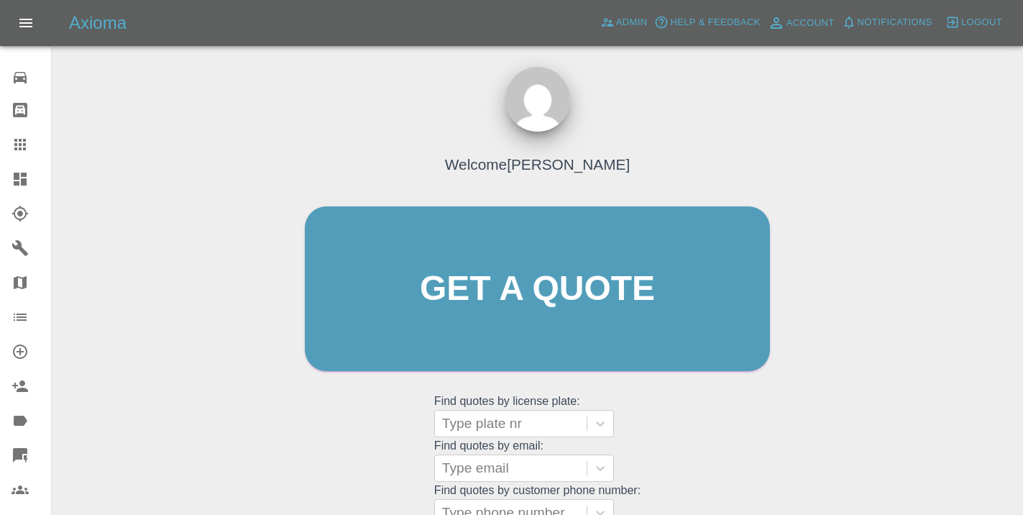
click at [717, 445] on div "Welcome [PERSON_NAME] Get a quote Get a quote Find quotes by license plate: Typ…" at bounding box center [537, 316] width 495 height 434
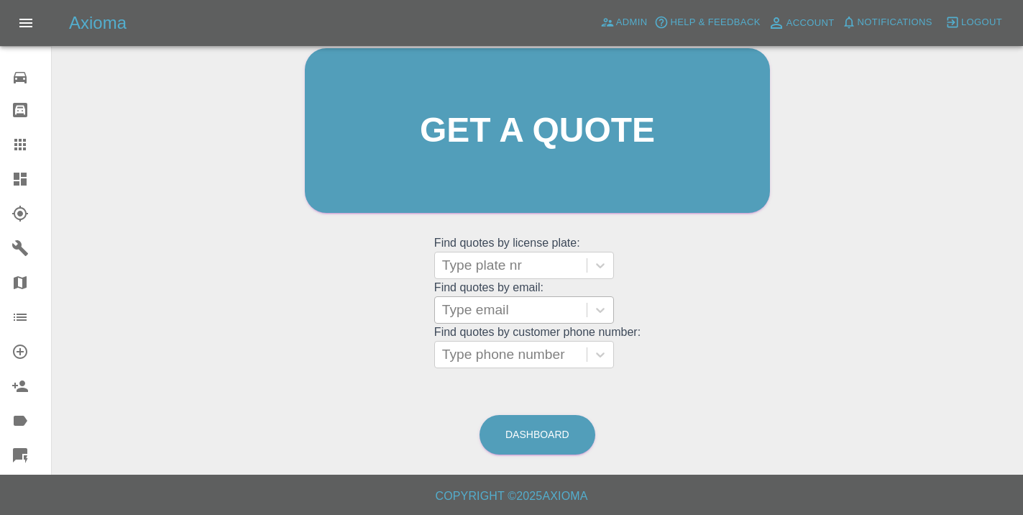
scroll to position [157, 0]
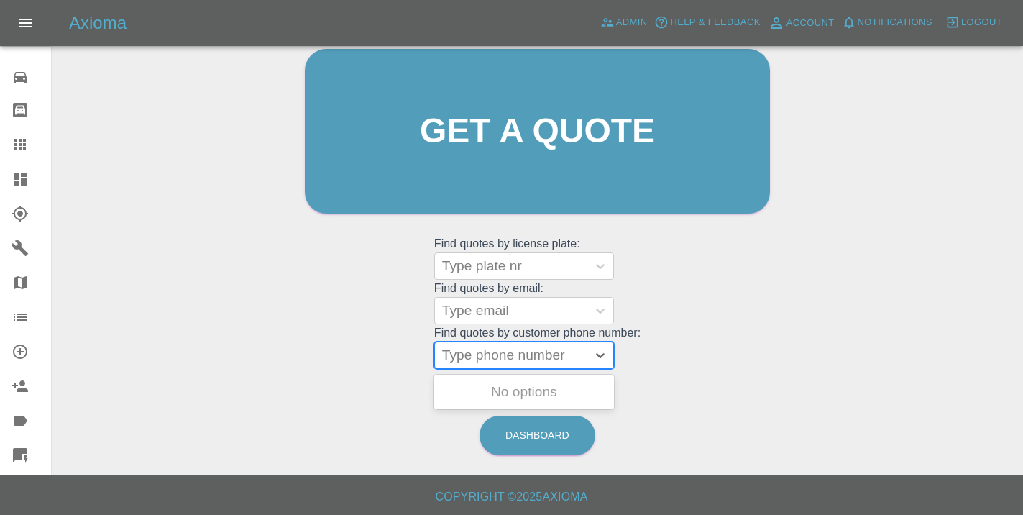
click at [502, 346] on div at bounding box center [510, 355] width 137 height 20
paste input "07591161801"
type input "07591161801"
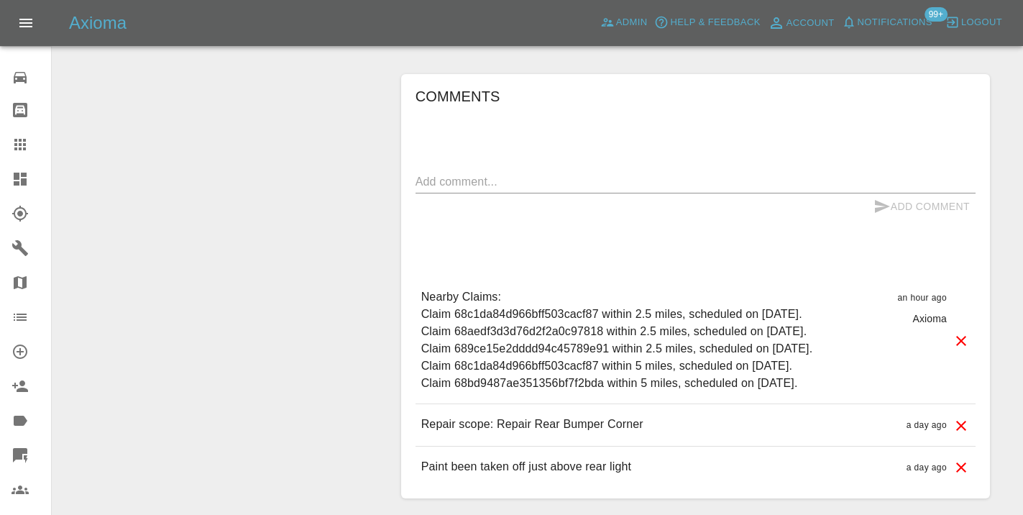
scroll to position [1220, 0]
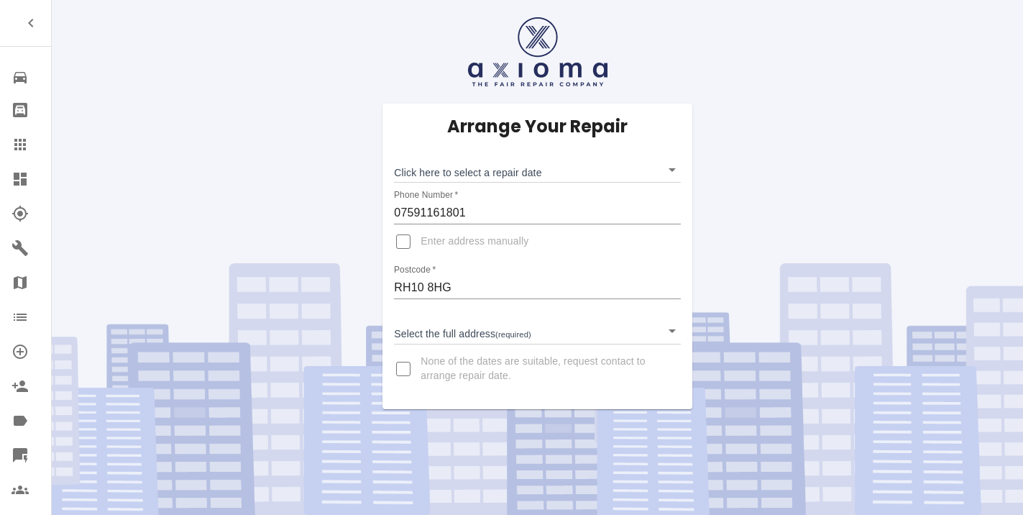
click at [474, 167] on body "Repair home Bodyshop home Claims Dashboard Explorer Garages Map Organization Cr…" at bounding box center [511, 257] width 1023 height 515
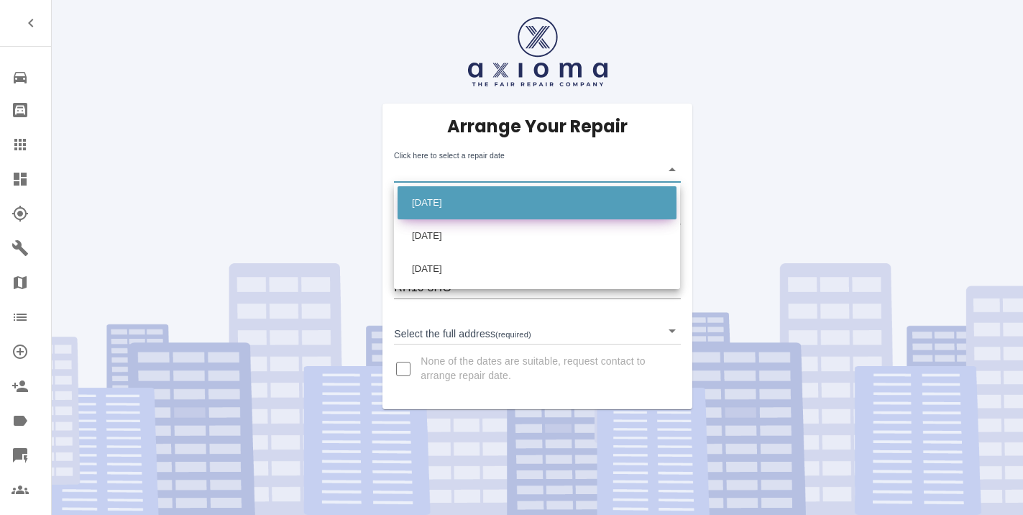
click at [428, 208] on li "[DATE]" at bounding box center [537, 202] width 279 height 33
type input "[DATE]T00:00:00.000Z"
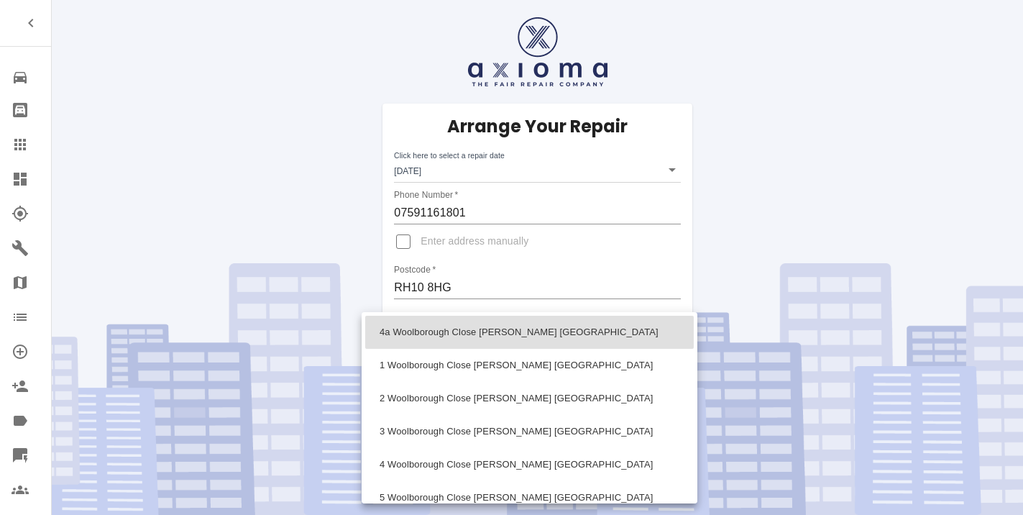
click at [461, 332] on body "Repair home Bodyshop home Claims Dashboard Explorer Garages Map Organization Cr…" at bounding box center [511, 257] width 1023 height 515
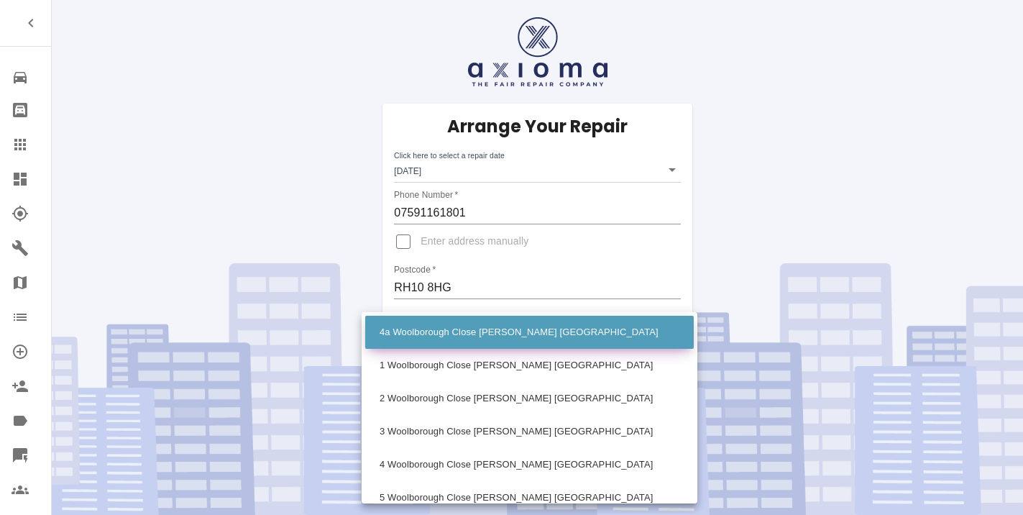
click at [433, 340] on li "4a Woolborough Close [PERSON_NAME] [GEOGRAPHIC_DATA]" at bounding box center [529, 332] width 329 height 33
type input "4a Woolborough Close [PERSON_NAME] [GEOGRAPHIC_DATA]"
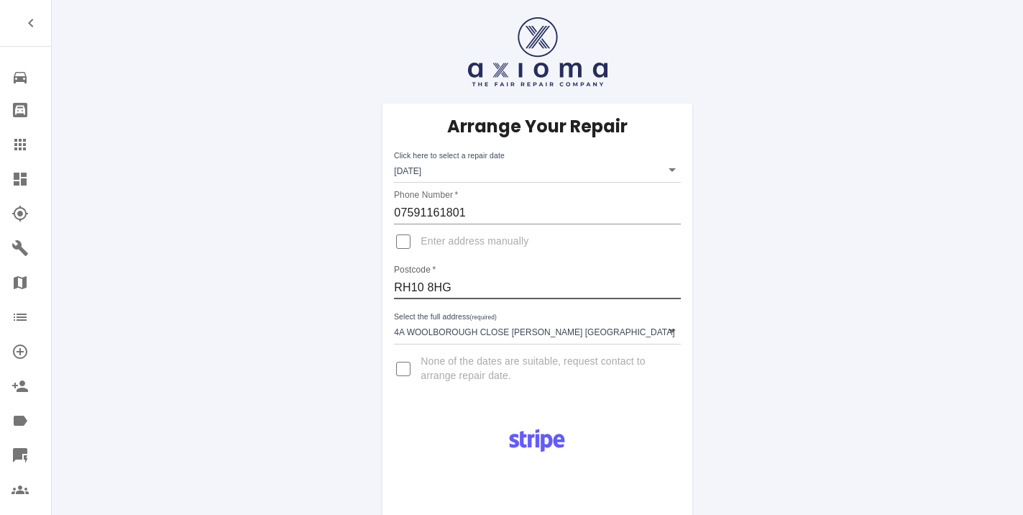
click at [436, 282] on input "RH10 8HG" at bounding box center [537, 287] width 286 height 23
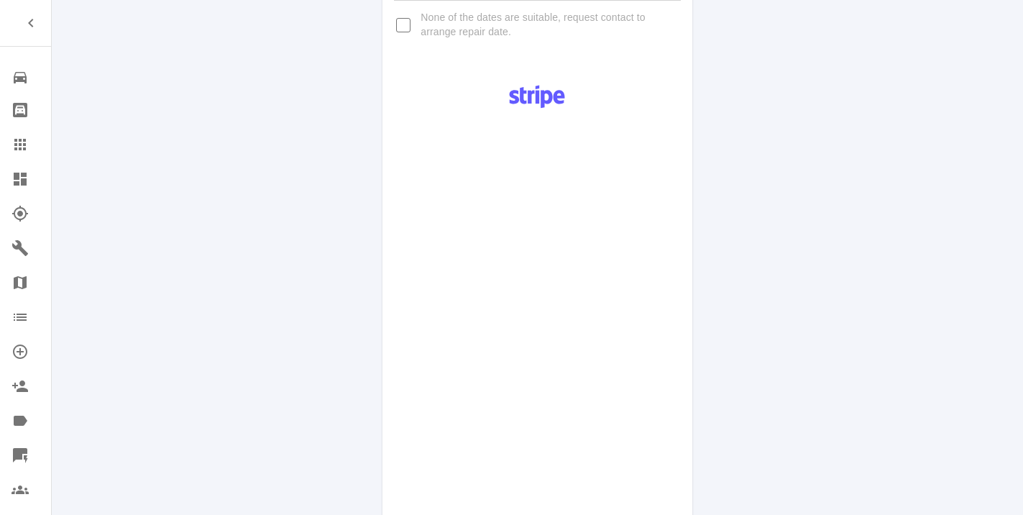
scroll to position [682, 0]
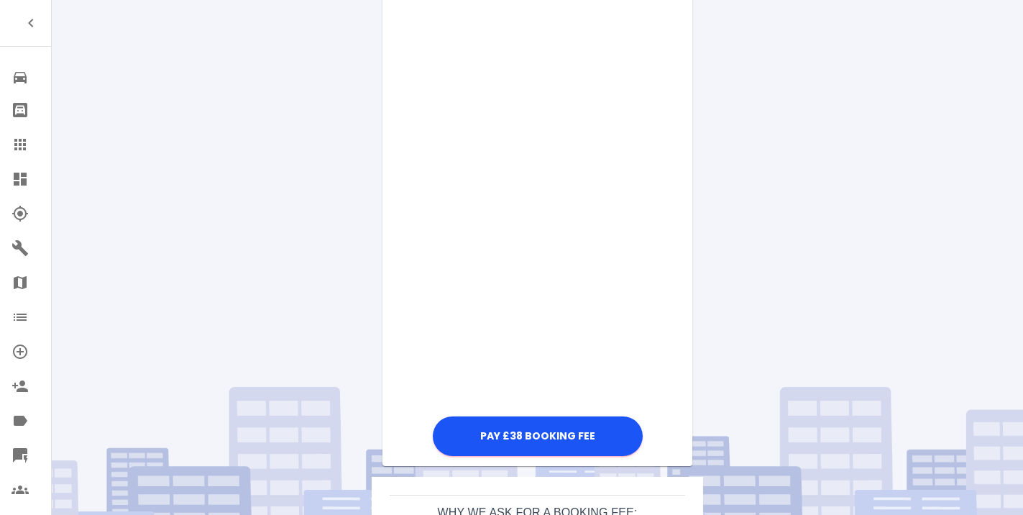
click at [674, 404] on div "Pay £38 Booking Fee" at bounding box center [536, 96] width 309 height 725
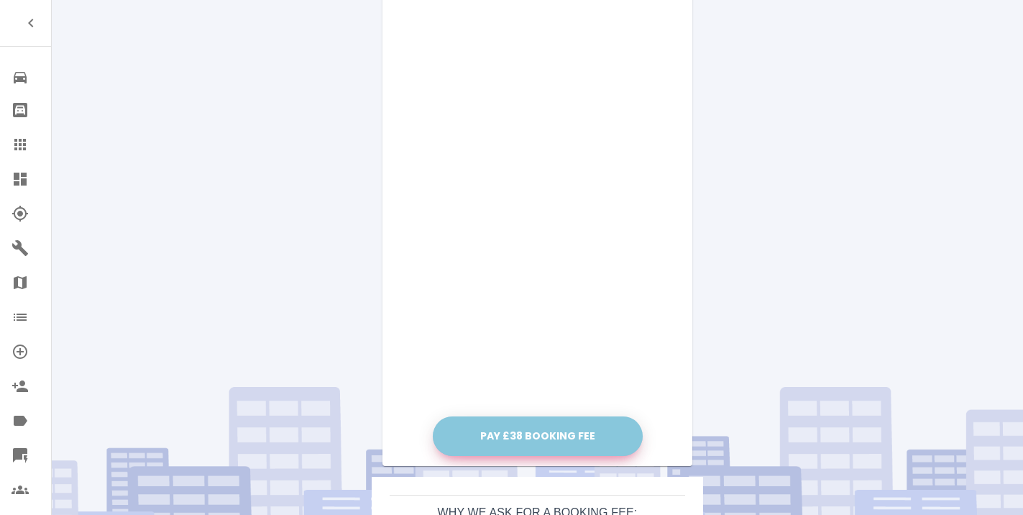
click at [558, 434] on button "Pay £38 Booking Fee" at bounding box center [538, 436] width 210 height 40
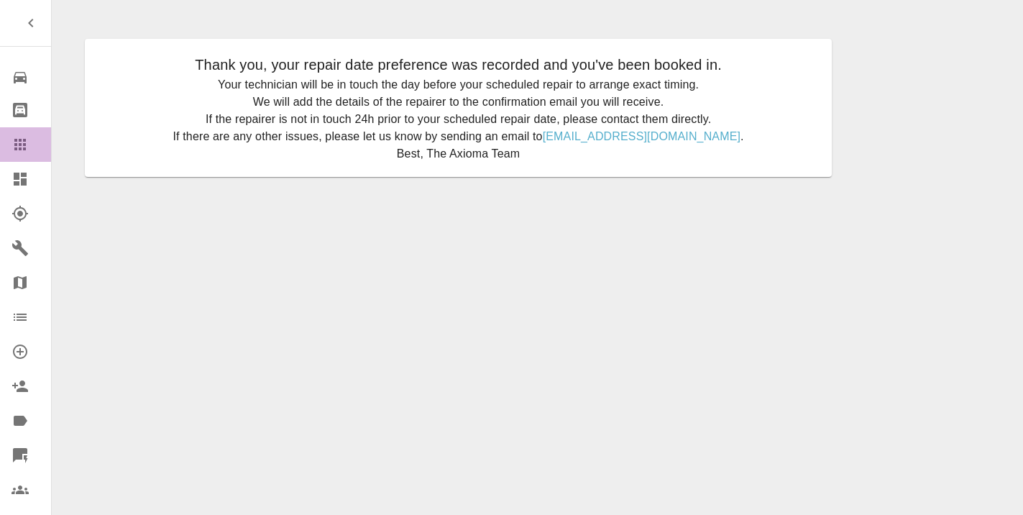
click at [16, 146] on icon at bounding box center [20, 145] width 12 height 12
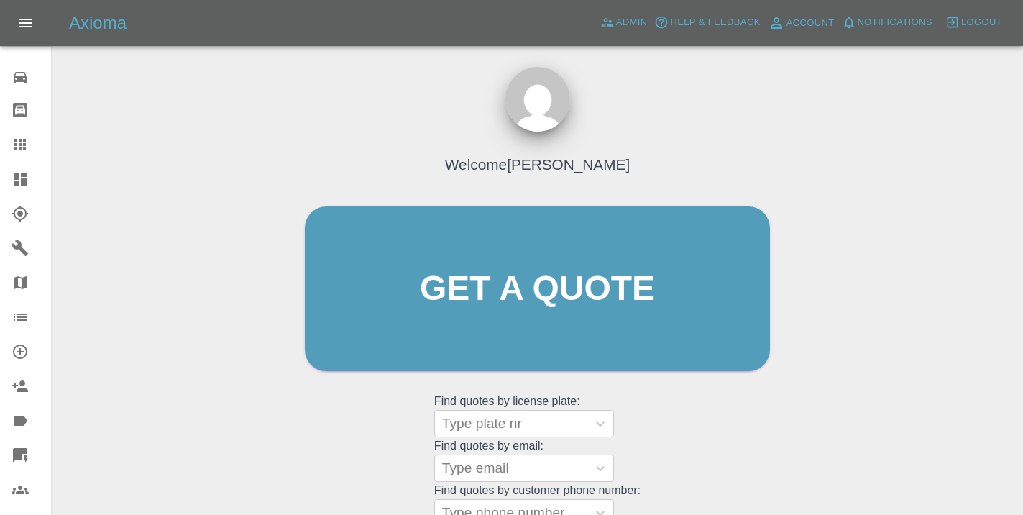
click at [677, 445] on div "Welcome [PERSON_NAME] Get a quote Get a quote Find quotes by license plate: Typ…" at bounding box center [537, 316] width 495 height 434
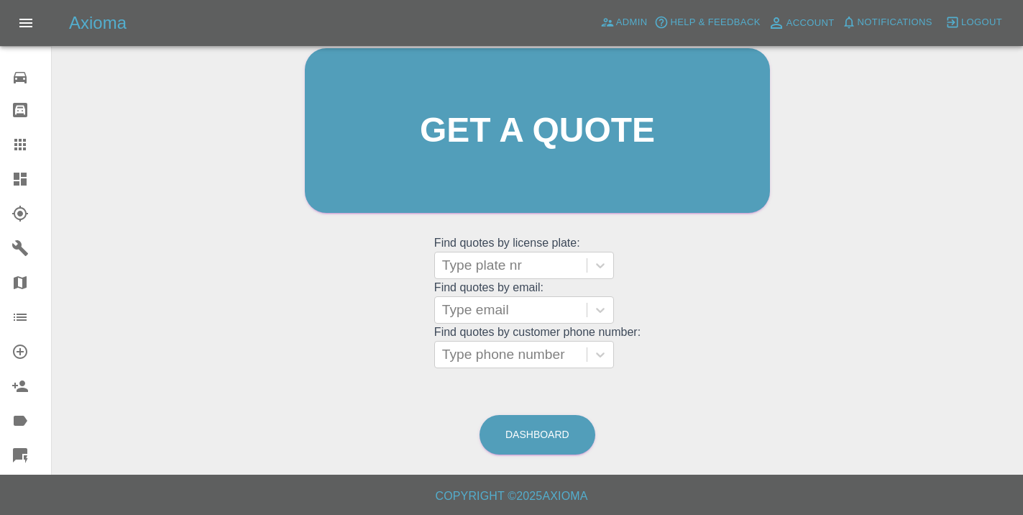
scroll to position [157, 0]
click at [550, 433] on link "Dashboard" at bounding box center [537, 435] width 116 height 40
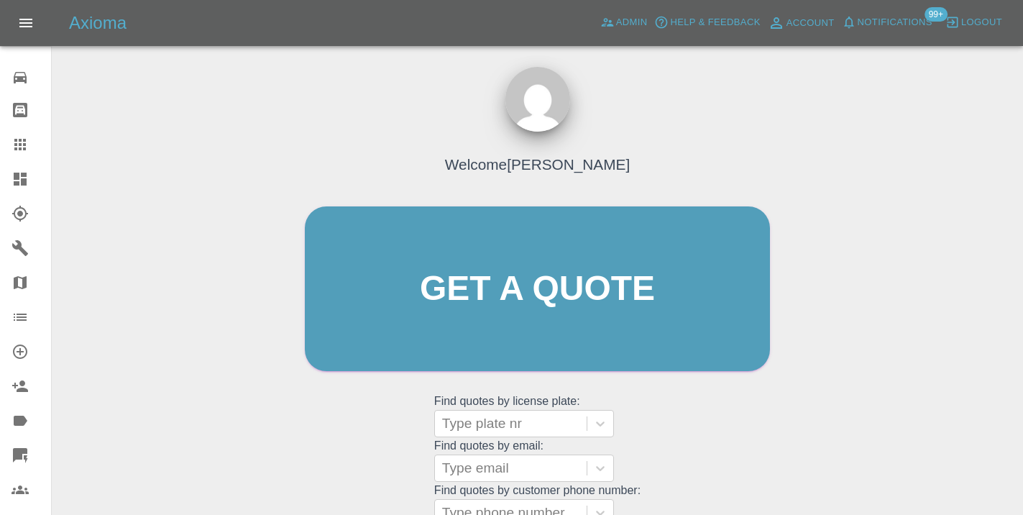
scroll to position [157, 0]
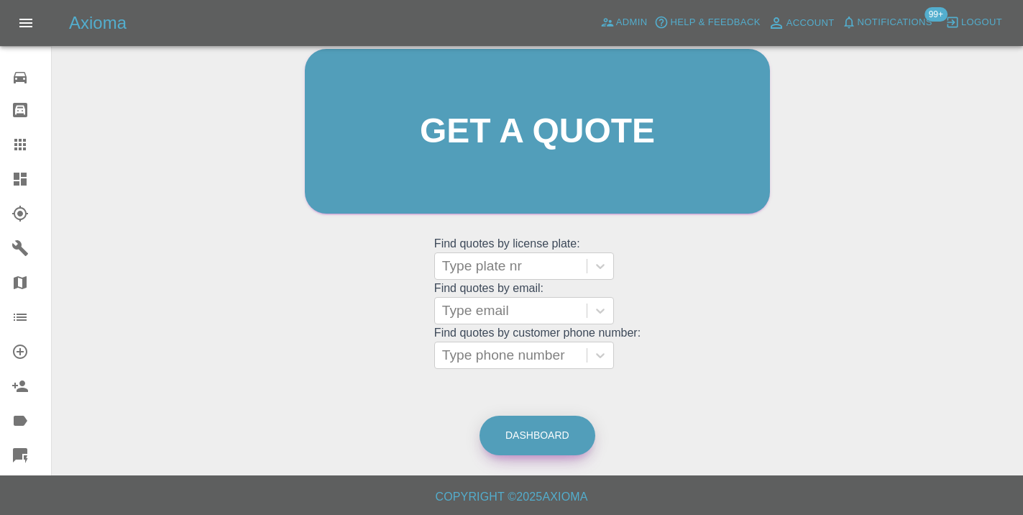
click at [559, 437] on link "Dashboard" at bounding box center [537, 435] width 116 height 40
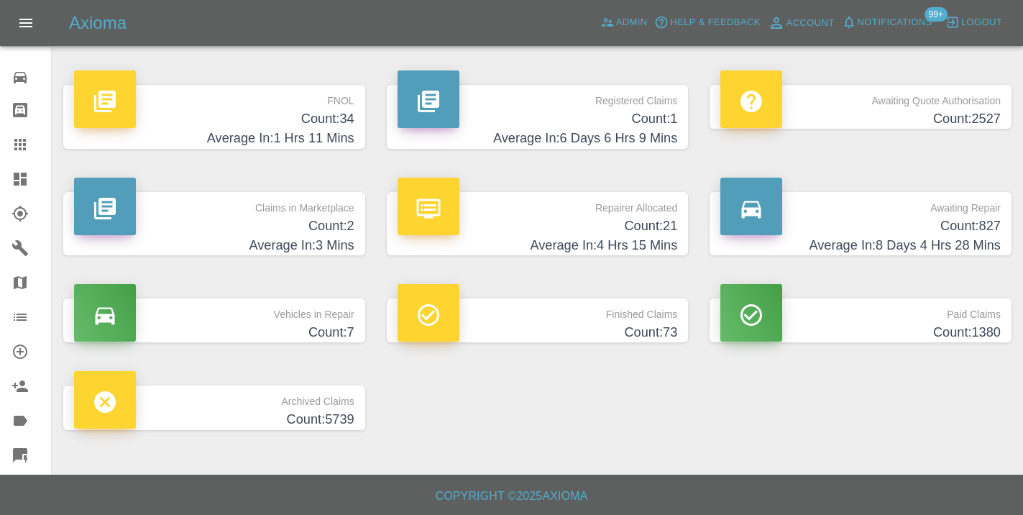
click at [967, 237] on h4 "Average In: 8 Days 4 Hrs 28 Mins" at bounding box center [860, 245] width 280 height 19
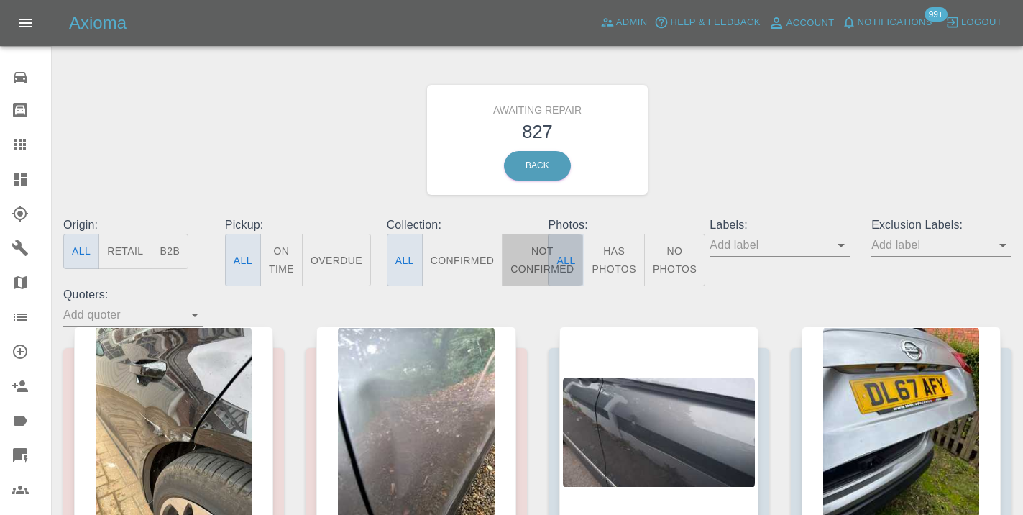
click at [534, 260] on button "Not Confirmed" at bounding box center [542, 260] width 81 height 52
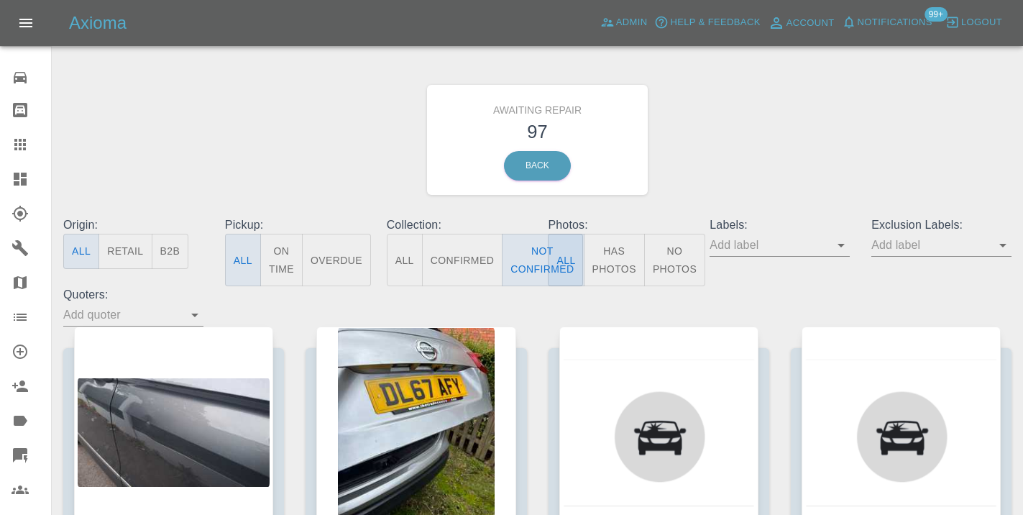
click at [876, 118] on div "Awaiting Repair 97 Back" at bounding box center [537, 139] width 970 height 153
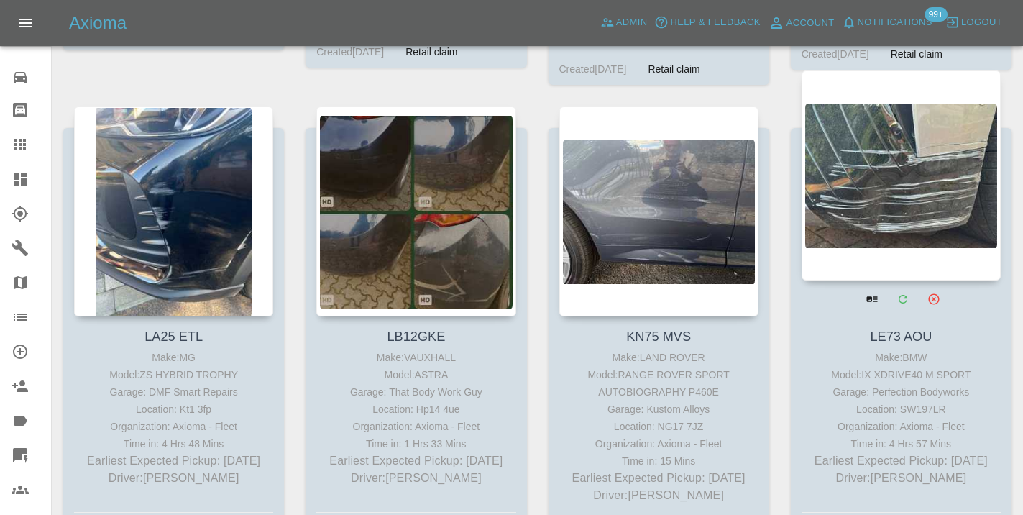
scroll to position [5072, 0]
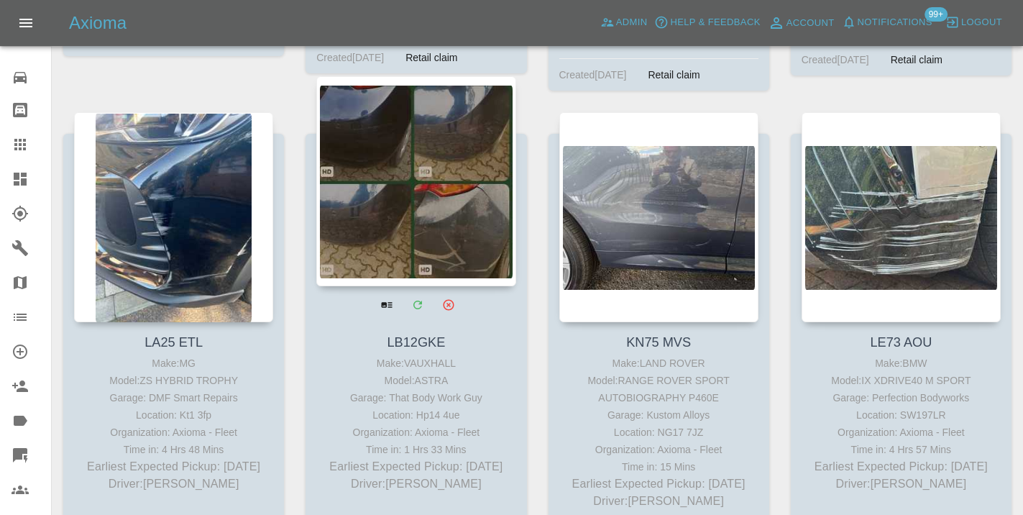
click at [439, 220] on div at bounding box center [415, 181] width 199 height 210
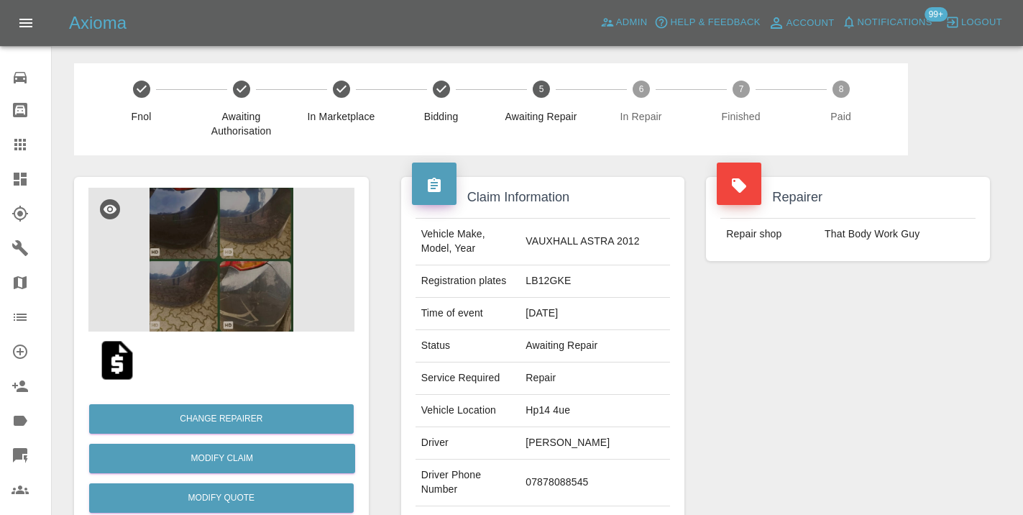
click at [566, 476] on td "07878088545" at bounding box center [595, 482] width 150 height 47
copy td "07878088545"
click at [878, 331] on div "Repairer Repair shop That Body Work Guy" at bounding box center [848, 369] width 306 height 429
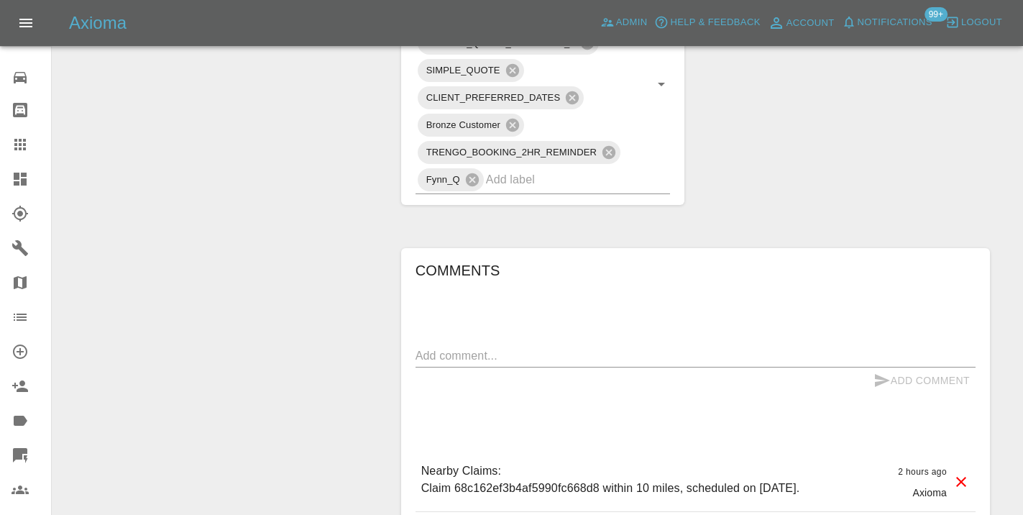
scroll to position [961, 0]
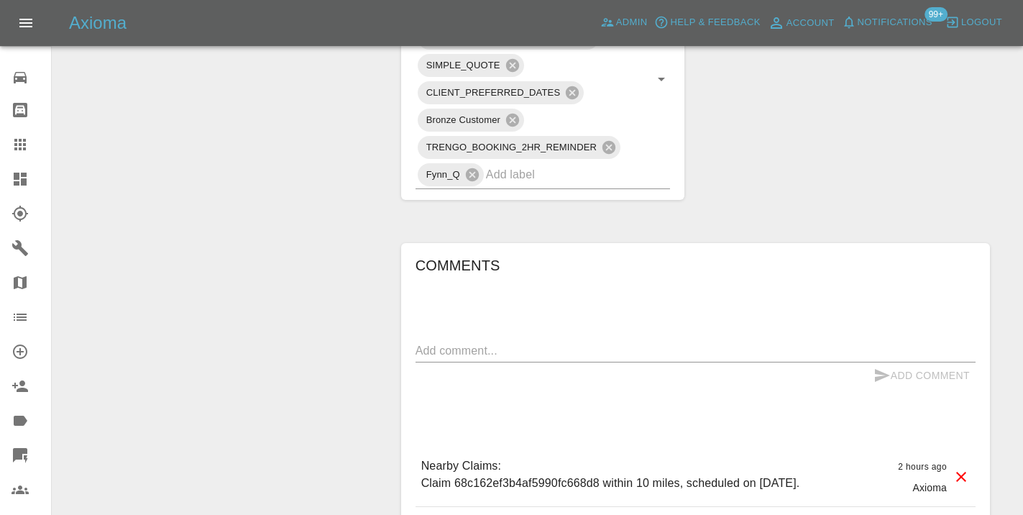
click at [441, 348] on textarea at bounding box center [695, 350] width 560 height 17
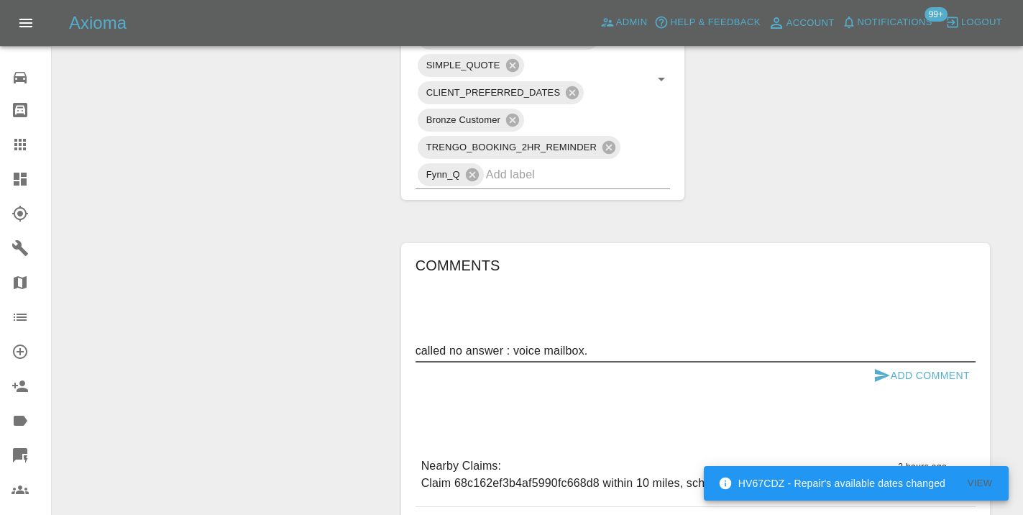
type textarea "called no answer : voice mailbox."
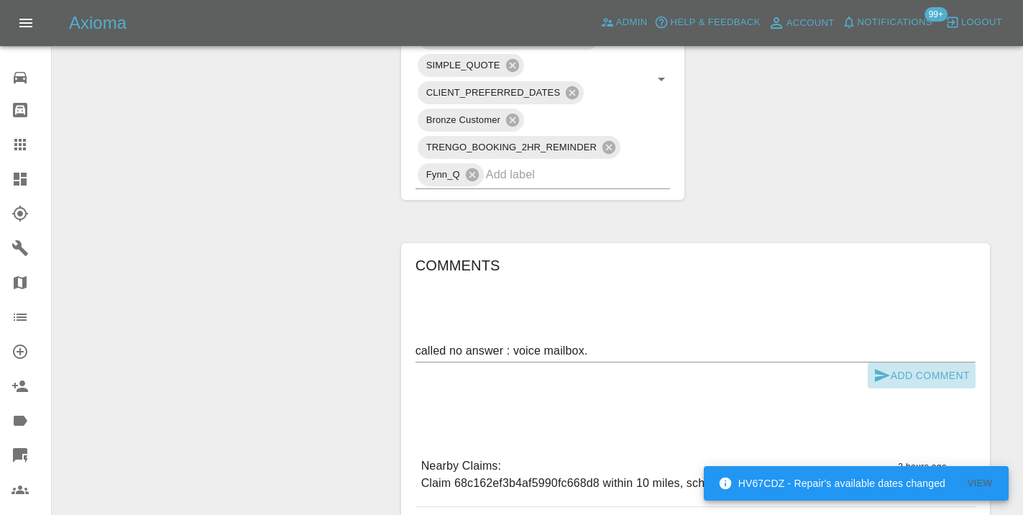
click at [878, 381] on icon "submit" at bounding box center [881, 375] width 17 height 17
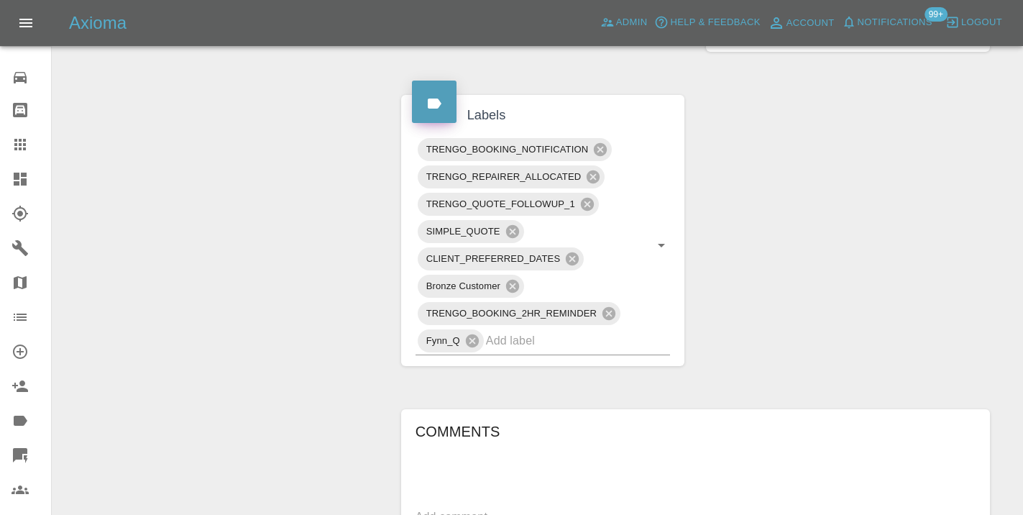
scroll to position [757, 0]
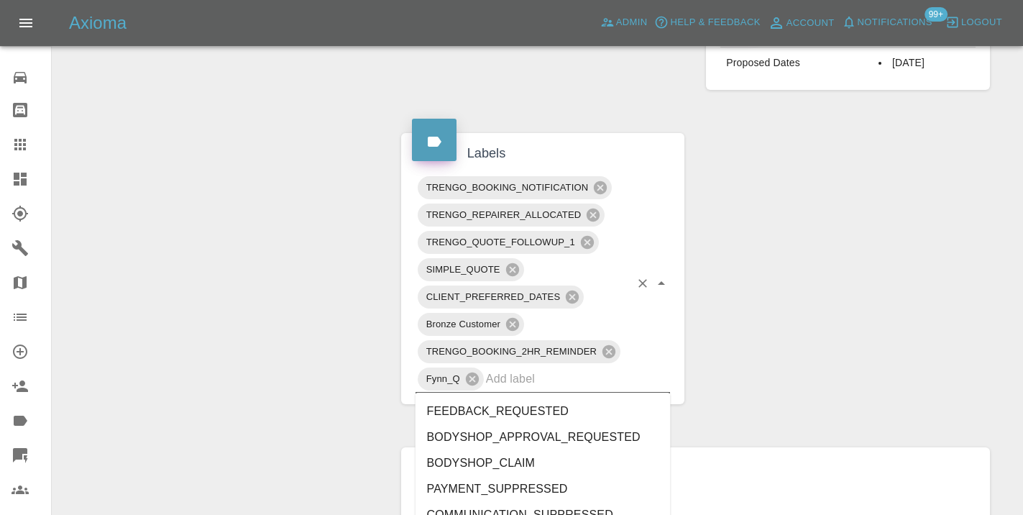
click at [568, 378] on input "text" at bounding box center [558, 378] width 144 height 22
type input "customer_wi"
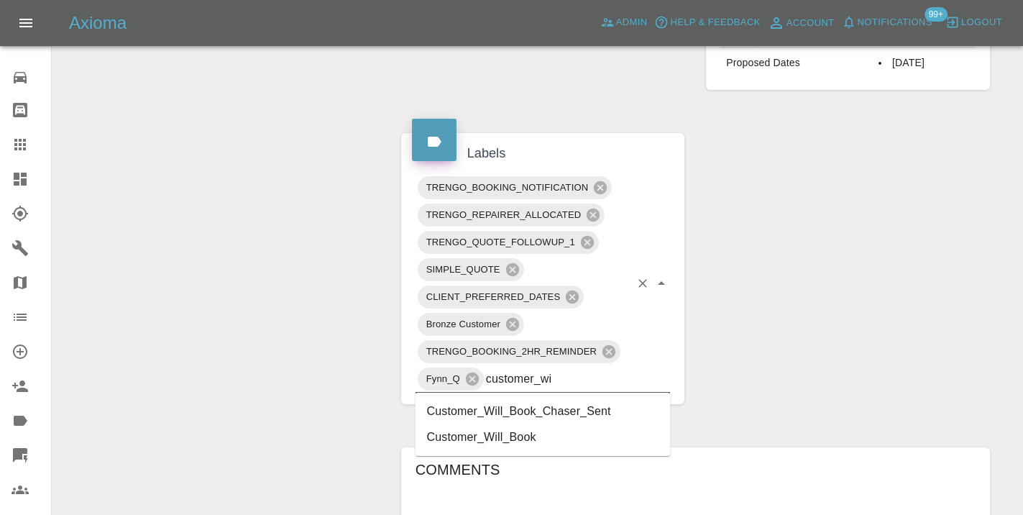
click at [525, 433] on li "Customer_Will_Book" at bounding box center [542, 437] width 255 height 26
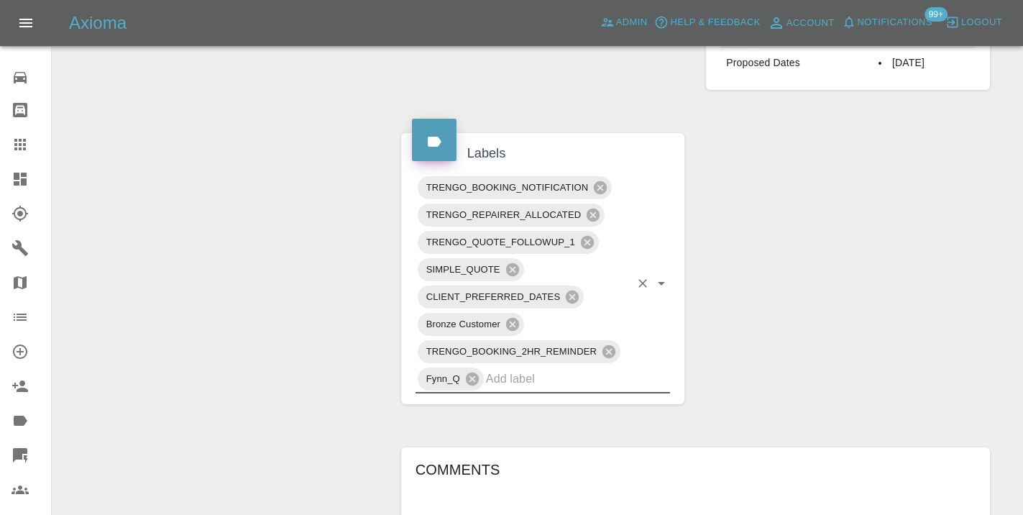
click at [472, 343] on span "TRENGO_BOOKING_2HR_REMINDER" at bounding box center [512, 351] width 188 height 17
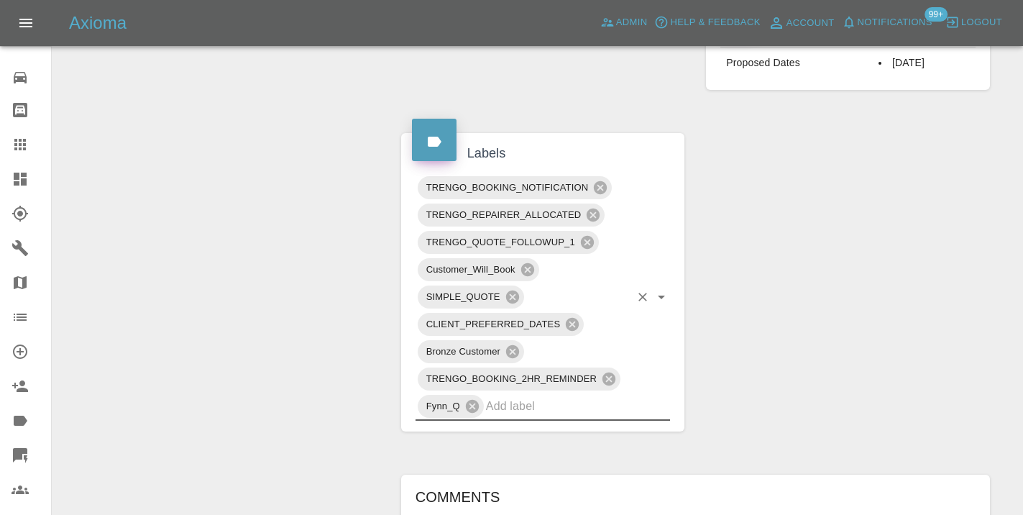
click at [332, 284] on div "Change Repairer Modify Claim Modify Quote Rollback Submit Payment Archive" at bounding box center [221, 156] width 316 height 1517
click at [19, 148] on icon at bounding box center [20, 145] width 12 height 12
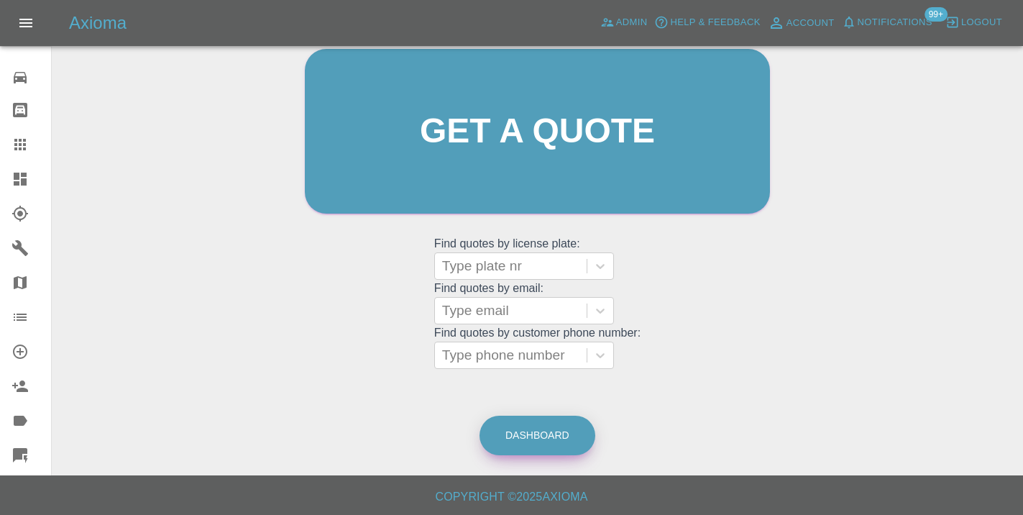
click at [554, 442] on link "Dashboard" at bounding box center [537, 435] width 116 height 40
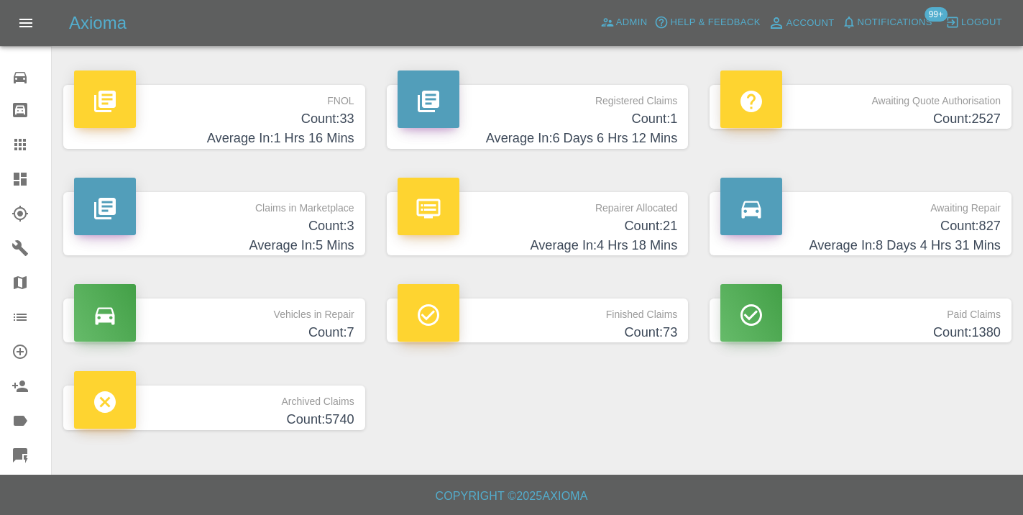
click at [956, 239] on h4 "Average In: 8 Days 4 Hrs 31 Mins" at bounding box center [860, 245] width 280 height 19
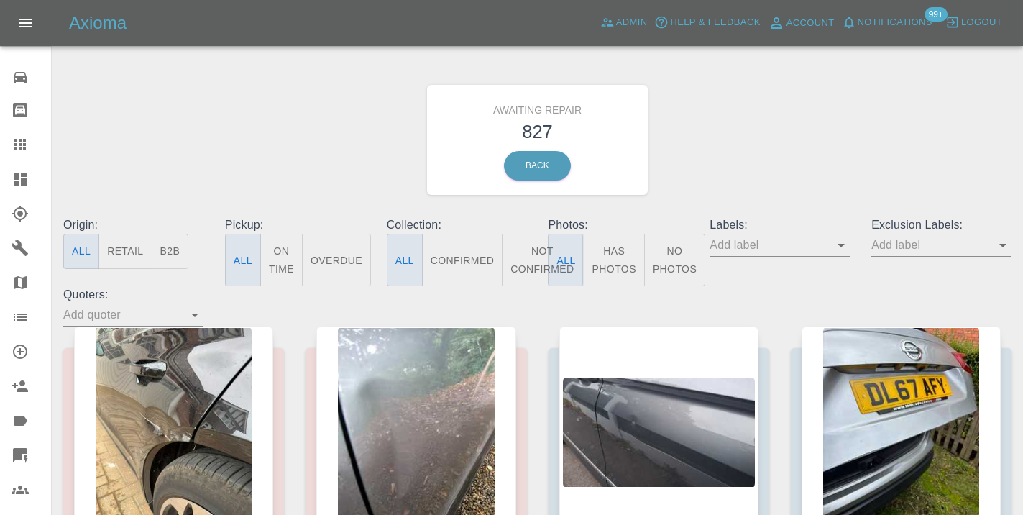
click at [542, 265] on button "Not Confirmed" at bounding box center [542, 260] width 81 height 52
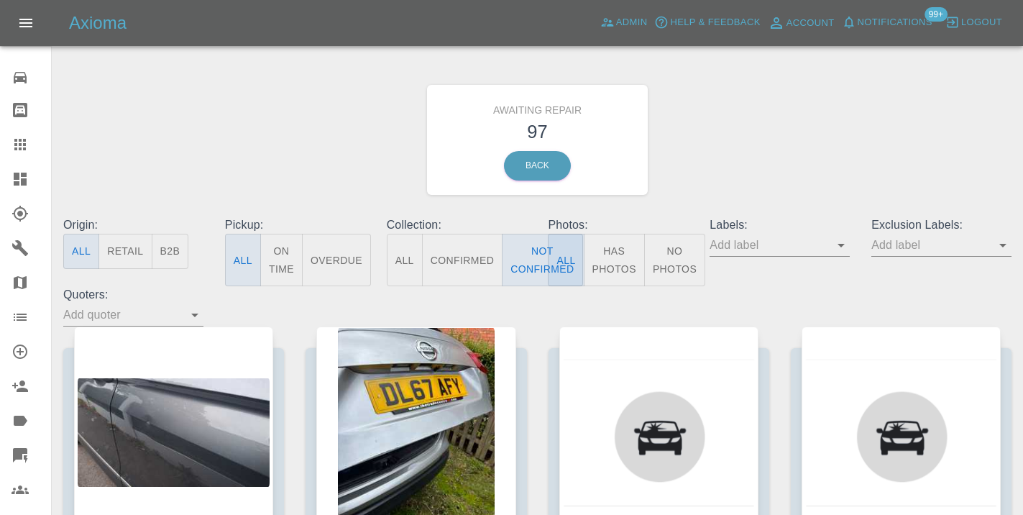
click at [771, 132] on div "Awaiting Repair 97 Back" at bounding box center [537, 139] width 970 height 153
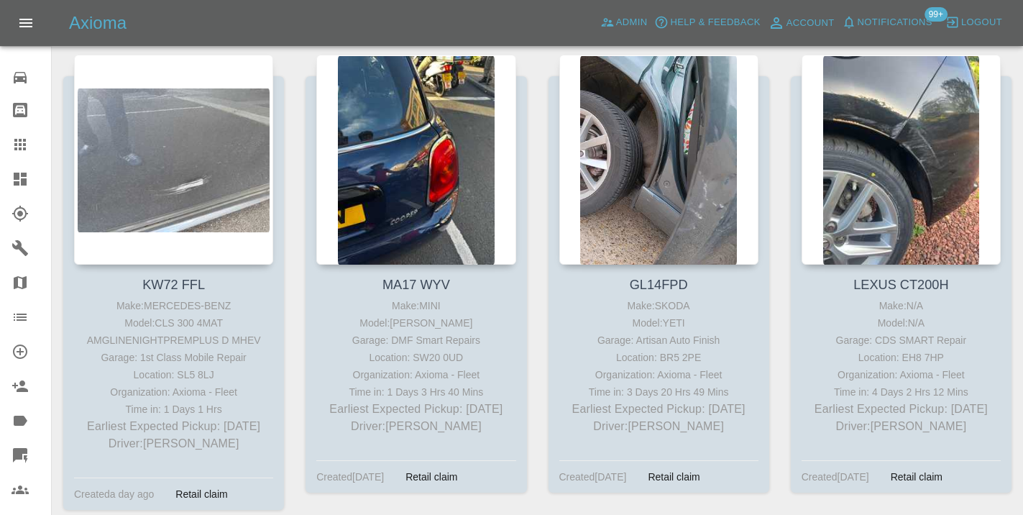
scroll to position [8500, 0]
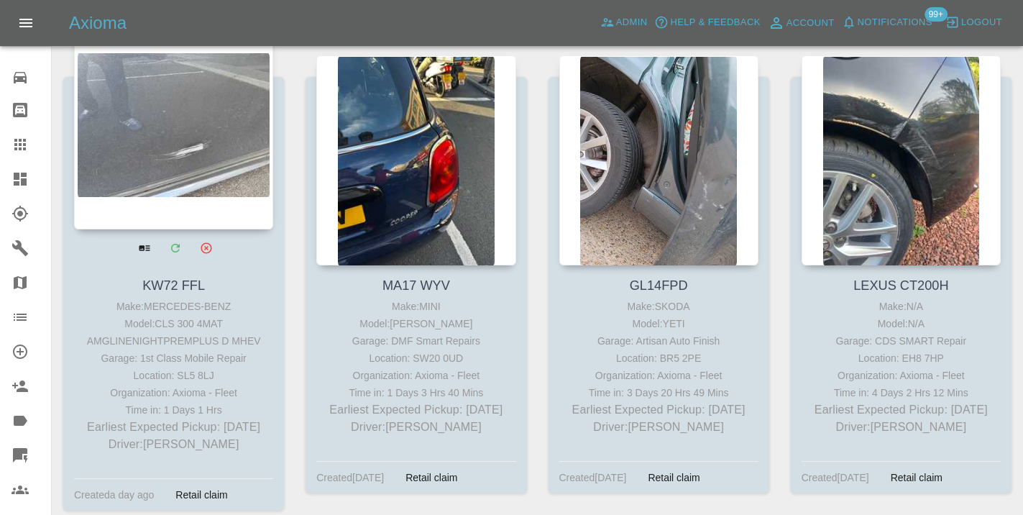
click at [213, 167] on div at bounding box center [173, 124] width 199 height 210
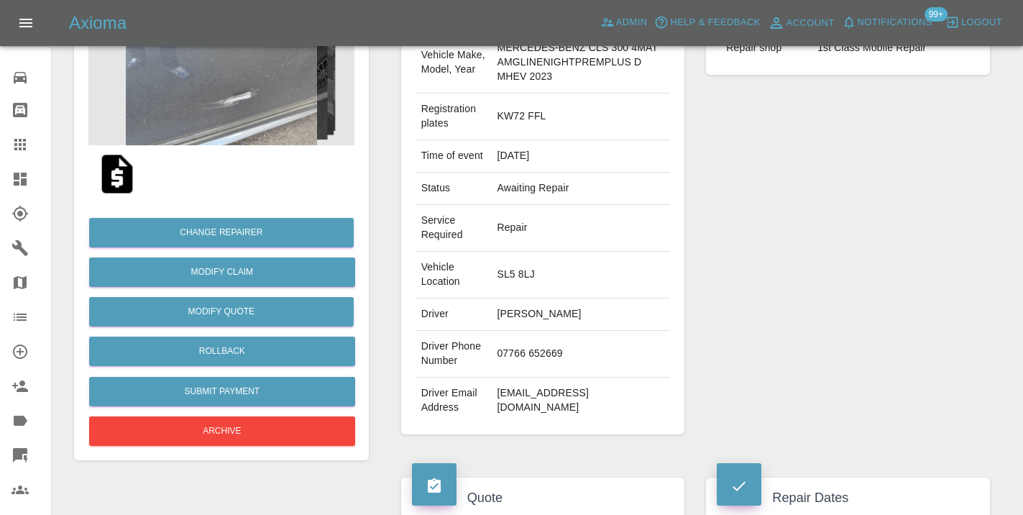
scroll to position [188, 0]
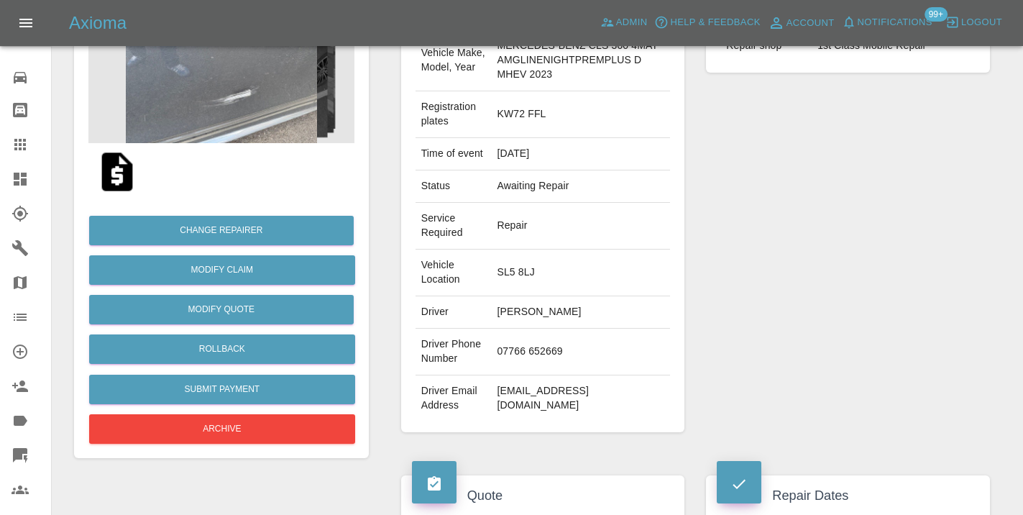
click at [515, 367] on td "07766 652669" at bounding box center [580, 352] width 179 height 47
click at [532, 369] on td "07766 652669" at bounding box center [580, 352] width 179 height 47
click at [581, 370] on td "07766 652669" at bounding box center [580, 352] width 179 height 47
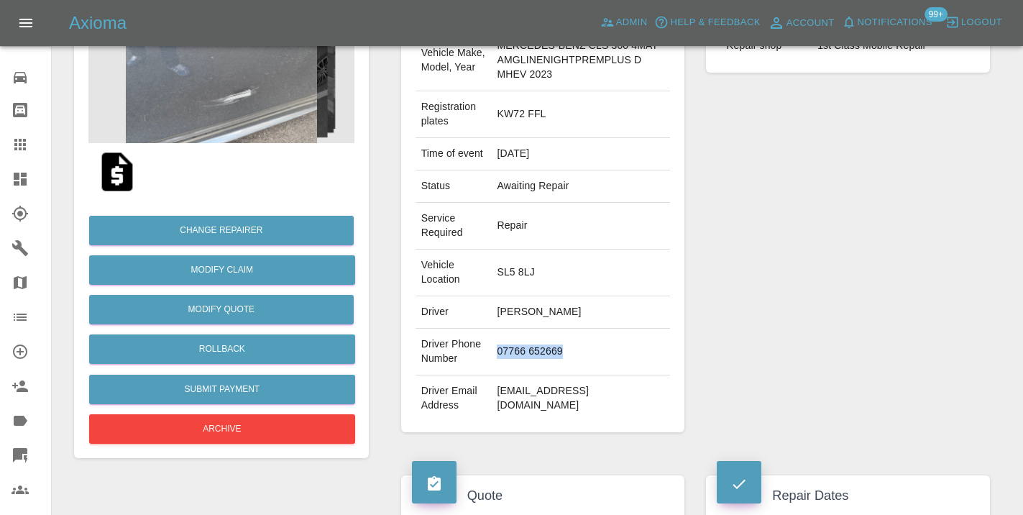
drag, startPoint x: 555, startPoint y: 373, endPoint x: 485, endPoint y: 373, distance: 69.7
click at [491, 373] on td "07766 652669" at bounding box center [580, 352] width 179 height 47
copy td "07766 652669"
click at [745, 315] on div "Repairer Repair shop 1st Class Mobile Repair" at bounding box center [848, 210] width 306 height 487
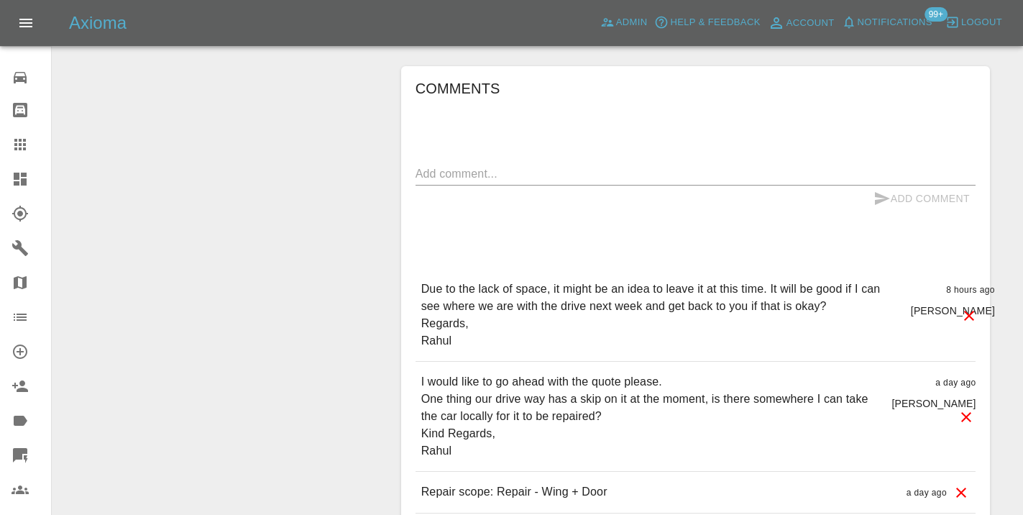
scroll to position [1126, 0]
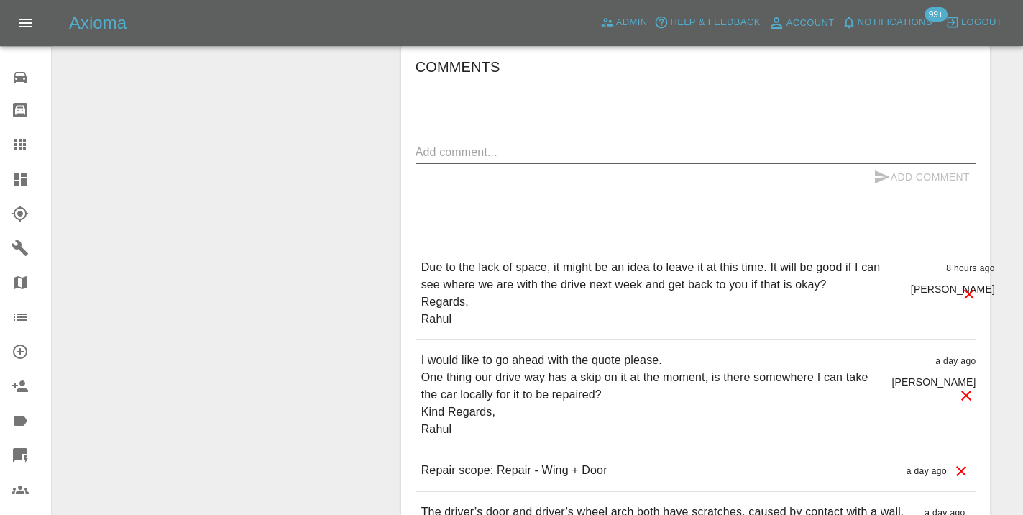
click at [454, 160] on textarea at bounding box center [695, 152] width 560 height 17
type textarea "as per note below . reach out in the next week"
click at [883, 185] on icon "submit" at bounding box center [881, 176] width 17 height 17
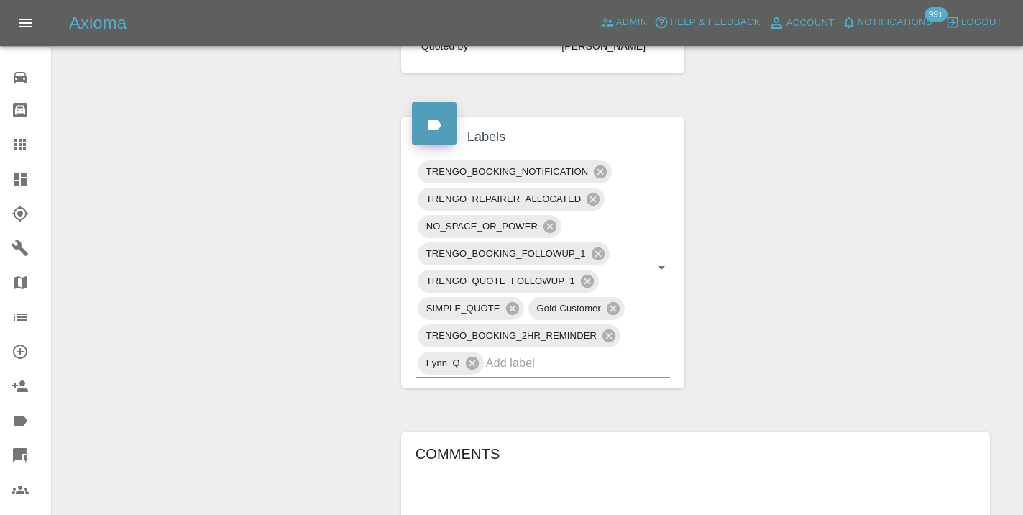
scroll to position [704, 0]
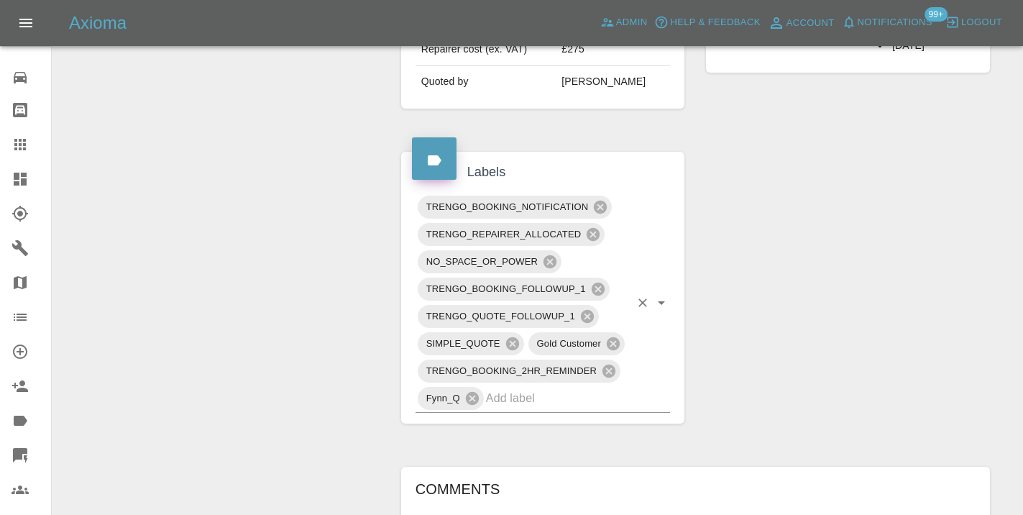
click at [533, 409] on input "text" at bounding box center [558, 398] width 144 height 22
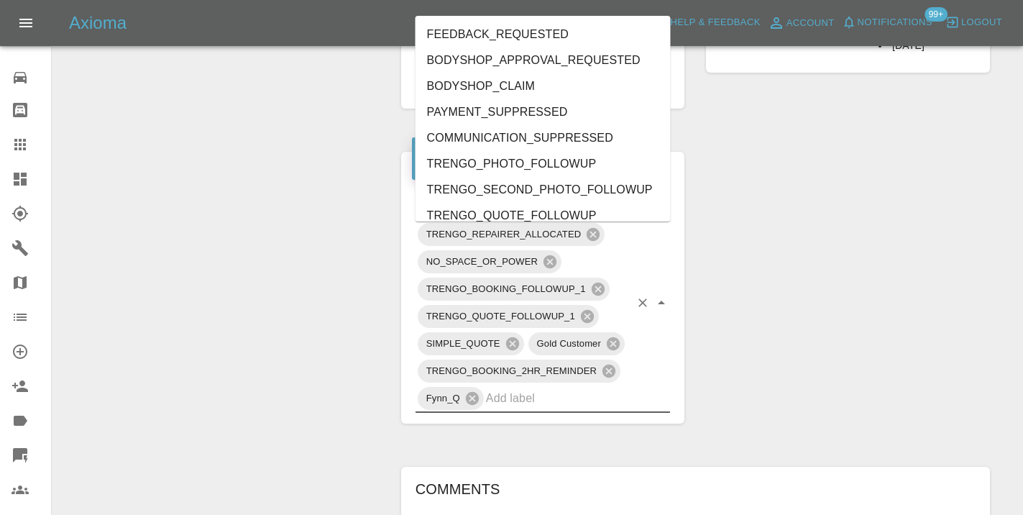
click at [293, 275] on div "Change Repairer Modify Claim Modify Quote Rollback Submit Payment Archive" at bounding box center [221, 258] width 316 height 1613
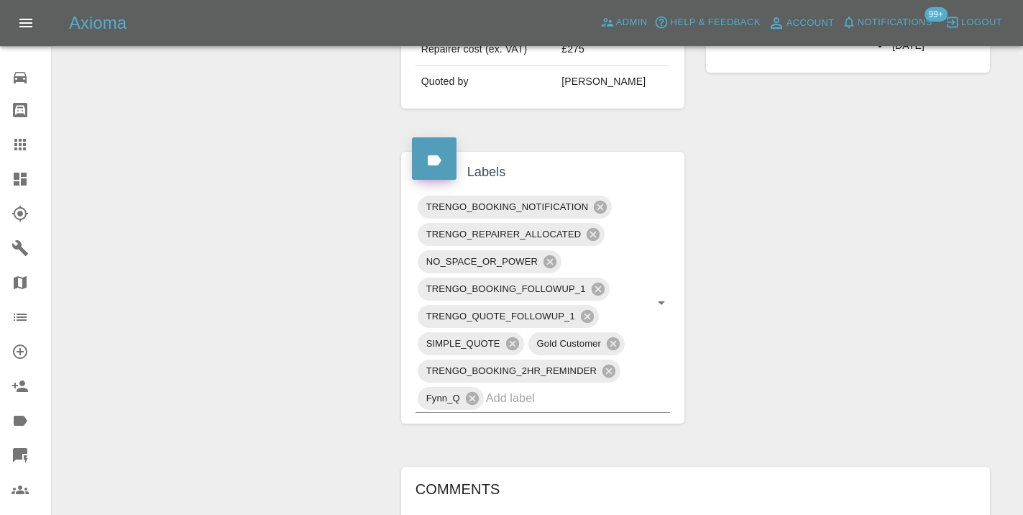
click at [17, 139] on icon at bounding box center [20, 145] width 12 height 12
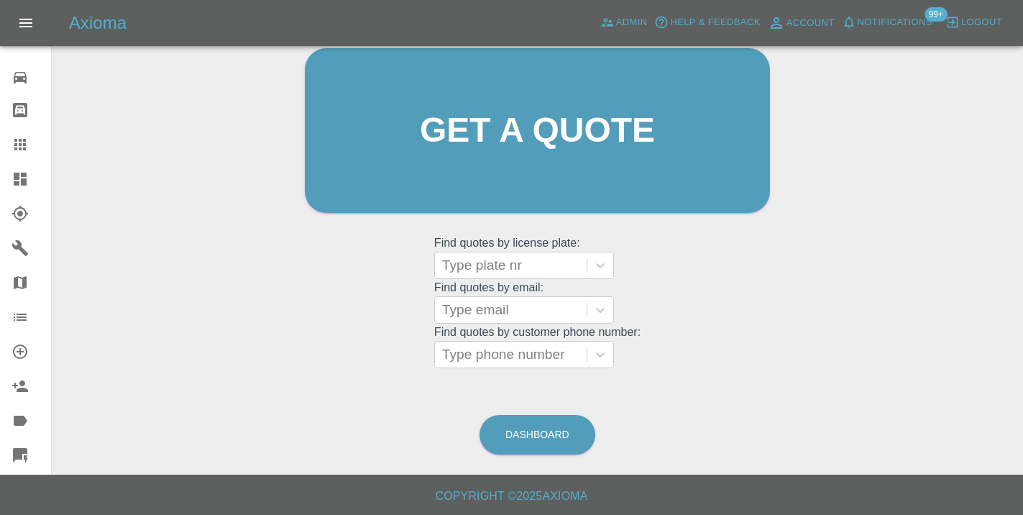
scroll to position [110, 0]
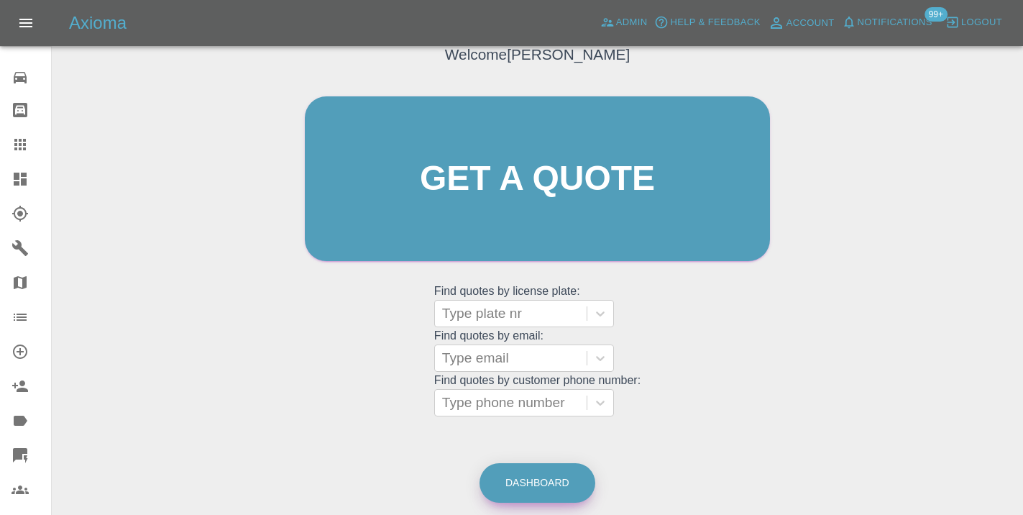
click at [539, 498] on link "Dashboard" at bounding box center [537, 483] width 116 height 40
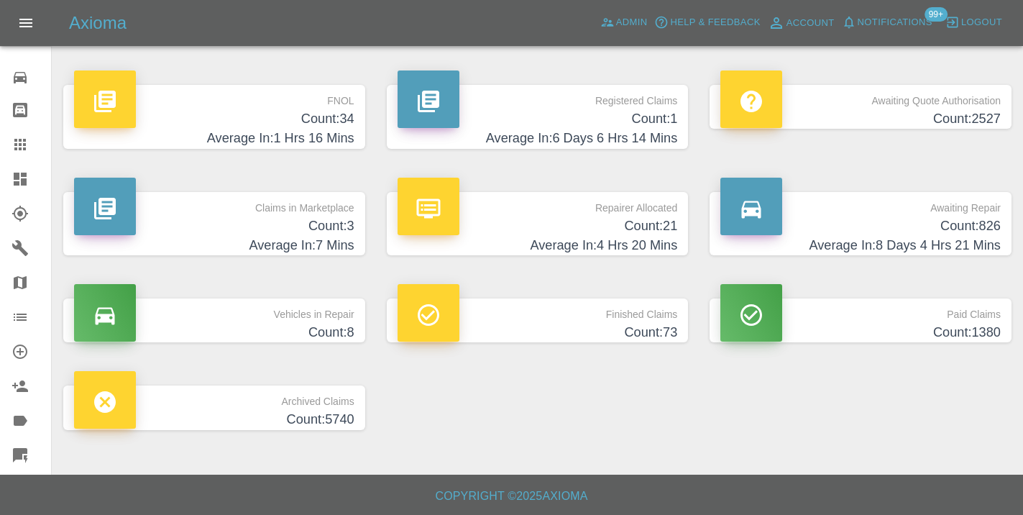
click at [959, 227] on h4 "Count: 826" at bounding box center [860, 225] width 280 height 19
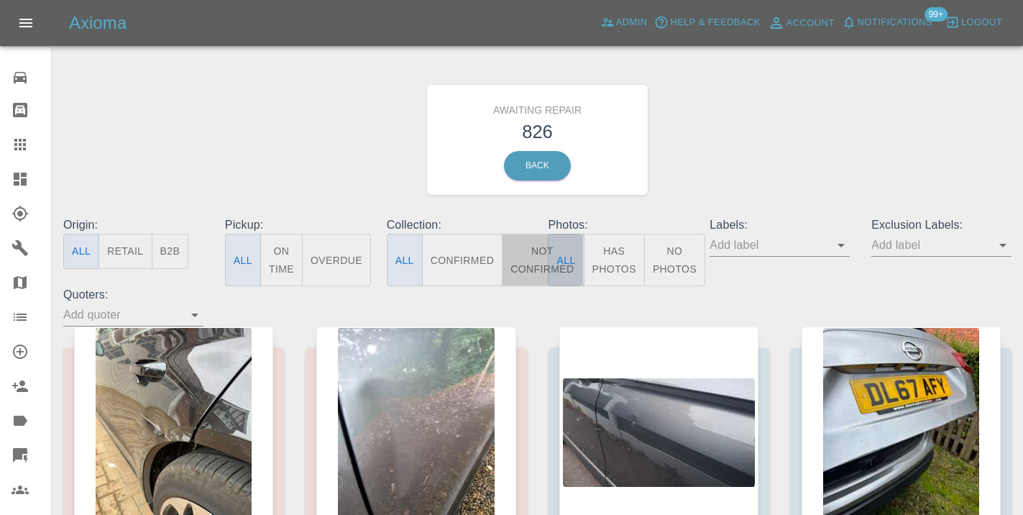
click at [530, 264] on button "Not Confirmed" at bounding box center [542, 260] width 81 height 52
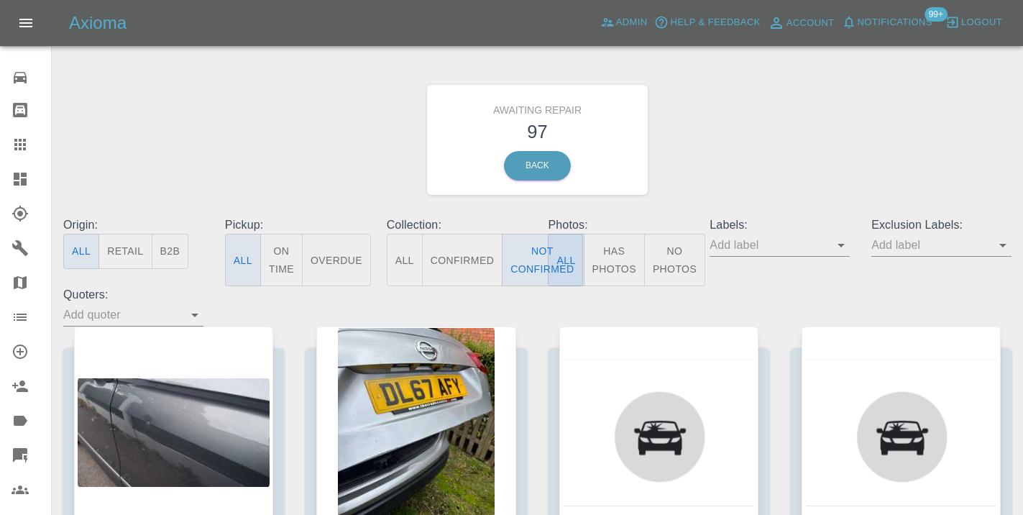
click at [758, 146] on div "Awaiting Repair 97 Back" at bounding box center [537, 139] width 970 height 153
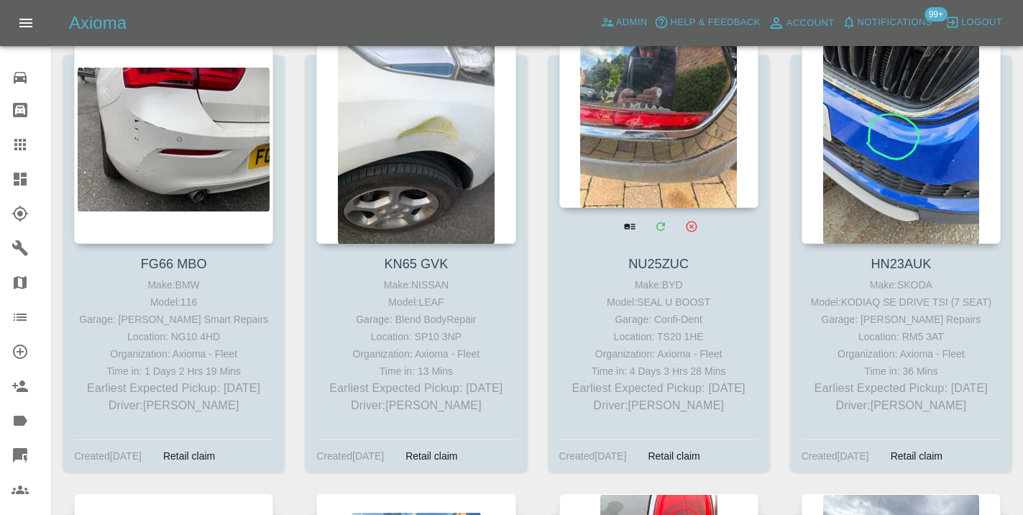
scroll to position [5609, 0]
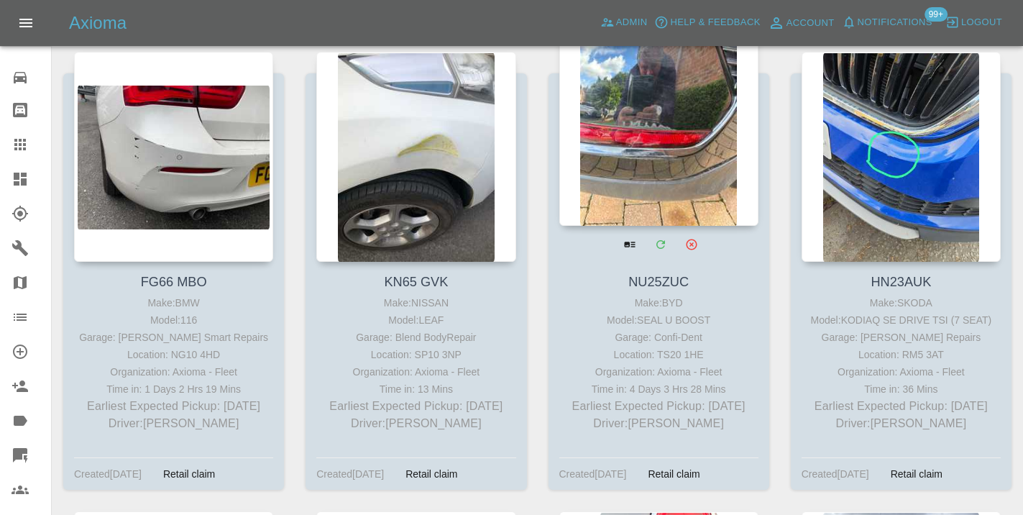
click at [659, 142] on div at bounding box center [658, 121] width 199 height 210
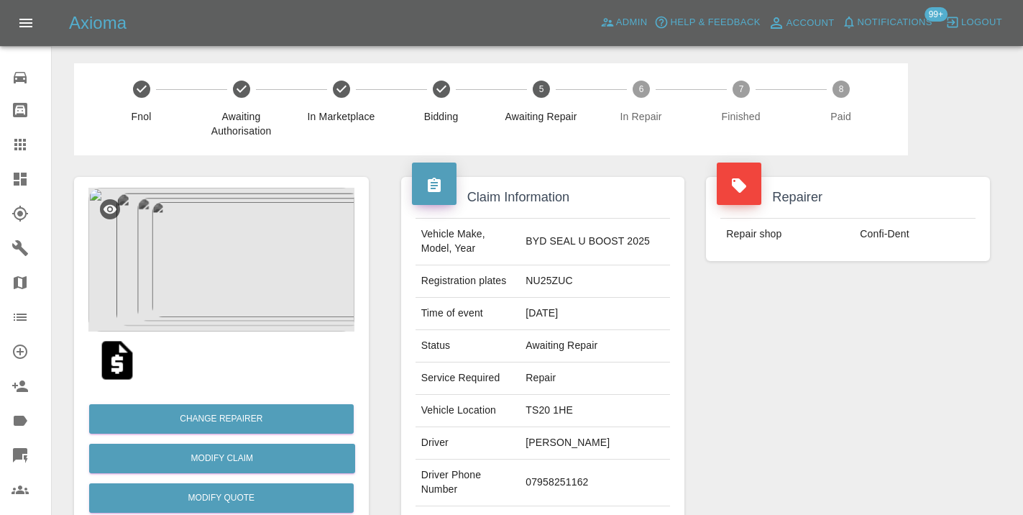
click at [562, 482] on td "07958251162" at bounding box center [595, 482] width 150 height 47
copy td "07958251162"
click at [837, 411] on div "Repairer Repair shop Confi-Dent" at bounding box center [848, 369] width 306 height 429
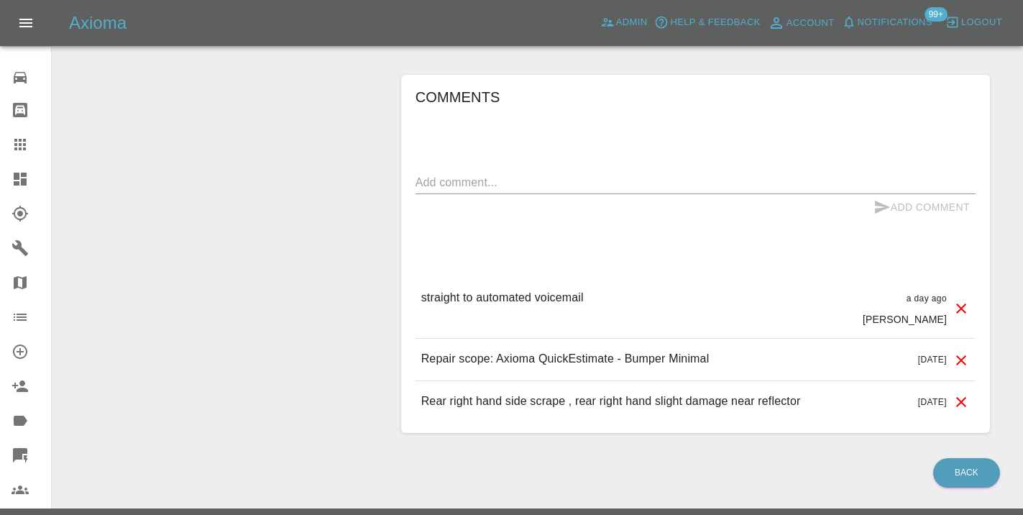
scroll to position [1112, 0]
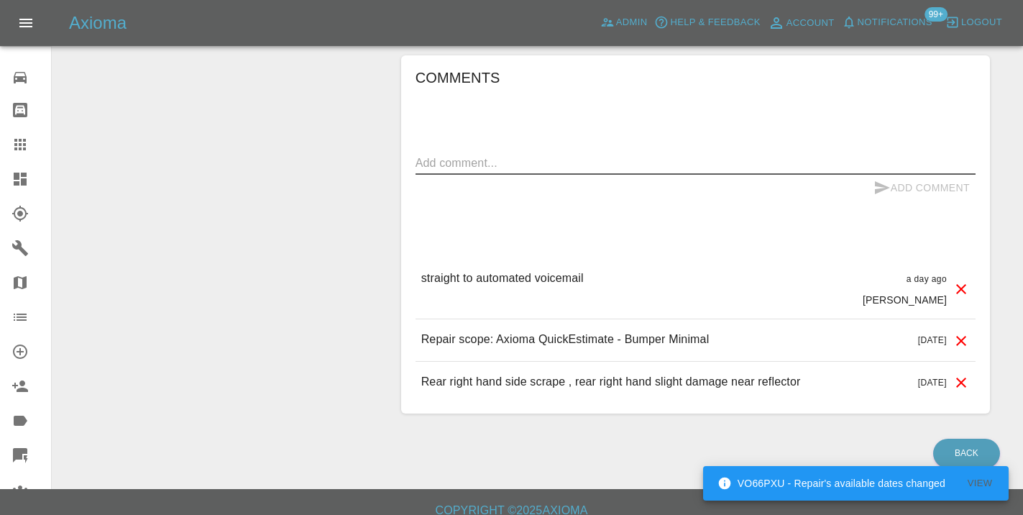
click at [462, 155] on textarea at bounding box center [695, 163] width 560 height 17
type textarea "x"
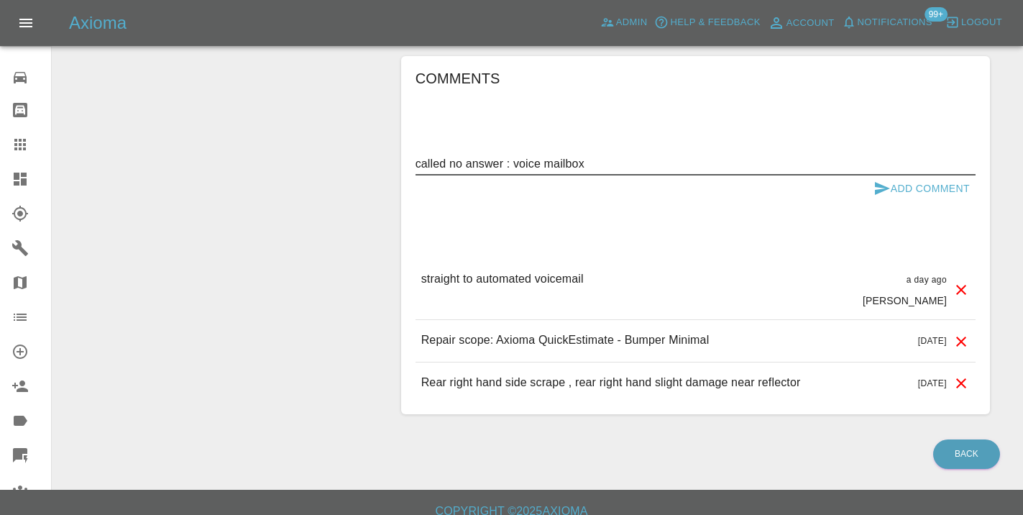
type textarea "called no answer : voice mailbox"
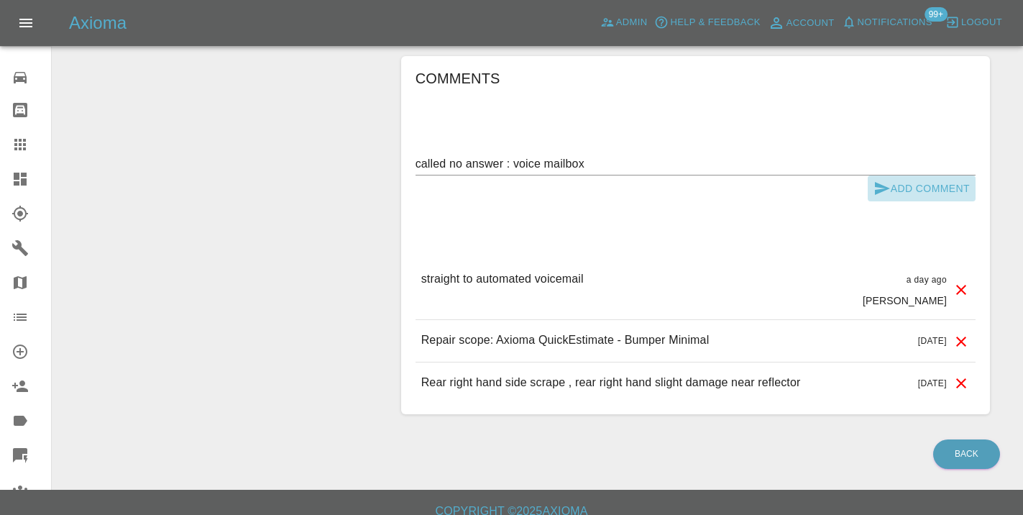
click at [908, 175] on button "Add Comment" at bounding box center [922, 188] width 108 height 27
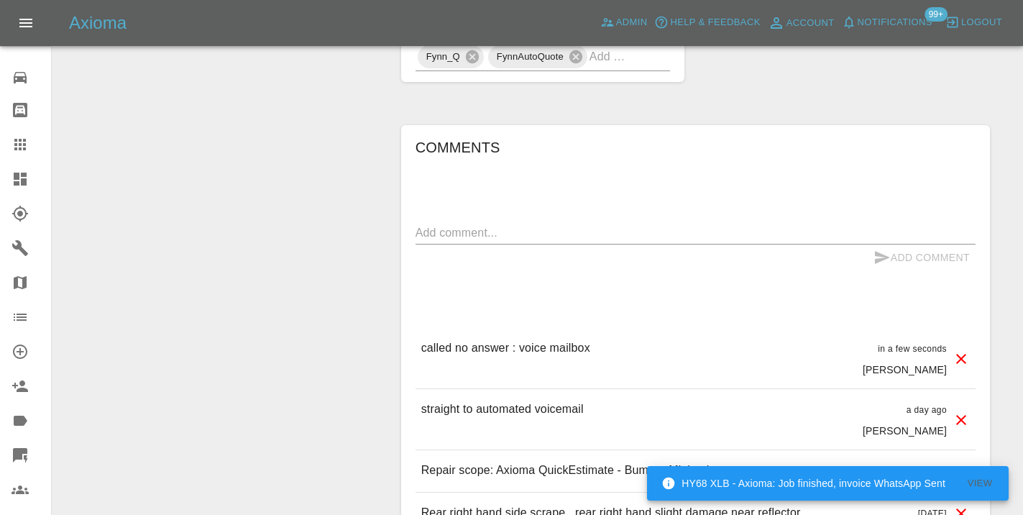
scroll to position [1039, 0]
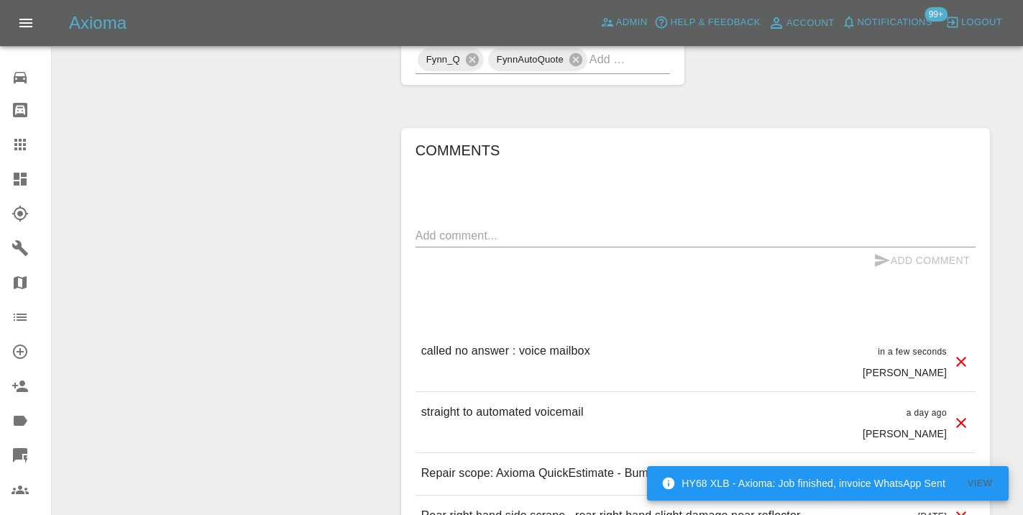
click at [37, 144] on div at bounding box center [32, 144] width 40 height 17
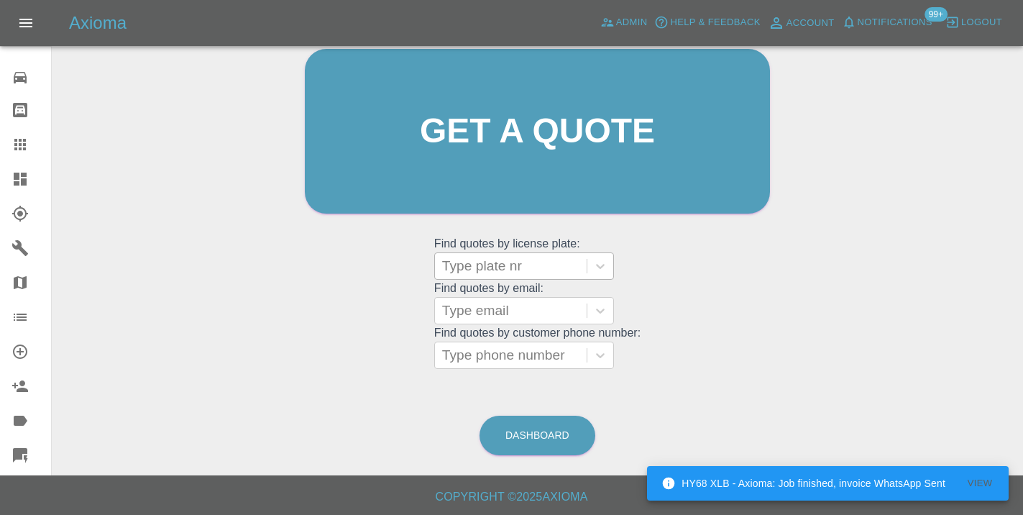
click at [485, 254] on div "Type plate nr" at bounding box center [511, 266] width 152 height 26
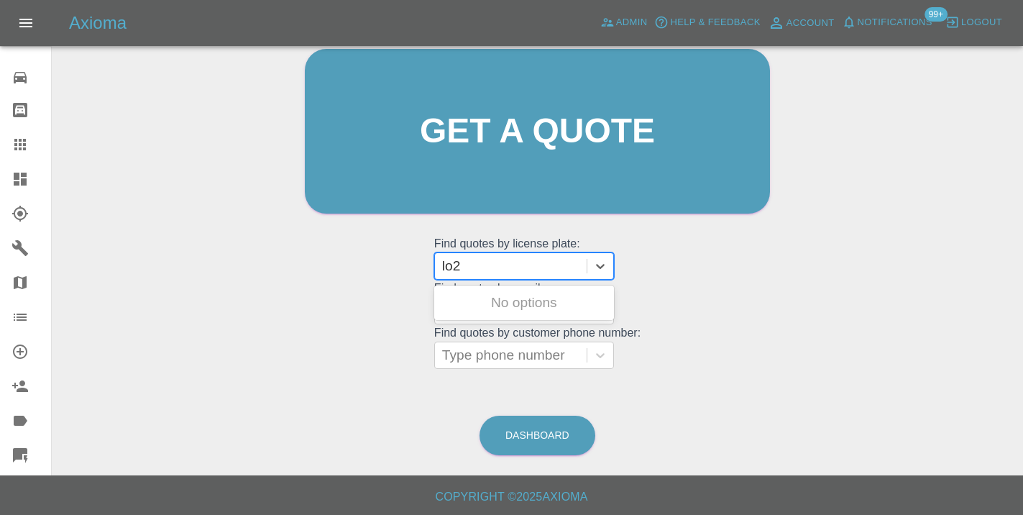
type input "lo23"
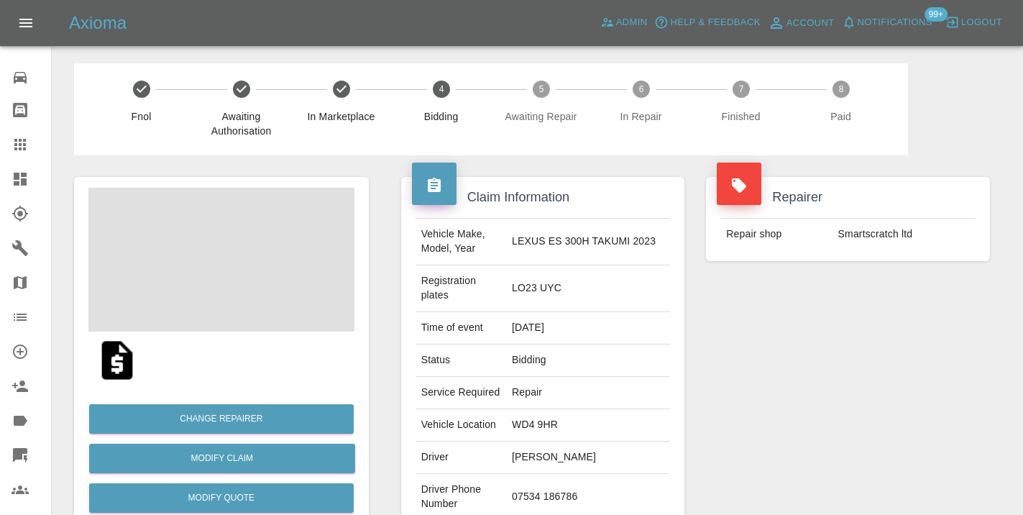
click at [927, 331] on div "Repairer Repair shop Smartscratch ltd" at bounding box center [848, 384] width 306 height 458
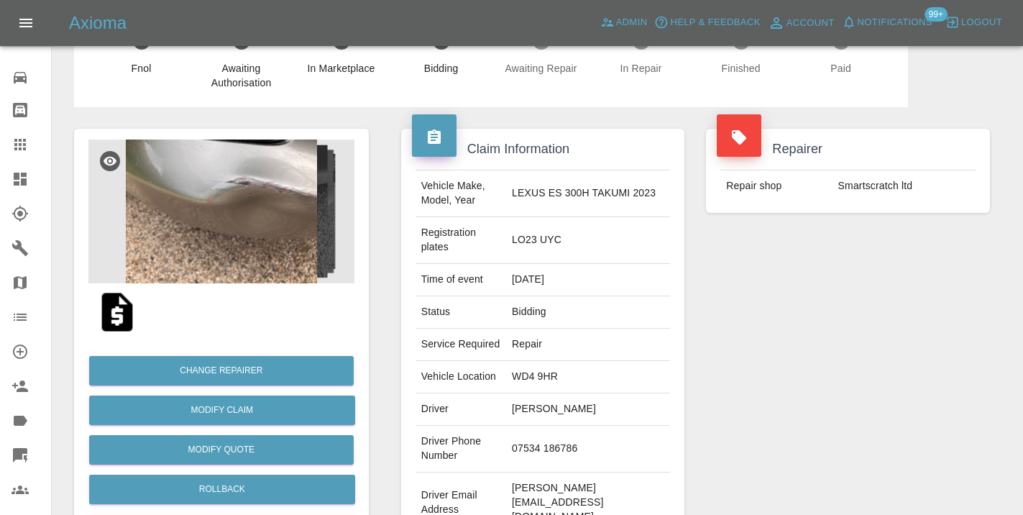
scroll to position [39, 0]
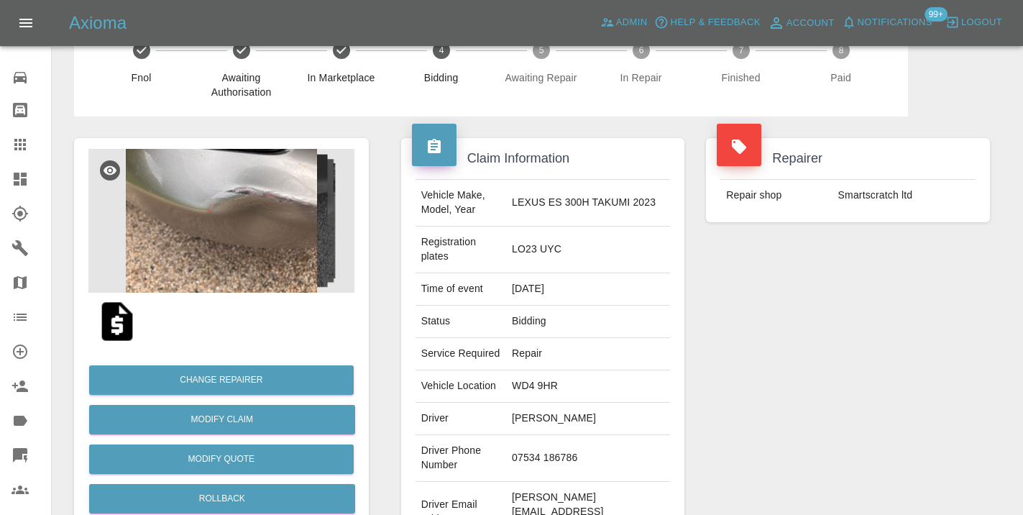
click at [285, 224] on img at bounding box center [221, 221] width 266 height 144
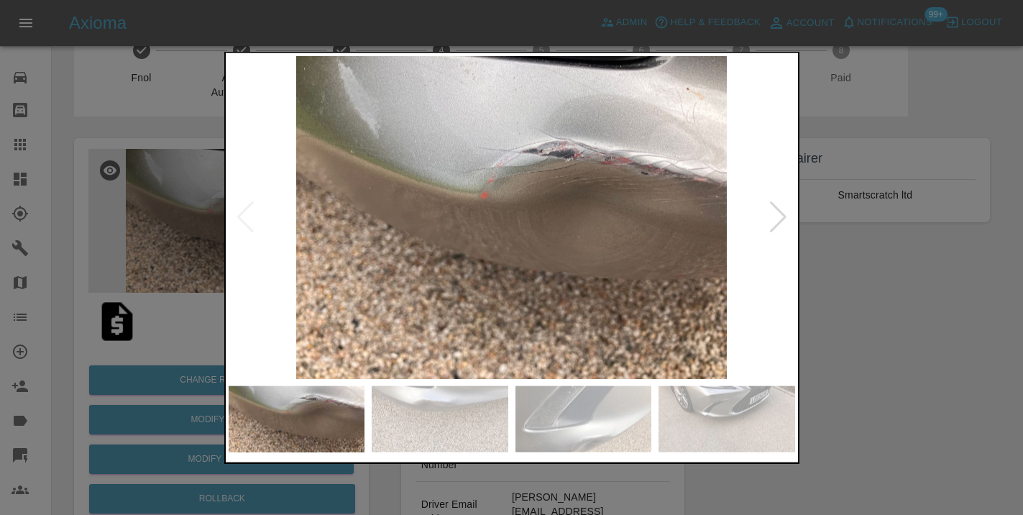
click at [782, 224] on div at bounding box center [777, 217] width 19 height 32
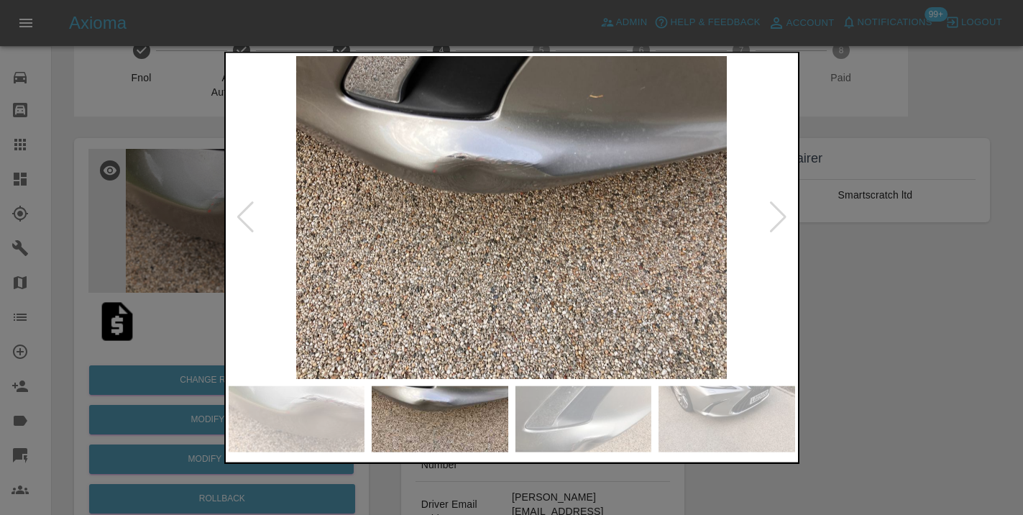
click at [782, 224] on div at bounding box center [777, 217] width 19 height 32
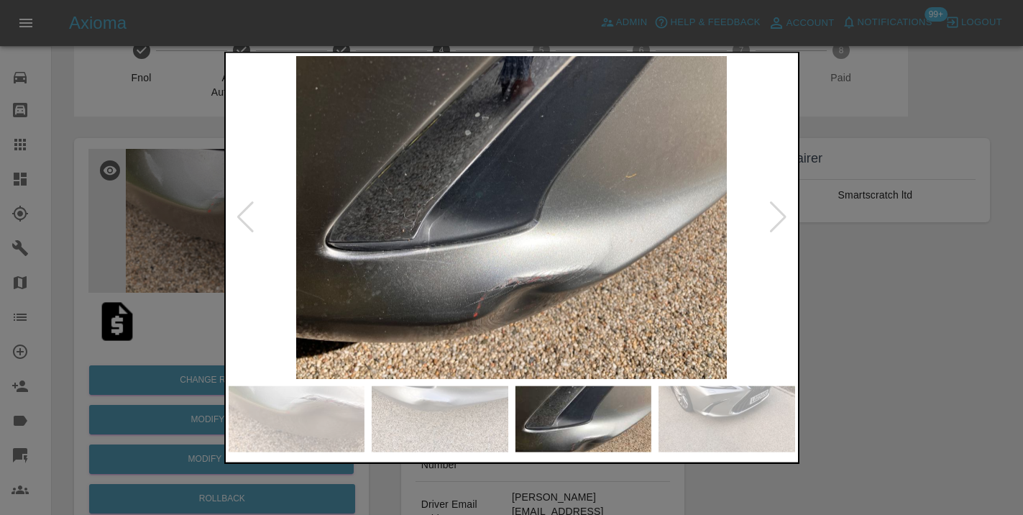
click at [877, 324] on div at bounding box center [511, 257] width 1023 height 515
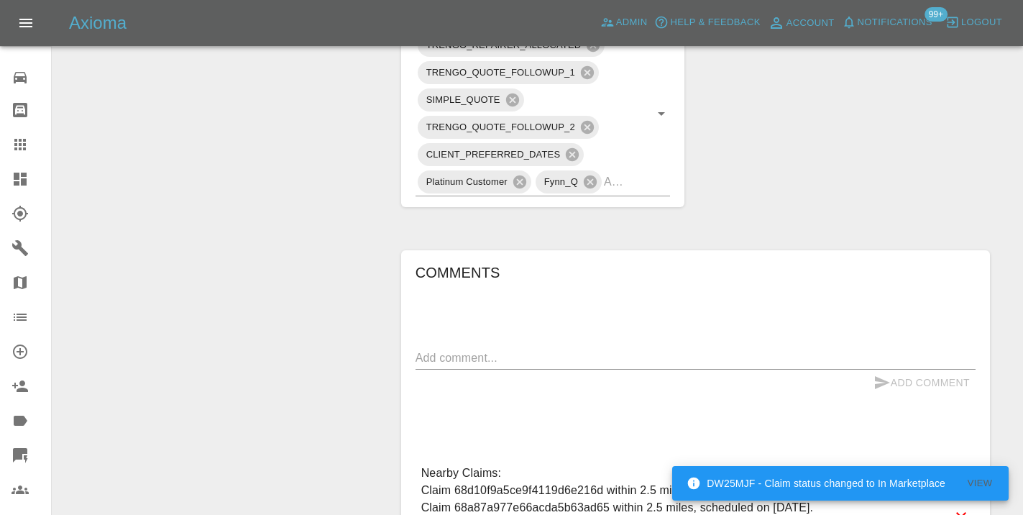
scroll to position [873, 0]
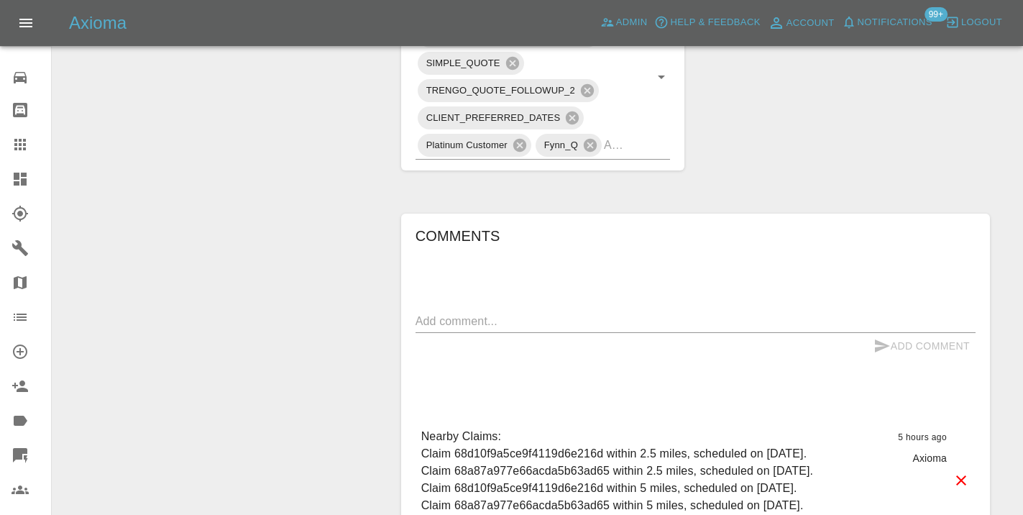
click at [493, 333] on div "Add Comment" at bounding box center [695, 346] width 560 height 27
click at [484, 313] on textarea at bounding box center [695, 321] width 560 height 17
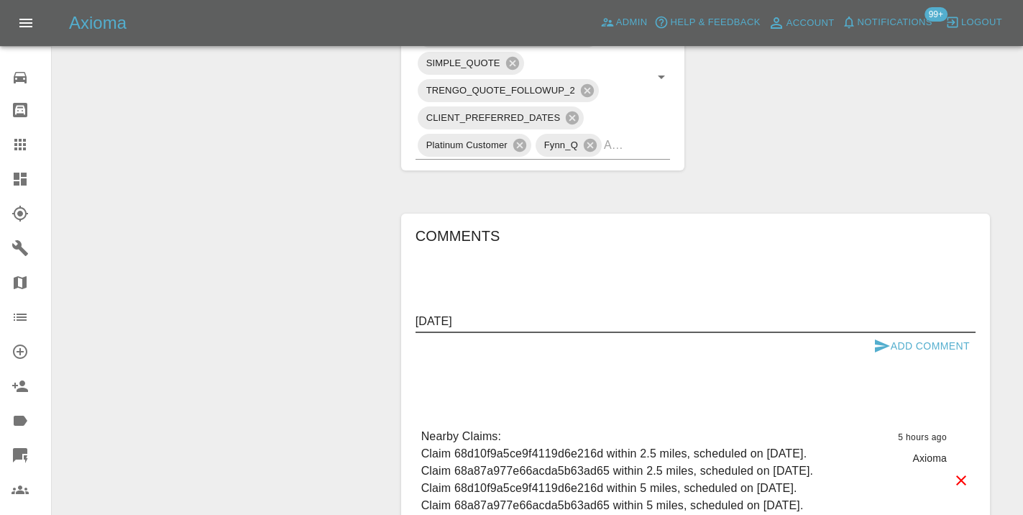
type textarea "[DATE]"
click at [882, 339] on icon "submit" at bounding box center [882, 345] width 15 height 13
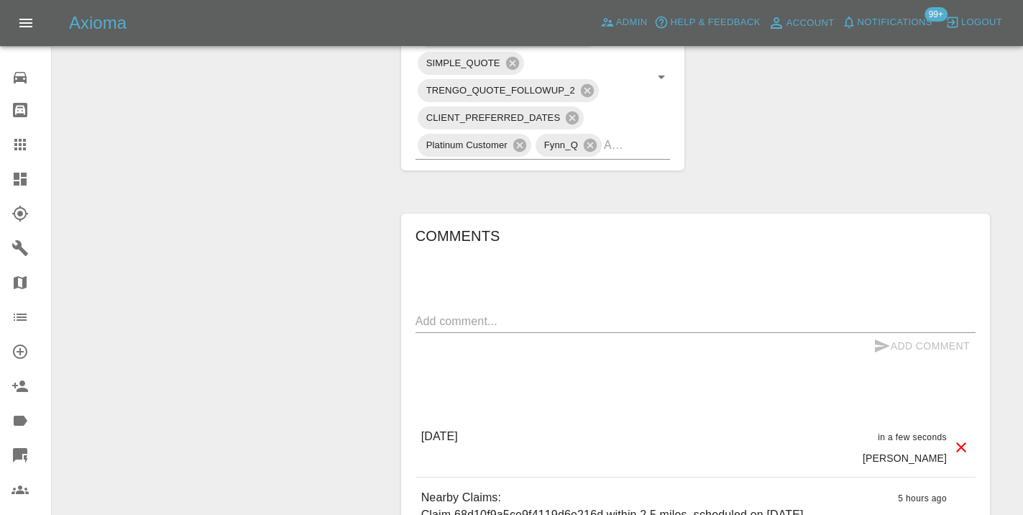
click at [916, 224] on div "Comments x Add Comment [DATE] in a few seconds [PERSON_NAME] [DATE] in a few se…" at bounding box center [695, 486] width 560 height 525
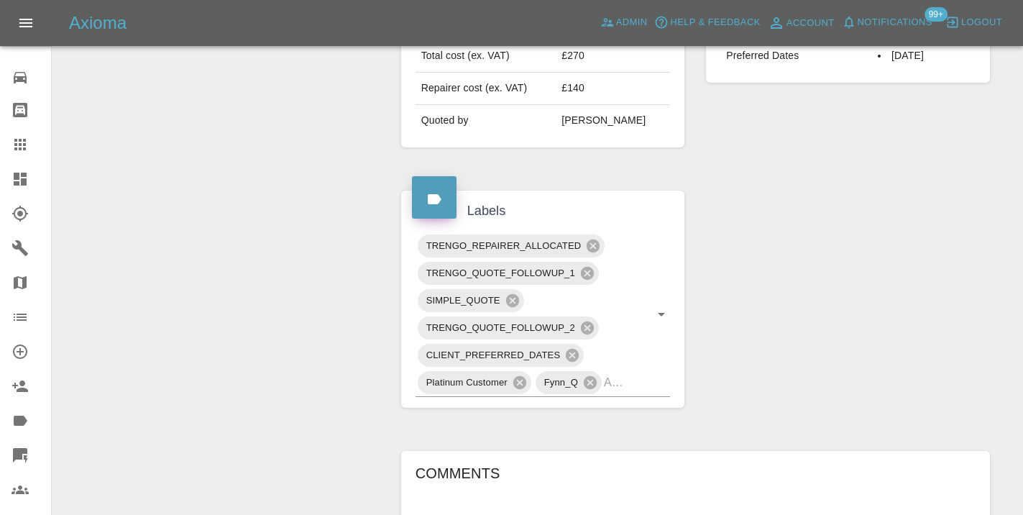
scroll to position [633, 0]
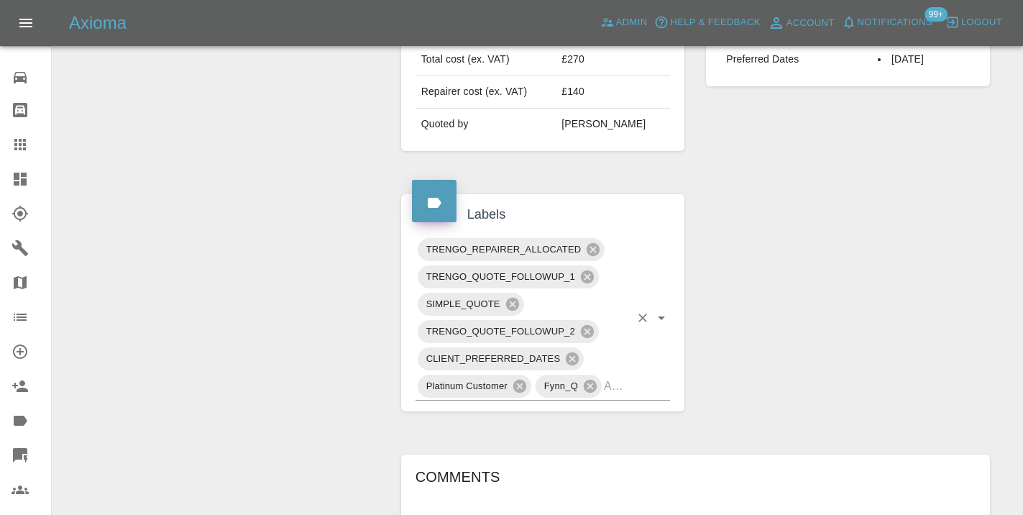
click at [635, 334] on div "TRENGO_REPAIRER_ALLOCATED TRENGO_QUOTE_FOLLOWUP_1 SIMPLE_QUOTE TRENGO_QUOTE_FOL…" at bounding box center [542, 318] width 255 height 165
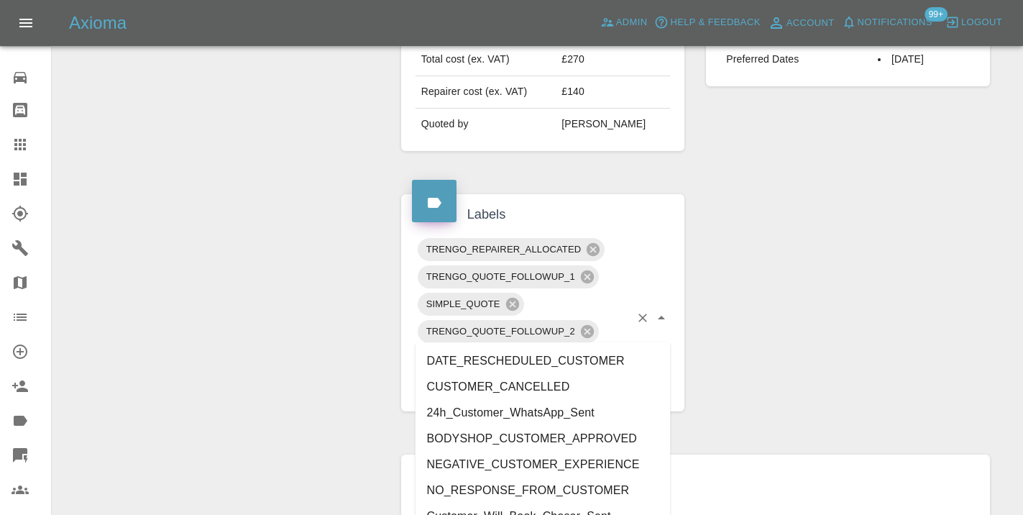
type input "customer_"
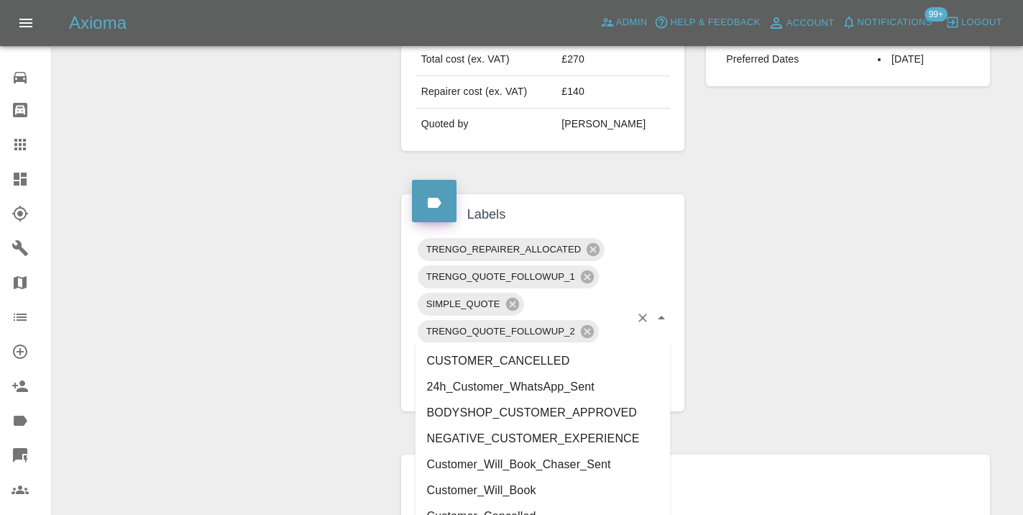
click at [554, 492] on li "Customer_Will_Book" at bounding box center [542, 490] width 255 height 26
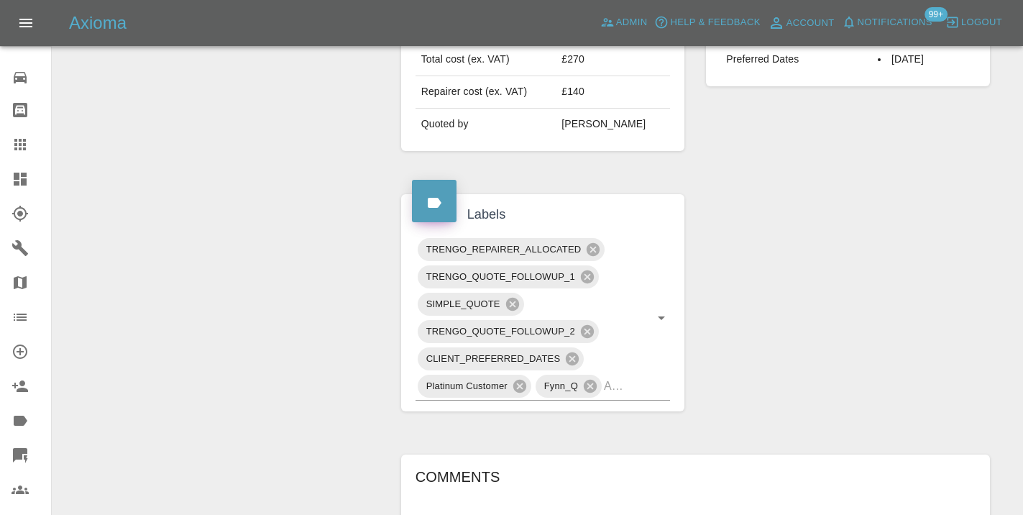
click at [304, 275] on div "Change Repairer Modify Claim Modify Quote Rollback Archive" at bounding box center [221, 273] width 316 height 1500
click at [24, 140] on icon at bounding box center [20, 145] width 12 height 12
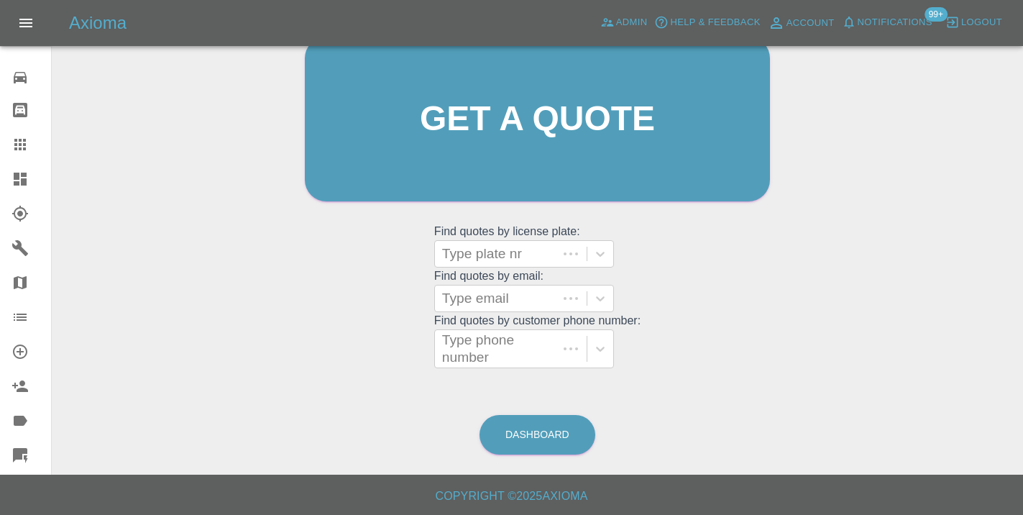
scroll to position [157, 0]
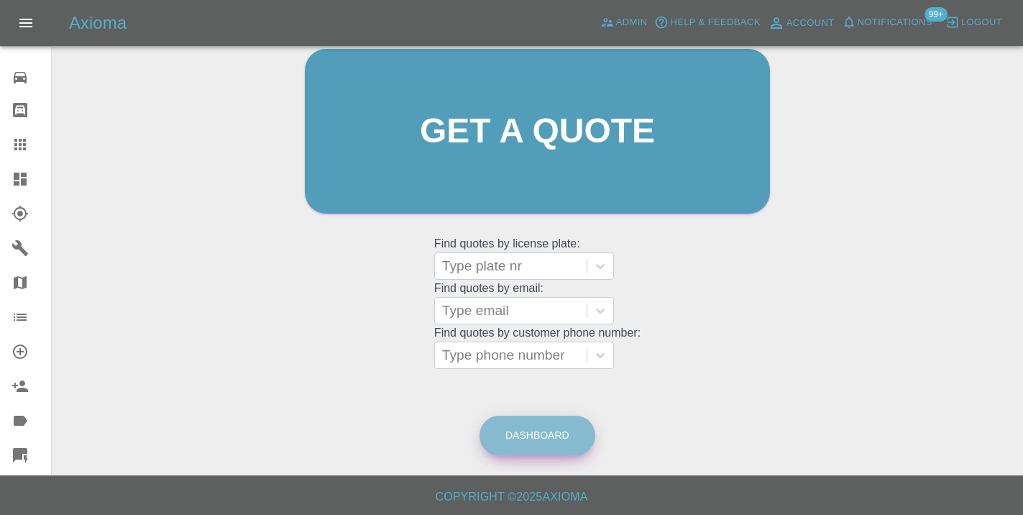
click at [555, 428] on link "Dashboard" at bounding box center [537, 435] width 116 height 40
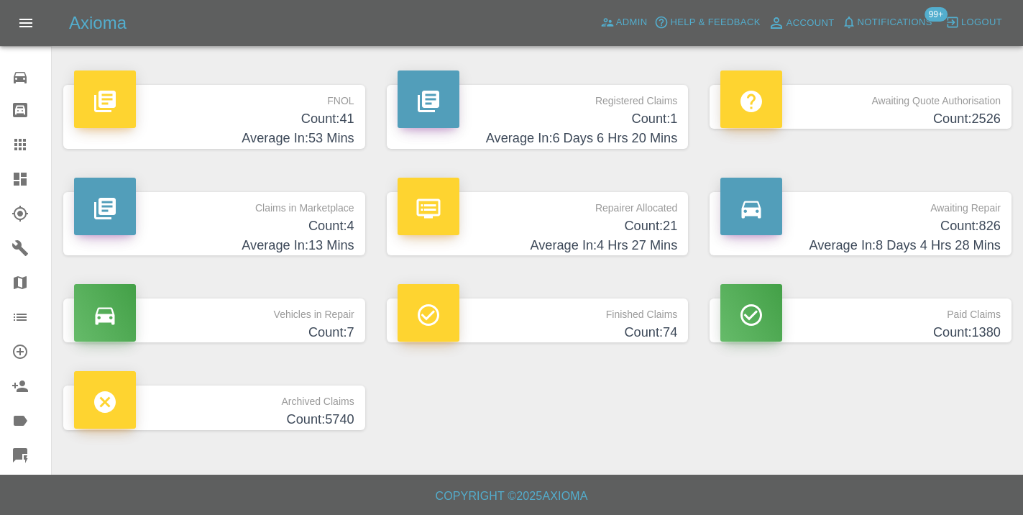
click at [945, 224] on h4 "Count: 826" at bounding box center [860, 225] width 280 height 19
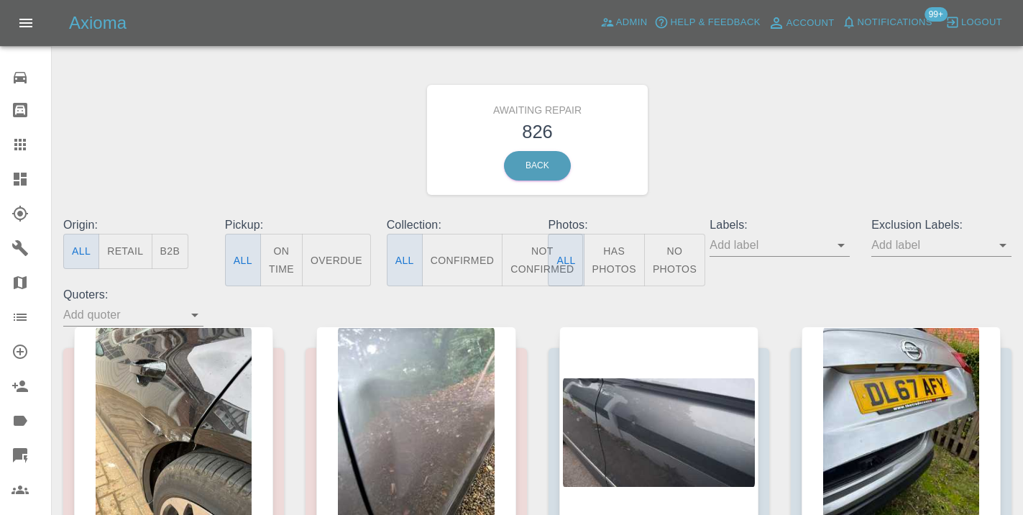
click at [533, 266] on button "Not Confirmed" at bounding box center [542, 260] width 81 height 52
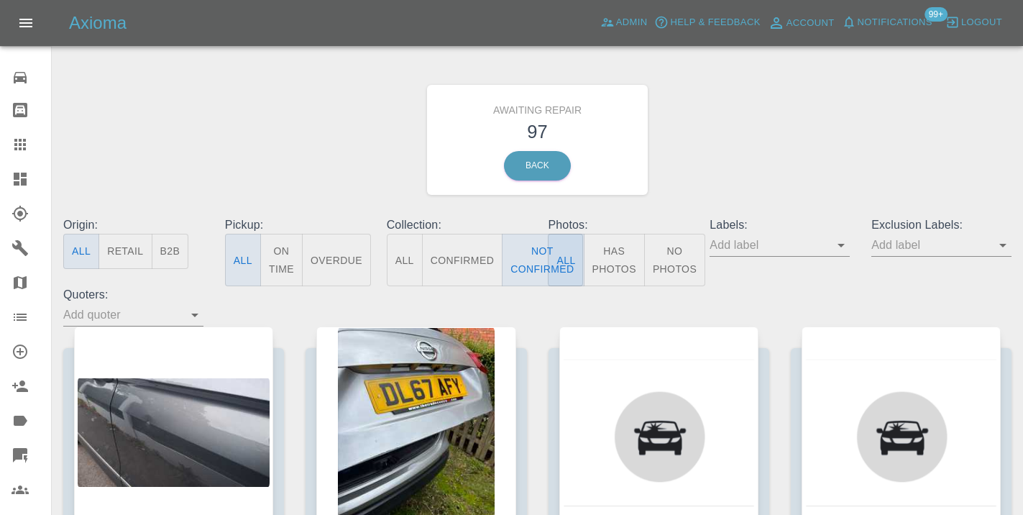
click at [798, 128] on div "Awaiting Repair 97 Back" at bounding box center [537, 139] width 970 height 153
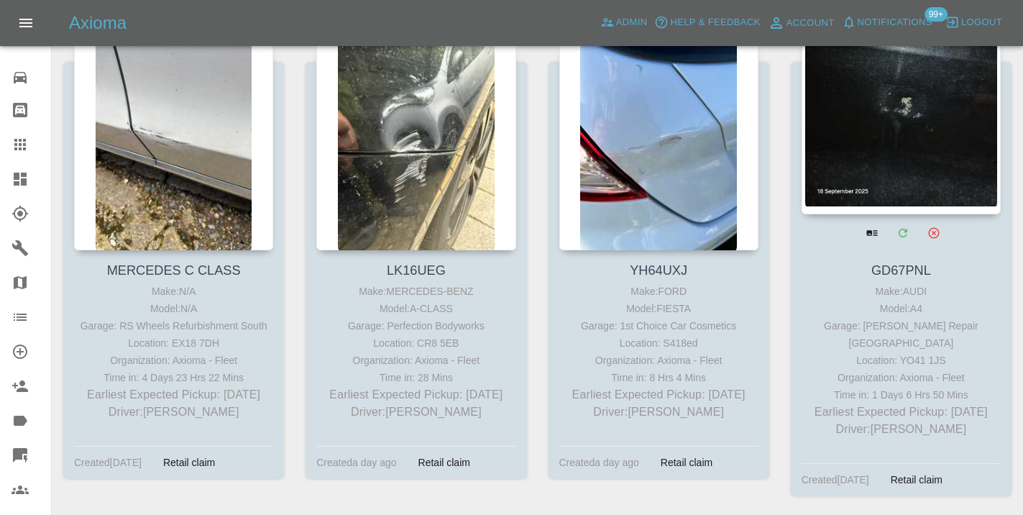
scroll to position [7038, 0]
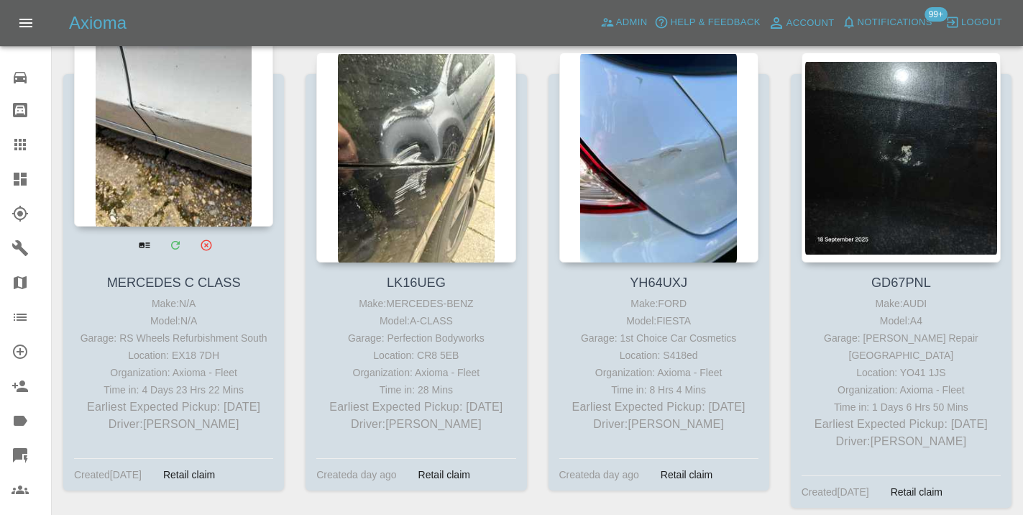
click at [202, 155] on div at bounding box center [173, 122] width 199 height 210
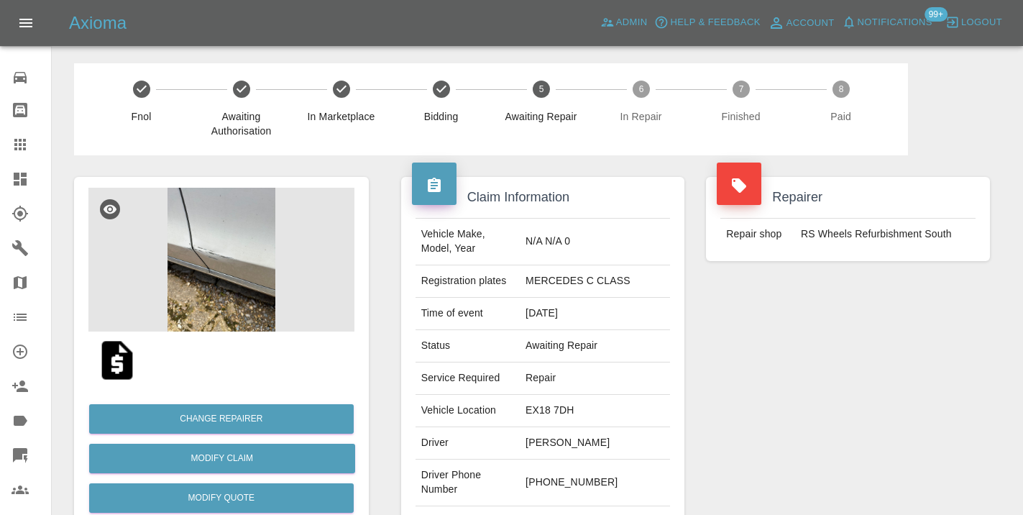
drag, startPoint x: 646, startPoint y: 470, endPoint x: 582, endPoint y: 464, distance: 64.2
click at [582, 464] on td "[PHONE_NUMBER]" at bounding box center [595, 482] width 150 height 47
copy td "7907 022058"
click at [866, 379] on div "Repairer Repair shop RS Wheels Refurbishment South" at bounding box center [848, 369] width 306 height 429
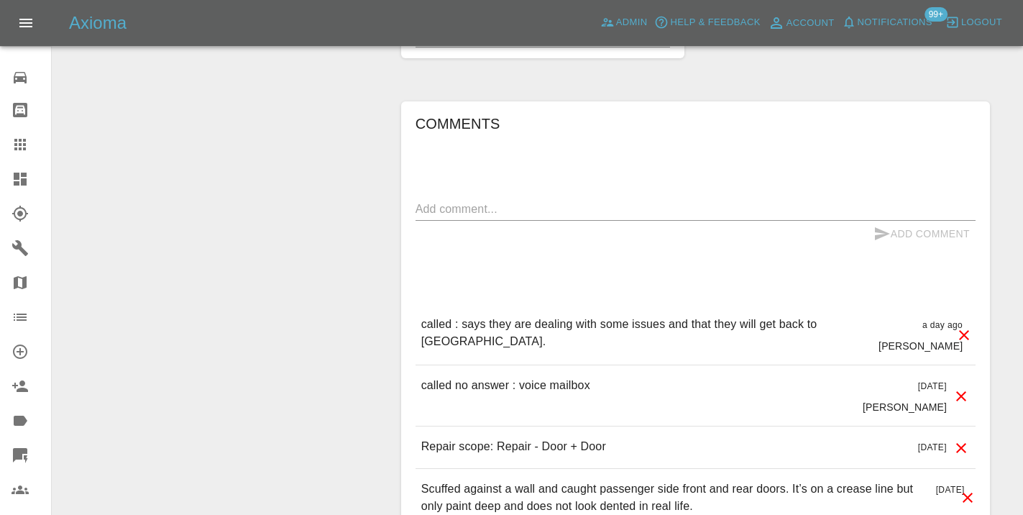
scroll to position [1126, 0]
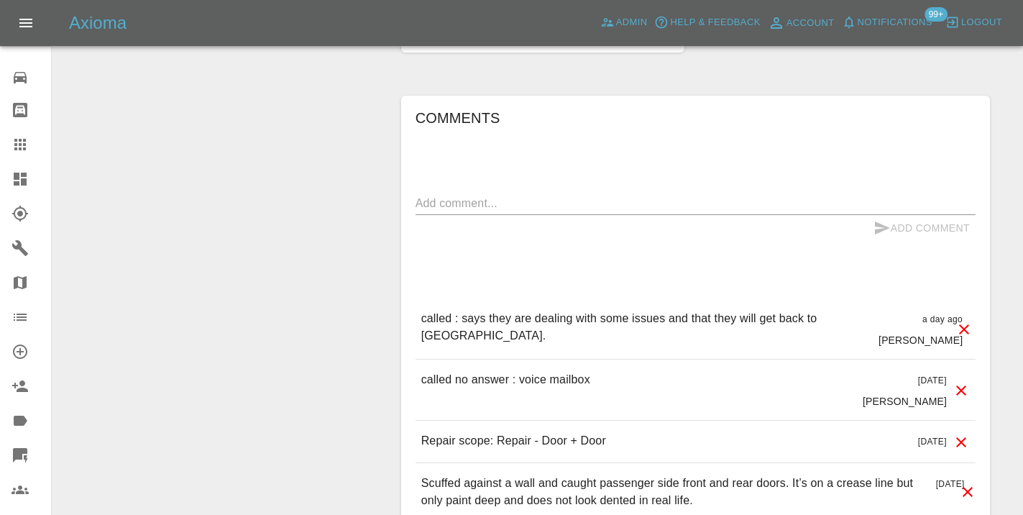
click at [446, 195] on textarea at bounding box center [695, 203] width 560 height 17
type textarea "as per note below"
click at [910, 215] on button "Add Comment" at bounding box center [922, 228] width 108 height 27
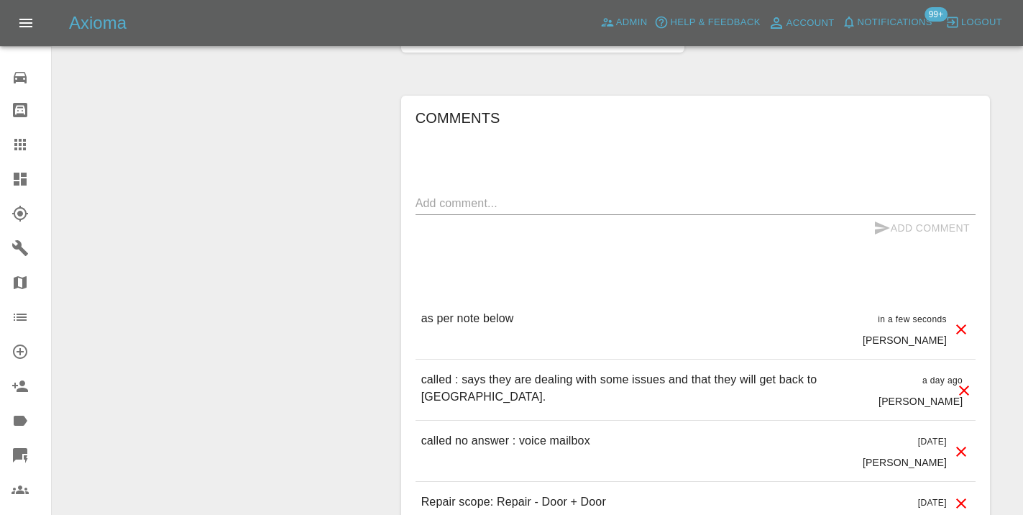
click at [30, 147] on div at bounding box center [32, 144] width 40 height 17
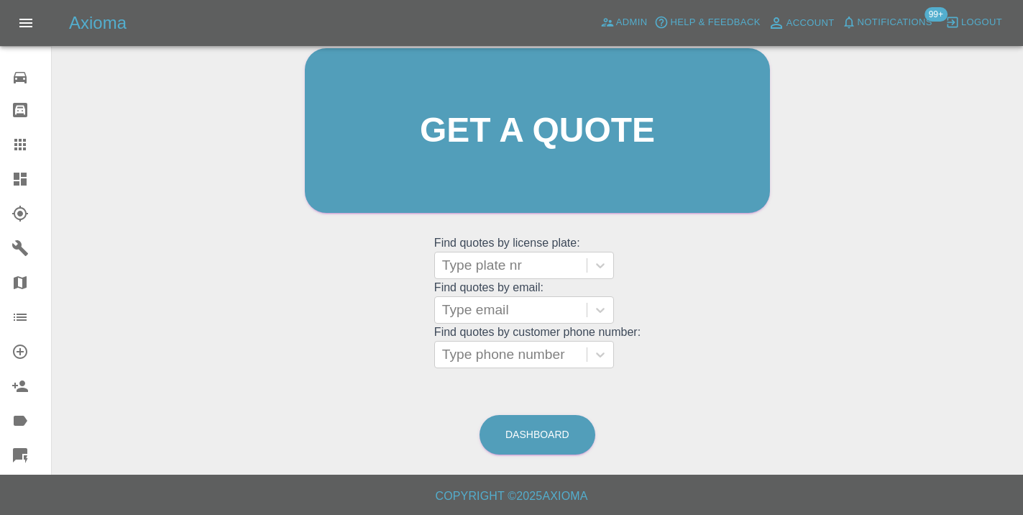
scroll to position [110, 0]
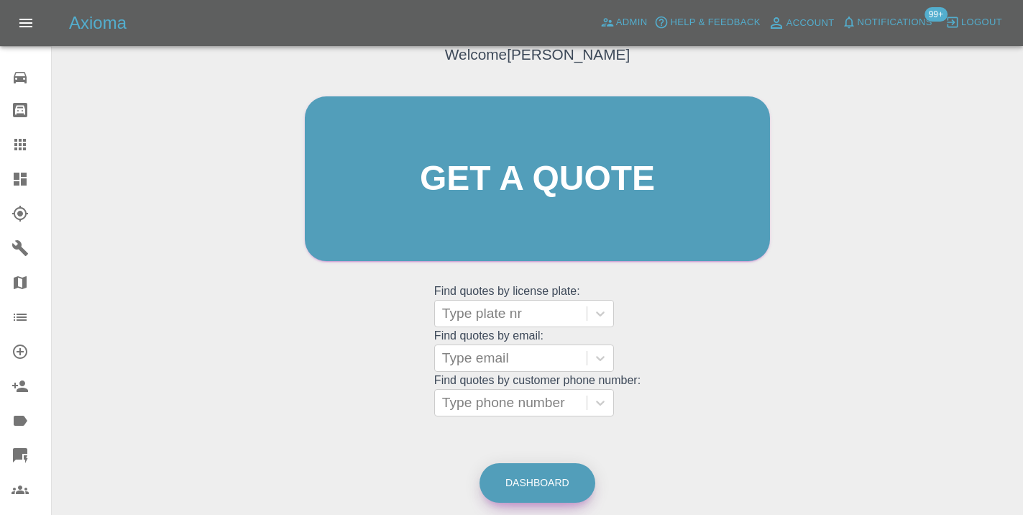
click at [513, 479] on link "Dashboard" at bounding box center [537, 483] width 116 height 40
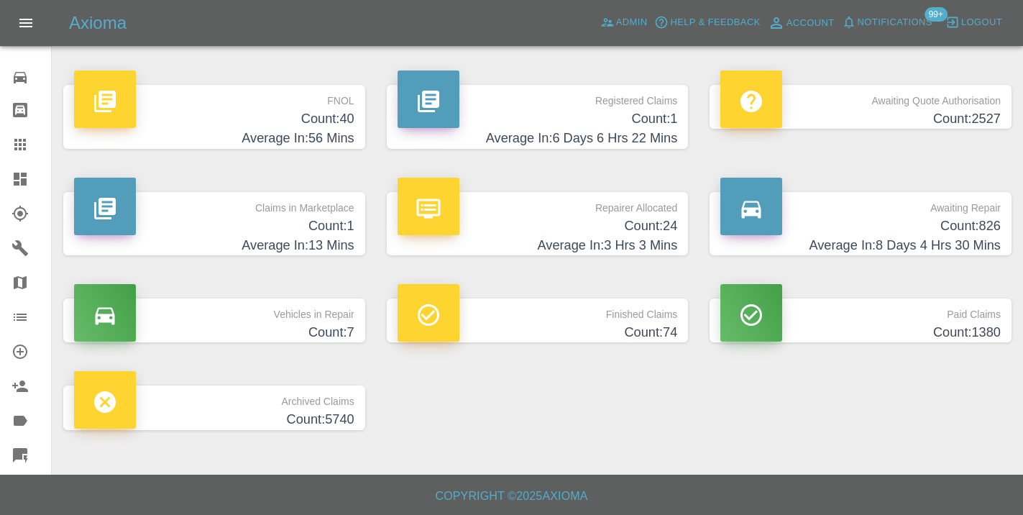
click at [962, 237] on h4 "Average In: 8 Days 4 Hrs 30 Mins" at bounding box center [860, 245] width 280 height 19
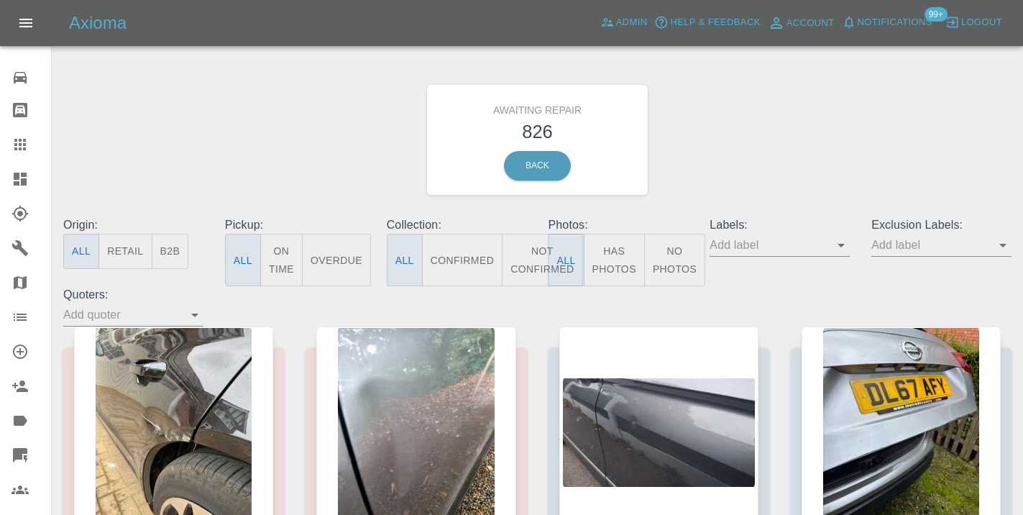
click at [523, 263] on button "Not Confirmed" at bounding box center [542, 260] width 81 height 52
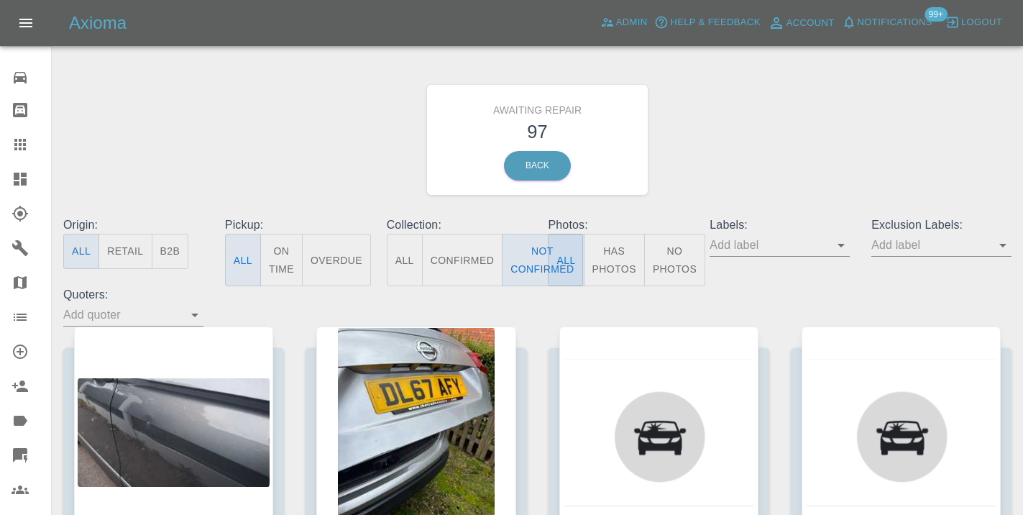
click at [796, 137] on div "Awaiting Repair 97 Back" at bounding box center [537, 139] width 970 height 153
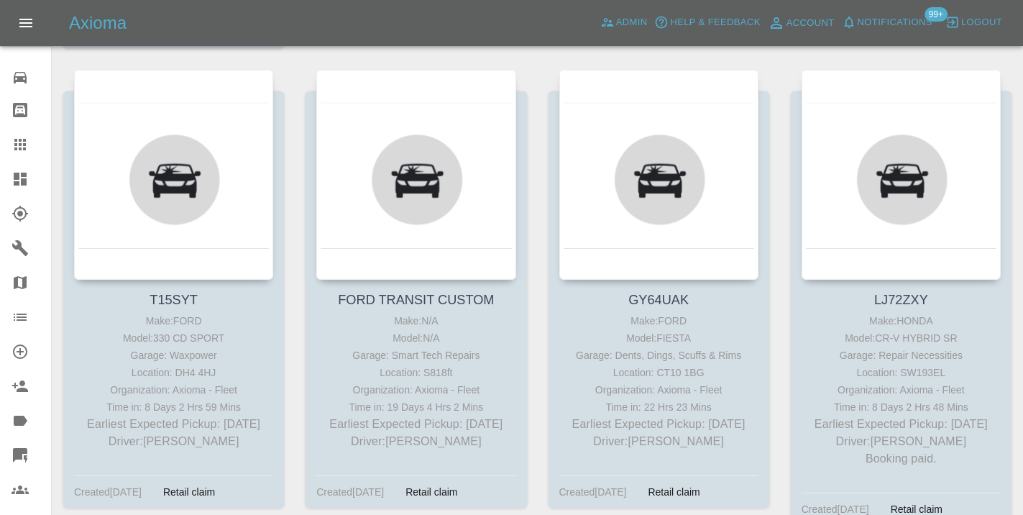
scroll to position [9001, 0]
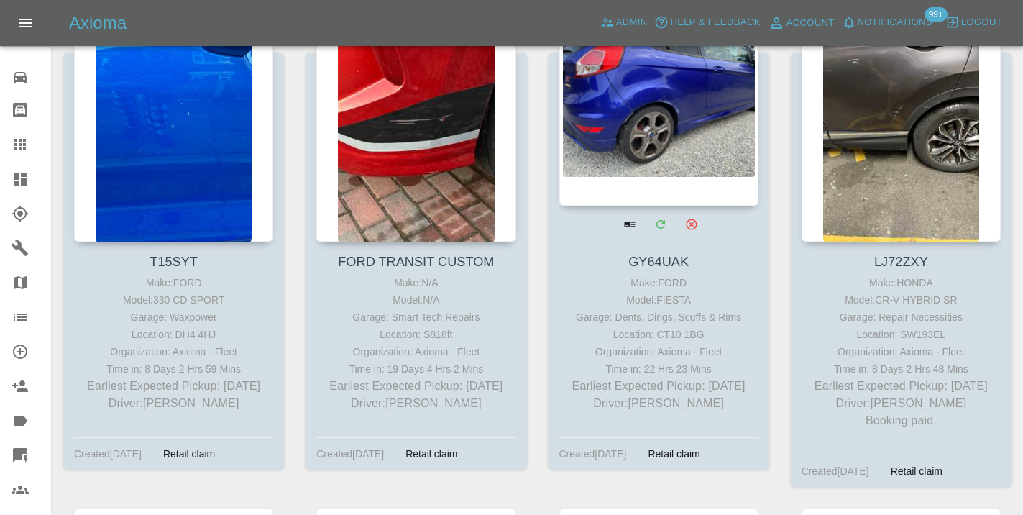
click at [685, 136] on div at bounding box center [658, 101] width 199 height 210
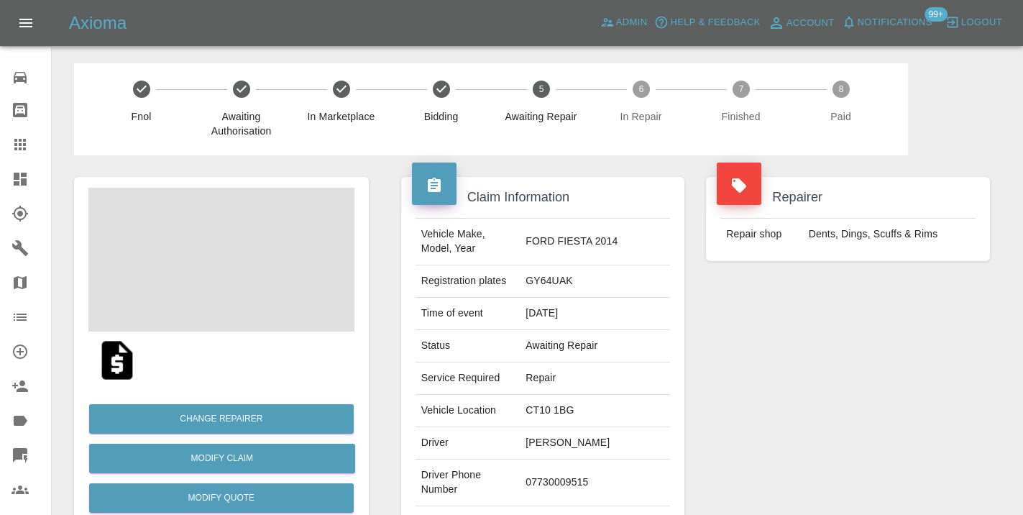
click at [563, 479] on td "07730009515" at bounding box center [595, 482] width 150 height 47
copy td "07730009515"
click at [843, 356] on div "Repairer Repair shop Dents, Dings, Scuffs & Rims" at bounding box center [848, 369] width 306 height 429
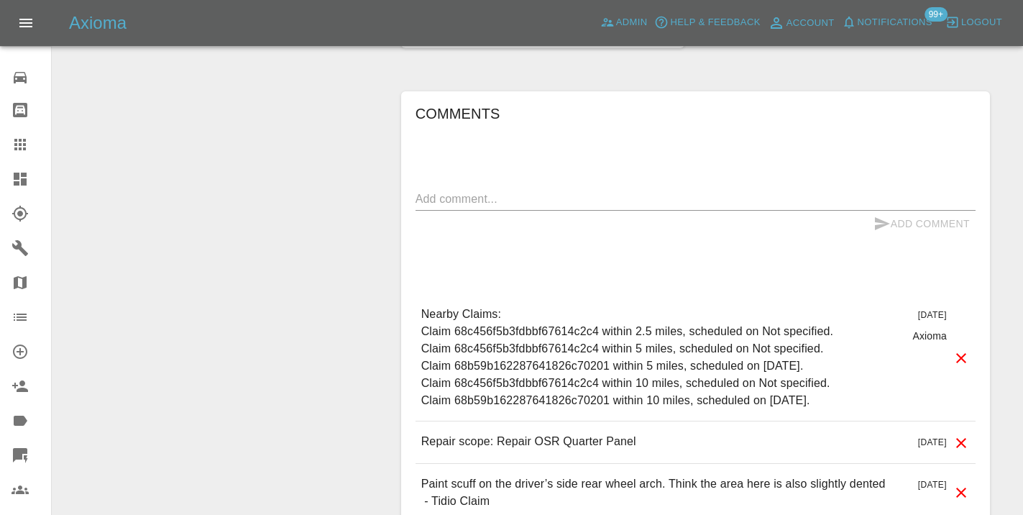
scroll to position [1439, 0]
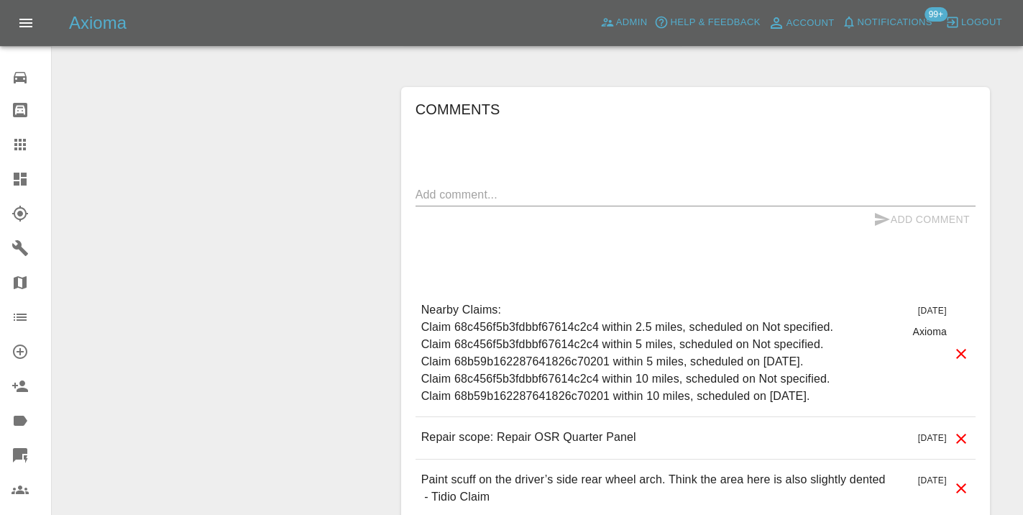
click at [479, 195] on textarea at bounding box center [695, 194] width 560 height 17
type textarea "called no answer : voice mailbox"
click at [904, 217] on button "Add Comment" at bounding box center [922, 219] width 108 height 27
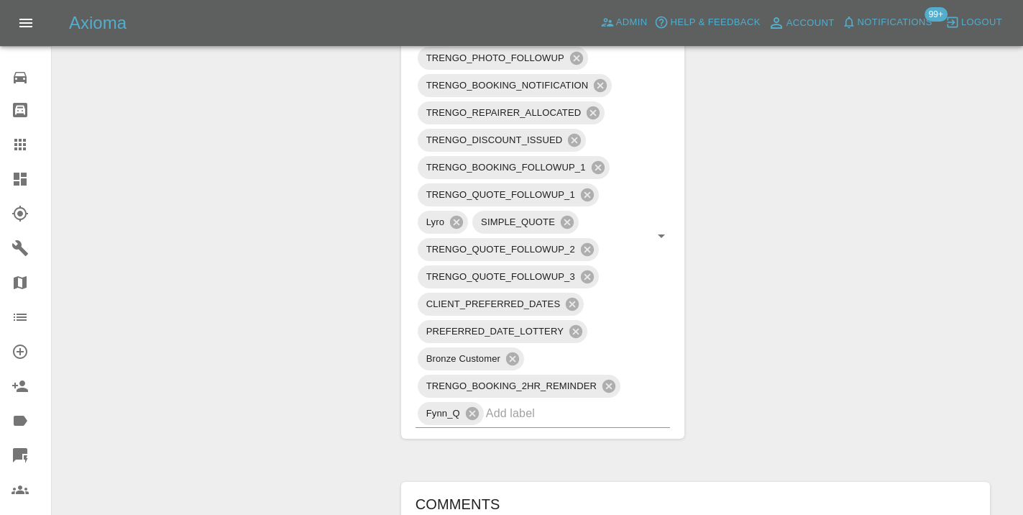
scroll to position [1039, 0]
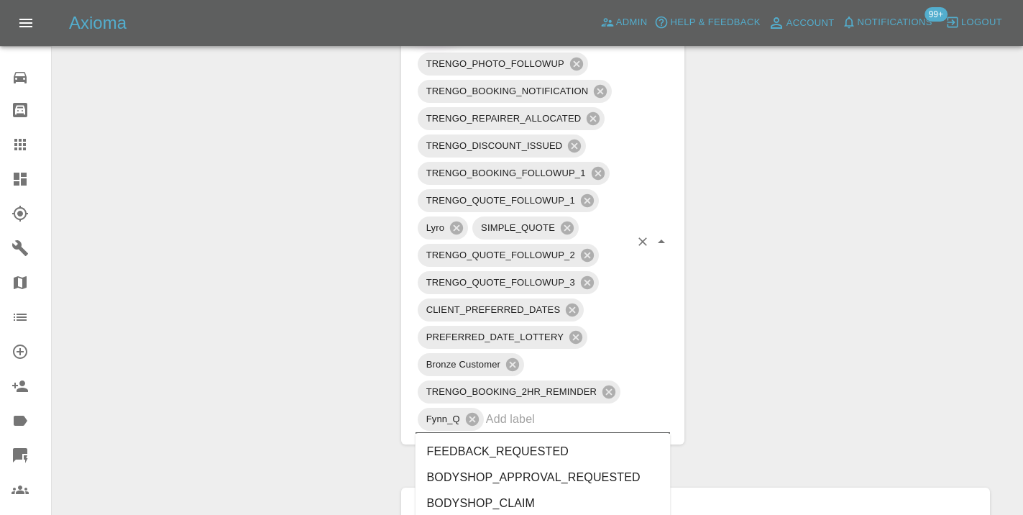
click at [536, 428] on input "text" at bounding box center [558, 419] width 144 height 22
type input "customer_will"
click at [528, 475] on li "Customer_Will_Book" at bounding box center [542, 477] width 255 height 26
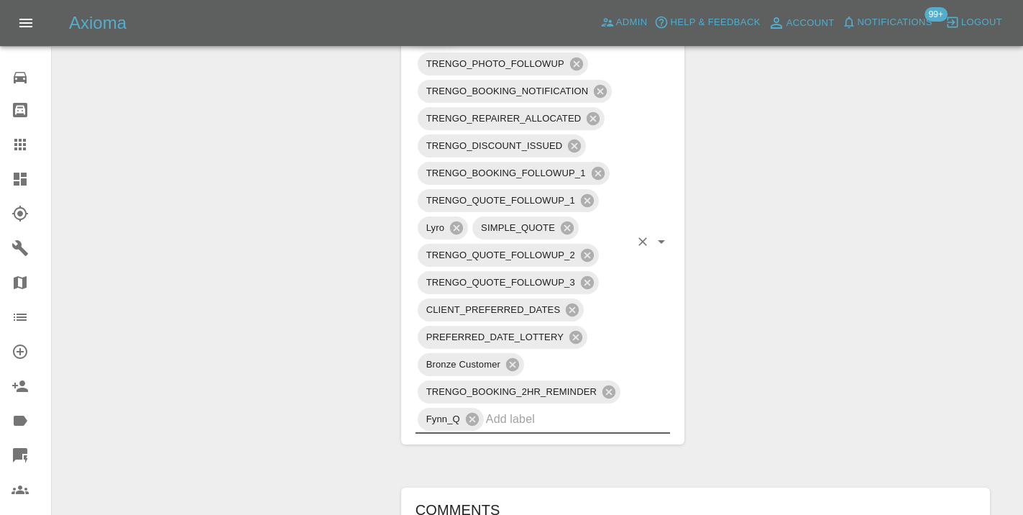
click at [886, 378] on div "Claim Information Vehicle Make, Model, Year FORD FIESTA 2014 Registration plate…" at bounding box center [695, 64] width 610 height 1894
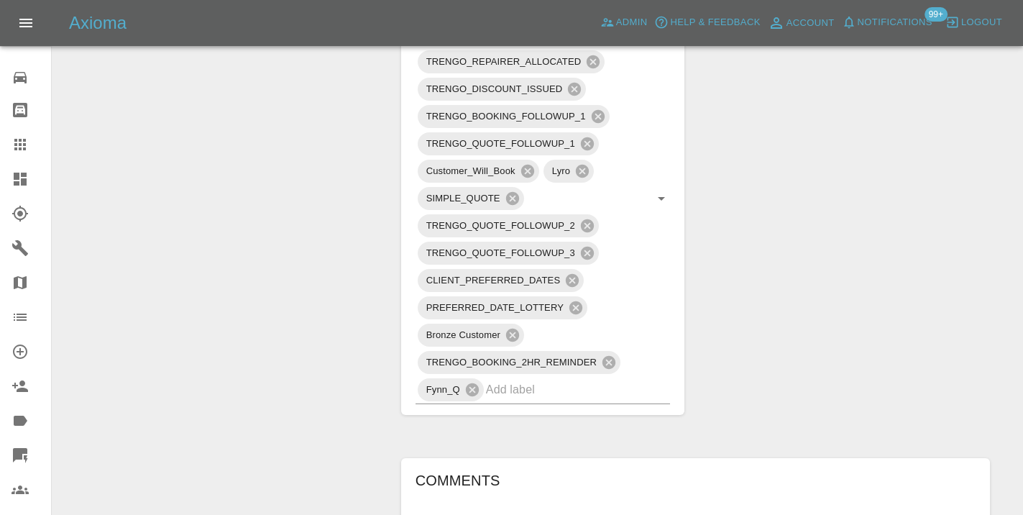
scroll to position [1083, 0]
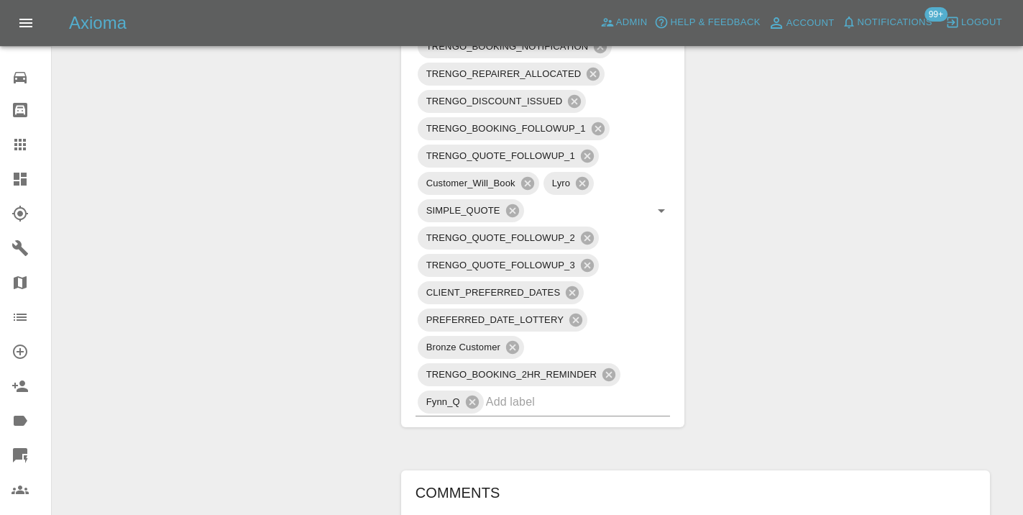
click at [23, 145] on icon at bounding box center [20, 145] width 12 height 12
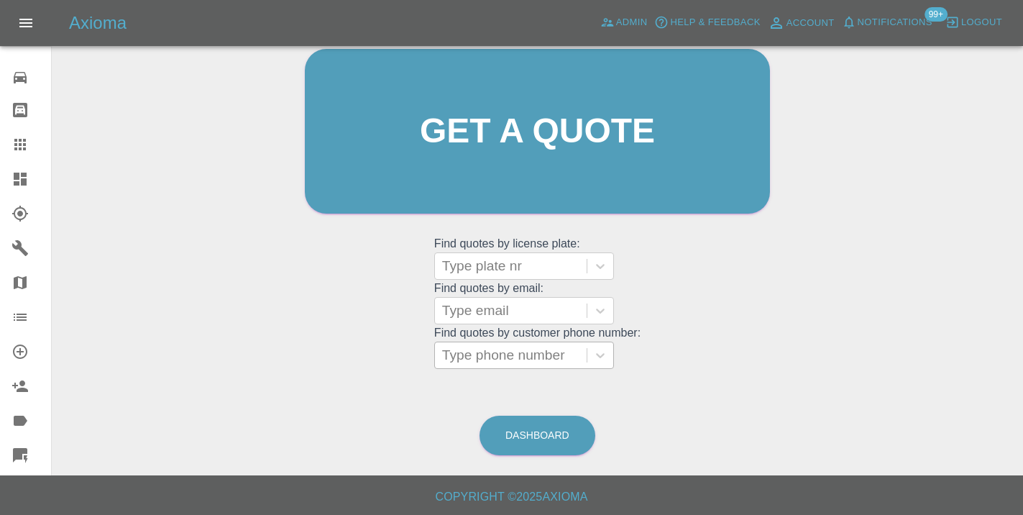
click at [490, 356] on div at bounding box center [510, 355] width 137 height 20
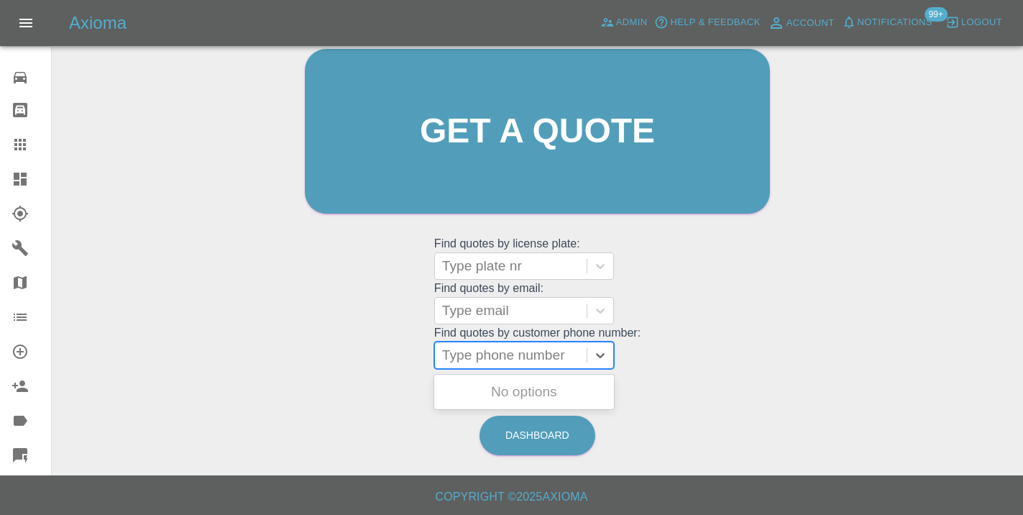
paste input "07468605834"
type input "07468605834"
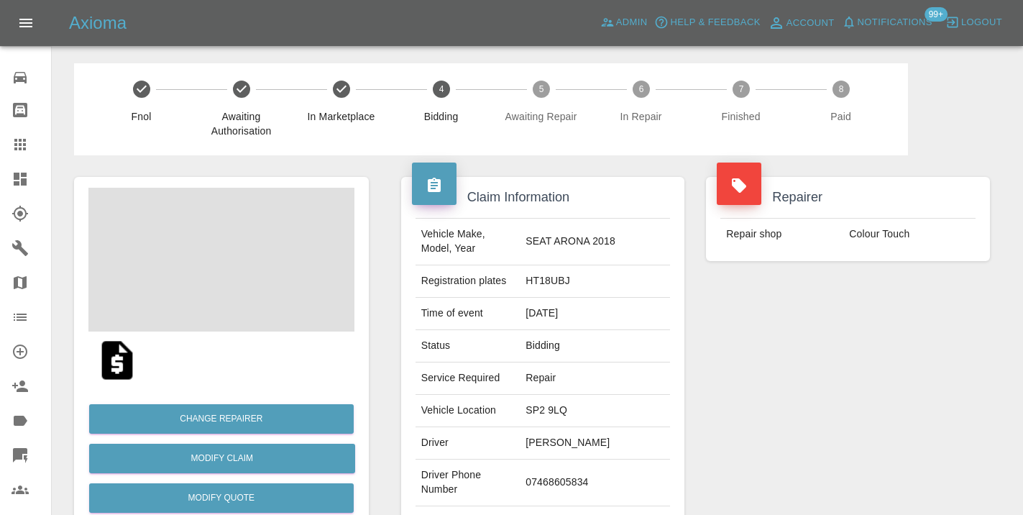
click at [793, 395] on div "Repairer Repair shop Colour Touch" at bounding box center [848, 369] width 306 height 429
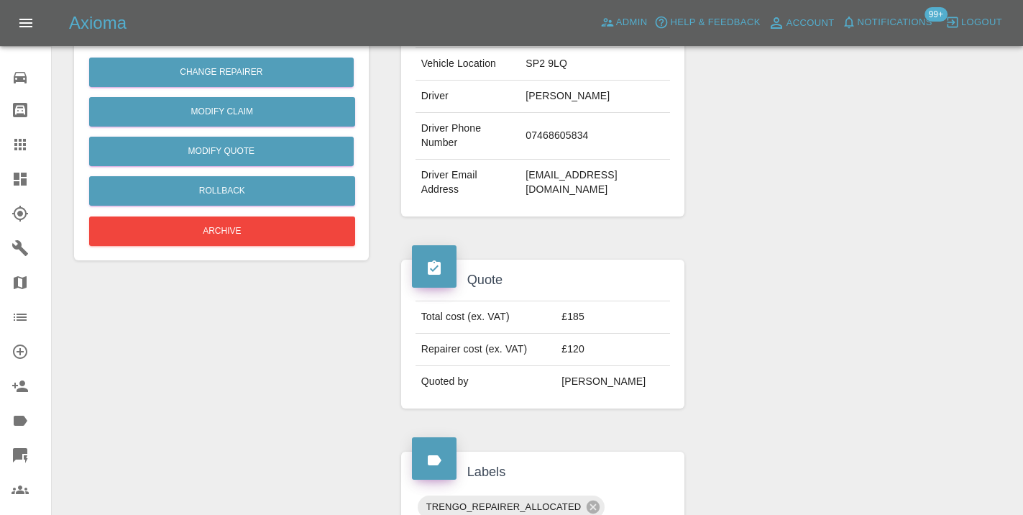
scroll to position [344, 0]
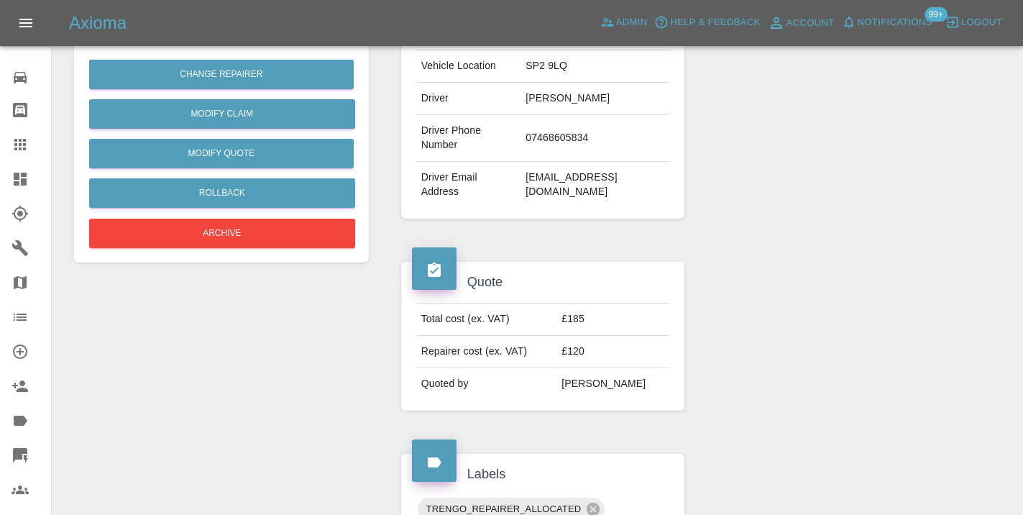
click at [584, 162] on td "[EMAIL_ADDRESS][DOMAIN_NAME]" at bounding box center [595, 185] width 150 height 46
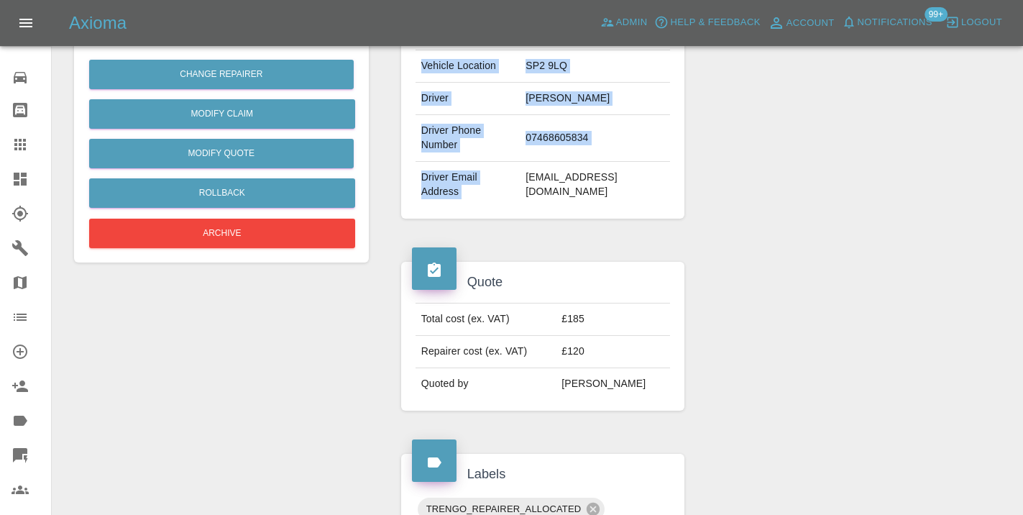
drag, startPoint x: 674, startPoint y: 163, endPoint x: 539, endPoint y: 161, distance: 135.2
click at [539, 161] on div "Vehicle Make, Model, Year SEAT ARONA 2018 Registration plates HT18UBJ Time of e…" at bounding box center [543, 40] width 277 height 334
copy tbody "Vehicle Make, Model, Year SEAT ARONA 2018 Registration plates HT18UBJ Time of e…"
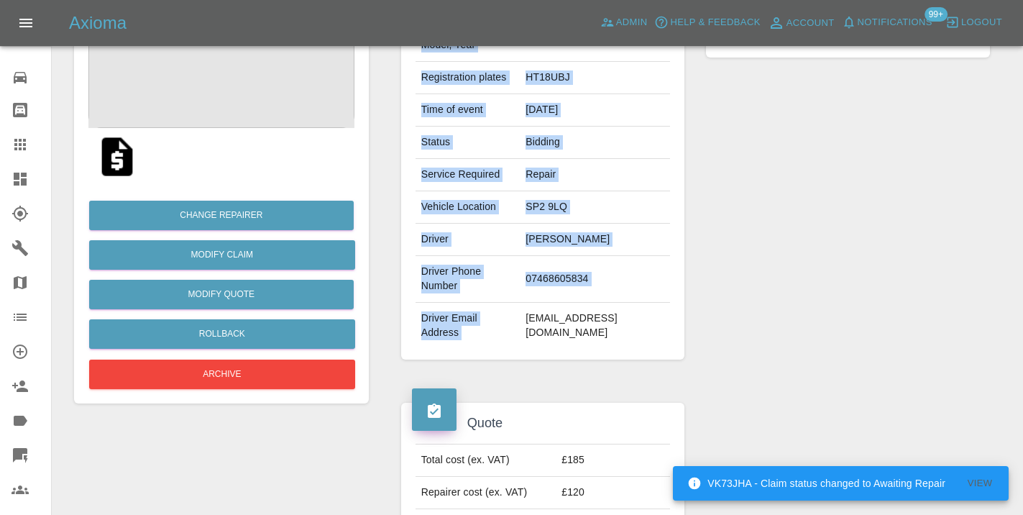
scroll to position [195, 0]
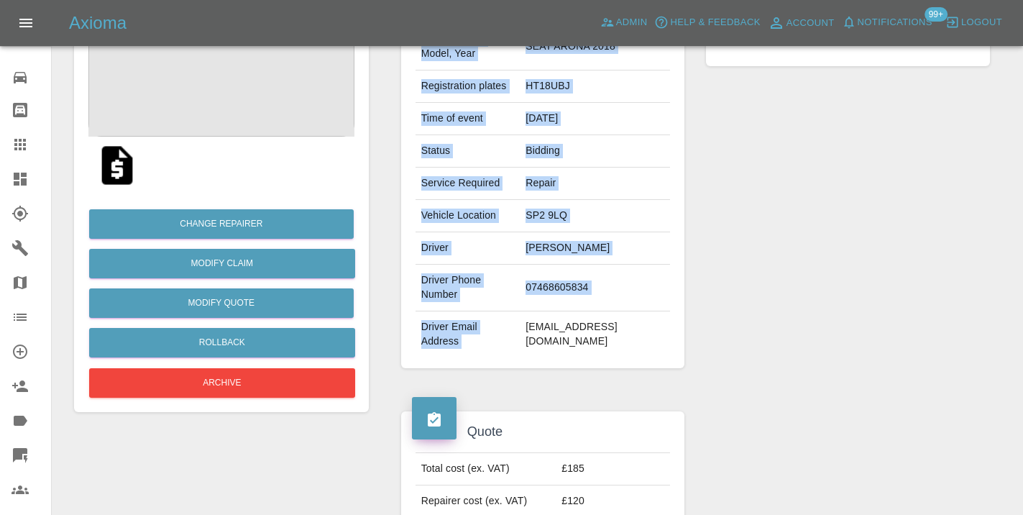
click at [826, 467] on div at bounding box center [848, 486] width 306 height 192
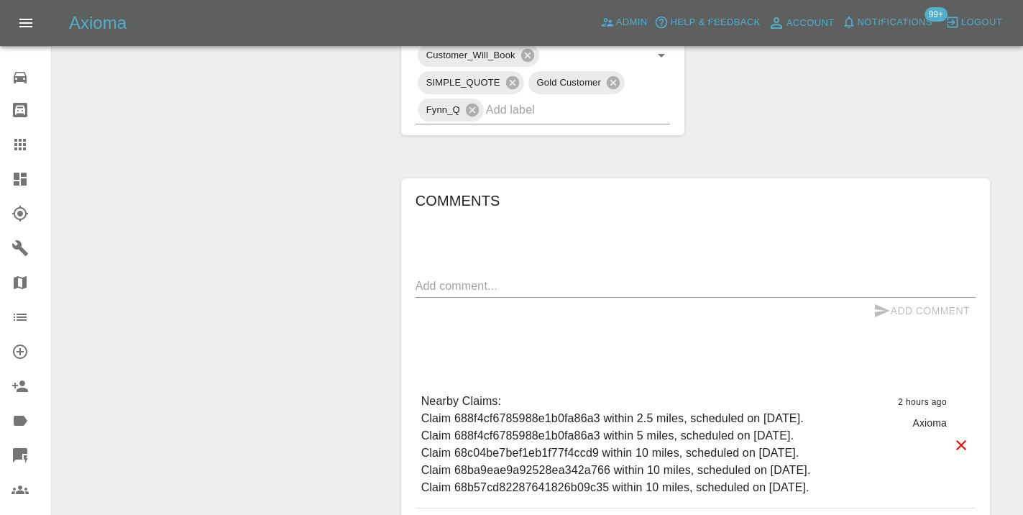
scroll to position [864, 0]
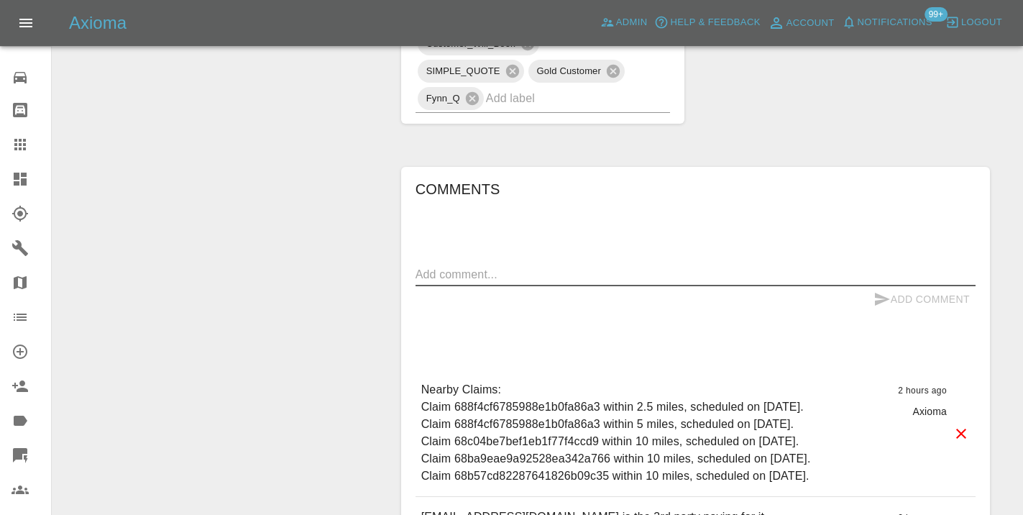
click at [448, 266] on textarea at bounding box center [695, 274] width 560 height 17
type textarea "full invoice paid"
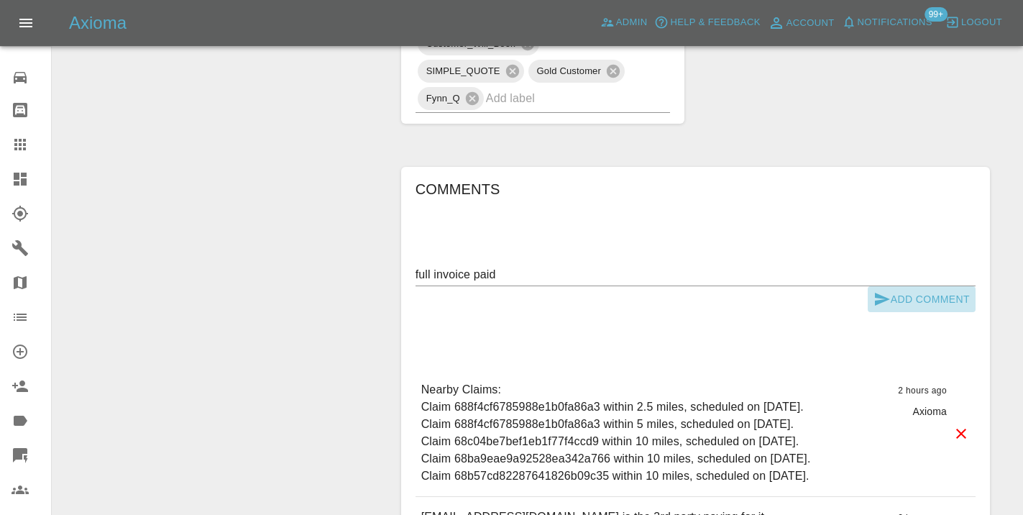
click at [876, 293] on icon "submit" at bounding box center [882, 299] width 15 height 13
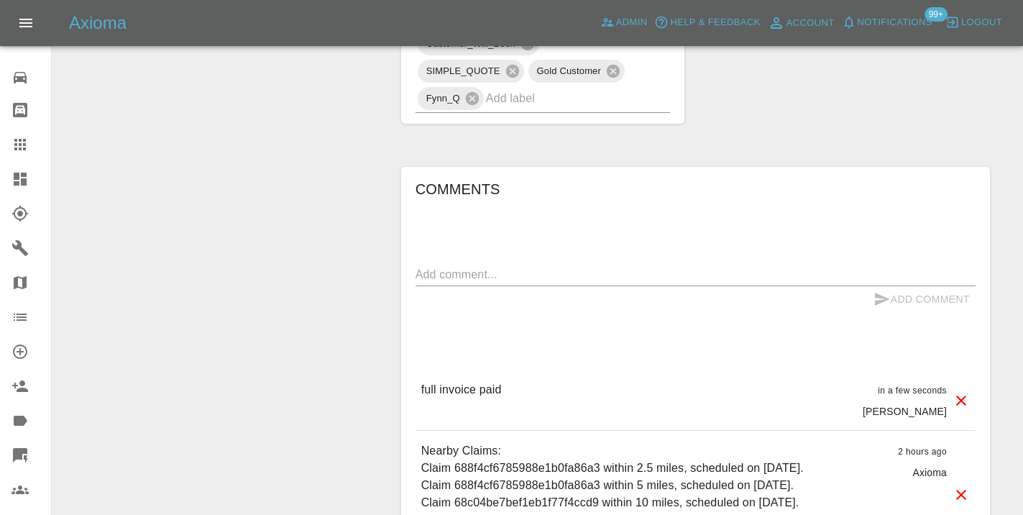
scroll to position [835, 0]
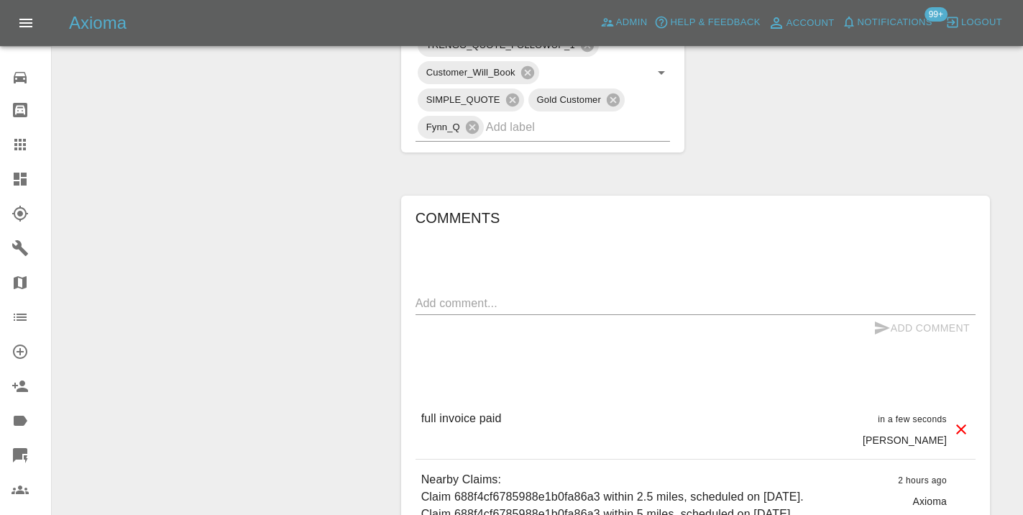
click at [239, 218] on div "Change Repairer Modify Claim Modify Quote Rollback Archive" at bounding box center [221, 41] width 316 height 1443
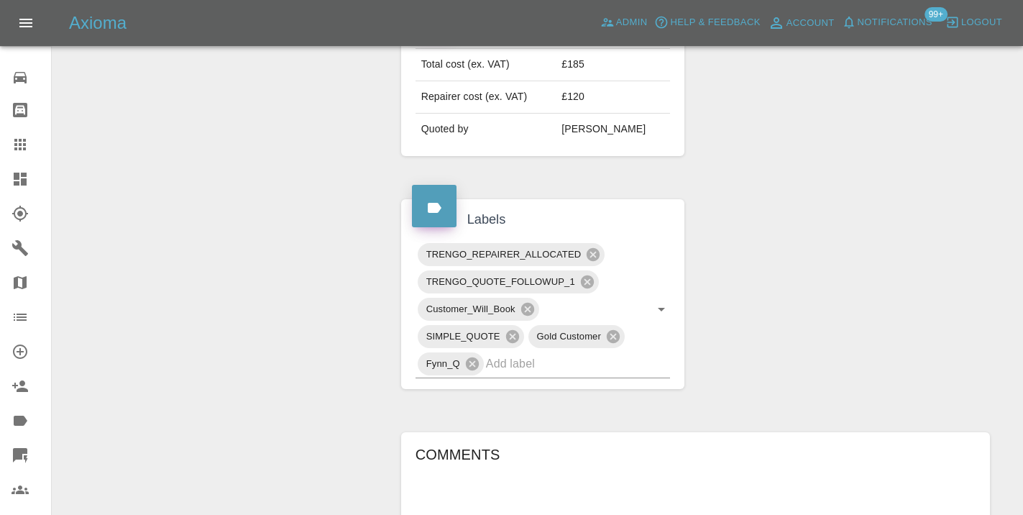
scroll to position [594, 0]
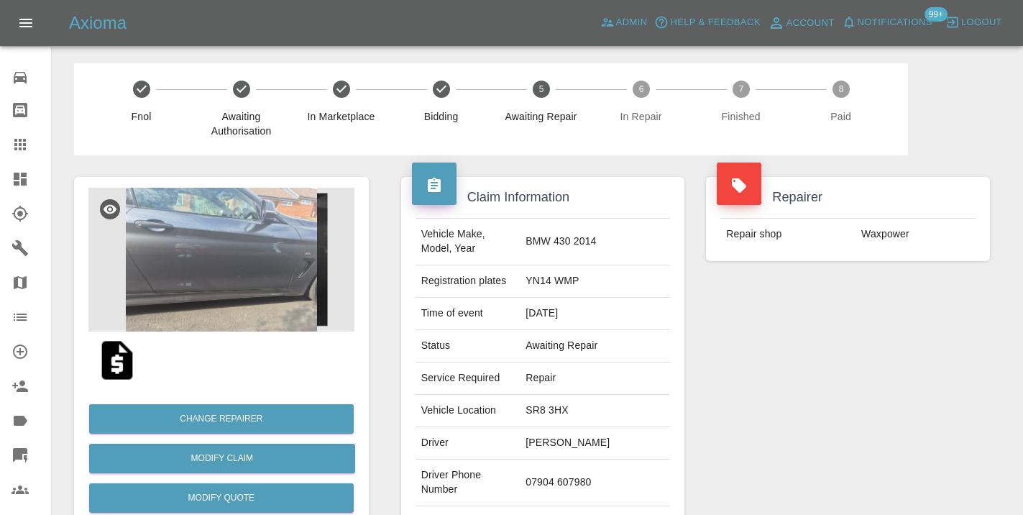
scroll to position [228, 0]
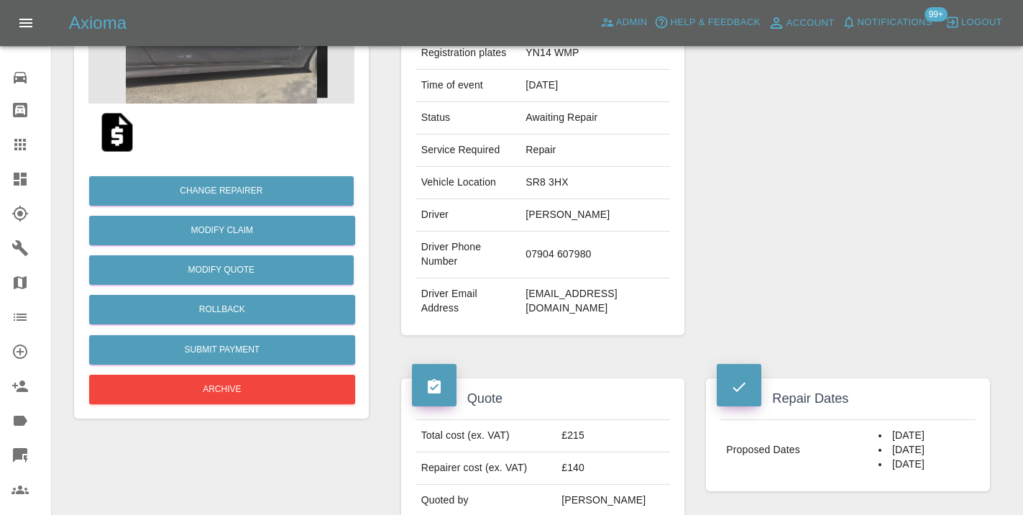
click at [576, 231] on td "07904 607980" at bounding box center [595, 254] width 150 height 47
click at [635, 215] on td "[PERSON_NAME]" at bounding box center [595, 215] width 150 height 32
drag, startPoint x: 634, startPoint y: 229, endPoint x: 565, endPoint y: 228, distance: 69.0
click at [565, 231] on td "07904 607980" at bounding box center [595, 254] width 150 height 47
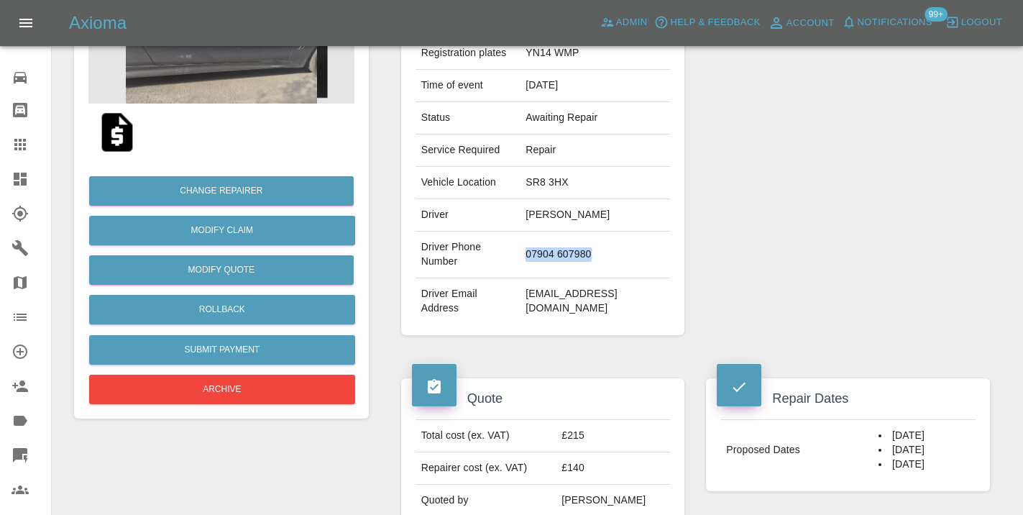
copy td "07904 607980"
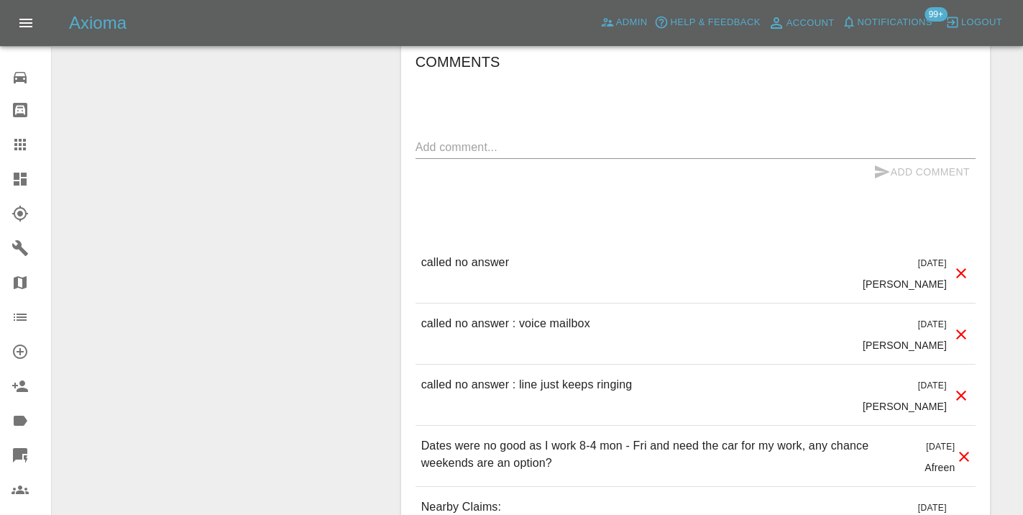
scroll to position [1149, 0]
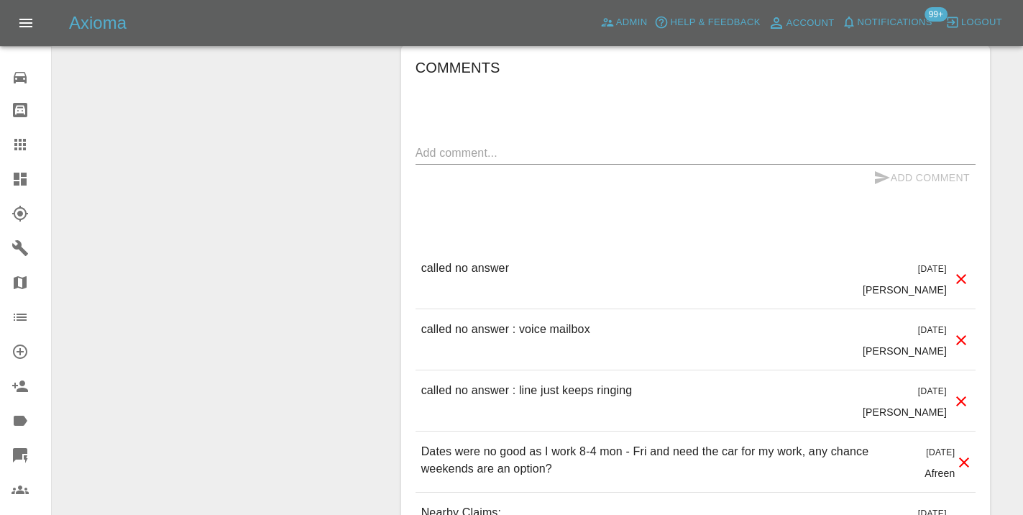
click at [495, 382] on p "called no answer : line just keeps ringing" at bounding box center [526, 390] width 211 height 17
click at [459, 260] on p "called no answer" at bounding box center [465, 268] width 88 height 17
copy p "called no answer"
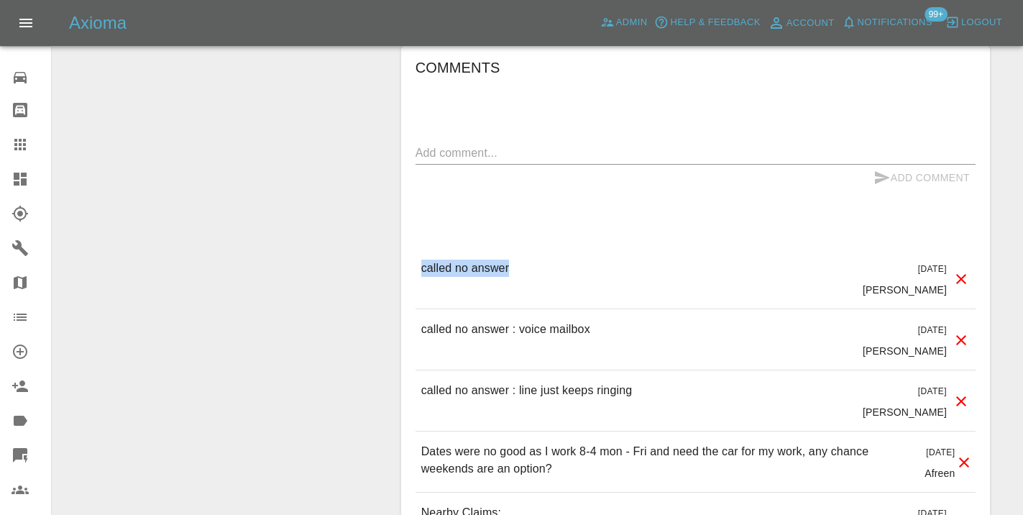
click at [501, 176] on div "Comments x Add Comment called no answer [DATE] [PERSON_NAME] called no answer […" at bounding box center [695, 379] width 560 height 647
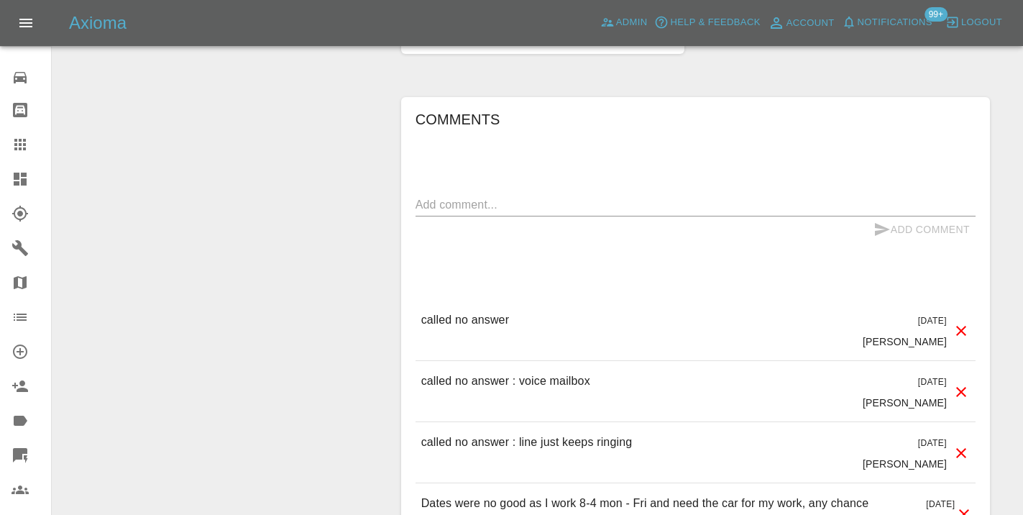
scroll to position [1088, 0]
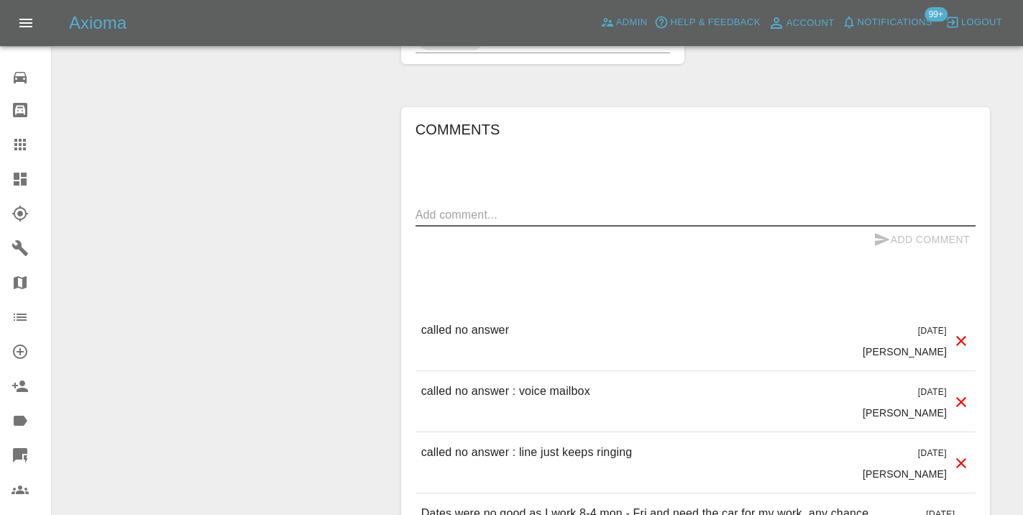
click at [438, 206] on textarea at bounding box center [695, 214] width 560 height 17
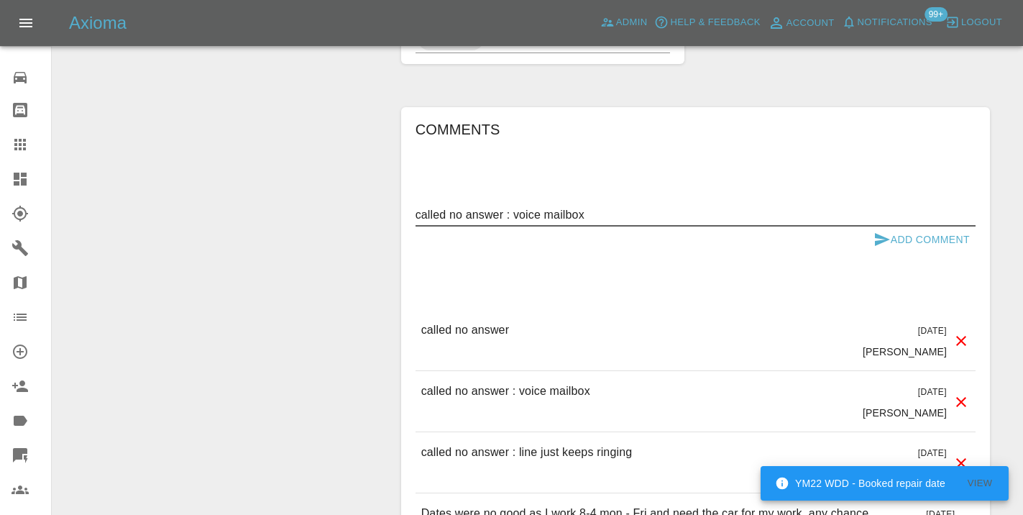
type textarea "called no answer : voice mailbox"
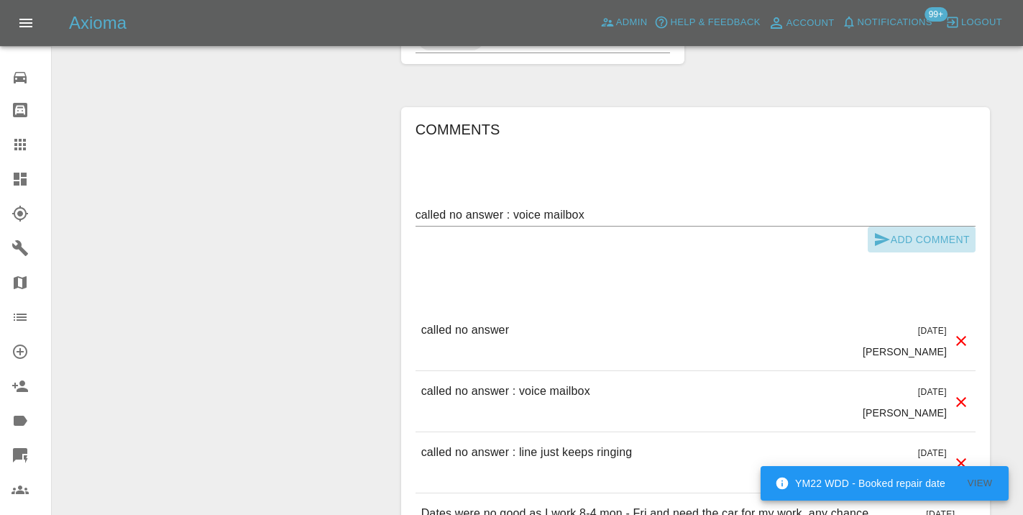
click at [891, 226] on button "Add Comment" at bounding box center [922, 239] width 108 height 27
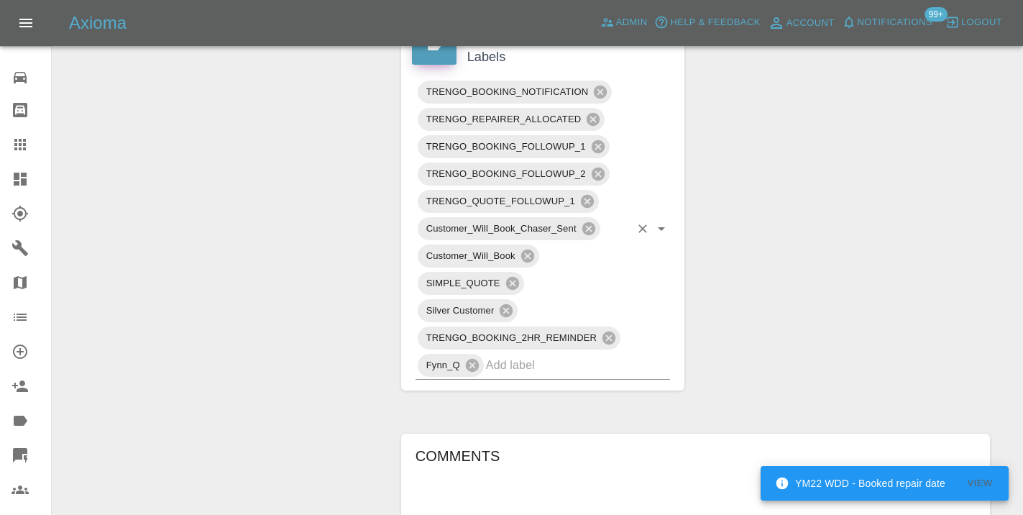
scroll to position [759, 0]
click at [535, 356] on input "text" at bounding box center [558, 367] width 144 height 22
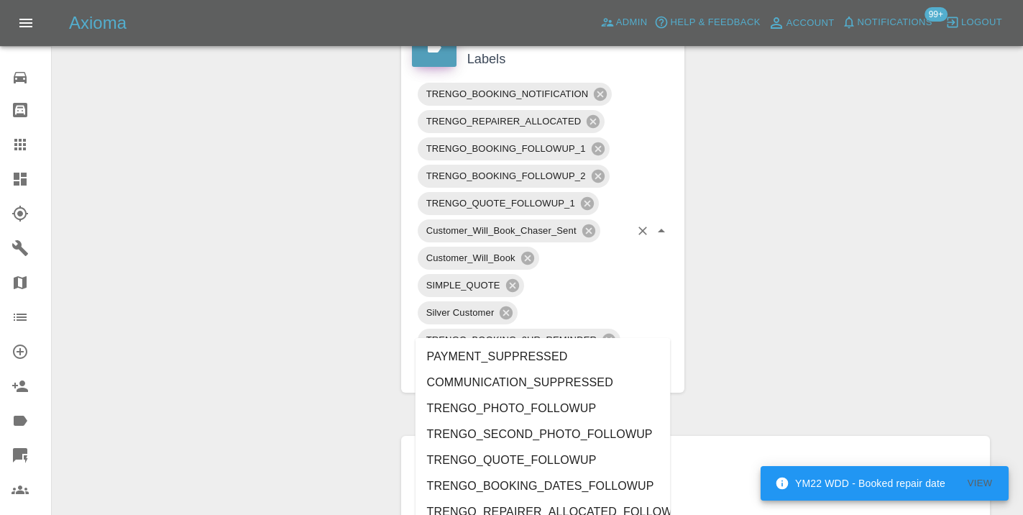
type input "no_"
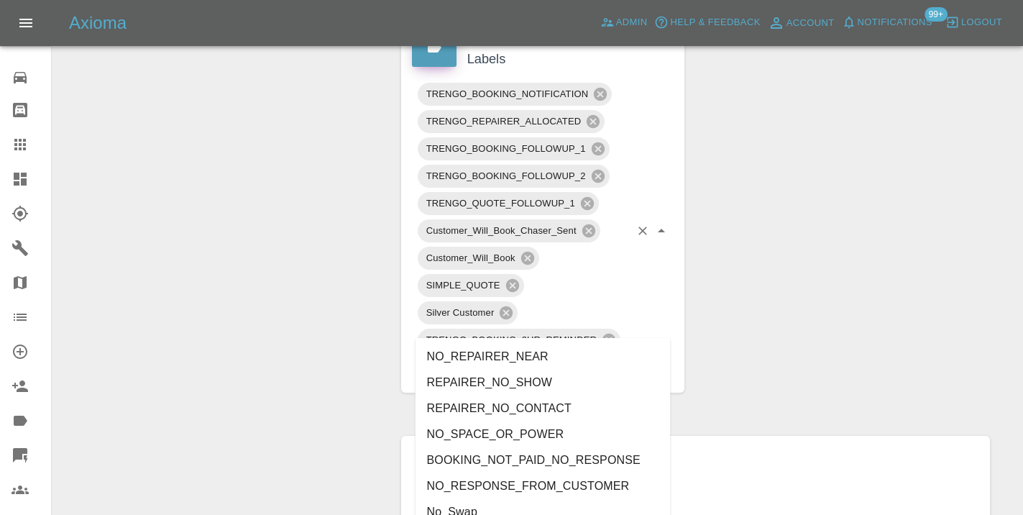
click at [478, 479] on li "NO_RESPONSE_FROM_CUSTOMER" at bounding box center [542, 486] width 255 height 26
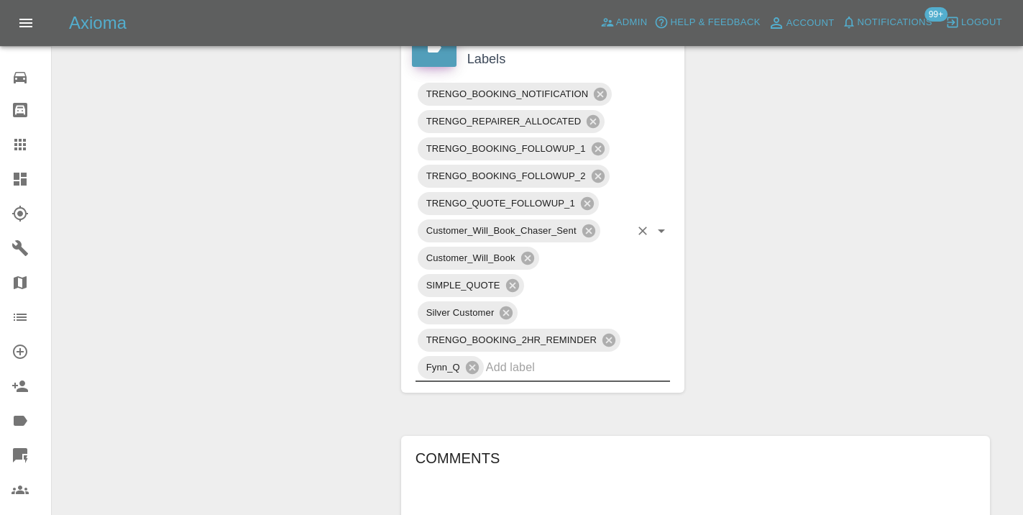
click at [327, 254] on div "Change Repairer Modify Claim Modify Quote Rollback Submit Payment Archive" at bounding box center [221, 291] width 316 height 1791
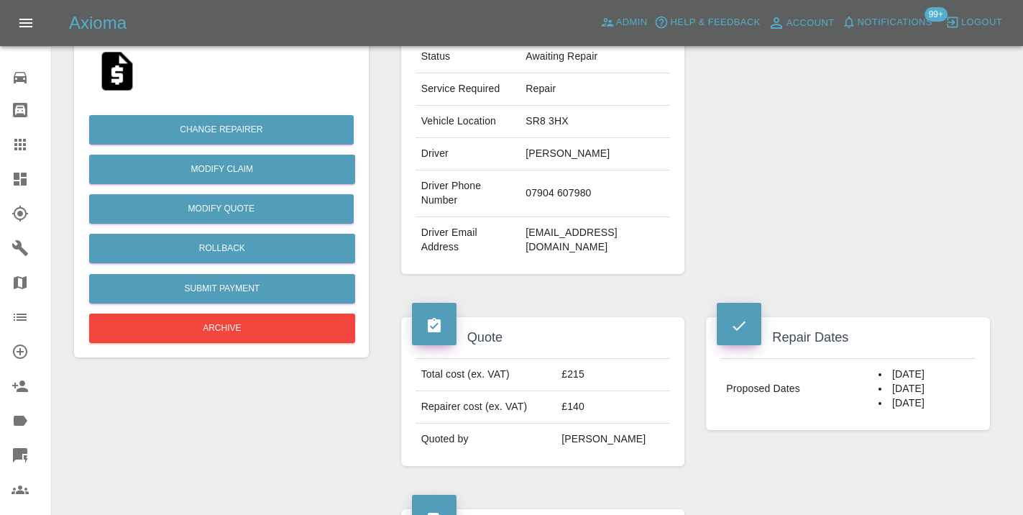
scroll to position [283, 0]
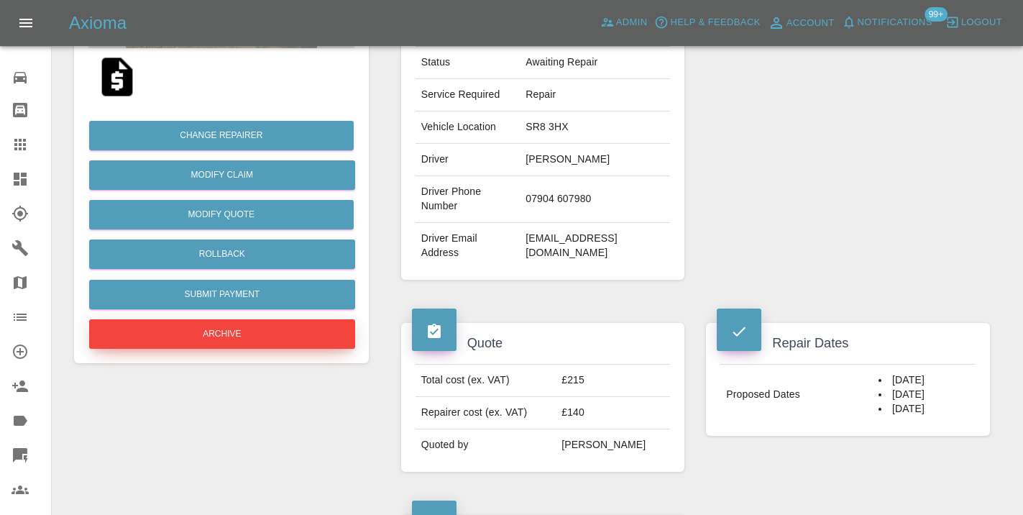
click at [215, 336] on button "Archive" at bounding box center [222, 333] width 266 height 29
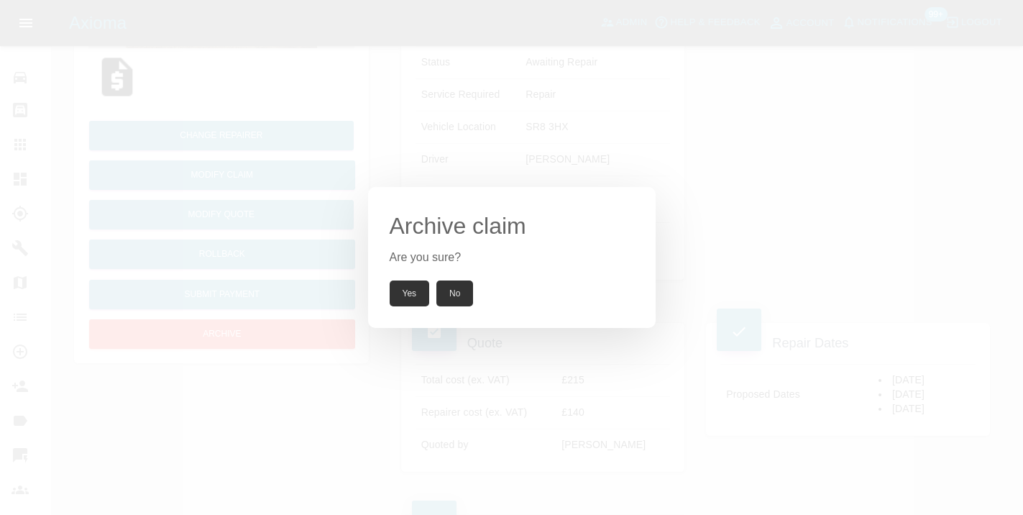
click at [417, 298] on button "Yes" at bounding box center [410, 293] width 40 height 26
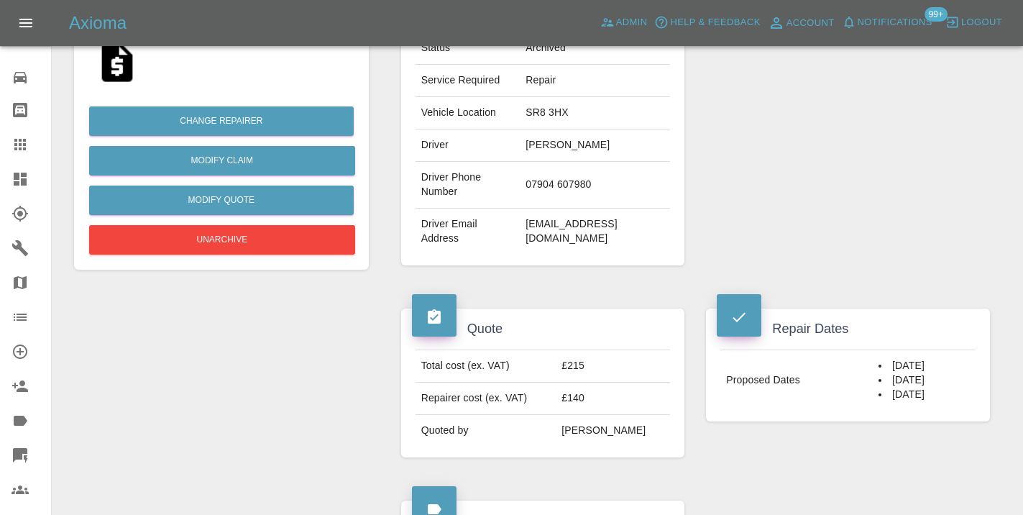
click at [14, 141] on icon at bounding box center [20, 145] width 12 height 12
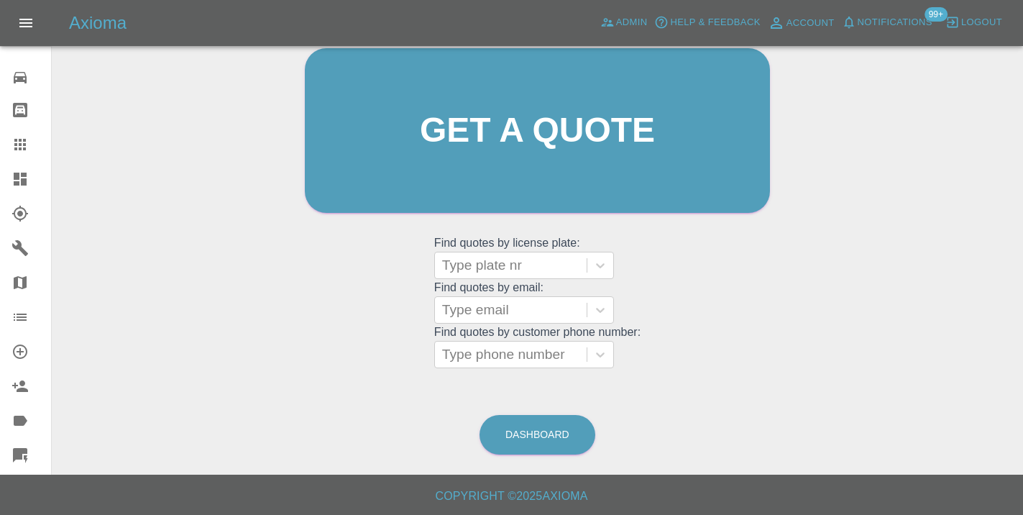
scroll to position [110, 0]
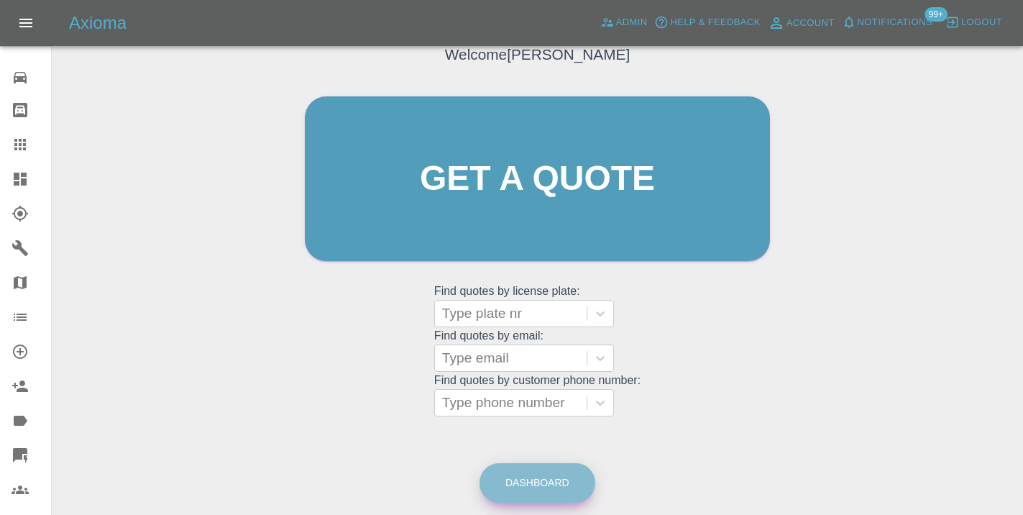
click at [548, 476] on link "Dashboard" at bounding box center [537, 483] width 116 height 40
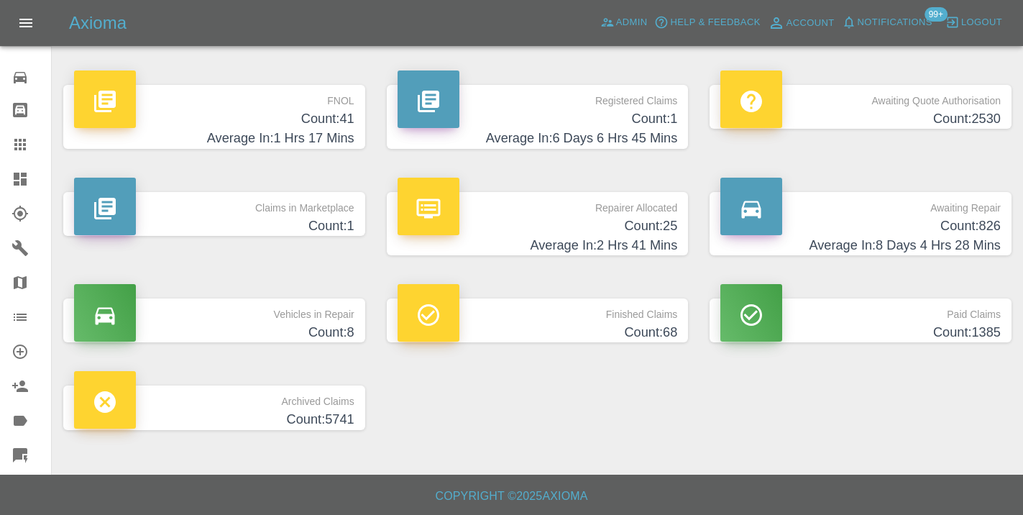
click at [936, 238] on h4 "Average In: 8 Days 4 Hrs 28 Mins" at bounding box center [860, 245] width 280 height 19
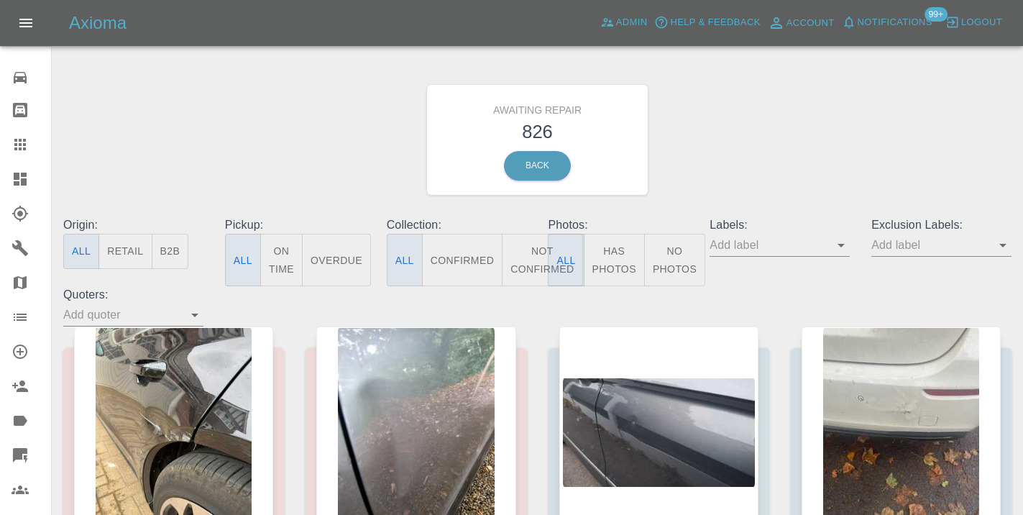
click at [534, 244] on button "Not Confirmed" at bounding box center [542, 260] width 81 height 52
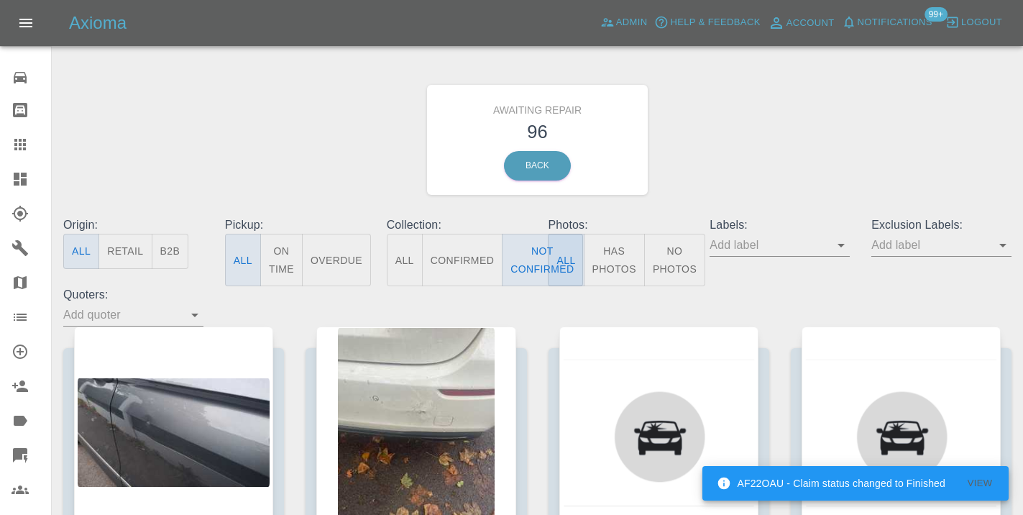
click at [740, 150] on div "Awaiting Repair 96 Back" at bounding box center [537, 139] width 970 height 153
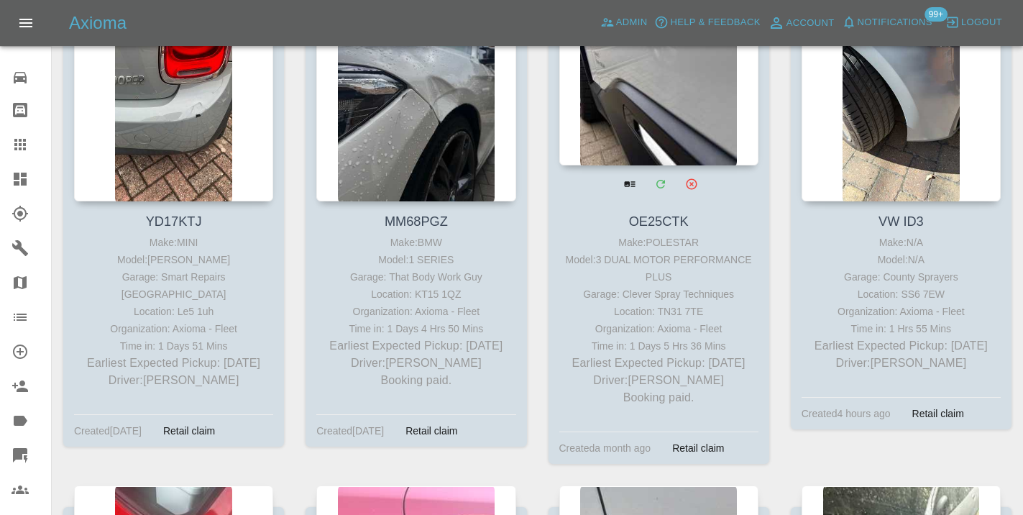
scroll to position [6086, 0]
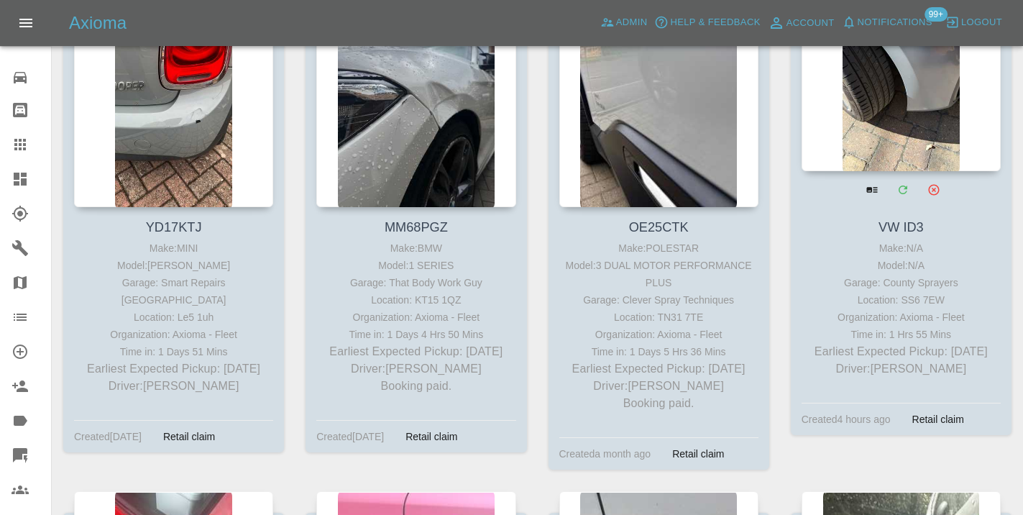
click at [876, 144] on div at bounding box center [901, 66] width 199 height 210
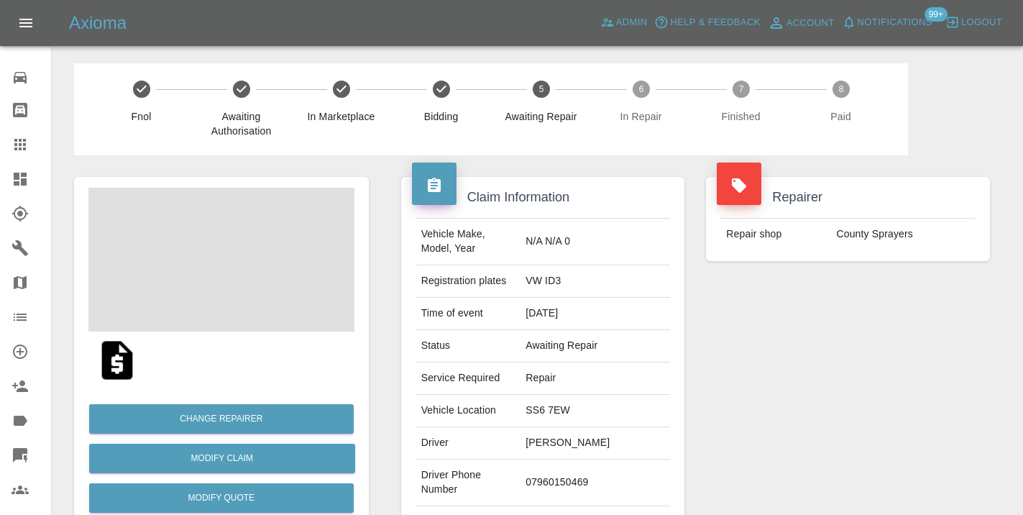
click at [594, 471] on td "07960150469" at bounding box center [595, 482] width 150 height 47
copy td "07960150469"
click at [831, 427] on div "Repairer Repair shop County Sprayers" at bounding box center [848, 369] width 306 height 429
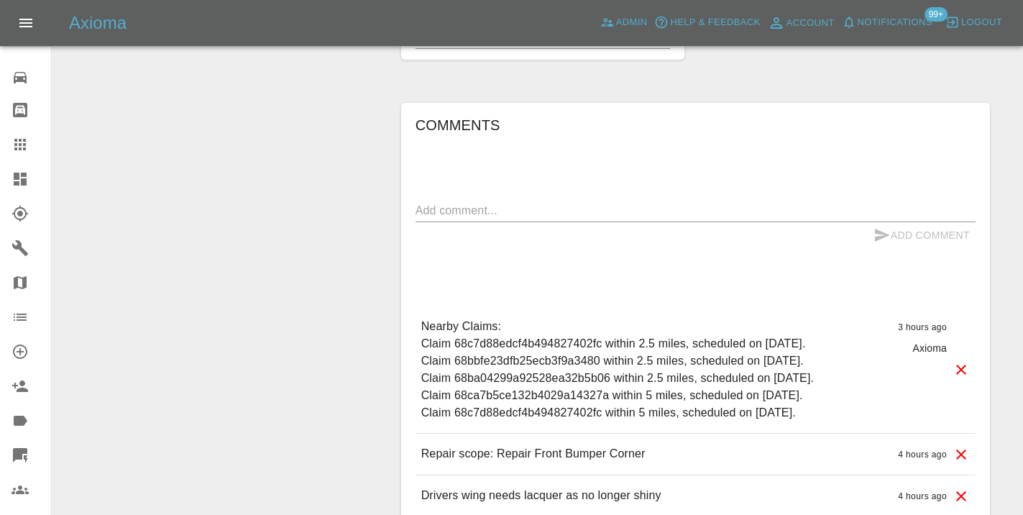
scroll to position [1110, 0]
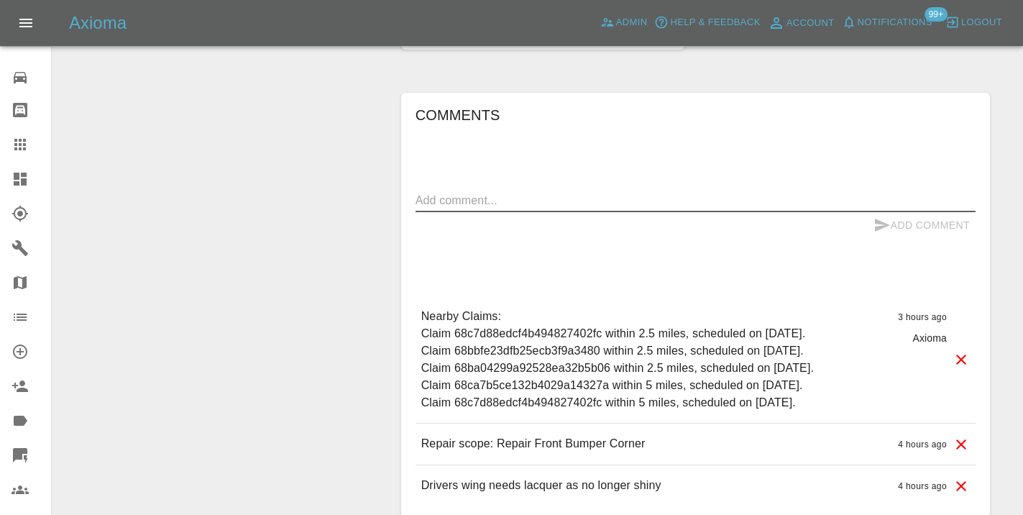
click at [509, 192] on textarea at bounding box center [695, 200] width 560 height 17
type textarea "called no answer : voice mailbox"
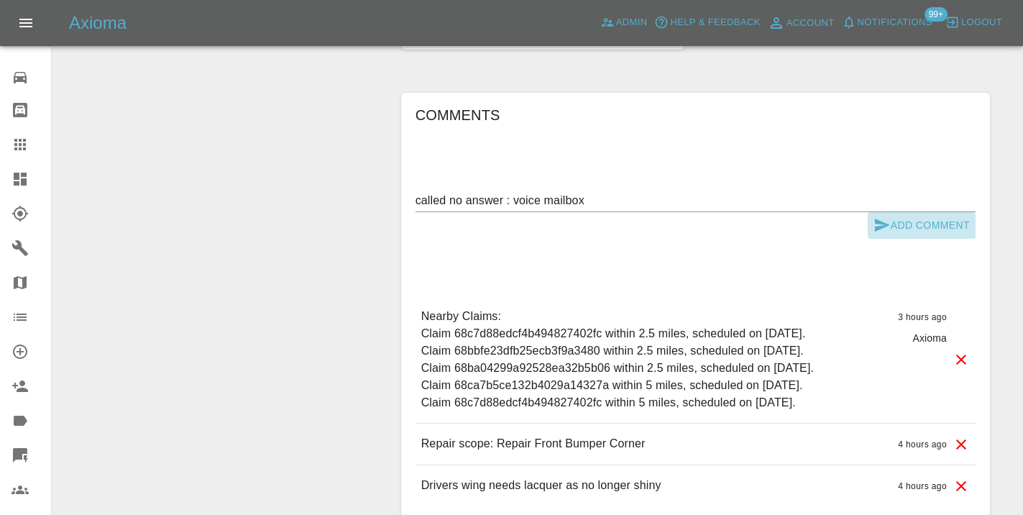
click at [916, 212] on button "Add Comment" at bounding box center [922, 225] width 108 height 27
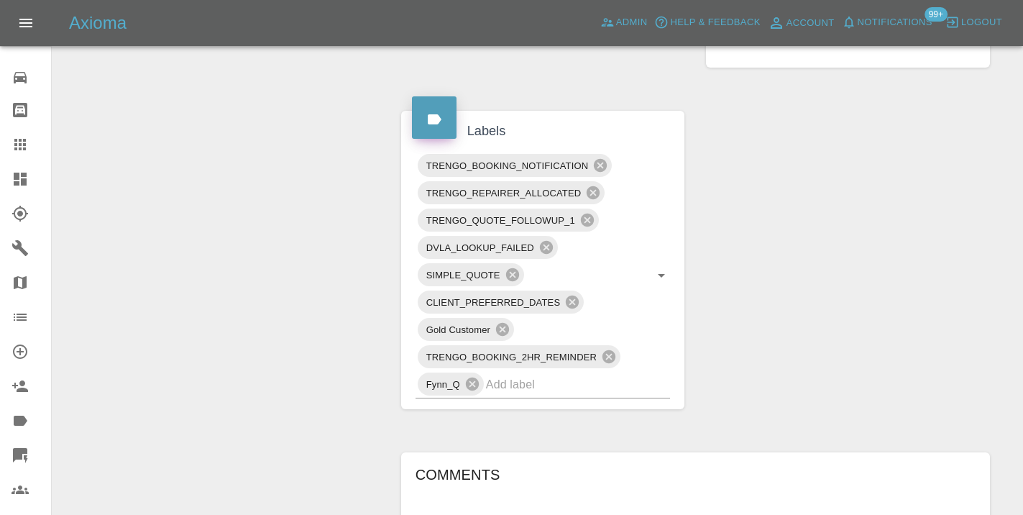
scroll to position [748, 0]
click at [554, 375] on input "text" at bounding box center [558, 386] width 144 height 22
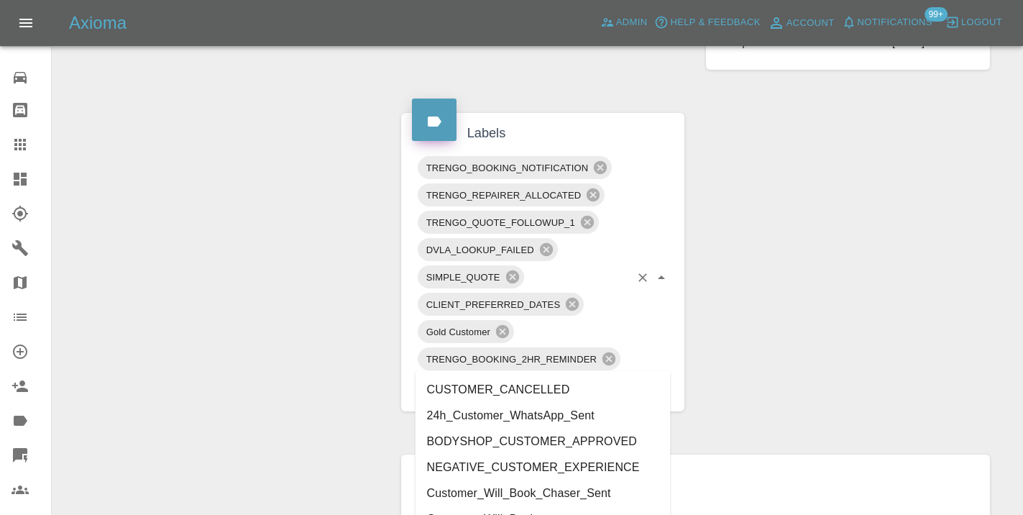
type input "customer_wi"
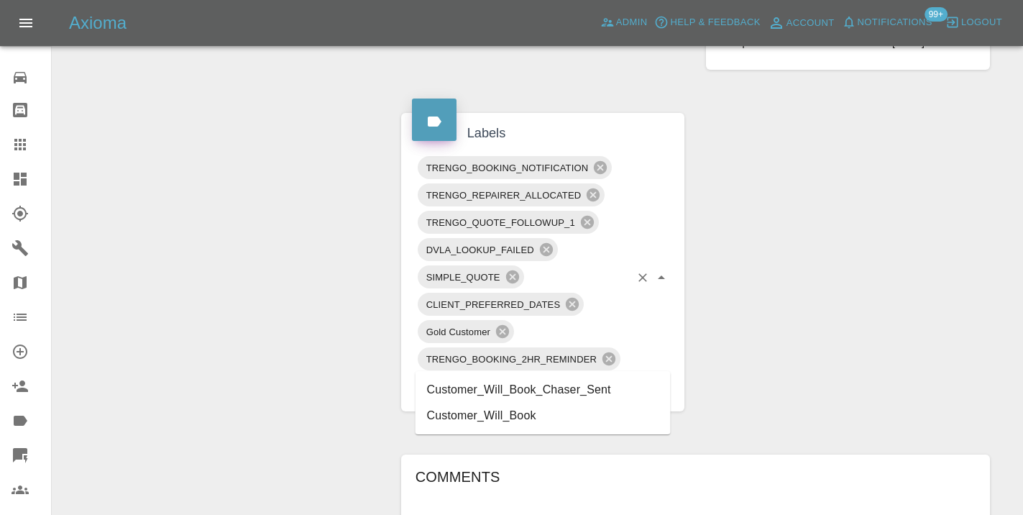
click at [523, 410] on li "Customer_Will_Book" at bounding box center [542, 416] width 255 height 26
click at [352, 301] on div "Change Repairer Modify Claim Modify Quote Rollback Submit Payment Archive" at bounding box center [221, 184] width 316 height 1554
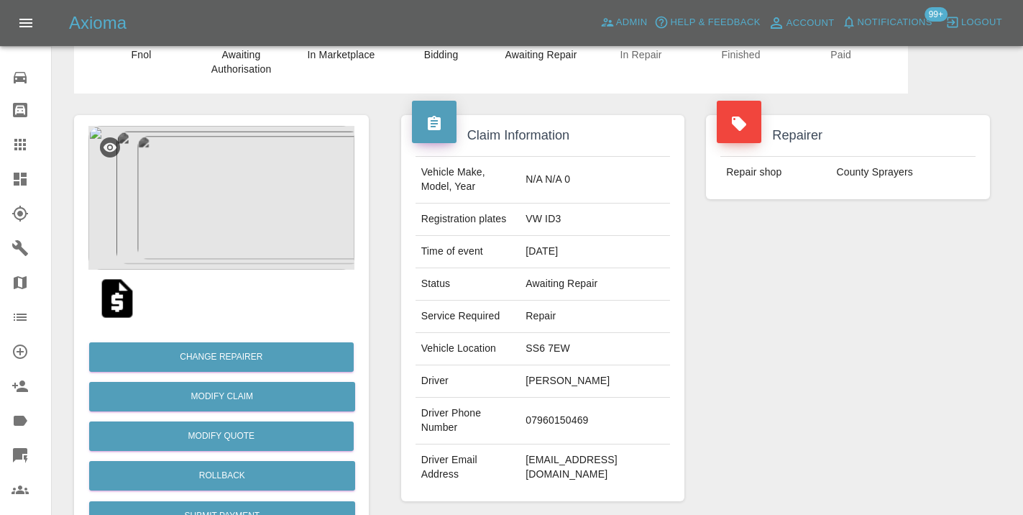
scroll to position [65, 0]
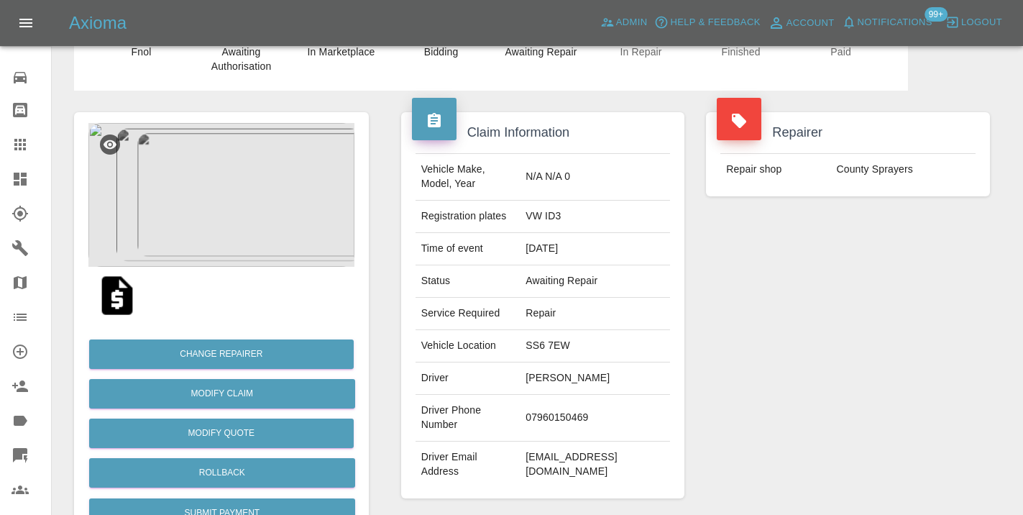
click at [22, 142] on icon at bounding box center [20, 144] width 17 height 17
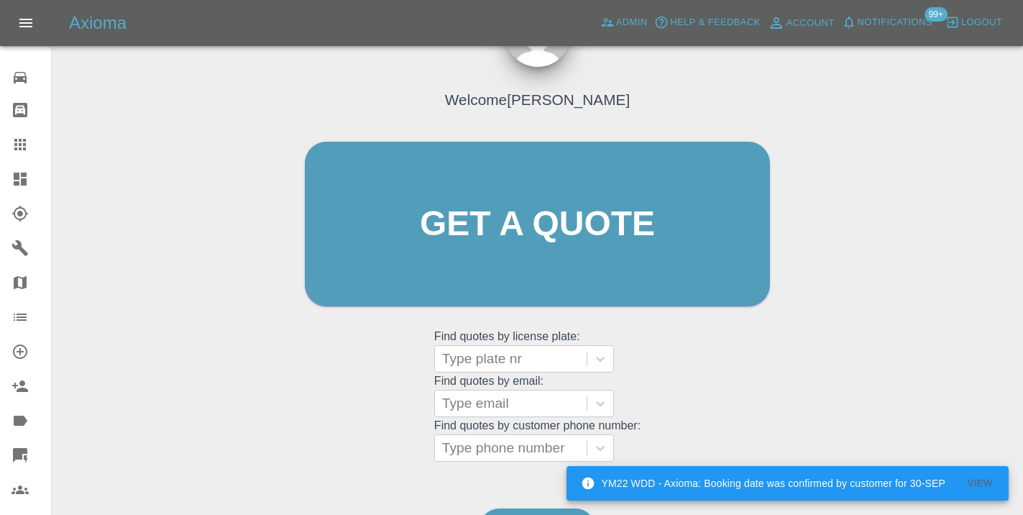
click at [510, 484] on div "Welcome [PERSON_NAME] Get a quote Get a quote Find quotes by license plate: Typ…" at bounding box center [537, 293] width 948 height 516
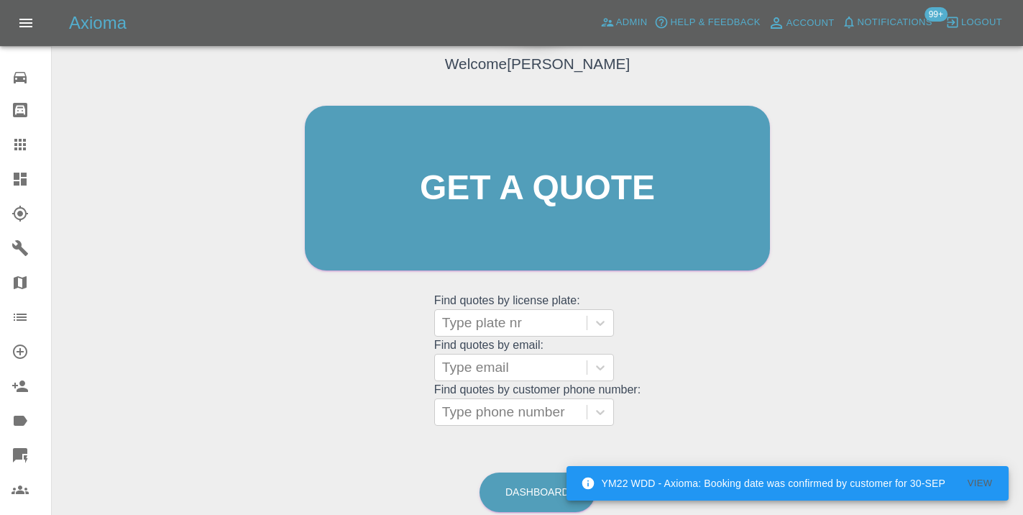
scroll to position [161, 0]
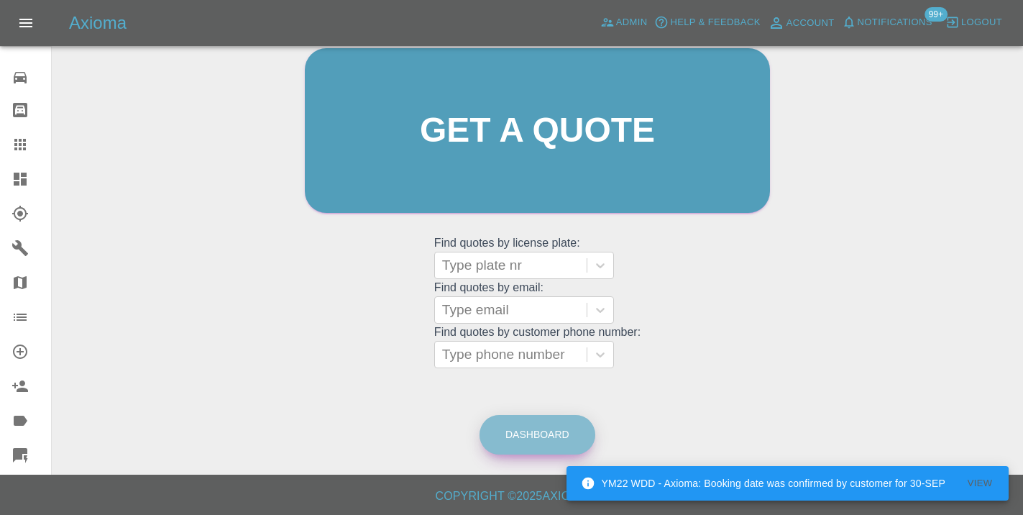
click at [508, 423] on link "Dashboard" at bounding box center [537, 435] width 116 height 40
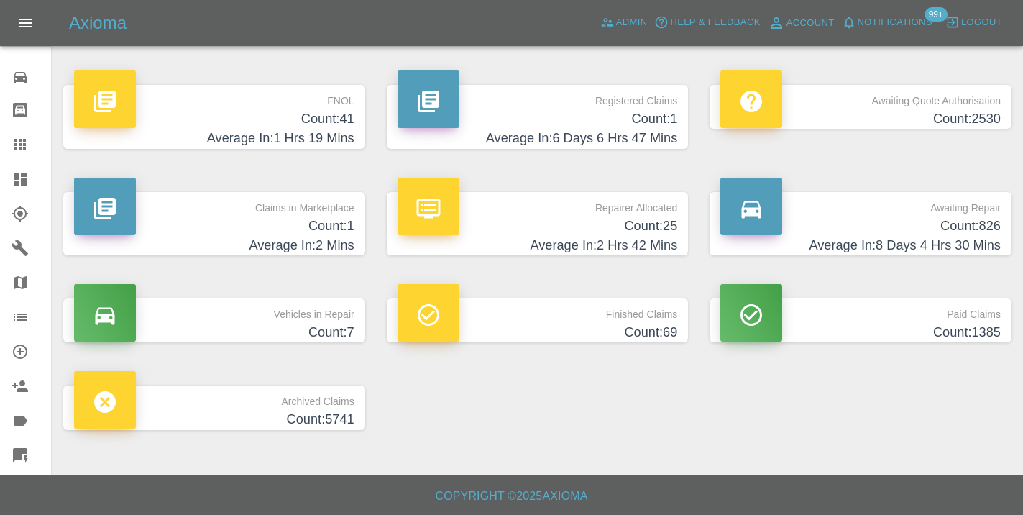
click at [959, 223] on h4 "Count: 826" at bounding box center [860, 225] width 280 height 19
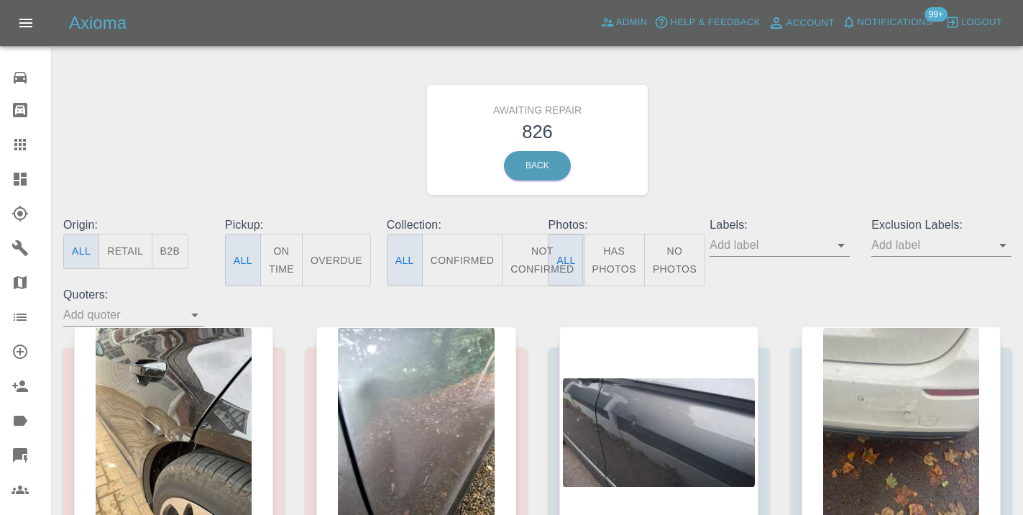
click at [540, 257] on button "Not Confirmed" at bounding box center [542, 260] width 81 height 52
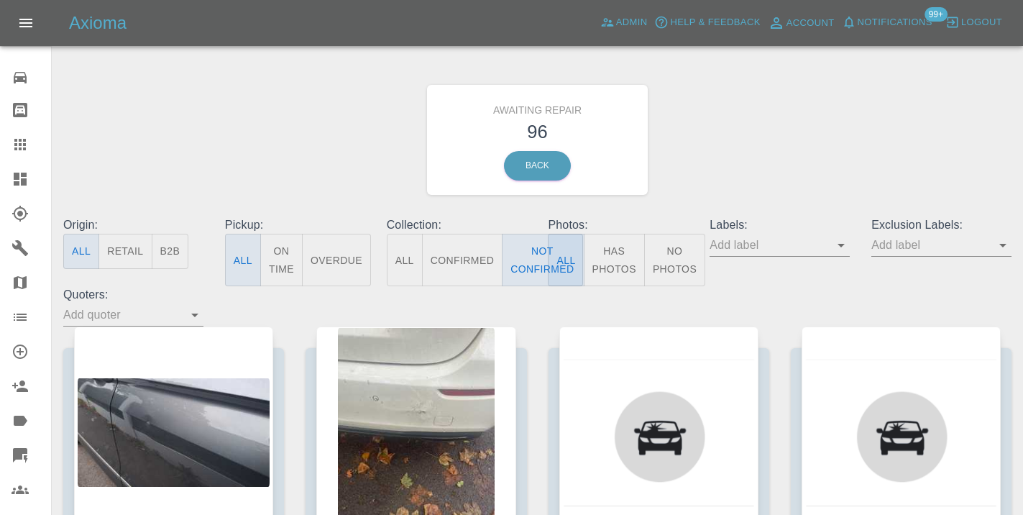
click at [756, 188] on div "Awaiting Repair 96 Back" at bounding box center [537, 139] width 970 height 153
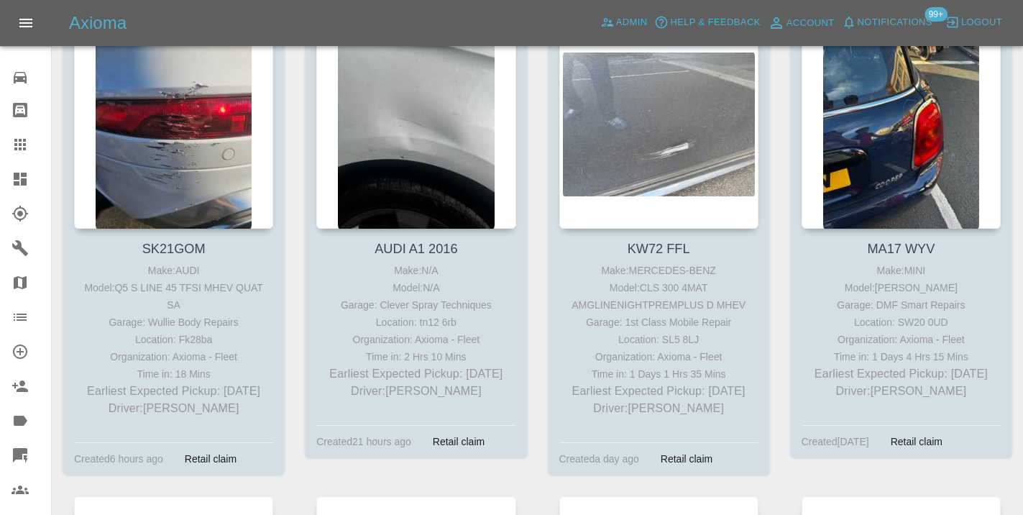
scroll to position [8011, 0]
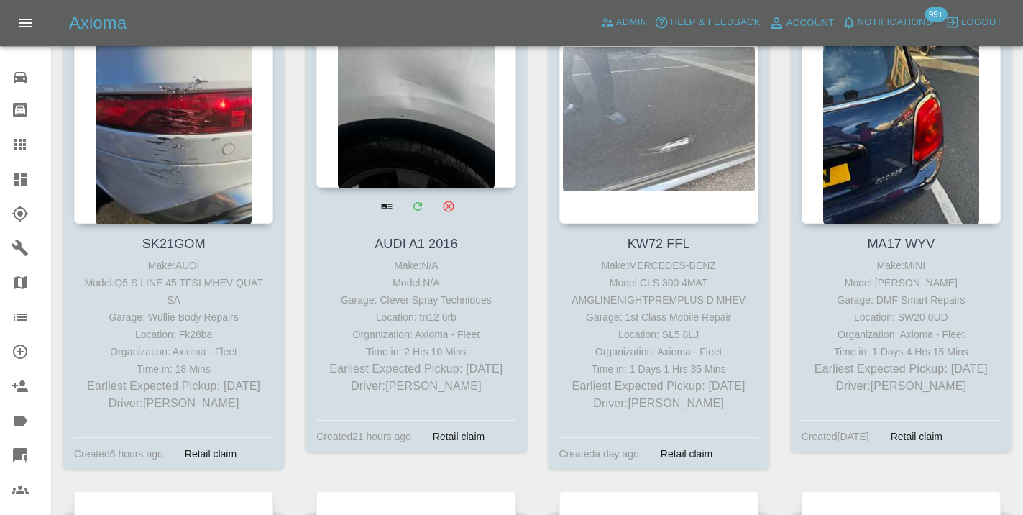
click at [411, 184] on div at bounding box center [415, 83] width 199 height 210
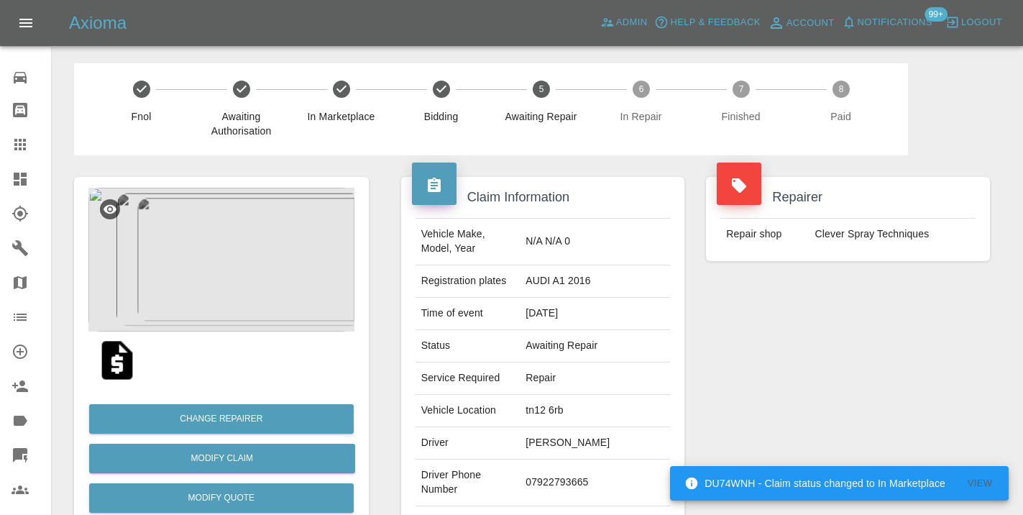
click at [582, 475] on td "07922793665" at bounding box center [595, 482] width 150 height 47
copy td "07922793665"
click at [759, 411] on div "Repairer Repair shop Clever Spray Techniques" at bounding box center [848, 369] width 306 height 429
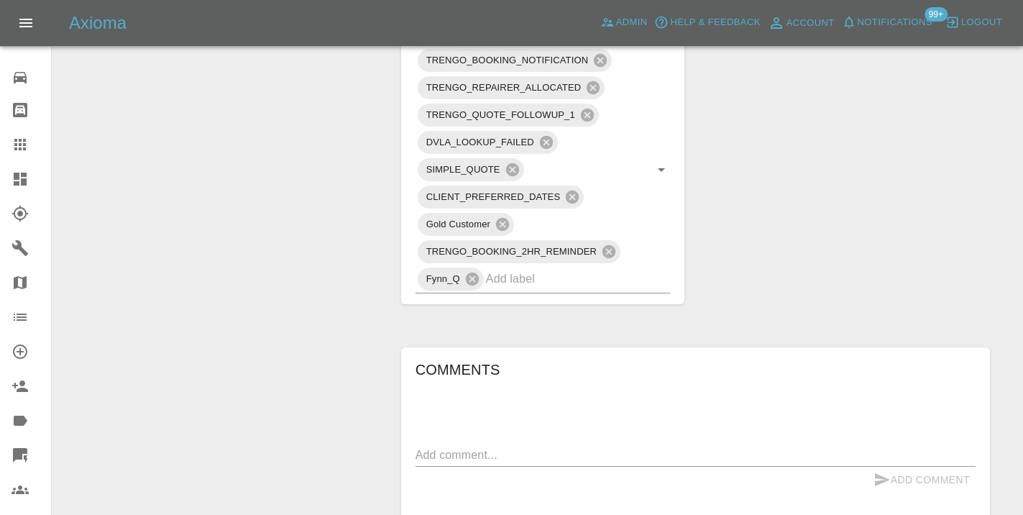
scroll to position [904, 0]
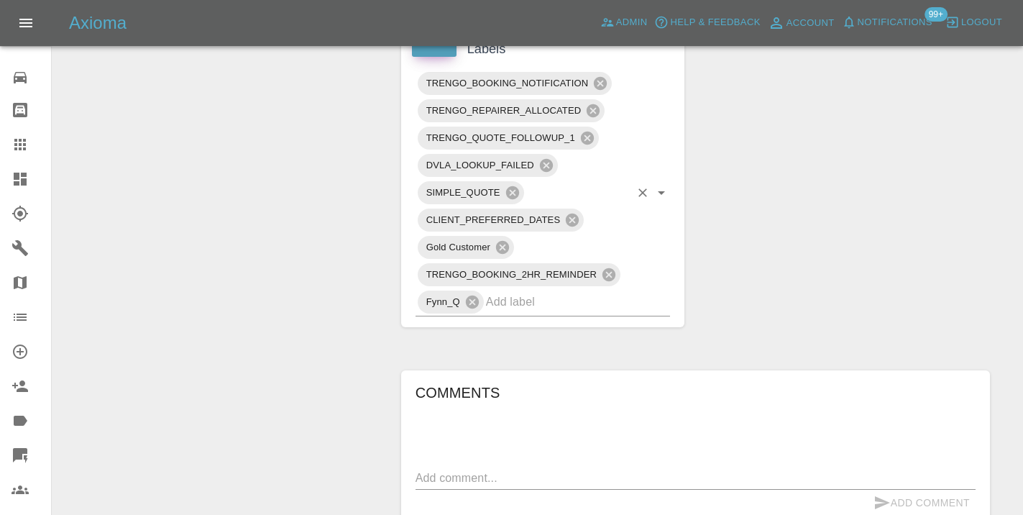
click at [545, 290] on input "text" at bounding box center [558, 301] width 144 height 22
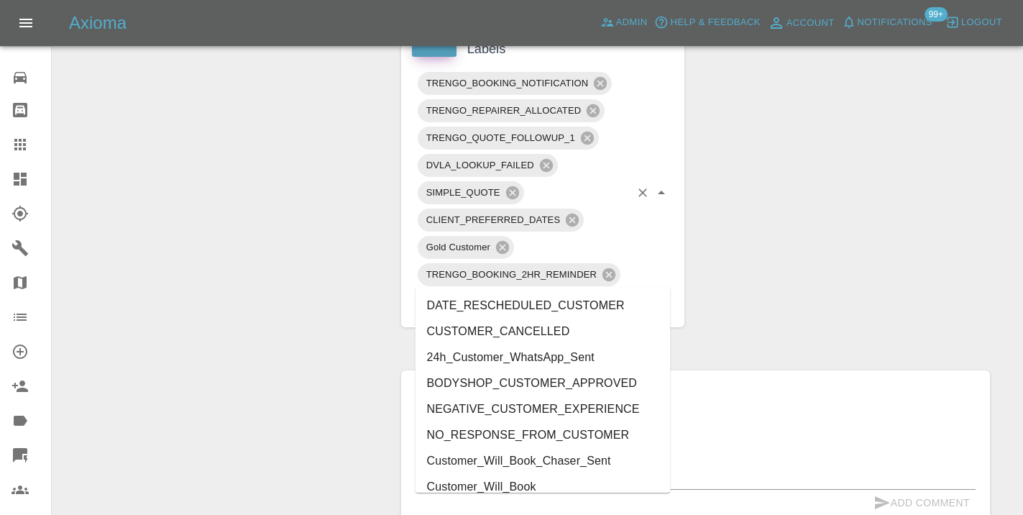
type input "cust"
click at [538, 485] on li "Customer_Will_Book" at bounding box center [542, 487] width 255 height 26
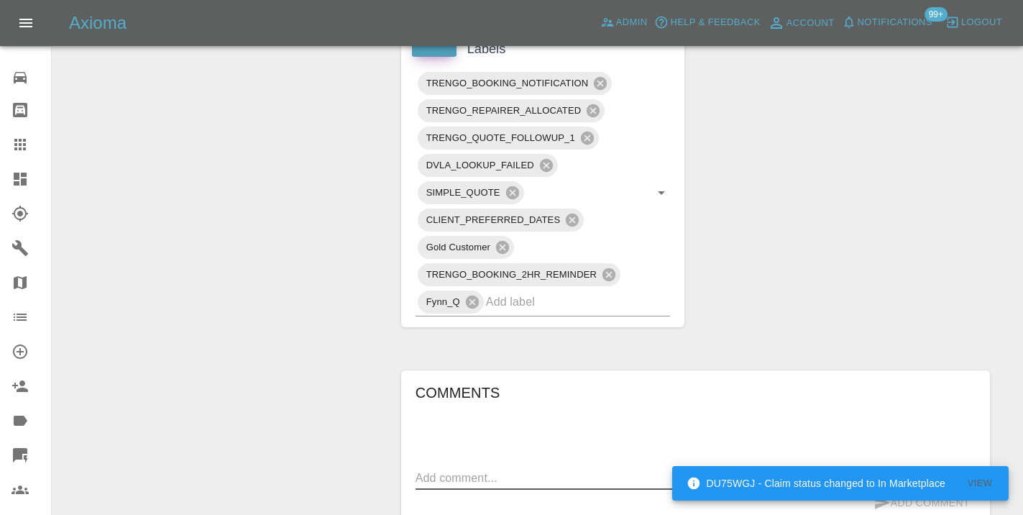
click at [537, 469] on textarea at bounding box center [695, 477] width 560 height 17
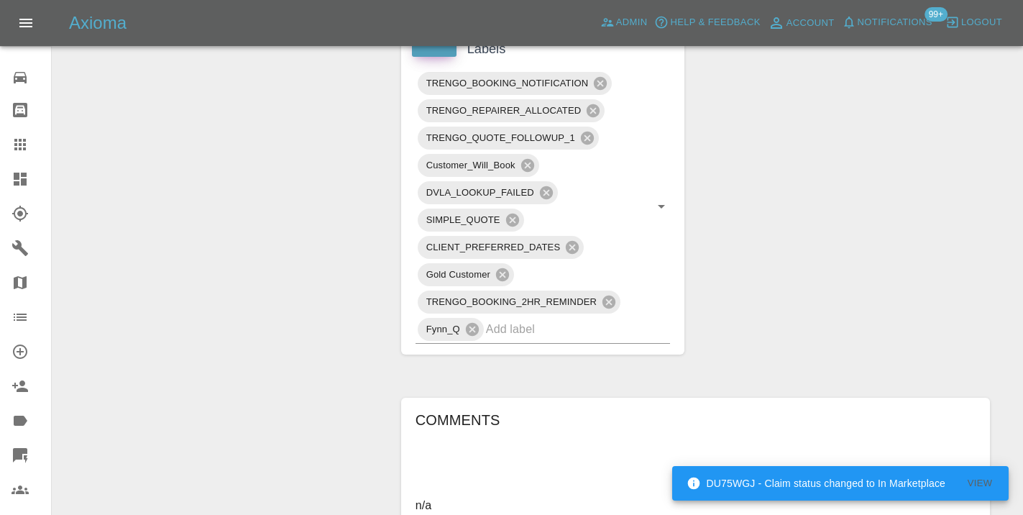
type textarea "n/a"
click at [818, 408] on div "Comments" at bounding box center [695, 422] width 560 height 28
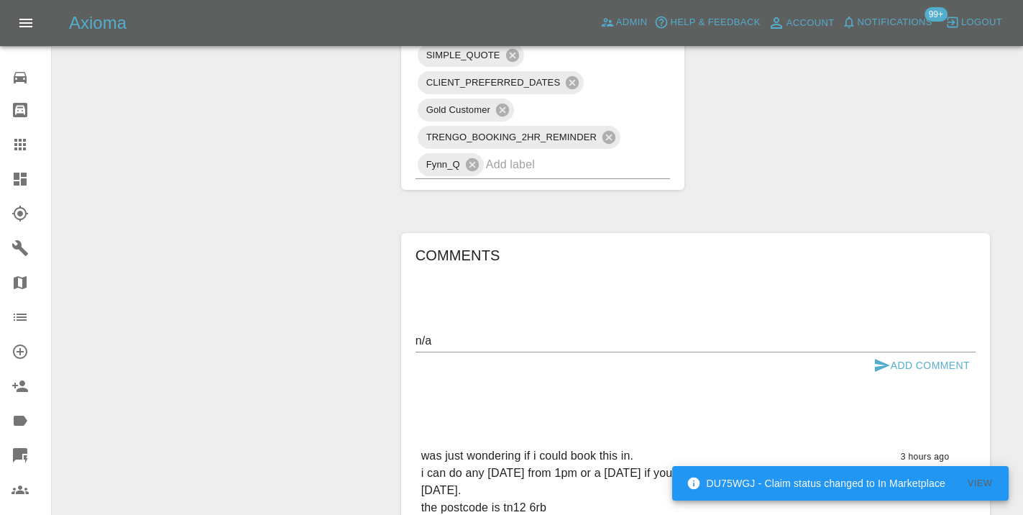
scroll to position [1091, 0]
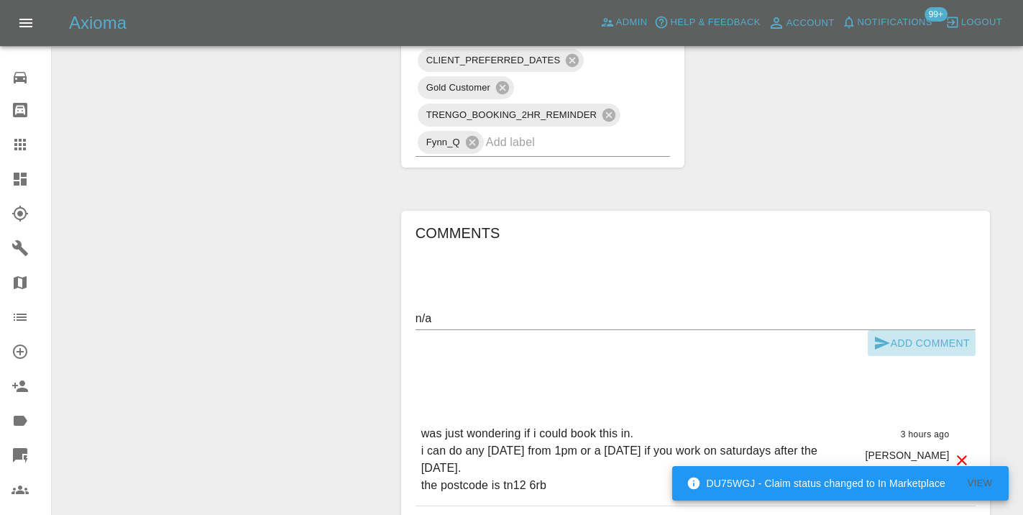
click at [880, 334] on icon "submit" at bounding box center [881, 342] width 17 height 17
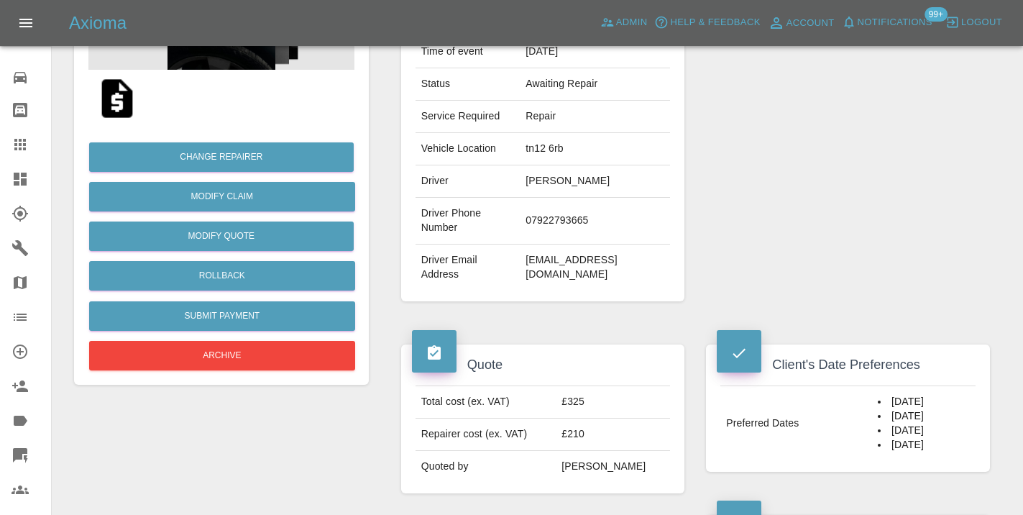
scroll to position [224, 0]
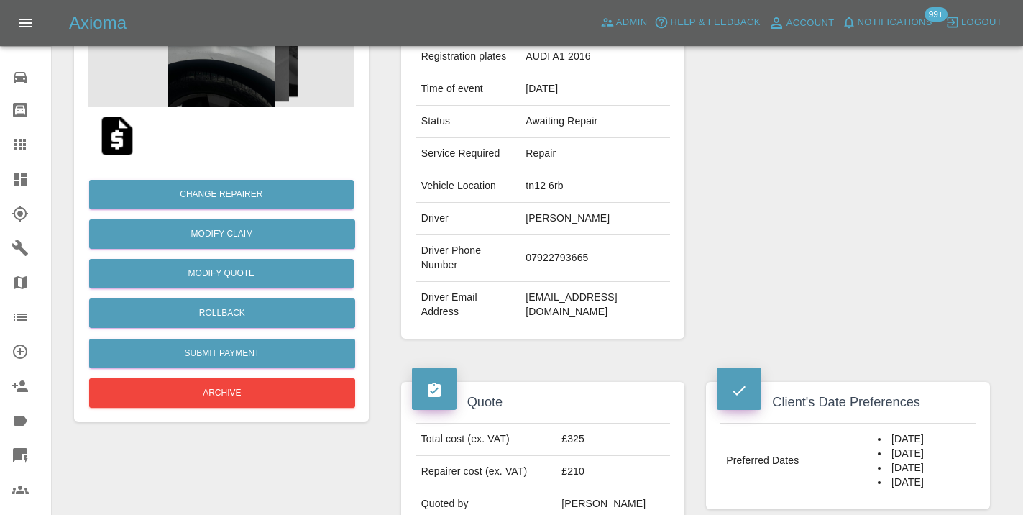
click at [561, 252] on td "07922793665" at bounding box center [595, 258] width 150 height 47
copy td "07922793665"
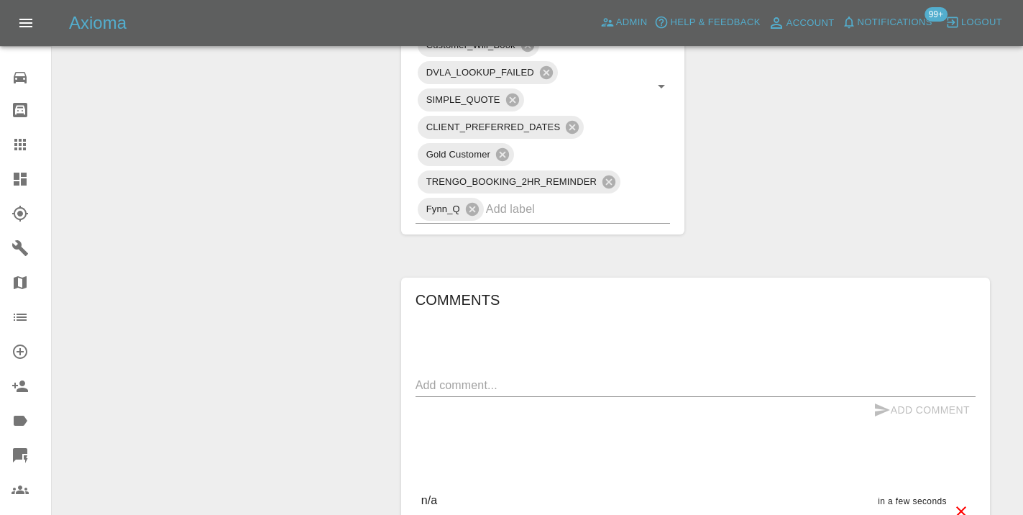
scroll to position [1062, 0]
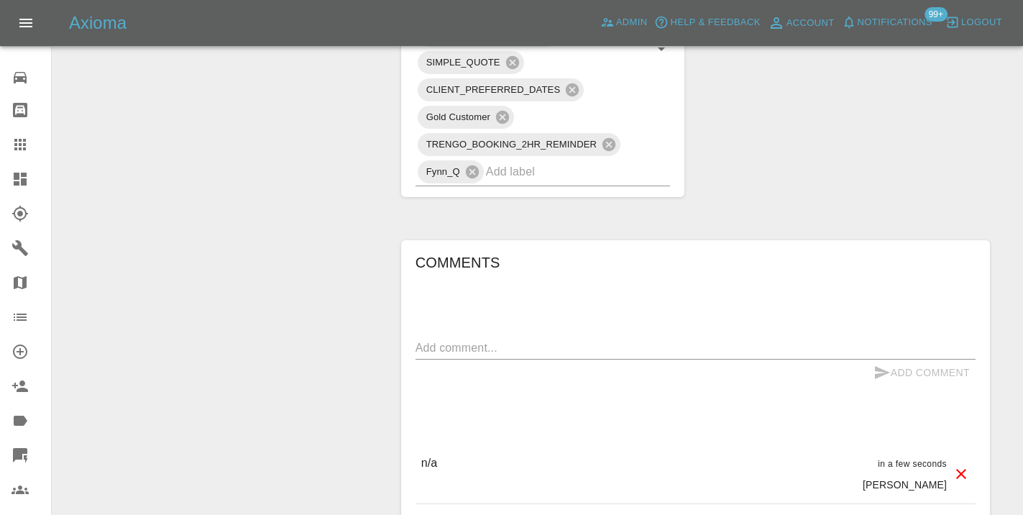
click at [460, 339] on textarea at bounding box center [695, 347] width 560 height 17
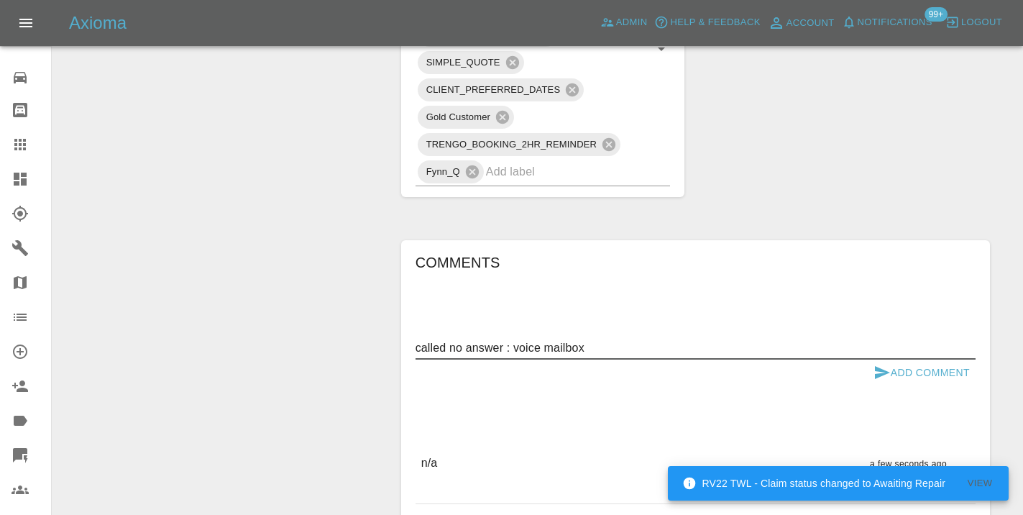
type textarea "called no answer : voice mailbox"
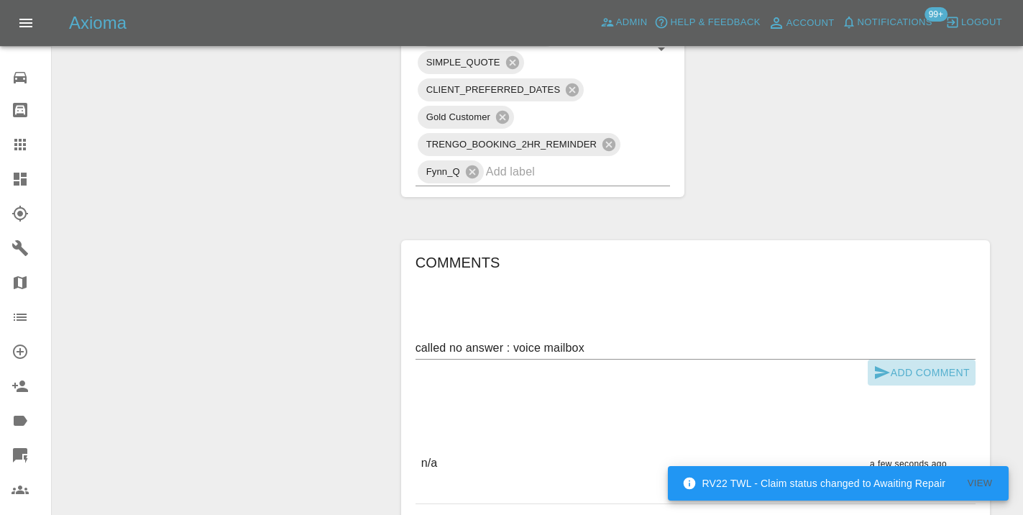
click at [886, 364] on icon "submit" at bounding box center [881, 372] width 17 height 17
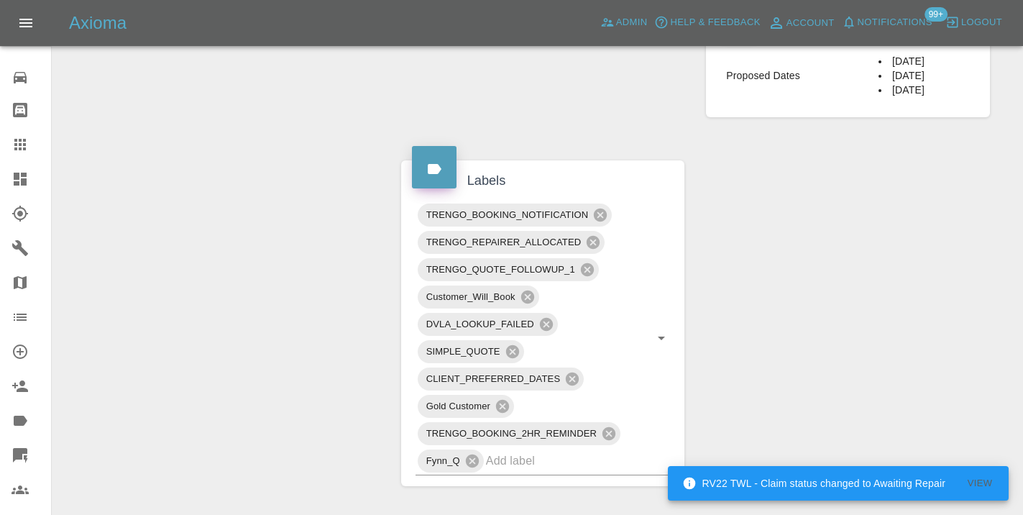
scroll to position [771, 0]
click at [21, 137] on icon at bounding box center [20, 144] width 17 height 17
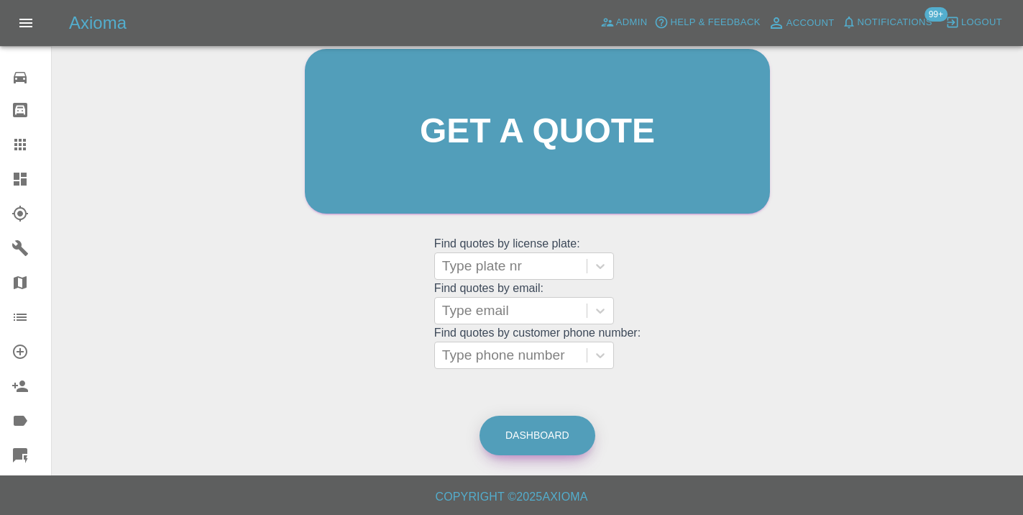
click at [540, 418] on link "Dashboard" at bounding box center [537, 435] width 116 height 40
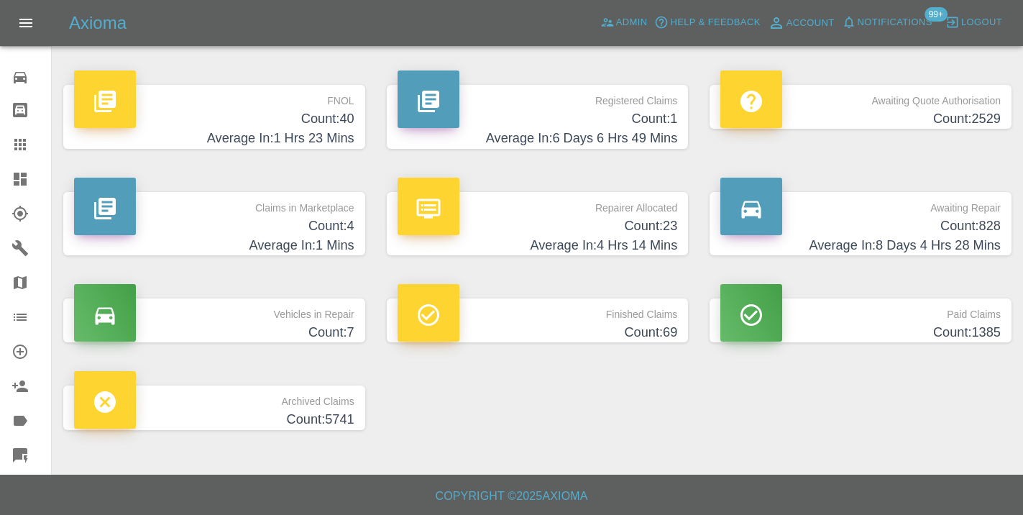
click at [950, 231] on h4 "Count: 828" at bounding box center [860, 225] width 280 height 19
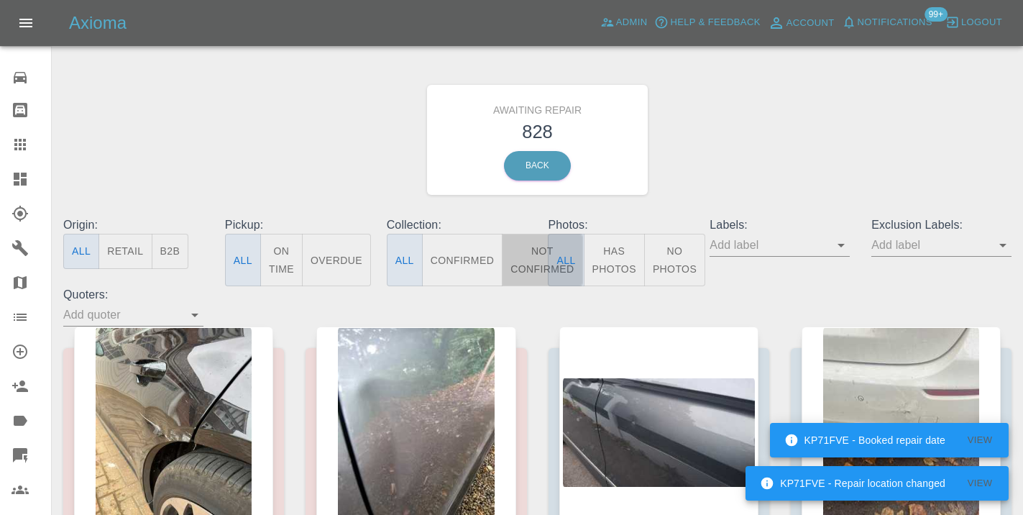
click at [537, 248] on button "Not Confirmed" at bounding box center [542, 260] width 81 height 52
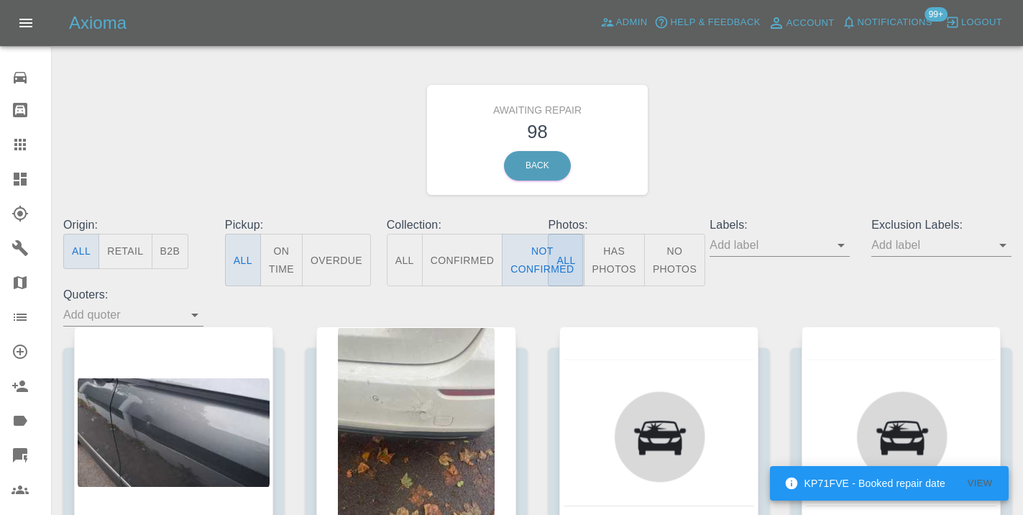
click at [738, 139] on div "Awaiting Repair 98 Back" at bounding box center [537, 139] width 970 height 153
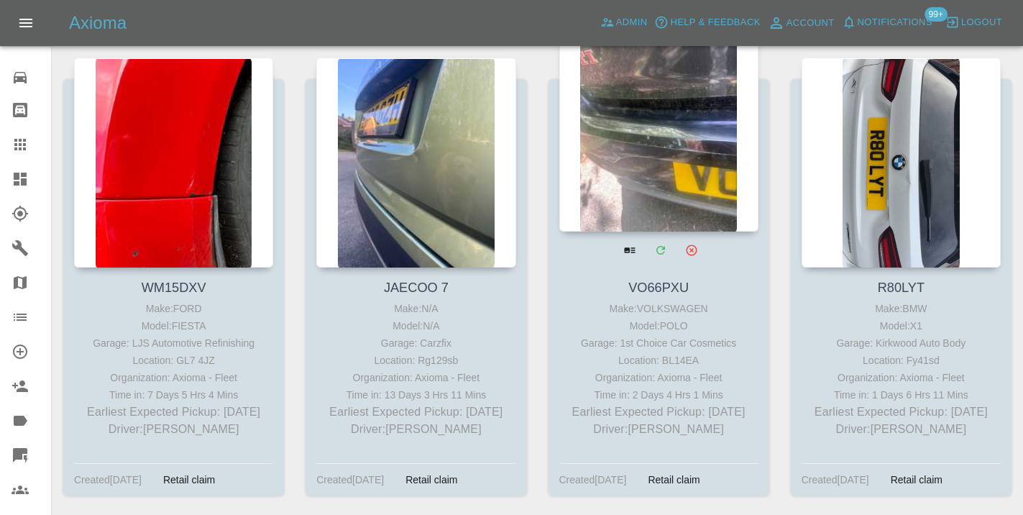
scroll to position [7507, 0]
click at [685, 137] on div at bounding box center [658, 127] width 199 height 210
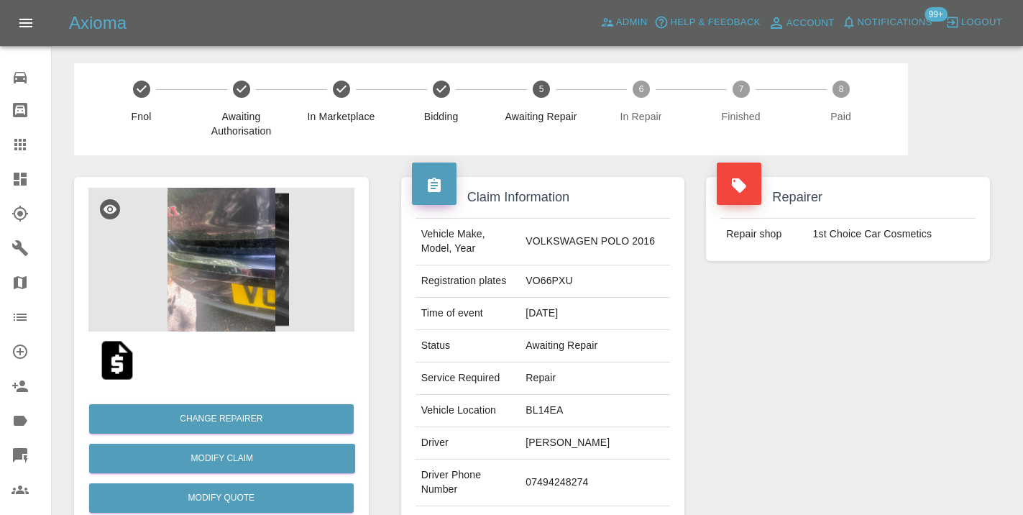
click at [24, 140] on icon at bounding box center [20, 145] width 12 height 12
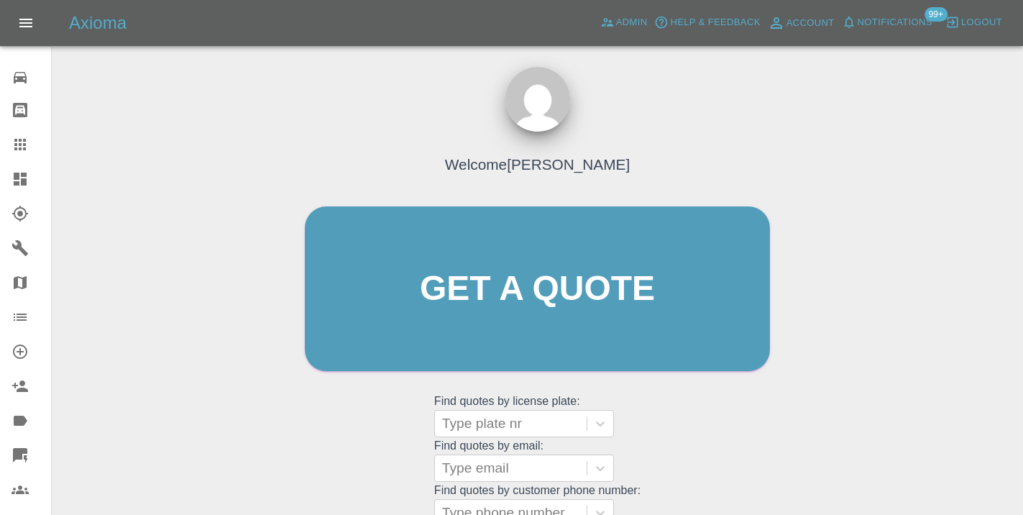
click at [716, 403] on div "Welcome [PERSON_NAME] Get a quote Get a quote Find quotes by license plate: Typ…" at bounding box center [537, 316] width 495 height 434
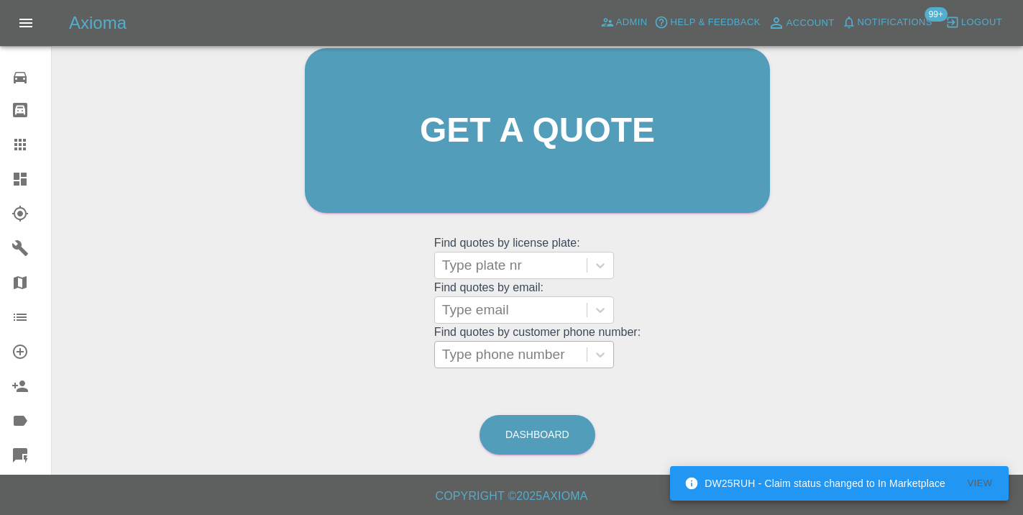
click at [534, 357] on div at bounding box center [510, 354] width 137 height 20
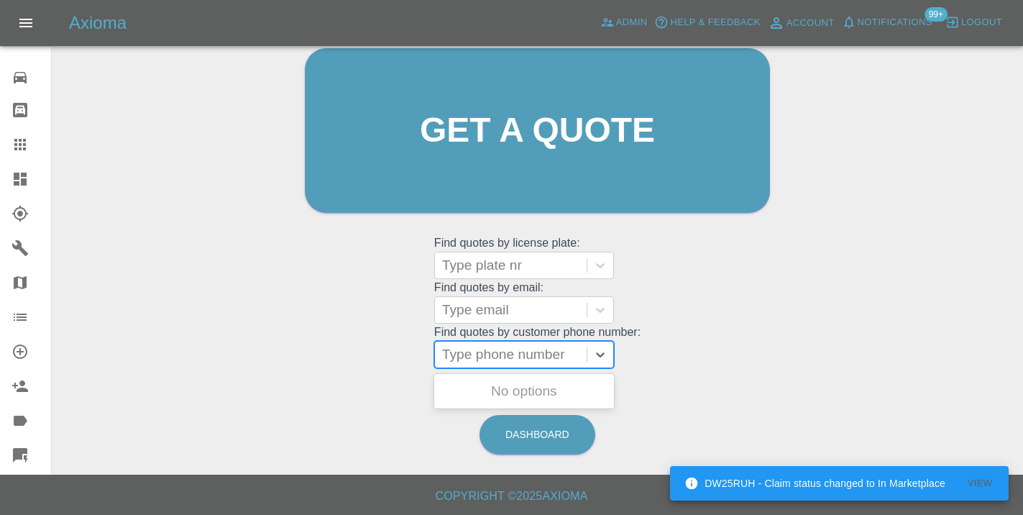
paste input "07789001363"
type input "07789001363"
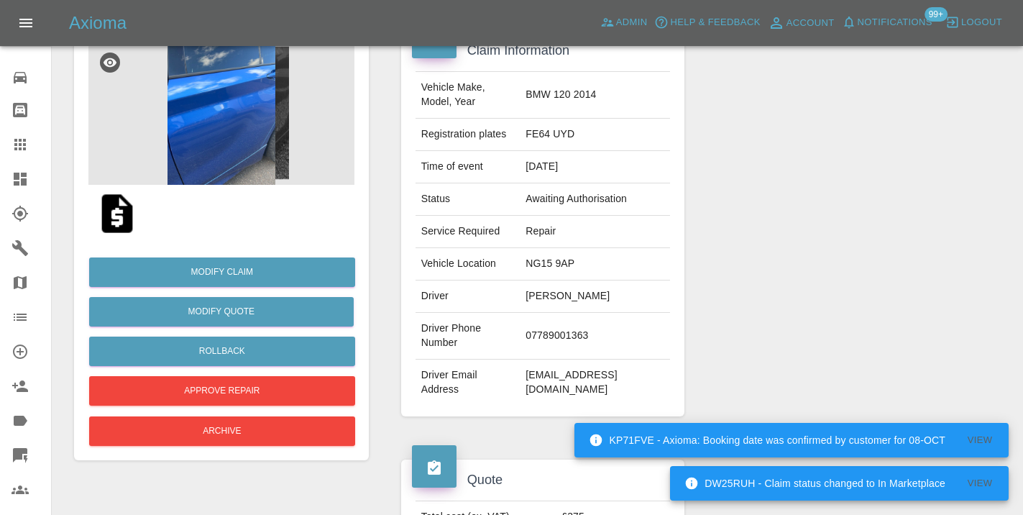
scroll to position [168, 0]
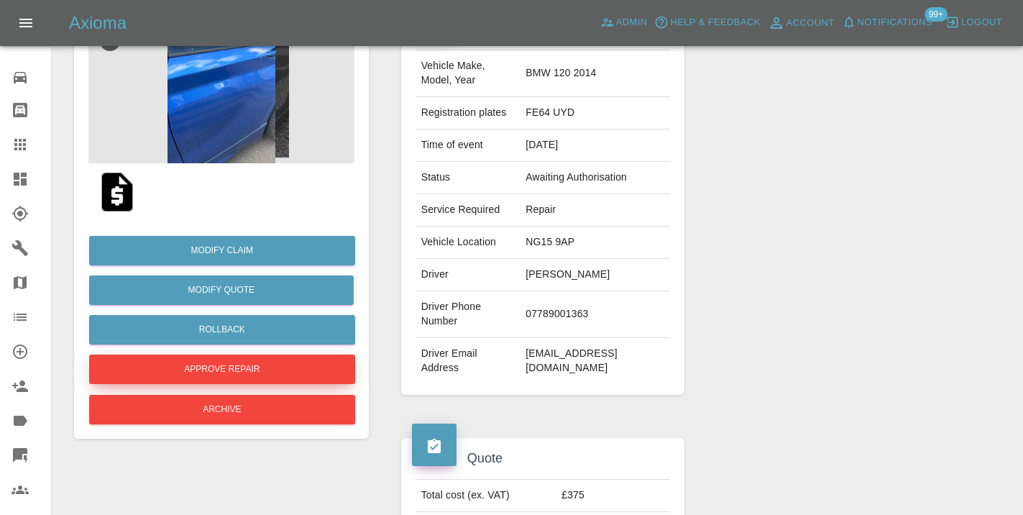
click at [263, 374] on button "Approve Repair" at bounding box center [222, 368] width 266 height 29
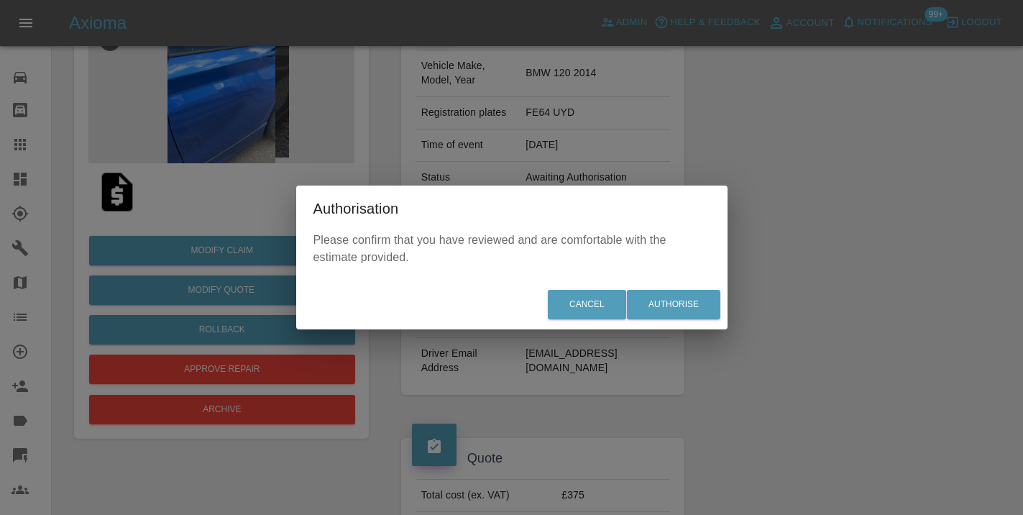
click at [725, 302] on div "Cancel Authorise" at bounding box center [511, 304] width 431 height 48
click at [694, 306] on button "Authorise" at bounding box center [673, 304] width 93 height 29
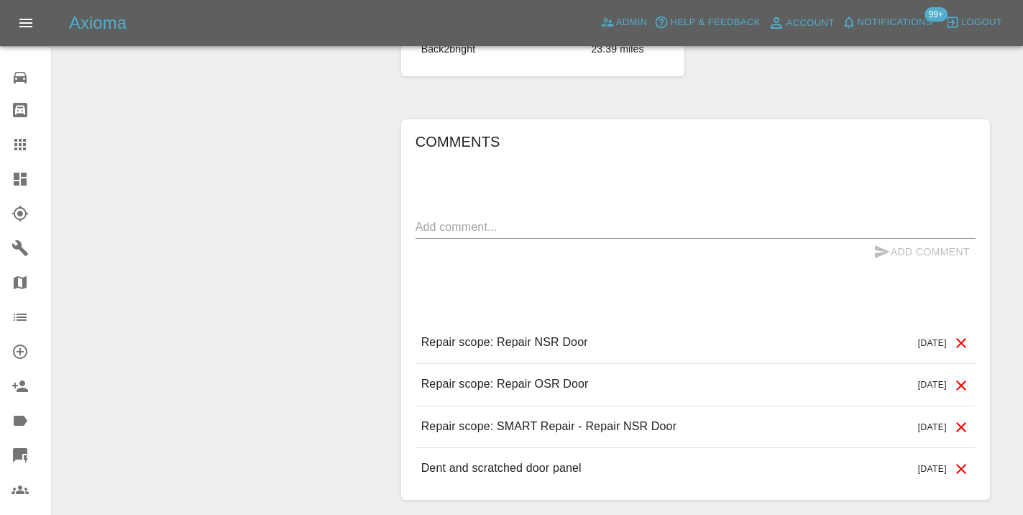
scroll to position [1118, 0]
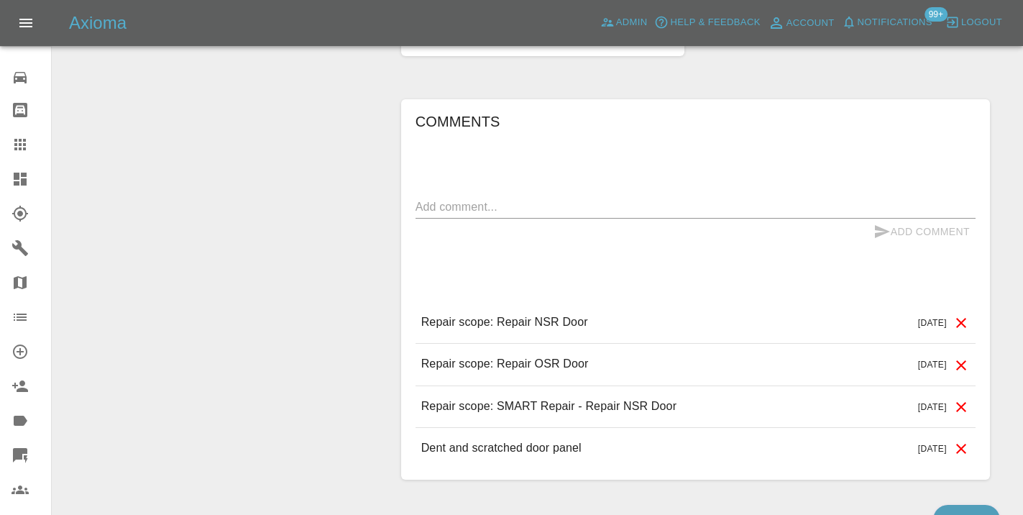
click at [454, 202] on textarea at bounding box center [695, 206] width 560 height 17
type textarea "accept quote"
click at [876, 229] on icon "submit" at bounding box center [882, 231] width 15 height 13
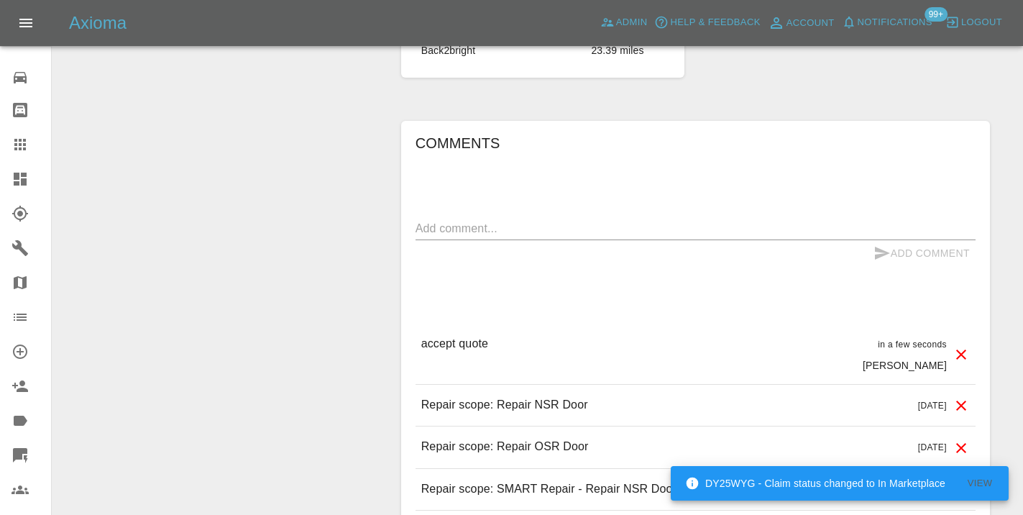
scroll to position [1089, 0]
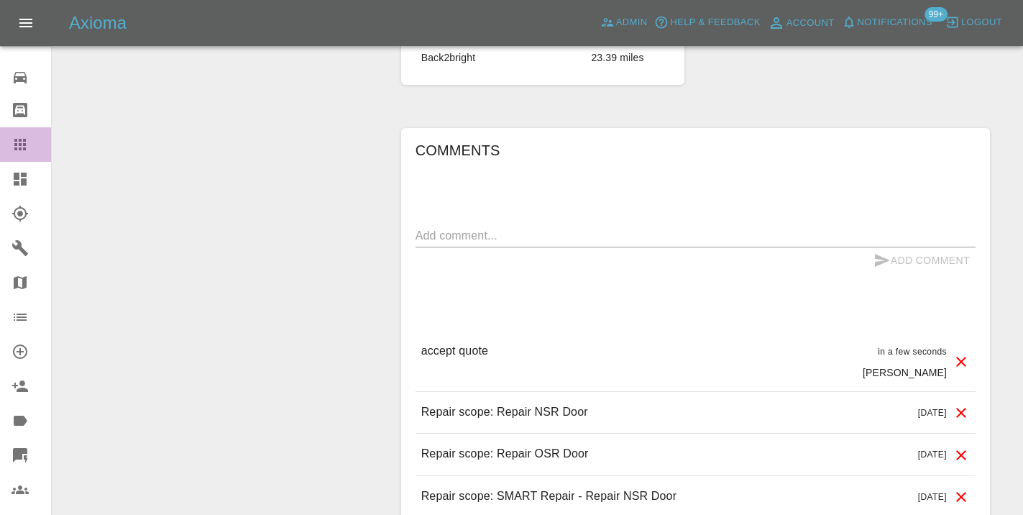
click at [27, 146] on icon at bounding box center [20, 144] width 17 height 17
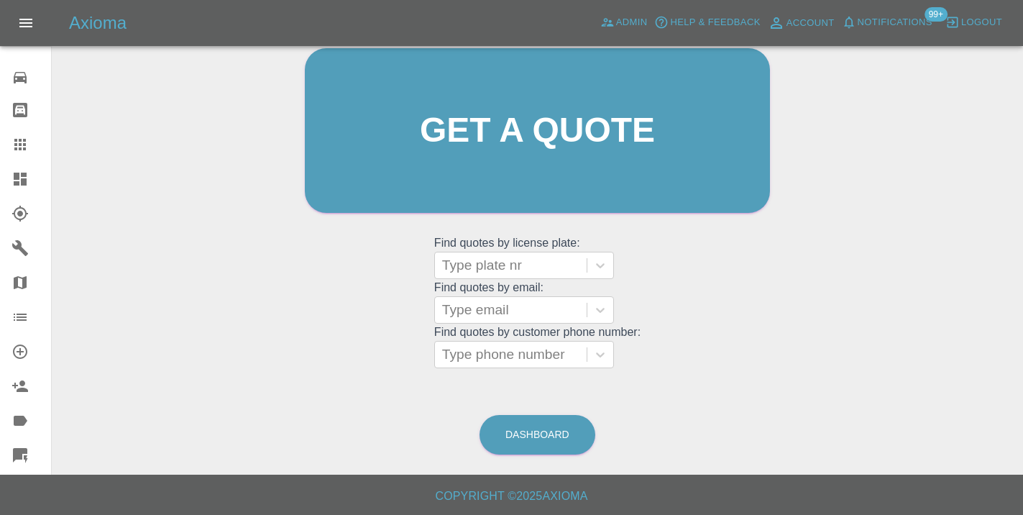
scroll to position [157, 0]
click at [536, 360] on div at bounding box center [510, 355] width 137 height 20
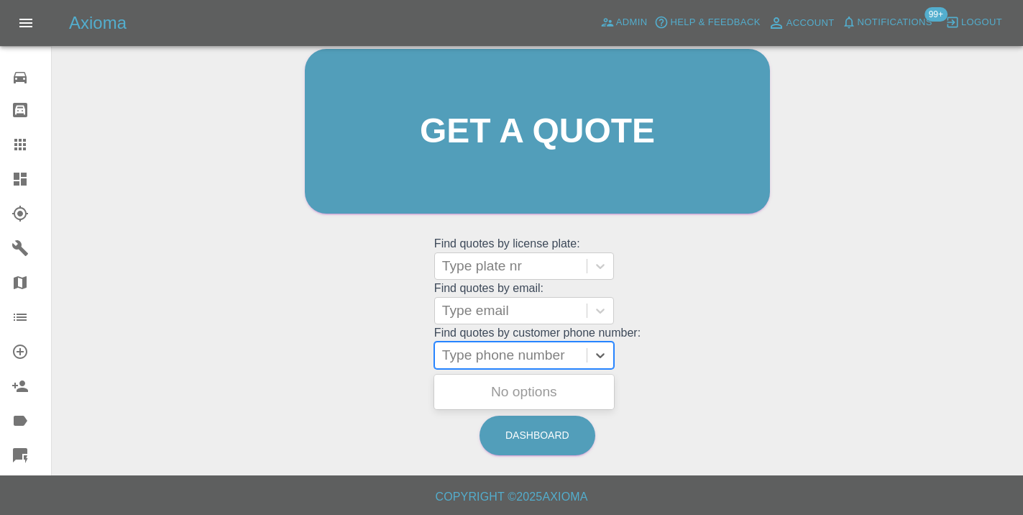
paste input "07468605834"
type input "07468605834"
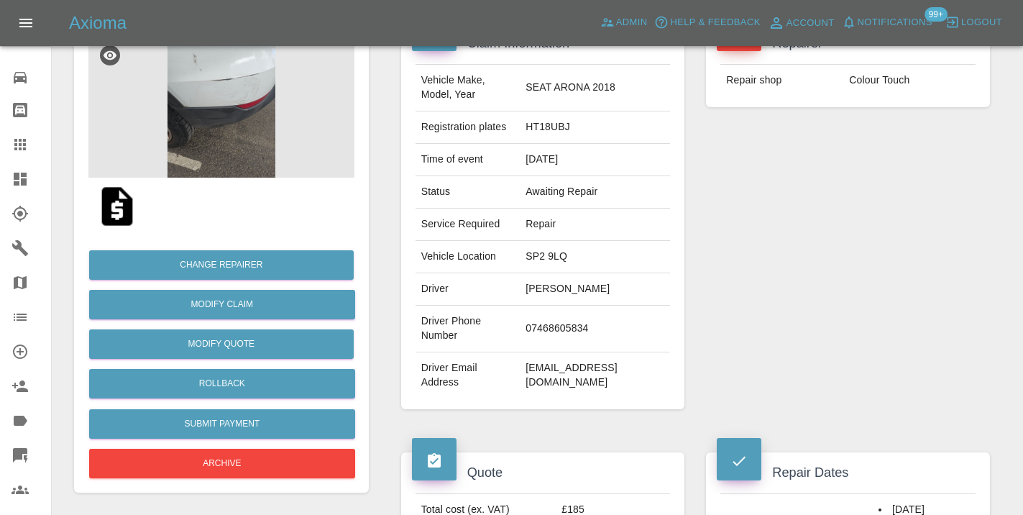
scroll to position [175, 0]
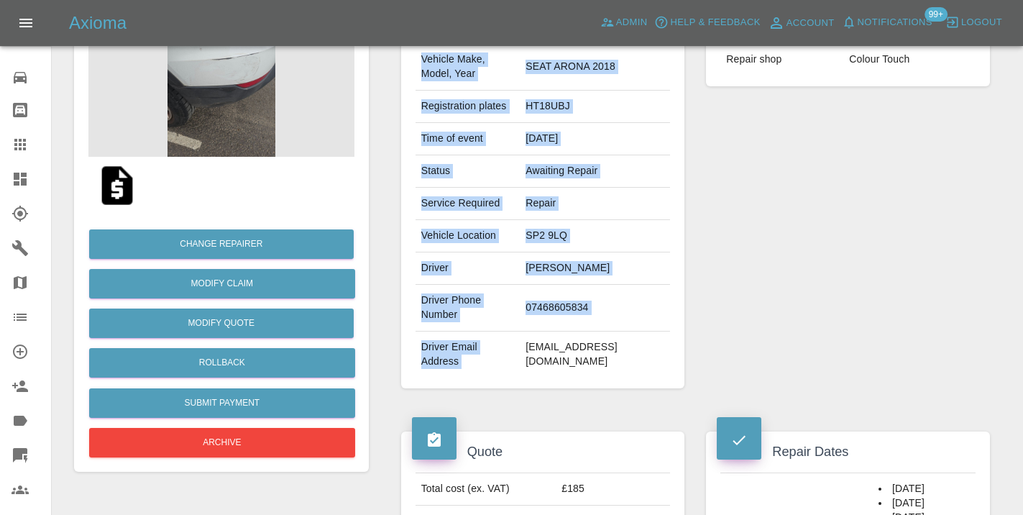
drag, startPoint x: 676, startPoint y: 335, endPoint x: 537, endPoint y: 335, distance: 139.5
click at [537, 335] on div "Vehicle Make, Model, Year SEAT ARONA 2018 Registration plates HT18UBJ Time of e…" at bounding box center [543, 210] width 277 height 334
copy tbody "Vehicle Make, Model, Year SEAT ARONA 2018 Registration plates HT18UBJ Time of e…"
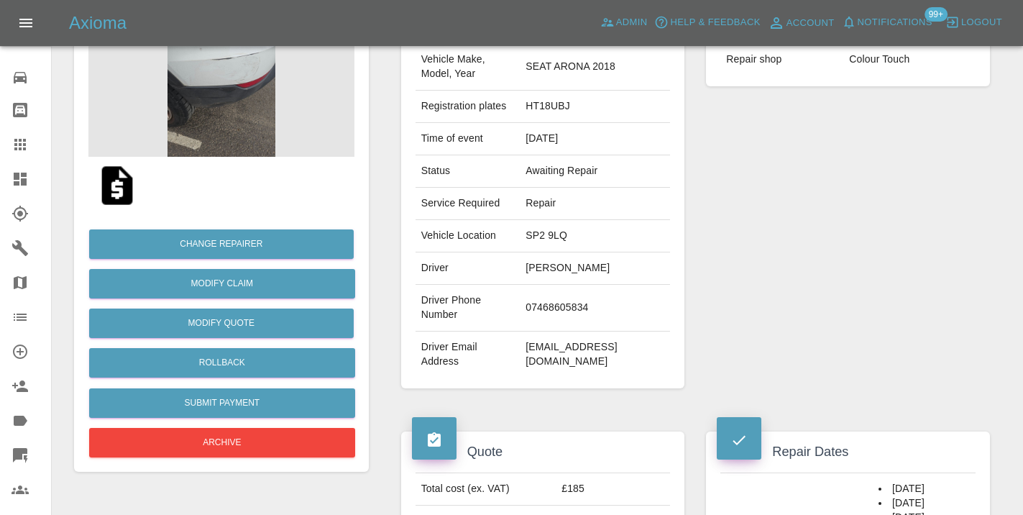
click at [507, 410] on div "Quote Total cost (ex. VAT) £185 Repairer cost (ex. VAT) £120 Quoted by [PERSON_…" at bounding box center [543, 506] width 306 height 192
click at [283, 404] on button "Submit Payment" at bounding box center [222, 402] width 266 height 29
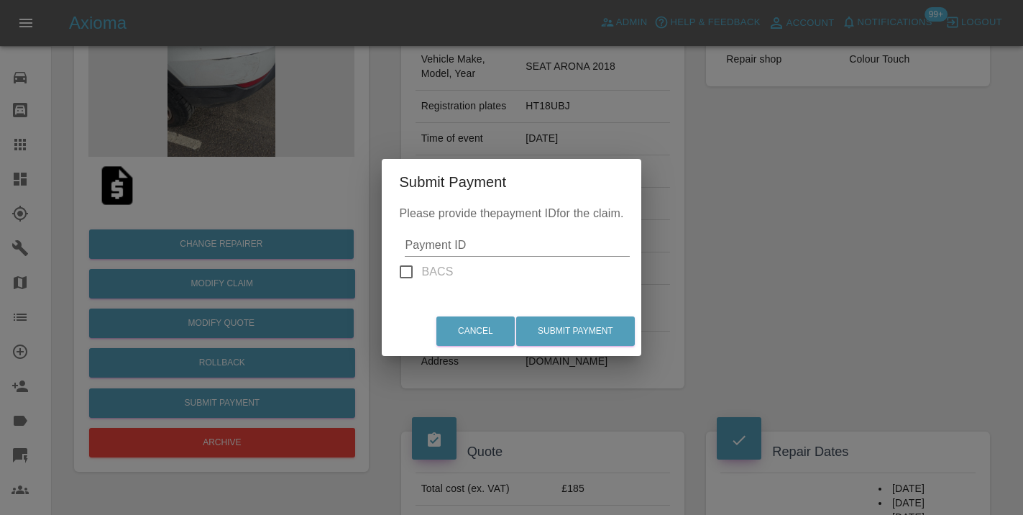
click at [462, 247] on input "Payment ID" at bounding box center [517, 245] width 224 height 23
paste input "pi_3SAW7uA4aDea5wMj0bxMujZ1"
type input "pi_3SAW7uA4aDea5wMj0bxMujZ1"
click at [577, 327] on button "Submit Payment" at bounding box center [575, 330] width 119 height 29
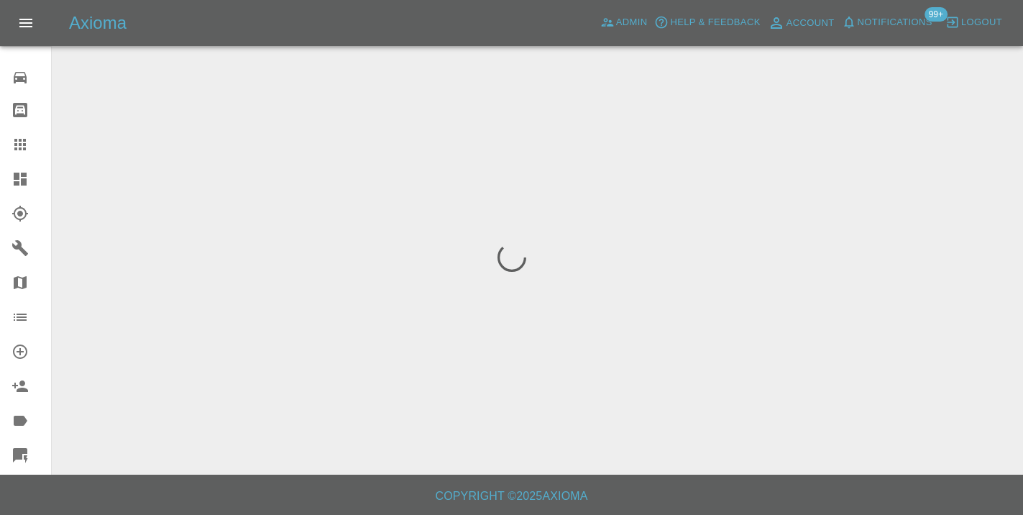
scroll to position [0, 0]
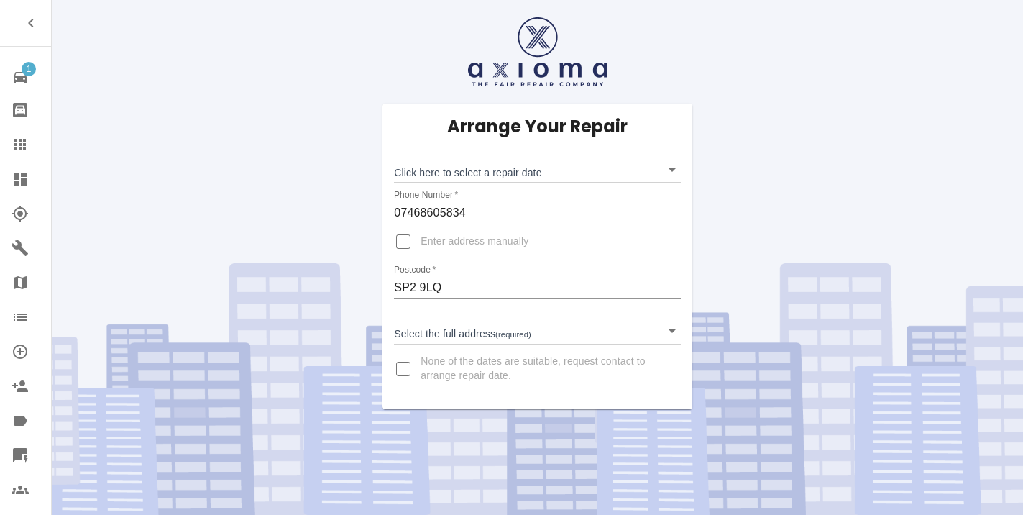
click at [450, 171] on body "1 Repair home Bodyshop home Claims Dashboard Explorer Garages Map Organization …" at bounding box center [511, 257] width 1023 height 515
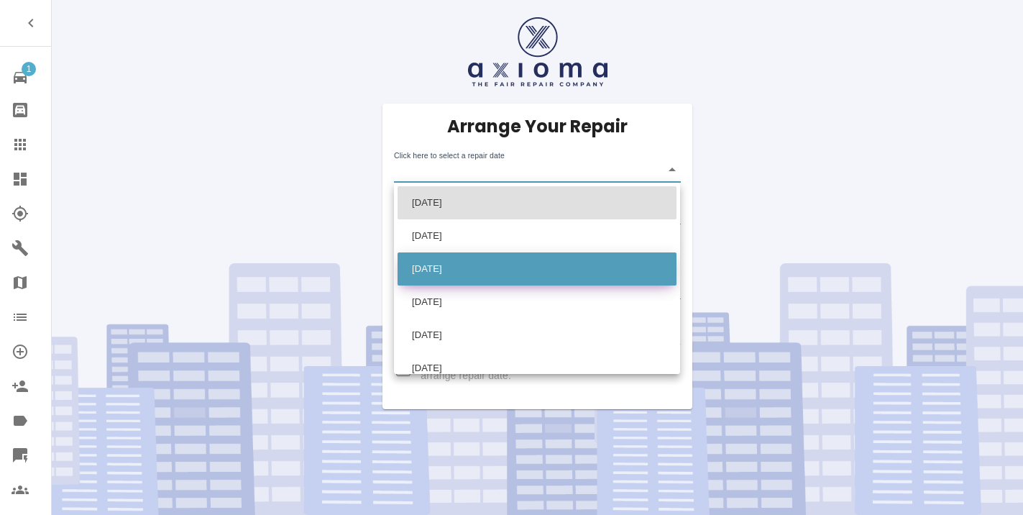
click at [432, 265] on li "Fri Oct 10 2025" at bounding box center [537, 268] width 279 height 33
type input "2025-10-10T00:00:00.000Z"
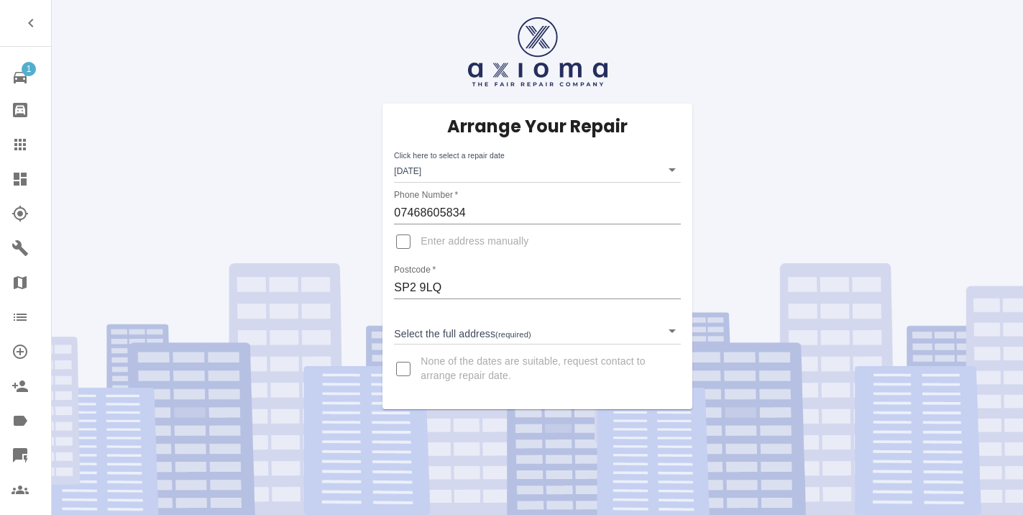
click at [433, 350] on div "Arrange Your Repair Click here to select a repair date Fri Oct 10 2025 2025-10-…" at bounding box center [536, 257] width 309 height 306
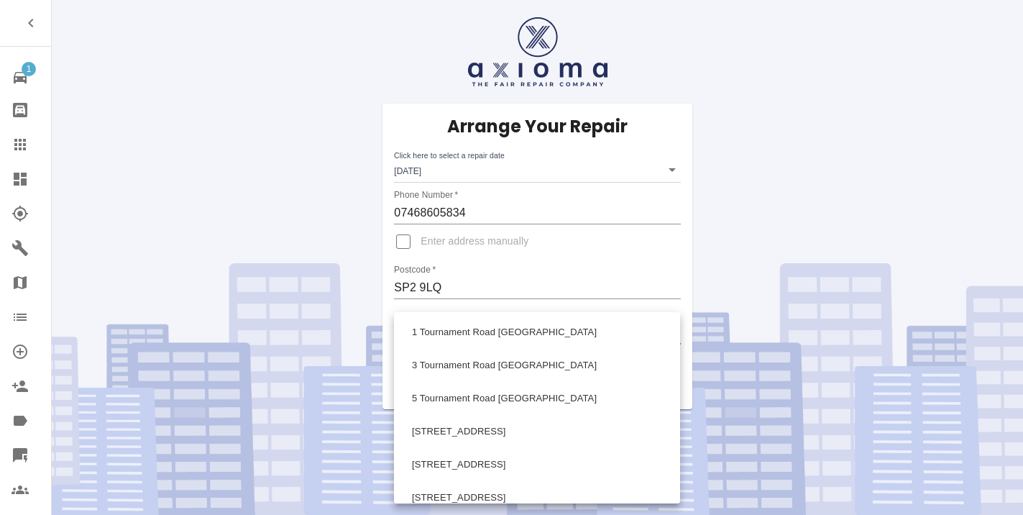
click at [435, 337] on body "1 Repair home Bodyshop home Claims Dashboard Explorer Garages Map Organization …" at bounding box center [511, 257] width 1023 height 515
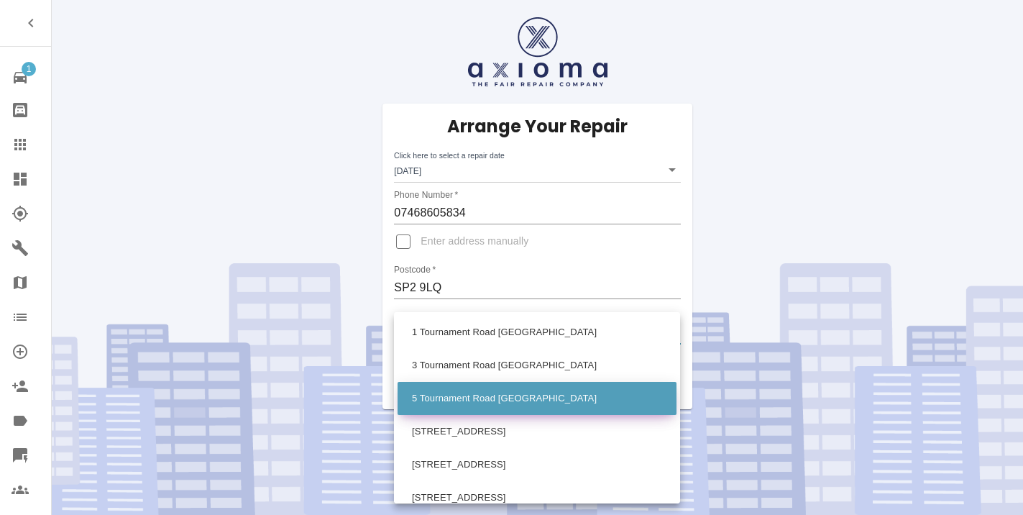
click at [446, 403] on li "5 Tournament Road Salisbury Wiltshire" at bounding box center [537, 398] width 279 height 33
type input "5 Tournament Road Salisbury Wiltshire"
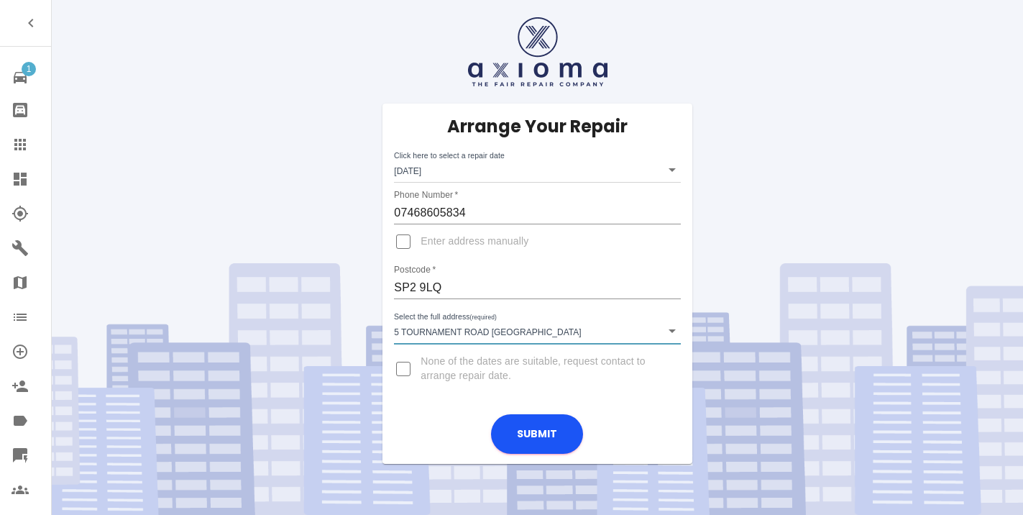
click at [404, 237] on input "Enter address manually" at bounding box center [403, 241] width 35 height 35
checkbox input "true"
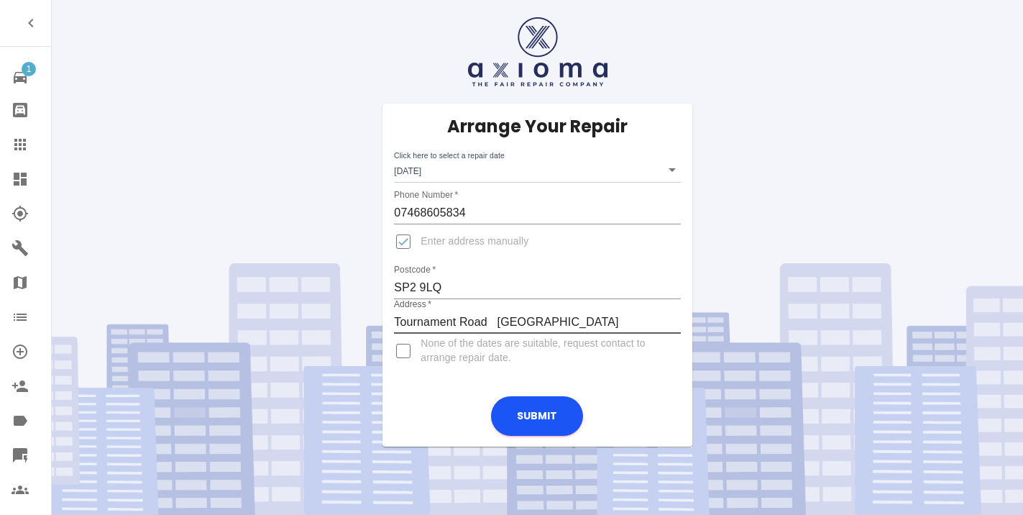
type input "Tournament Road Salisbury Wiltshire"
click at [413, 240] on input "Enter address manually" at bounding box center [403, 241] width 35 height 35
checkbox input "false"
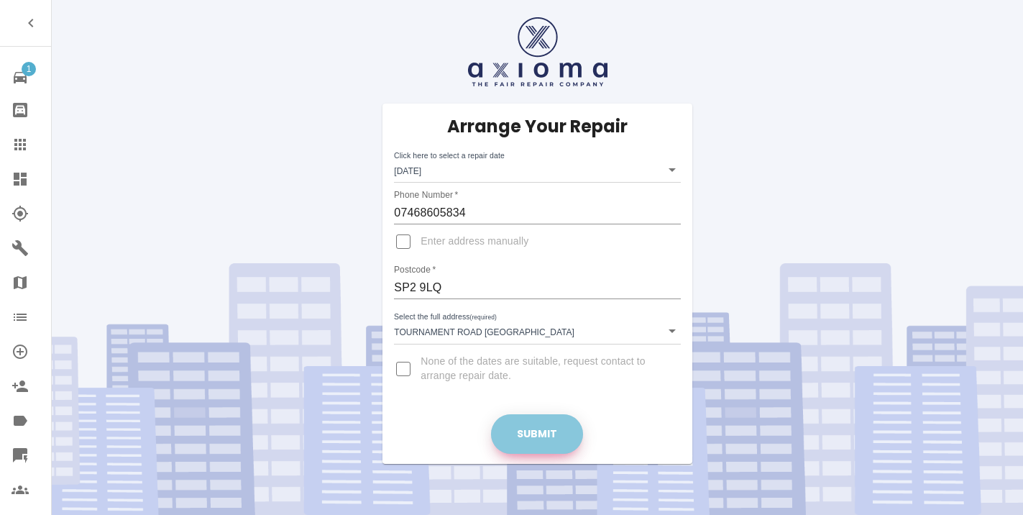
click at [525, 421] on button "Submit" at bounding box center [537, 434] width 92 height 40
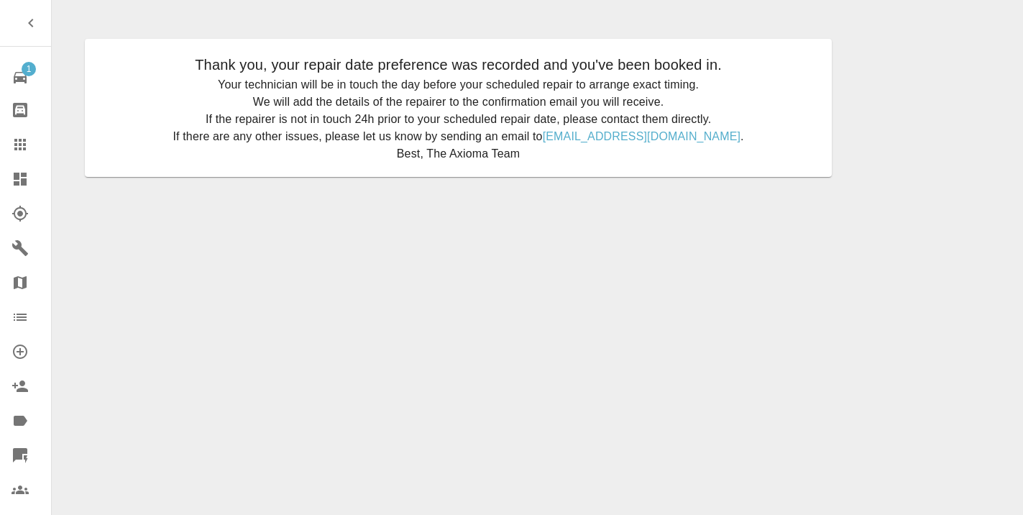
click at [24, 145] on icon at bounding box center [20, 145] width 12 height 12
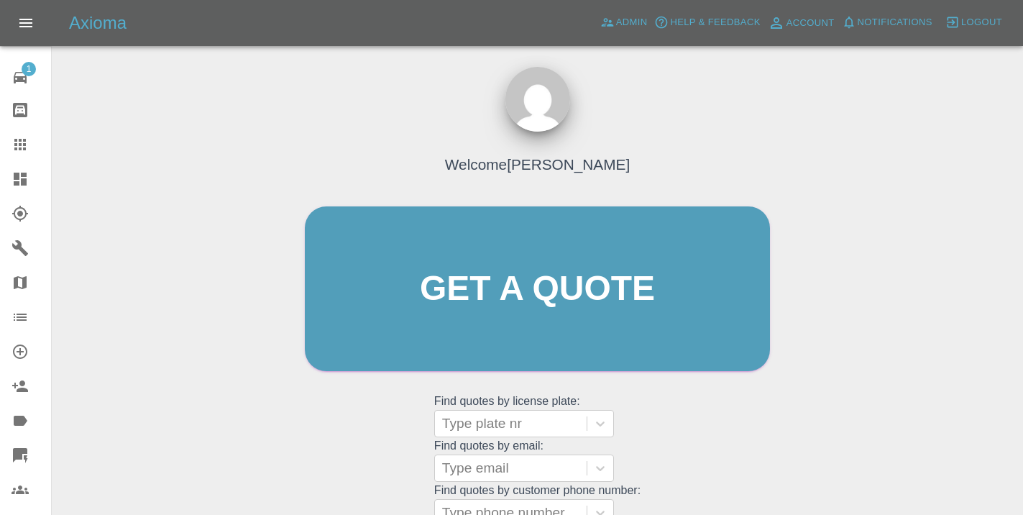
click at [682, 438] on div "Welcome [PERSON_NAME] Get a quote Get a quote Find quotes by license plate: Typ…" at bounding box center [537, 316] width 495 height 434
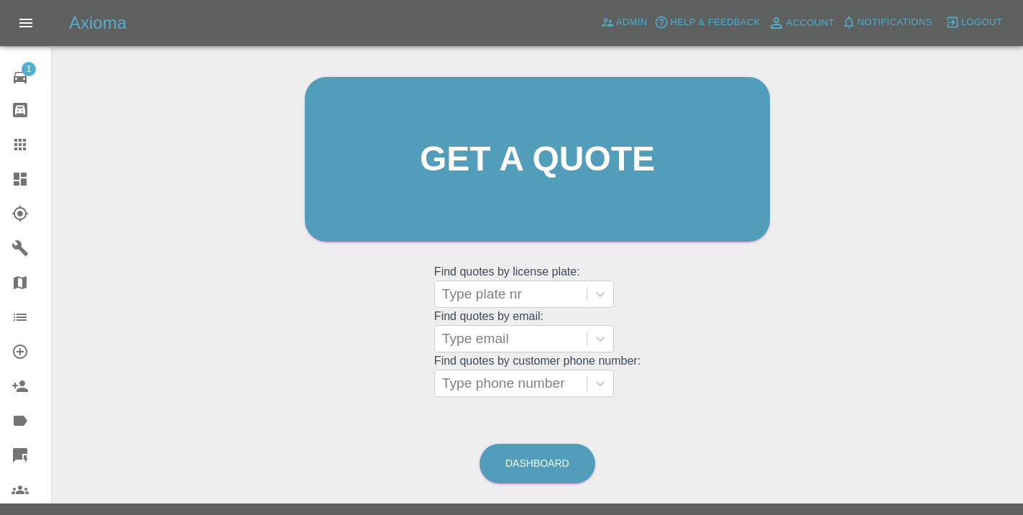
scroll to position [159, 0]
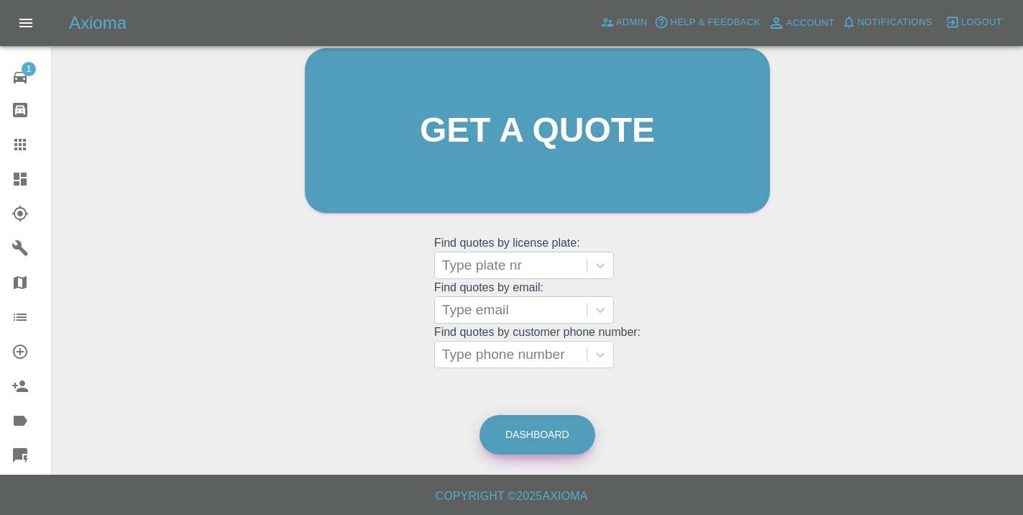
click at [545, 429] on link "Dashboard" at bounding box center [537, 435] width 116 height 40
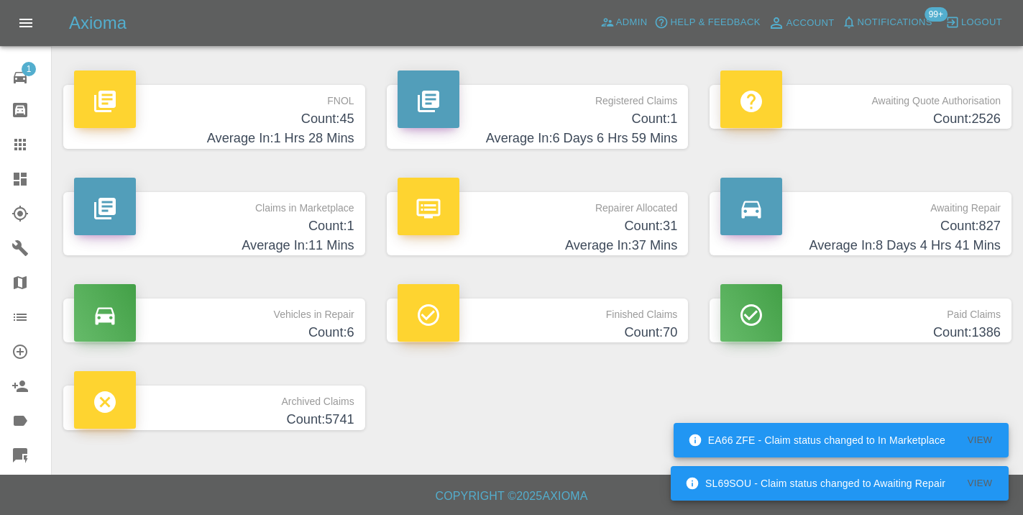
click at [959, 238] on h4 "Average In: 8 Days 4 Hrs 41 Mins" at bounding box center [860, 245] width 280 height 19
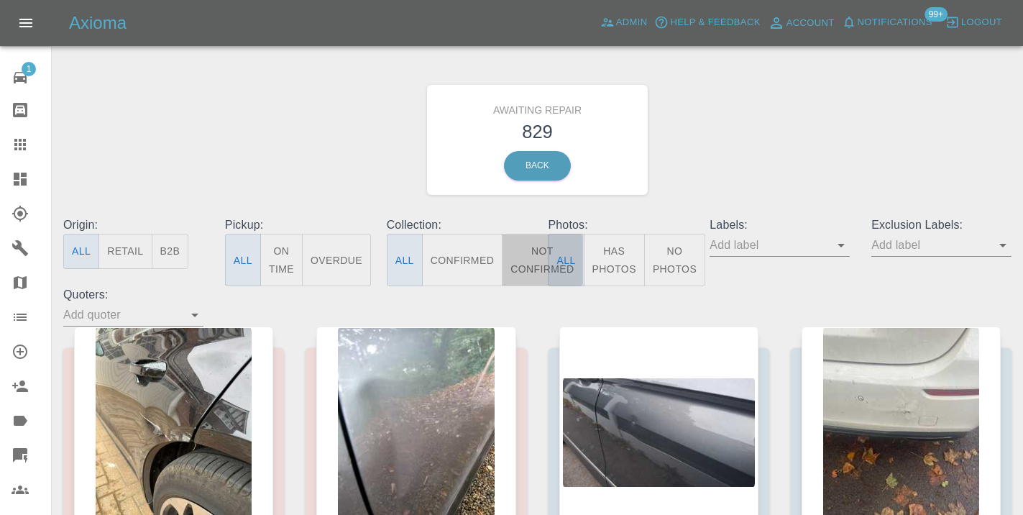
click at [531, 256] on button "Not Confirmed" at bounding box center [542, 260] width 81 height 52
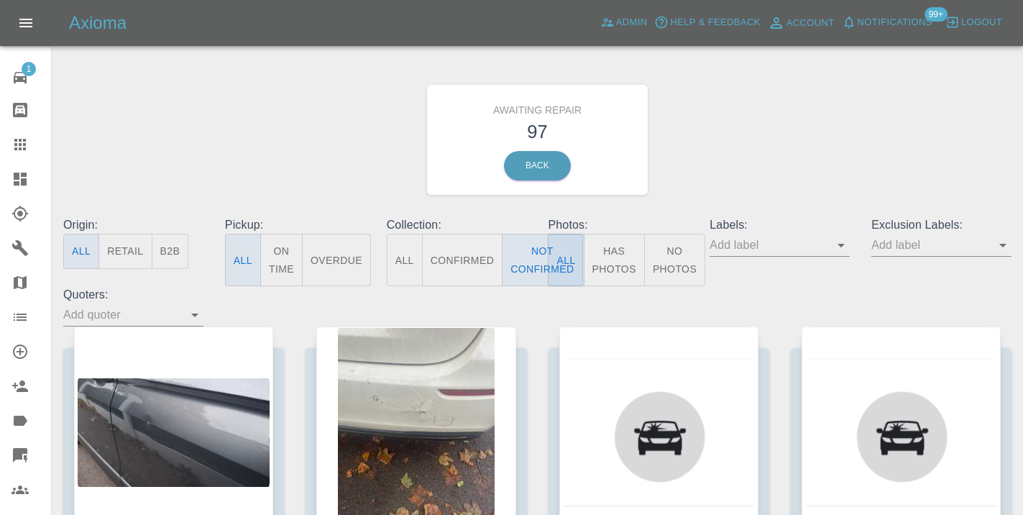
click at [710, 165] on div "Awaiting Repair 97 Back" at bounding box center [537, 139] width 970 height 153
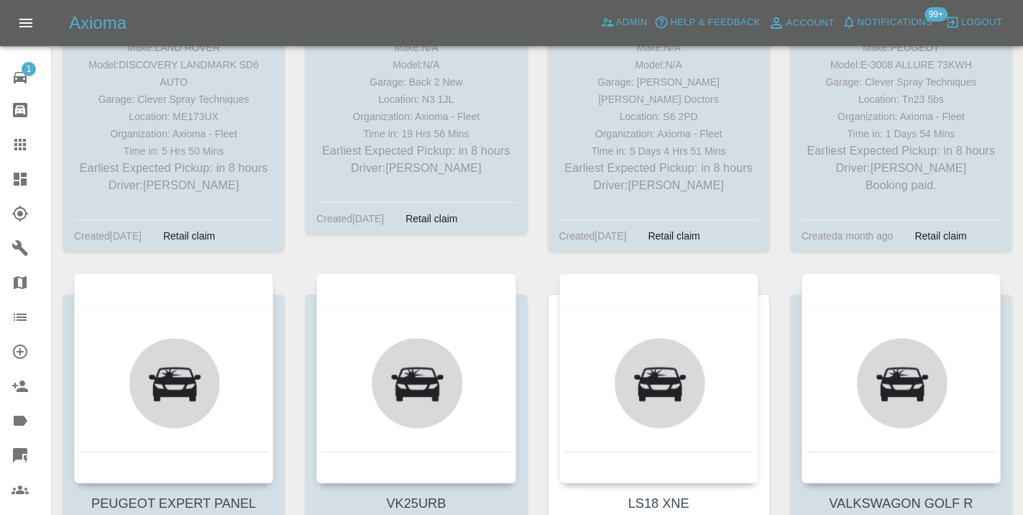
scroll to position [2550, 0]
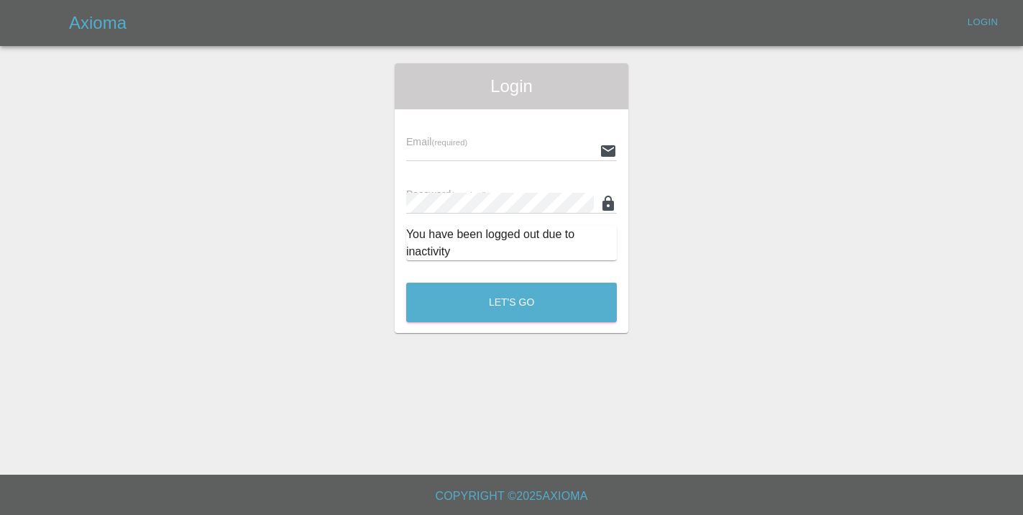
scroll to position [3760, 0]
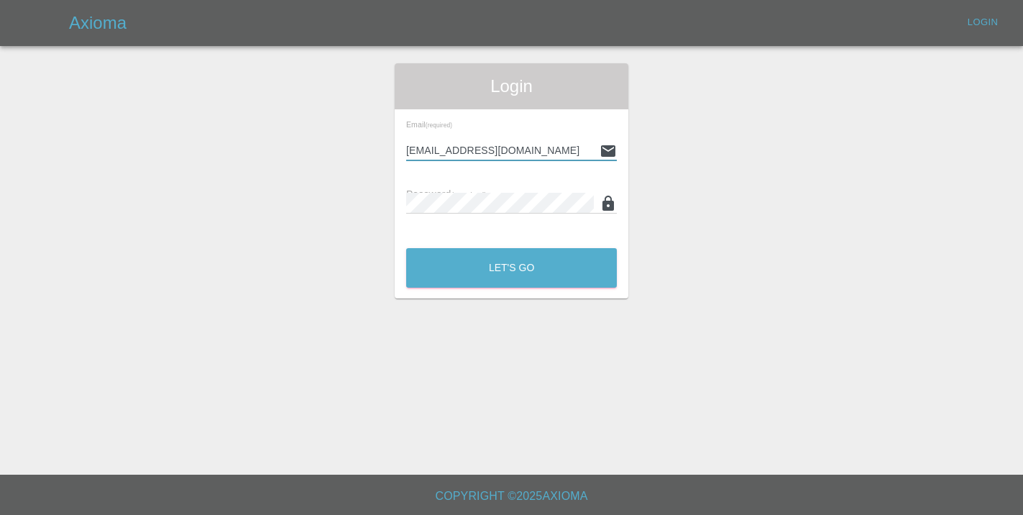
type input "[EMAIL_ADDRESS][DOMAIN_NAME]"
click at [511, 267] on button "Let's Go" at bounding box center [511, 268] width 211 height 40
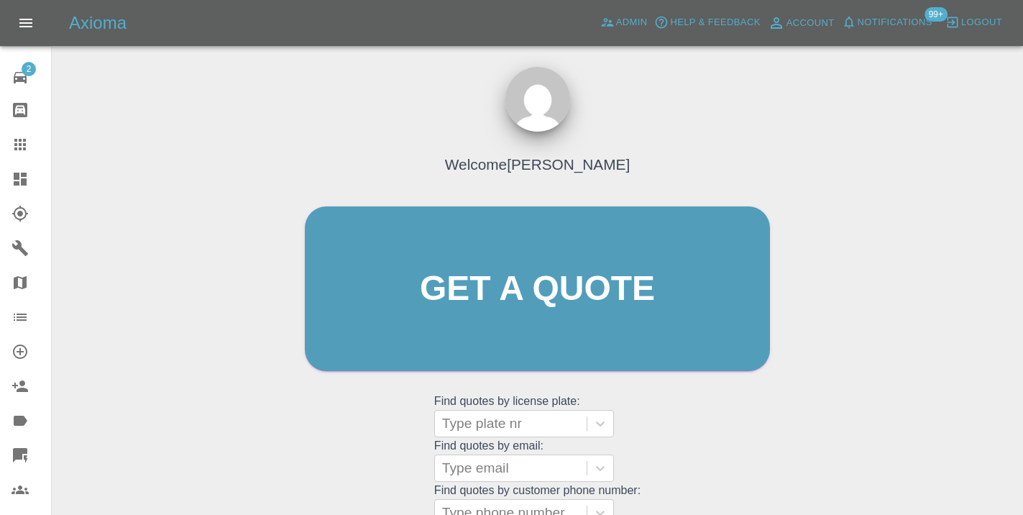
click at [743, 457] on div "Welcome [PERSON_NAME] Get a quote Get a quote Find quotes by license plate: Typ…" at bounding box center [537, 316] width 495 height 434
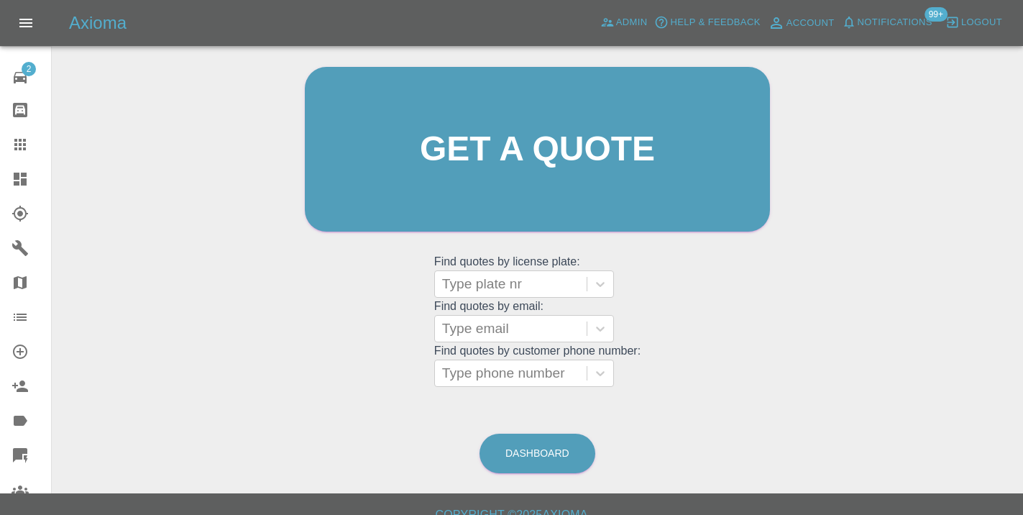
scroll to position [147, 0]
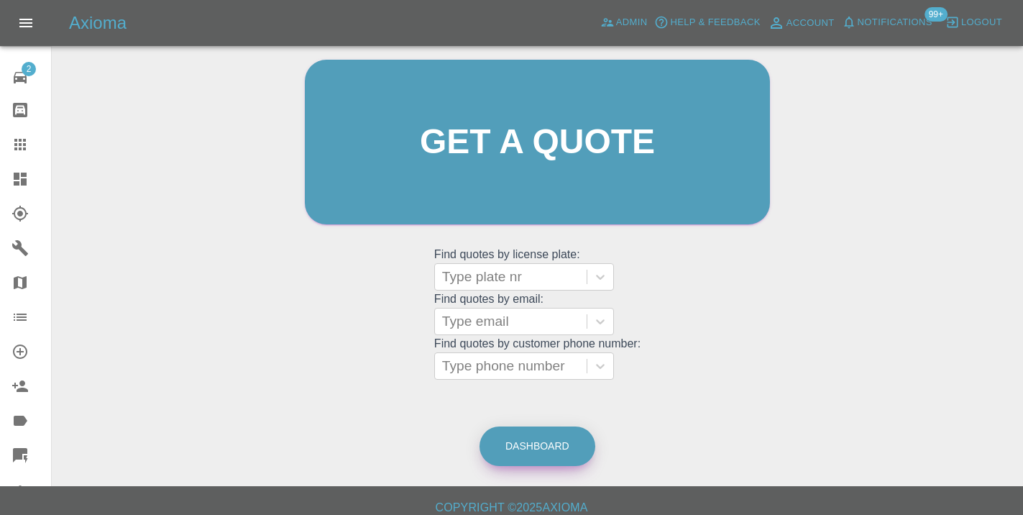
click at [525, 446] on link "Dashboard" at bounding box center [537, 446] width 116 height 40
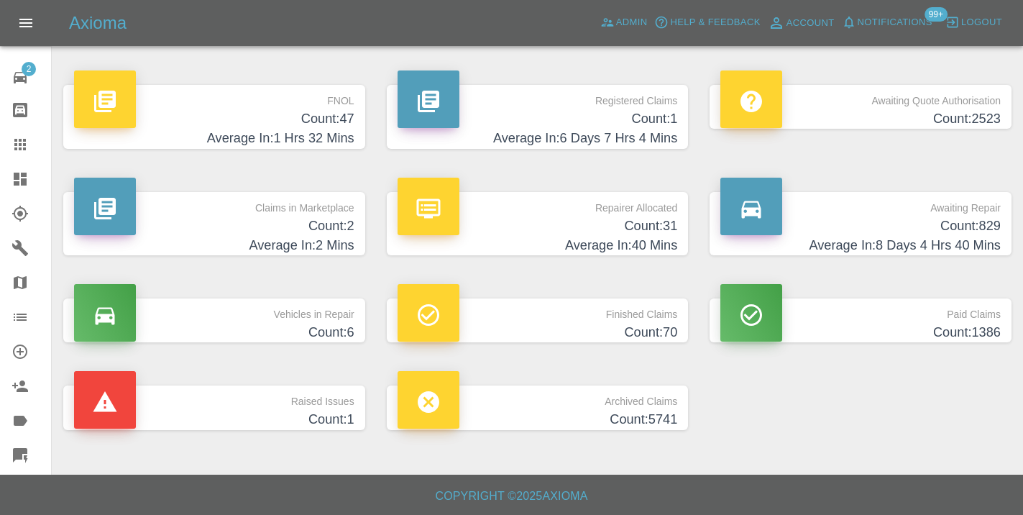
click at [956, 227] on h4 "Count: 829" at bounding box center [860, 225] width 280 height 19
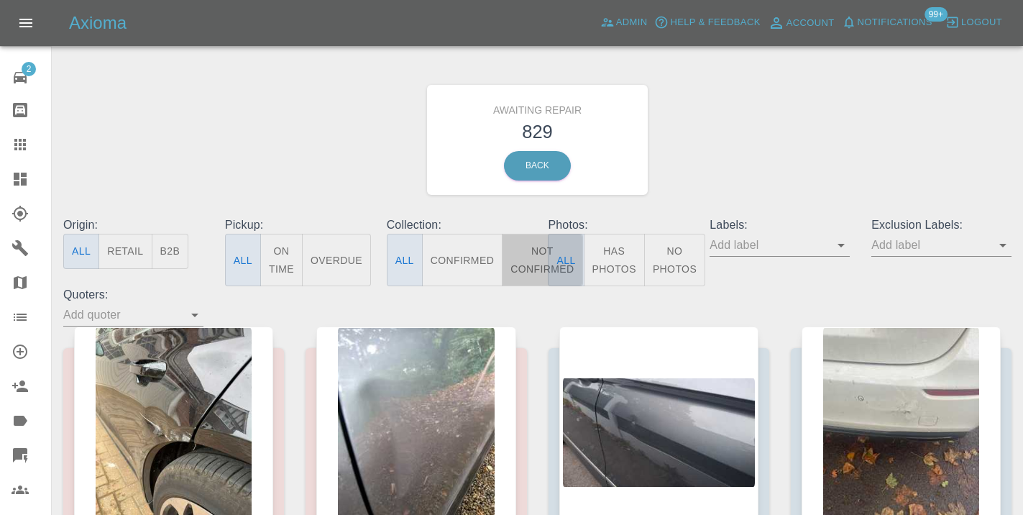
click at [523, 267] on button "Not Confirmed" at bounding box center [542, 260] width 81 height 52
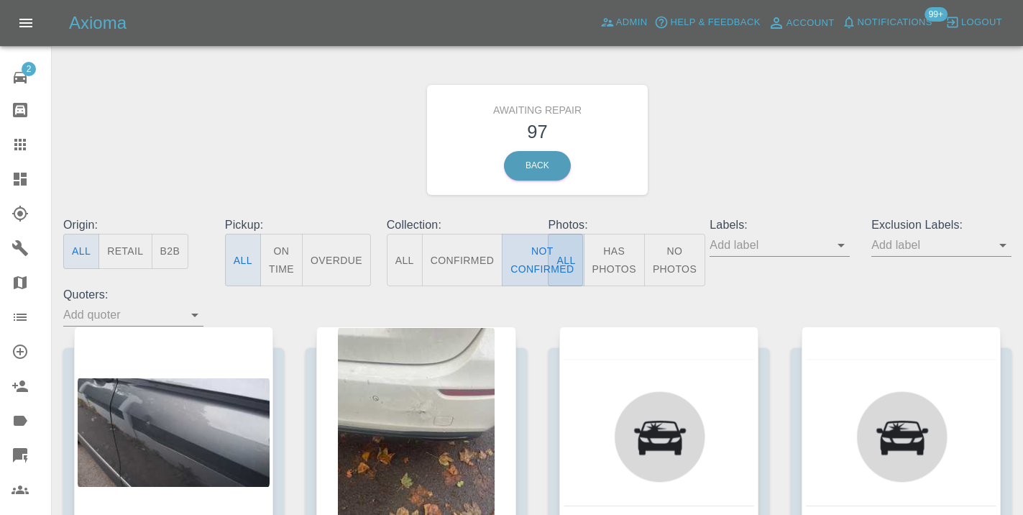
click at [536, 273] on button "Not Confirmed" at bounding box center [542, 260] width 81 height 52
click at [868, 95] on div "Awaiting Repair 97 Back" at bounding box center [537, 139] width 970 height 153
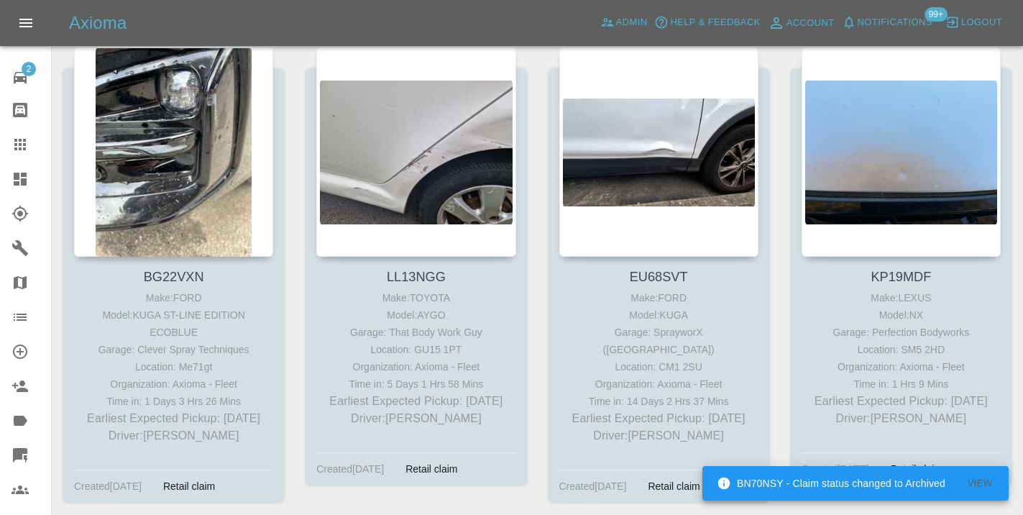
scroll to position [9417, 0]
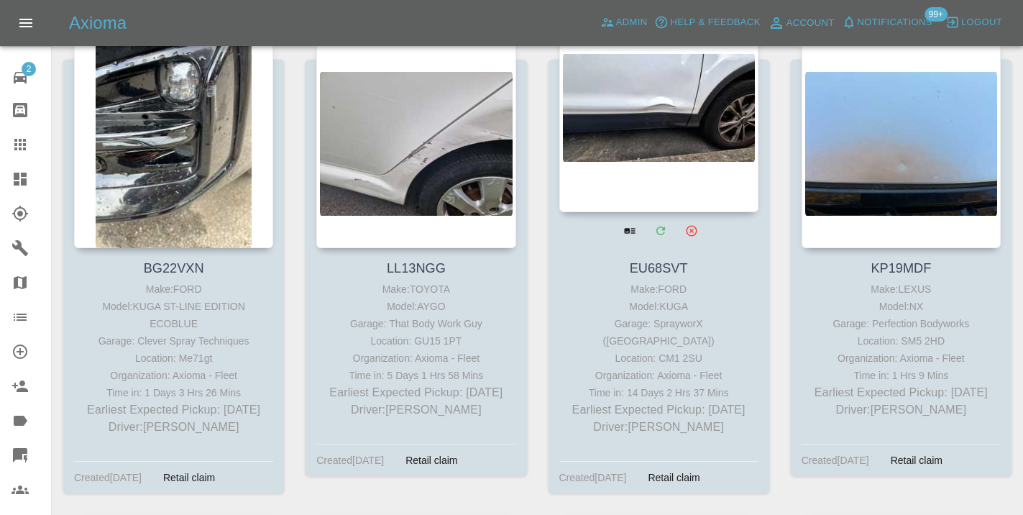
click at [691, 160] on div at bounding box center [658, 107] width 199 height 210
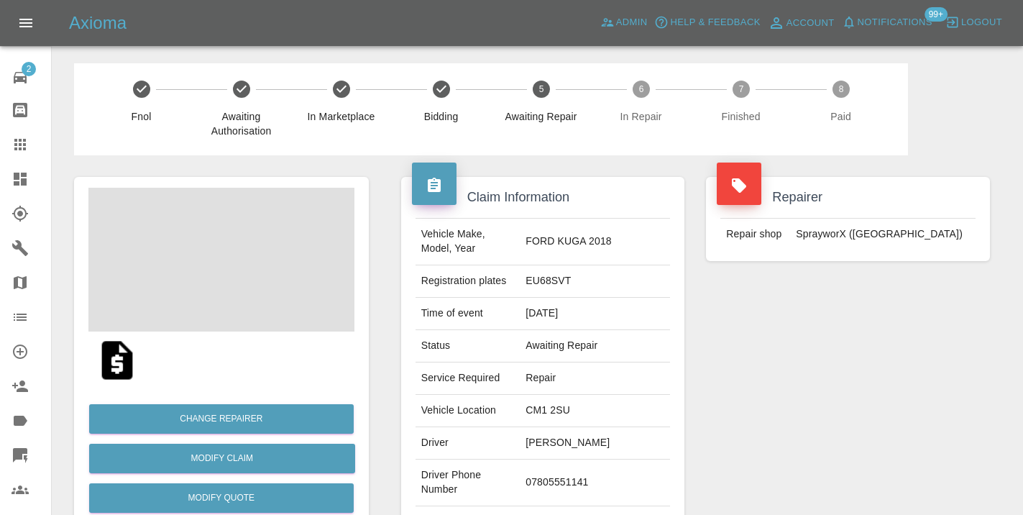
click at [576, 476] on td "07805551141" at bounding box center [595, 482] width 150 height 47
copy td "07805551141"
click at [766, 392] on div "Repairer Repair shop SprayworX ([GEOGRAPHIC_DATA])" at bounding box center [848, 369] width 306 height 429
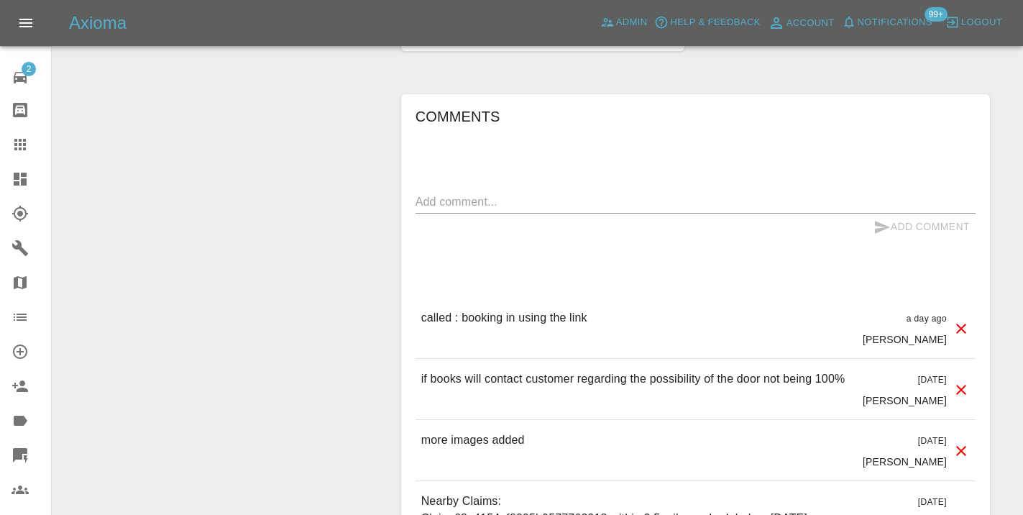
scroll to position [1243, 0]
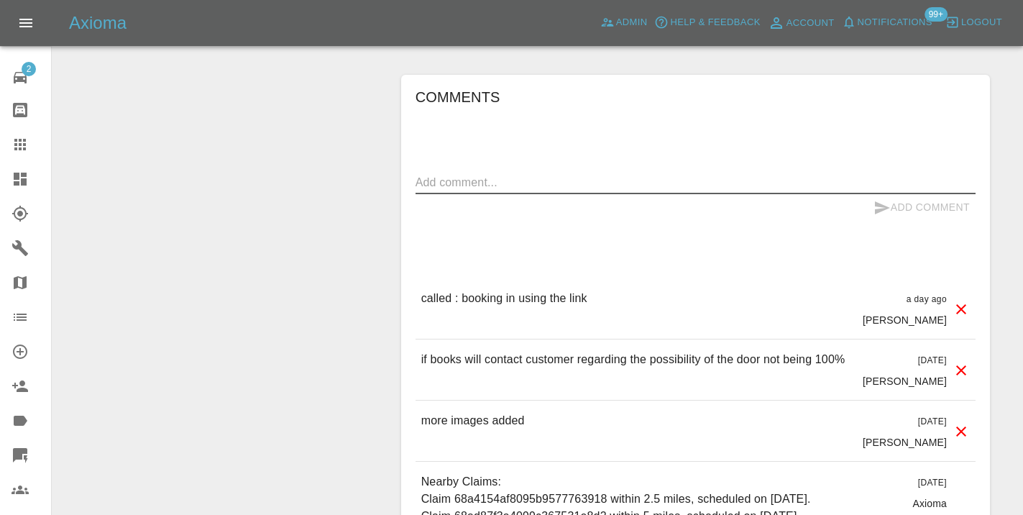
click at [485, 174] on textarea at bounding box center [695, 182] width 560 height 17
type textarea "called no answer : voice mailbox"
click at [876, 201] on icon "submit" at bounding box center [882, 207] width 15 height 13
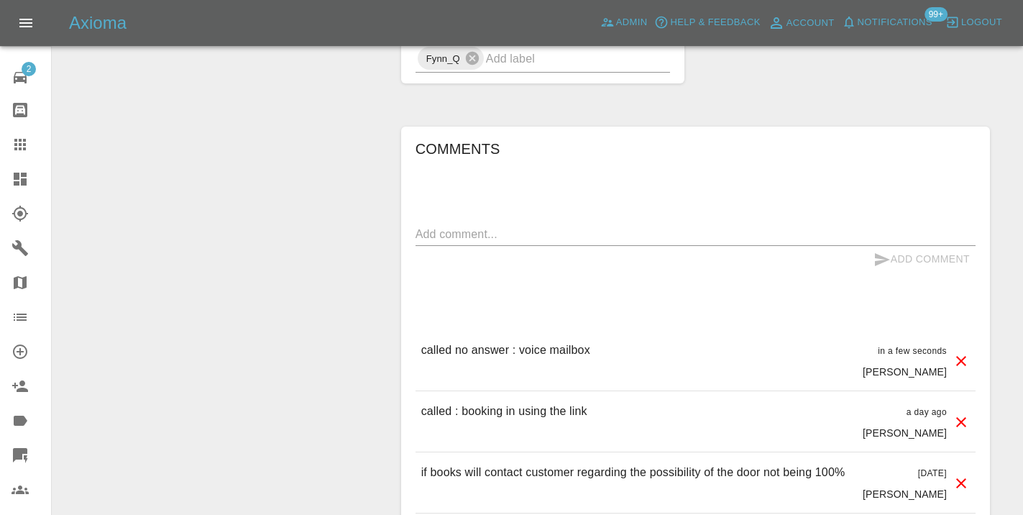
scroll to position [1236, 0]
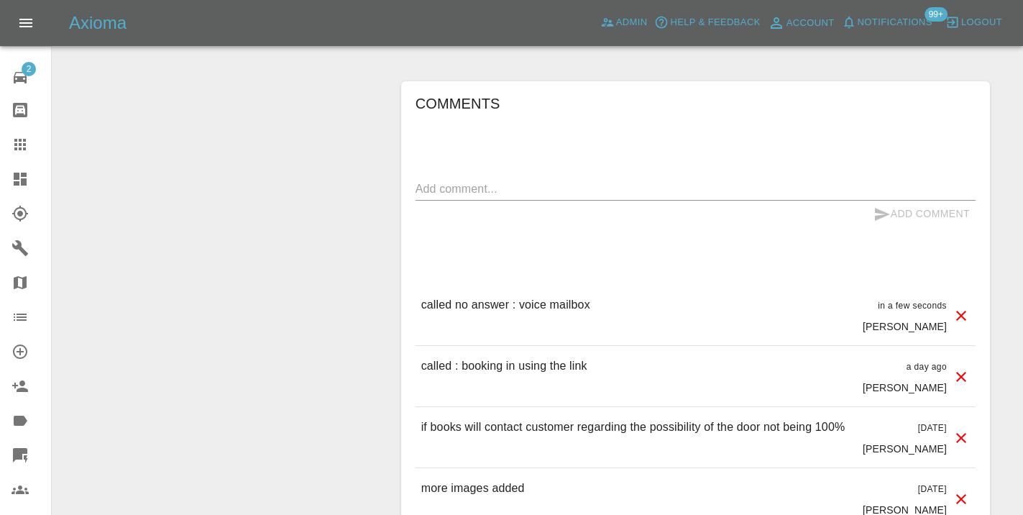
click at [11, 153] on link "Claims" at bounding box center [25, 144] width 51 height 35
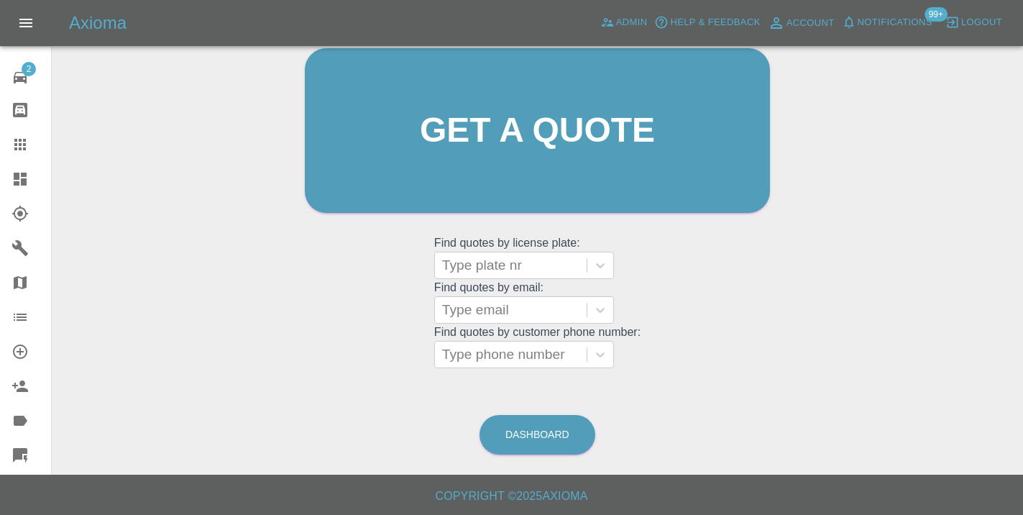
scroll to position [110, 0]
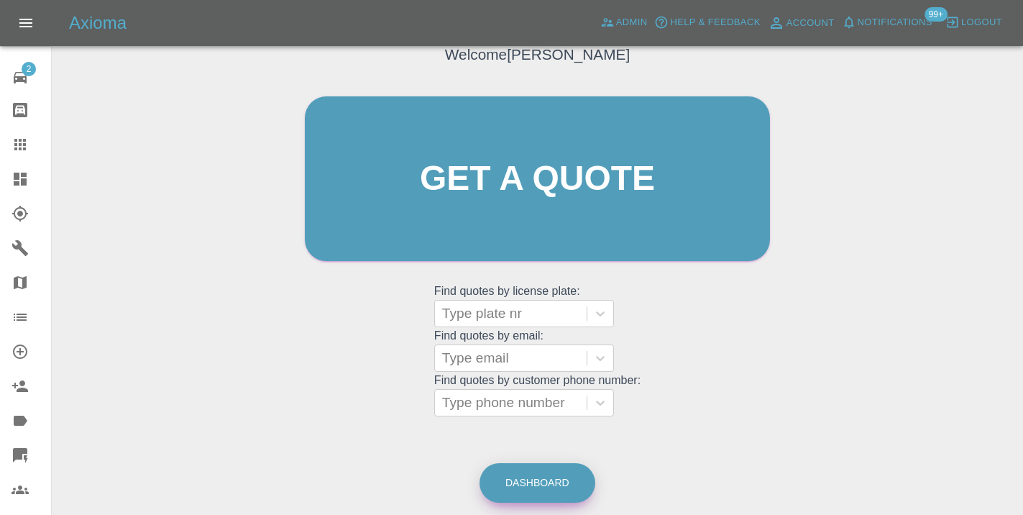
click at [532, 492] on link "Dashboard" at bounding box center [537, 483] width 116 height 40
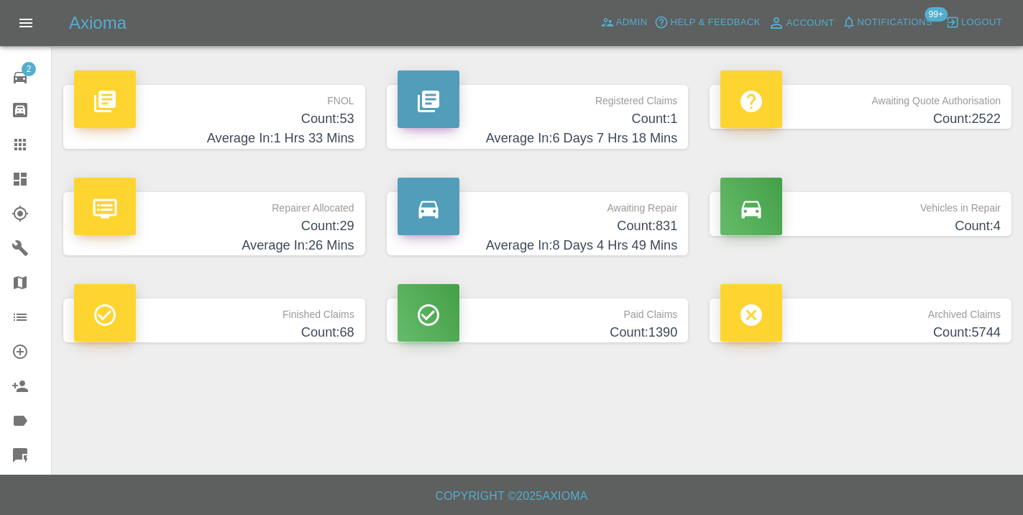
click at [610, 231] on h4 "Count: 831" at bounding box center [538, 225] width 280 height 19
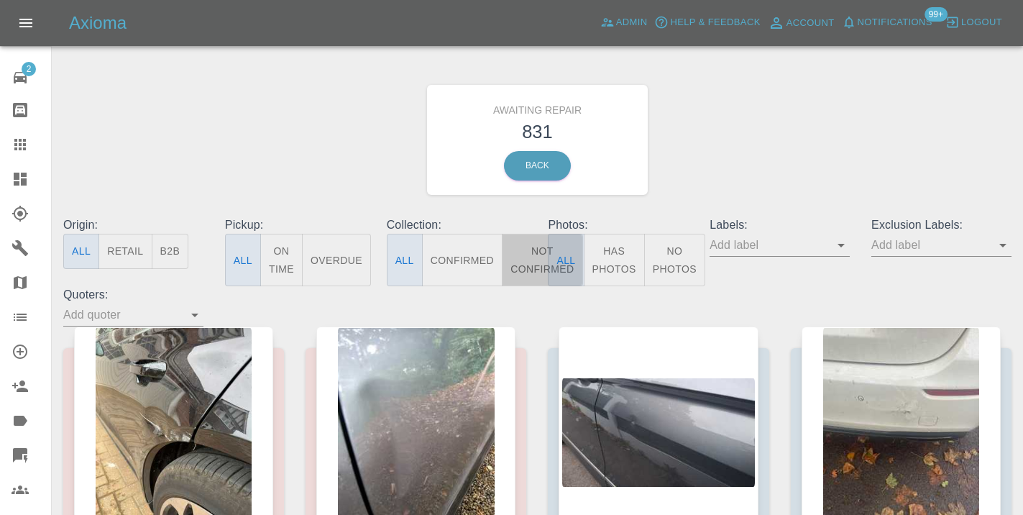
click at [533, 252] on button "Not Confirmed" at bounding box center [542, 260] width 81 height 52
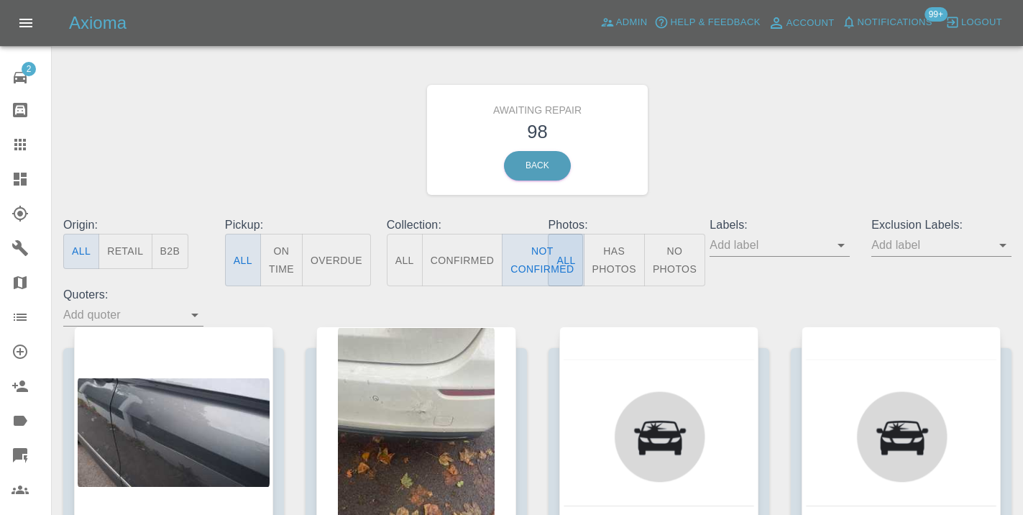
click at [750, 130] on div "Awaiting Repair 98 Back" at bounding box center [537, 139] width 970 height 153
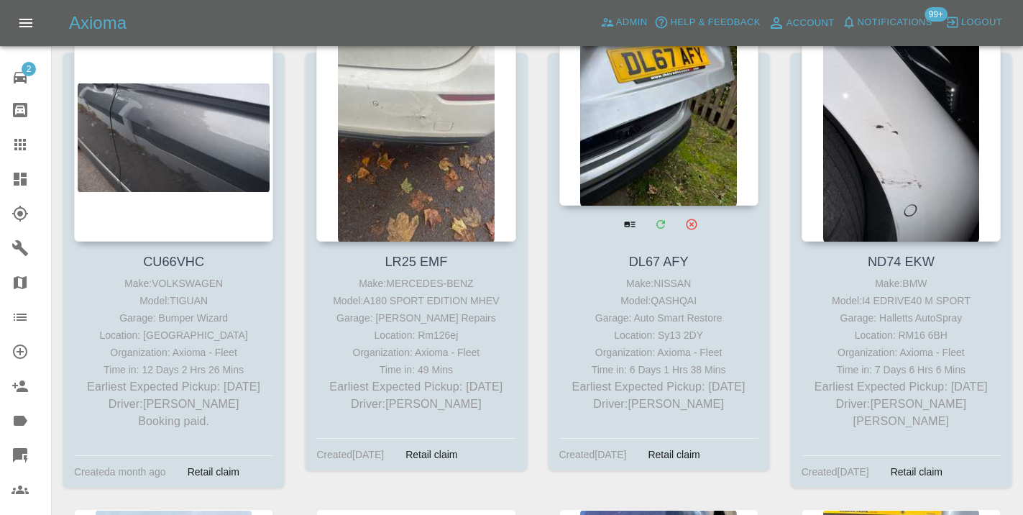
scroll to position [294, 0]
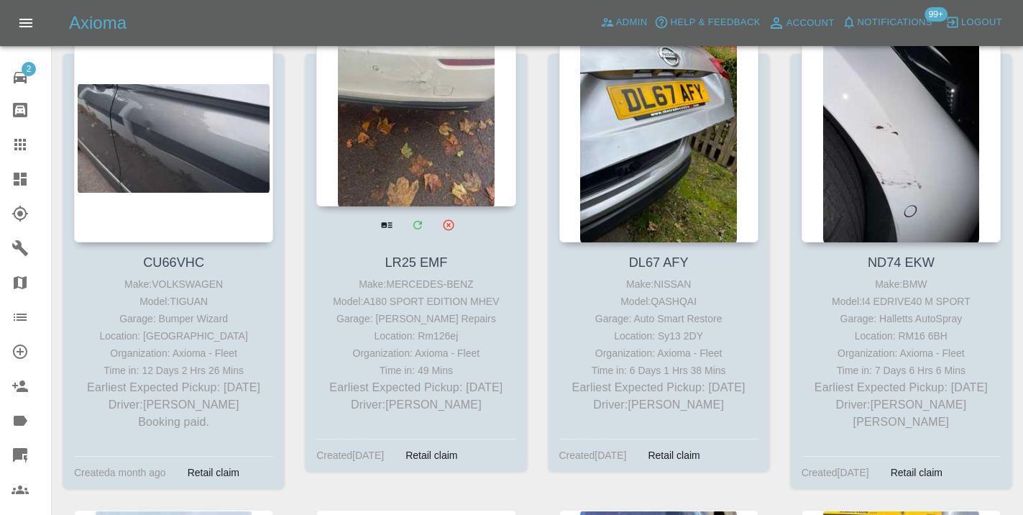
click at [405, 143] on div at bounding box center [415, 101] width 199 height 210
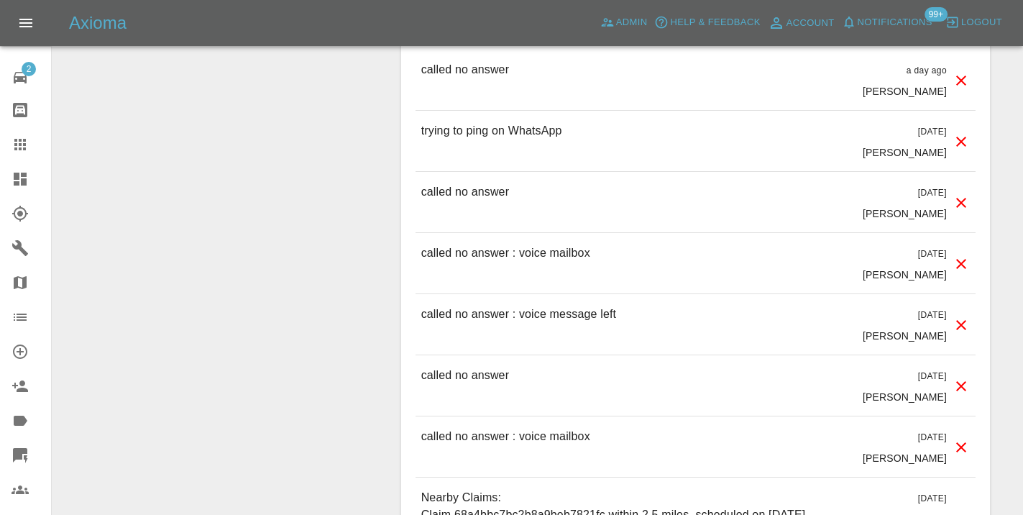
scroll to position [1610, 0]
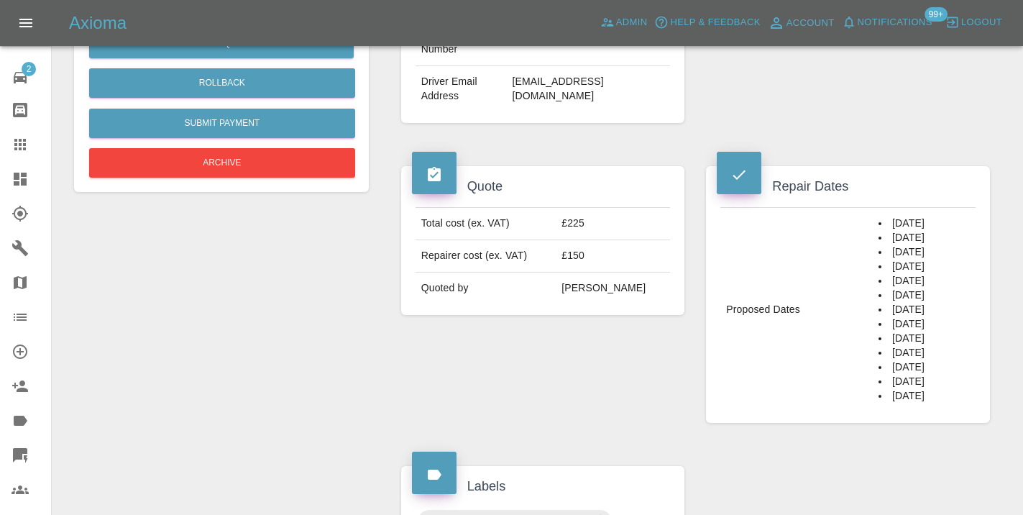
scroll to position [442, 0]
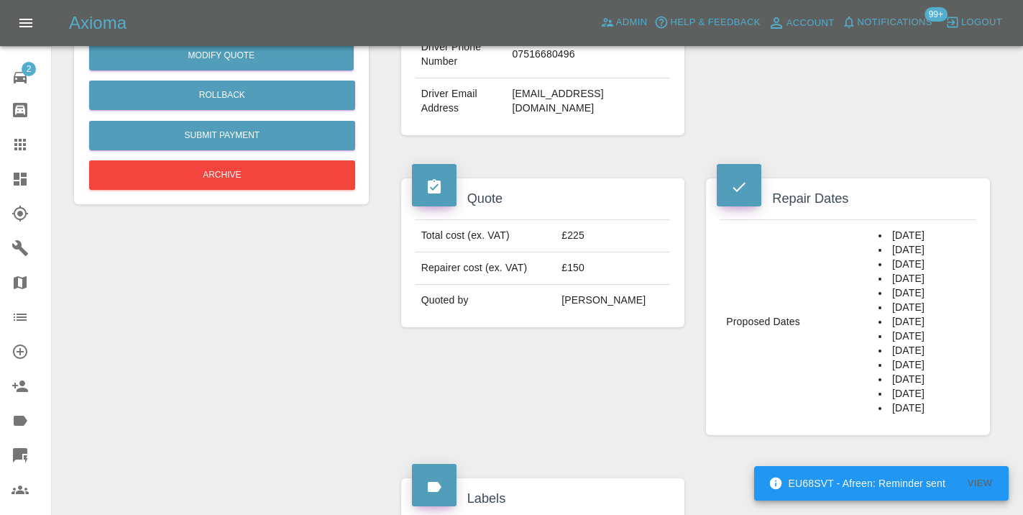
click at [546, 78] on td "07516680496" at bounding box center [588, 55] width 164 height 47
copy td "07516680496"
